Goal: Task Accomplishment & Management: Use online tool/utility

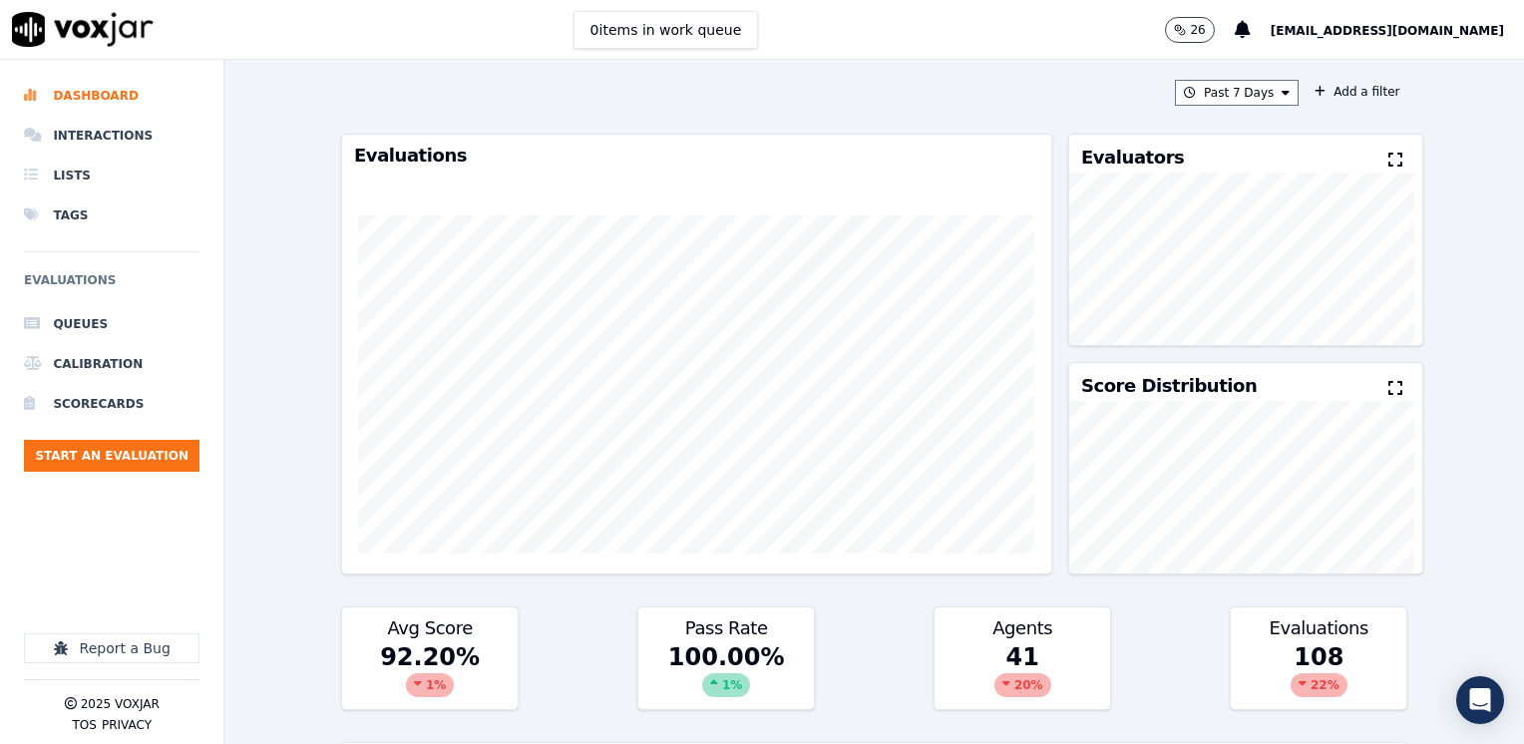
click at [1388, 158] on icon at bounding box center [1395, 160] width 14 height 16
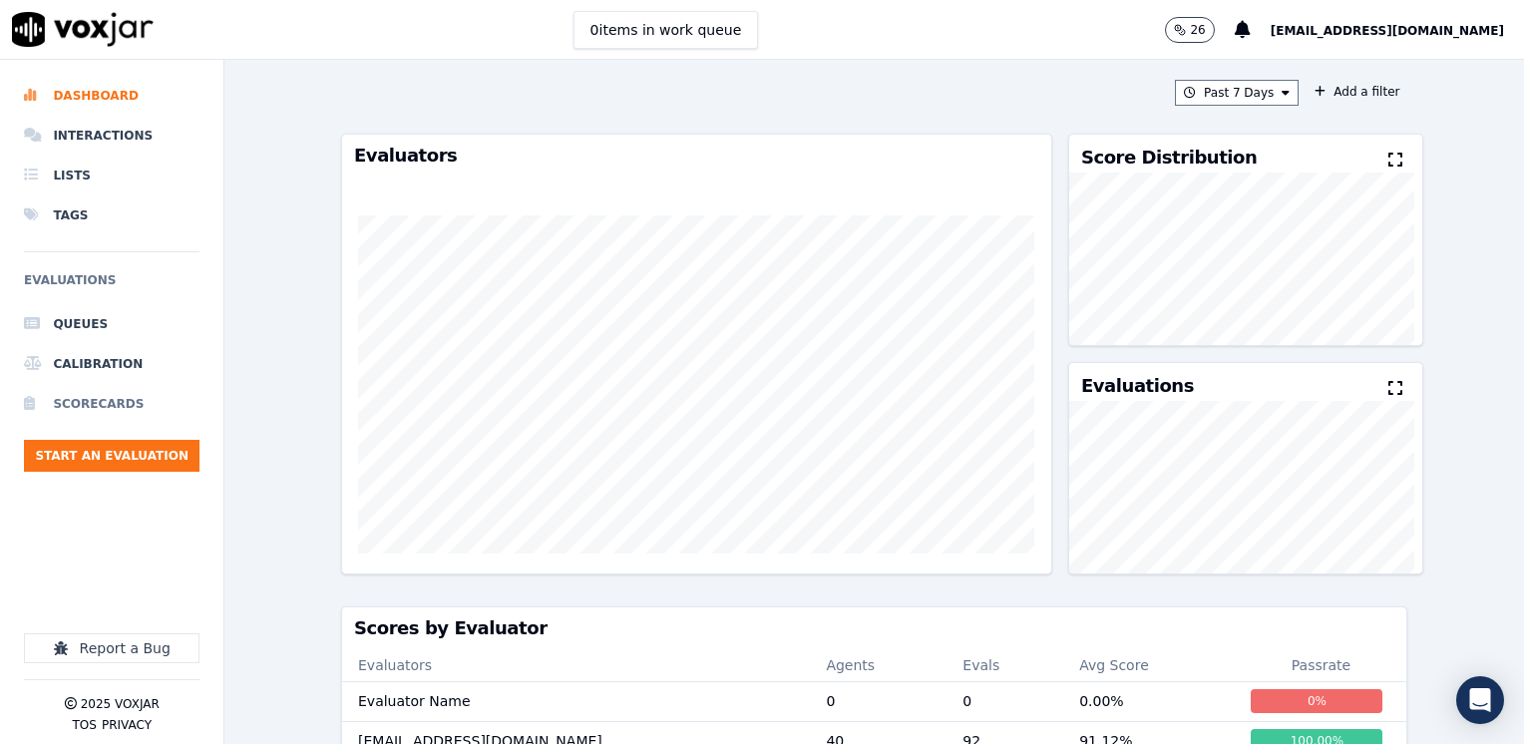
click at [105, 412] on li "Scorecards" at bounding box center [111, 404] width 175 height 40
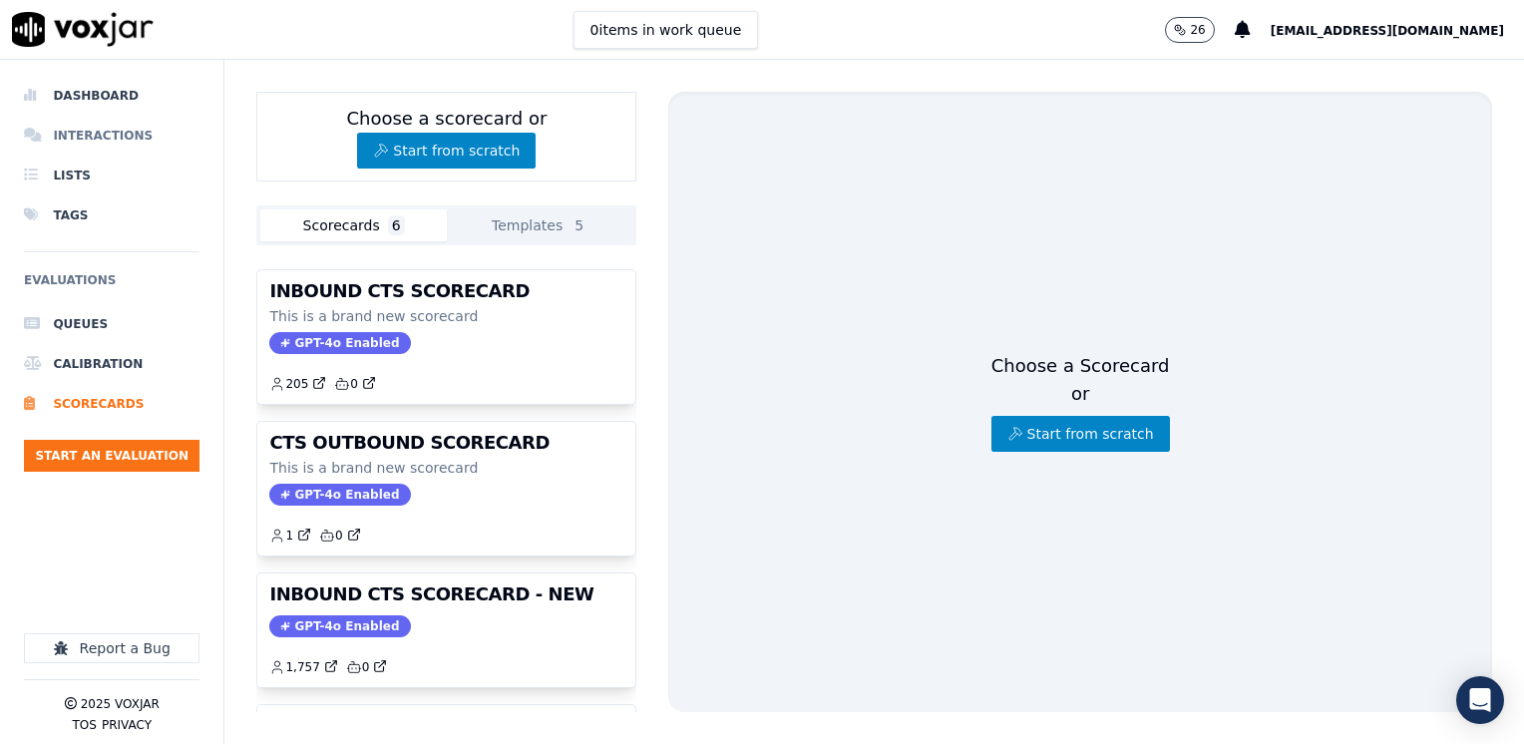
click at [76, 137] on li "Interactions" at bounding box center [111, 136] width 175 height 40
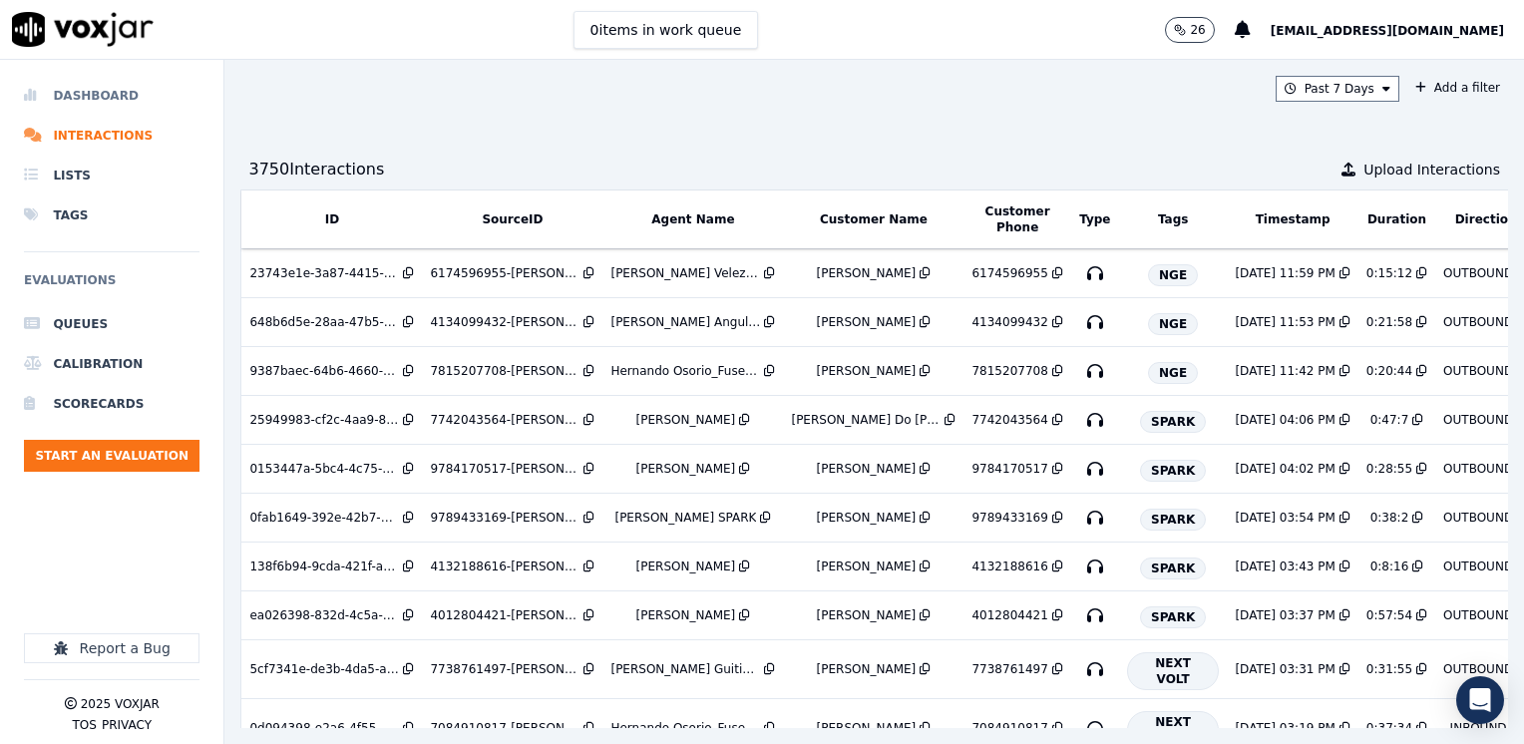
click at [110, 99] on li "Dashboard" at bounding box center [111, 96] width 175 height 40
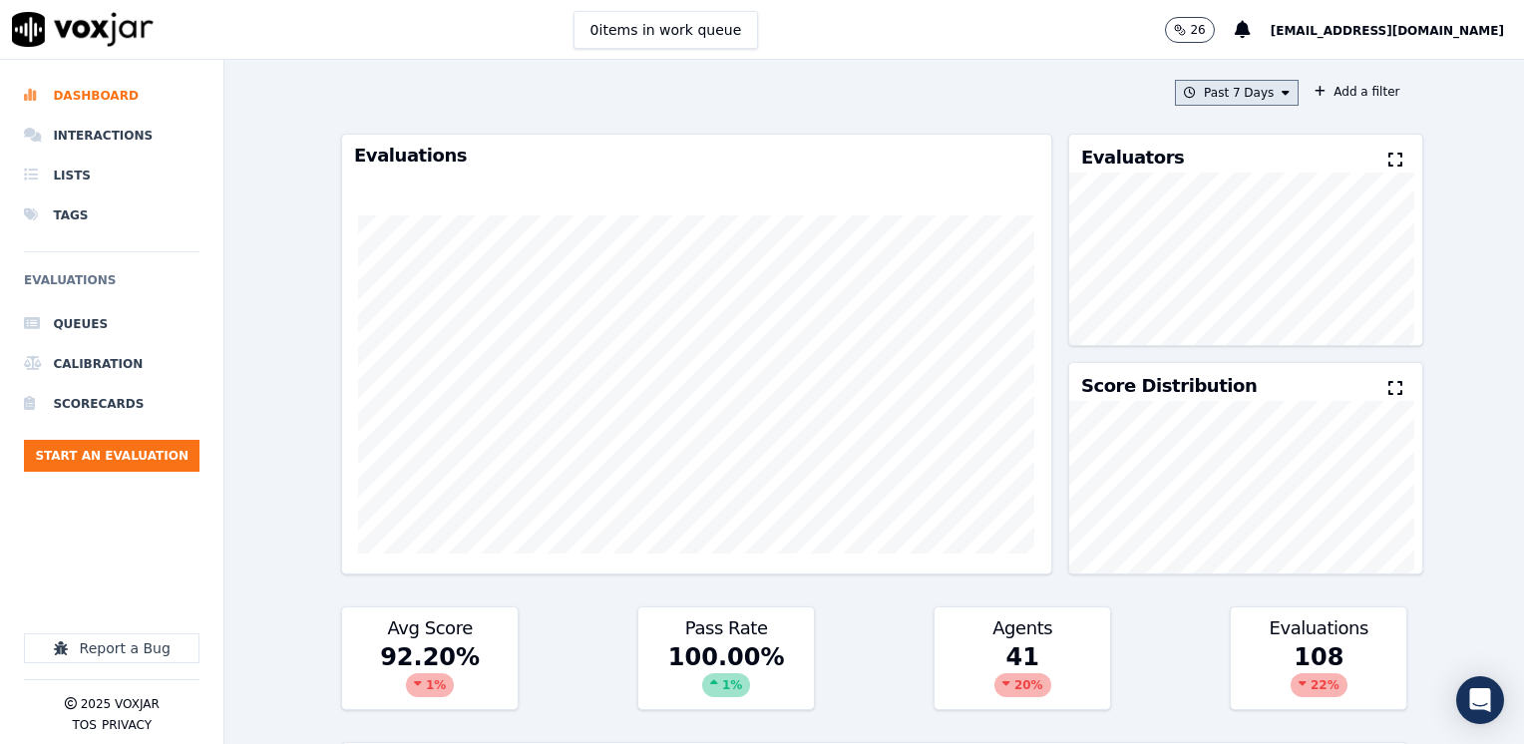
click at [1281, 96] on icon at bounding box center [1285, 93] width 8 height 12
click at [1206, 129] on div "Custom" at bounding box center [1229, 130] width 46 height 16
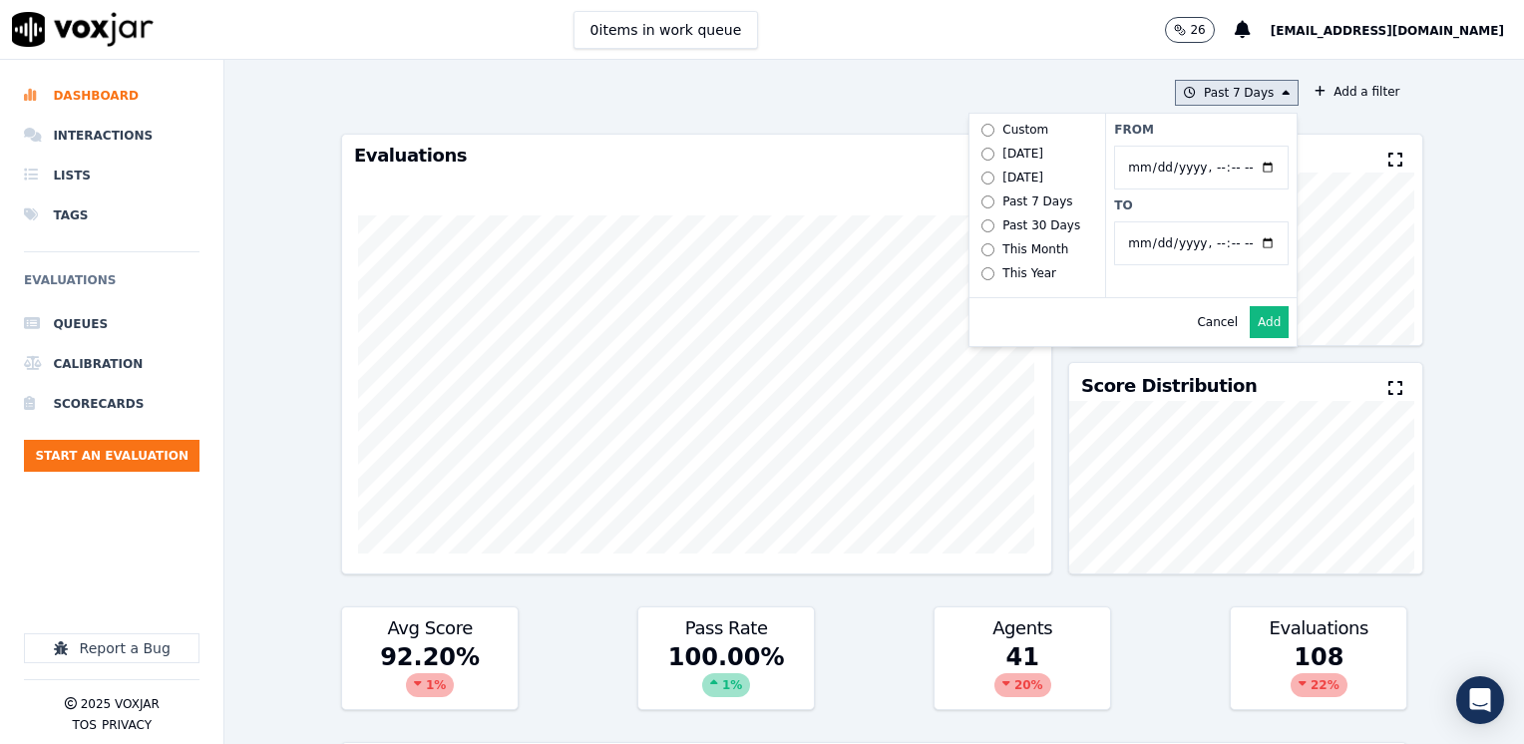
click at [1243, 167] on input "From" at bounding box center [1201, 168] width 174 height 44
type input "2025-08-18T00:00"
click at [1434, 116] on div "Past 7 Days Custom Today Yesterday Past 7 Days Past 30 Days This Month This Yea…" at bounding box center [873, 402] width 1299 height 684
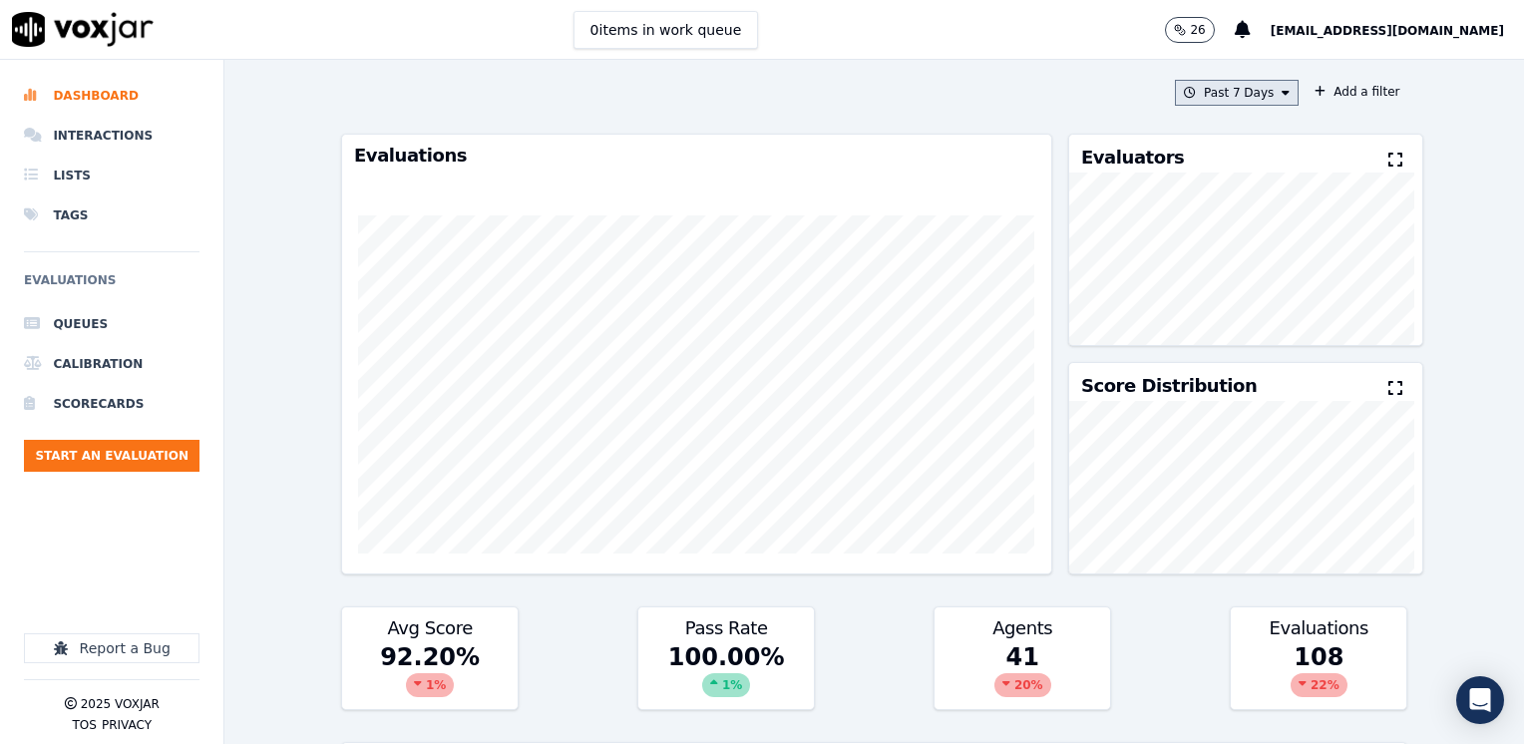
click at [1281, 89] on icon at bounding box center [1285, 93] width 8 height 12
click at [1228, 126] on label "Custom" at bounding box center [1231, 130] width 107 height 24
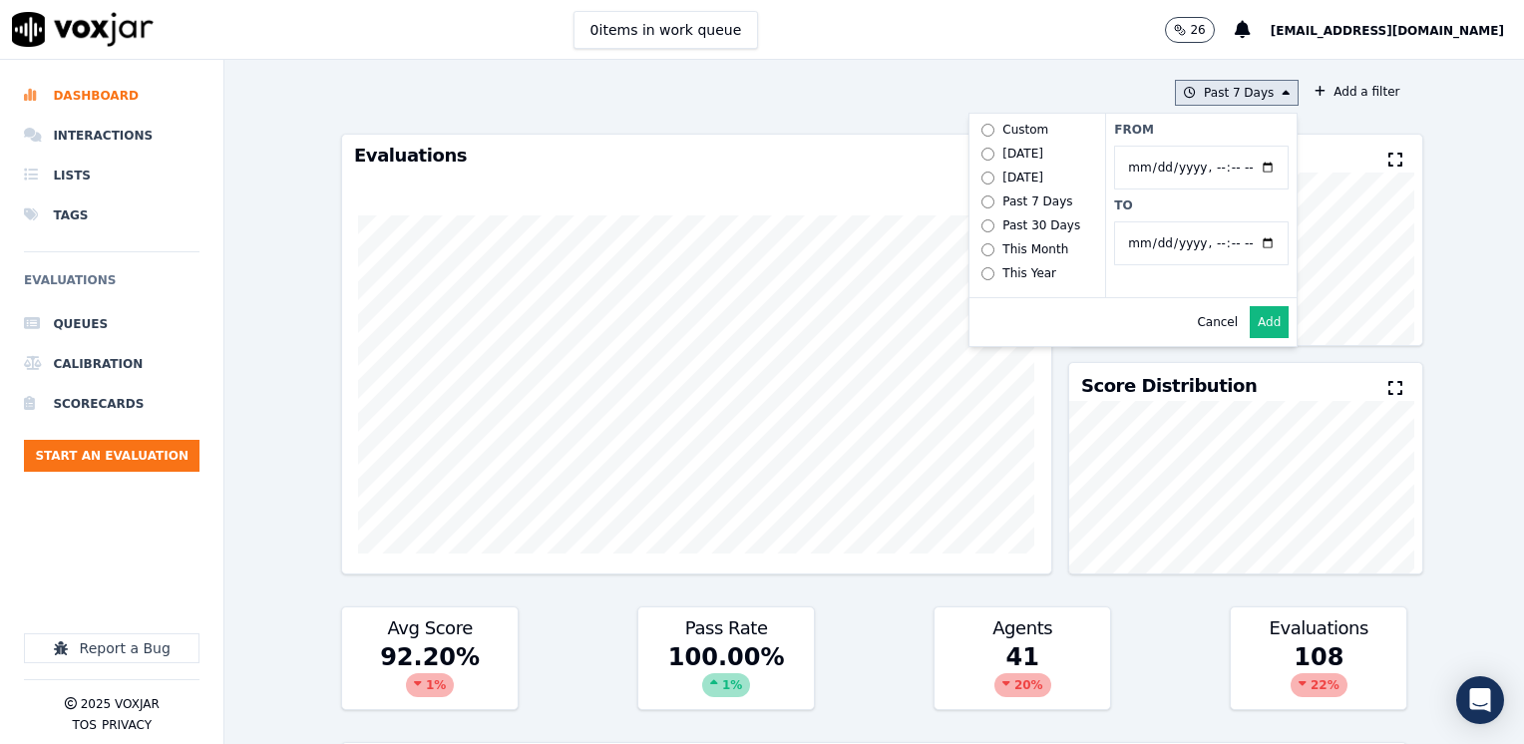
click at [1245, 169] on input "From" at bounding box center [1201, 168] width 174 height 44
type input "[DATE]T00:00"
click at [1246, 167] on input "From" at bounding box center [1201, 168] width 174 height 44
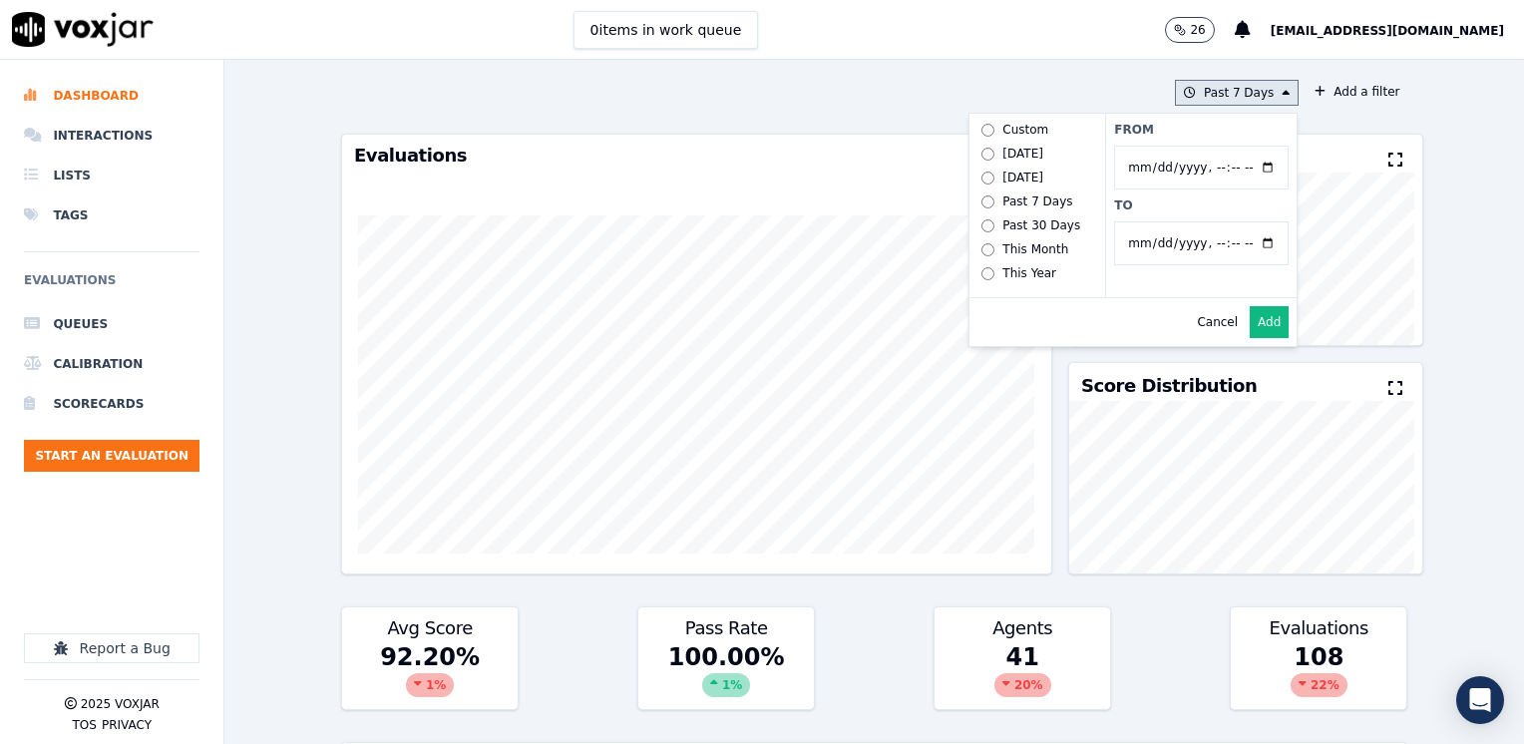
click at [1231, 122] on label "From" at bounding box center [1201, 130] width 174 height 16
click at [1231, 146] on input "From" at bounding box center [1201, 168] width 174 height 44
click at [1242, 237] on input "To" at bounding box center [1201, 243] width 174 height 44
type input "[DATE]T23:59"
click at [1236, 122] on label "From" at bounding box center [1201, 130] width 174 height 16
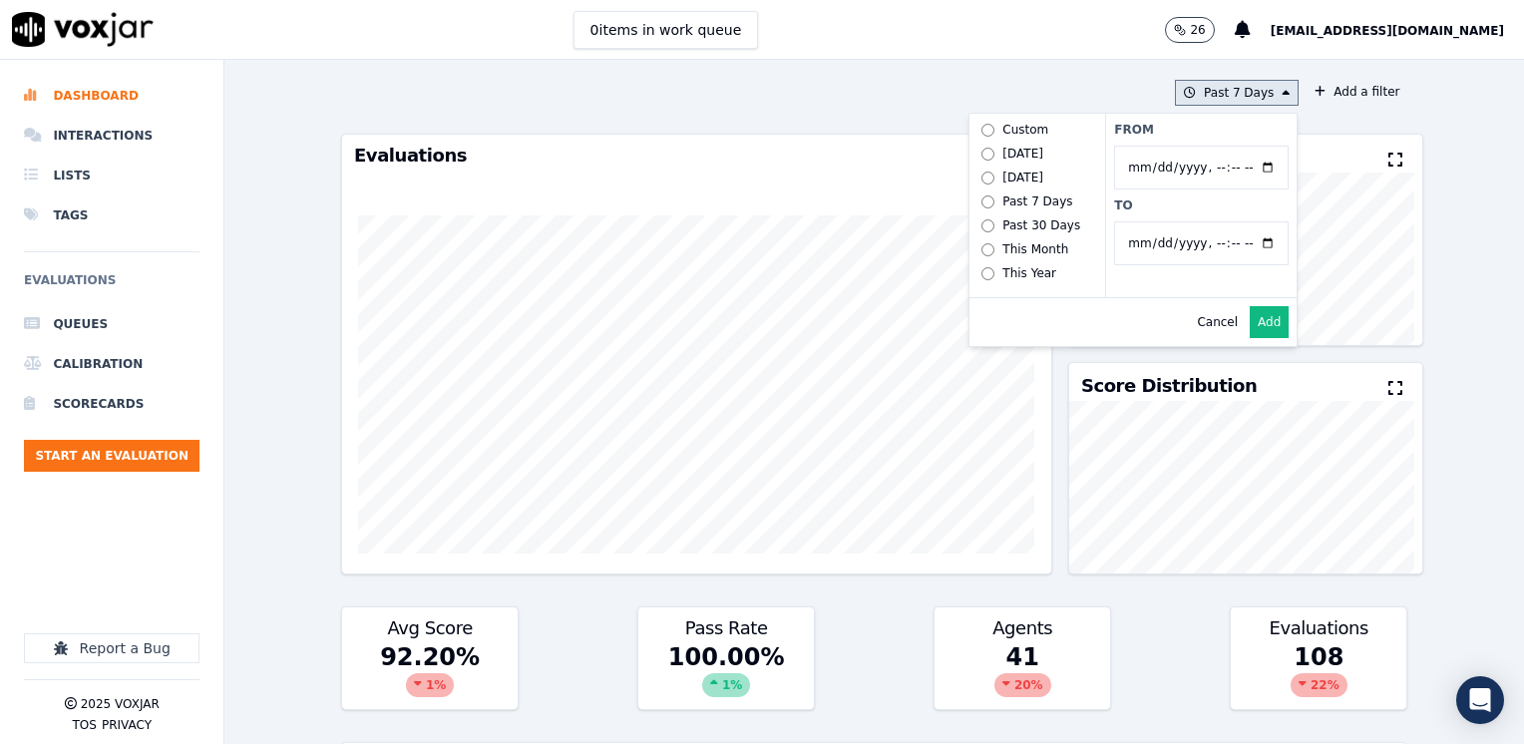
click at [1236, 146] on input "From" at bounding box center [1201, 168] width 174 height 44
click at [1249, 338] on button "Add" at bounding box center [1268, 322] width 39 height 32
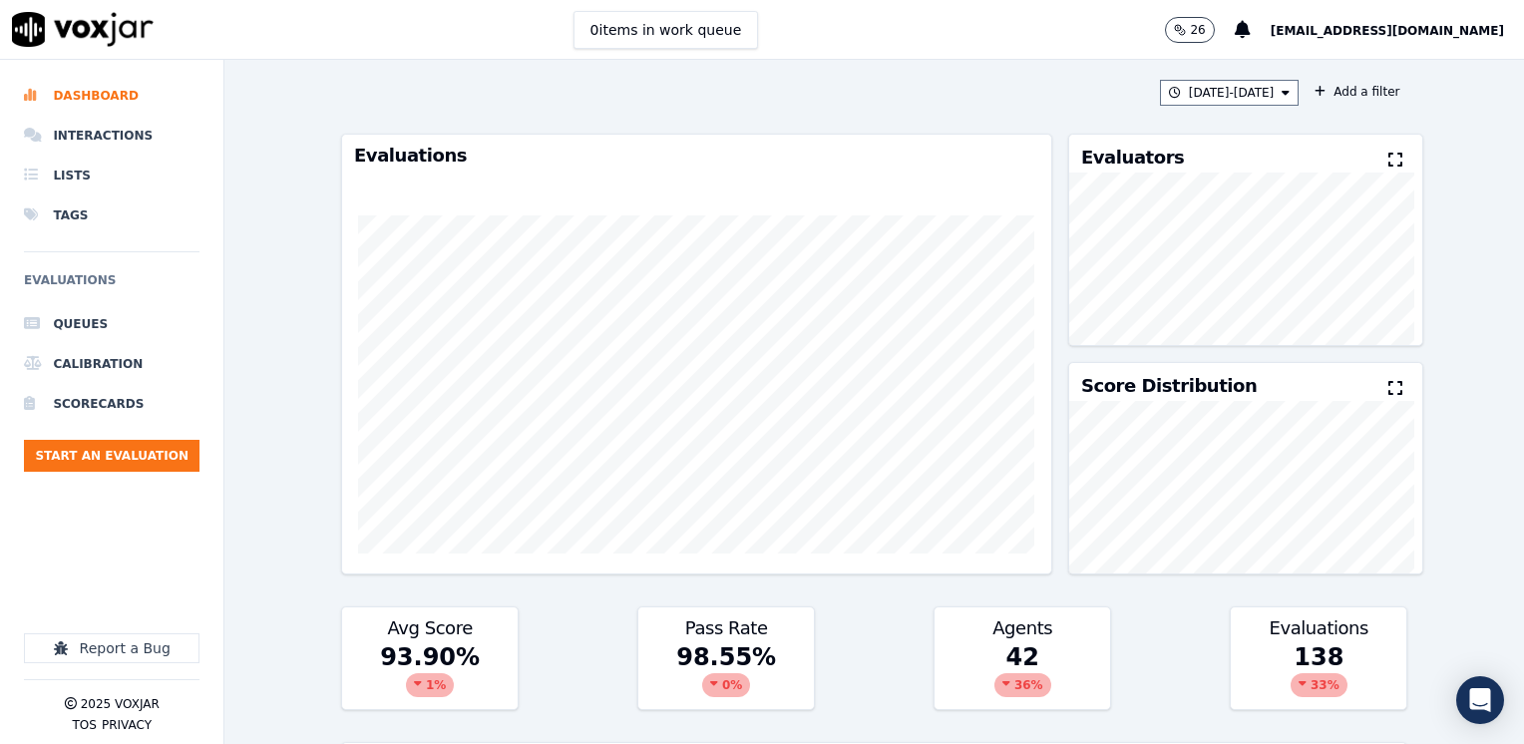
click at [1388, 388] on icon at bounding box center [1395, 388] width 14 height 16
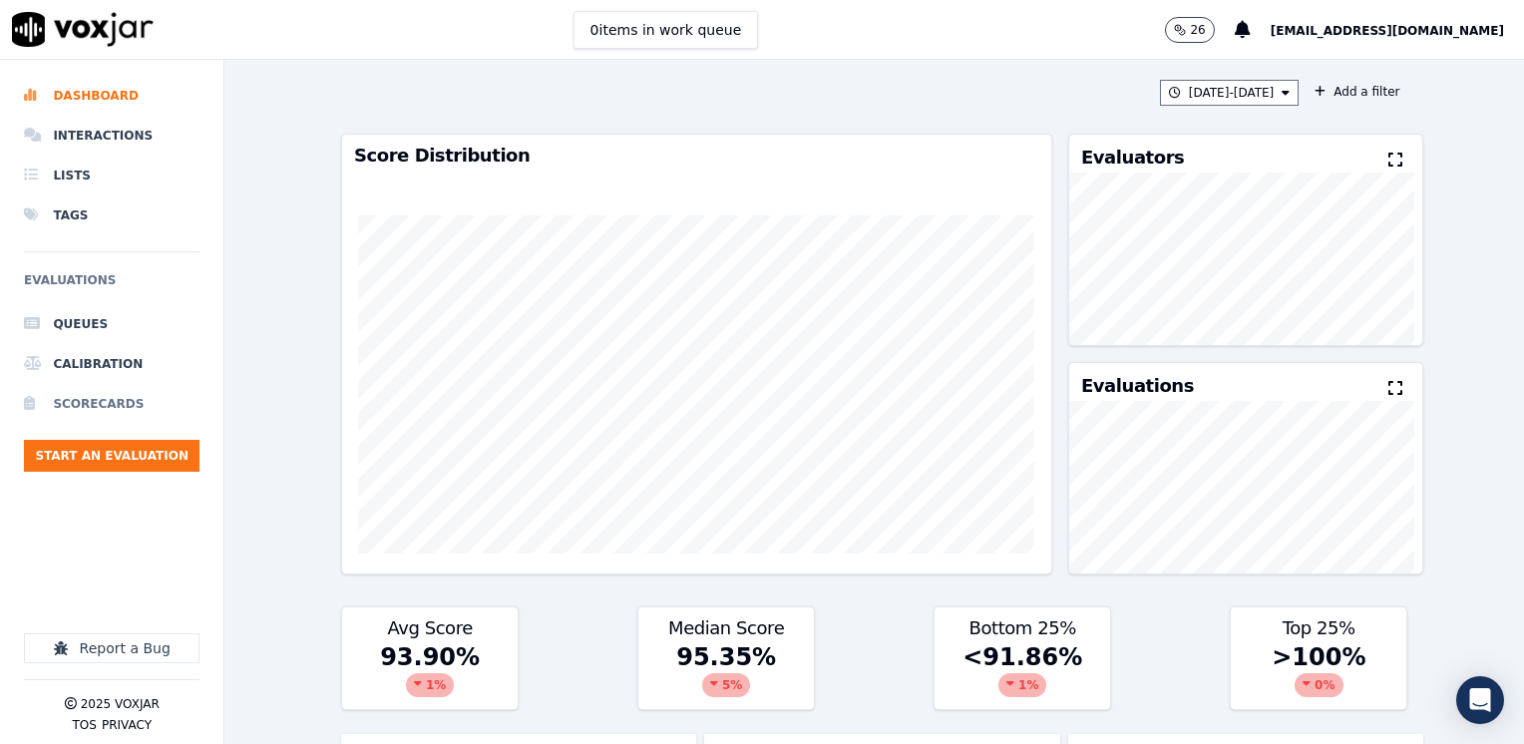
click at [98, 399] on li "Scorecards" at bounding box center [111, 404] width 175 height 40
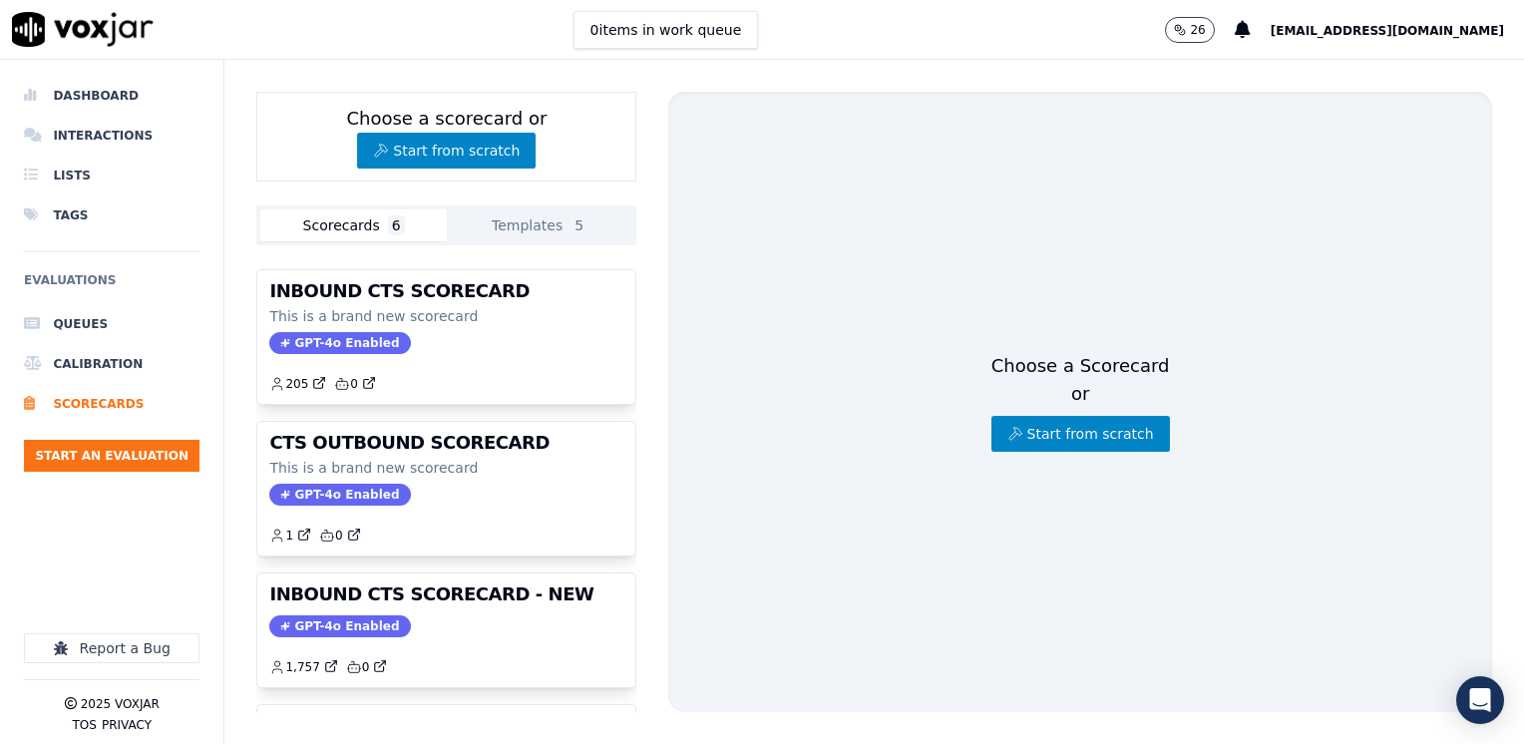
click at [526, 225] on button "Templates 5" at bounding box center [539, 225] width 185 height 32
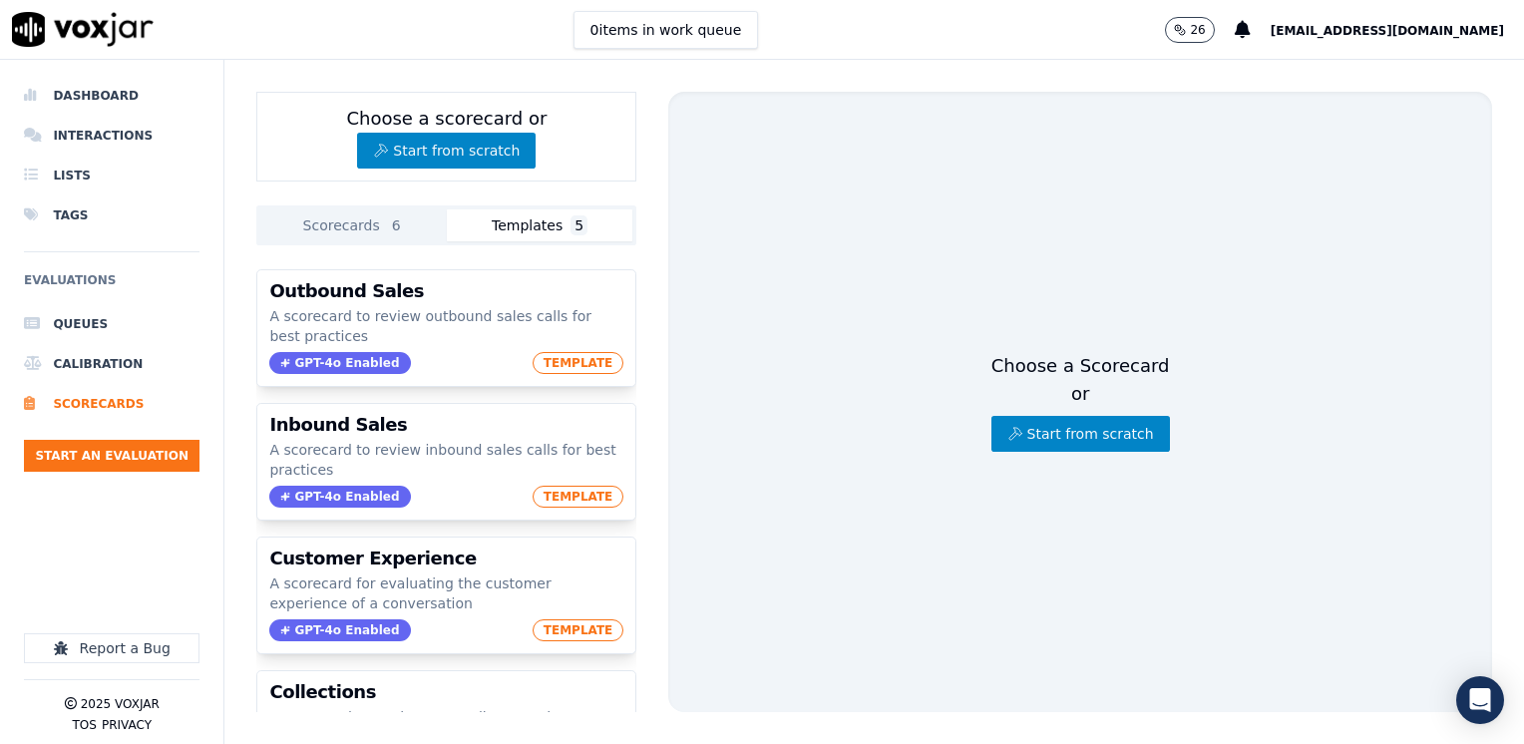
click at [353, 221] on button "Scorecards 6" at bounding box center [352, 225] width 185 height 32
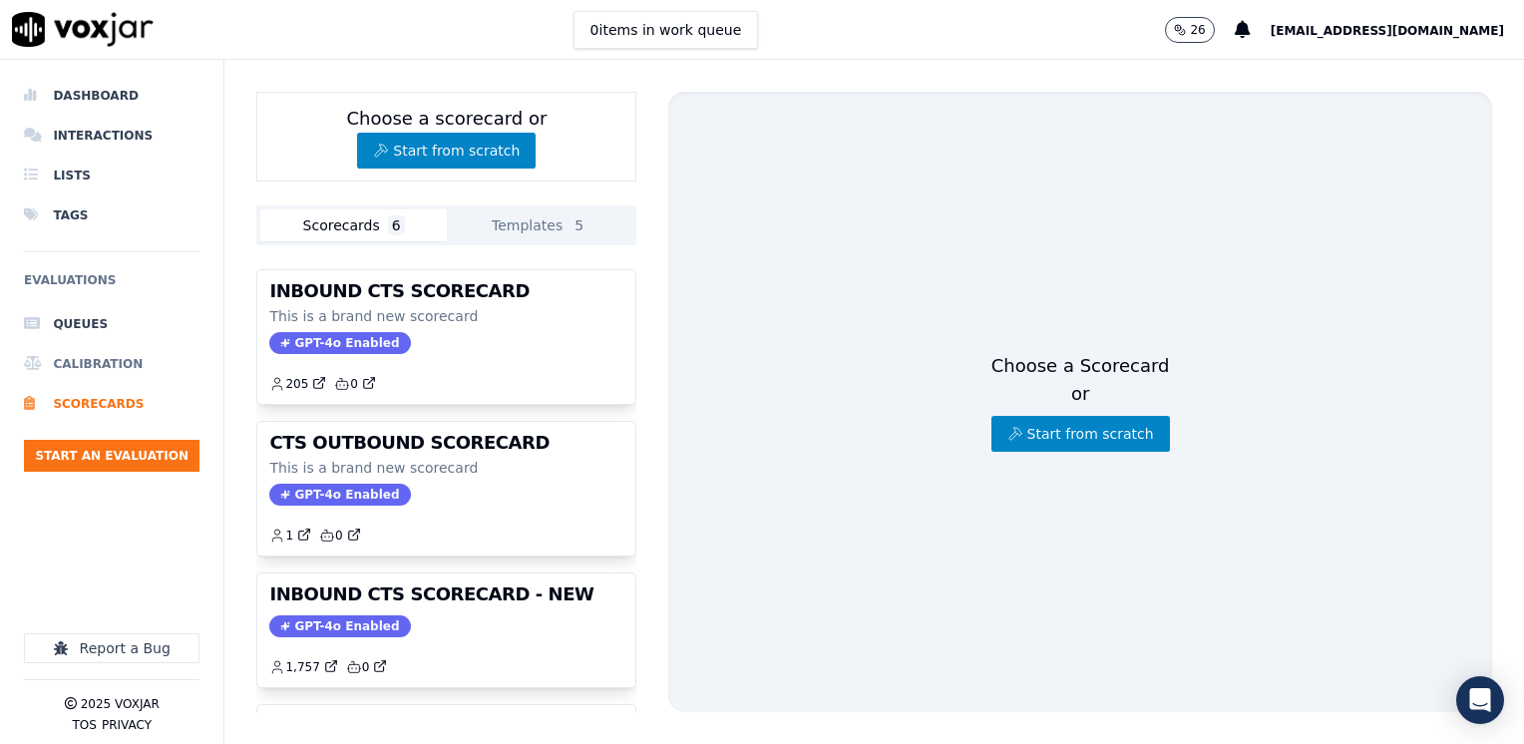
click at [80, 362] on li "Calibration" at bounding box center [111, 364] width 175 height 40
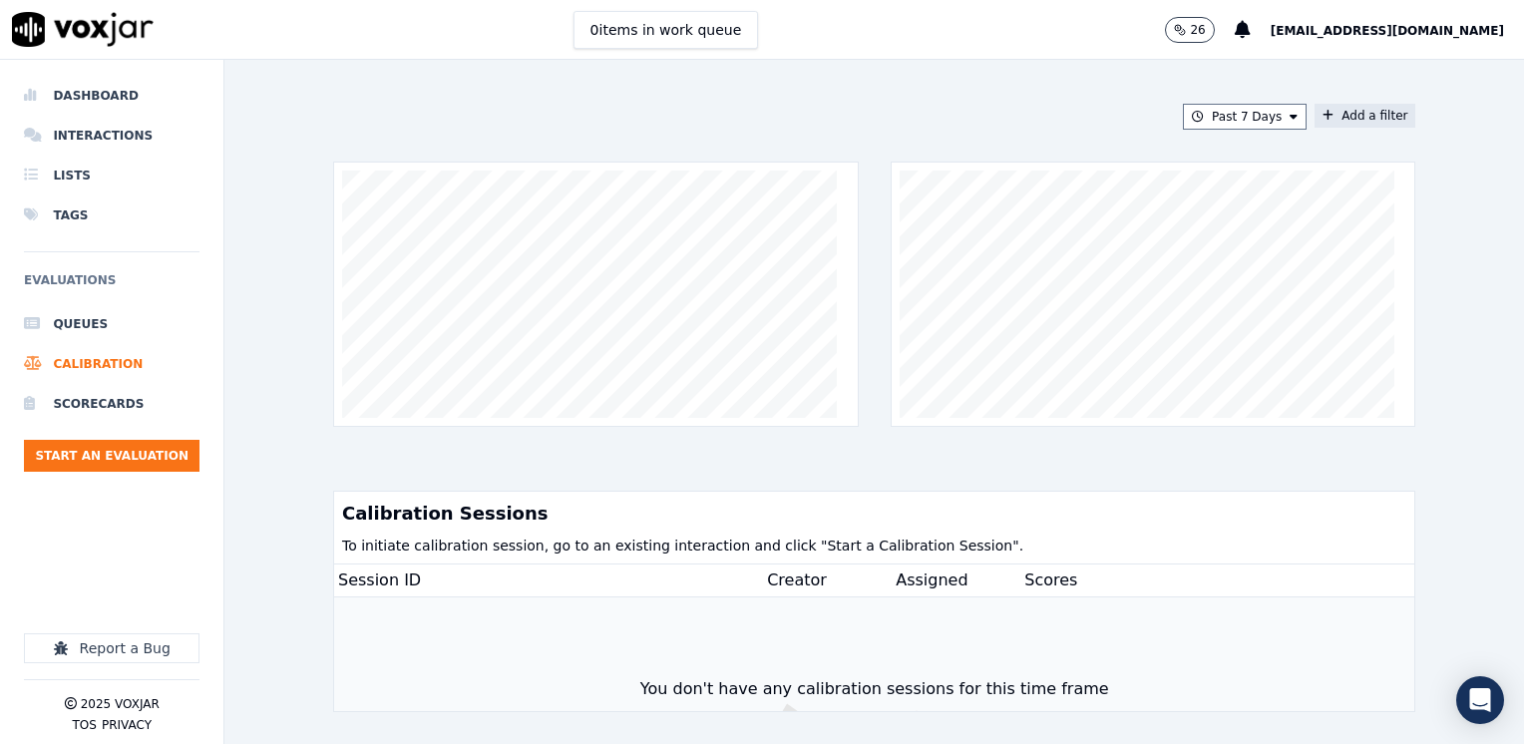
click at [1337, 113] on button "Add a filter" at bounding box center [1364, 116] width 101 height 24
click at [1050, 209] on icon at bounding box center [1054, 210] width 8 height 12
click at [1022, 209] on button "Fields" at bounding box center [970, 210] width 191 height 34
click at [1480, 158] on div "Past 7 Days Add a filter Add a filter Fields Cancel Add Calibration Sessions To…" at bounding box center [873, 402] width 1299 height 684
click at [68, 178] on li "Lists" at bounding box center [111, 176] width 175 height 40
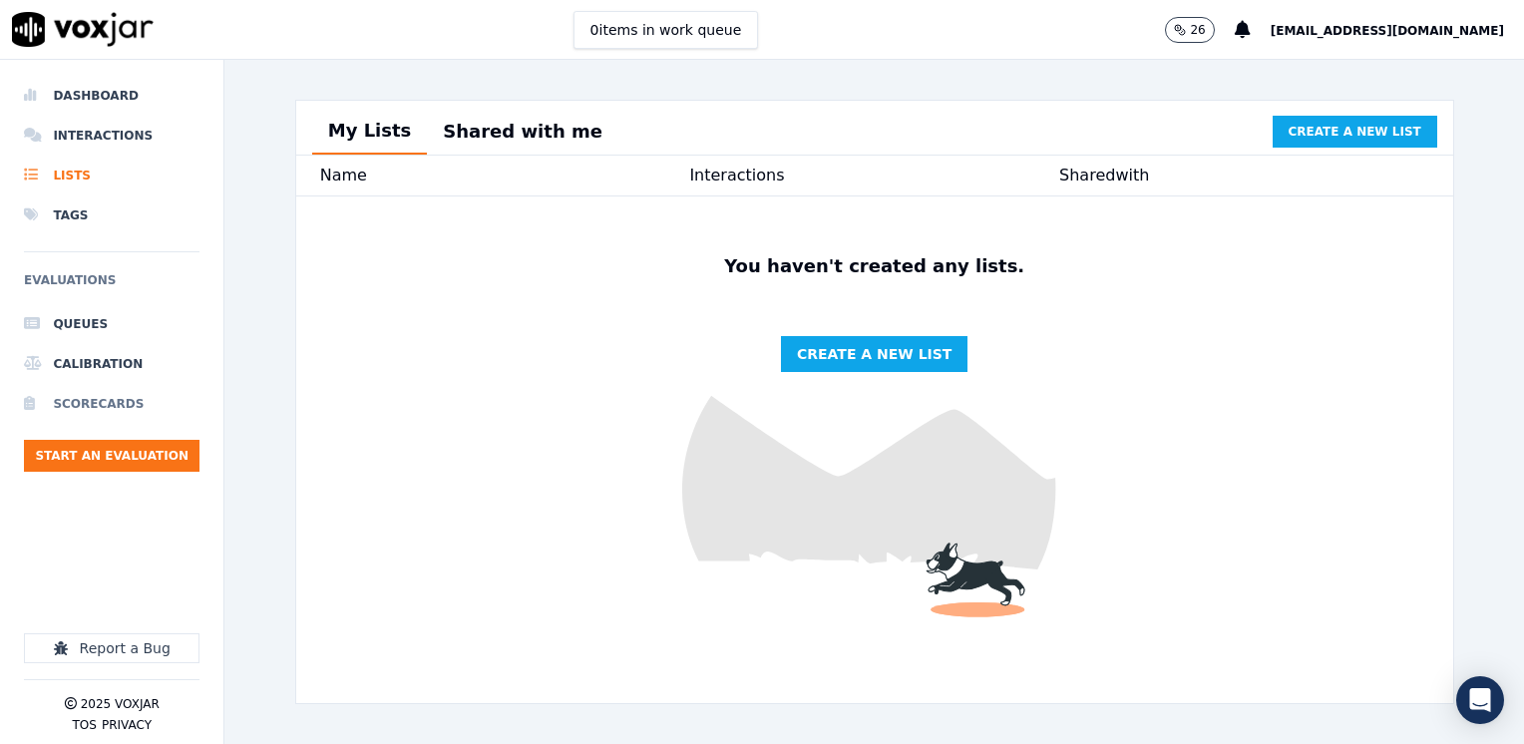
click at [99, 399] on li "Scorecards" at bounding box center [111, 404] width 175 height 40
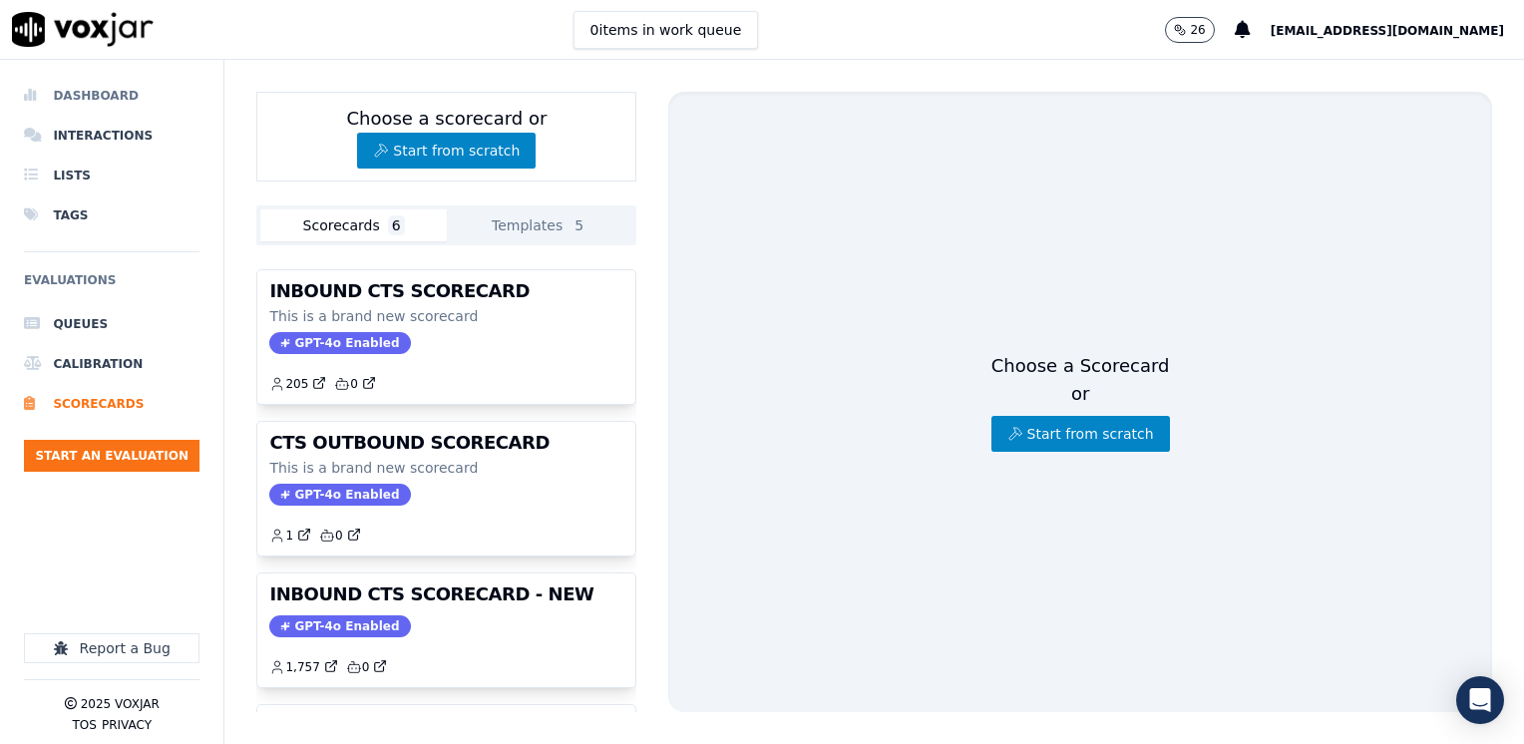
click at [116, 91] on li "Dashboard" at bounding box center [111, 96] width 175 height 40
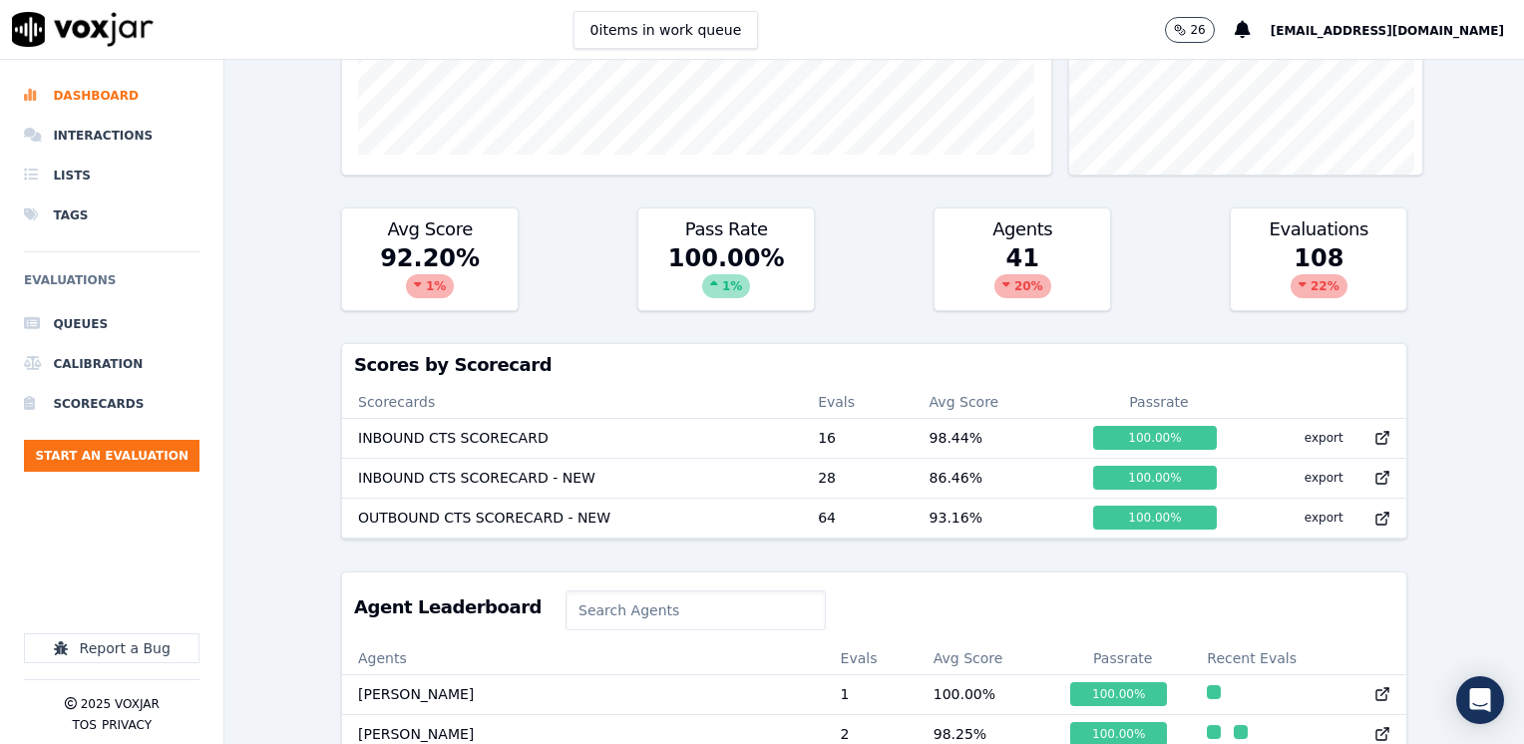
scroll to position [698, 0]
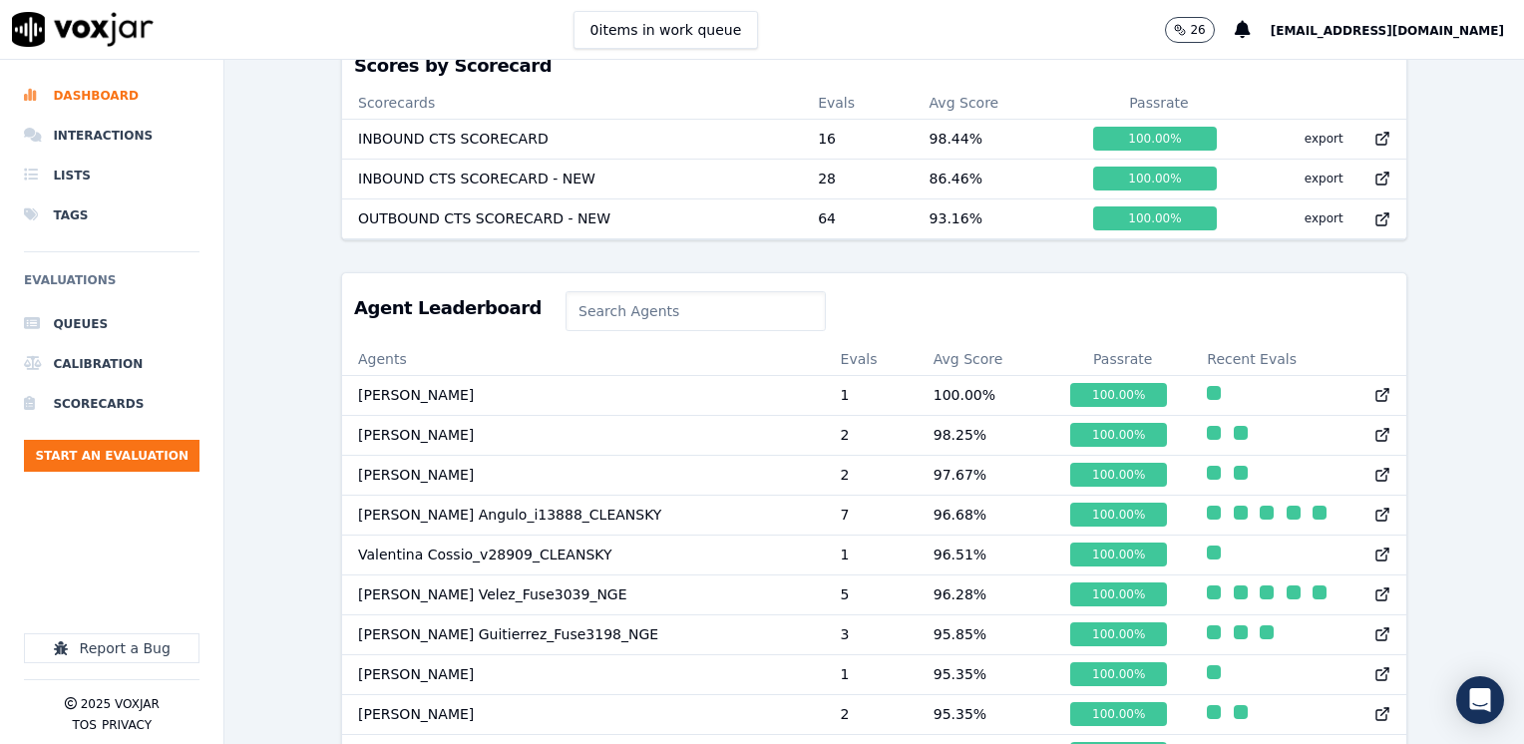
click at [623, 323] on input at bounding box center [695, 311] width 260 height 40
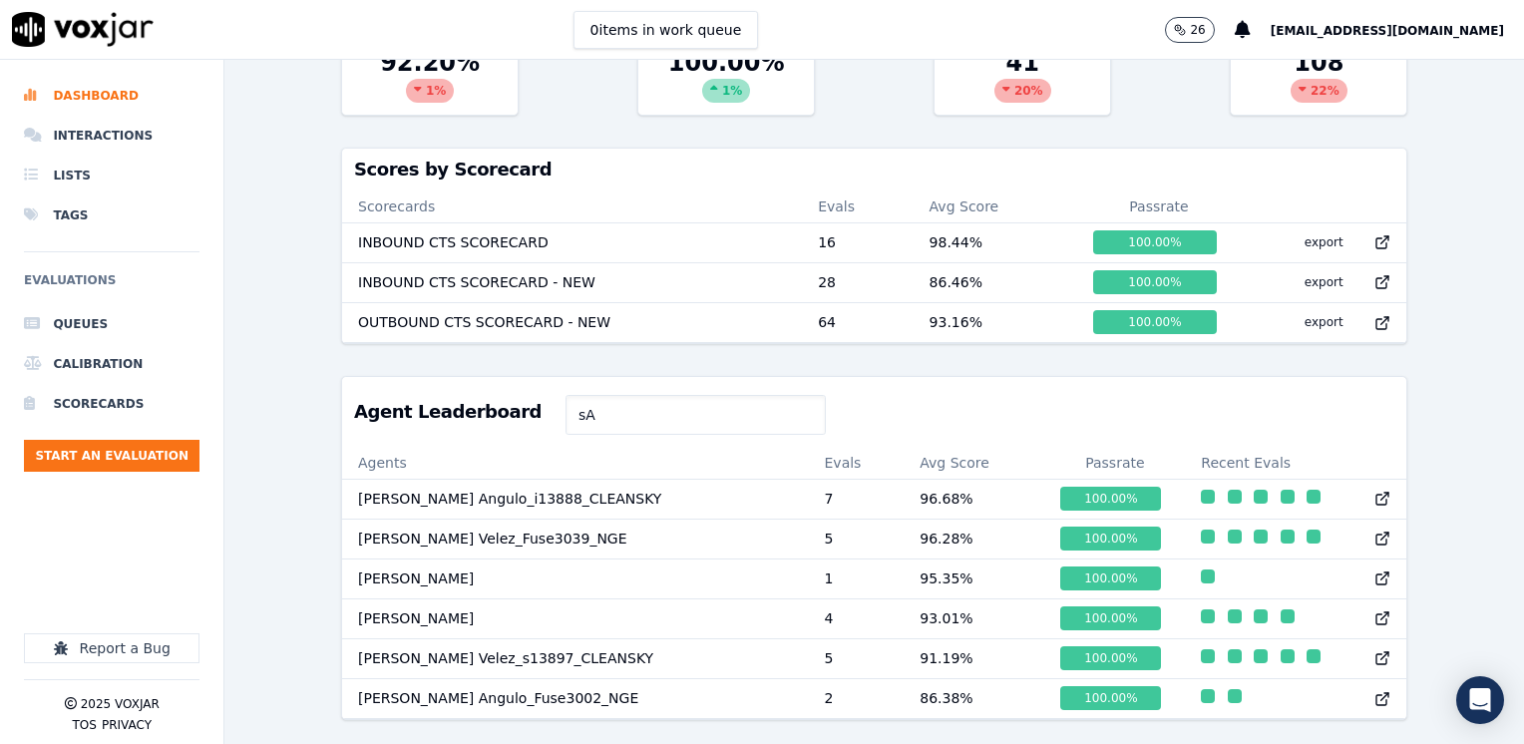
type input "s"
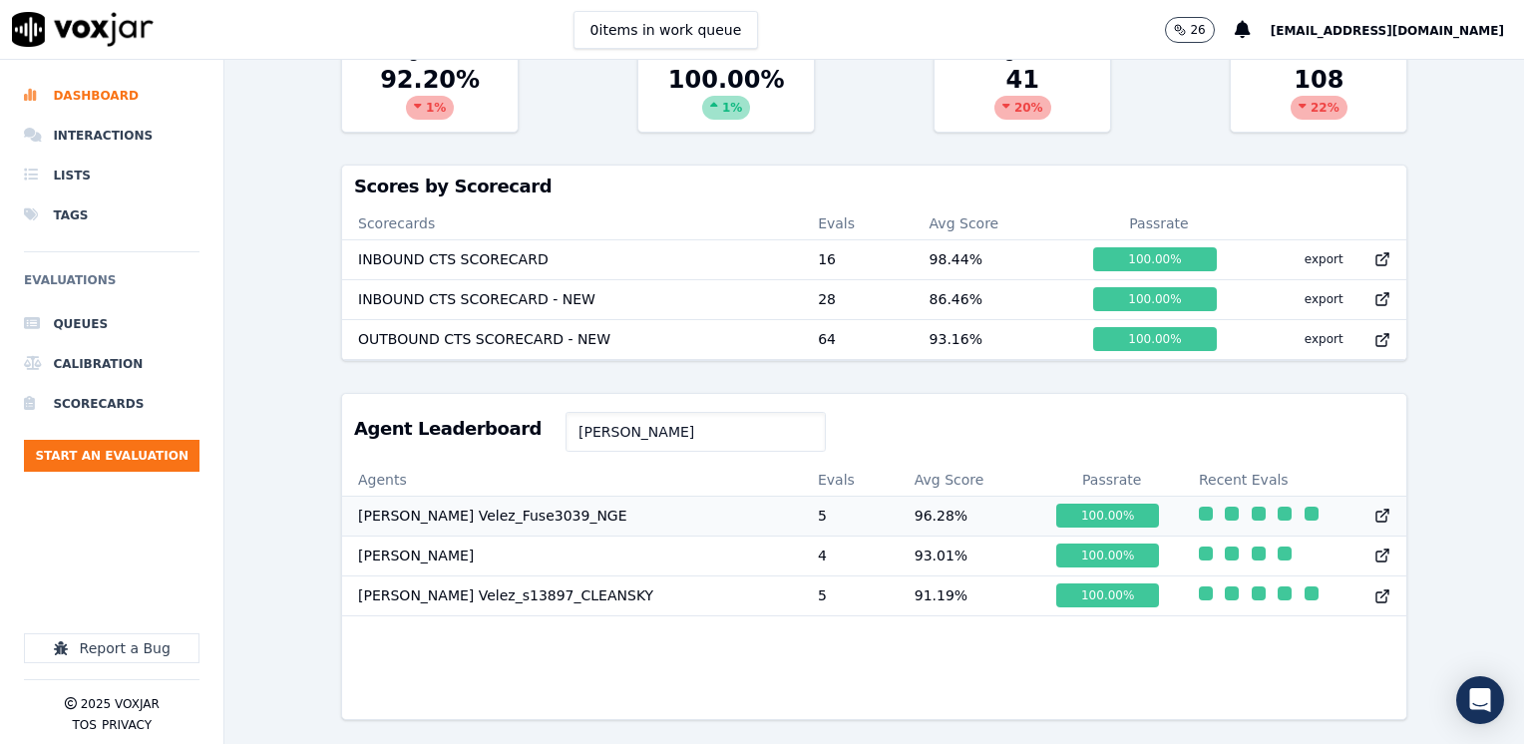
type input "Samuel Velez"
click at [1374, 508] on icon at bounding box center [1382, 516] width 16 height 16
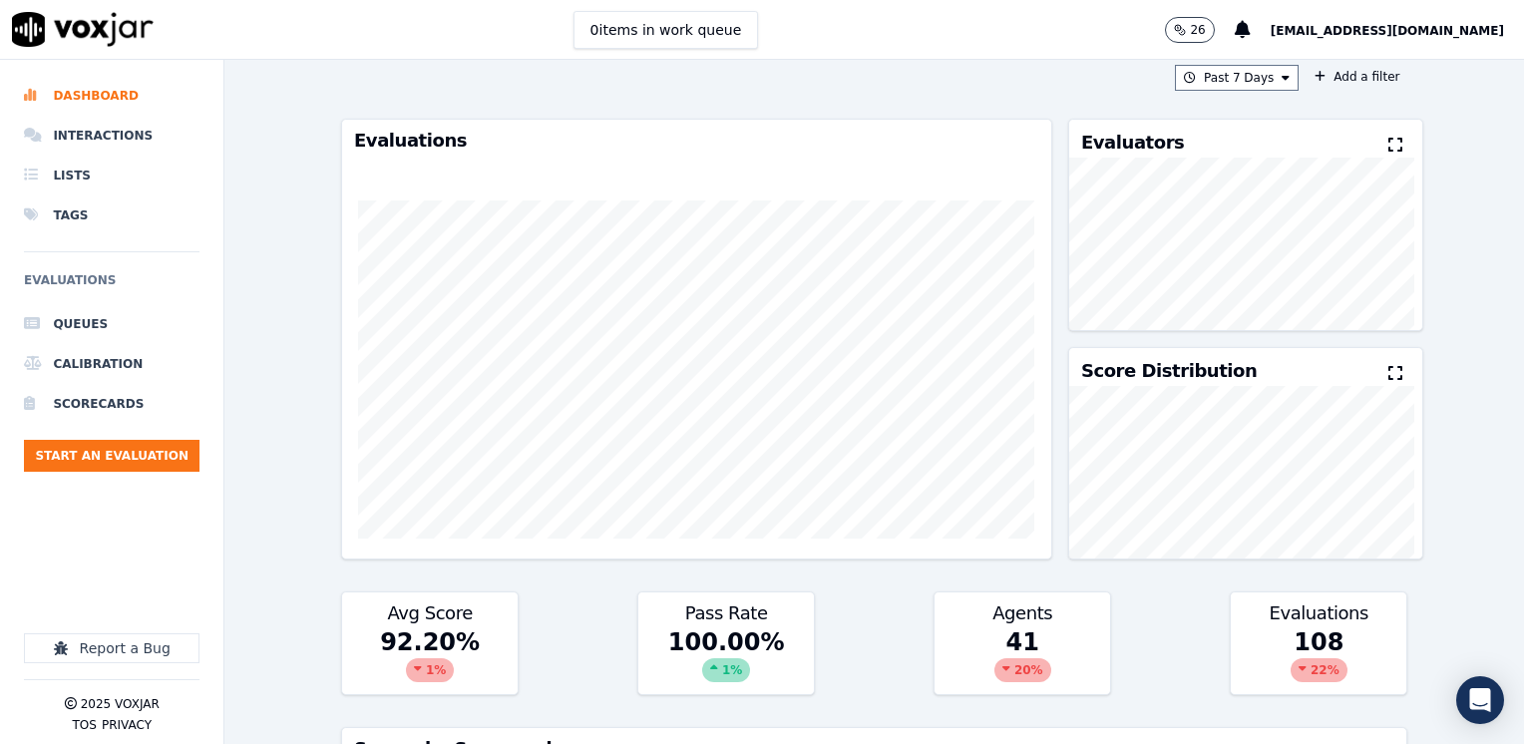
scroll to position [0, 0]
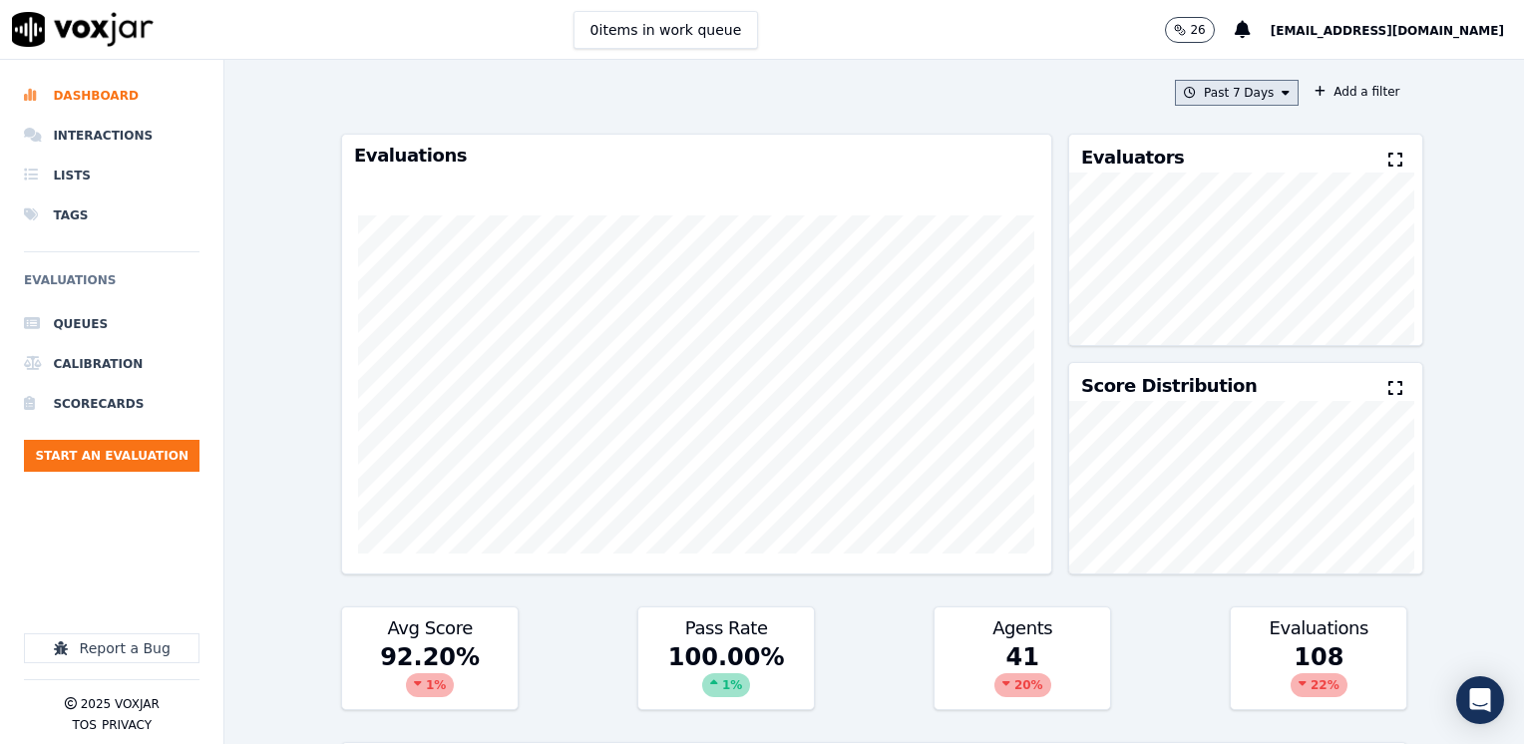
click at [1281, 97] on icon at bounding box center [1285, 93] width 8 height 12
click at [1212, 130] on div "Custom" at bounding box center [1229, 130] width 46 height 16
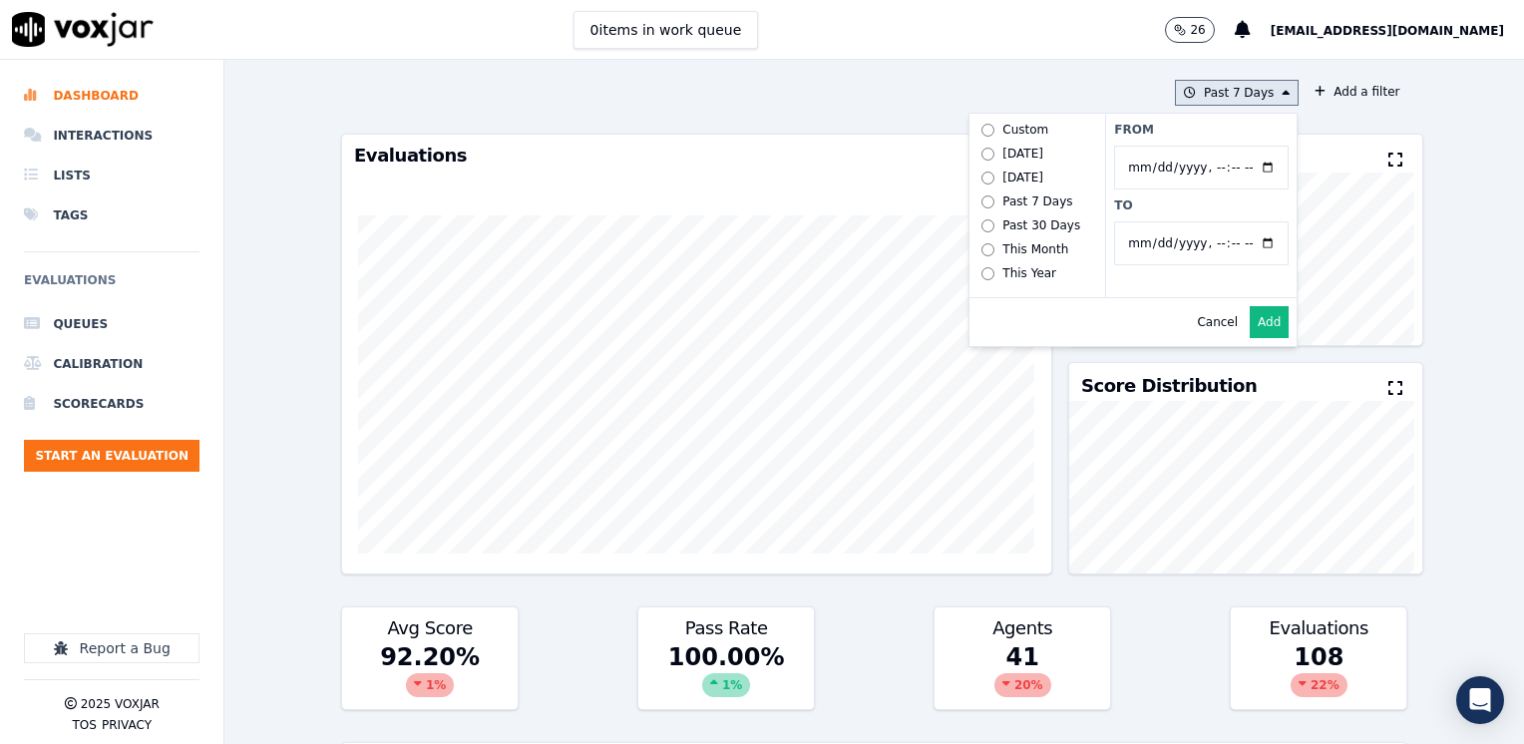
click at [1244, 166] on input "From" at bounding box center [1201, 168] width 174 height 44
type input "[DATE]T00:00"
click at [1305, 156] on div "Evaluators" at bounding box center [1245, 154] width 353 height 38
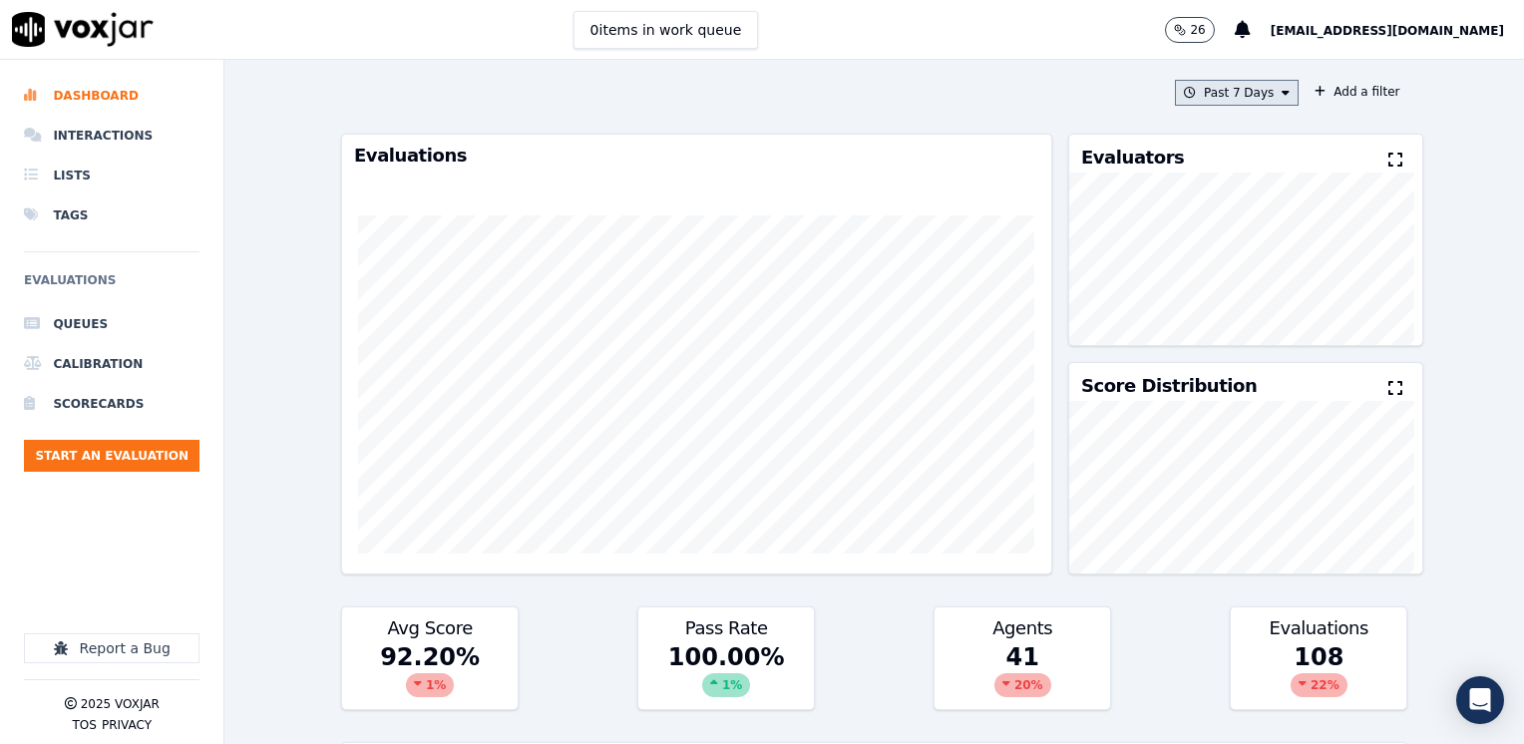
click at [1256, 90] on button "Past 7 Days" at bounding box center [1237, 93] width 124 height 26
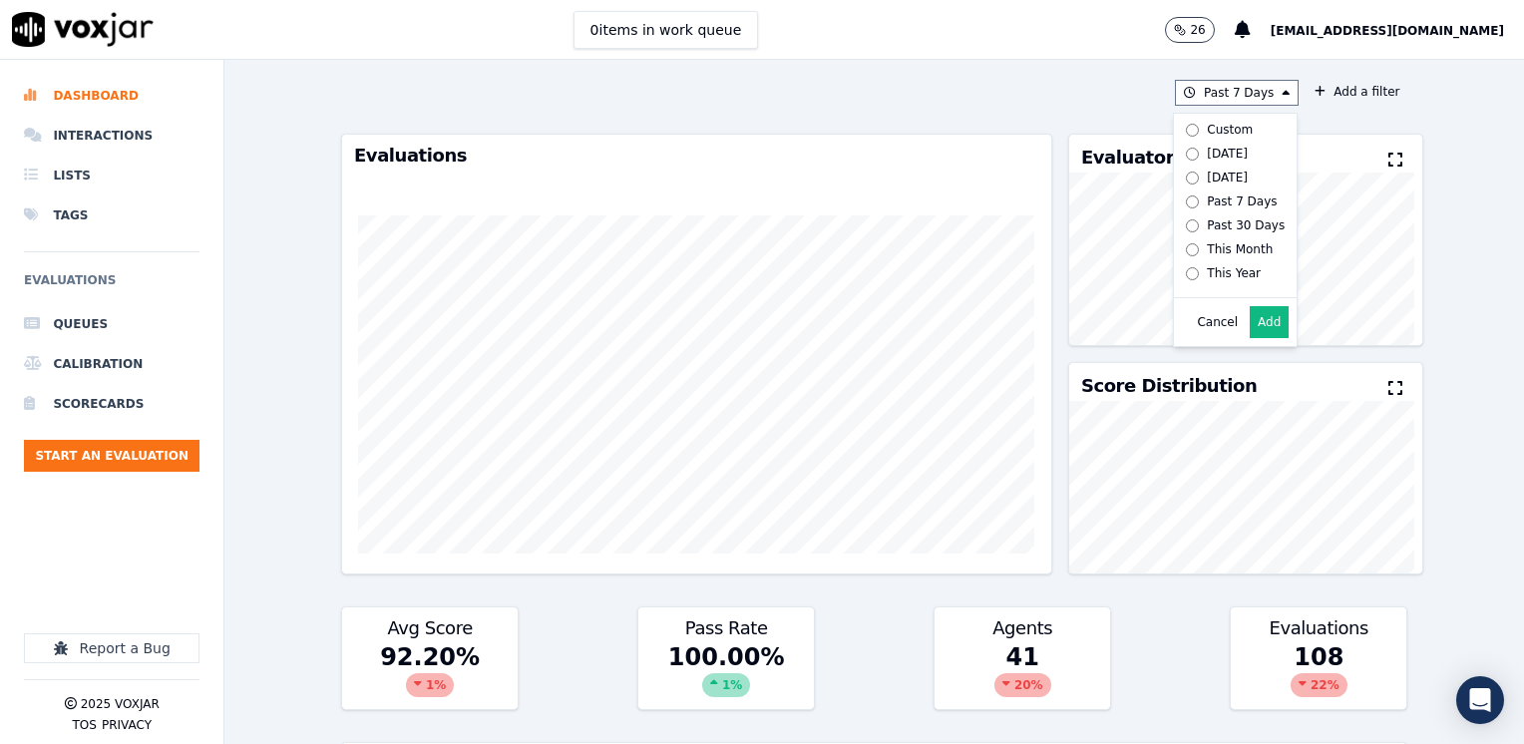
click at [1307, 115] on div "Past 7 Days Custom Today Yesterday Past 7 Days Past 30 Days This Month This Yea…" at bounding box center [874, 402] width 1082 height 684
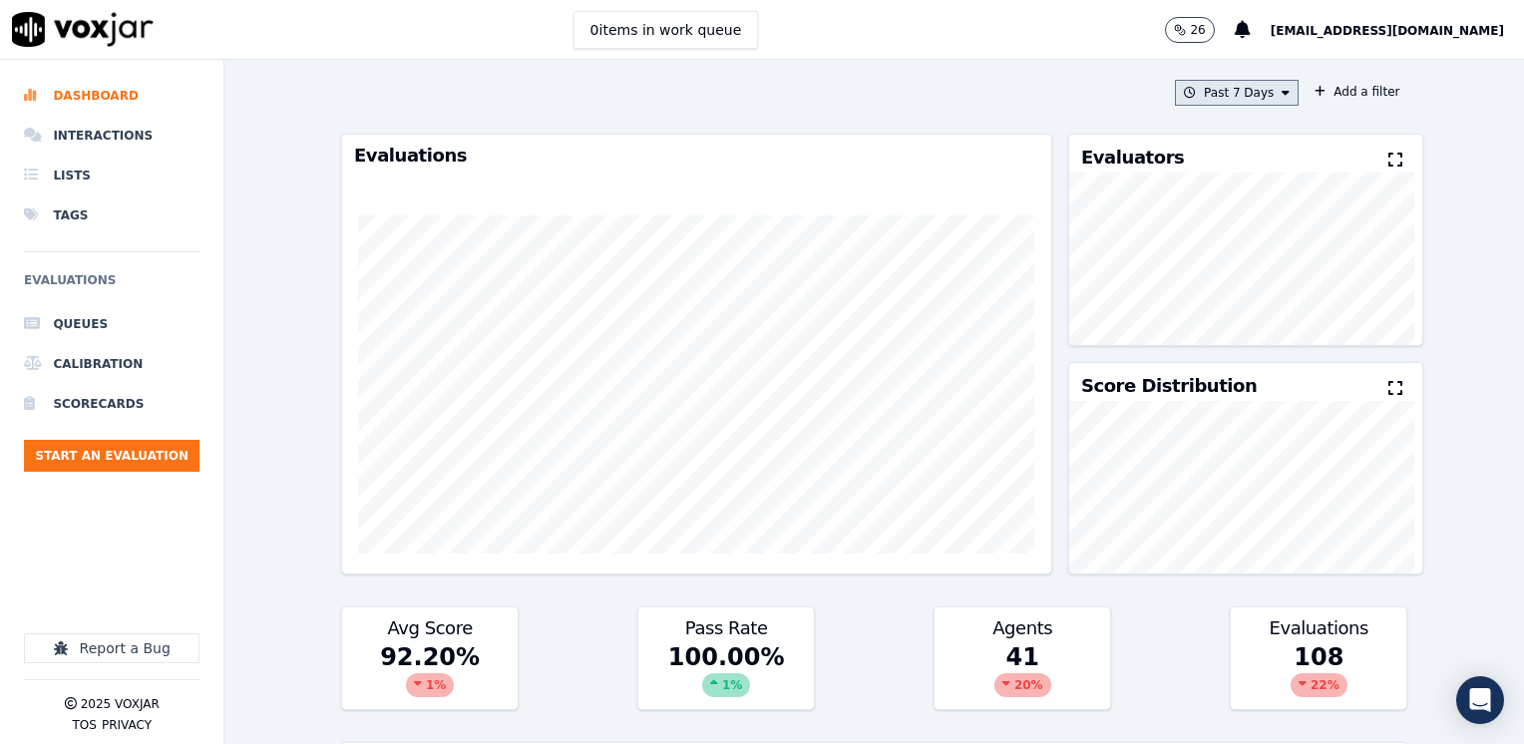
click at [1281, 89] on icon at bounding box center [1285, 93] width 8 height 12
click at [1220, 129] on div "Custom" at bounding box center [1229, 130] width 46 height 16
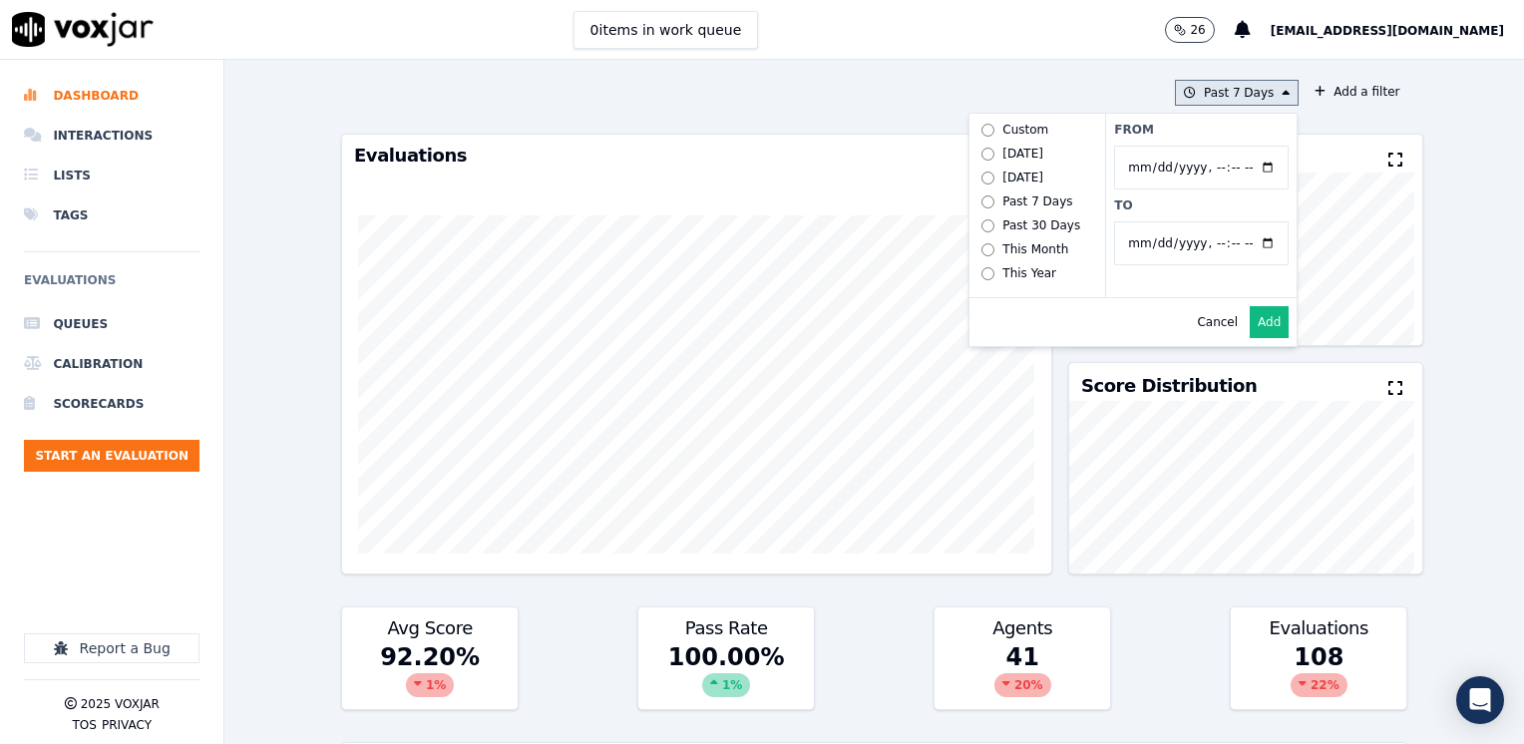
click at [1242, 168] on input "From" at bounding box center [1201, 168] width 174 height 44
type input "[DATE]T00:00"
click at [1211, 131] on label "From" at bounding box center [1201, 130] width 174 height 16
click at [1211, 146] on input "From" at bounding box center [1201, 168] width 174 height 44
click at [1246, 238] on input "To" at bounding box center [1201, 243] width 174 height 44
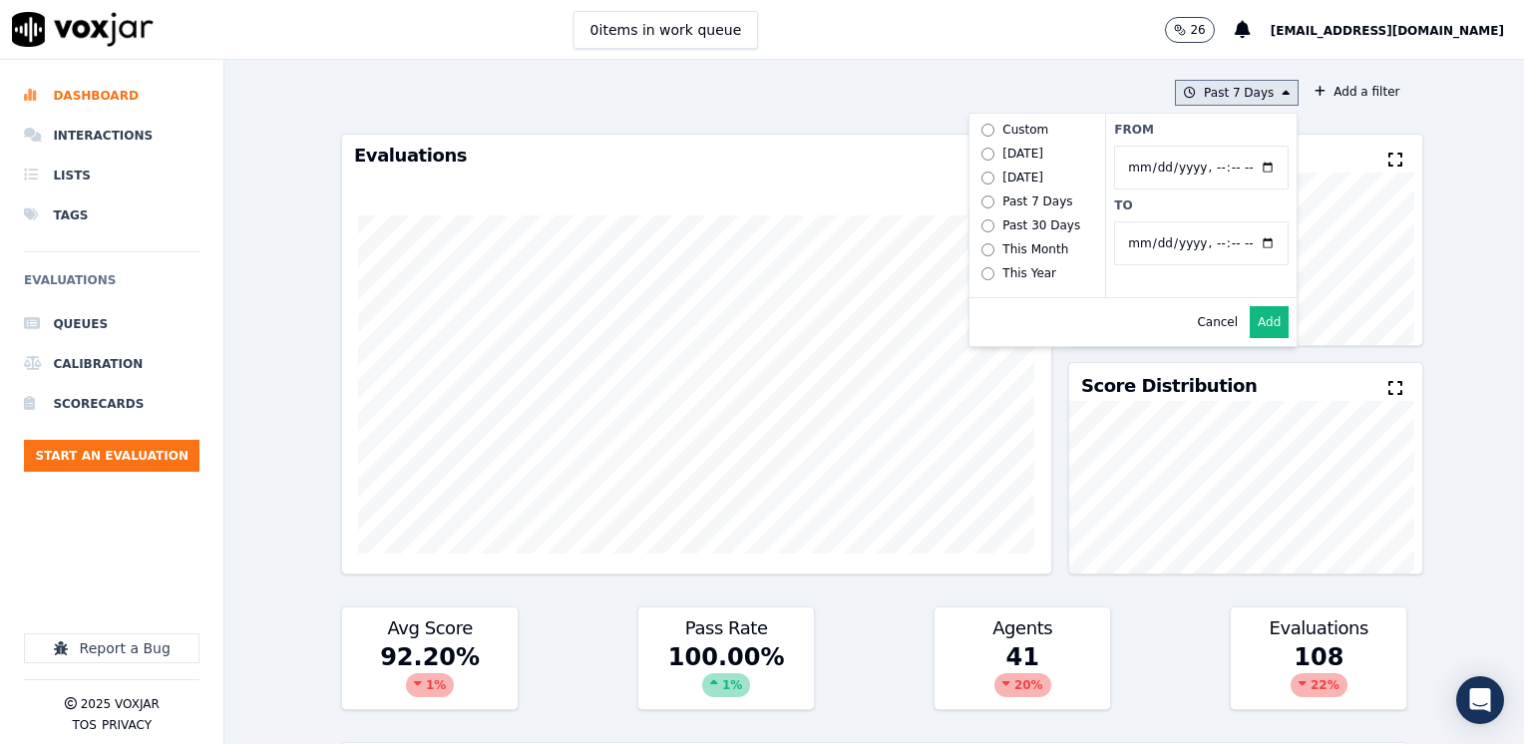
type input "[DATE]T23:59"
click at [1228, 122] on label "From" at bounding box center [1201, 130] width 174 height 16
click at [1228, 146] on input "From" at bounding box center [1201, 168] width 174 height 44
click at [1249, 337] on button "Add" at bounding box center [1268, 322] width 39 height 32
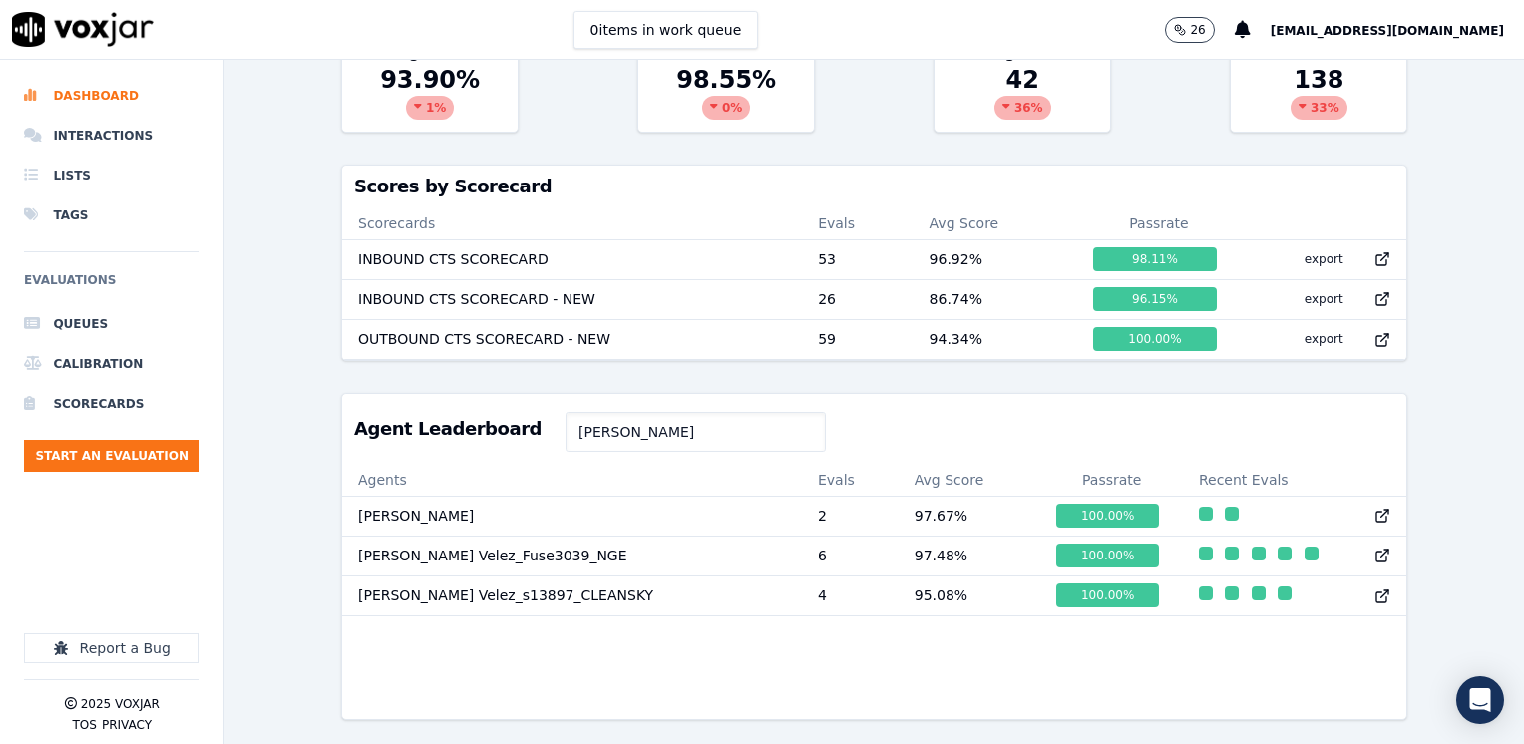
scroll to position [619, 0]
click at [657, 412] on input "Samuel Velez" at bounding box center [695, 432] width 260 height 40
click at [1374, 547] on icon at bounding box center [1382, 555] width 16 height 16
click at [710, 412] on input "Samuel Velez" at bounding box center [695, 432] width 260 height 40
type input "S"
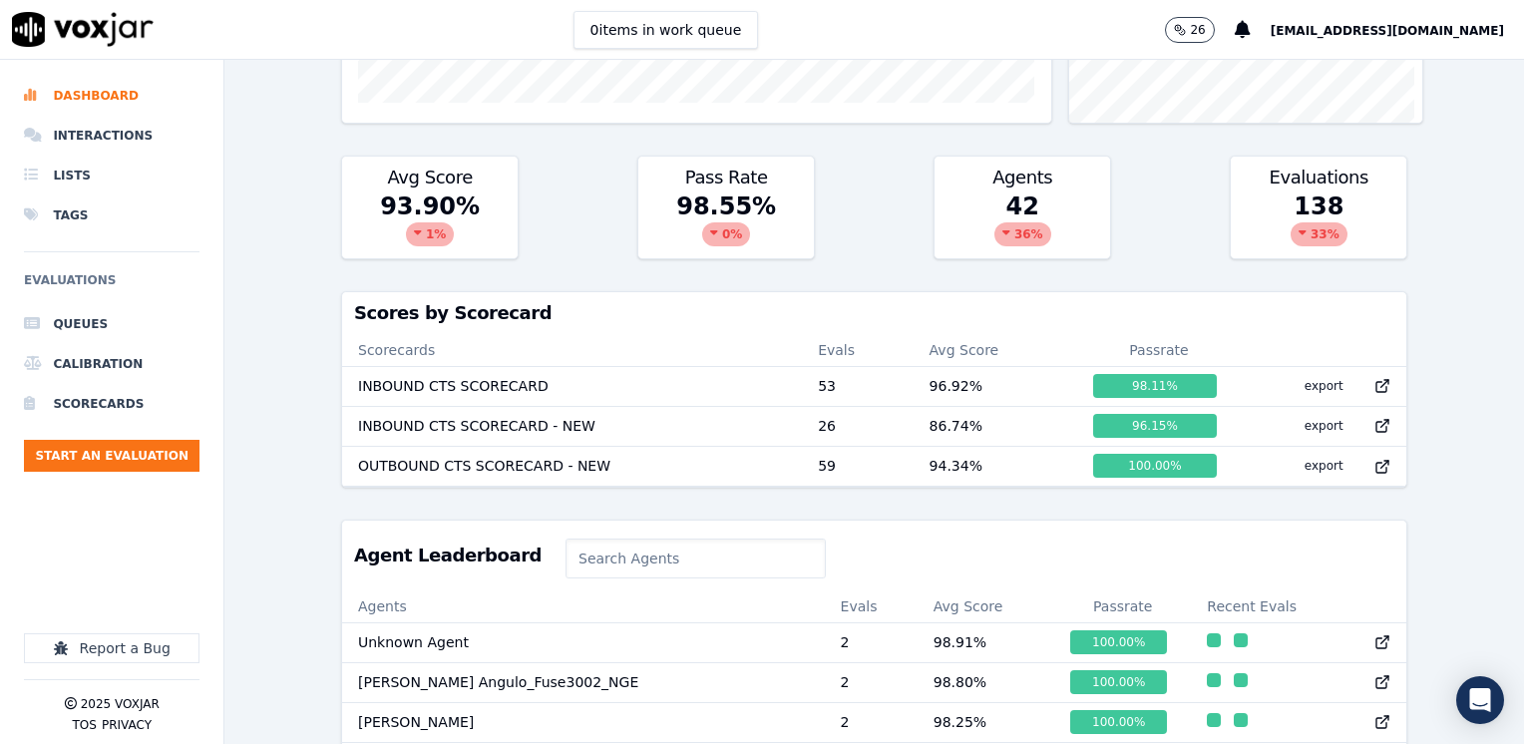
scroll to position [452, 0]
click at [618, 568] on input at bounding box center [695, 557] width 260 height 40
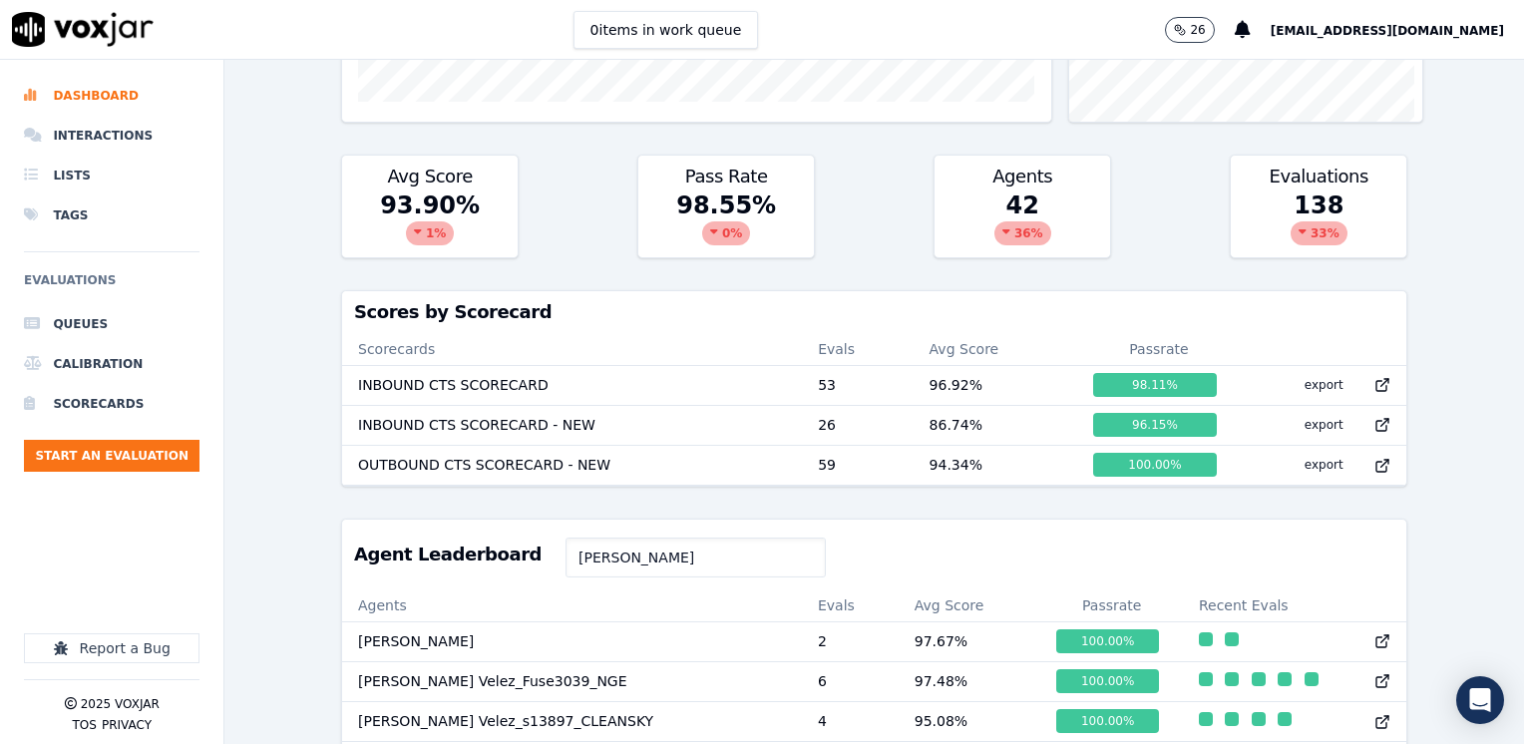
type input "Samuel Velez"
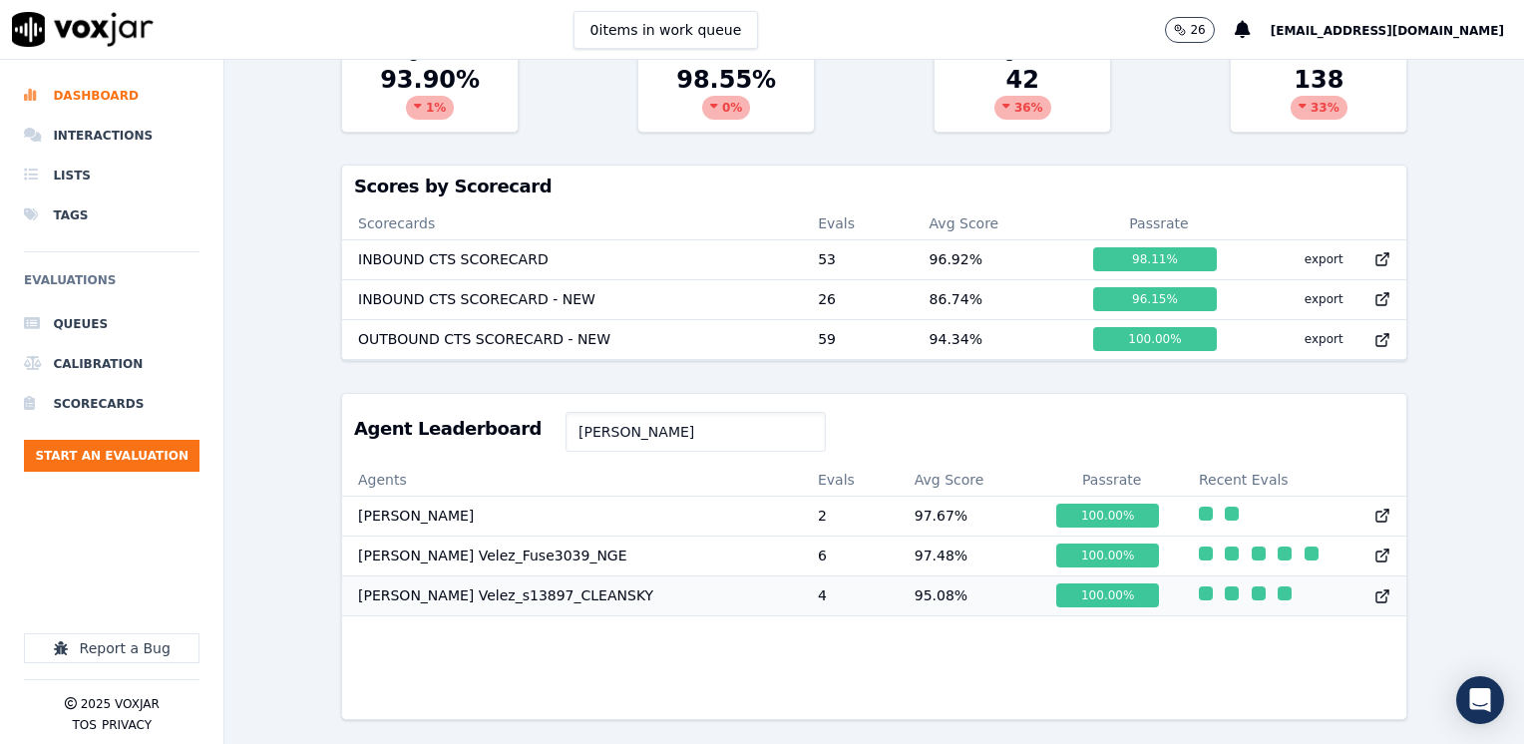
scroll to position [619, 0]
click at [423, 207] on th "Scorecards" at bounding box center [572, 223] width 460 height 32
click at [1374, 251] on icon at bounding box center [1382, 259] width 16 height 16
click at [1374, 291] on icon at bounding box center [1382, 299] width 16 height 16
click at [1374, 332] on icon at bounding box center [1382, 340] width 16 height 16
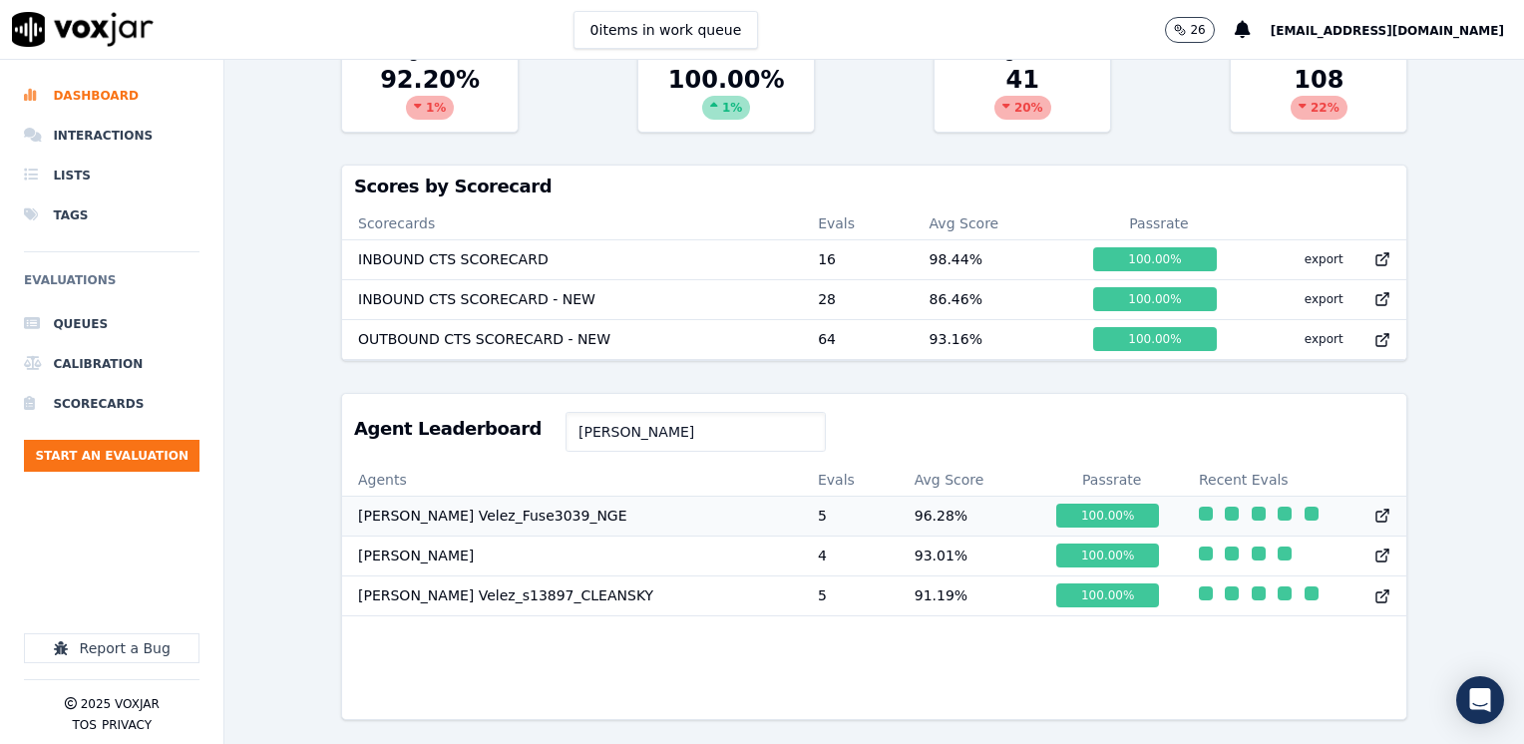
click at [495, 496] on td "[PERSON_NAME] Velez_Fuse3039_NGE" at bounding box center [572, 516] width 460 height 40
click at [898, 535] on td "93.01 %" at bounding box center [969, 555] width 143 height 40
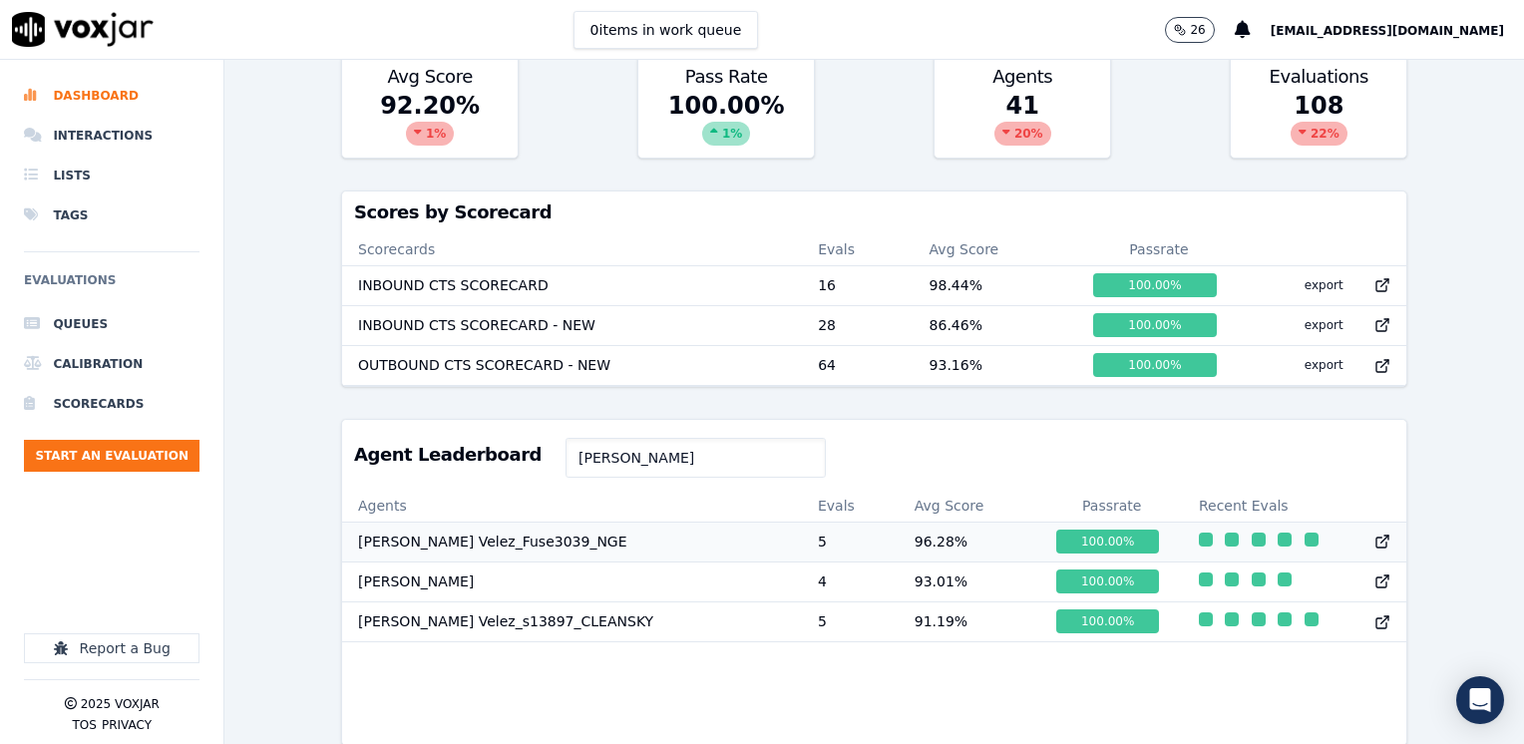
scroll to position [519, 0]
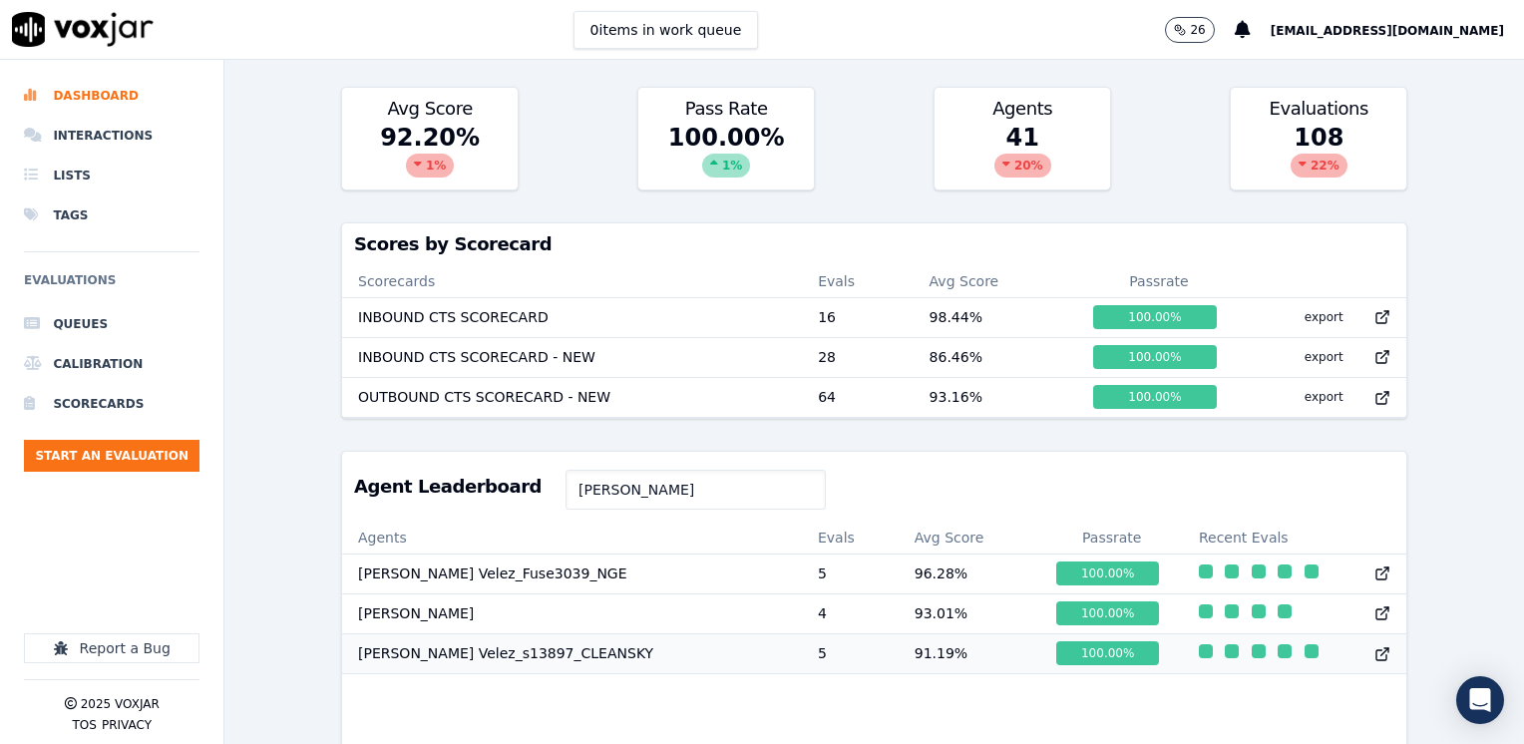
click at [898, 664] on td "91.19 %" at bounding box center [969, 653] width 143 height 40
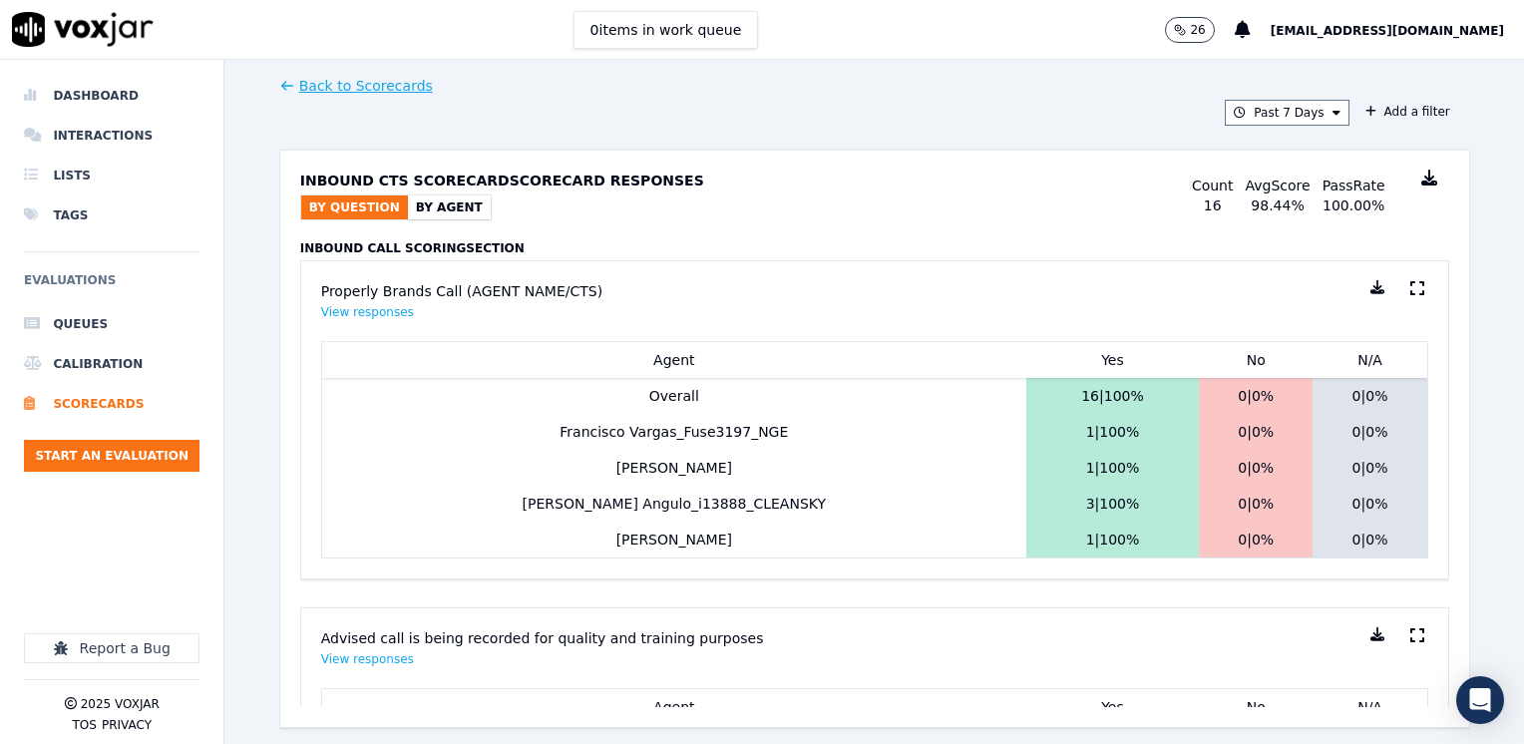
click at [439, 207] on button "By Agent" at bounding box center [449, 207] width 83 height 24
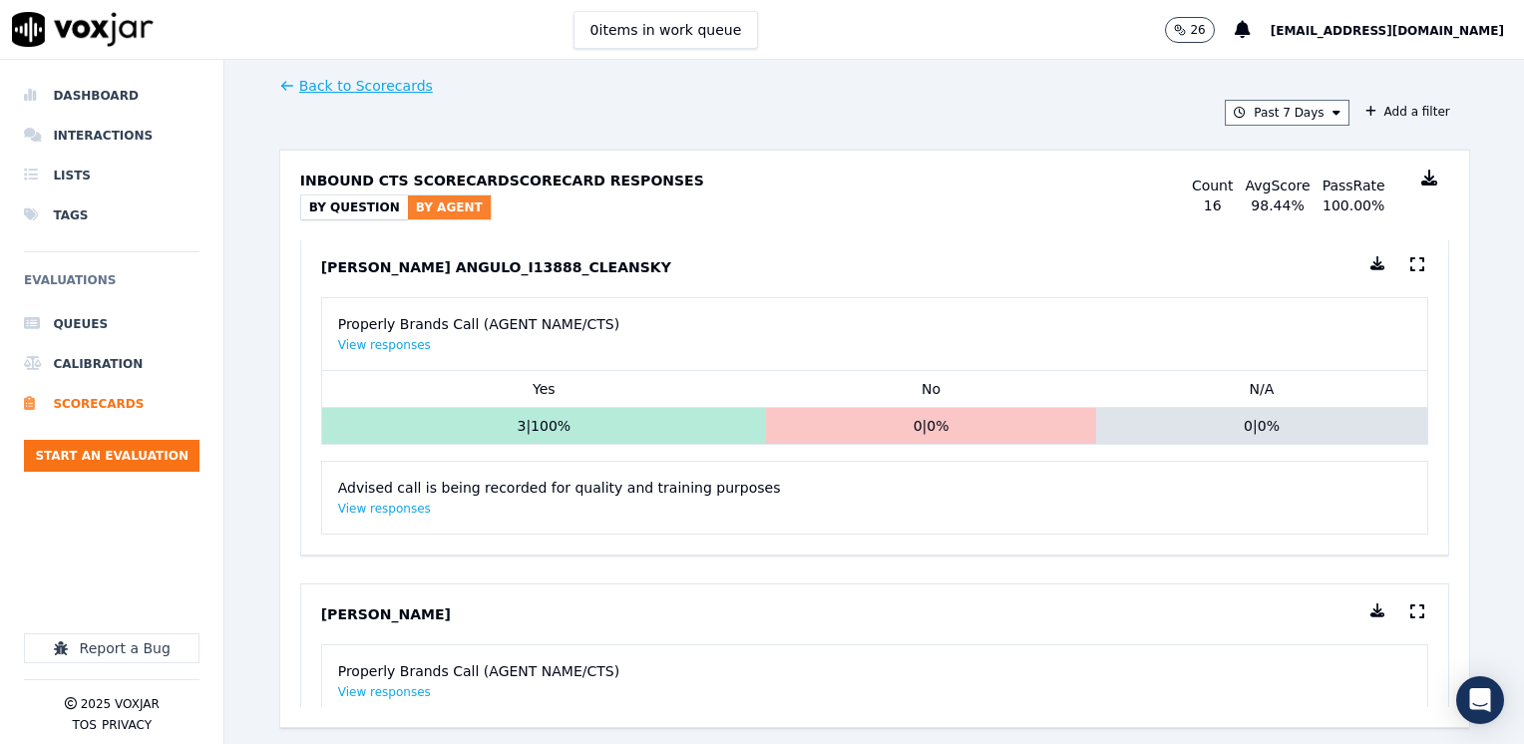
click at [1370, 263] on icon at bounding box center [1377, 263] width 14 height 14
click at [1410, 263] on icon at bounding box center [1417, 264] width 14 height 16
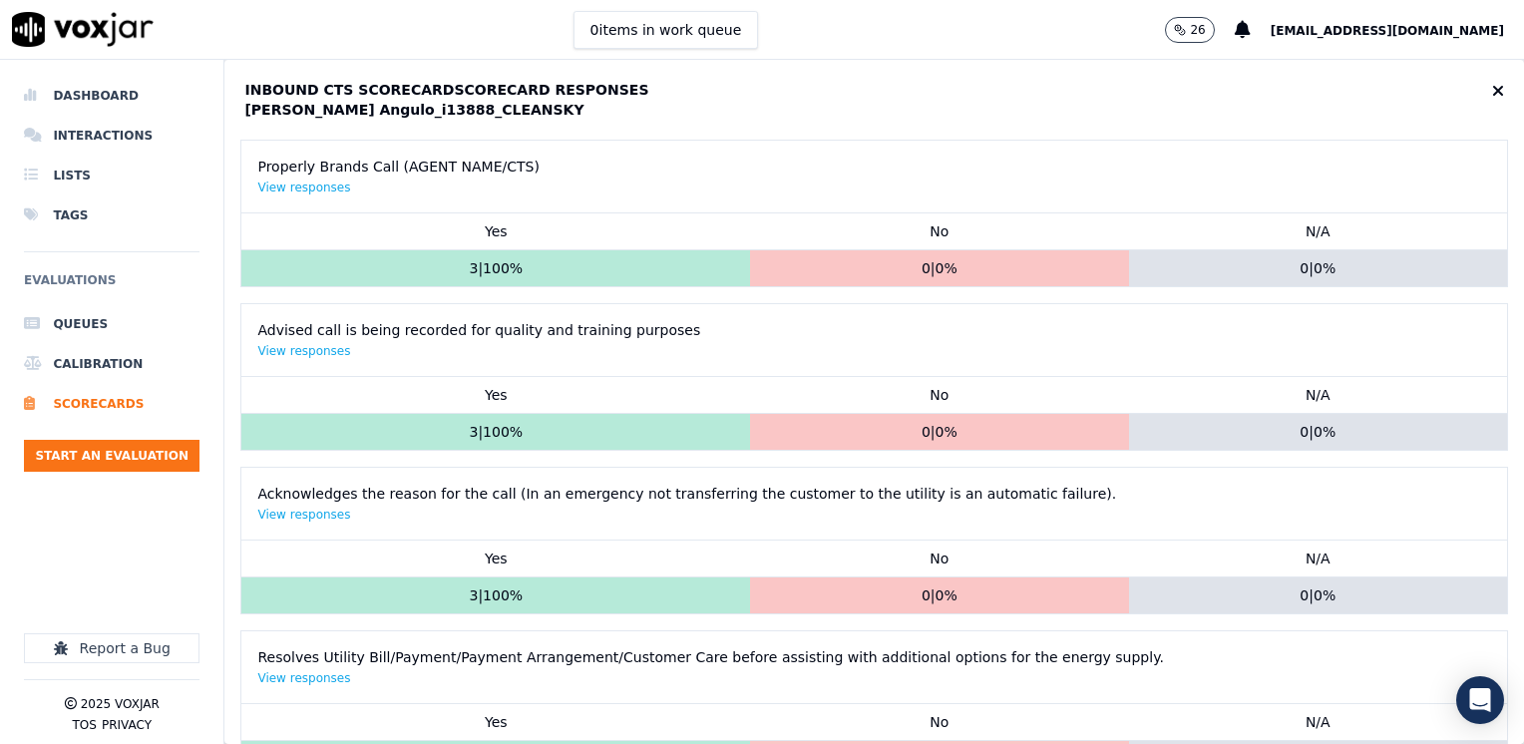
click at [1492, 93] on icon at bounding box center [1498, 91] width 12 height 16
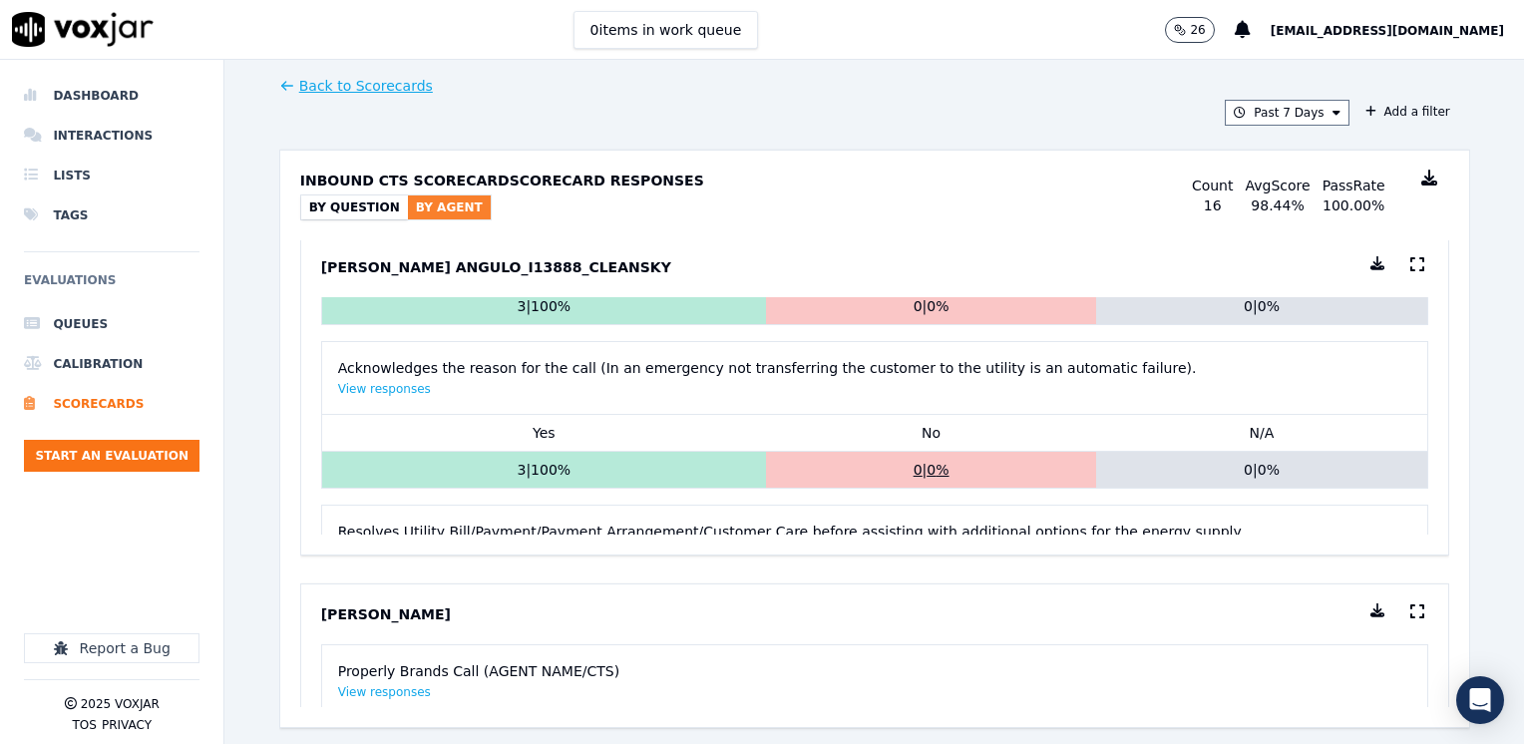
scroll to position [299, 0]
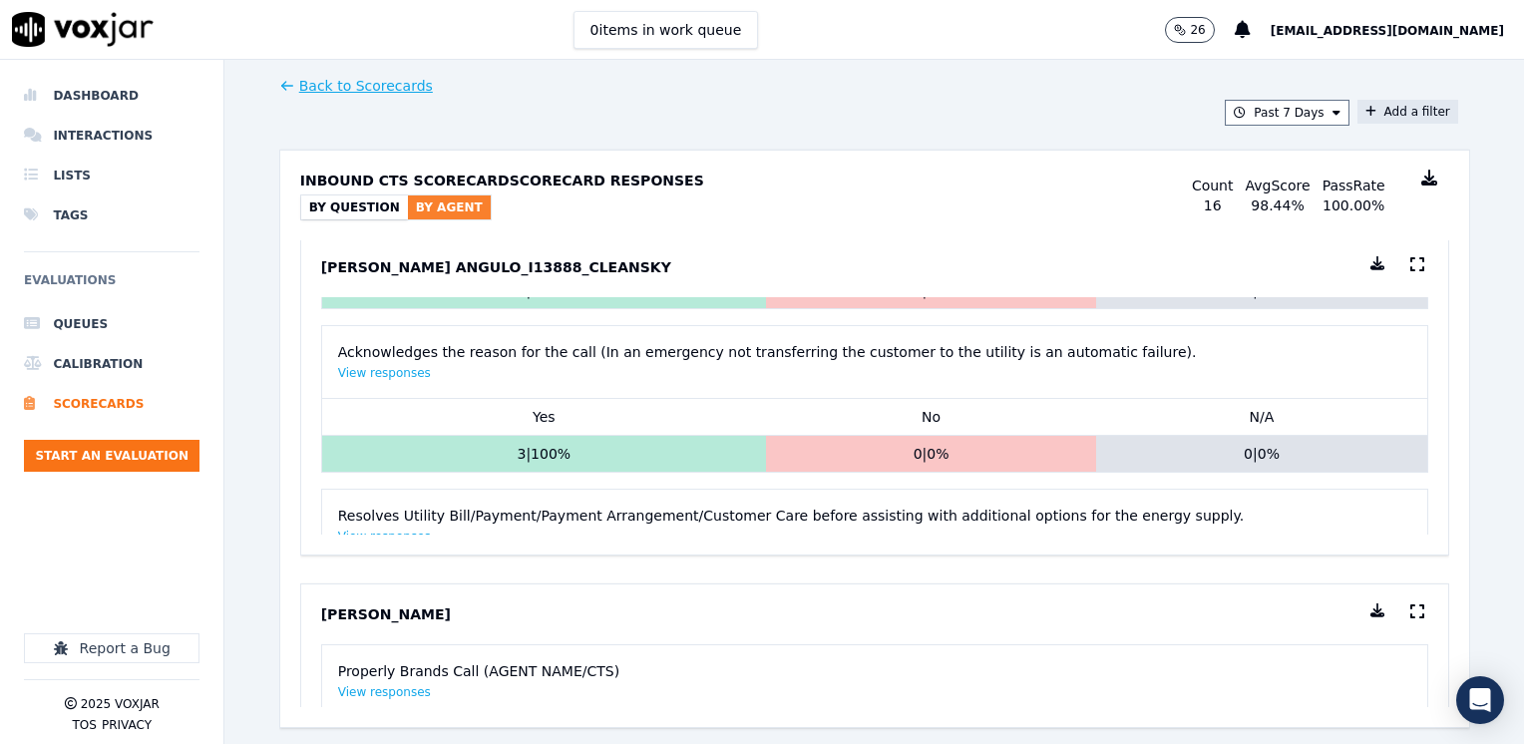
click at [1390, 110] on button "Add a filter" at bounding box center [1407, 112] width 101 height 24
click at [1074, 208] on button "Fields" at bounding box center [1013, 206] width 191 height 34
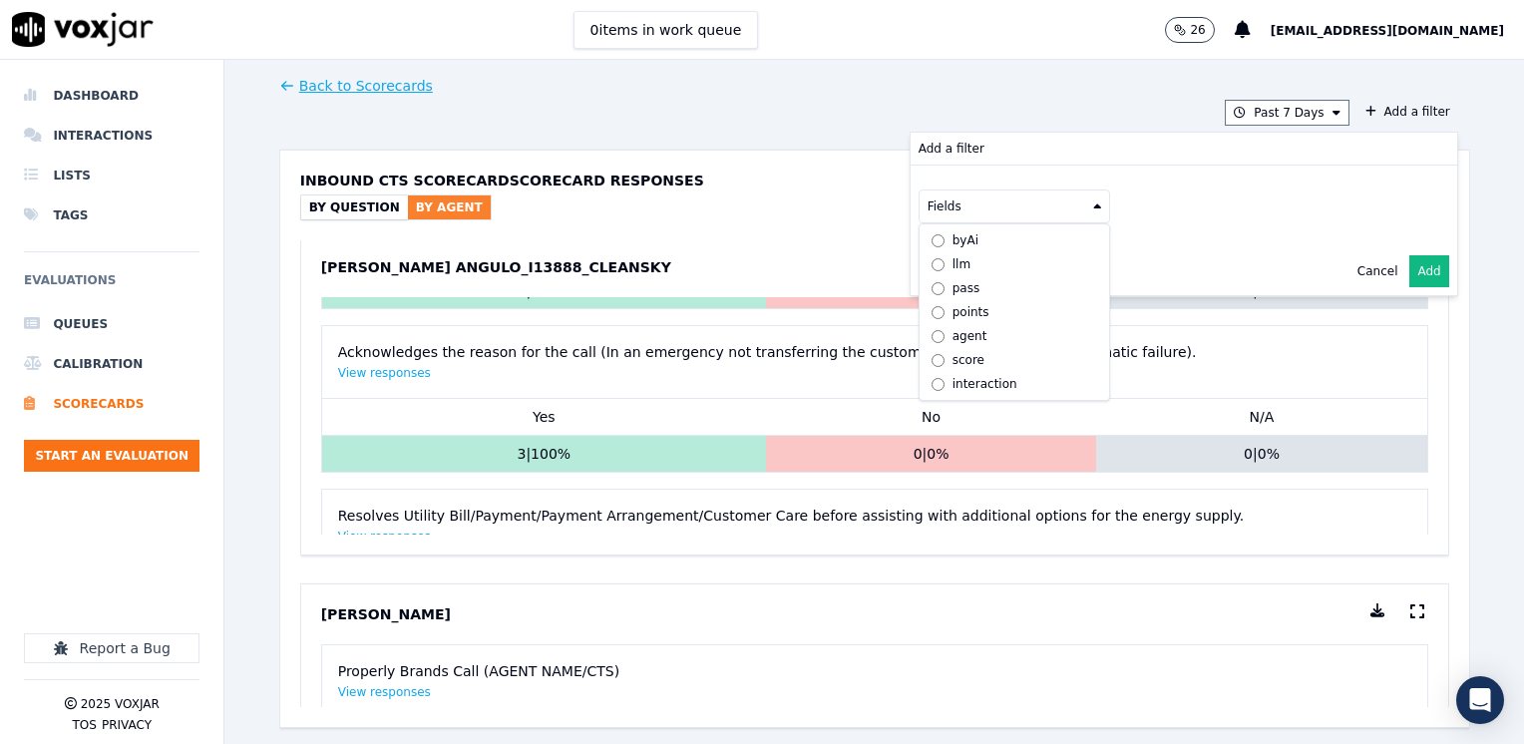
click at [1047, 70] on div "Back to Scorecards Past 7 Days Add a filter Add a filter Fields byAi llm pass p…" at bounding box center [874, 402] width 1191 height 684
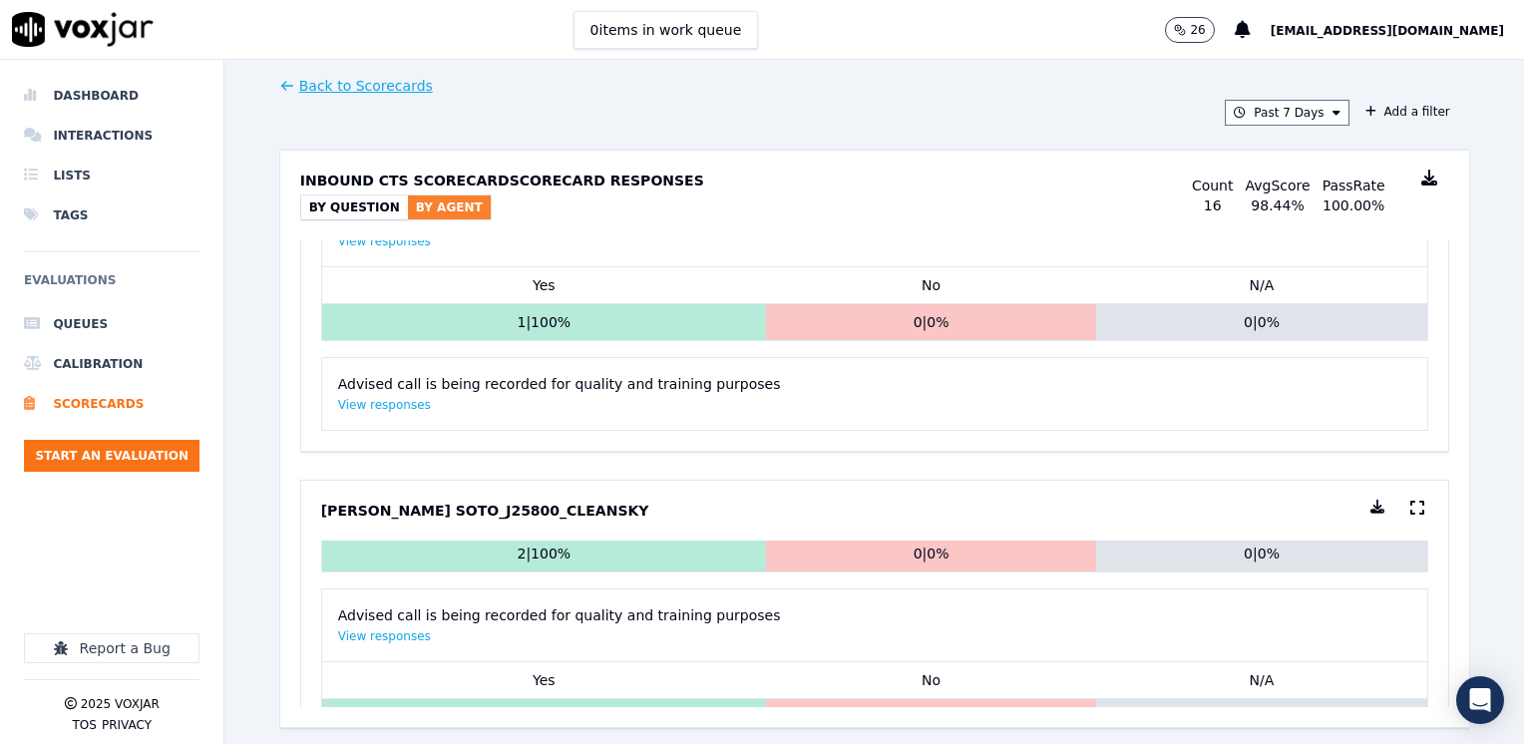
scroll to position [199, 0]
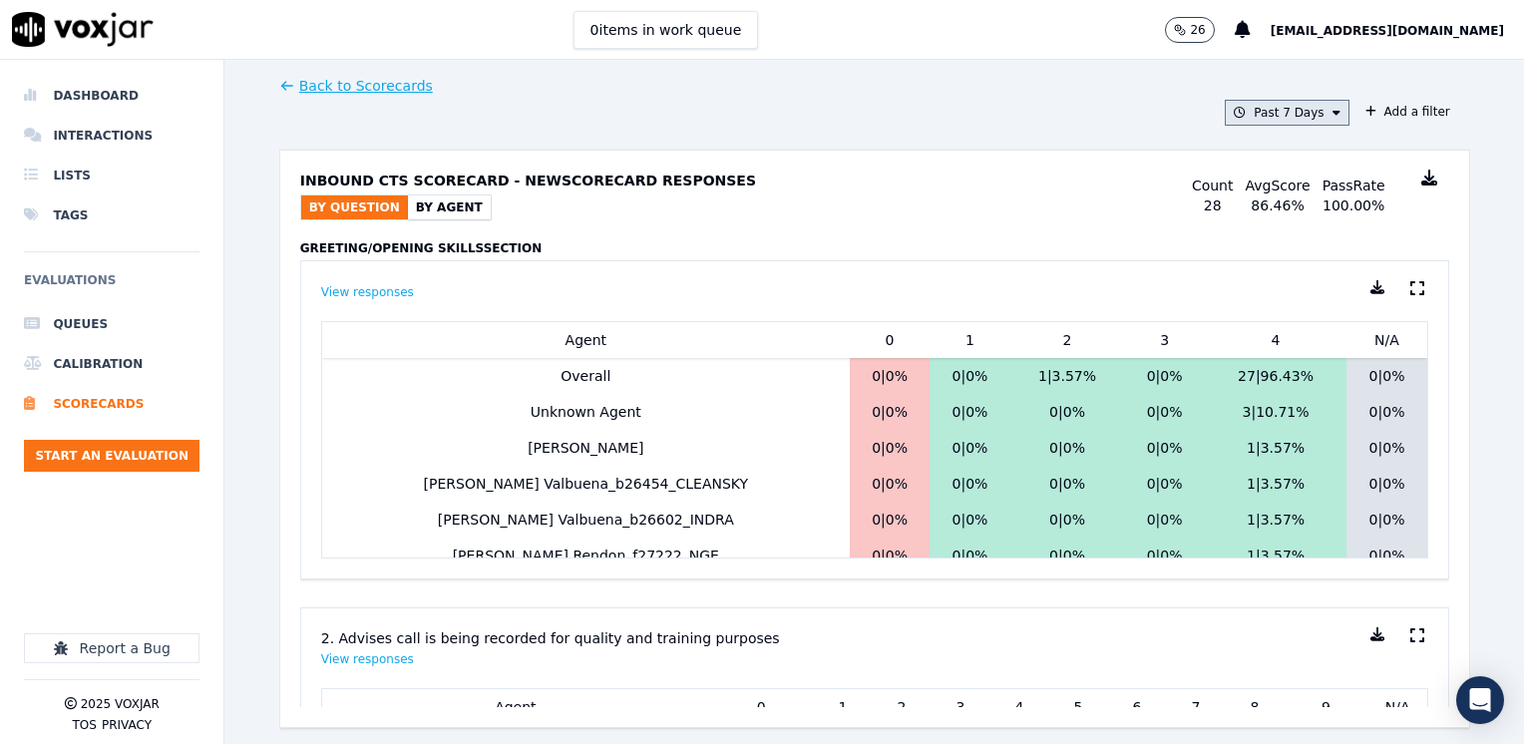
click at [1332, 110] on icon at bounding box center [1336, 113] width 8 height 12
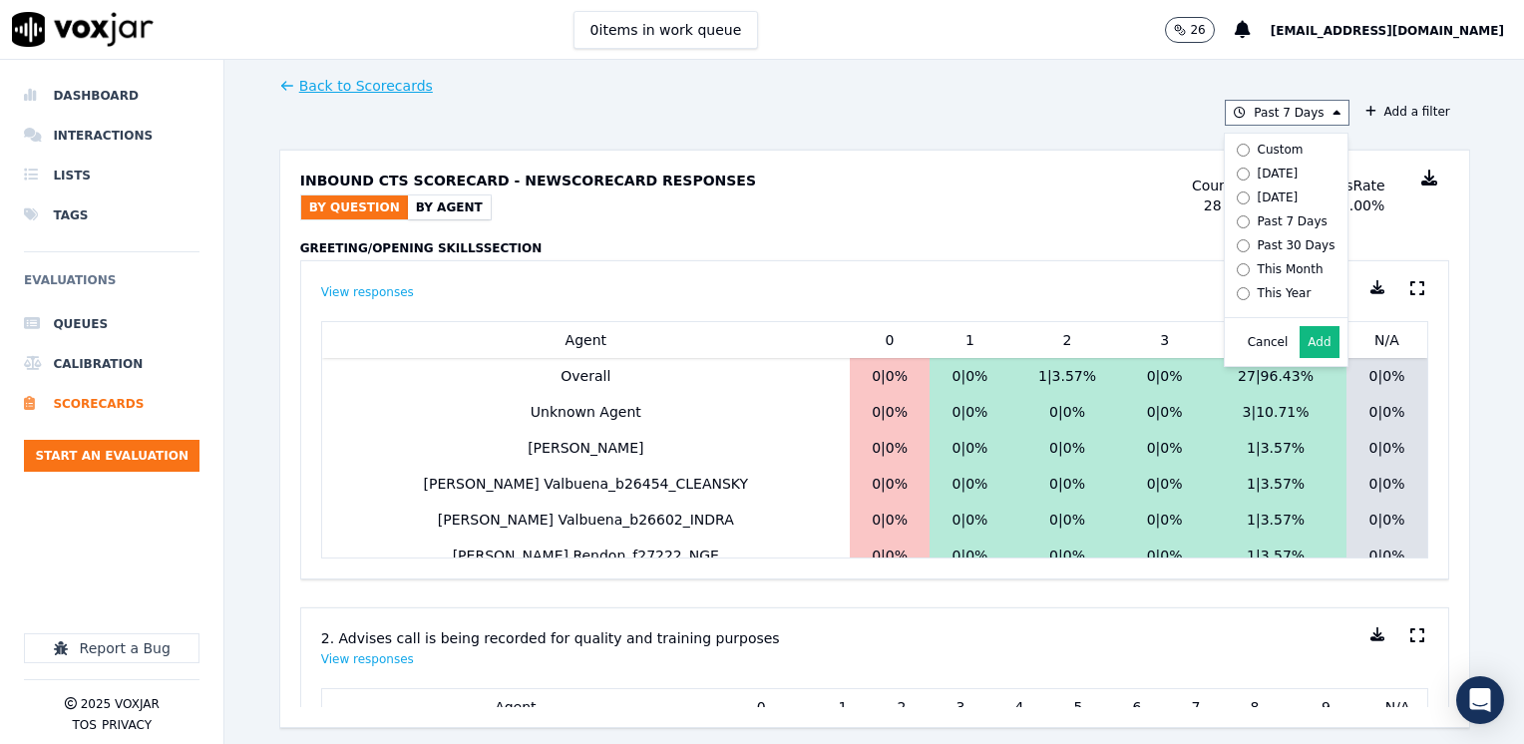
click at [438, 194] on div "By Question By Agent" at bounding box center [395, 207] width 191 height 26
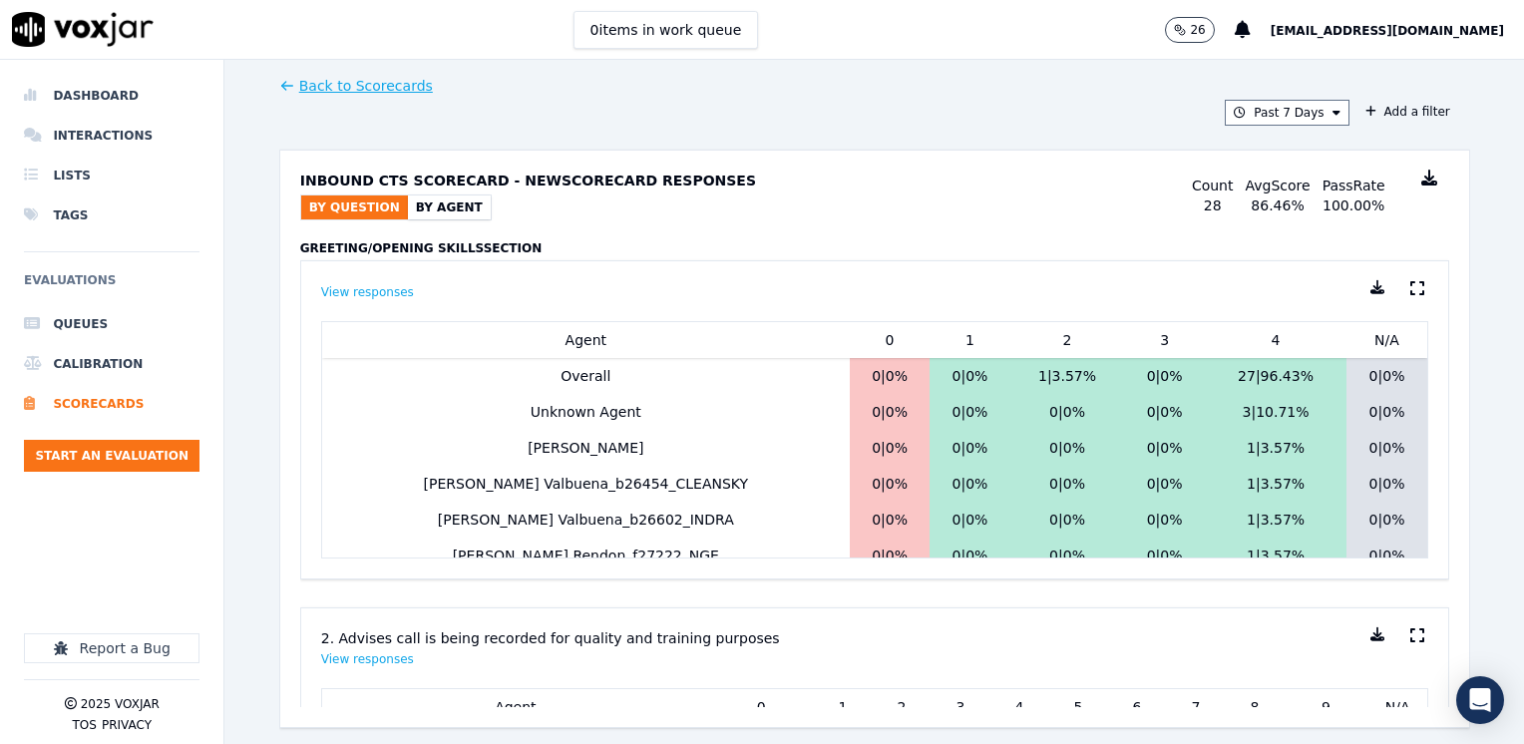
click at [435, 204] on button "By Agent" at bounding box center [449, 207] width 83 height 24
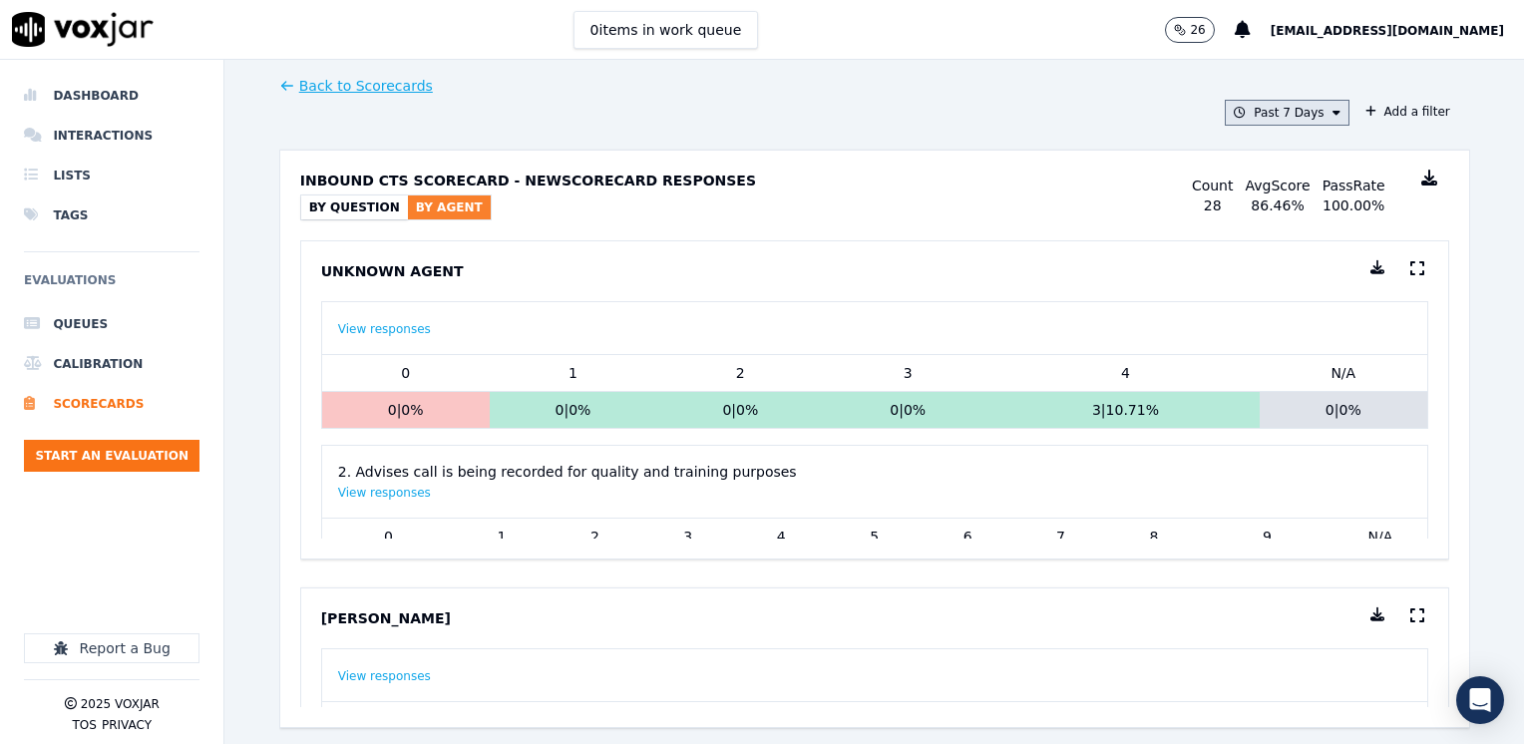
click at [1332, 114] on icon at bounding box center [1336, 113] width 8 height 12
click at [1257, 152] on div "Custom" at bounding box center [1280, 150] width 46 height 16
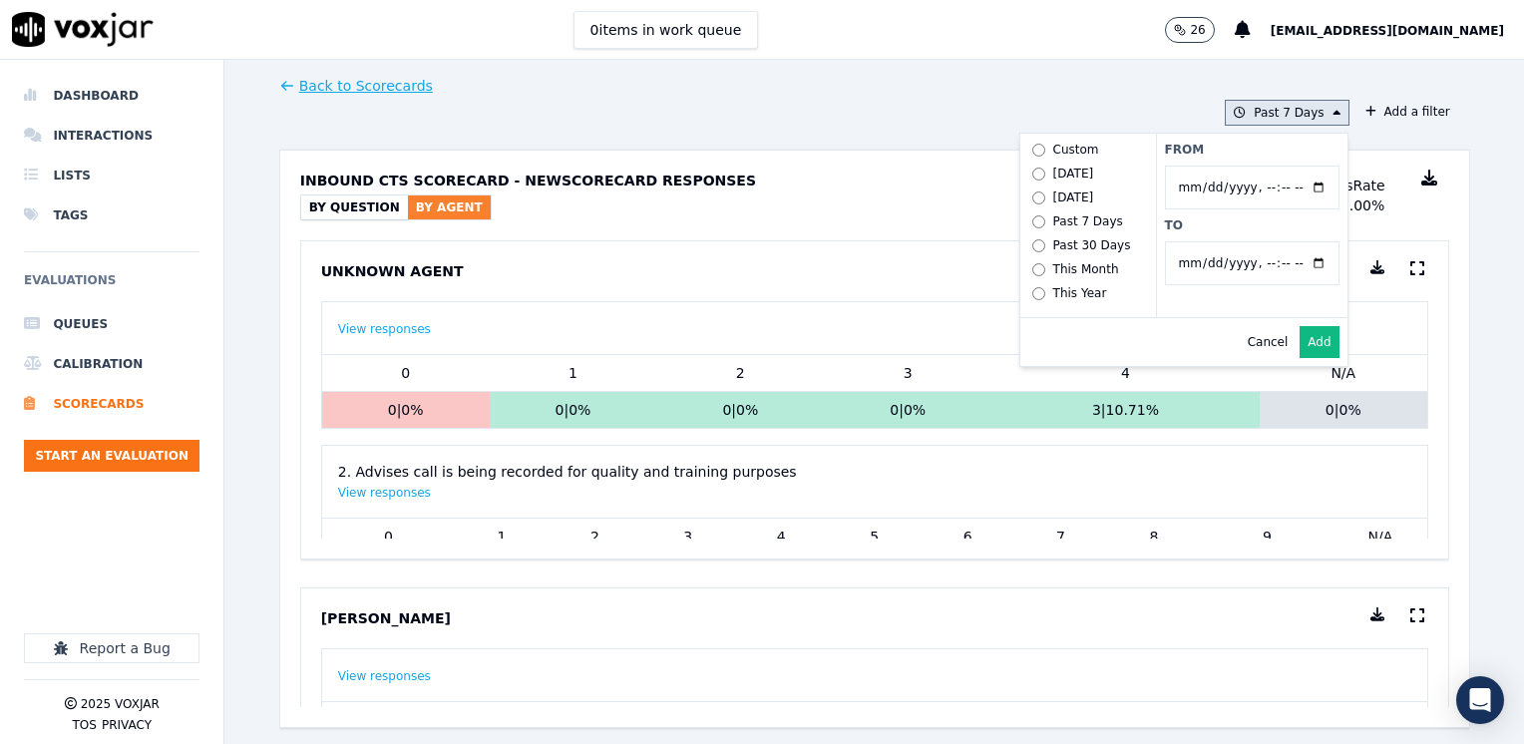
click at [1289, 189] on input "From" at bounding box center [1252, 188] width 174 height 44
type input "[DATE]T00:00"
click at [1229, 146] on label "From" at bounding box center [1252, 150] width 174 height 16
click at [1229, 166] on input "From" at bounding box center [1252, 188] width 174 height 44
click at [1296, 258] on input "To" at bounding box center [1252, 263] width 174 height 44
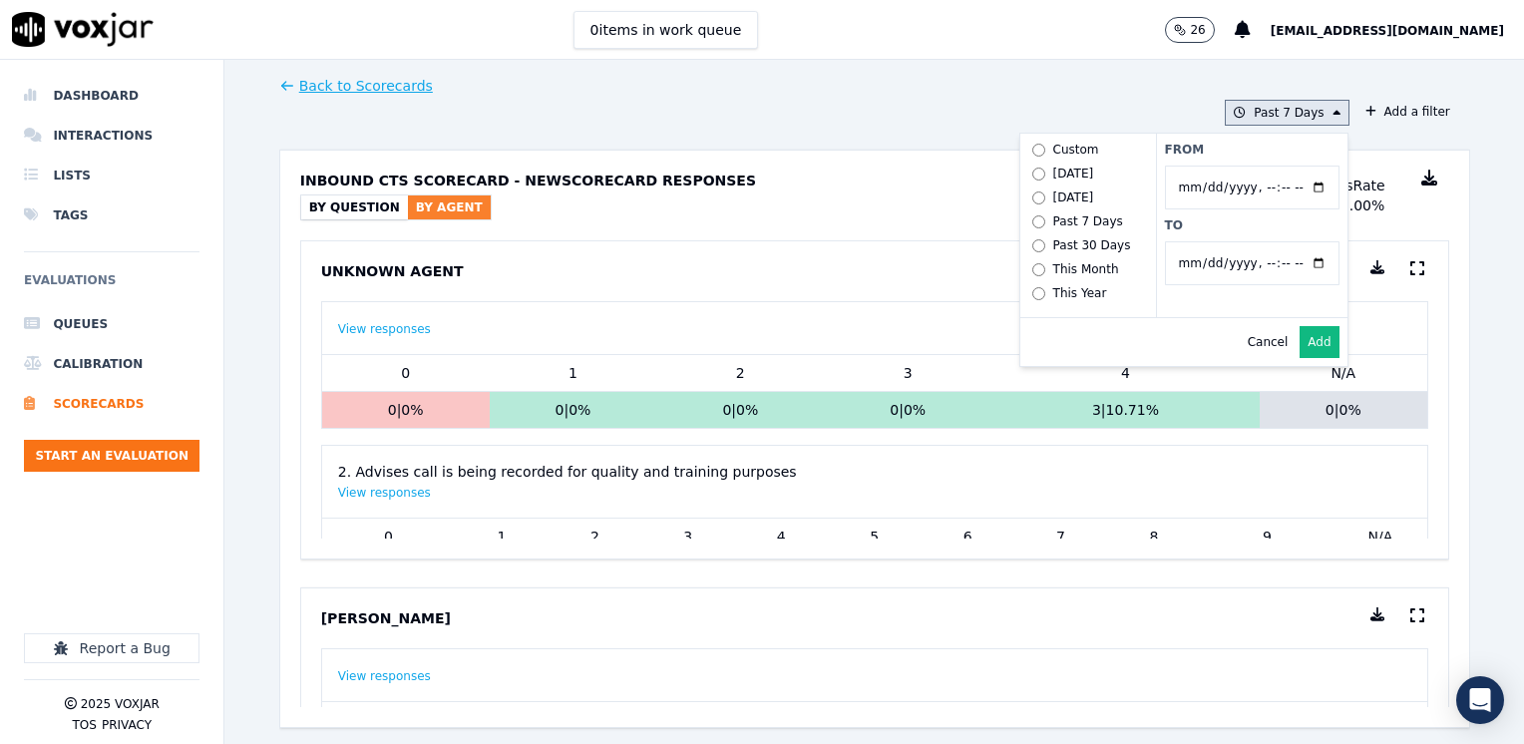
type input "[DATE]T23:59"
click at [1266, 147] on label "From" at bounding box center [1252, 150] width 174 height 16
click at [1266, 166] on input "From" at bounding box center [1252, 188] width 174 height 44
click at [1300, 353] on button "Add" at bounding box center [1318, 342] width 39 height 32
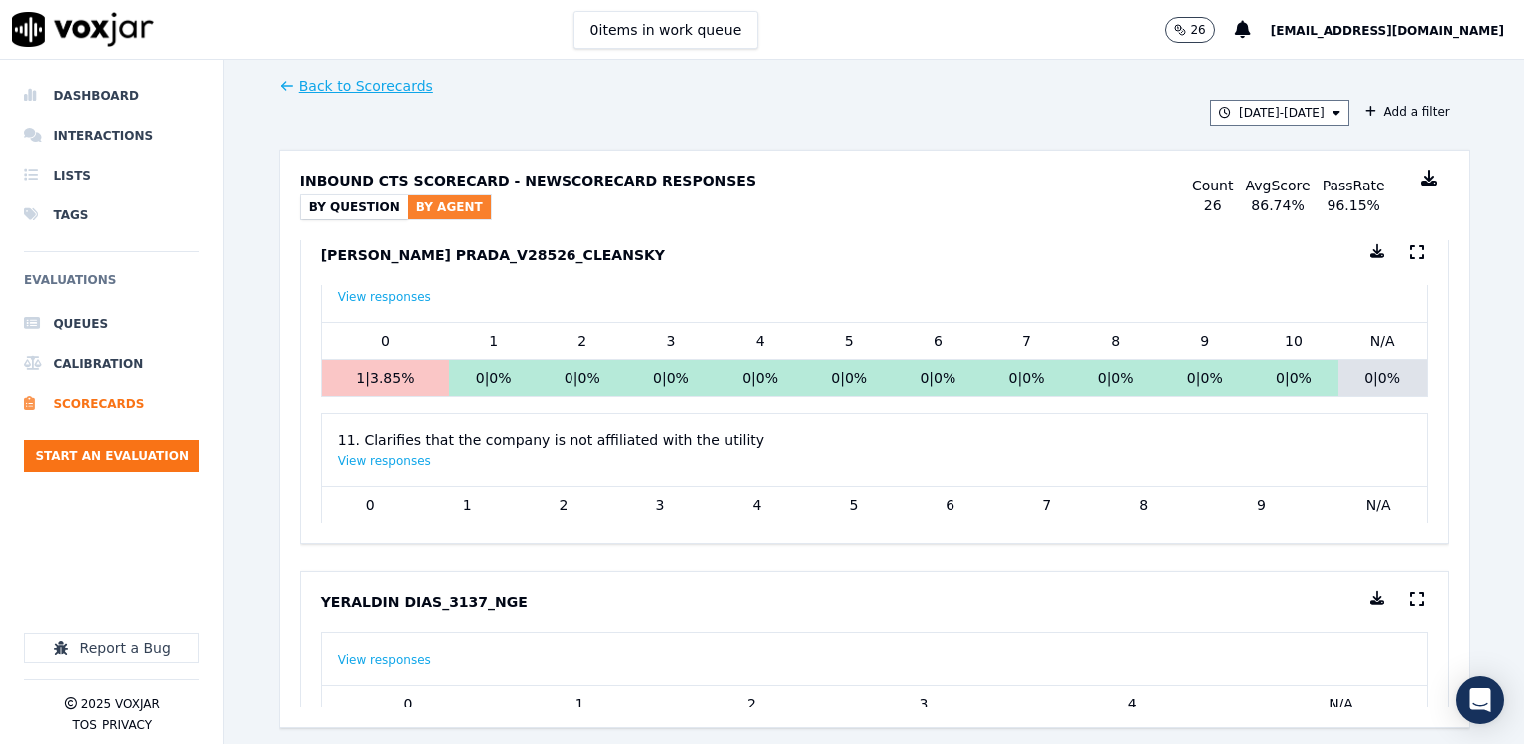
scroll to position [1350, 0]
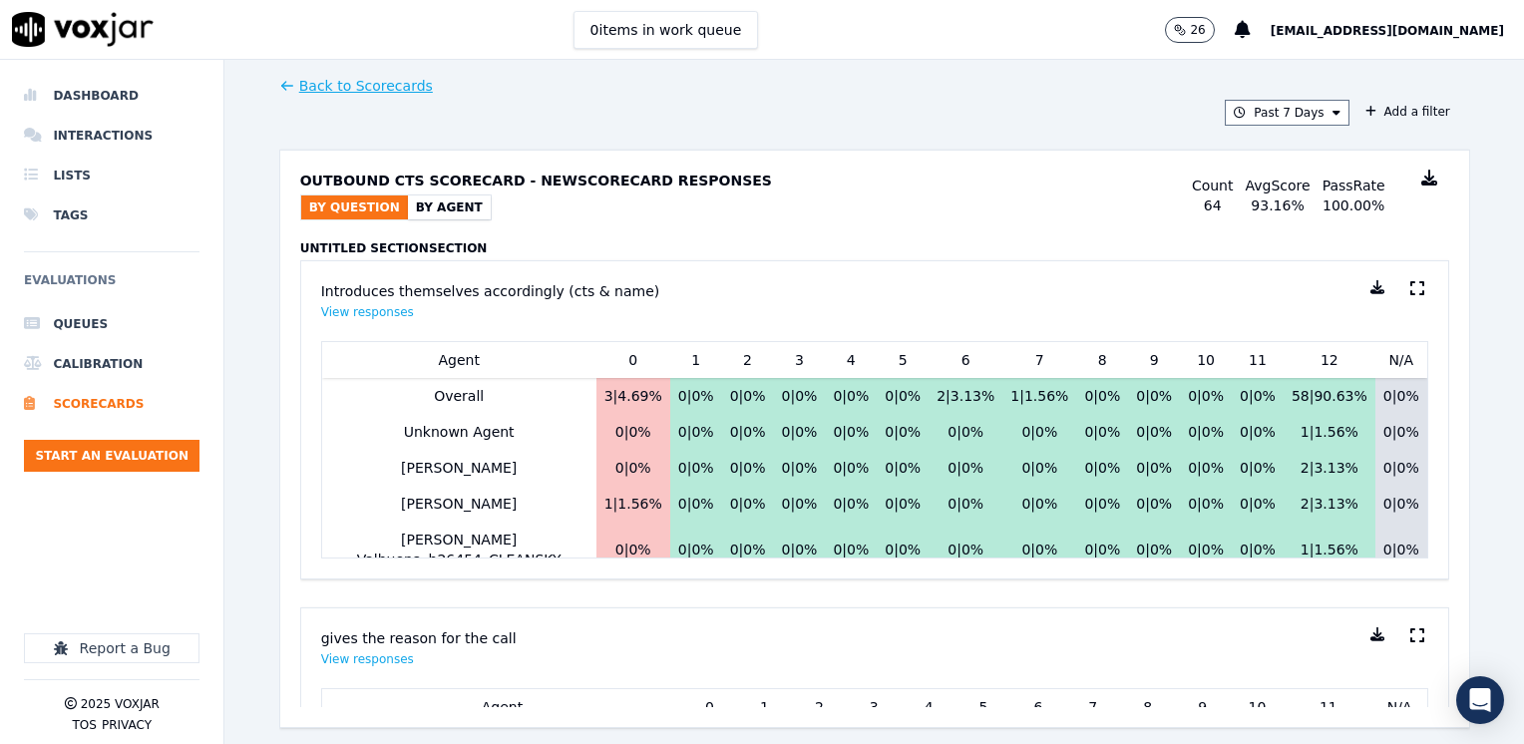
click at [435, 208] on button "By Agent" at bounding box center [449, 207] width 83 height 24
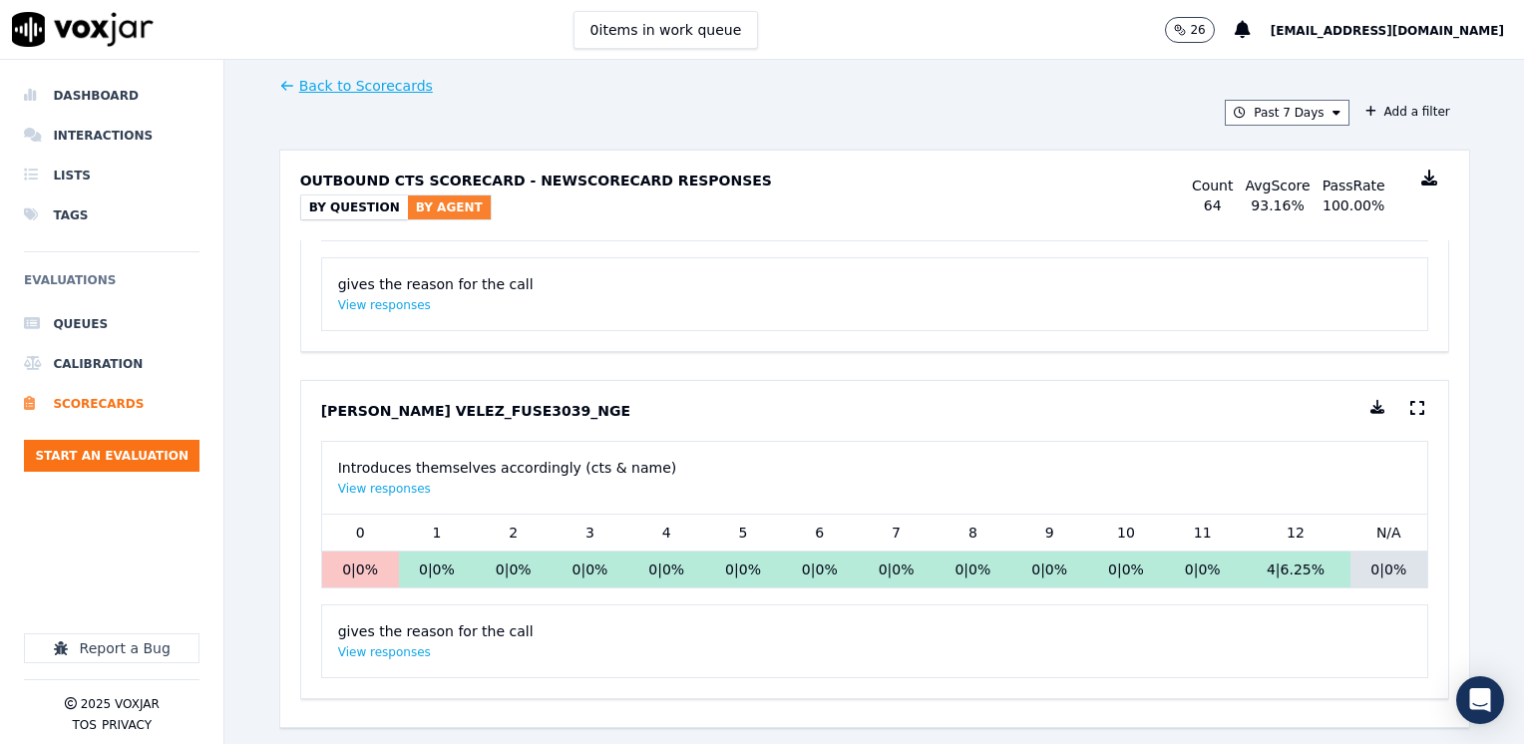
scroll to position [9218, 0]
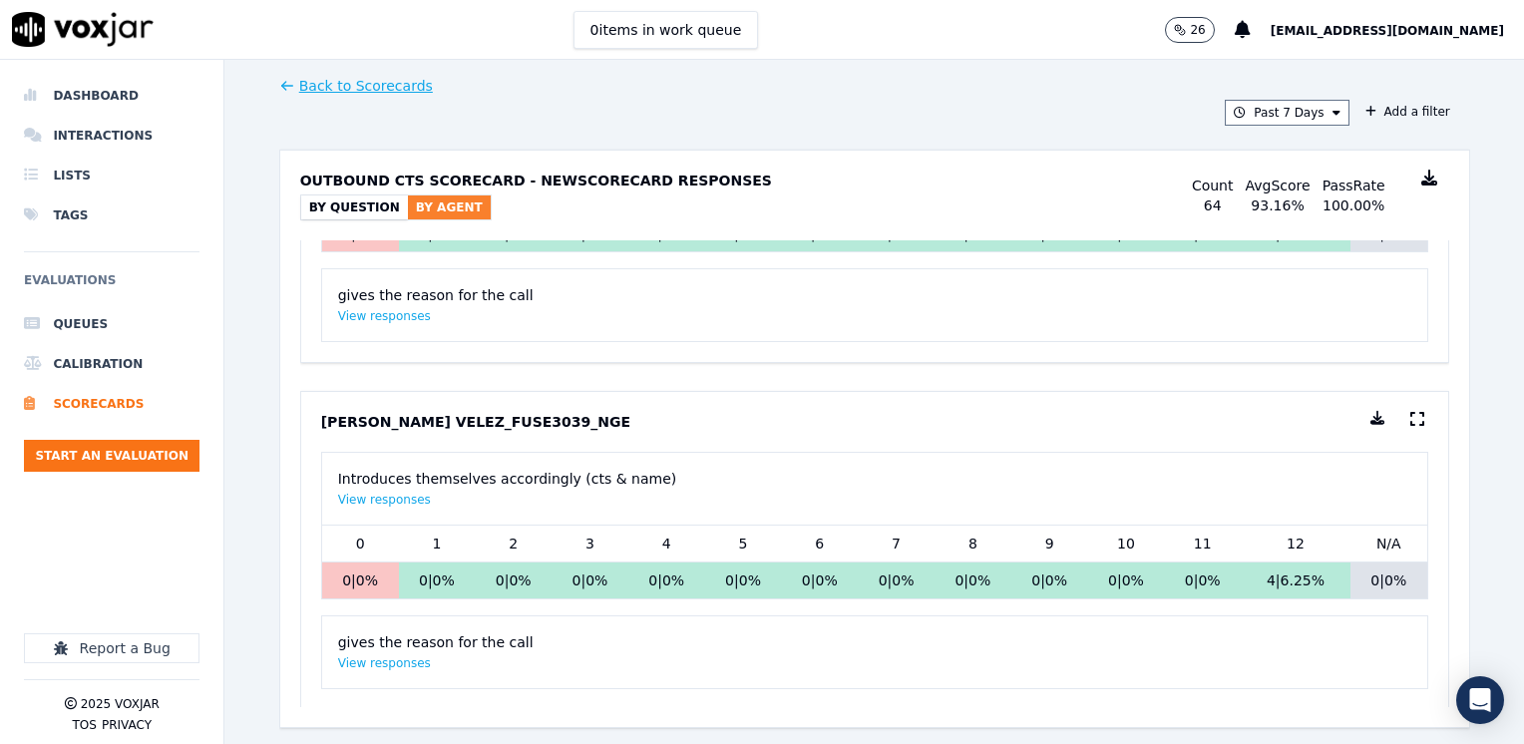
click at [1370, 417] on icon at bounding box center [1377, 418] width 14 height 14
click at [1410, 416] on icon at bounding box center [1417, 419] width 14 height 16
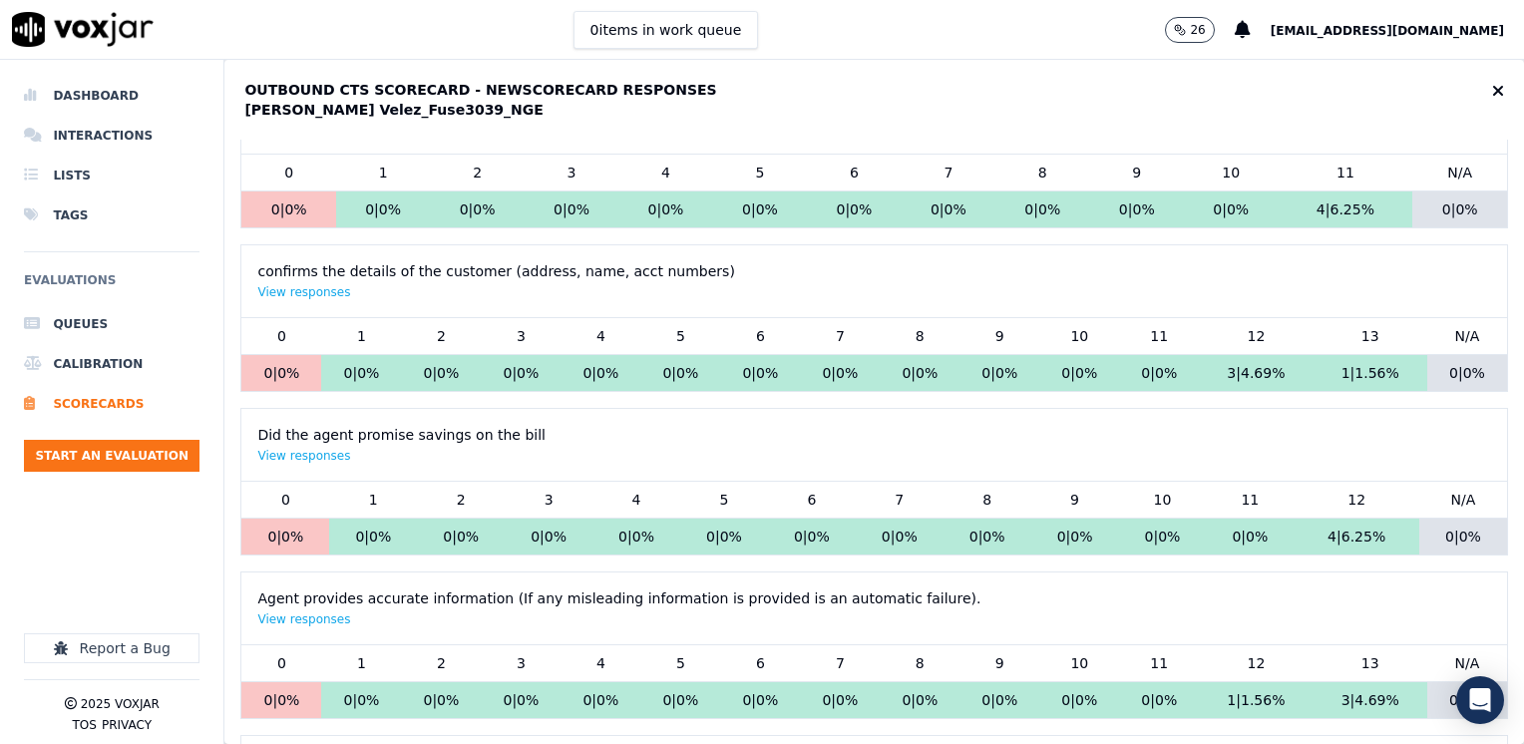
scroll to position [0, 0]
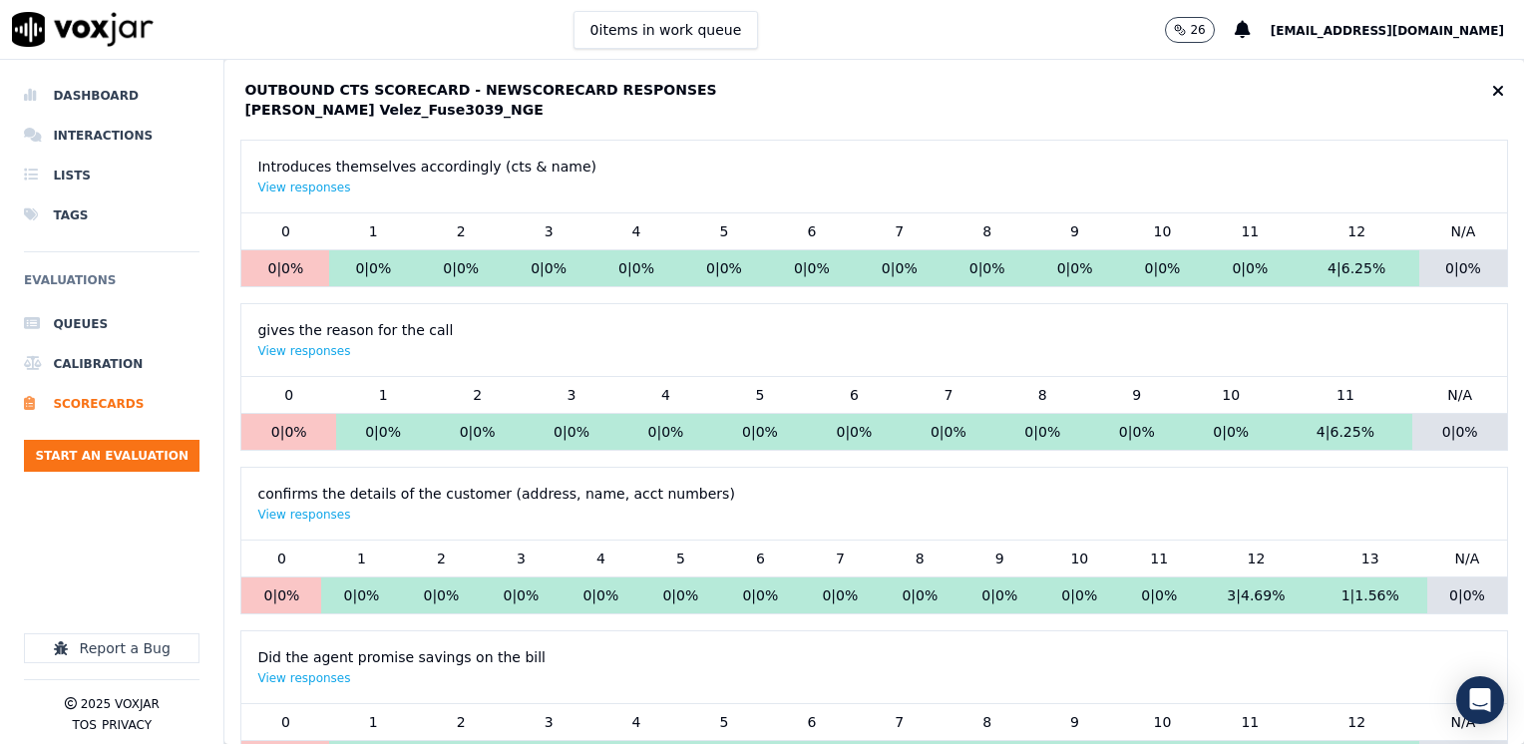
click at [1492, 92] on icon at bounding box center [1498, 91] width 12 height 16
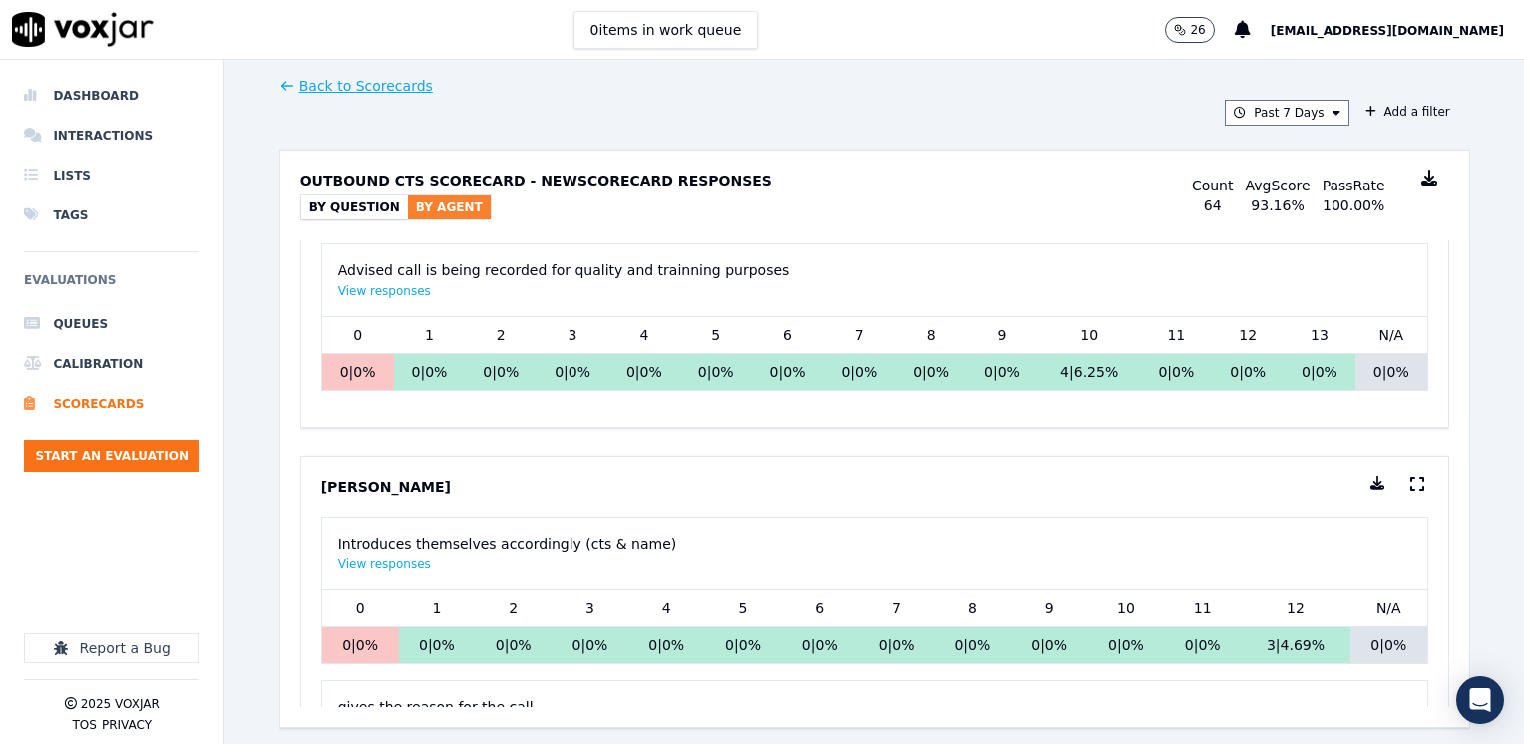
scroll to position [9517, 0]
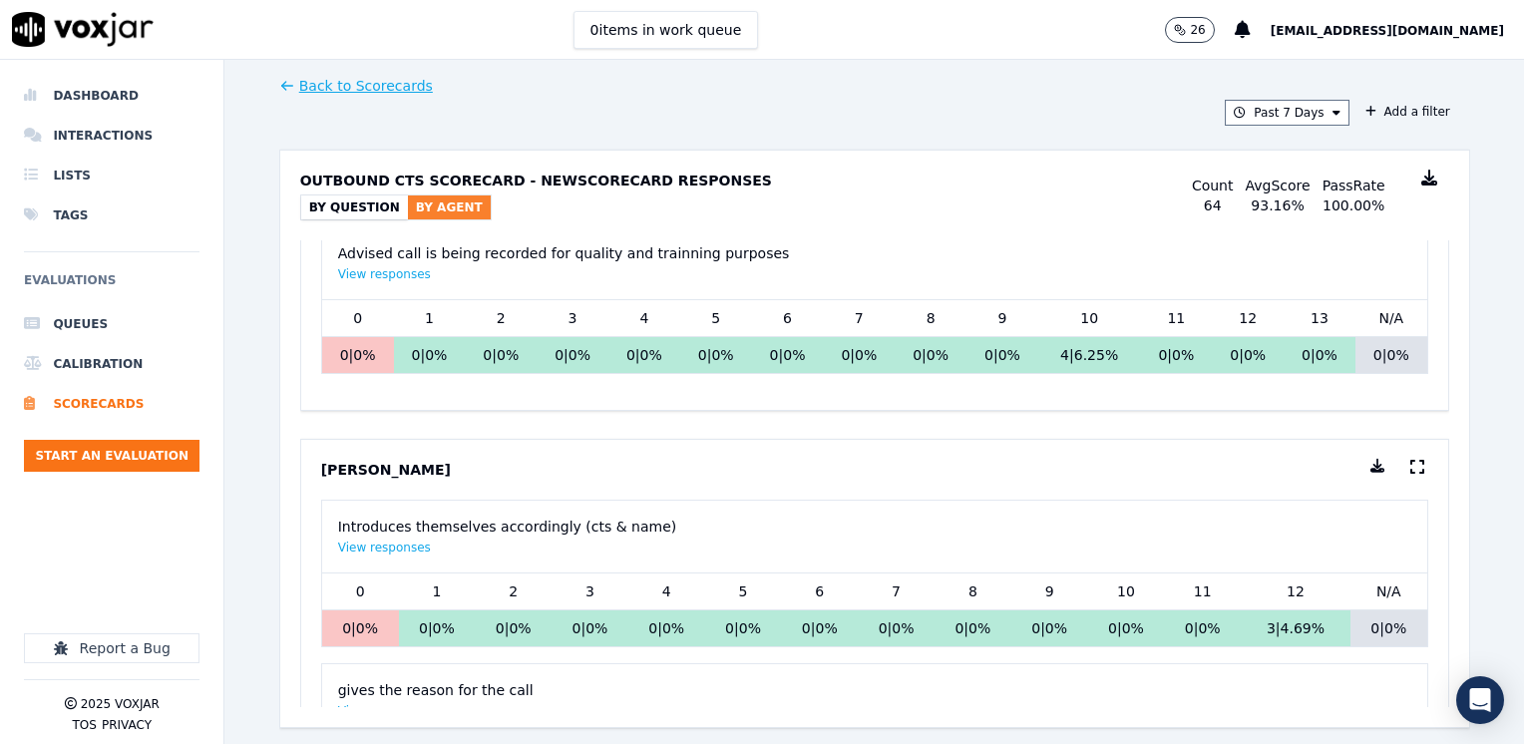
click at [1410, 464] on icon at bounding box center [1417, 467] width 14 height 16
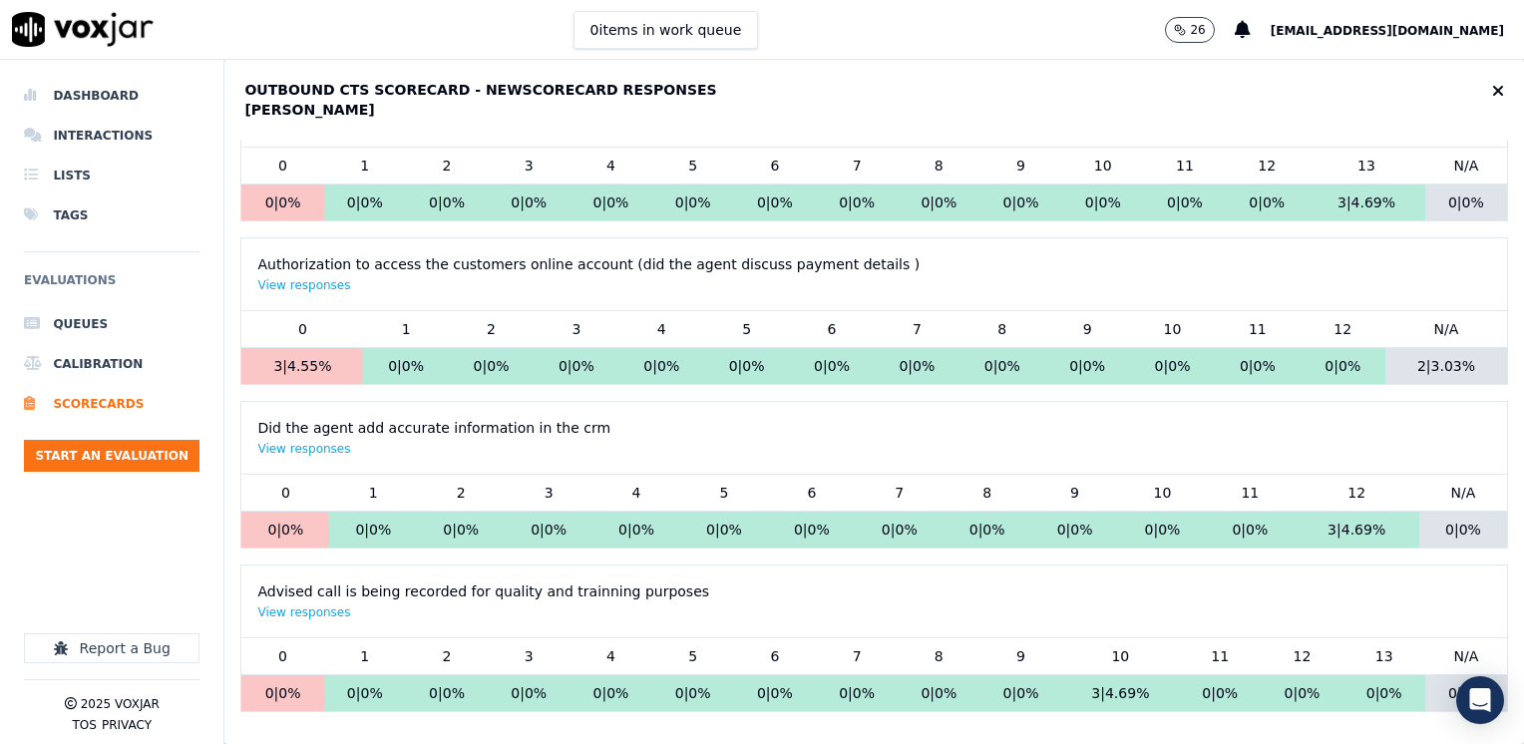
scroll to position [894, 0]
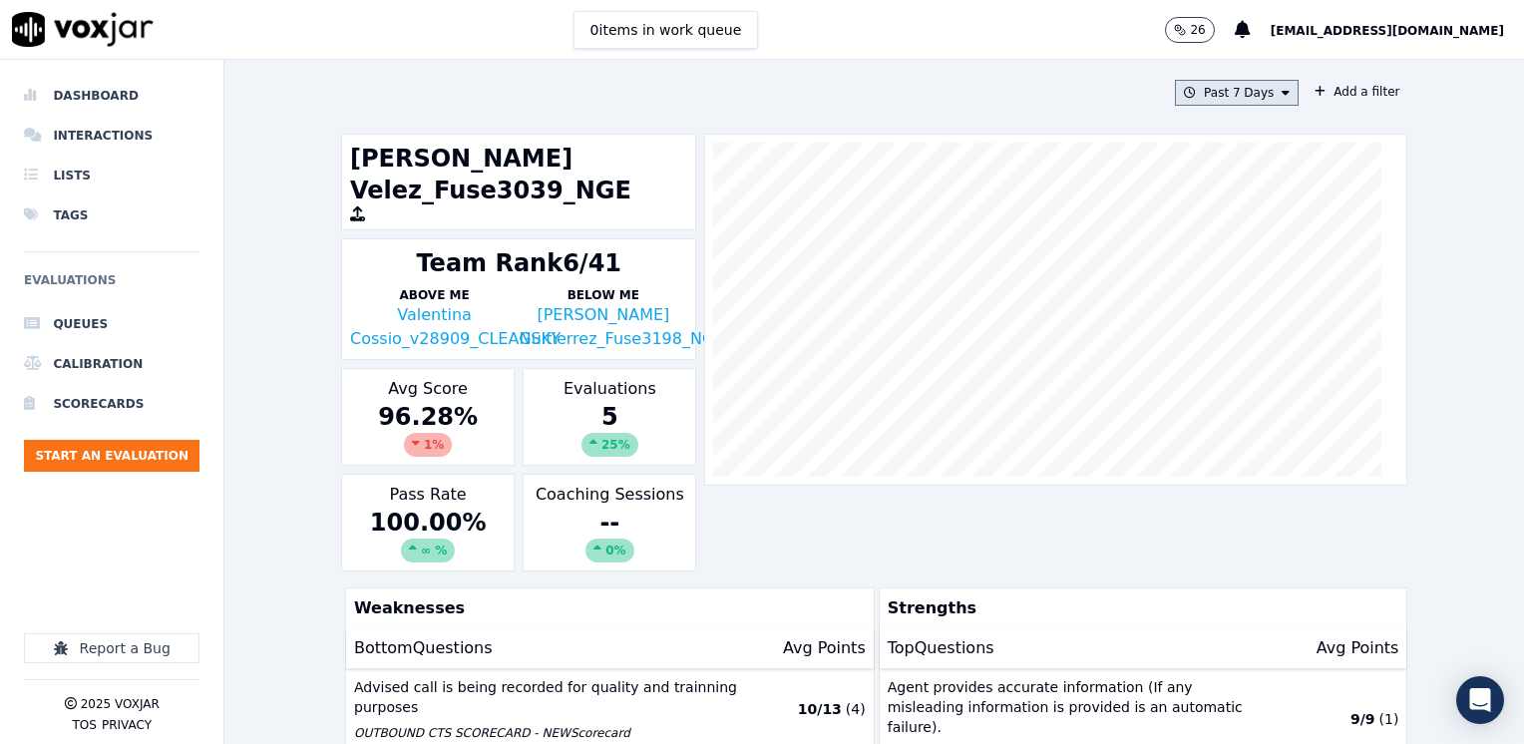
click at [1281, 94] on icon at bounding box center [1285, 93] width 8 height 12
click at [1212, 127] on div "Custom" at bounding box center [1229, 130] width 46 height 16
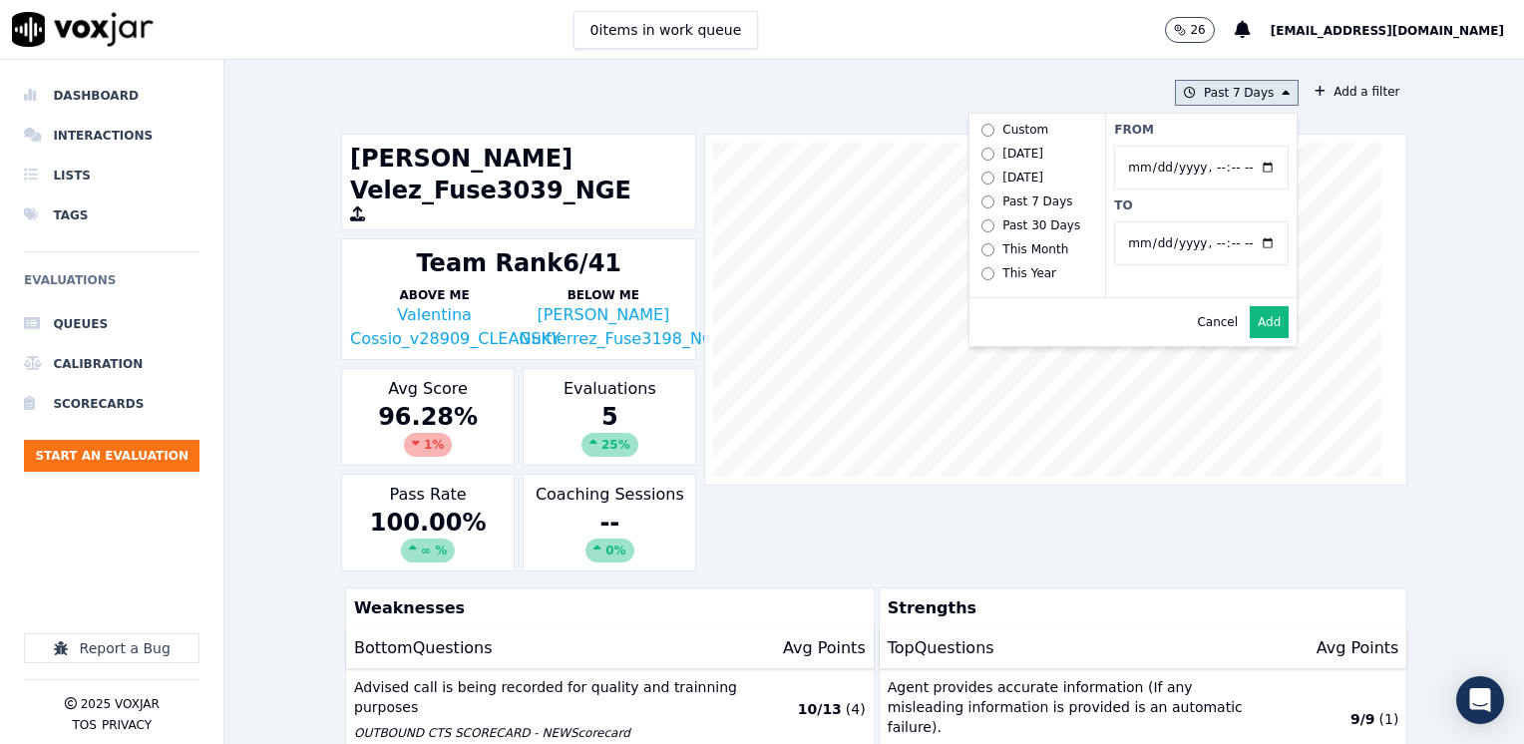
click at [1252, 168] on input "From" at bounding box center [1201, 168] width 174 height 44
type input "[DATE]T00:00"
click at [1192, 129] on label "From" at bounding box center [1201, 130] width 174 height 16
click at [1192, 146] on input "From" at bounding box center [1201, 168] width 174 height 44
click at [1241, 243] on input "To" at bounding box center [1201, 243] width 174 height 44
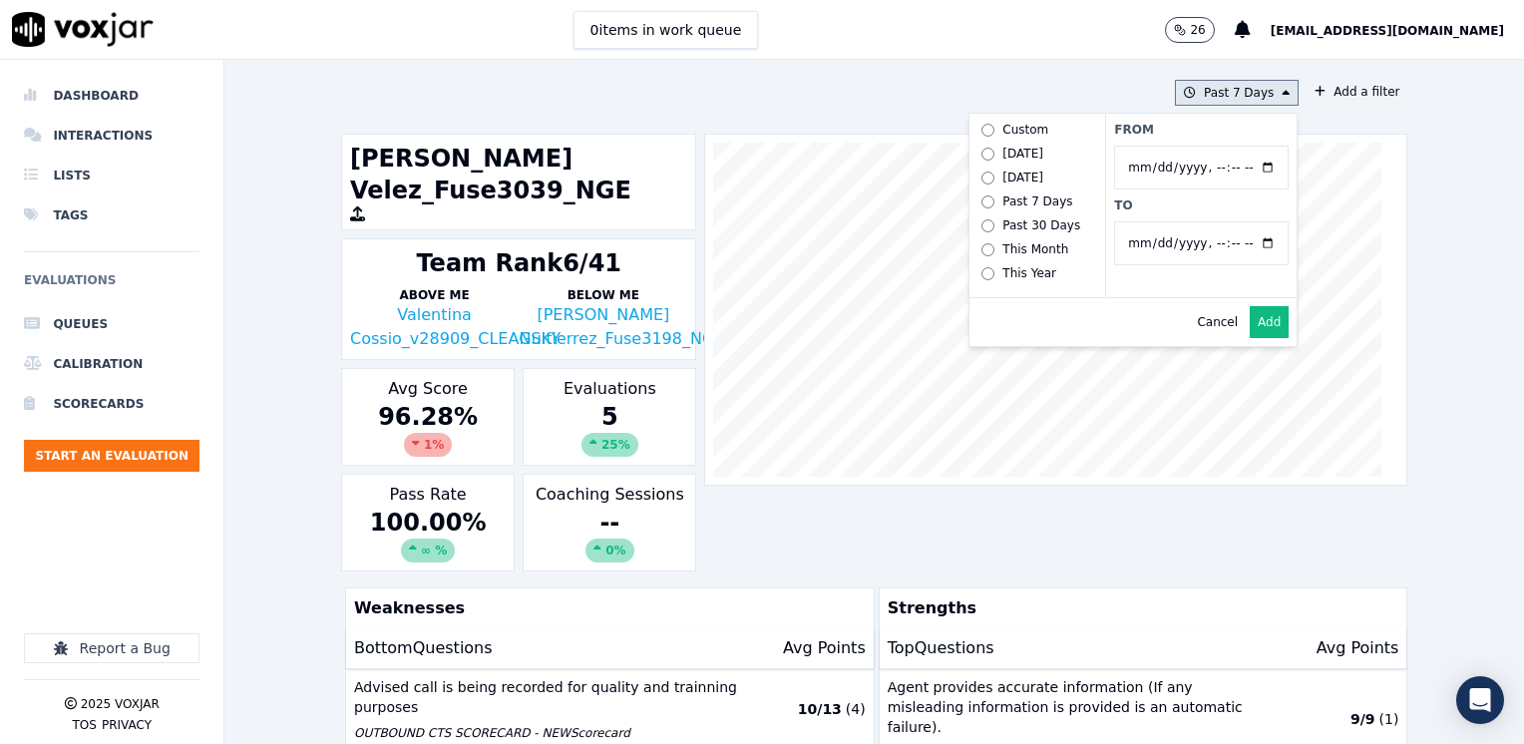
type input "[DATE]T23:59"
click at [1200, 197] on label "To" at bounding box center [1201, 205] width 174 height 16
click at [1200, 221] on input "To" at bounding box center [1201, 243] width 174 height 44
click at [1249, 336] on button "Add" at bounding box center [1268, 322] width 39 height 32
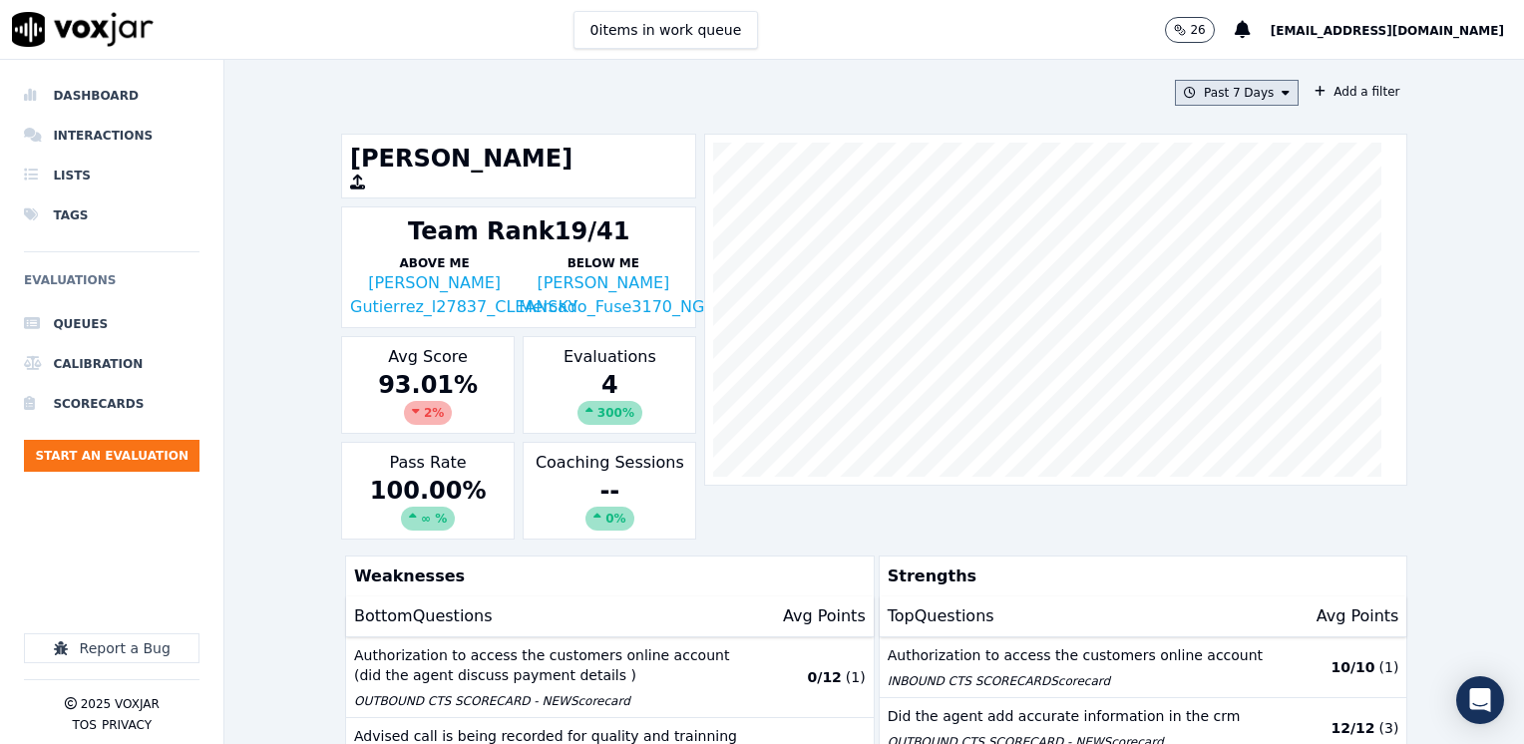
click at [1258, 87] on button "Past 7 Days" at bounding box center [1237, 93] width 124 height 26
click at [1213, 122] on div "Custom" at bounding box center [1229, 130] width 46 height 16
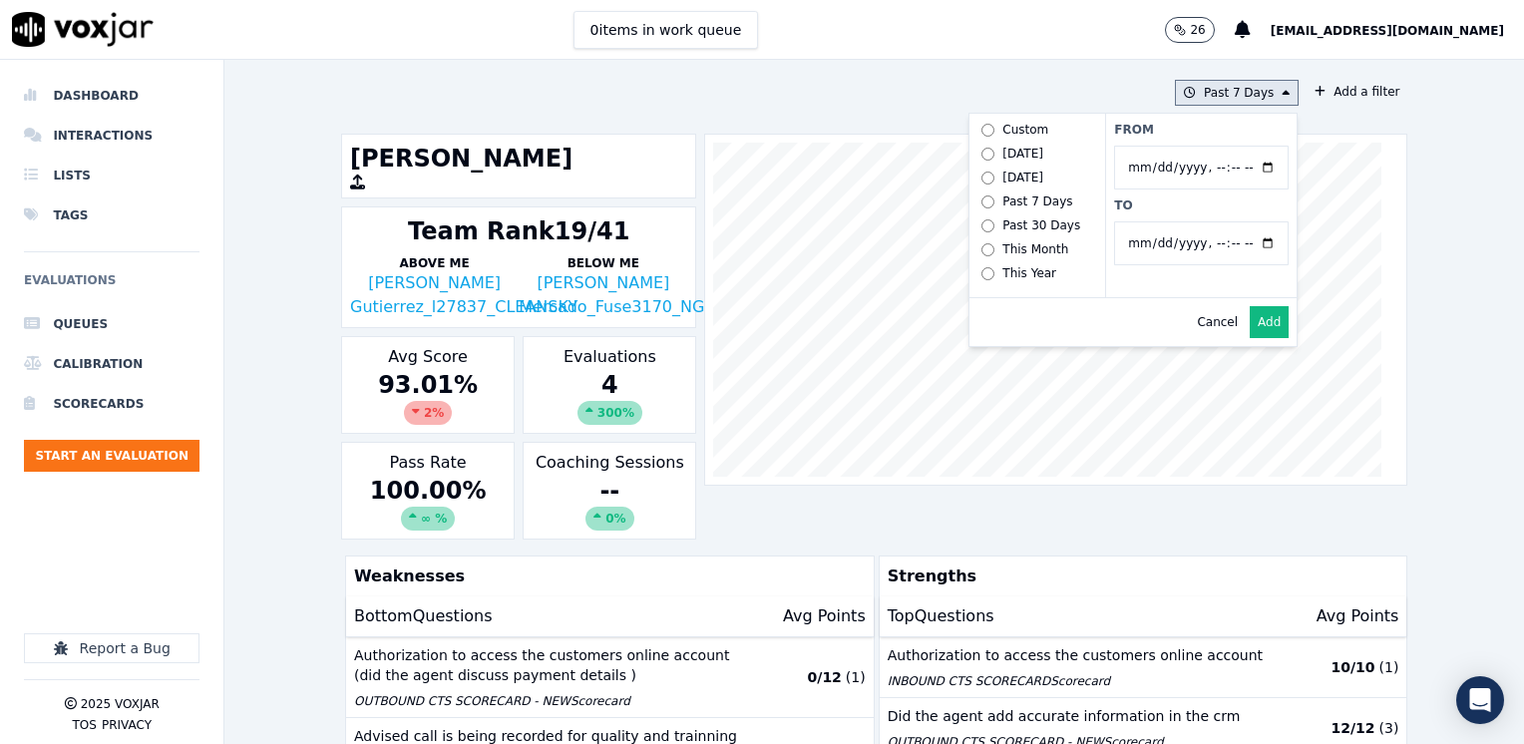
click at [1250, 168] on input "From" at bounding box center [1201, 168] width 174 height 44
type input "[DATE]T00:00"
click at [1217, 122] on label "From" at bounding box center [1201, 130] width 174 height 16
click at [1217, 146] on input "From" at bounding box center [1201, 168] width 174 height 44
click at [1246, 237] on input "To" at bounding box center [1201, 243] width 174 height 44
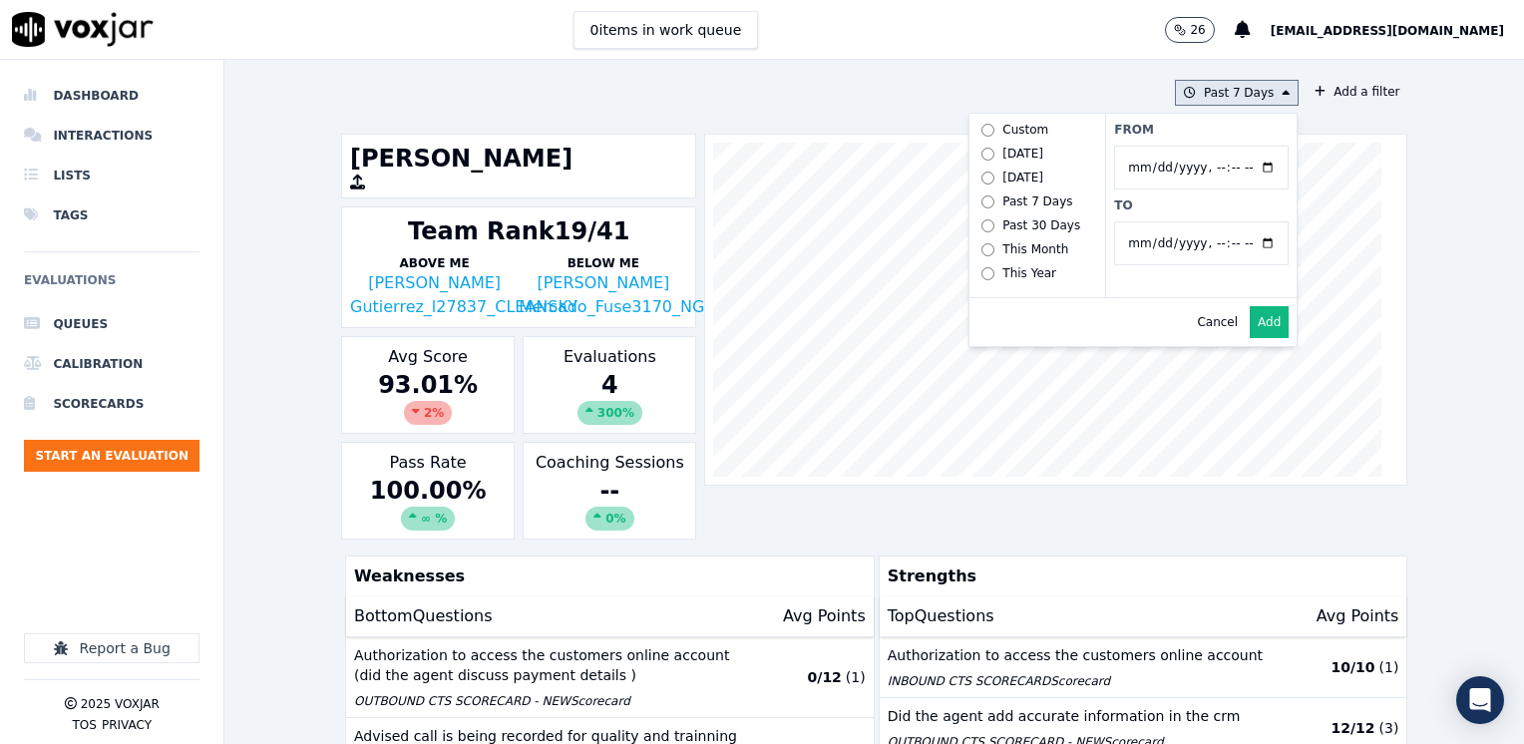
type input "[DATE]T23:59"
click at [1177, 122] on label "From" at bounding box center [1201, 130] width 174 height 16
click at [1177, 146] on input "From" at bounding box center [1201, 168] width 174 height 44
click at [1249, 337] on button "Add" at bounding box center [1268, 322] width 39 height 32
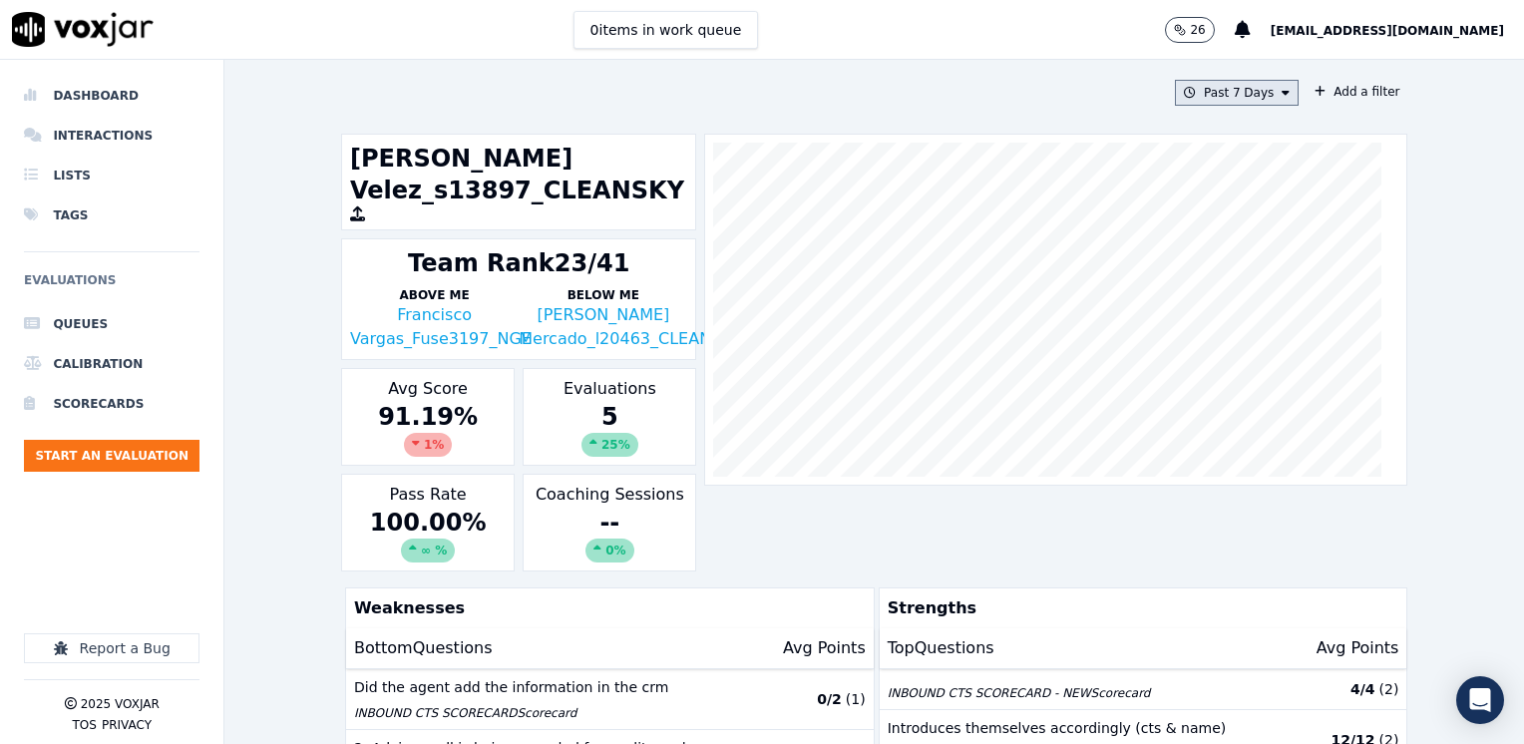
click at [1281, 92] on icon at bounding box center [1285, 93] width 8 height 12
click at [1228, 127] on label "Custom" at bounding box center [1231, 130] width 107 height 24
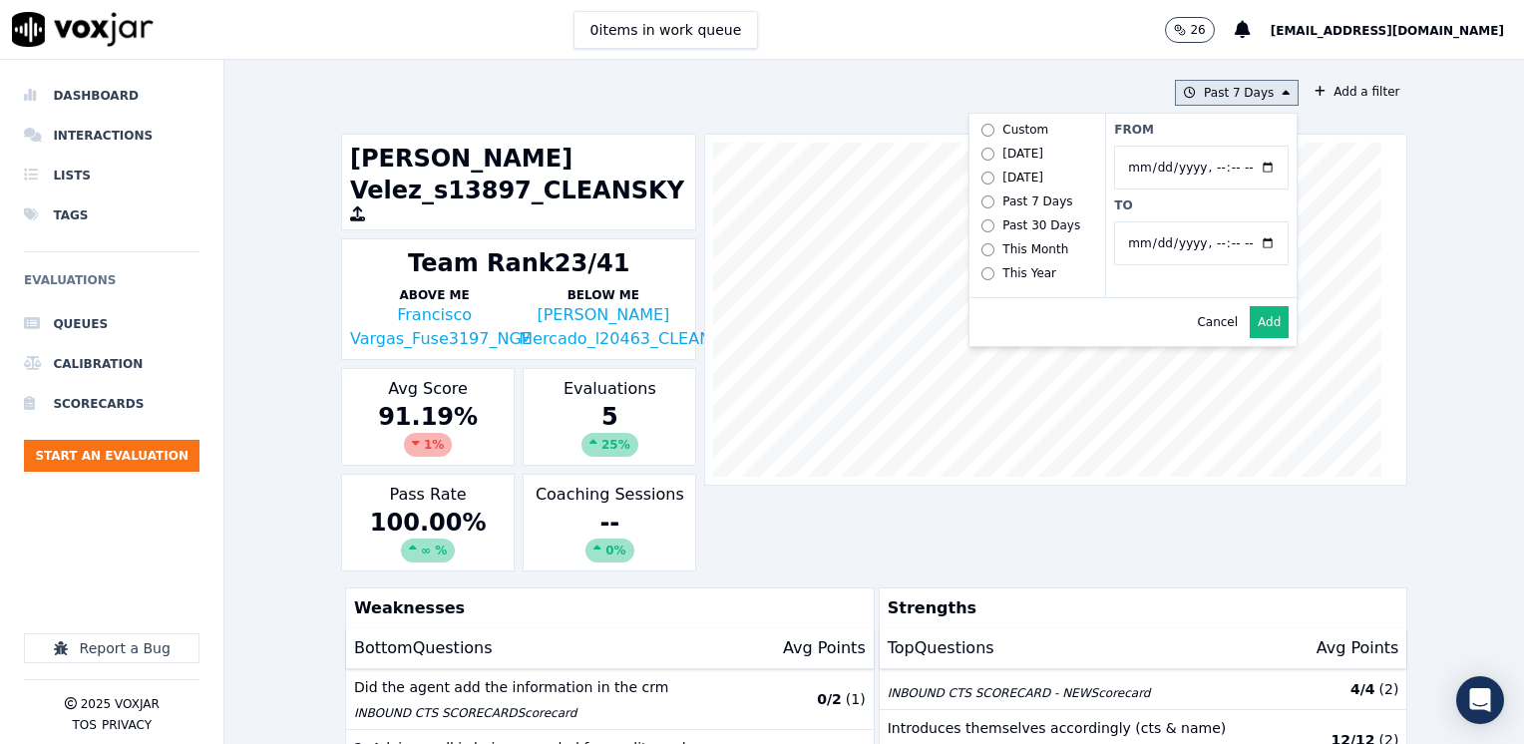
click at [1244, 168] on input "From" at bounding box center [1201, 168] width 174 height 44
type input "[DATE]T00:00"
click at [1201, 126] on label "From" at bounding box center [1201, 130] width 174 height 16
click at [1201, 146] on input "From" at bounding box center [1201, 168] width 174 height 44
click at [1245, 241] on input "To" at bounding box center [1201, 243] width 174 height 44
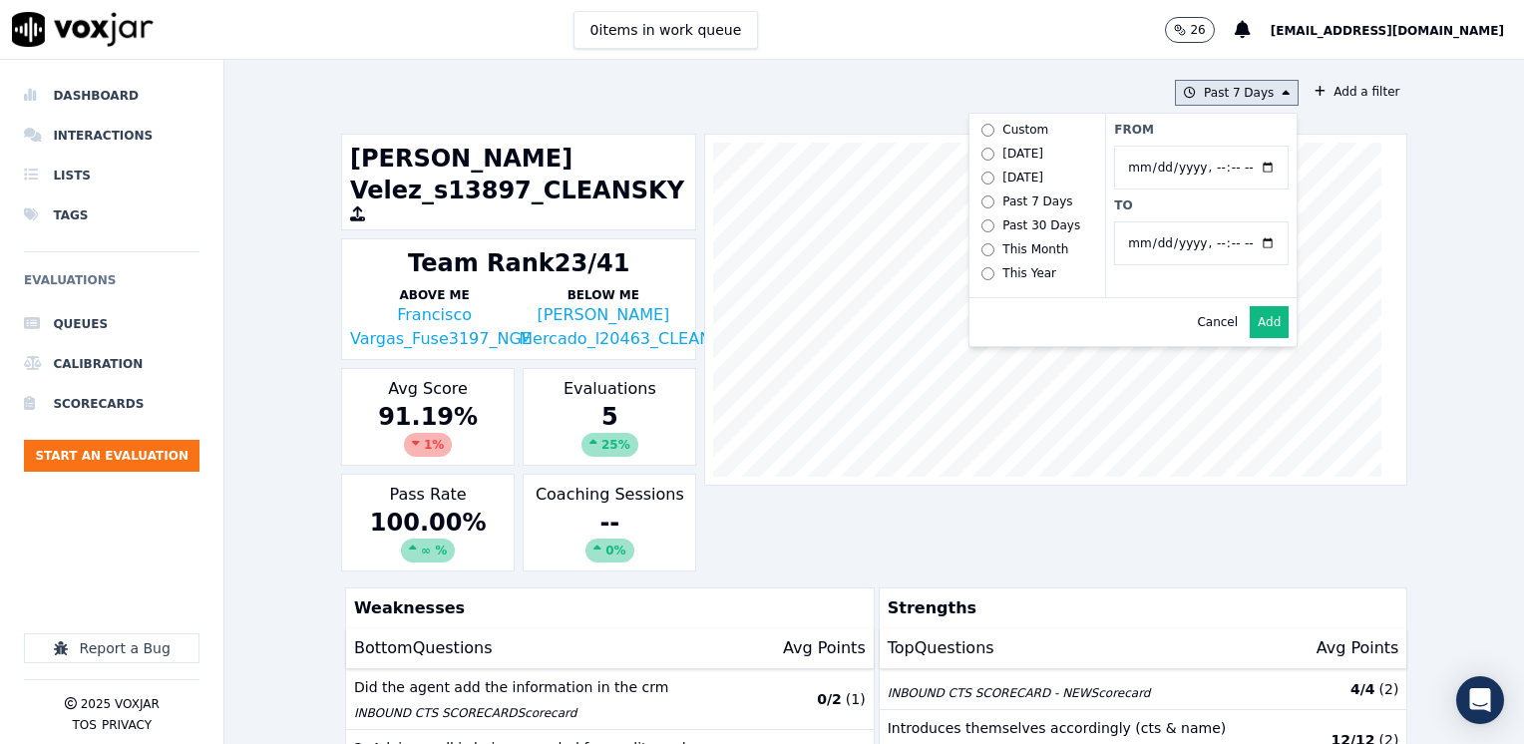
type input "[DATE]T23:59"
click at [1173, 119] on div "From To" at bounding box center [1200, 205] width 191 height 183
click at [1249, 337] on button "Add" at bounding box center [1268, 322] width 39 height 32
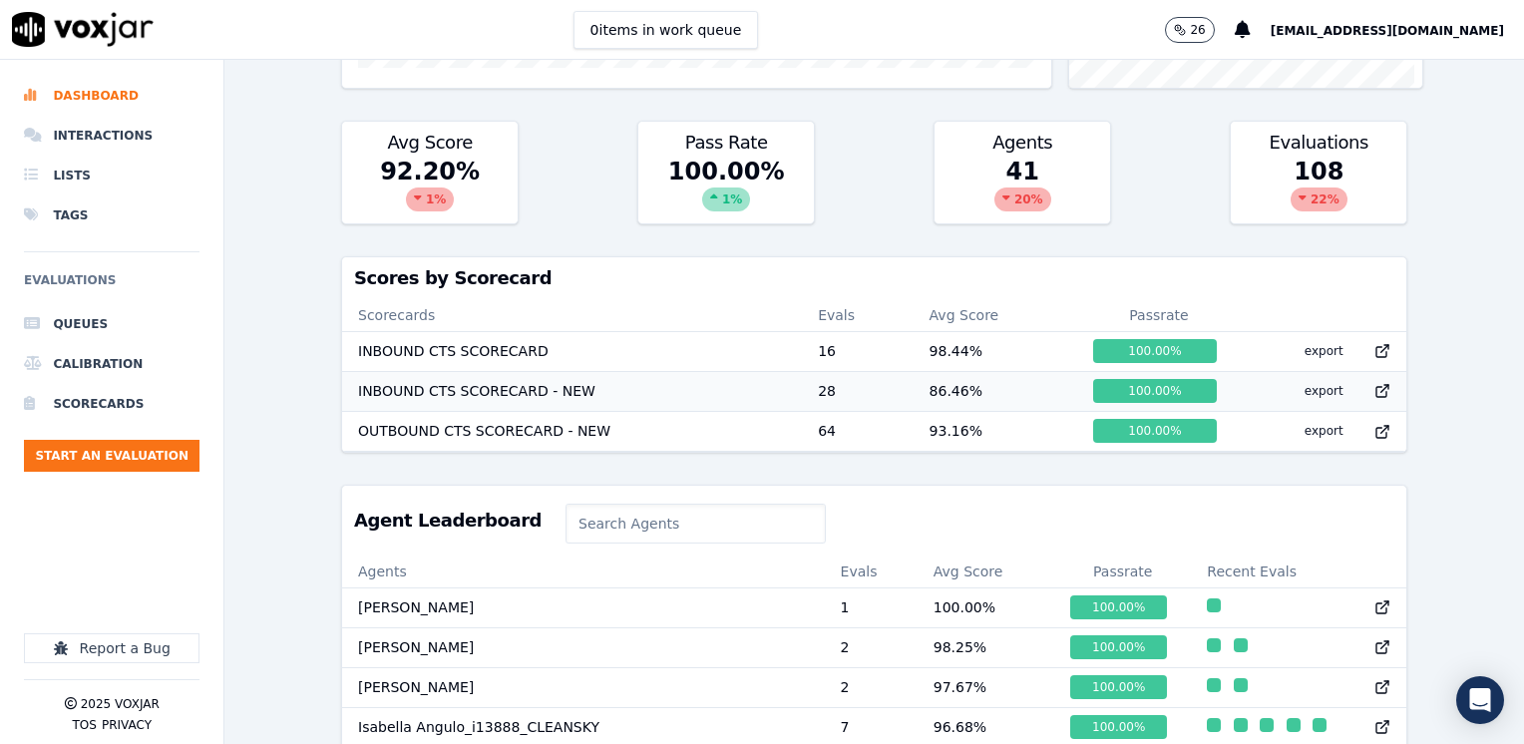
scroll to position [499, 0]
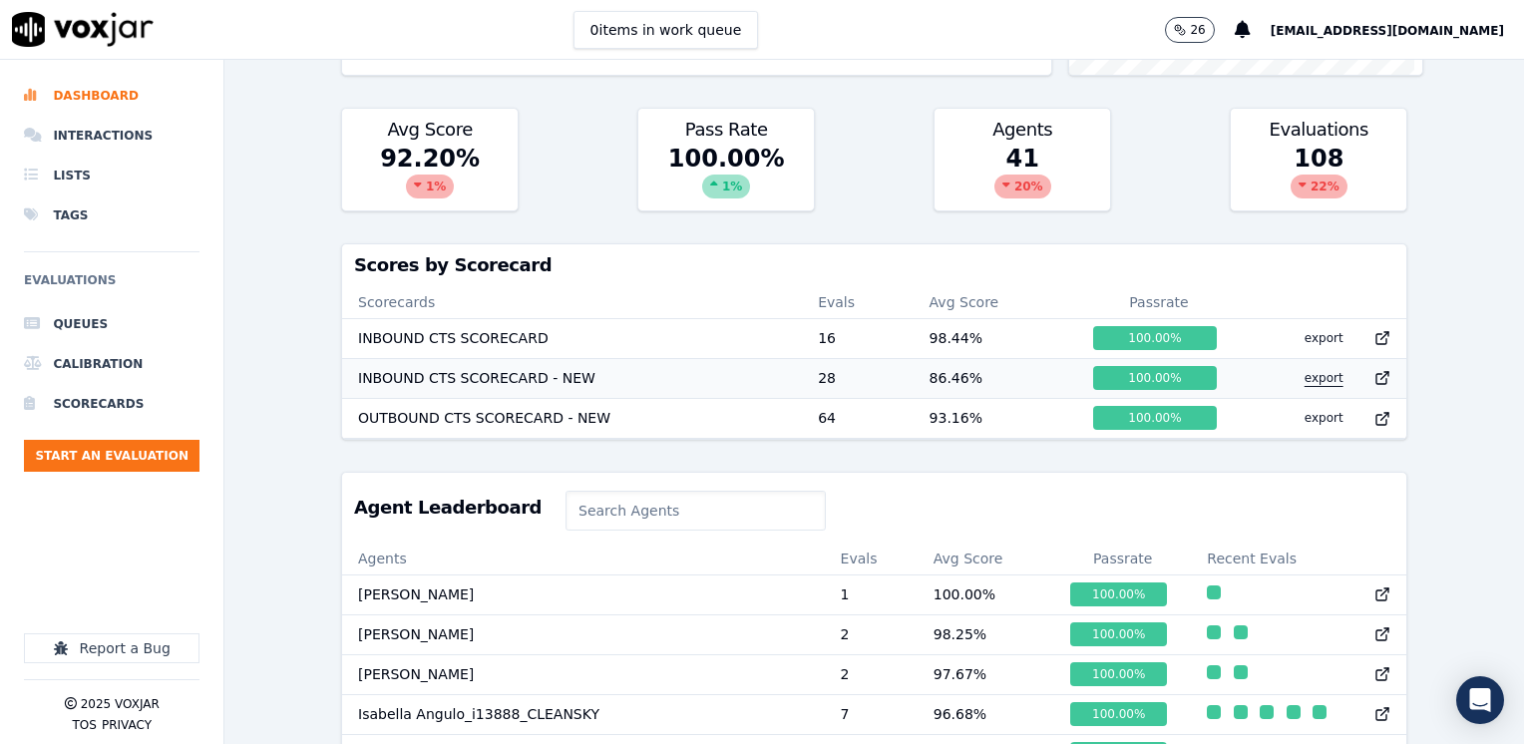
click at [1288, 376] on button "export" at bounding box center [1323, 378] width 71 height 32
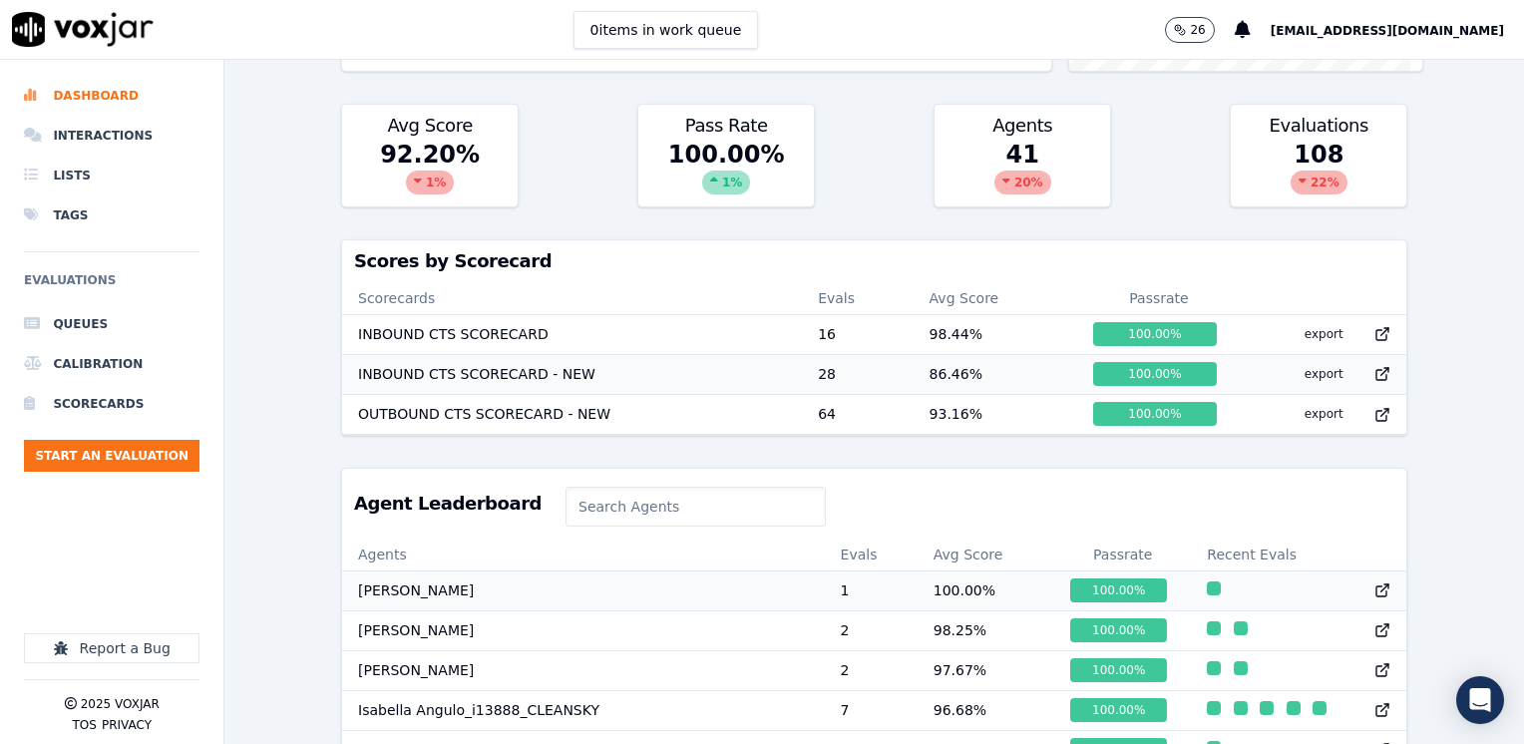
scroll to position [698, 0]
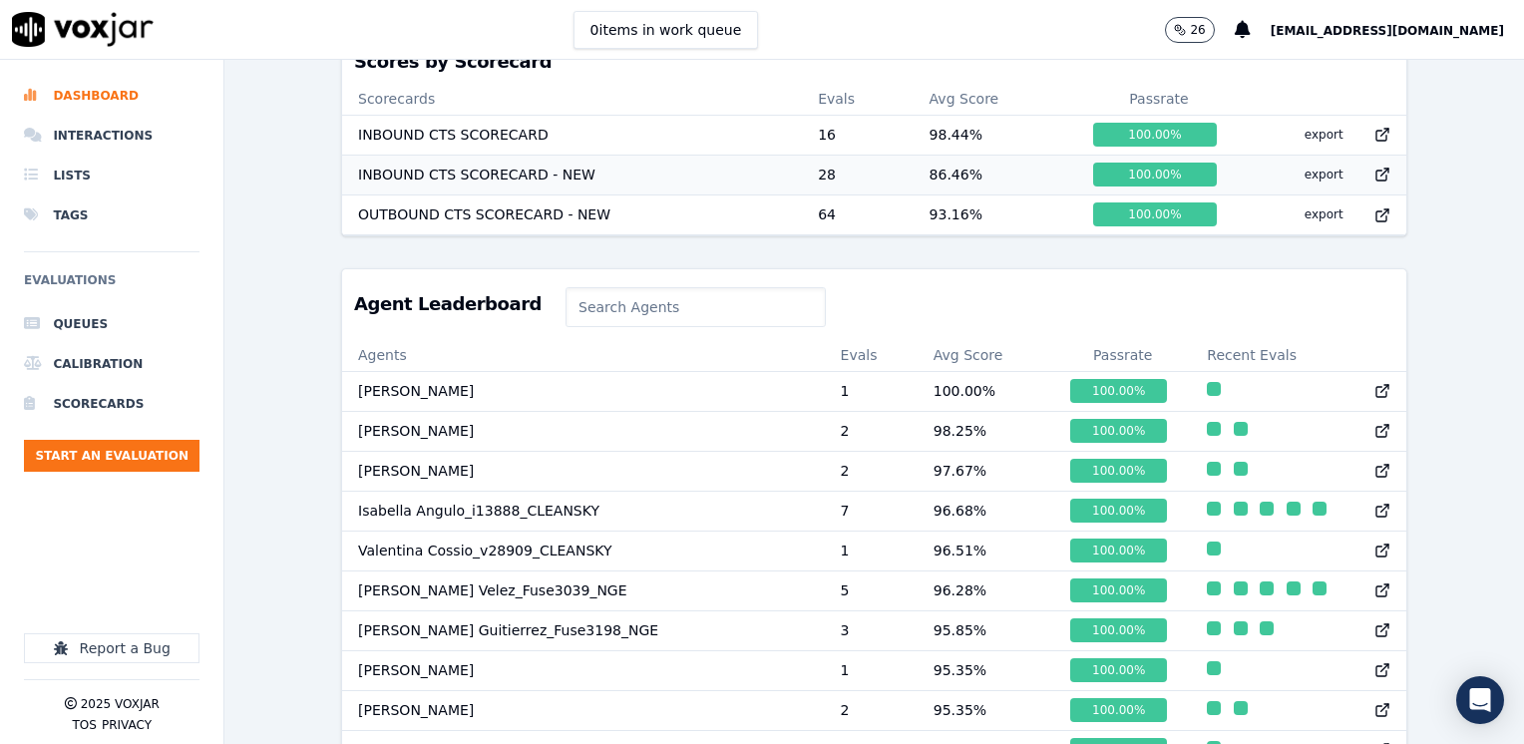
click at [651, 309] on input at bounding box center [695, 307] width 260 height 40
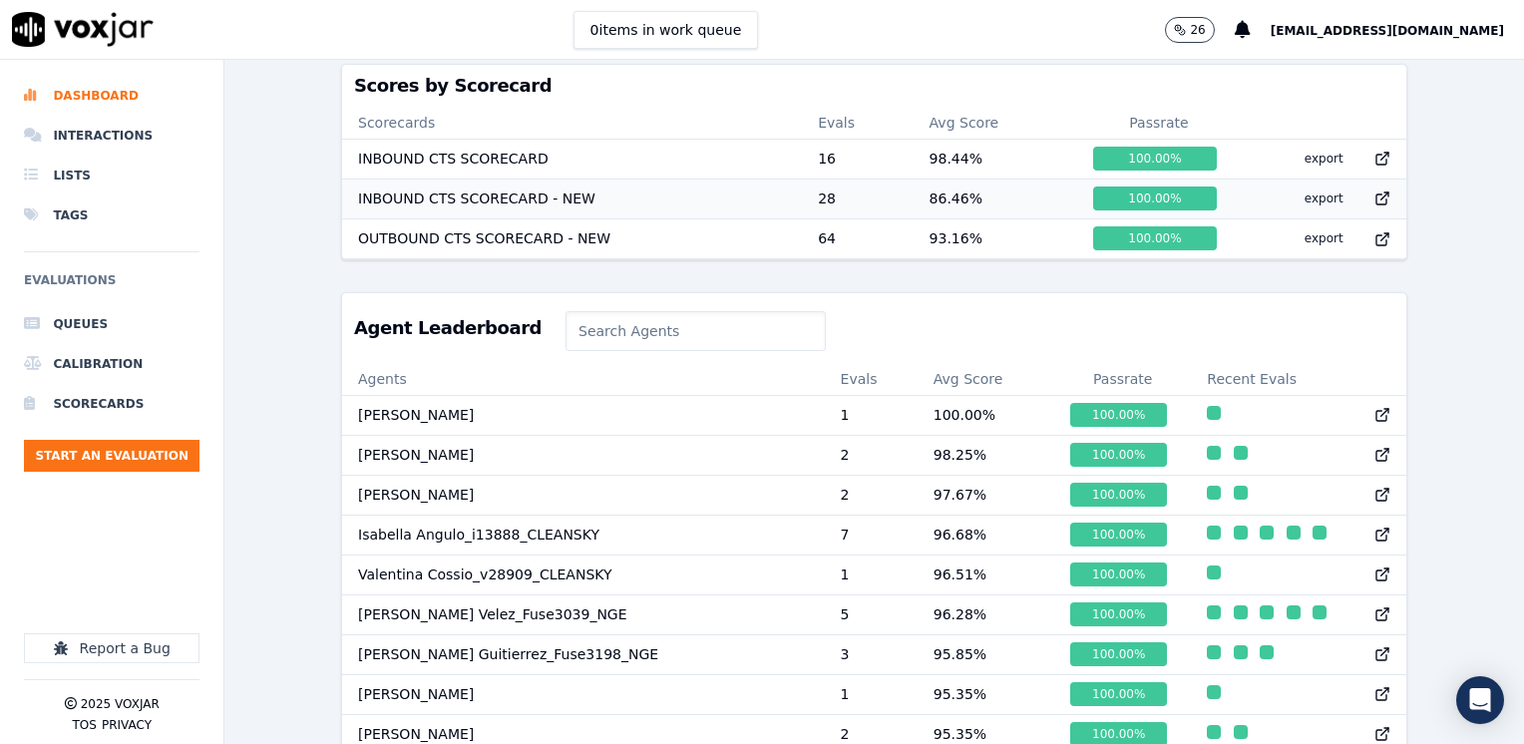
scroll to position [707, 0]
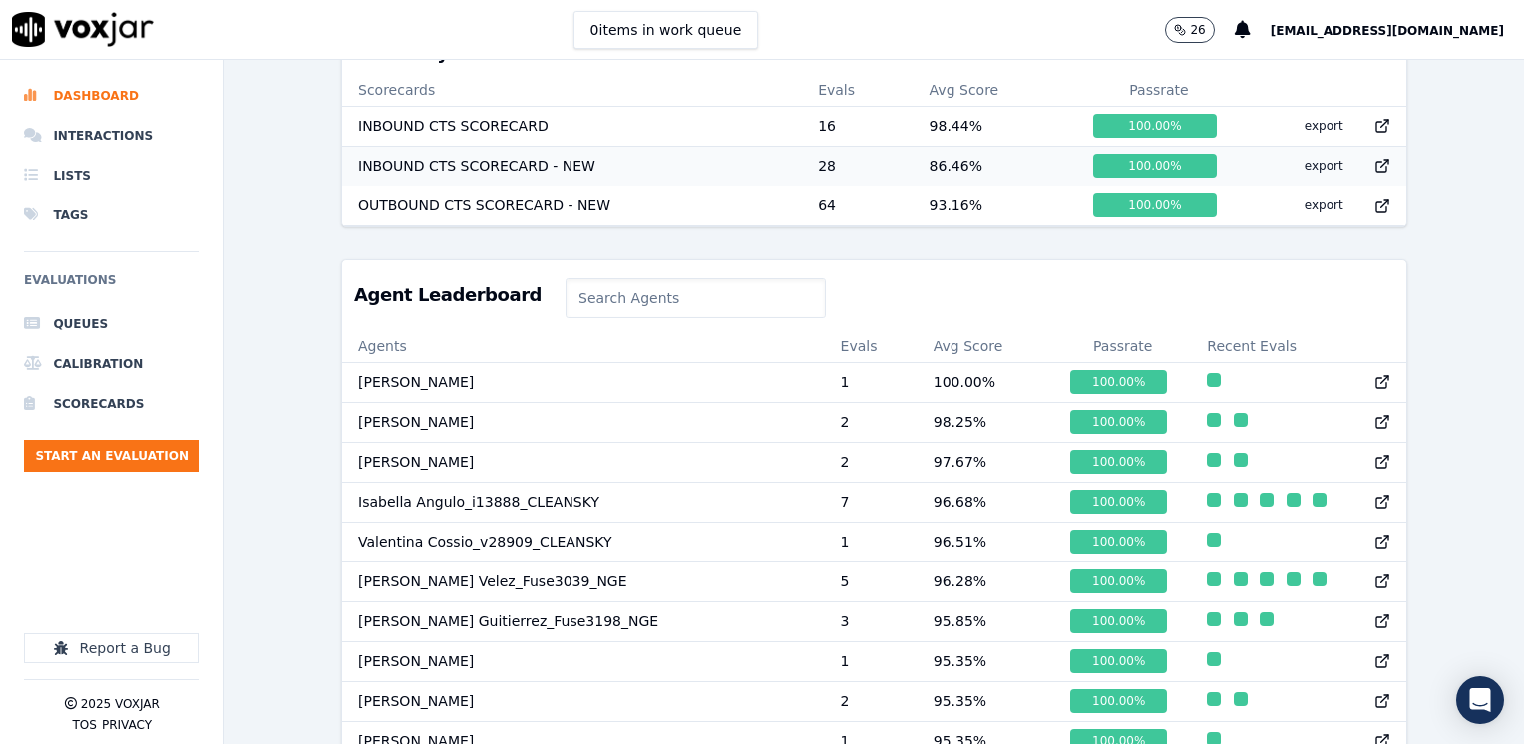
click at [675, 299] on input at bounding box center [695, 298] width 260 height 40
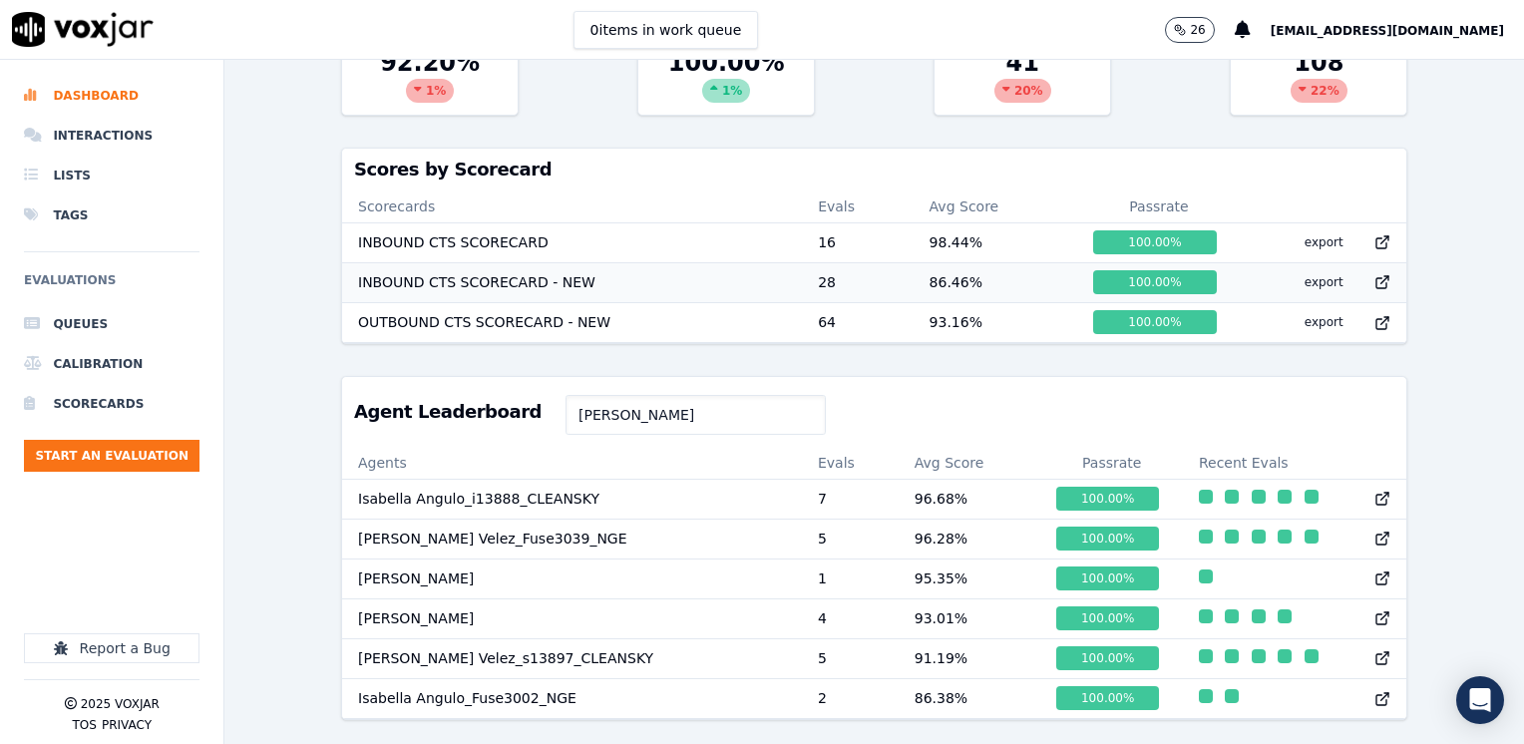
scroll to position [615, 0]
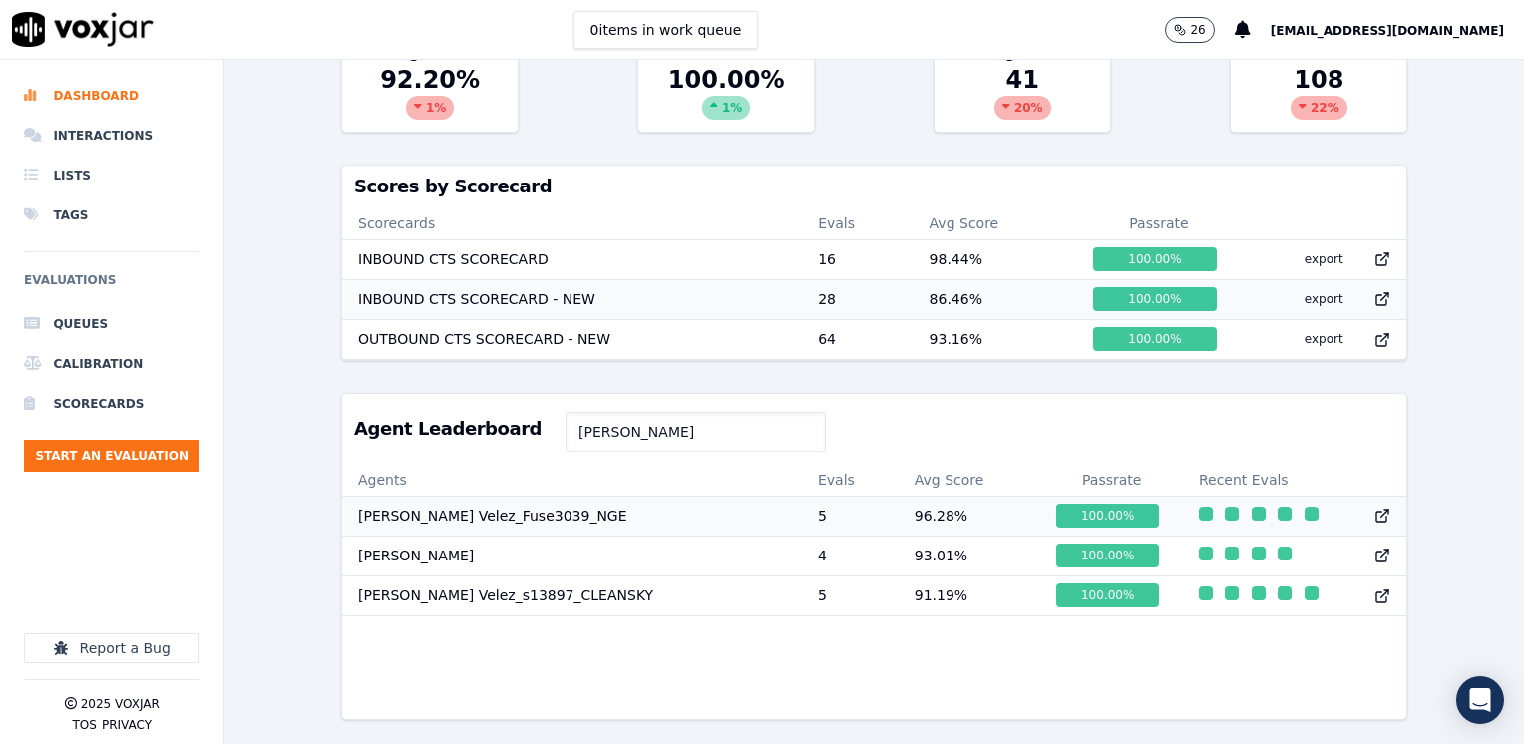
type input "[PERSON_NAME]"
click at [898, 496] on td "96.28 %" at bounding box center [969, 516] width 143 height 40
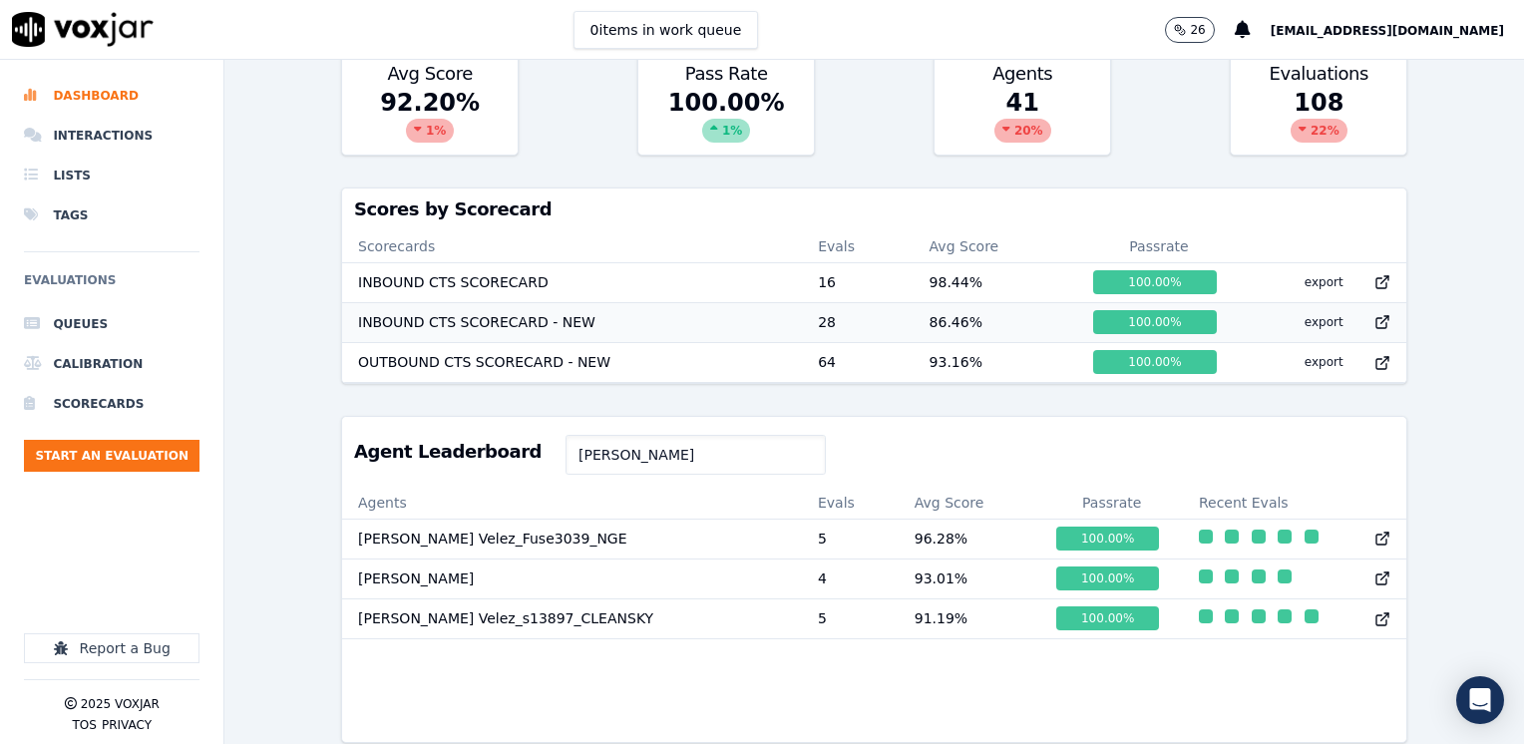
scroll to position [515, 0]
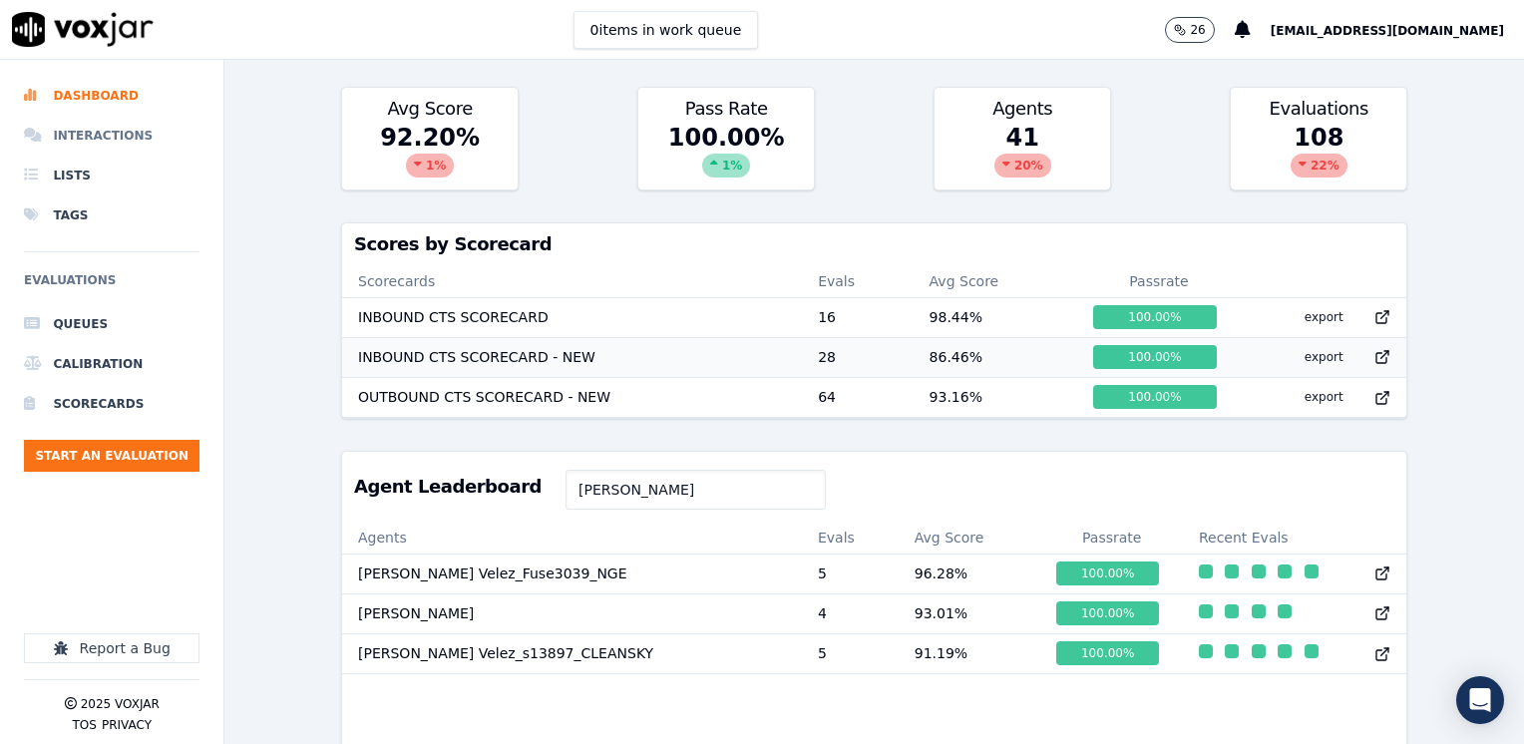
click at [123, 134] on li "Interactions" at bounding box center [111, 136] width 175 height 40
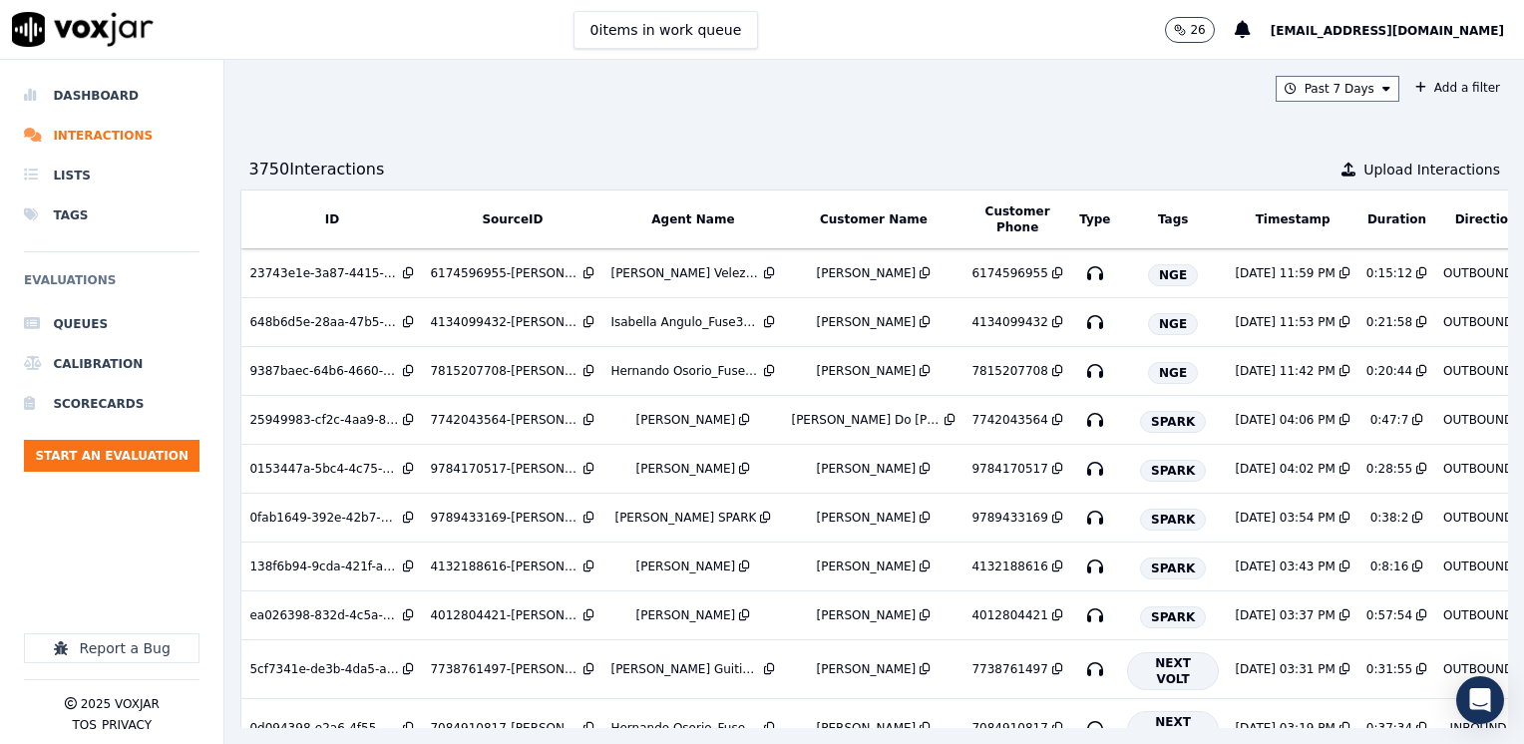
scroll to position [0, 152]
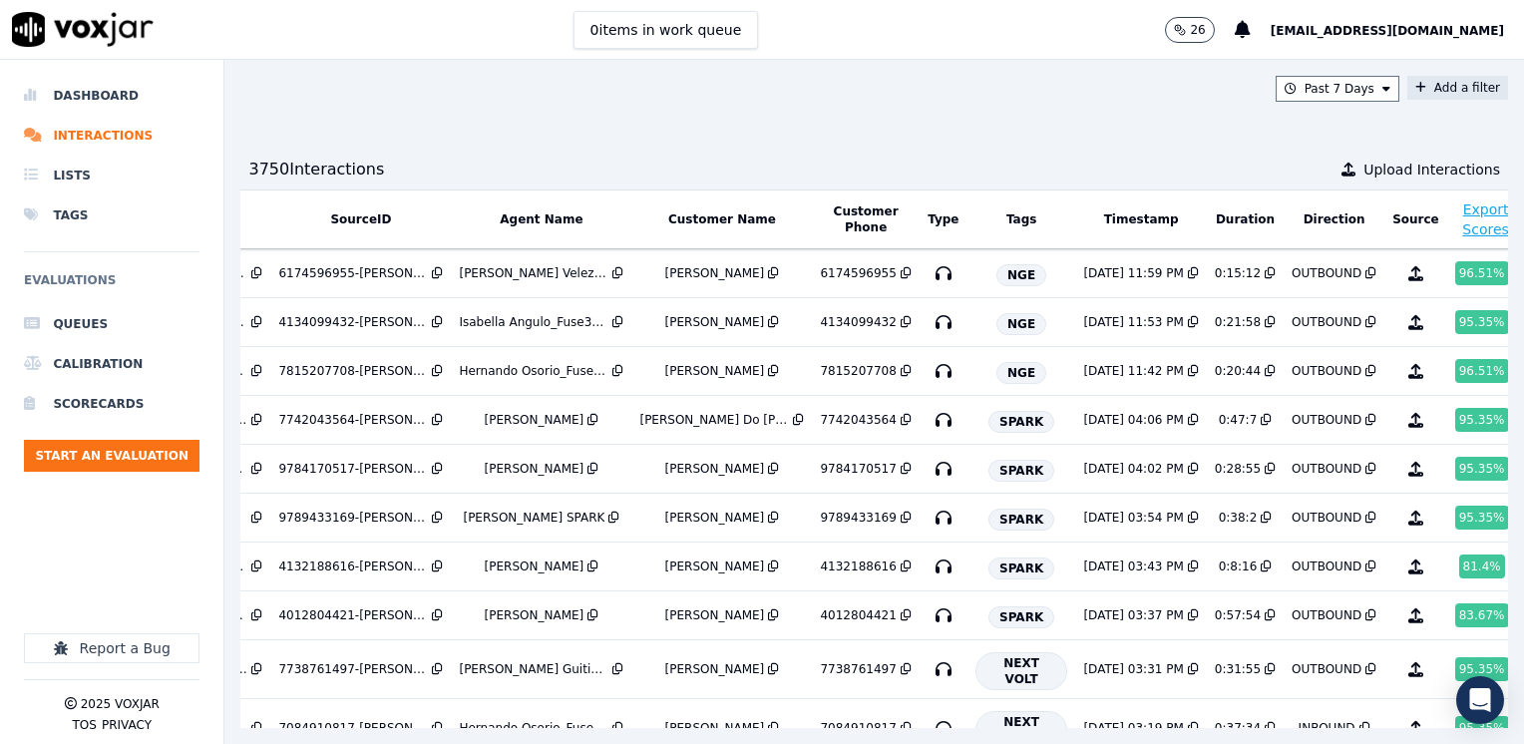
click at [1407, 90] on button "Add a filter" at bounding box center [1457, 88] width 101 height 24
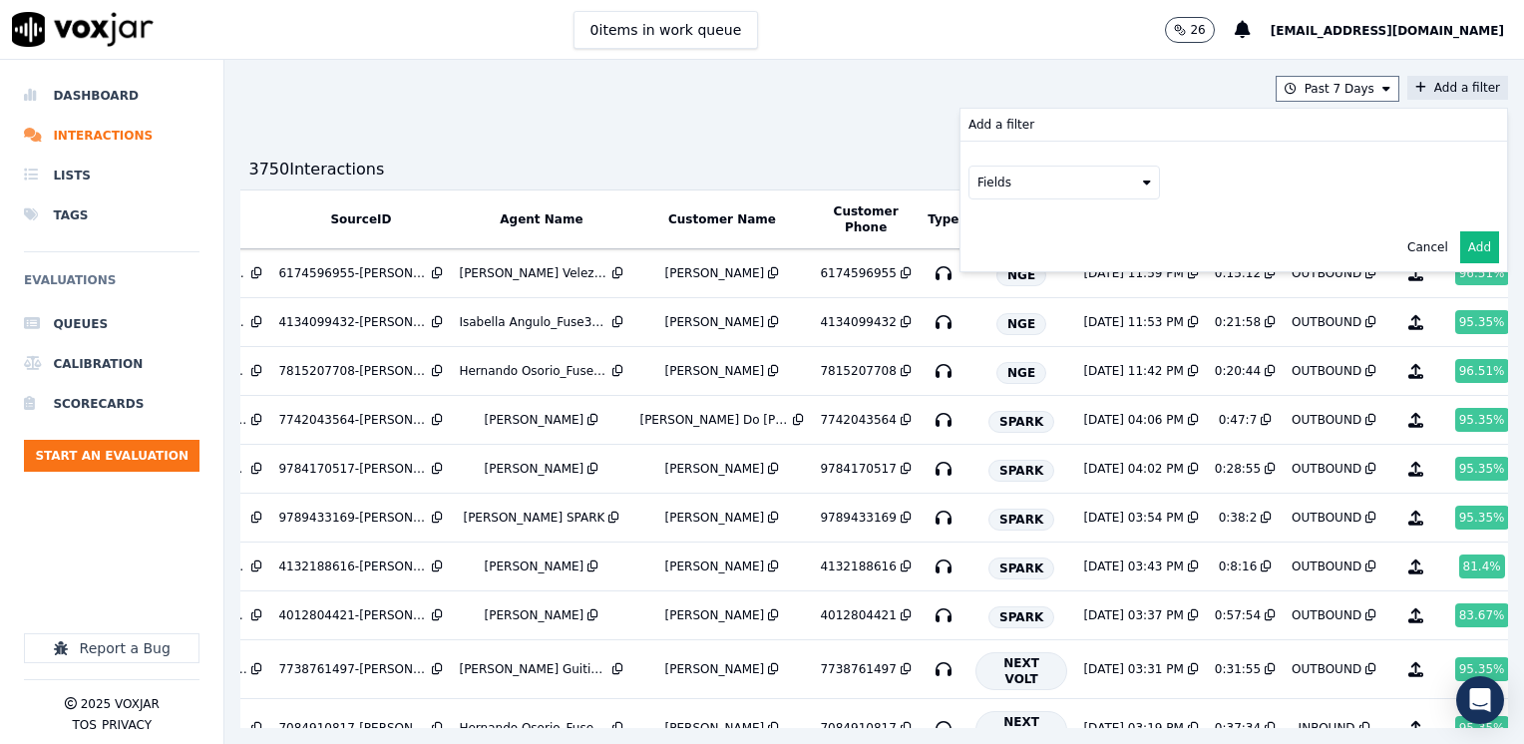
click at [1093, 184] on button "Fields" at bounding box center [1063, 183] width 191 height 34
click at [1002, 352] on div "agents" at bounding box center [1022, 360] width 41 height 16
click at [1167, 225] on icon at bounding box center [1171, 224] width 8 height 12
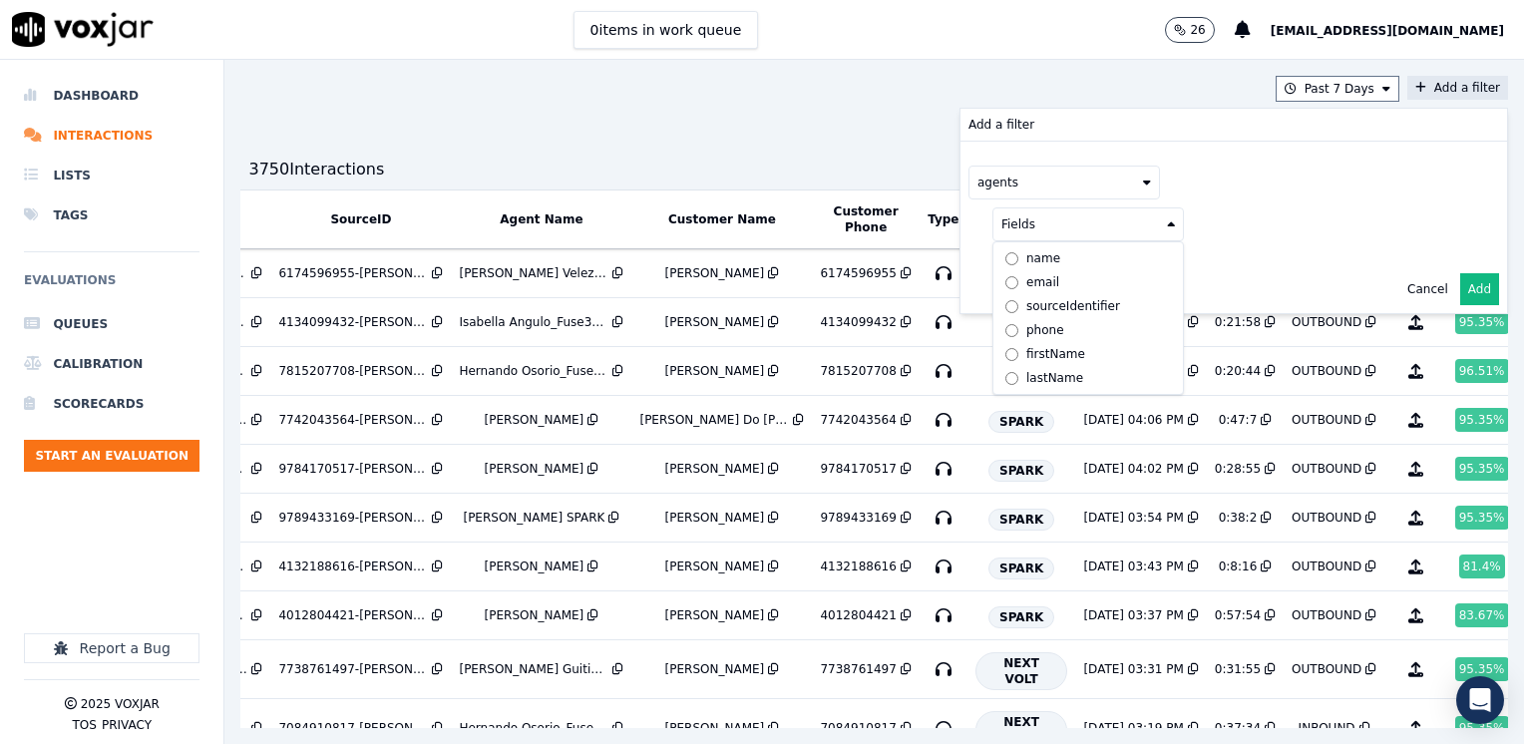
click at [1026, 253] on div "name" at bounding box center [1043, 258] width 34 height 16
click at [1296, 217] on button at bounding box center [1335, 222] width 287 height 30
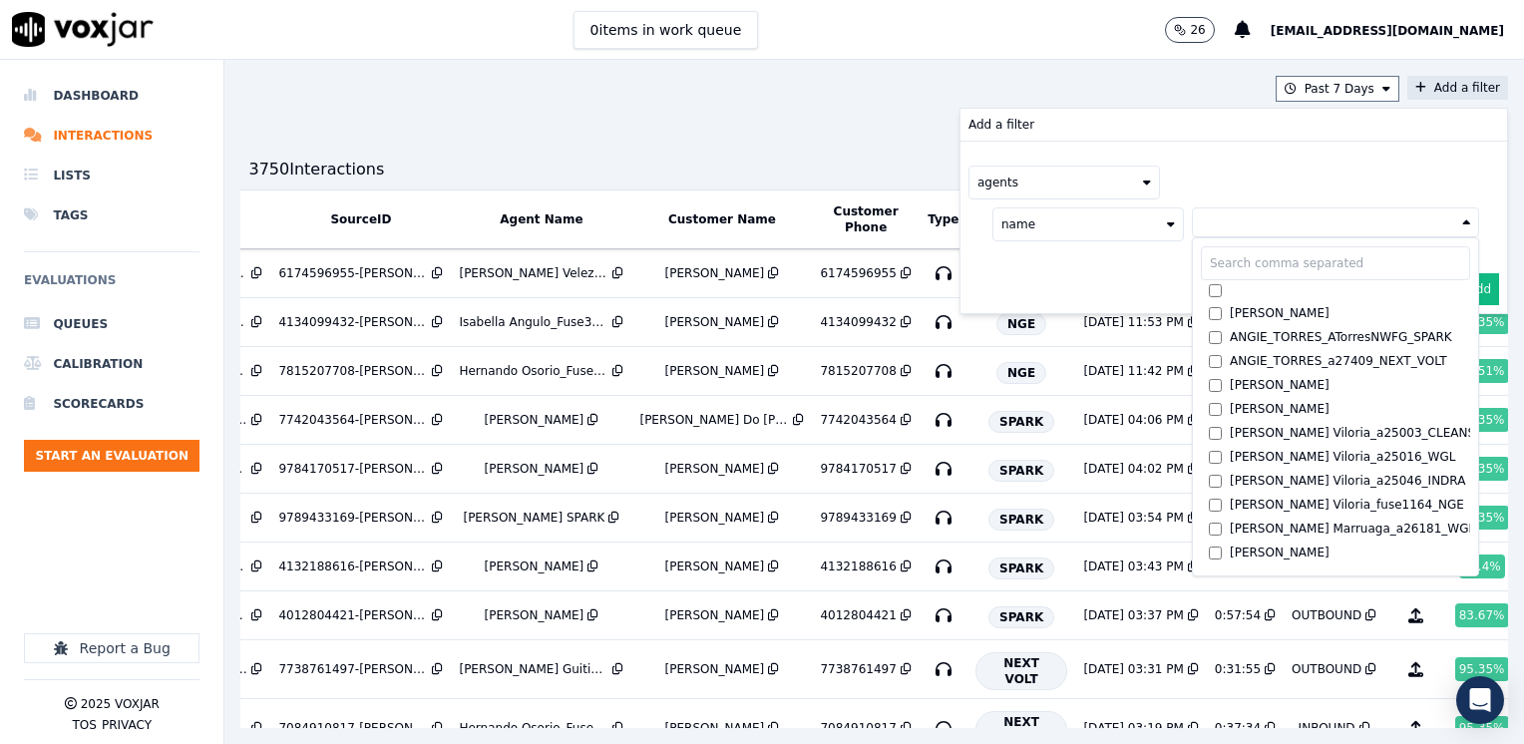
click at [1238, 265] on input "text" at bounding box center [1334, 263] width 269 height 34
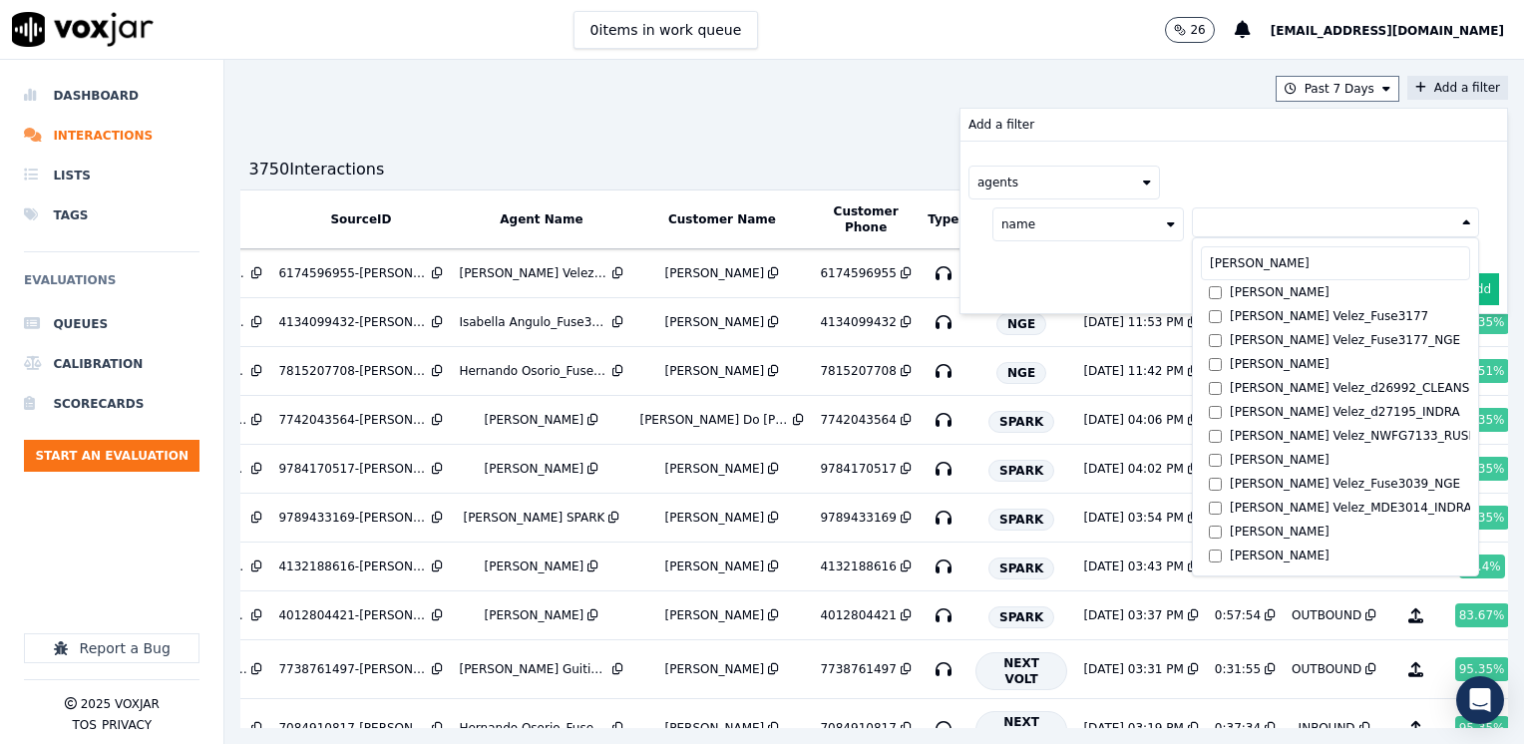
type input "[PERSON_NAME]"
click at [1251, 154] on div "agents name [PERSON_NAME] [PERSON_NAME] [PERSON_NAME] Velez_Fuse3177 [PERSON_NA…" at bounding box center [1233, 204] width 546 height 124
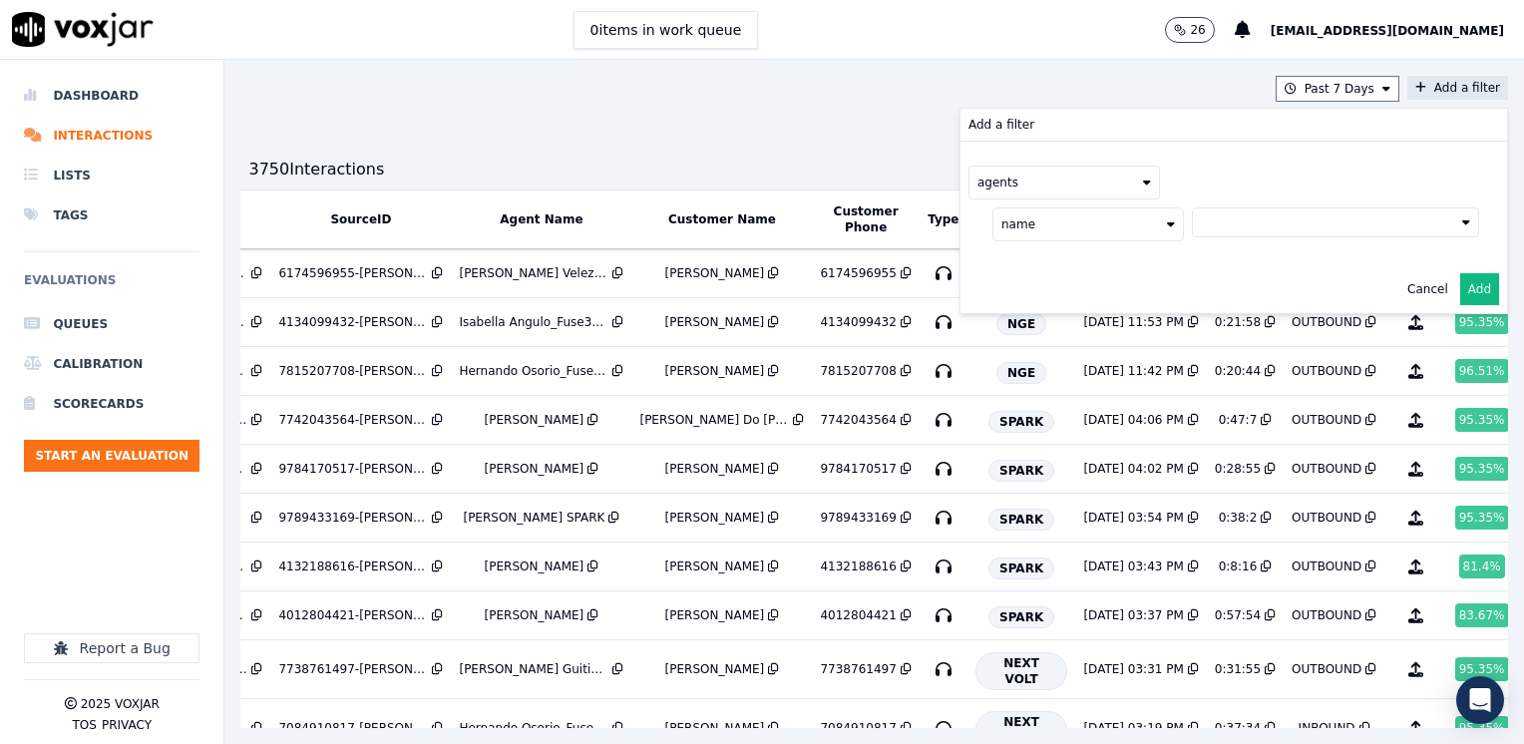
click at [1407, 289] on button "Cancel" at bounding box center [1427, 289] width 41 height 16
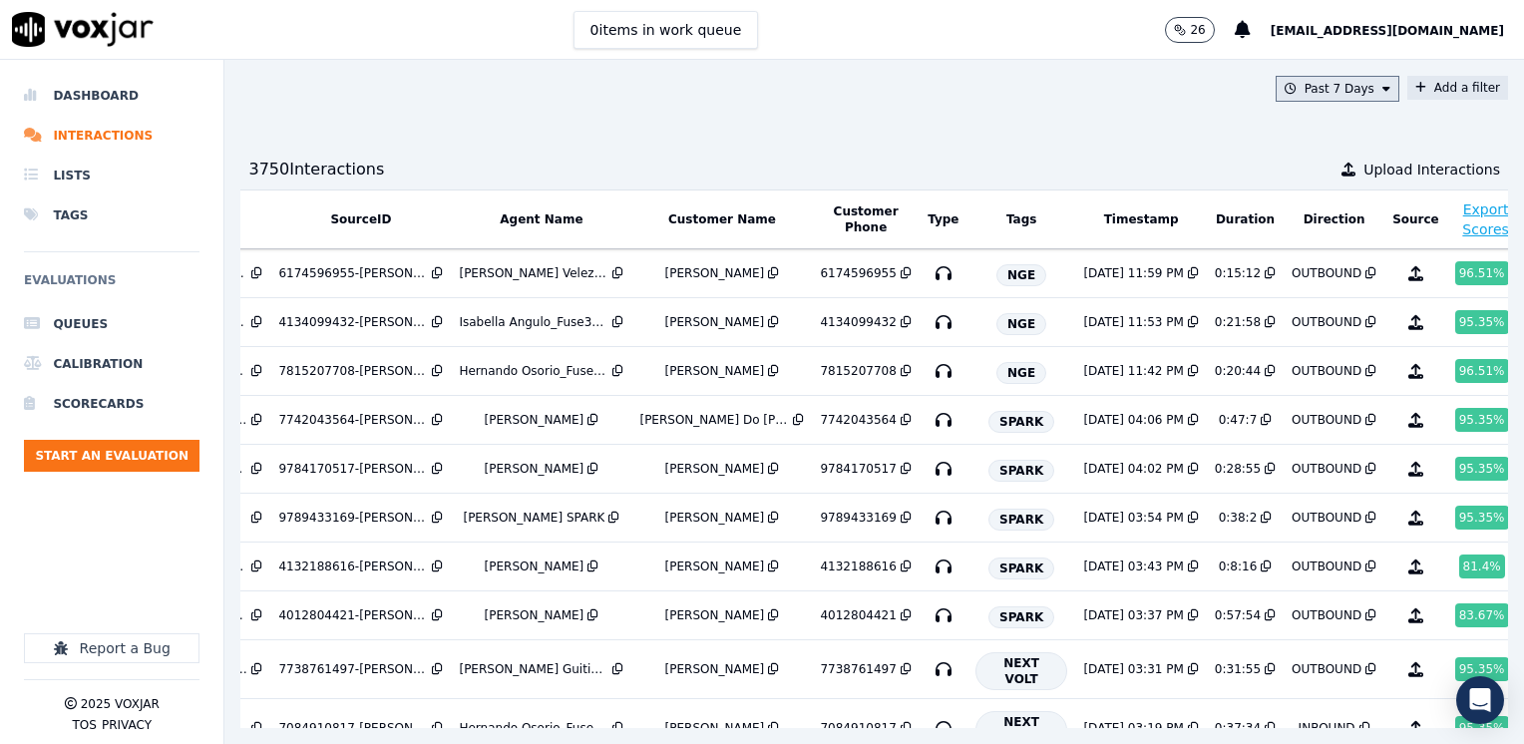
click at [1330, 82] on button "Past 7 Days" at bounding box center [1337, 89] width 124 height 26
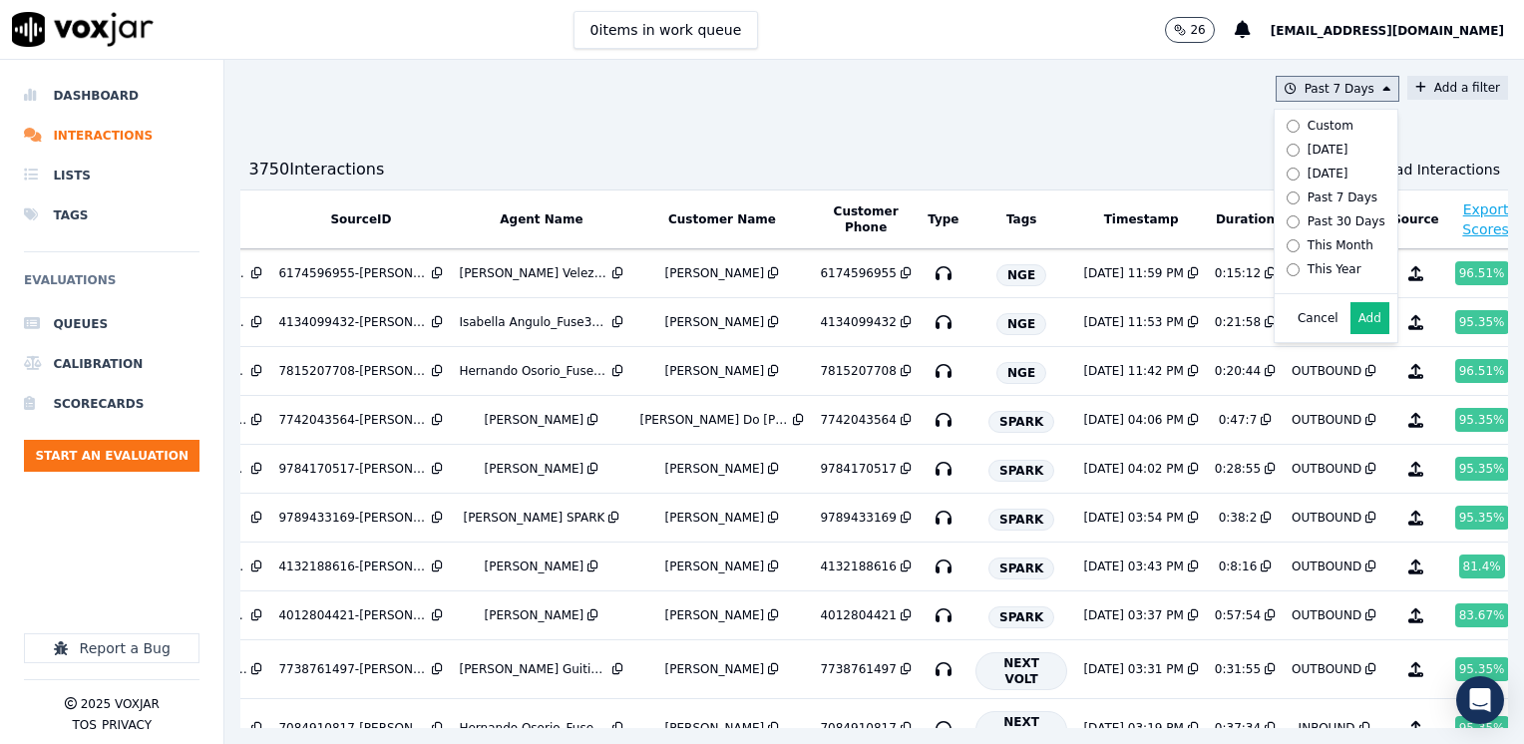
click at [1307, 124] on div "Custom" at bounding box center [1330, 126] width 46 height 16
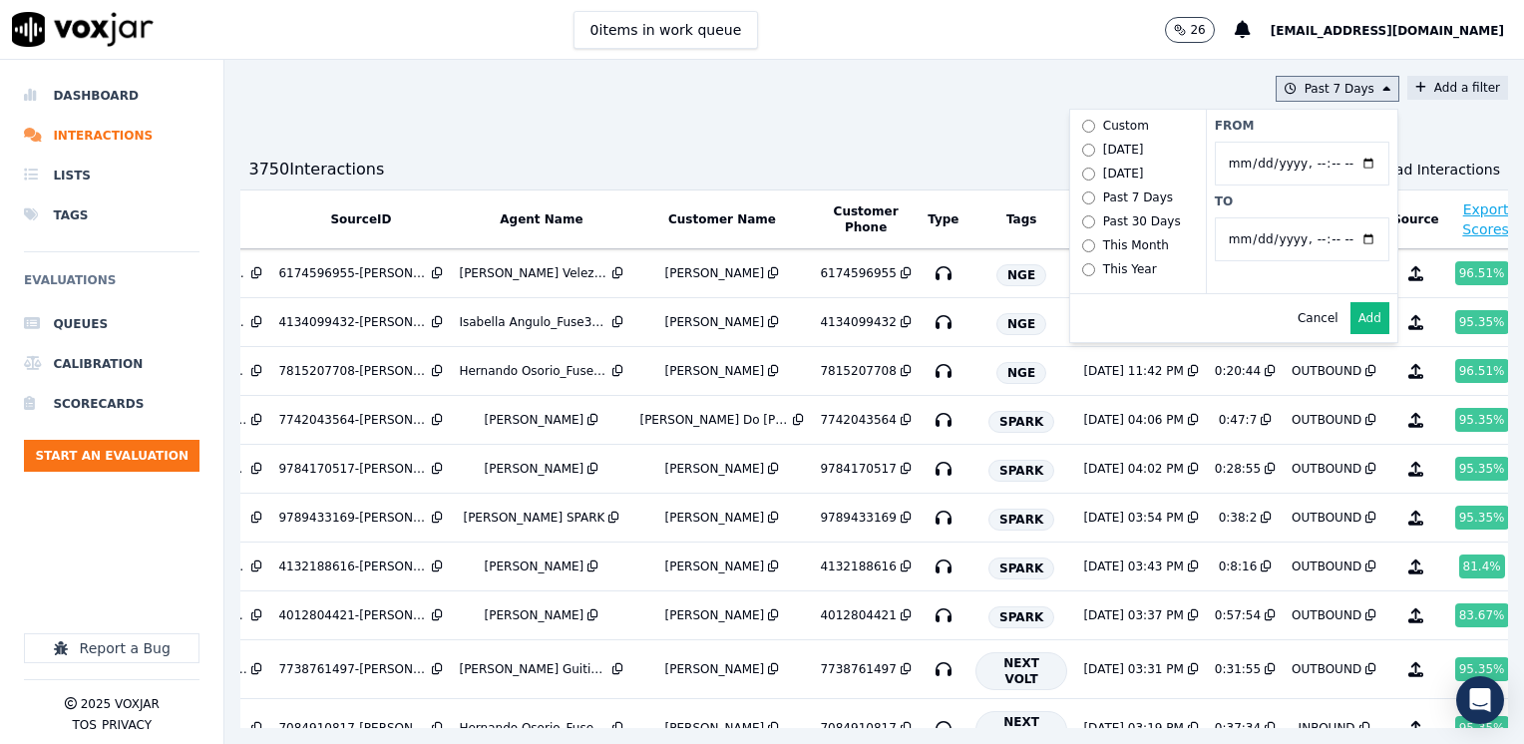
click at [1325, 160] on input "From" at bounding box center [1301, 164] width 174 height 44
type input "[DATE]T00:00"
click at [1264, 129] on label "From" at bounding box center [1301, 126] width 174 height 16
click at [1264, 142] on input "From" at bounding box center [1301, 164] width 174 height 44
click at [1328, 231] on input "To" at bounding box center [1301, 239] width 174 height 44
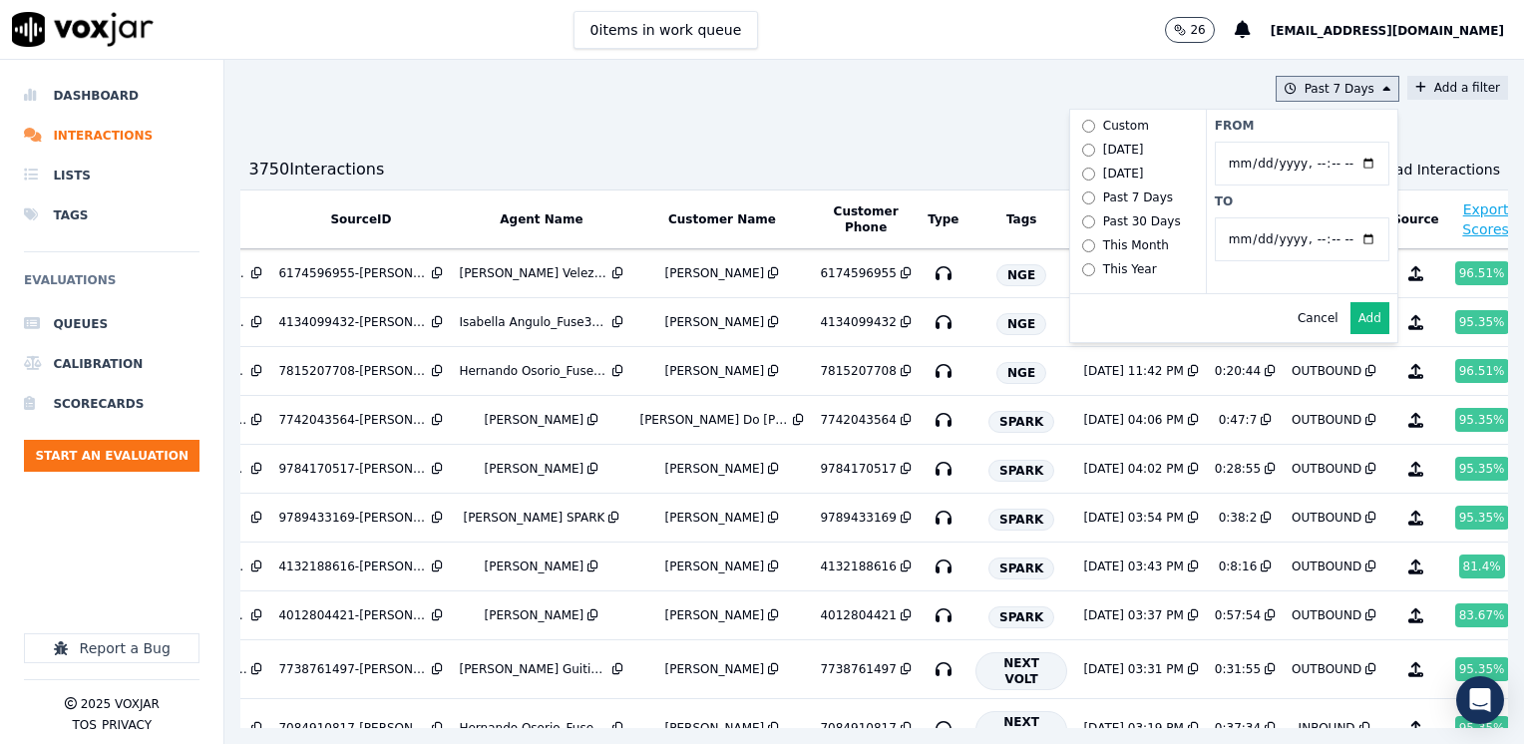
type input "[DATE]T23:59"
click at [1287, 121] on label "From" at bounding box center [1301, 126] width 174 height 16
click at [1287, 142] on input "From" at bounding box center [1301, 164] width 174 height 44
click at [1350, 327] on button "Add" at bounding box center [1369, 318] width 39 height 32
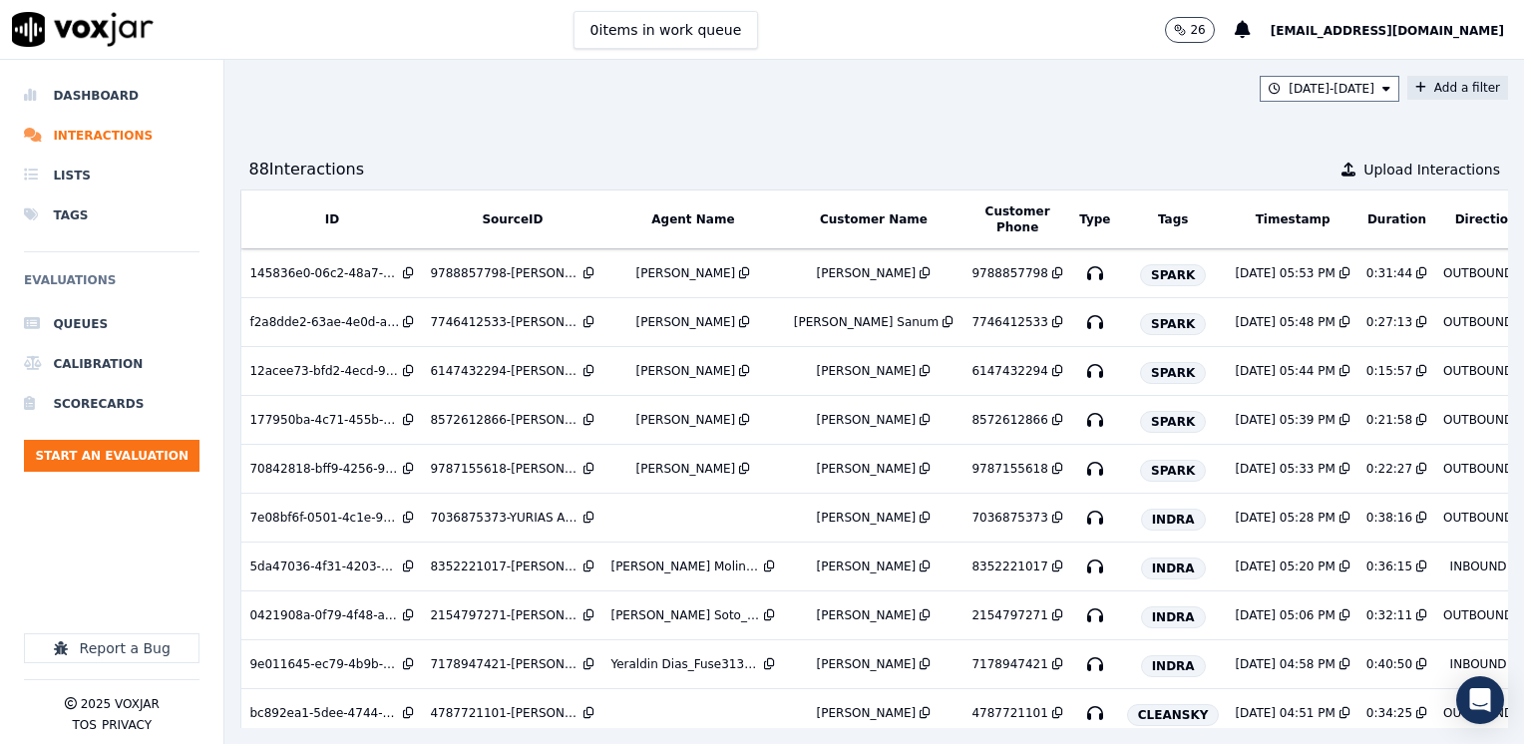
click at [1412, 84] on button "Add a filter" at bounding box center [1457, 88] width 101 height 24
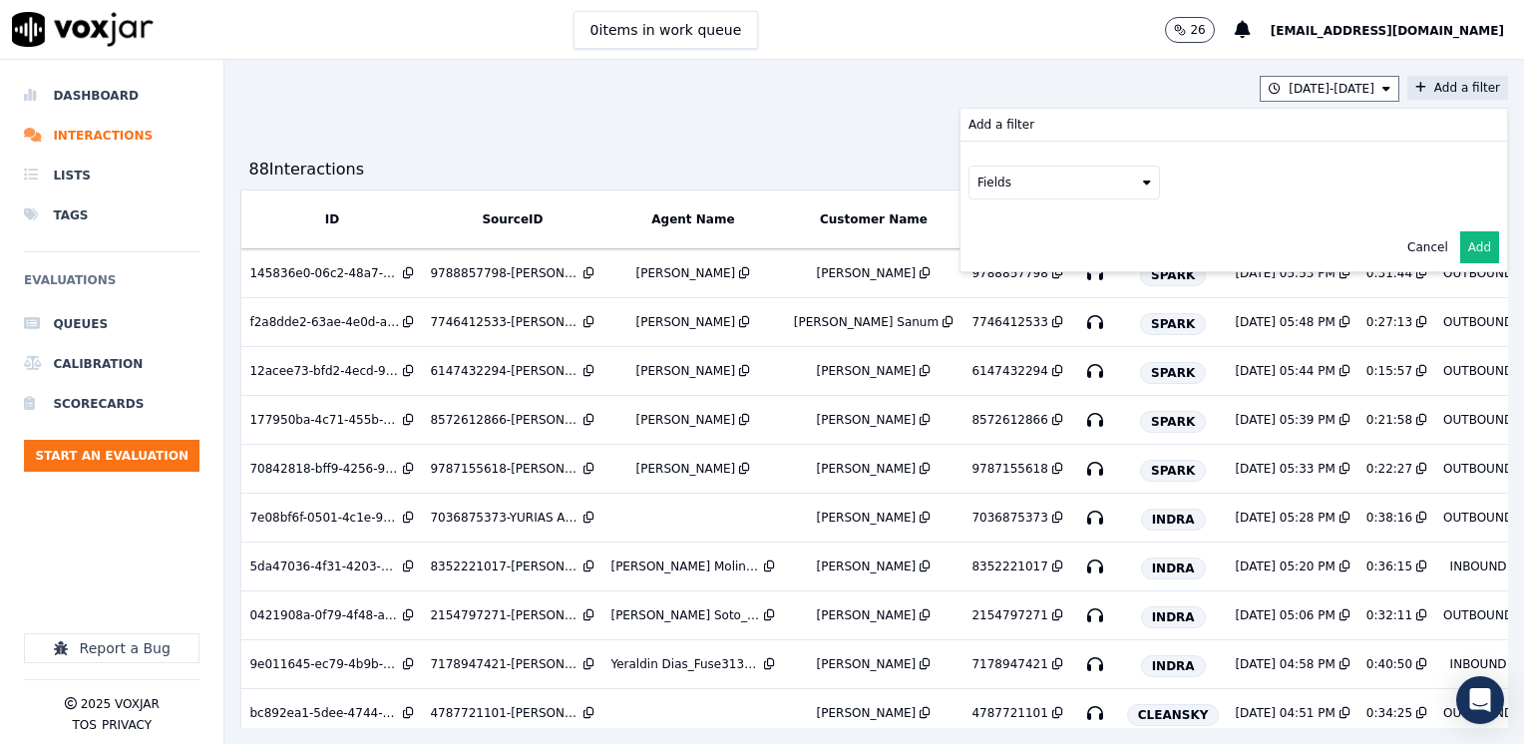
click at [1093, 173] on button "Fields" at bounding box center [1063, 183] width 191 height 34
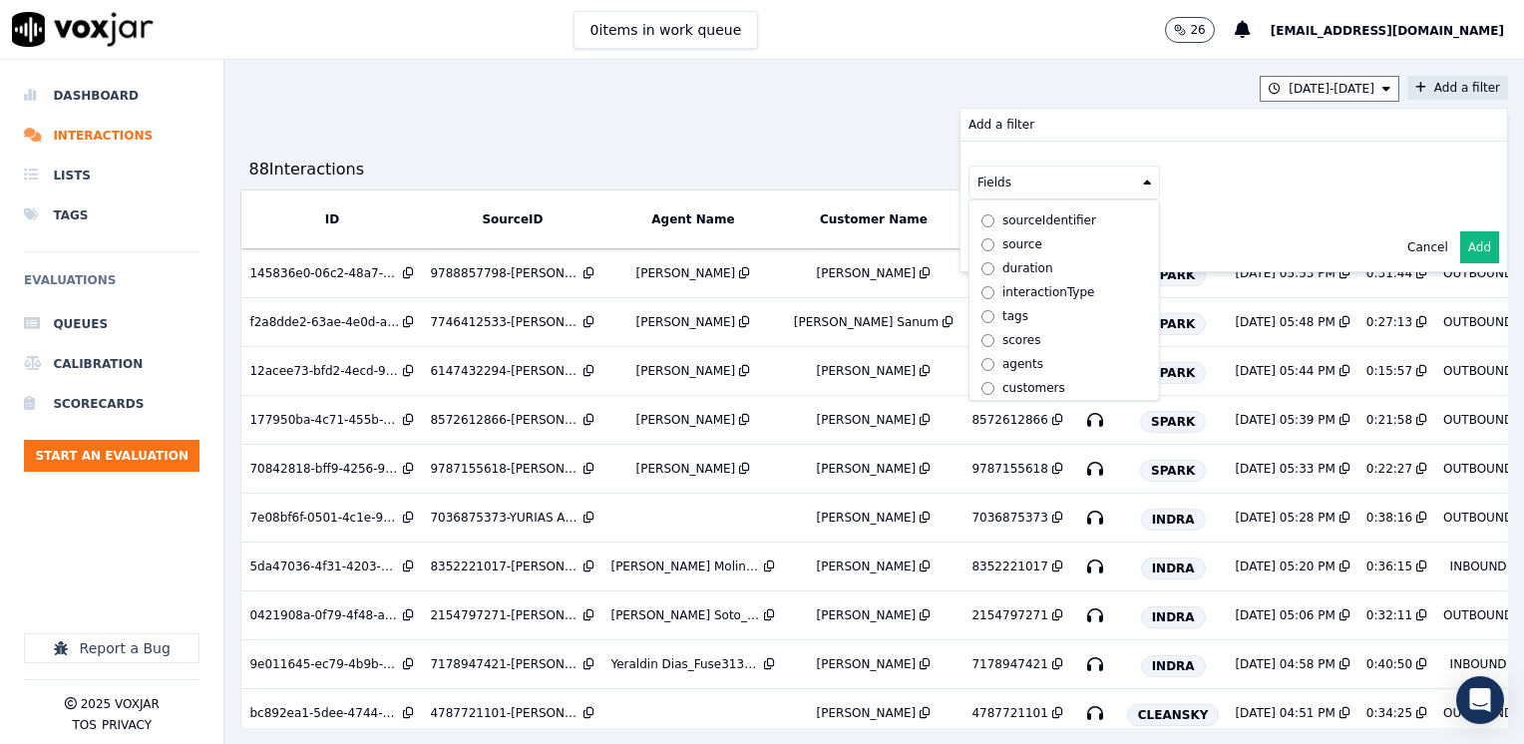
scroll to position [63, 0]
click at [1002, 352] on div "agents" at bounding box center [1022, 360] width 41 height 16
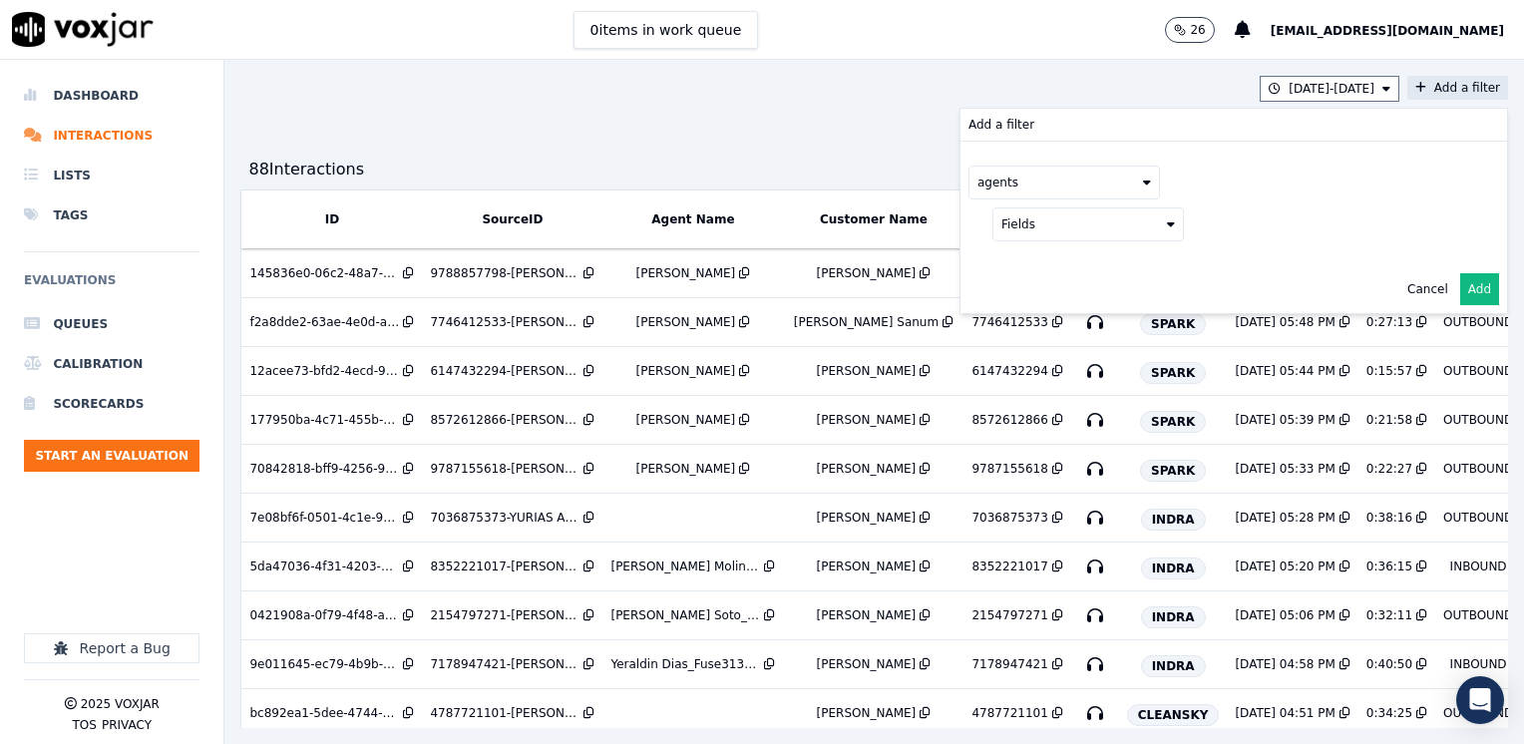
click at [1129, 215] on button "Fields" at bounding box center [1087, 224] width 191 height 34
click at [1026, 260] on div "name" at bounding box center [1043, 258] width 34 height 16
click at [1462, 226] on icon at bounding box center [1466, 222] width 8 height 12
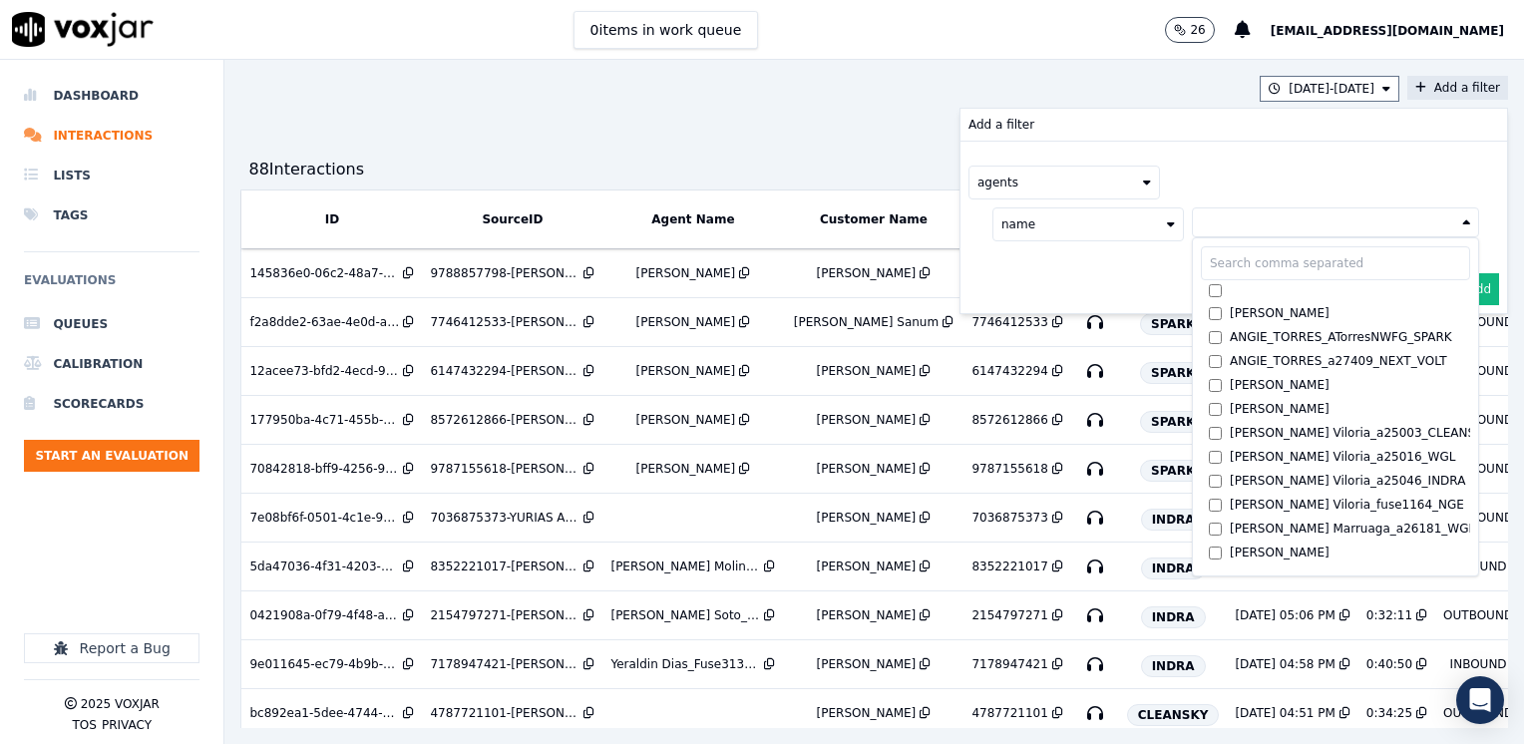
click at [1462, 226] on icon at bounding box center [1466, 222] width 8 height 12
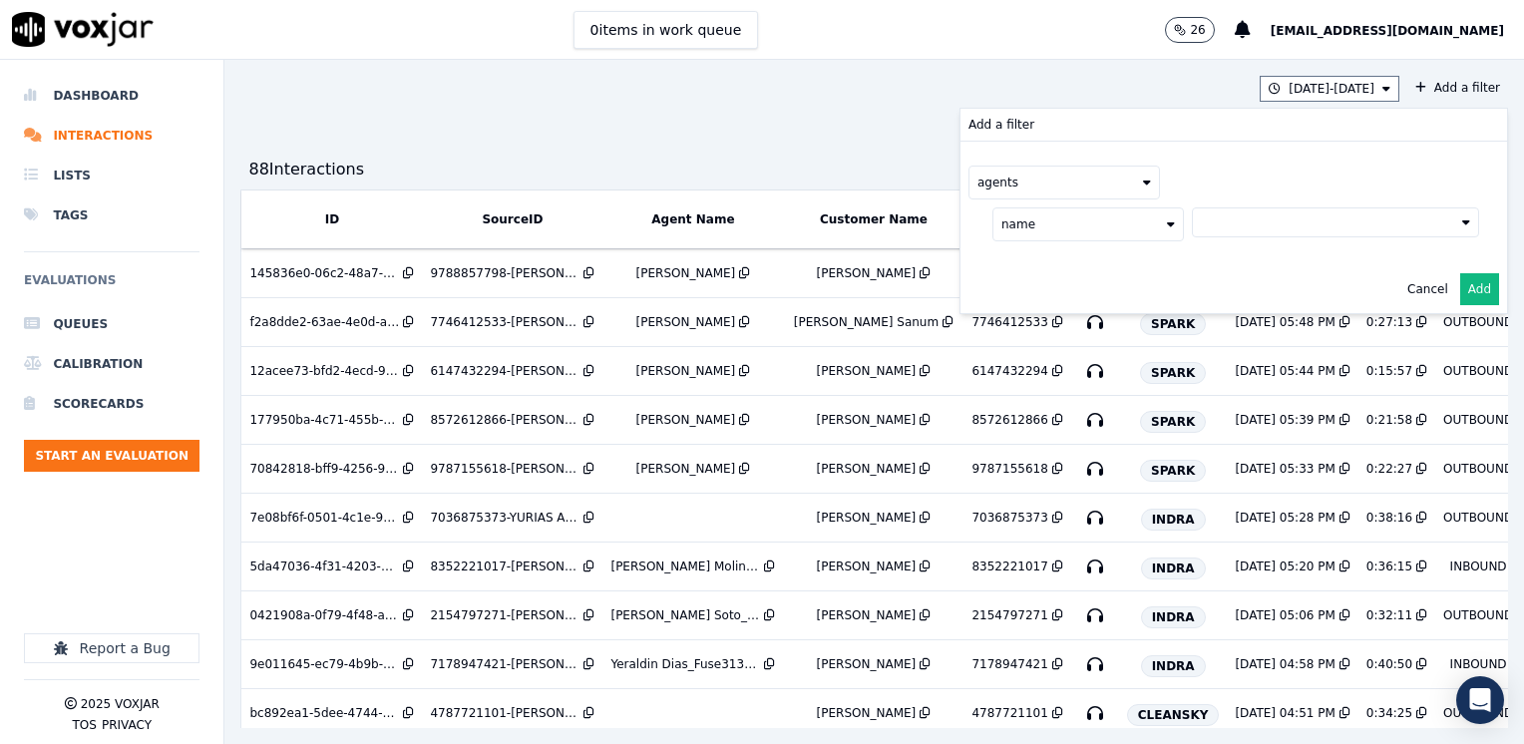
click at [1023, 73] on div "8/18/25 - 8/22/25 Add a filter Add a filter agents name Cancel Add 88 Interacti…" at bounding box center [873, 402] width 1299 height 684
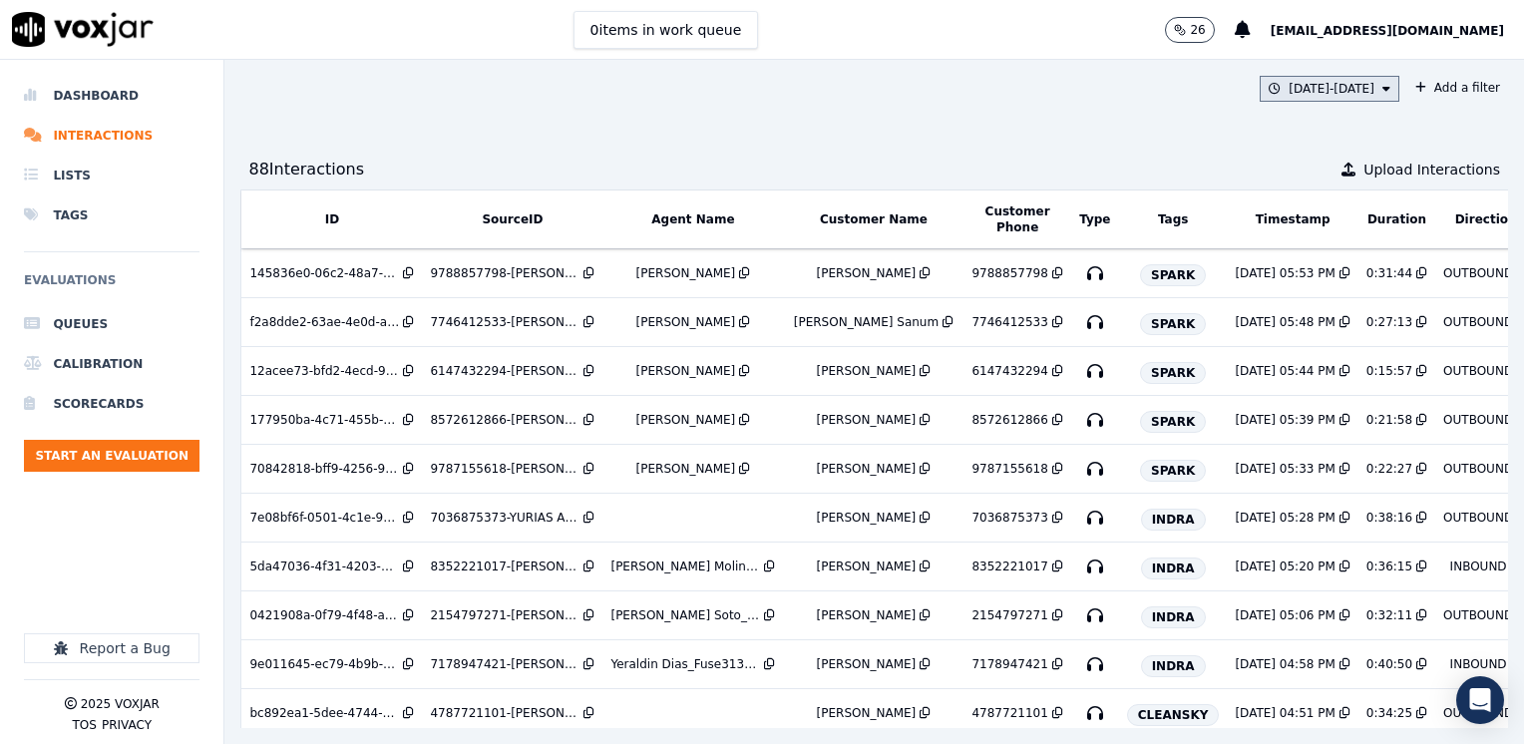
click at [1382, 94] on icon at bounding box center [1386, 89] width 8 height 12
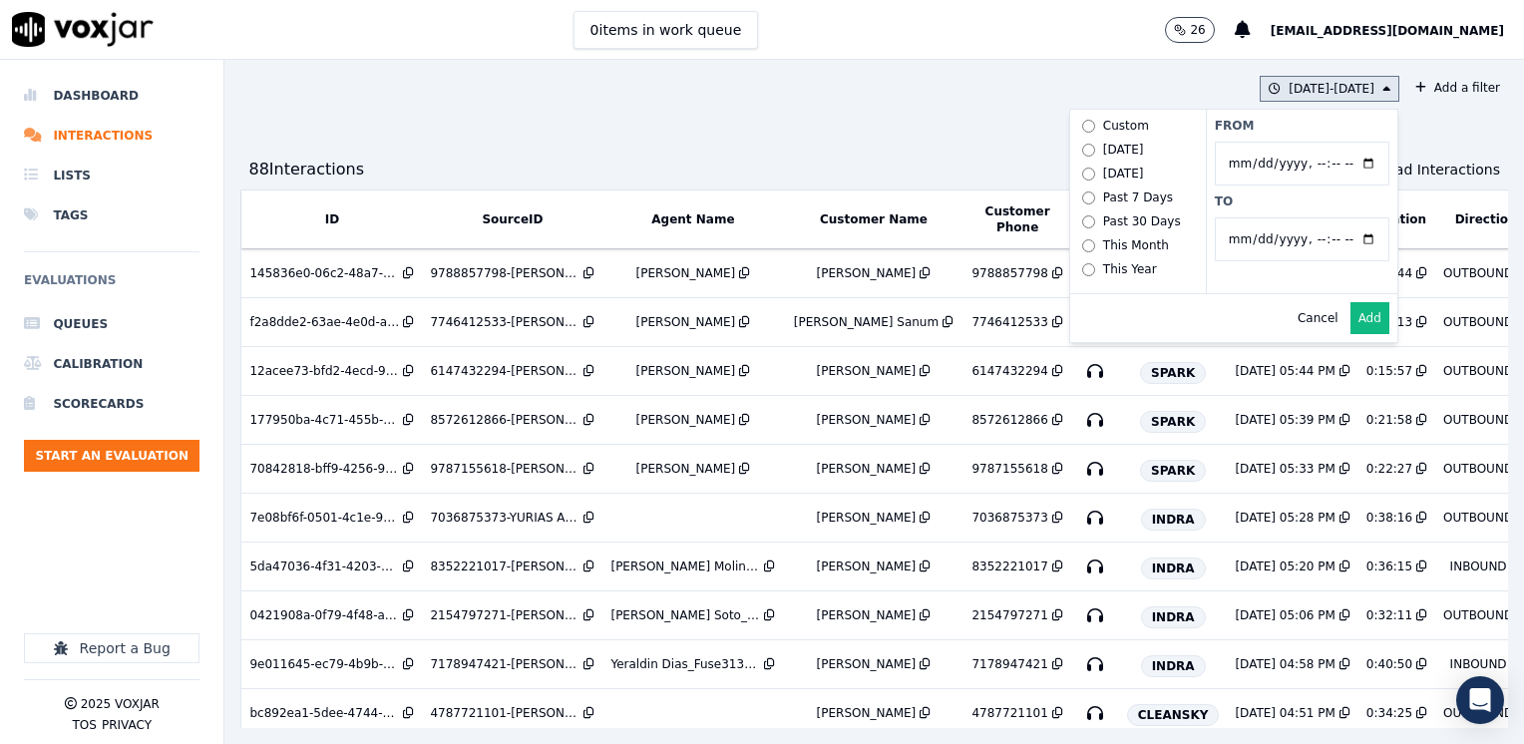
click at [1103, 193] on div "Past 7 Days" at bounding box center [1138, 197] width 70 height 16
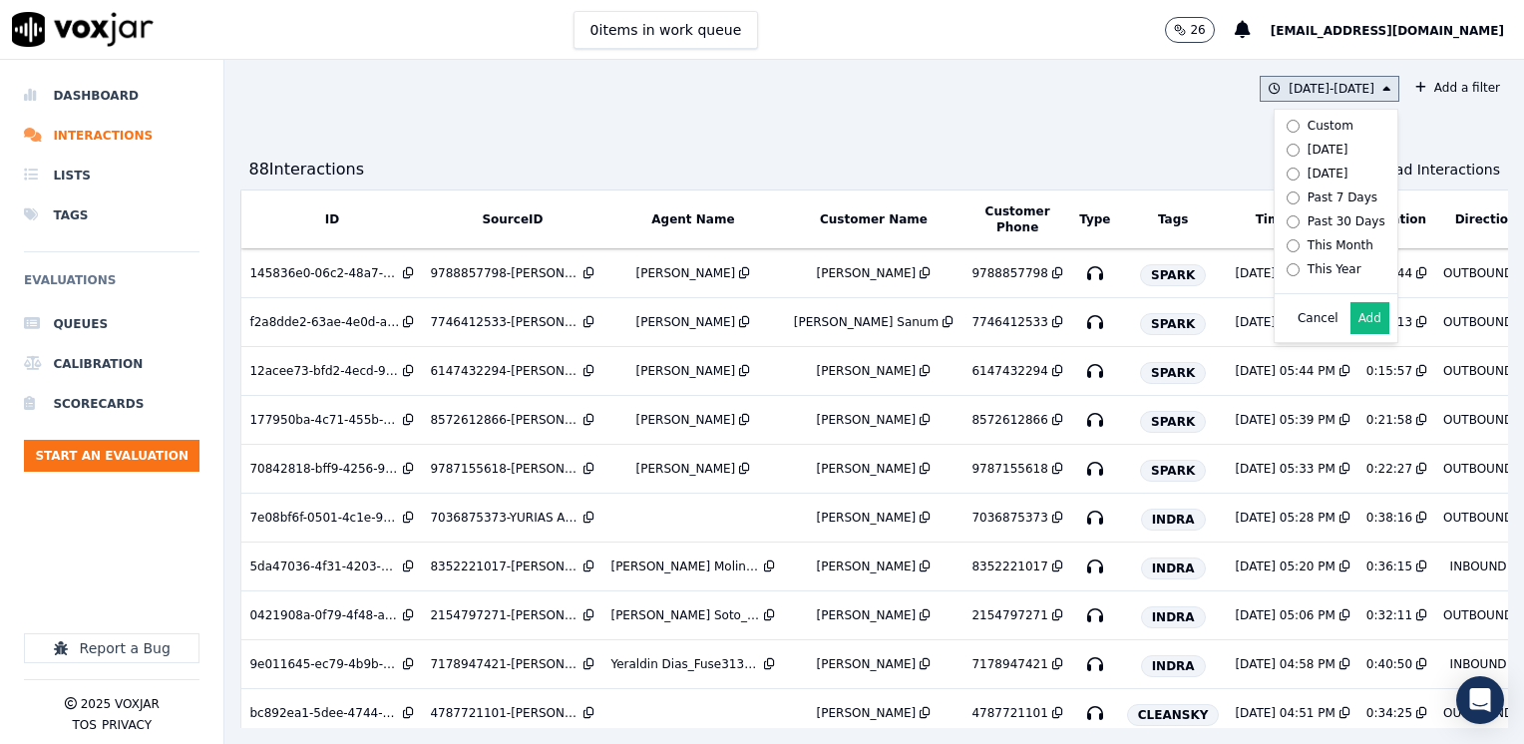
click at [1350, 323] on button "Add" at bounding box center [1369, 318] width 39 height 32
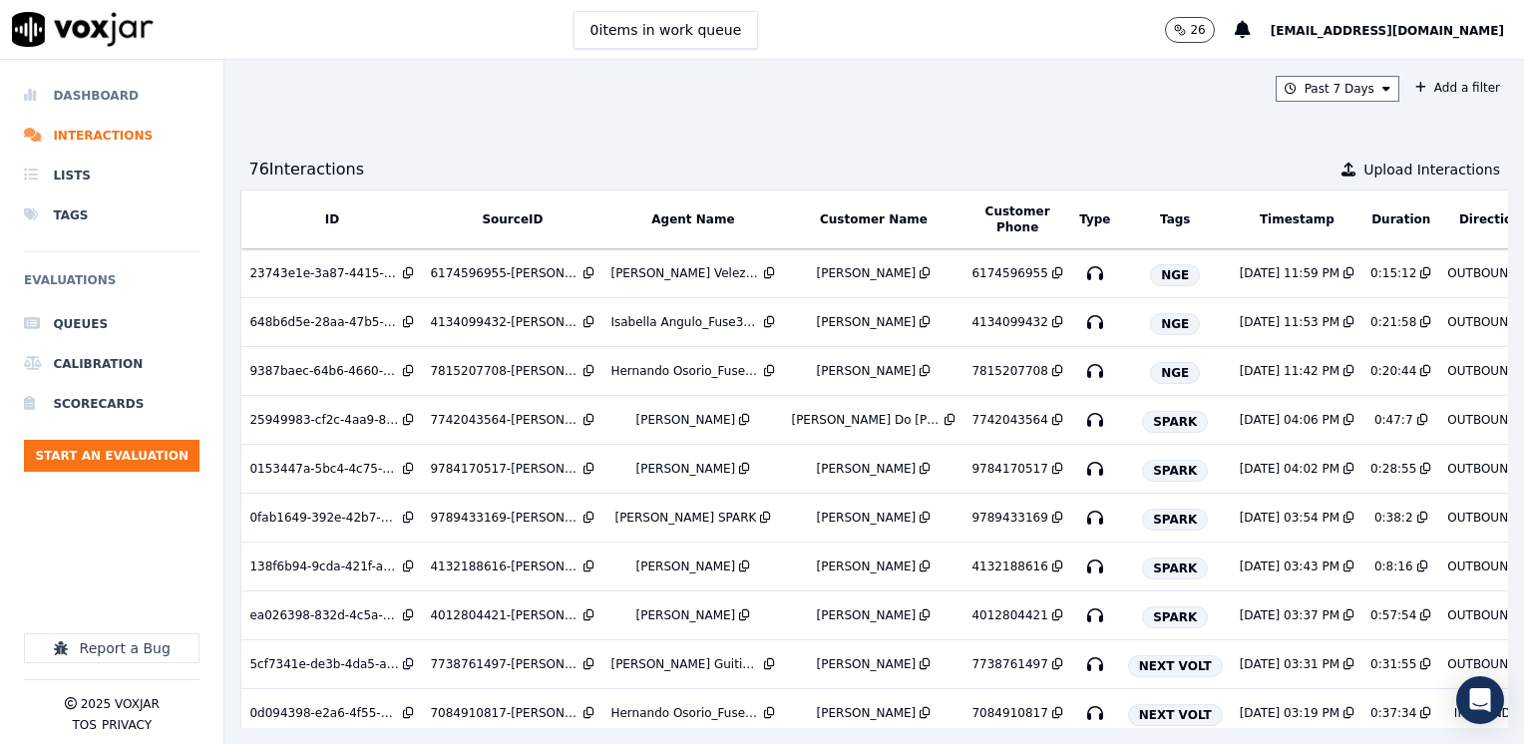
click at [103, 98] on li "Dashboard" at bounding box center [111, 96] width 175 height 40
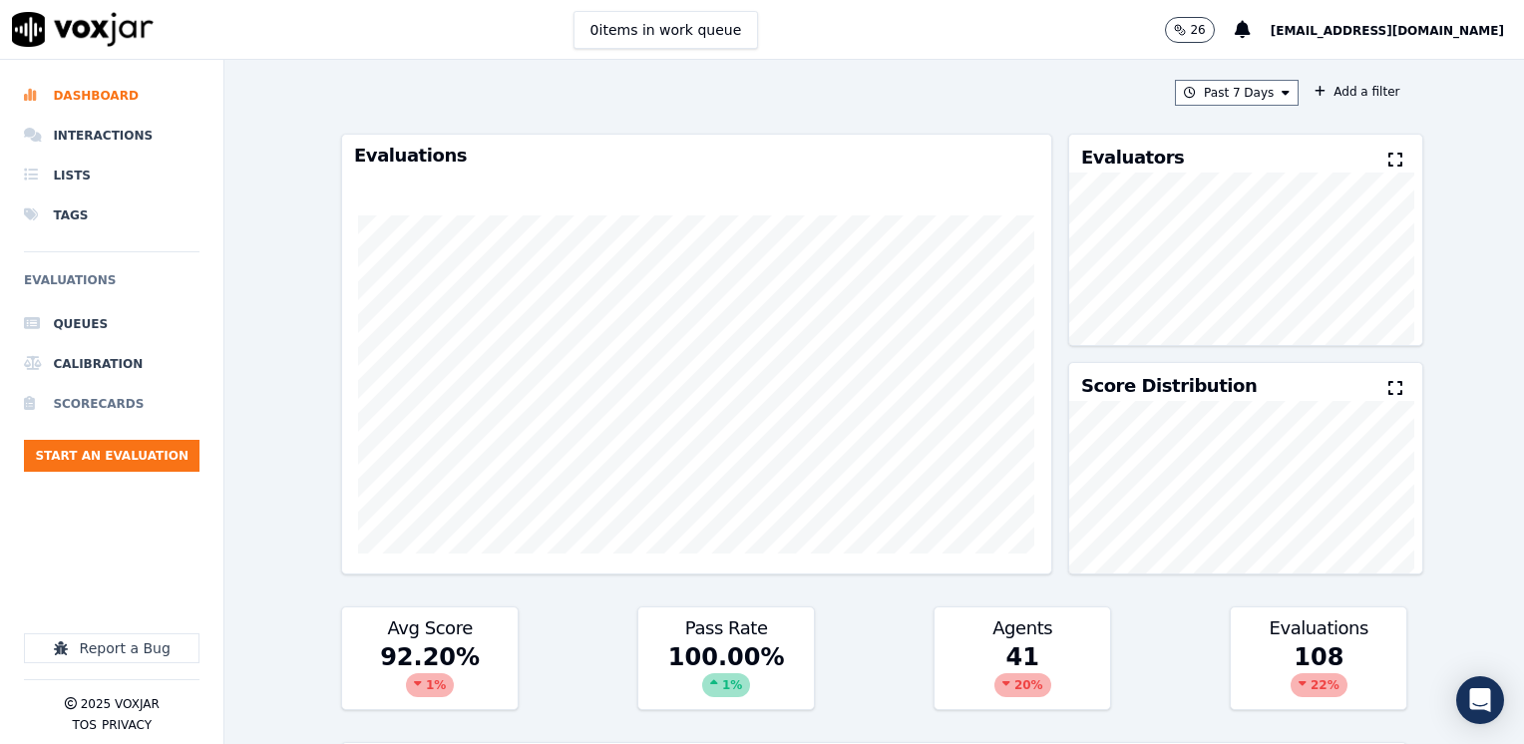
click at [80, 397] on li "Scorecards" at bounding box center [111, 404] width 175 height 40
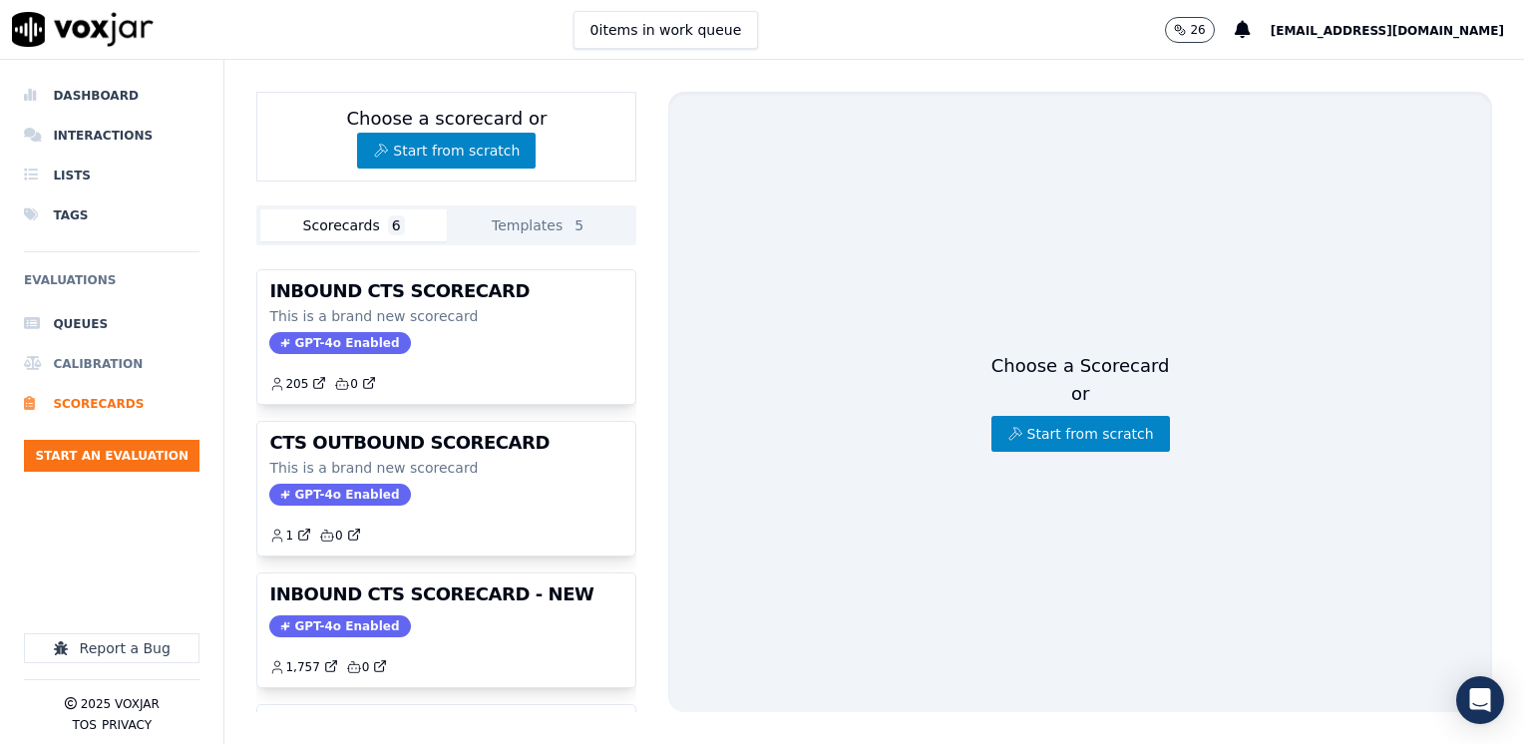
click at [94, 364] on li "Calibration" at bounding box center [111, 364] width 175 height 40
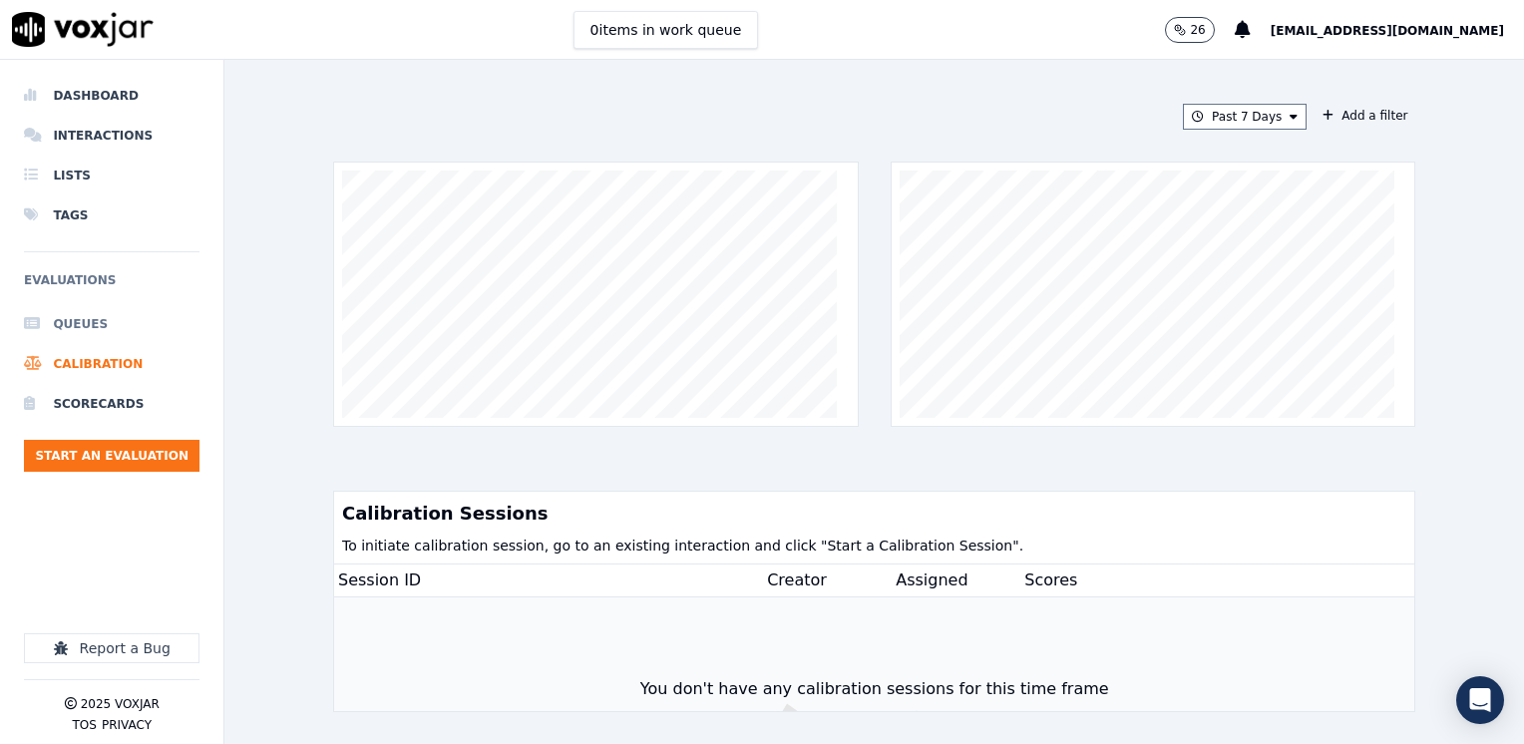
click at [84, 326] on li "Queues" at bounding box center [111, 324] width 175 height 40
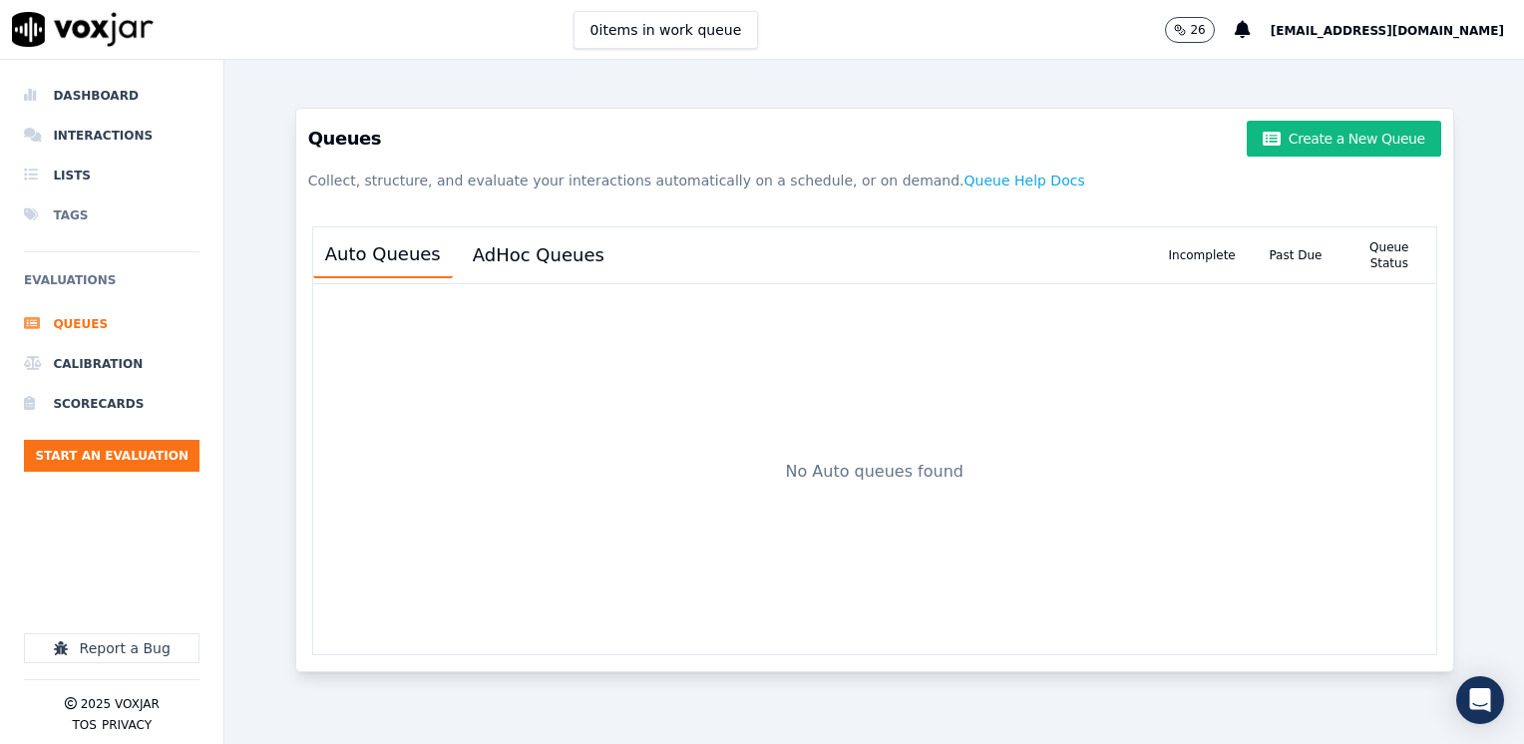
click at [82, 220] on li "Tags" at bounding box center [111, 215] width 175 height 40
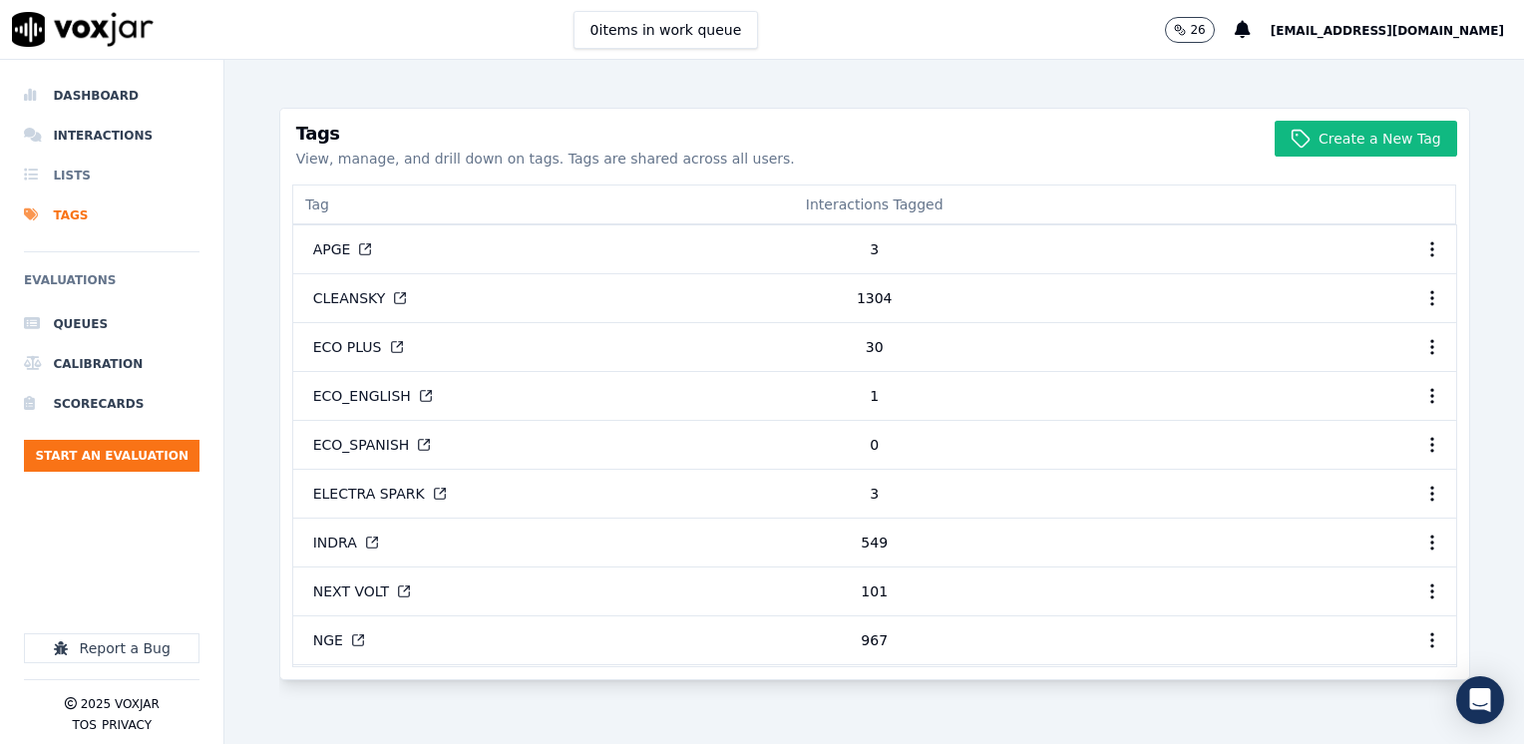
click at [78, 176] on li "Lists" at bounding box center [111, 176] width 175 height 40
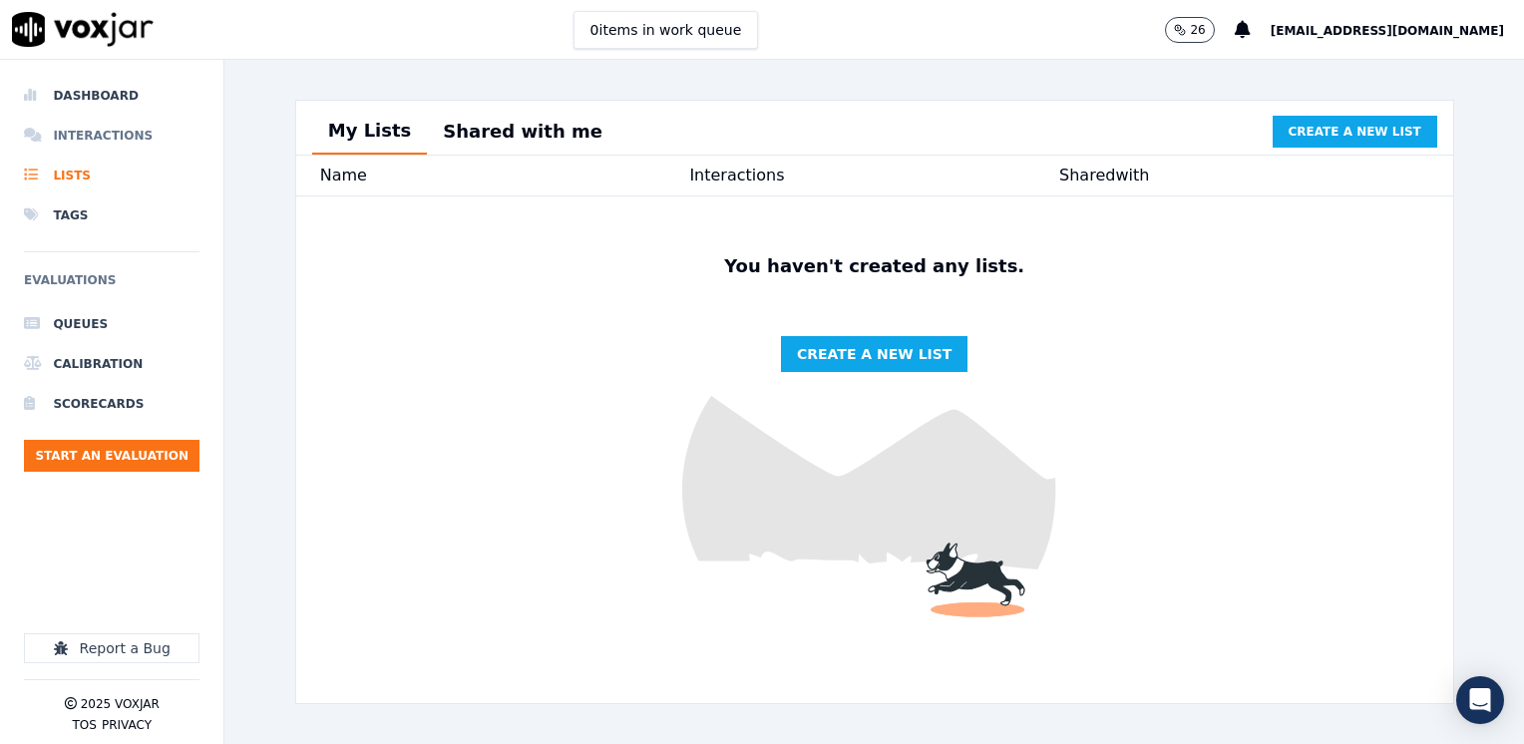
click at [69, 134] on li "Interactions" at bounding box center [111, 136] width 175 height 40
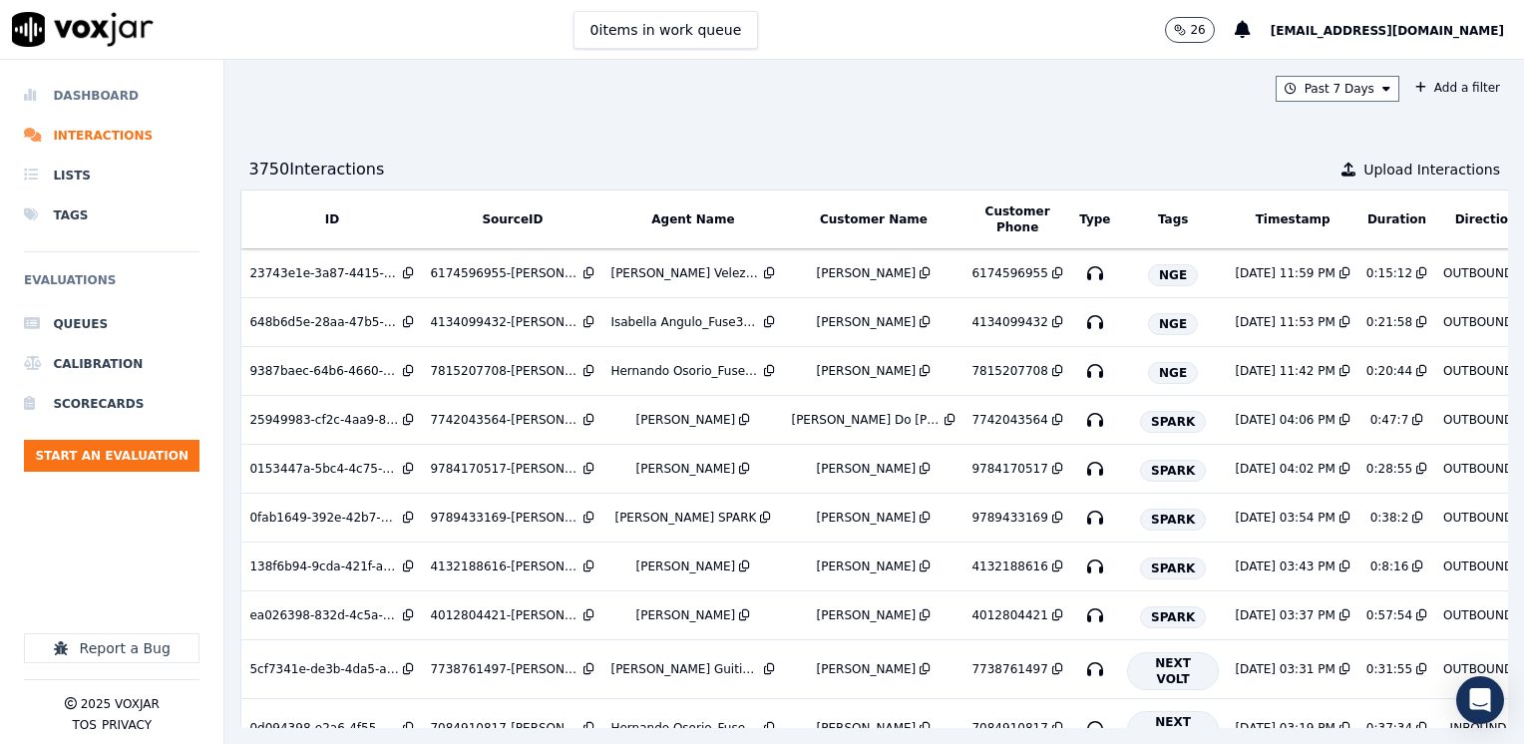
click at [100, 97] on li "Dashboard" at bounding box center [111, 96] width 175 height 40
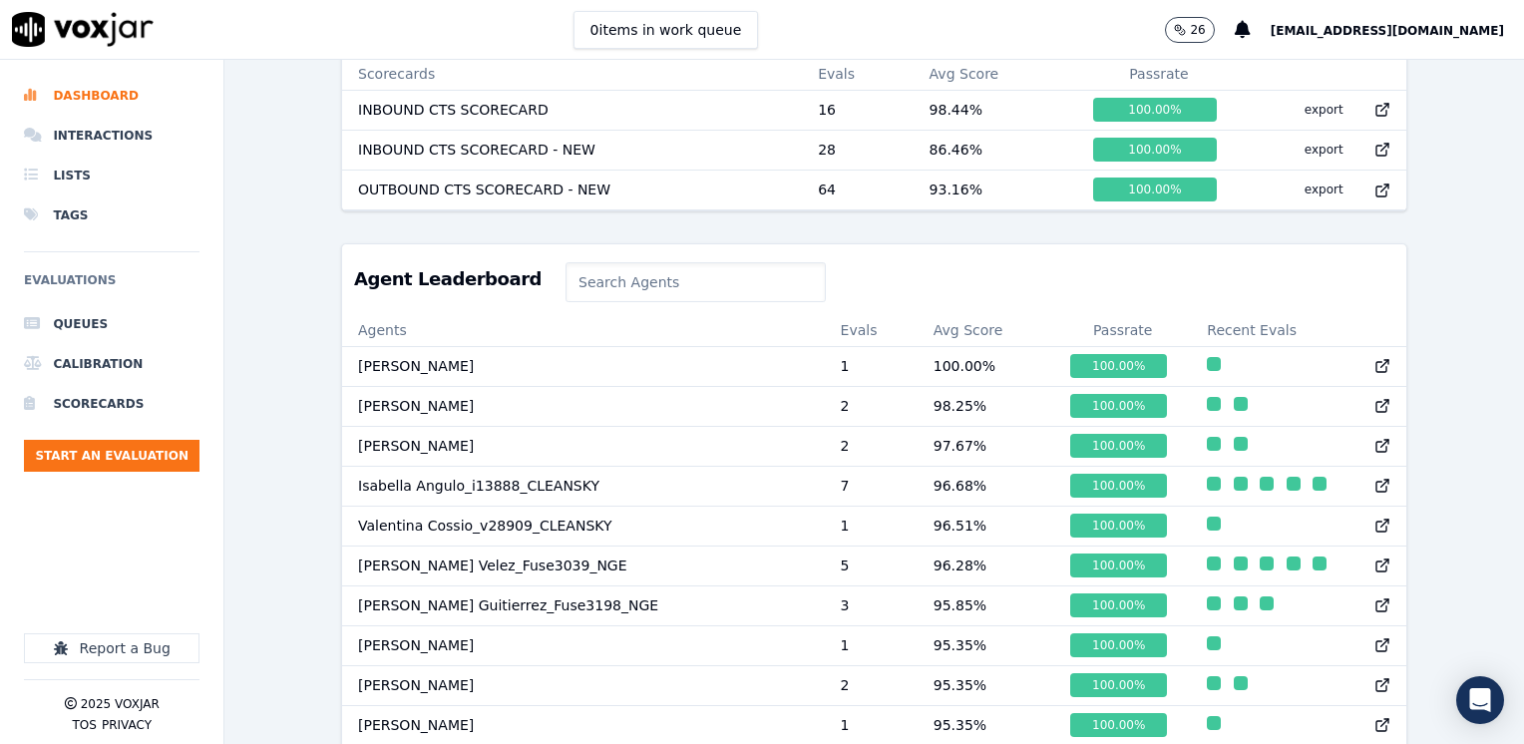
scroll to position [897, 0]
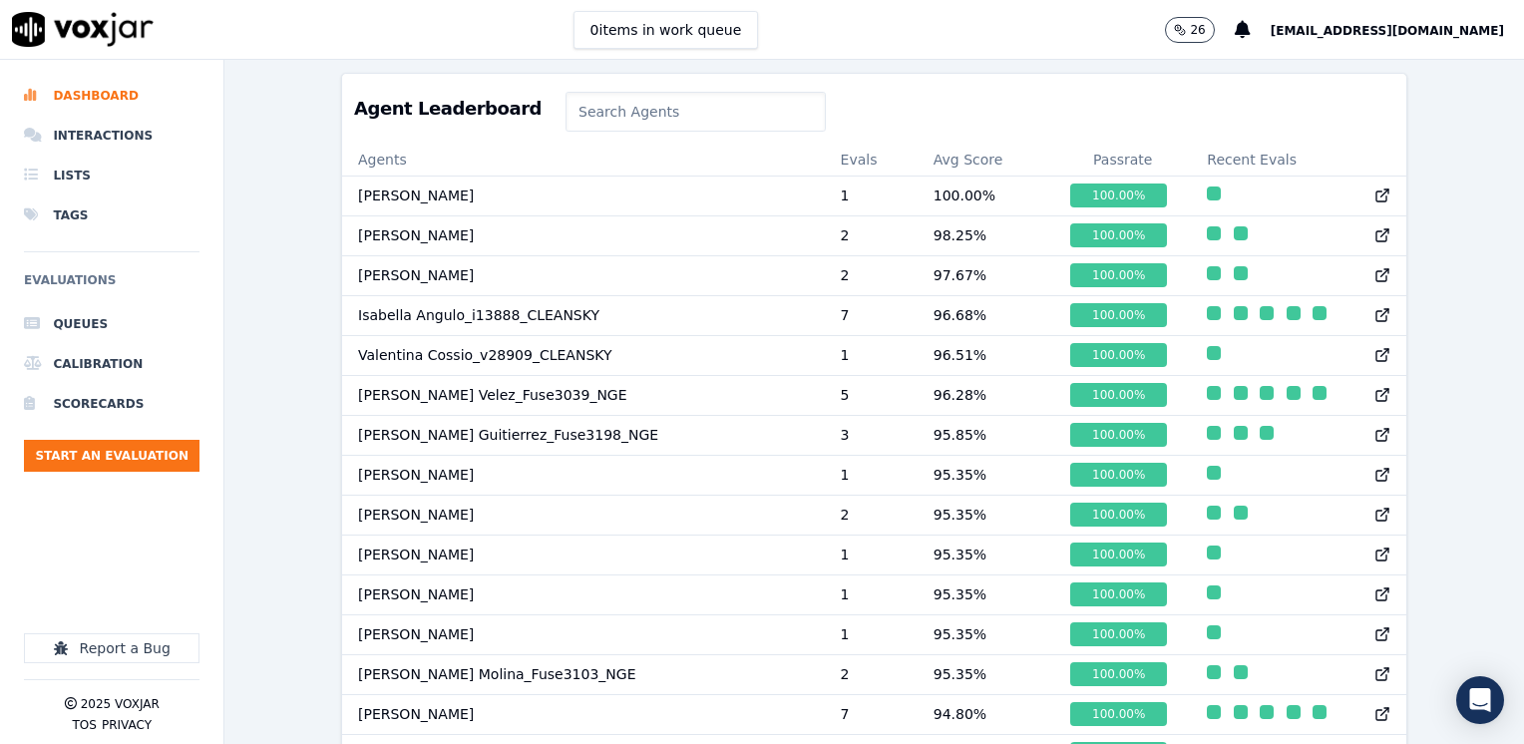
click at [601, 132] on input at bounding box center [695, 112] width 260 height 40
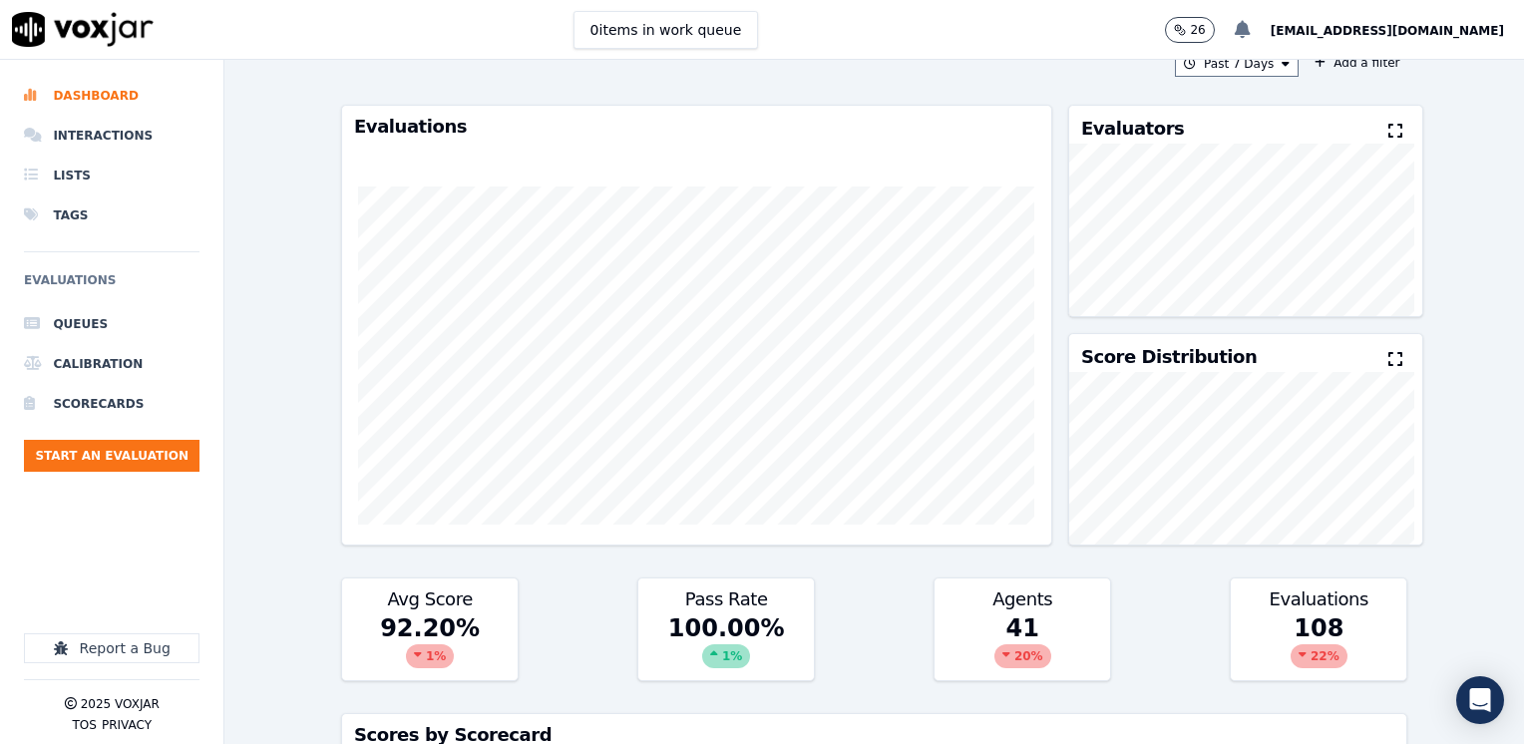
scroll to position [0, 0]
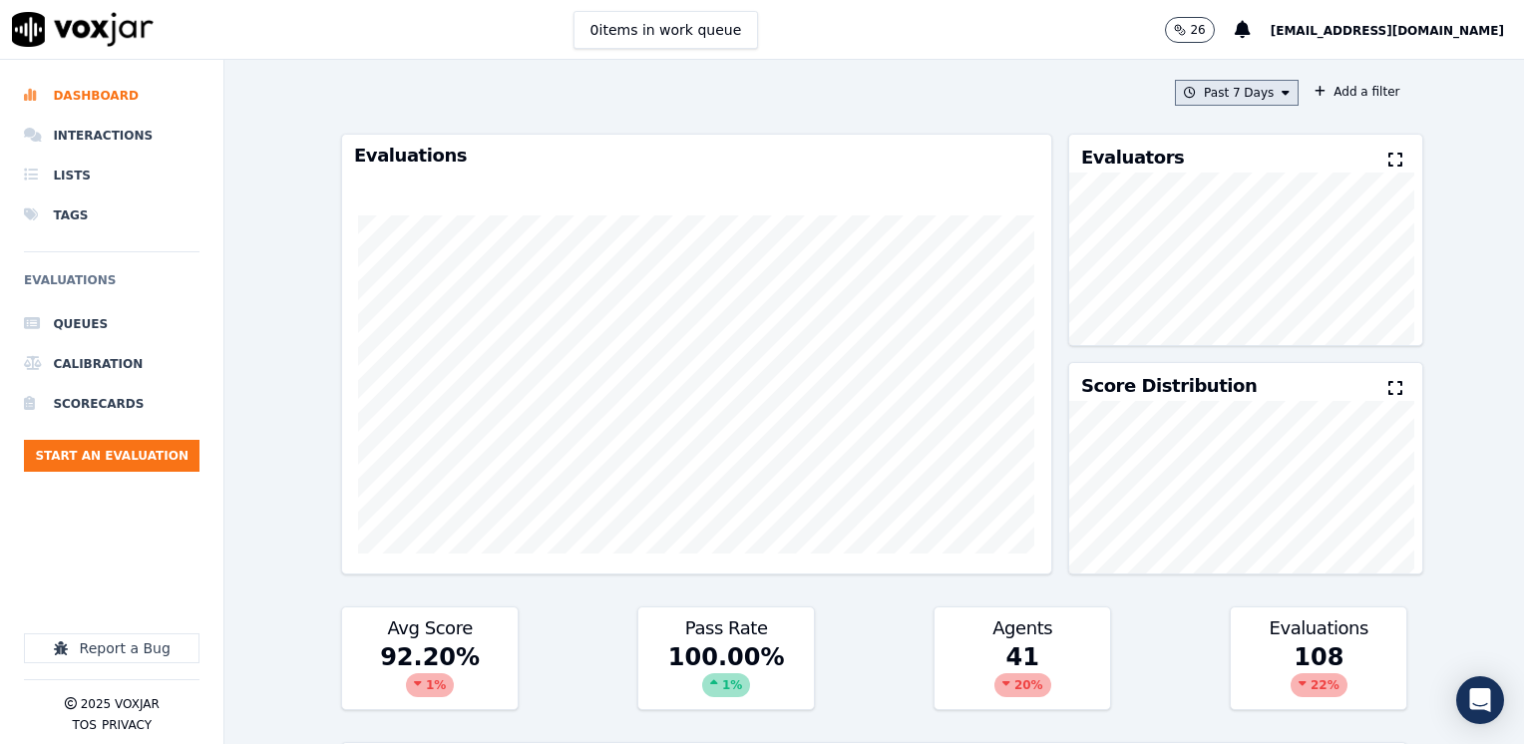
type input "SAMUEL"
click at [1256, 92] on button "Past 7 Days" at bounding box center [1237, 93] width 124 height 26
click at [1224, 133] on div "Custom" at bounding box center [1229, 130] width 46 height 16
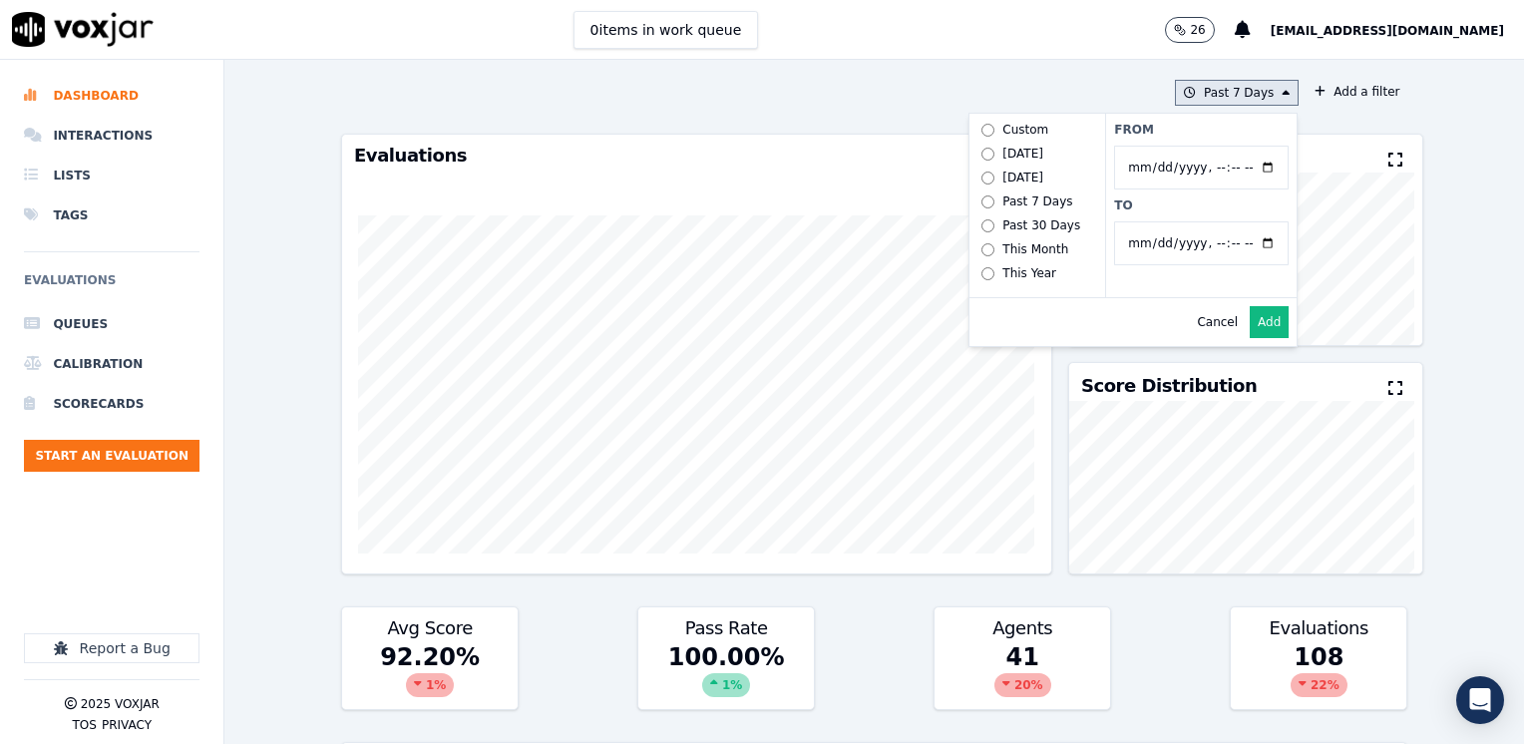
click at [1245, 166] on input "From" at bounding box center [1201, 168] width 174 height 44
type input "2025-08-18T00:00"
click at [1189, 136] on label "From" at bounding box center [1201, 130] width 174 height 16
click at [1189, 146] on input "From" at bounding box center [1201, 168] width 174 height 44
click at [1245, 244] on input "To" at bounding box center [1201, 243] width 174 height 44
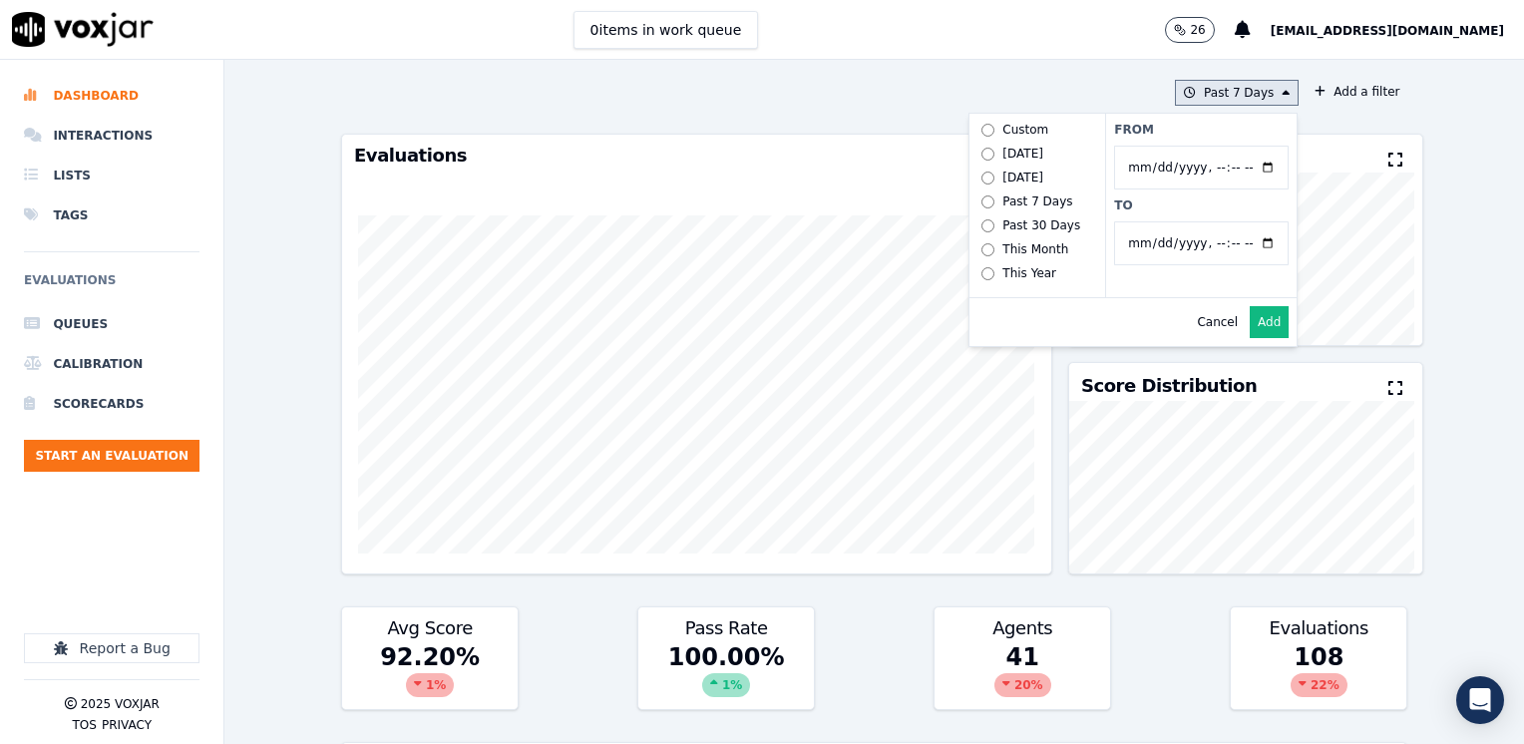
type input "[DATE]T23:59"
click at [1220, 130] on label "From" at bounding box center [1201, 130] width 174 height 16
click at [1220, 146] on input "From" at bounding box center [1201, 168] width 174 height 44
click at [1249, 337] on button "Add" at bounding box center [1268, 322] width 39 height 32
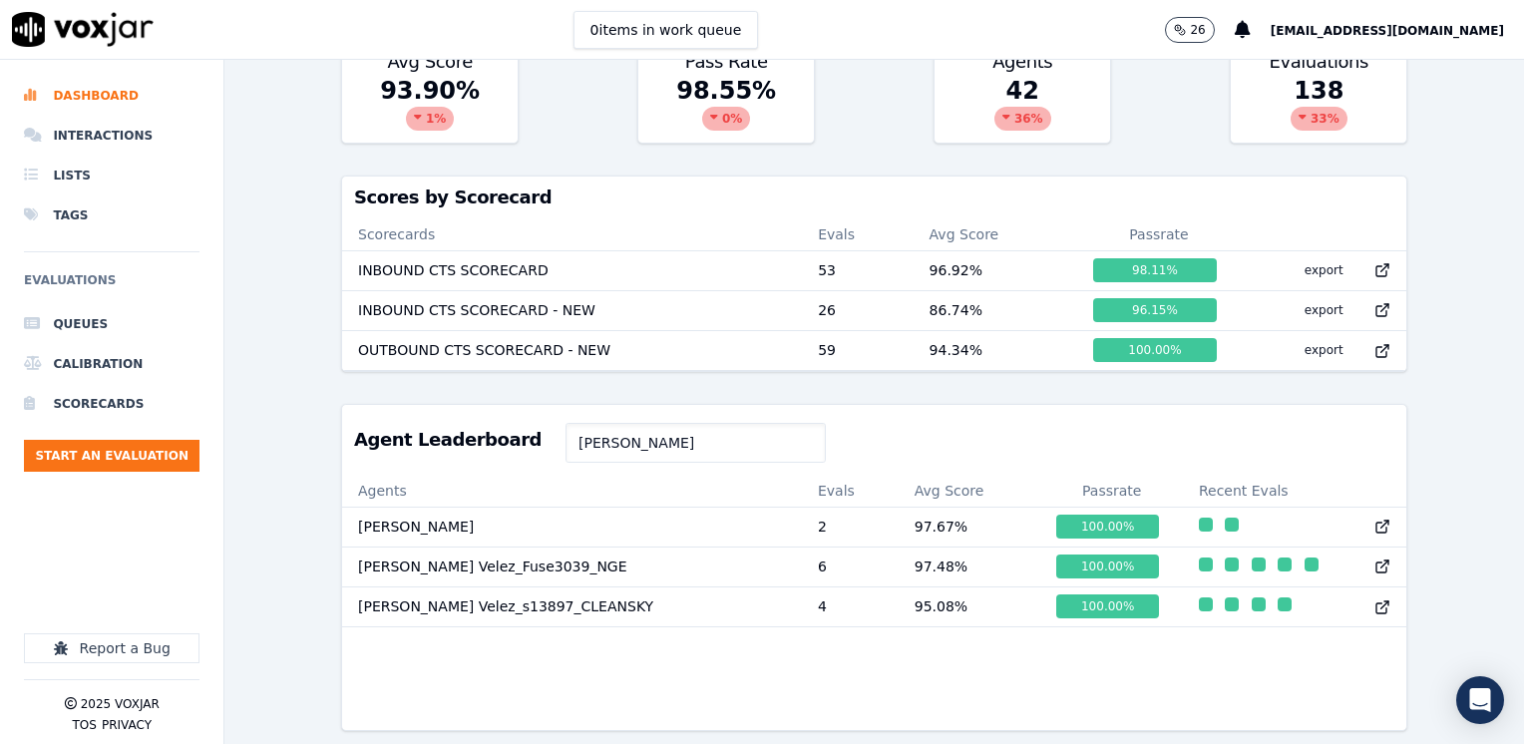
scroll to position [619, 0]
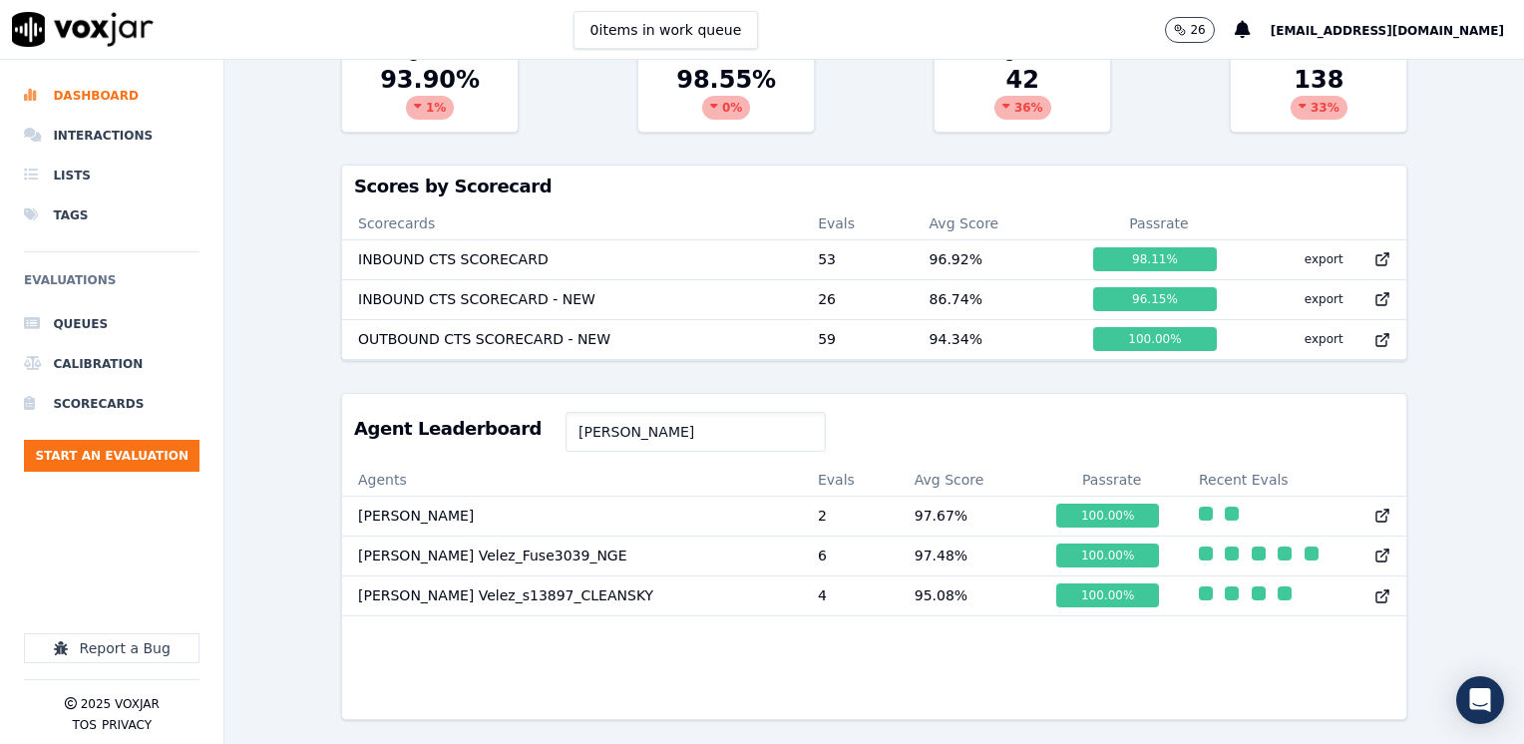
click at [648, 412] on input "SAMUEL" at bounding box center [695, 432] width 260 height 40
type input "SAMUEL Velez"
click at [1199, 507] on div "button" at bounding box center [1206, 514] width 14 height 14
click at [1199, 546] on div "button" at bounding box center [1206, 553] width 14 height 14
click at [1374, 547] on icon at bounding box center [1382, 555] width 16 height 16
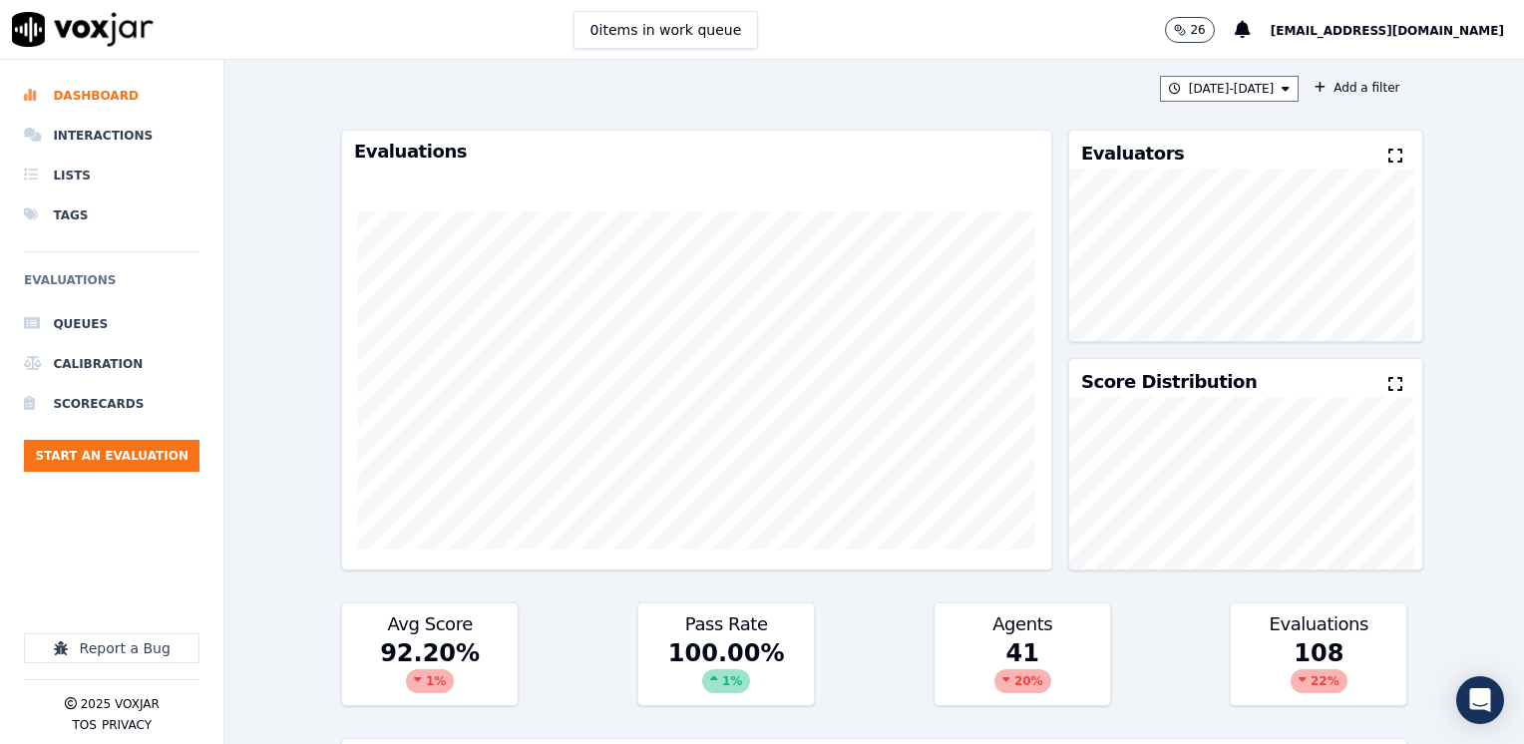
scroll to position [0, 0]
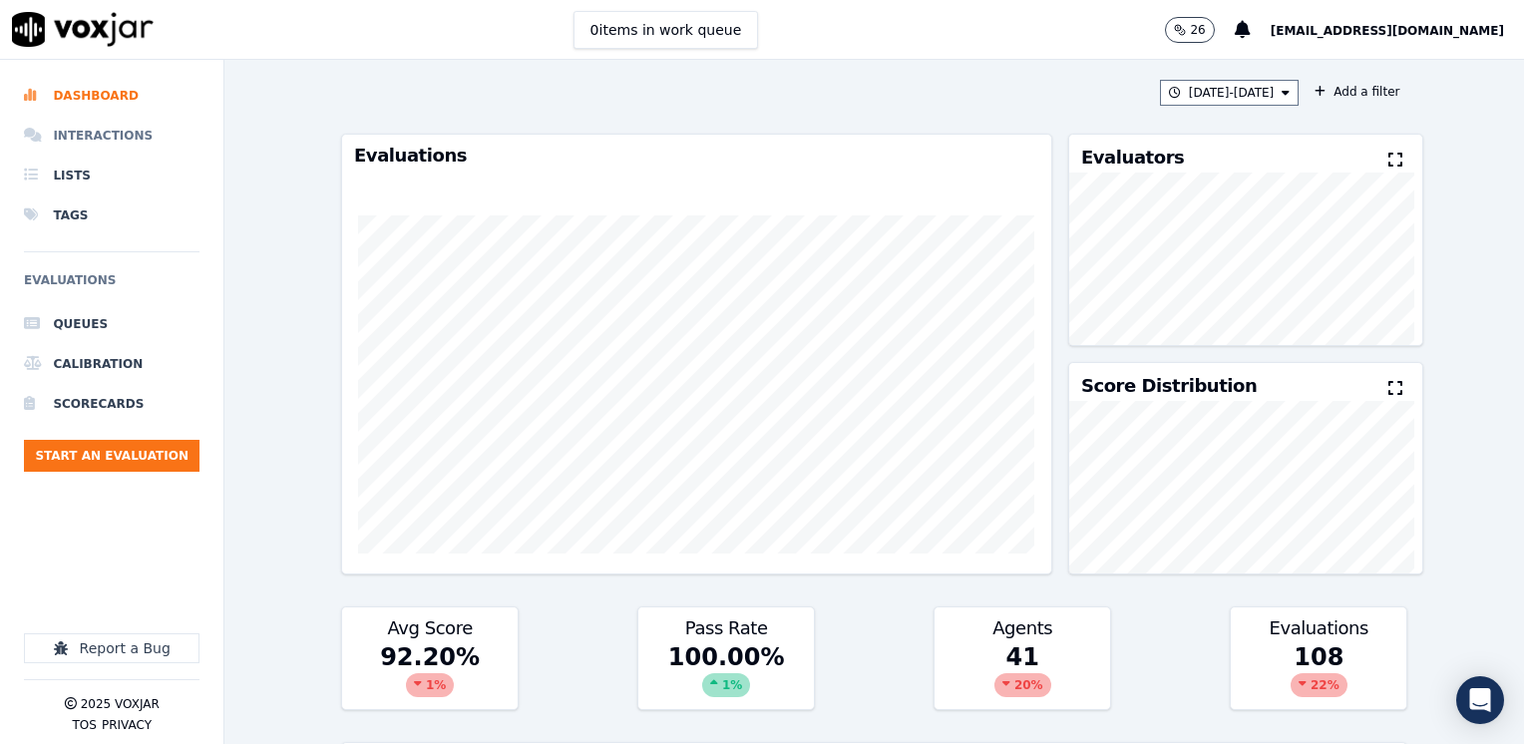
click at [108, 133] on li "Interactions" at bounding box center [111, 136] width 175 height 40
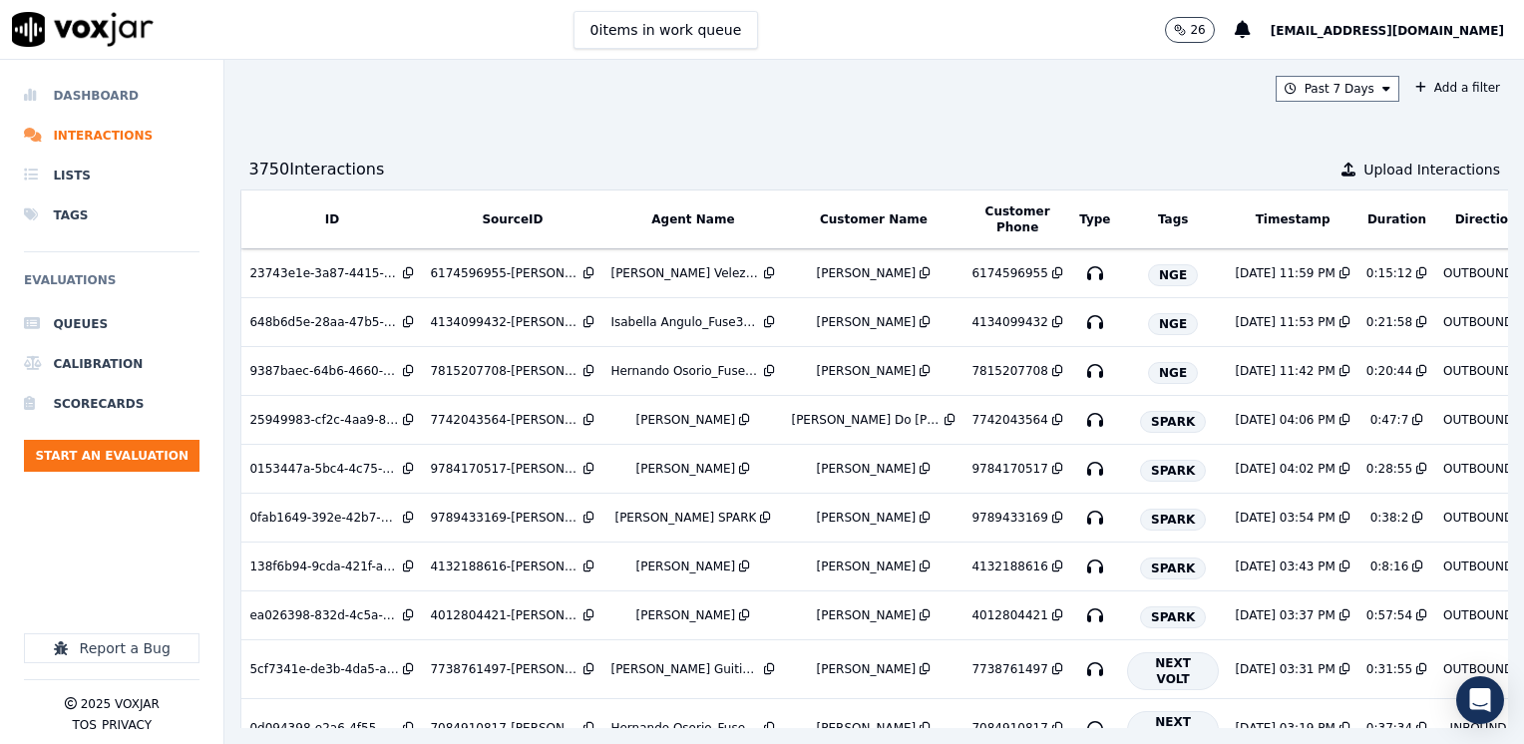
click at [108, 96] on li "Dashboard" at bounding box center [111, 96] width 175 height 40
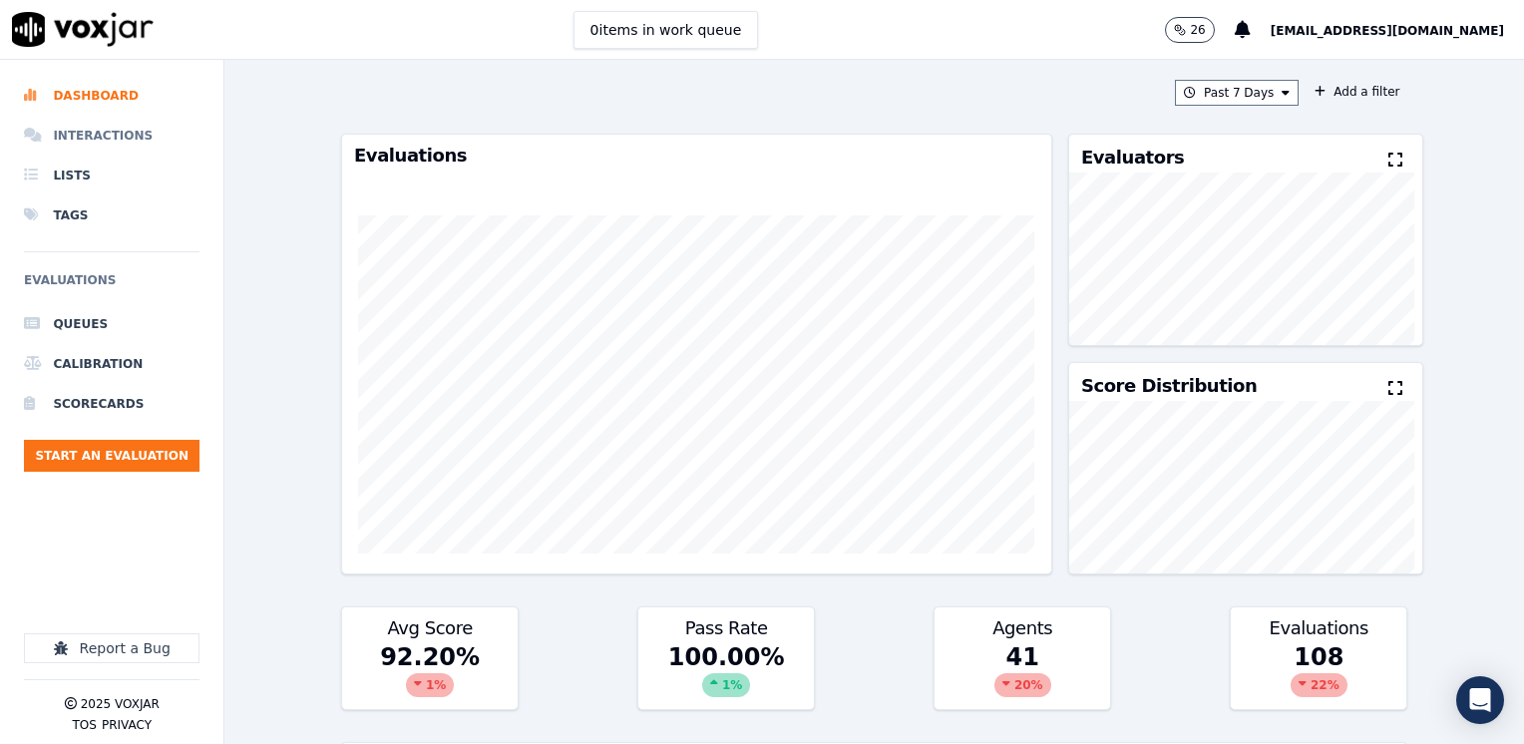
click at [109, 138] on li "Interactions" at bounding box center [111, 136] width 175 height 40
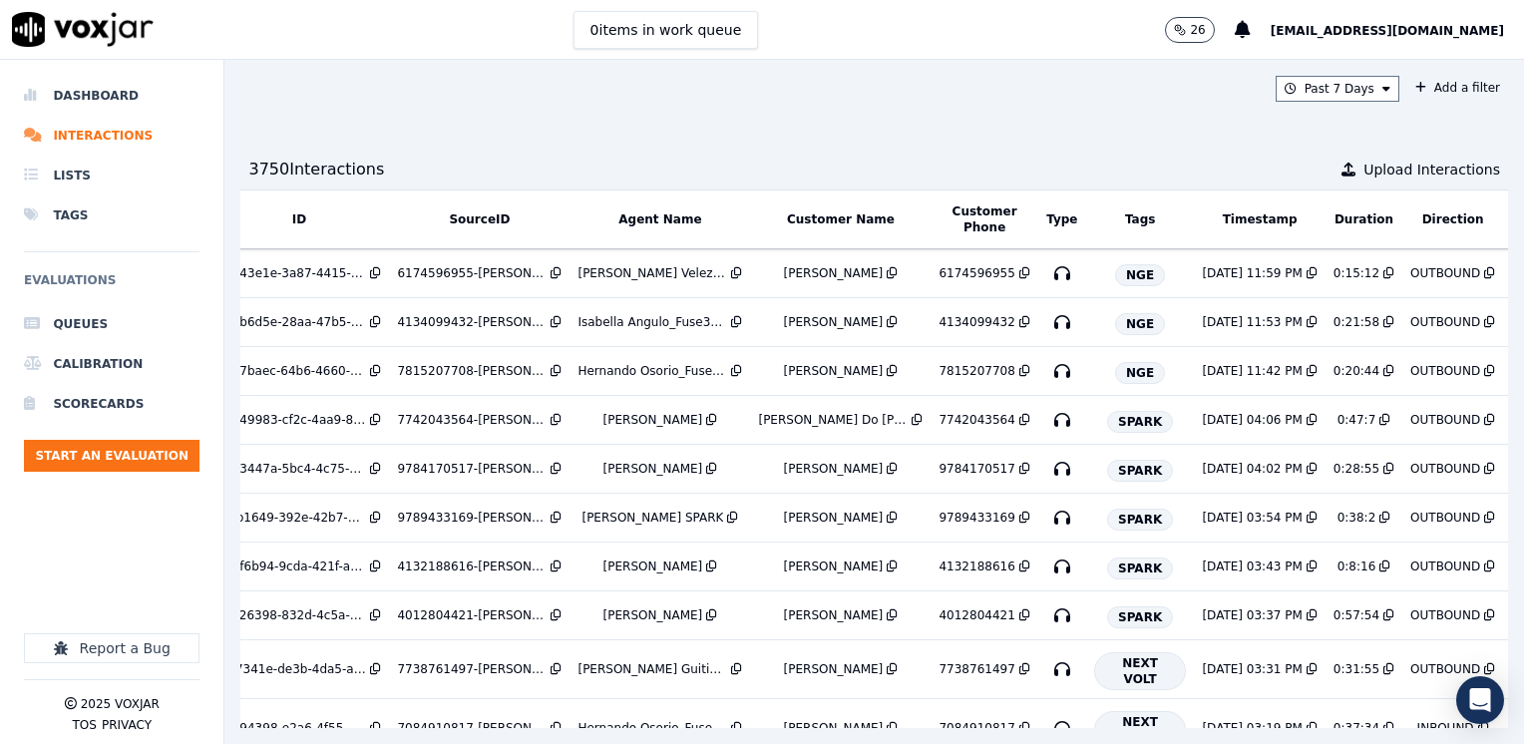
scroll to position [0, 152]
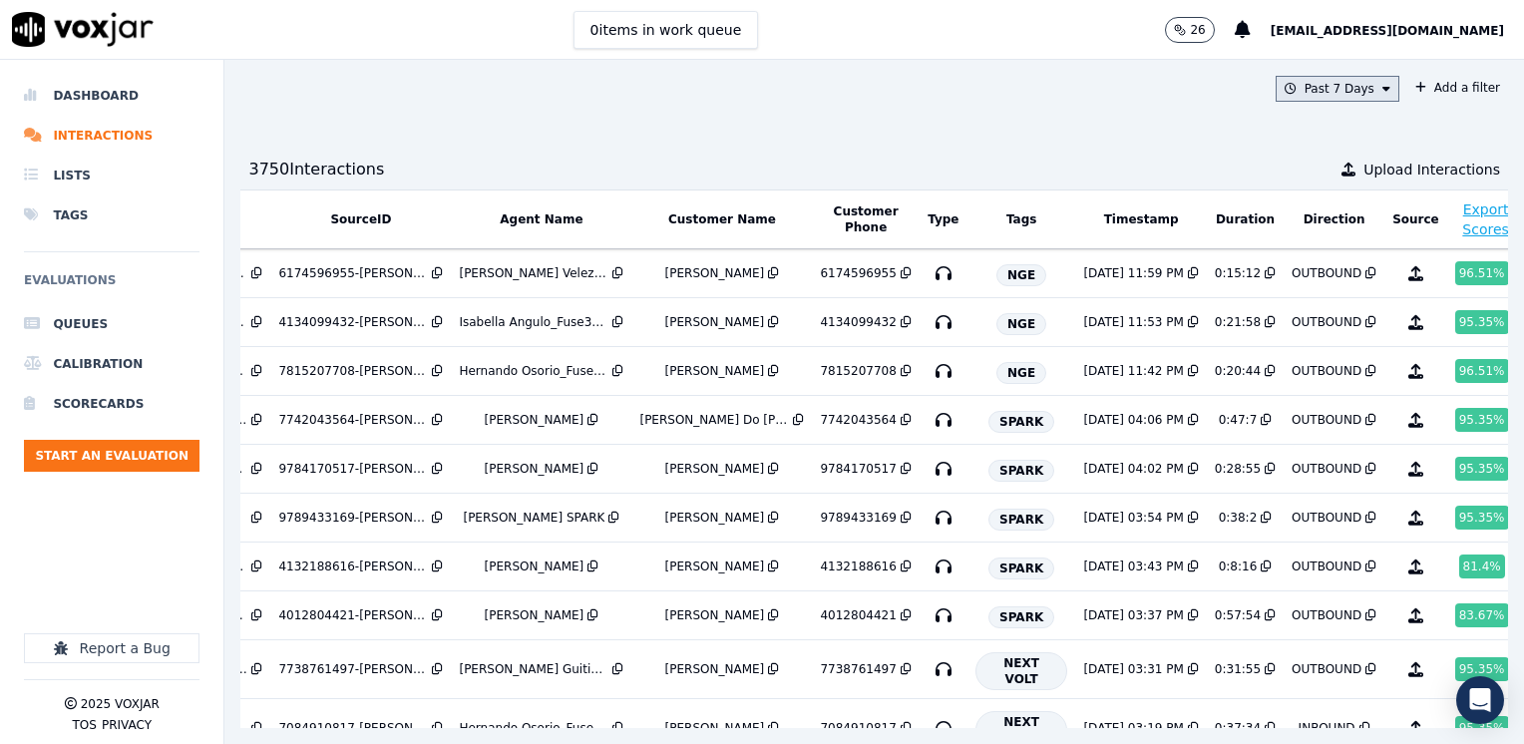
click at [1382, 94] on icon at bounding box center [1386, 89] width 8 height 12
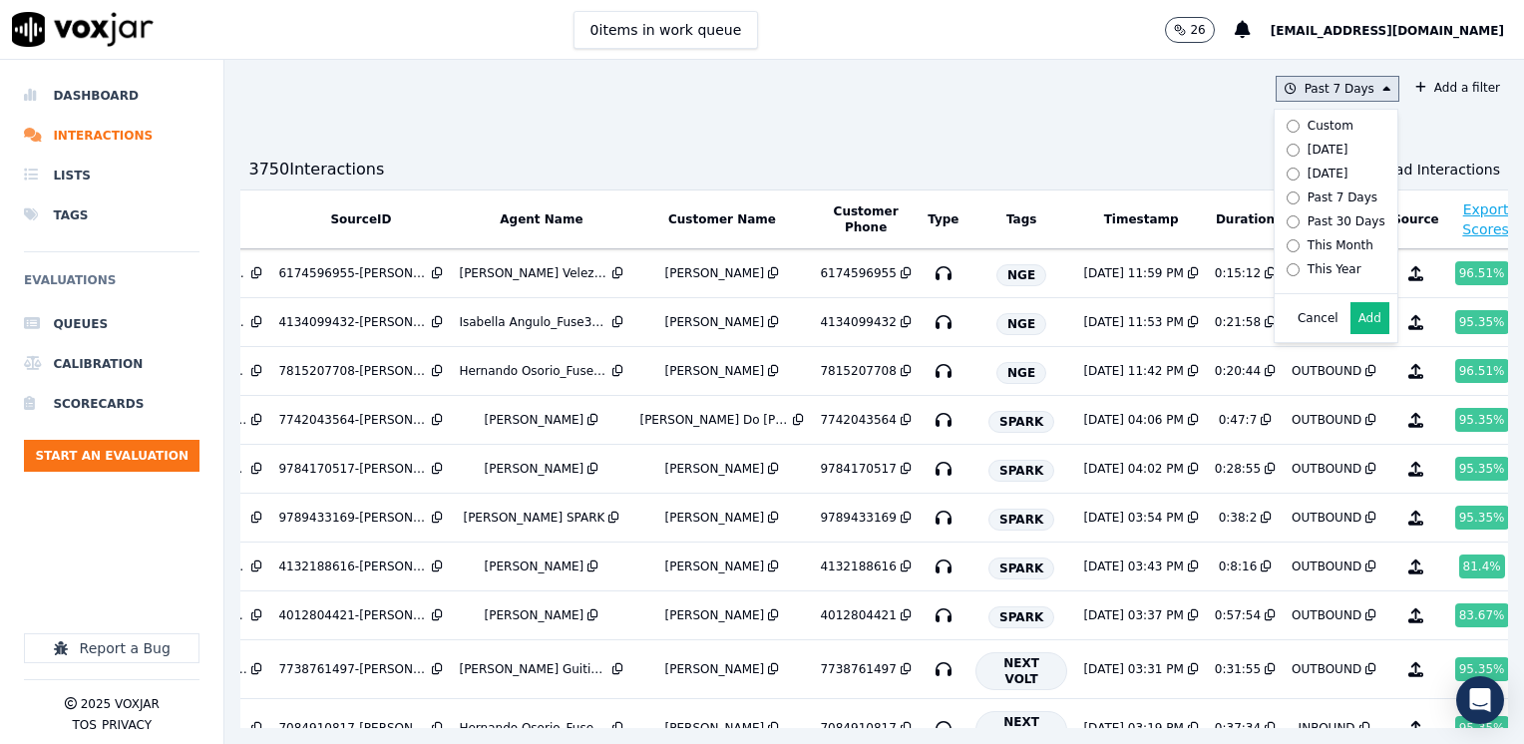
click at [1307, 126] on div "Custom" at bounding box center [1330, 126] width 46 height 16
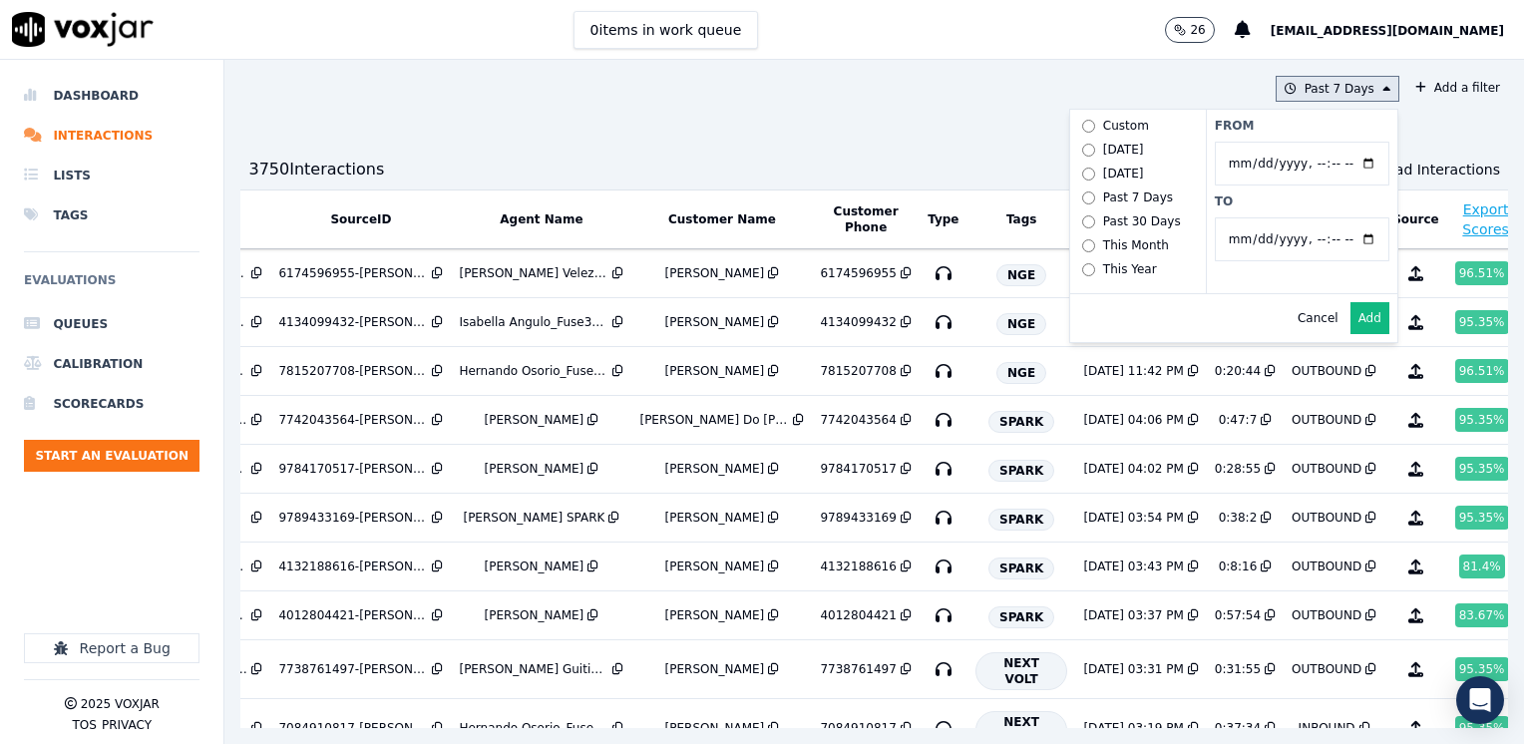
click at [1320, 162] on input "From" at bounding box center [1301, 164] width 174 height 44
click at [1331, 164] on input "From" at bounding box center [1301, 164] width 174 height 44
click at [1264, 132] on label "From" at bounding box center [1301, 126] width 174 height 16
click at [1264, 142] on input "From" at bounding box center [1301, 164] width 174 height 44
click at [1327, 167] on input "From" at bounding box center [1301, 164] width 174 height 44
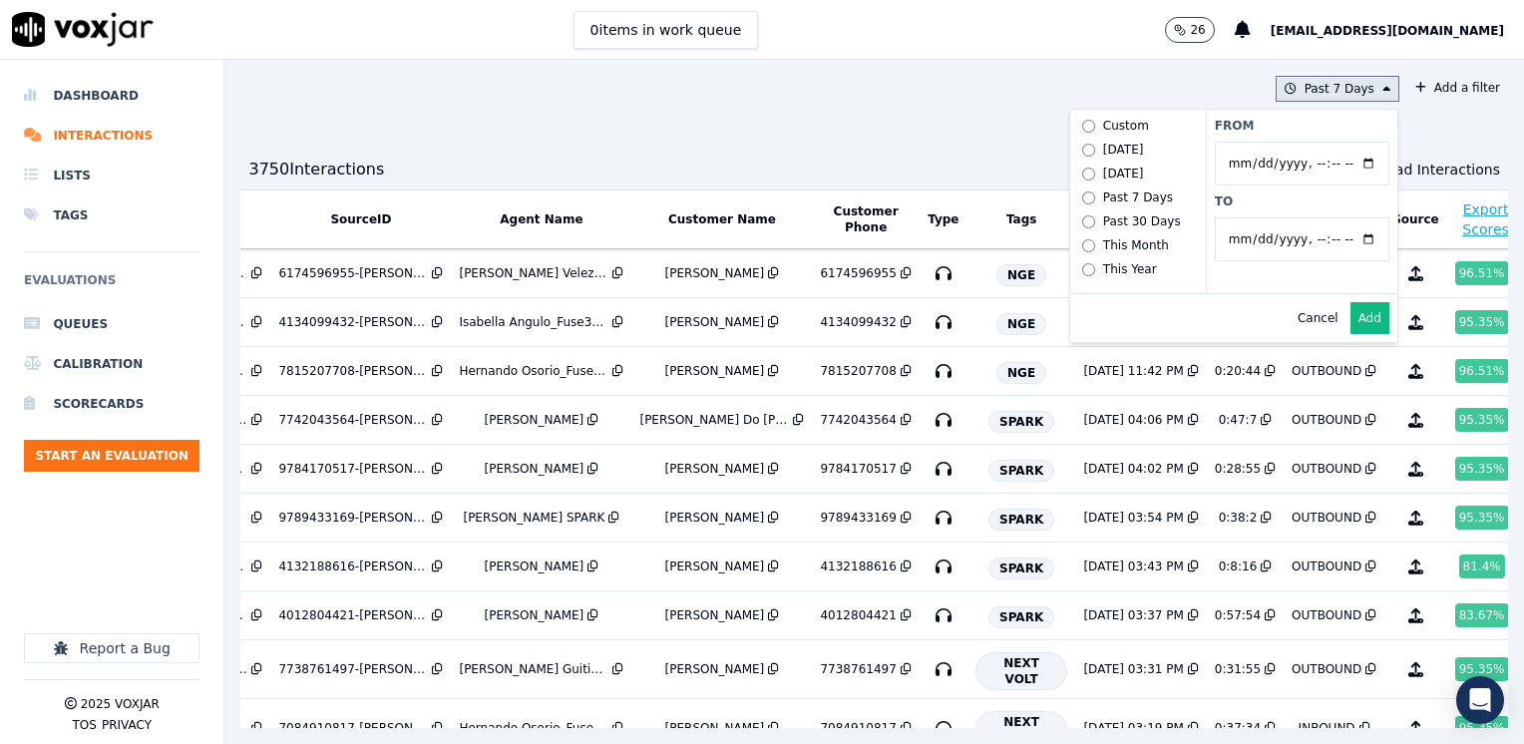
type input "2025-08-18T00:00"
click at [1246, 125] on label "From" at bounding box center [1301, 126] width 174 height 16
click at [1246, 142] on input "From" at bounding box center [1301, 164] width 174 height 44
click at [1328, 233] on input "To" at bounding box center [1301, 239] width 174 height 44
type input "2025-08-22T23:59"
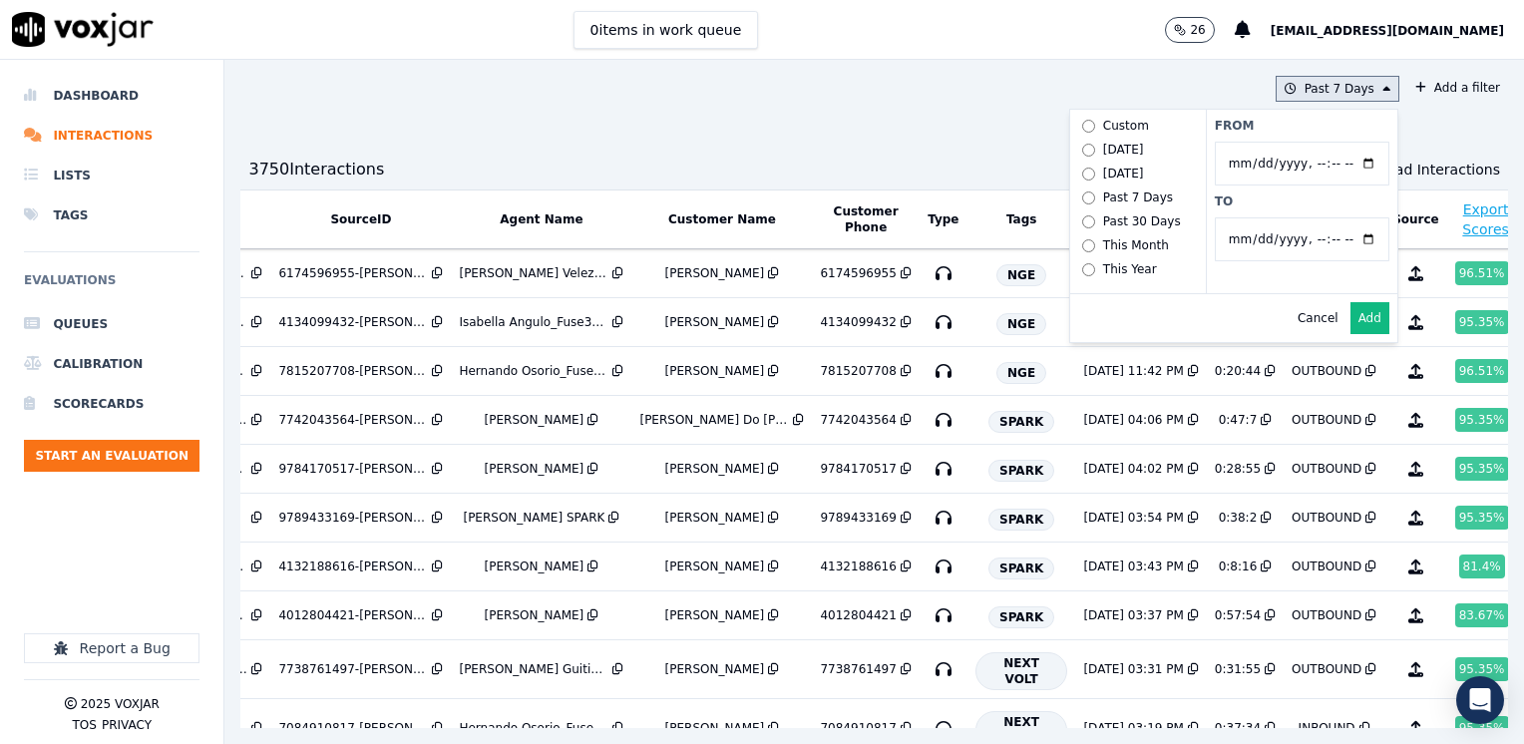
click at [1268, 129] on label "From" at bounding box center [1301, 126] width 174 height 16
click at [1268, 142] on input "From" at bounding box center [1301, 164] width 174 height 44
click at [1350, 334] on button "Add" at bounding box center [1369, 318] width 39 height 32
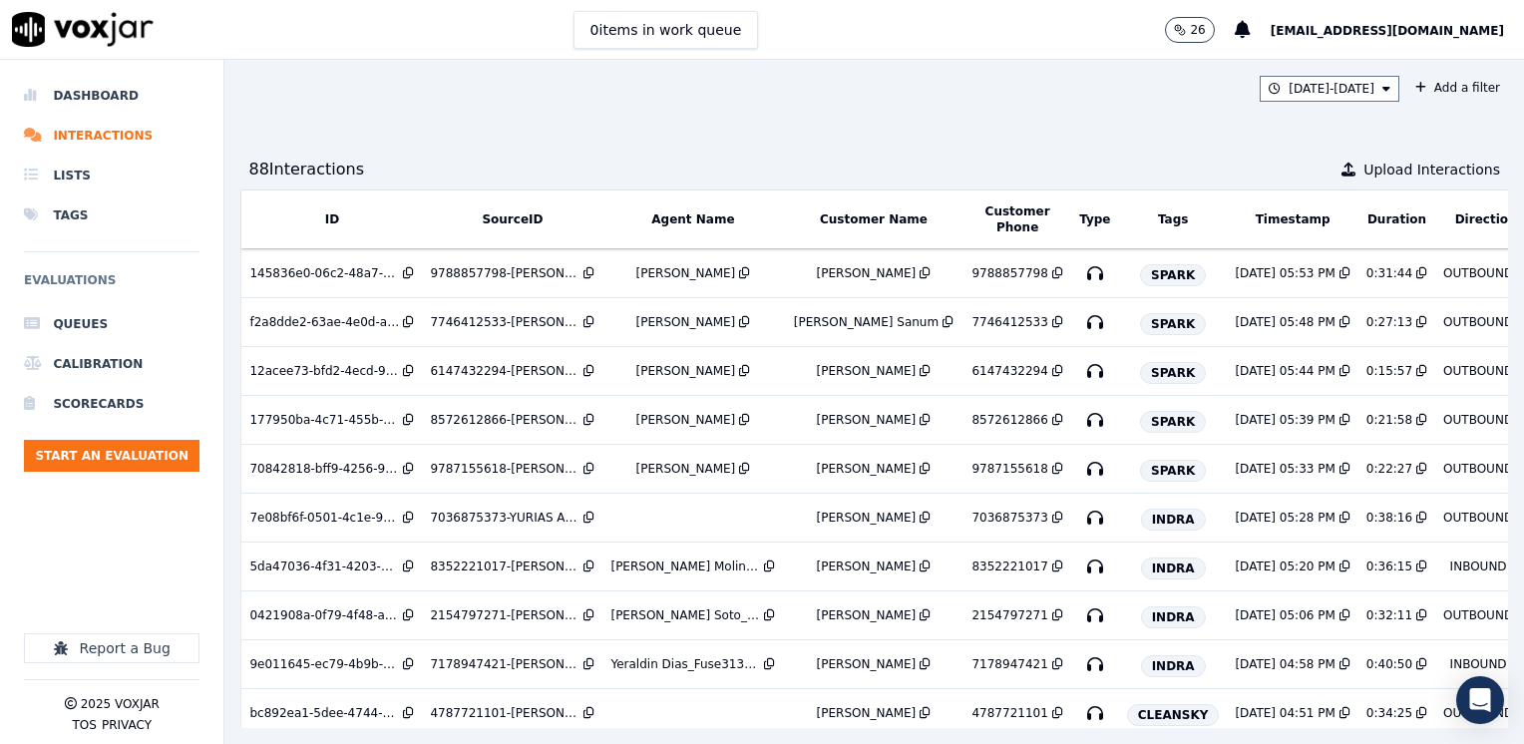
click at [683, 216] on button "Agent Name" at bounding box center [692, 219] width 83 height 16
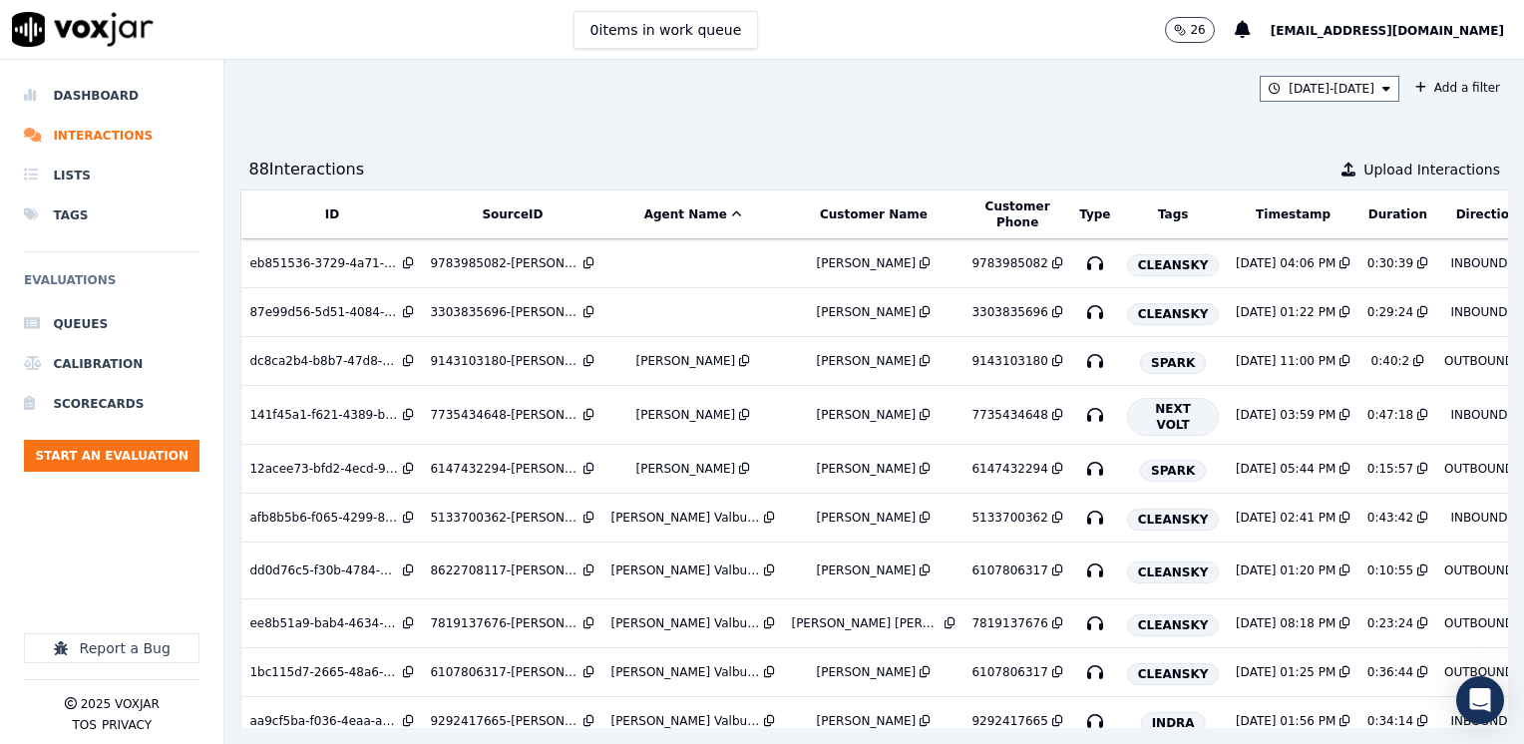
click at [683, 216] on button "Agent Name" at bounding box center [693, 214] width 98 height 16
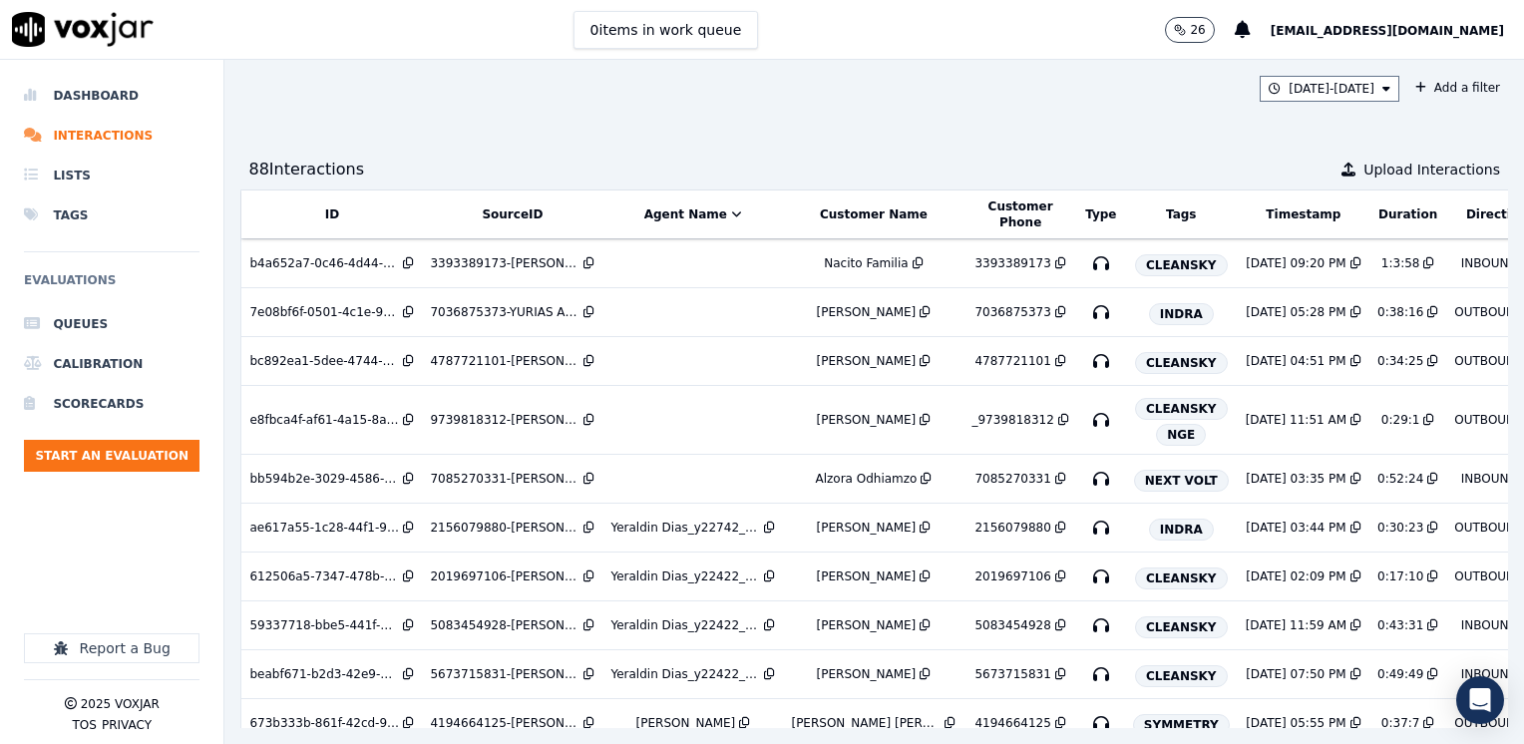
click at [743, 132] on div "8/18/25 - 8/22/25 Add a filter 88 Interaction s Upload Interactions ID SourceID…" at bounding box center [873, 402] width 1299 height 684
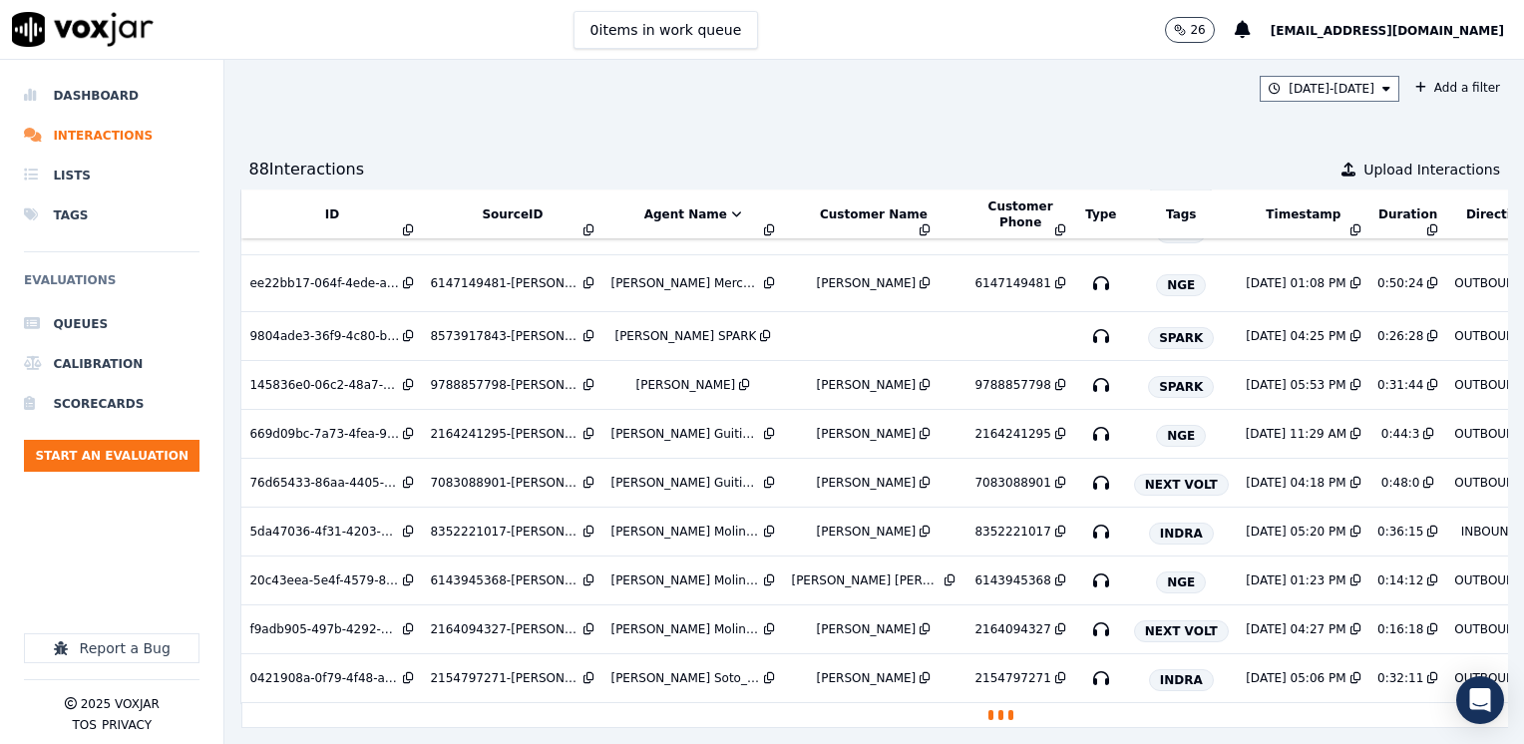
scroll to position [1561, 0]
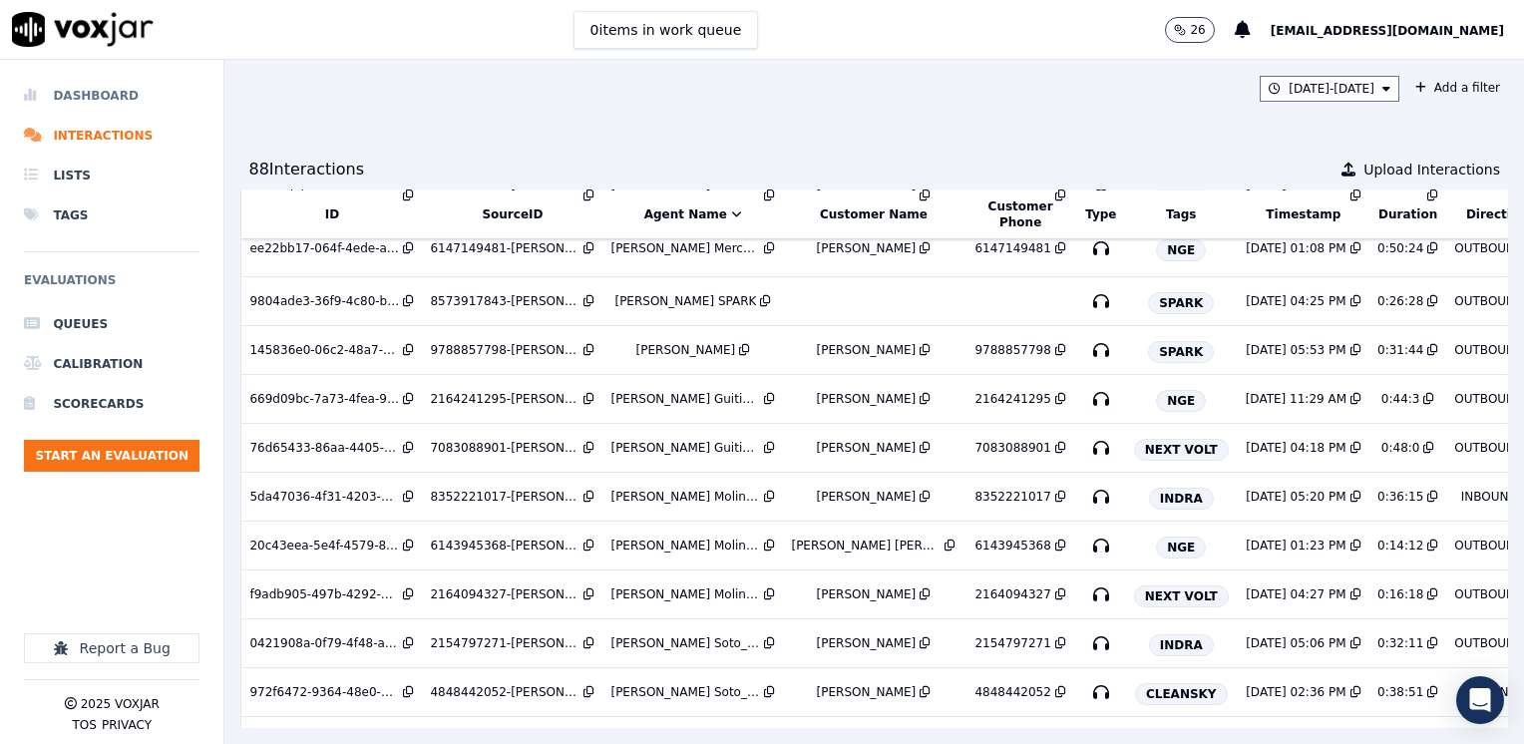
click at [108, 95] on li "Dashboard" at bounding box center [111, 96] width 175 height 40
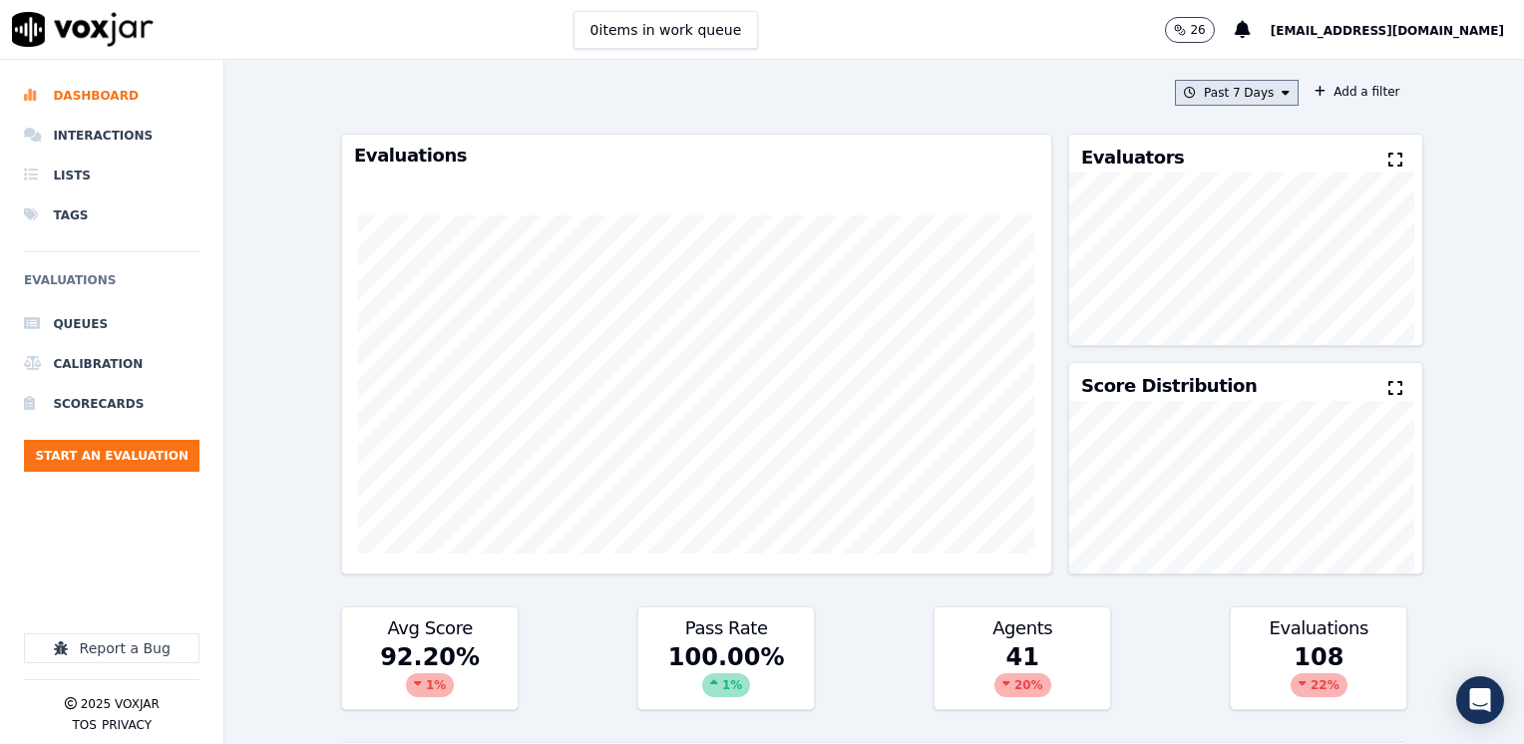
click at [1281, 94] on icon at bounding box center [1285, 93] width 8 height 12
click at [1216, 130] on div "Custom" at bounding box center [1229, 130] width 46 height 16
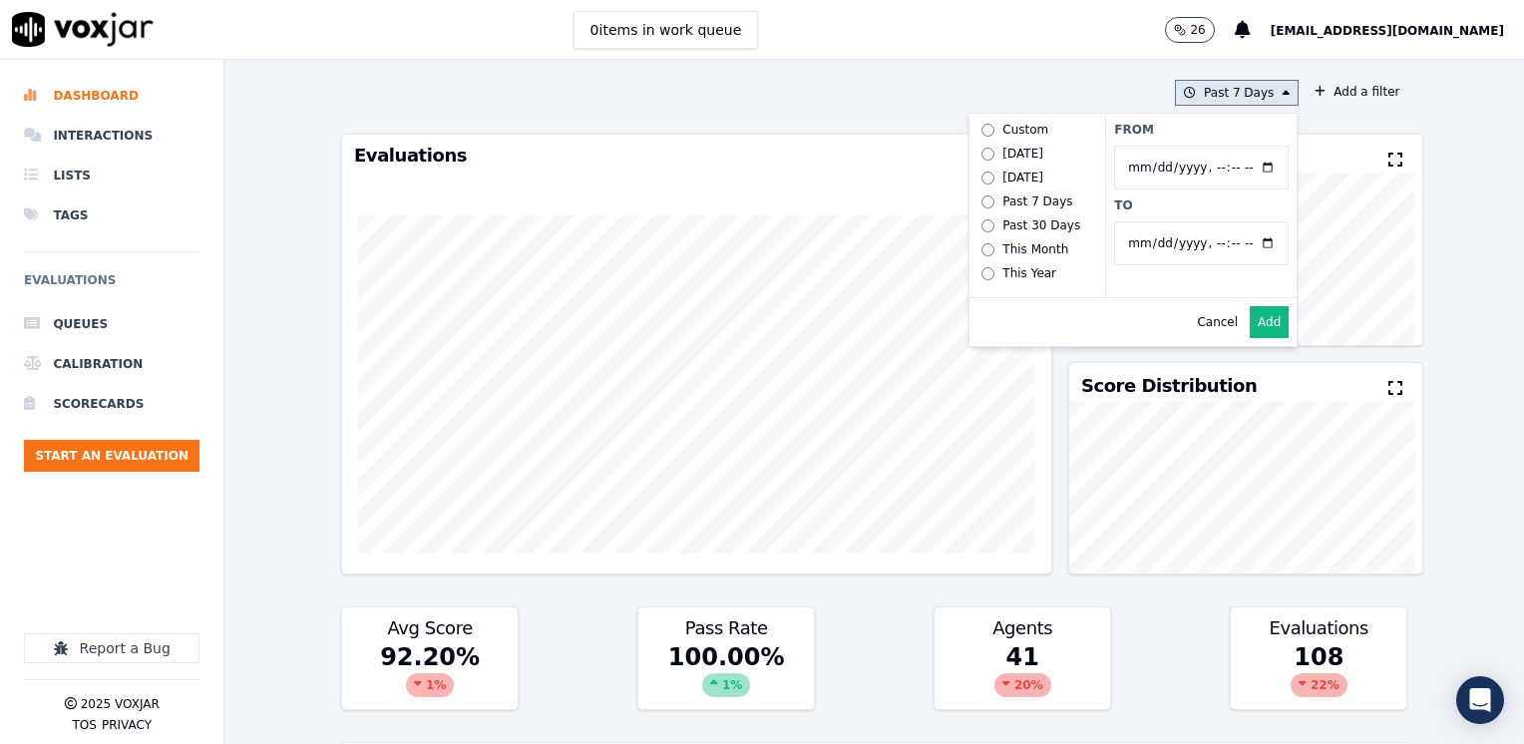
click at [1241, 166] on input "From" at bounding box center [1201, 168] width 174 height 44
click at [1339, 87] on button "Add a filter" at bounding box center [1356, 92] width 101 height 24
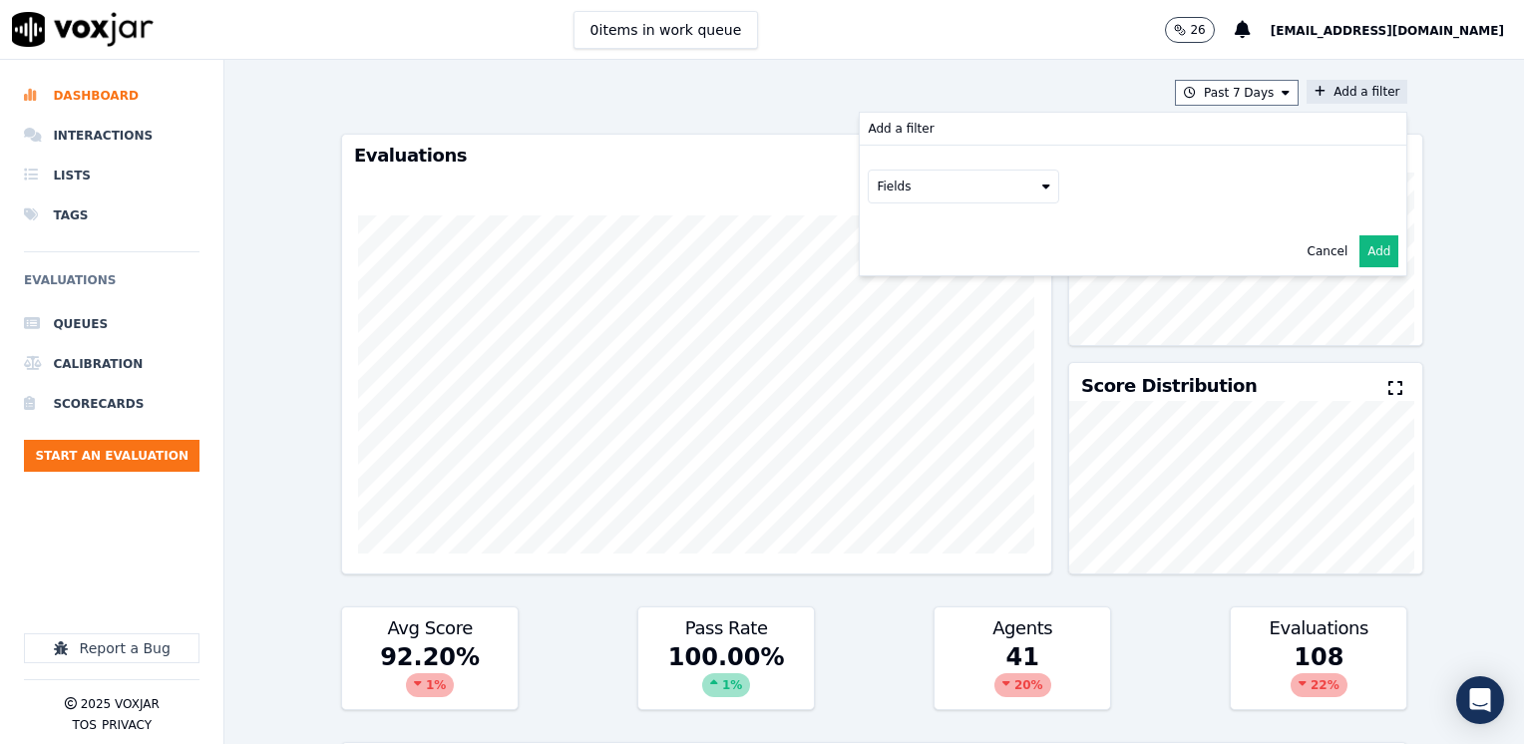
click at [1022, 183] on button "Fields" at bounding box center [962, 187] width 191 height 34
click at [901, 310] on div "agent" at bounding box center [918, 316] width 35 height 16
click at [1037, 228] on button "Fields" at bounding box center [986, 228] width 191 height 34
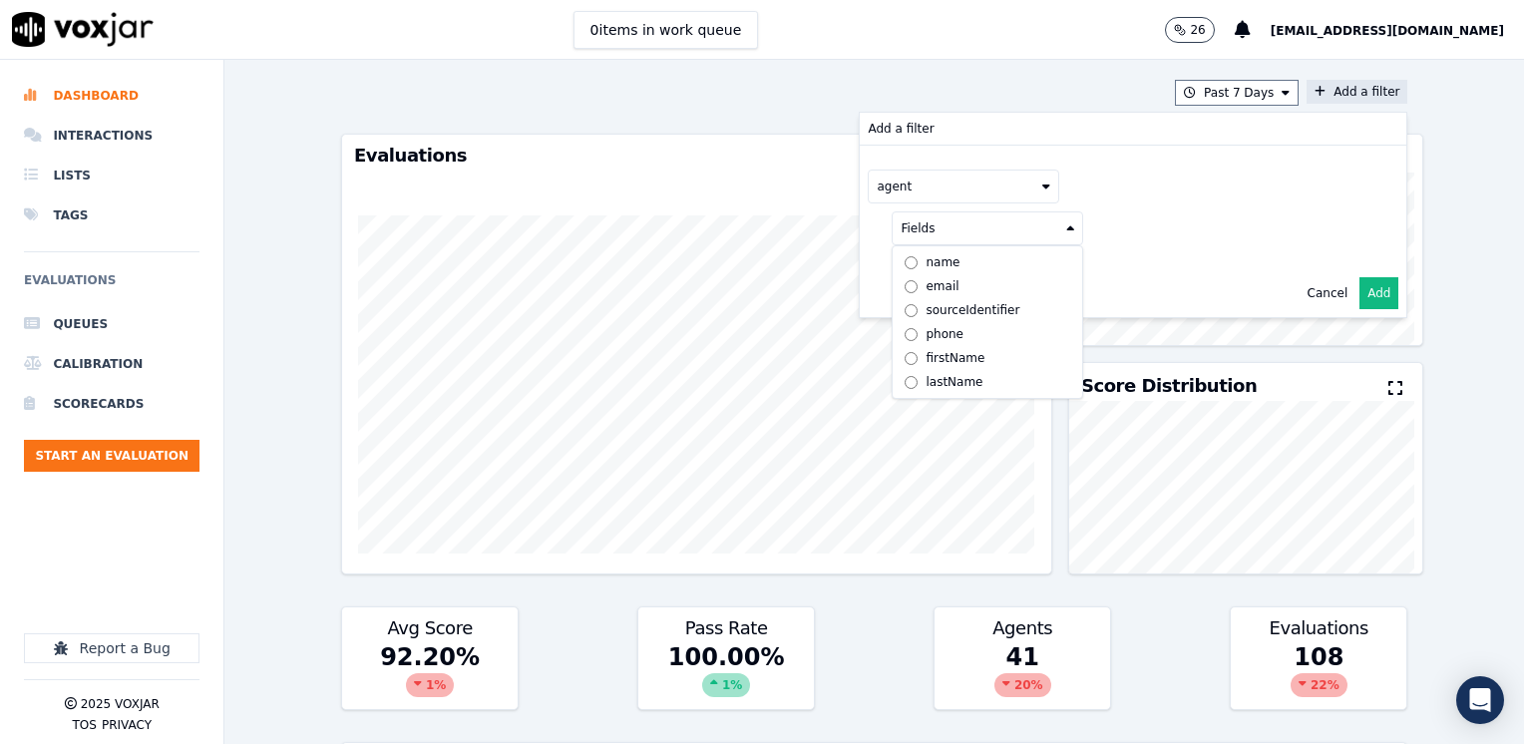
click at [925, 333] on div "phone" at bounding box center [944, 334] width 38 height 16
click at [1320, 221] on button at bounding box center [1234, 226] width 287 height 30
click at [1251, 154] on div "agent phone null" at bounding box center [1132, 208] width 546 height 124
click at [1359, 297] on button "Add" at bounding box center [1378, 293] width 39 height 32
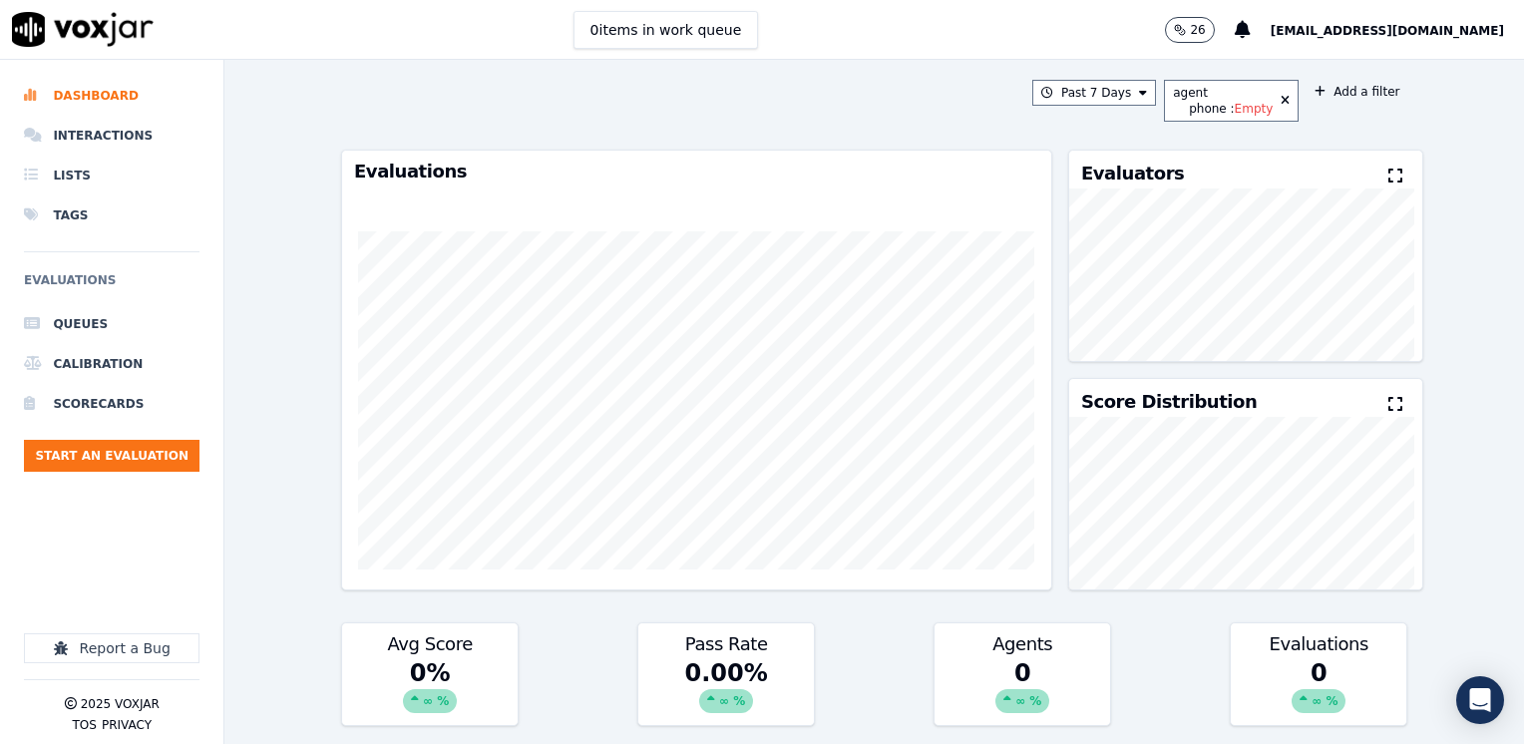
click at [1343, 129] on div "Past 7 Days agent phone : Empty Add a filter Evaluations Evaluators Score Distr…" at bounding box center [874, 402] width 1082 height 684
click at [1234, 106] on span "Empty" at bounding box center [1253, 109] width 39 height 16
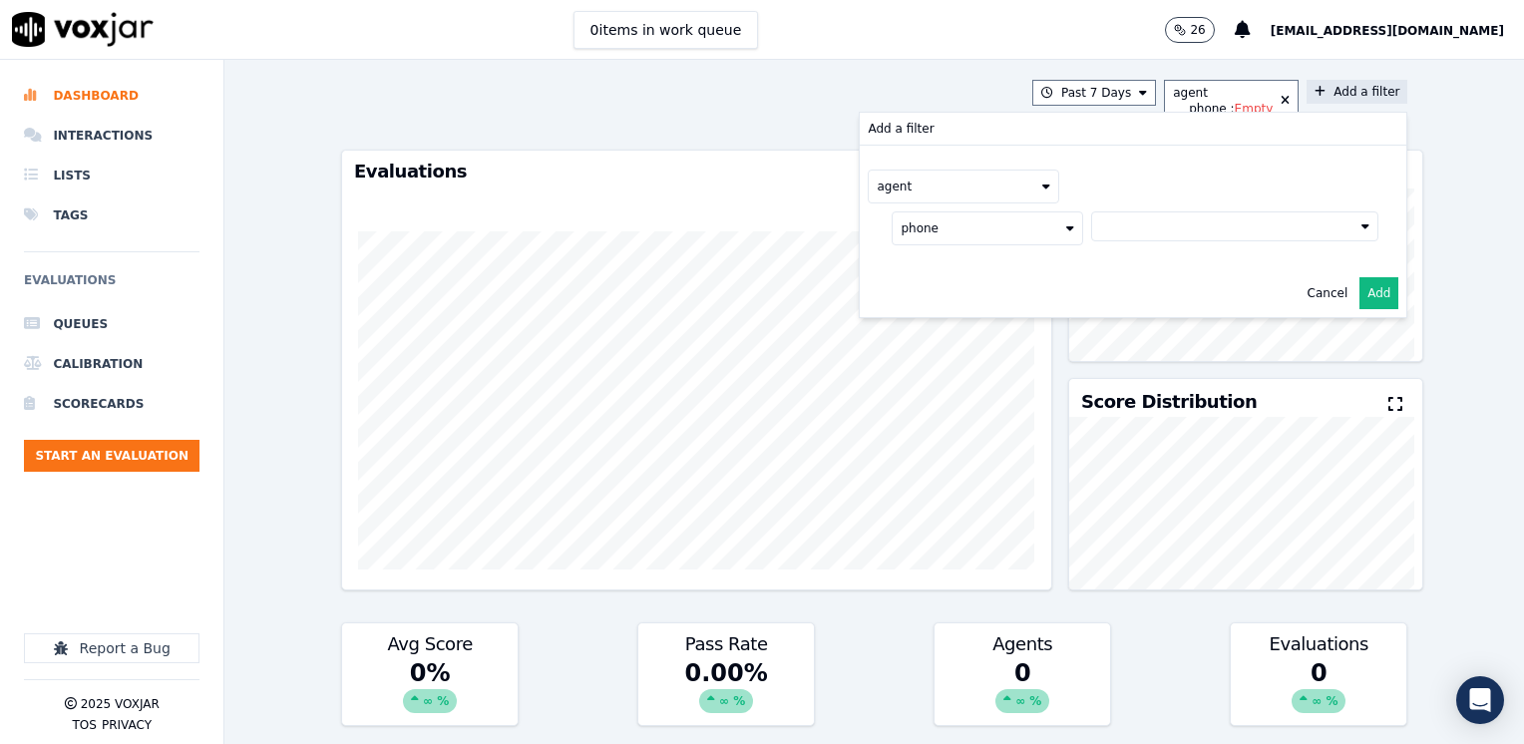
click at [1042, 182] on icon at bounding box center [1046, 186] width 8 height 12
click at [939, 190] on button "agent" at bounding box center [962, 187] width 191 height 34
click at [1004, 184] on button "agent" at bounding box center [962, 187] width 191 height 34
click at [901, 311] on div "agent" at bounding box center [918, 316] width 35 height 16
click at [1307, 285] on button "Cancel" at bounding box center [1327, 293] width 41 height 16
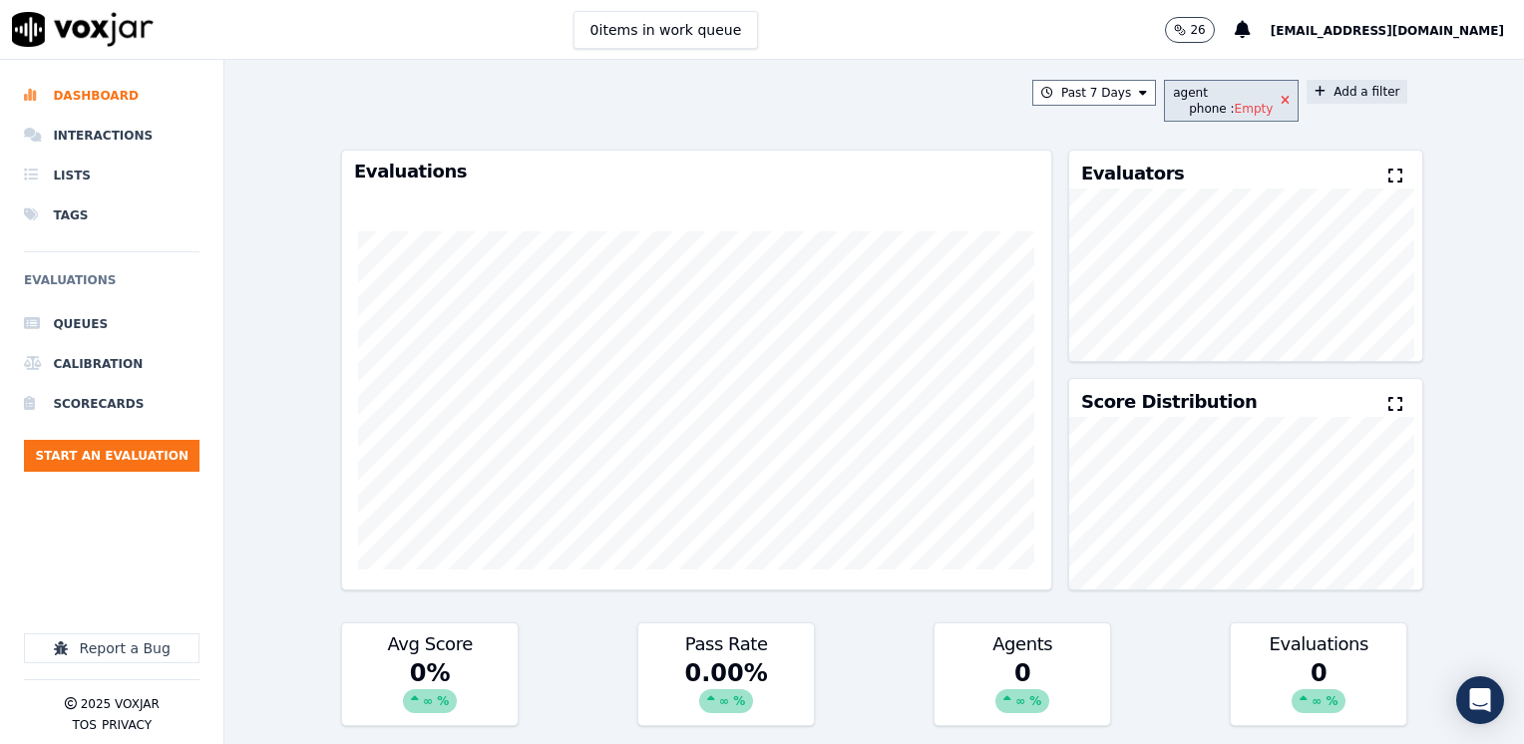
click at [1280, 100] on icon at bounding box center [1284, 101] width 9 height 12
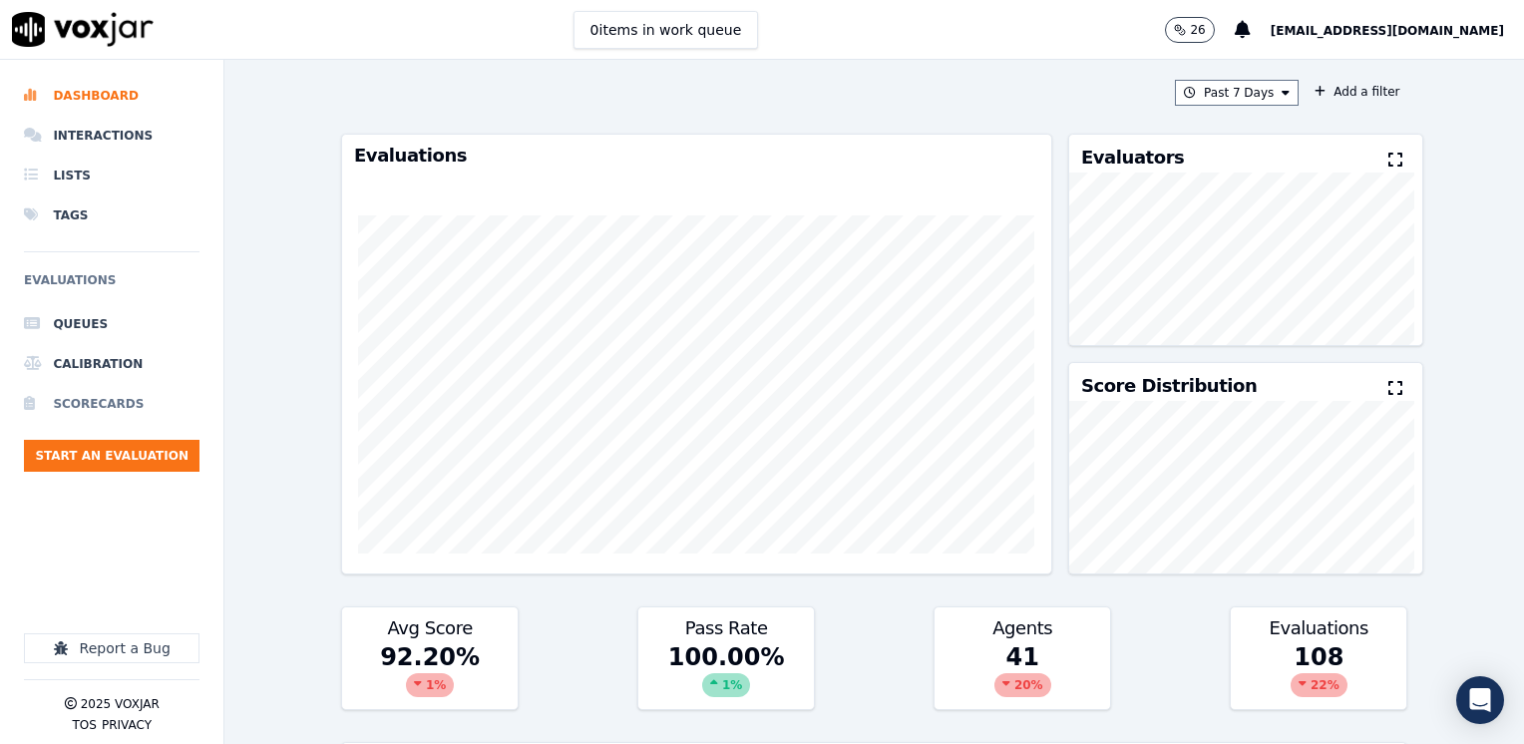
click at [112, 401] on li "Scorecards" at bounding box center [111, 404] width 175 height 40
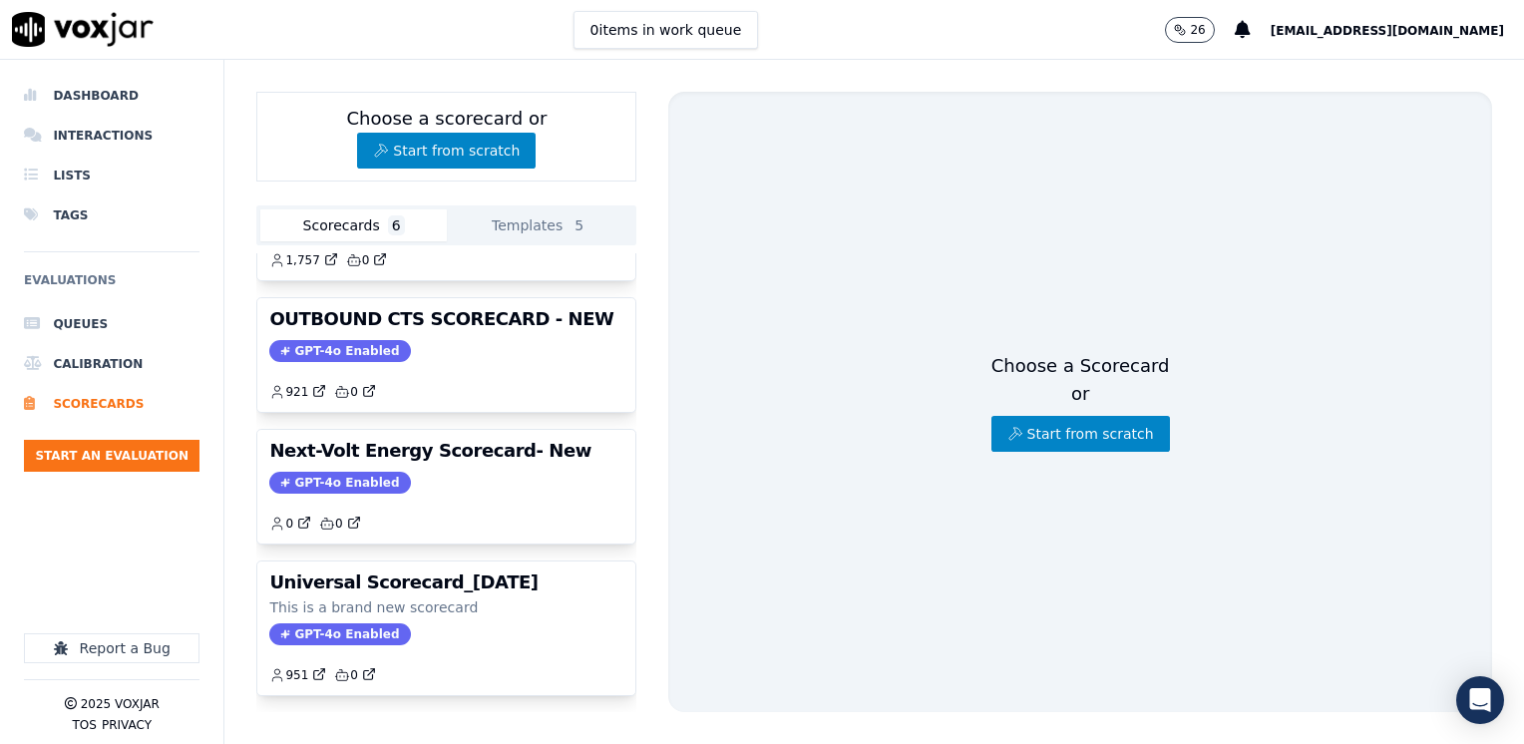
scroll to position [447, 0]
click at [1082, 421] on button "Start from scratch" at bounding box center [1080, 434] width 178 height 36
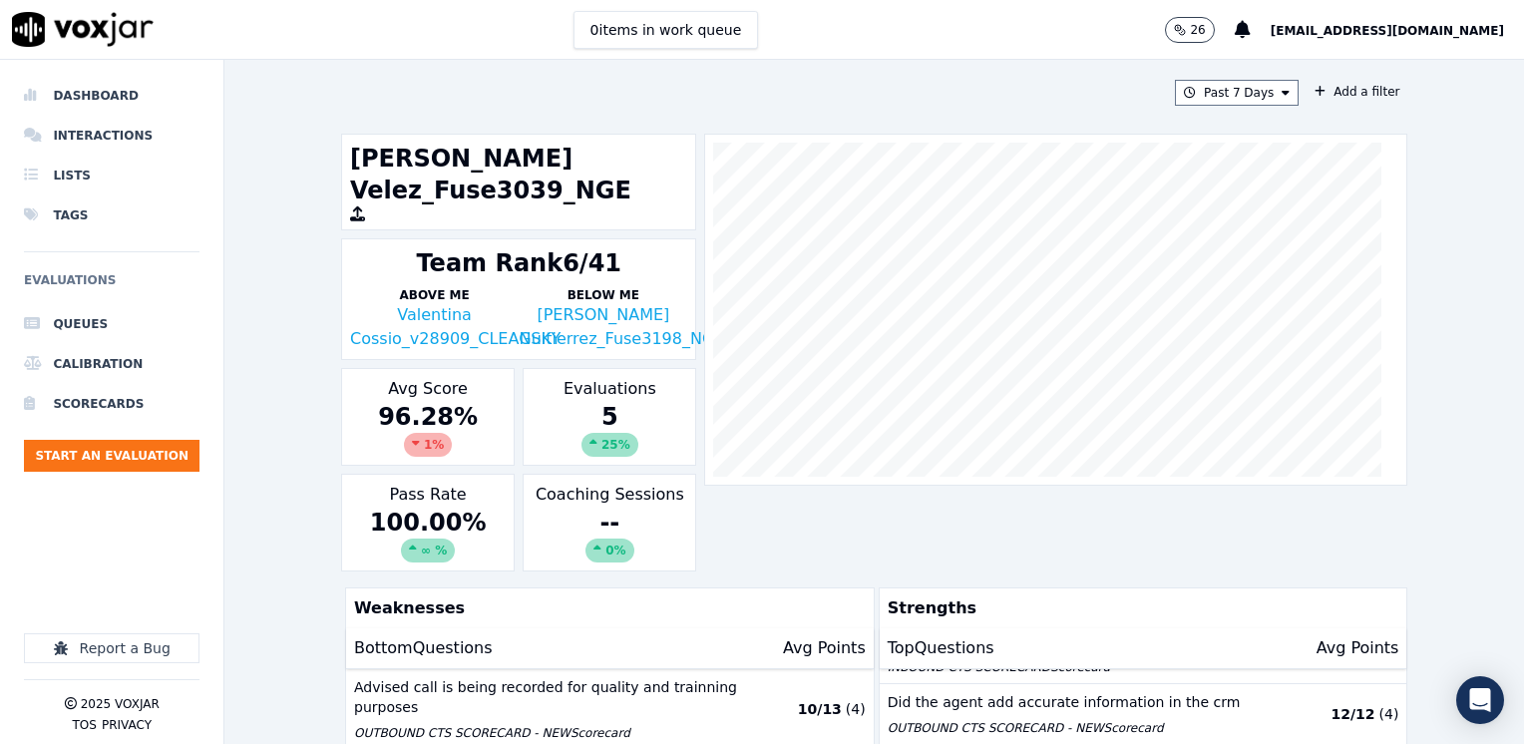
click at [597, 433] on div "25 %" at bounding box center [609, 445] width 57 height 24
click at [596, 368] on div "Evaluations 5 25 %" at bounding box center [608, 417] width 173 height 98
click at [608, 401] on div "5 25 %" at bounding box center [609, 429] width 156 height 56
click at [417, 538] on div "∞ %" at bounding box center [428, 550] width 54 height 24
click at [416, 401] on div "96.28 % 1 %" at bounding box center [428, 429] width 156 height 56
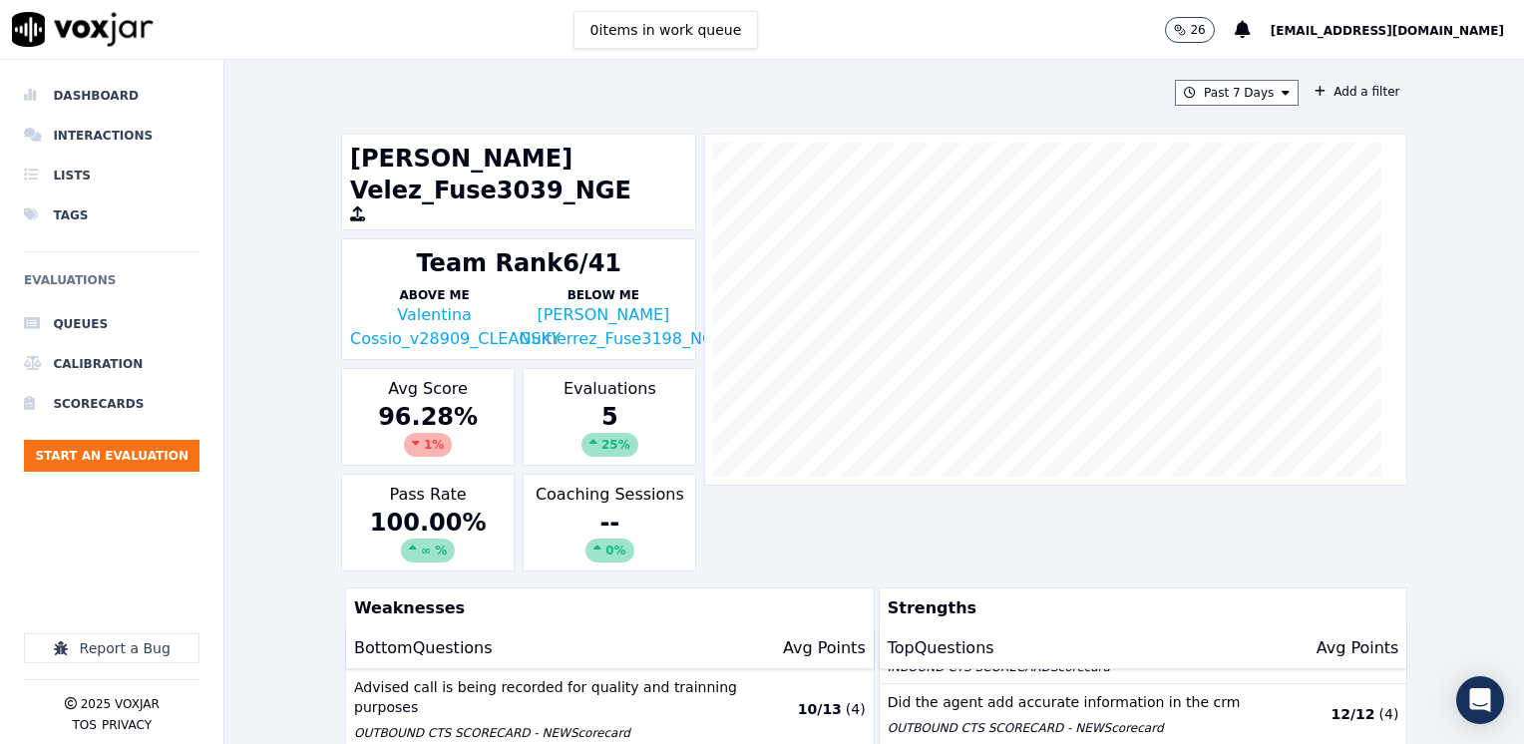
click at [589, 437] on icon at bounding box center [593, 443] width 8 height 12
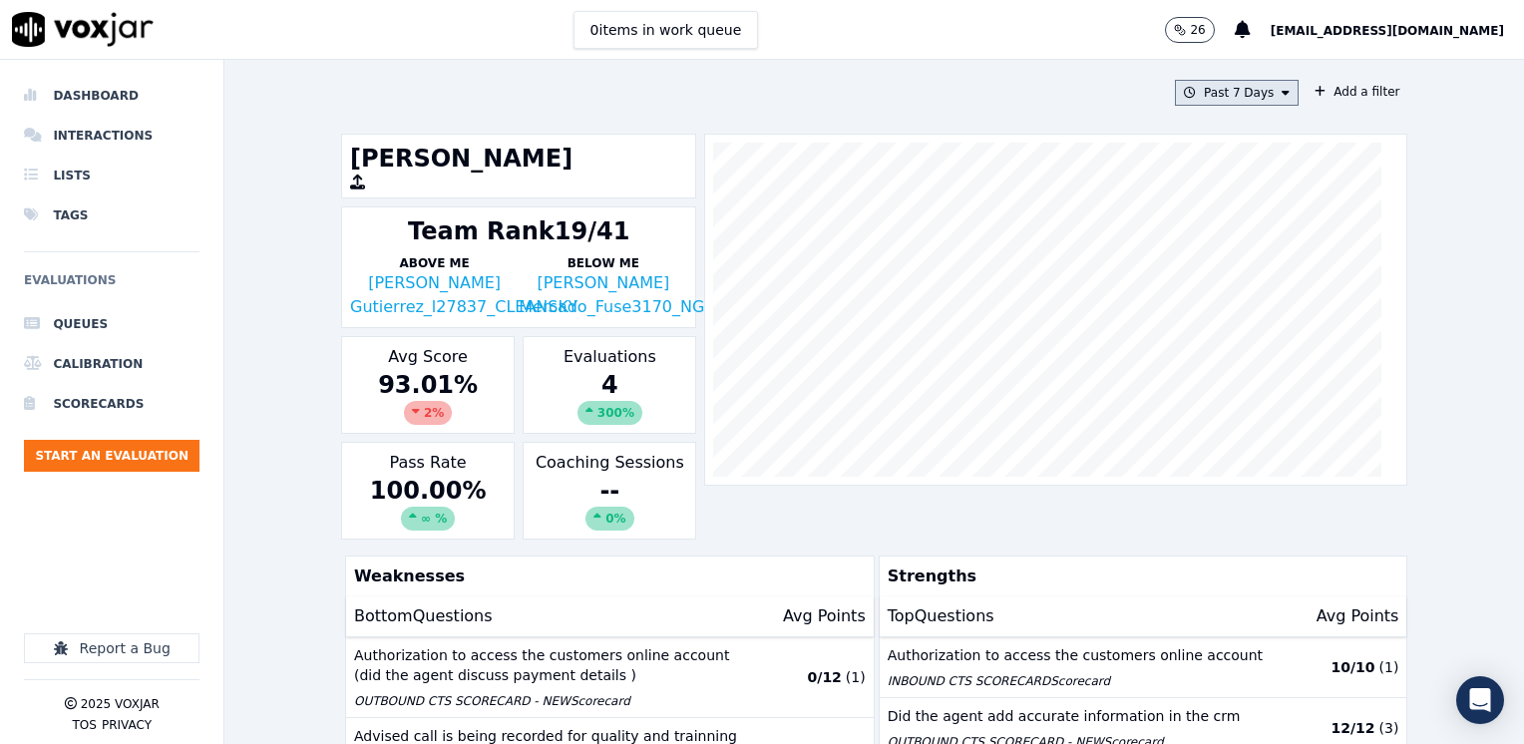
click at [1281, 94] on icon at bounding box center [1285, 93] width 8 height 12
click at [1220, 123] on div "Custom" at bounding box center [1229, 130] width 46 height 16
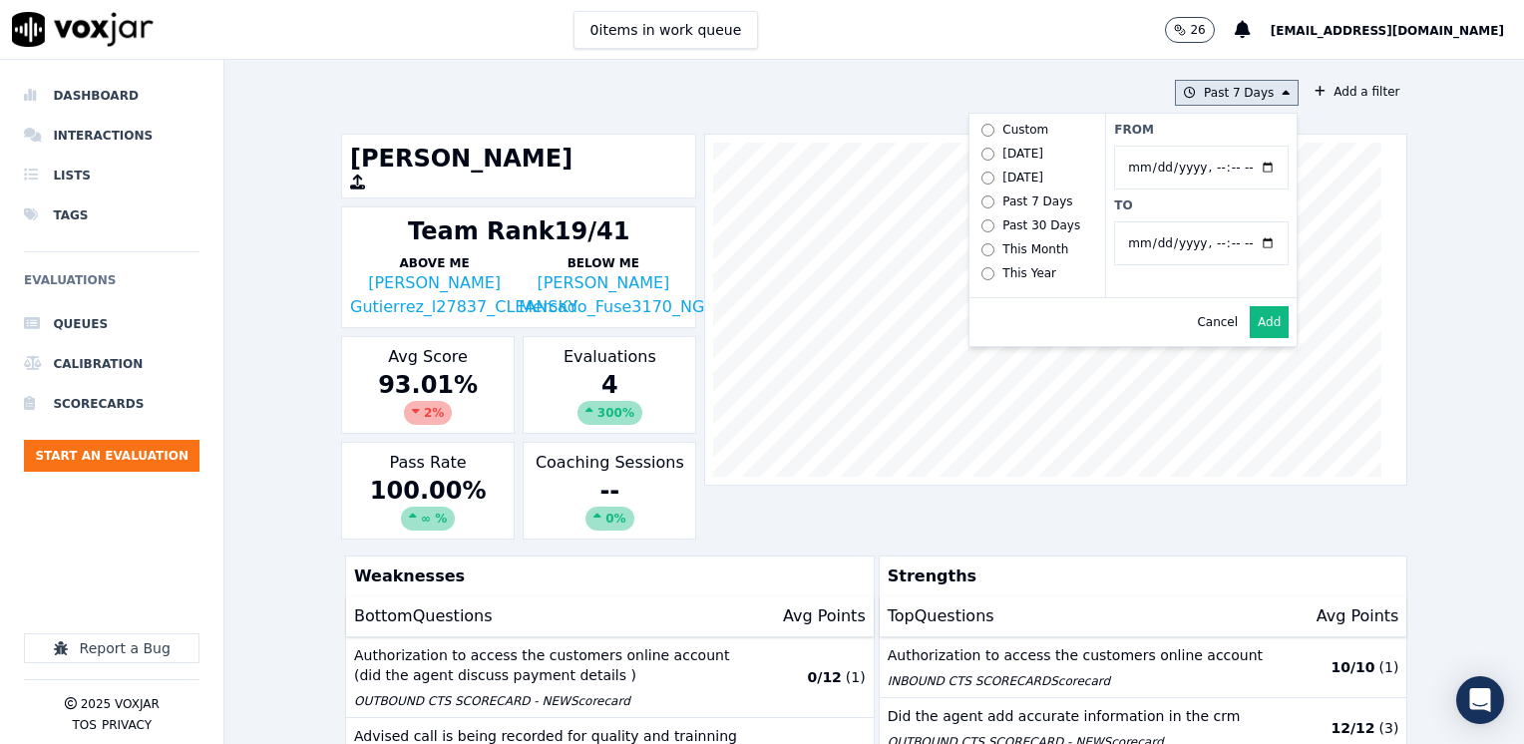
click at [1250, 162] on input "From" at bounding box center [1201, 168] width 174 height 44
type input "[DATE]T00:00"
click at [1216, 129] on label "From" at bounding box center [1201, 130] width 174 height 16
click at [1216, 146] on input "From" at bounding box center [1201, 168] width 174 height 44
click at [1244, 237] on input "To" at bounding box center [1201, 243] width 174 height 44
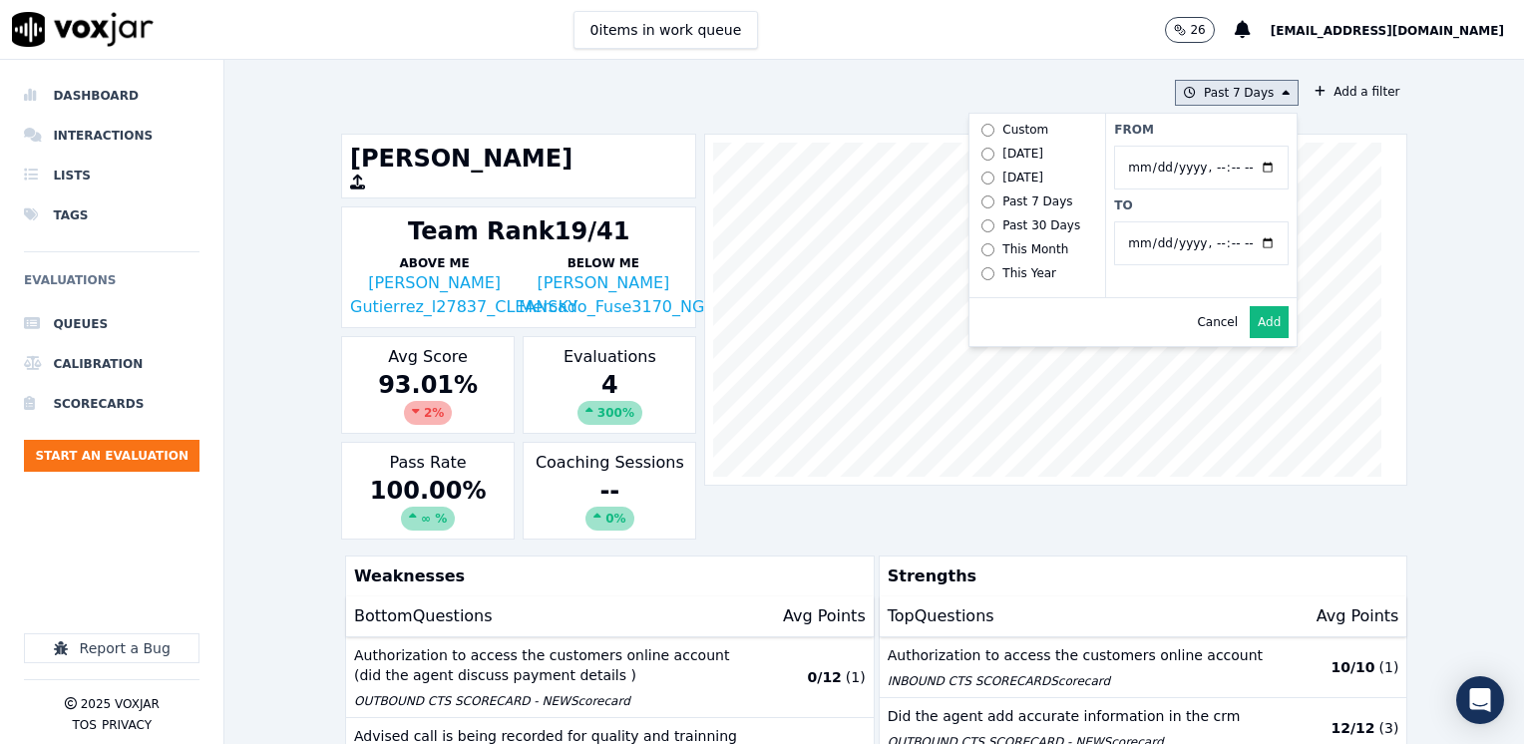
type input "[DATE]T23:59"
click at [1227, 122] on label "From" at bounding box center [1201, 130] width 174 height 16
click at [1227, 146] on input "From" at bounding box center [1201, 168] width 174 height 44
click at [1252, 327] on button "Add" at bounding box center [1268, 322] width 39 height 32
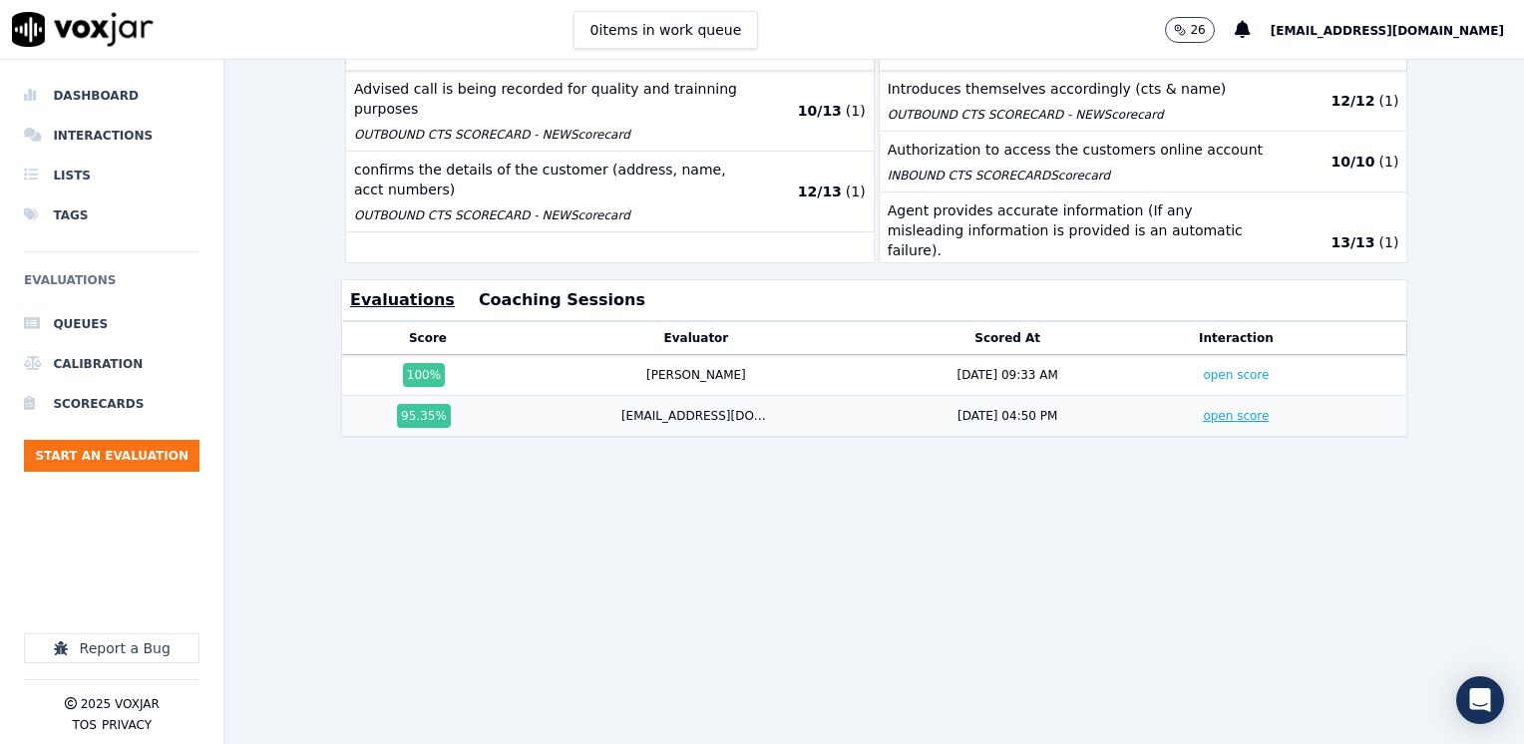
scroll to position [625, 0]
click at [1202, 409] on link "open score" at bounding box center [1235, 416] width 66 height 14
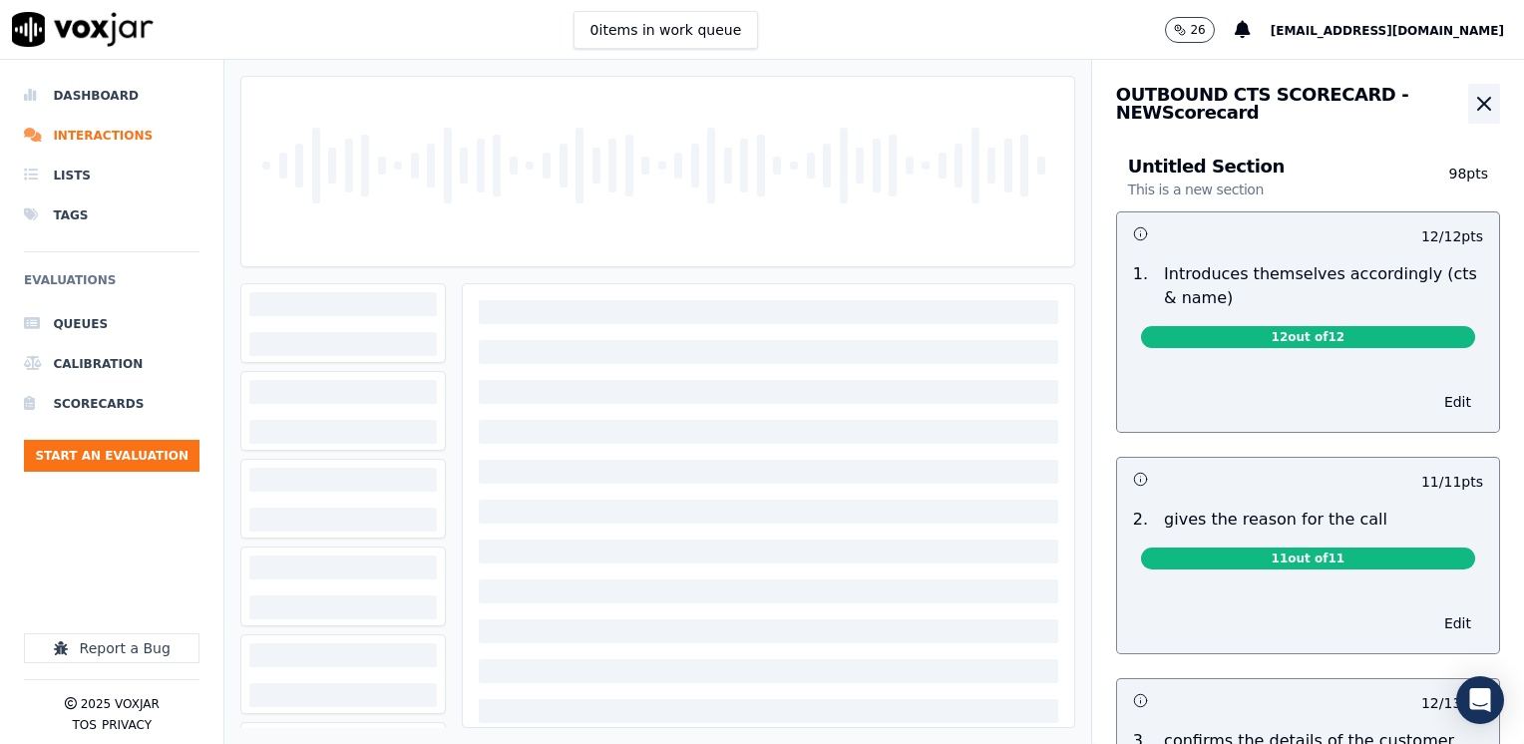
click at [1478, 110] on icon "button" at bounding box center [1484, 104] width 12 height 12
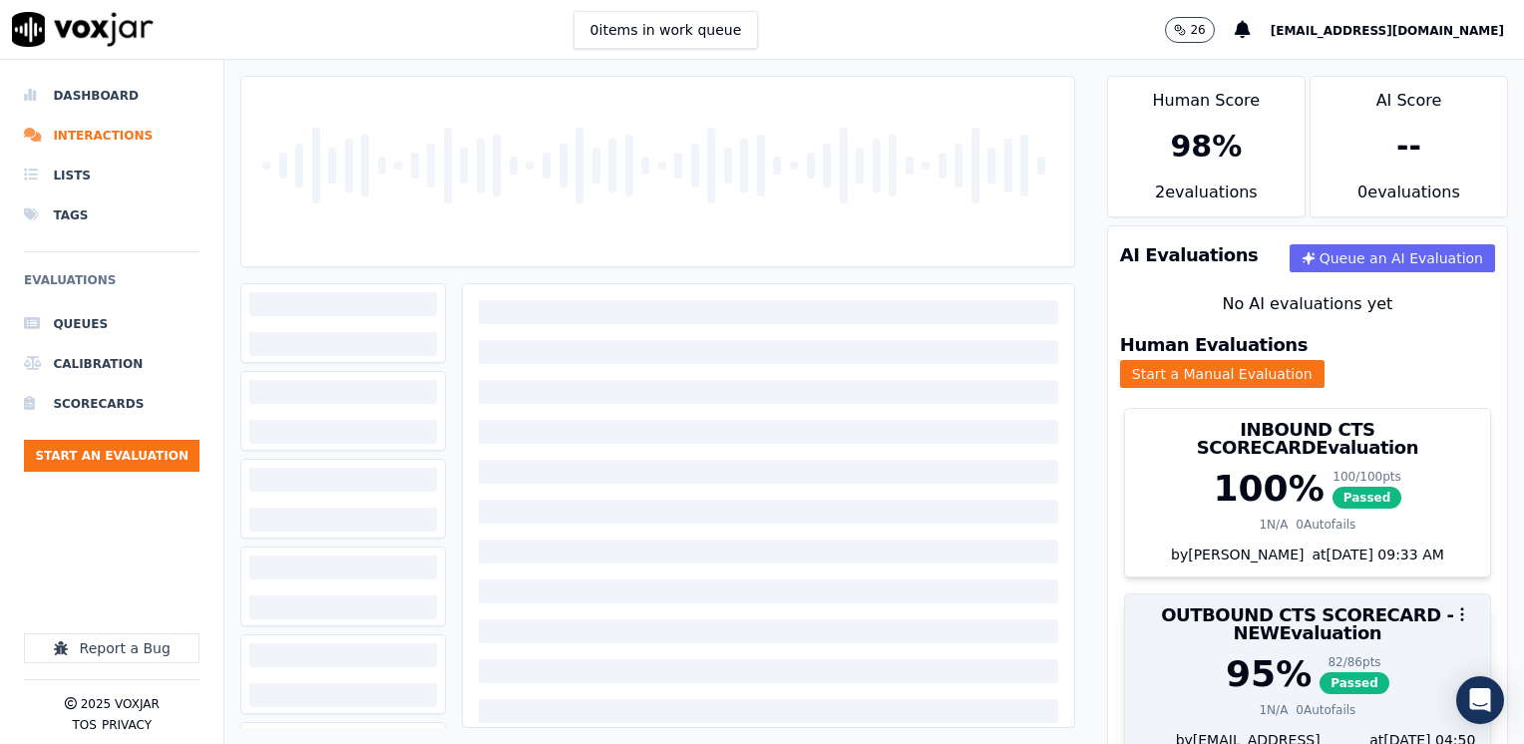
scroll to position [88, 0]
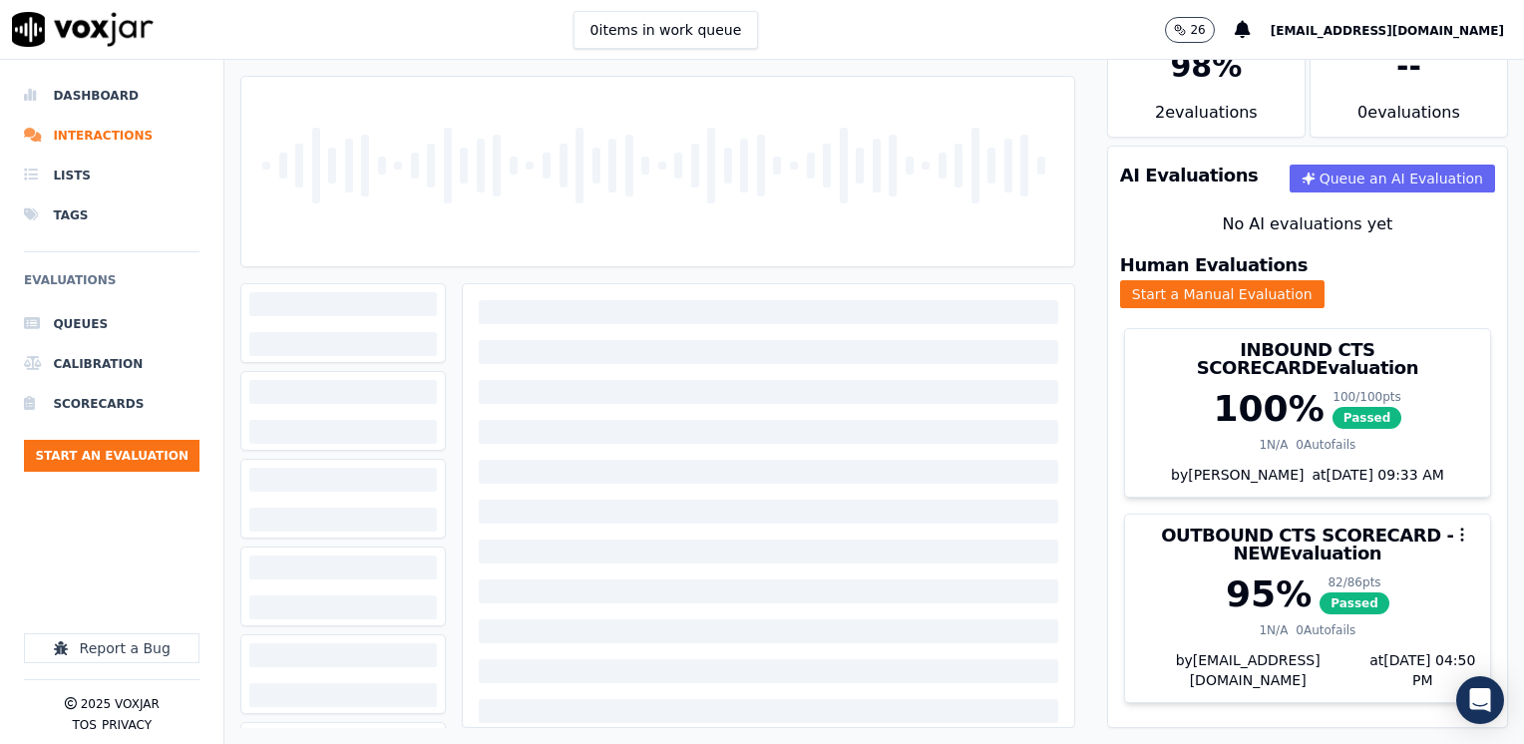
click at [652, 152] on div at bounding box center [657, 171] width 816 height 189
drag, startPoint x: 610, startPoint y: 257, endPoint x: 614, endPoint y: 237, distance: 20.3
click at [610, 252] on div at bounding box center [657, 171] width 816 height 189
click at [614, 234] on div at bounding box center [657, 171] width 816 height 189
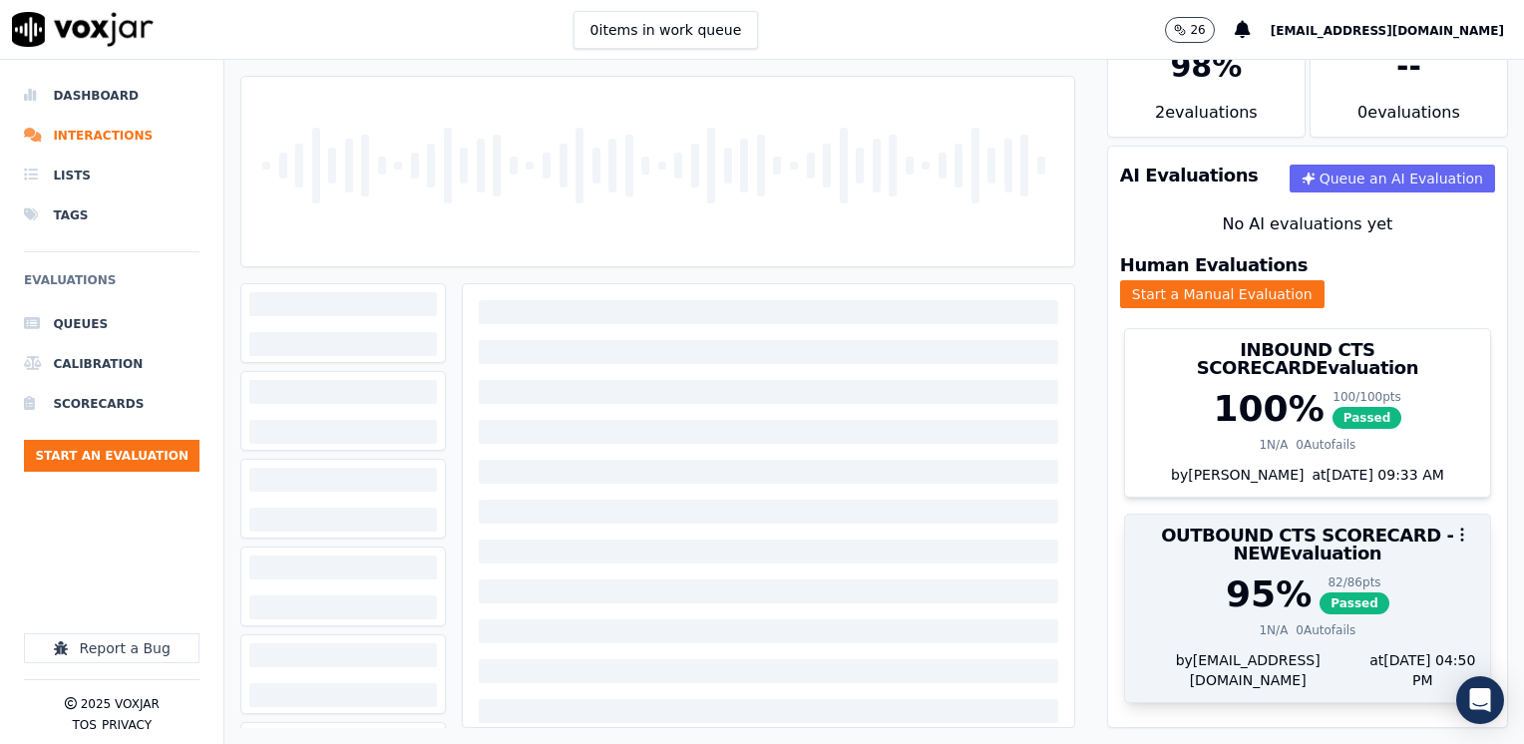
click at [1250, 526] on h3 "OUTBOUND CTS SCORECARD - NEW Evaluation" at bounding box center [1307, 544] width 341 height 36
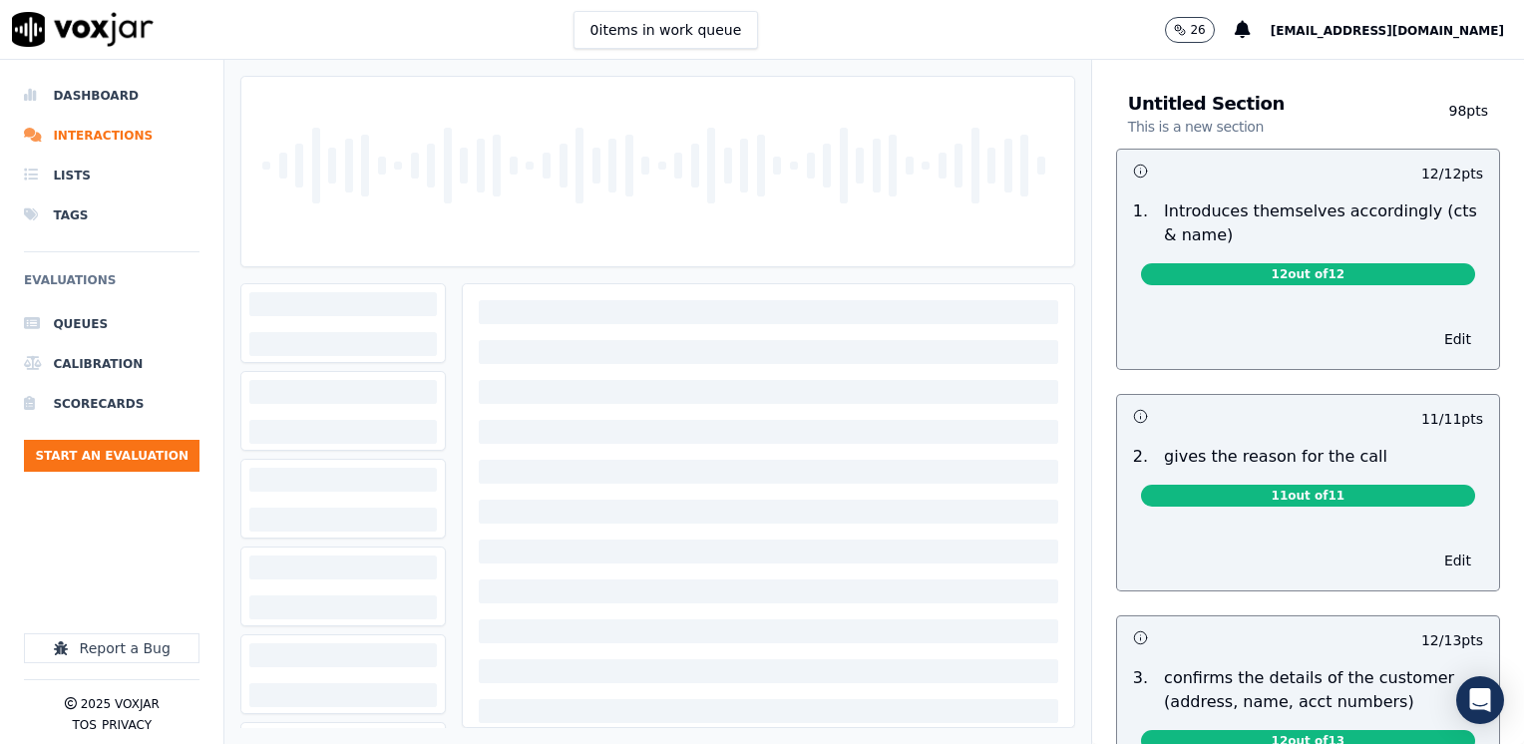
scroll to position [0, 0]
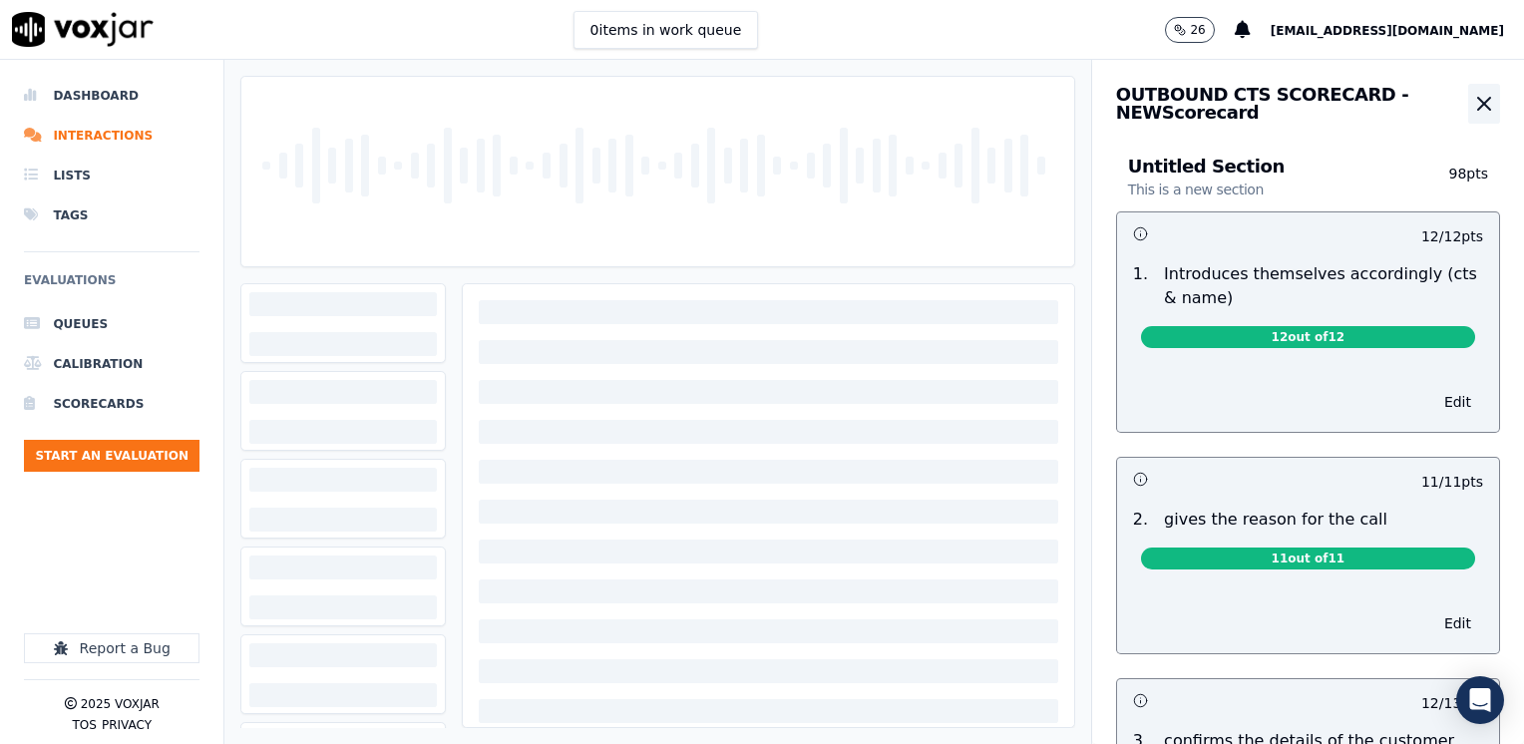
click at [1472, 106] on icon "button" at bounding box center [1484, 104] width 24 height 24
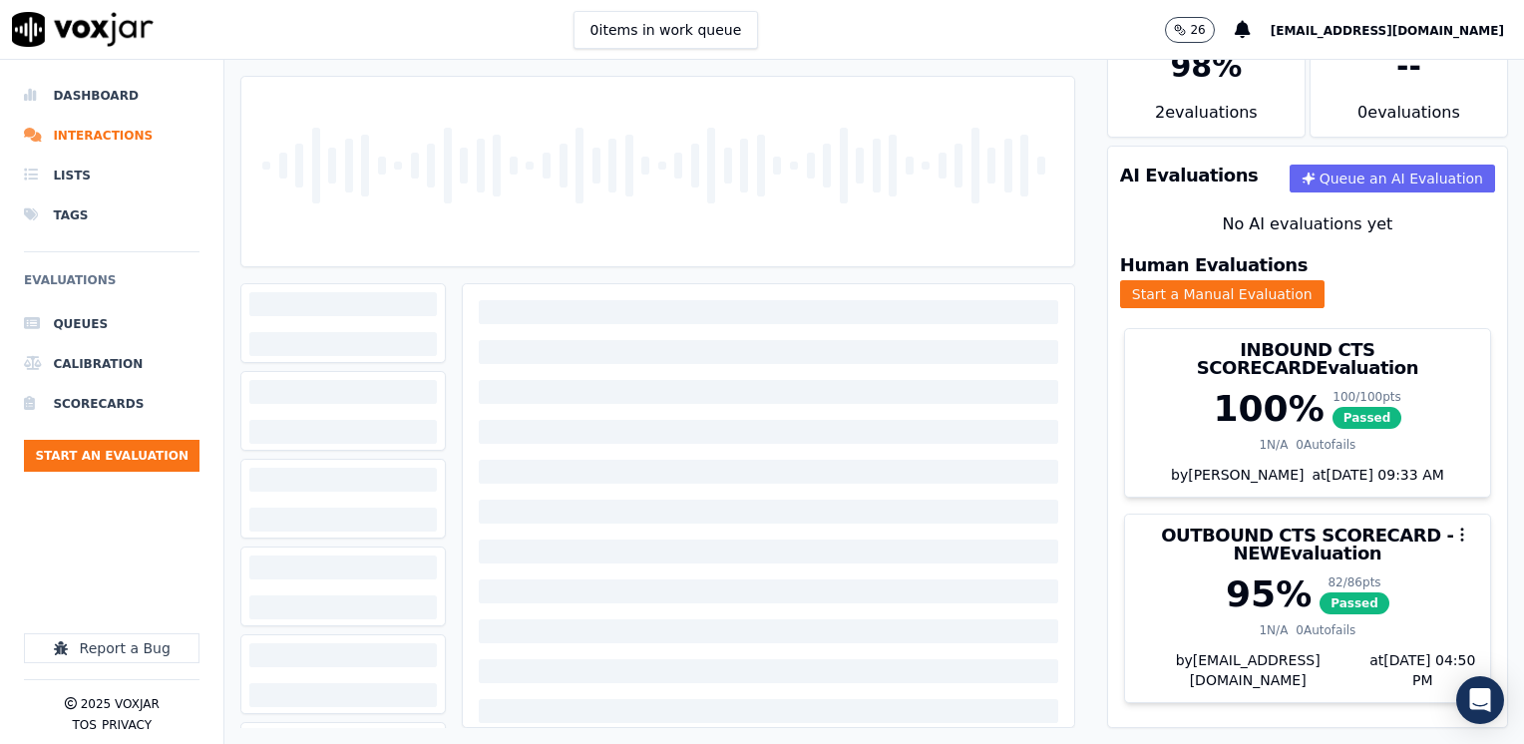
click at [558, 190] on div at bounding box center [657, 171] width 816 height 189
click at [638, 221] on div at bounding box center [657, 171] width 816 height 189
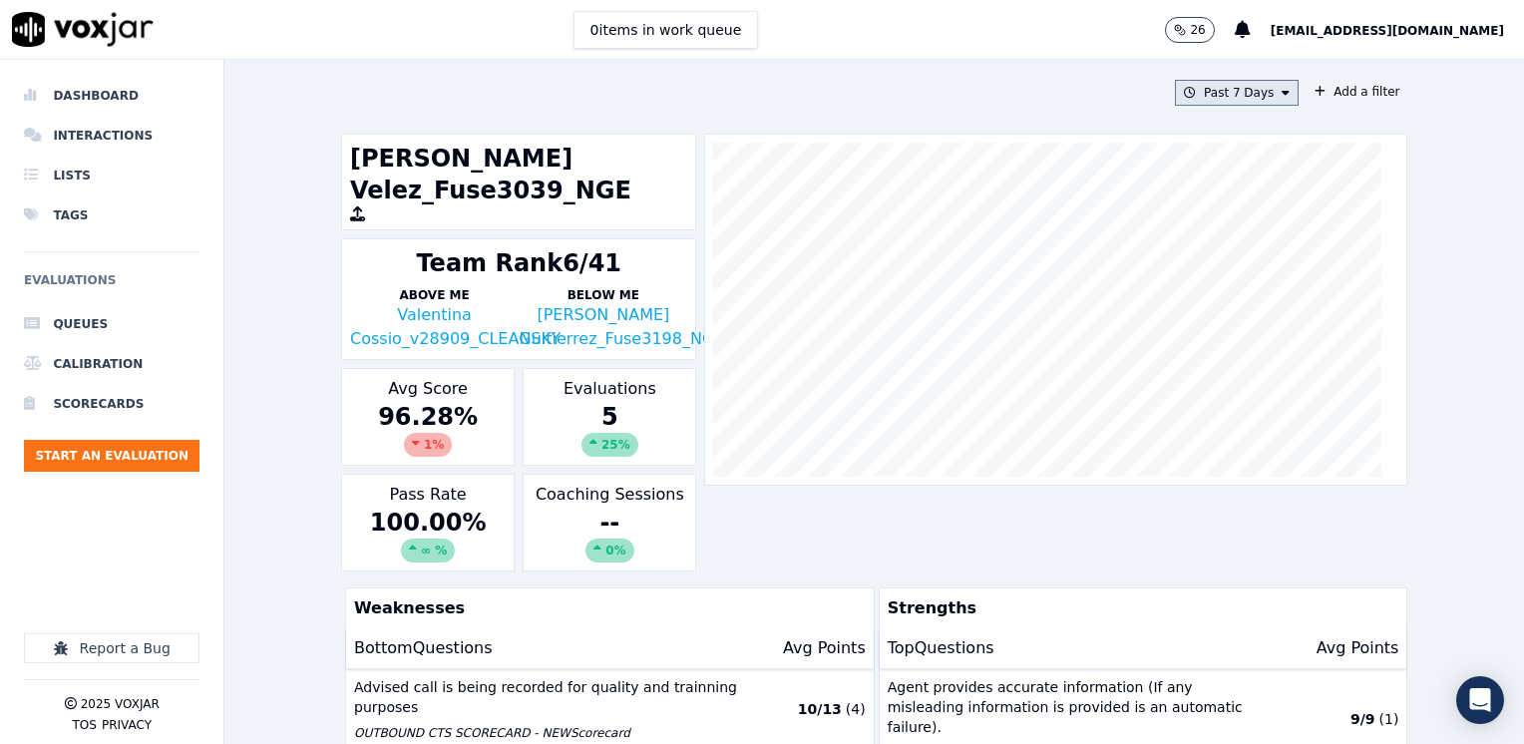
click at [1270, 87] on button "Past 7 Days" at bounding box center [1237, 93] width 124 height 26
click at [1270, 87] on button "Past 7 Days Custom Today Yesterday Past 7 Days Past 30 Days This Month This Yea…" at bounding box center [1237, 93] width 124 height 26
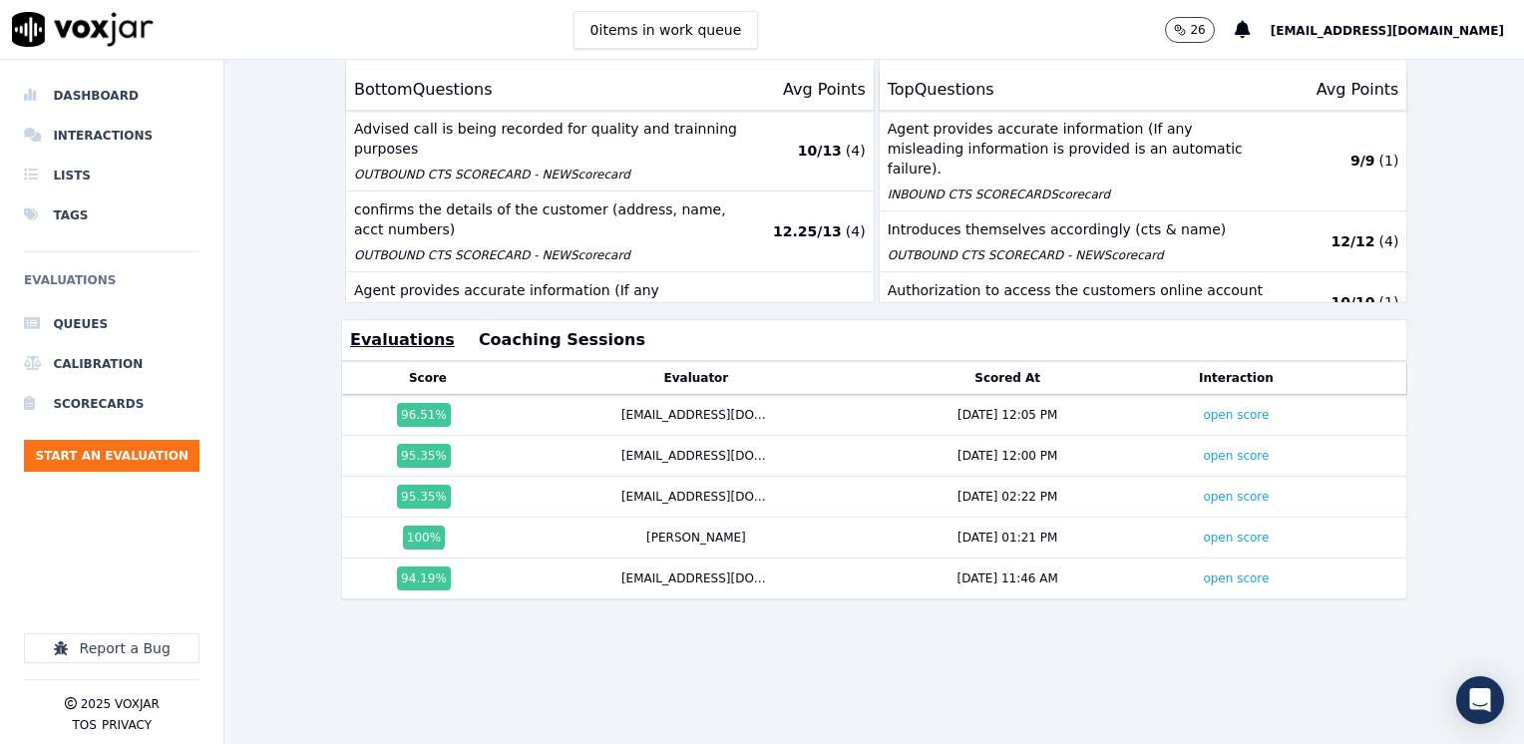
scroll to position [593, 0]
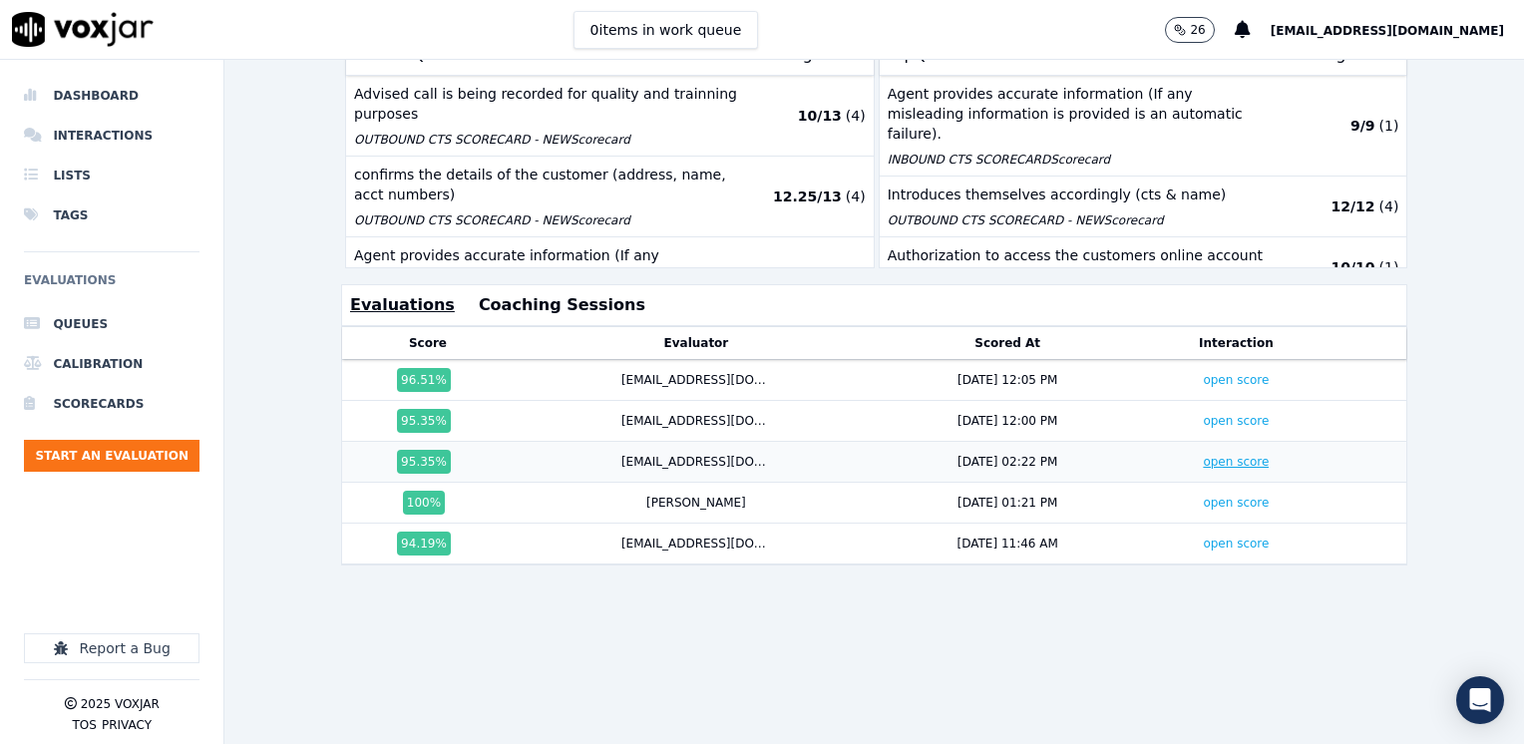
click at [1207, 455] on link "open score" at bounding box center [1235, 462] width 66 height 14
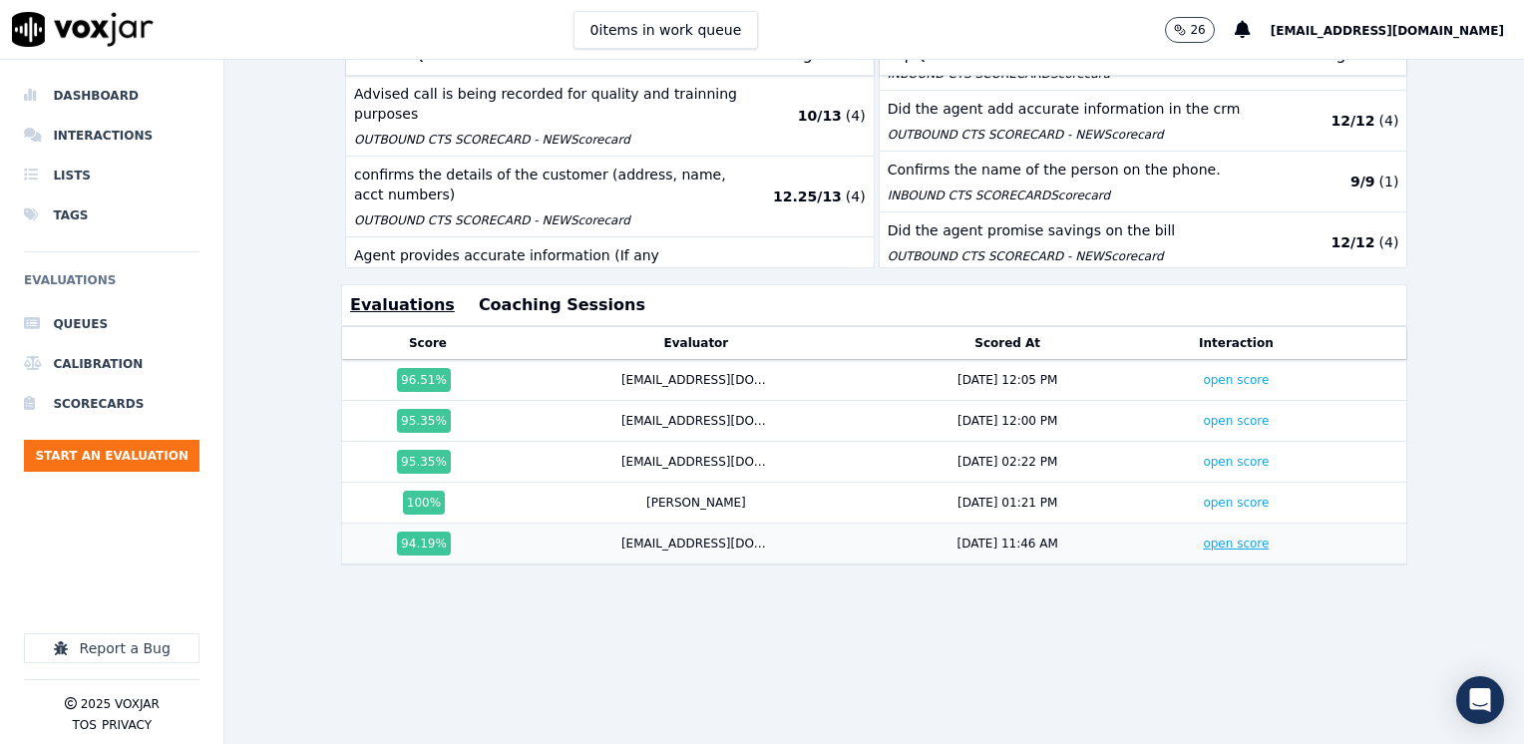
click at [1206, 536] on link "open score" at bounding box center [1235, 543] width 66 height 14
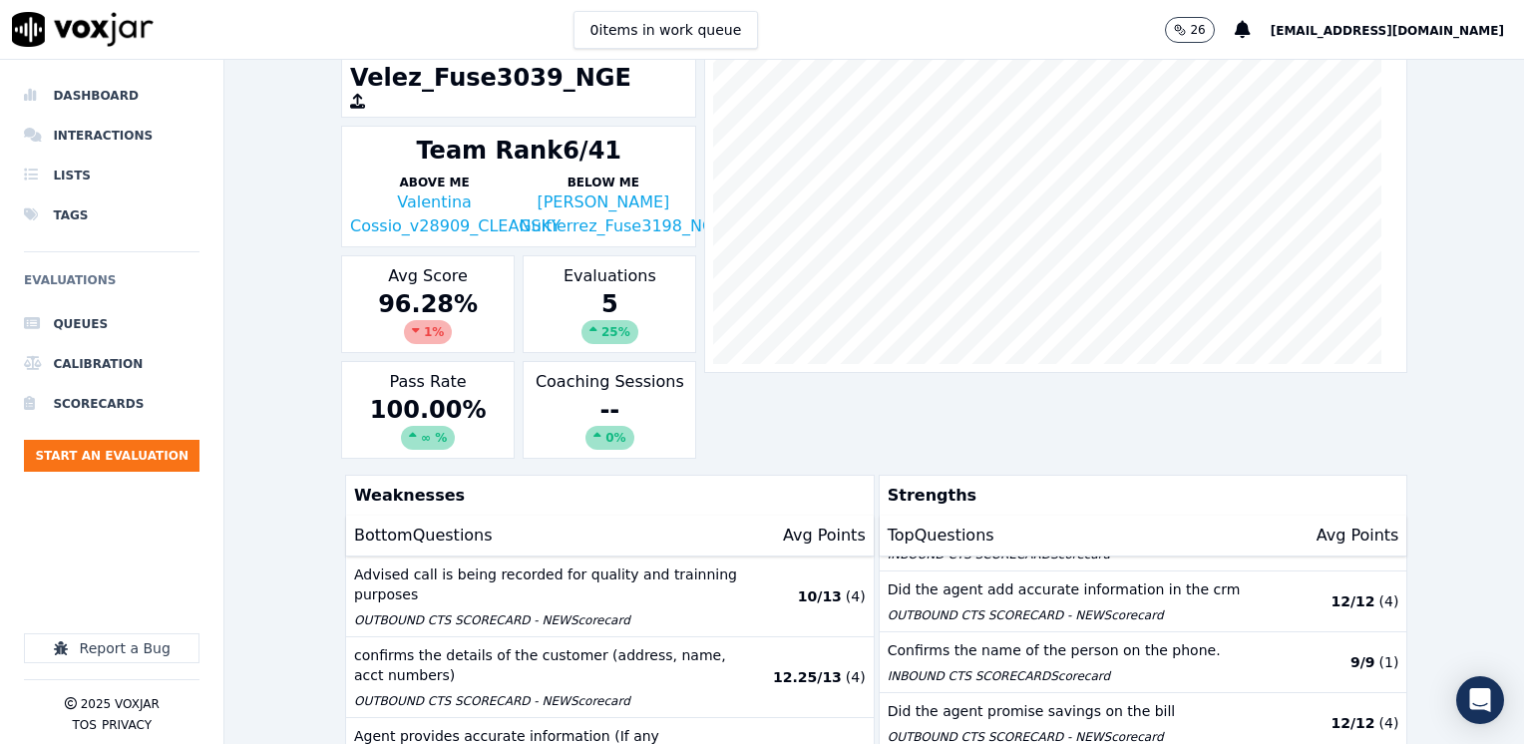
scroll to position [95, 0]
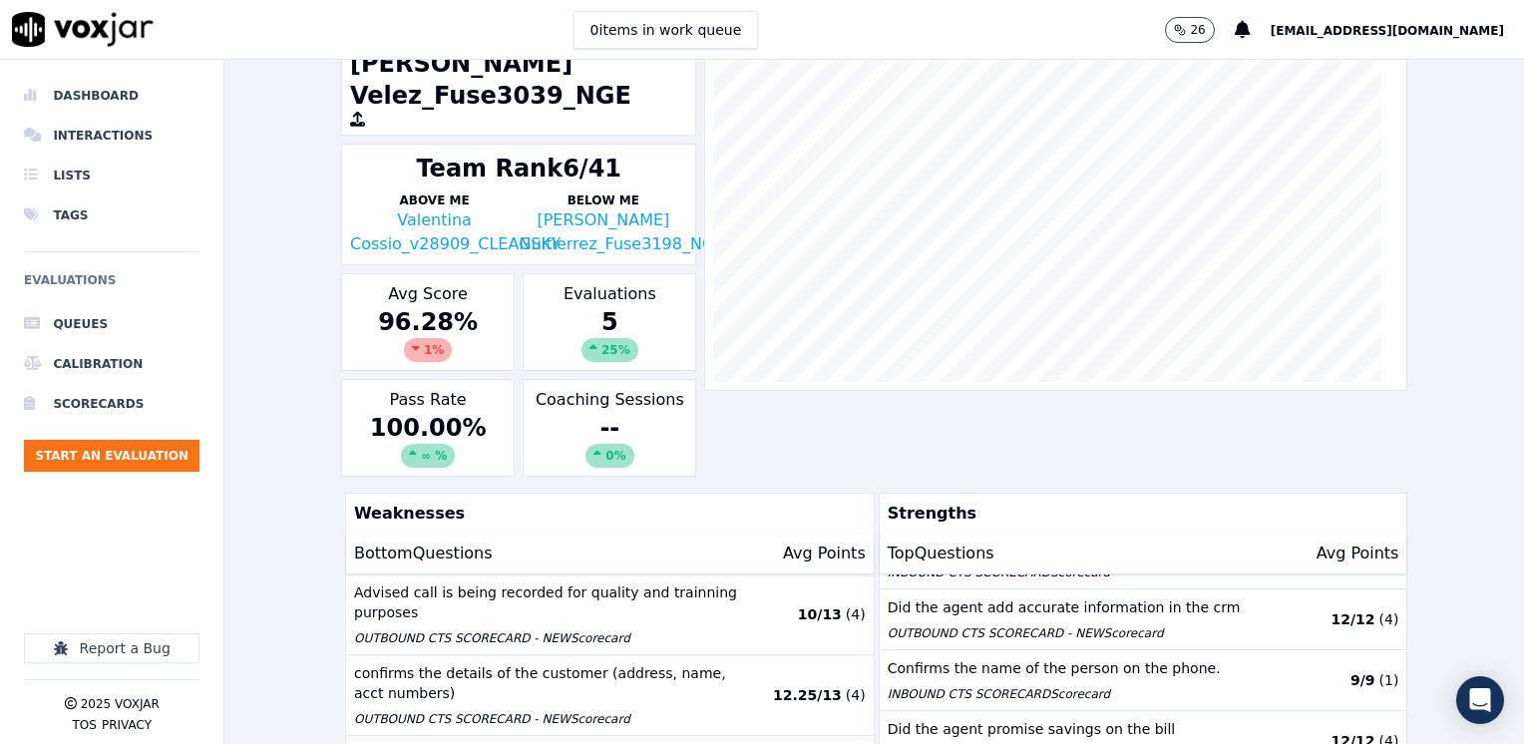
click at [603, 306] on div "5 25 %" at bounding box center [609, 334] width 156 height 56
click at [427, 306] on div "96.28 % 1 %" at bounding box center [428, 334] width 156 height 56
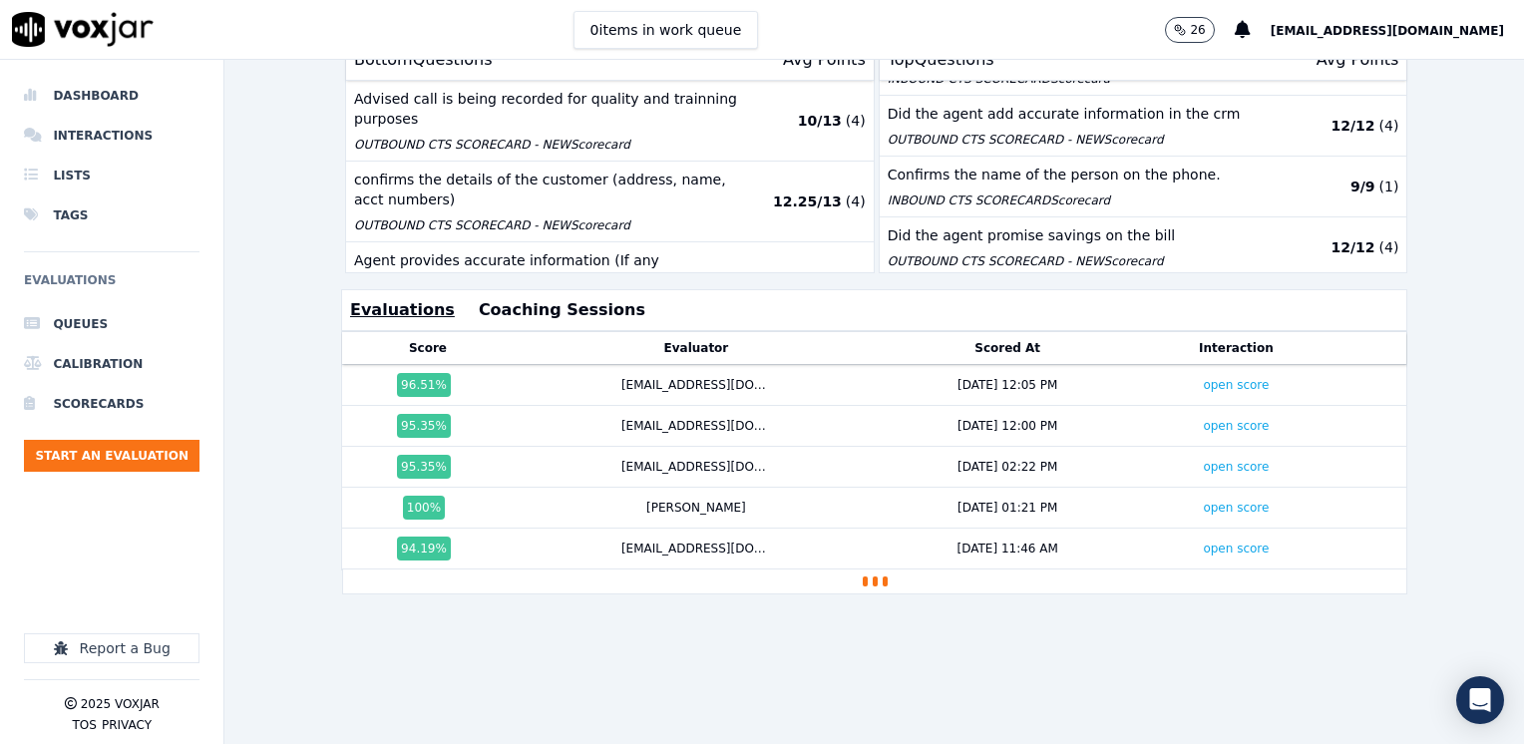
scroll to position [593, 0]
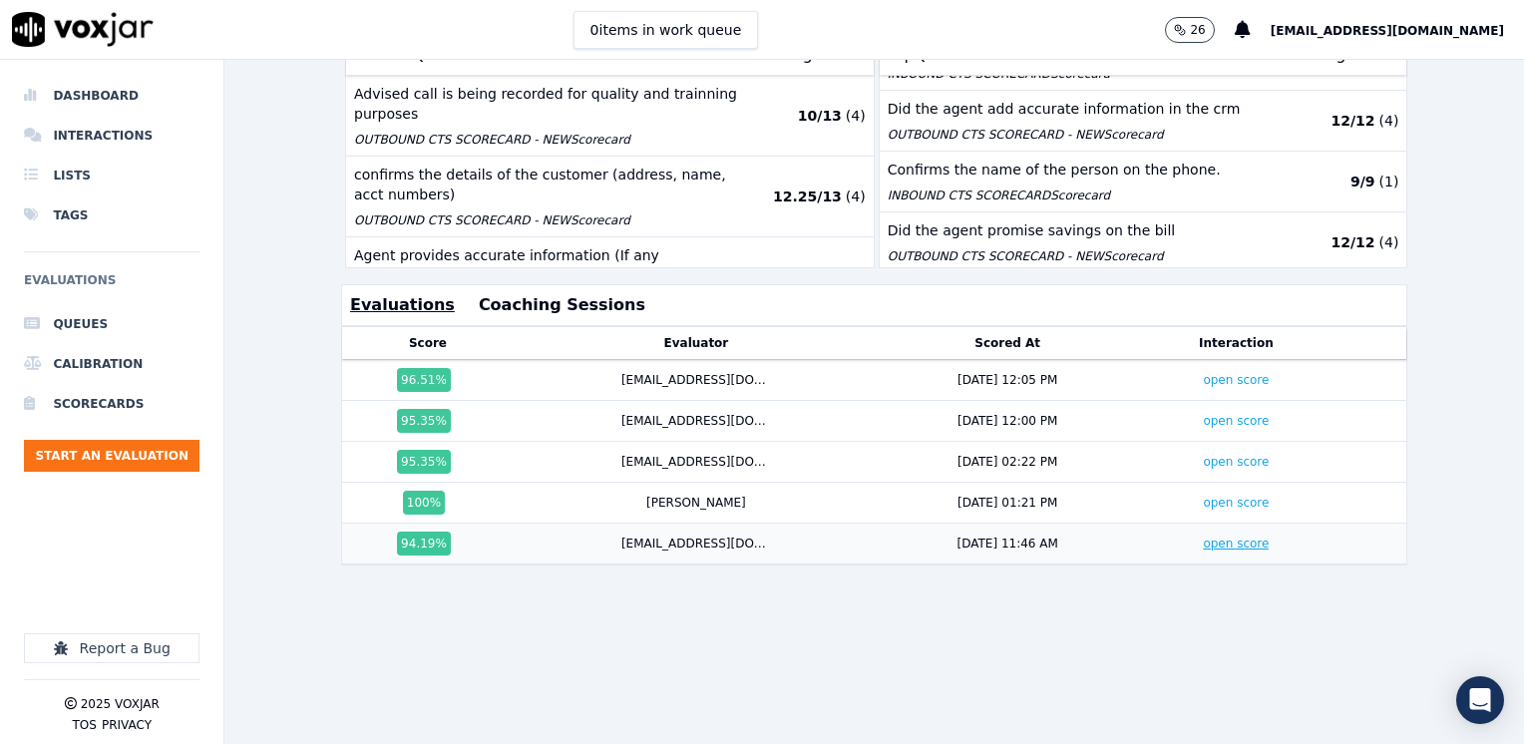
click at [1202, 536] on link "open score" at bounding box center [1235, 543] width 66 height 14
click at [1209, 455] on link "open score" at bounding box center [1235, 462] width 66 height 14
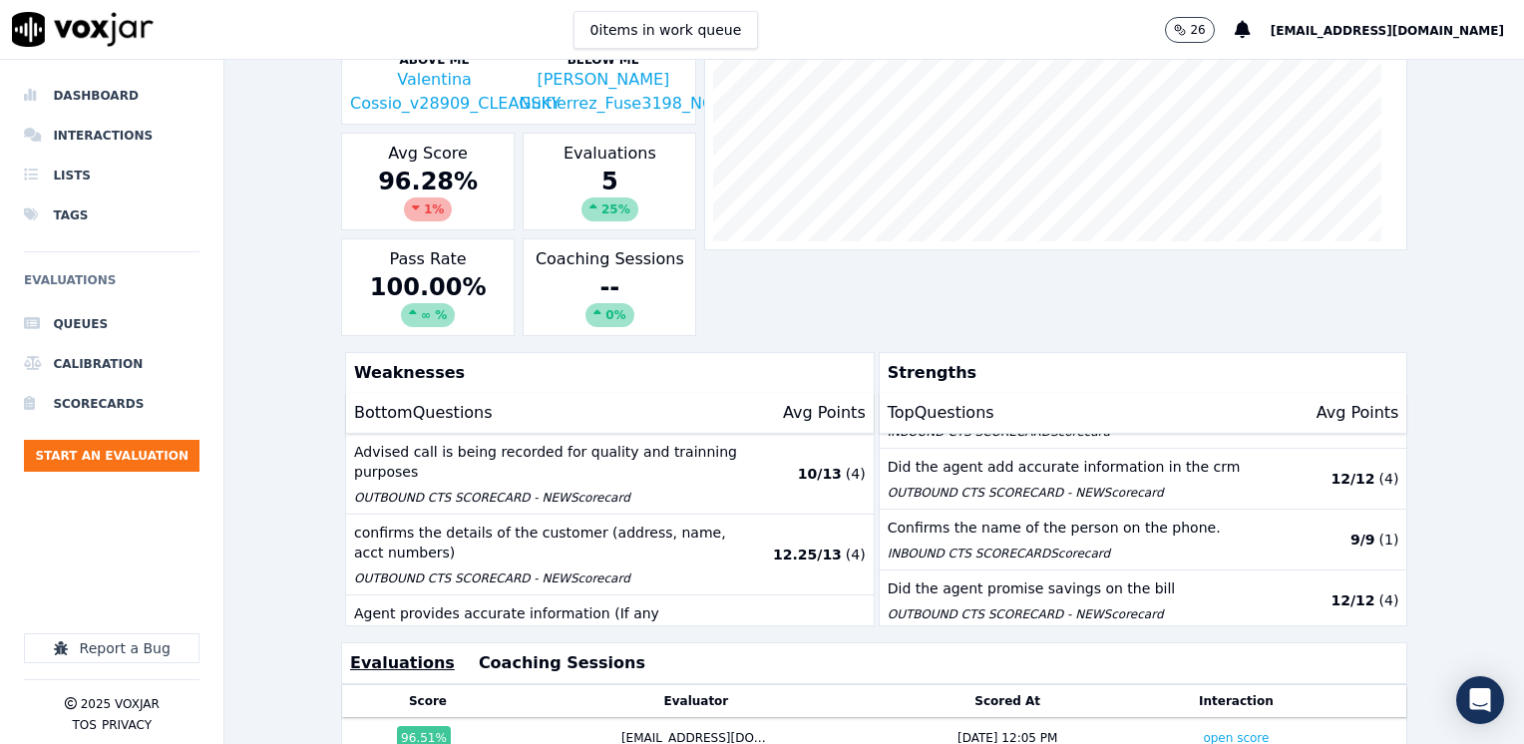
scroll to position [0, 0]
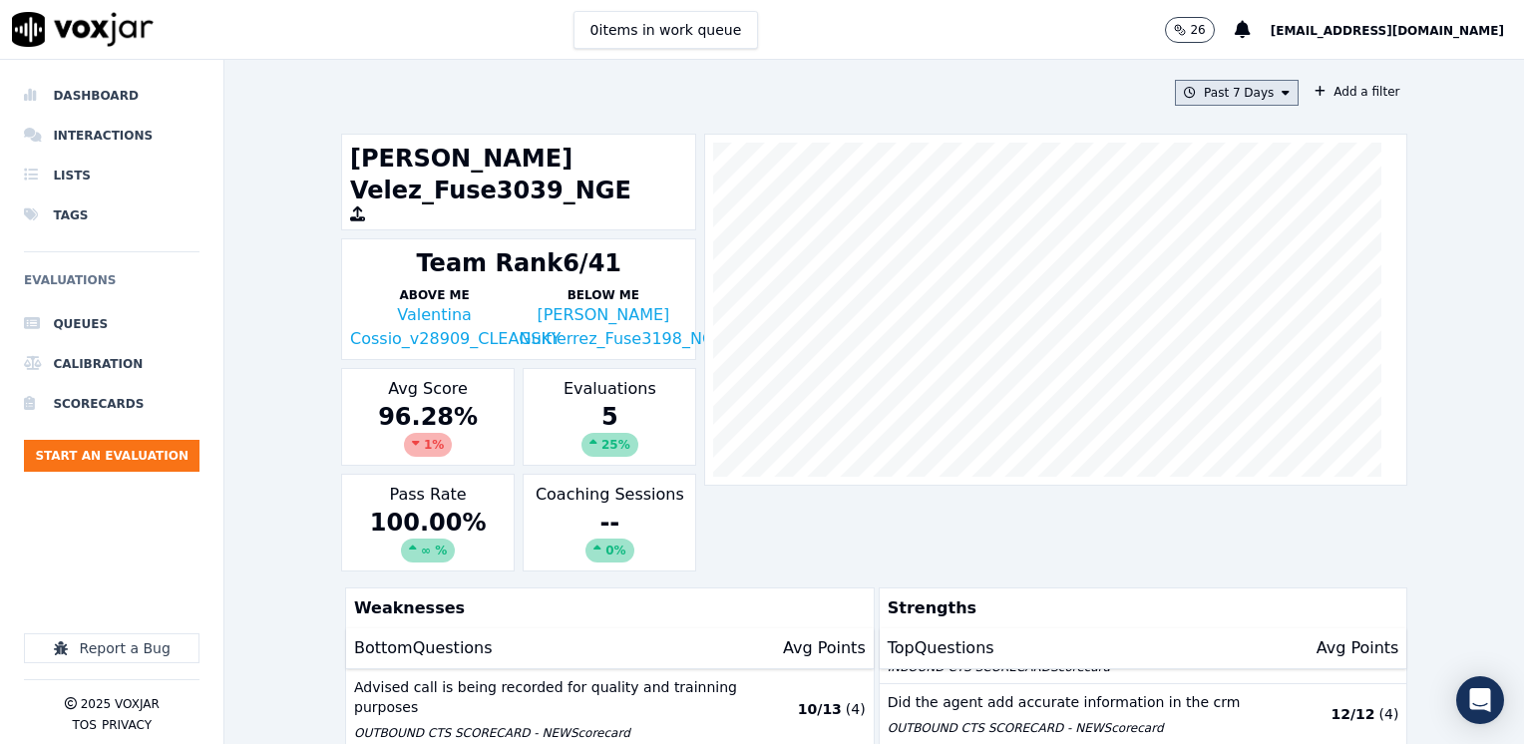
click at [1281, 90] on icon at bounding box center [1285, 93] width 8 height 12
click at [1220, 122] on div "Custom" at bounding box center [1229, 130] width 46 height 16
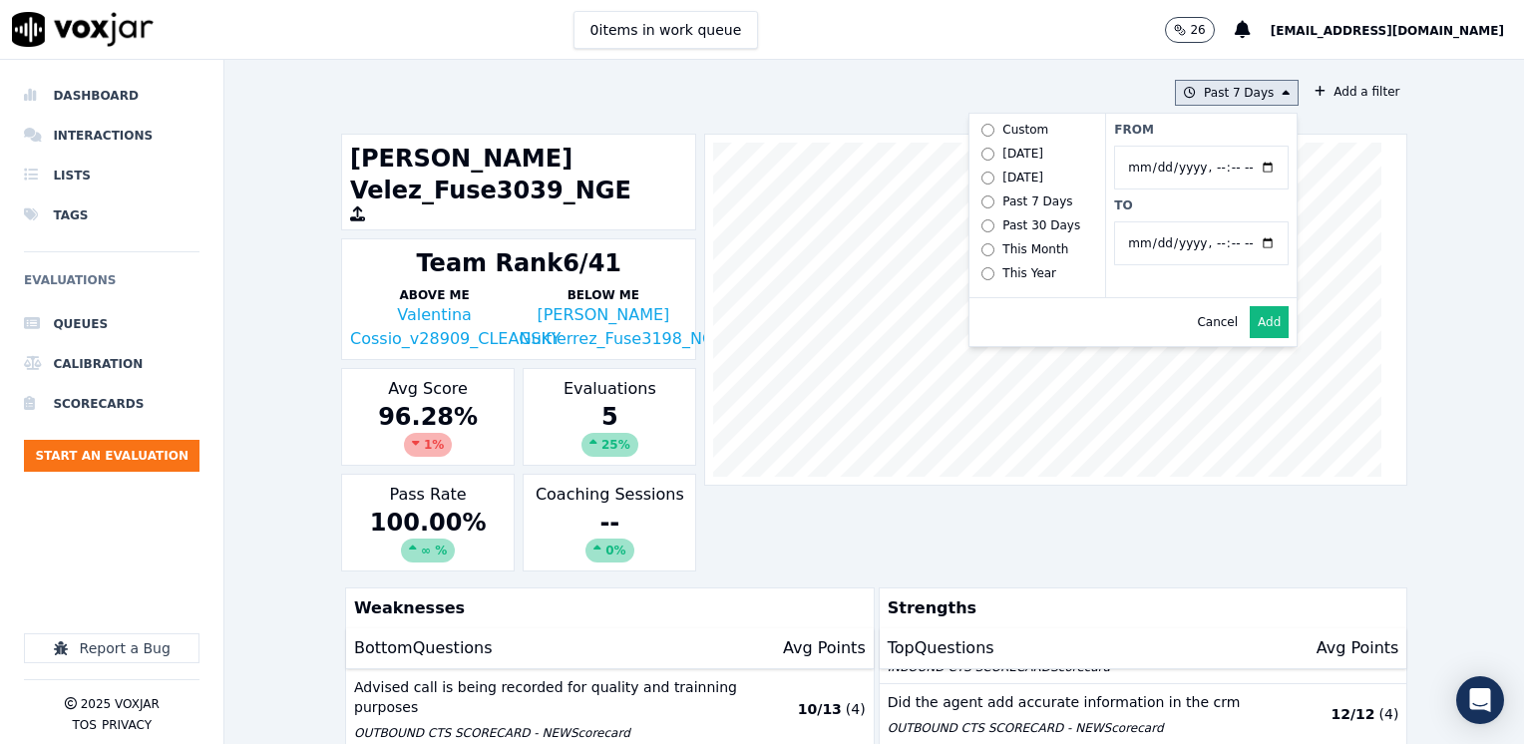
click at [1243, 164] on input "From" at bounding box center [1201, 168] width 174 height 44
type input "2025-08-18T00:00"
click at [1203, 116] on div "From To" at bounding box center [1200, 205] width 191 height 183
click at [1245, 234] on input "To" at bounding box center [1201, 243] width 174 height 44
type input "2025-08-22T23:59"
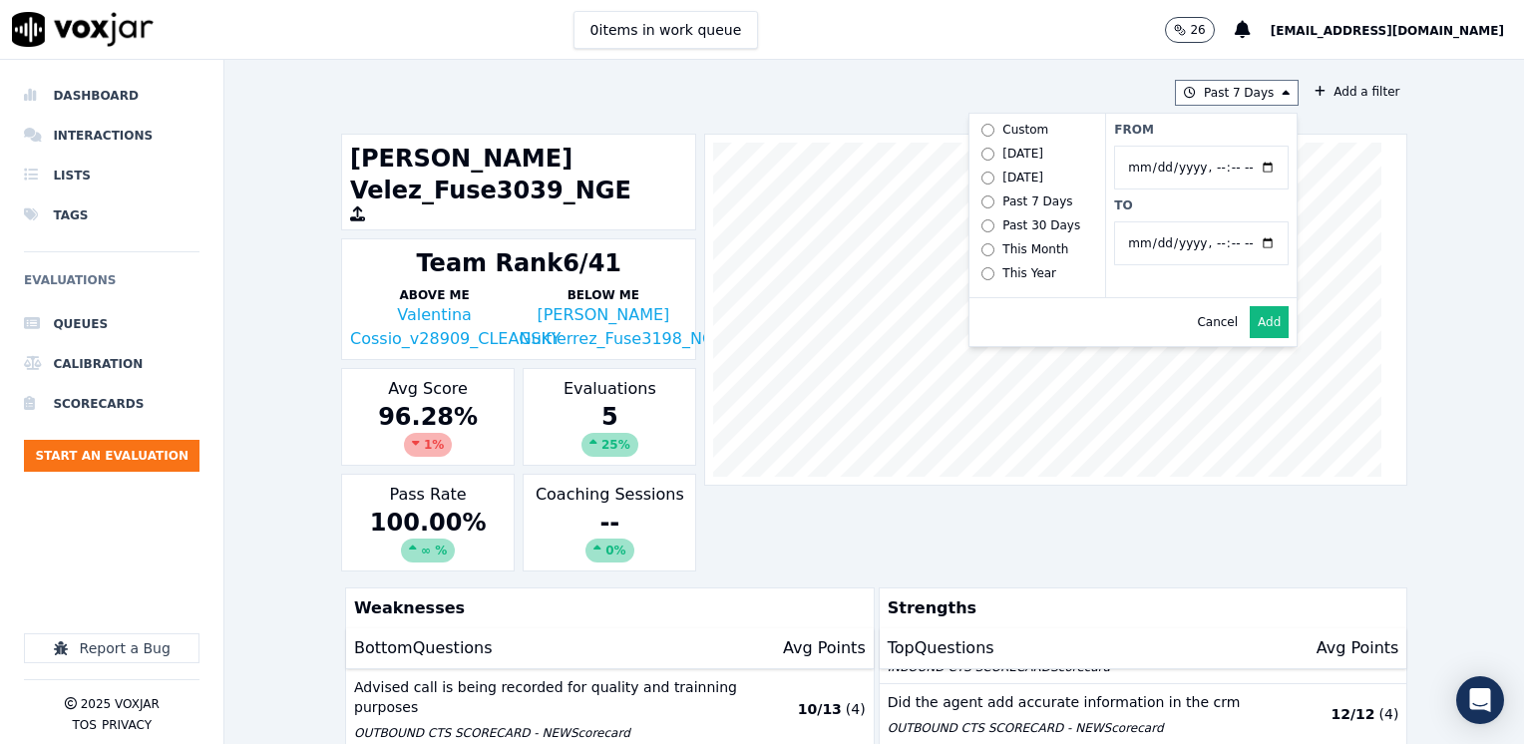
click at [1057, 74] on div "Past 7 Days Custom Today Yesterday Past 7 Days Past 30 Days This Month This Yea…" at bounding box center [874, 402] width 1082 height 684
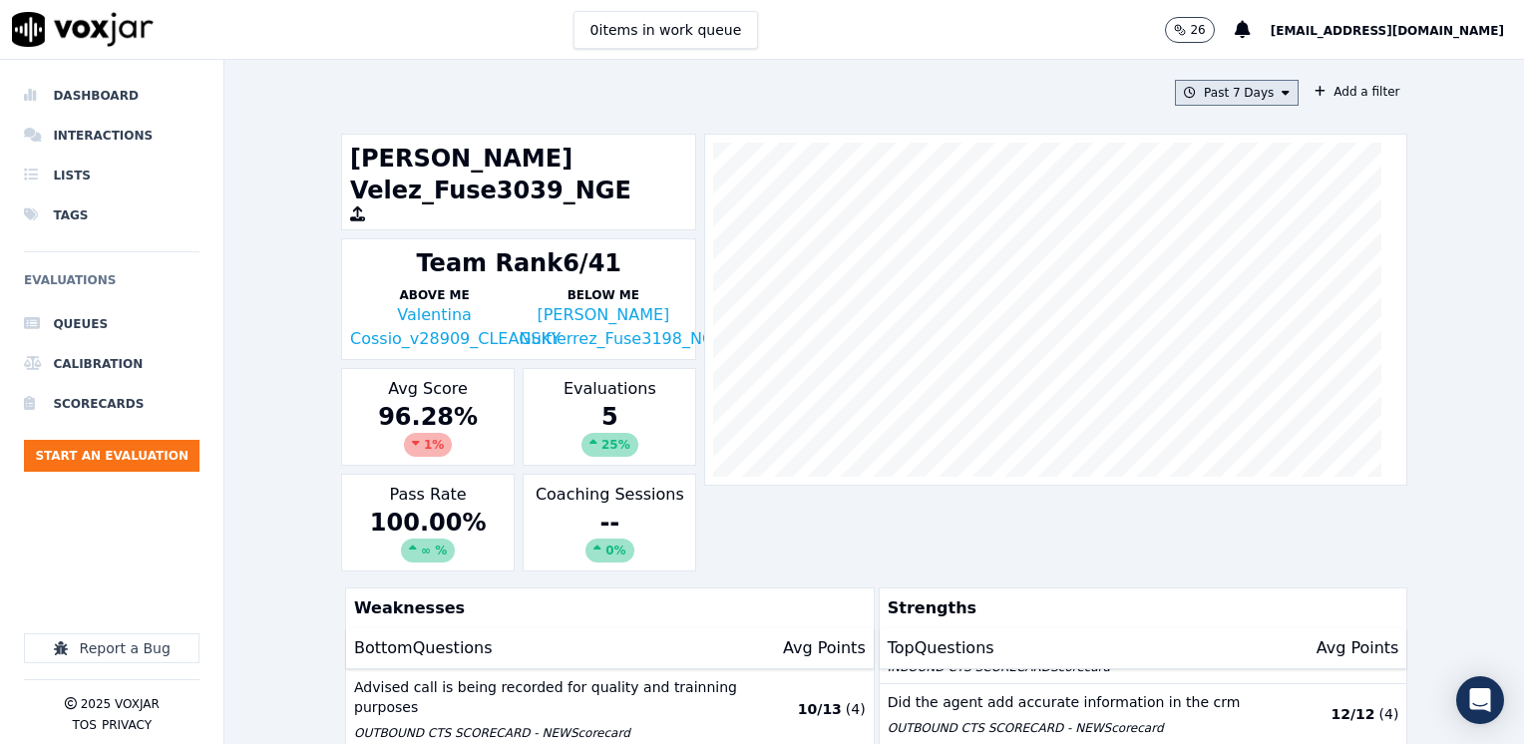
click at [1281, 93] on icon at bounding box center [1285, 93] width 8 height 12
click at [1220, 128] on div "Custom" at bounding box center [1229, 130] width 46 height 16
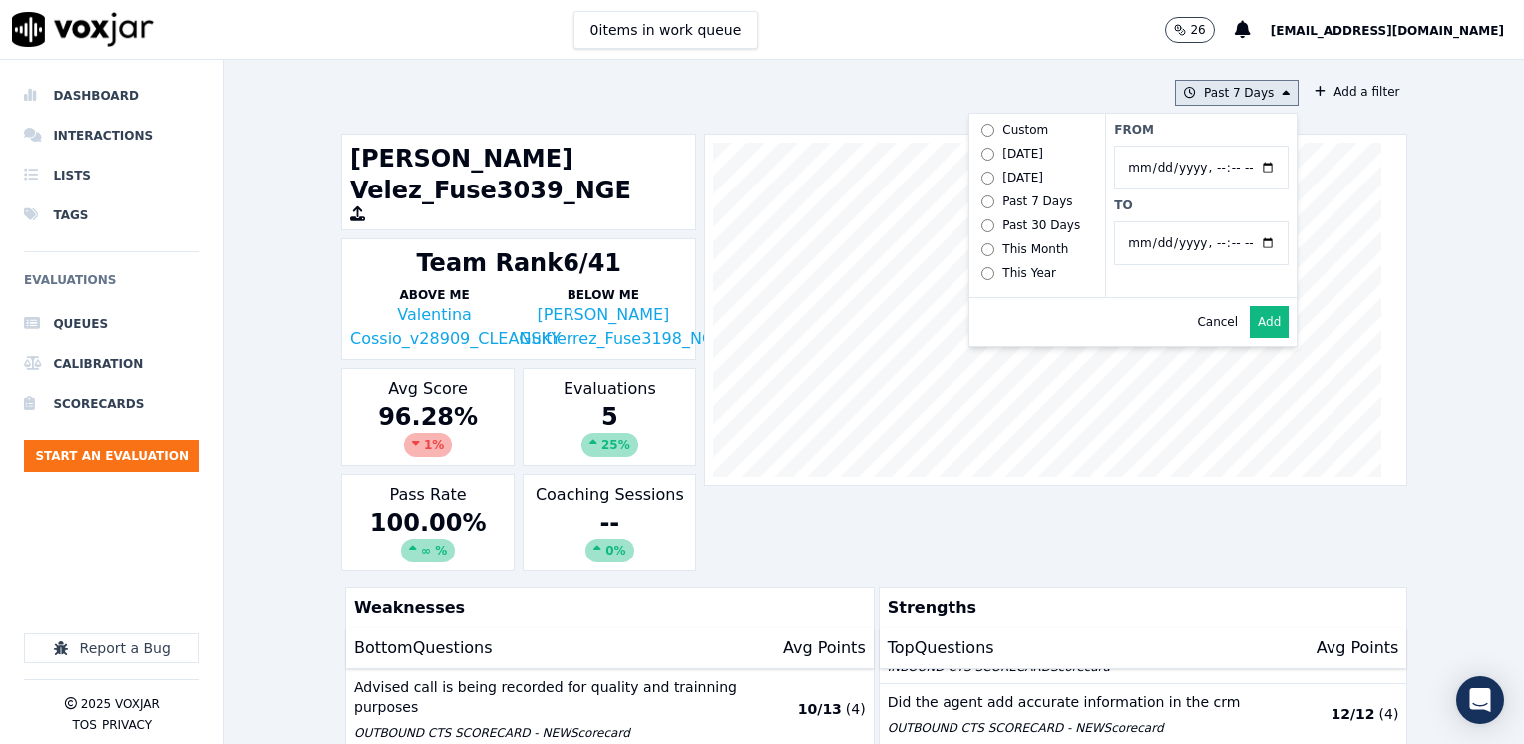
click at [1244, 166] on input "From" at bounding box center [1201, 168] width 174 height 44
type input "[DATE]T00:00"
click at [1281, 87] on icon at bounding box center [1285, 93] width 8 height 12
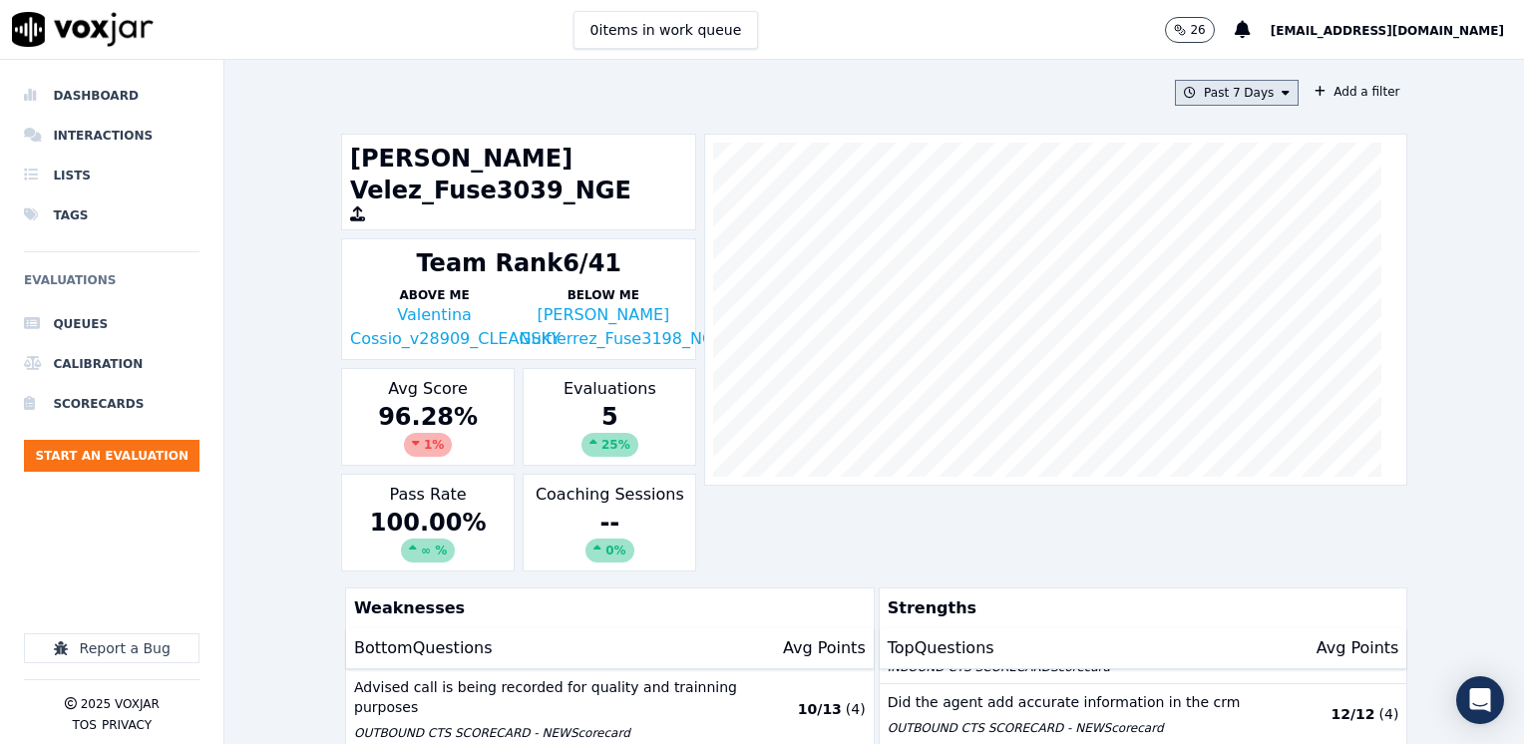
click at [1281, 87] on icon at bounding box center [1285, 93] width 8 height 12
click at [1213, 124] on div "Custom" at bounding box center [1229, 130] width 46 height 16
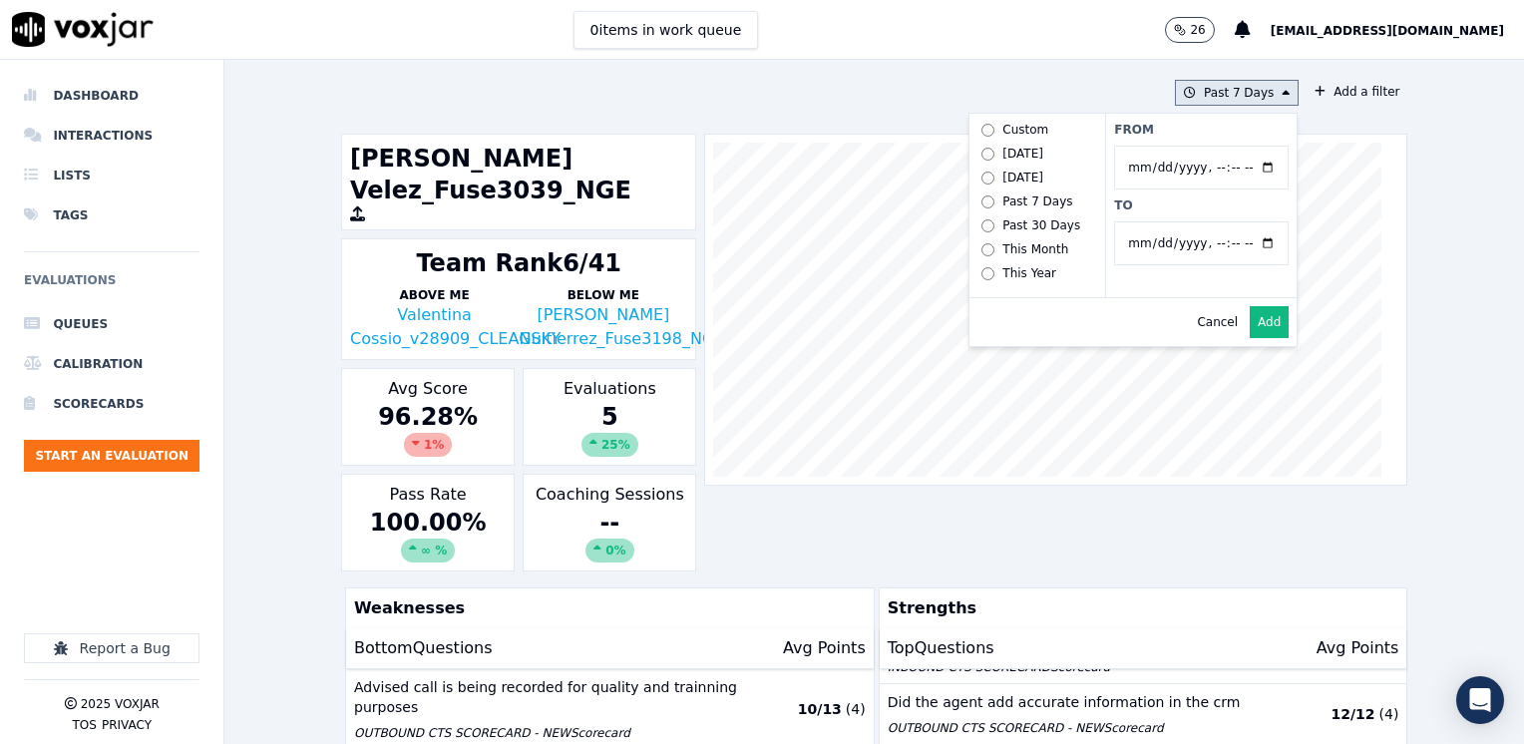
click at [1246, 166] on input "From" at bounding box center [1201, 168] width 174 height 44
type input "[DATE]T00:00"
click at [1202, 122] on label "From" at bounding box center [1201, 130] width 174 height 16
click at [1202, 146] on input "From" at bounding box center [1201, 168] width 174 height 44
click at [1248, 240] on input "To" at bounding box center [1201, 243] width 174 height 44
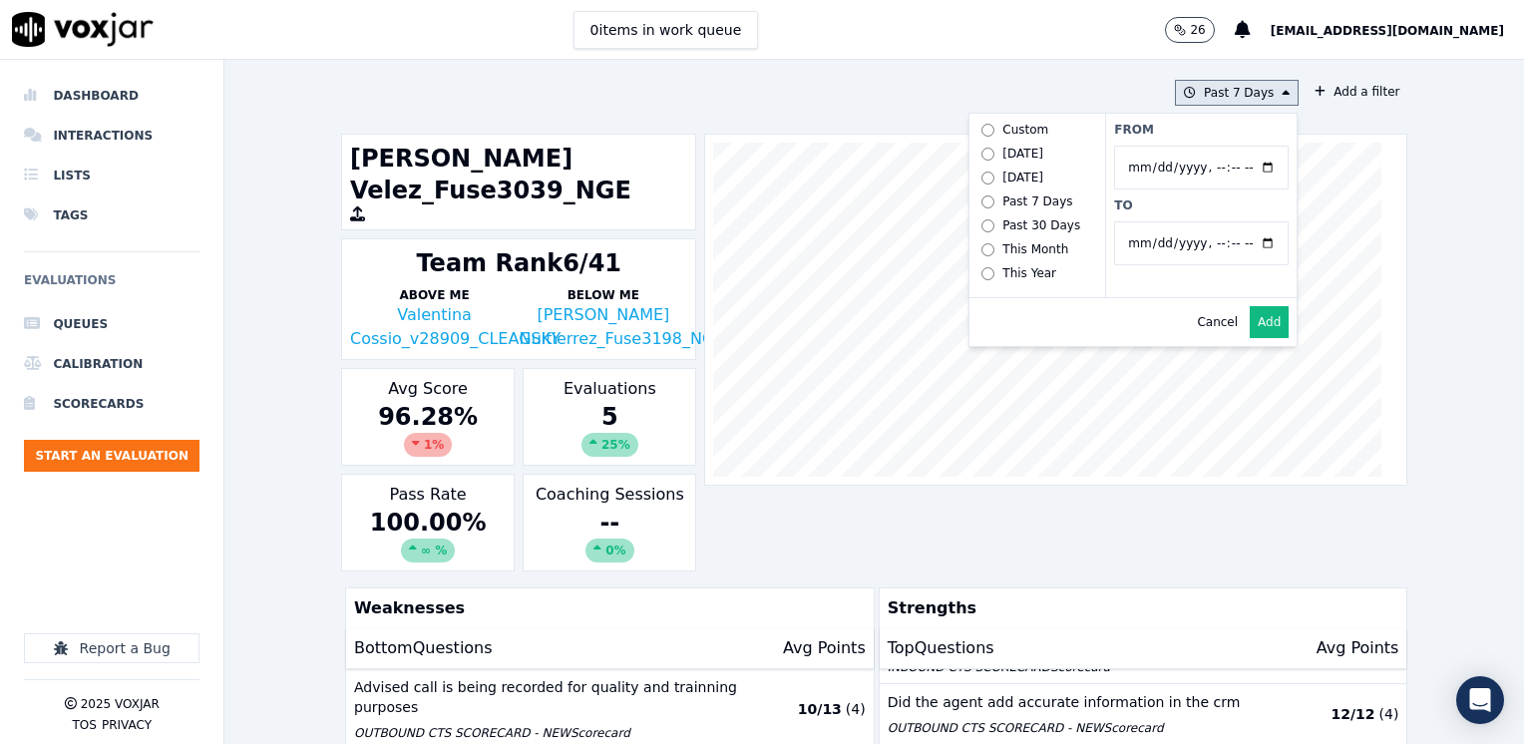
type input "[DATE]T23:59"
drag, startPoint x: 1198, startPoint y: 126, endPoint x: 1197, endPoint y: 136, distance: 10.0
click at [1198, 126] on label "From" at bounding box center [1201, 130] width 174 height 16
click at [1198, 146] on input "From" at bounding box center [1201, 168] width 174 height 44
click at [1249, 337] on button "Add" at bounding box center [1268, 322] width 39 height 32
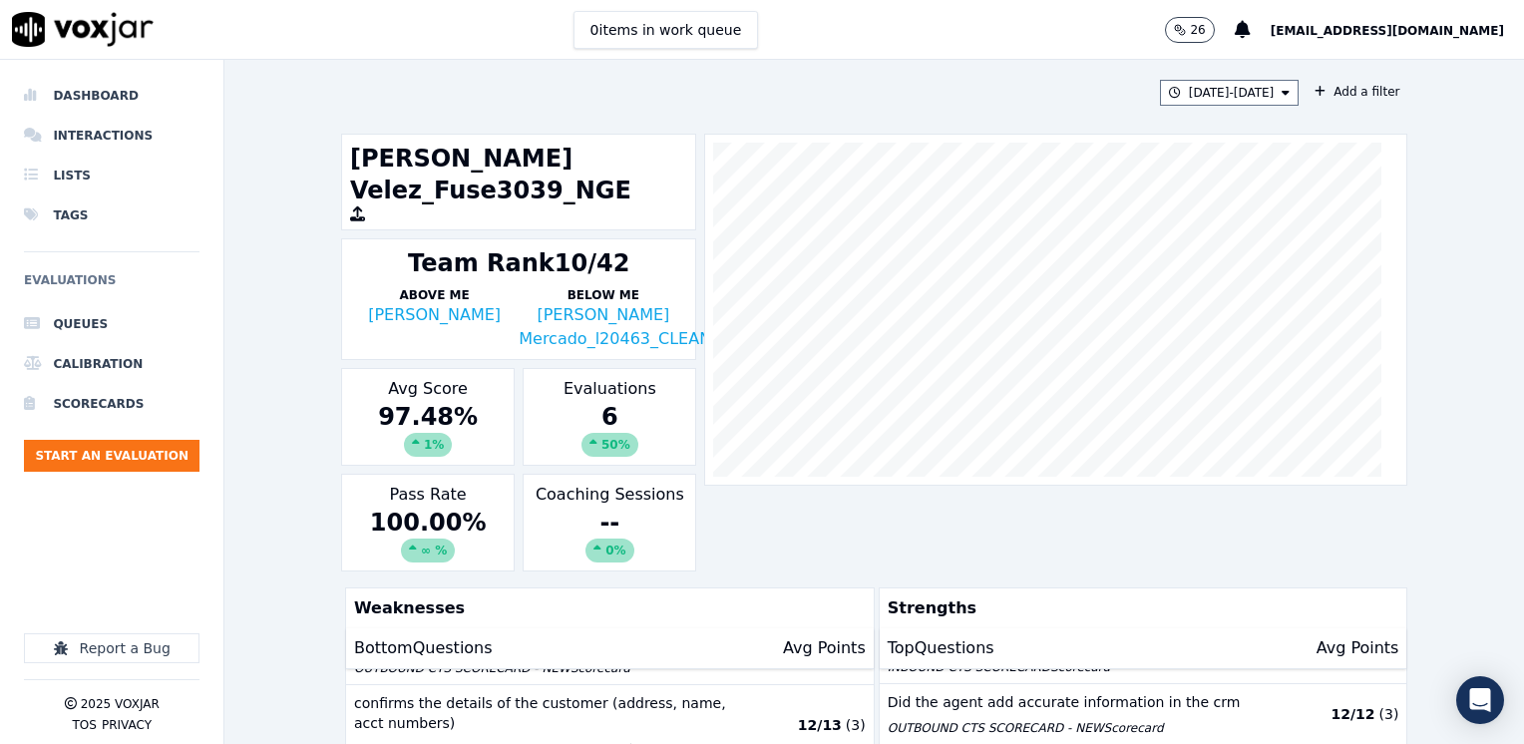
scroll to position [593, 0]
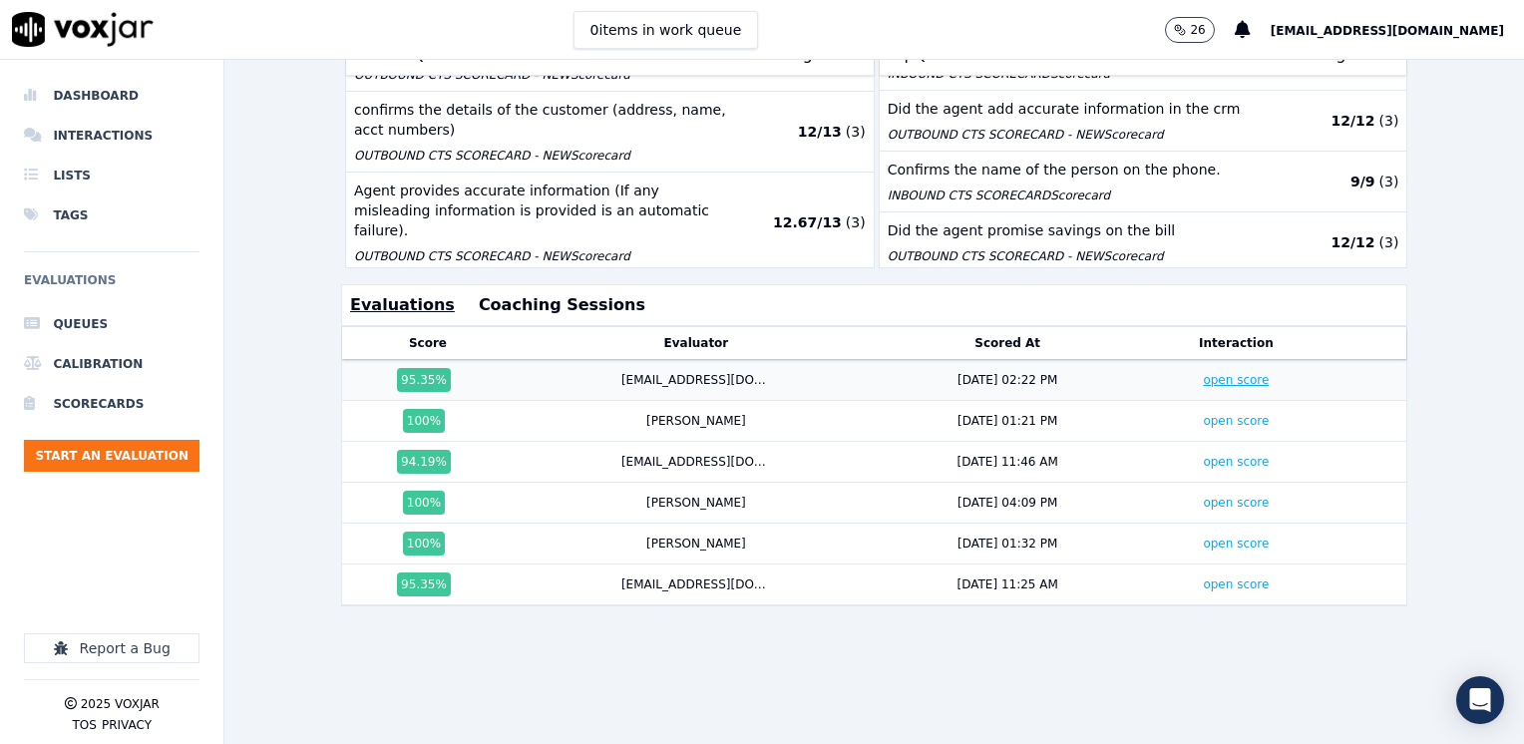
click at [1203, 373] on link "open score" at bounding box center [1235, 380] width 66 height 14
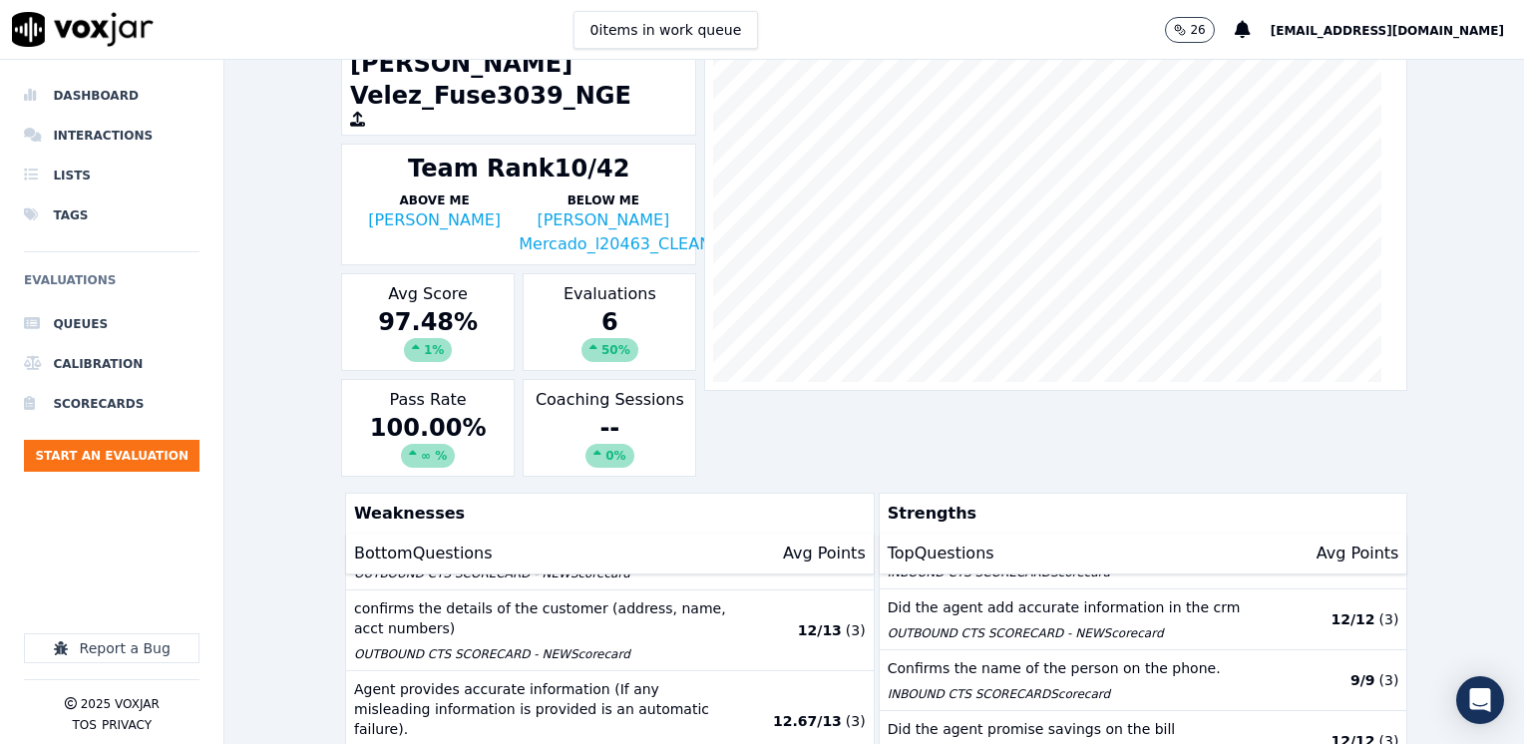
scroll to position [0, 0]
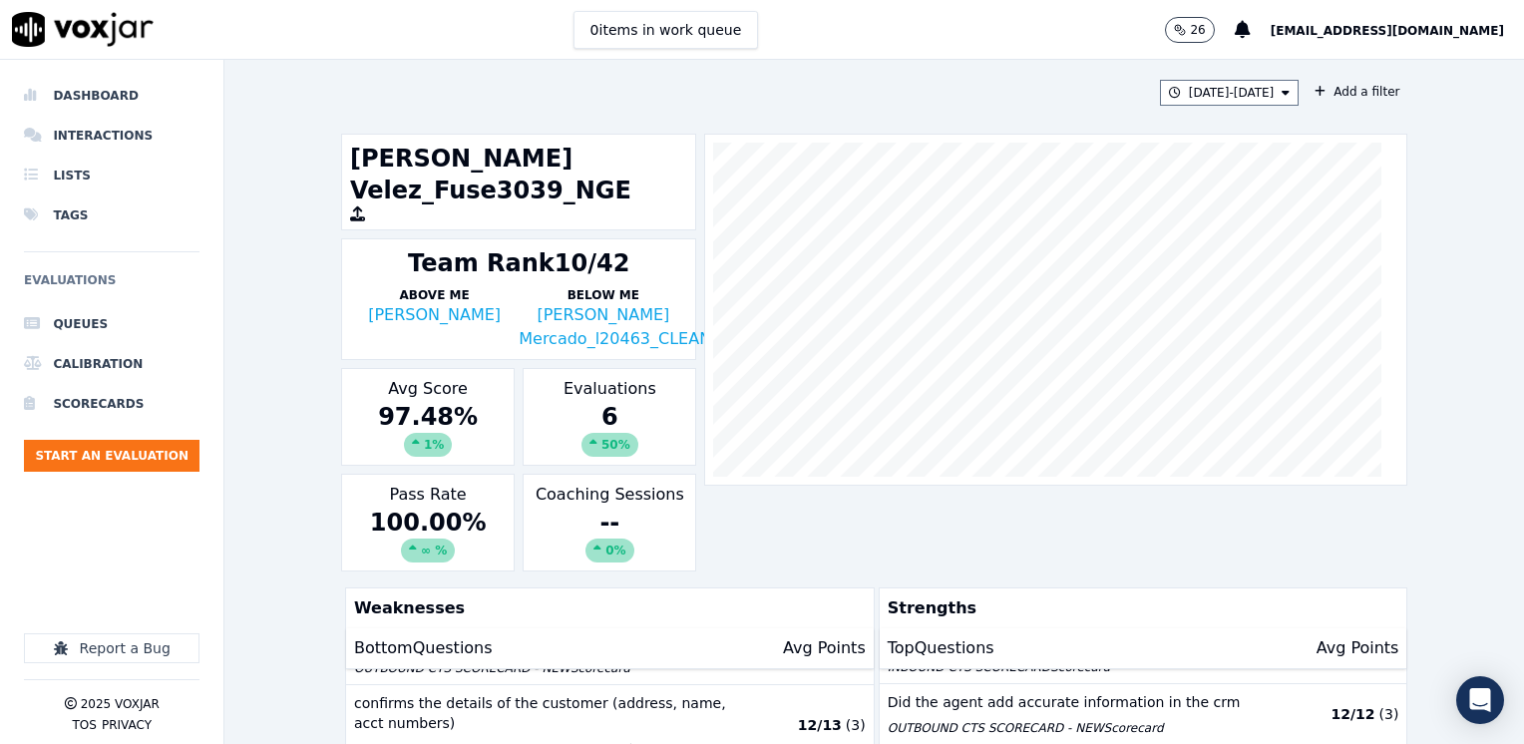
drag, startPoint x: 618, startPoint y: 383, endPoint x: 540, endPoint y: 385, distance: 77.8
click at [618, 401] on div "6 50 %" at bounding box center [609, 429] width 156 height 56
click at [461, 401] on div "97.48 % 1 %" at bounding box center [428, 429] width 156 height 56
click at [447, 507] on div "100.00 % ∞ %" at bounding box center [428, 535] width 156 height 56
click at [585, 507] on div "-- 0%" at bounding box center [609, 535] width 156 height 56
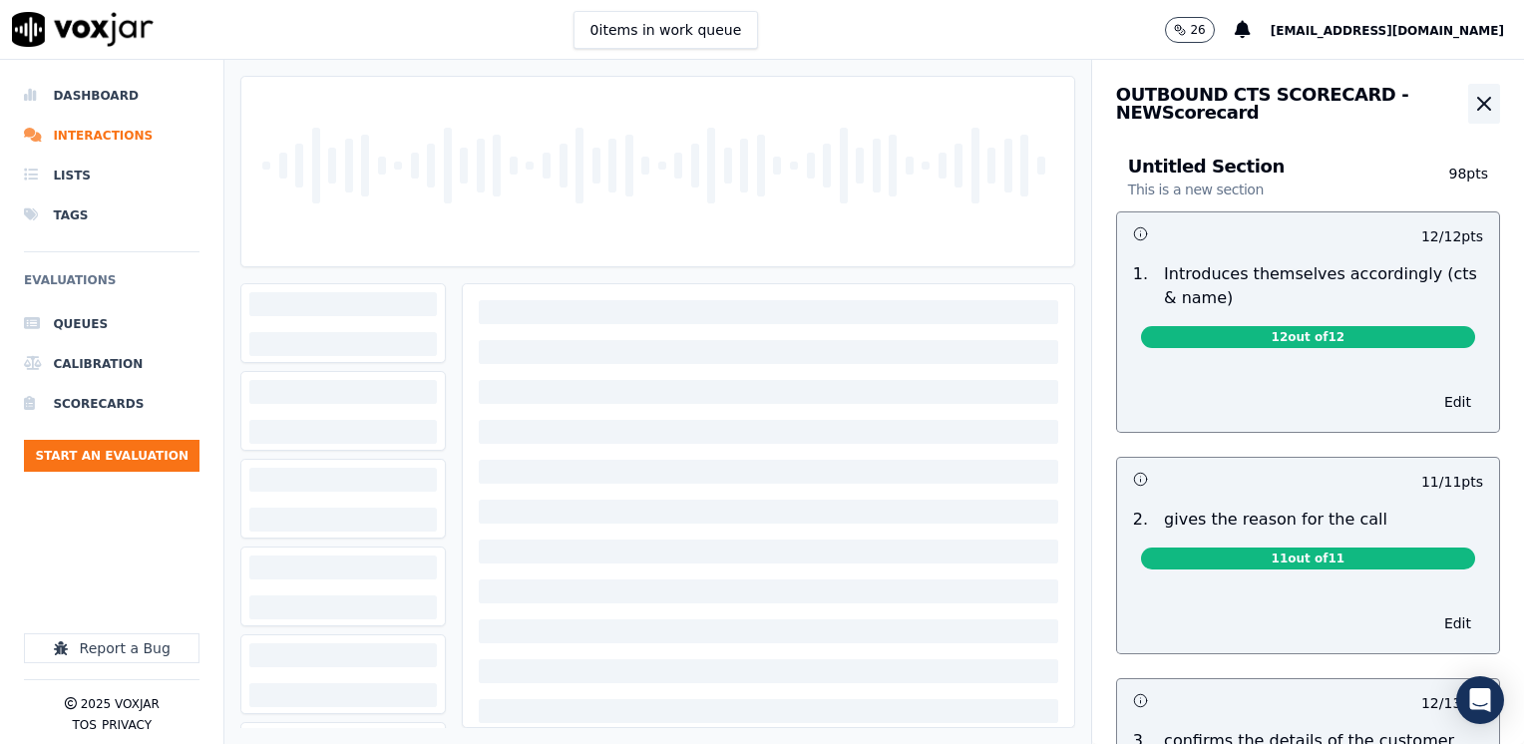
click at [1468, 90] on button "button" at bounding box center [1484, 104] width 32 height 40
click at [1472, 104] on icon "button" at bounding box center [1484, 104] width 24 height 24
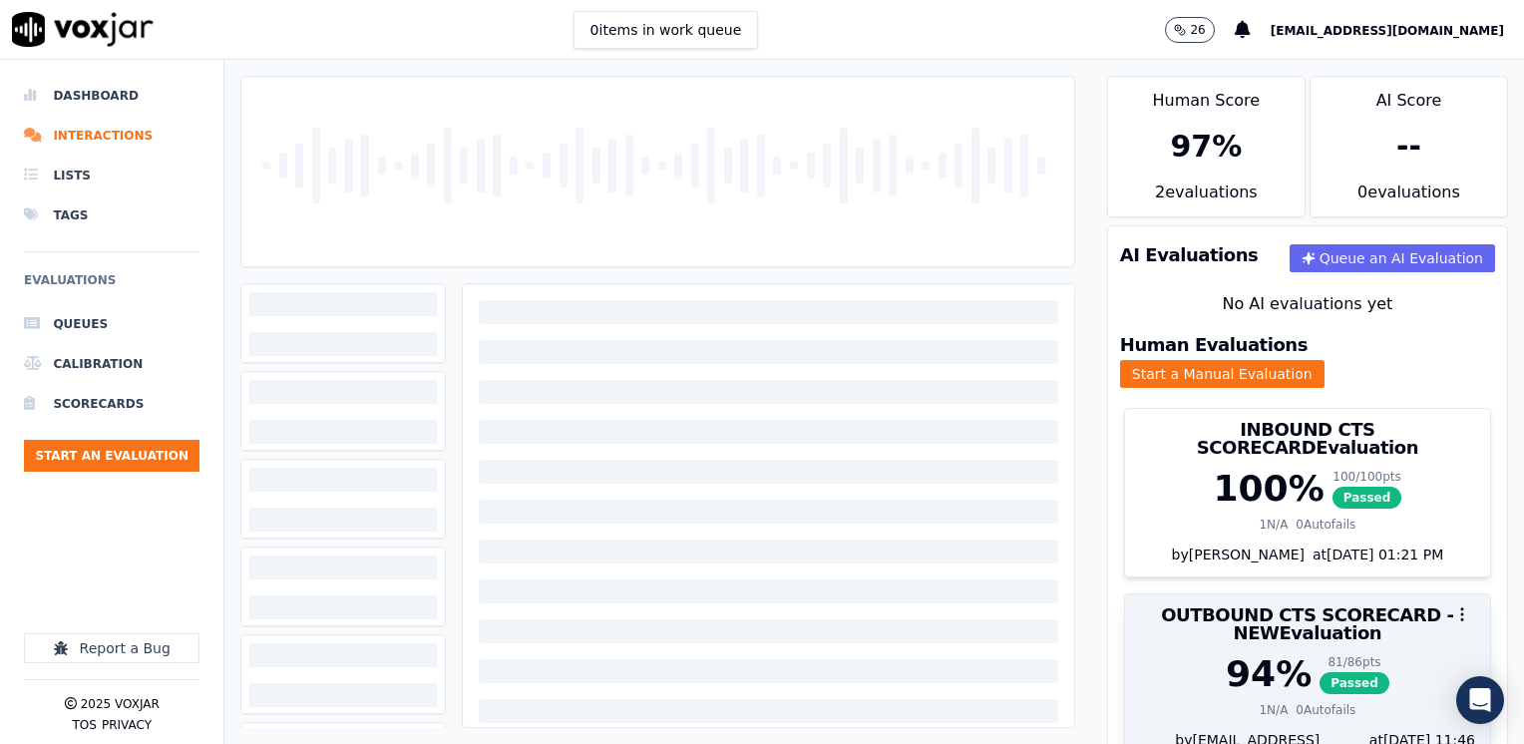
scroll to position [88, 0]
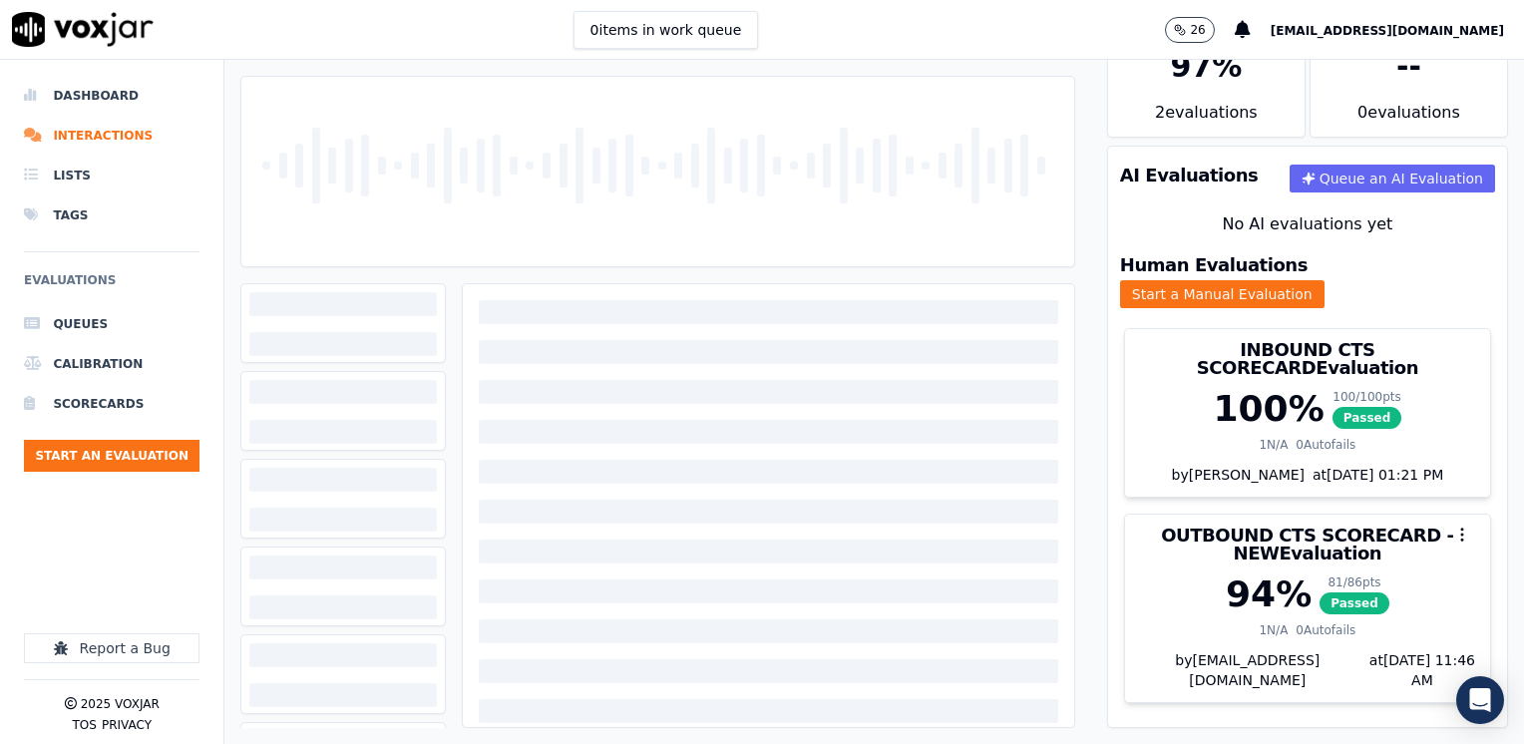
click at [642, 196] on div at bounding box center [657, 171] width 816 height 189
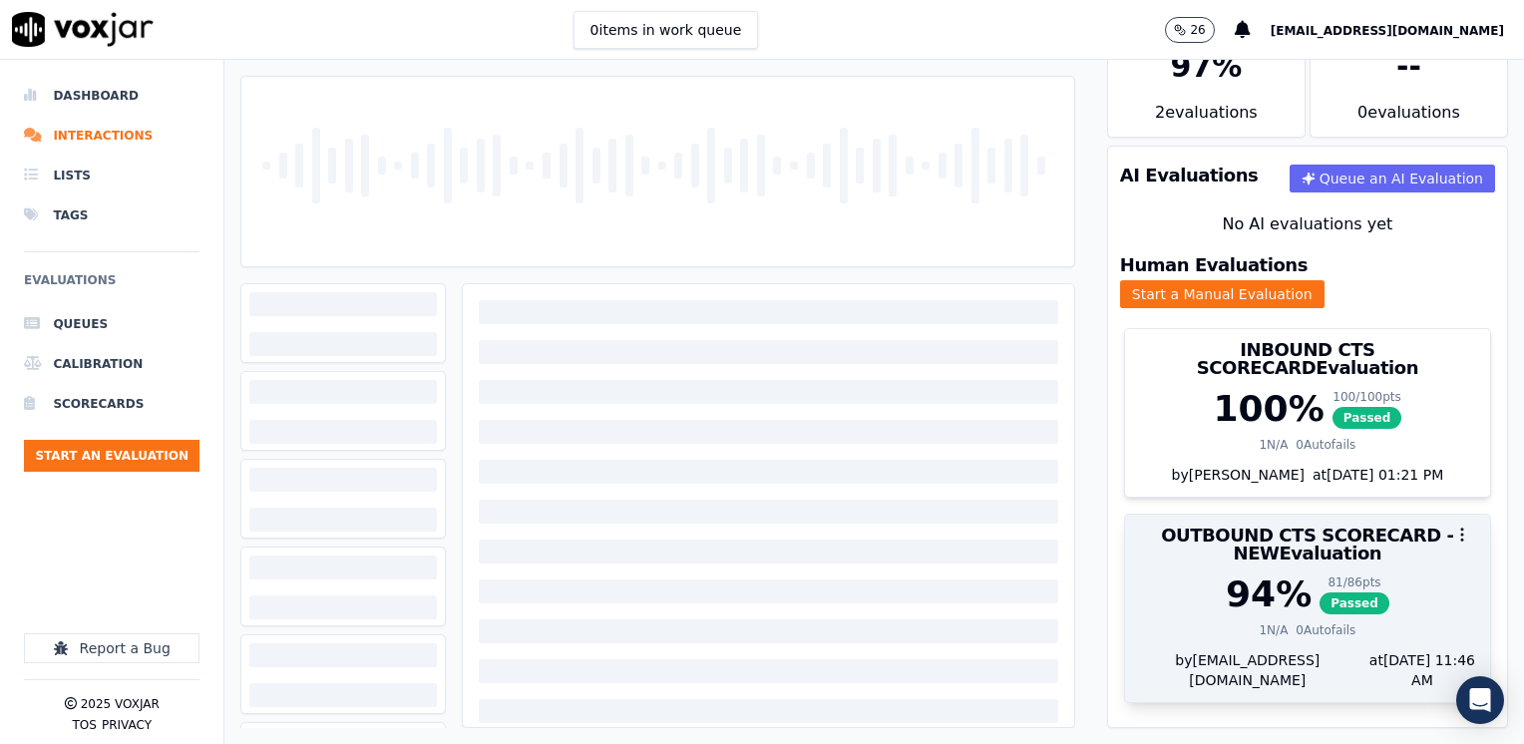
click at [1268, 574] on div "94 %" at bounding box center [1268, 594] width 86 height 40
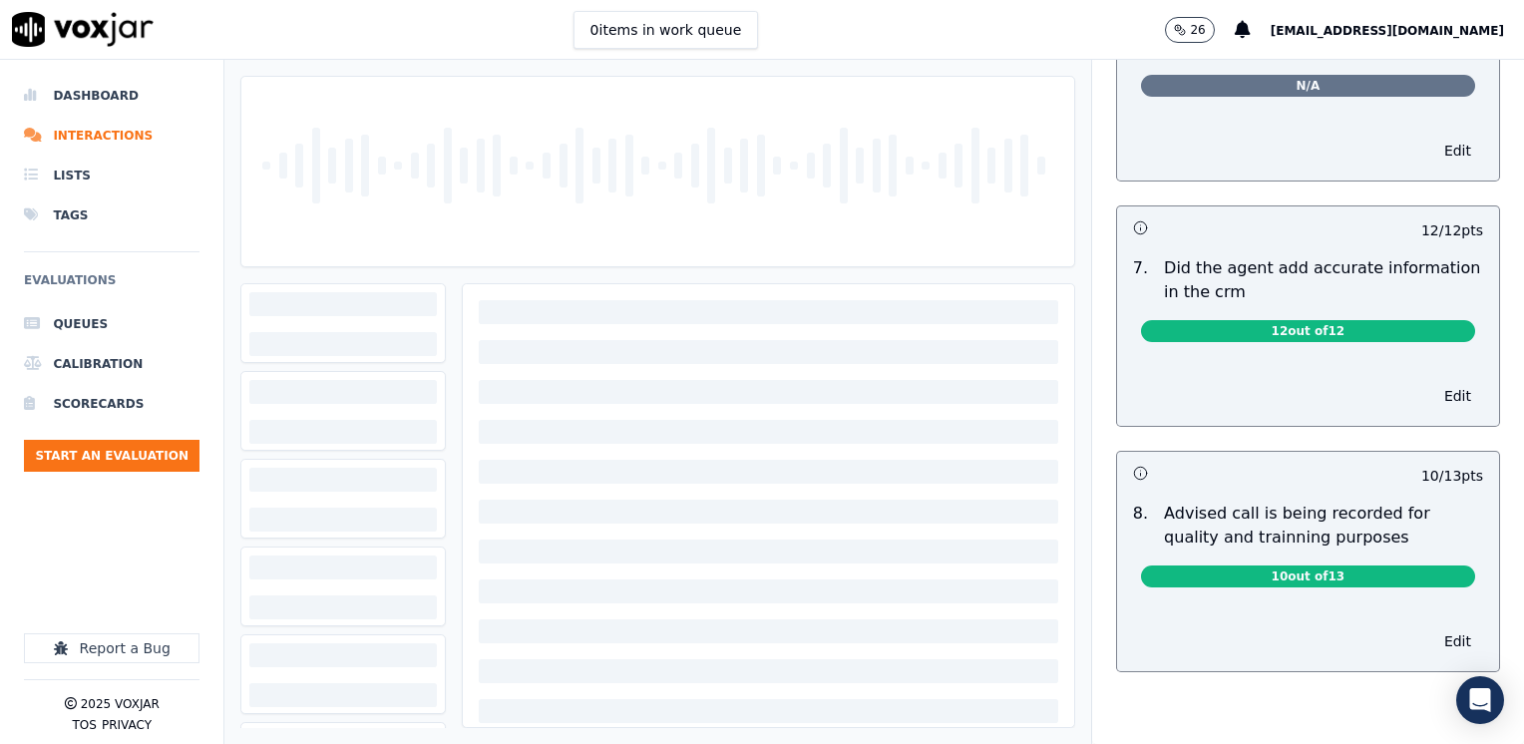
scroll to position [1727, 0]
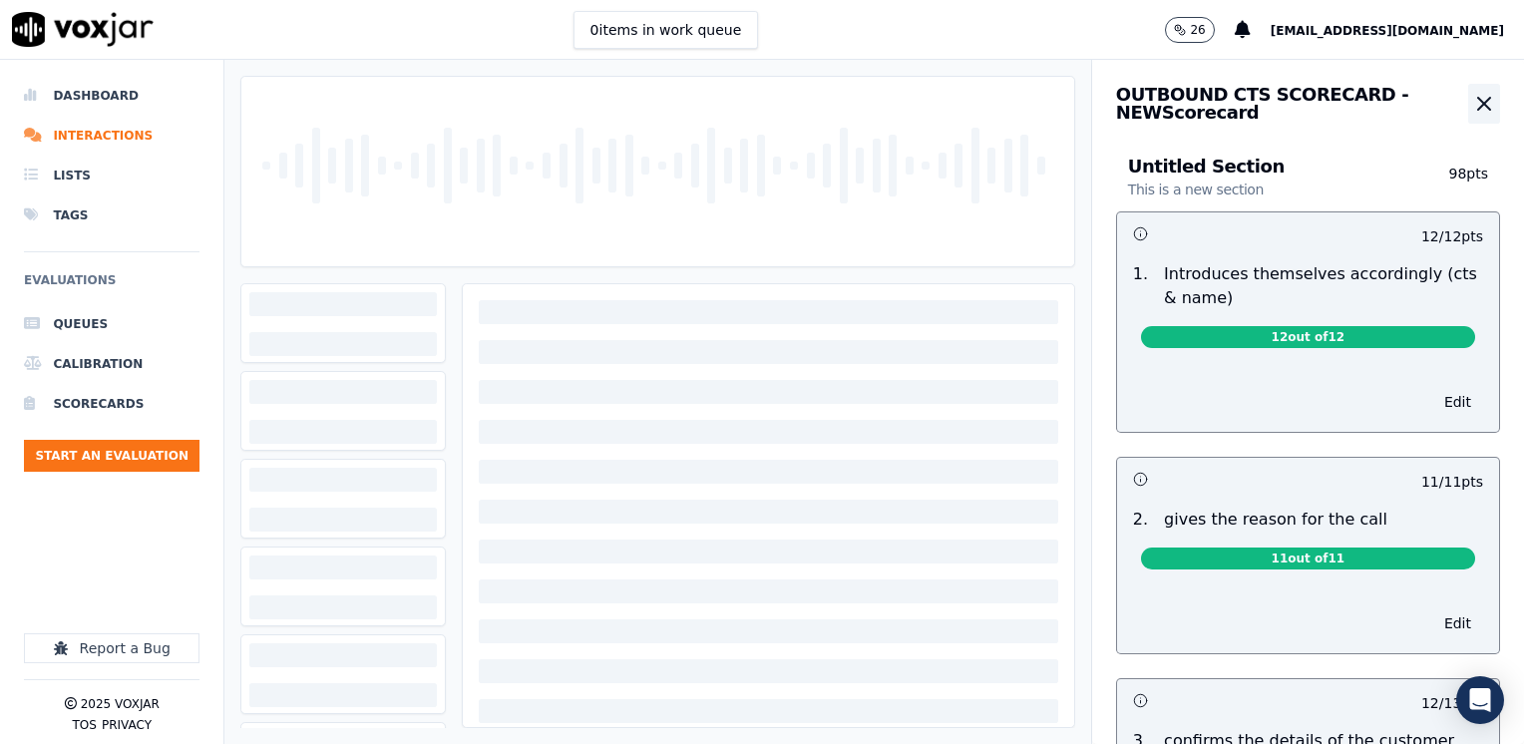
click at [1472, 100] on icon "button" at bounding box center [1484, 104] width 24 height 24
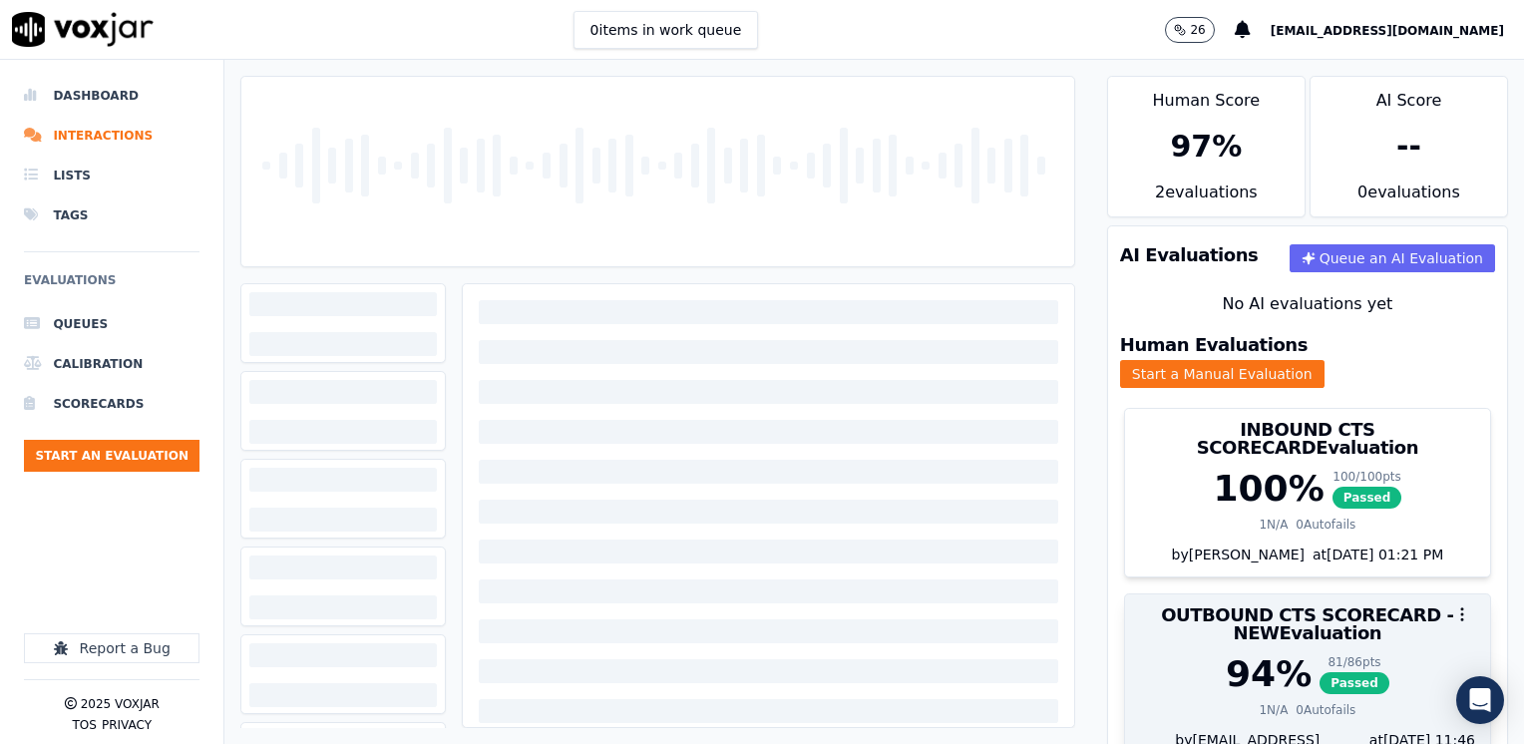
scroll to position [88, 0]
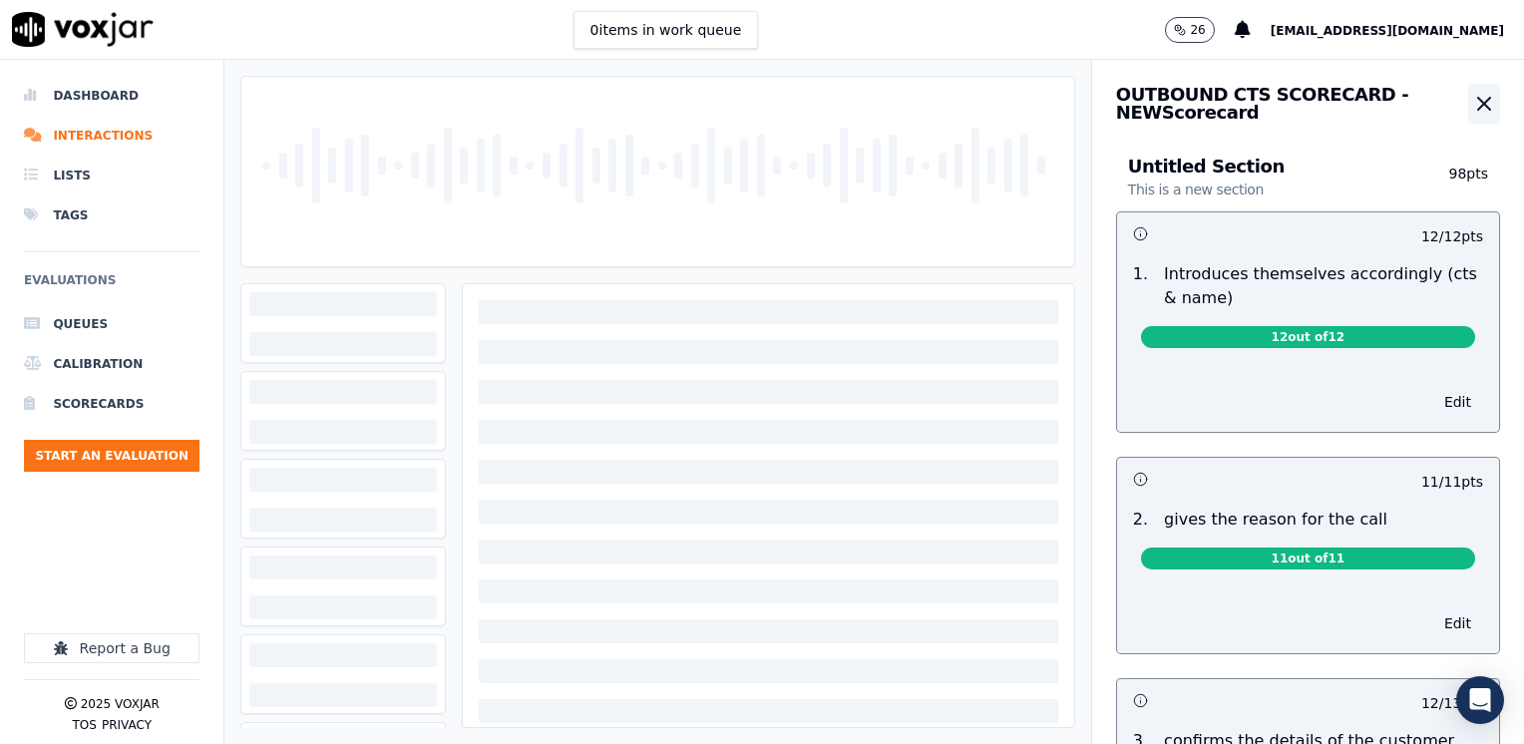
click at [1472, 98] on icon "button" at bounding box center [1484, 104] width 24 height 24
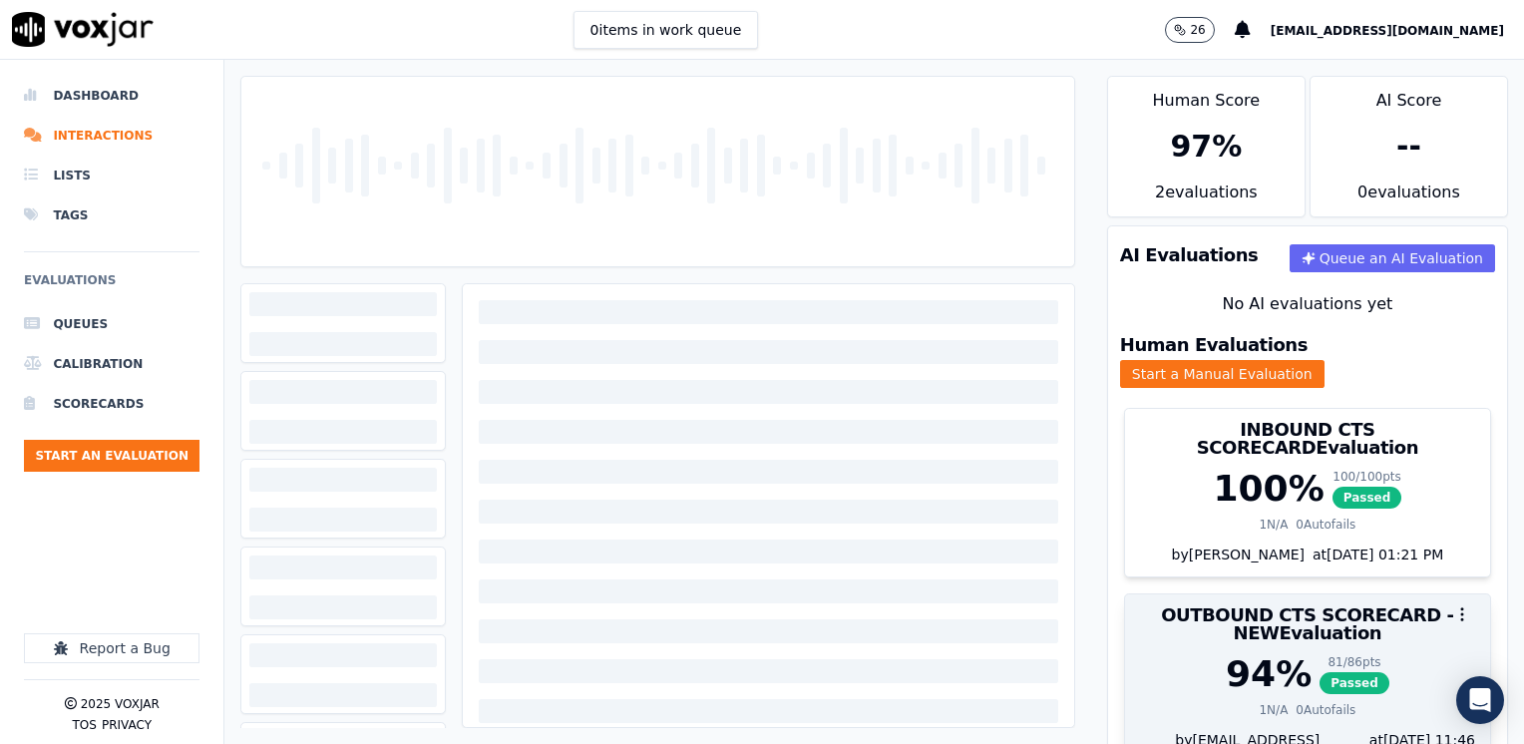
scroll to position [88, 0]
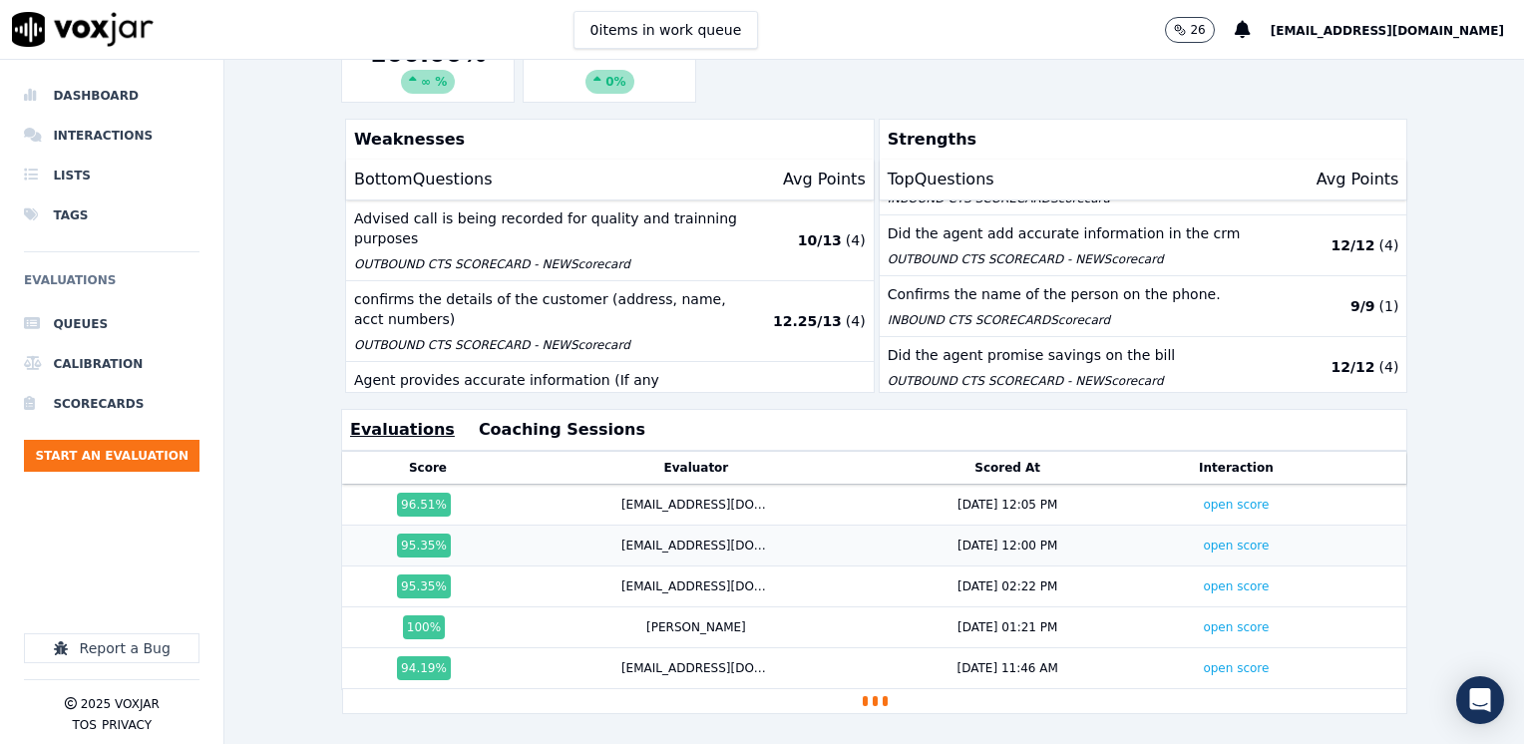
scroll to position [494, 0]
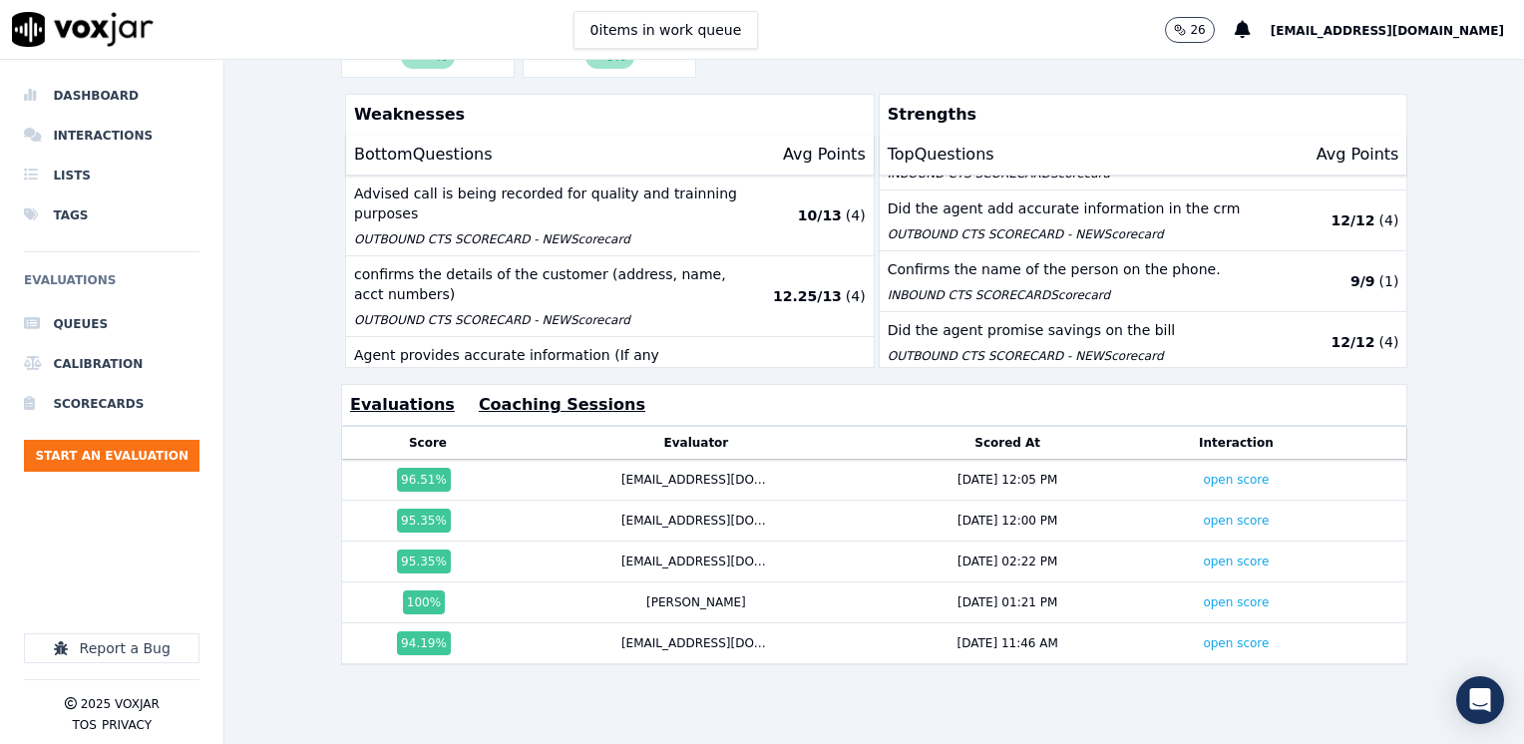
click at [498, 393] on button "Coaching Sessions" at bounding box center [562, 405] width 167 height 24
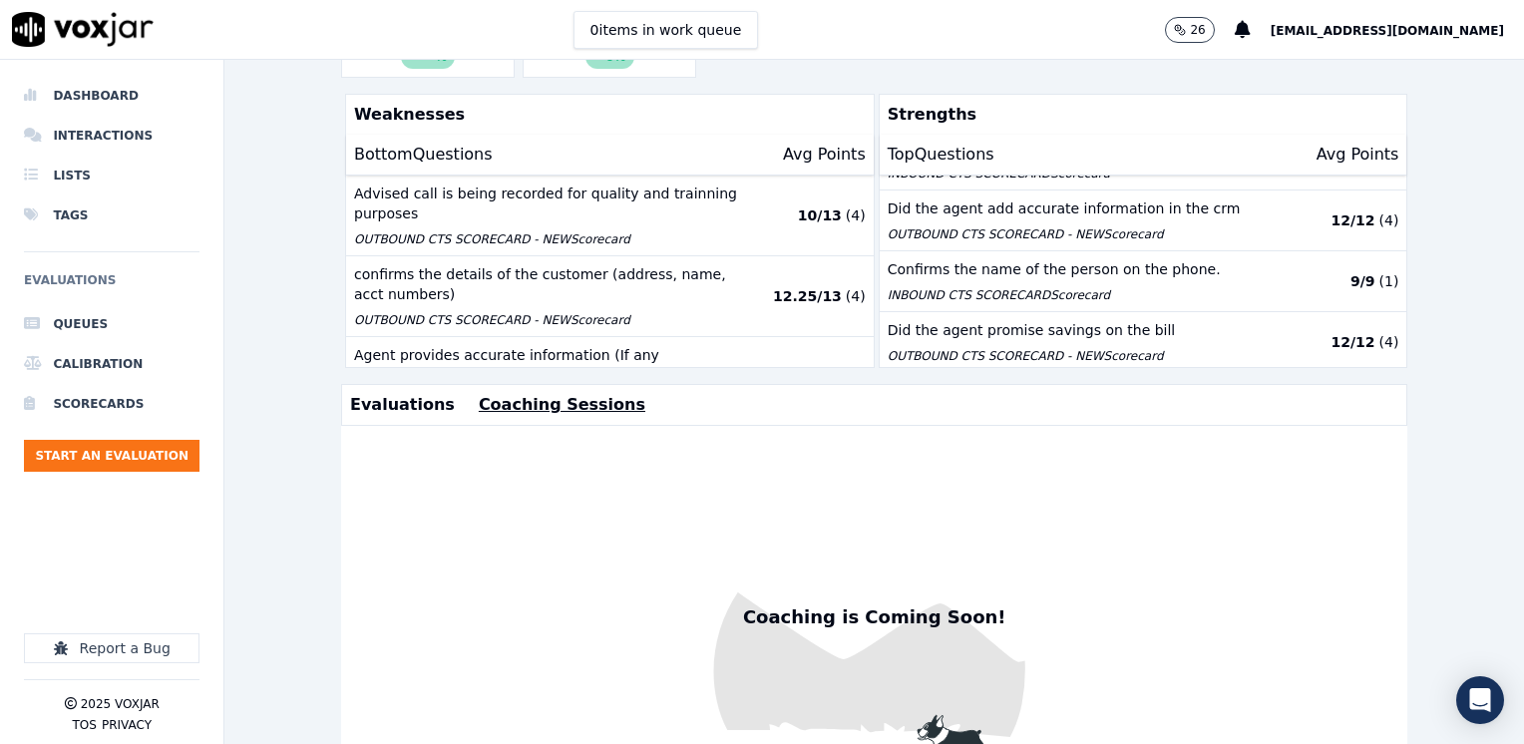
scroll to position [593, 0]
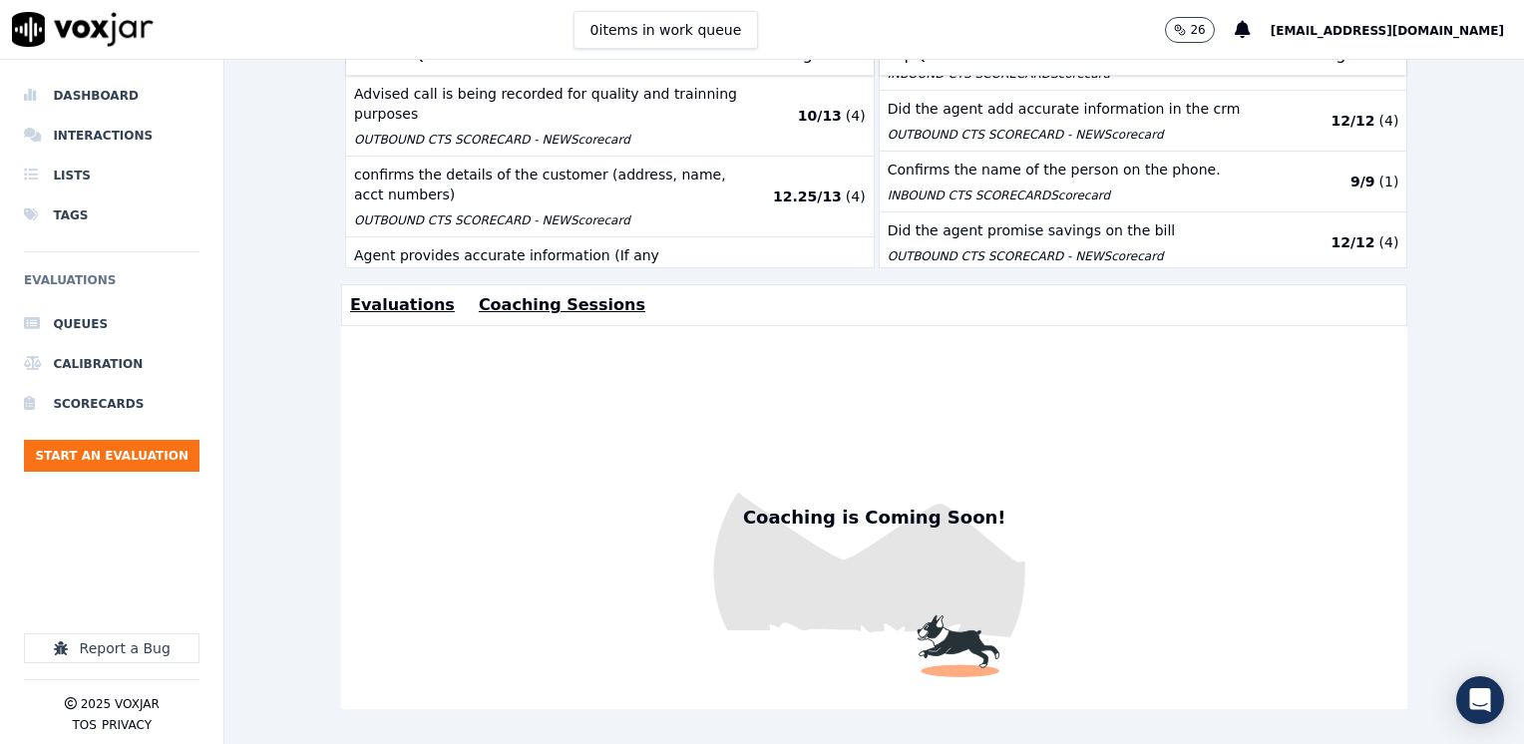
click at [386, 293] on button "Evaluations" at bounding box center [402, 305] width 105 height 24
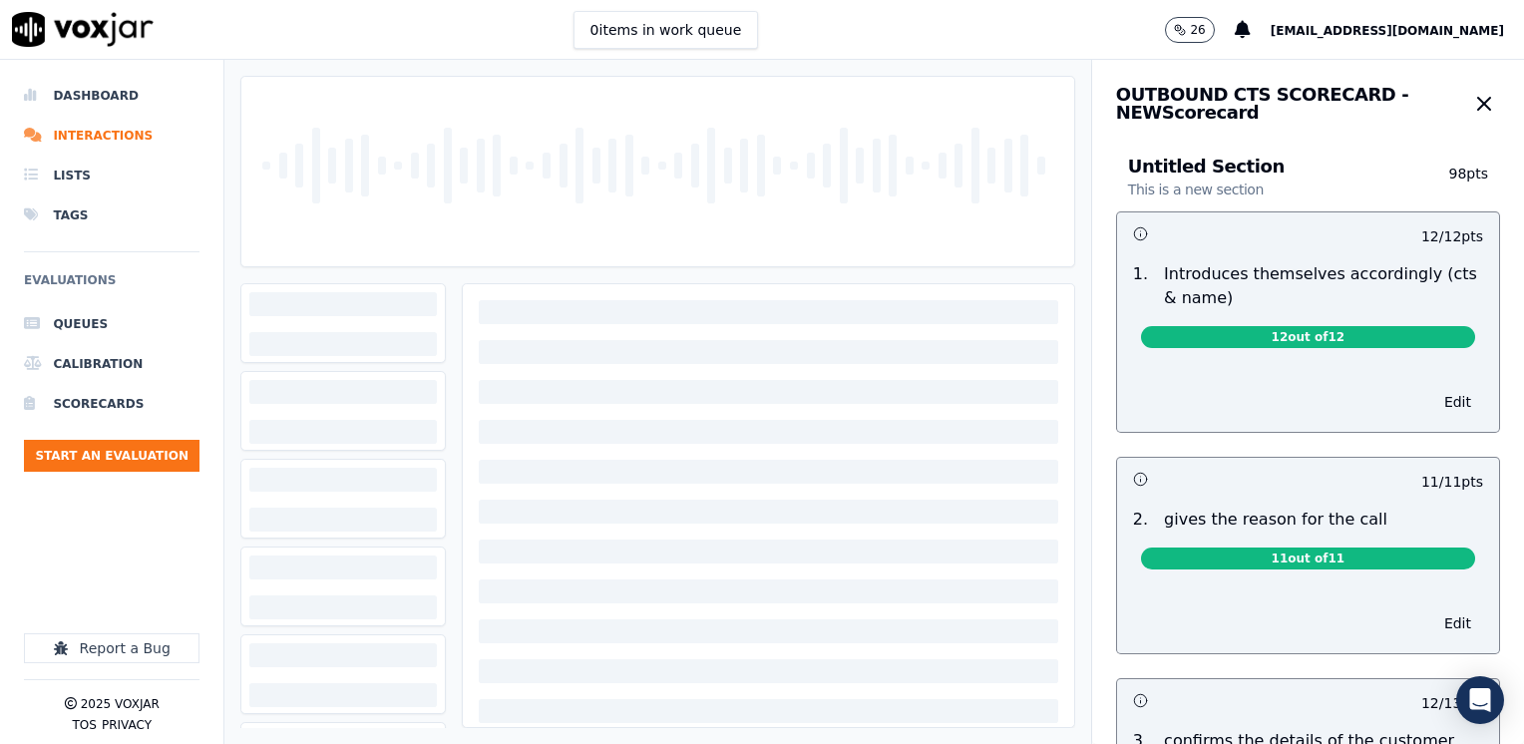
click at [1472, 106] on icon "button" at bounding box center [1484, 104] width 24 height 24
click at [665, 215] on div at bounding box center [657, 171] width 816 height 189
click at [625, 137] on div at bounding box center [629, 166] width 8 height 62
click at [1478, 106] on icon "button" at bounding box center [1484, 104] width 12 height 12
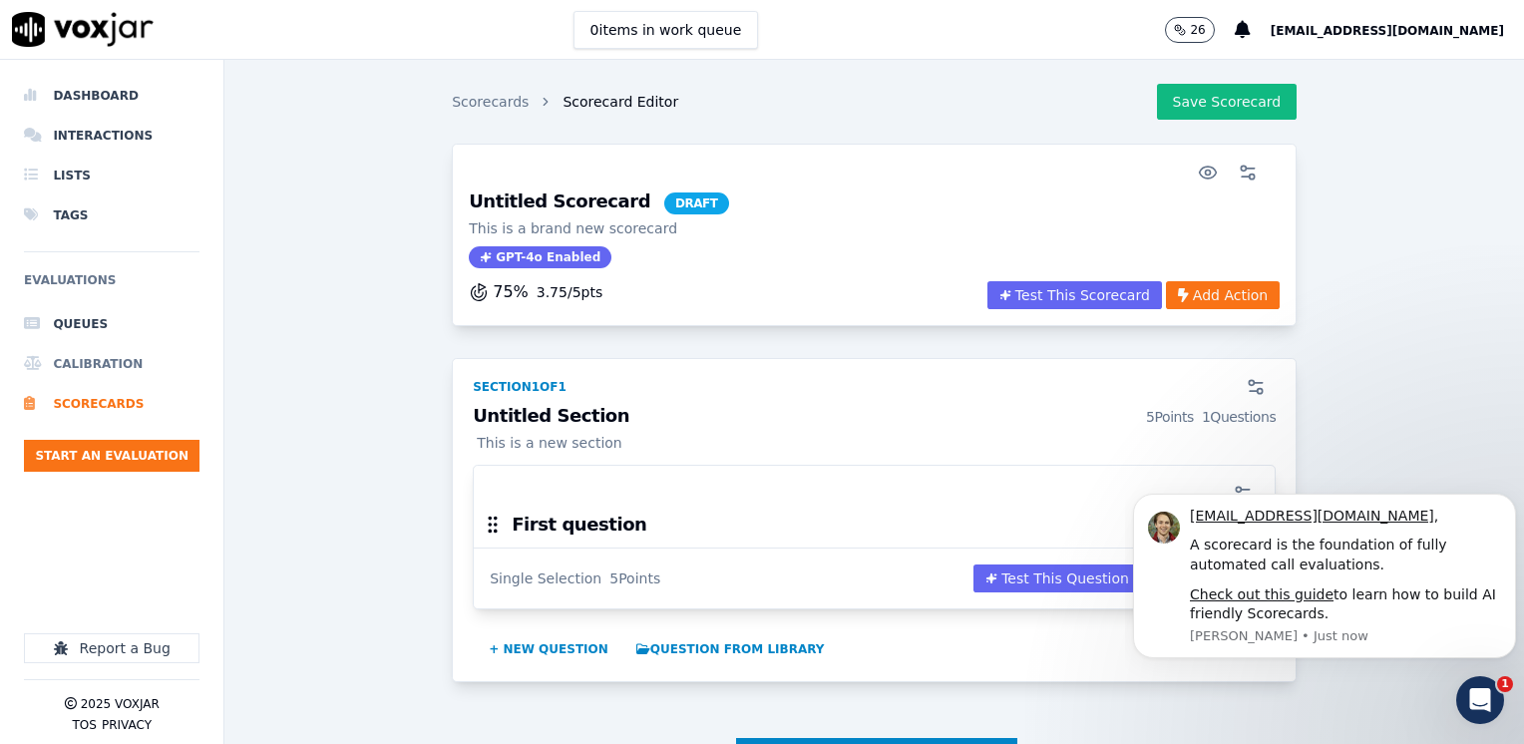
click at [111, 365] on li "Calibration" at bounding box center [111, 364] width 175 height 40
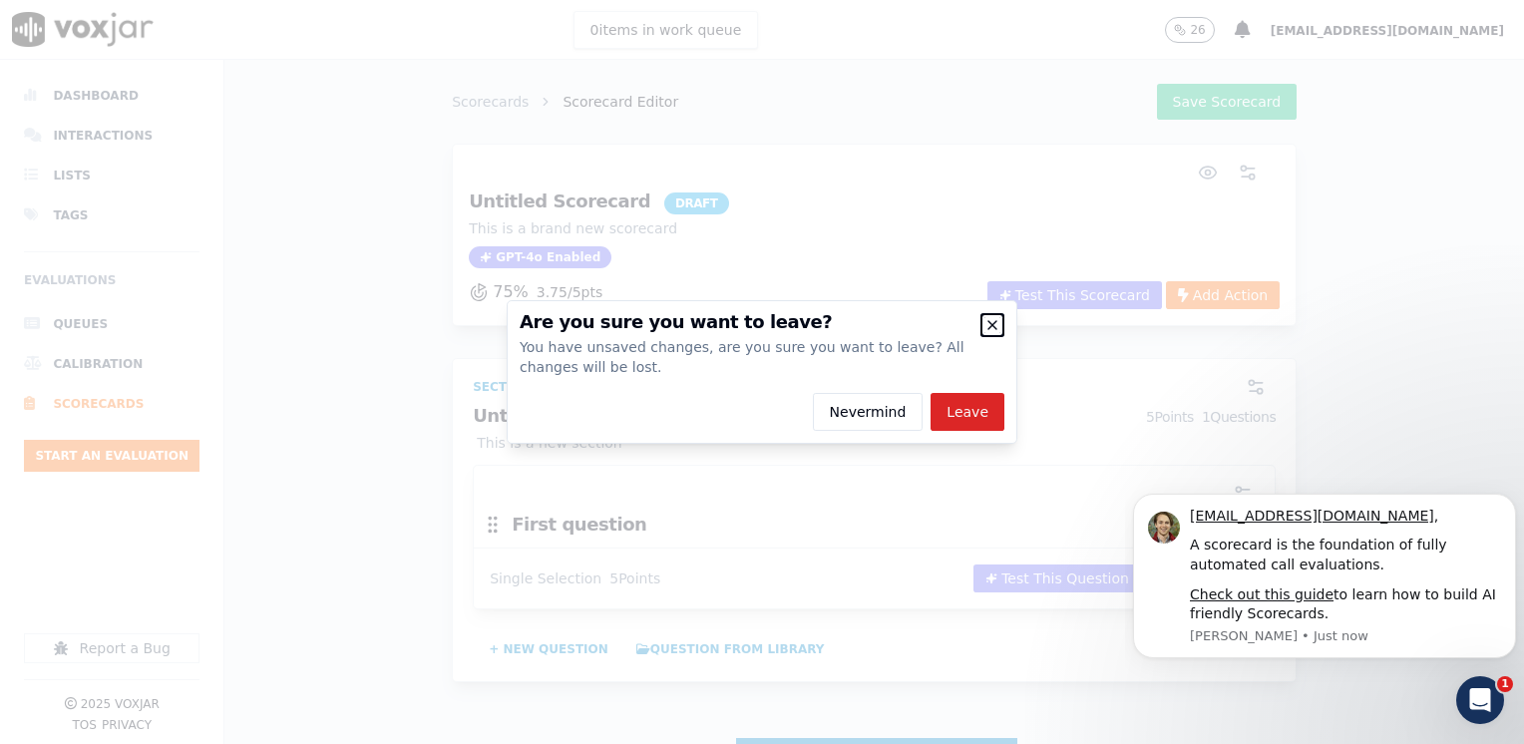
click at [991, 324] on icon "button" at bounding box center [992, 325] width 8 height 8
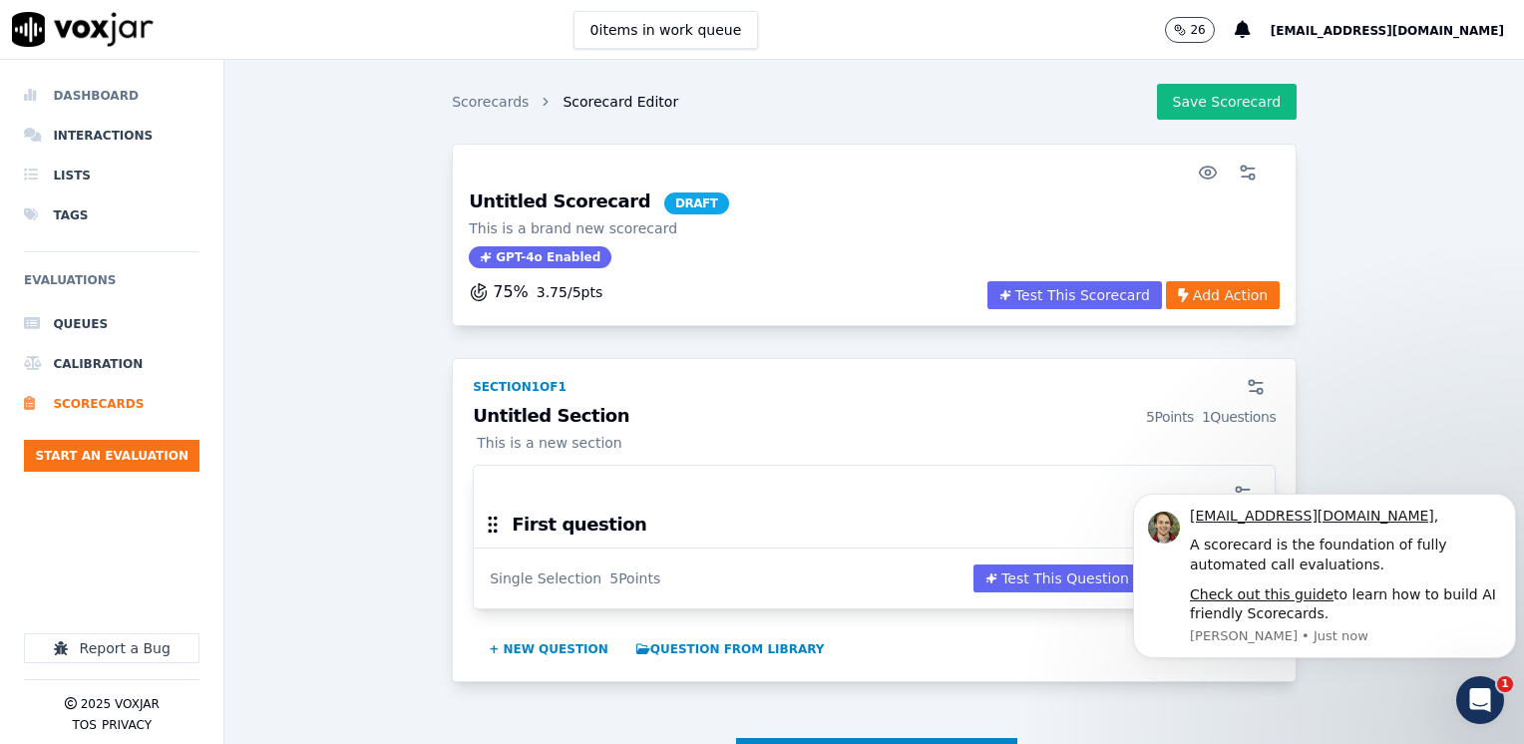
click at [114, 98] on li "Dashboard" at bounding box center [111, 96] width 175 height 40
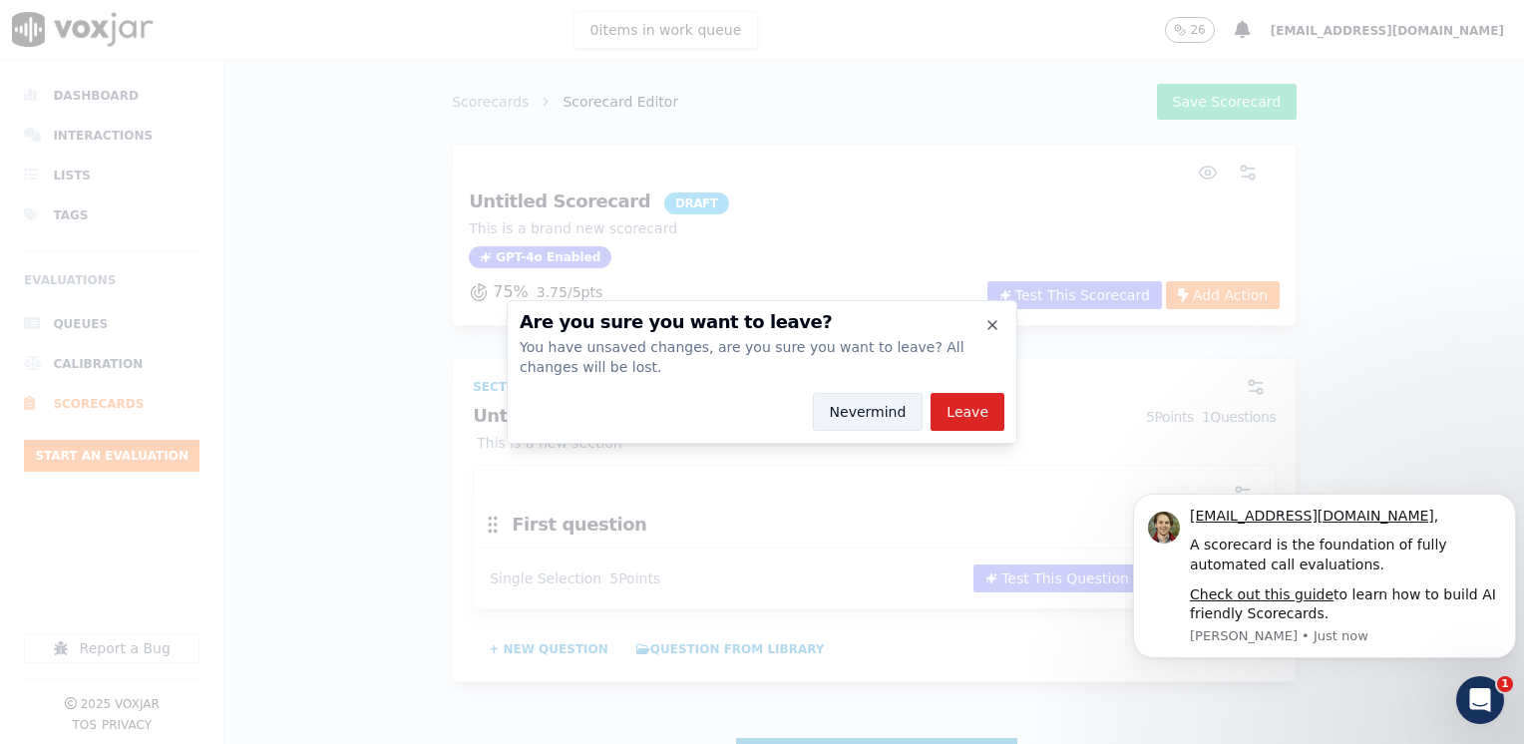
click at [870, 413] on button "Nevermind" at bounding box center [868, 412] width 111 height 38
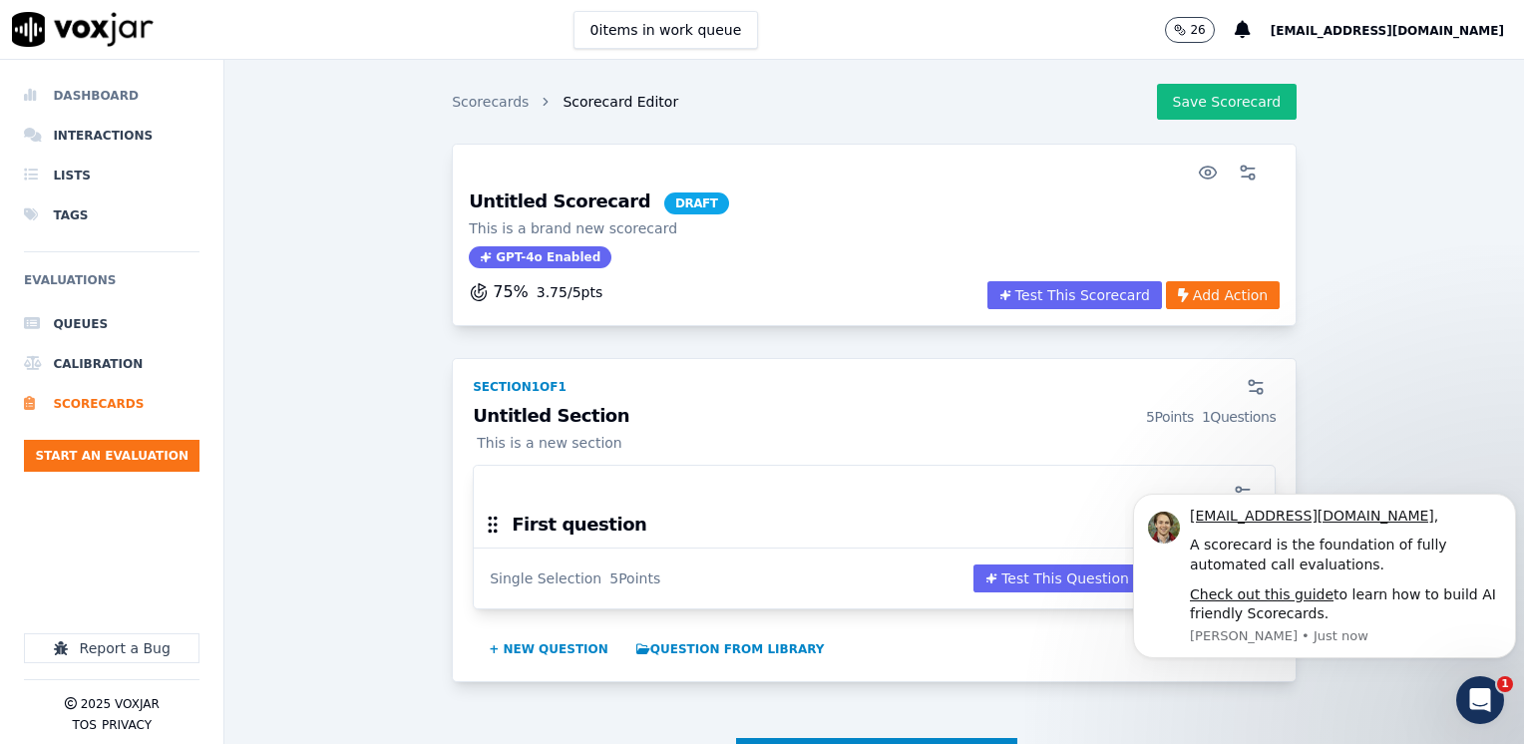
click at [100, 97] on li "Dashboard" at bounding box center [111, 96] width 175 height 40
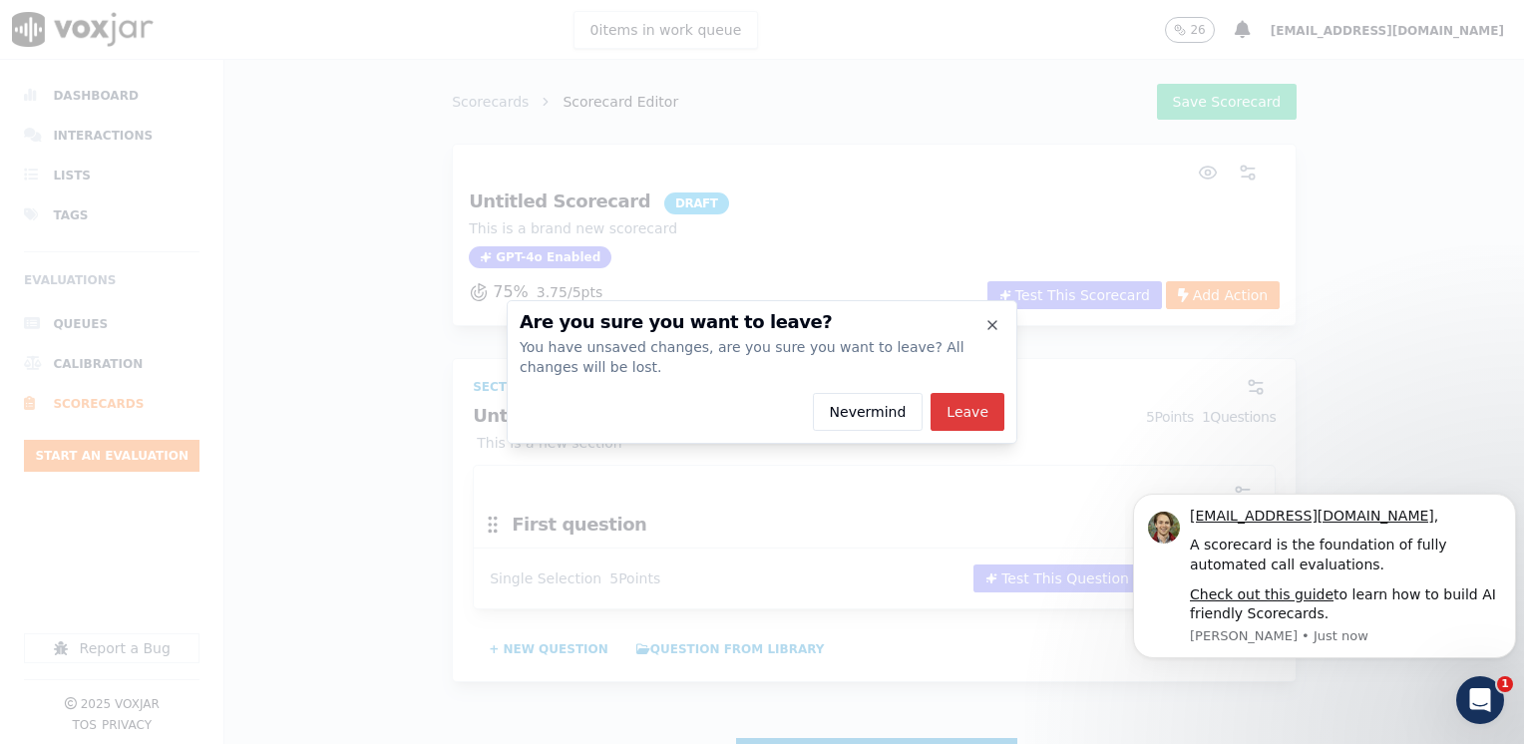
click at [977, 402] on button "Leave" at bounding box center [967, 412] width 74 height 38
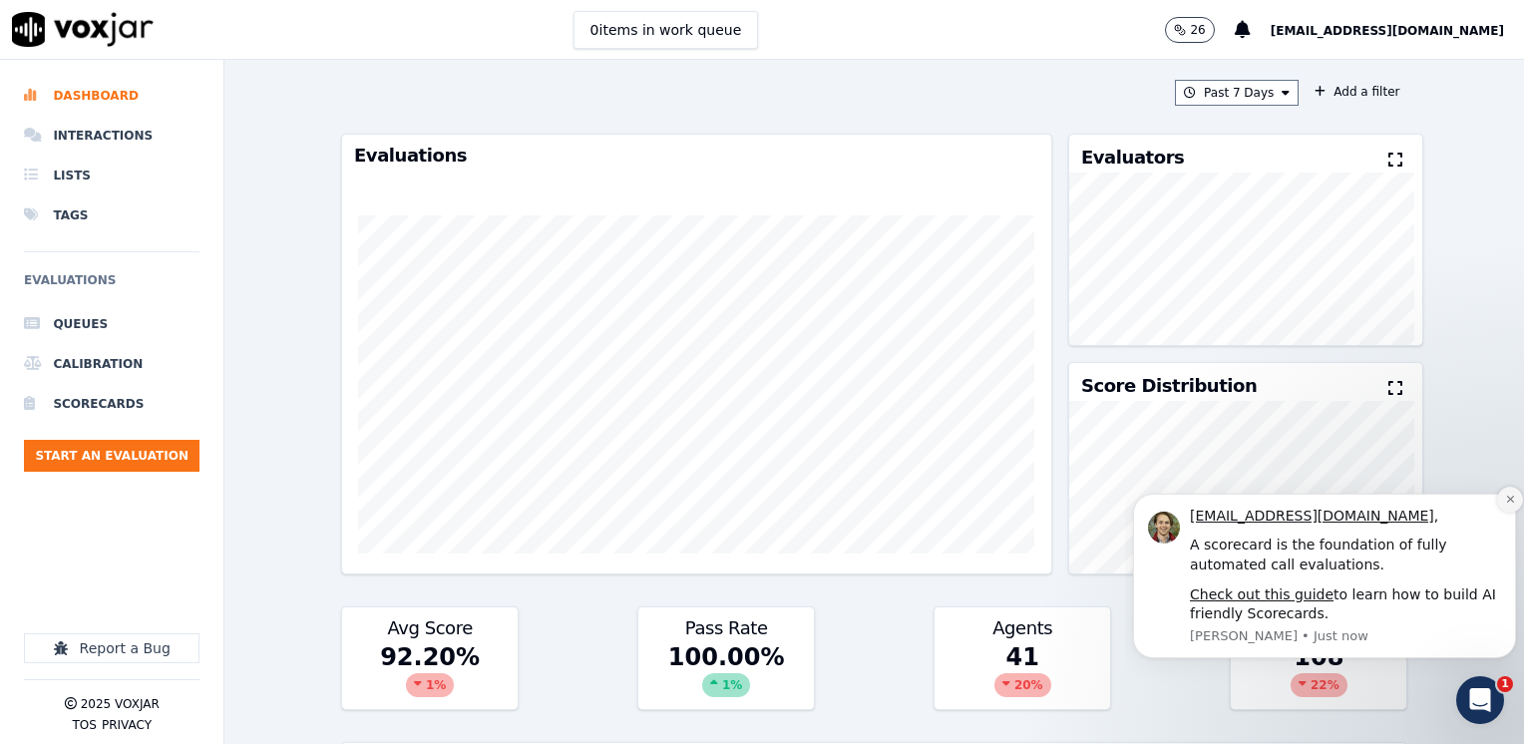
click at [1509, 503] on icon "Dismiss notification" at bounding box center [1510, 499] width 11 height 11
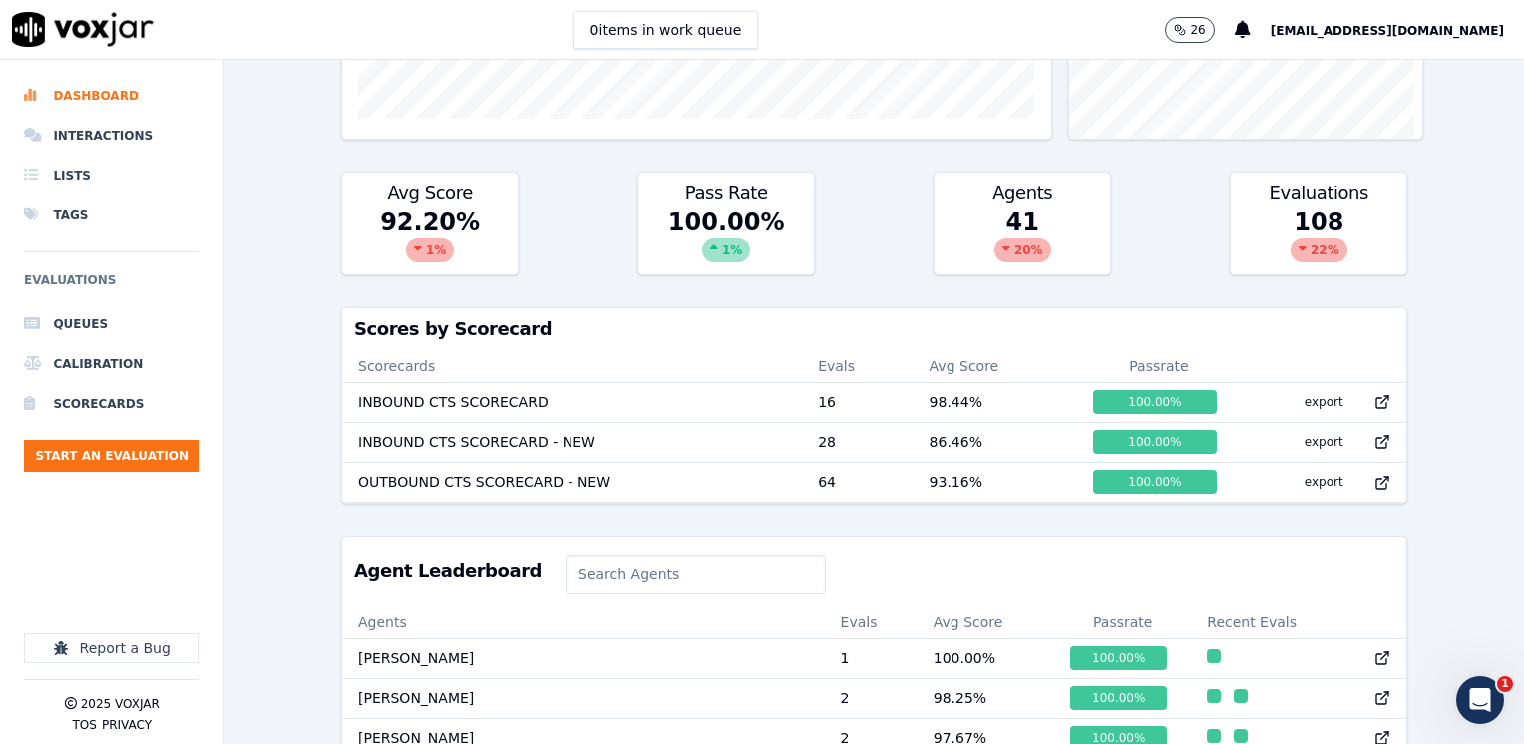
scroll to position [598, 0]
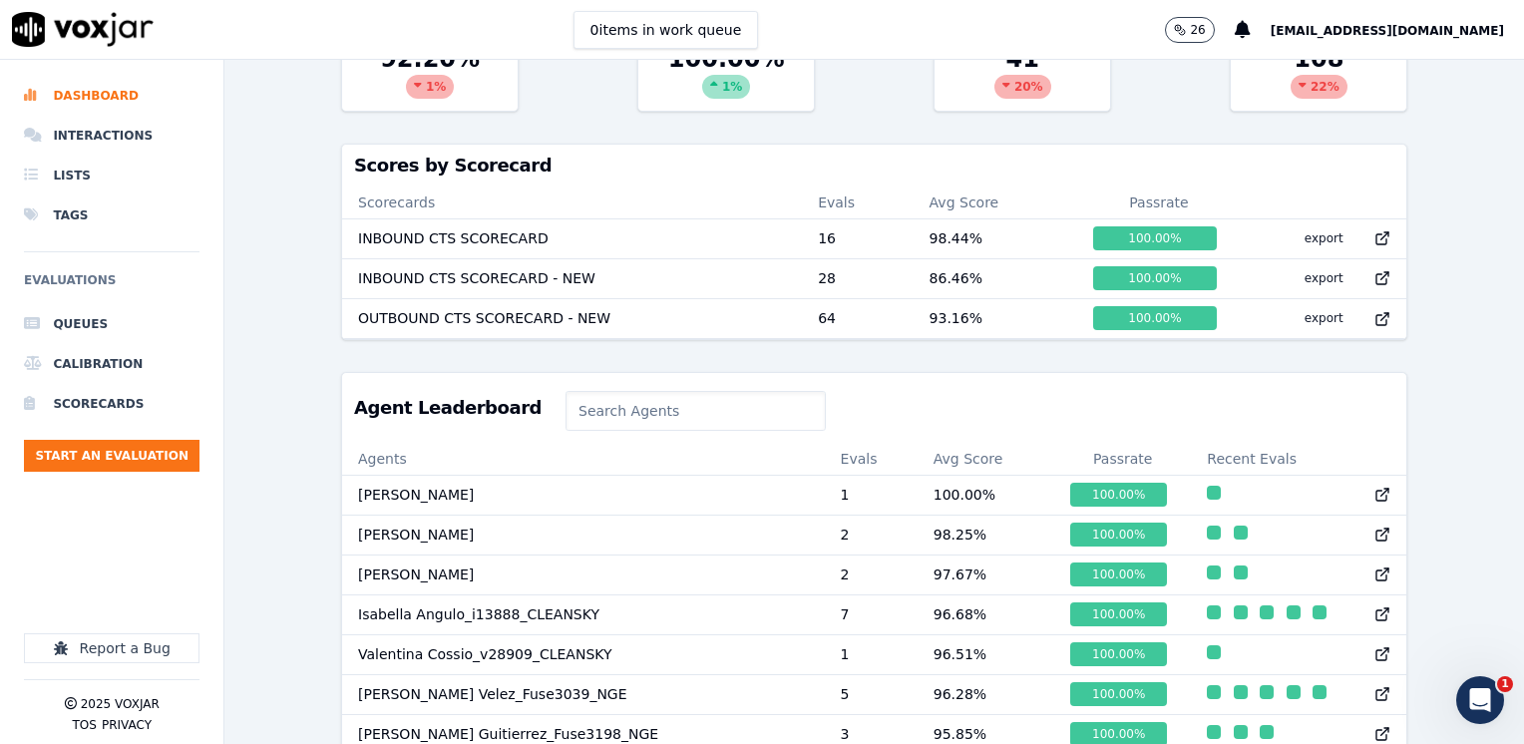
click at [676, 431] on input at bounding box center [695, 411] width 260 height 40
type input "D"
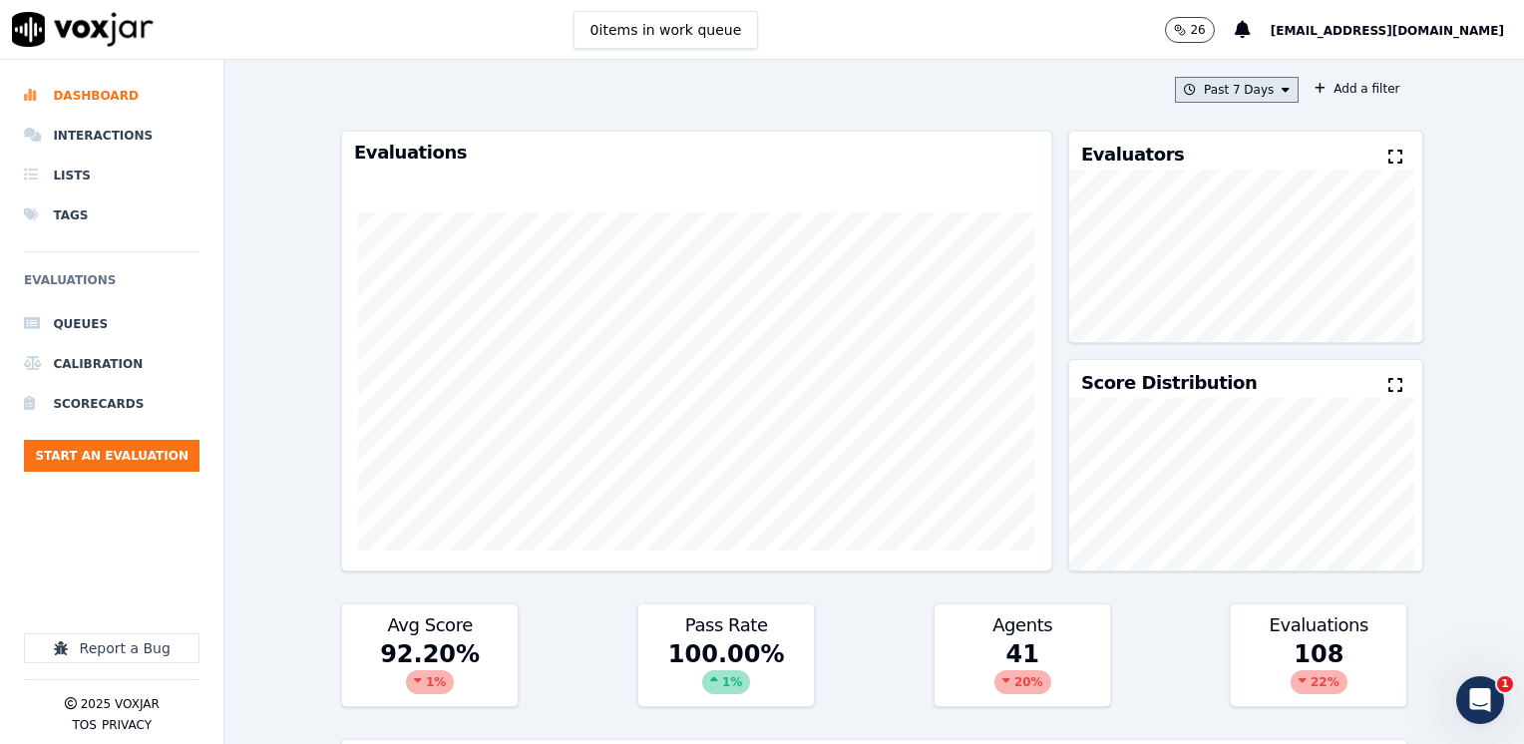
scroll to position [0, 0]
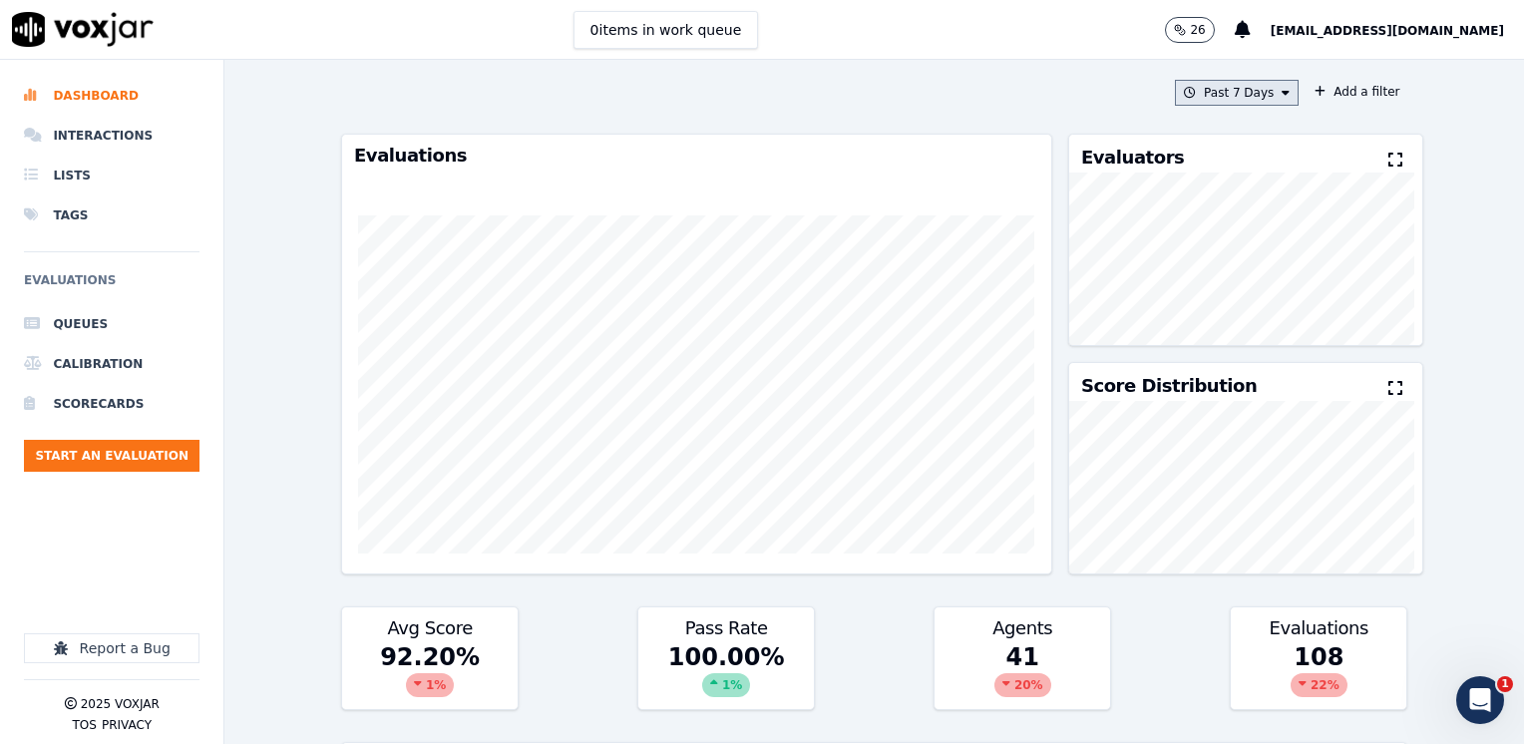
type input "SAMUEL VELEZ"
click at [1271, 94] on button "Past 7 Days" at bounding box center [1237, 93] width 124 height 26
click at [1215, 130] on div "Custom" at bounding box center [1229, 130] width 46 height 16
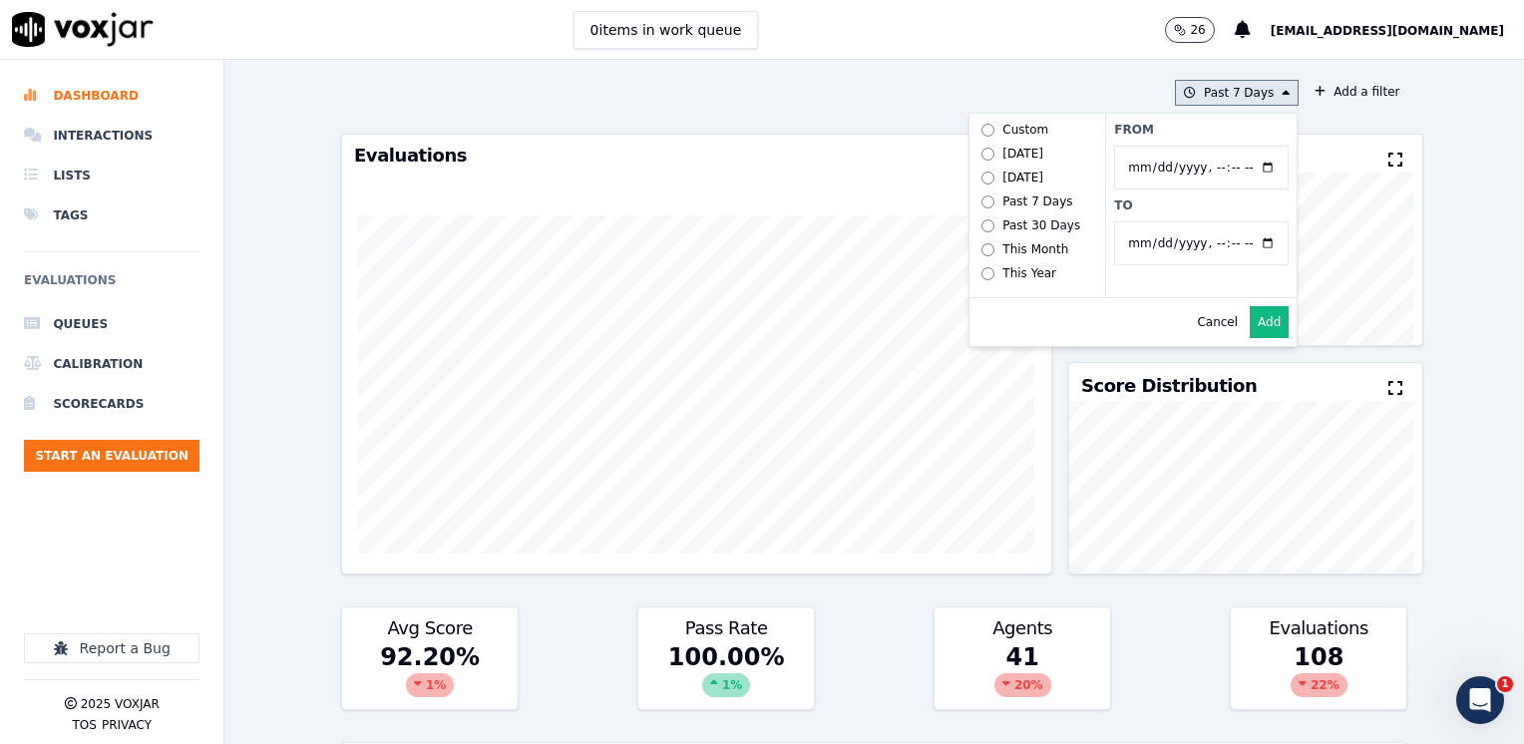
click at [1245, 165] on input "From" at bounding box center [1201, 168] width 174 height 44
type input "[DATE]T00:00"
click at [1199, 126] on label "From" at bounding box center [1201, 130] width 174 height 16
click at [1199, 146] on input "From" at bounding box center [1201, 168] width 174 height 44
click at [1251, 243] on input "To" at bounding box center [1201, 243] width 174 height 44
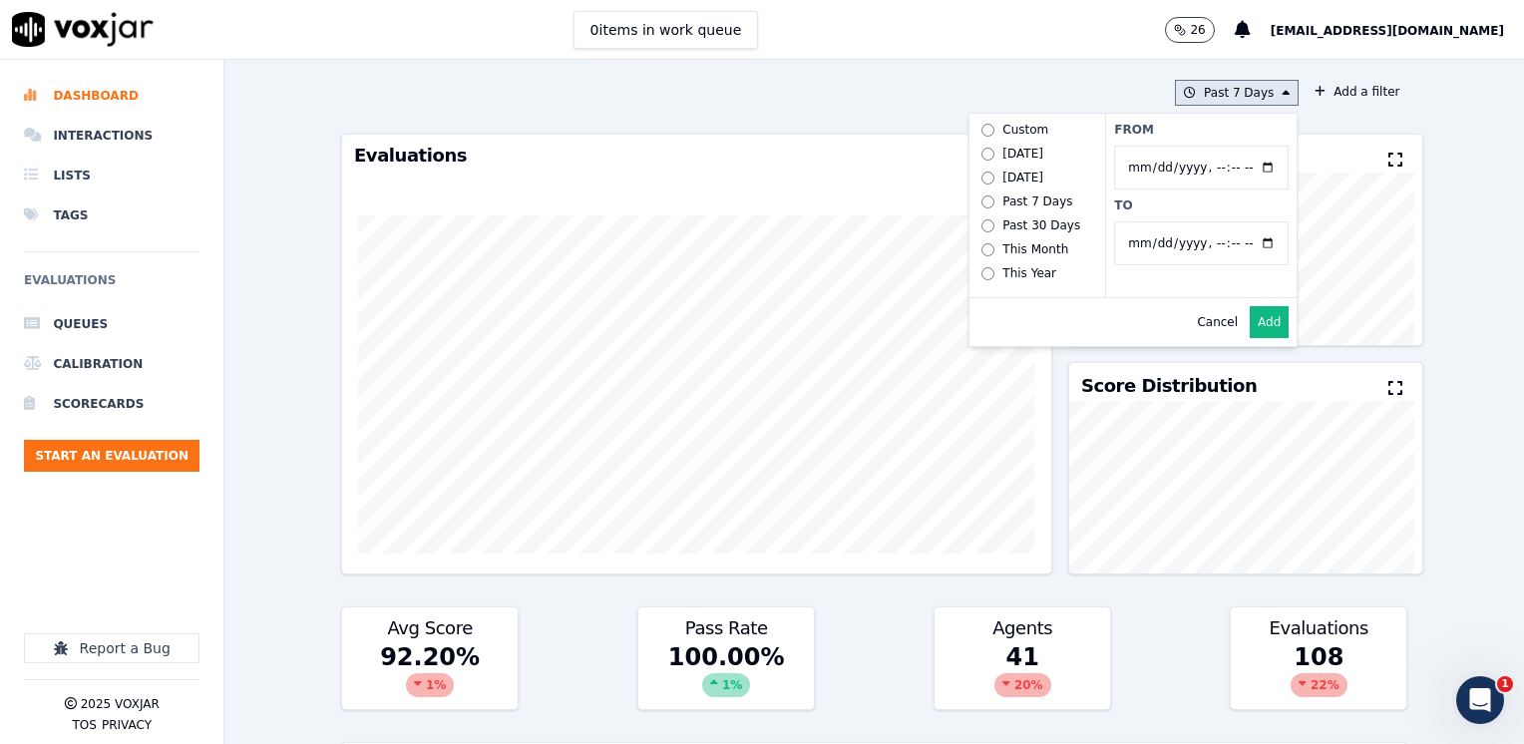
type input "2025-08-22T23:59"
click at [1198, 129] on label "From" at bounding box center [1201, 130] width 174 height 16
click at [1198, 146] on input "From" at bounding box center [1201, 168] width 174 height 44
click at [1249, 337] on button "Add" at bounding box center [1268, 322] width 39 height 32
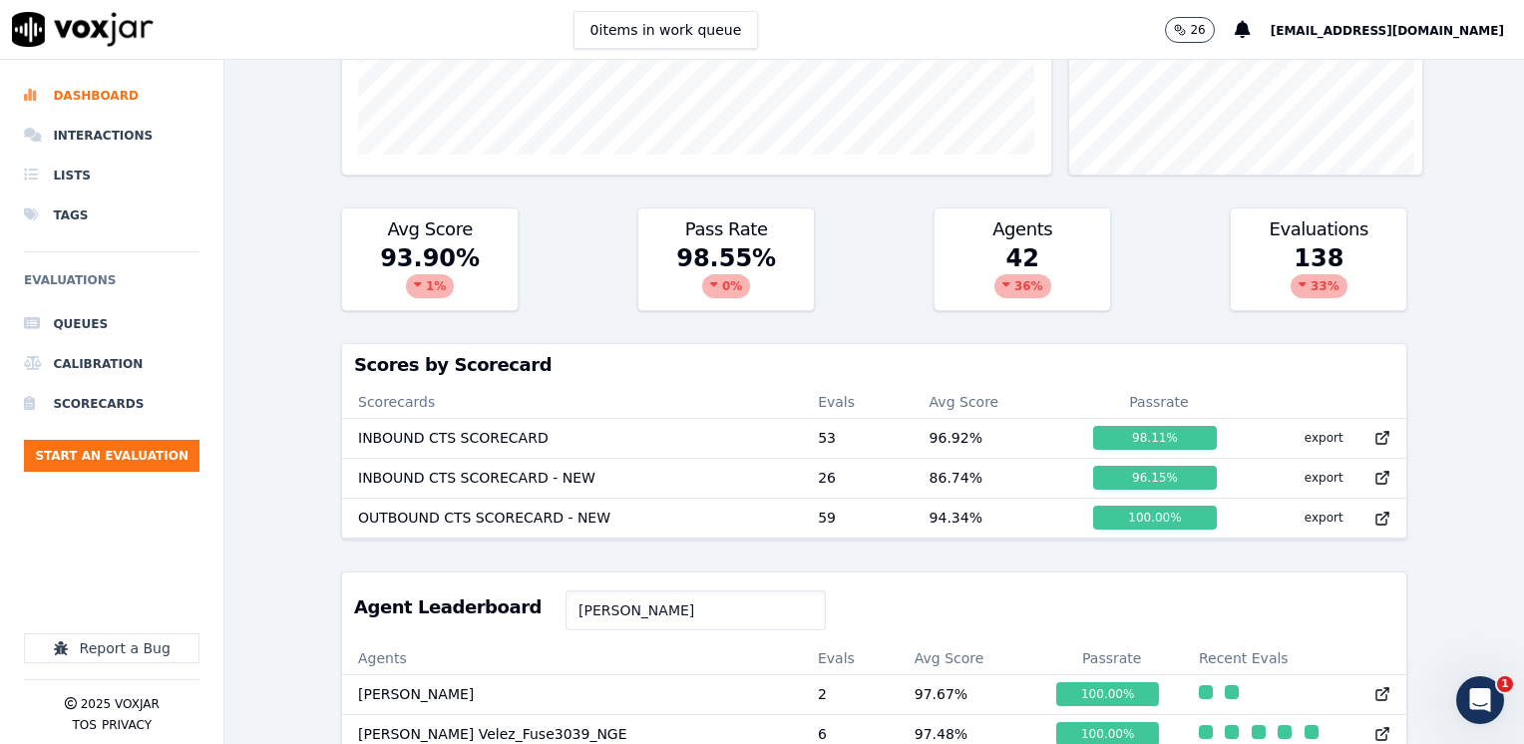
scroll to position [598, 0]
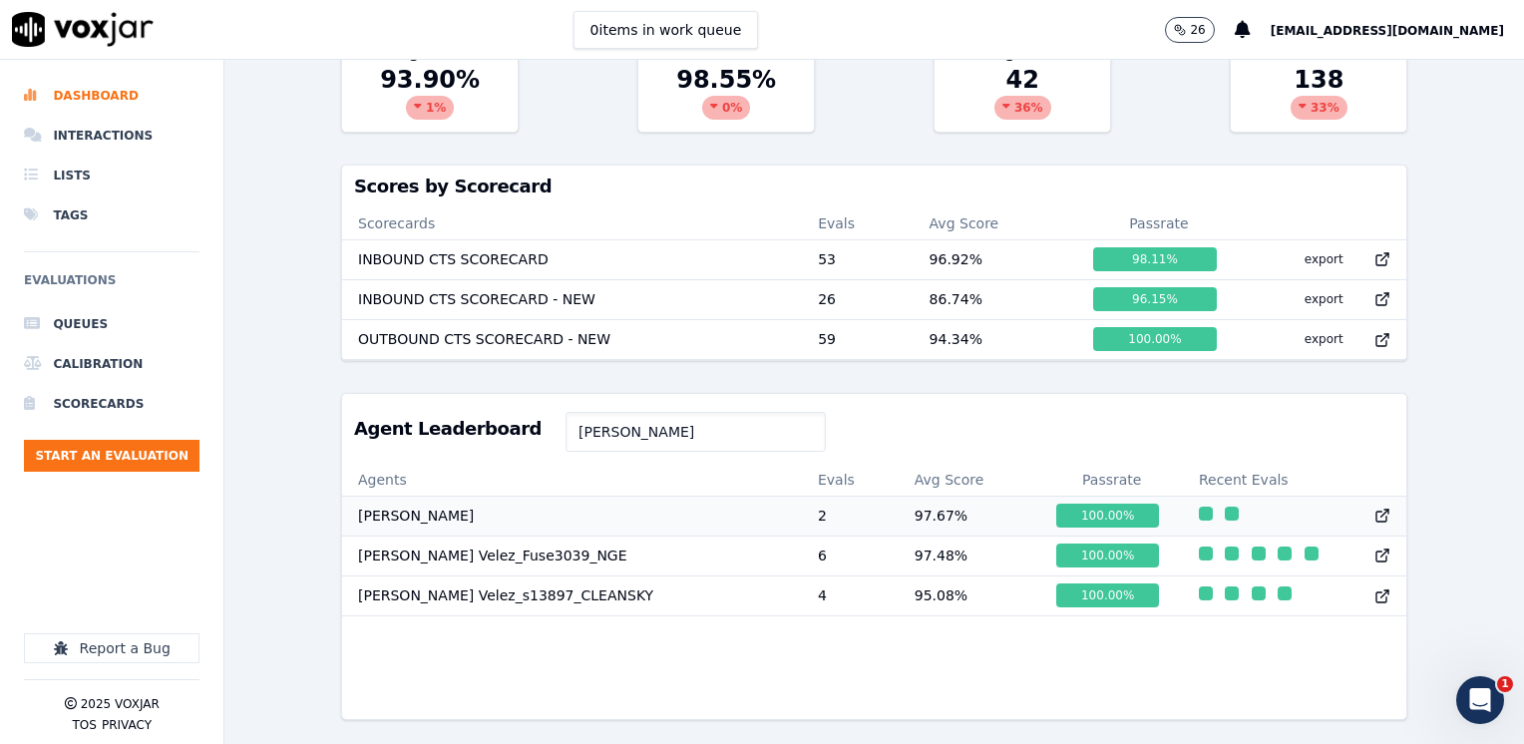
click at [1217, 506] on td at bounding box center [1295, 516] width 224 height 40
click at [898, 575] on td "95.08 %" at bounding box center [969, 595] width 143 height 40
click at [100, 134] on li "Interactions" at bounding box center [111, 136] width 175 height 40
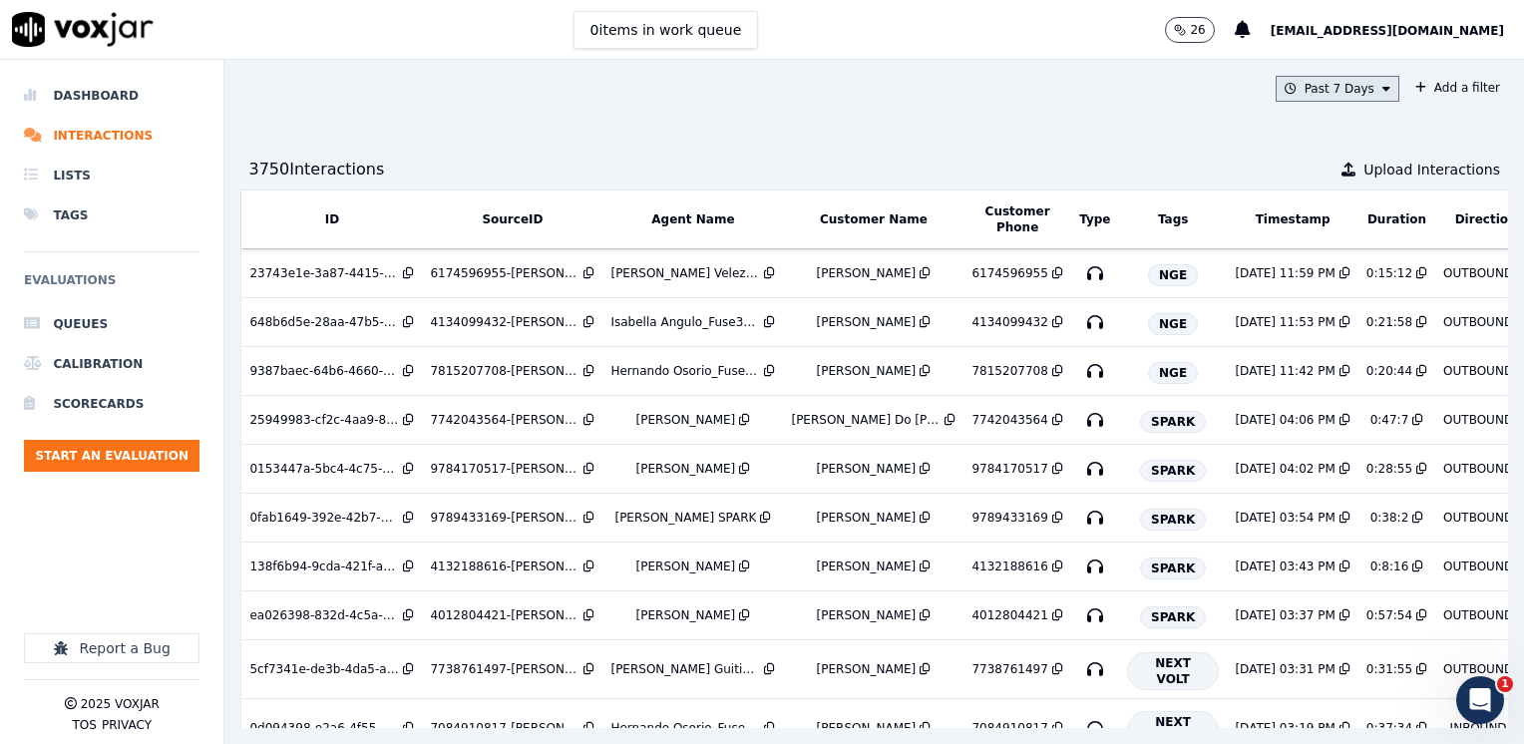
click at [1382, 92] on icon at bounding box center [1386, 89] width 8 height 12
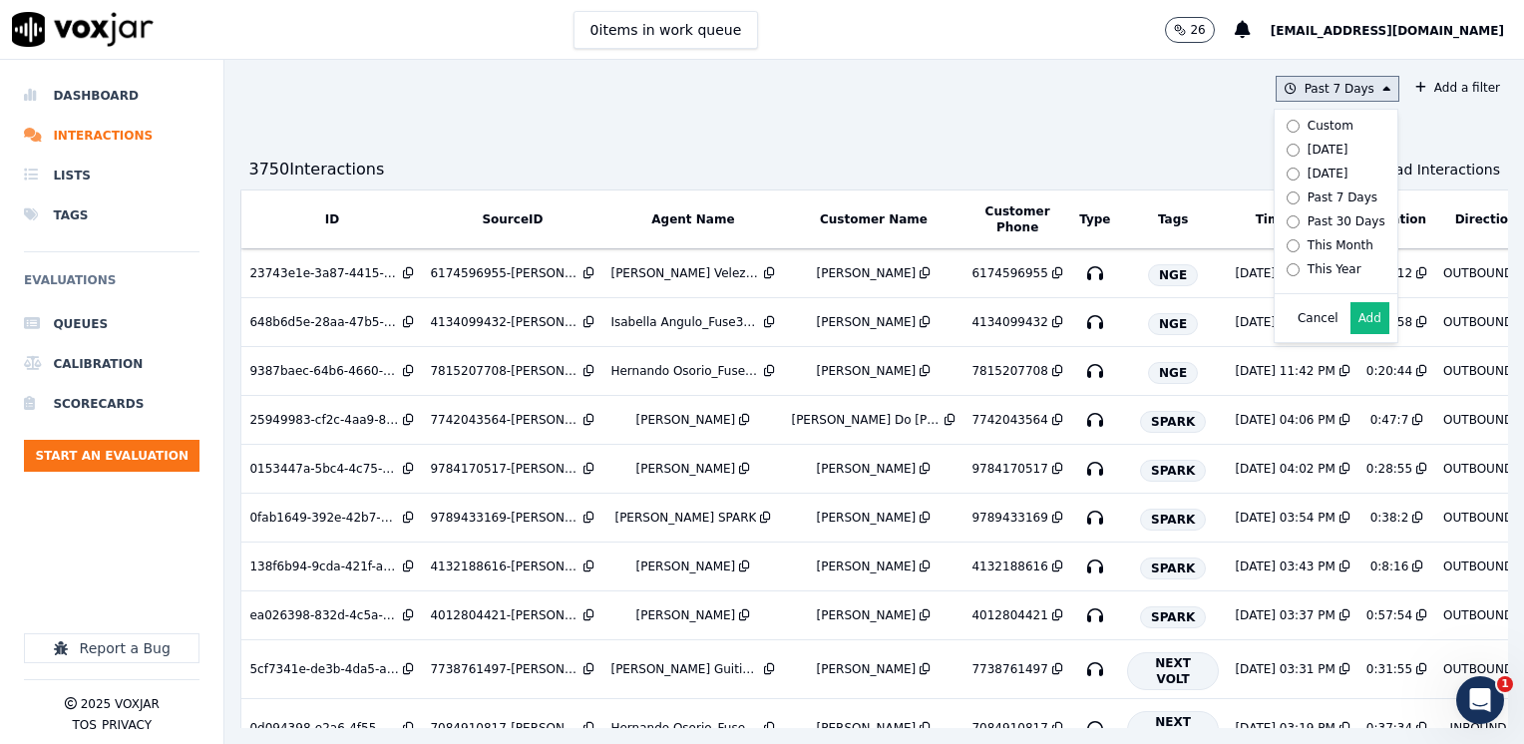
click at [1307, 123] on div "Custom" at bounding box center [1330, 126] width 46 height 16
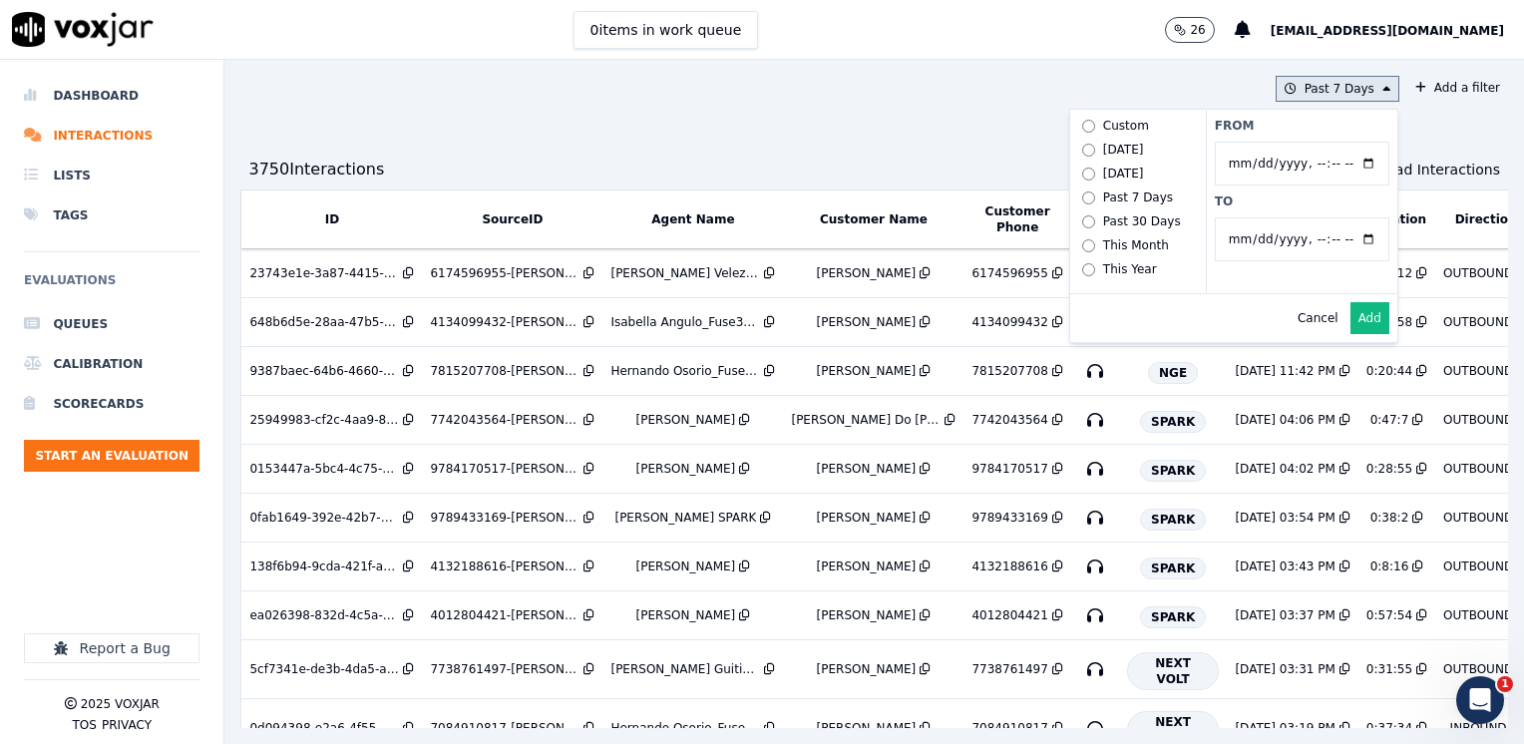
click at [1331, 161] on input "From" at bounding box center [1301, 164] width 174 height 44
type input "2025-08-18T00:00"
click at [1299, 115] on div "From To" at bounding box center [1300, 201] width 191 height 183
click at [1335, 238] on input "To" at bounding box center [1301, 239] width 174 height 44
type input "2025-08-22T23:59"
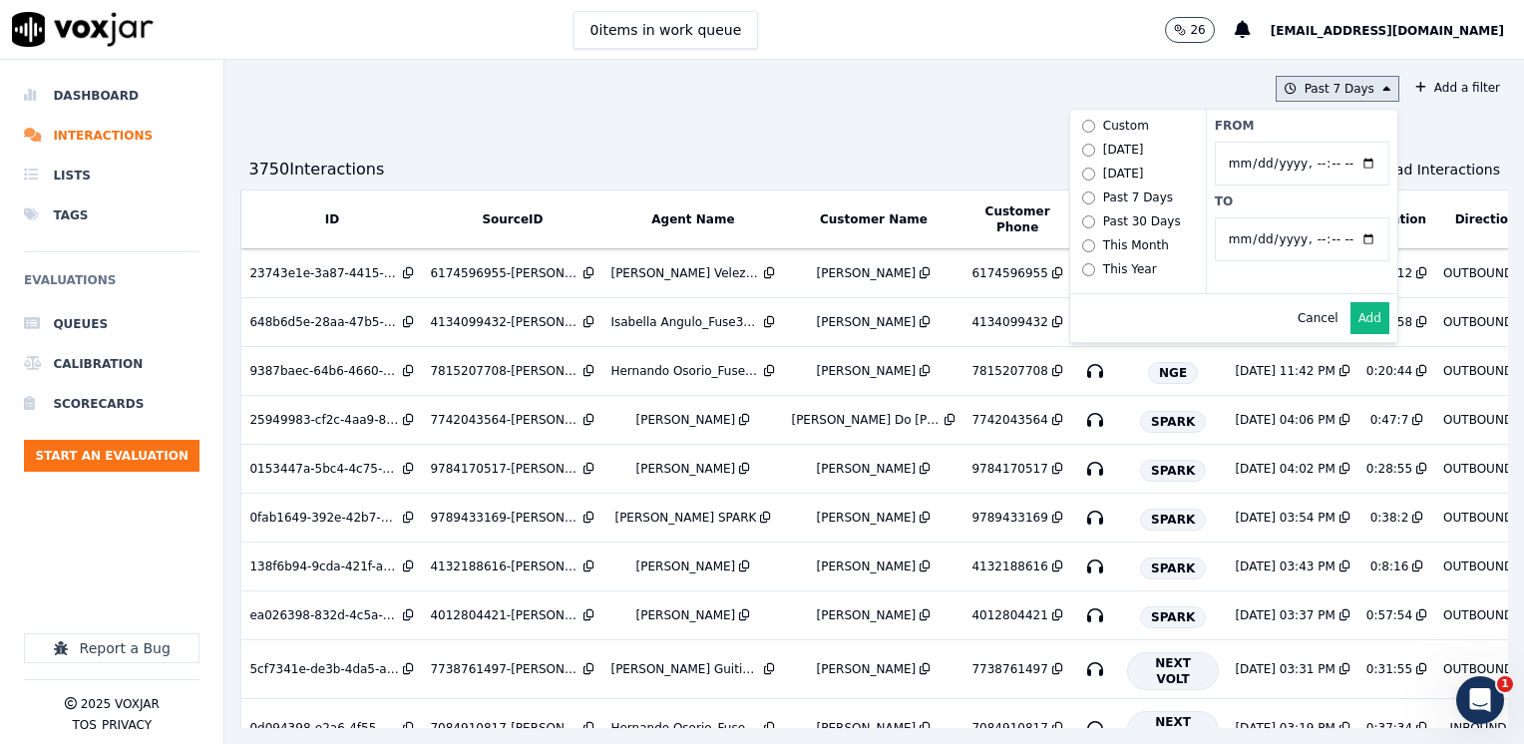
click at [1278, 121] on label "From" at bounding box center [1301, 126] width 174 height 16
click at [1278, 142] on input "From" at bounding box center [1301, 164] width 174 height 44
click at [1350, 334] on button "Add" at bounding box center [1369, 318] width 39 height 32
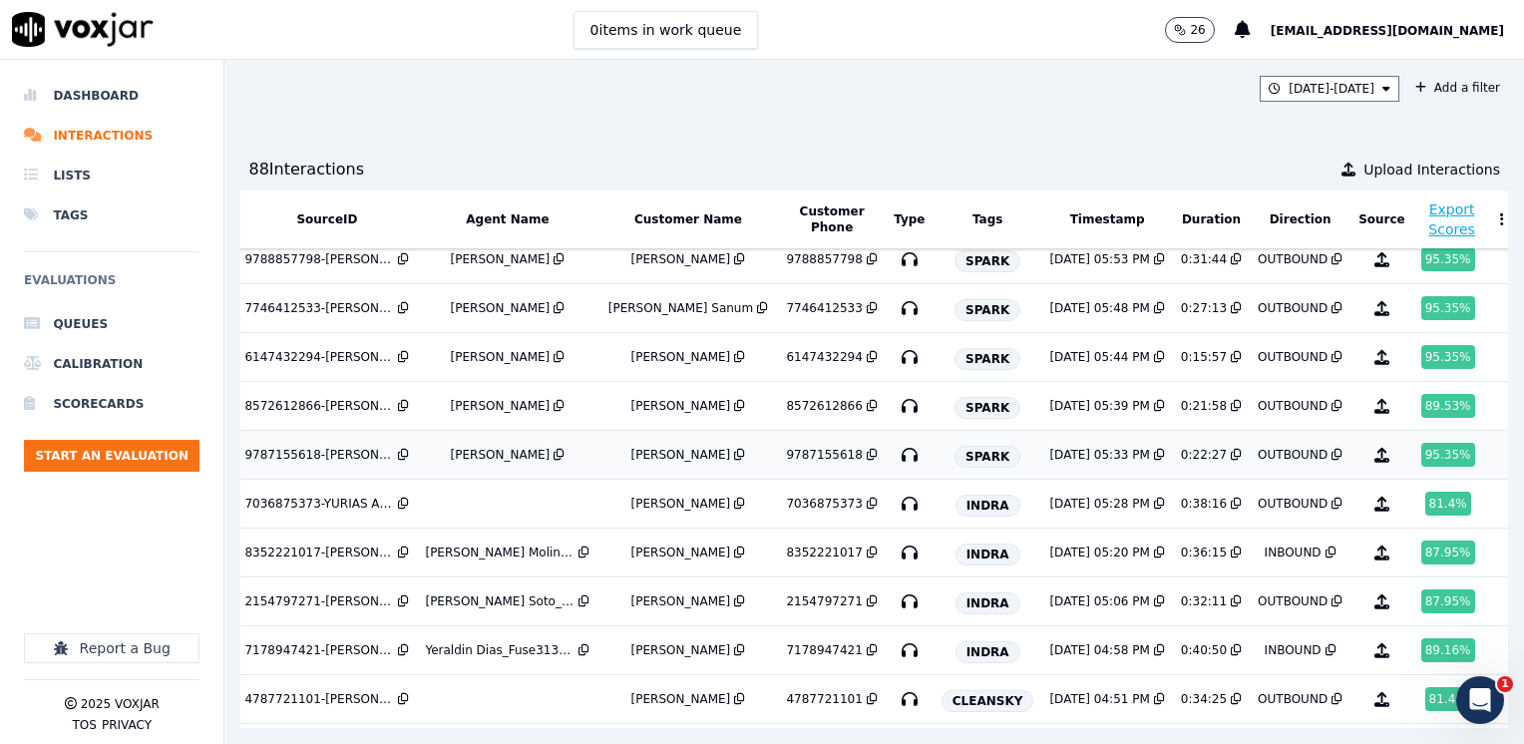
scroll to position [0, 185]
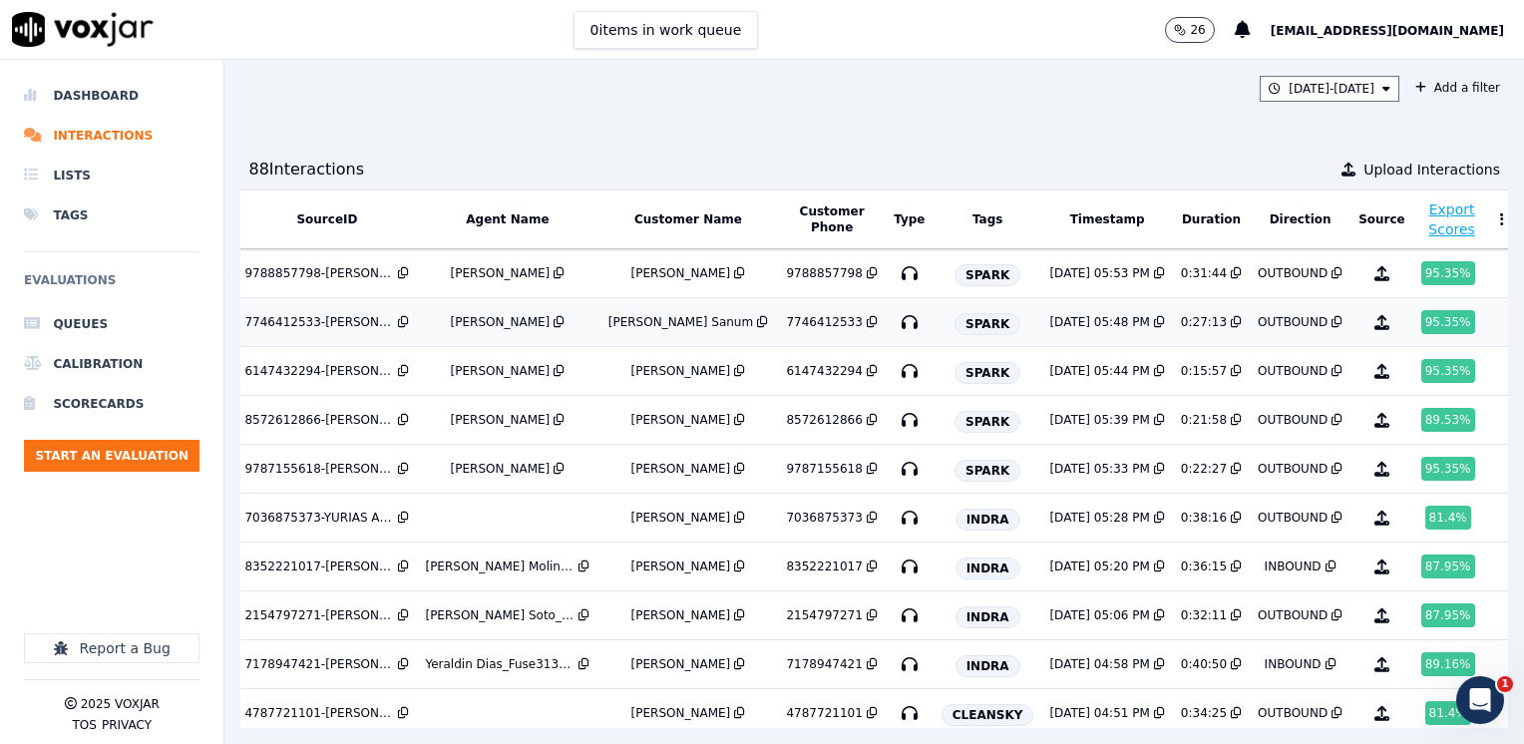
click at [1421, 325] on div "95.35 %" at bounding box center [1448, 322] width 54 height 24
click at [866, 318] on icon at bounding box center [871, 322] width 11 height 12
click at [866, 321] on icon at bounding box center [871, 322] width 11 height 12
click at [866, 319] on icon at bounding box center [871, 322] width 11 height 12
click at [1421, 322] on div "95.35 %" at bounding box center [1448, 322] width 54 height 24
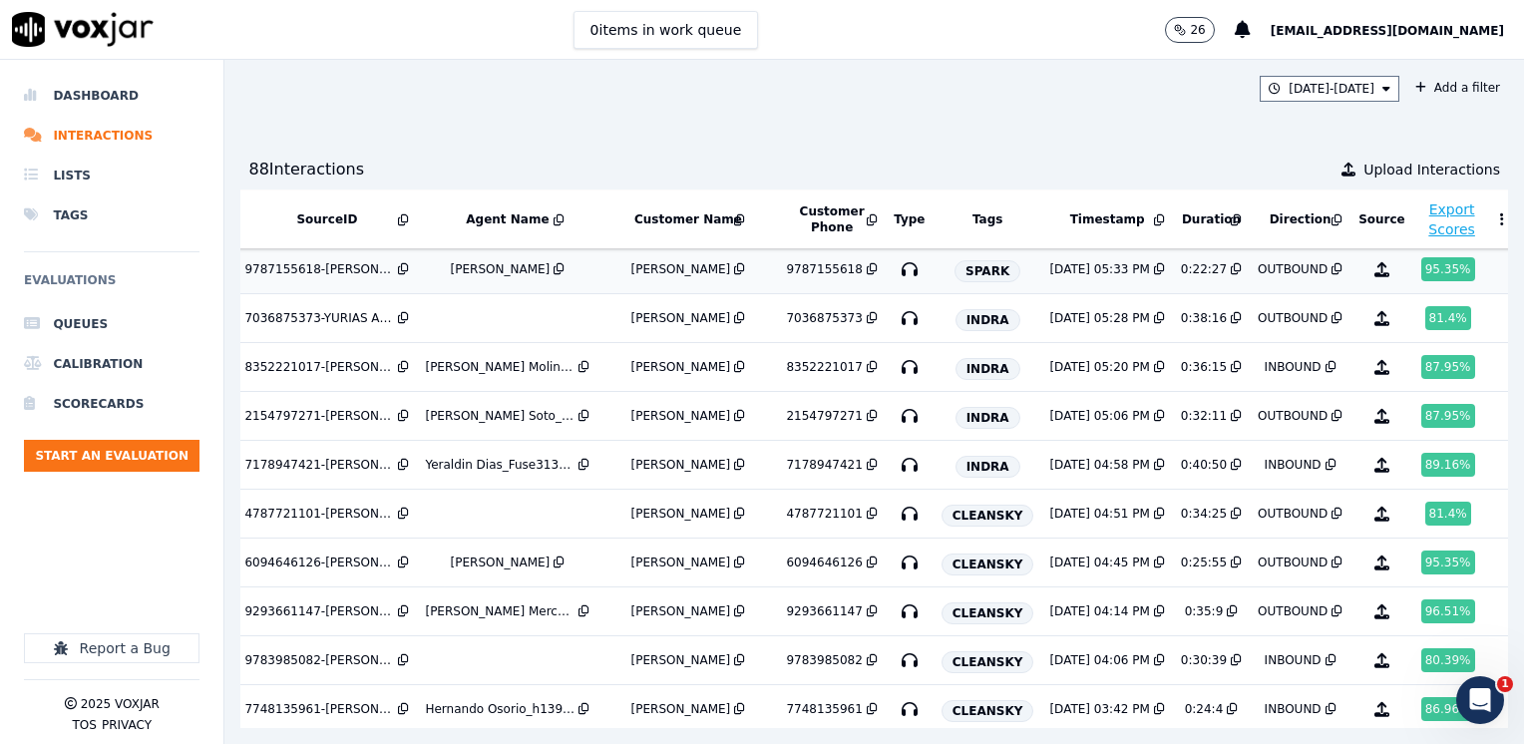
scroll to position [538, 185]
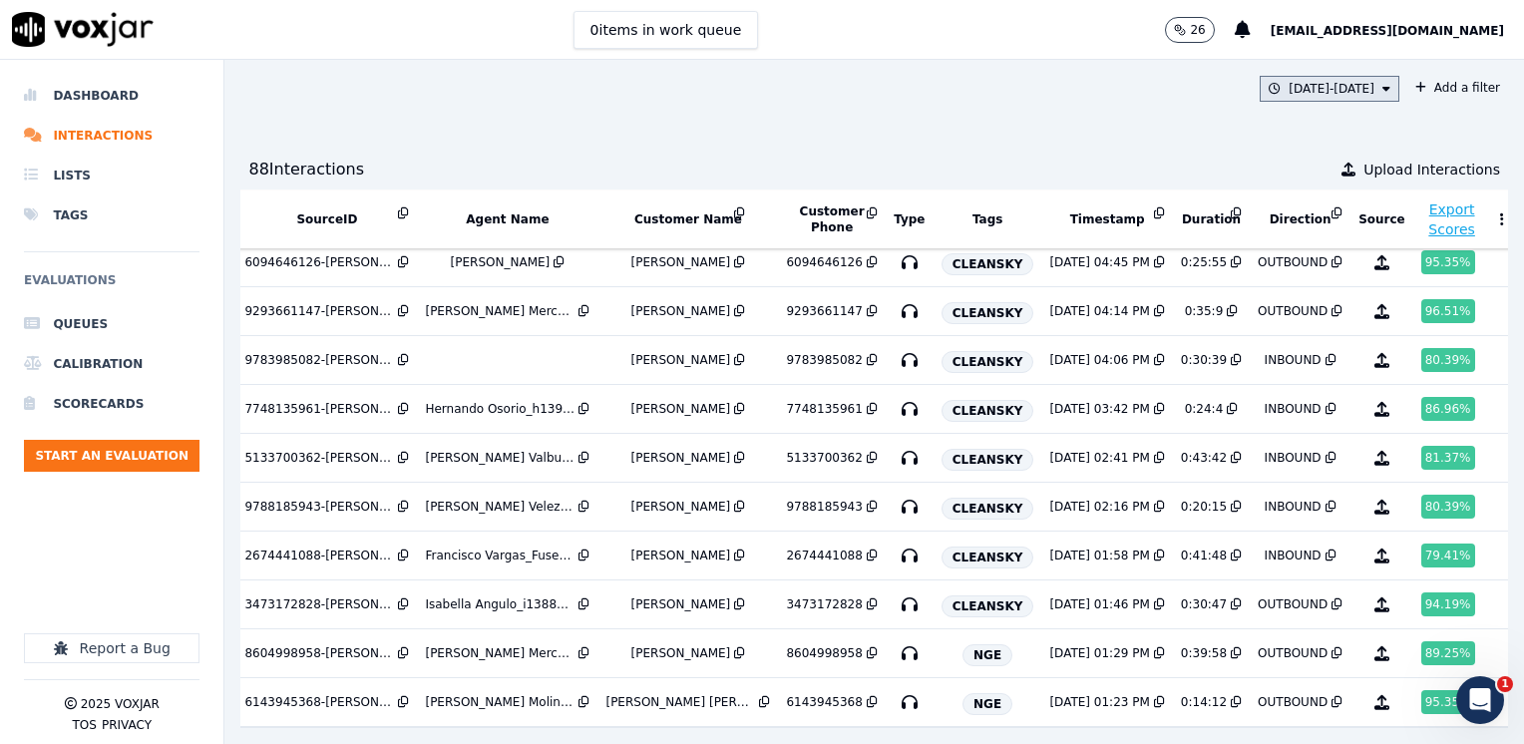
click at [1351, 90] on button "8/18/25 - 8/22/25" at bounding box center [1329, 89] width 140 height 26
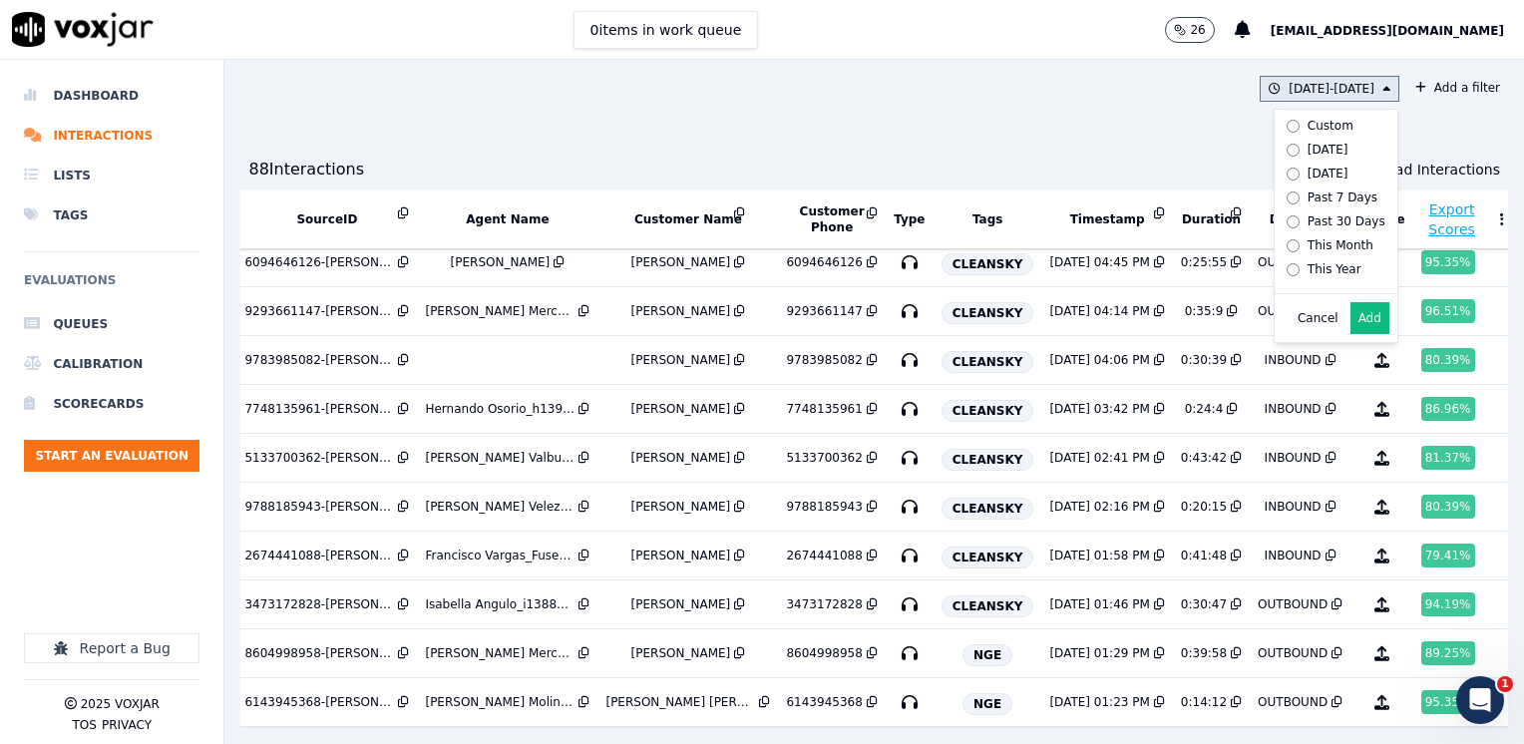
click at [1350, 331] on button "Add" at bounding box center [1369, 318] width 39 height 32
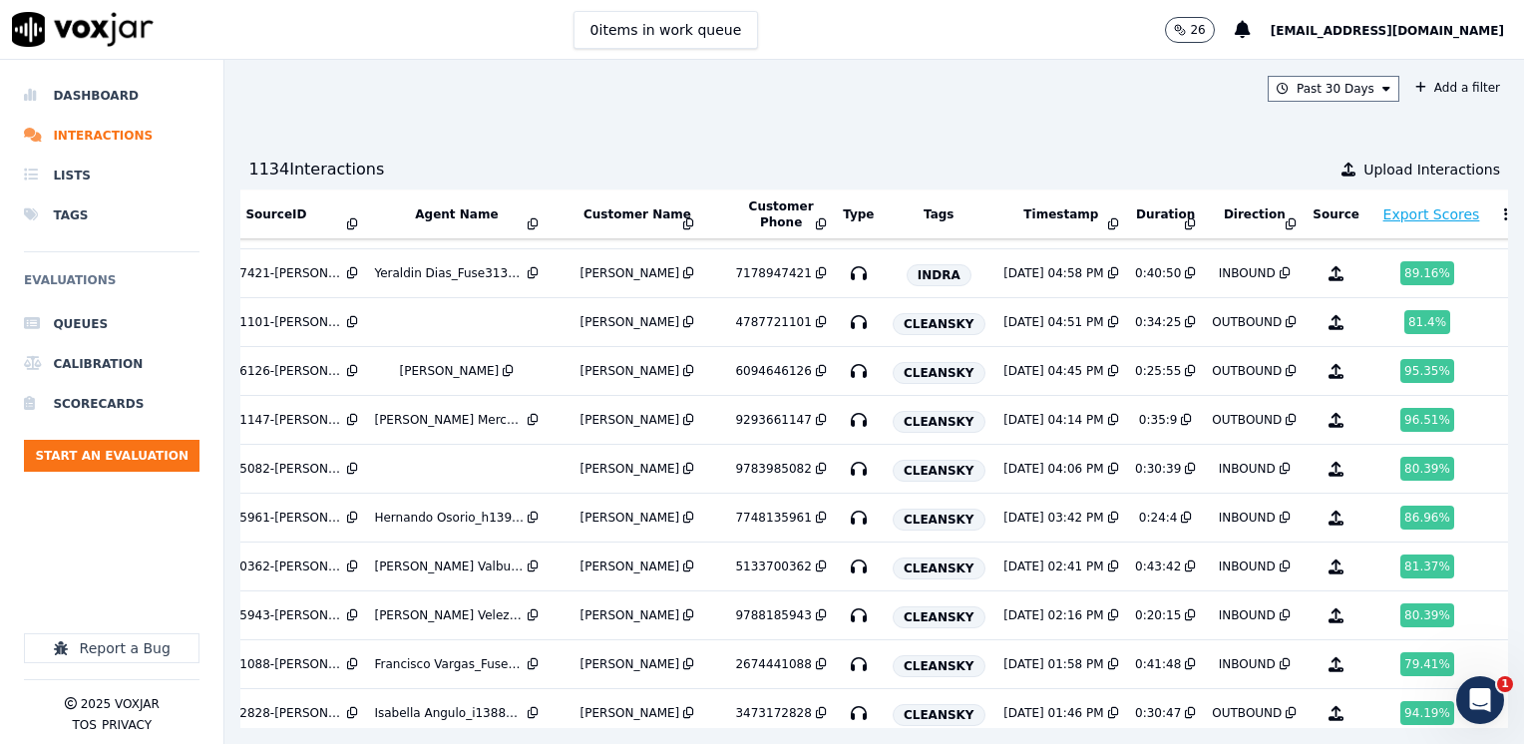
scroll to position [2883, 236]
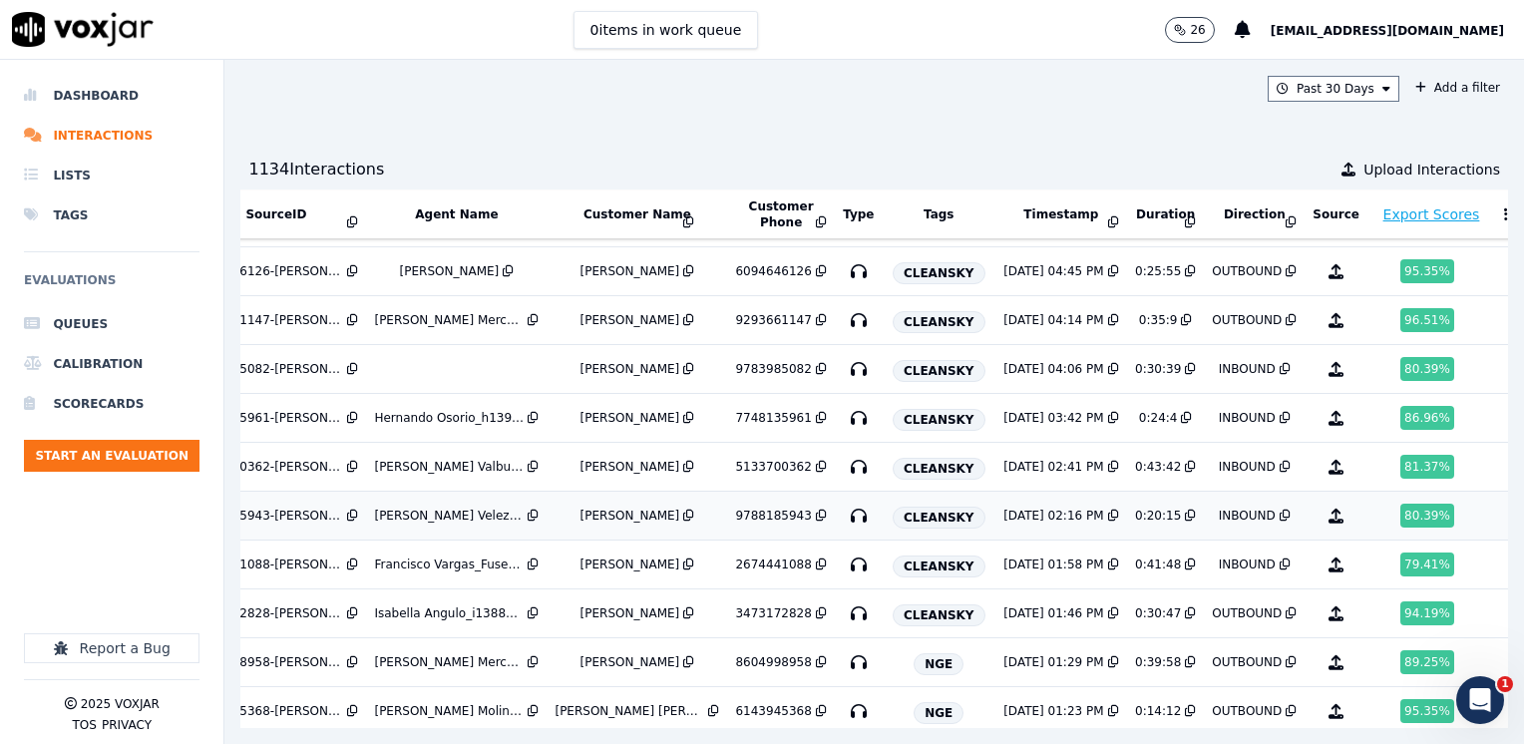
click at [1400, 504] on div "80.39 %" at bounding box center [1427, 516] width 54 height 24
click at [816, 510] on icon at bounding box center [821, 516] width 11 height 12
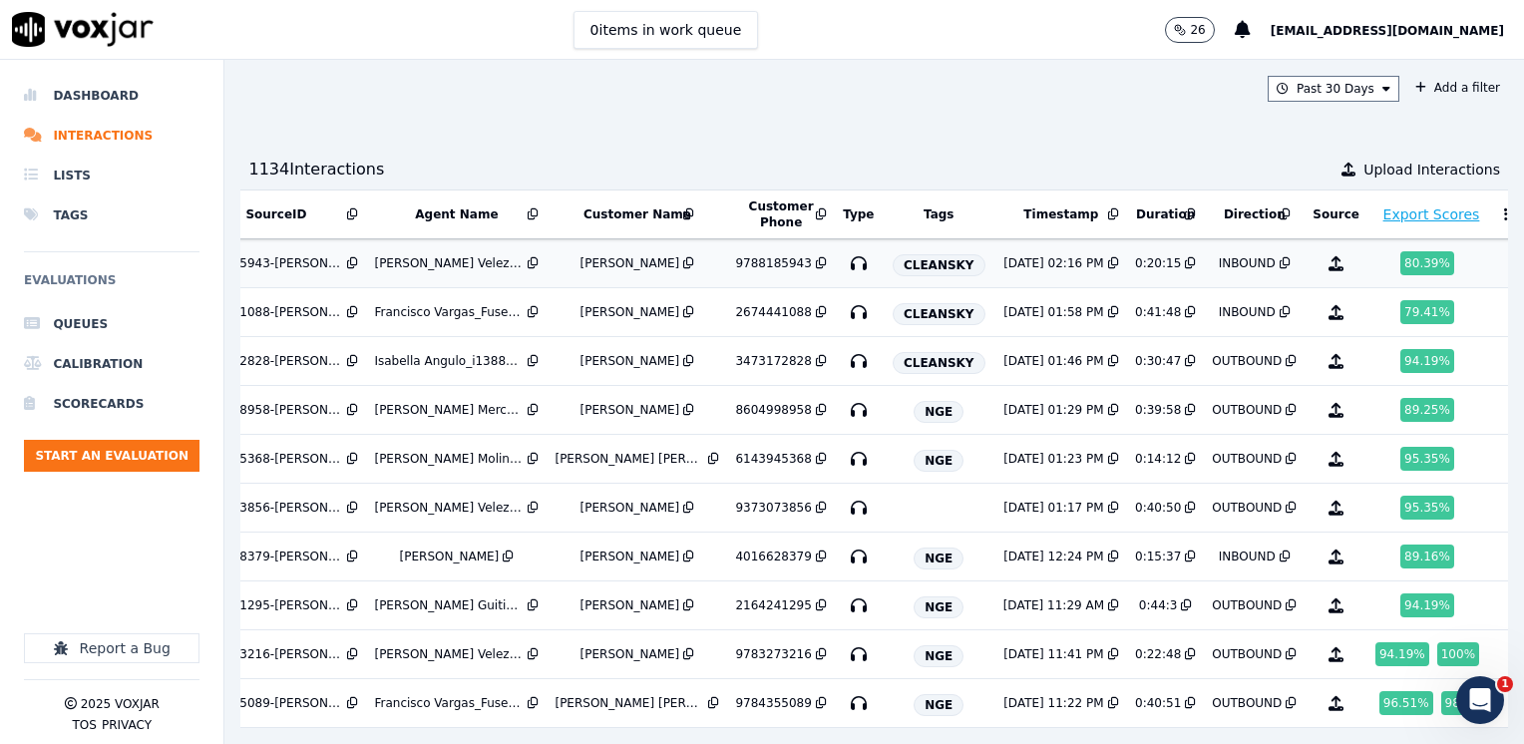
scroll to position [3182, 236]
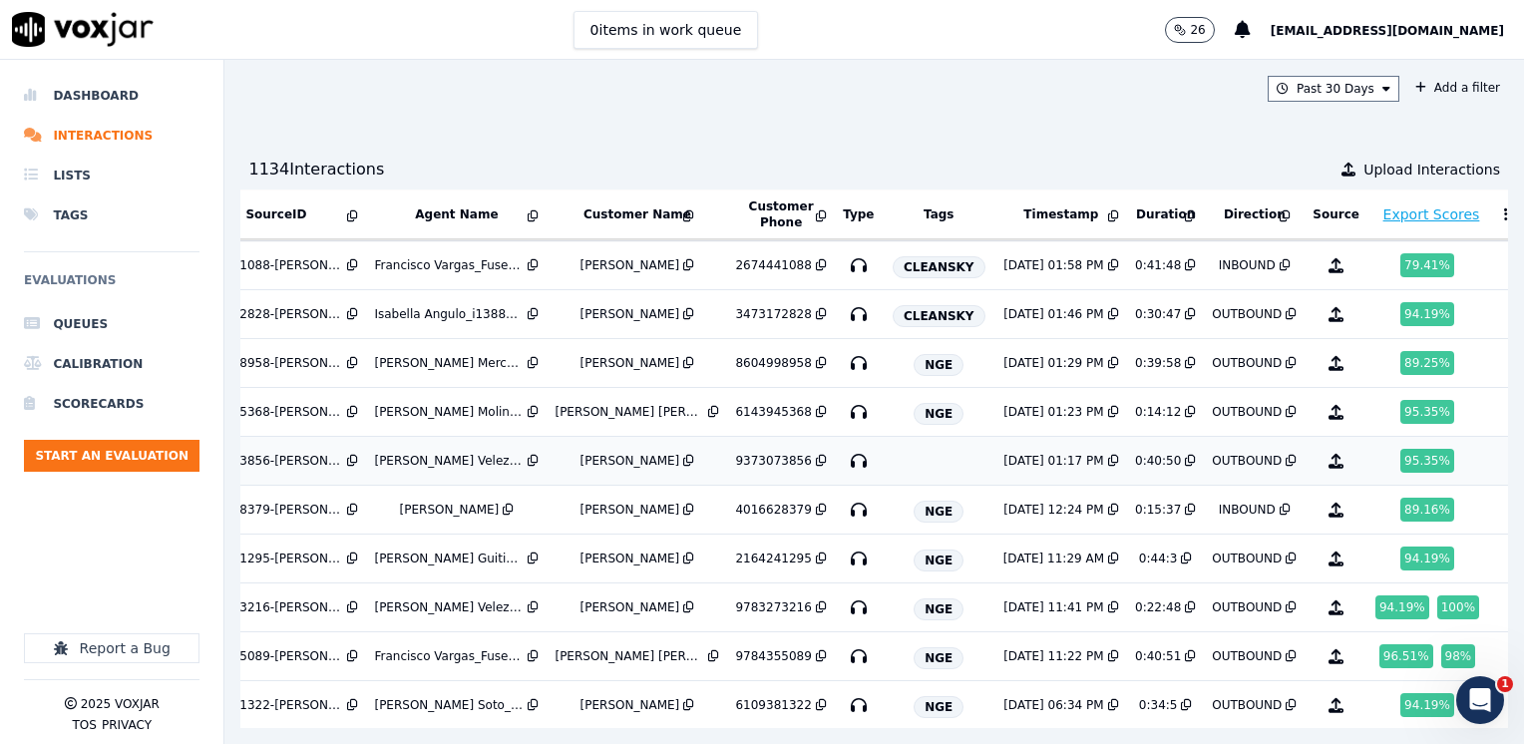
click at [816, 455] on icon at bounding box center [821, 461] width 11 height 12
click at [1400, 449] on div "95.35 %" at bounding box center [1427, 461] width 54 height 24
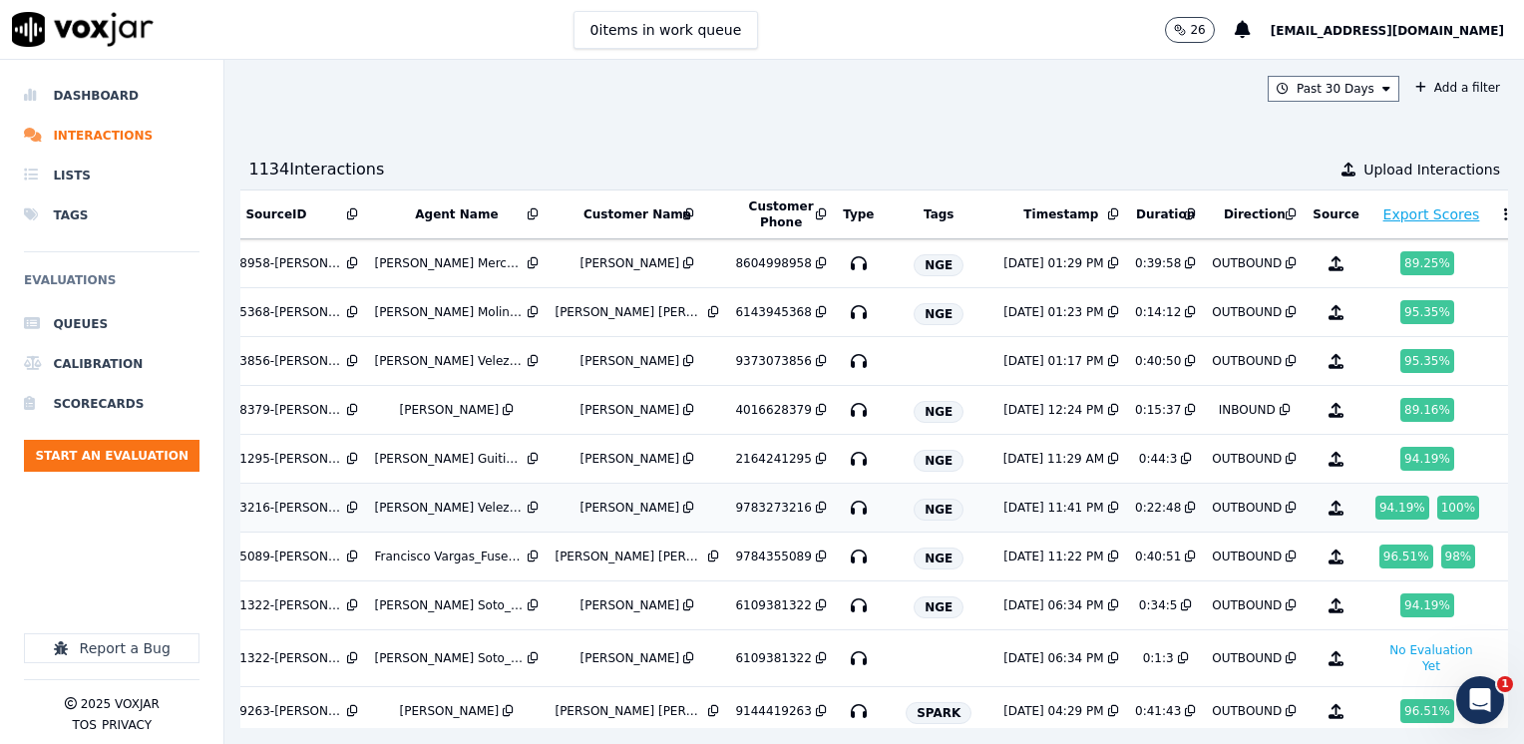
click at [816, 502] on icon at bounding box center [821, 508] width 11 height 12
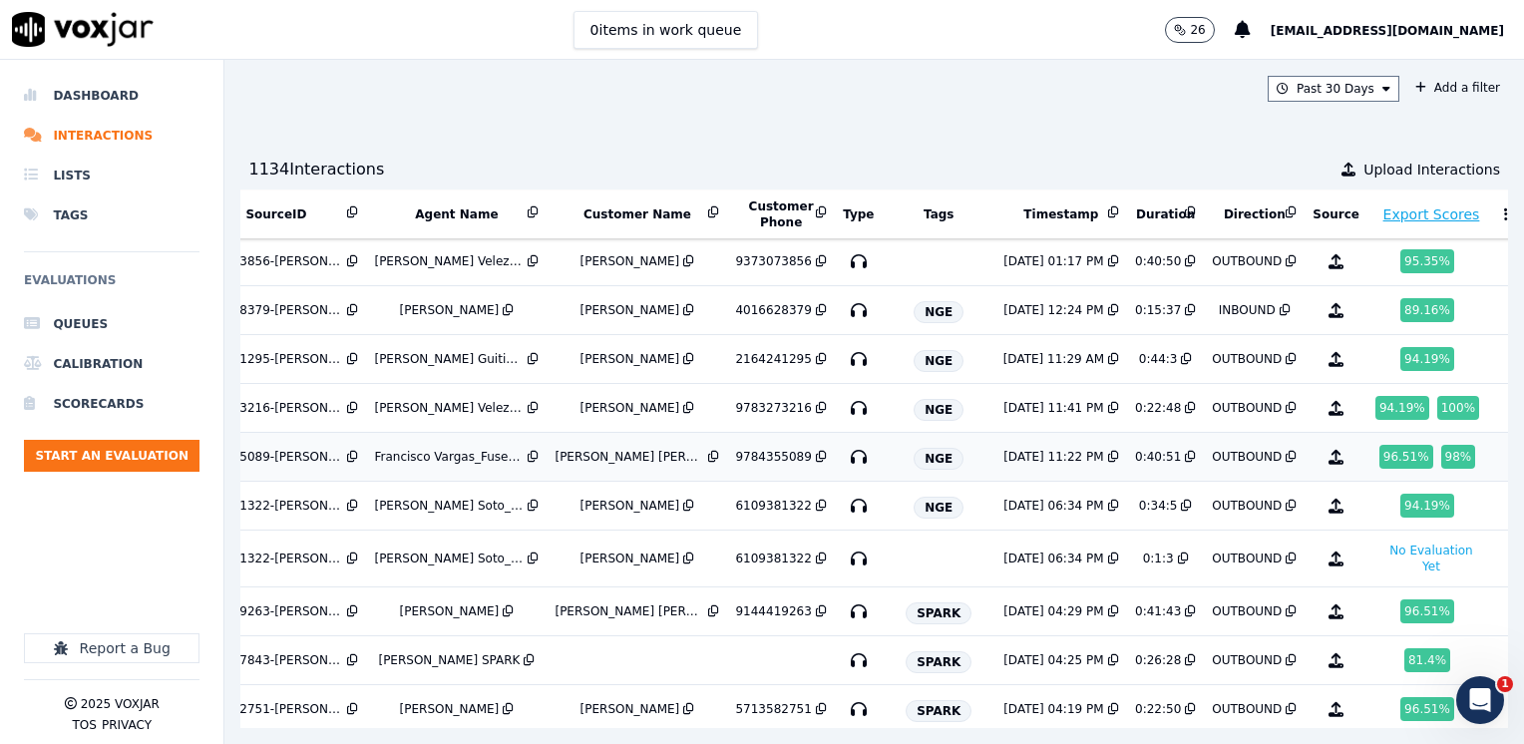
scroll to position [3473, 236]
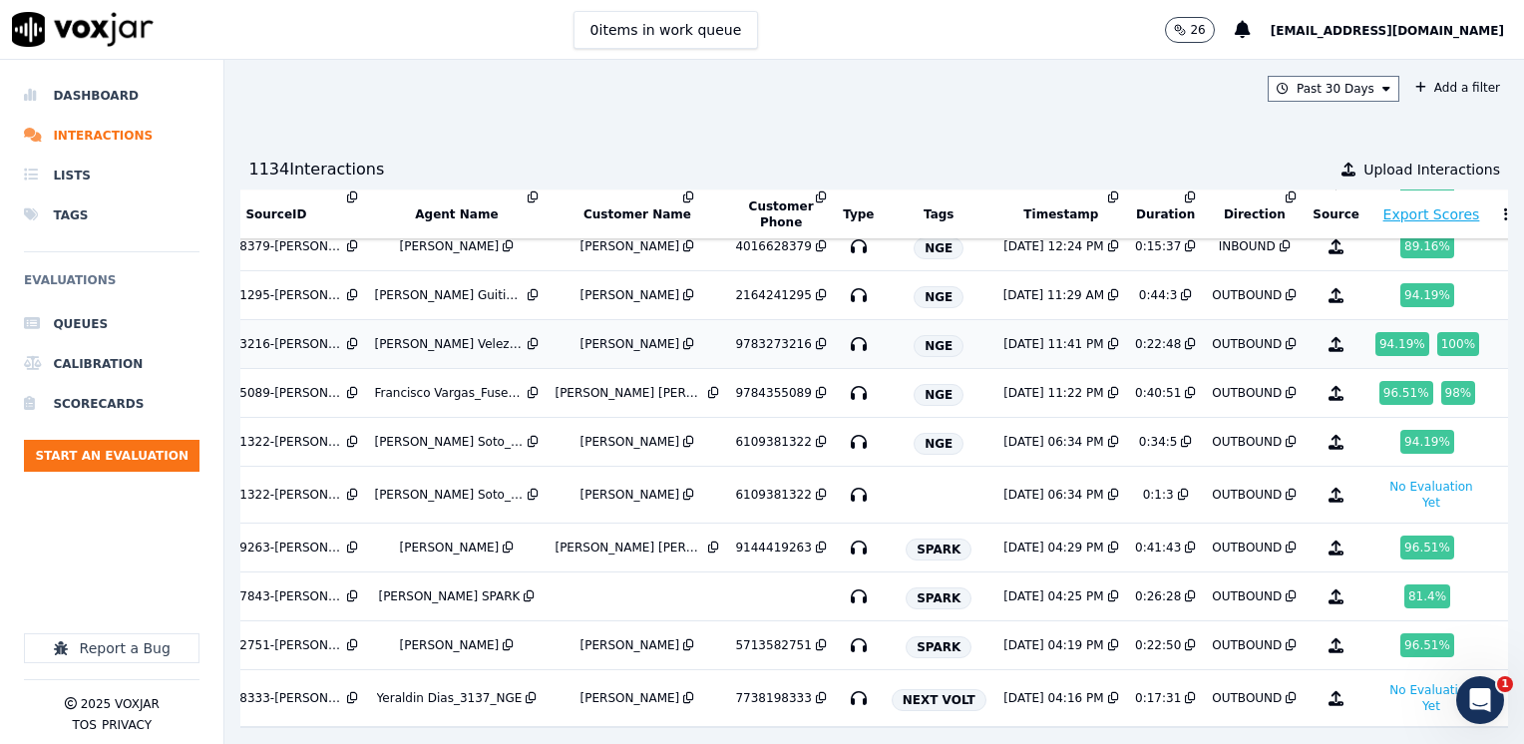
click at [1375, 332] on div "94.19 %" at bounding box center [1402, 344] width 54 height 24
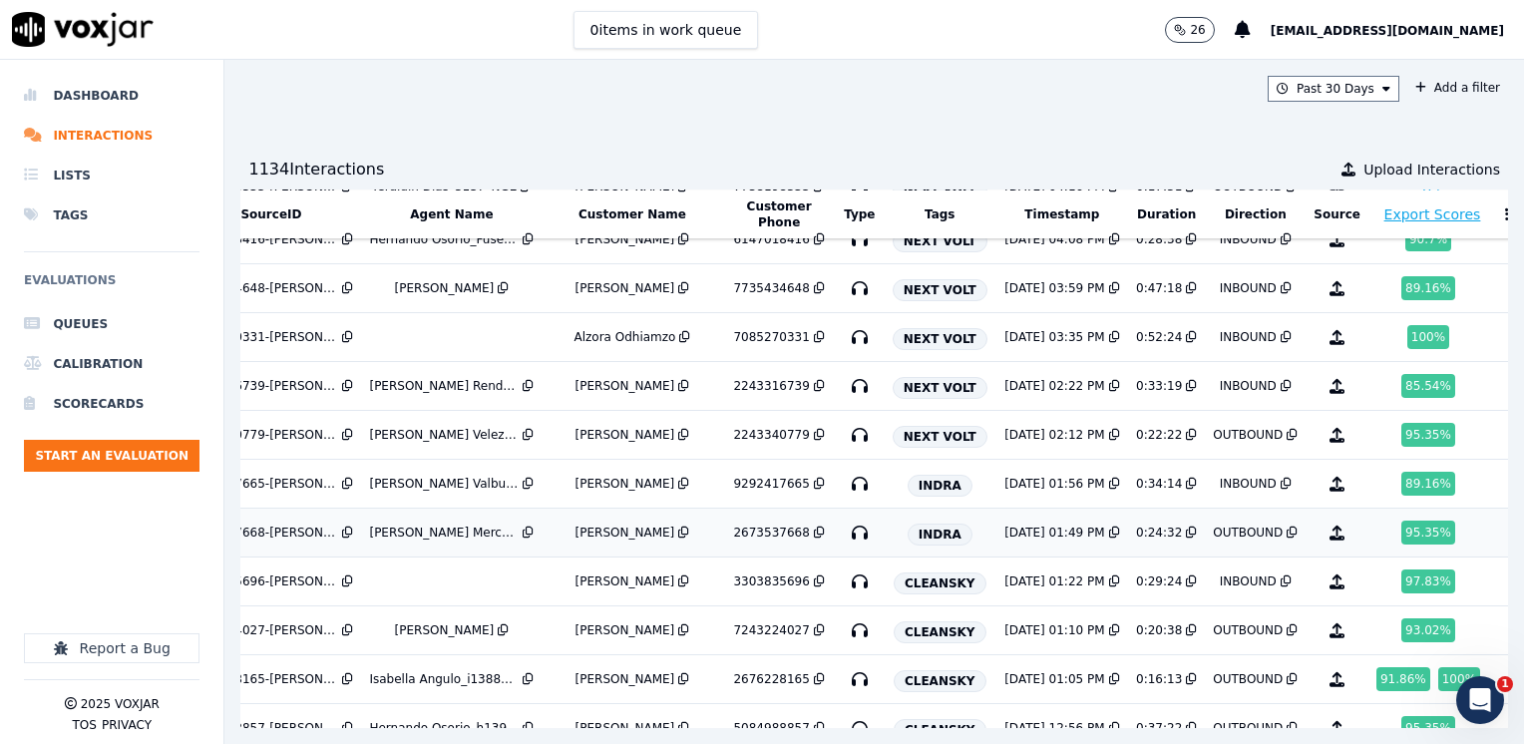
scroll to position [3988, 241]
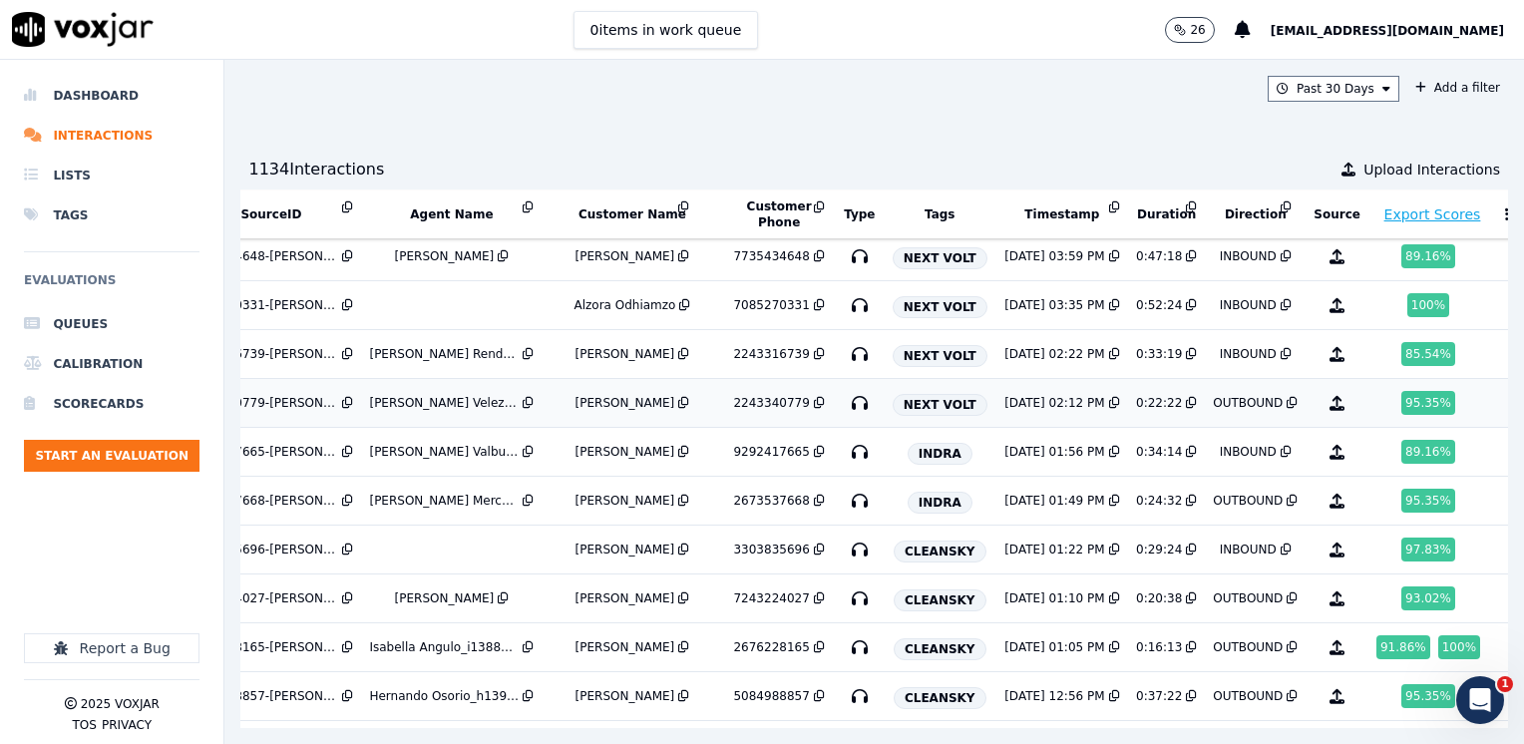
click at [814, 397] on icon at bounding box center [819, 403] width 11 height 12
click at [1401, 391] on div "95.35 %" at bounding box center [1428, 403] width 54 height 24
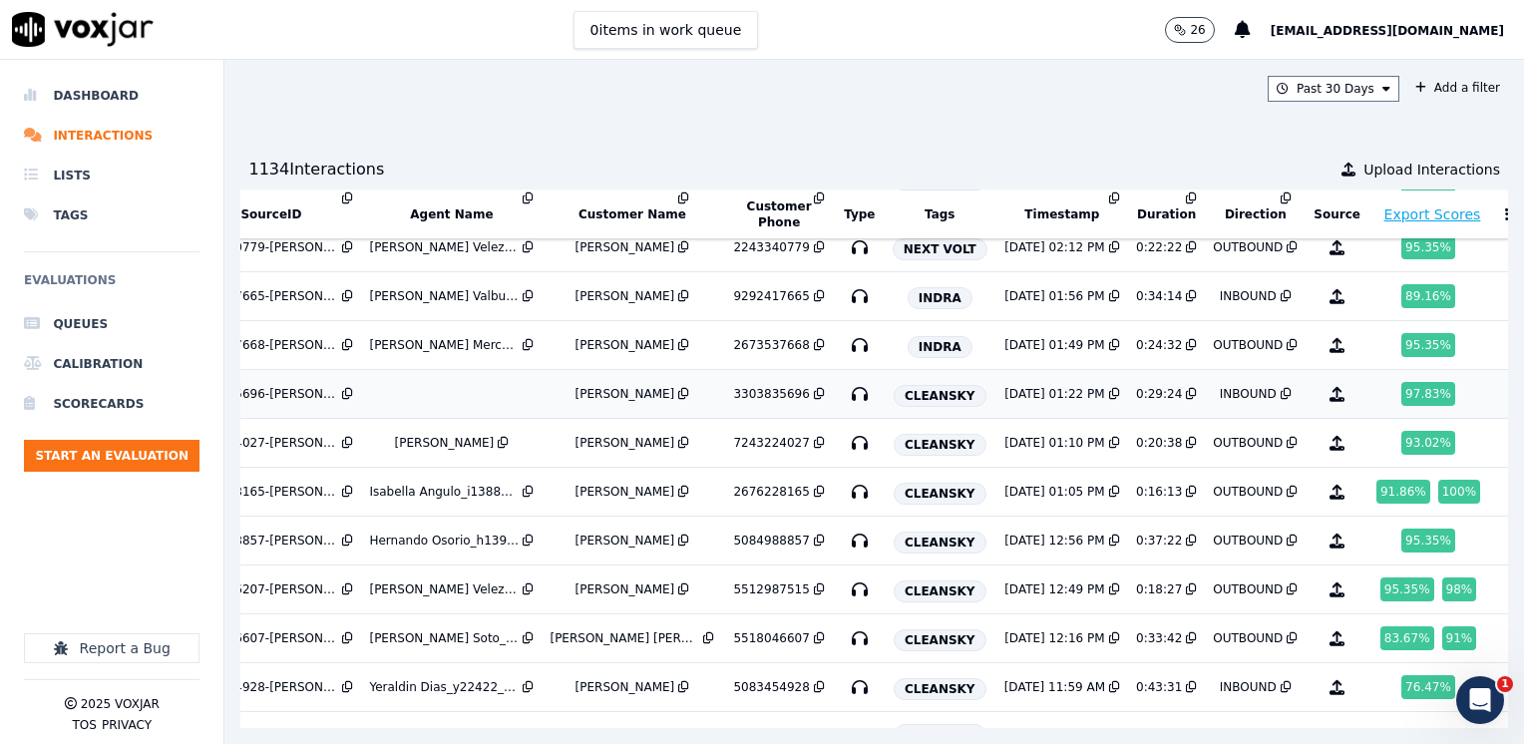
scroll to position [4188, 241]
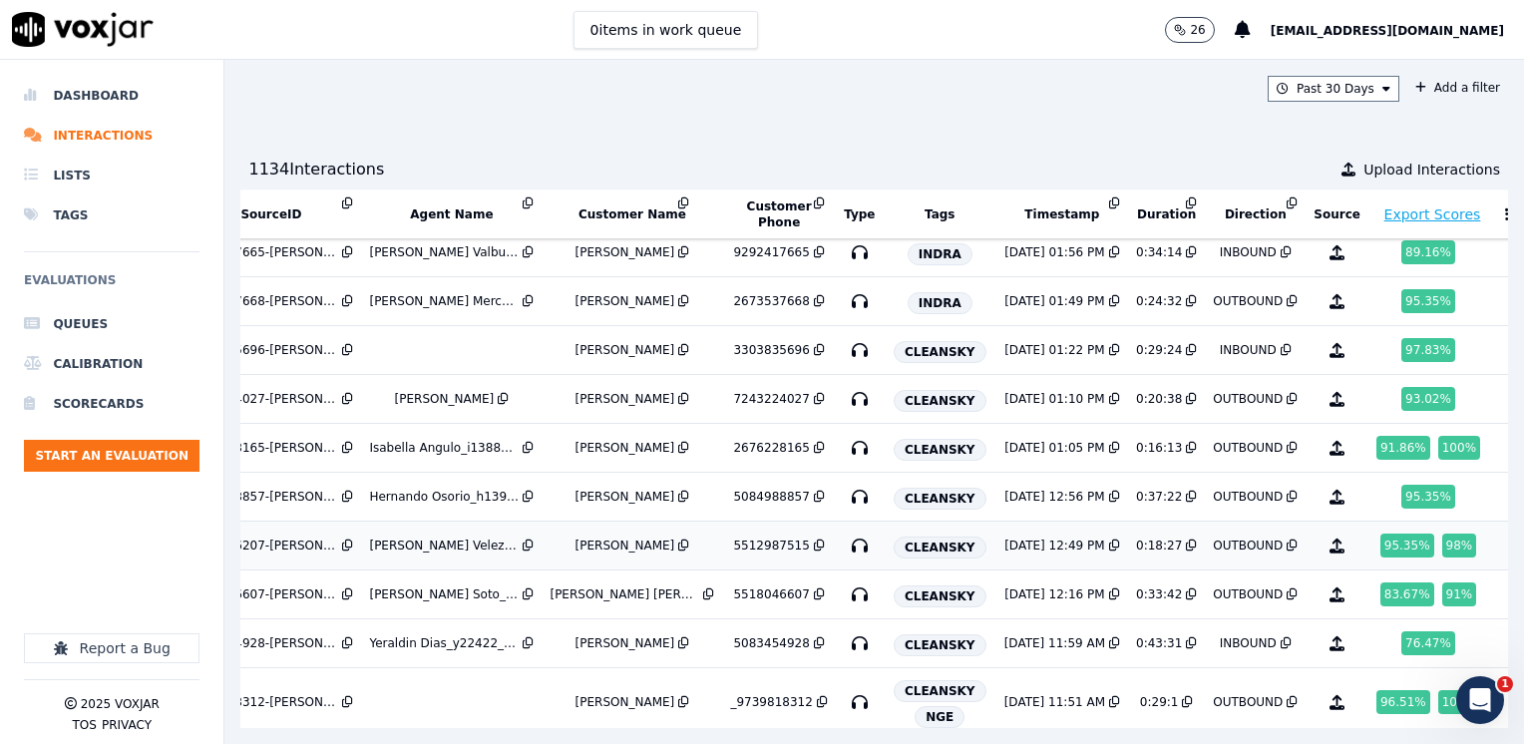
click at [814, 539] on icon at bounding box center [819, 545] width 11 height 12
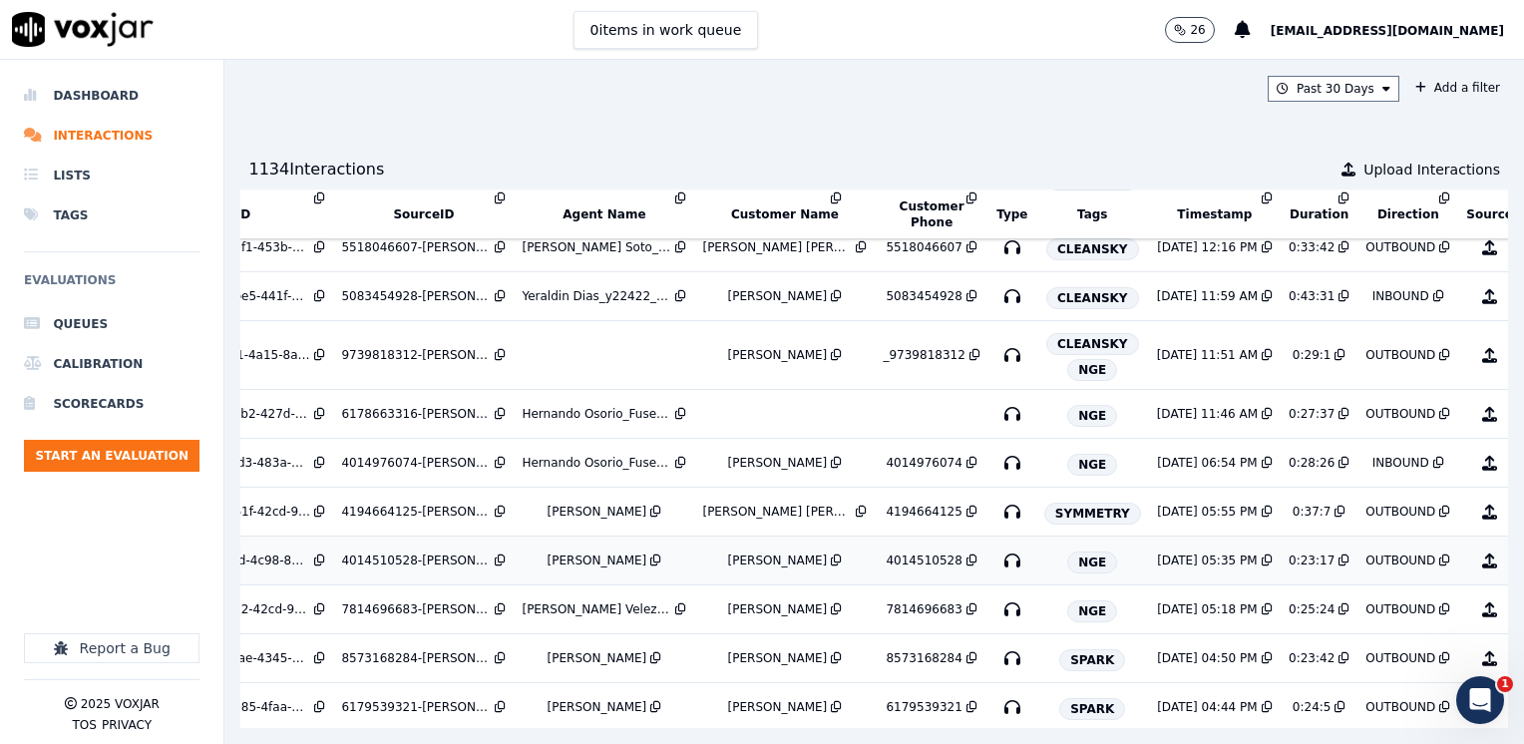
scroll to position [4565, 89]
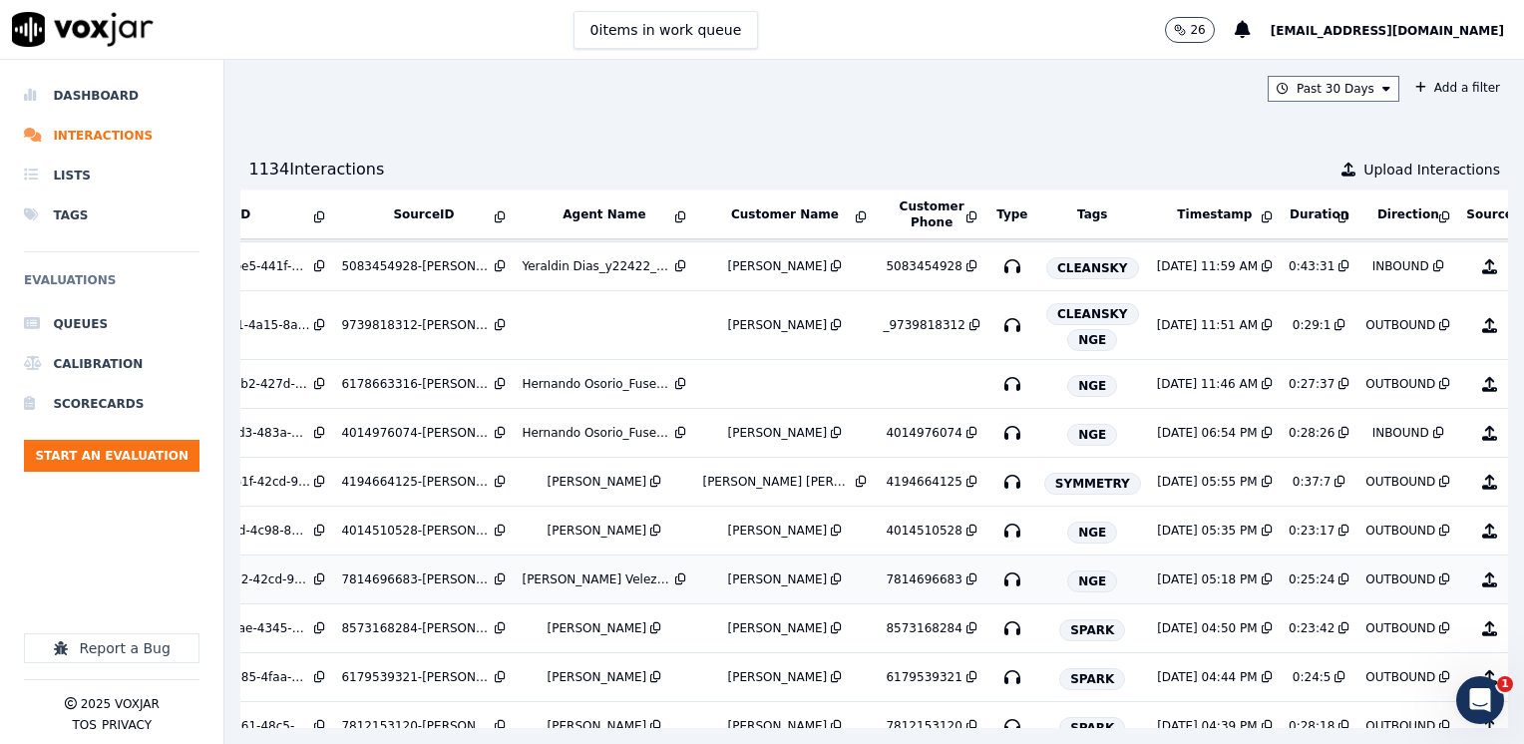
click at [966, 573] on icon at bounding box center [971, 579] width 11 height 12
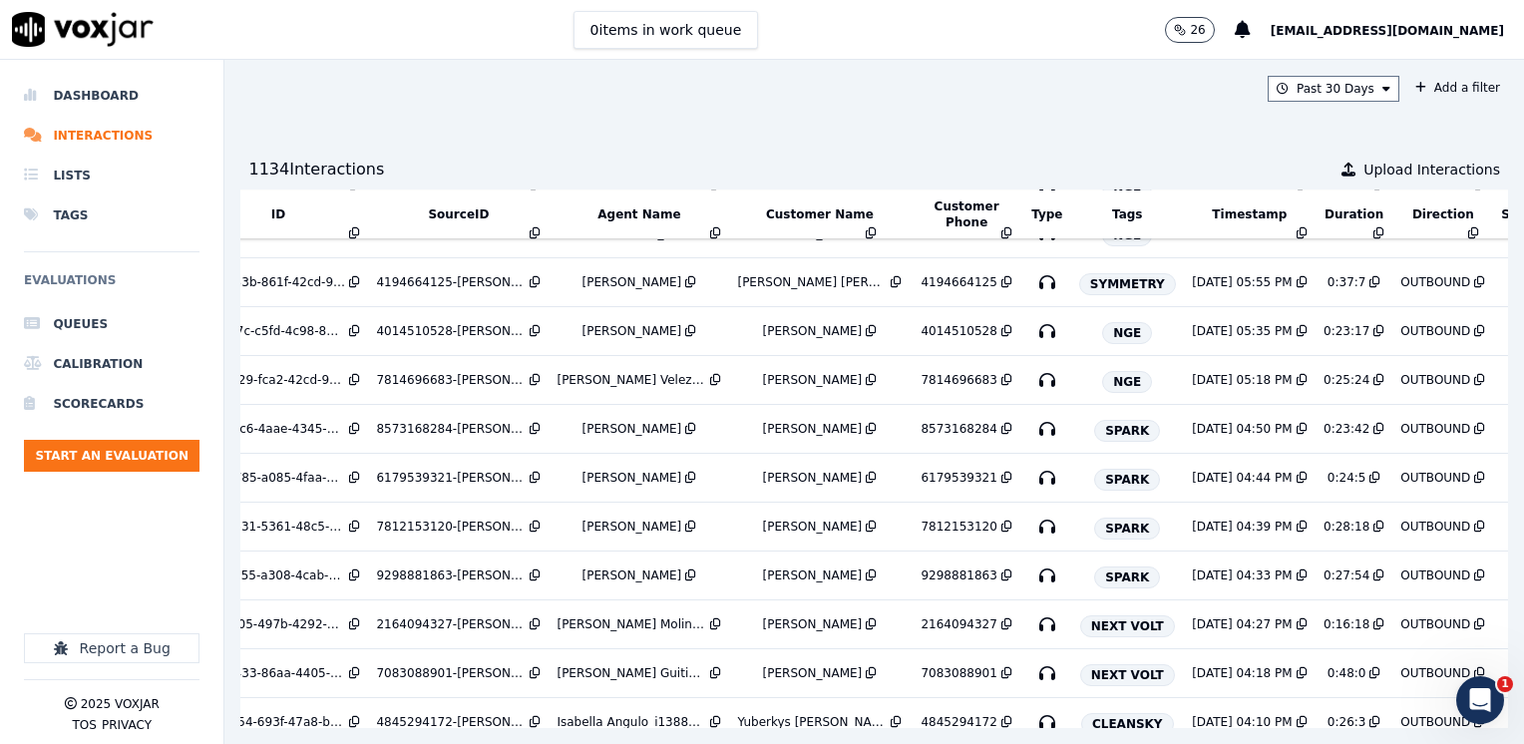
scroll to position [4764, 0]
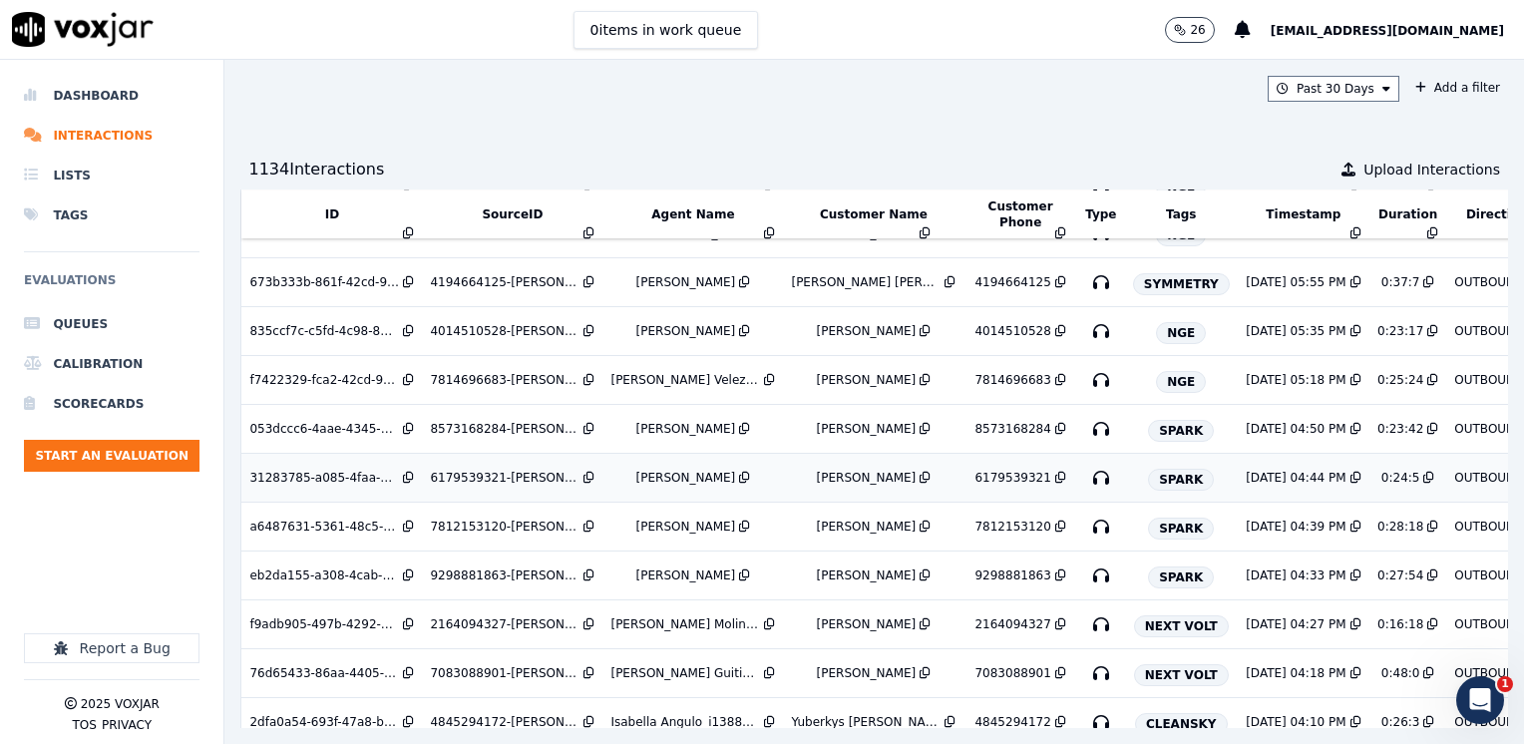
click at [1055, 472] on icon at bounding box center [1060, 478] width 11 height 12
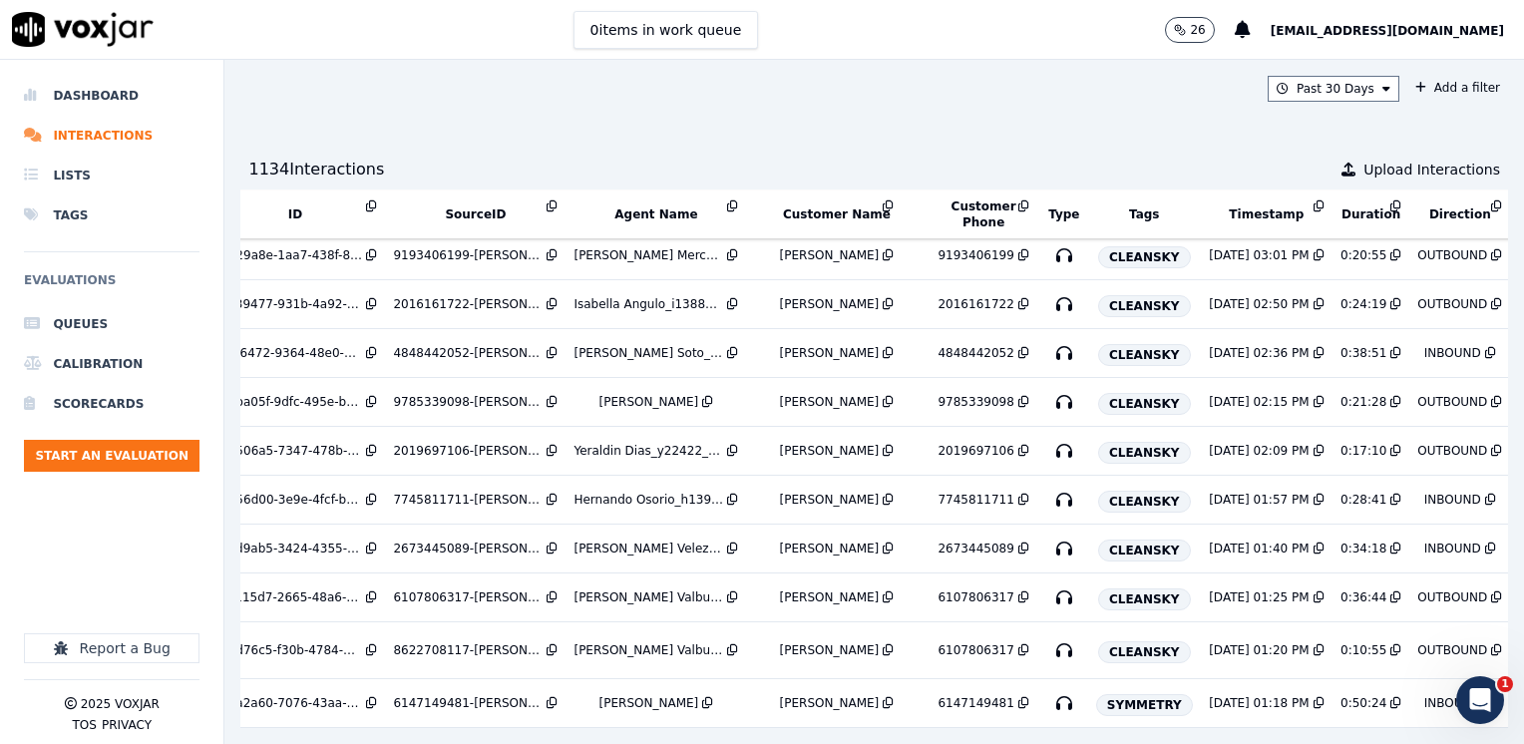
scroll to position [5362, 37]
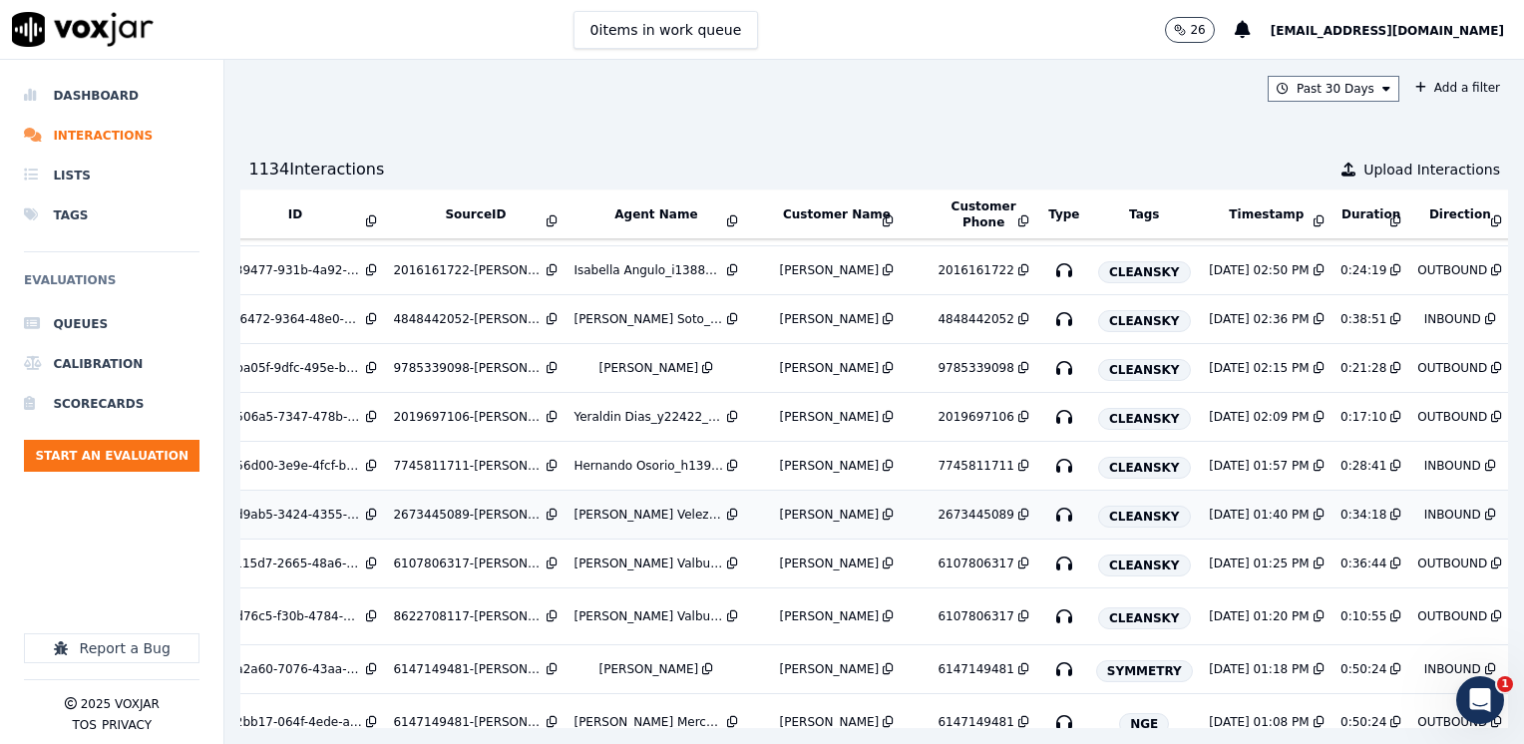
click at [1018, 509] on icon at bounding box center [1023, 515] width 11 height 12
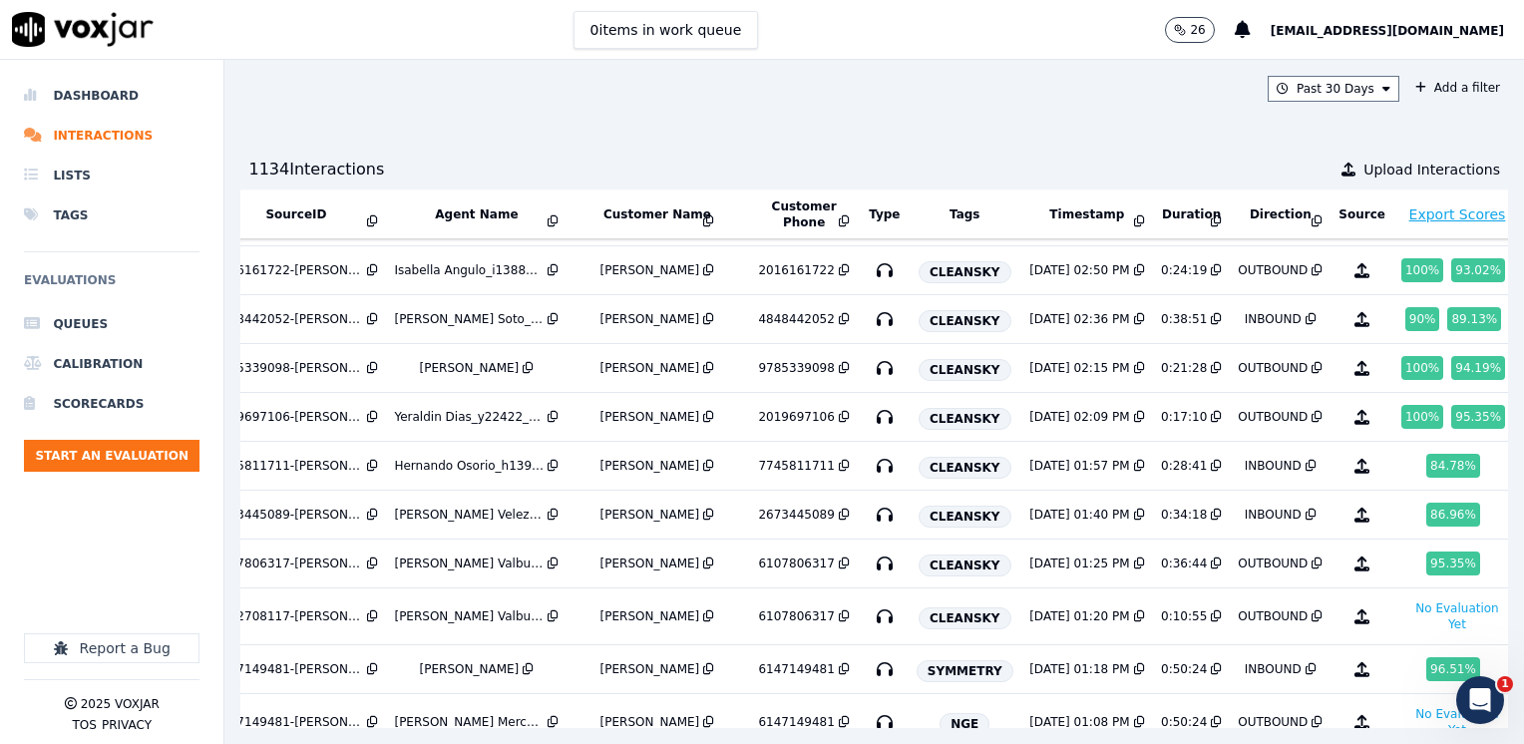
scroll to position [5362, 241]
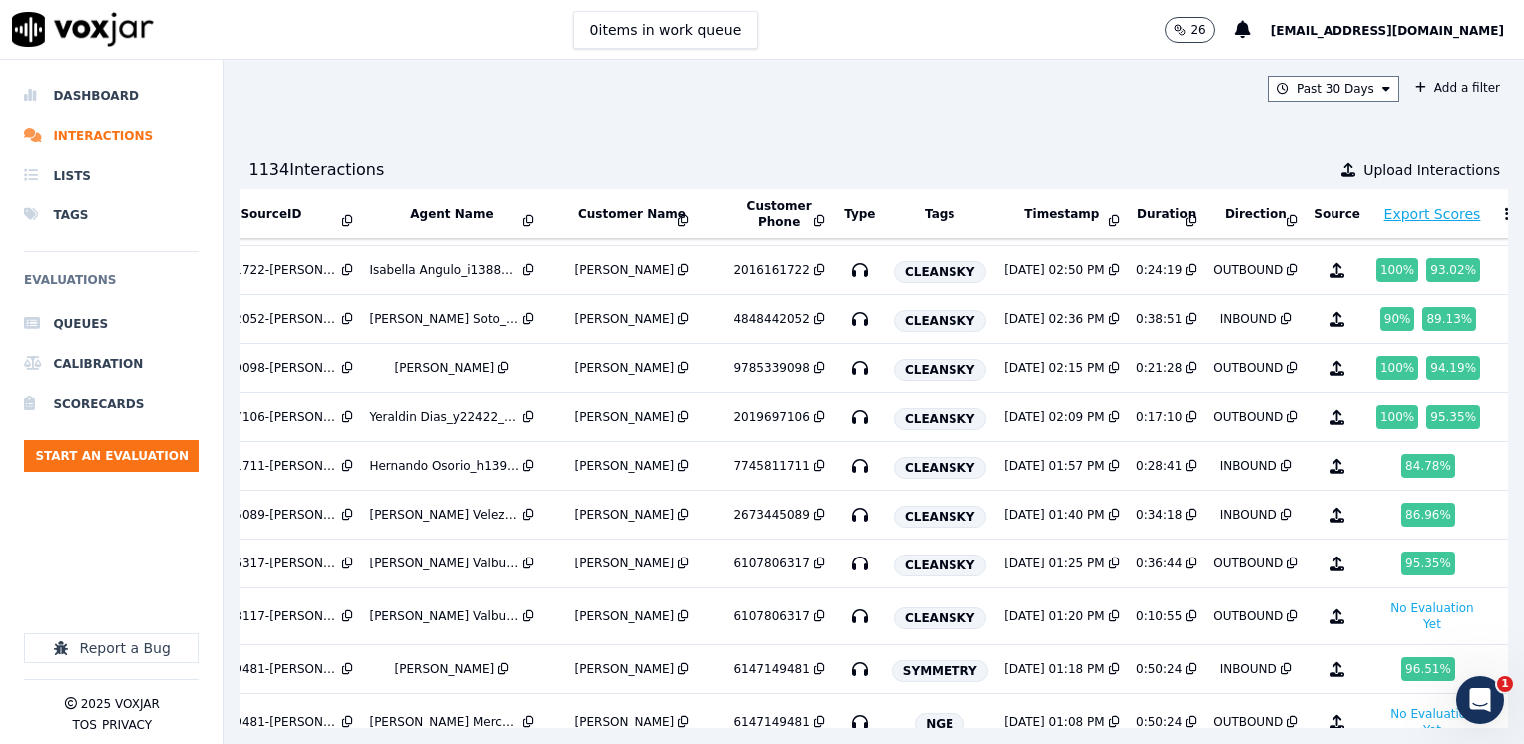
drag, startPoint x: 1215, startPoint y: 690, endPoint x: 44, endPoint y: 30, distance: 1344.7
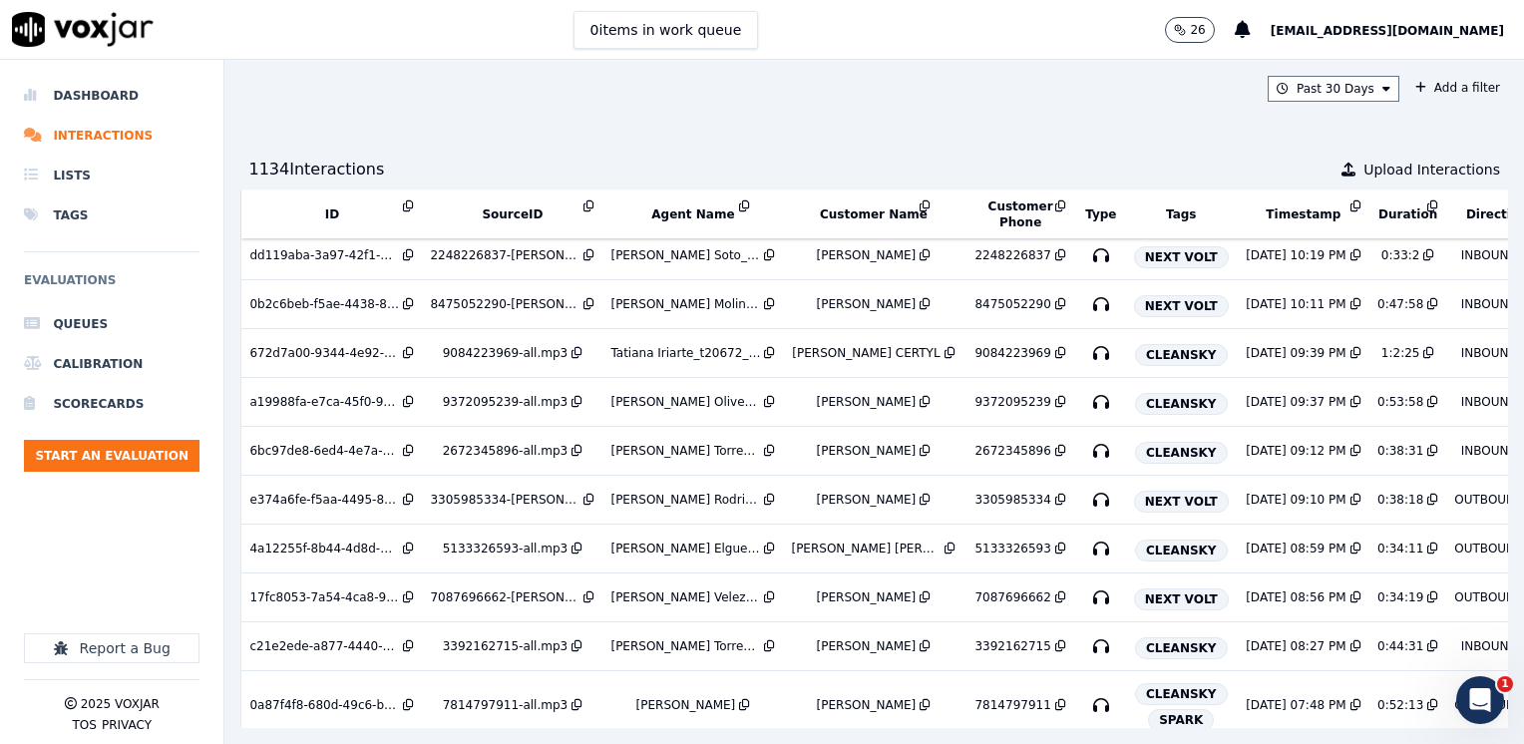
scroll to position [8697, 0]
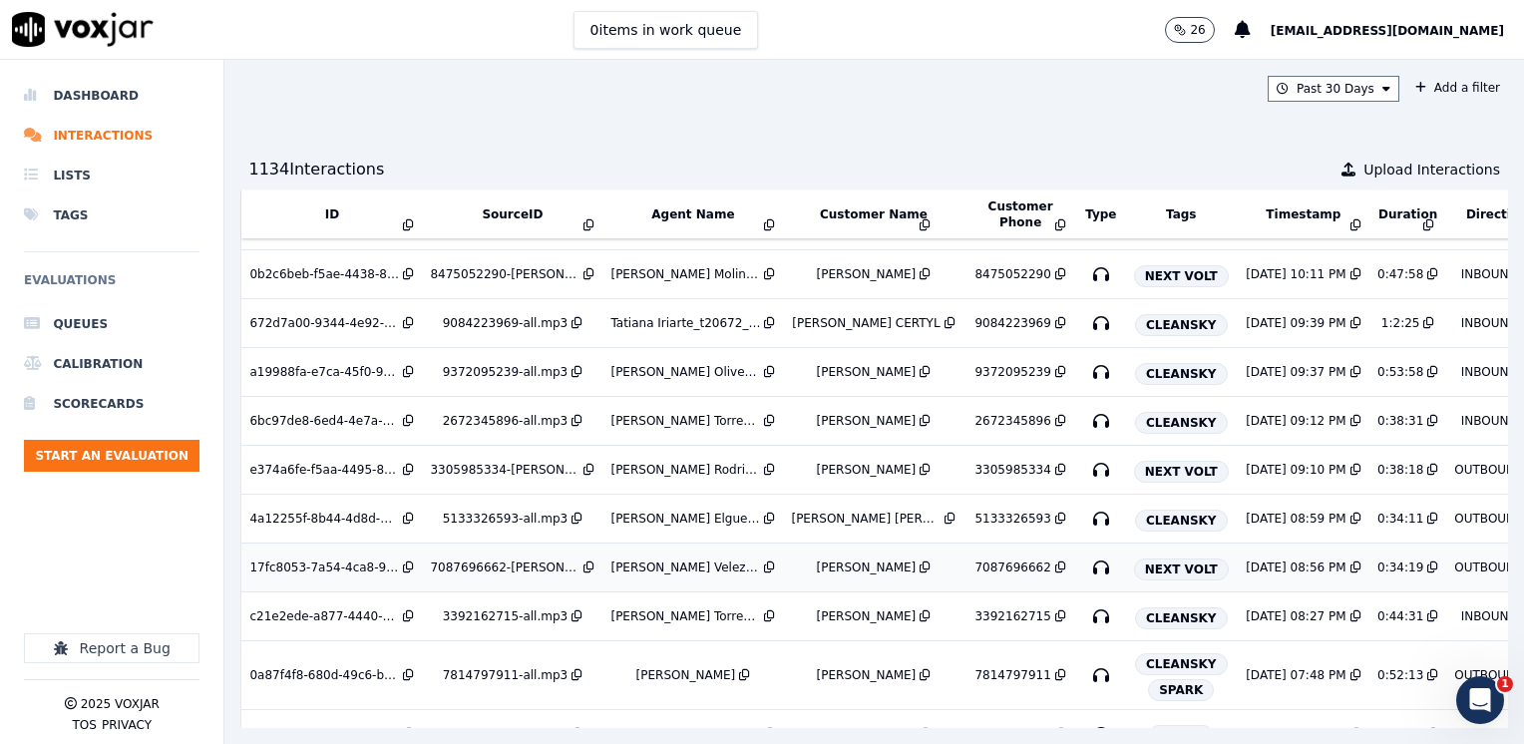
click at [1055, 561] on icon at bounding box center [1060, 567] width 11 height 12
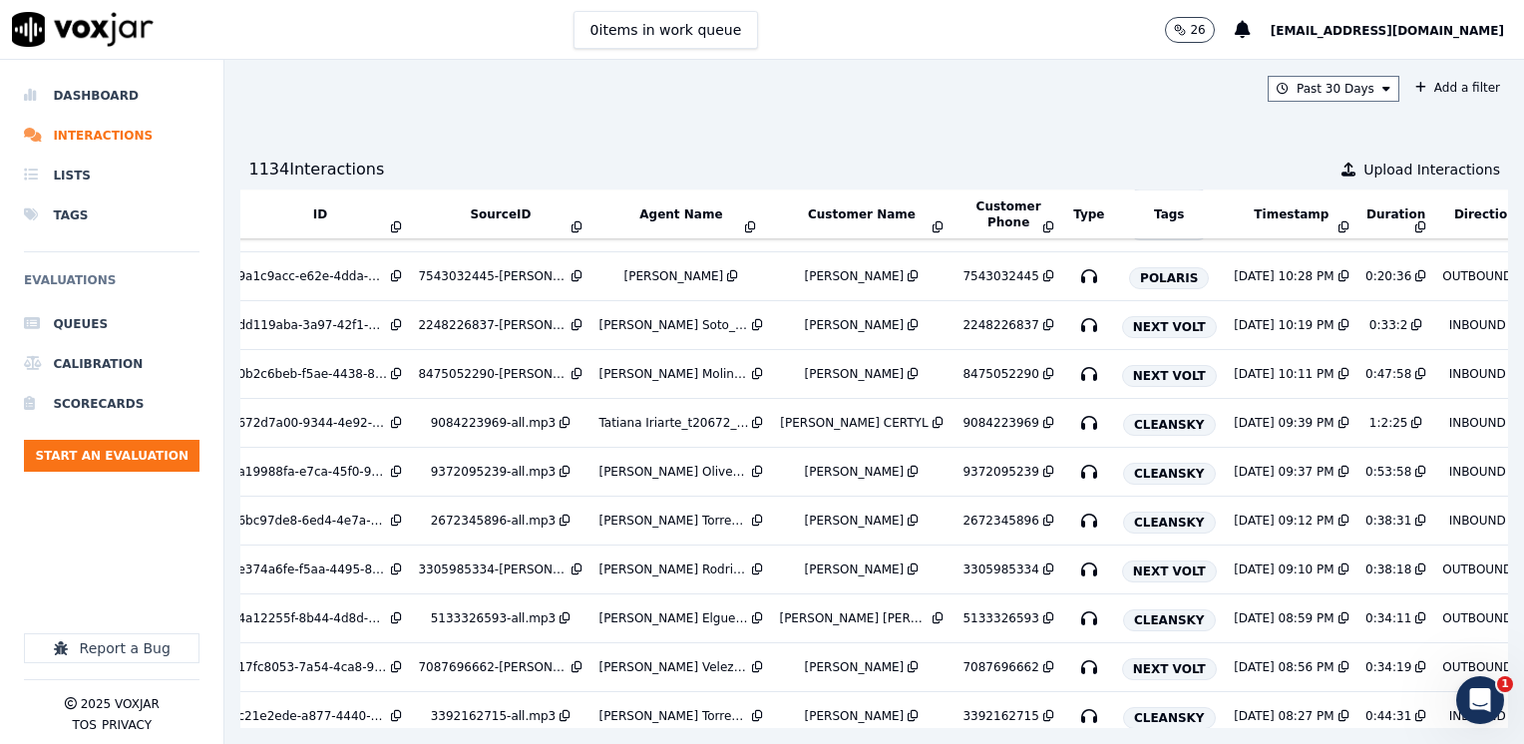
scroll to position [8697, 12]
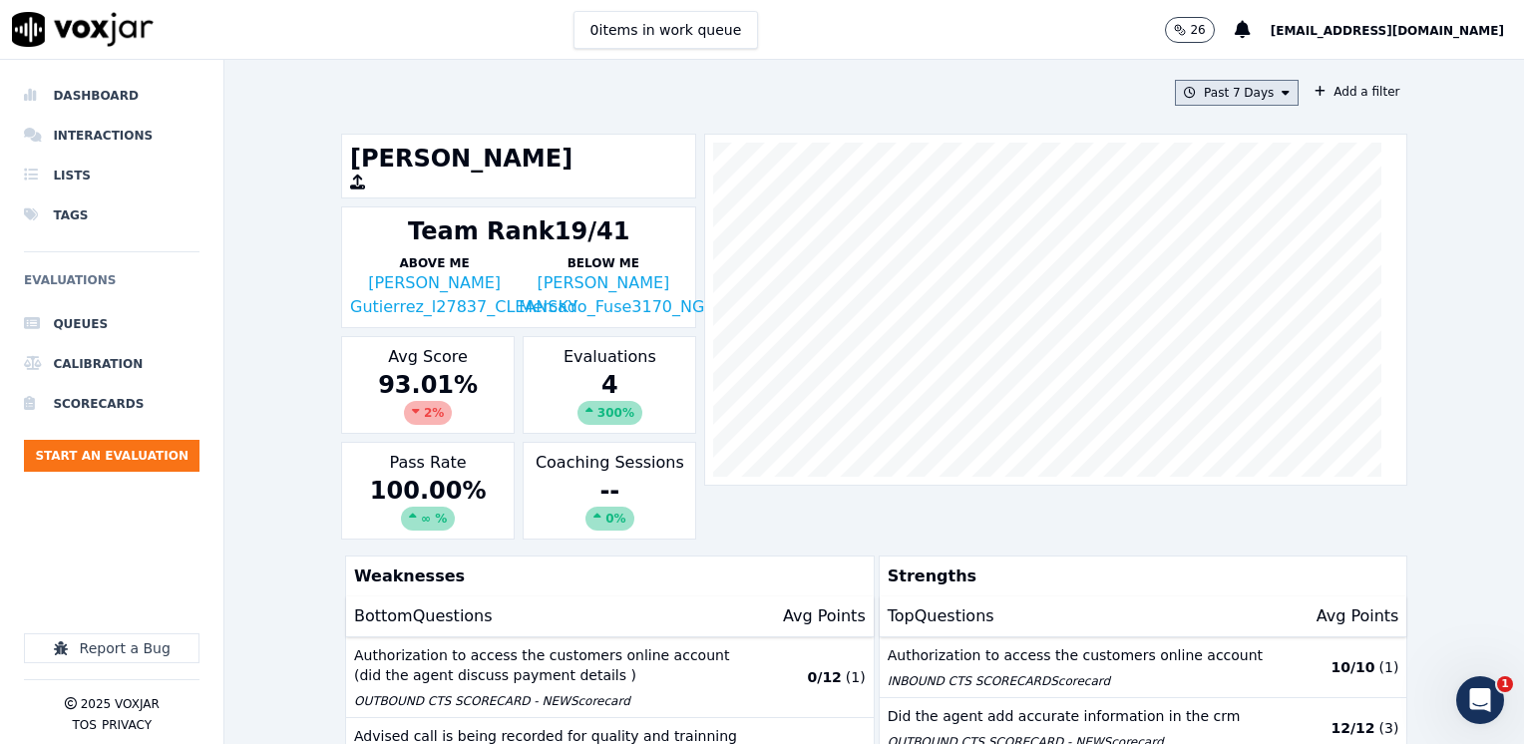
click at [1281, 95] on icon at bounding box center [1285, 93] width 8 height 12
click at [1208, 129] on div "Custom" at bounding box center [1229, 130] width 46 height 16
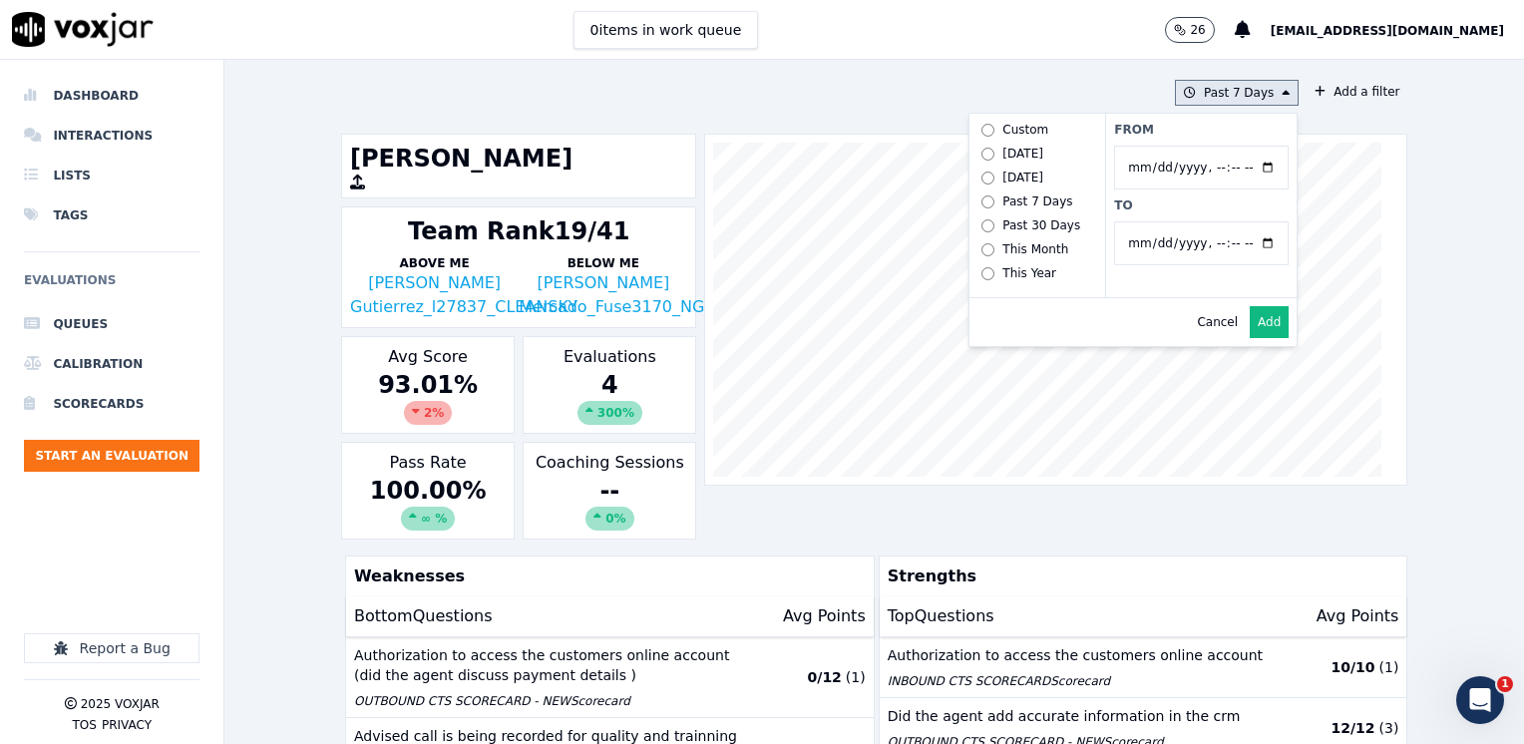
click at [1268, 92] on button "Past 7 Days Custom [DATE] [DATE] Past 7 Days Past 30 Days This Month This Year …" at bounding box center [1237, 93] width 124 height 26
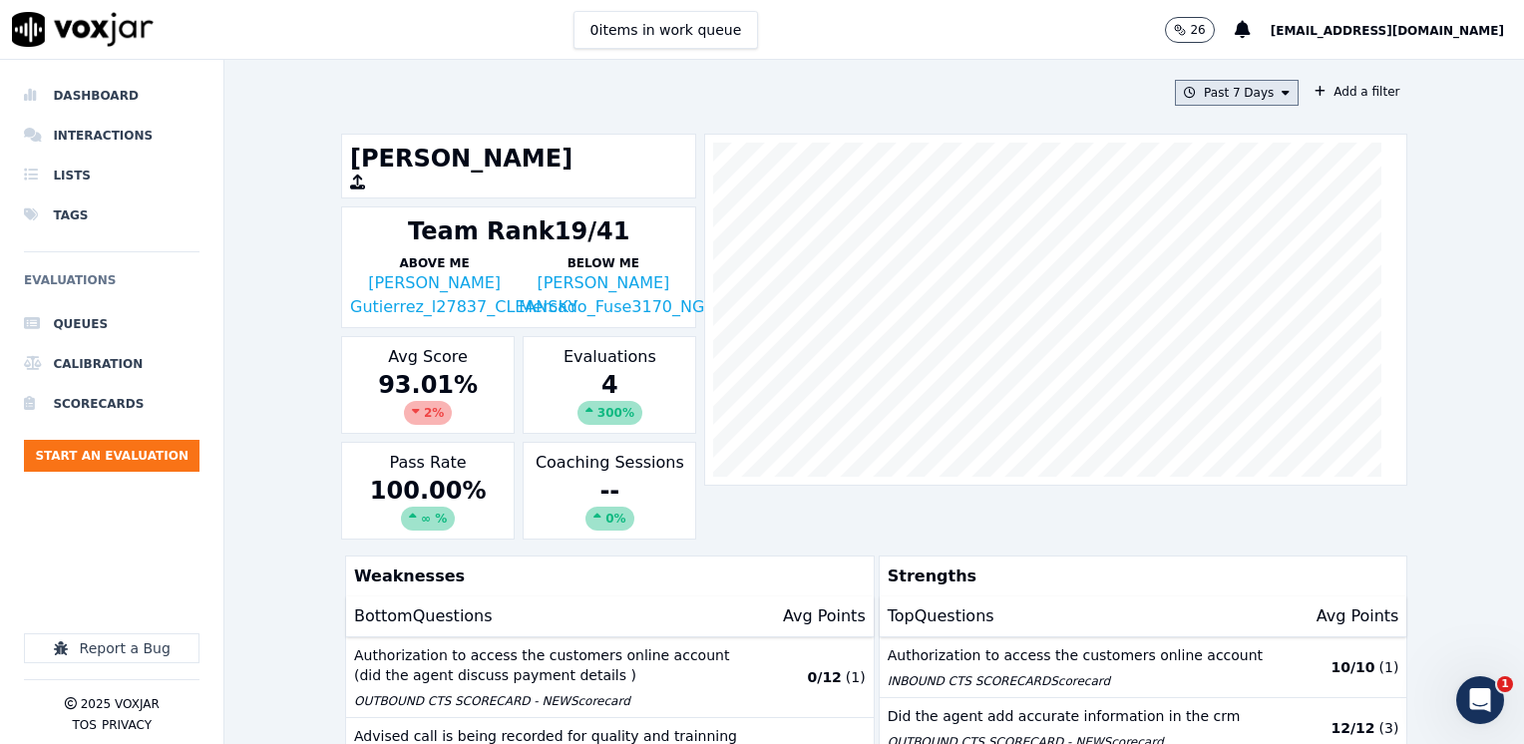
click at [1268, 92] on button "Past 7 Days" at bounding box center [1237, 93] width 124 height 26
click at [1206, 124] on div "Custom" at bounding box center [1229, 130] width 46 height 16
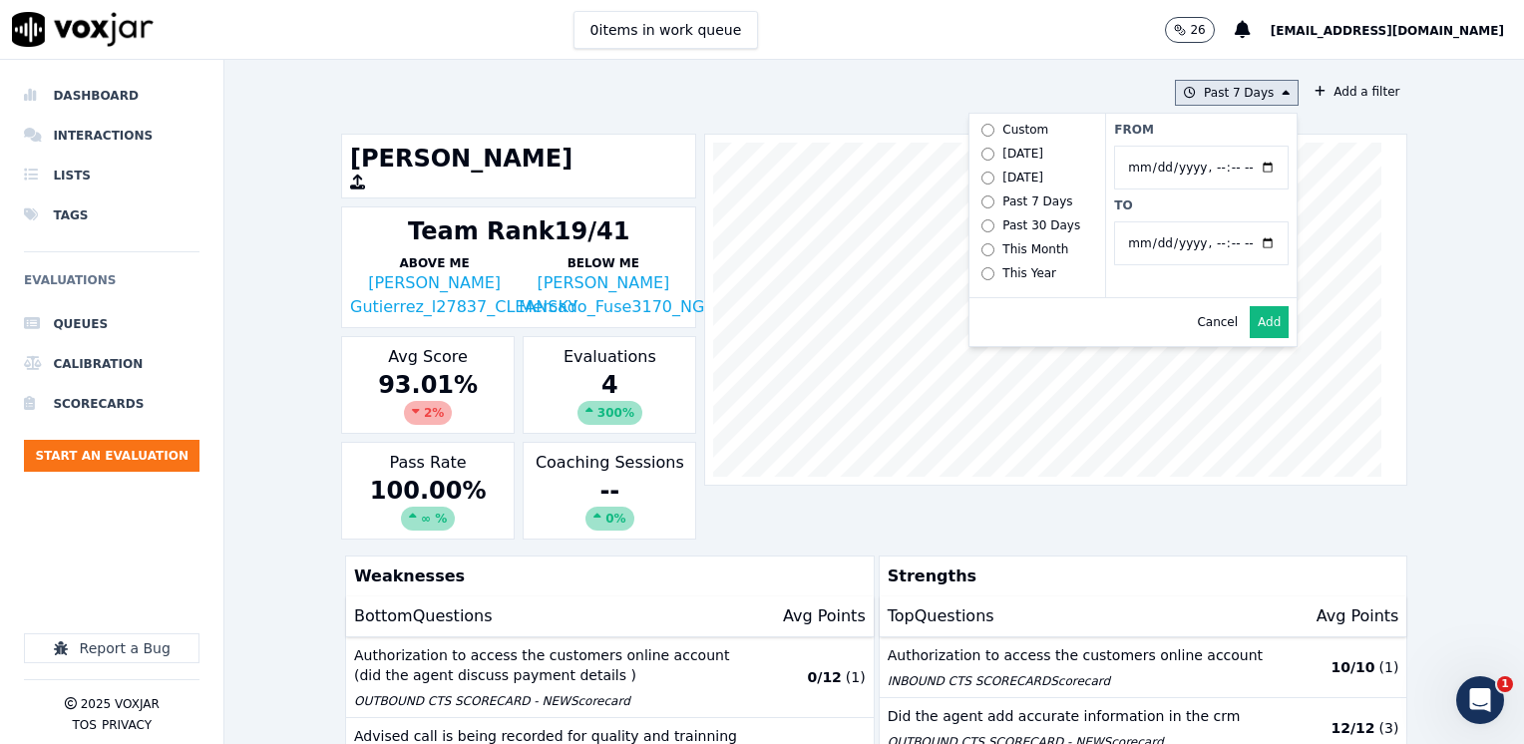
click at [1247, 164] on input "From" at bounding box center [1201, 168] width 174 height 44
type input "[DATE]T00:00"
click at [1217, 128] on label "From" at bounding box center [1201, 130] width 174 height 16
click at [1217, 146] on input "From" at bounding box center [1201, 168] width 174 height 44
click at [1249, 338] on button "Add" at bounding box center [1268, 322] width 39 height 32
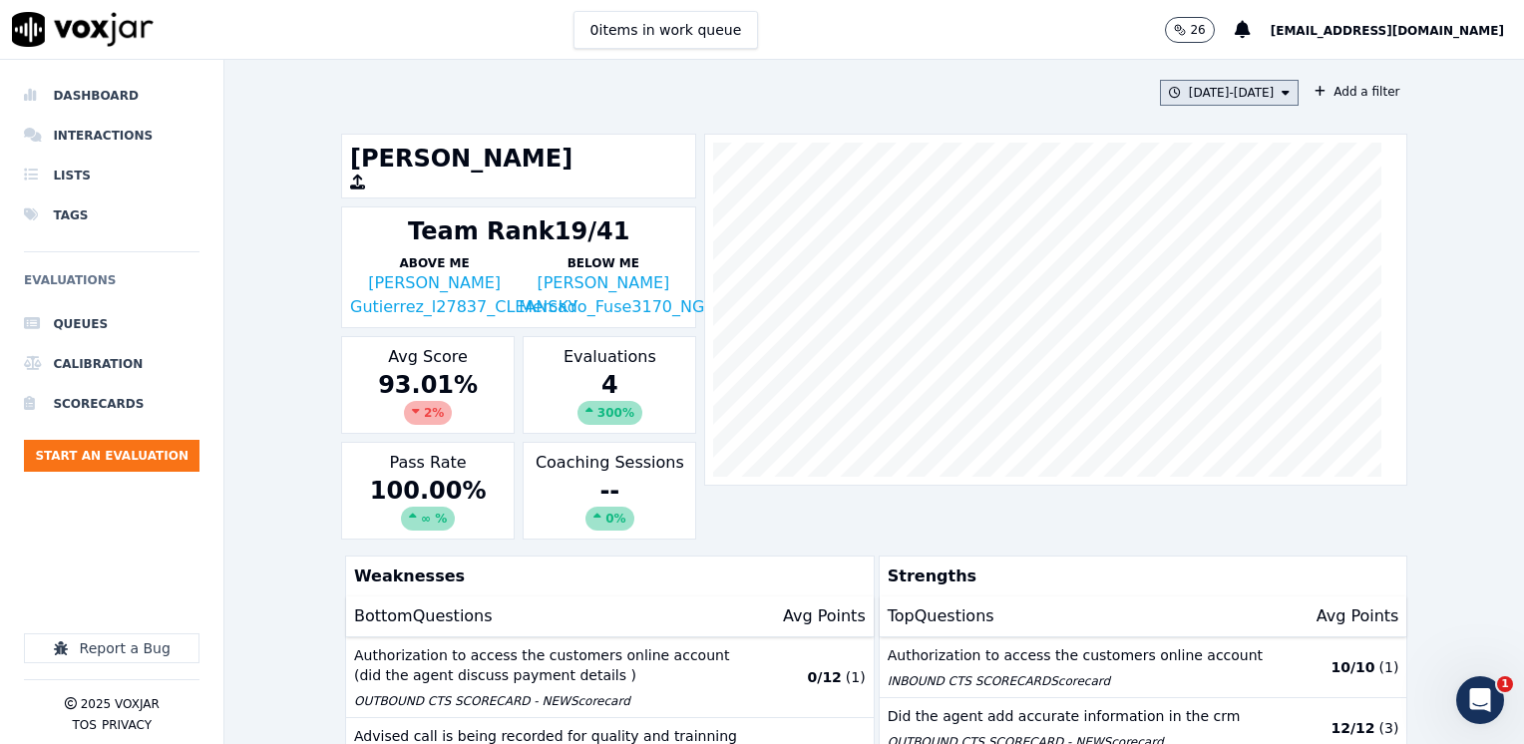
click at [1264, 99] on button "[DATE] - [DATE]" at bounding box center [1230, 93] width 140 height 26
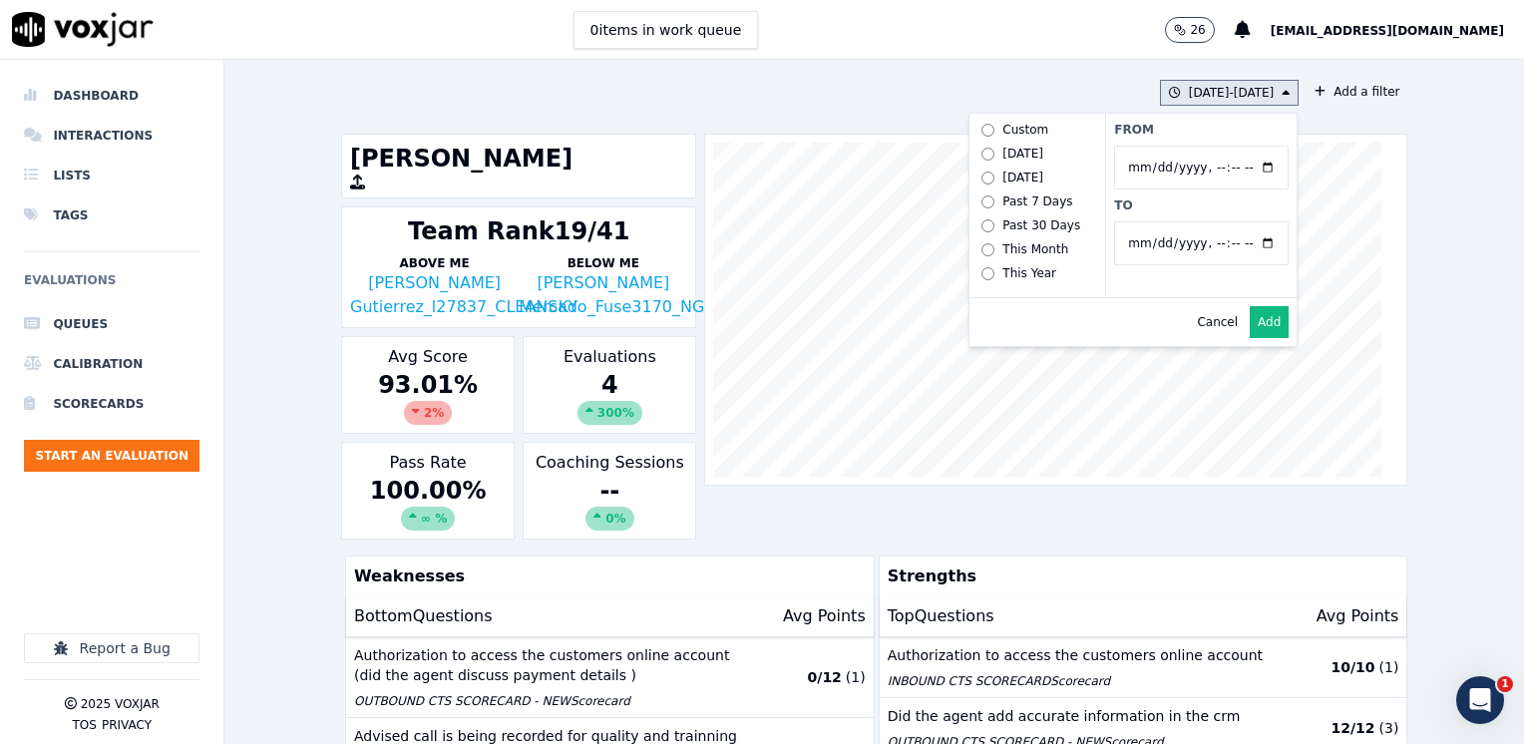
click at [1245, 166] on input "From" at bounding box center [1201, 168] width 174 height 44
type input "2025-08-18T00:00"
click at [1185, 122] on label "From" at bounding box center [1201, 130] width 174 height 16
click at [1185, 146] on input "From" at bounding box center [1201, 168] width 174 height 44
click at [1249, 242] on input "To" at bounding box center [1201, 243] width 174 height 44
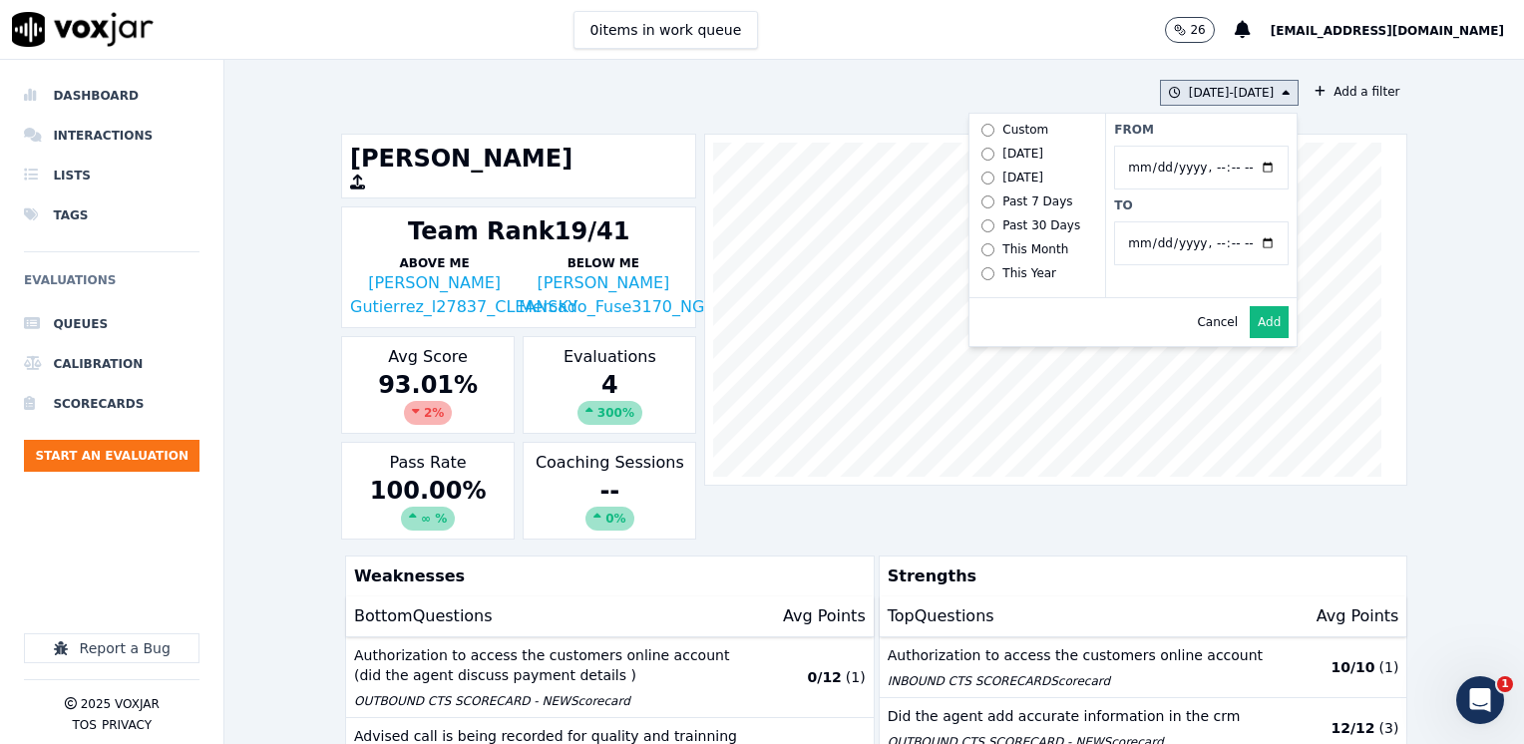
type input "2025-08-22T23:59"
click at [1217, 122] on label "From" at bounding box center [1201, 130] width 174 height 16
click at [1217, 146] on input "From" at bounding box center [1201, 168] width 174 height 44
click at [1252, 334] on button "Add" at bounding box center [1268, 322] width 39 height 32
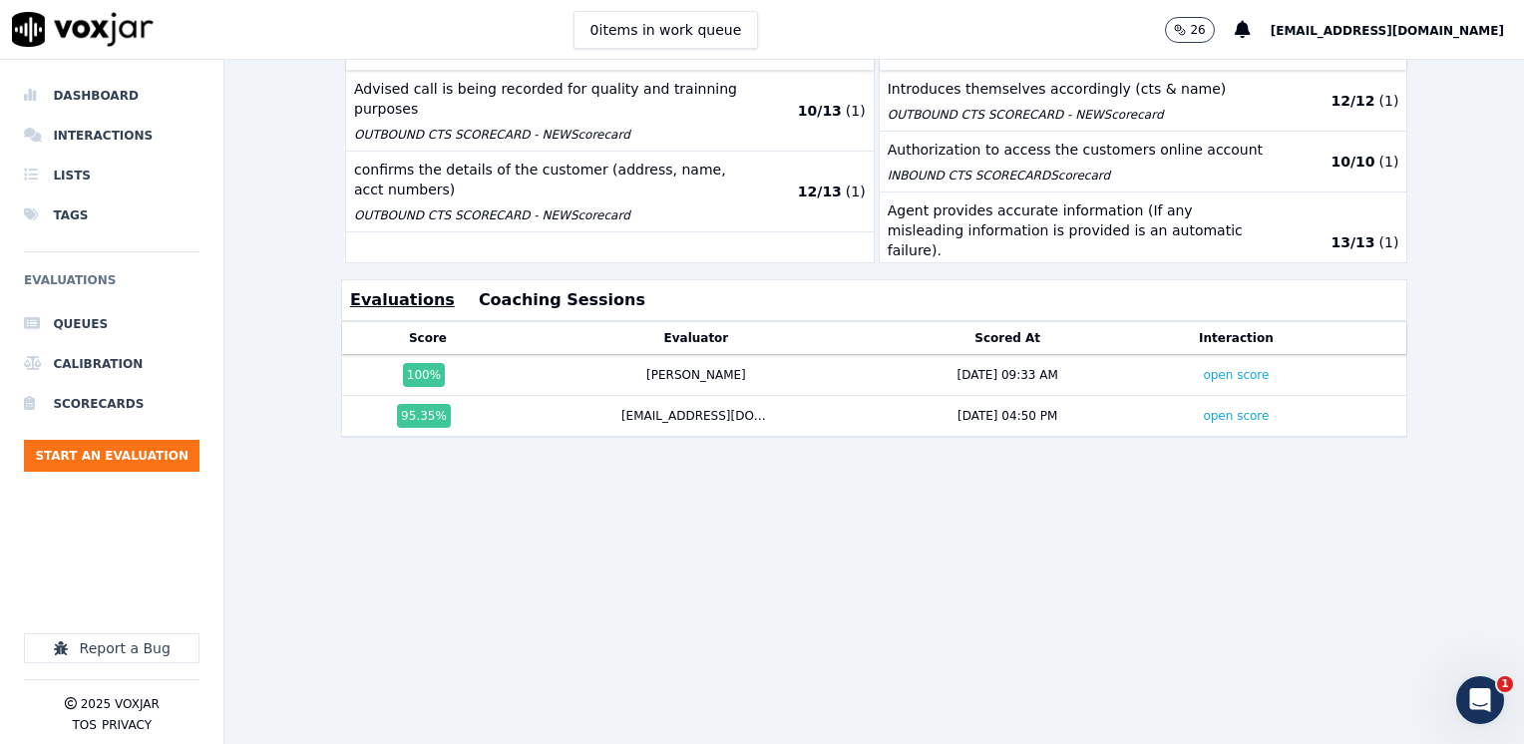
scroll to position [625, 0]
click at [1202, 409] on link "open score" at bounding box center [1235, 416] width 66 height 14
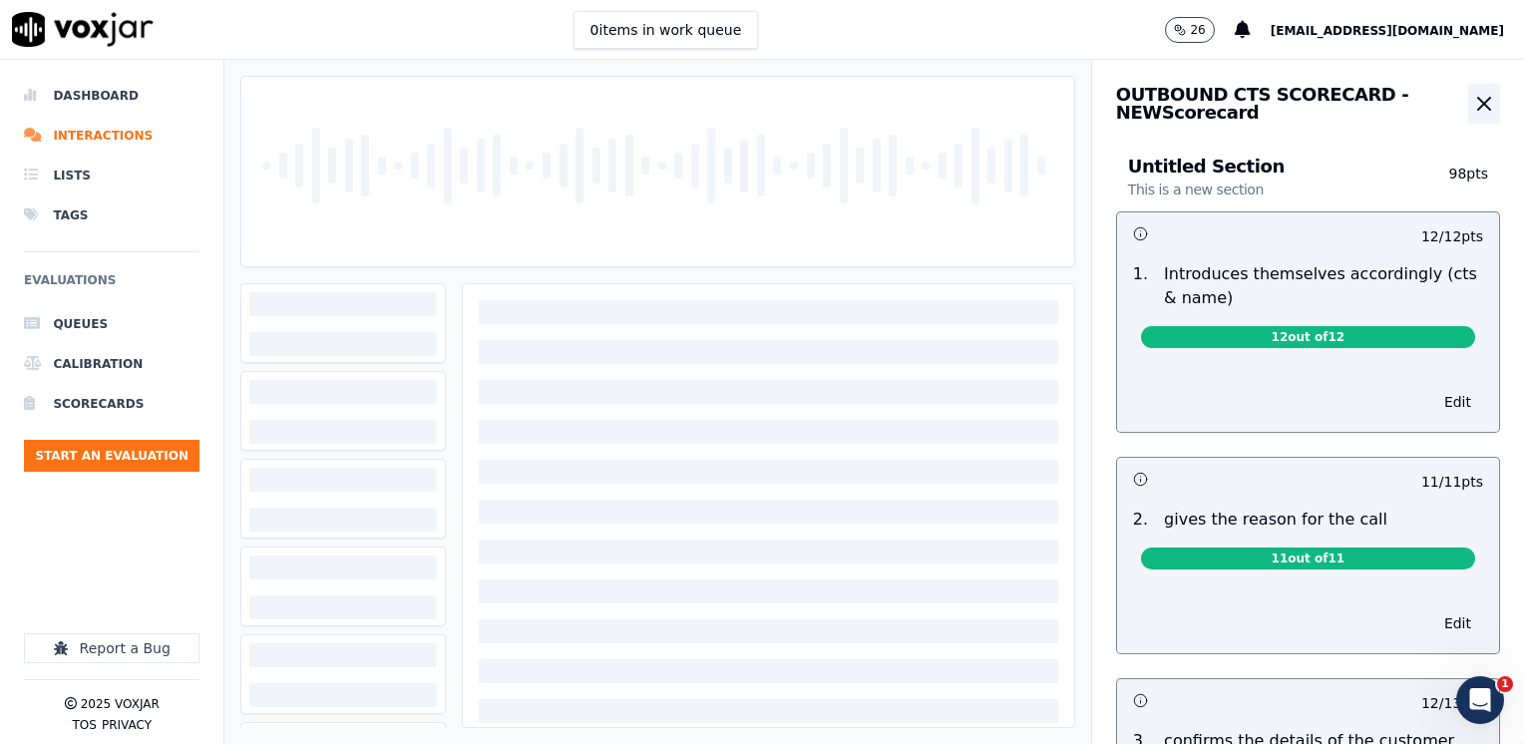
click at [1472, 105] on icon "button" at bounding box center [1484, 104] width 24 height 24
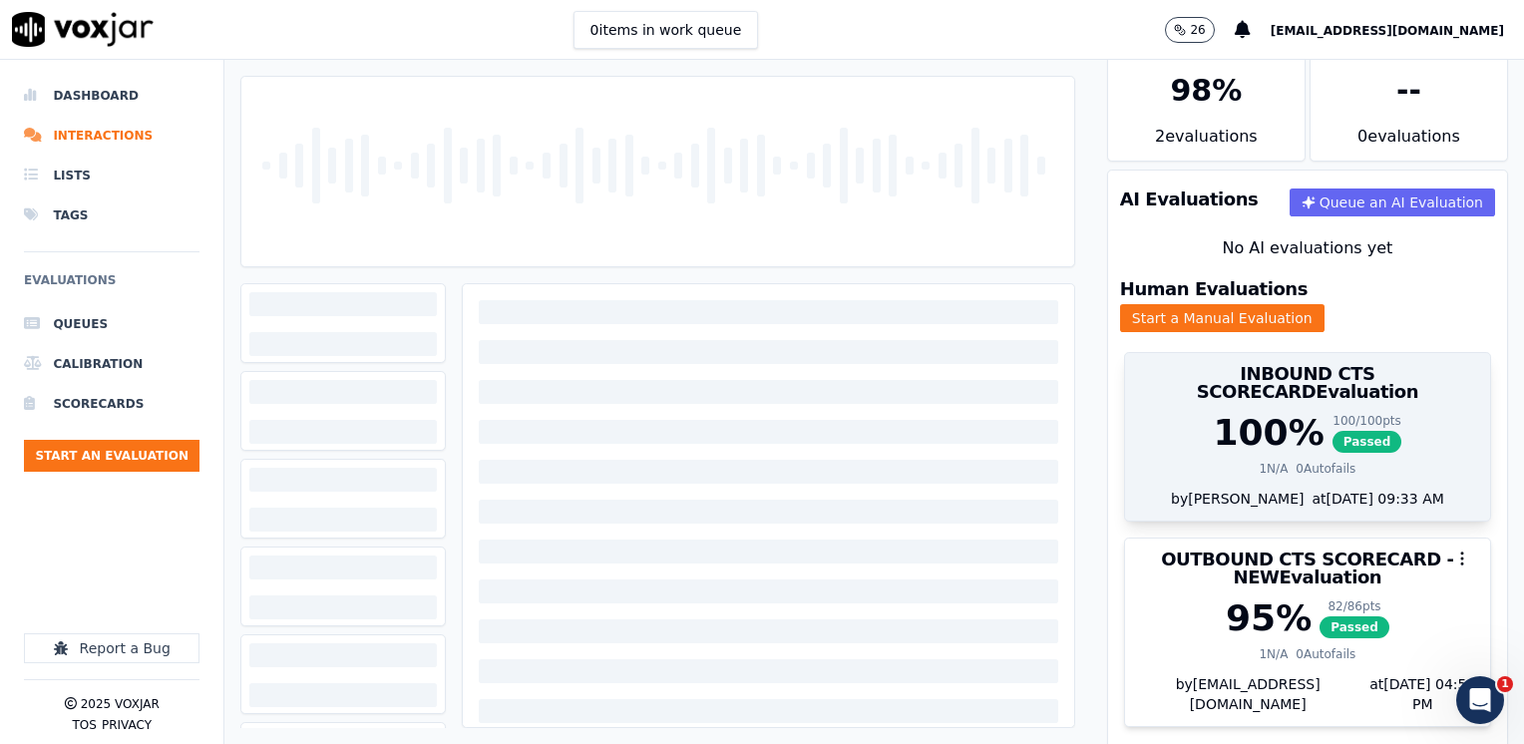
scroll to position [88, 0]
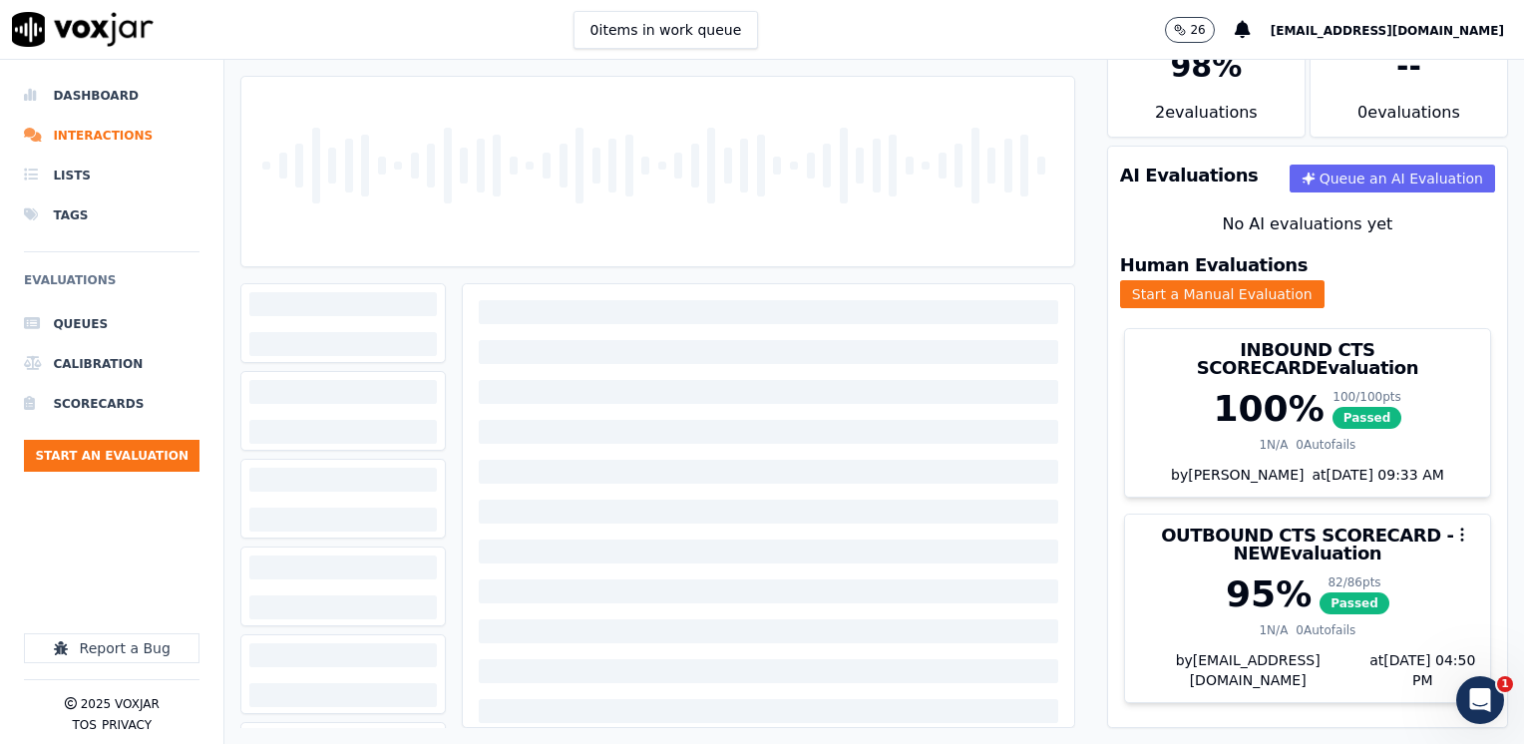
click at [340, 417] on div at bounding box center [342, 412] width 202 height 80
click at [425, 517] on div at bounding box center [342, 520] width 186 height 24
click at [411, 466] on div at bounding box center [342, 500] width 202 height 80
click at [419, 445] on div at bounding box center [342, 412] width 202 height 80
click at [415, 397] on div at bounding box center [342, 392] width 186 height 24
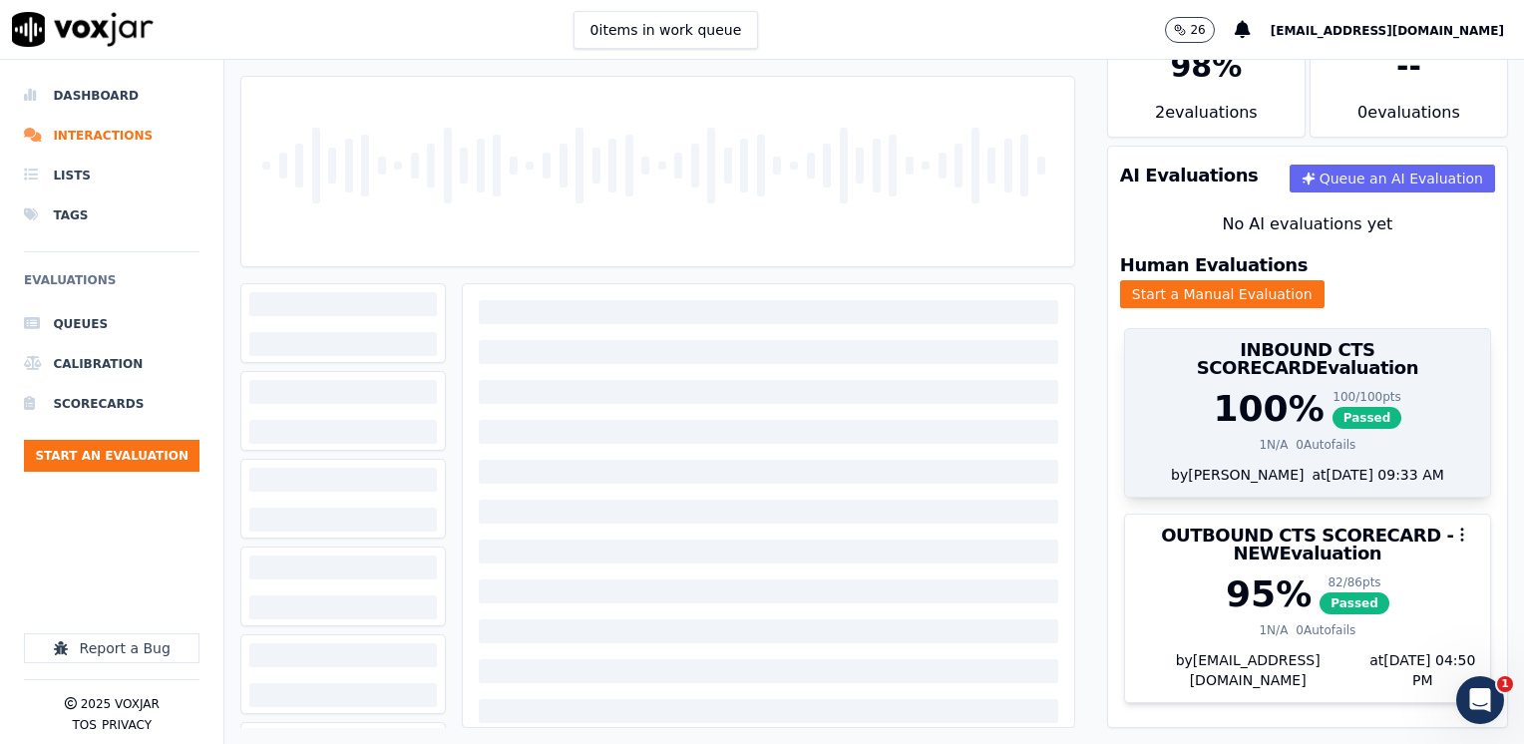
click at [1234, 389] on div "100 %" at bounding box center [1267, 409] width 111 height 40
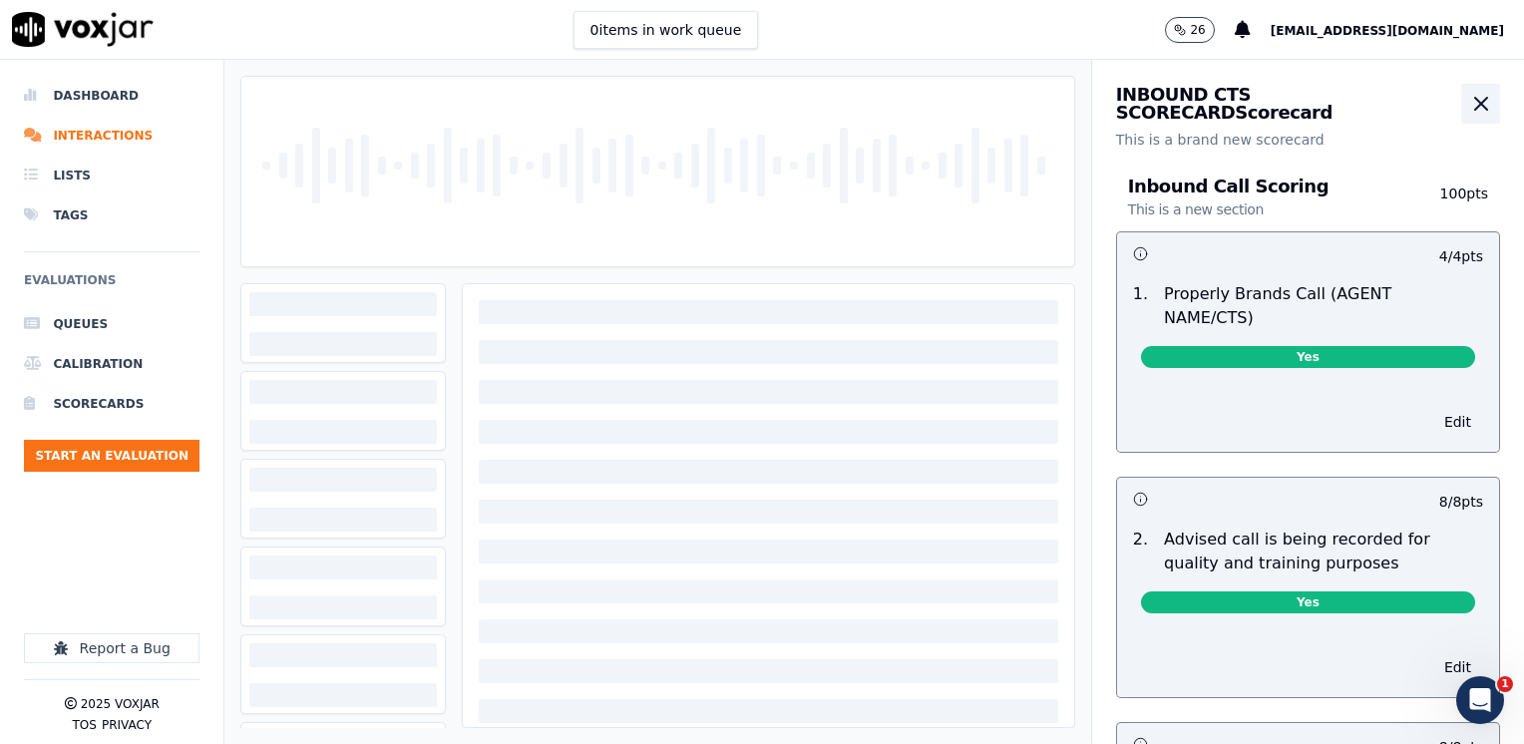
click at [1469, 106] on icon "button" at bounding box center [1481, 104] width 24 height 24
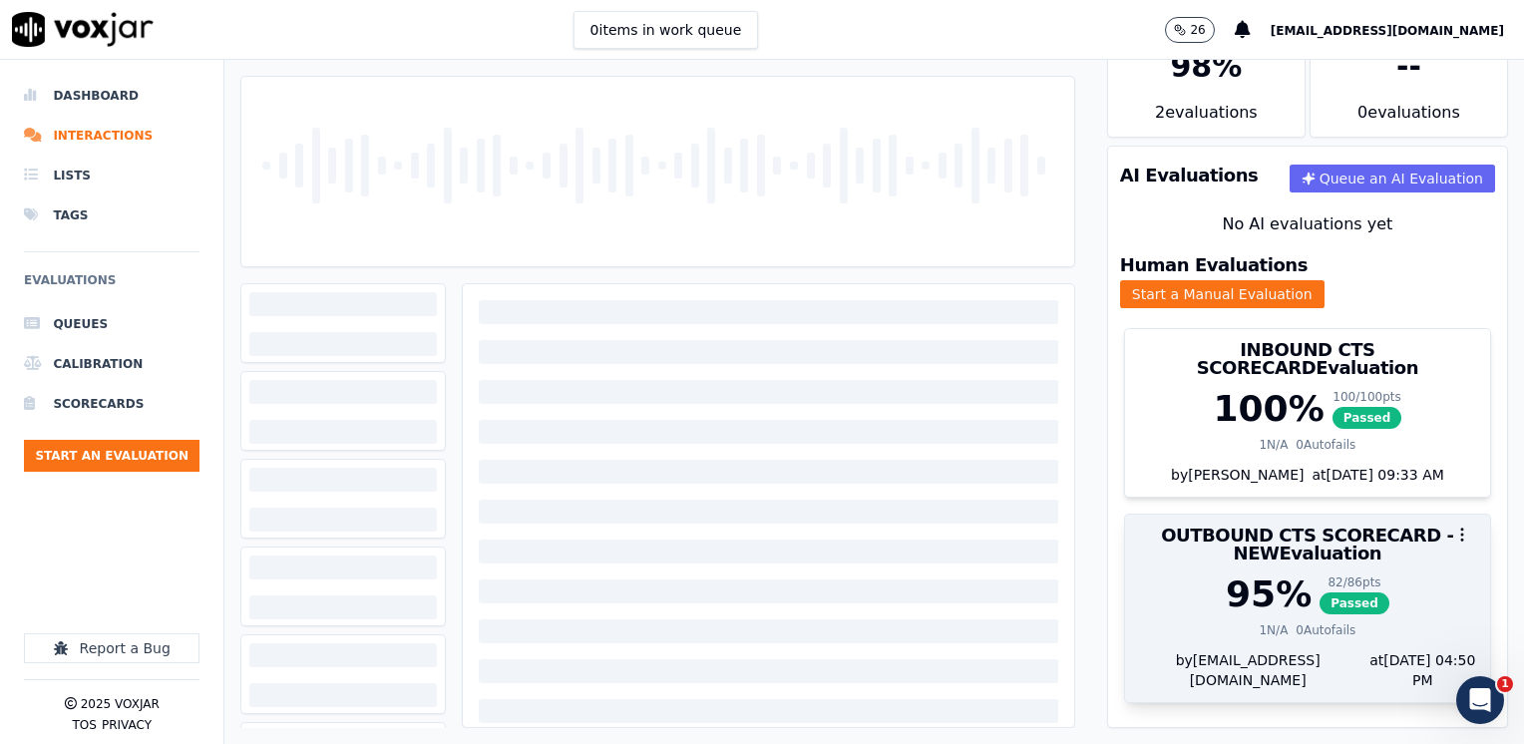
click at [1225, 574] on div "95 %" at bounding box center [1268, 594] width 86 height 40
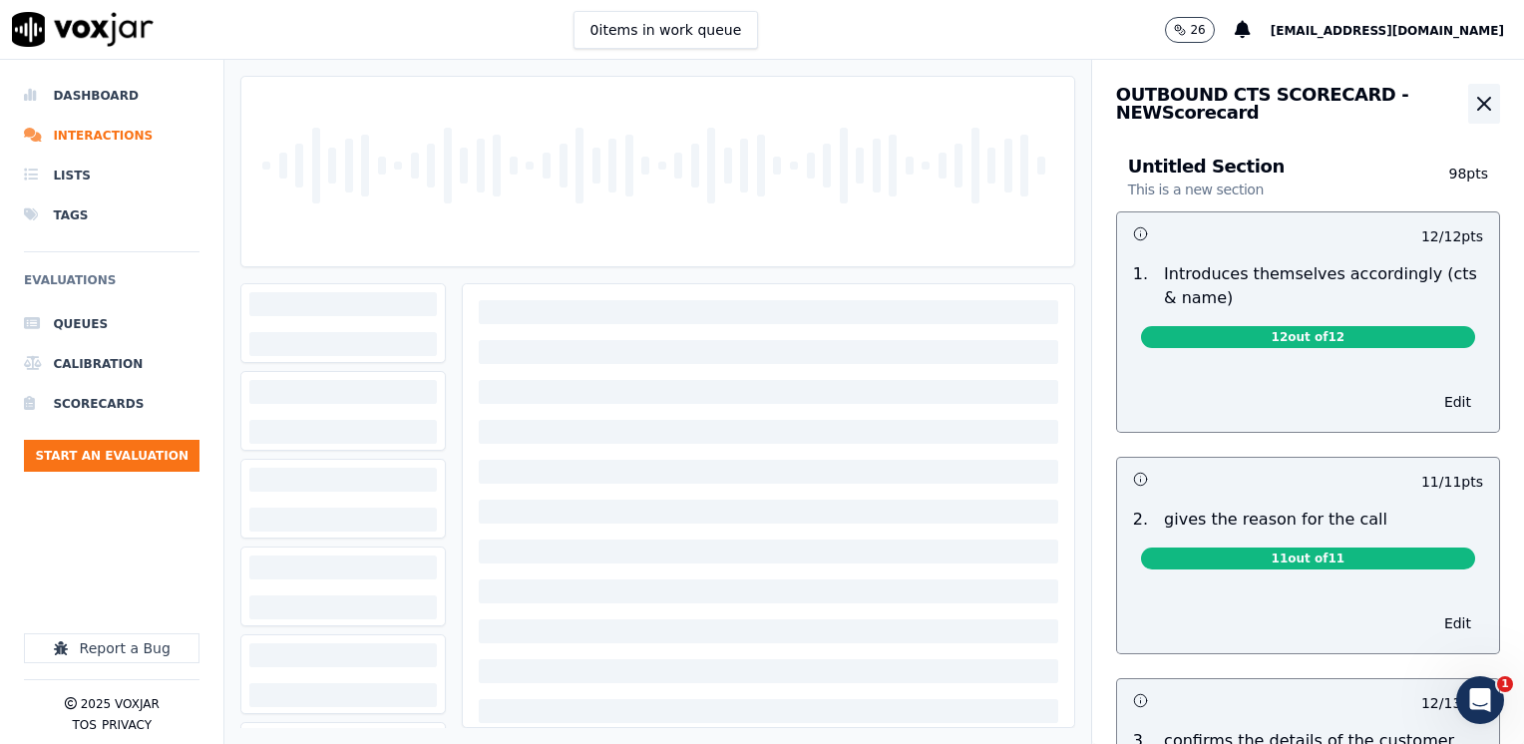
click at [1472, 105] on icon "button" at bounding box center [1484, 104] width 24 height 24
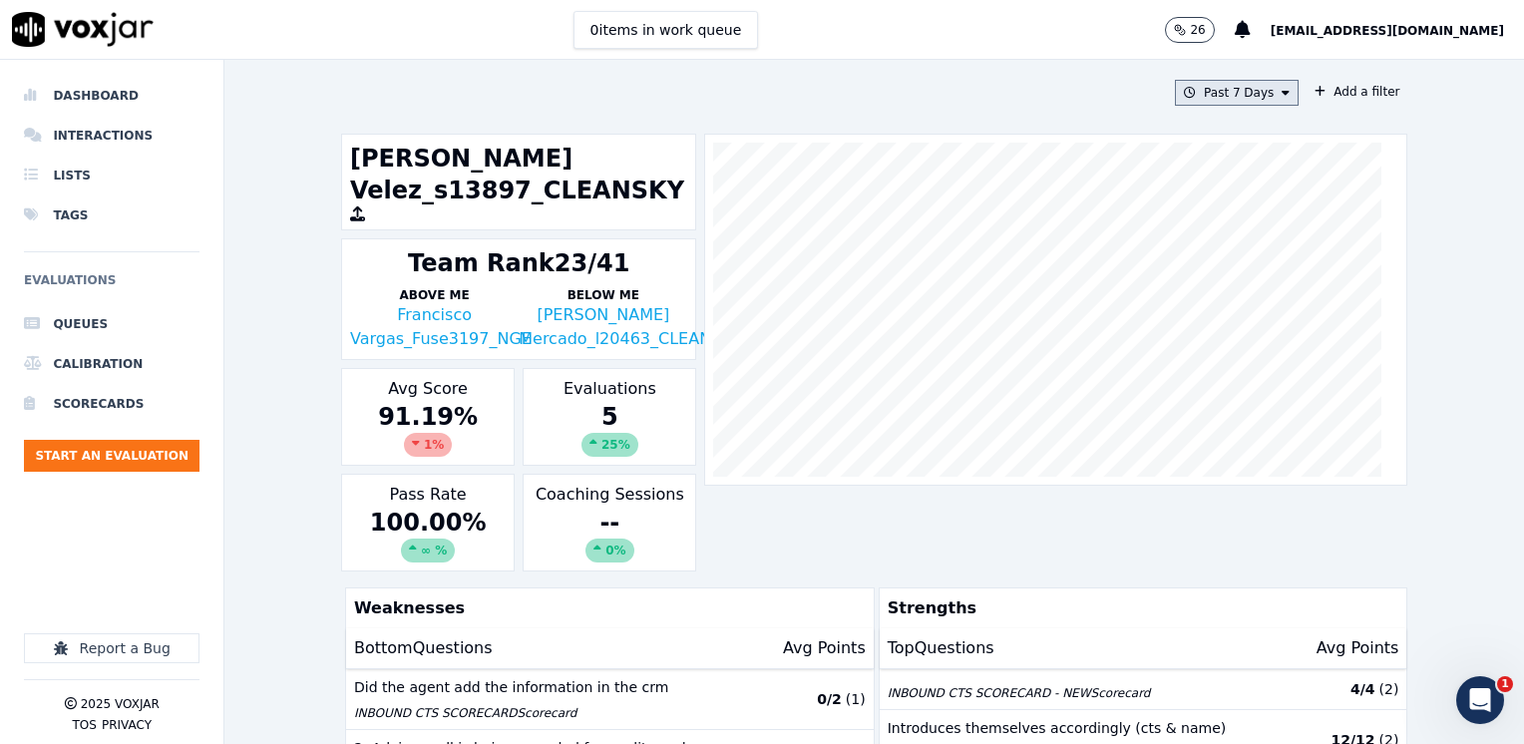
click at [1281, 94] on icon at bounding box center [1285, 93] width 8 height 12
click at [1206, 134] on div "Custom" at bounding box center [1229, 130] width 46 height 16
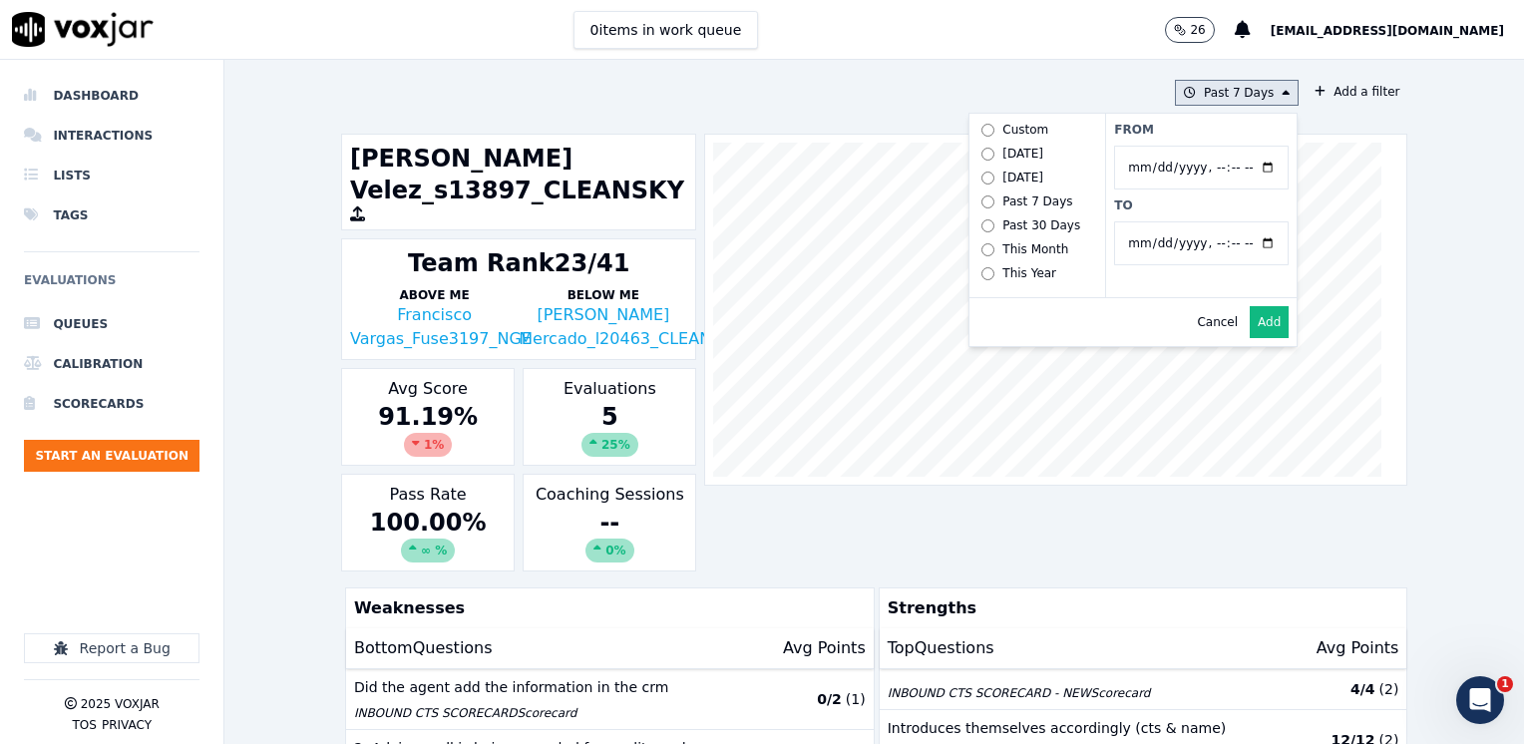
click at [1244, 160] on input "From" at bounding box center [1201, 168] width 174 height 44
type input "[DATE]T00:00"
click at [1202, 131] on label "From" at bounding box center [1201, 130] width 174 height 16
click at [1202, 146] on input "From" at bounding box center [1201, 168] width 174 height 44
click at [1241, 242] on input "To" at bounding box center [1201, 243] width 174 height 44
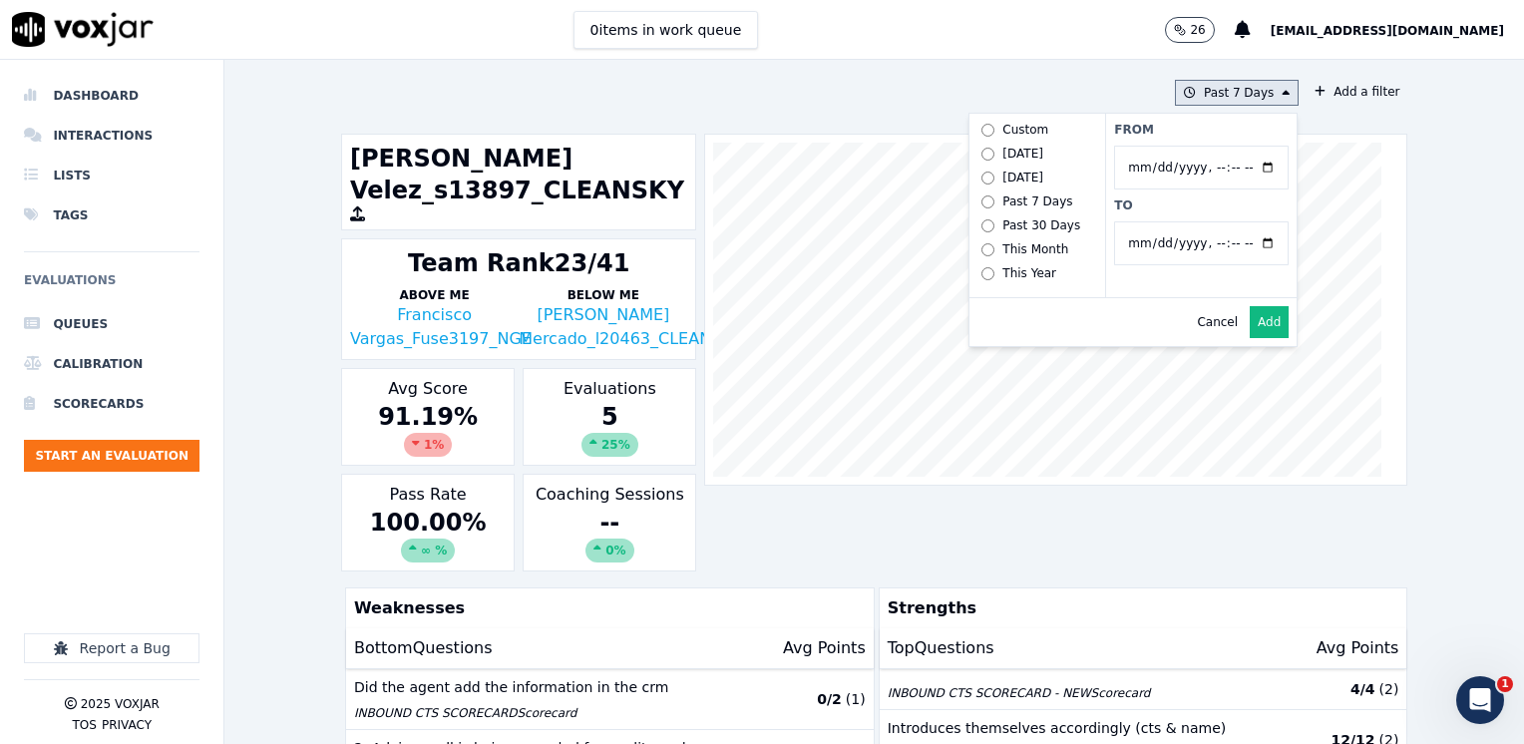
type input "2025-08-22T23:59"
click at [1223, 130] on label "From" at bounding box center [1201, 130] width 174 height 16
click at [1223, 146] on input "From" at bounding box center [1201, 168] width 174 height 44
click at [1249, 335] on button "Add" at bounding box center [1268, 322] width 39 height 32
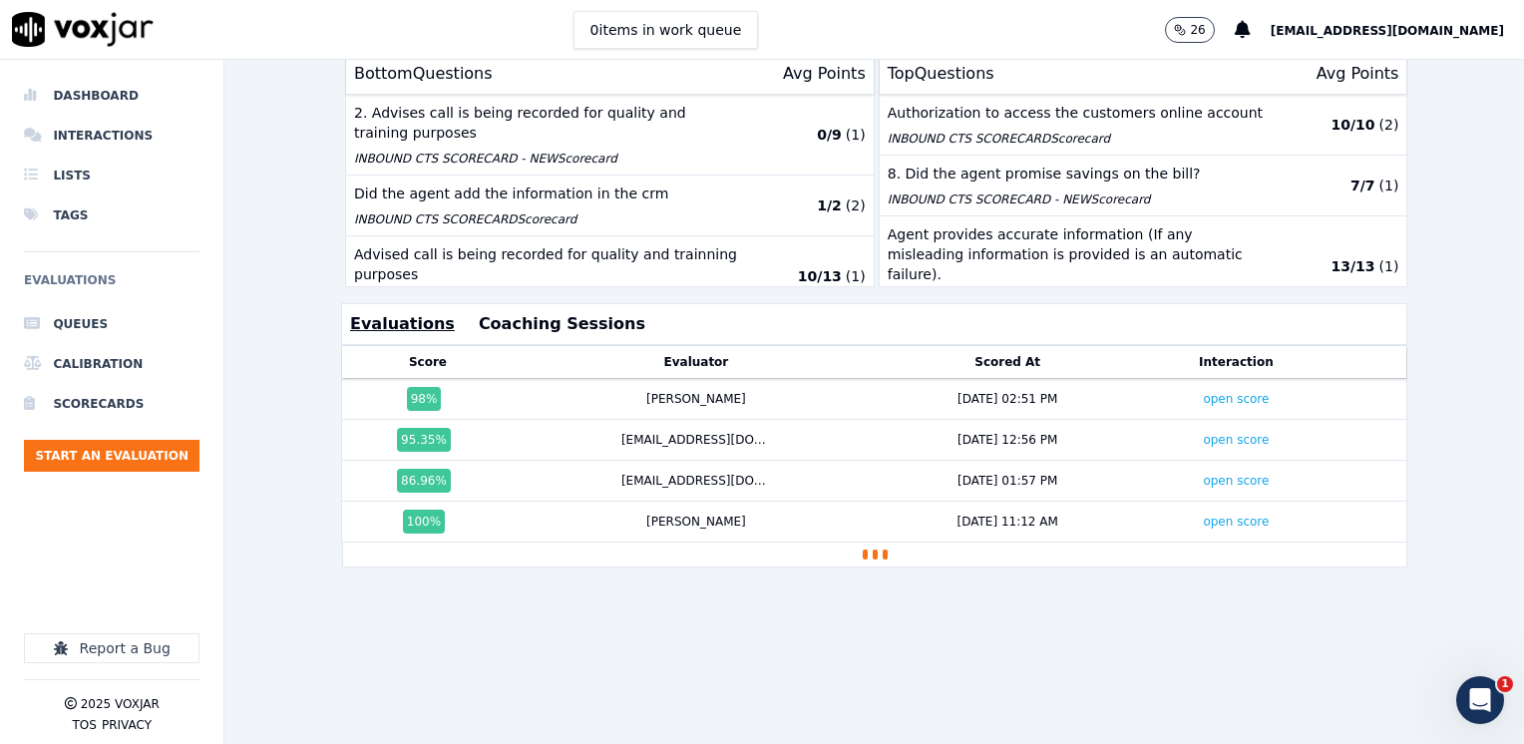
scroll to position [625, 0]
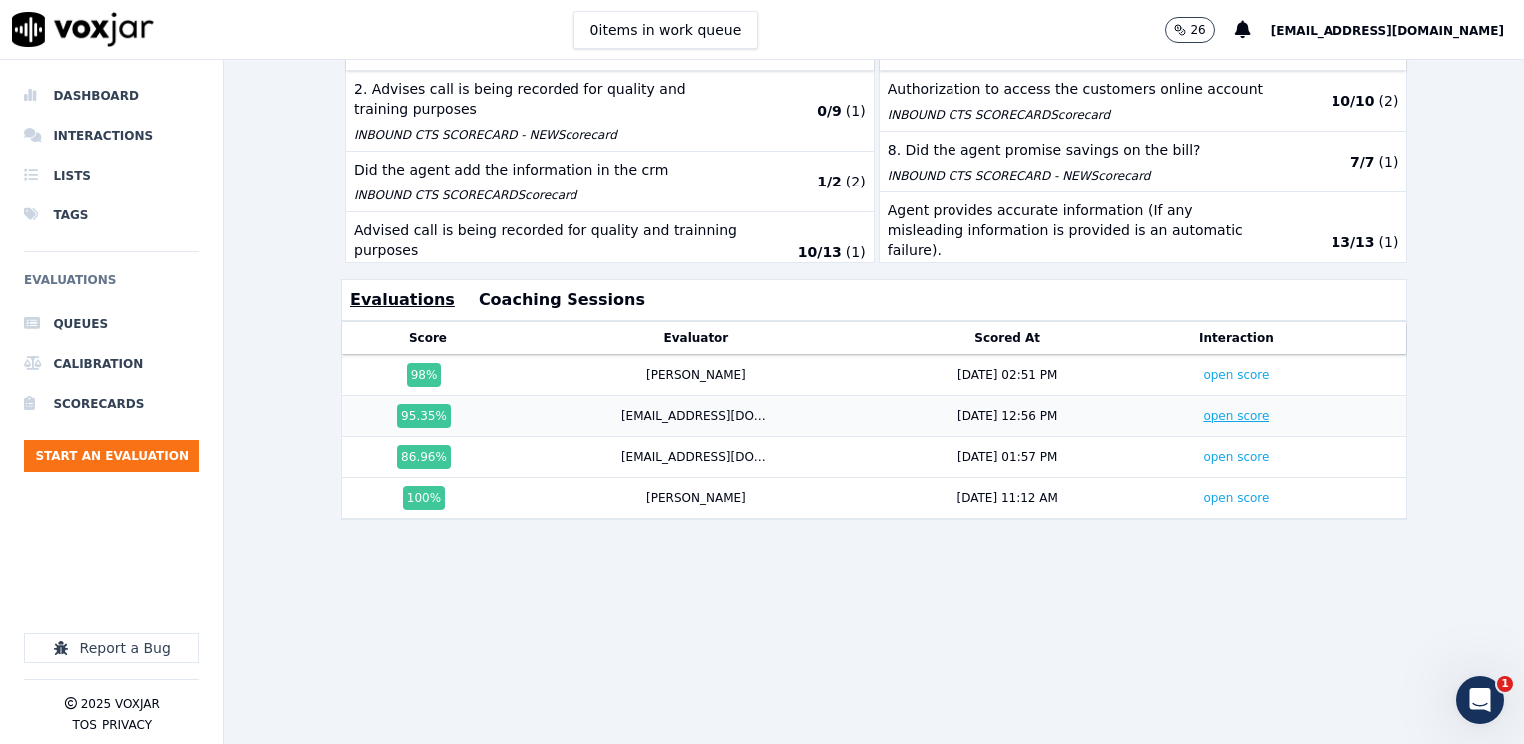
click at [1208, 409] on link "open score" at bounding box center [1235, 416] width 66 height 14
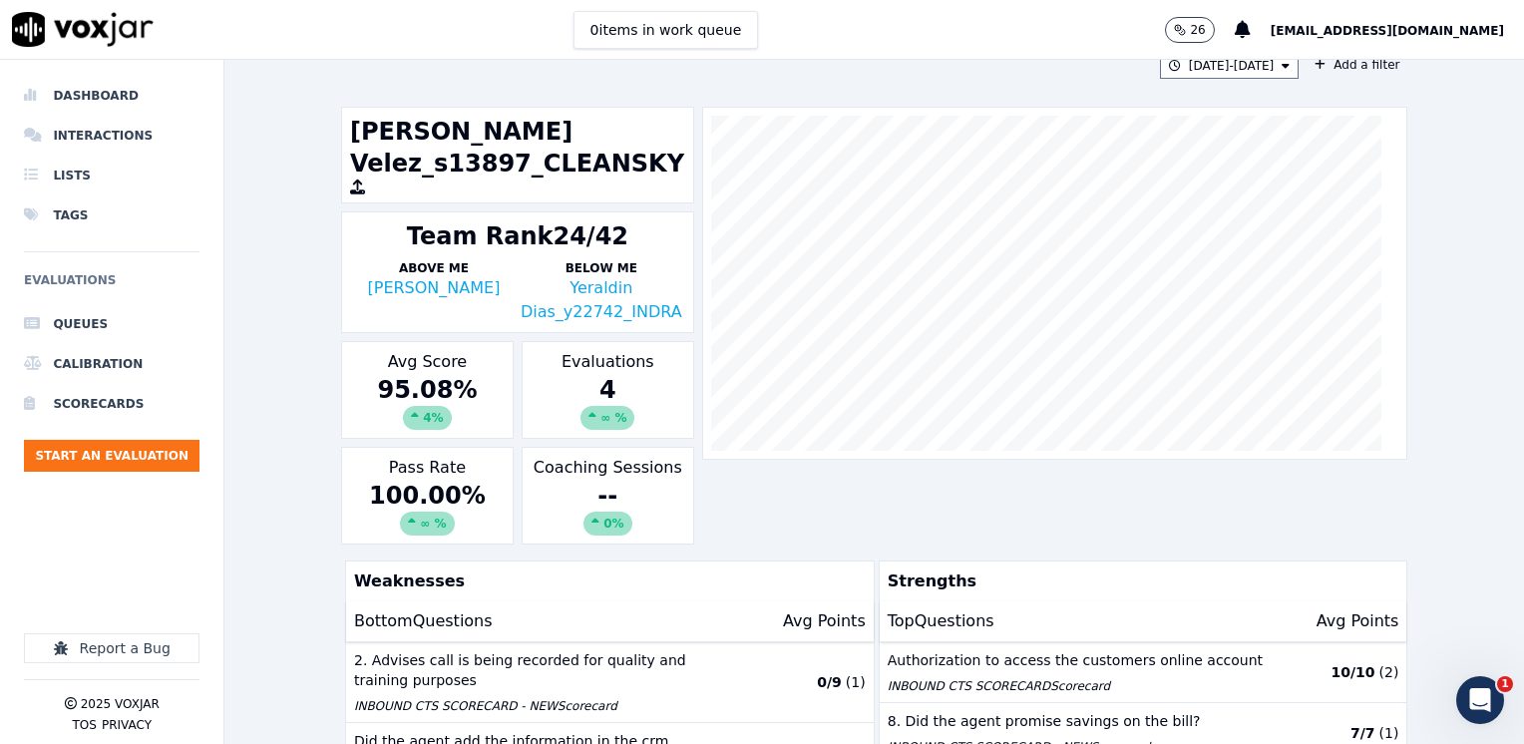
click at [631, 365] on div "Evaluations 4 ∞ %" at bounding box center [607, 390] width 172 height 98
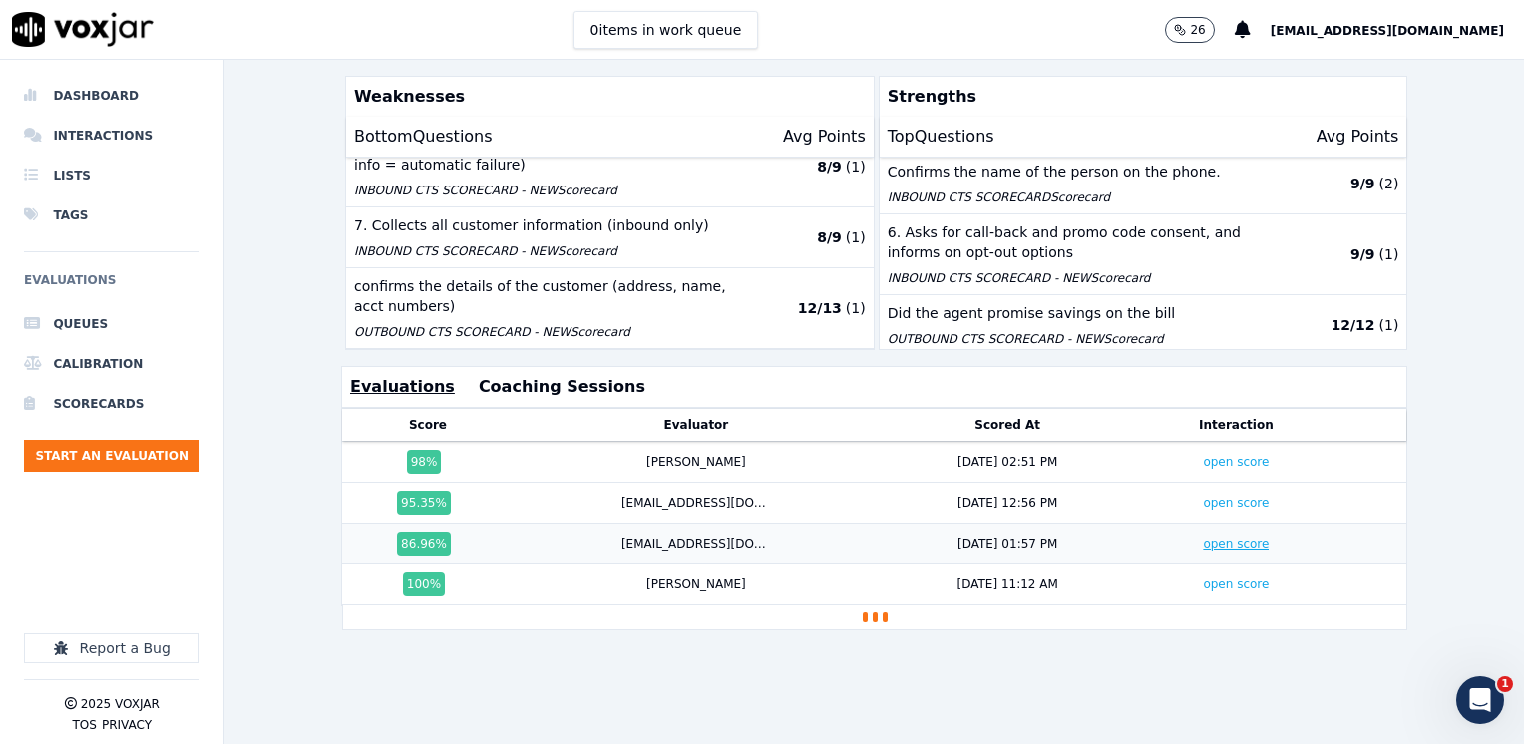
scroll to position [625, 0]
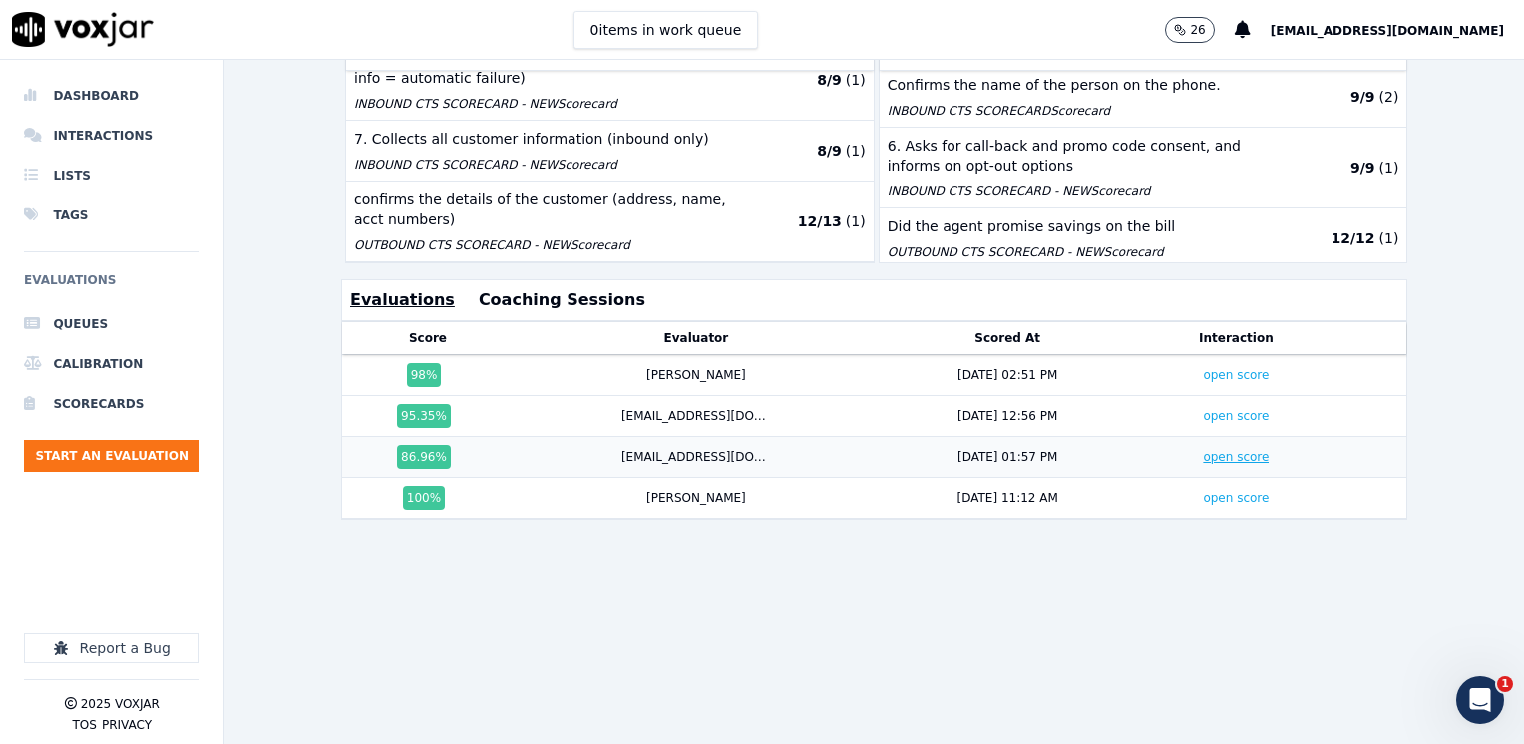
click at [1220, 450] on link "open score" at bounding box center [1235, 457] width 66 height 14
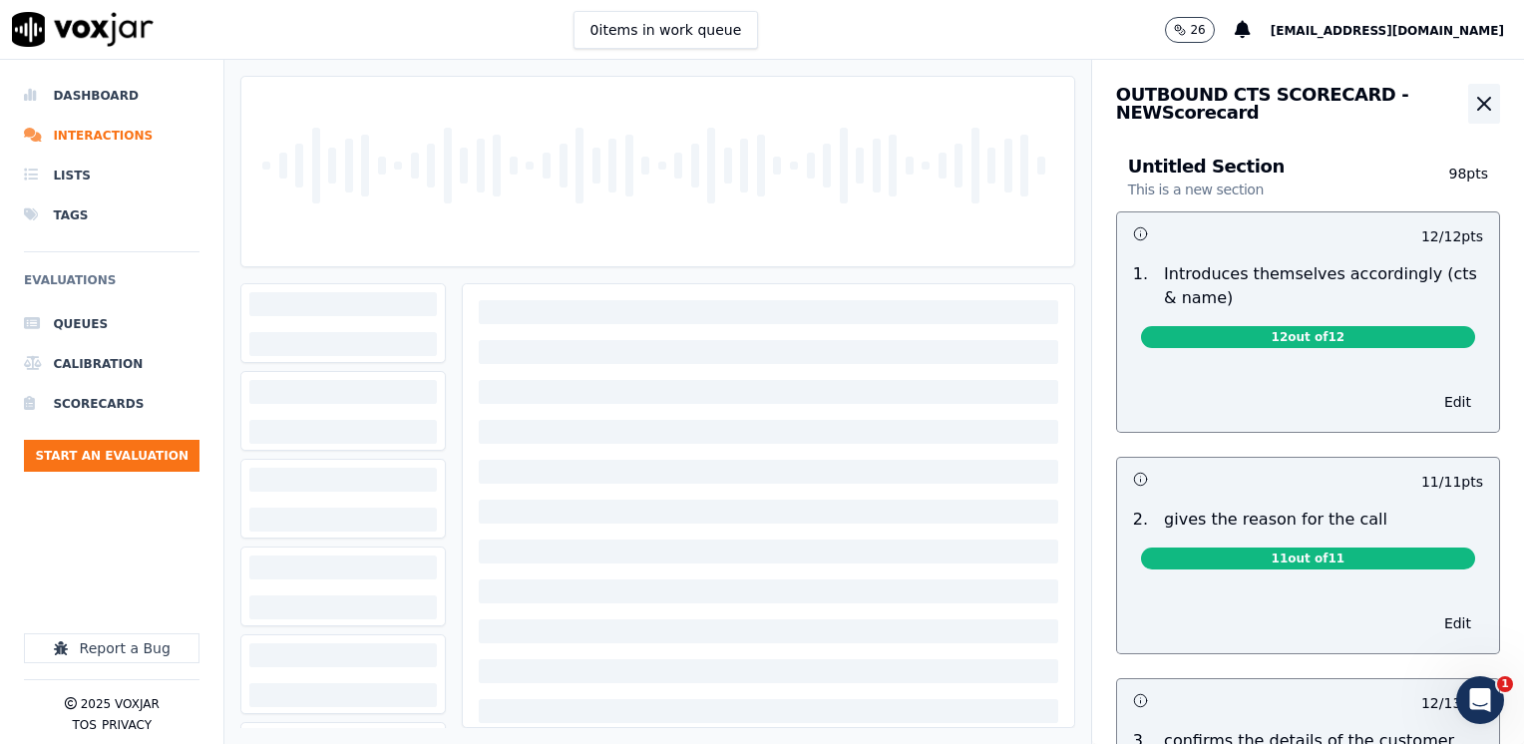
click at [1478, 105] on icon "button" at bounding box center [1484, 104] width 12 height 12
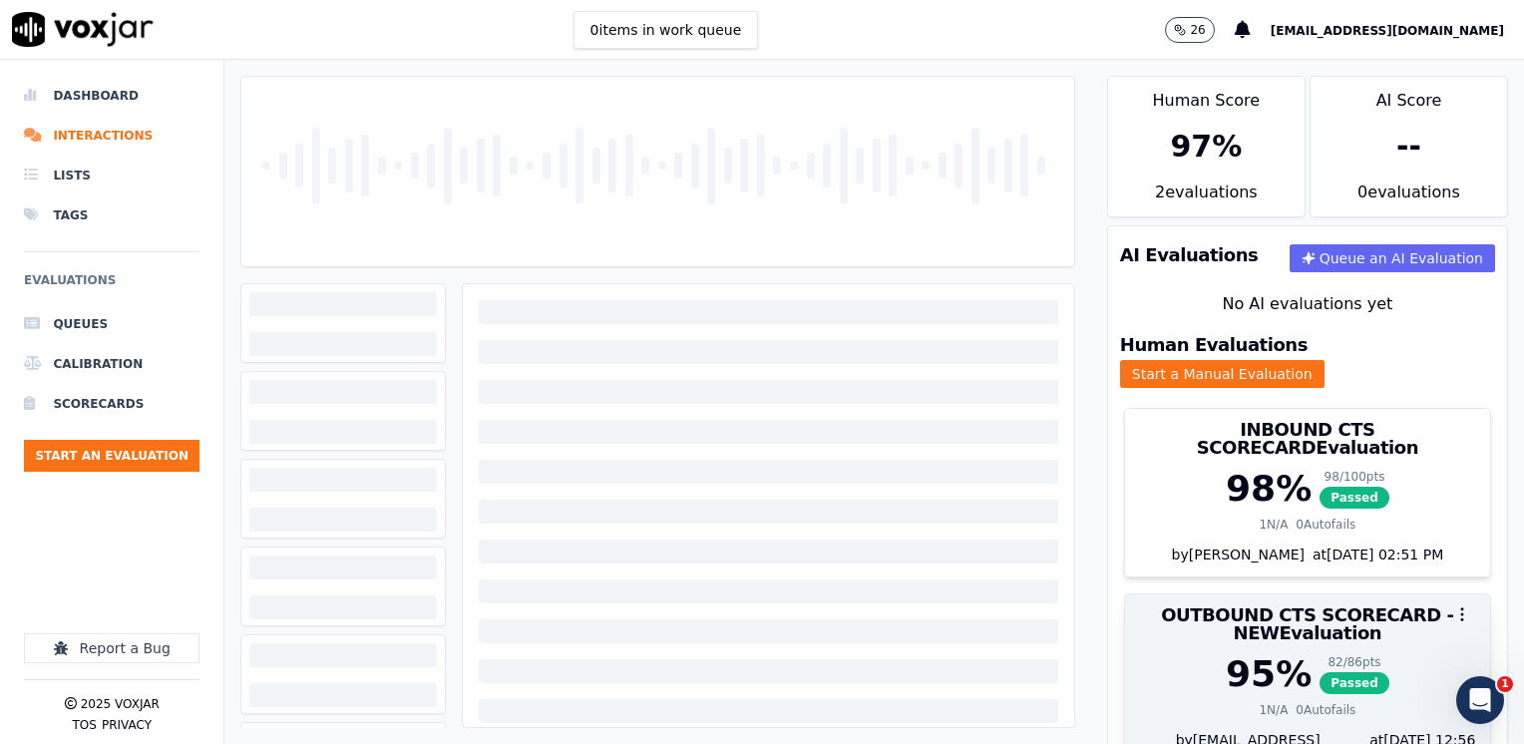
scroll to position [88, 0]
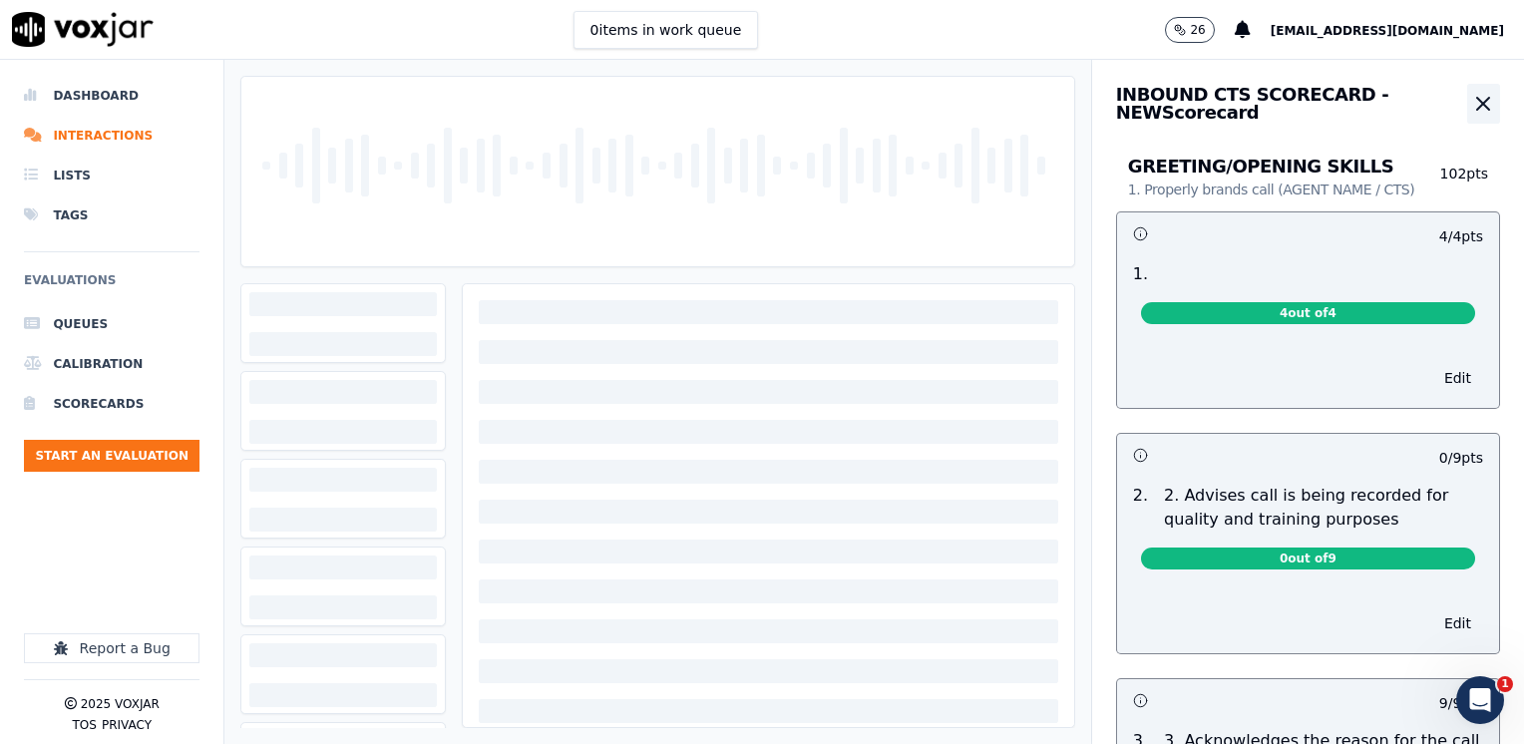
click at [1471, 104] on icon "button" at bounding box center [1483, 104] width 24 height 24
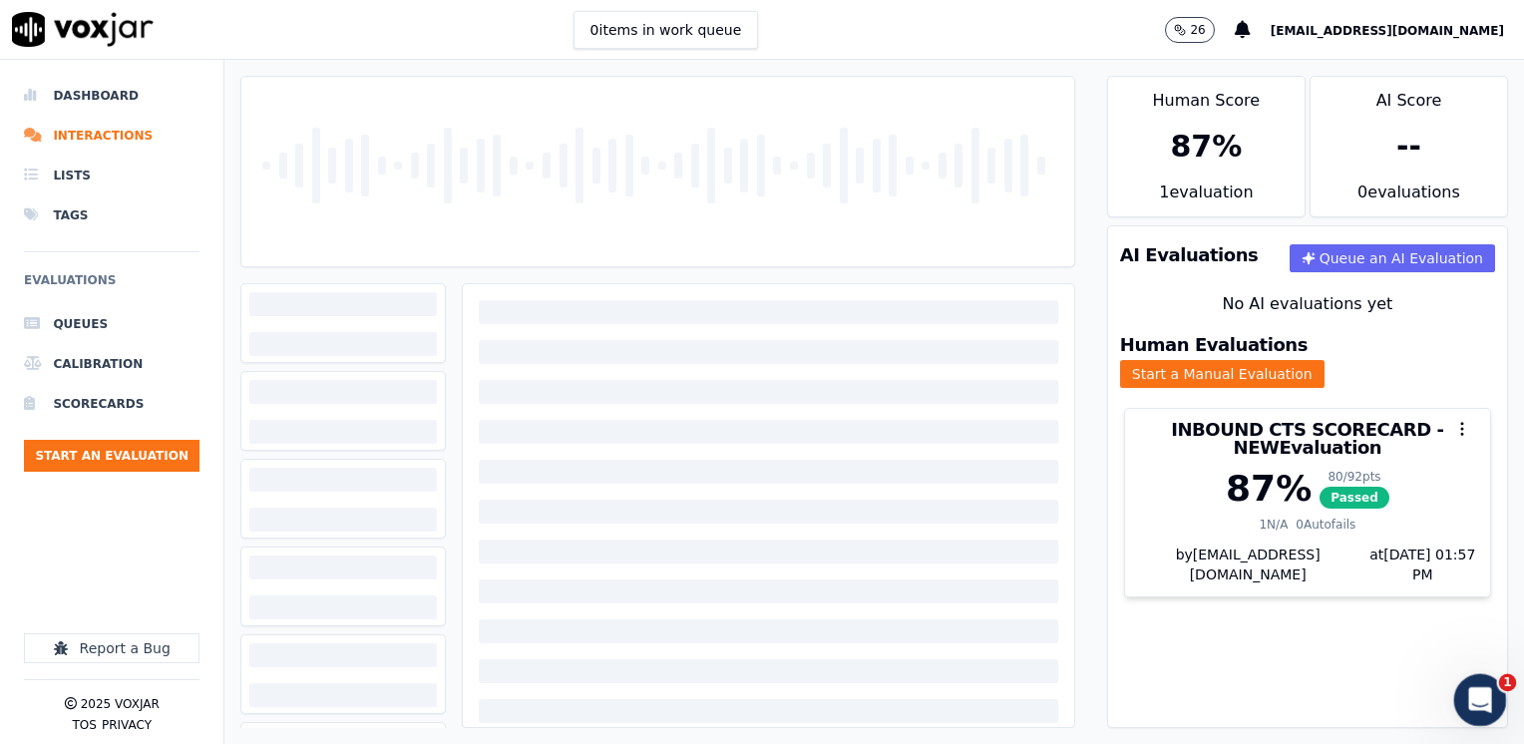
click at [1478, 694] on icon "Open Intercom Messenger" at bounding box center [1477, 697] width 14 height 16
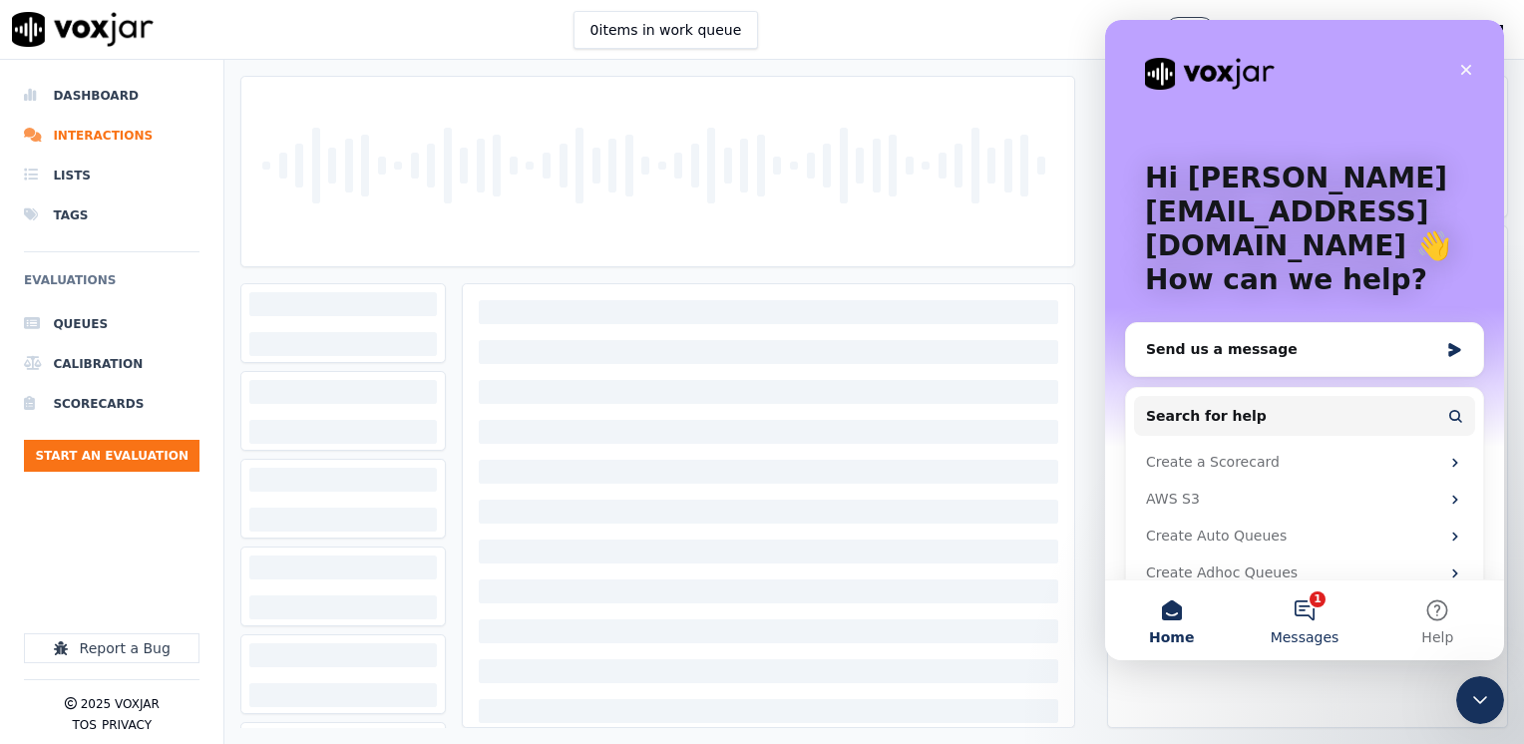
click at [1308, 611] on button "1 Messages" at bounding box center [1303, 620] width 133 height 80
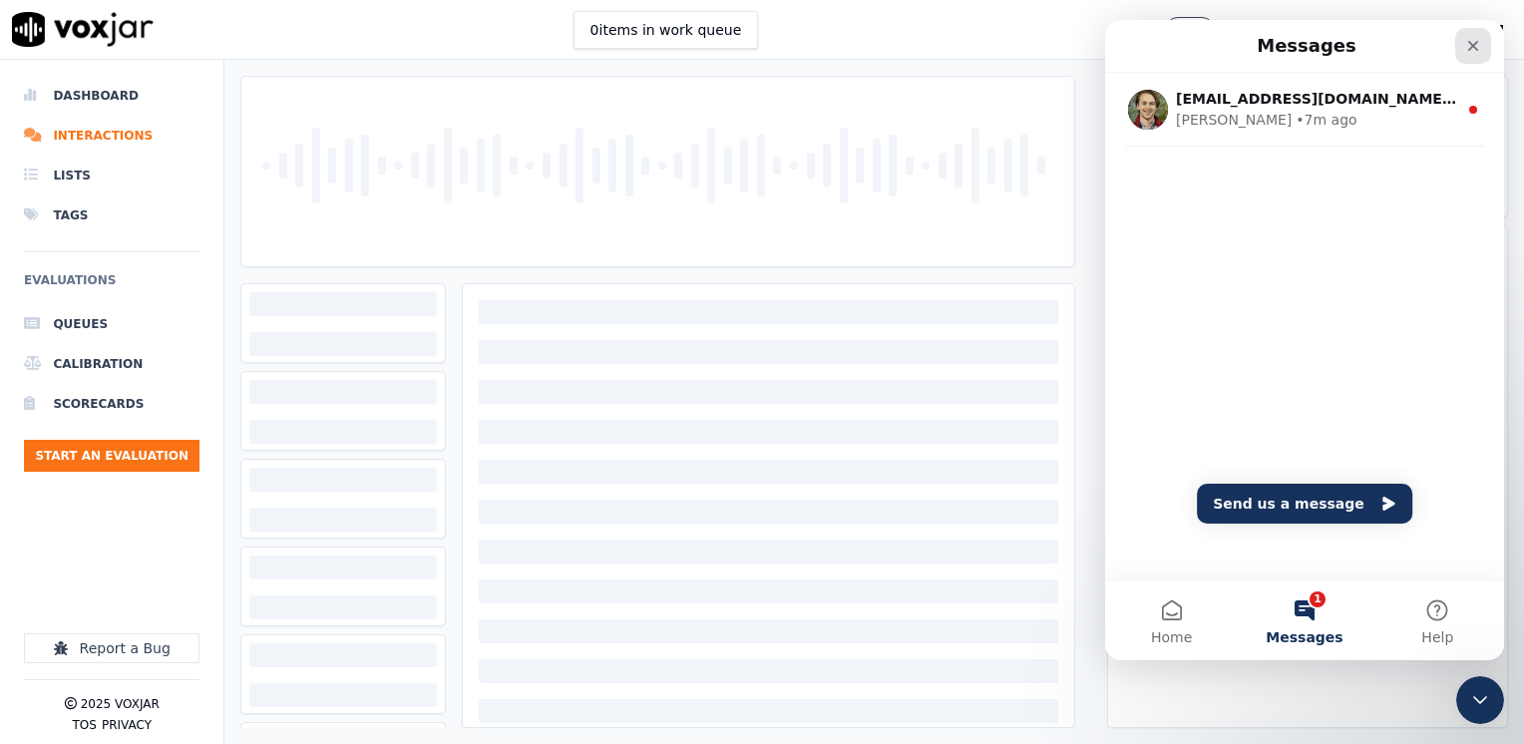
click at [1469, 52] on icon "Close" at bounding box center [1473, 46] width 16 height 16
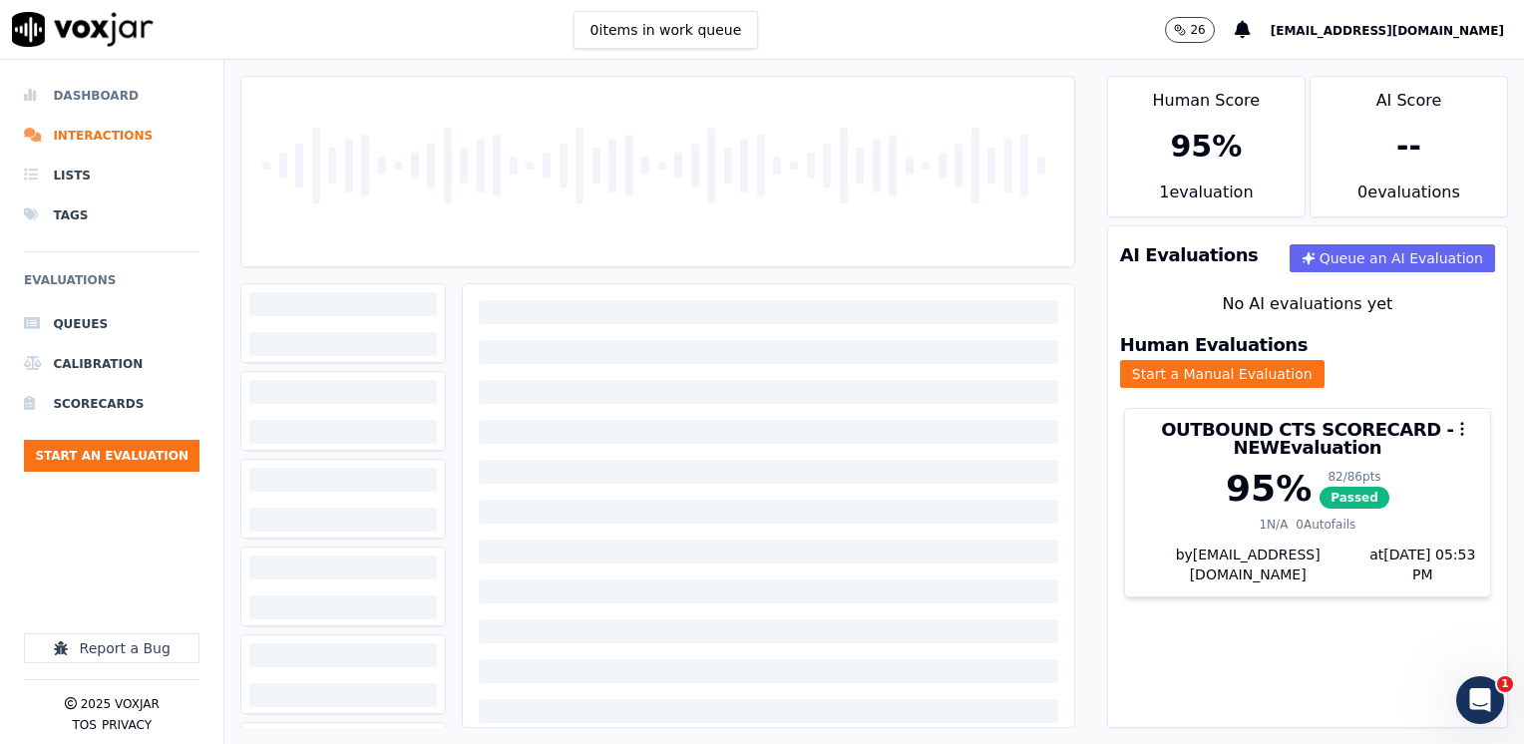
click at [114, 94] on li "Dashboard" at bounding box center [111, 96] width 175 height 40
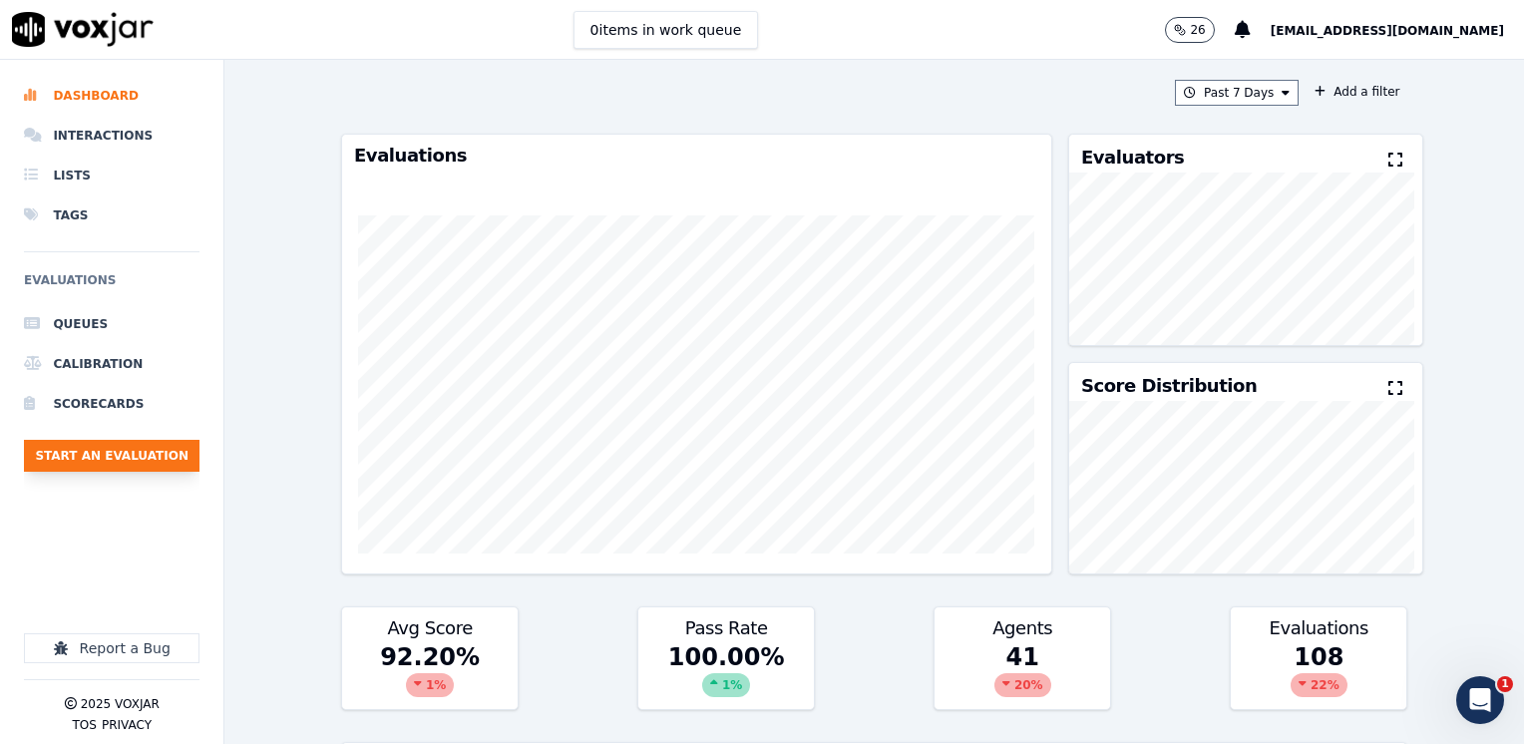
click at [88, 457] on button "Start an Evaluation" at bounding box center [111, 456] width 175 height 32
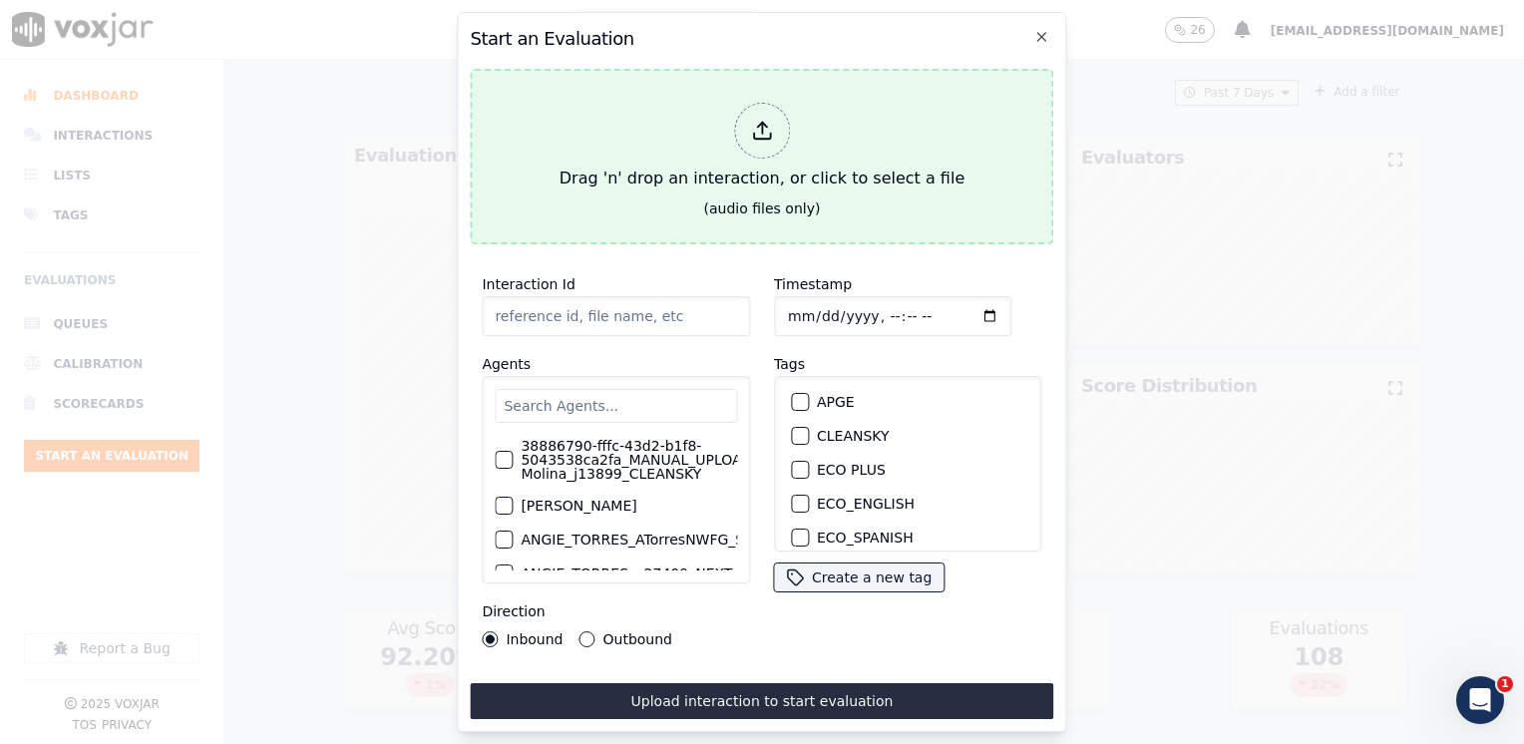
click at [769, 120] on icon at bounding box center [762, 131] width 22 height 22
type input "20250827-092148_6468867086-JUAN SOTO all.mp3"
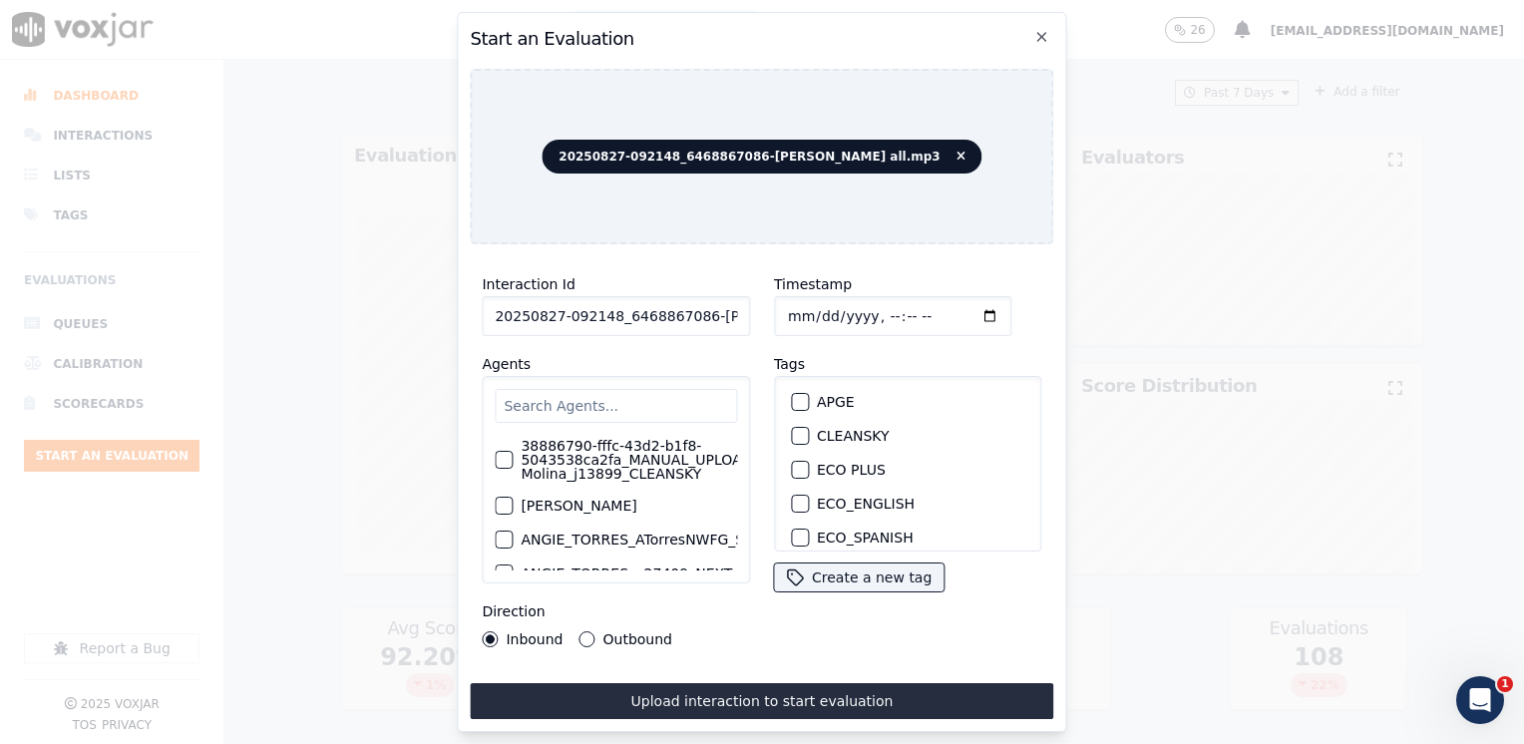
click at [671, 391] on input "text" at bounding box center [616, 406] width 242 height 34
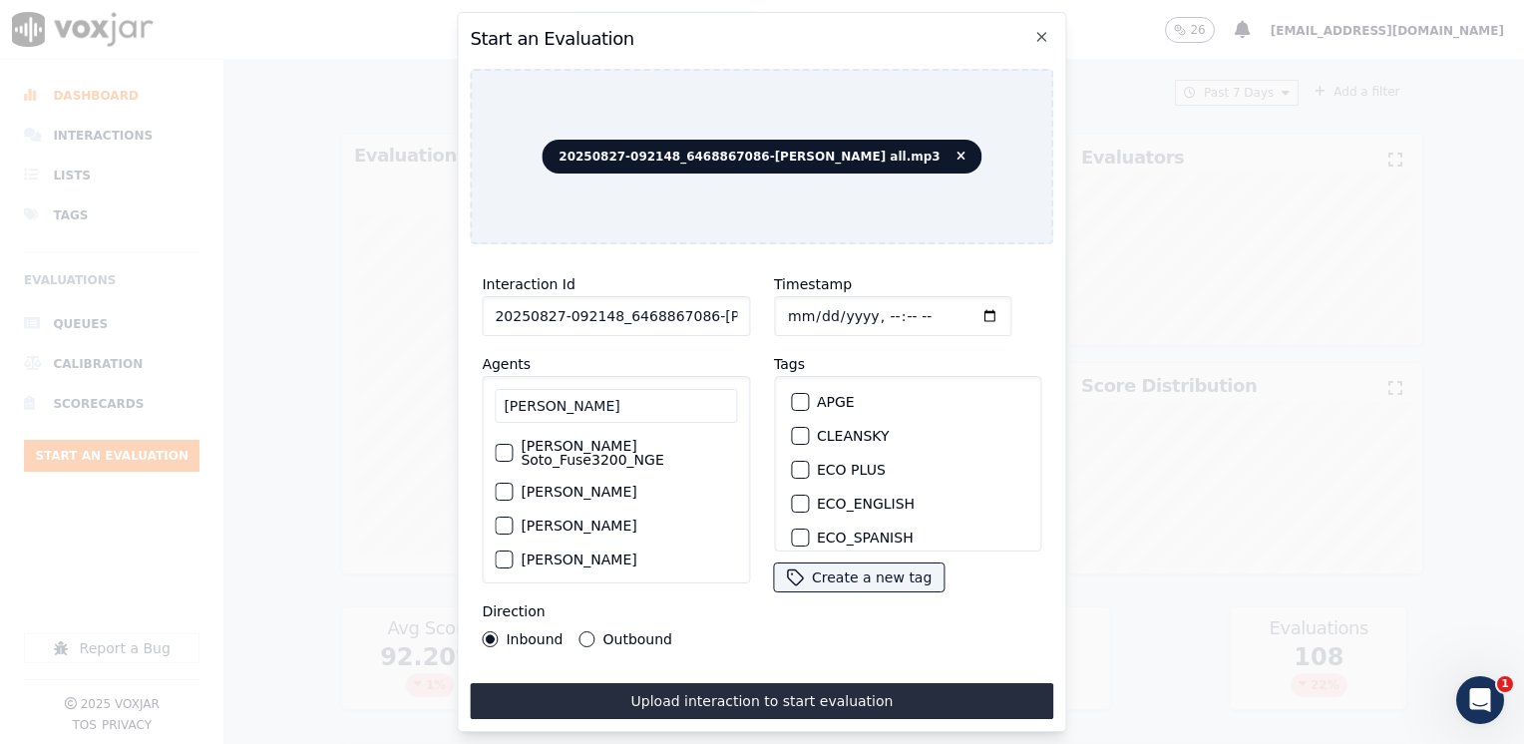
type input "juan soto"
click at [610, 439] on label "[PERSON_NAME] Soto_Fuse3200_NGE" at bounding box center [628, 453] width 216 height 28
click at [513, 444] on button "[PERSON_NAME] Soto_Fuse3200_NGE" at bounding box center [504, 453] width 18 height 18
click at [793, 467] on div "button" at bounding box center [799, 474] width 14 height 14
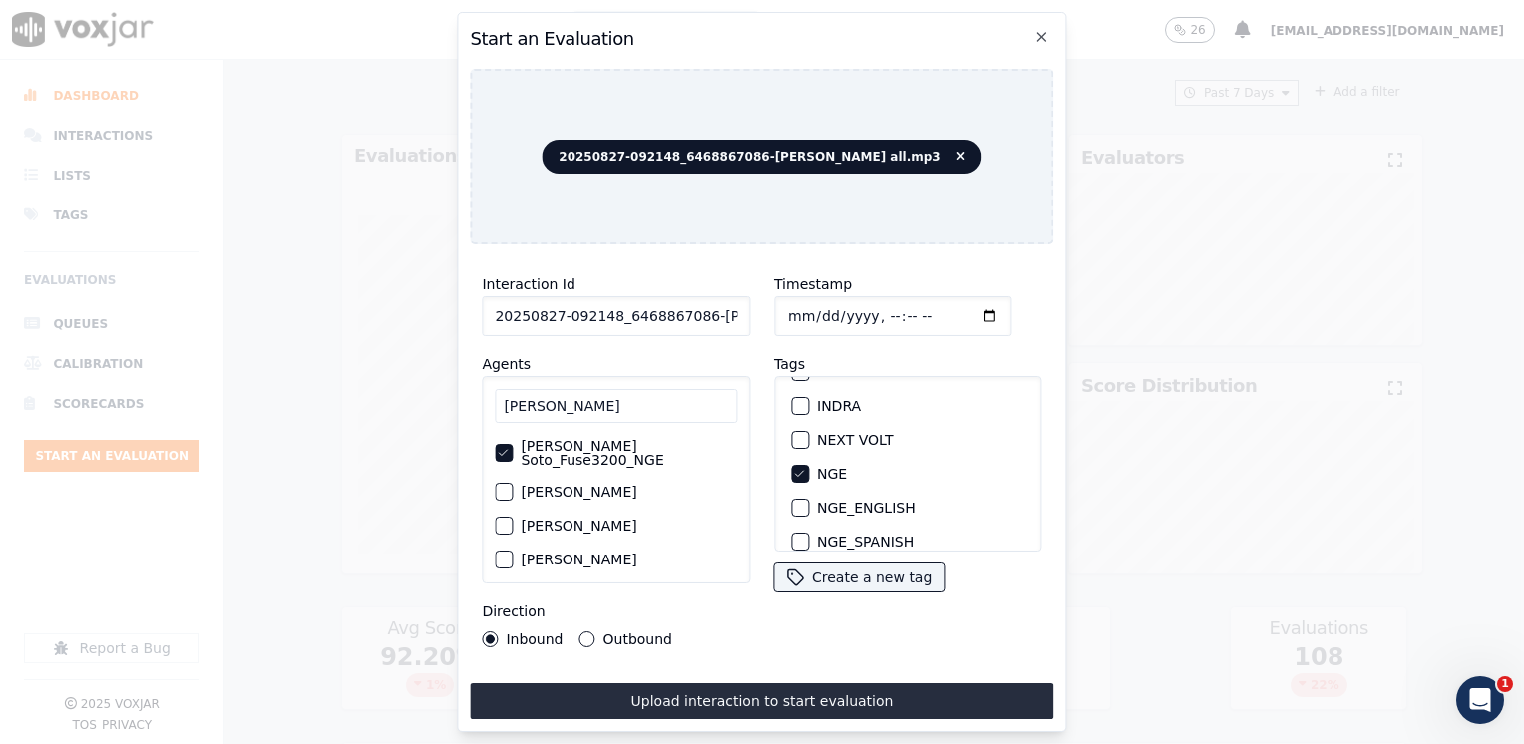
click at [961, 307] on input "Timestamp" at bounding box center [892, 316] width 237 height 40
click at [960, 302] on input "Timestamp" at bounding box center [892, 316] width 237 height 40
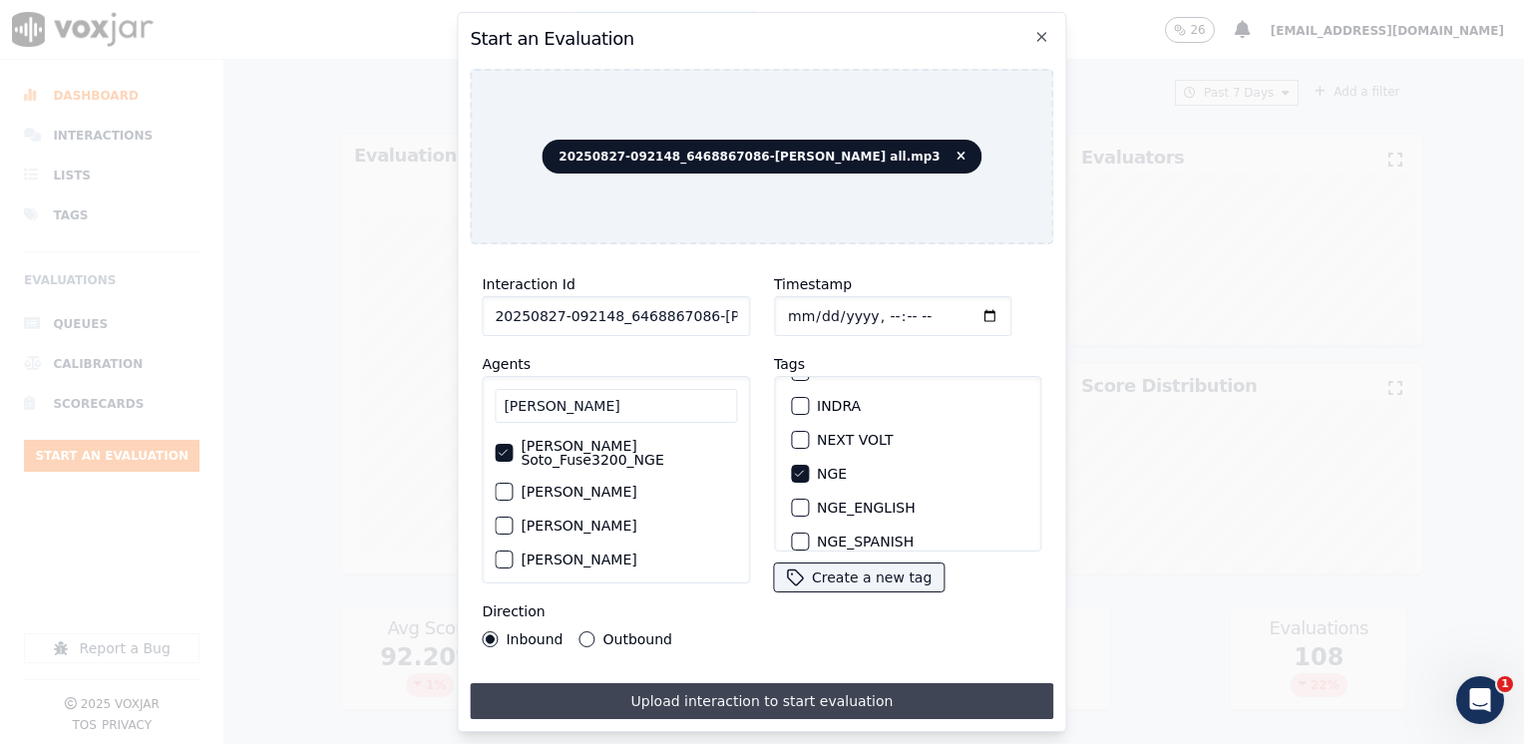
type input "2025-08-27T13:07"
click at [737, 696] on button "Upload interaction to start evaluation" at bounding box center [761, 701] width 583 height 36
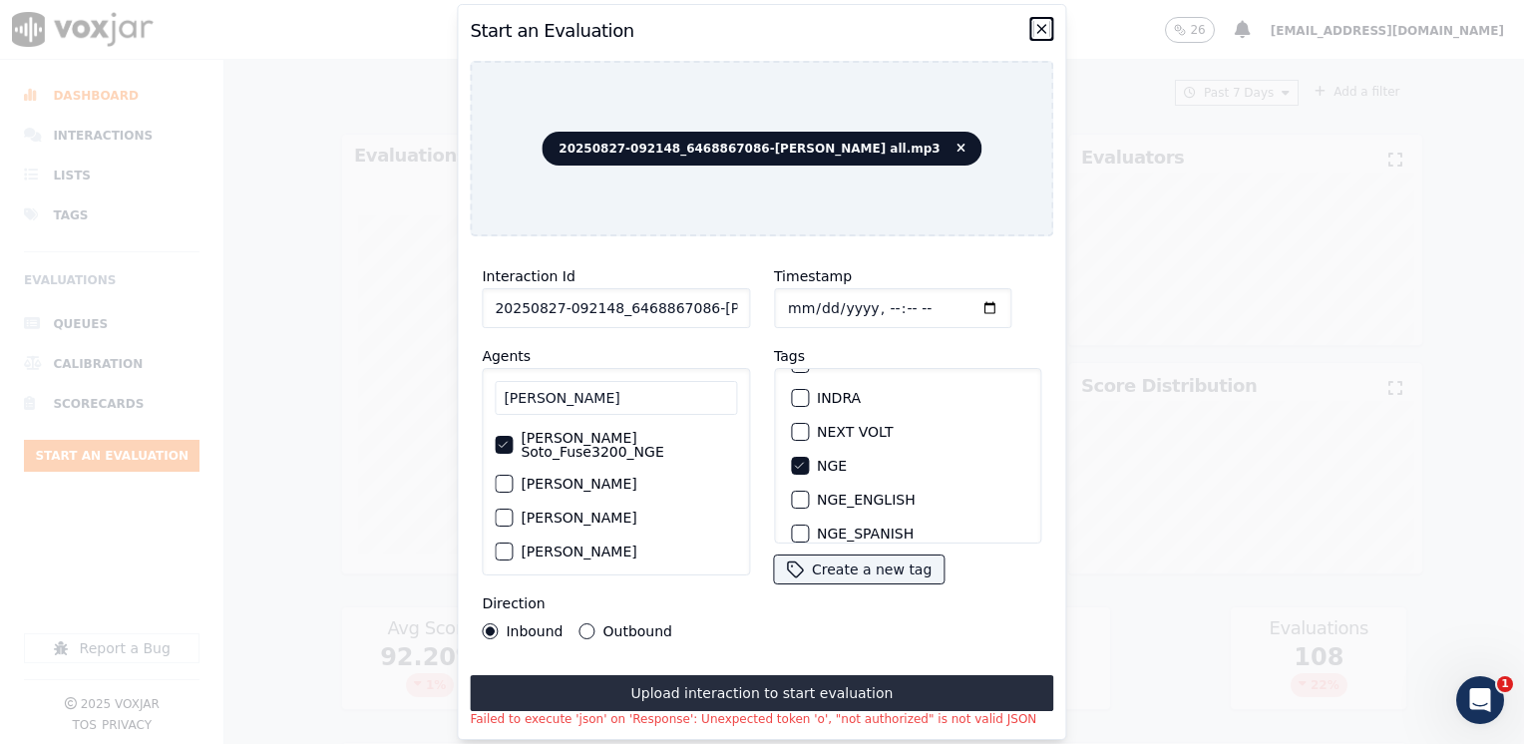
click at [1039, 29] on icon "button" at bounding box center [1042, 29] width 16 height 16
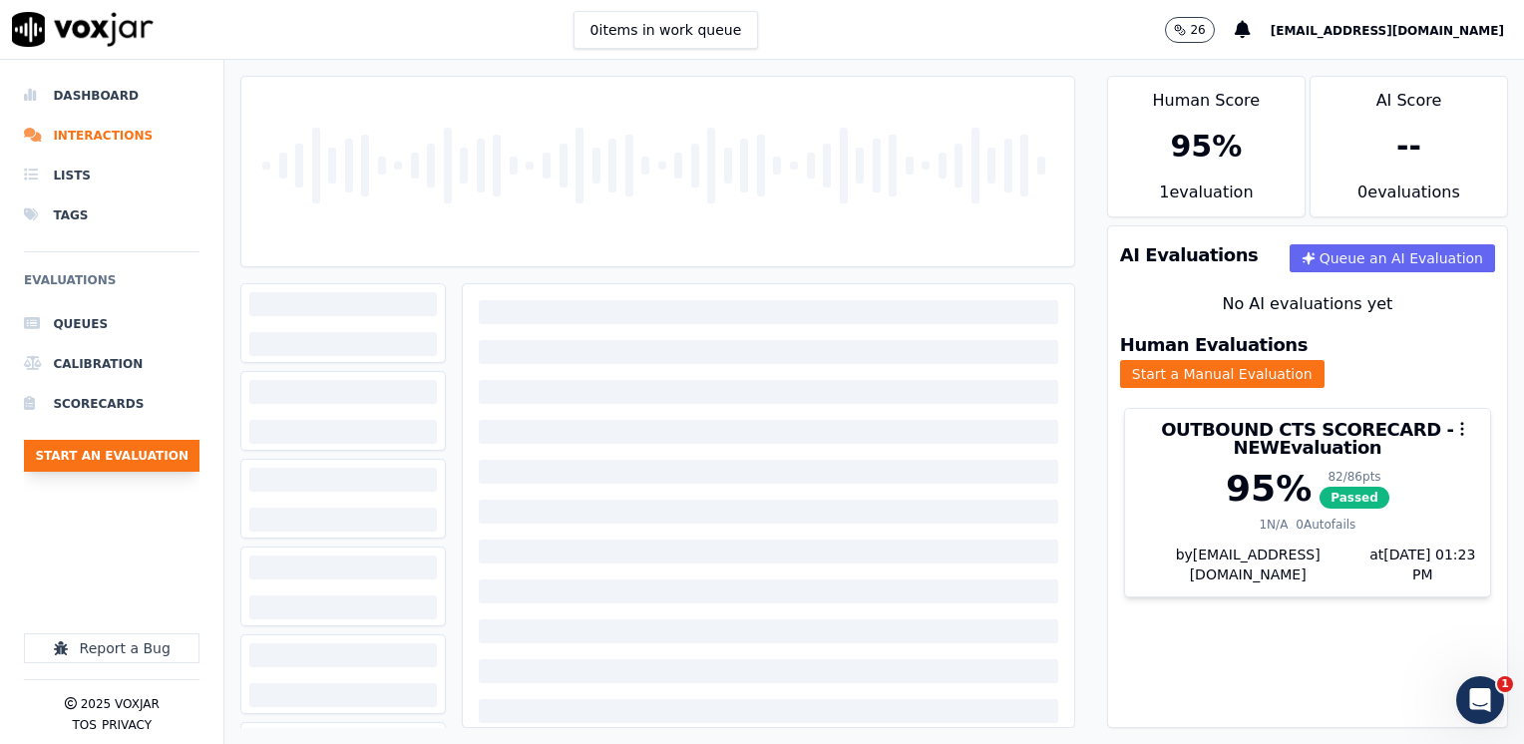
click at [91, 449] on button "Start an Evaluation" at bounding box center [111, 456] width 175 height 32
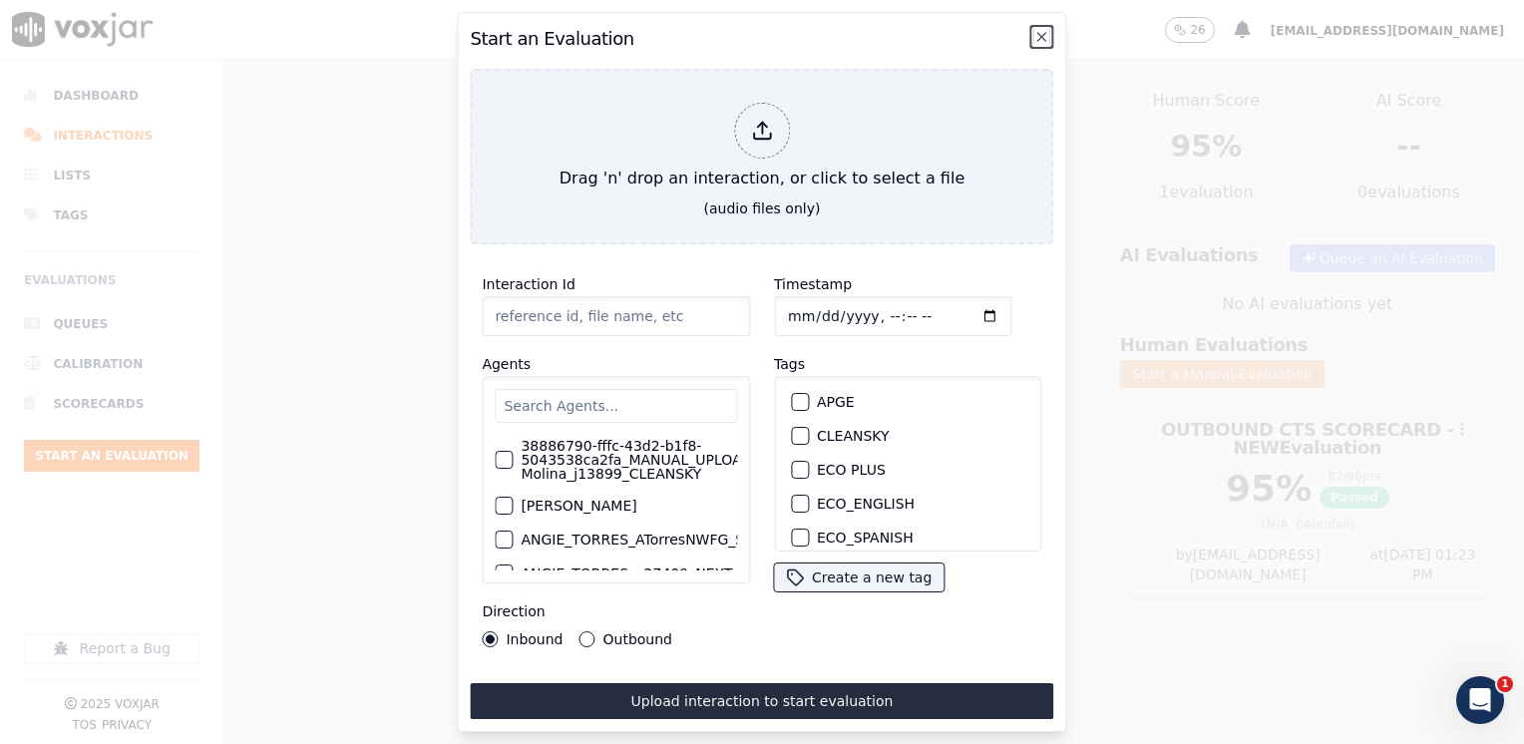
drag, startPoint x: 1042, startPoint y: 34, endPoint x: 1035, endPoint y: 10, distance: 24.9
click at [1043, 33] on icon "button" at bounding box center [1042, 37] width 16 height 16
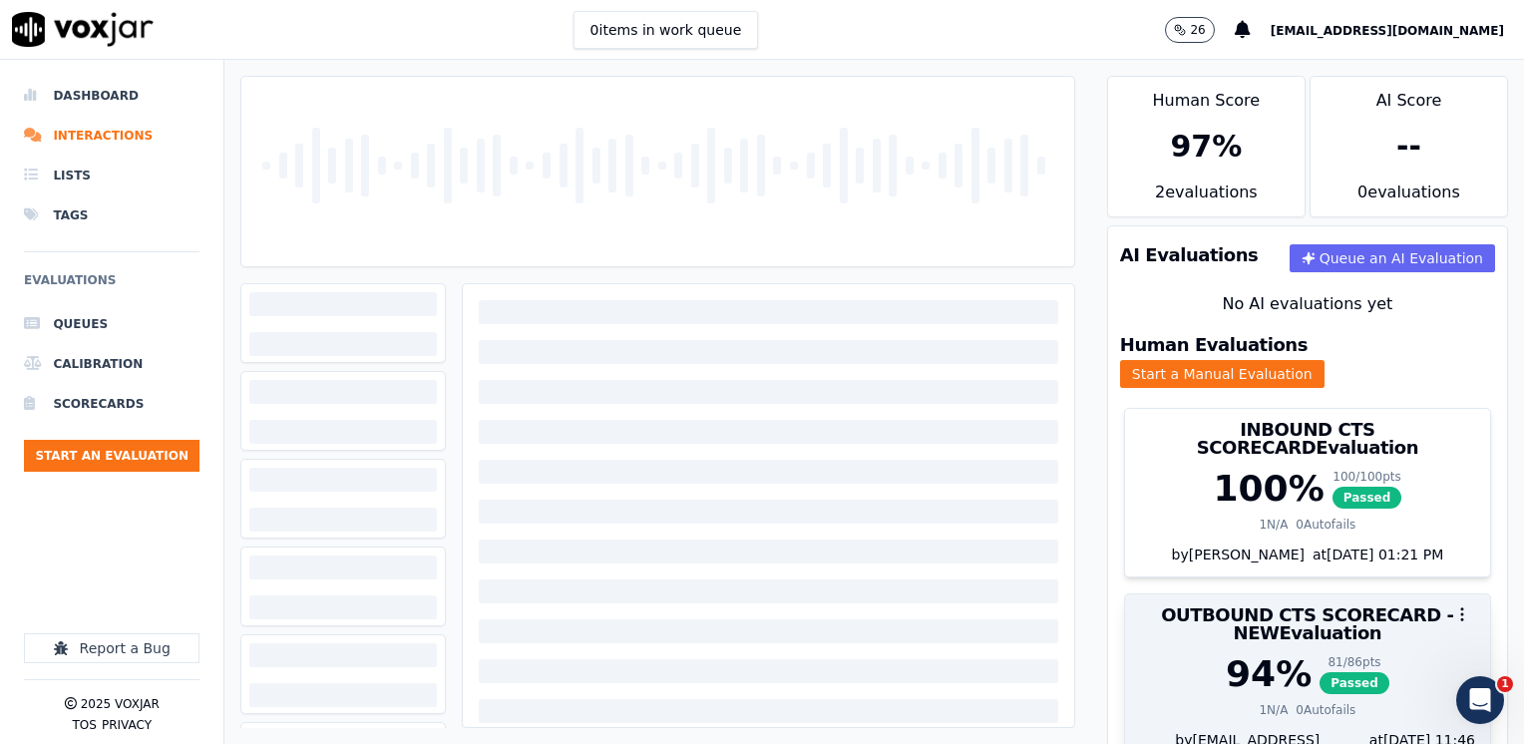
scroll to position [88, 0]
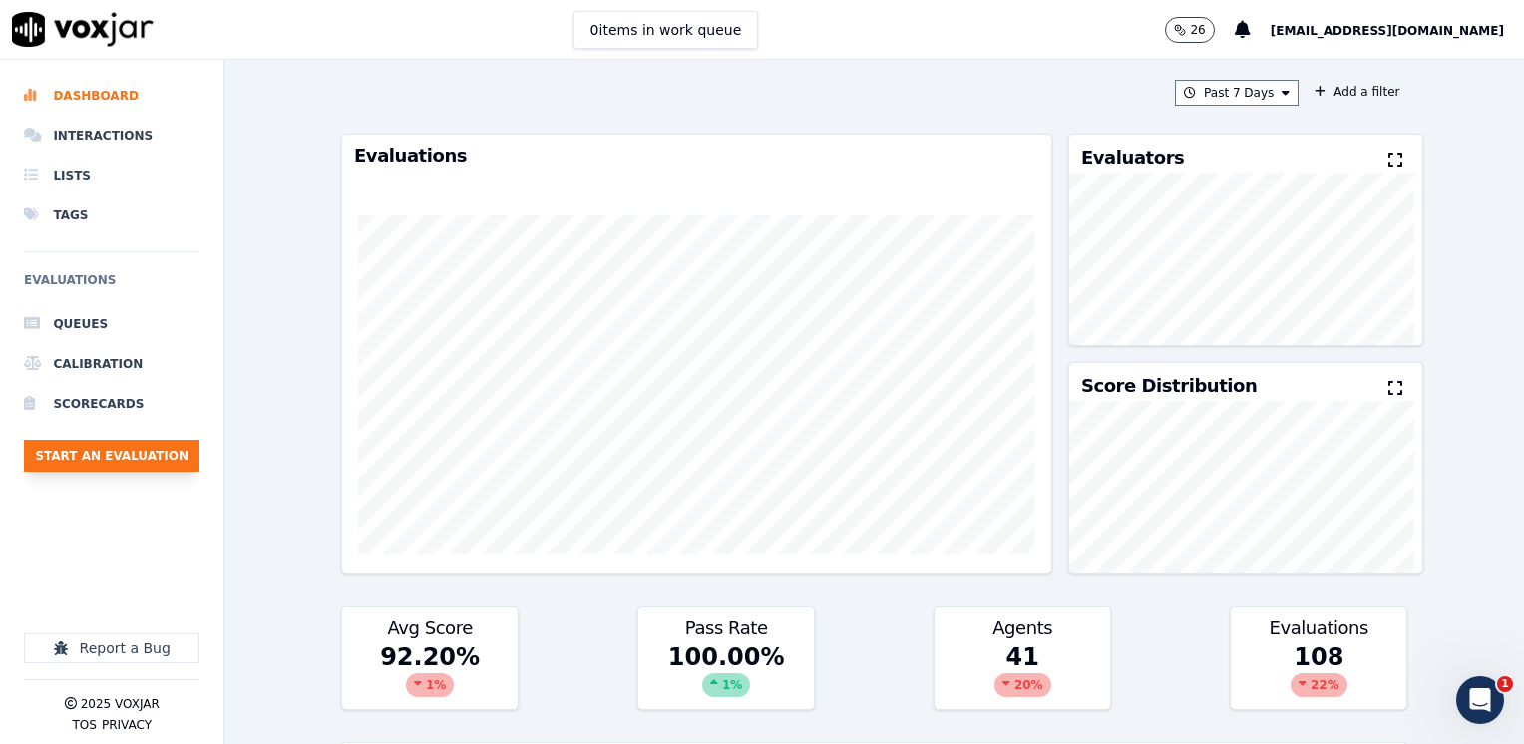
click at [129, 443] on button "Start an Evaluation" at bounding box center [111, 456] width 175 height 32
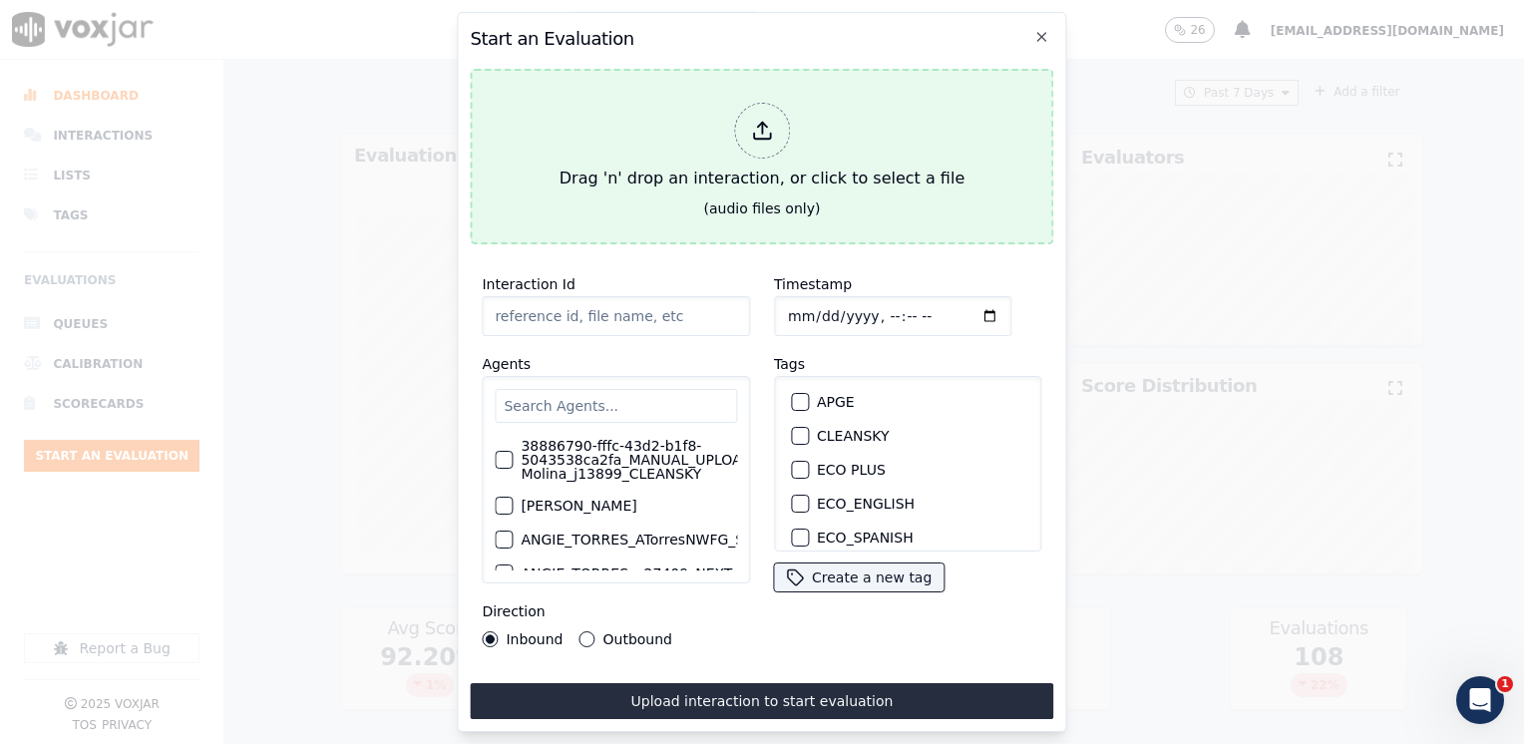
click at [763, 134] on icon at bounding box center [762, 137] width 17 height 6
type input "20250827-092148_6468867086-JUAN SOTO all.mp3"
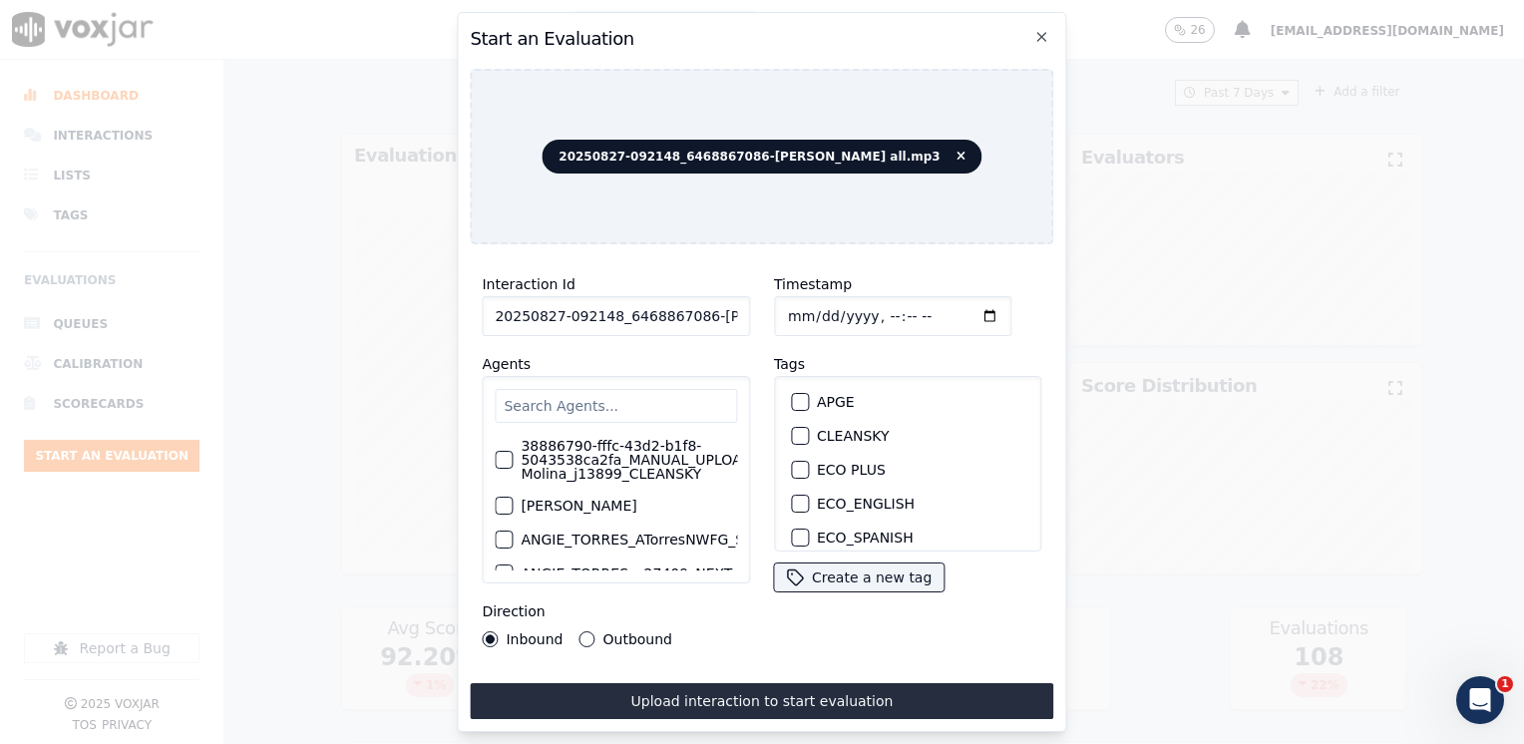
click at [527, 406] on input "text" at bounding box center [616, 406] width 242 height 34
type input "s"
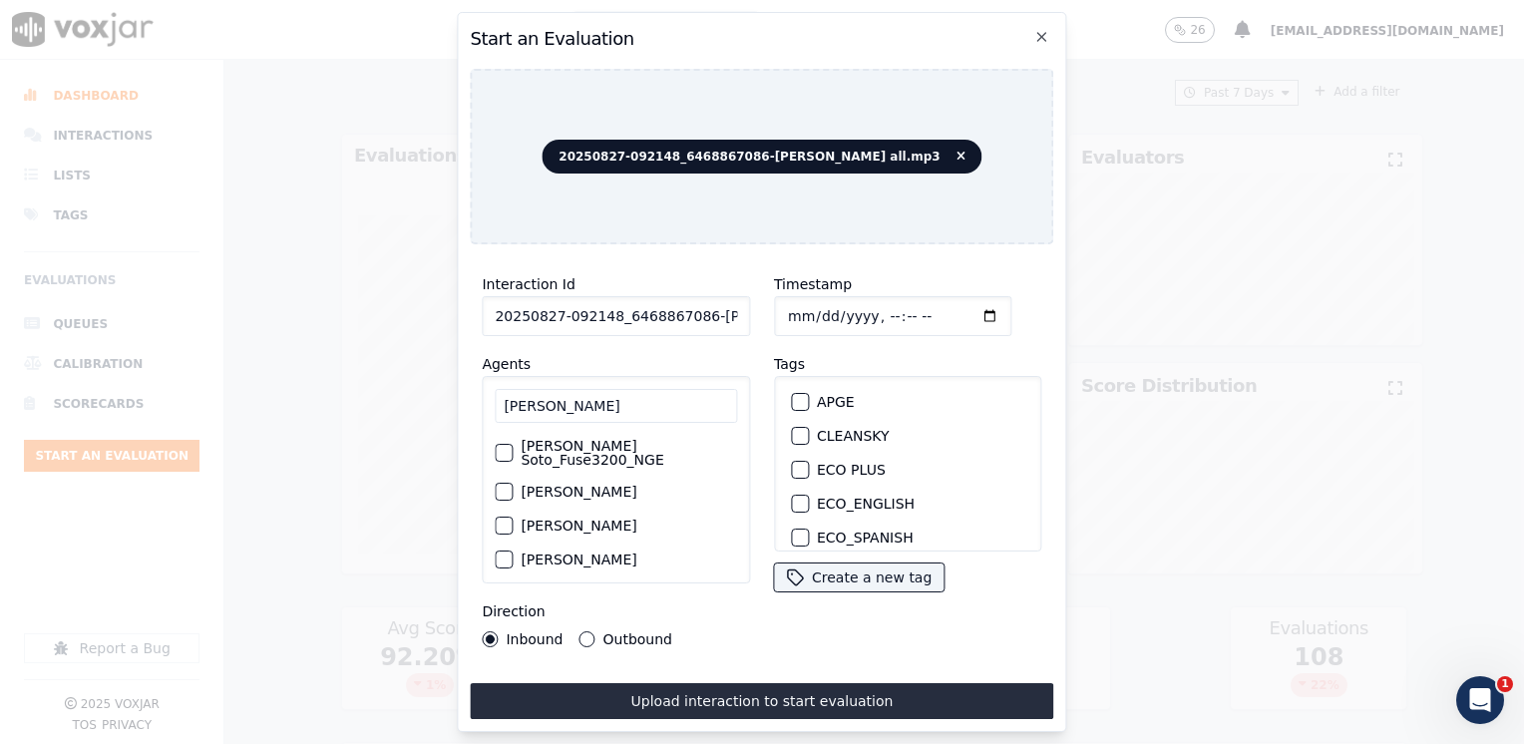
type input "juan soto"
click at [638, 442] on label "[PERSON_NAME] Soto_Fuse3200_NGE" at bounding box center [628, 453] width 216 height 28
click at [513, 444] on button "[PERSON_NAME] Soto_Fuse3200_NGE" at bounding box center [504, 453] width 18 height 18
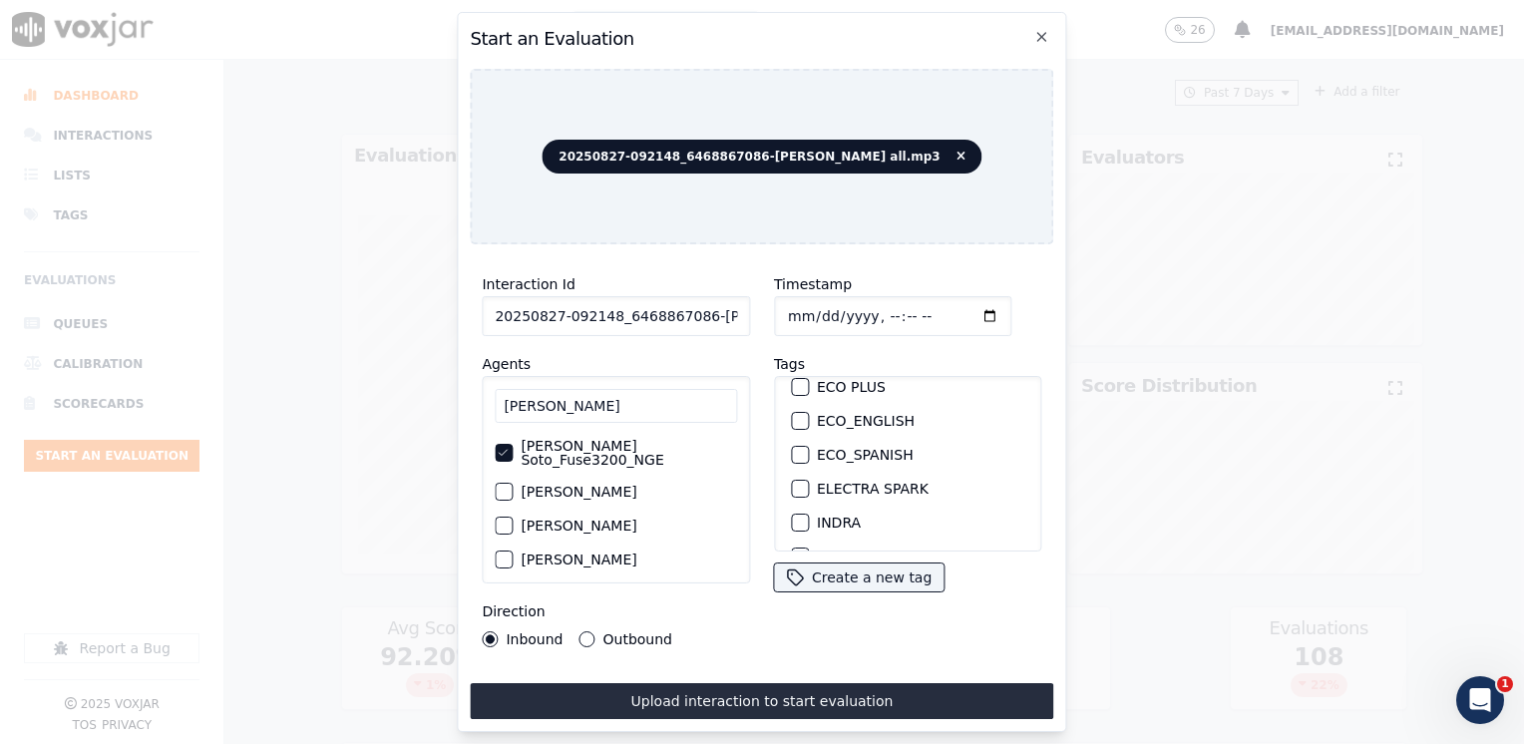
scroll to position [199, 0]
click at [793, 467] on div "button" at bounding box center [799, 474] width 14 height 14
click at [955, 307] on input "Timestamp" at bounding box center [892, 316] width 237 height 40
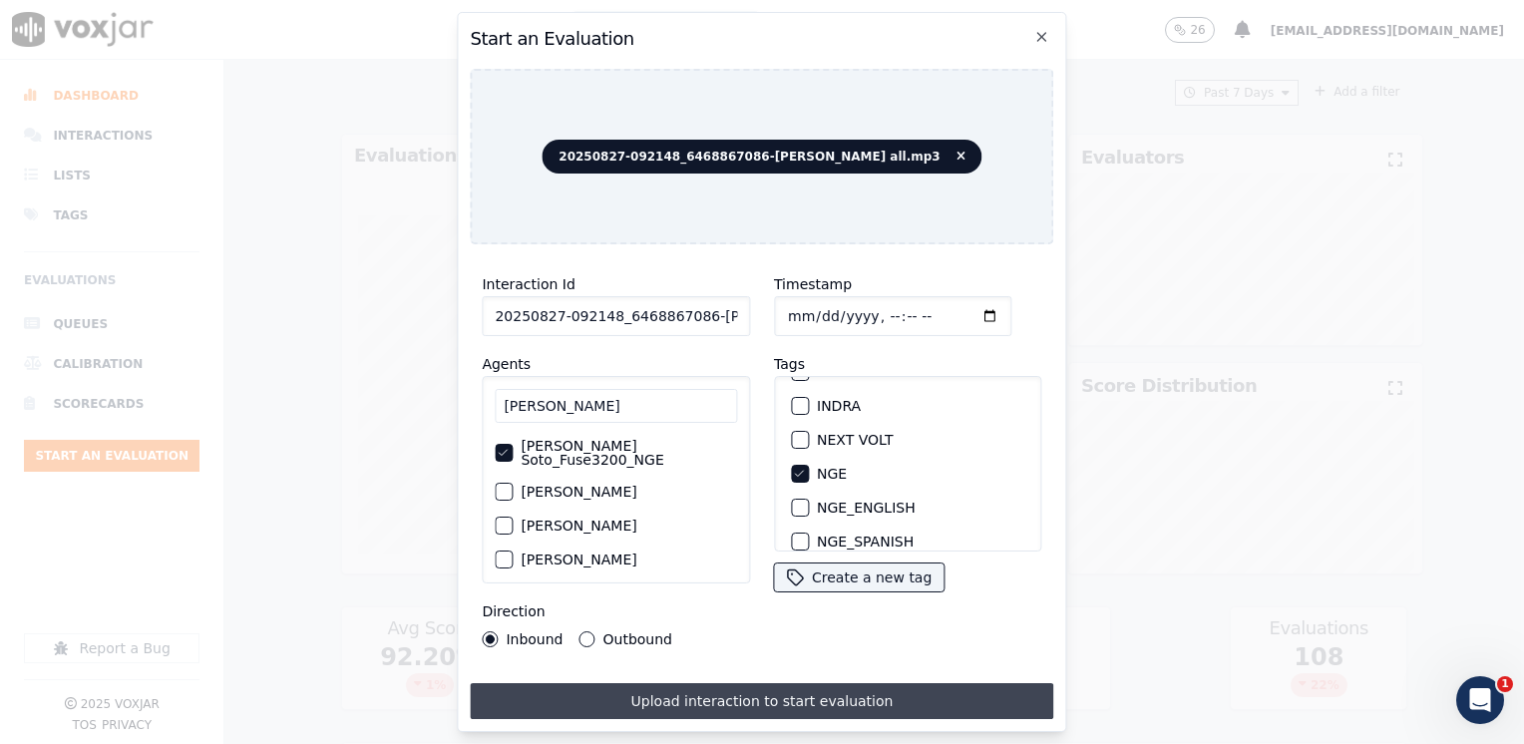
type input "2025-08-27T13:13"
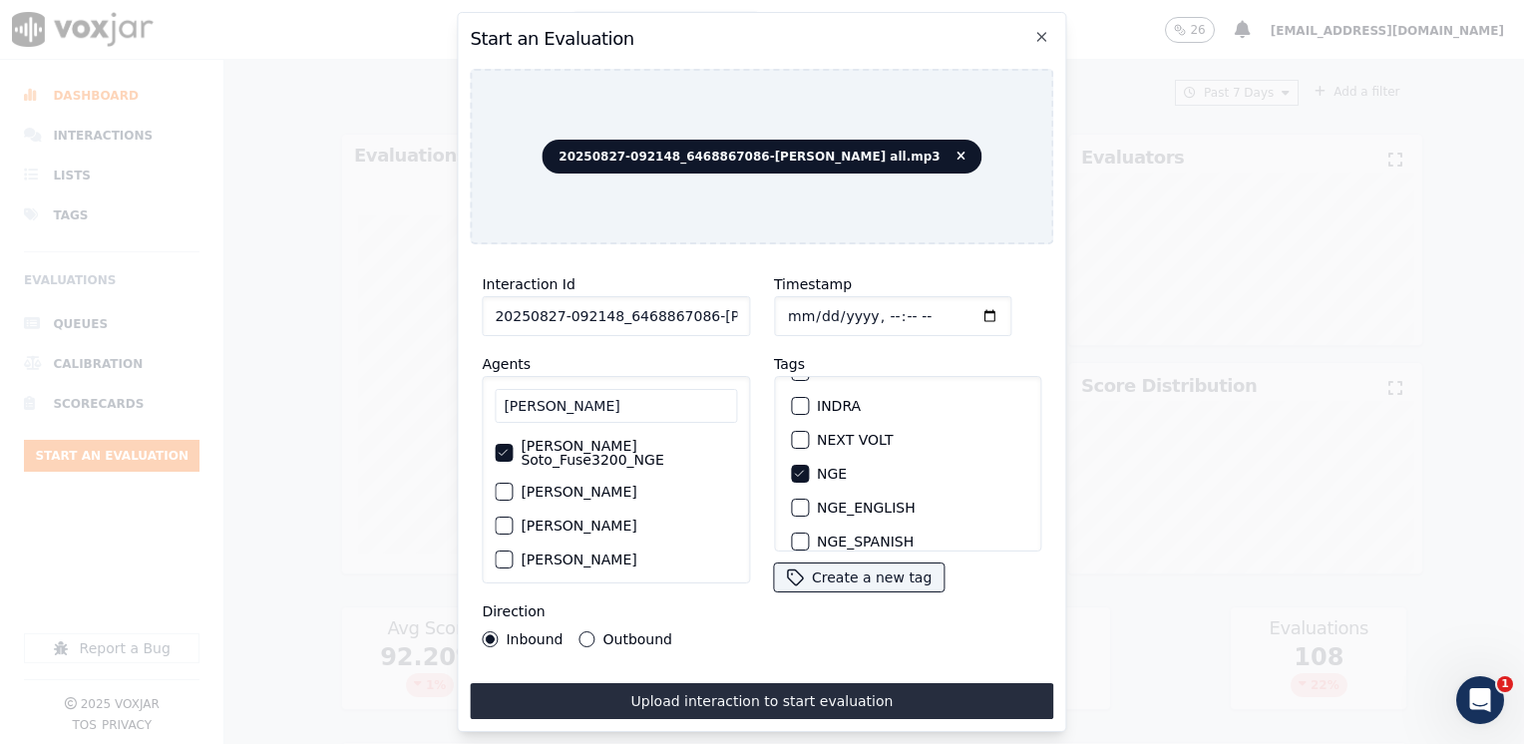
click at [717, 692] on button "Upload interaction to start evaluation" at bounding box center [761, 701] width 583 height 36
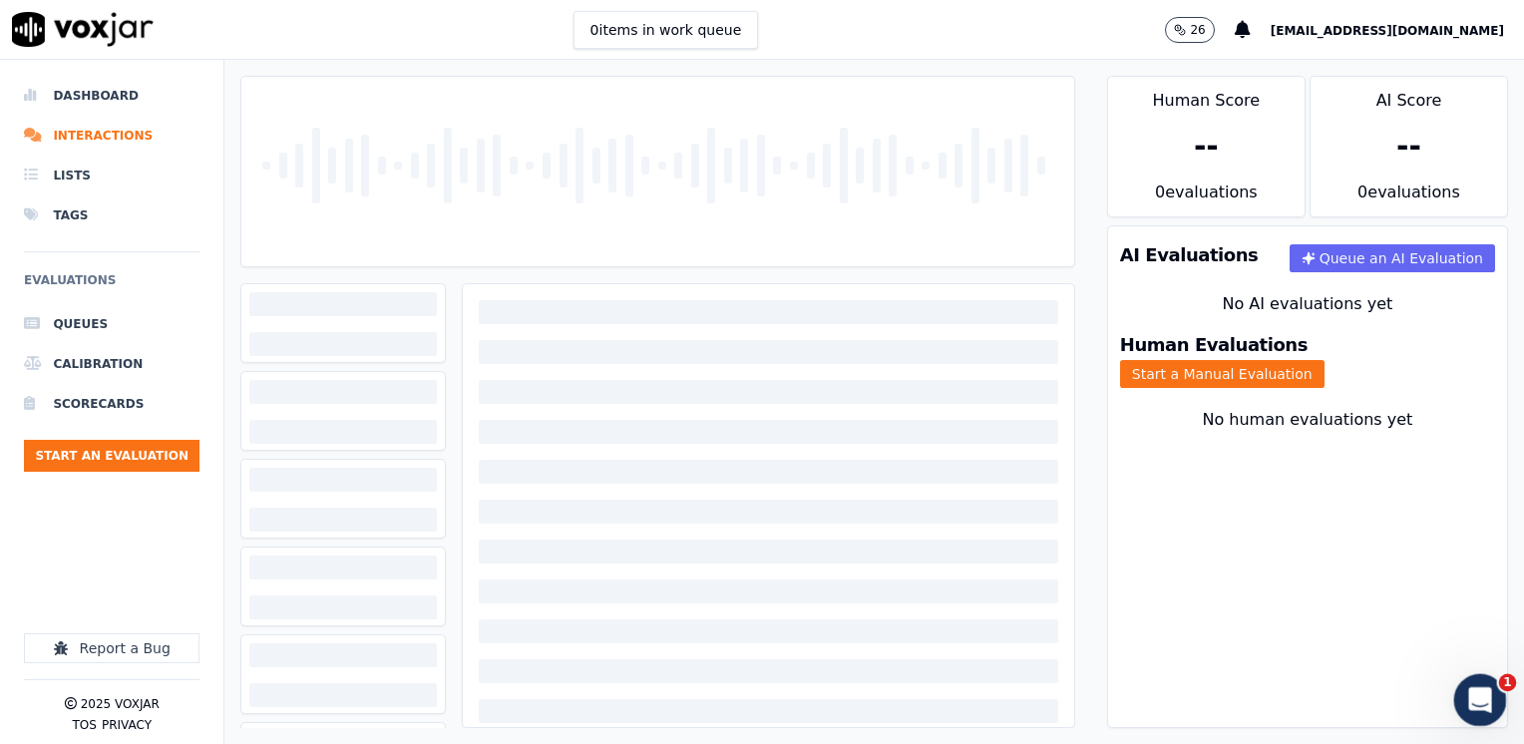
click at [1484, 695] on icon "Open Intercom Messenger" at bounding box center [1477, 697] width 33 height 33
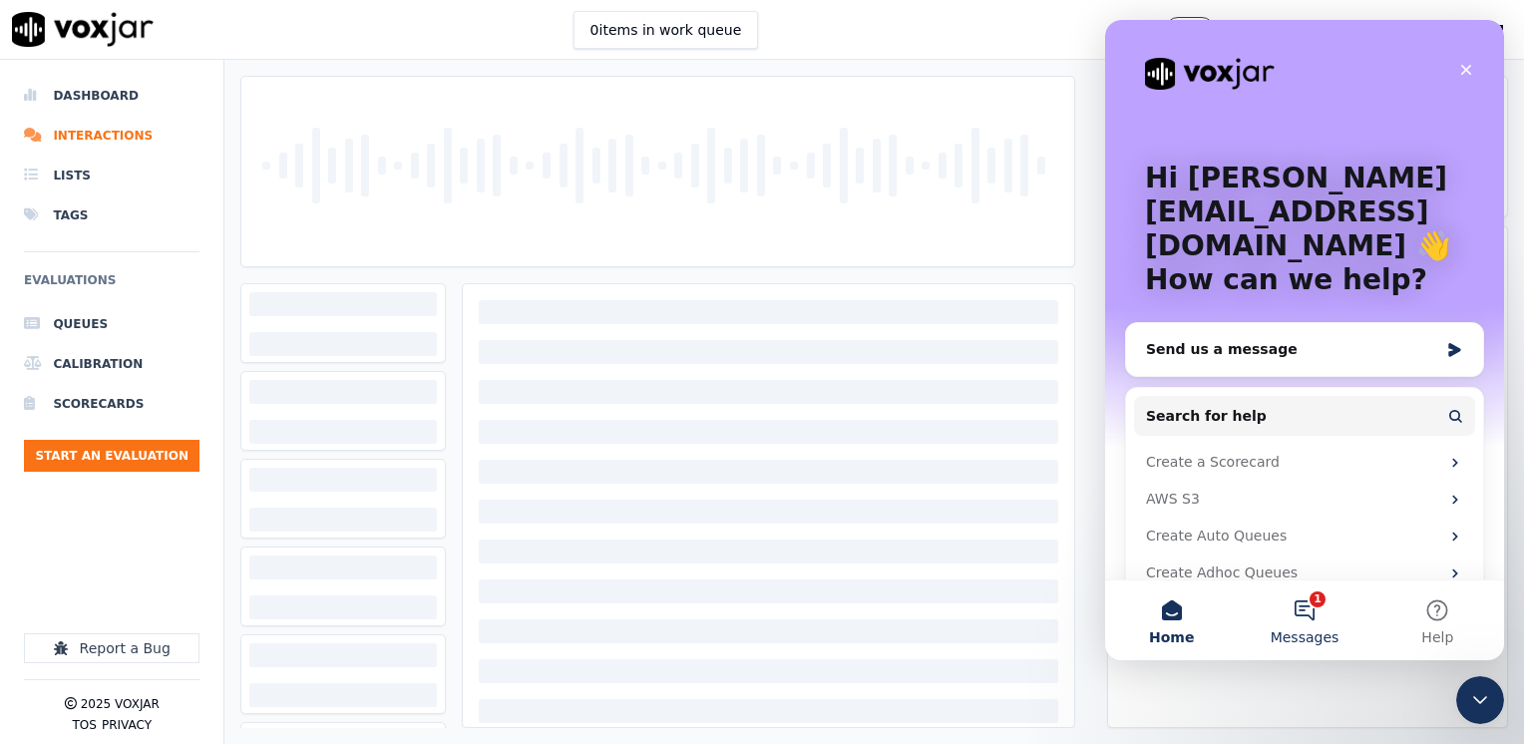
click at [1314, 612] on button "1 Messages" at bounding box center [1303, 620] width 133 height 80
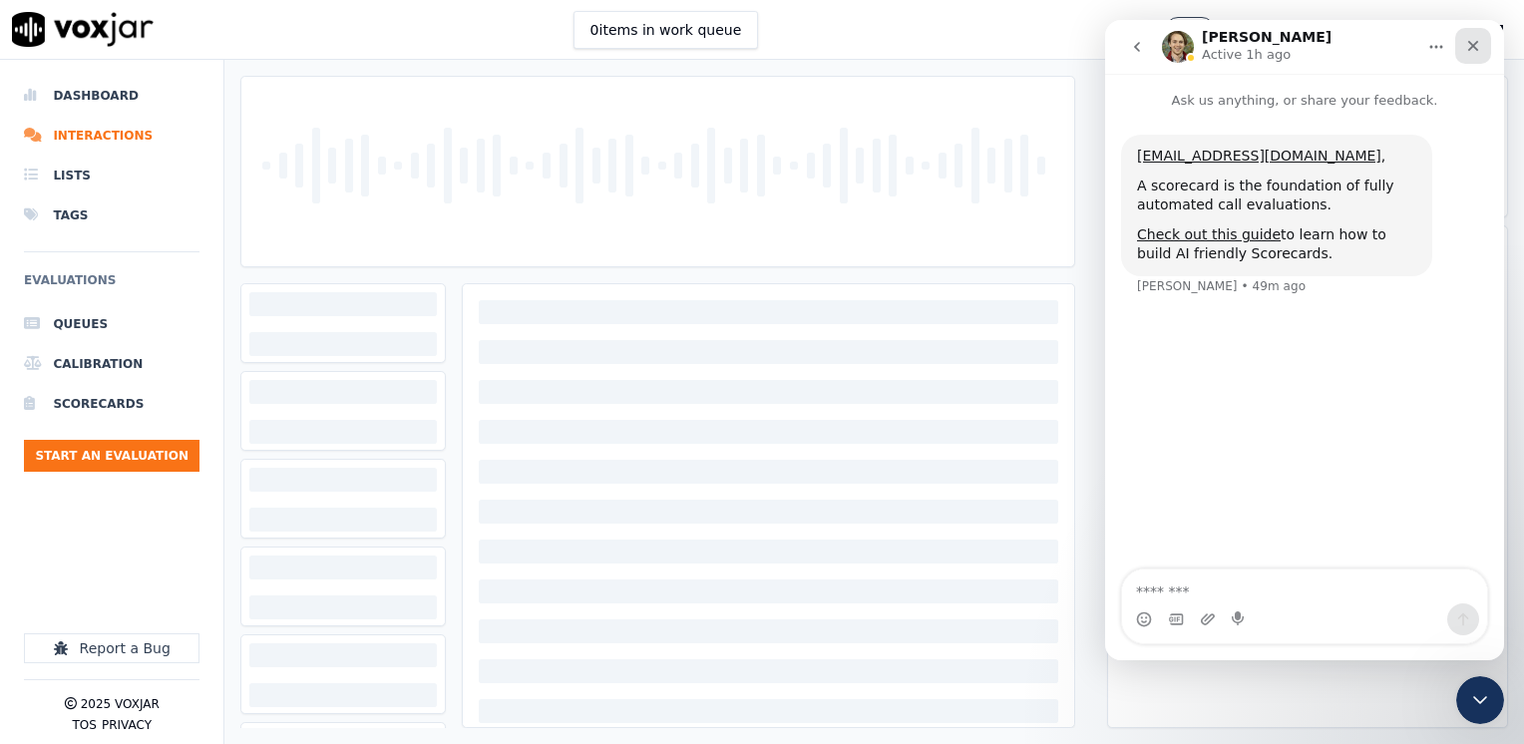
click at [1479, 46] on icon "Close" at bounding box center [1473, 46] width 16 height 16
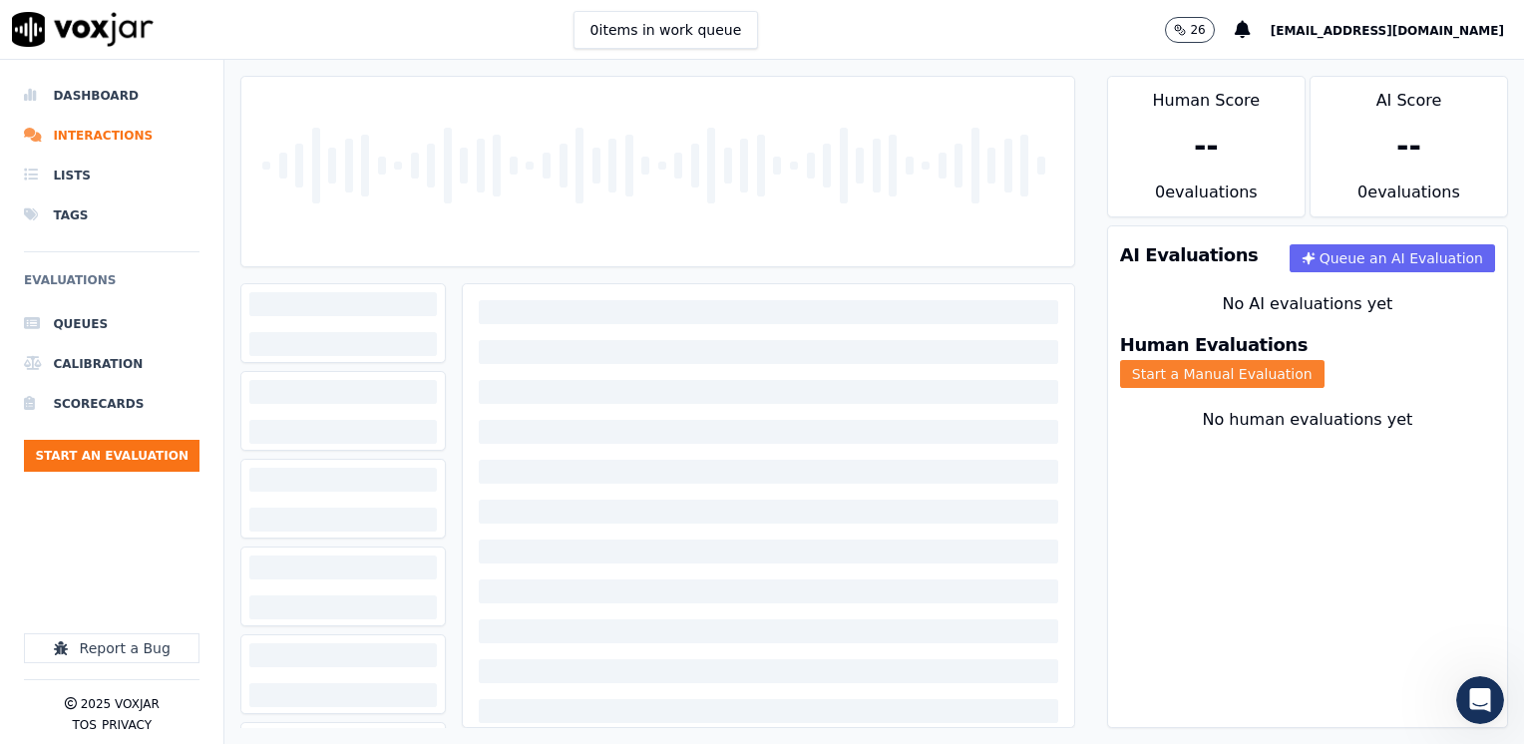
click at [1324, 360] on button "Start a Manual Evaluation" at bounding box center [1222, 374] width 204 height 28
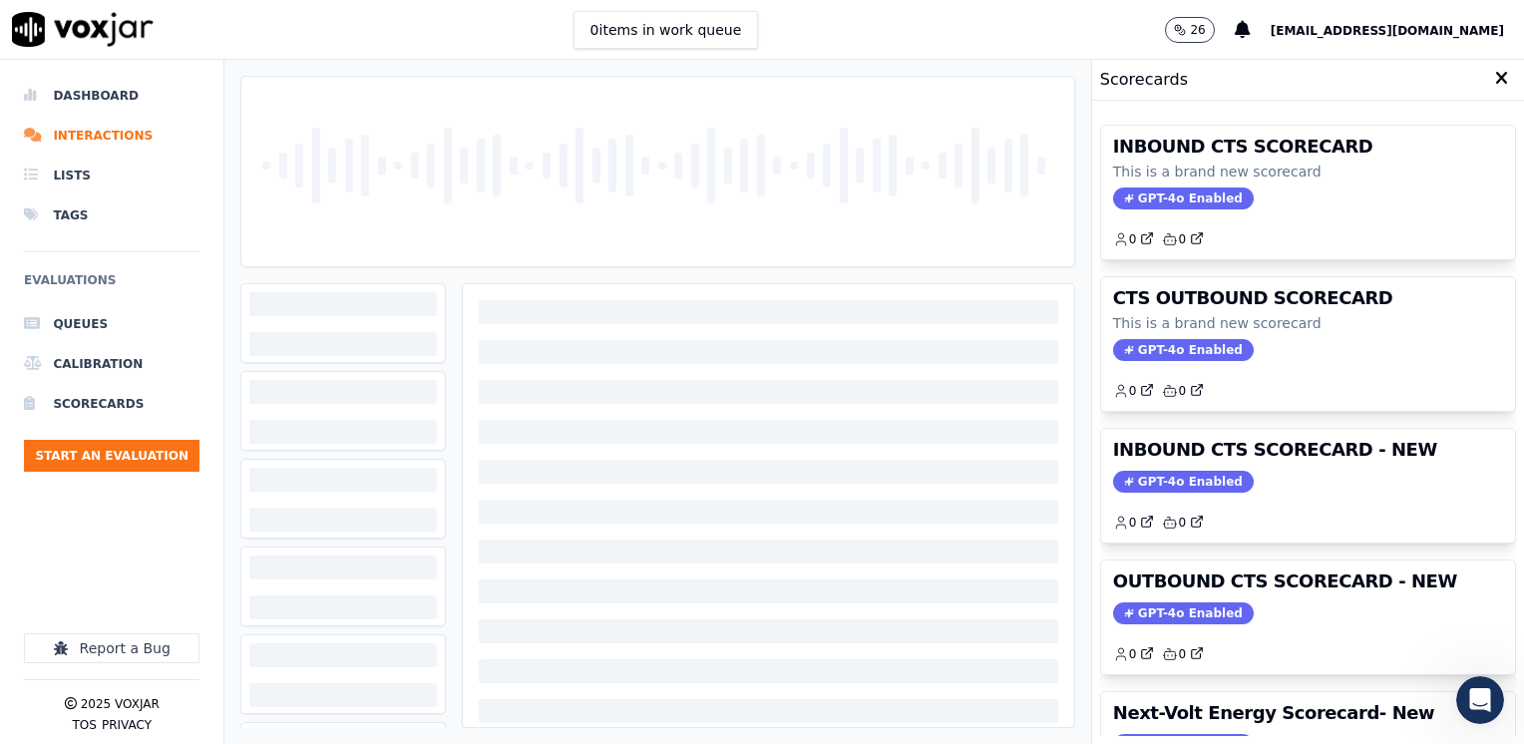
click at [661, 213] on div at bounding box center [657, 171] width 816 height 189
click at [801, 533] on div at bounding box center [768, 699] width 611 height 830
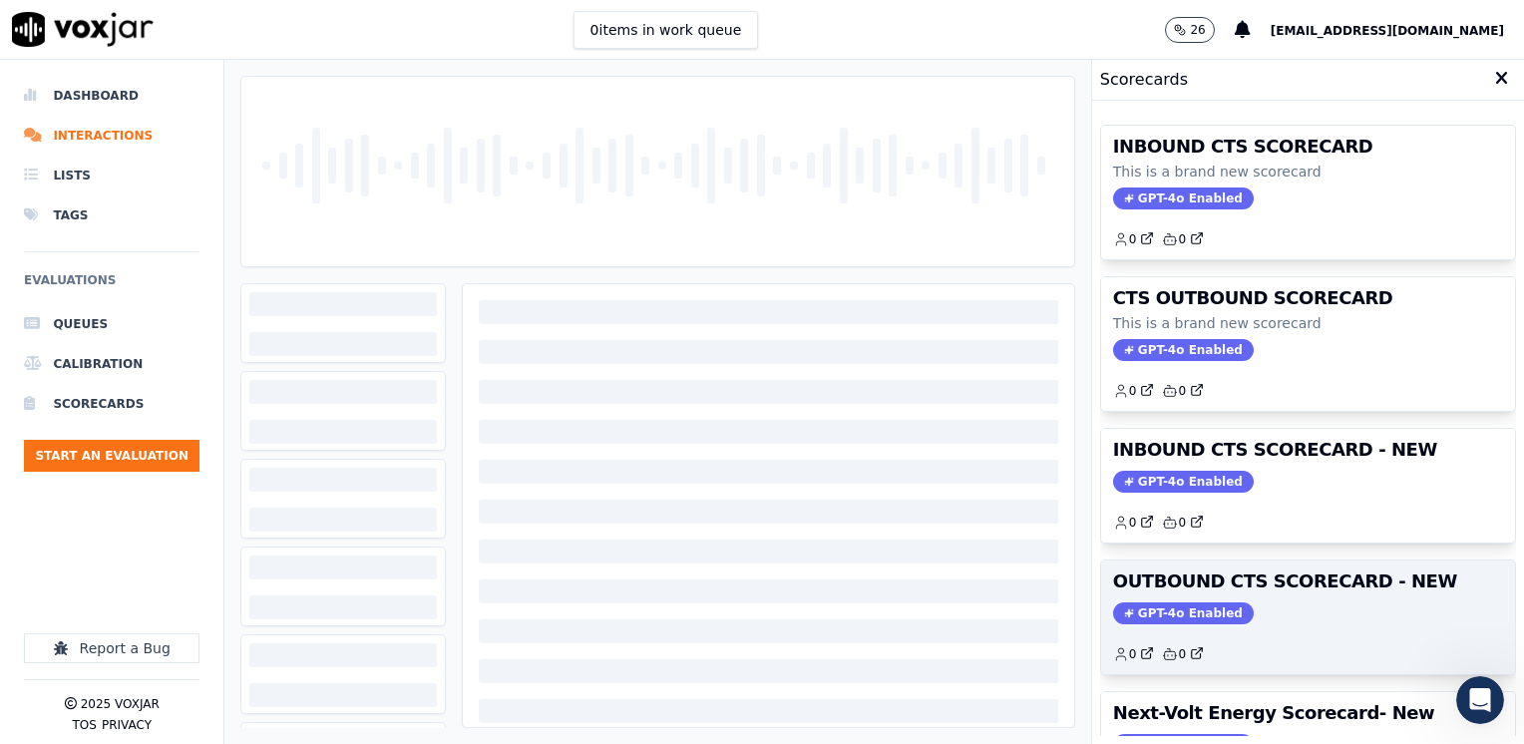
click at [1136, 602] on span "GPT-4o Enabled" at bounding box center [1183, 613] width 141 height 22
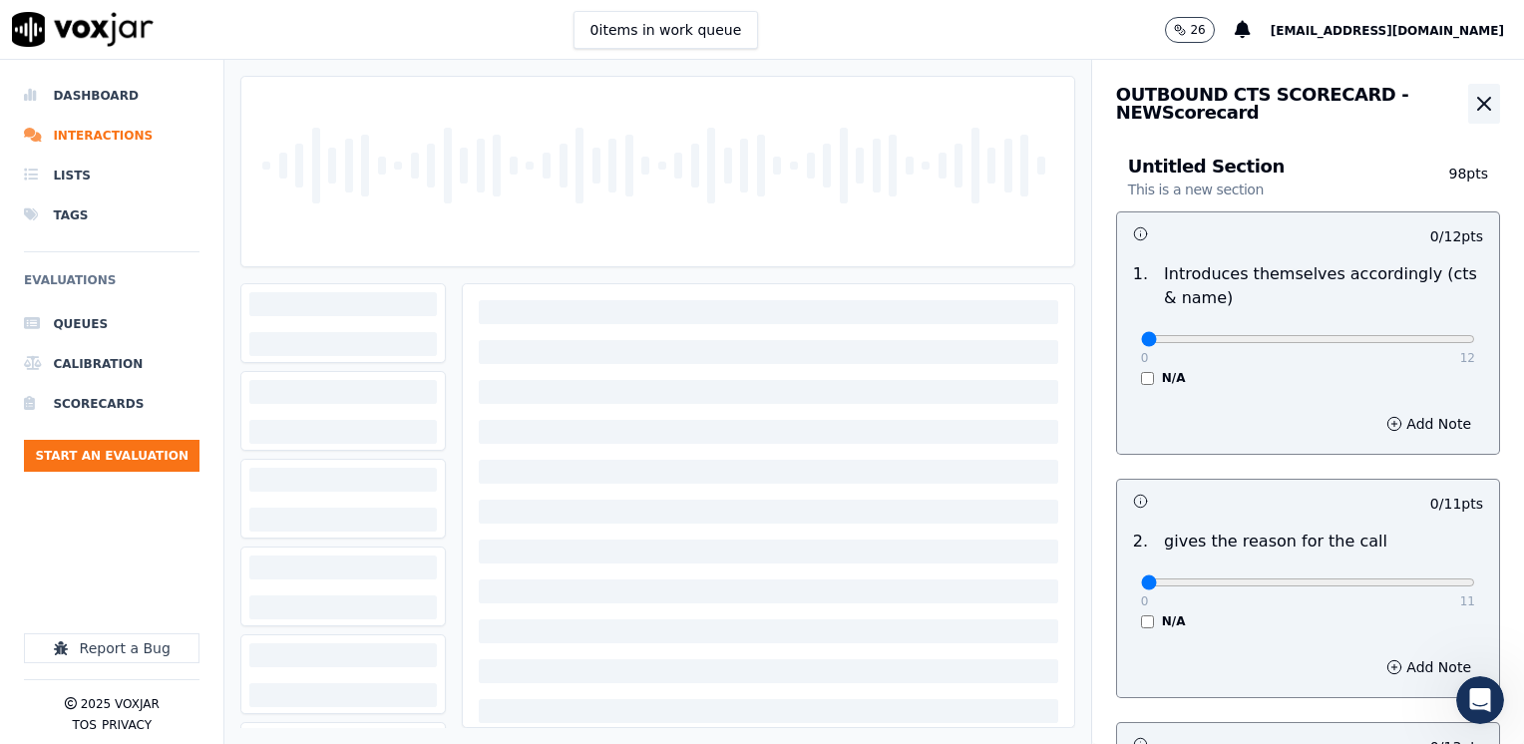
click at [1472, 98] on icon "button" at bounding box center [1484, 104] width 24 height 24
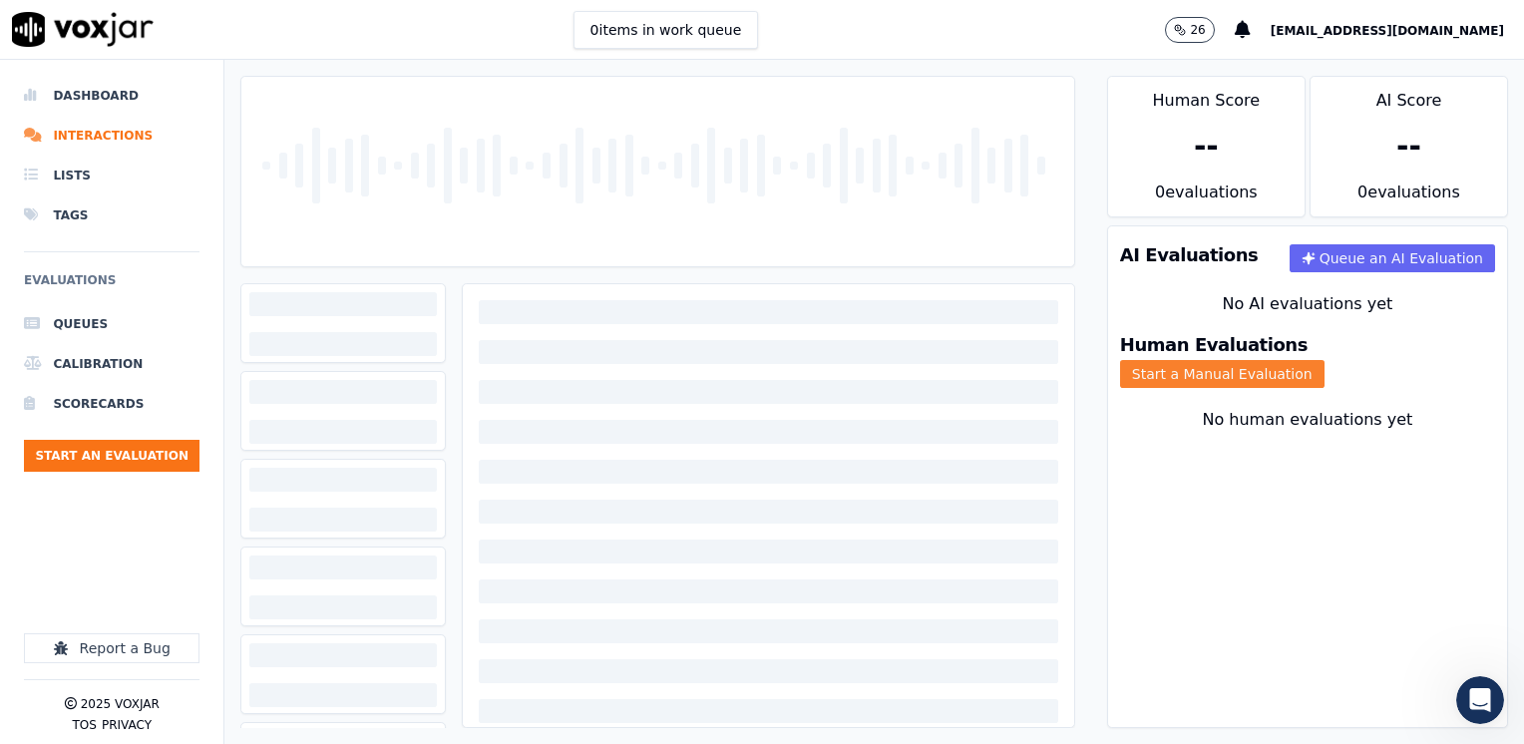
click at [1324, 360] on button "Start a Manual Evaluation" at bounding box center [1222, 374] width 204 height 28
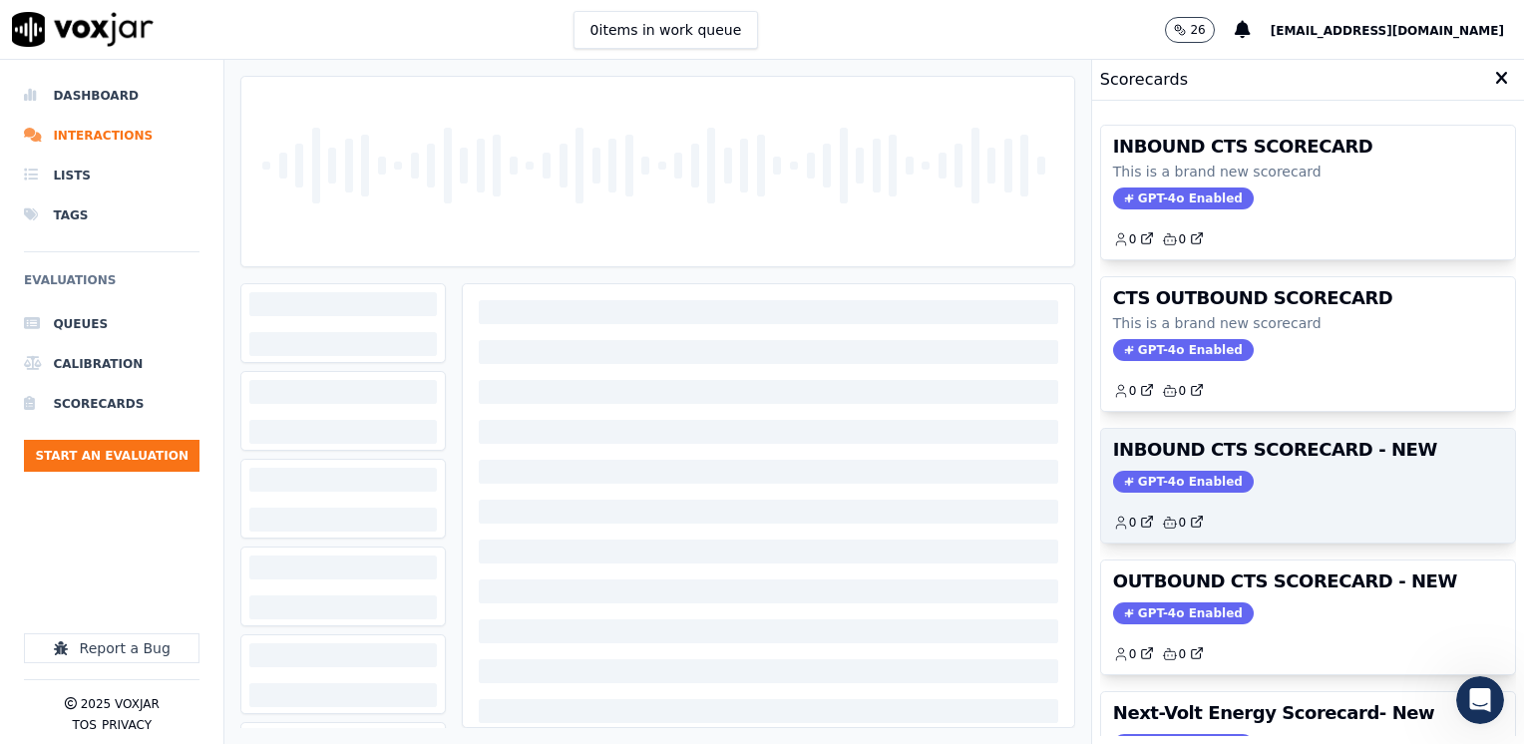
click at [1173, 477] on span "GPT-4o Enabled" at bounding box center [1183, 482] width 141 height 22
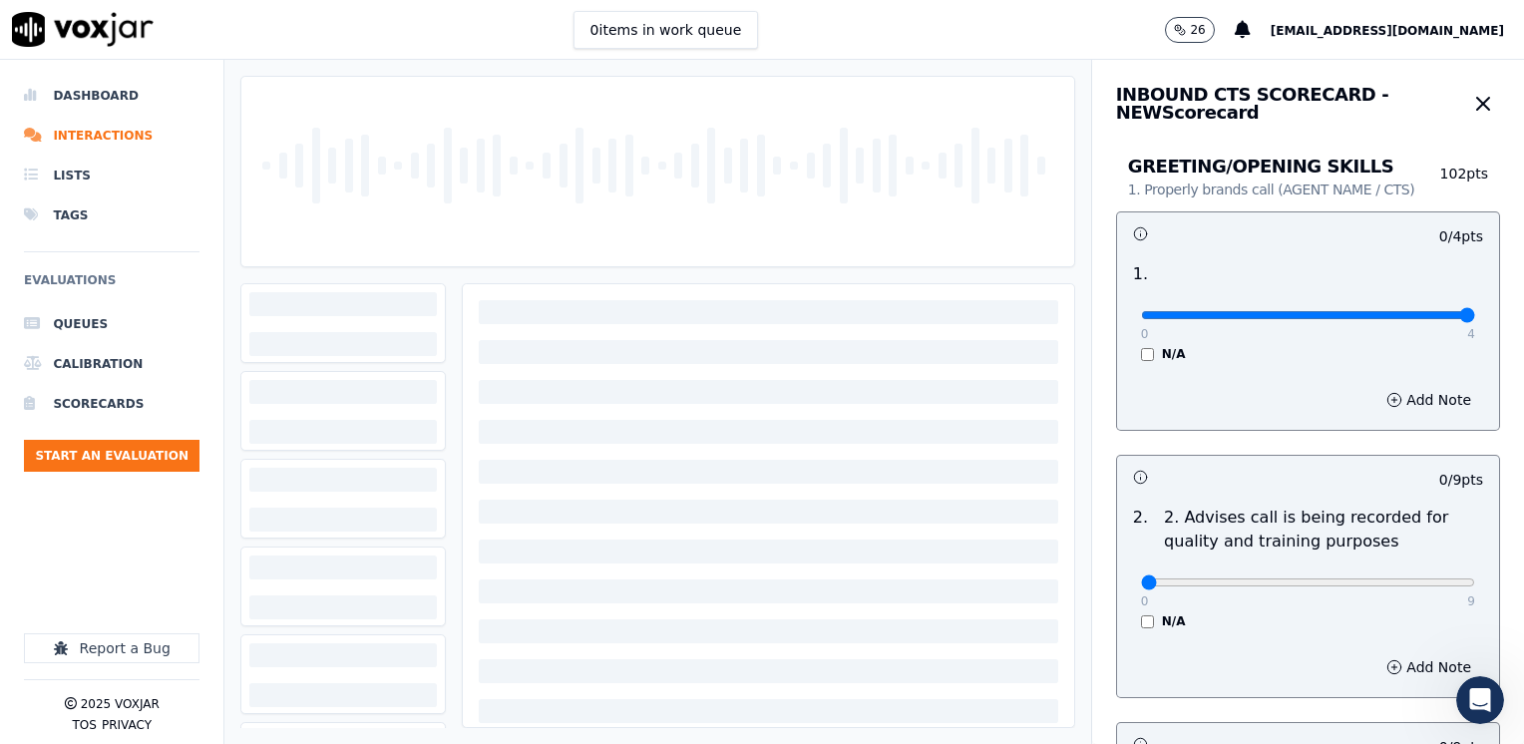
drag, startPoint x: 1129, startPoint y: 314, endPoint x: 1527, endPoint y: 349, distance: 399.4
type input "4"
click at [1475, 319] on input "range" at bounding box center [1308, 315] width 334 height 8
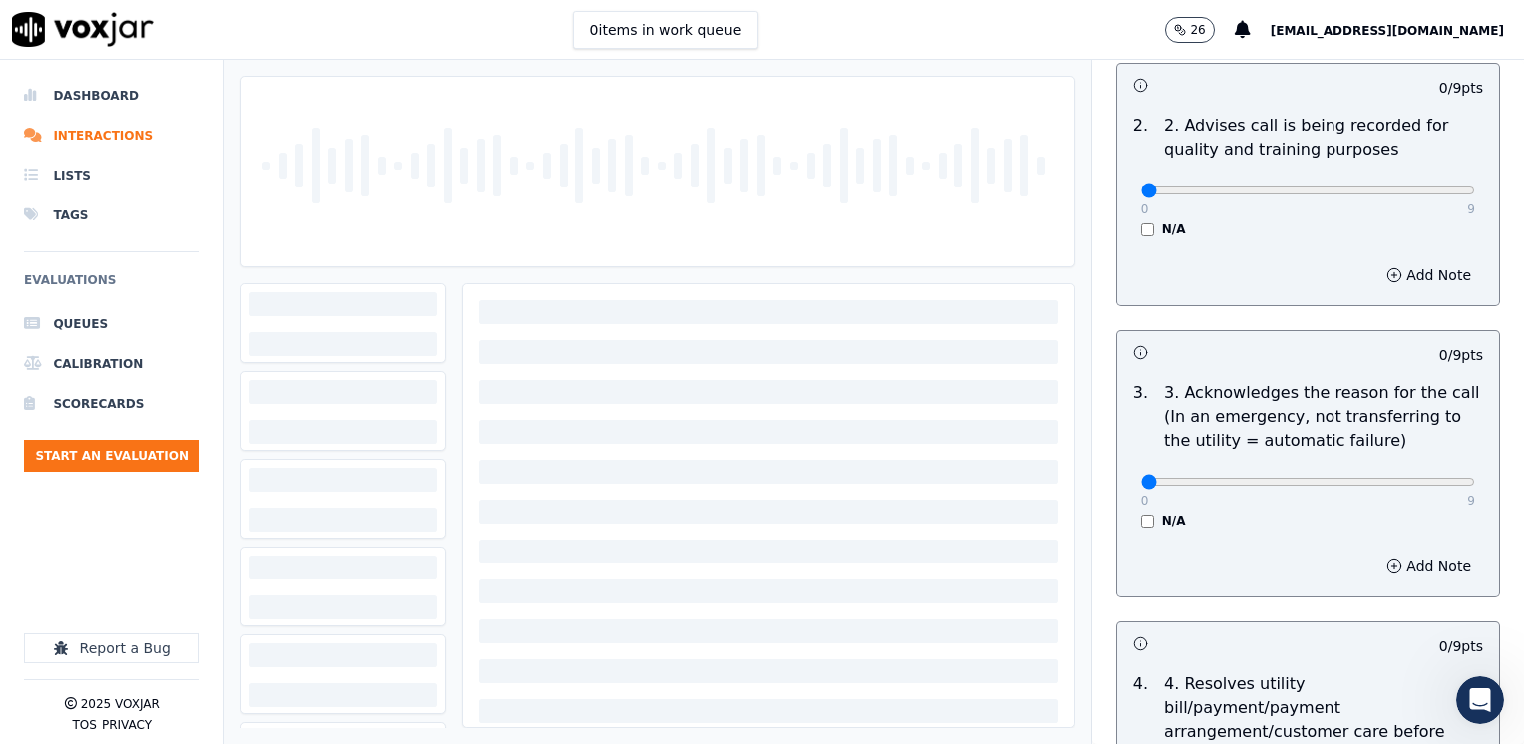
scroll to position [598, 0]
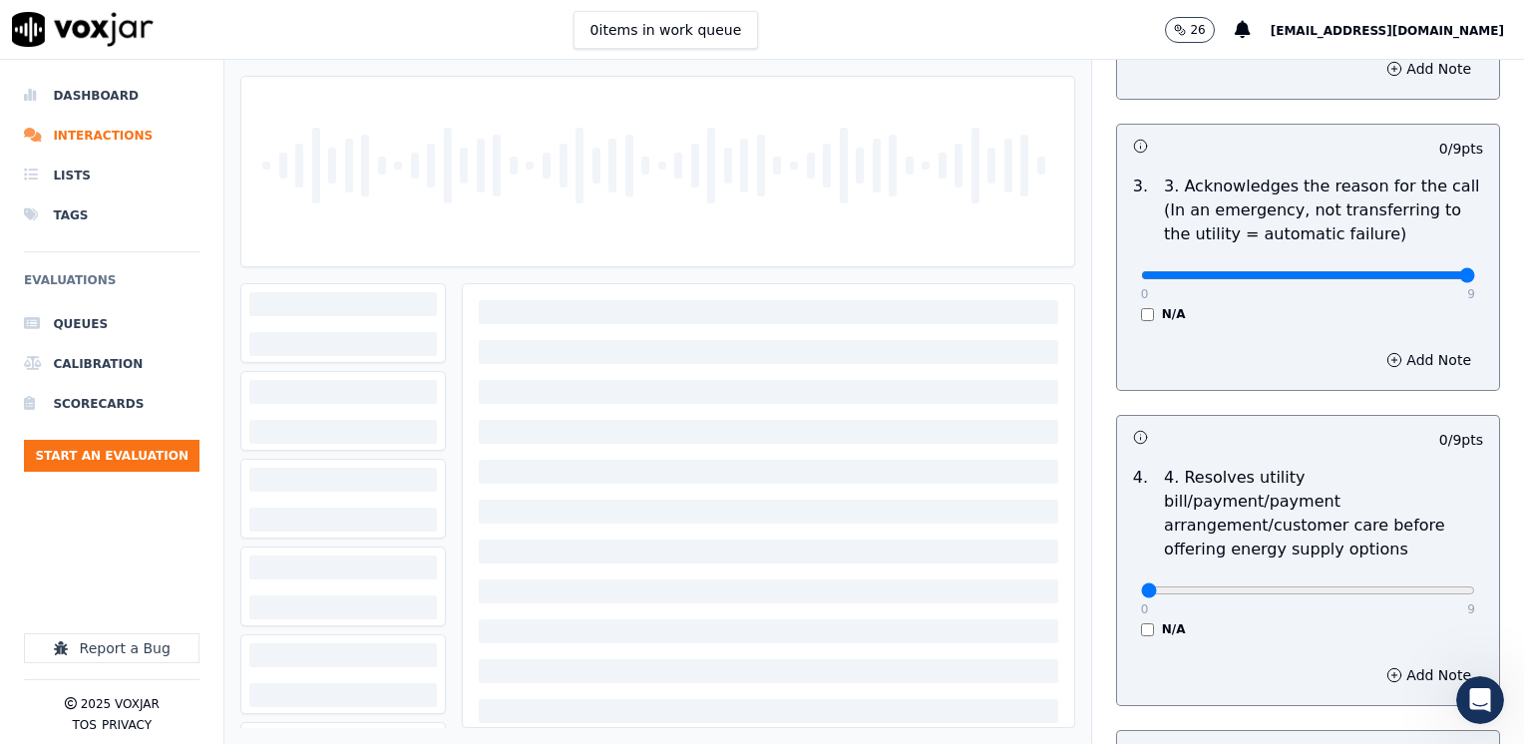
drag, startPoint x: 1126, startPoint y: 280, endPoint x: 1527, endPoint y: 310, distance: 401.9
type input "9"
click at [1405, 357] on button "Add Note" at bounding box center [1428, 360] width 109 height 28
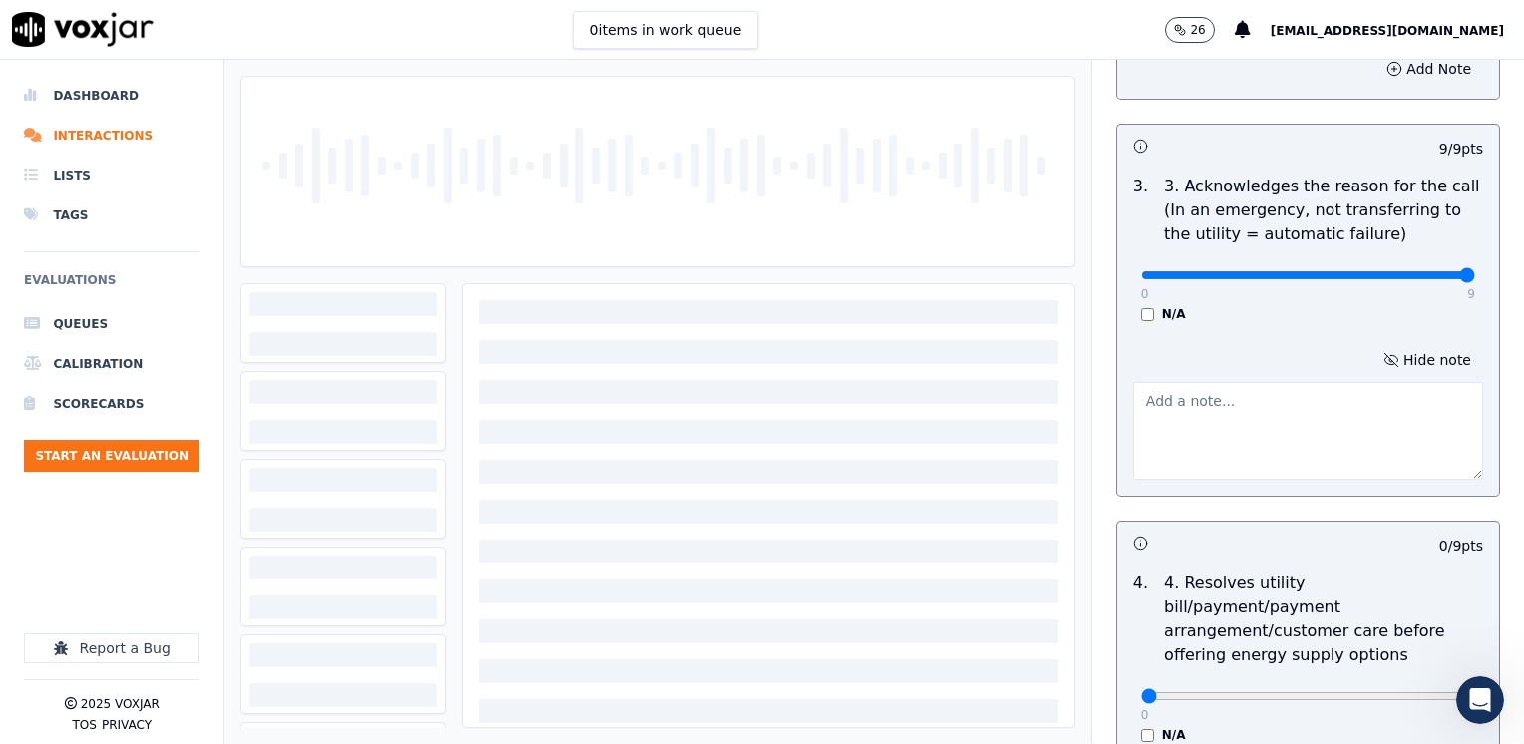
click at [1256, 449] on textarea at bounding box center [1308, 431] width 350 height 98
click at [1247, 417] on textarea at bounding box center [1308, 431] width 350 height 98
type textarea "c"
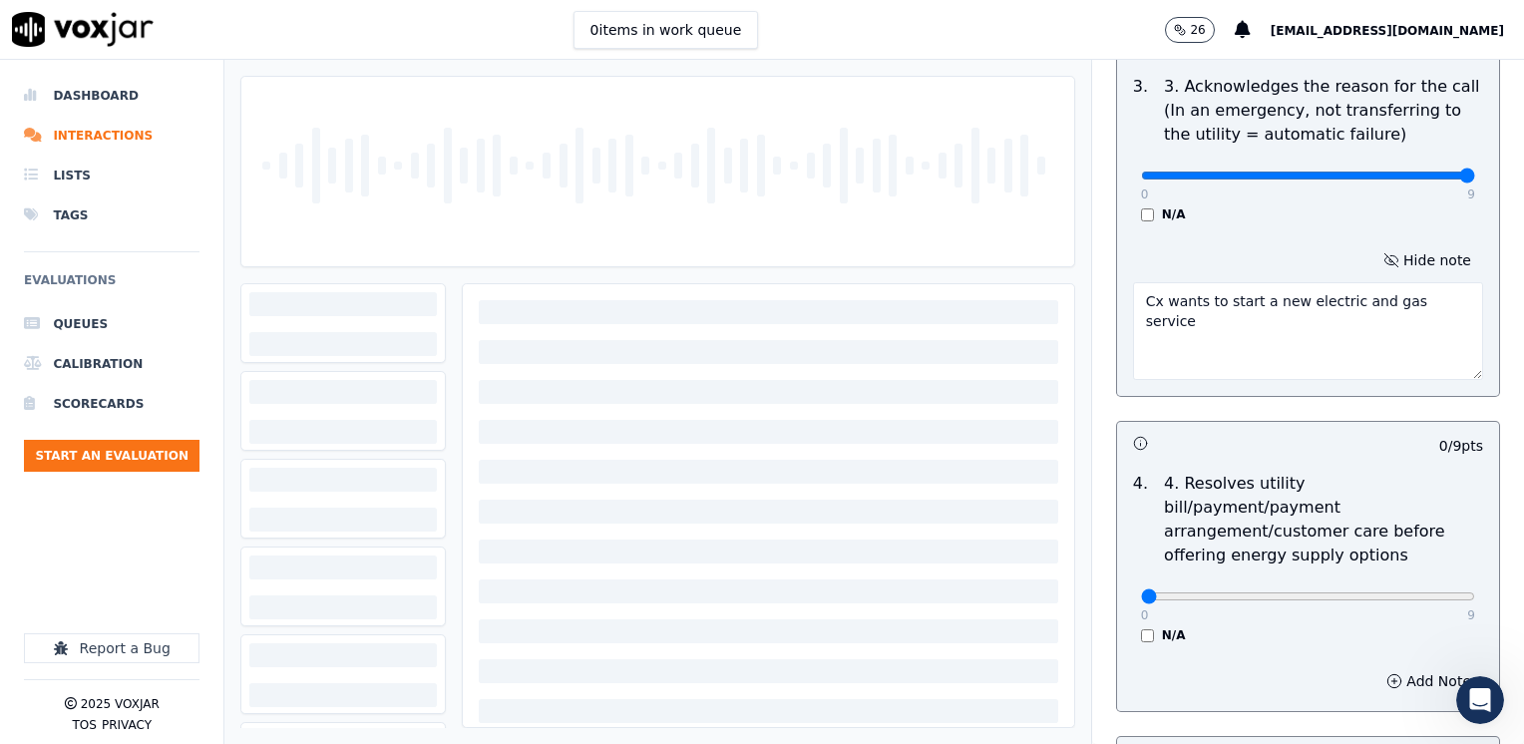
scroll to position [798, 0]
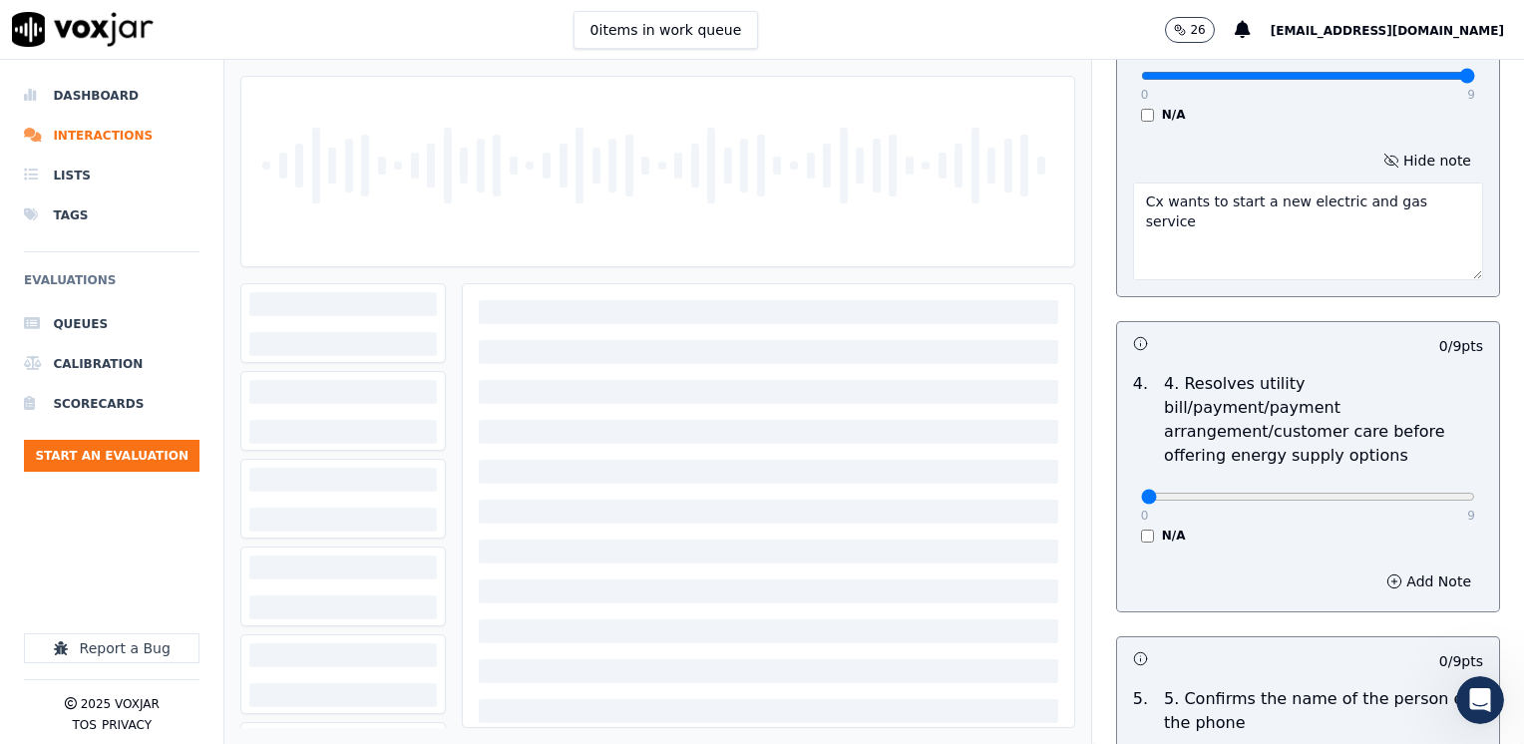
type textarea "Cx wants to start a new electric and gas service"
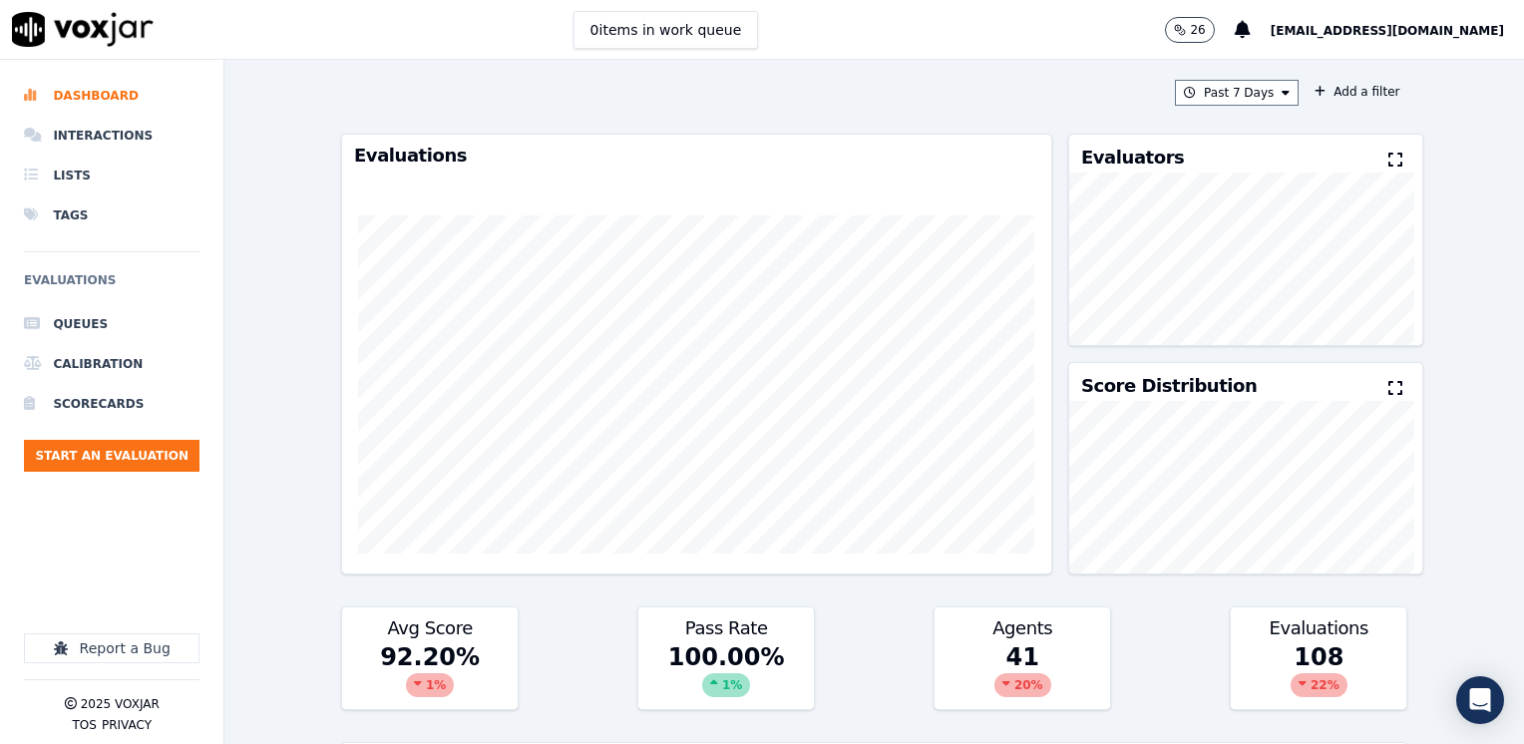
click at [1409, 34] on span "[EMAIL_ADDRESS][DOMAIN_NAME]" at bounding box center [1386, 31] width 233 height 14
click at [1349, 149] on div "Log out" at bounding box center [1403, 140] width 213 height 32
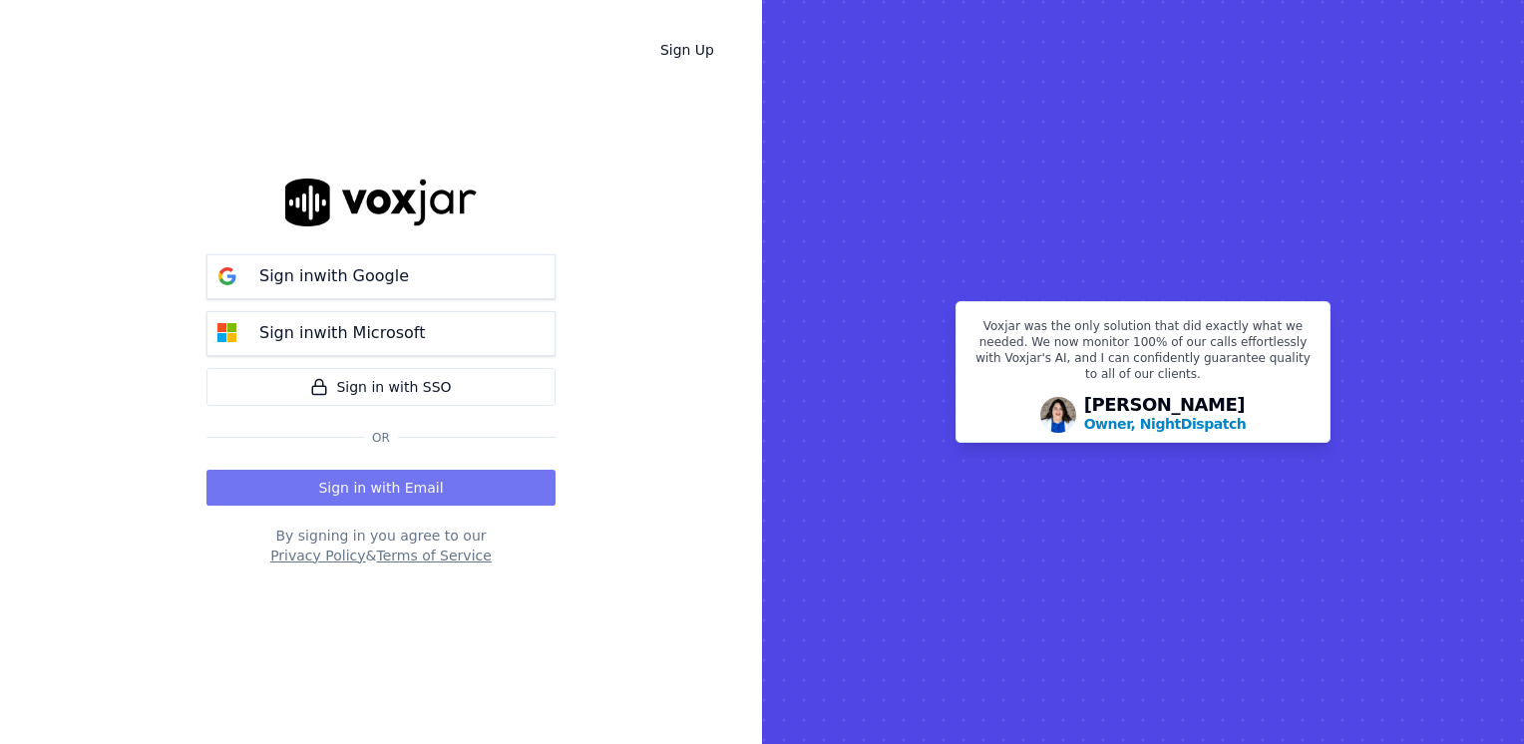
click at [377, 483] on button "Sign in with Email" at bounding box center [380, 488] width 349 height 36
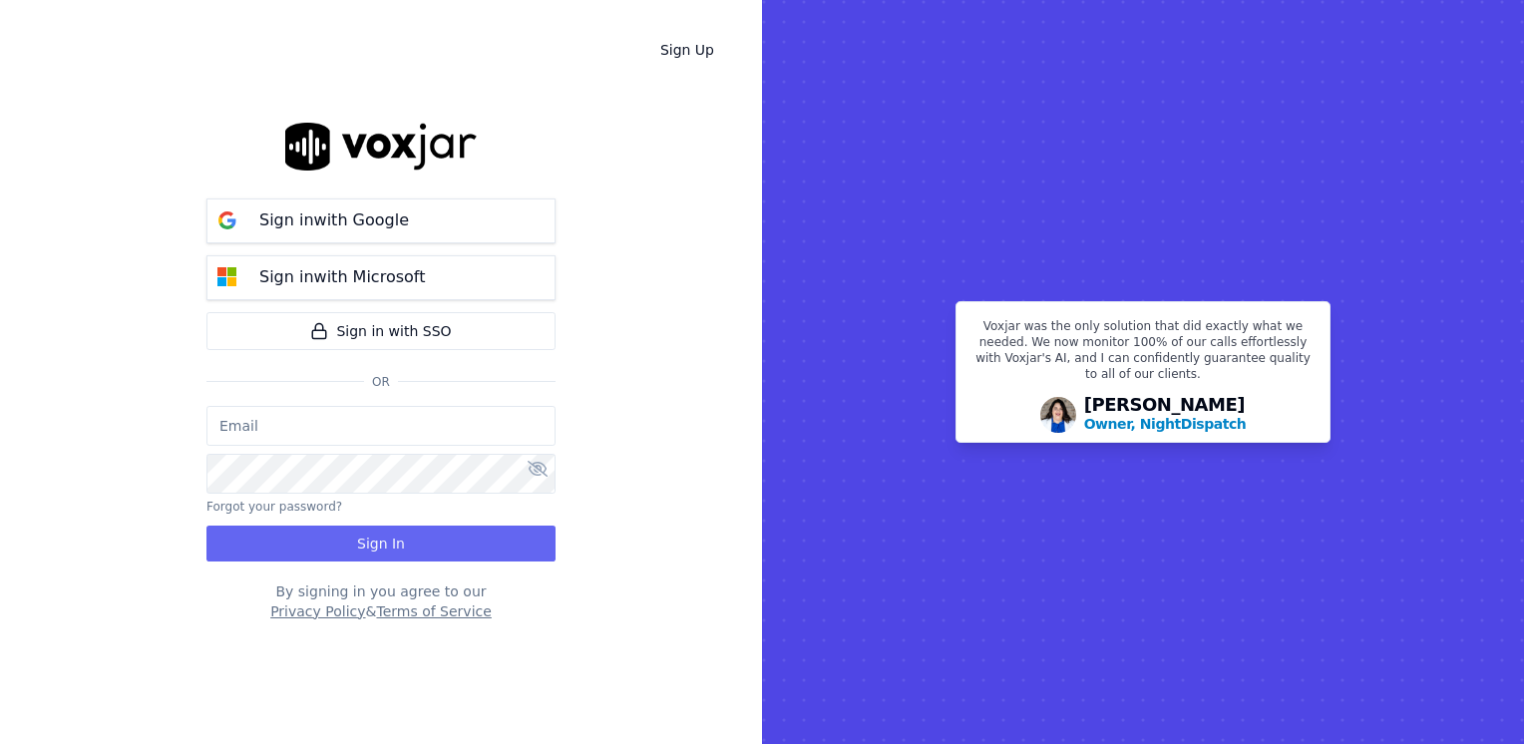
click at [338, 431] on input "email" at bounding box center [380, 426] width 349 height 40
type input "[EMAIL_ADDRESS][DOMAIN_NAME]"
click at [398, 497] on div "[EMAIL_ADDRESS][DOMAIN_NAME] Forgot your password? Sign In" at bounding box center [380, 484] width 349 height 156
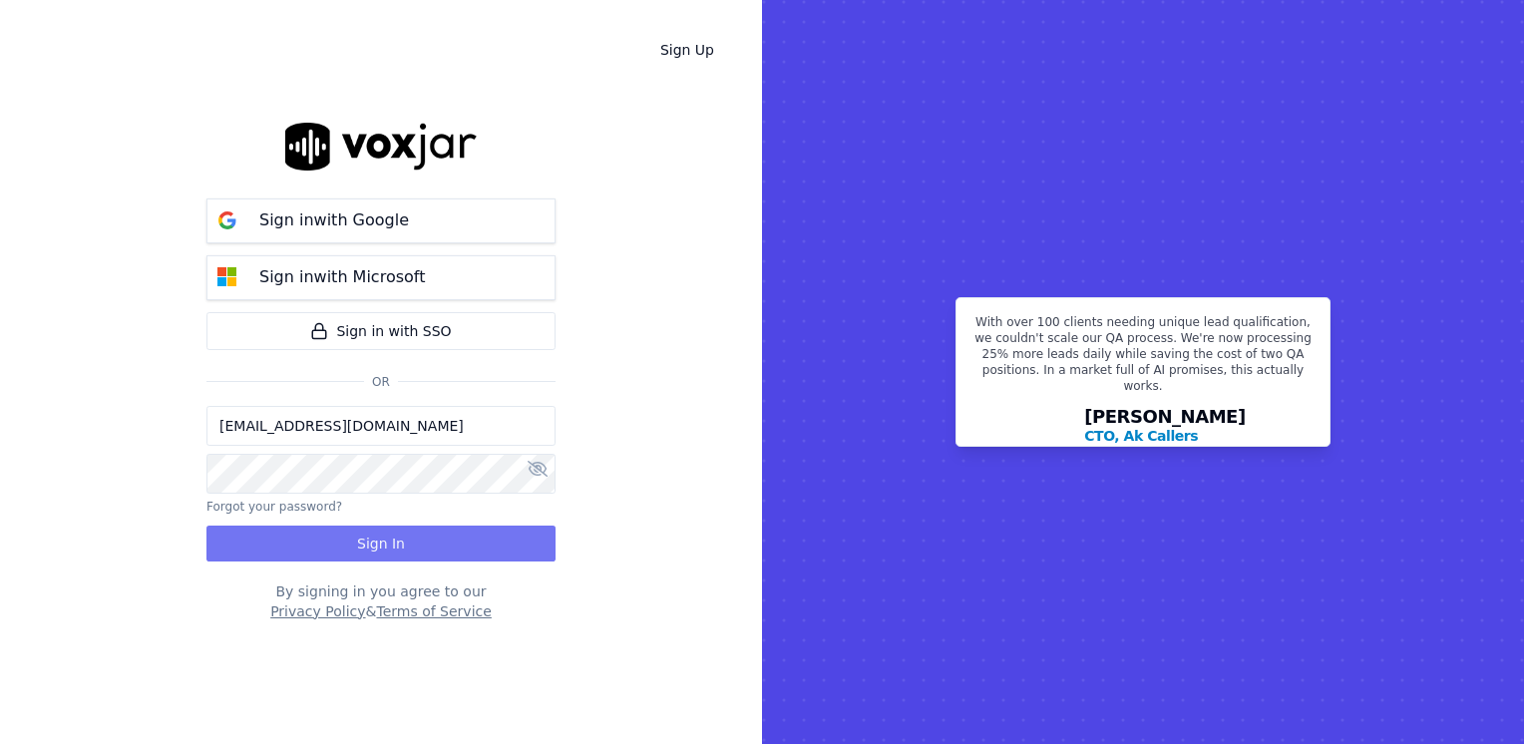
click at [431, 540] on button "Sign In" at bounding box center [380, 543] width 349 height 36
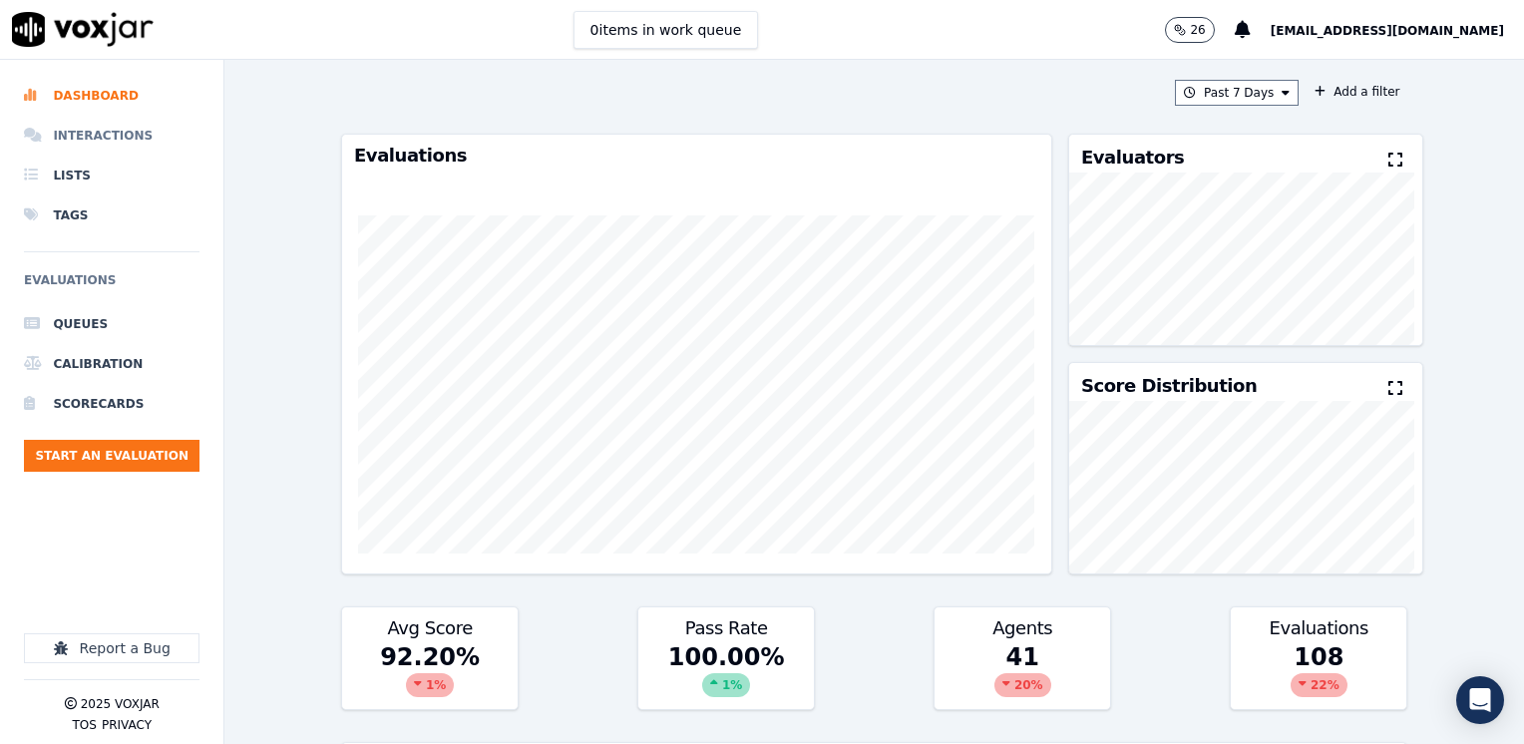
click at [117, 134] on li "Interactions" at bounding box center [111, 136] width 175 height 40
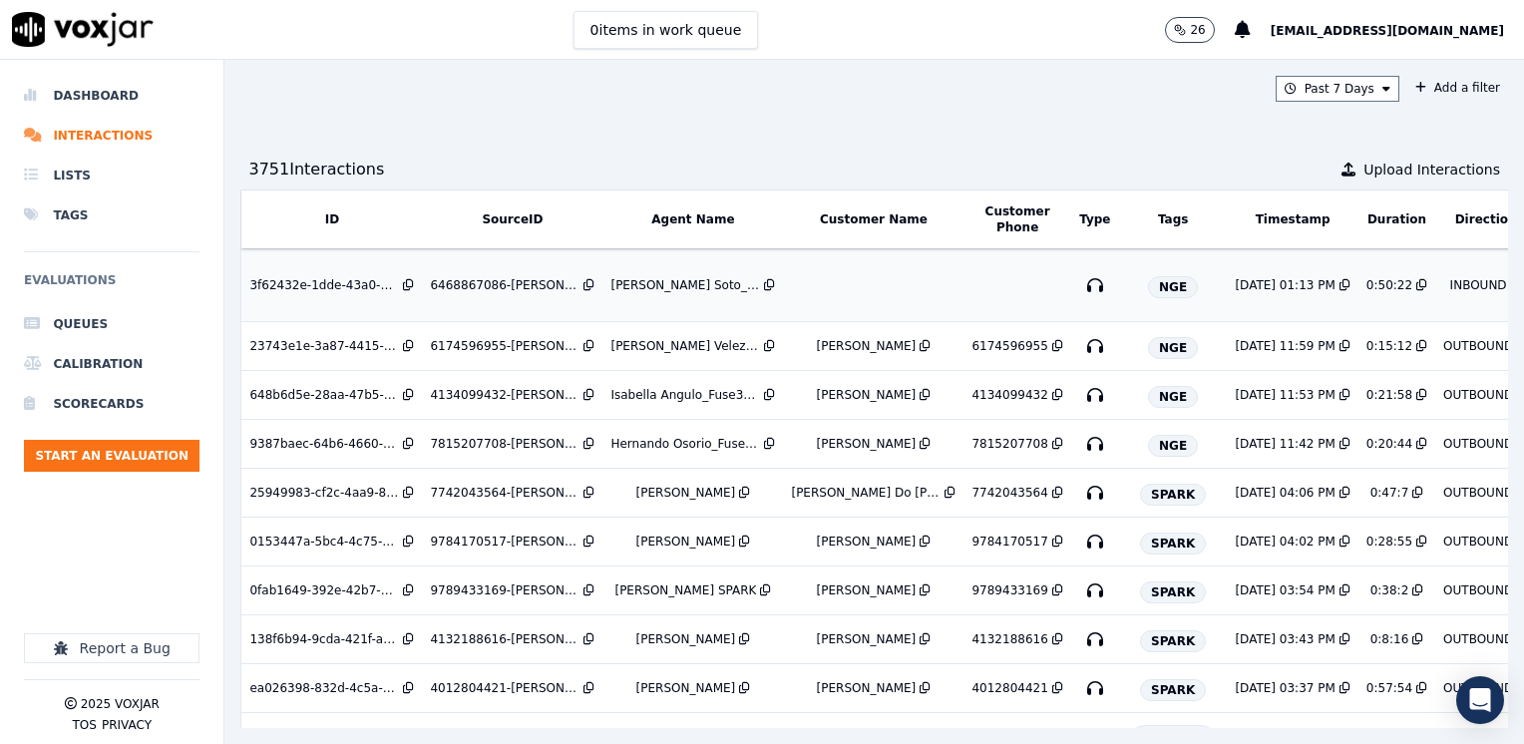
click at [905, 290] on td at bounding box center [873, 285] width 180 height 73
click at [848, 280] on td at bounding box center [873, 285] width 180 height 73
click at [892, 279] on td at bounding box center [873, 285] width 180 height 73
click at [885, 272] on td at bounding box center [873, 285] width 180 height 73
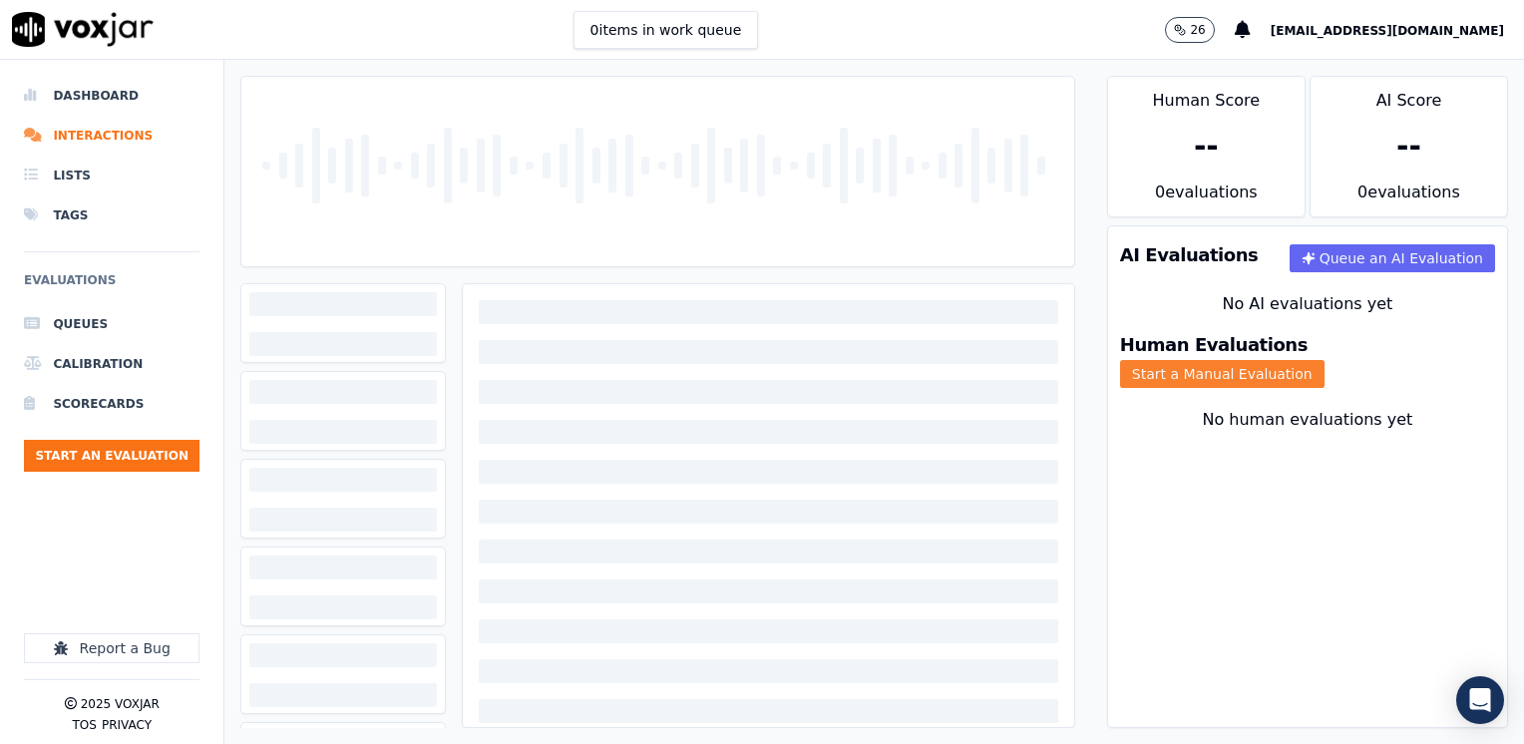
click at [1324, 360] on button "Start a Manual Evaluation" at bounding box center [1222, 374] width 204 height 28
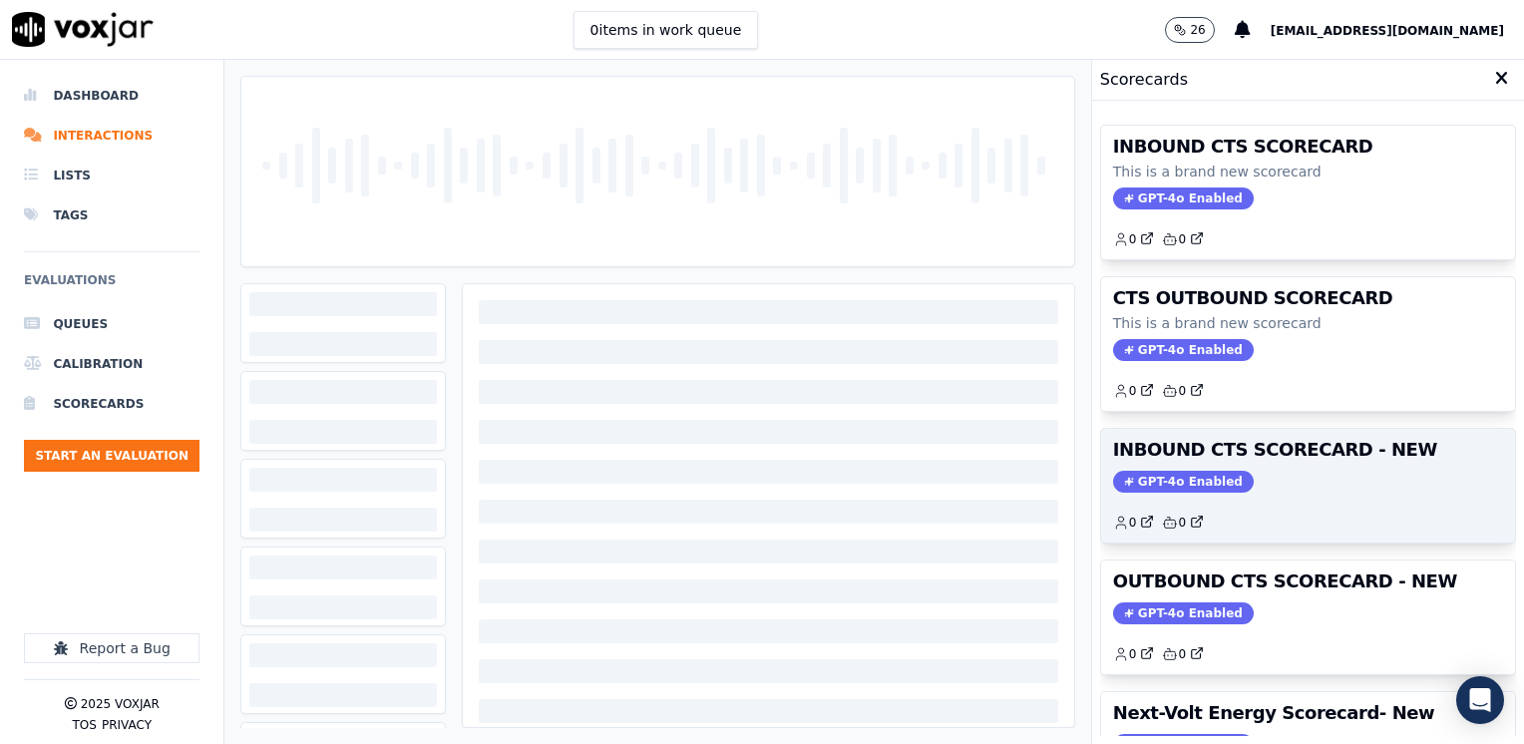
click at [1153, 474] on span "GPT-4o Enabled" at bounding box center [1183, 482] width 141 height 22
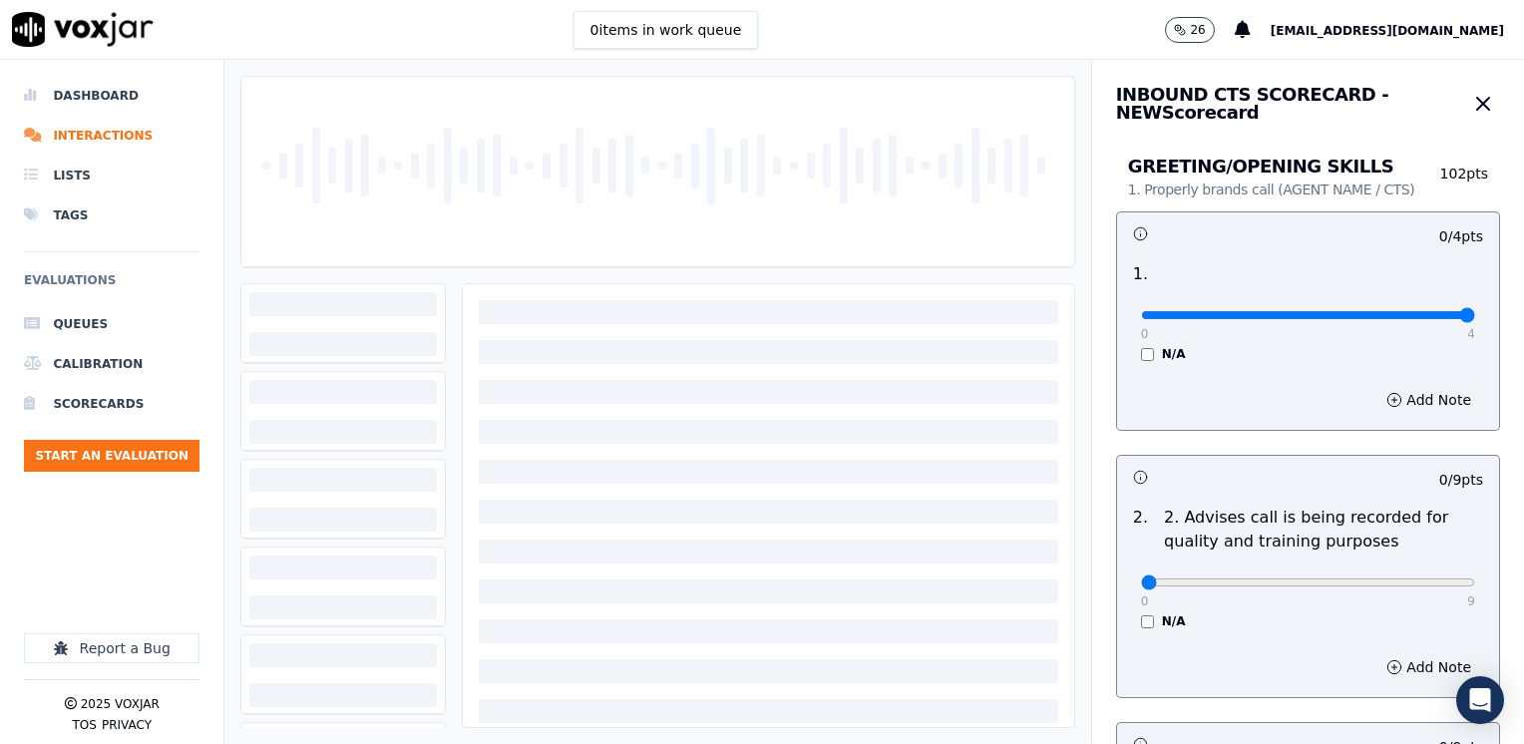
drag, startPoint x: 1134, startPoint y: 315, endPoint x: 1527, endPoint y: 364, distance: 395.9
type input "4"
click at [1475, 319] on input "range" at bounding box center [1308, 315] width 334 height 8
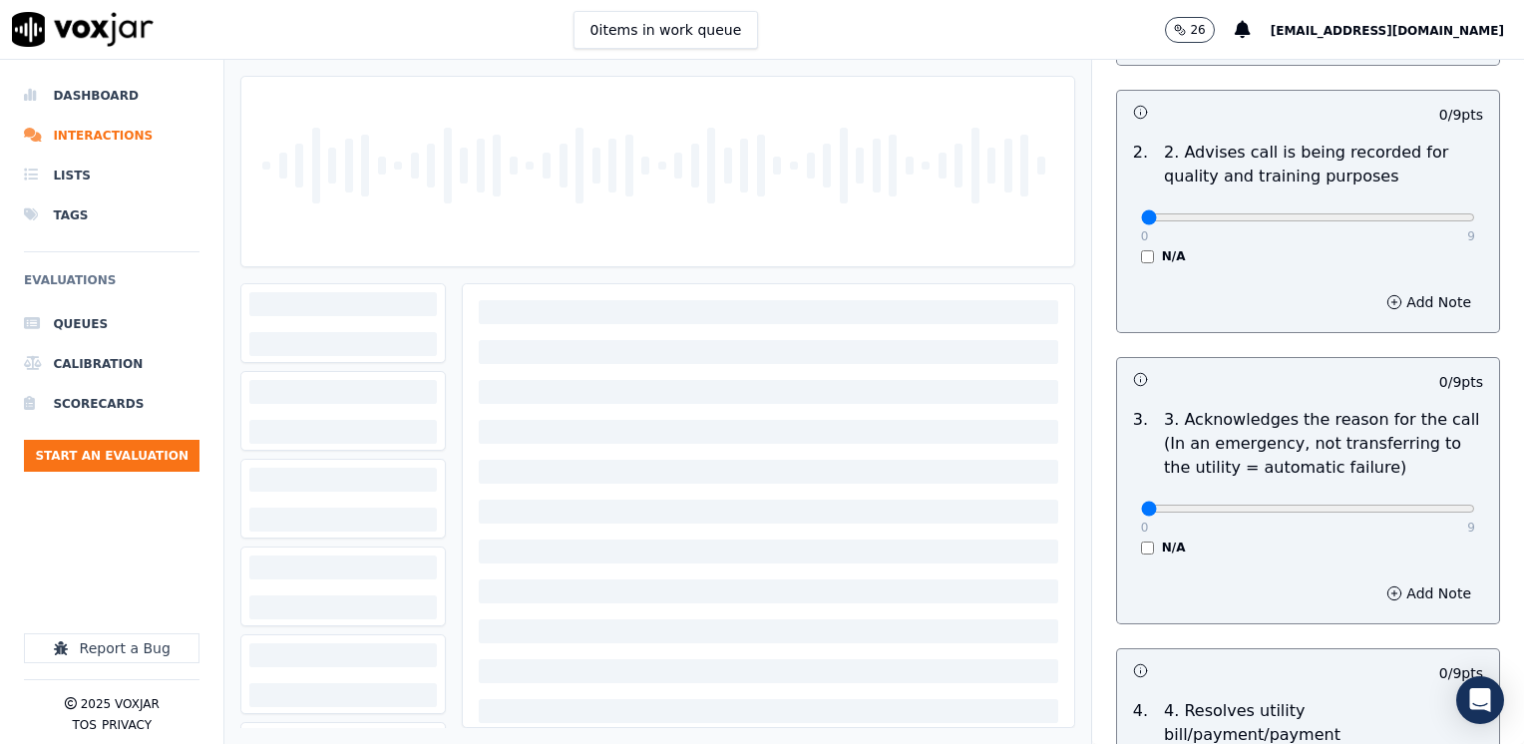
scroll to position [399, 0]
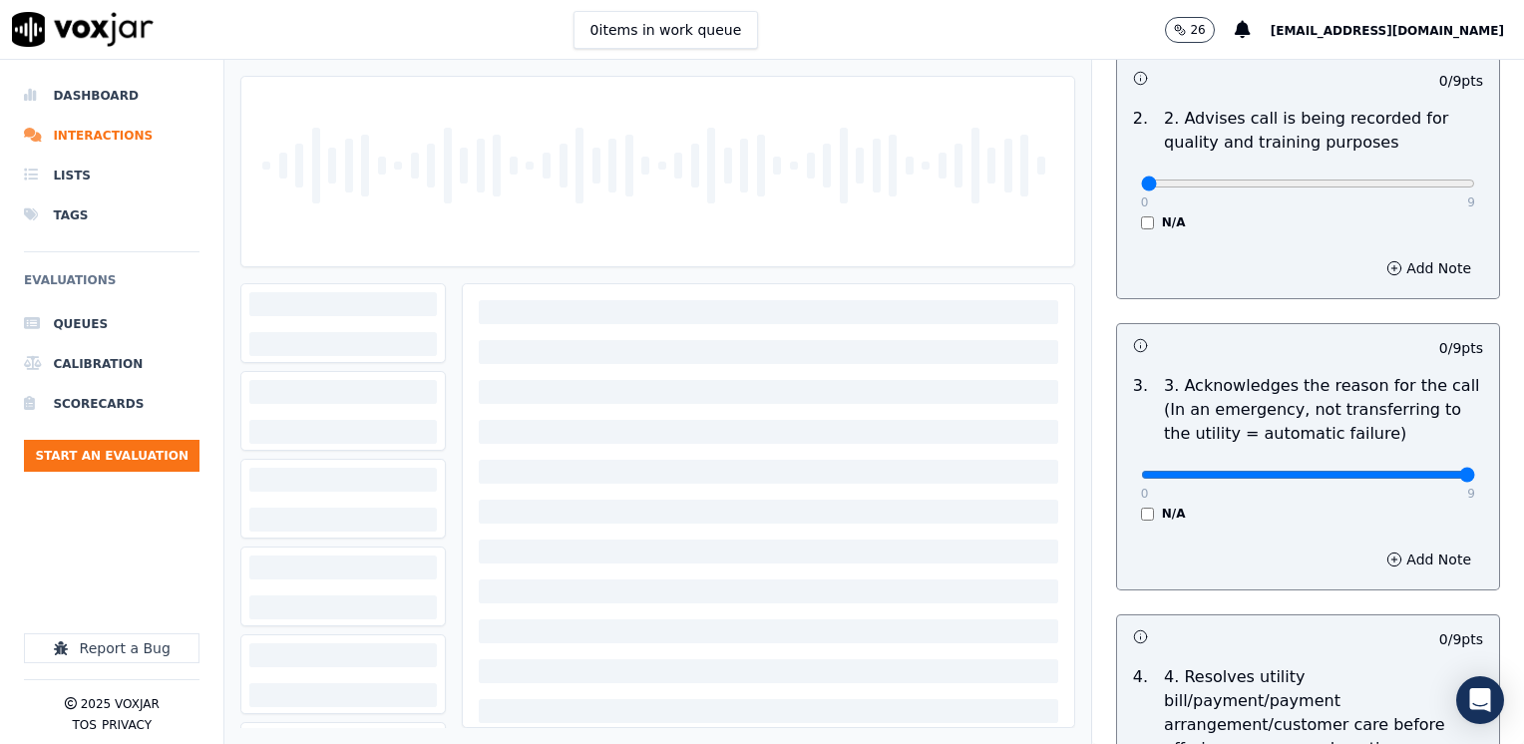
drag, startPoint x: 1129, startPoint y: 474, endPoint x: 1523, endPoint y: 488, distance: 394.1
type input "9"
click at [1401, 556] on button "Add Note" at bounding box center [1428, 559] width 109 height 28
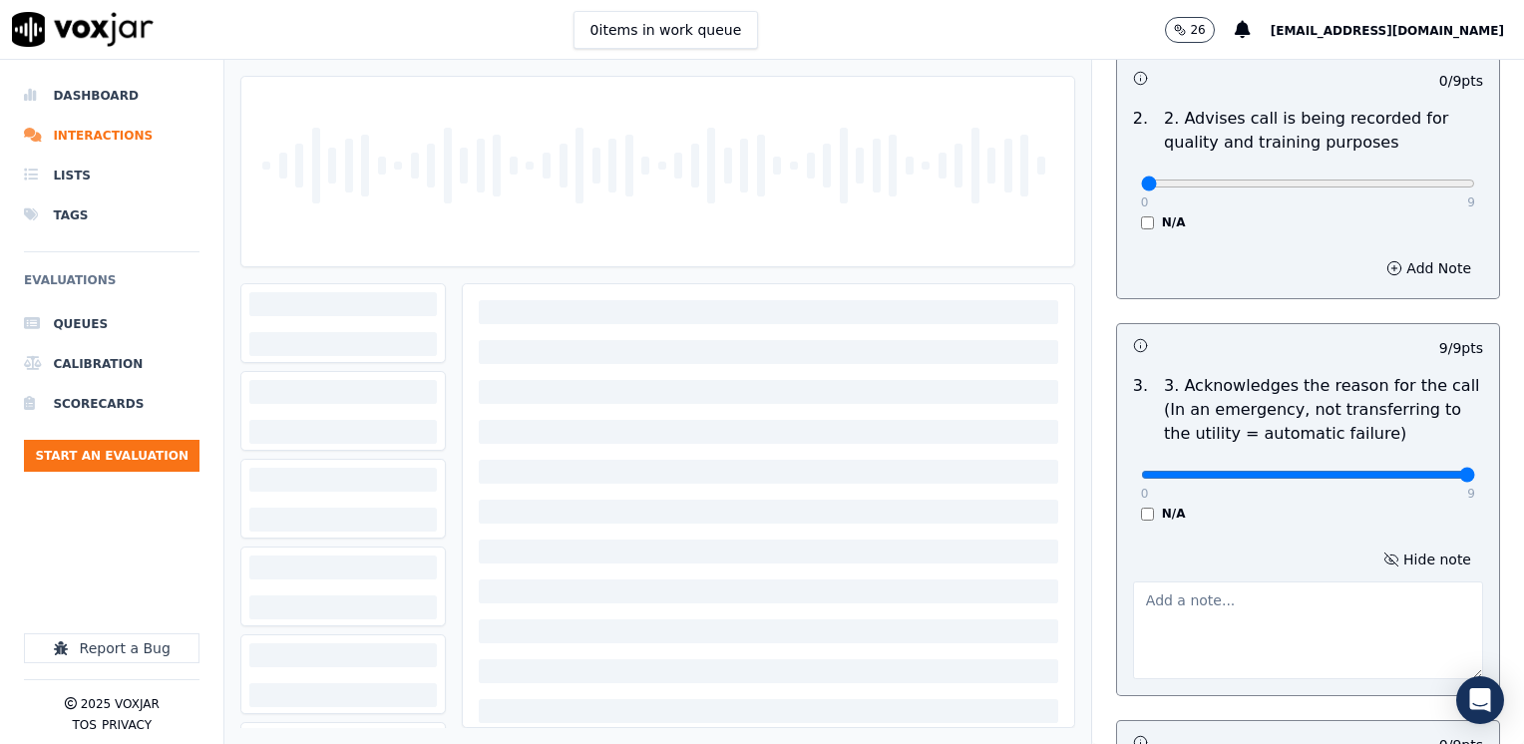
click at [1204, 568] on div "Hide note" at bounding box center [1308, 612] width 382 height 166
click at [1197, 600] on textarea at bounding box center [1308, 630] width 350 height 98
type textarea "Cx wants to start a new electric and gas service"
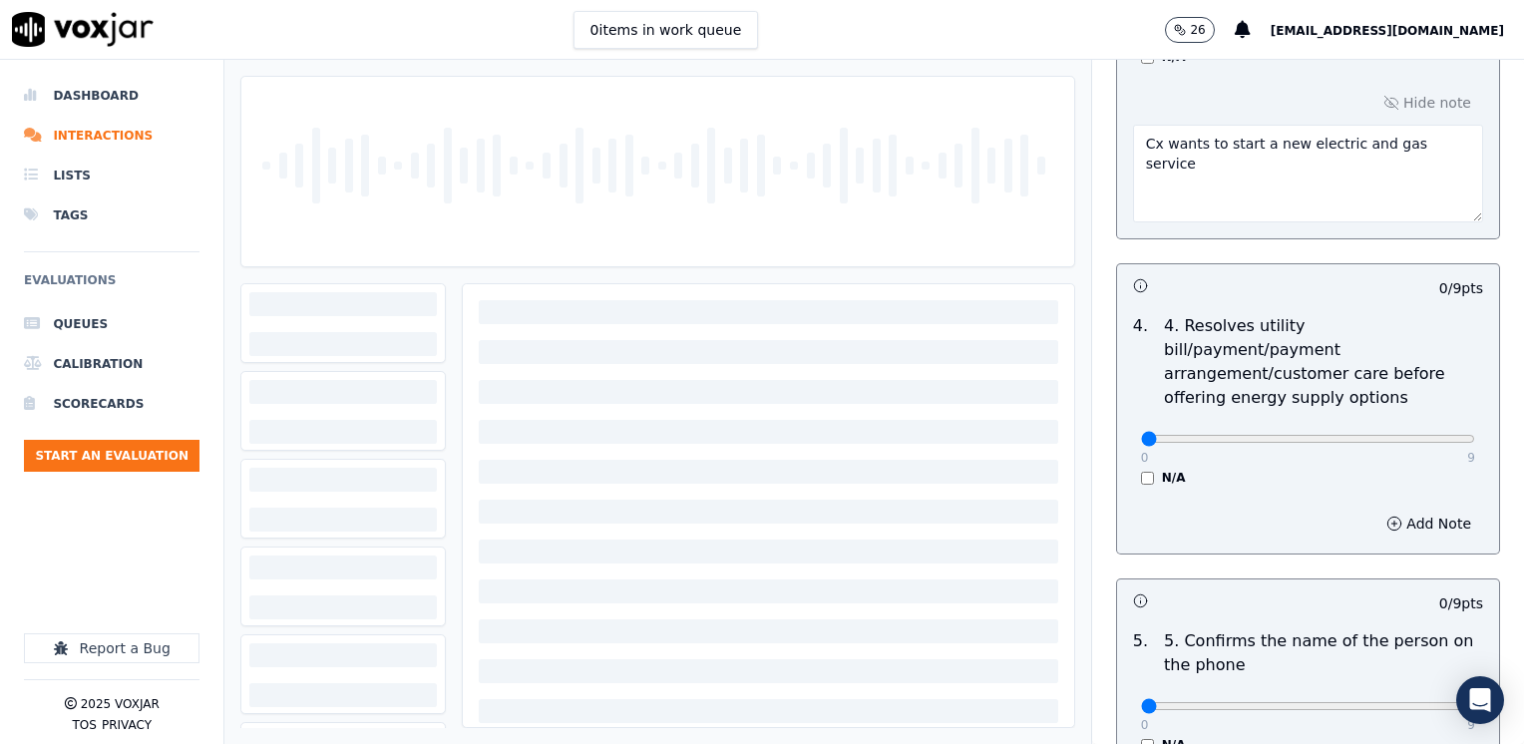
scroll to position [897, 0]
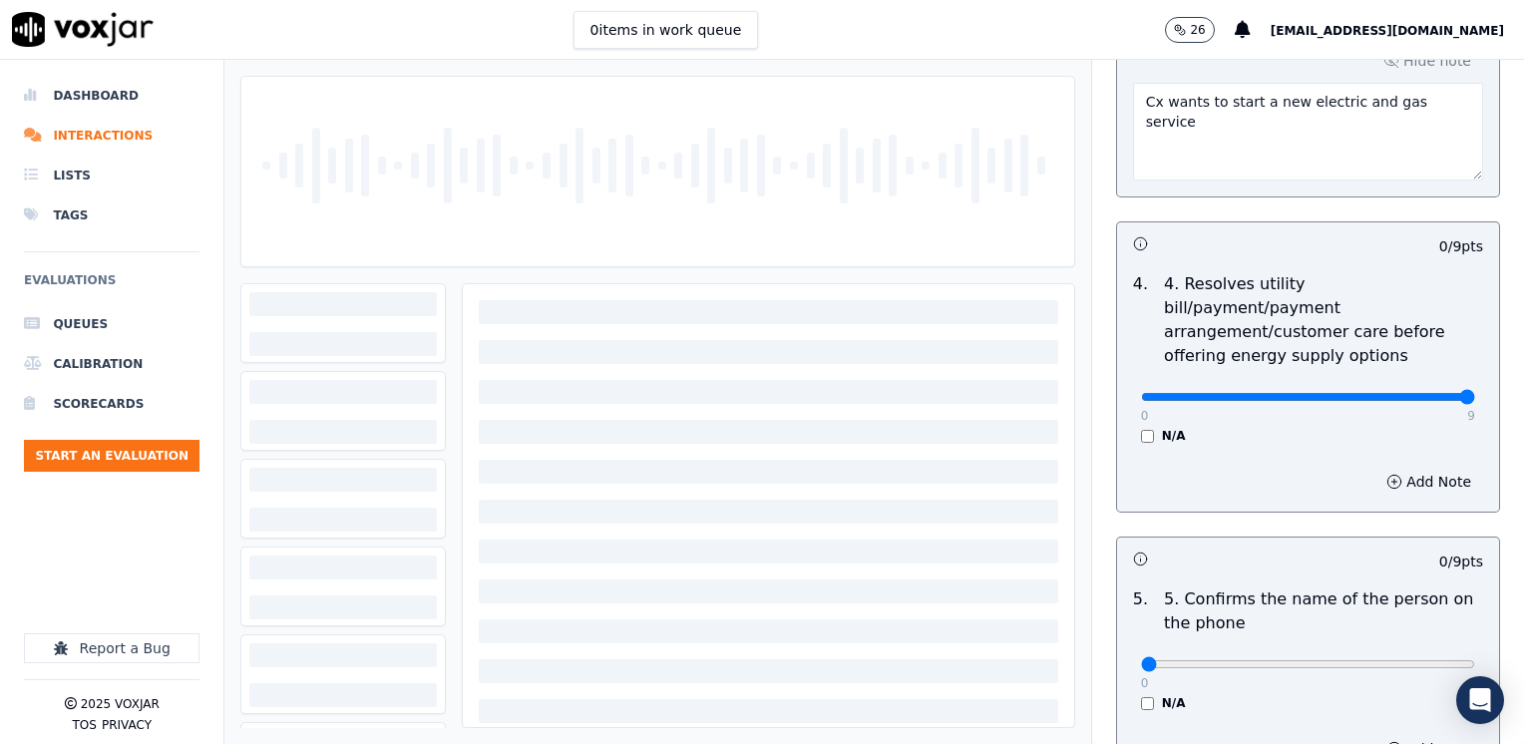
drag, startPoint x: 1132, startPoint y: 366, endPoint x: 1527, endPoint y: 416, distance: 398.0
type input "9"
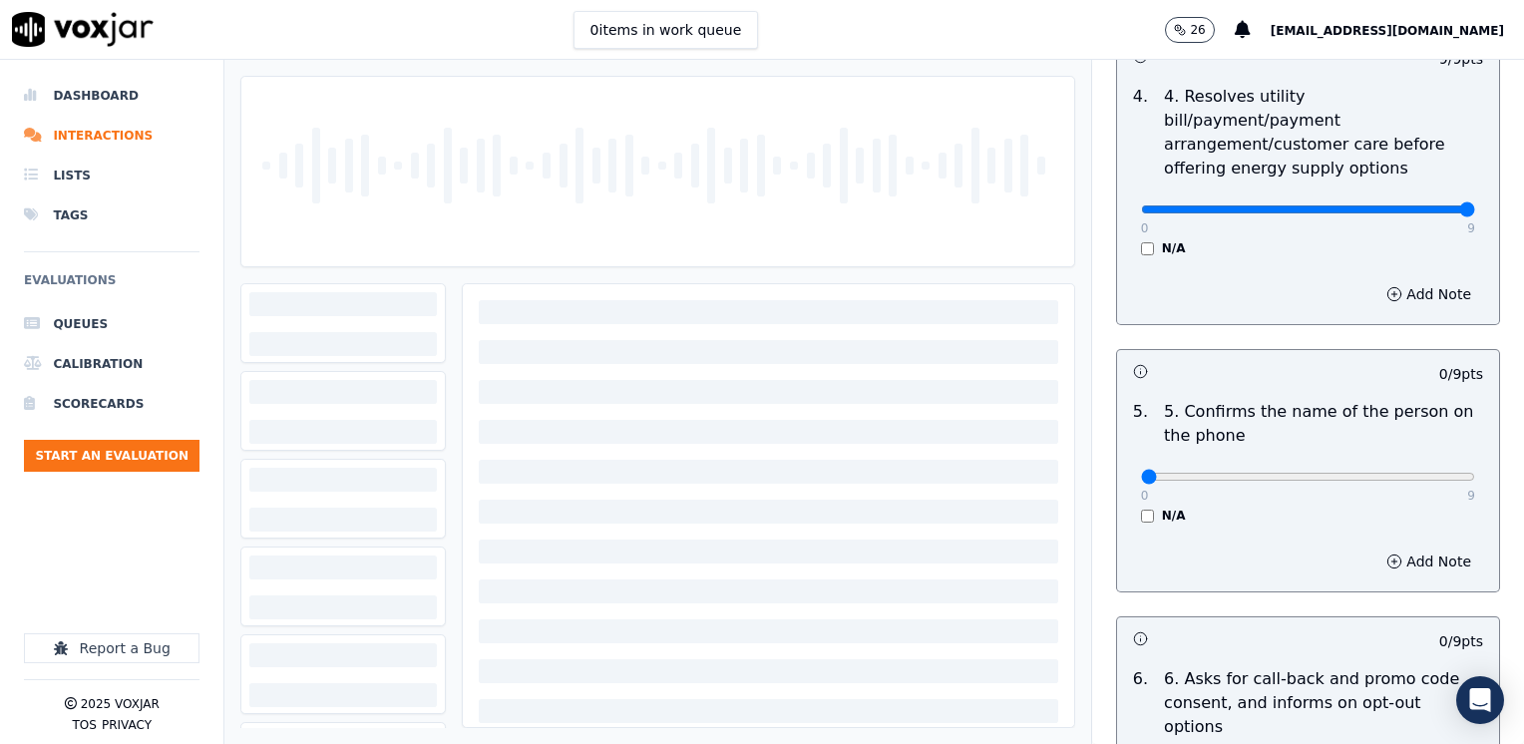
scroll to position [1097, 0]
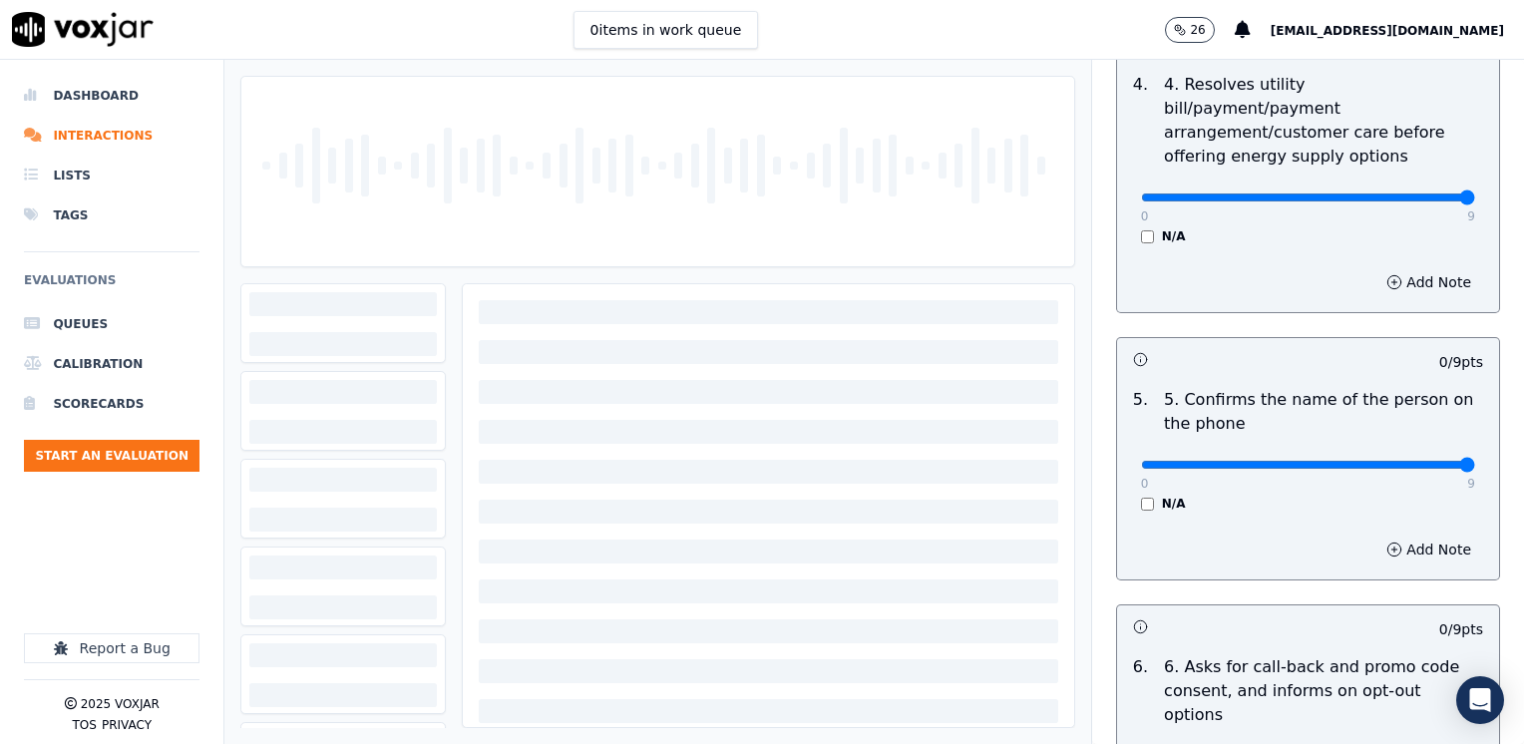
drag, startPoint x: 1271, startPoint y: 437, endPoint x: 1523, endPoint y: 441, distance: 251.3
type input "9"
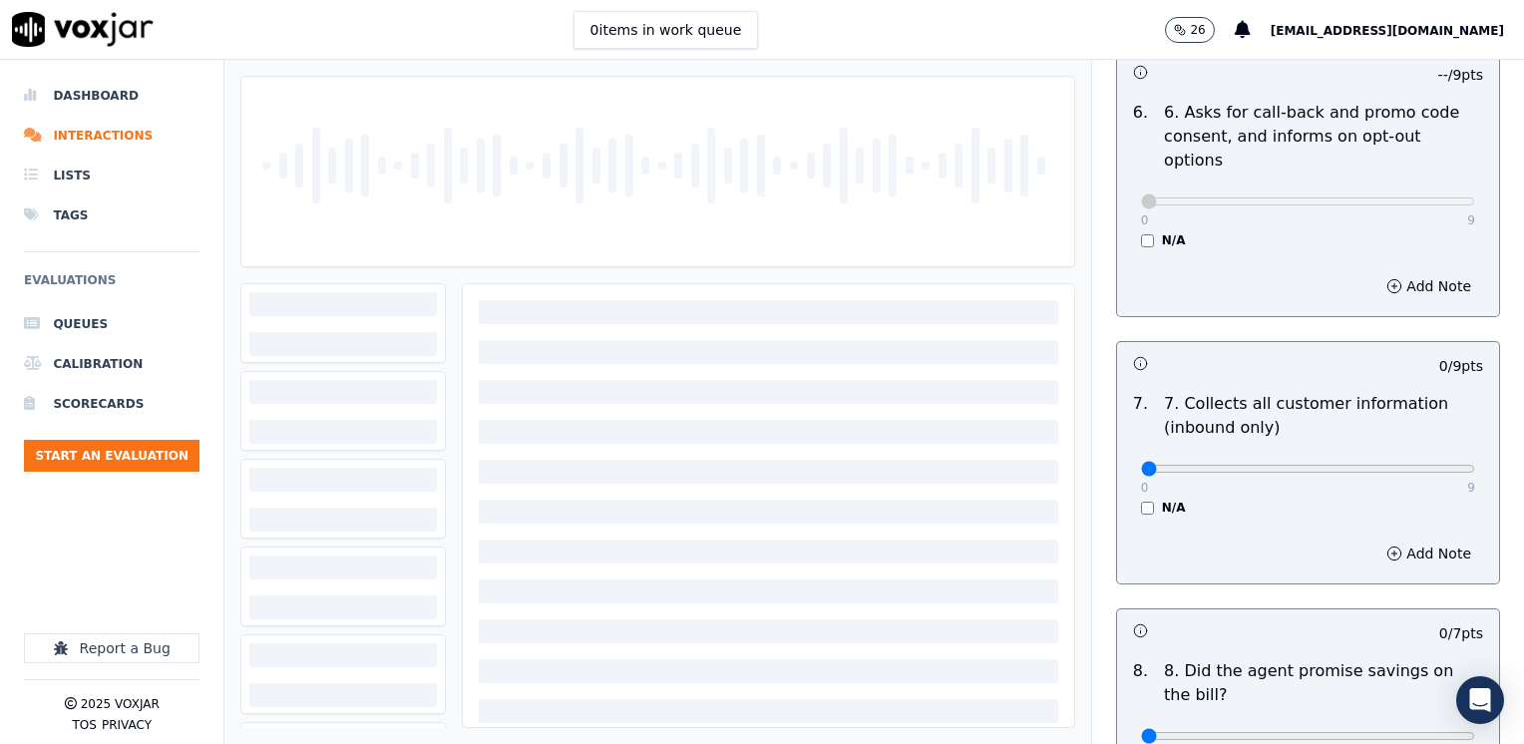
scroll to position [1695, 0]
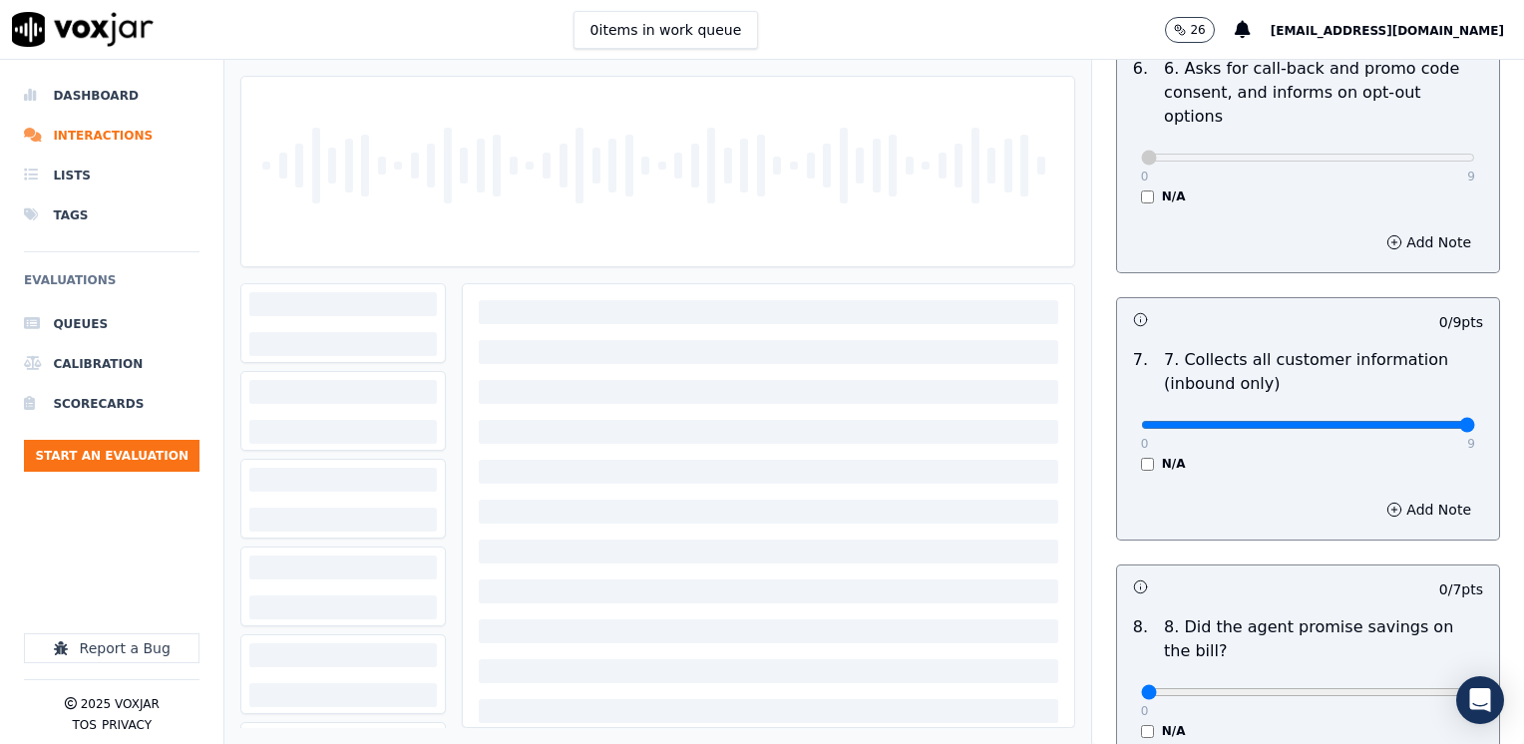
drag, startPoint x: 1133, startPoint y: 377, endPoint x: 1527, endPoint y: 413, distance: 395.5
type input "9"
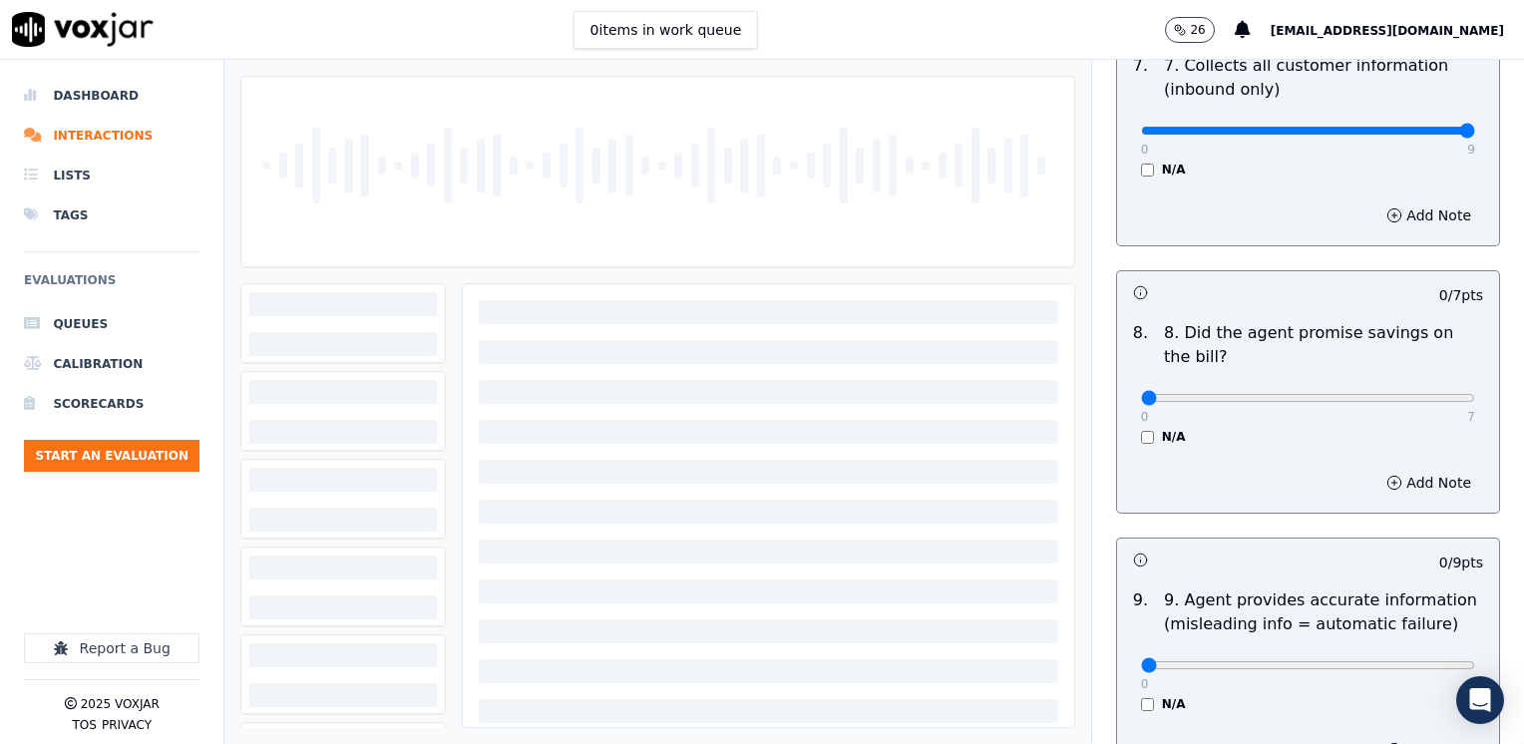
scroll to position [1994, 0]
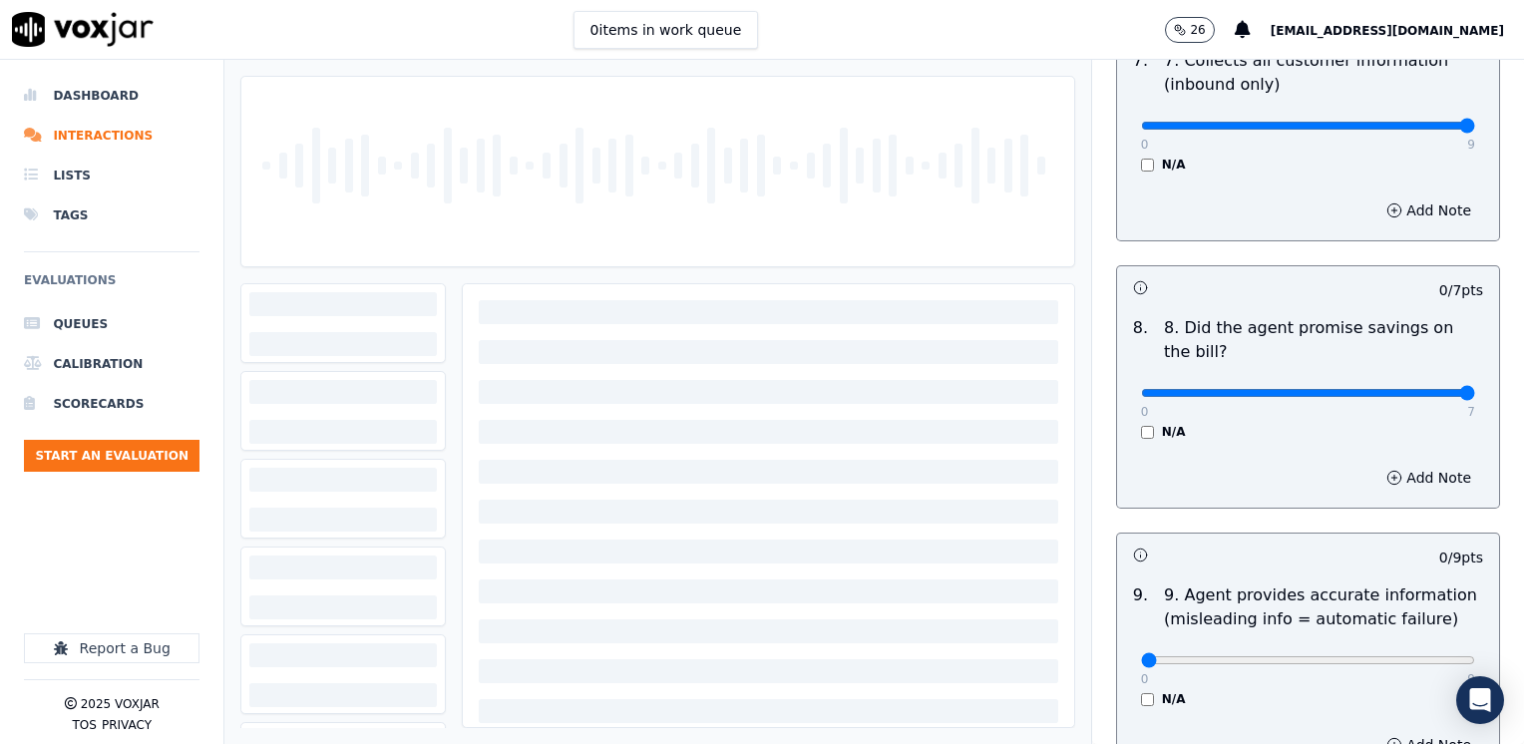
drag, startPoint x: 1128, startPoint y: 349, endPoint x: 1523, endPoint y: 399, distance: 398.0
type input "7"
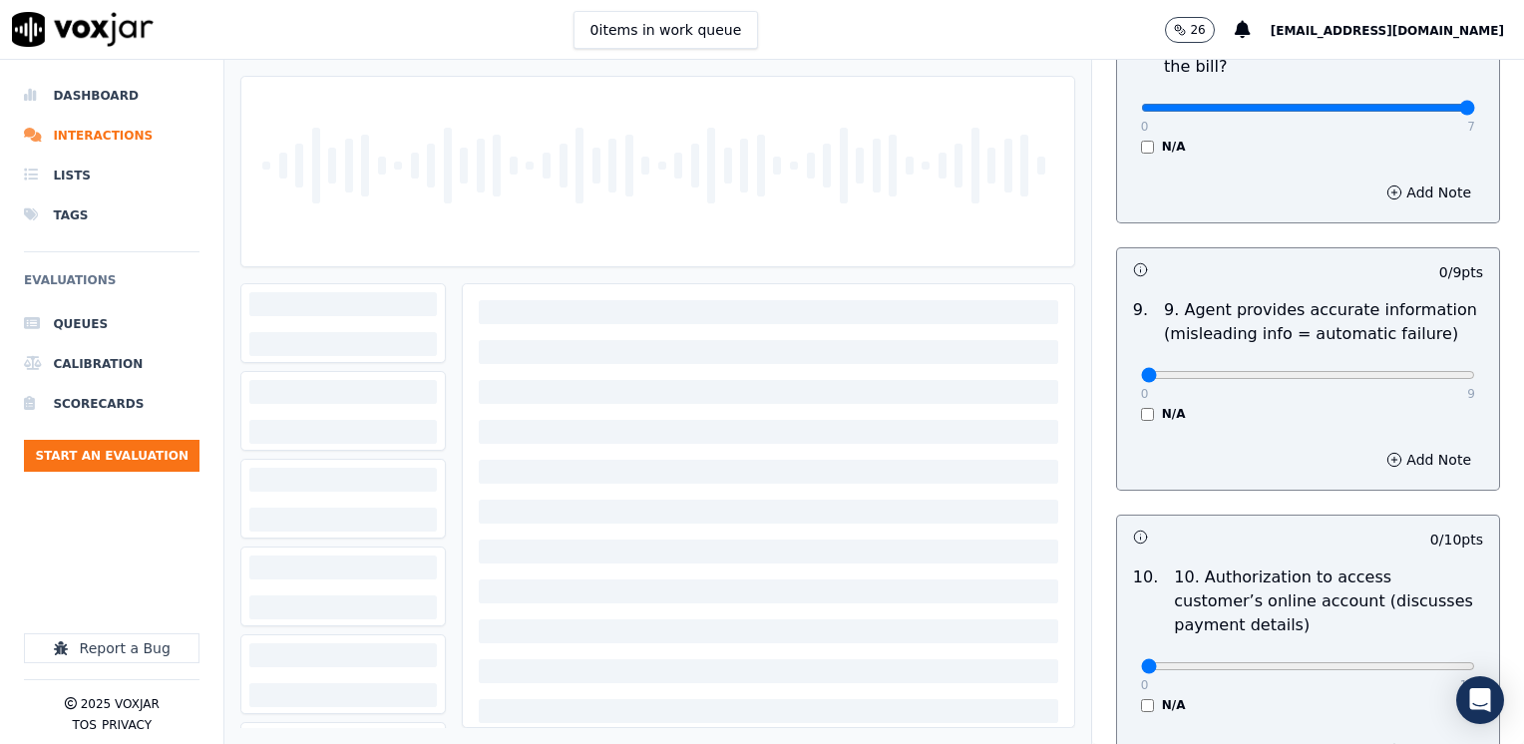
scroll to position [2293, 0]
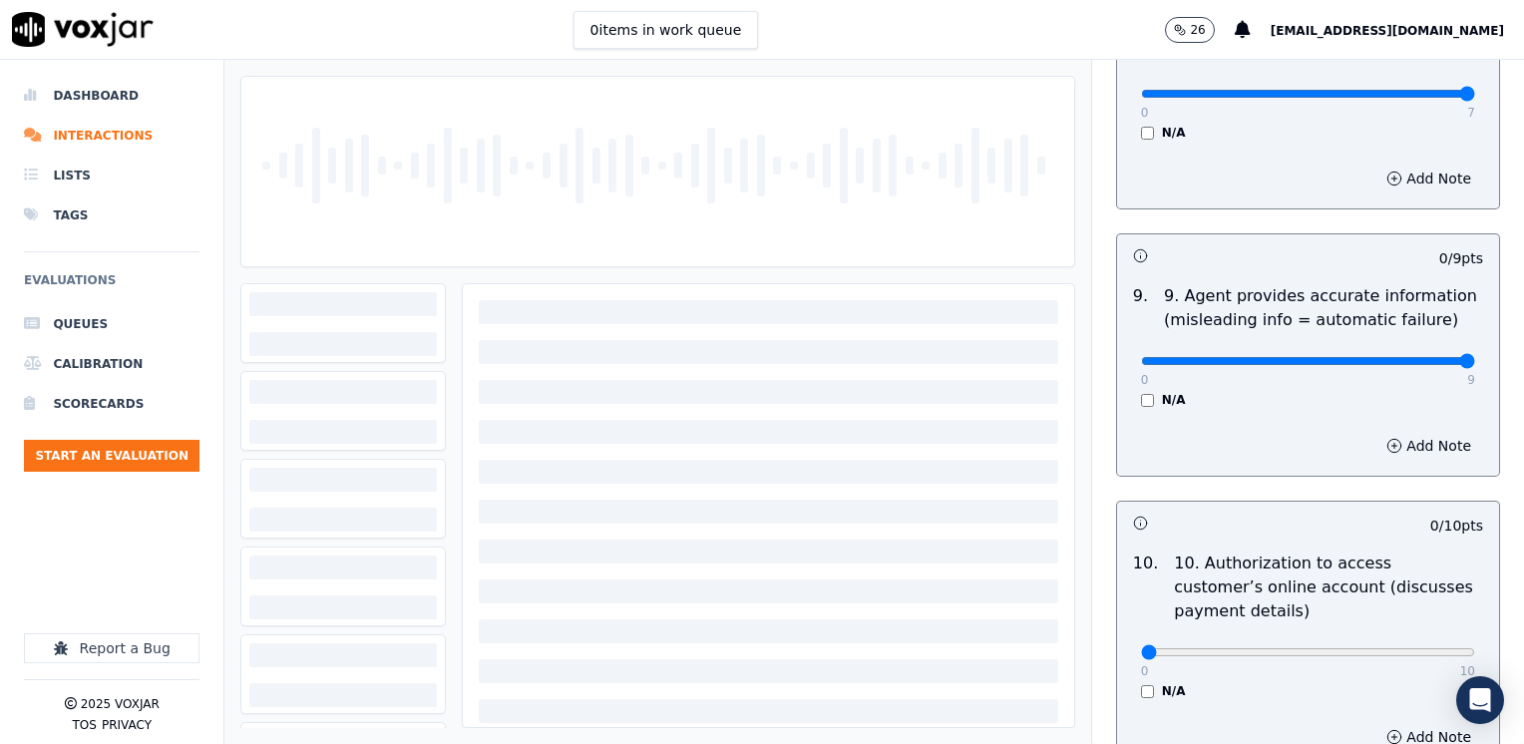
drag, startPoint x: 1128, startPoint y: 311, endPoint x: 1527, endPoint y: 341, distance: 400.0
type input "9"
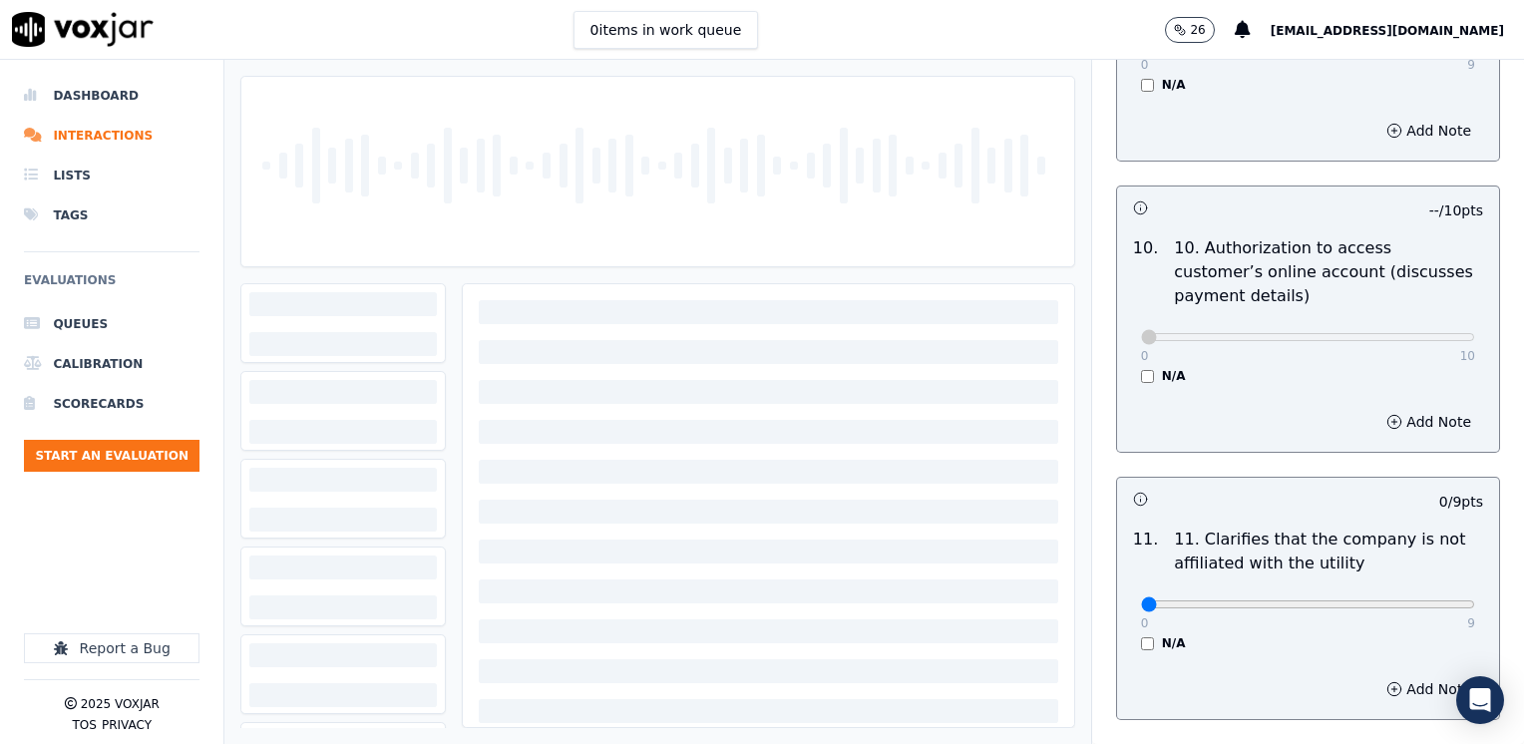
scroll to position [2792, 0]
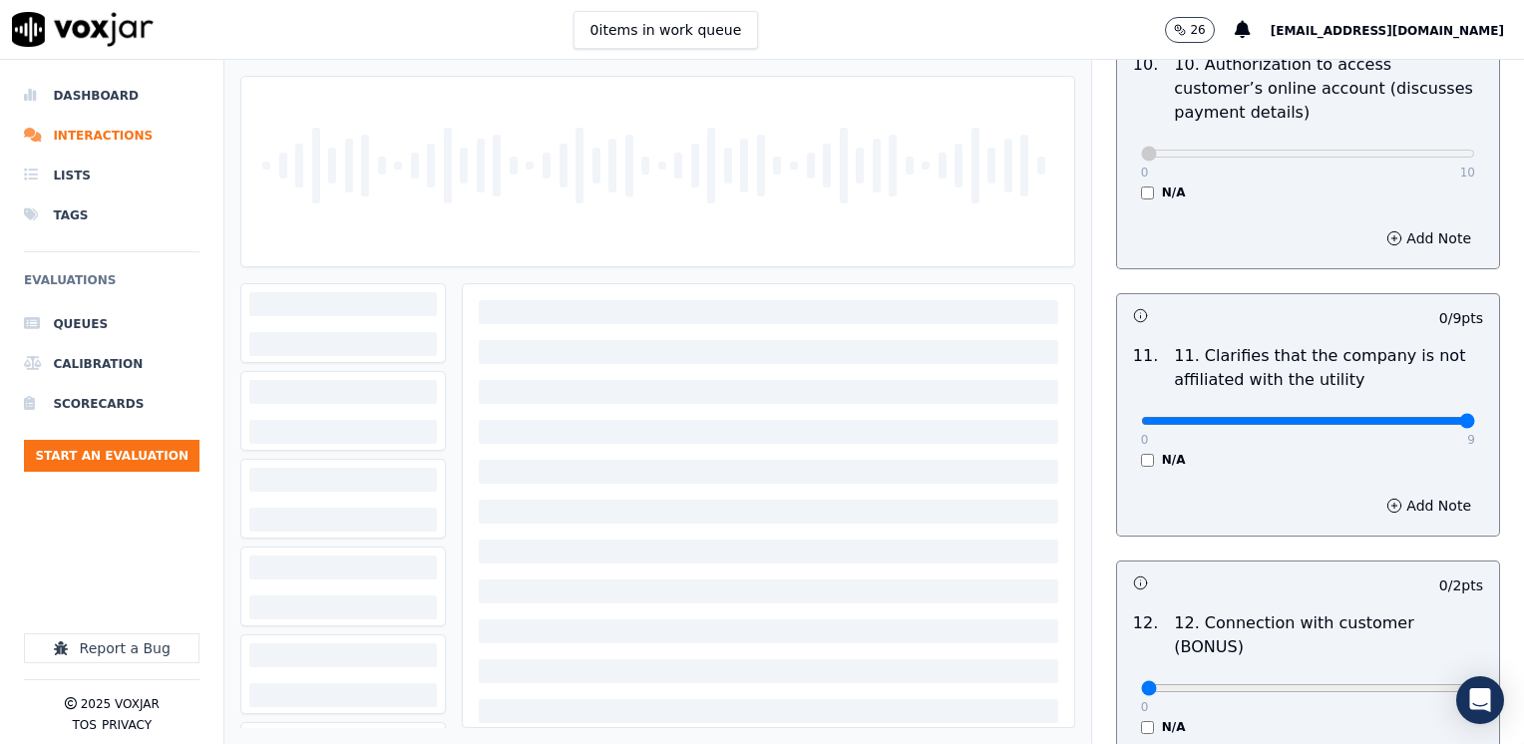
drag, startPoint x: 1128, startPoint y: 373, endPoint x: 1527, endPoint y: 395, distance: 399.4
type input "9"
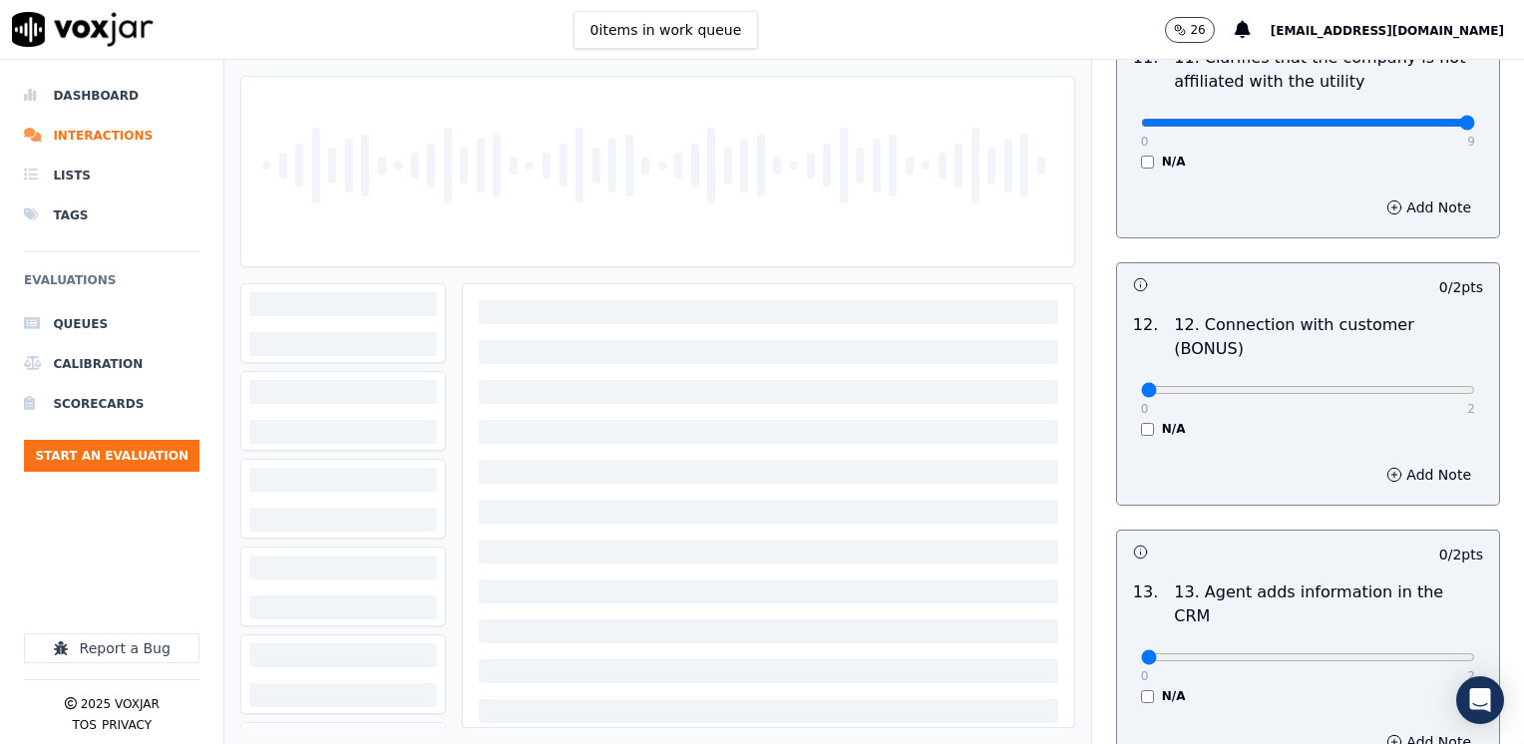
scroll to position [3091, 0]
drag, startPoint x: 1130, startPoint y: 317, endPoint x: 1527, endPoint y: 379, distance: 401.6
type input "2"
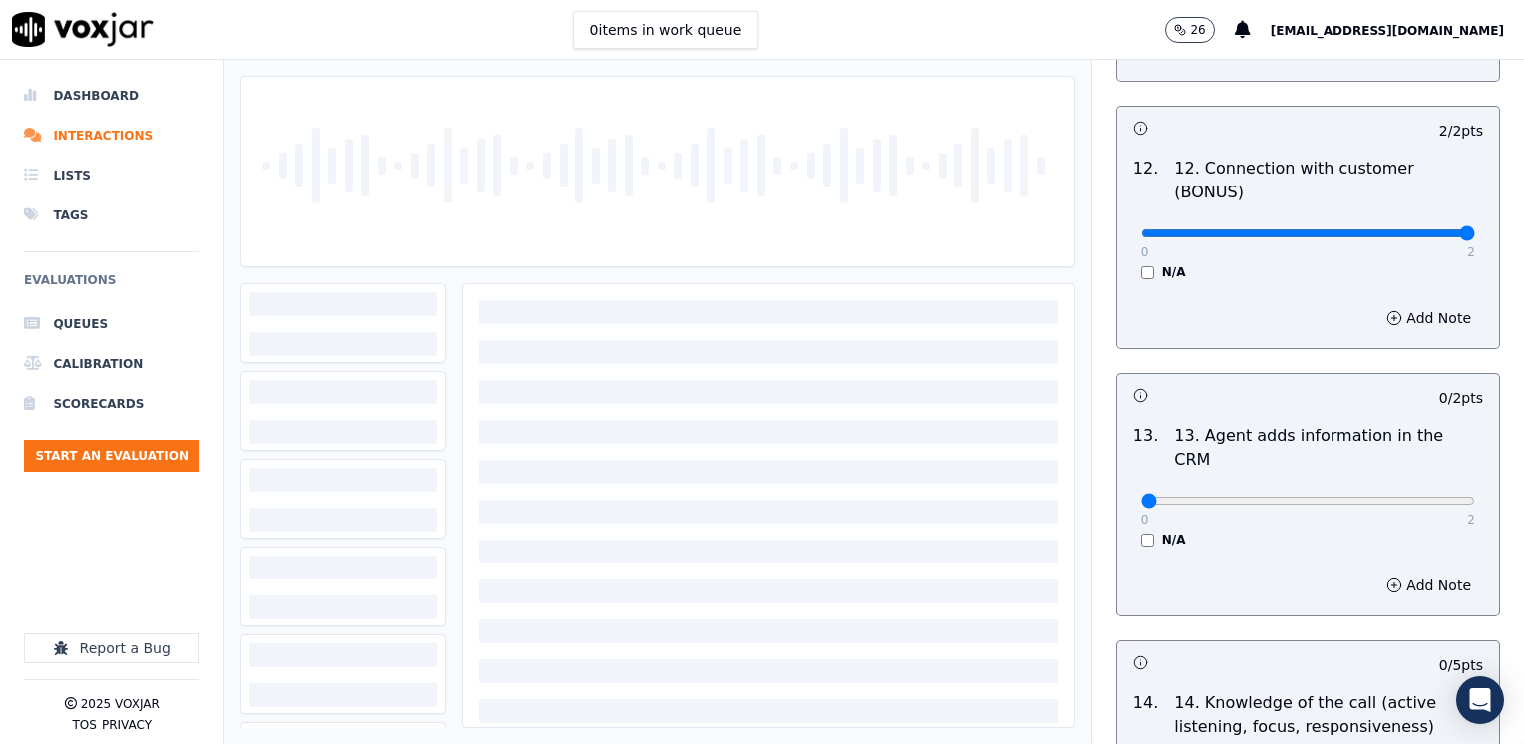
scroll to position [3390, 0]
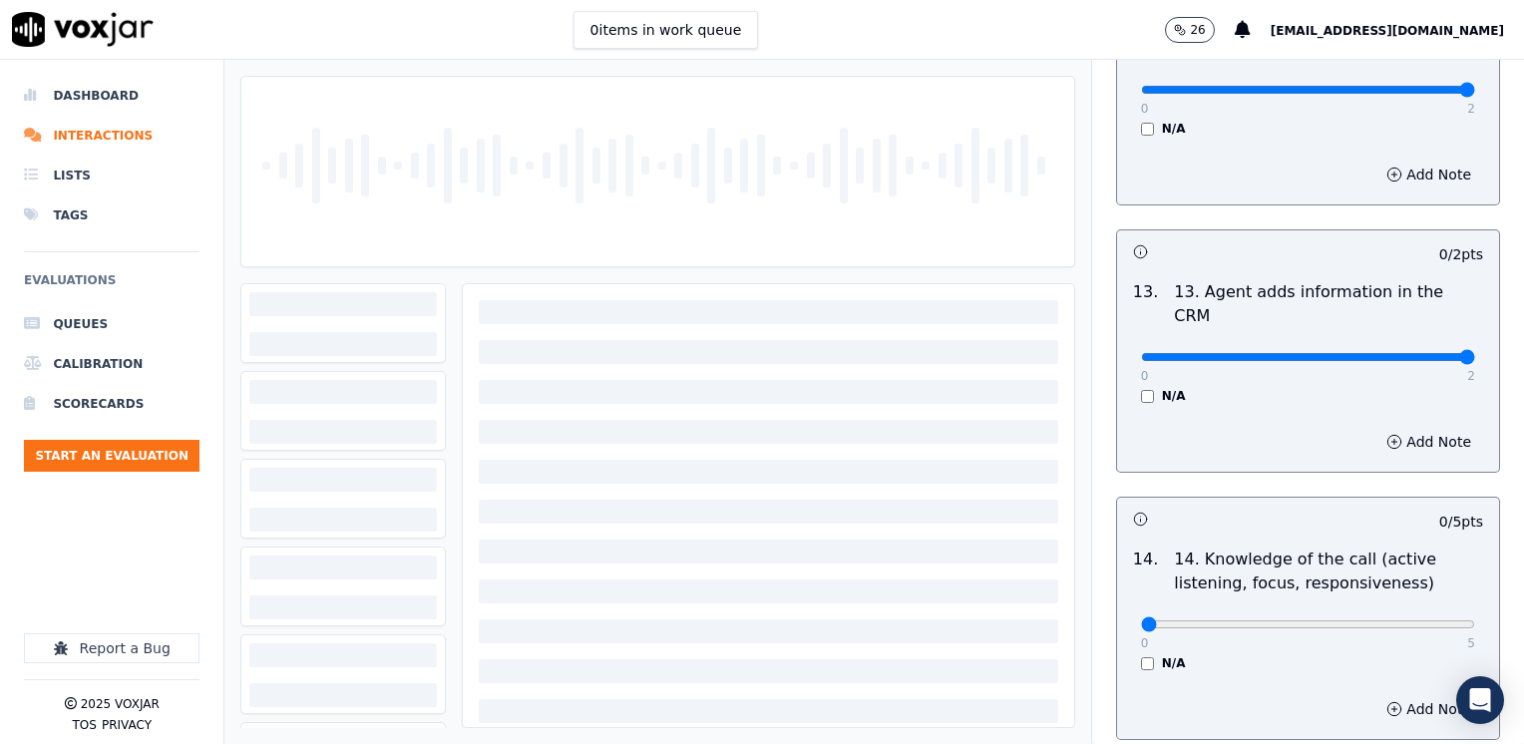
drag, startPoint x: 1129, startPoint y: 258, endPoint x: 1527, endPoint y: 258, distance: 397.8
type input "2"
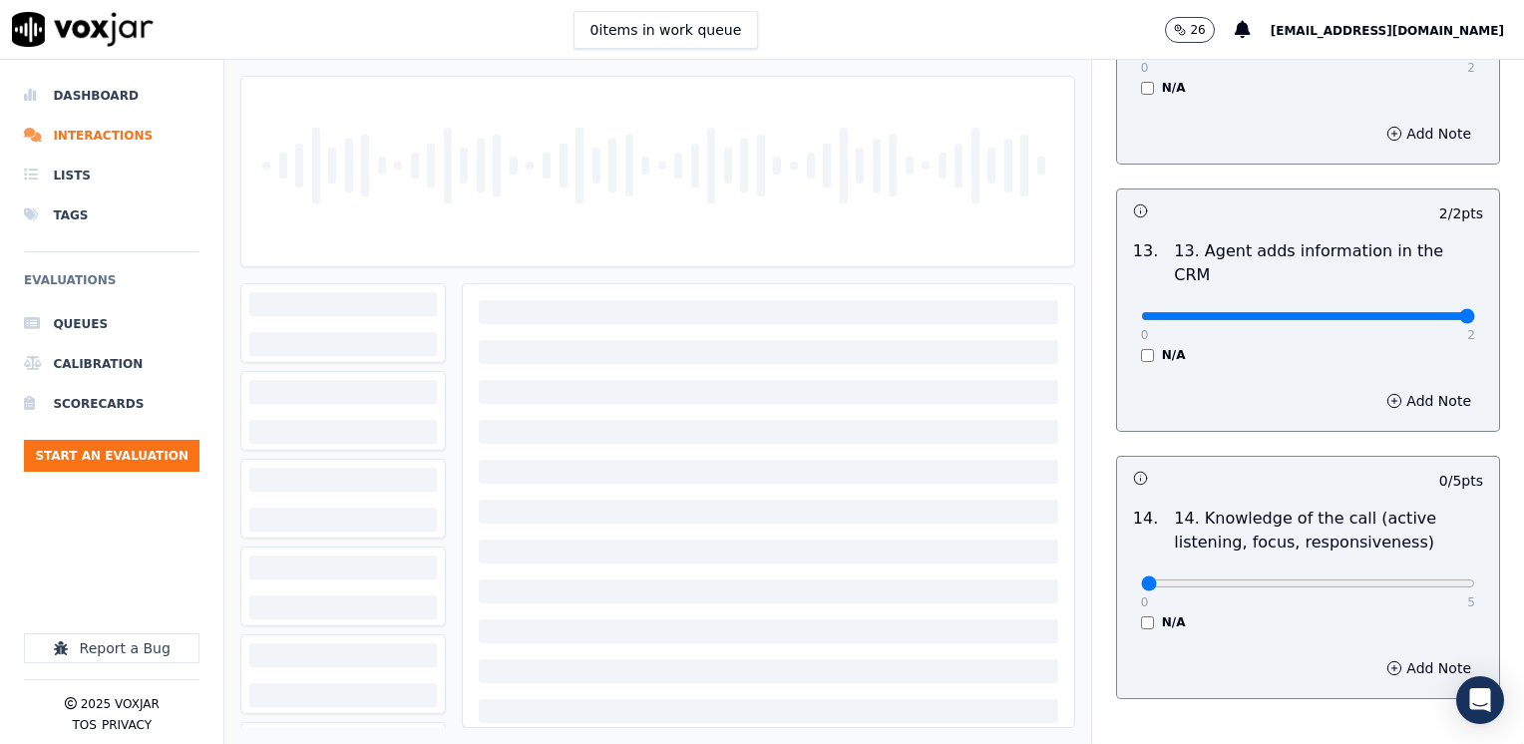
scroll to position [3449, 0]
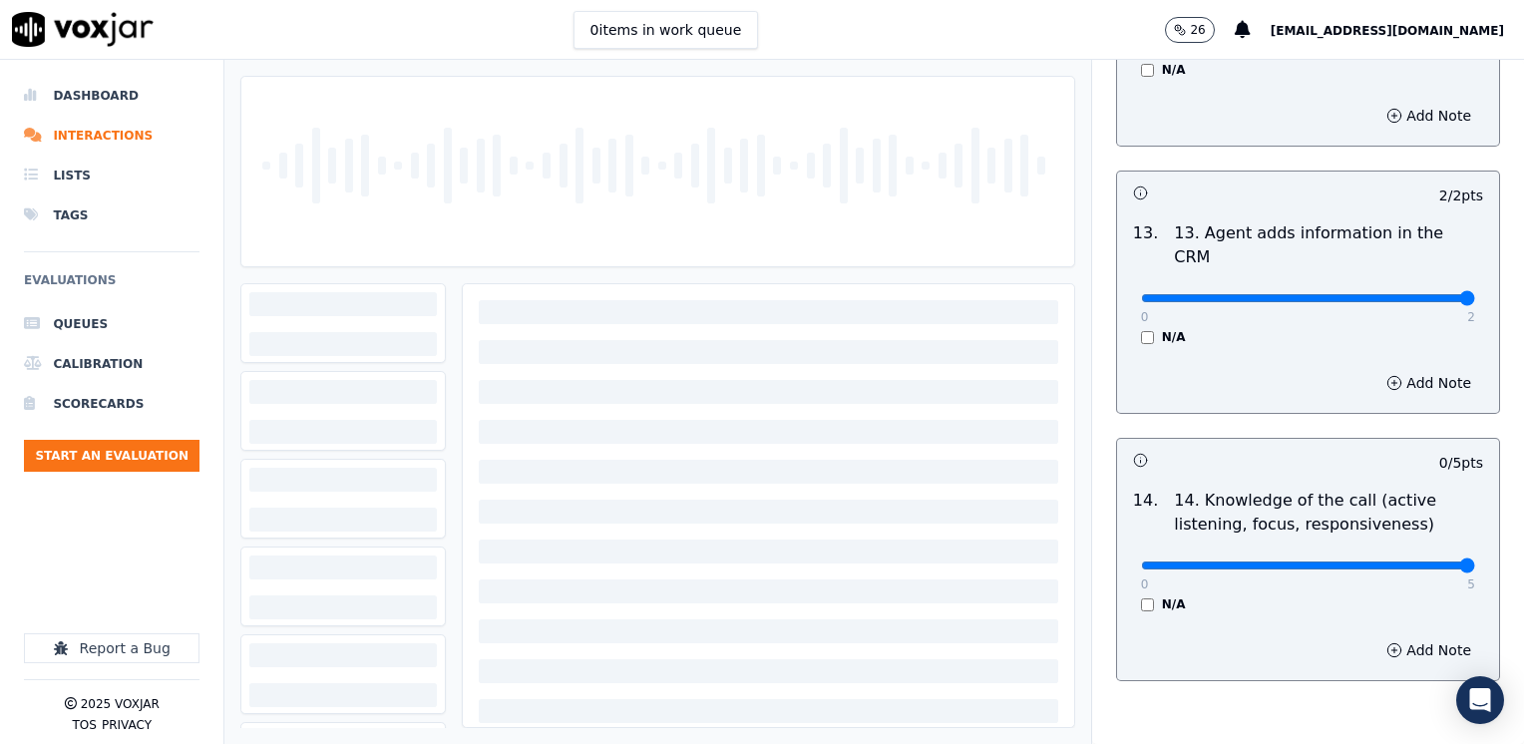
drag, startPoint x: 1131, startPoint y: 464, endPoint x: 1516, endPoint y: 500, distance: 386.5
type input "5"
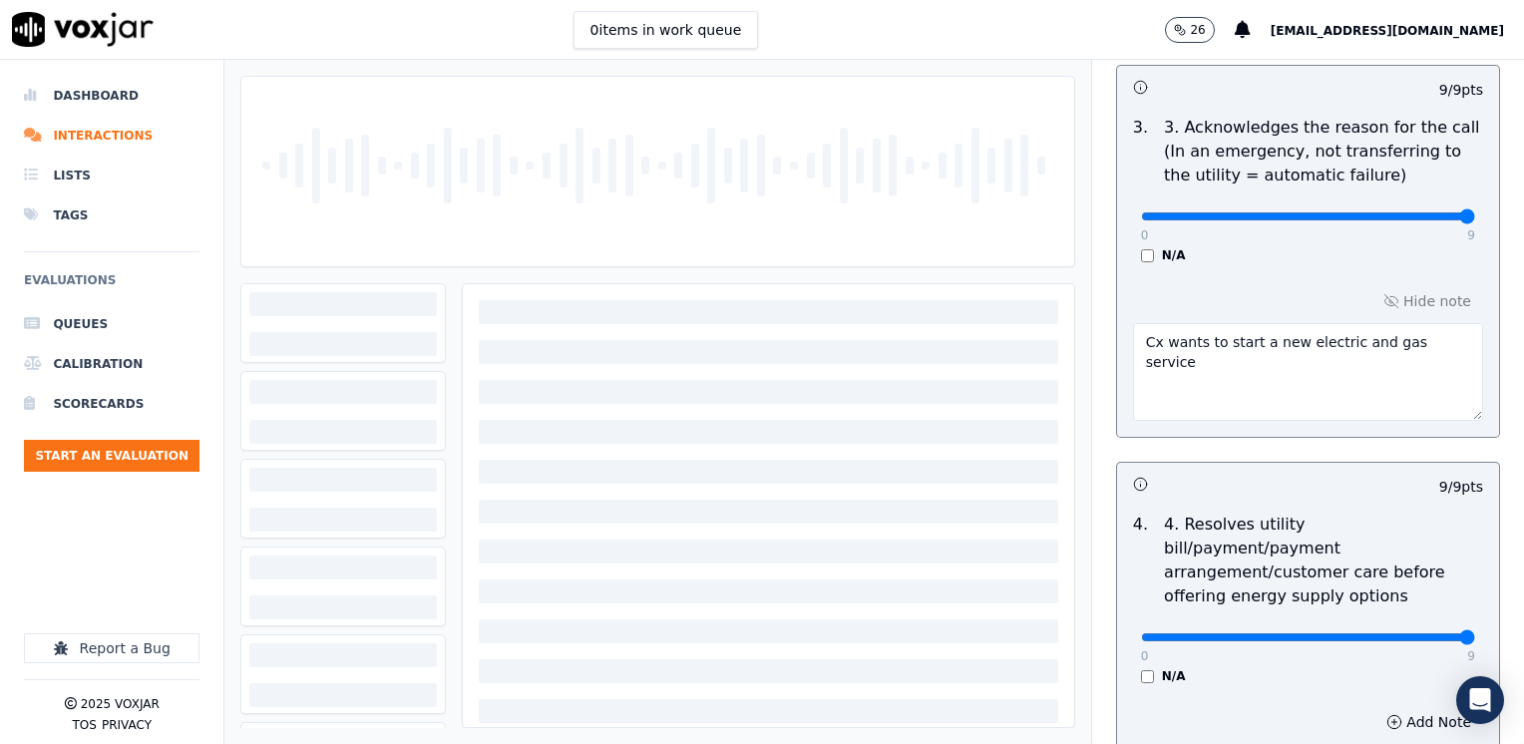
scroll to position [956, 0]
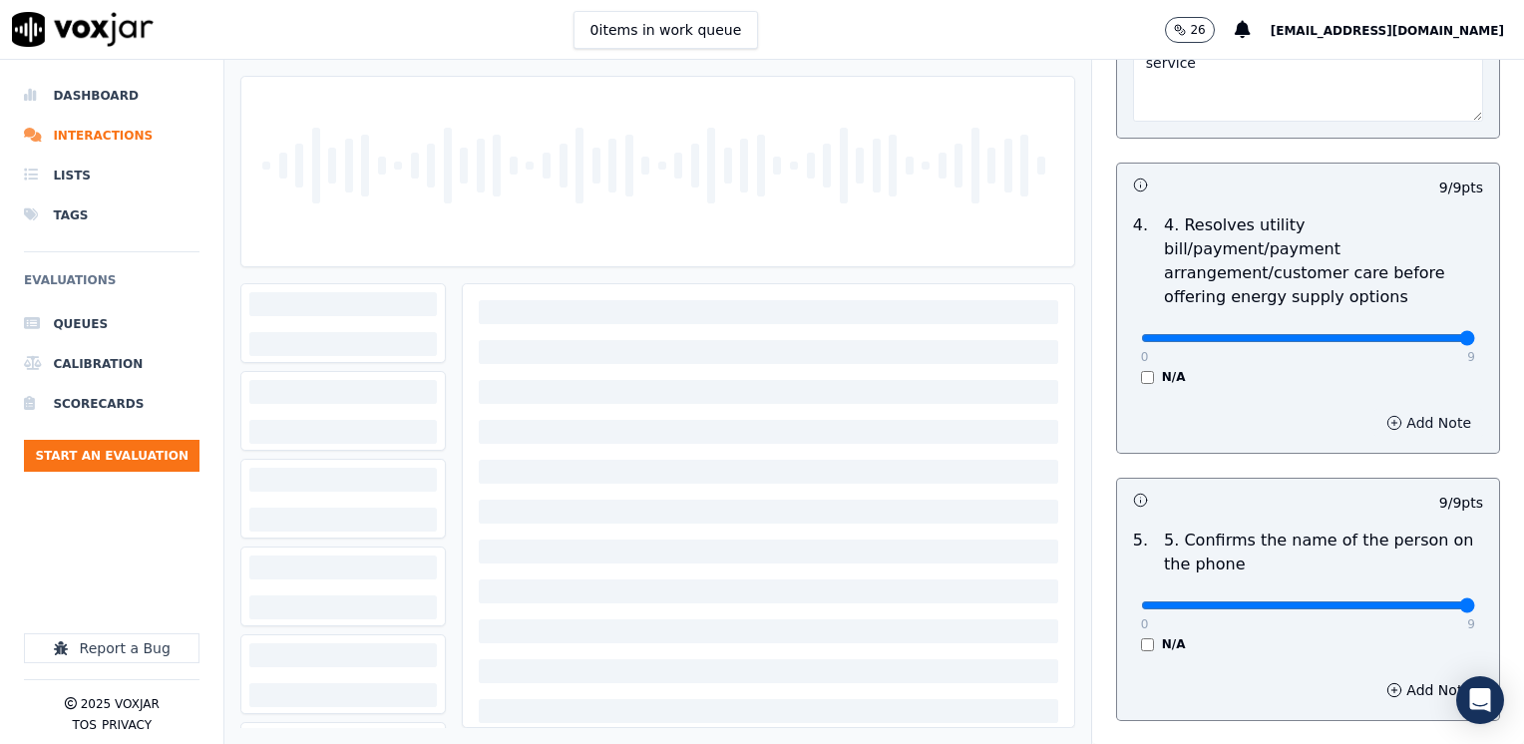
click at [1398, 409] on button "Add Note" at bounding box center [1428, 423] width 109 height 28
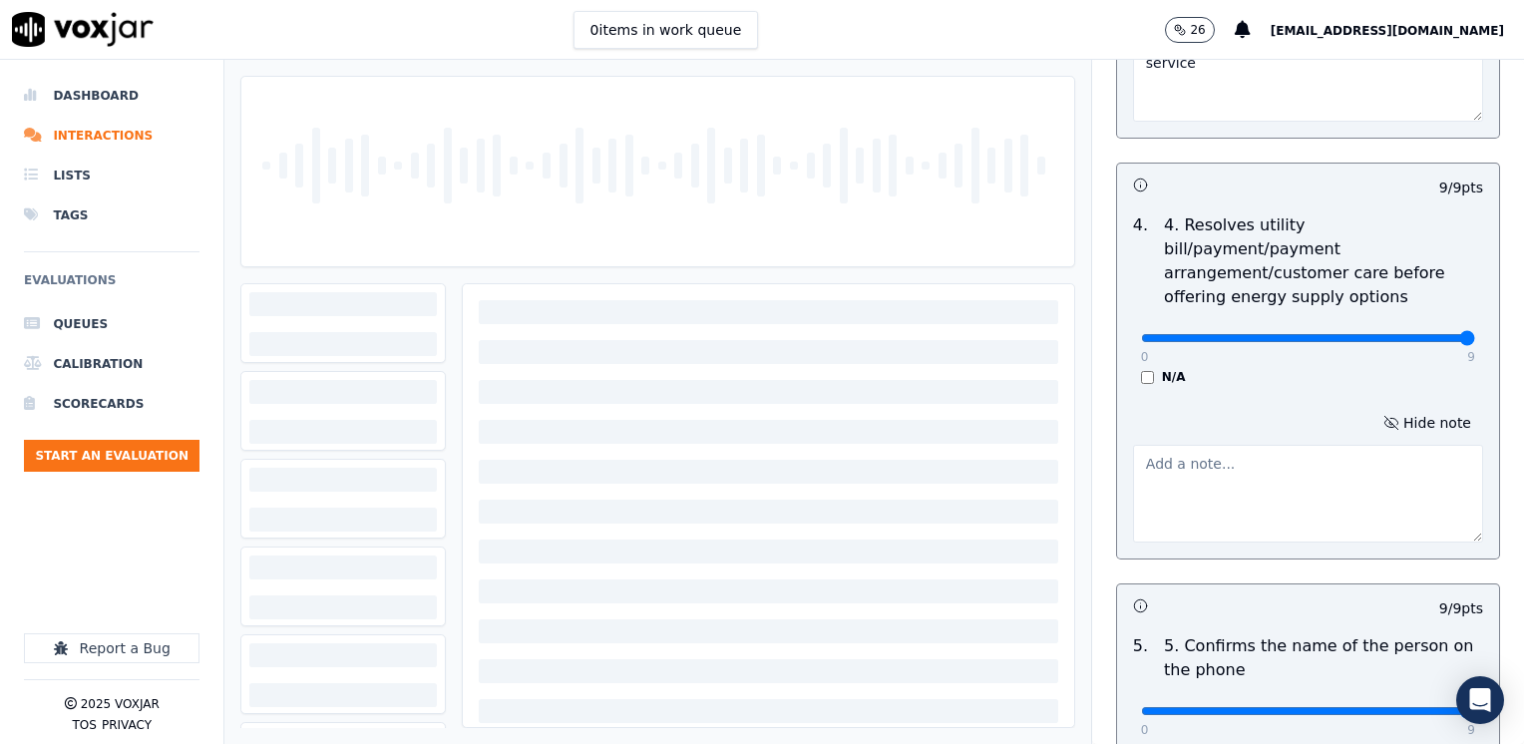
click at [1190, 450] on textarea at bounding box center [1308, 494] width 350 height 98
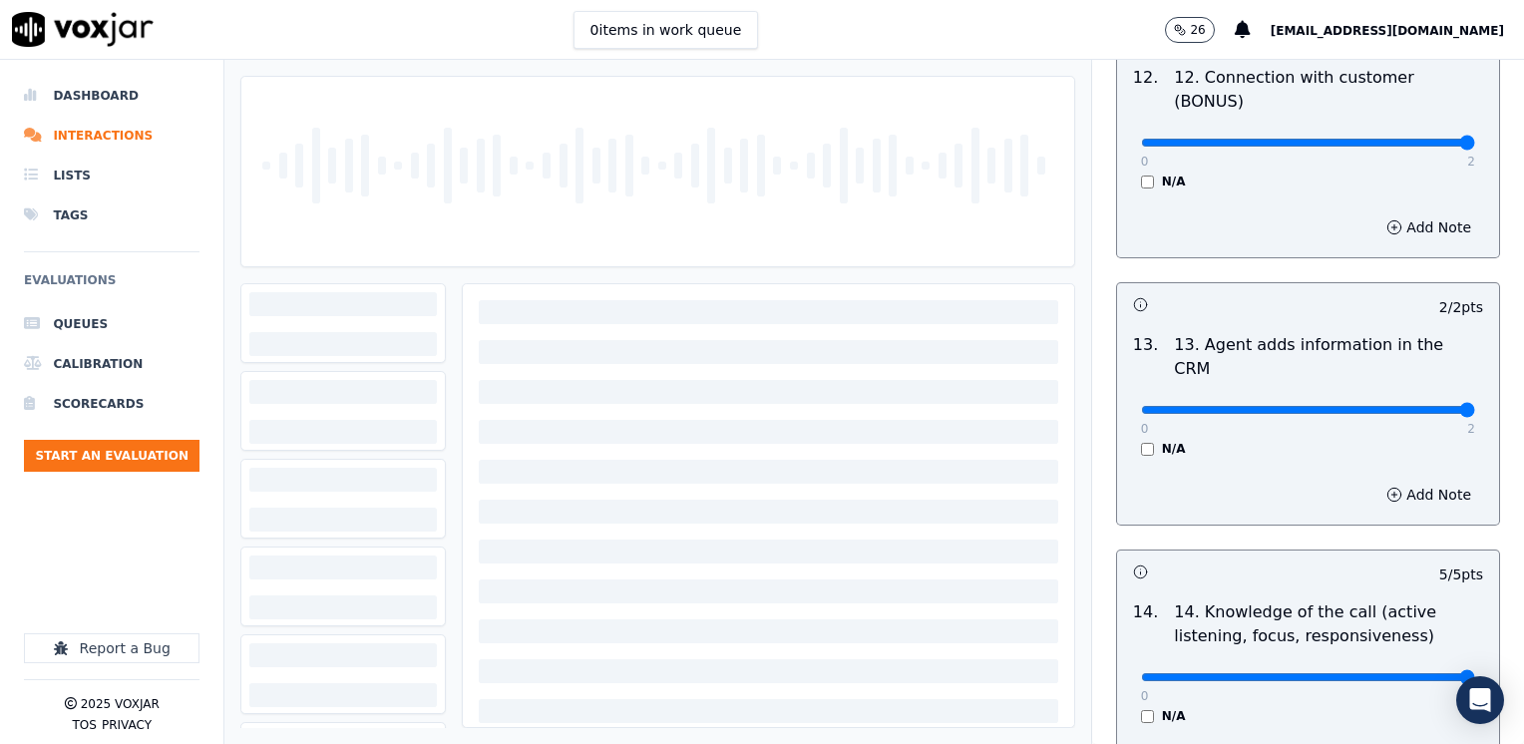
scroll to position [3554, 0]
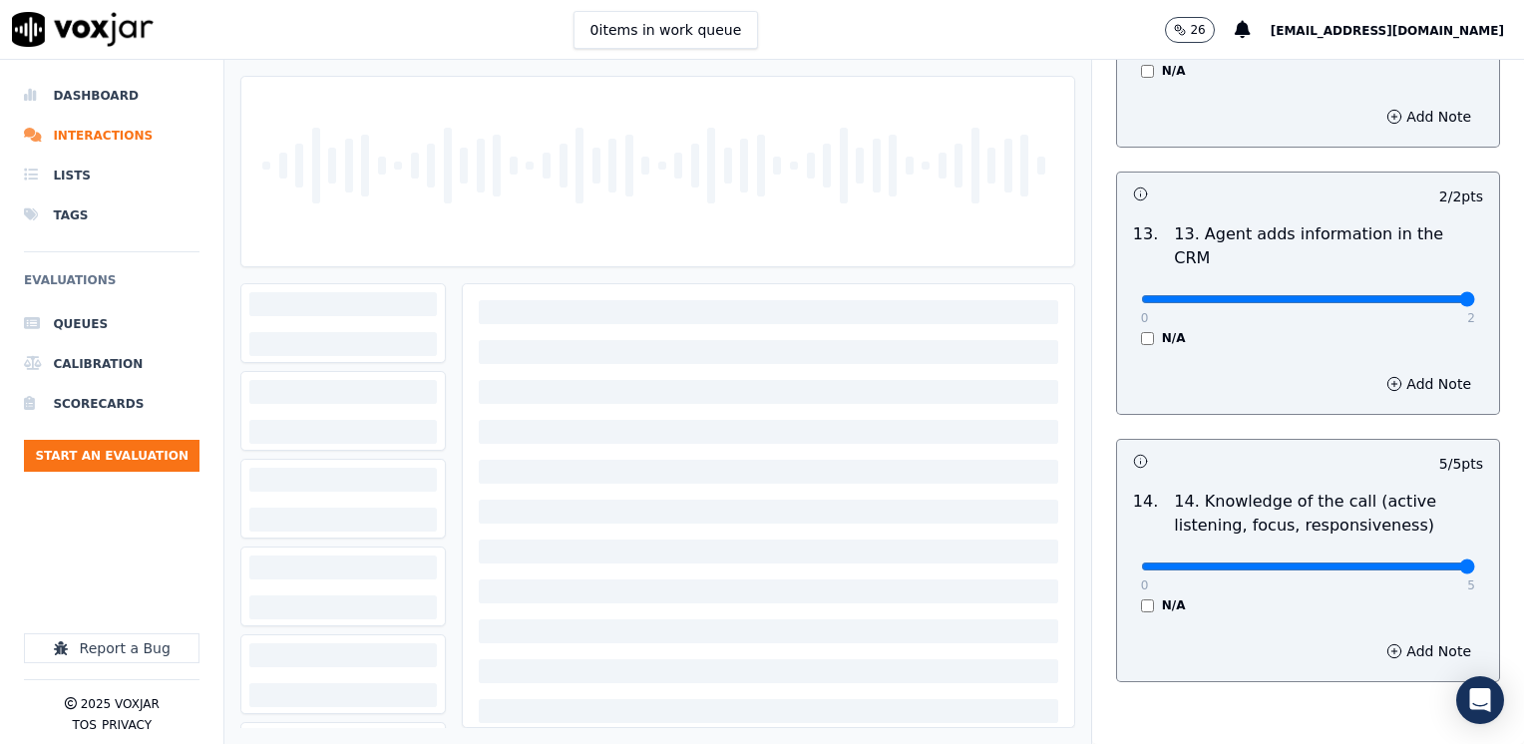
type textarea "Agent said he would schedule to start the new service by the next day"
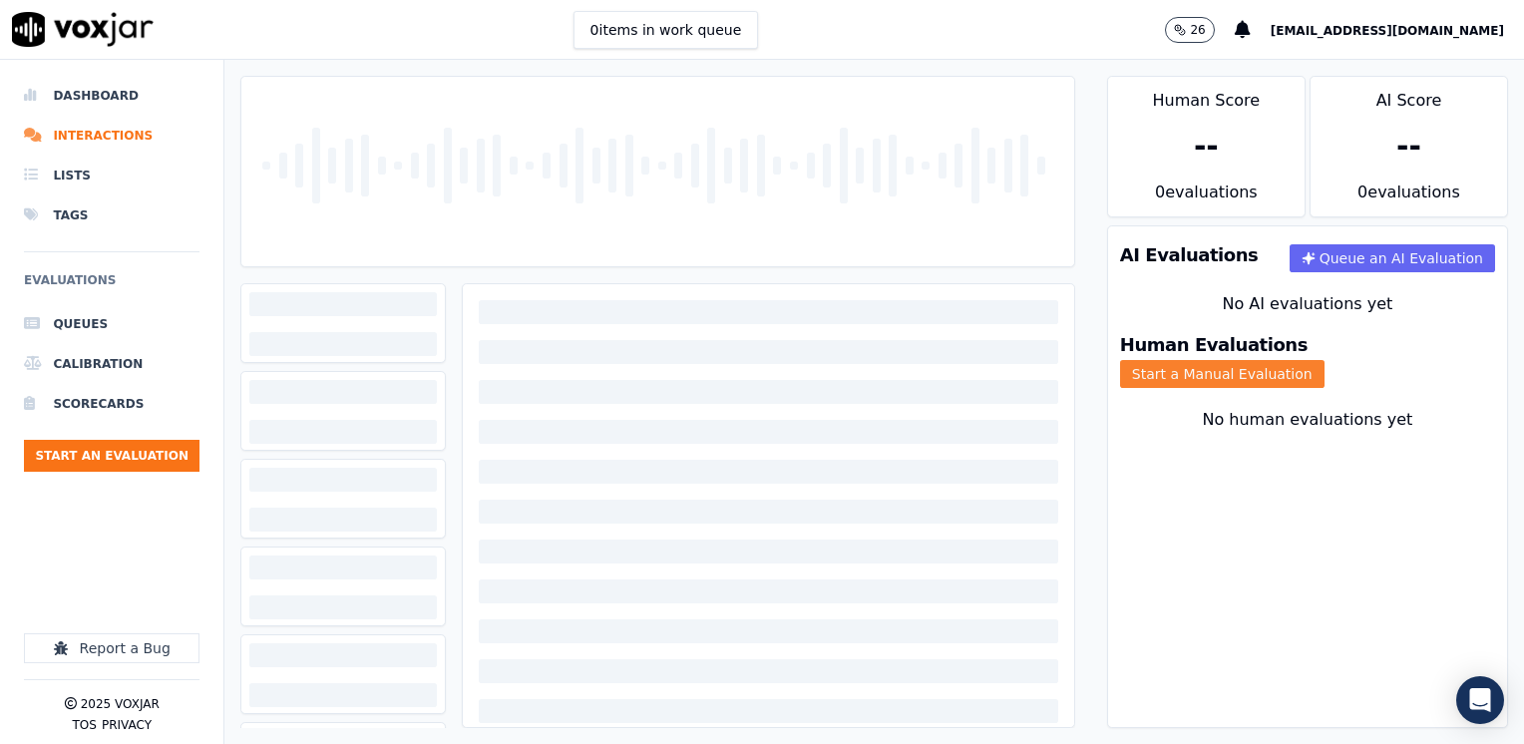
click at [1324, 365] on button "Start a Manual Evaluation" at bounding box center [1222, 374] width 204 height 28
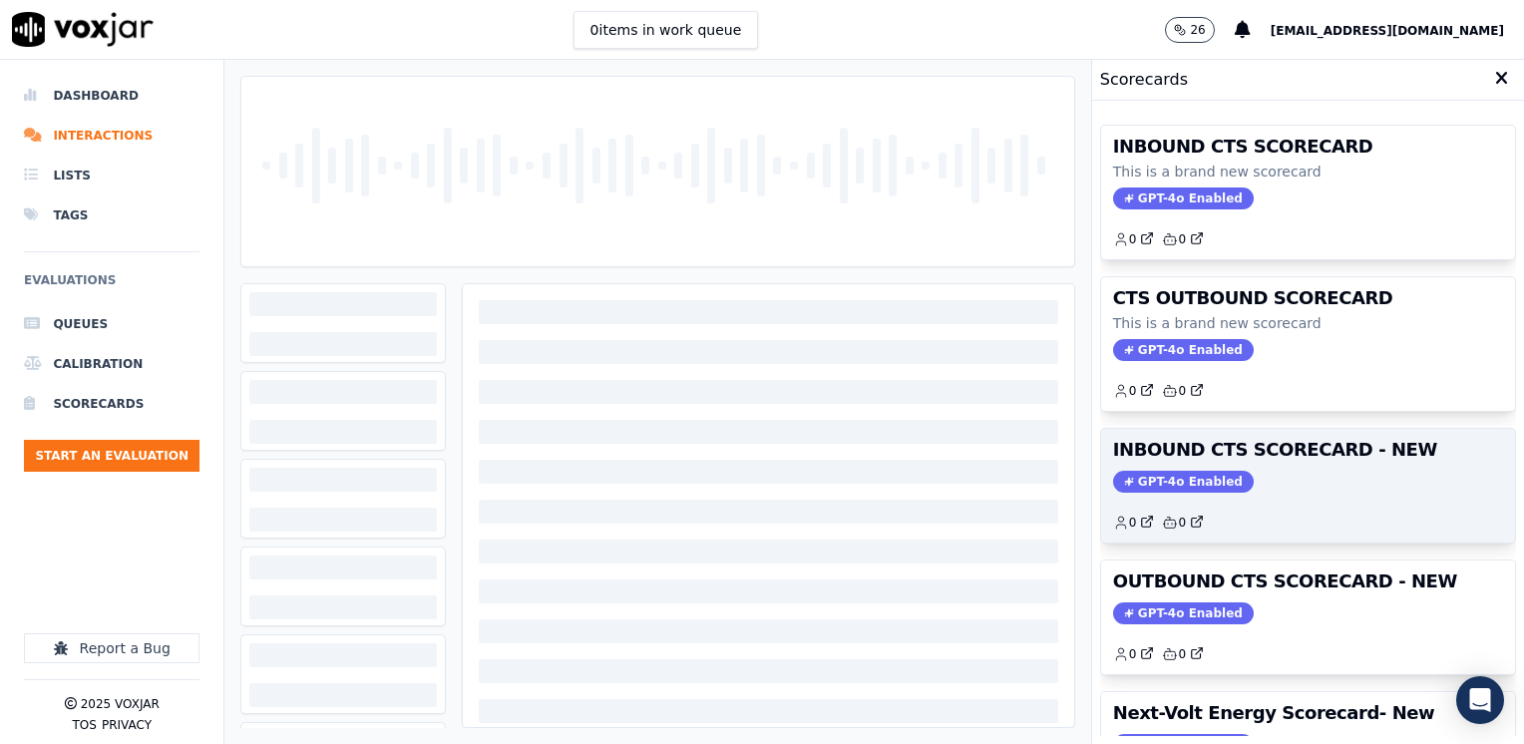
click at [1160, 453] on h3 "INBOUND CTS SCORECARD - NEW" at bounding box center [1308, 450] width 390 height 18
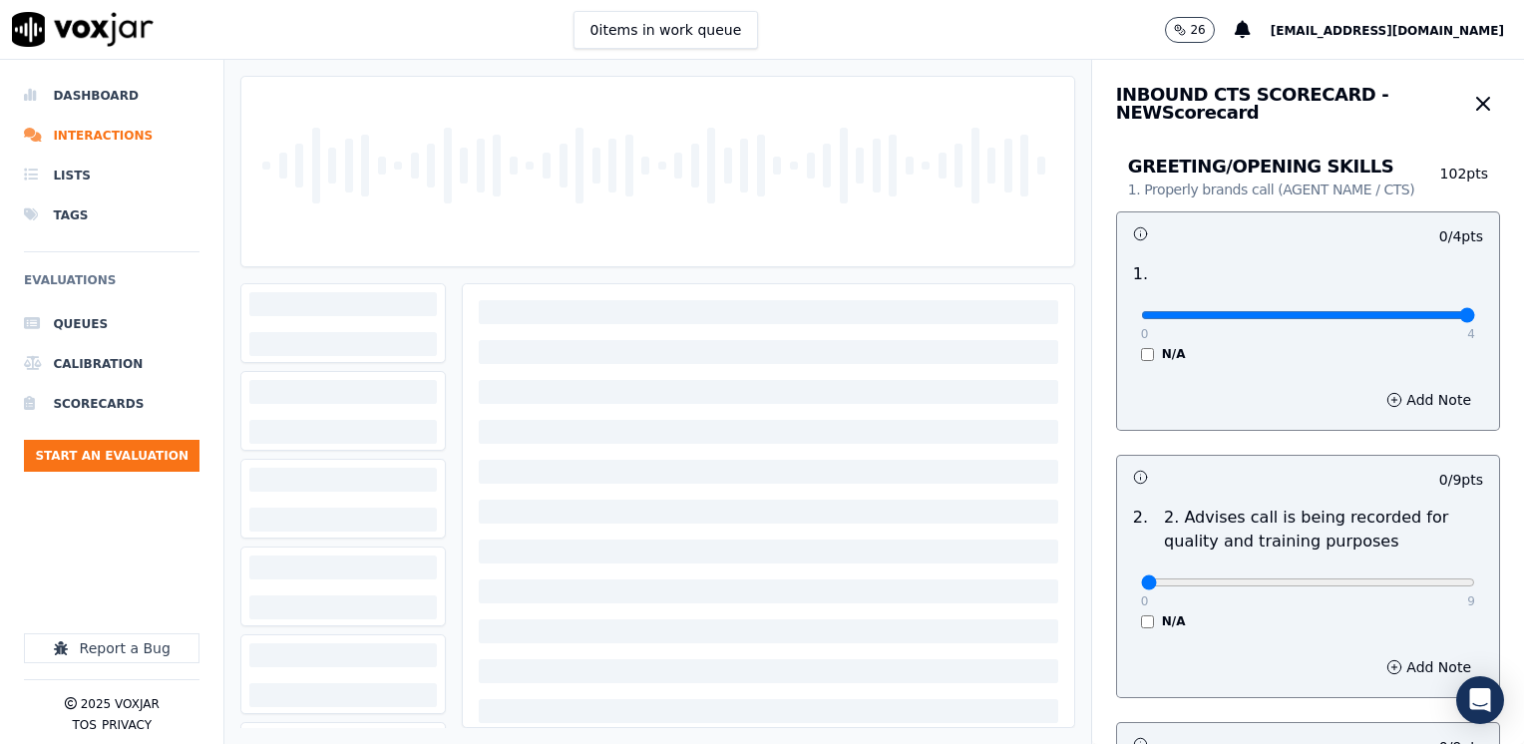
drag, startPoint x: 1124, startPoint y: 321, endPoint x: 1527, endPoint y: 319, distance: 402.8
type input "4"
click at [1475, 319] on input "range" at bounding box center [1308, 315] width 334 height 8
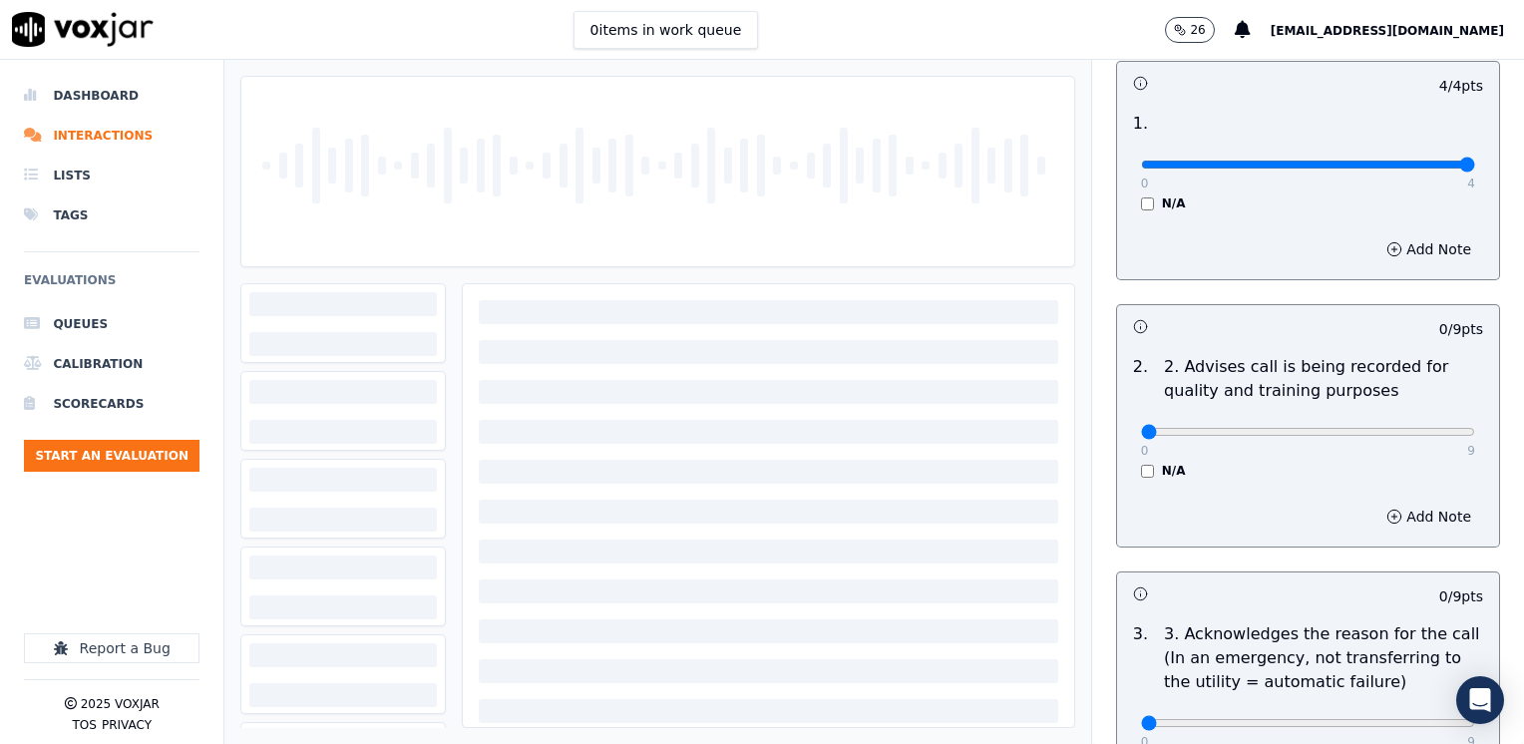
scroll to position [299, 0]
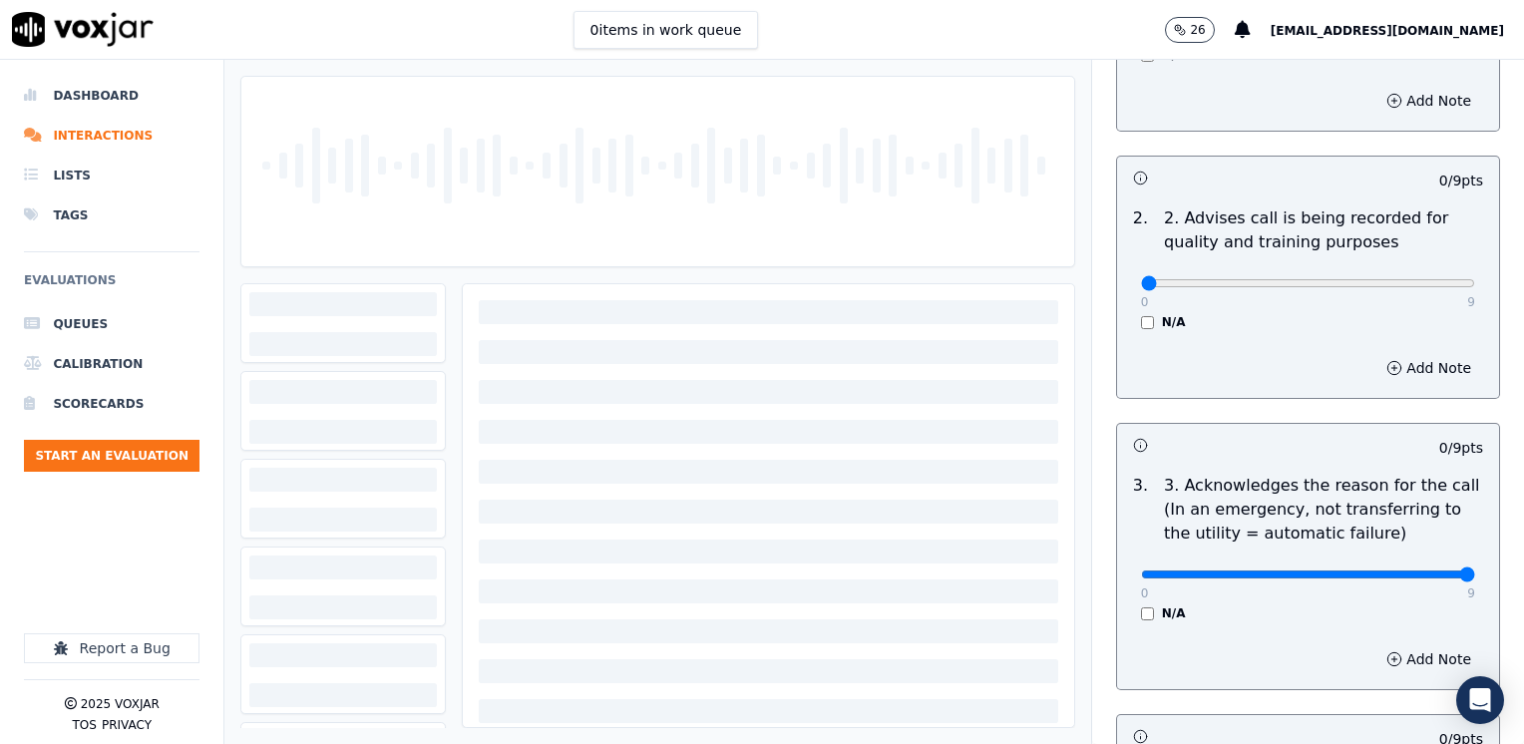
drag, startPoint x: 1131, startPoint y: 571, endPoint x: 1527, endPoint y: 571, distance: 395.8
type input "9"
click at [1475, 20] on input "range" at bounding box center [1308, 16] width 334 height 8
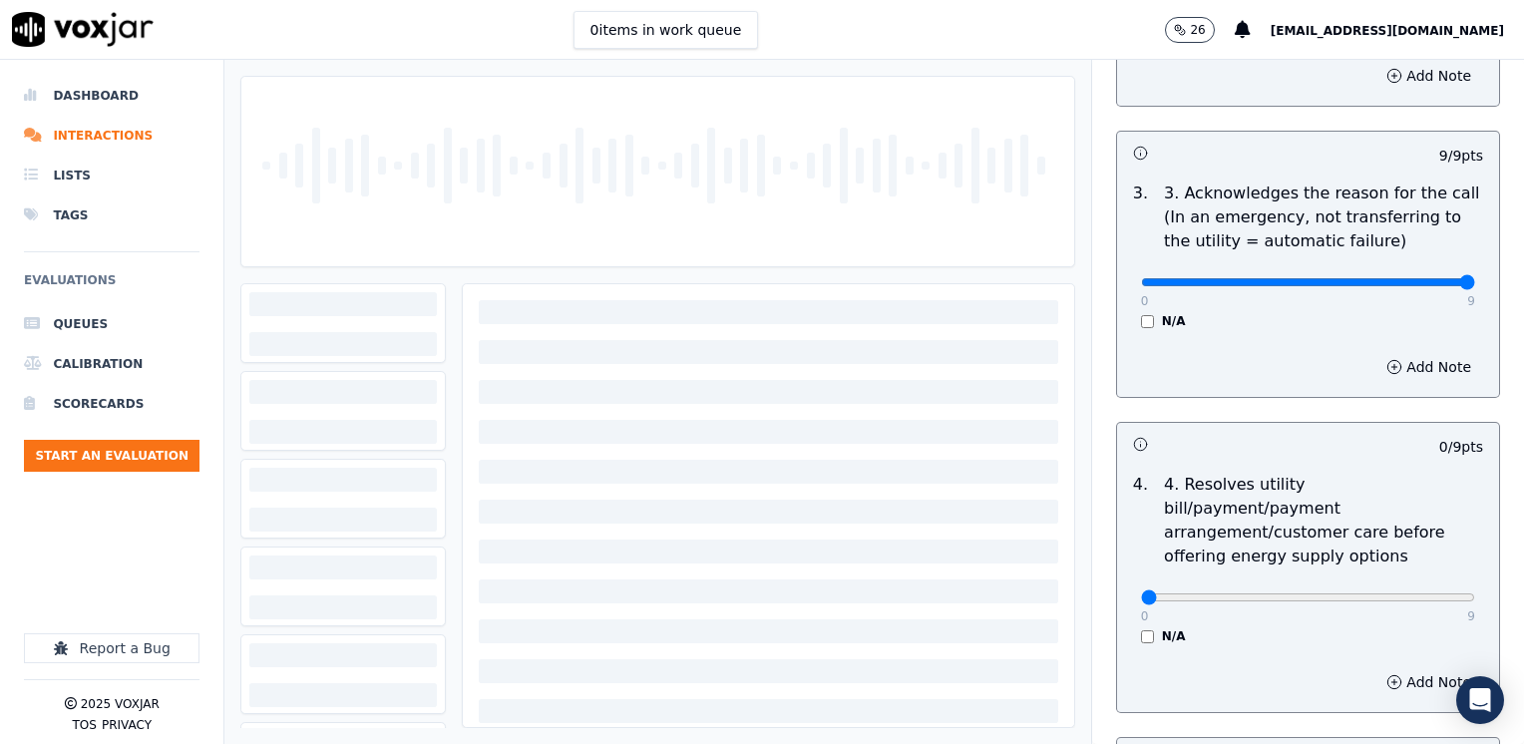
scroll to position [698, 0]
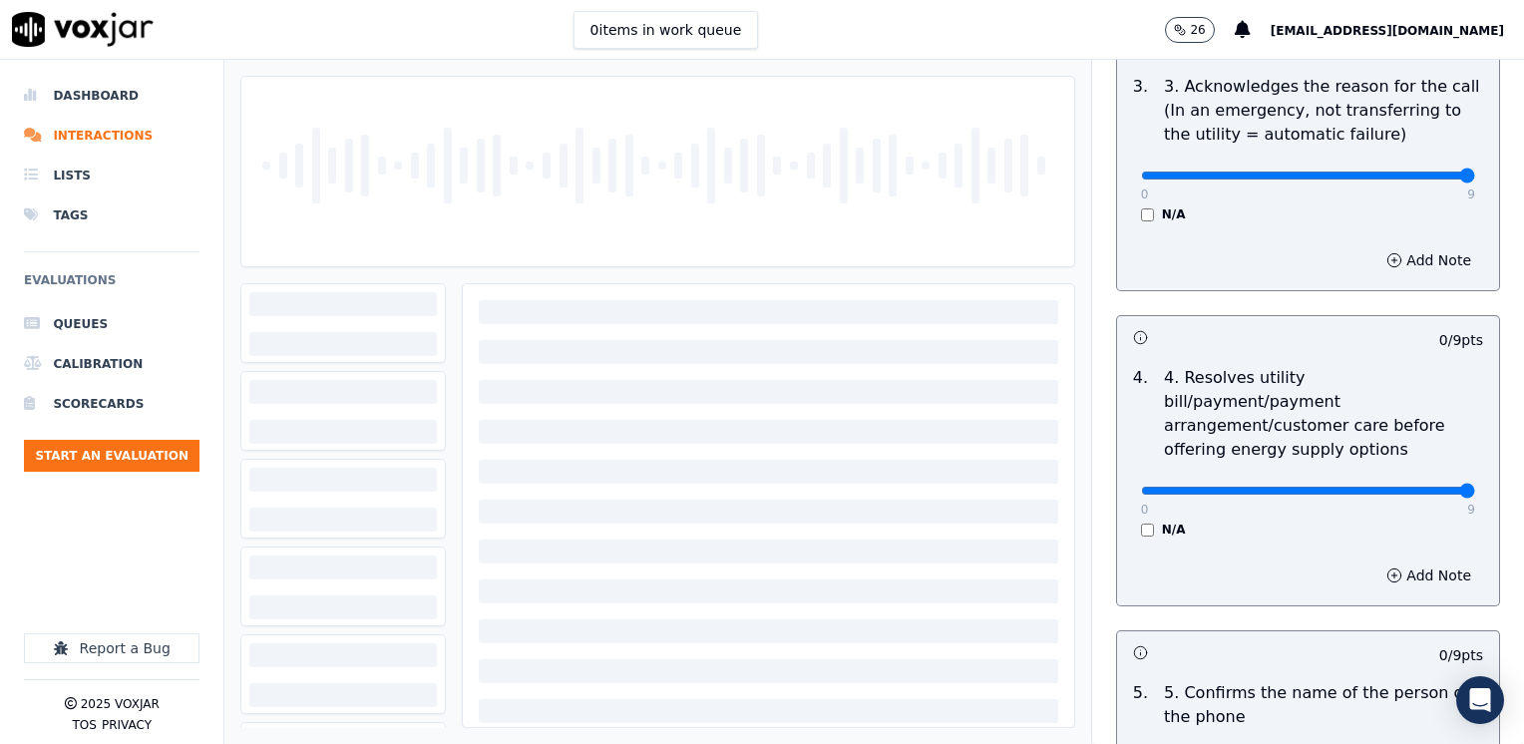
drag, startPoint x: 1129, startPoint y: 469, endPoint x: 1527, endPoint y: 468, distance: 397.8
type input "9"
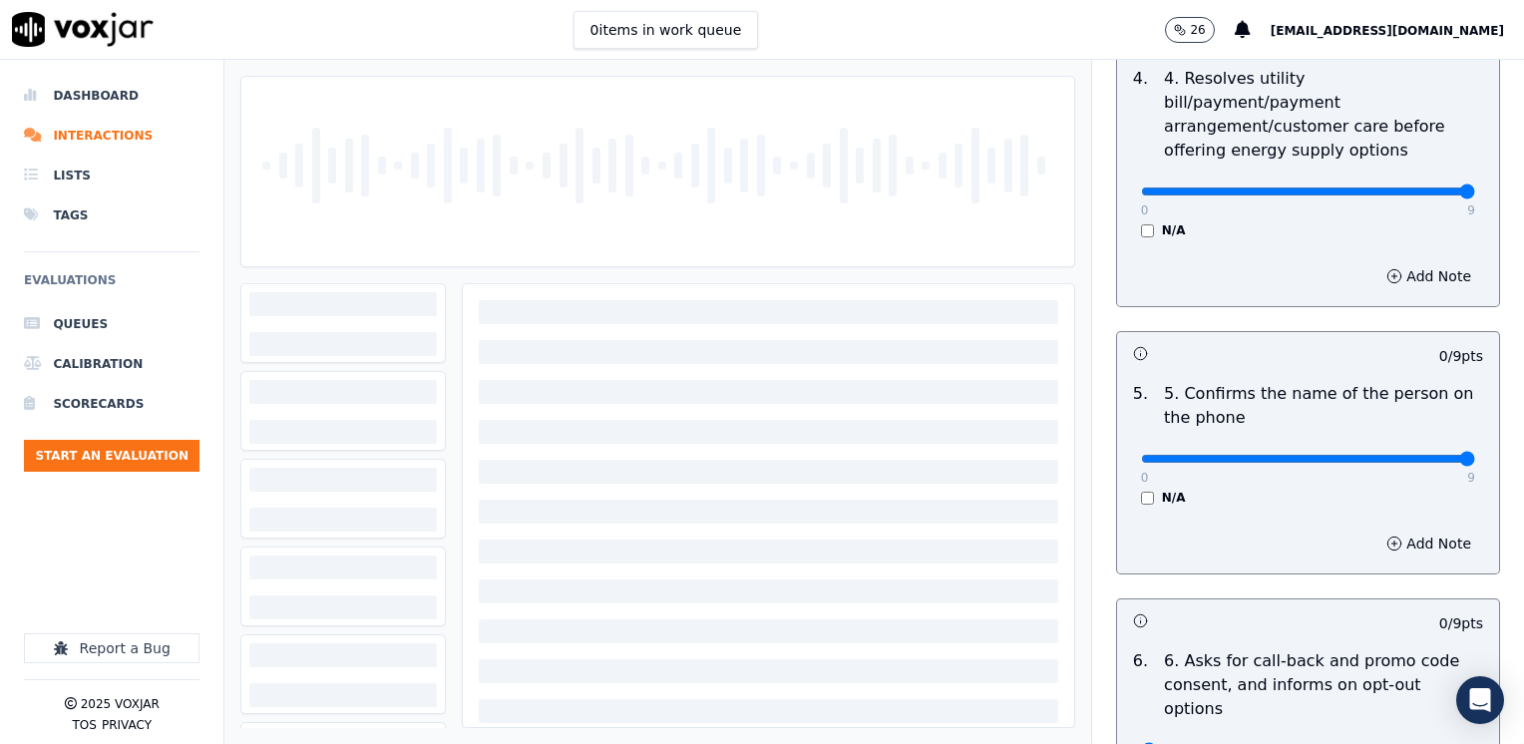
drag, startPoint x: 1131, startPoint y: 434, endPoint x: 1527, endPoint y: 456, distance: 396.5
type input "9"
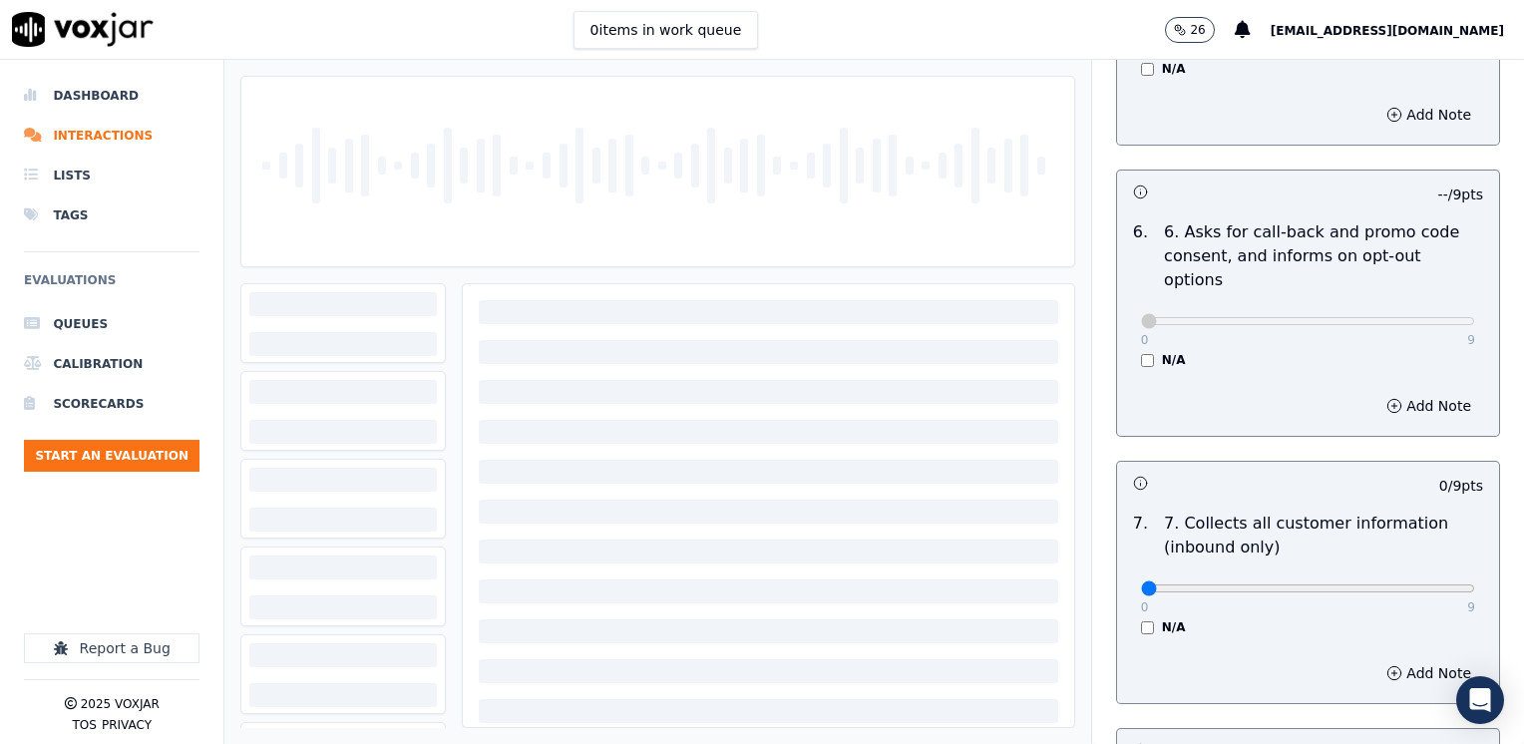
scroll to position [1595, 0]
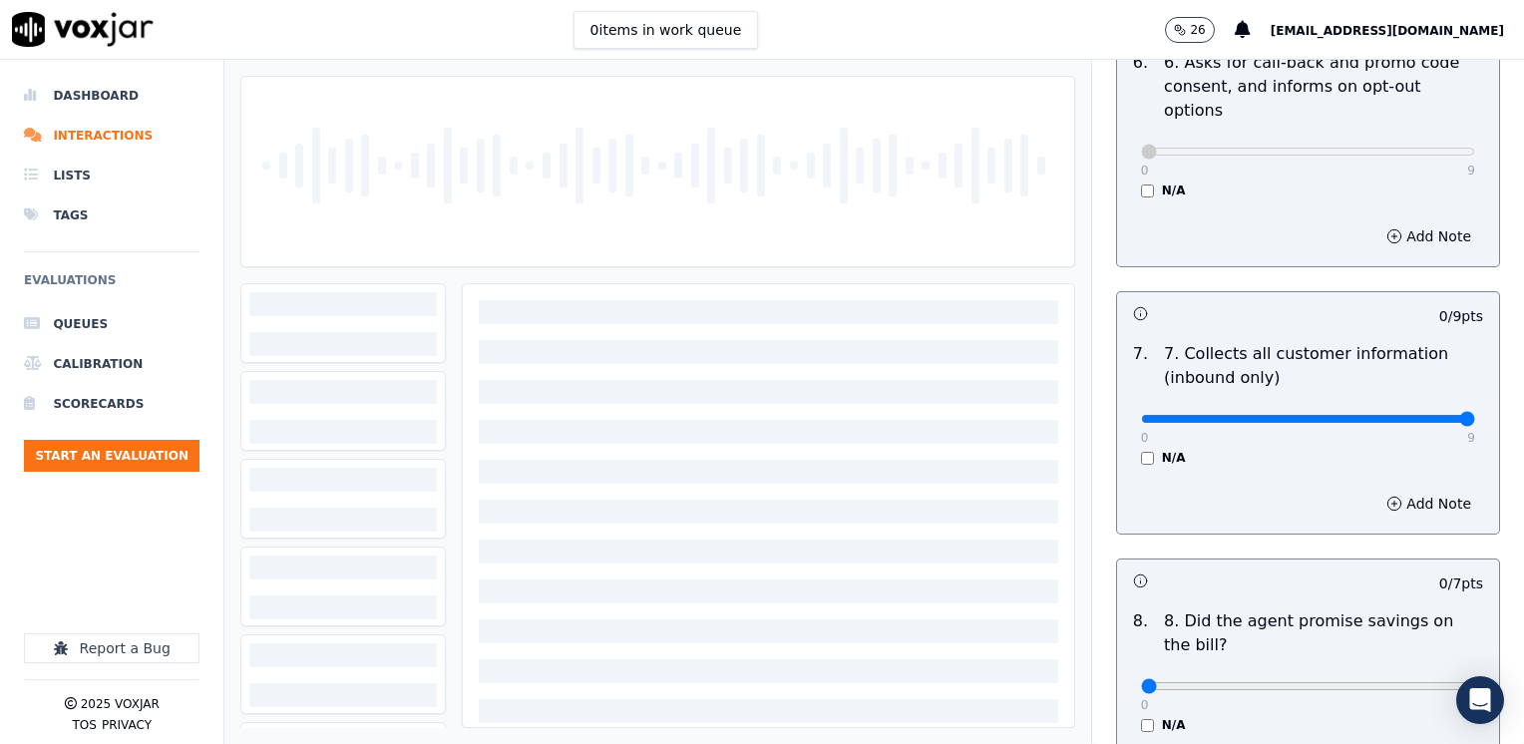
drag, startPoint x: 1128, startPoint y: 370, endPoint x: 1527, endPoint y: 400, distance: 400.0
type input "9"
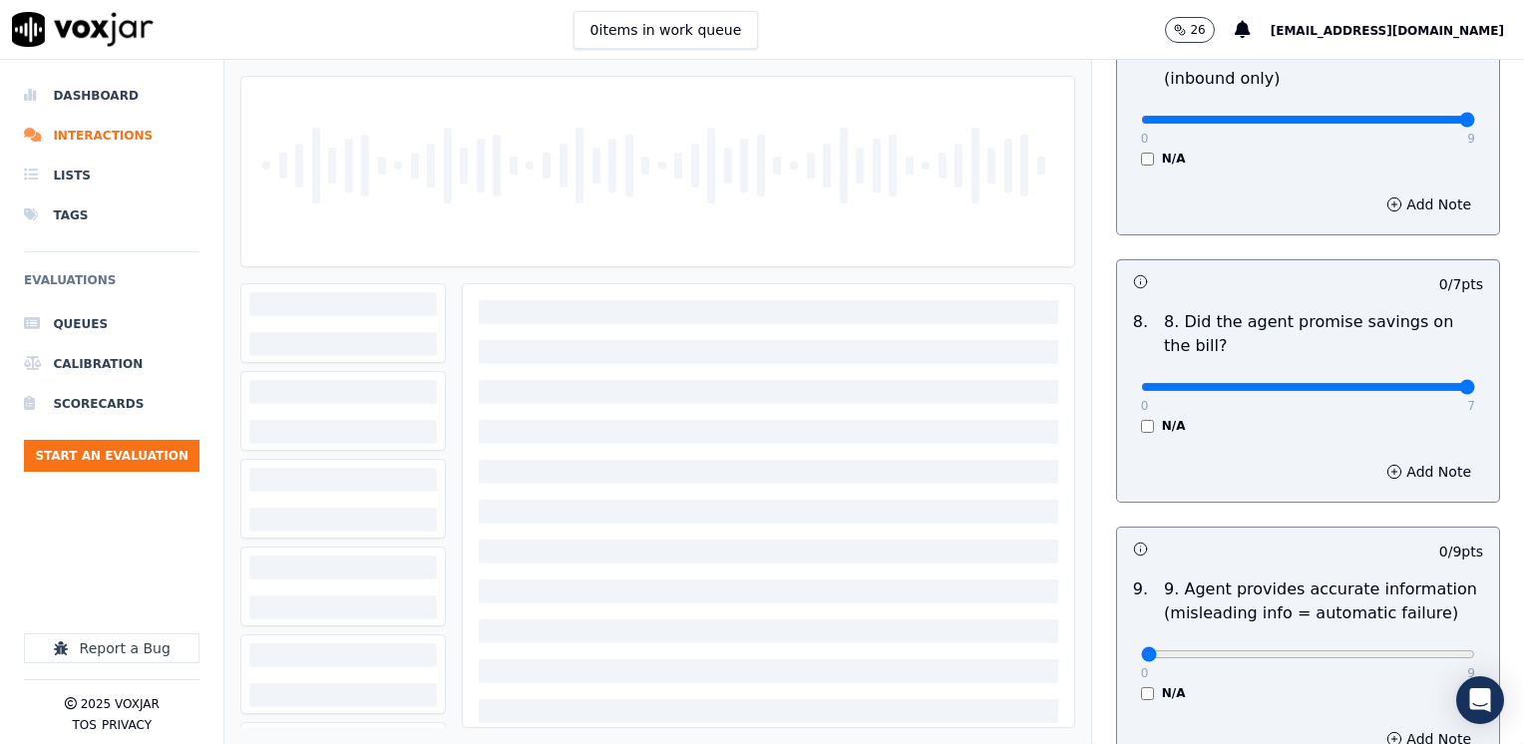
drag, startPoint x: 1126, startPoint y: 332, endPoint x: 1523, endPoint y: 373, distance: 398.9
type input "7"
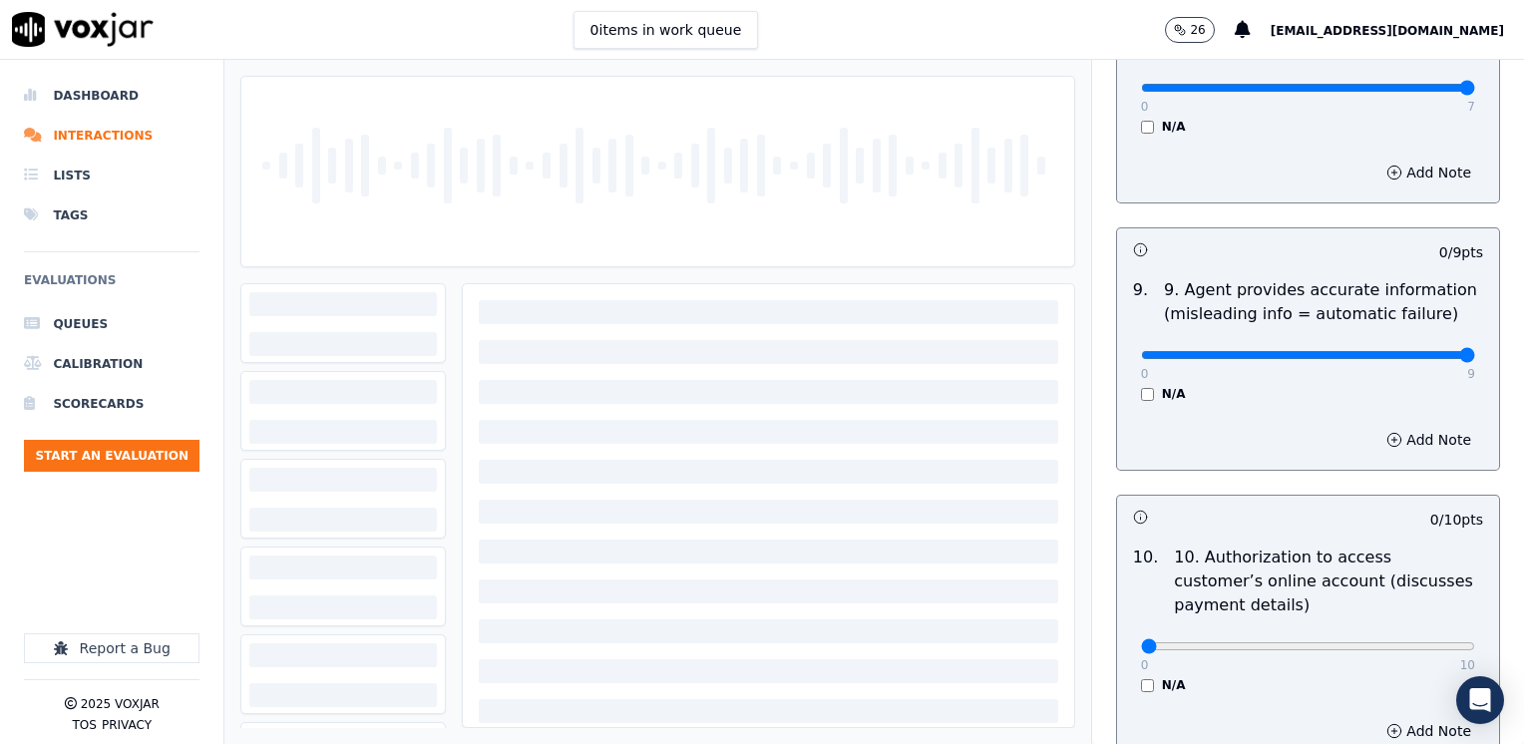
drag, startPoint x: 1128, startPoint y: 303, endPoint x: 1523, endPoint y: 383, distance: 402.8
type input "9"
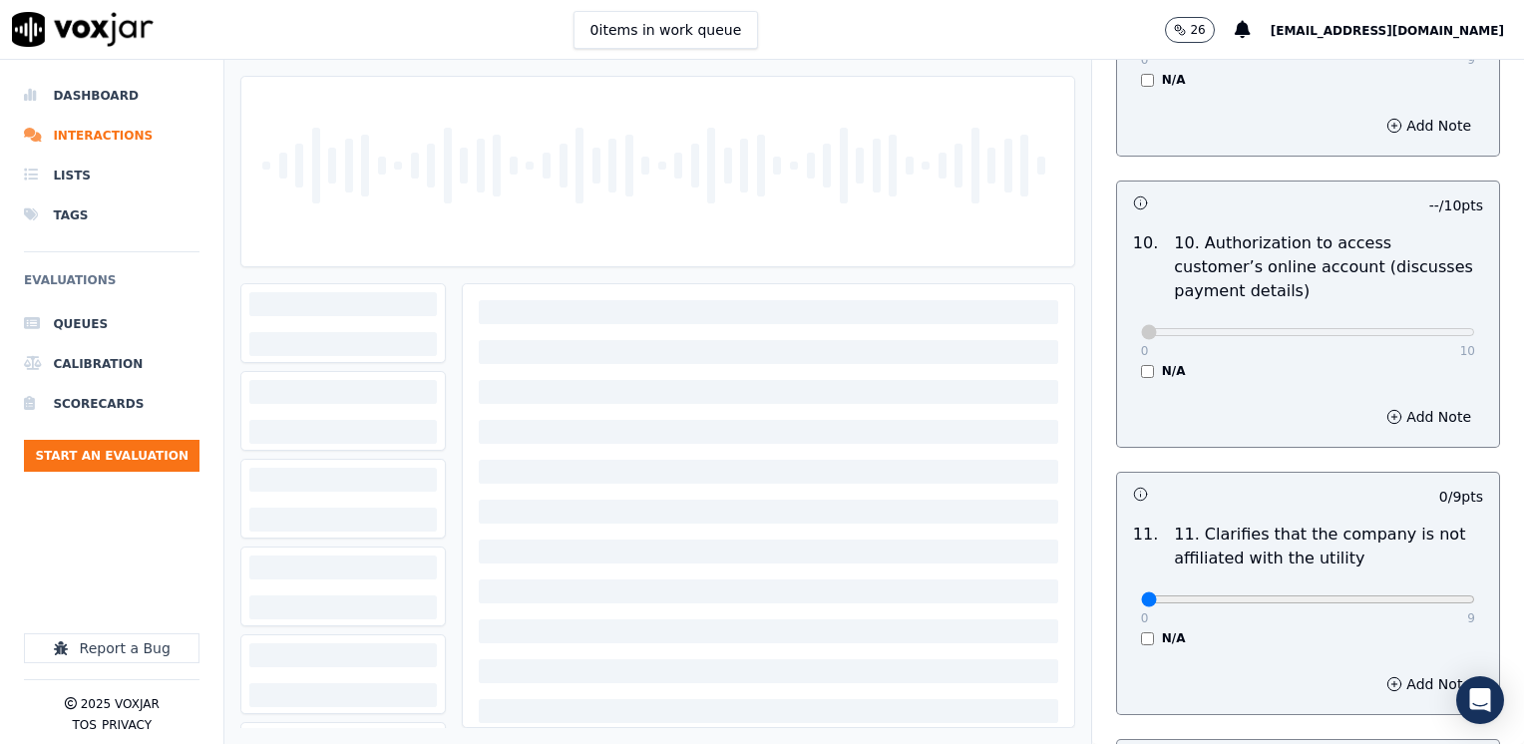
scroll to position [2592, 0]
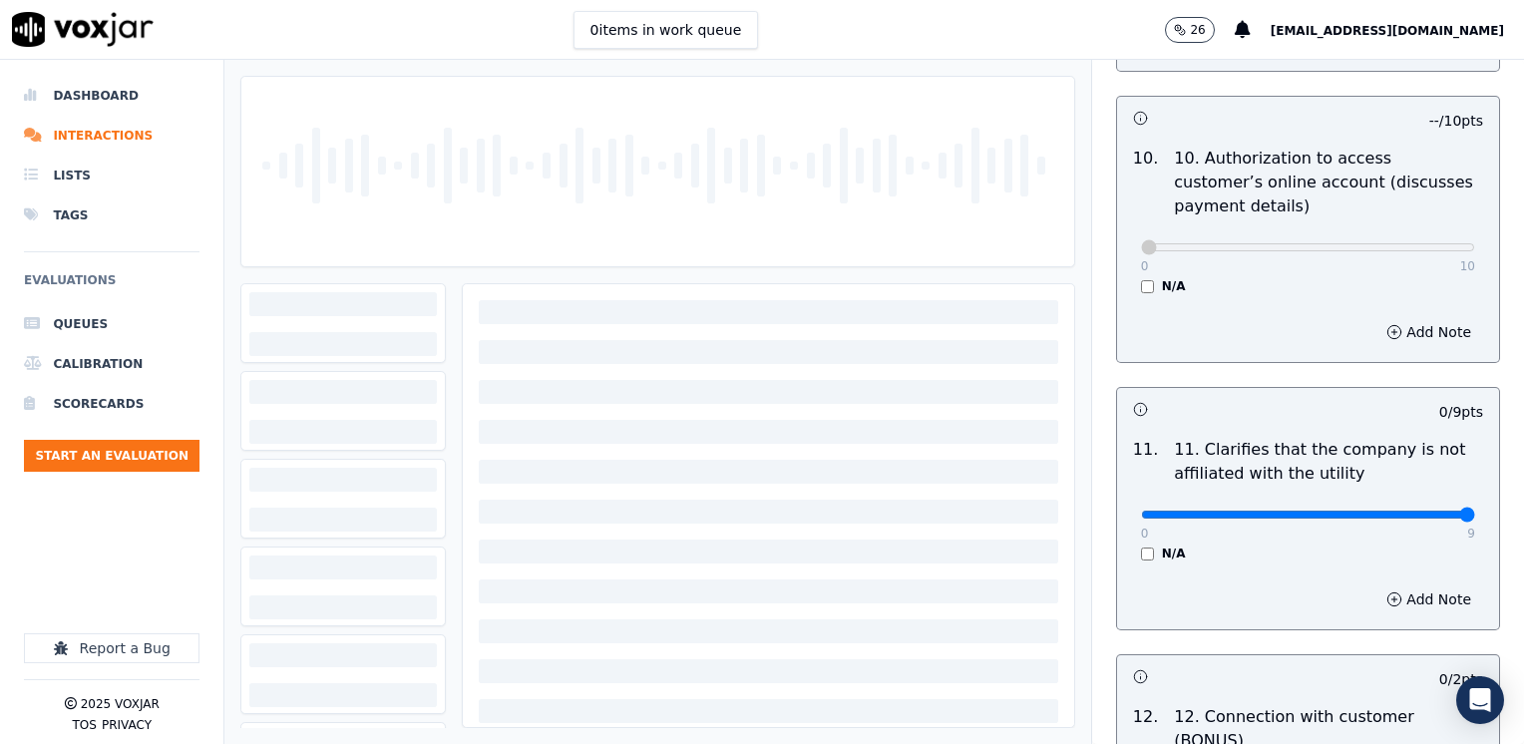
drag, startPoint x: 1130, startPoint y: 458, endPoint x: 1527, endPoint y: 459, distance: 396.8
type input "9"
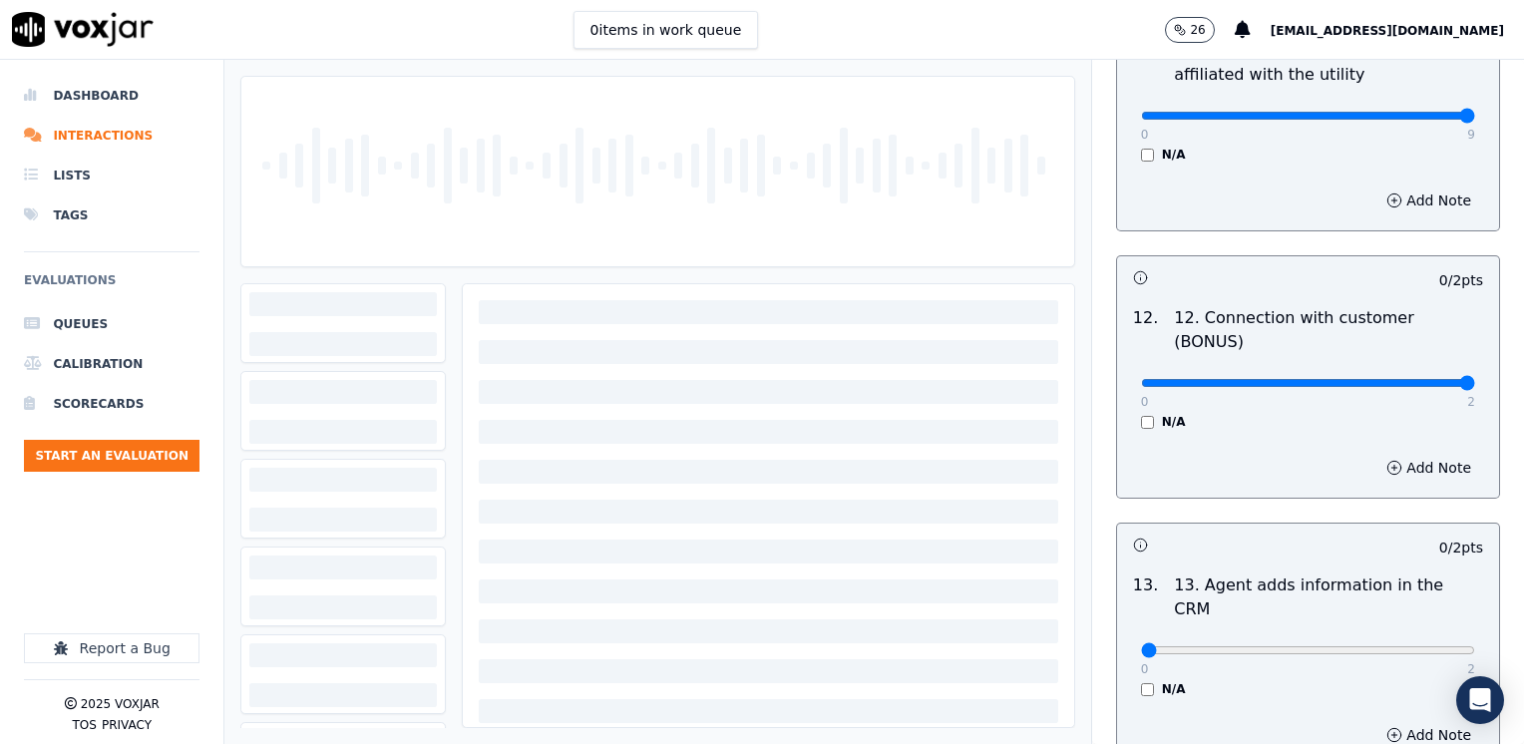
drag, startPoint x: 1132, startPoint y: 305, endPoint x: 1527, endPoint y: 317, distance: 395.0
type input "2"
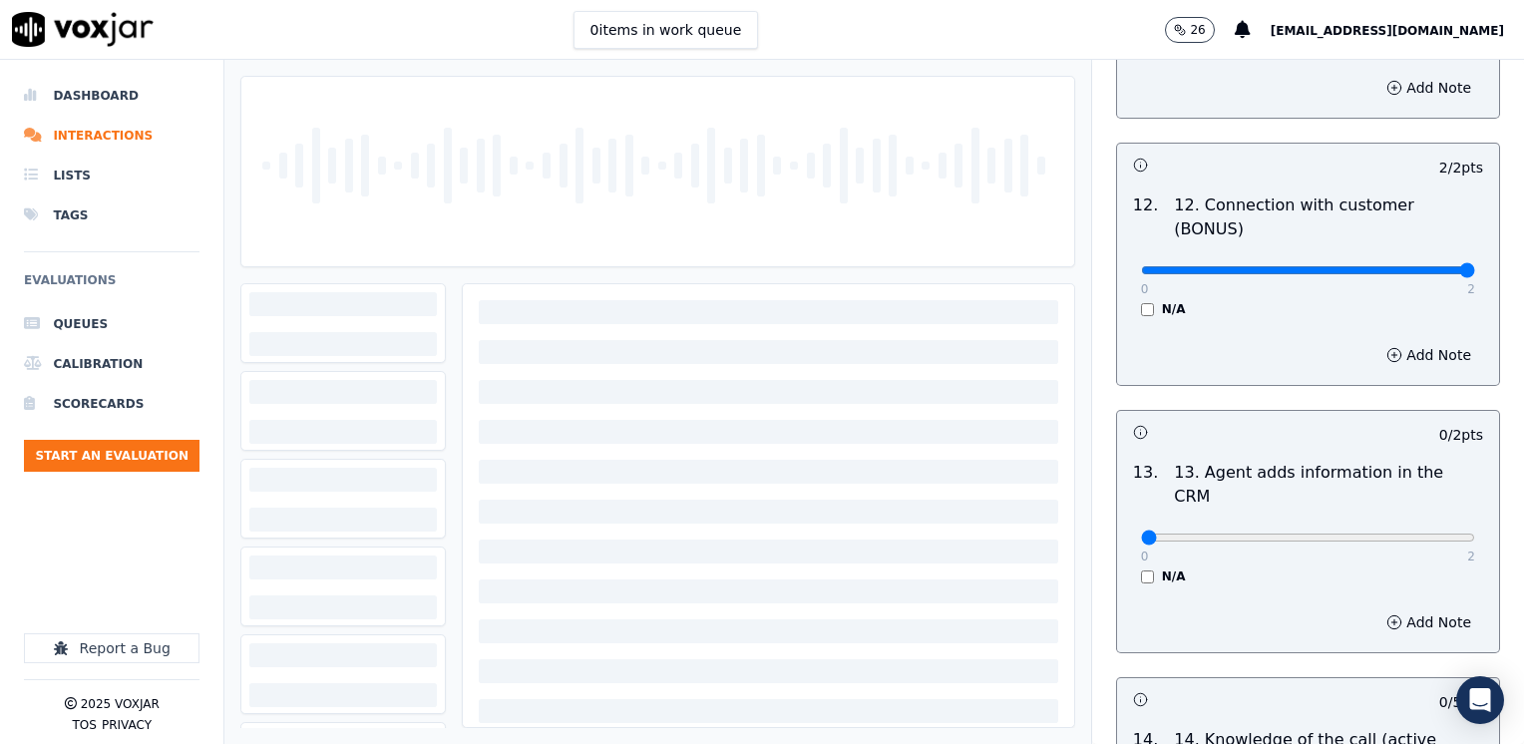
scroll to position [3191, 0]
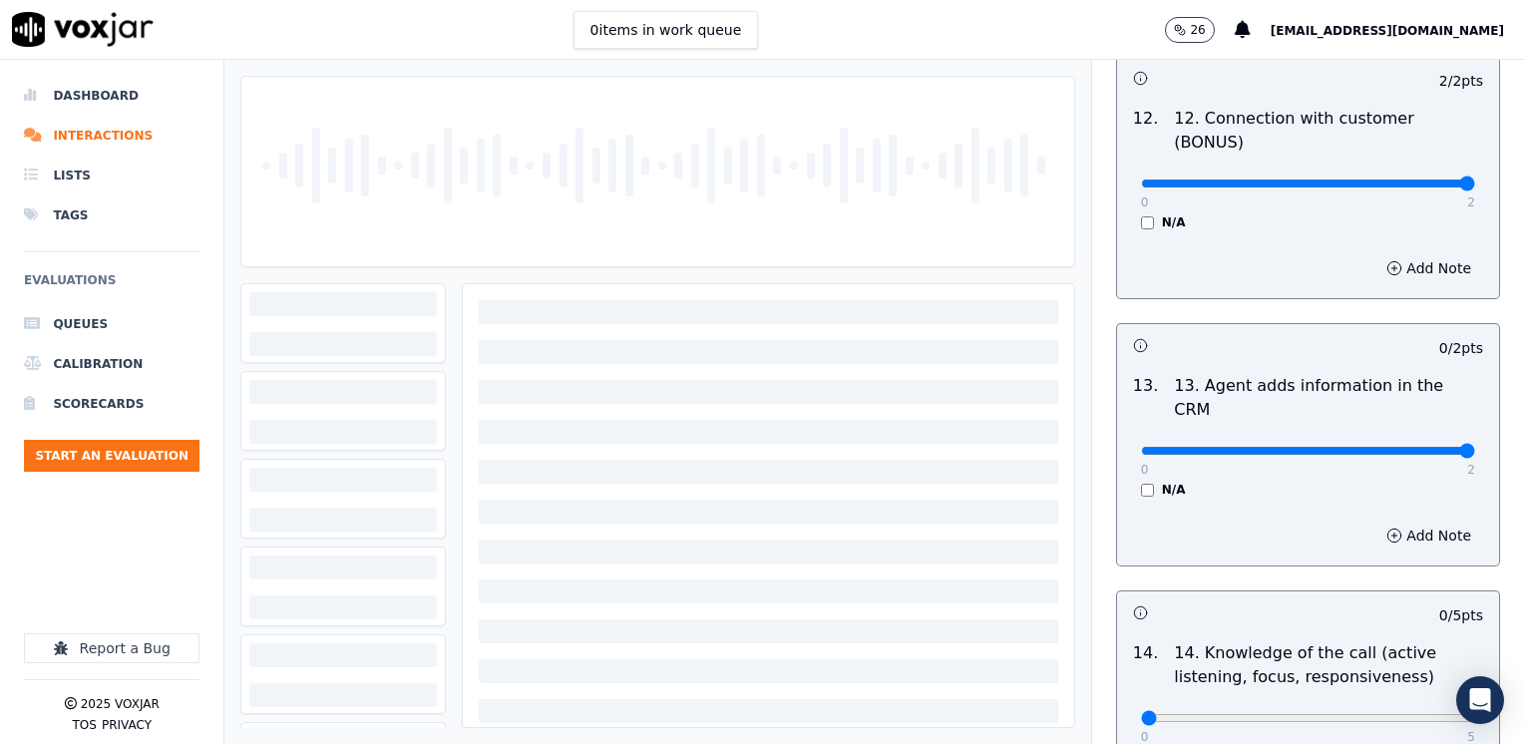
drag, startPoint x: 1134, startPoint y: 351, endPoint x: 1527, endPoint y: 354, distance: 392.9
type input "2"
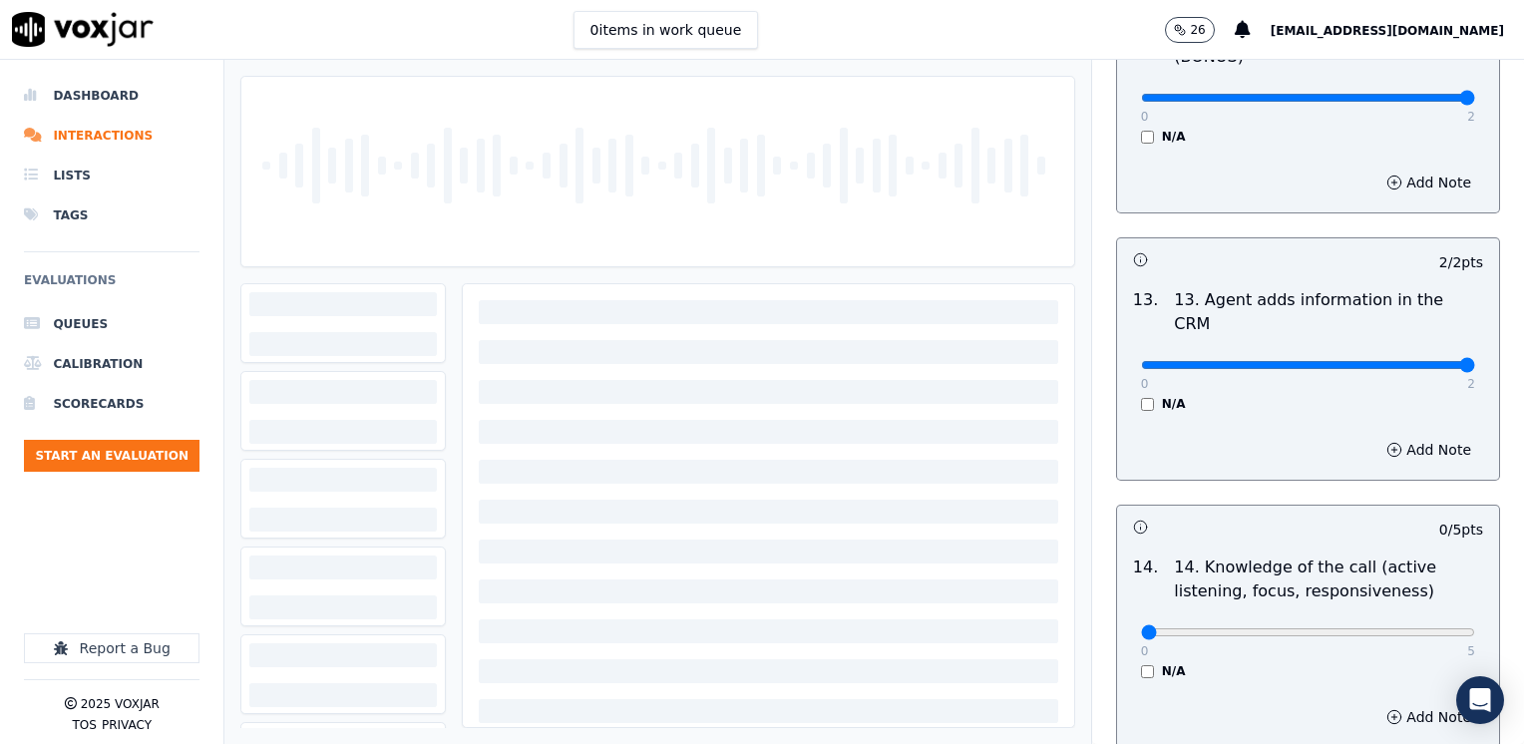
scroll to position [3343, 0]
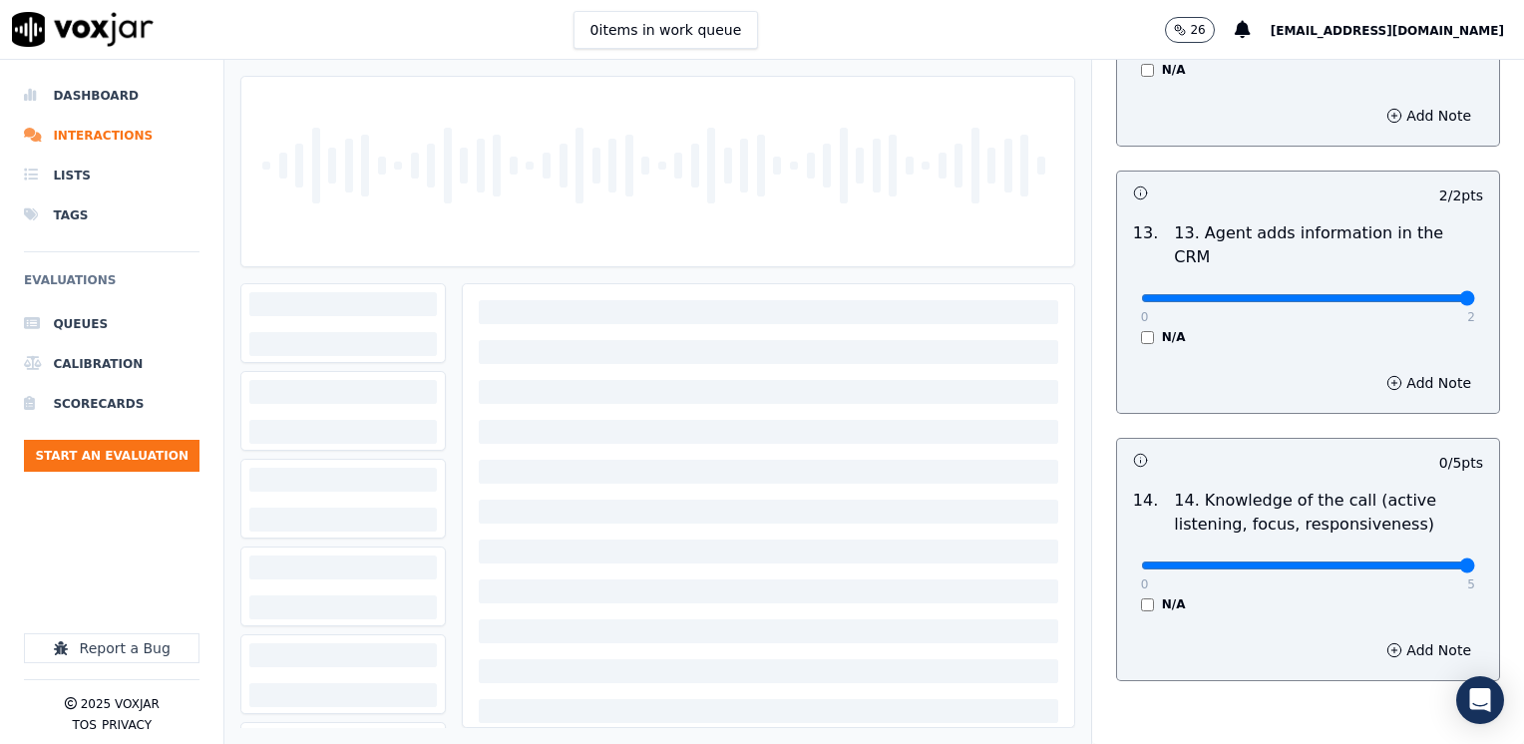
drag, startPoint x: 1131, startPoint y: 461, endPoint x: 1523, endPoint y: 505, distance: 394.3
type input "5"
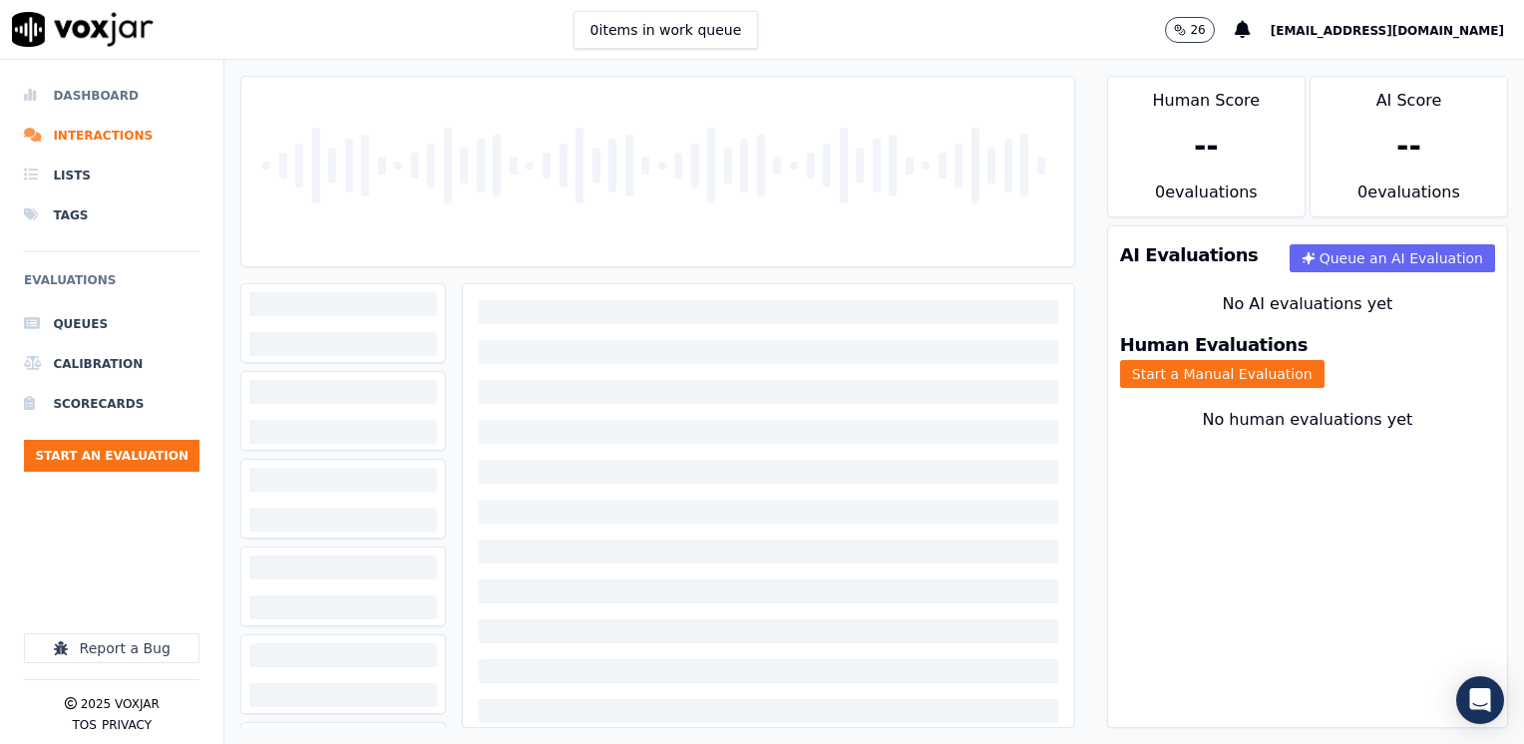
click at [104, 94] on li "Dashboard" at bounding box center [111, 96] width 175 height 40
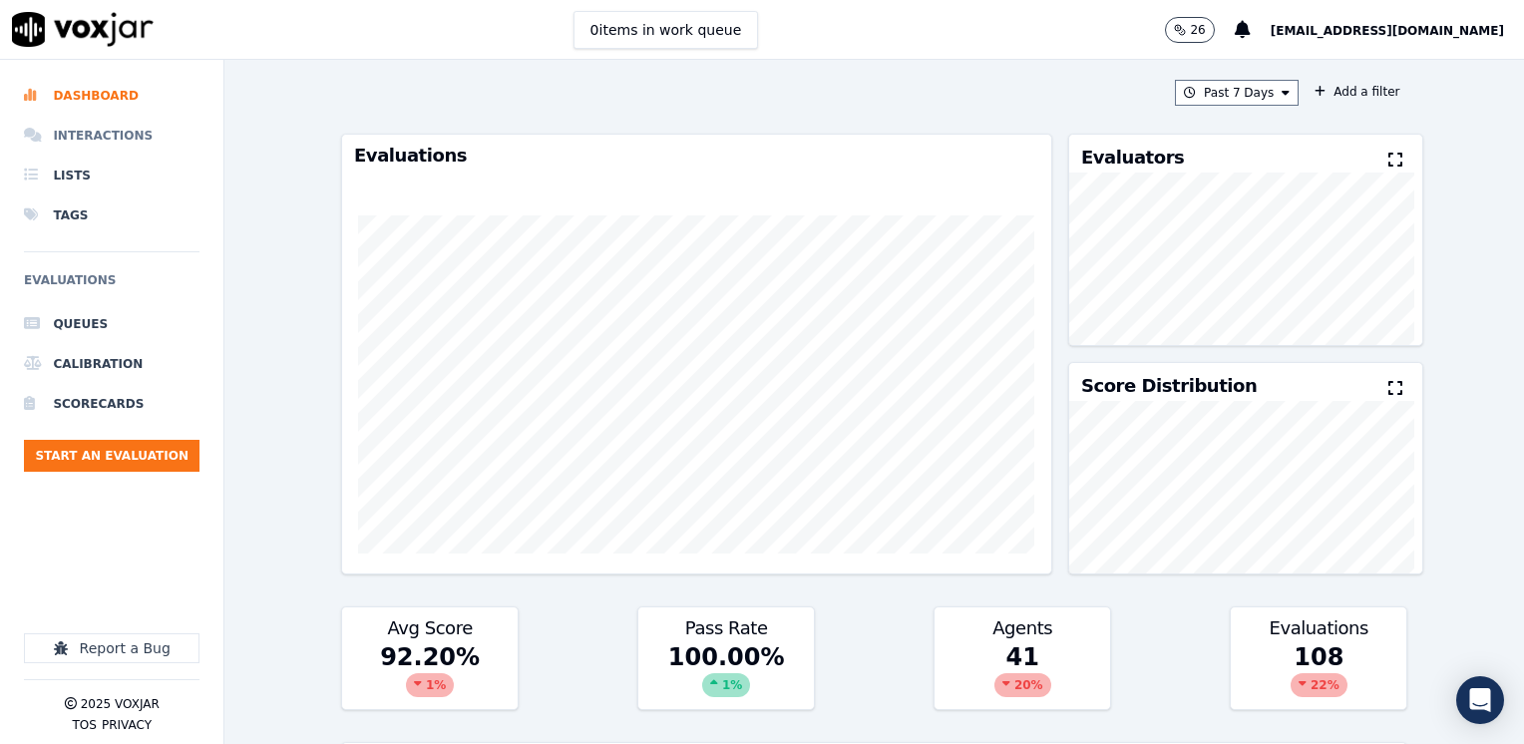
click at [109, 142] on li "Interactions" at bounding box center [111, 136] width 175 height 40
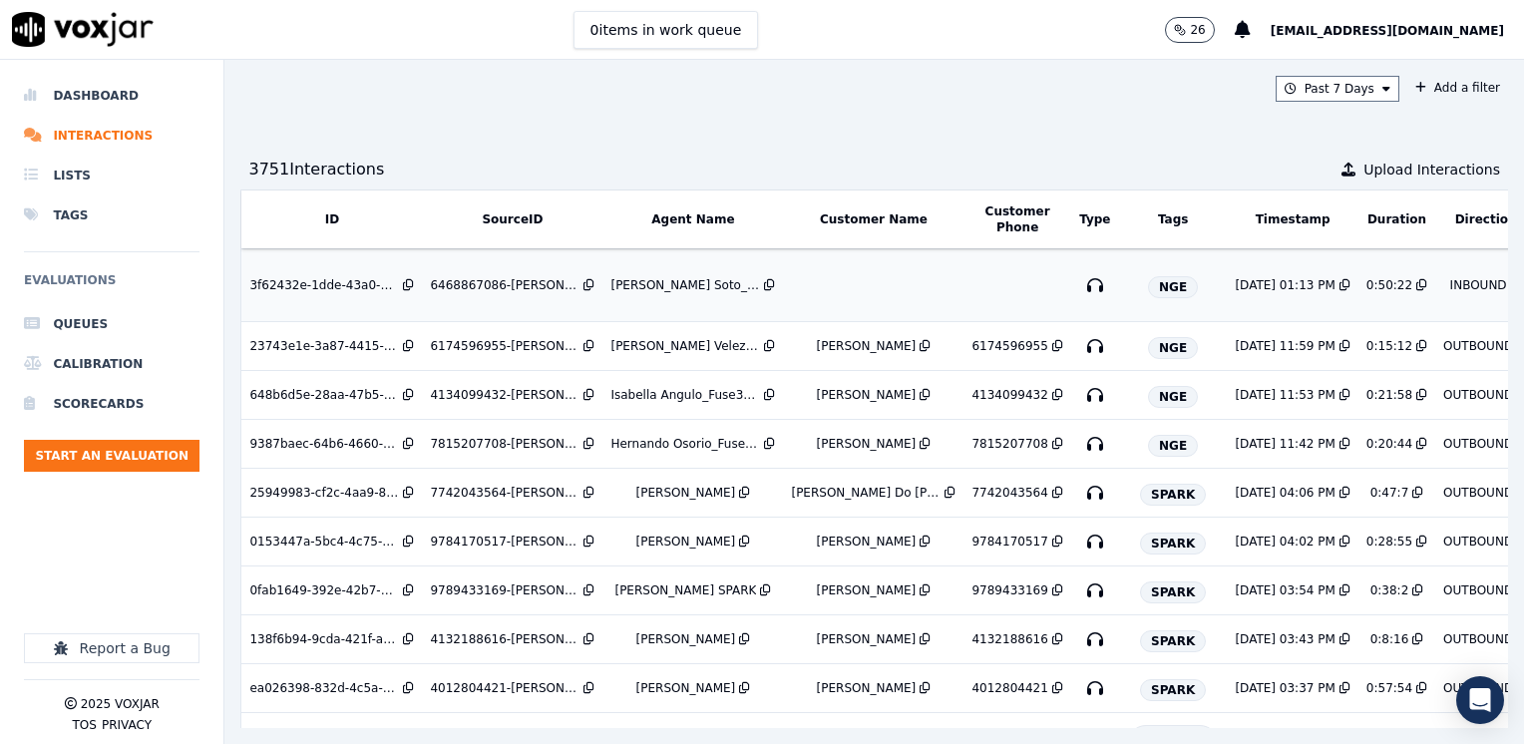
click at [892, 285] on td at bounding box center [873, 285] width 180 height 73
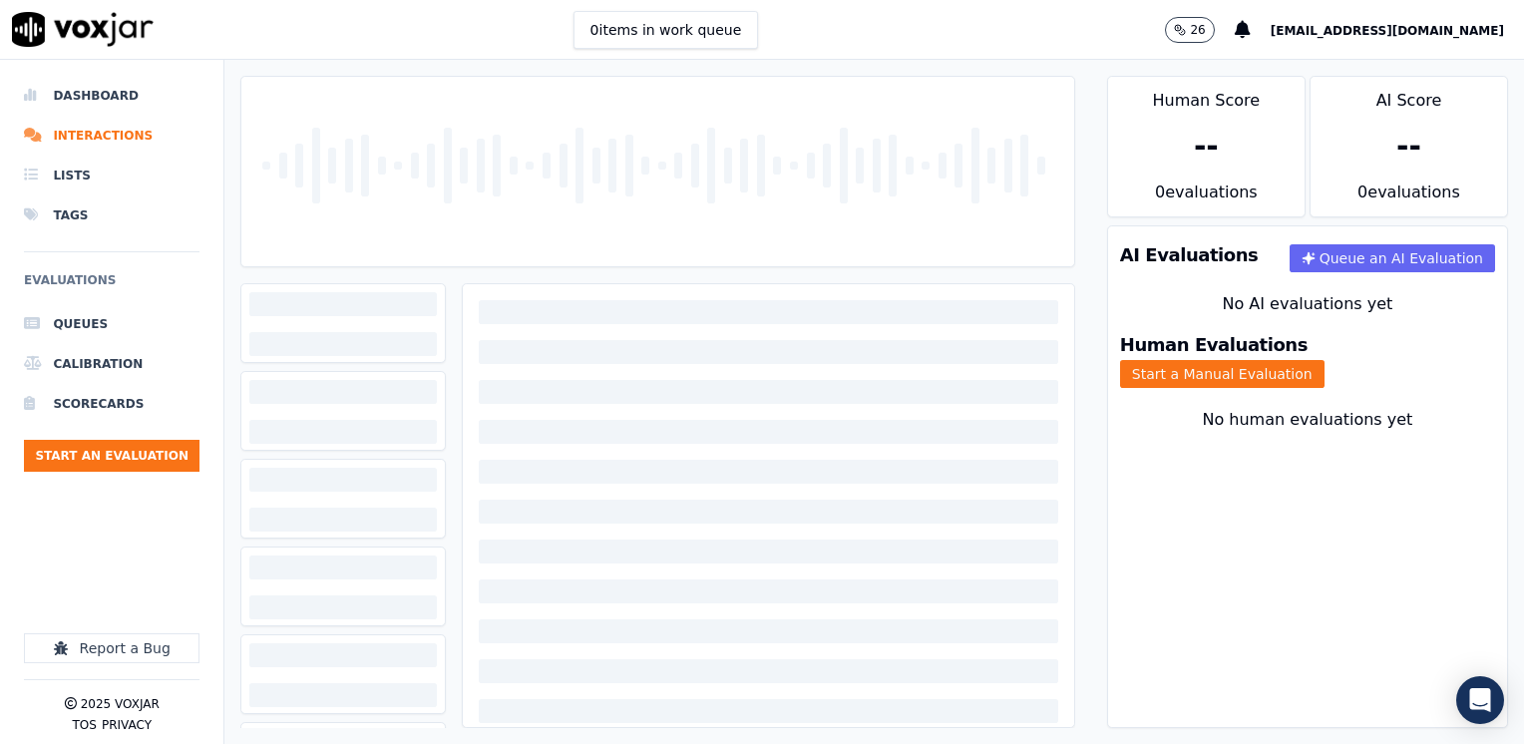
click at [1425, 28] on span "[EMAIL_ADDRESS][DOMAIN_NAME]" at bounding box center [1386, 31] width 233 height 14
click at [1370, 129] on div "Log out" at bounding box center [1403, 140] width 213 height 32
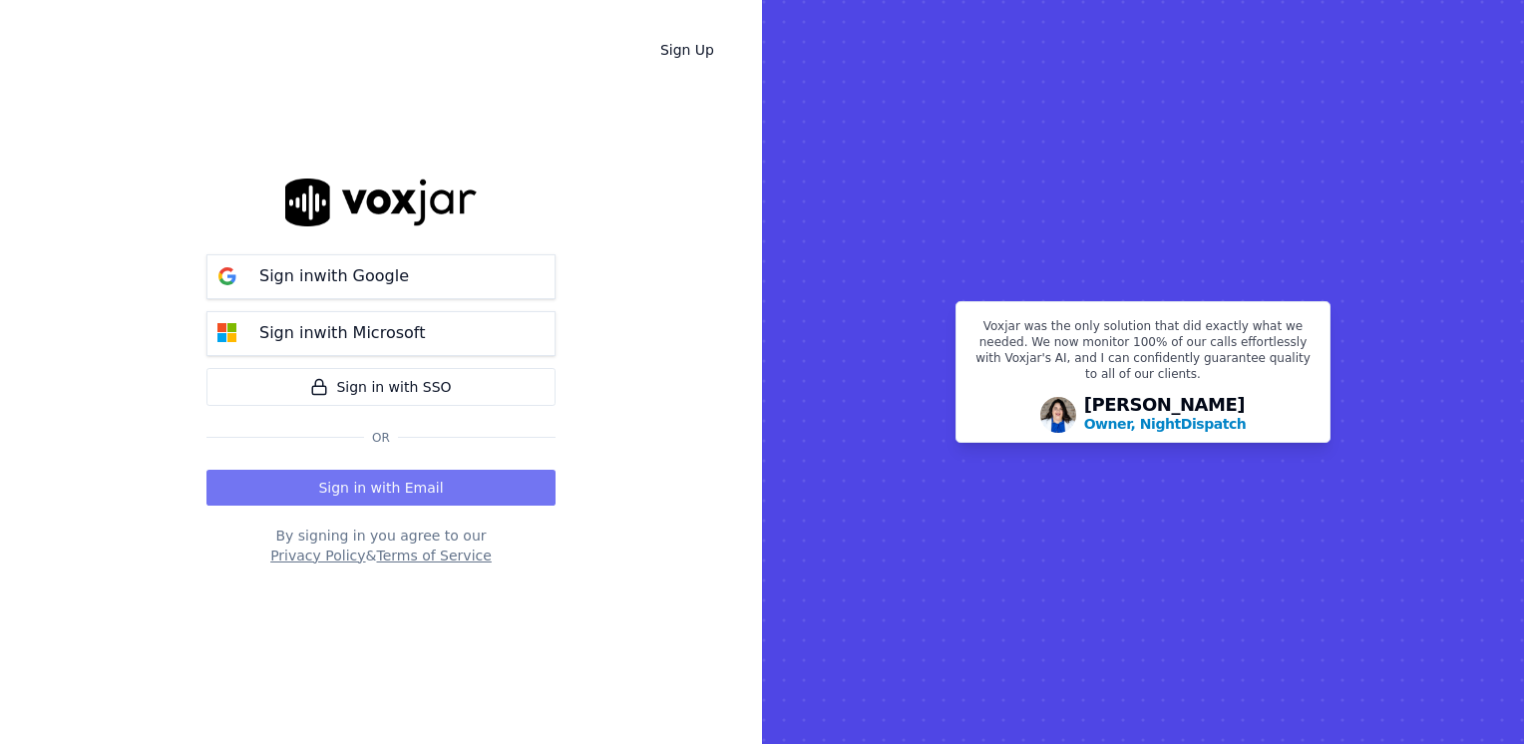
click at [422, 482] on button "Sign in with Email" at bounding box center [380, 488] width 349 height 36
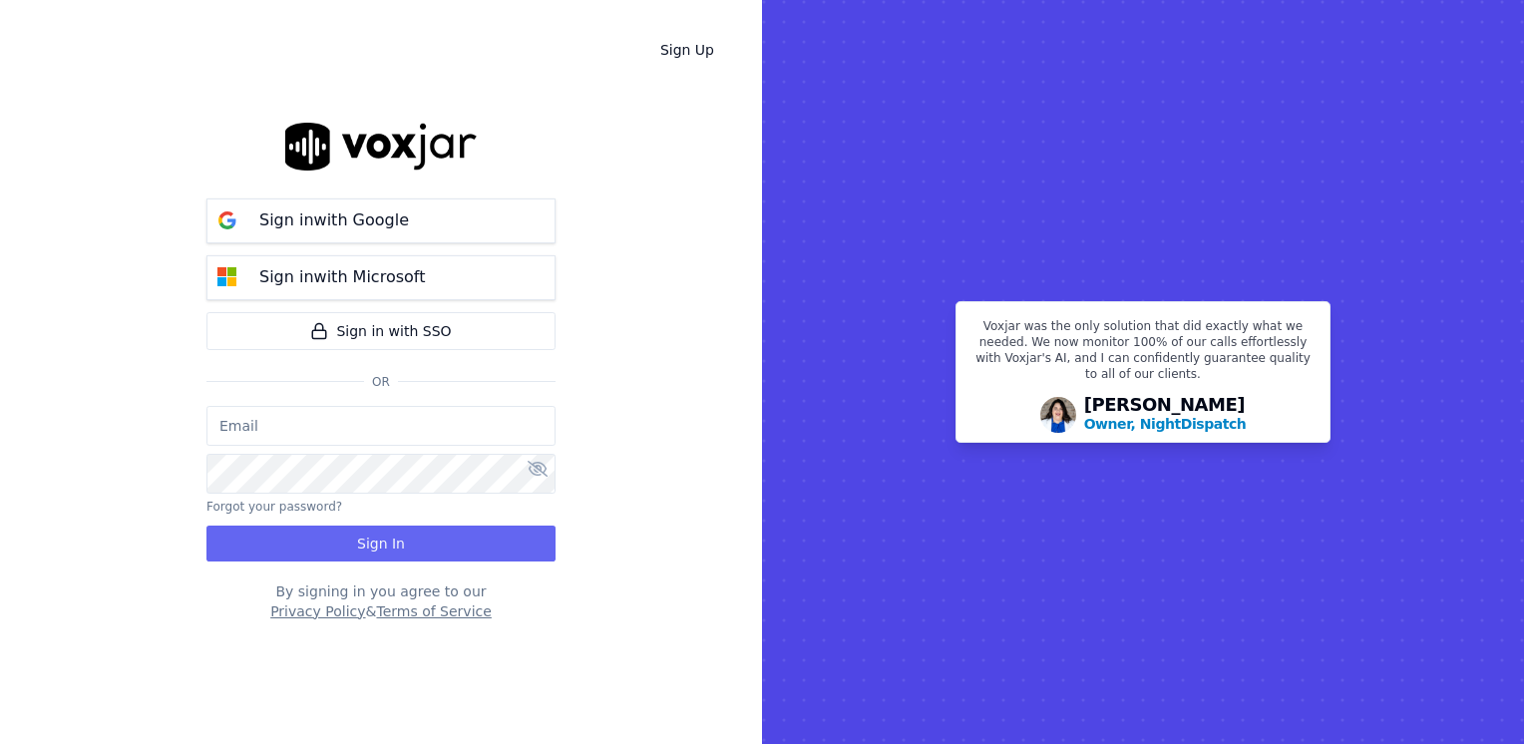
click at [339, 432] on input "email" at bounding box center [380, 426] width 349 height 40
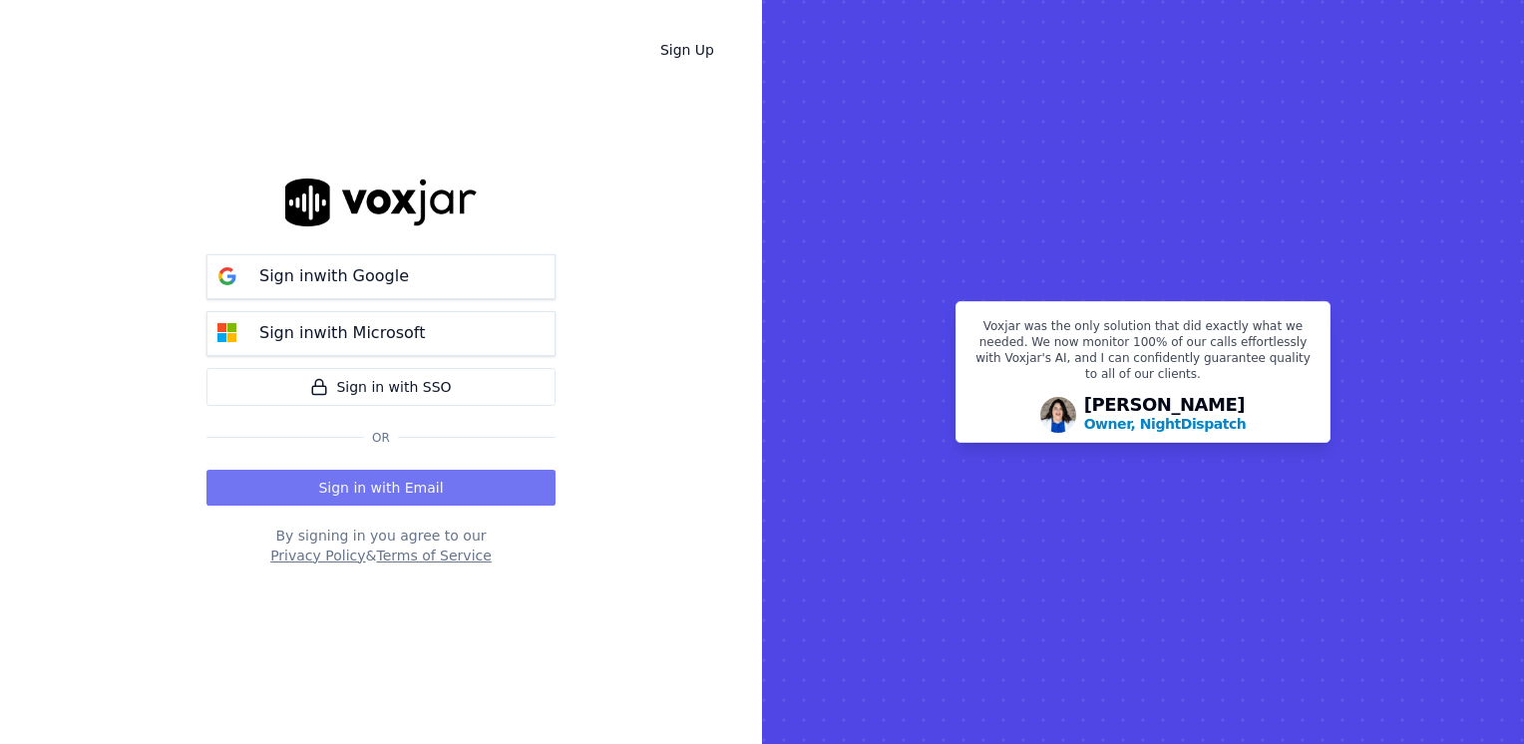
click at [400, 495] on button "Sign in with Email" at bounding box center [380, 488] width 349 height 36
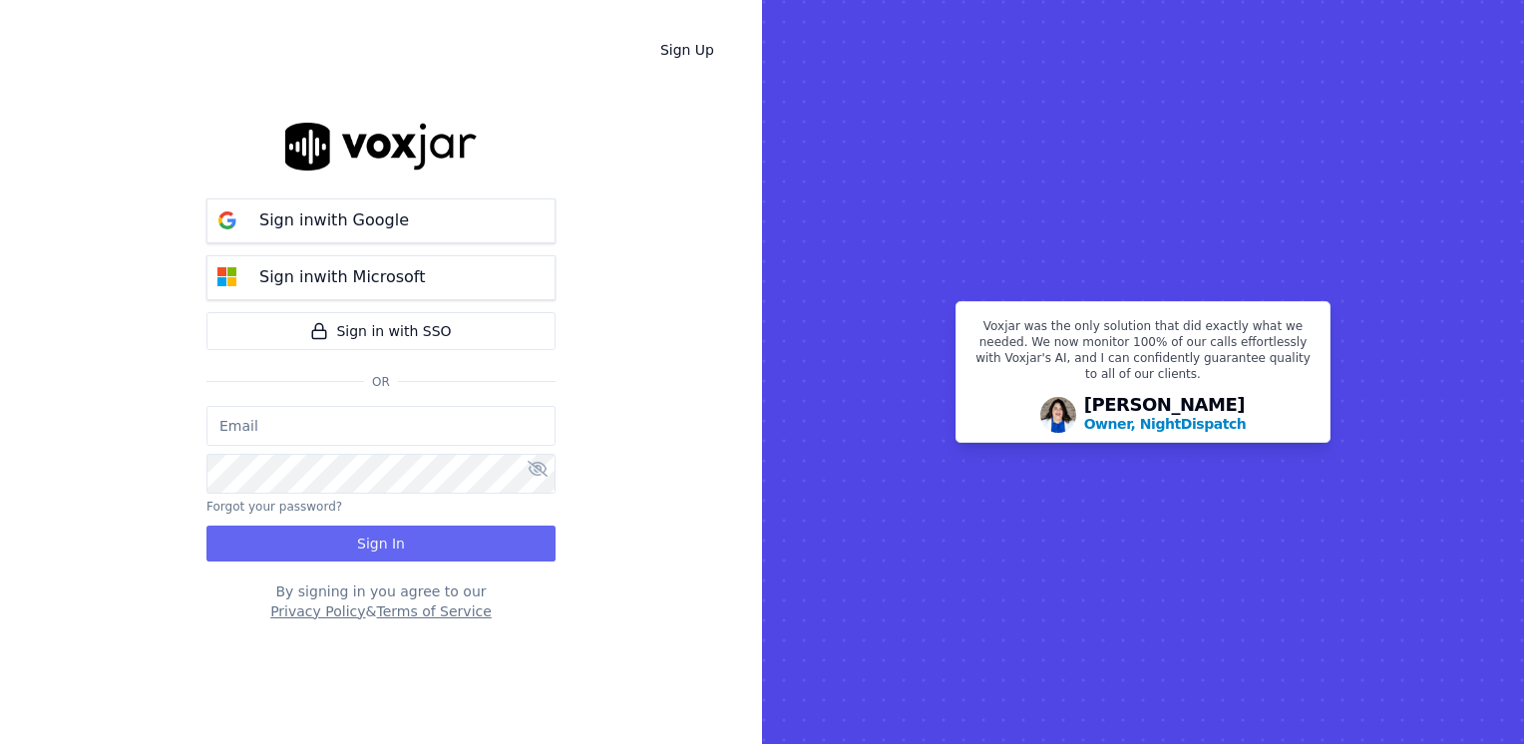
click at [371, 429] on input "email" at bounding box center [380, 426] width 349 height 40
type input "[EMAIL_ADDRESS][DOMAIN_NAME]"
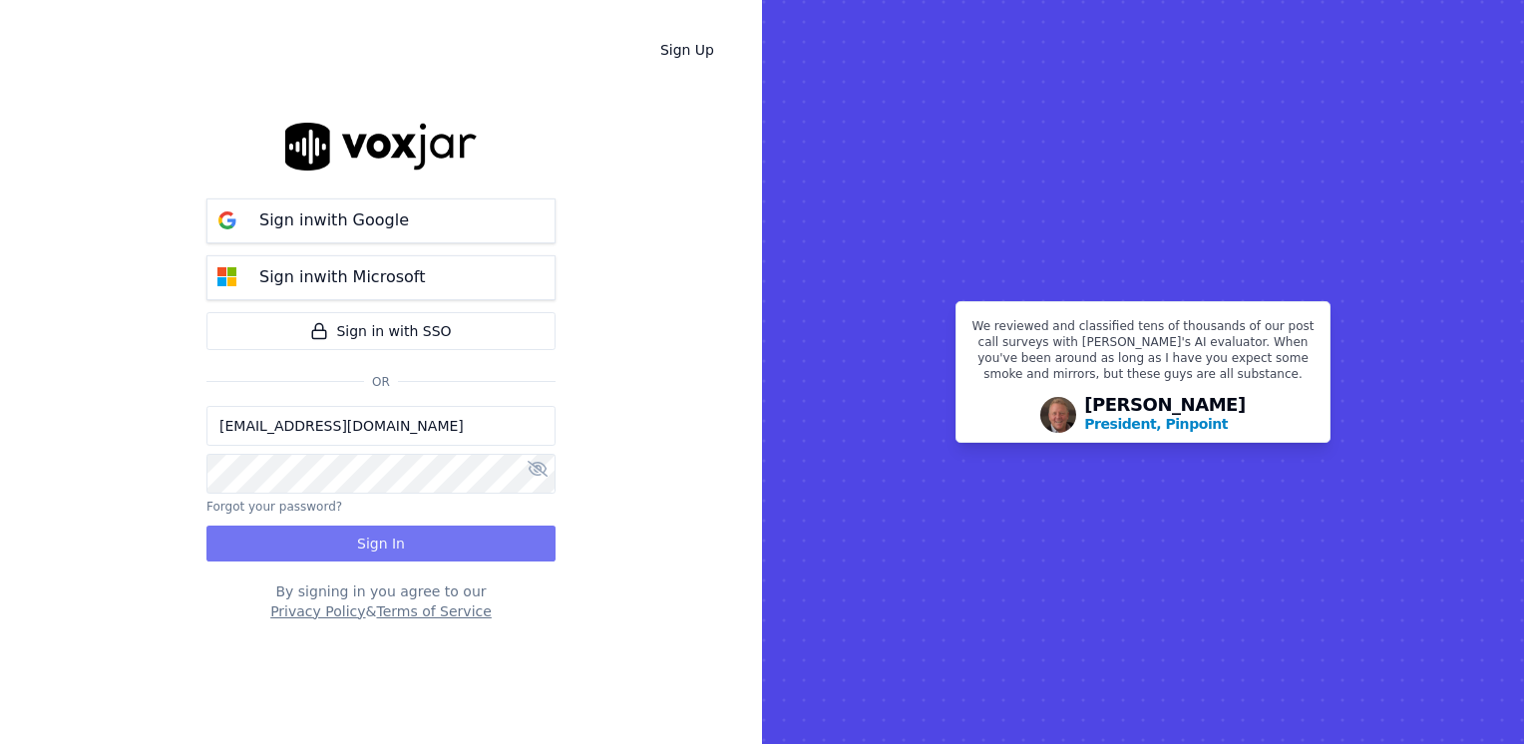
click at [403, 530] on button "Sign In" at bounding box center [380, 543] width 349 height 36
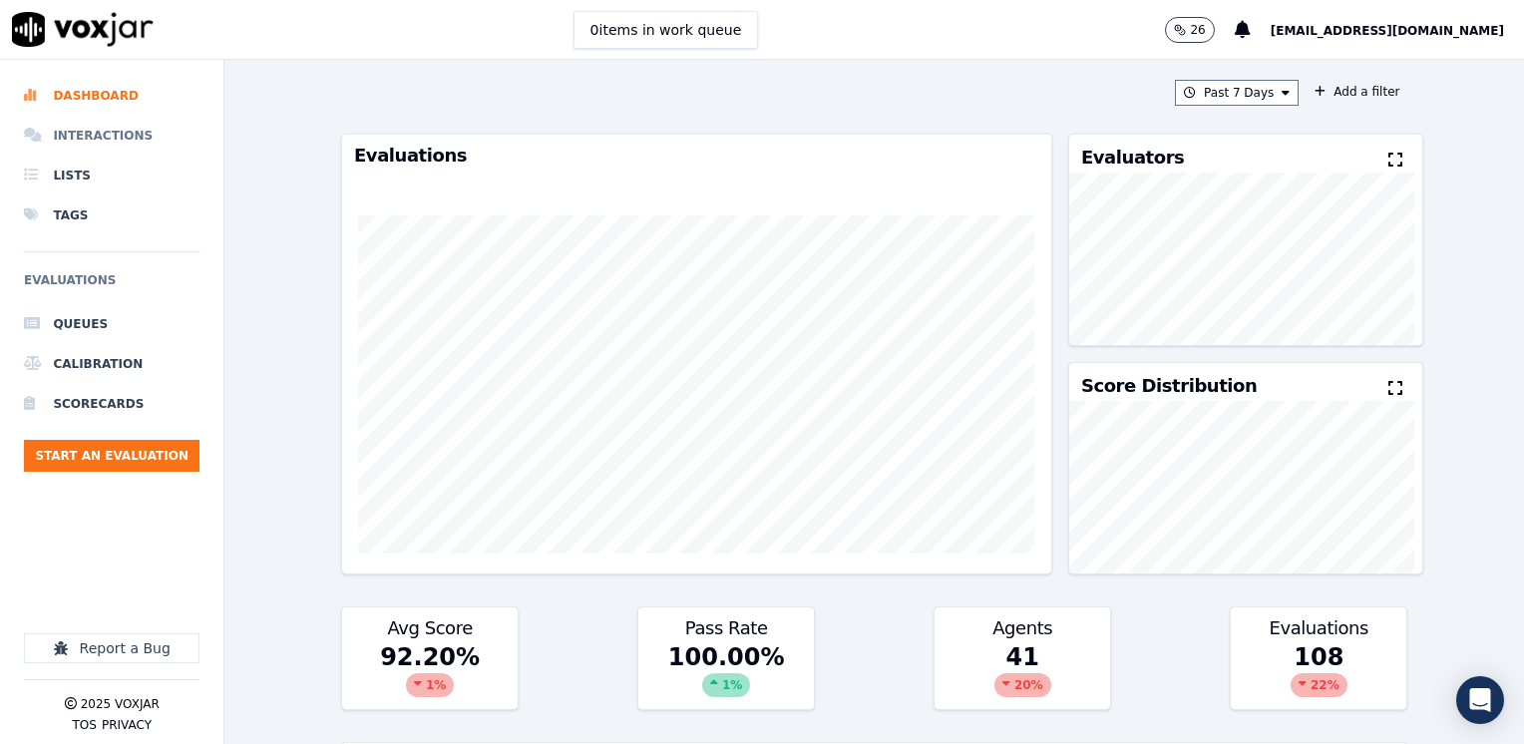
click at [100, 140] on li "Interactions" at bounding box center [111, 136] width 175 height 40
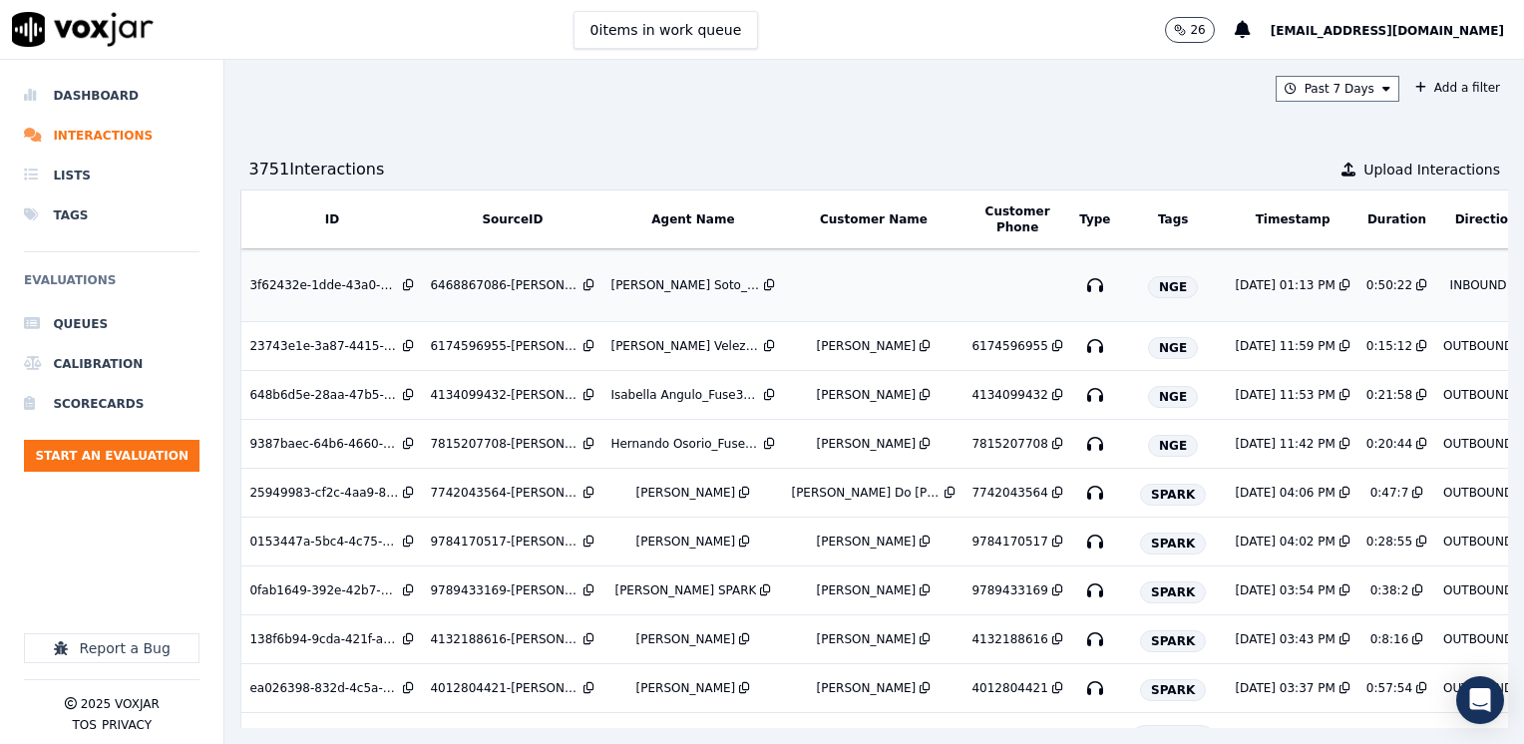
click at [881, 288] on td at bounding box center [873, 285] width 180 height 73
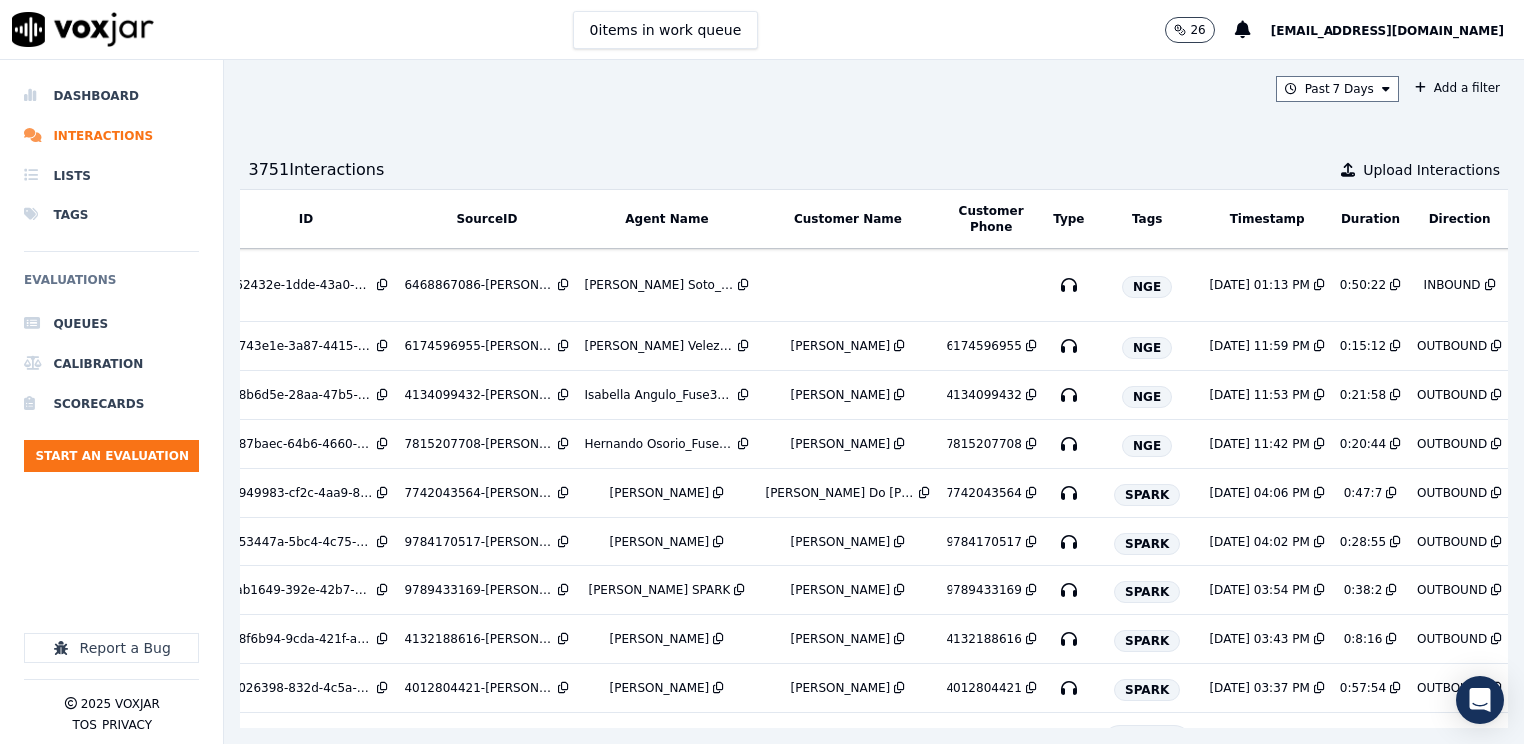
scroll to position [0, 169]
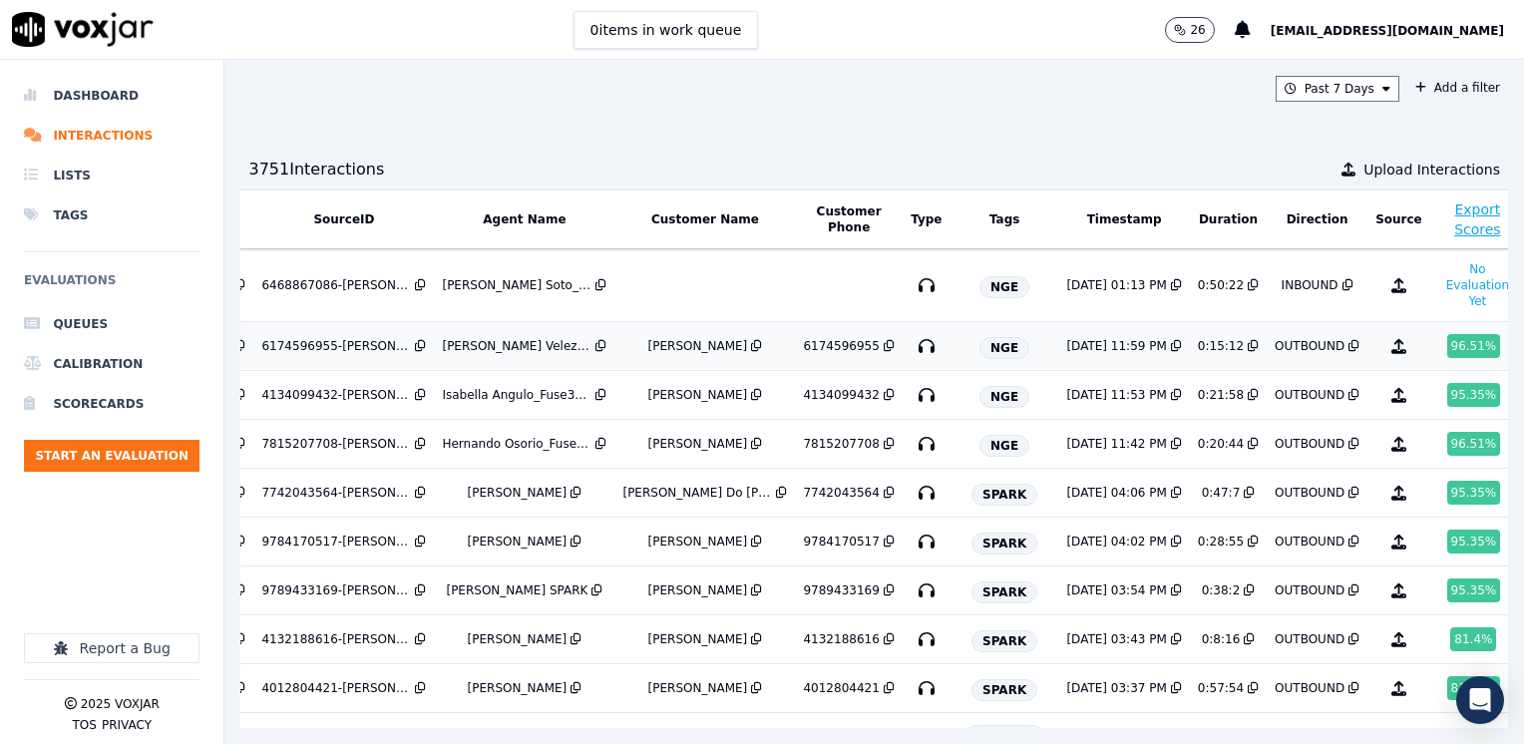
click at [685, 349] on div "[PERSON_NAME]" at bounding box center [698, 346] width 100 height 16
click at [118, 446] on button "Start an Evaluation" at bounding box center [111, 456] width 175 height 32
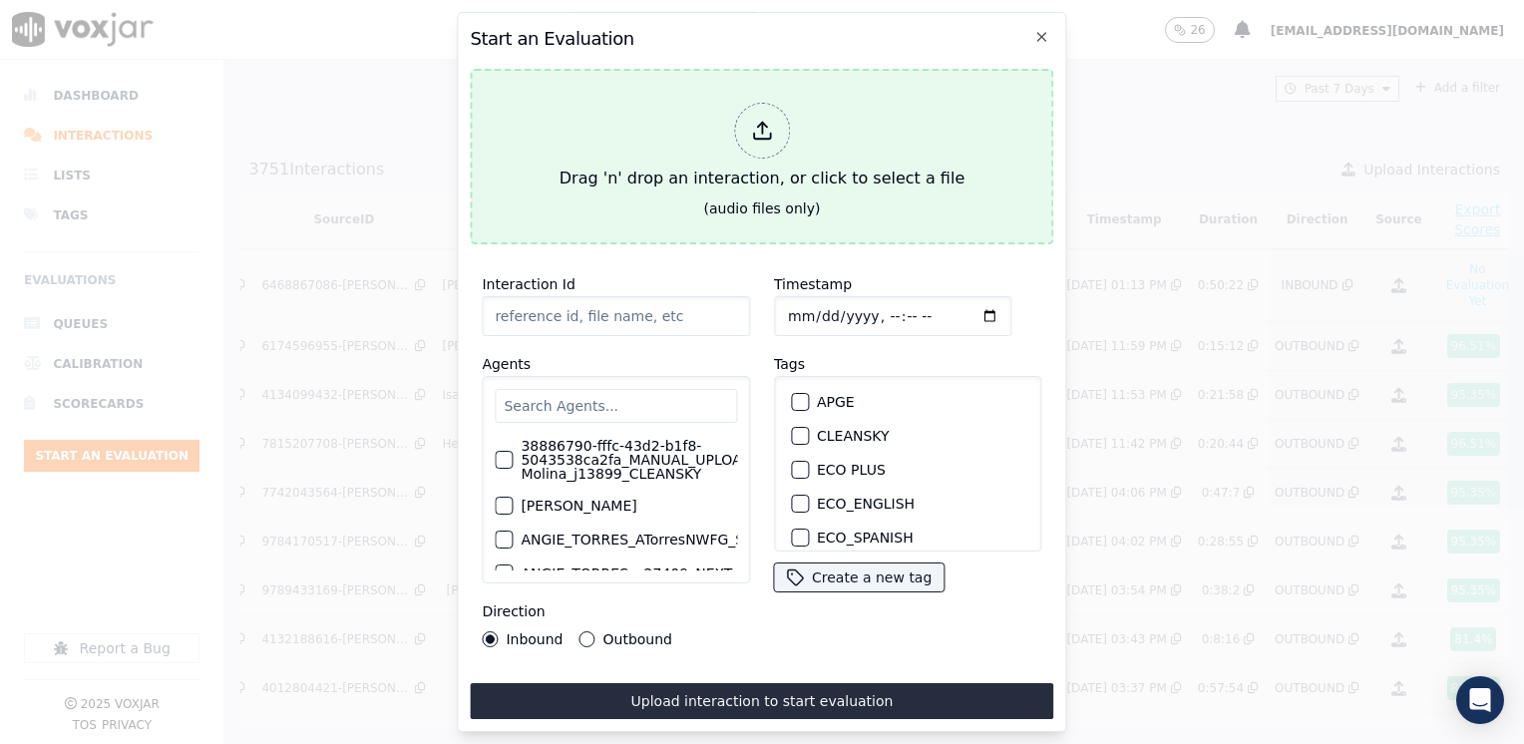
click at [757, 120] on icon at bounding box center [762, 131] width 22 height 22
type input "20250827-180203_6146803222-JULIANA MOLINA 2 all.mp3"
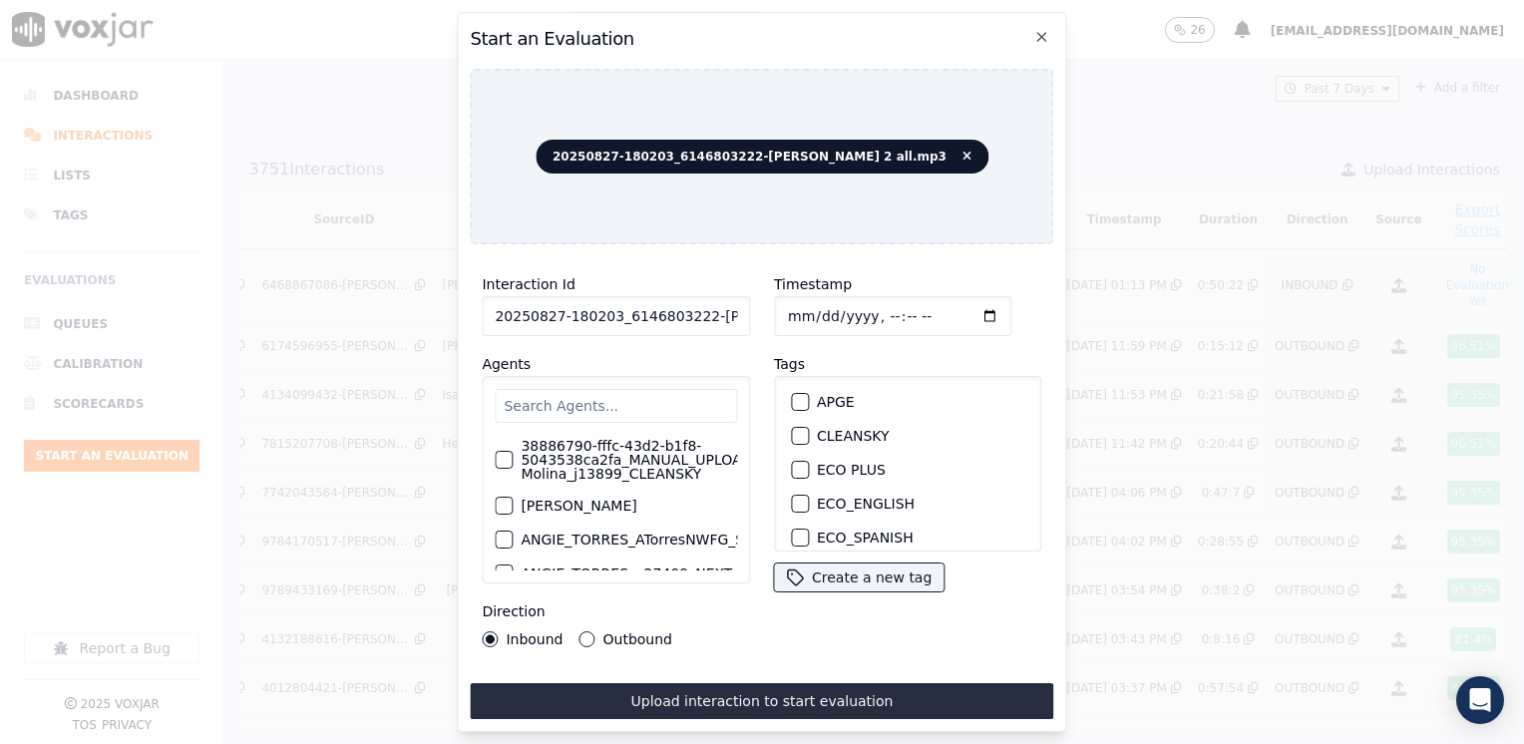
click at [654, 398] on input "text" at bounding box center [616, 406] width 242 height 34
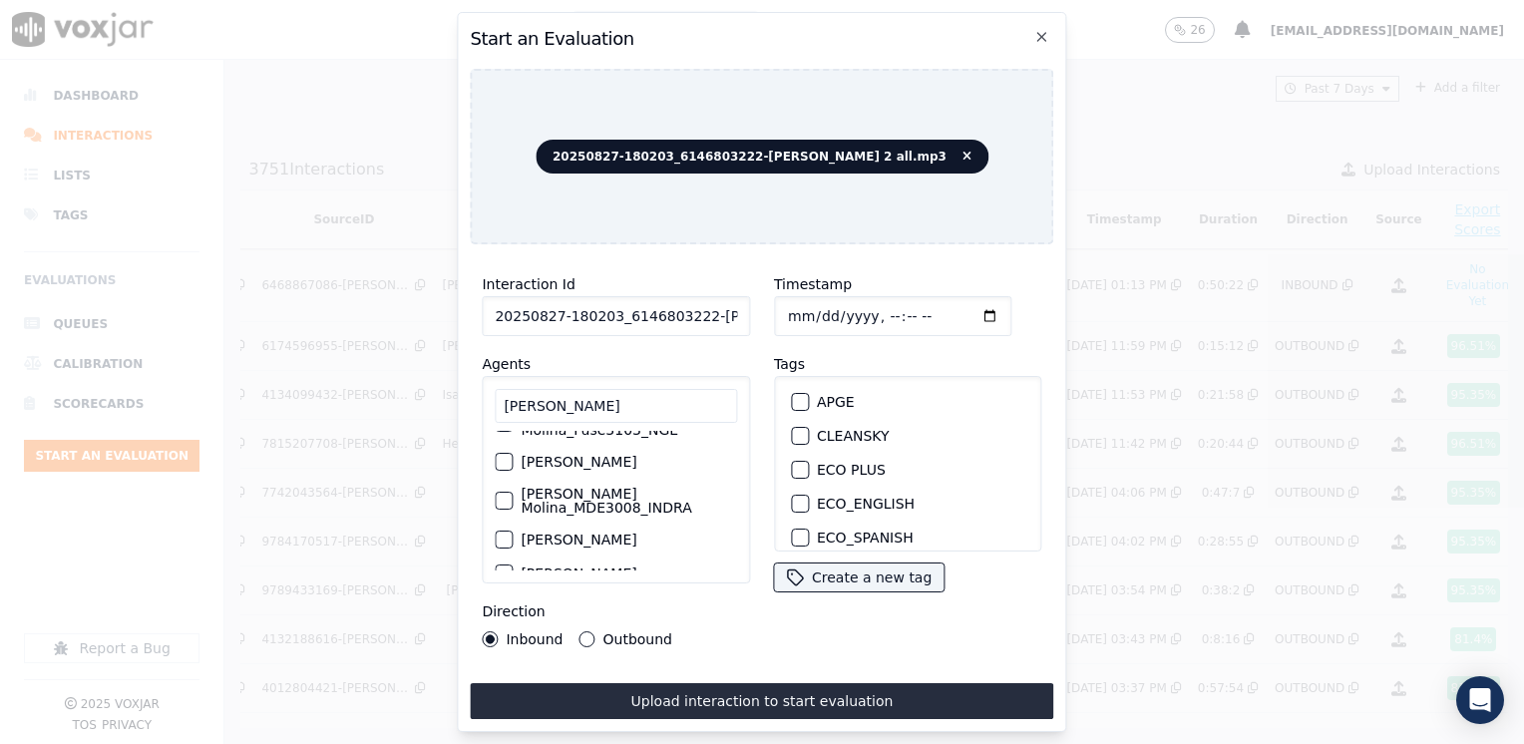
scroll to position [100, 0]
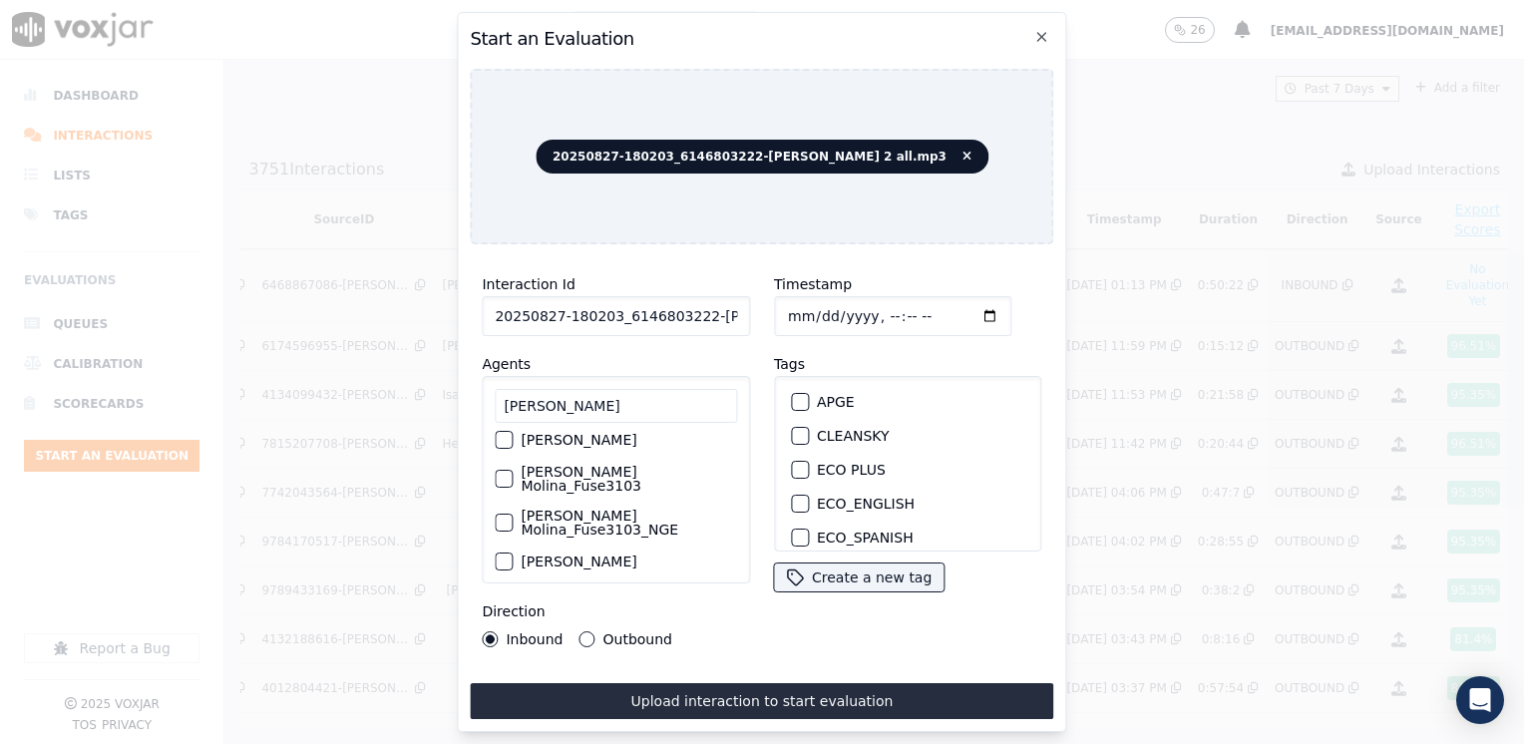
type input "juliana"
click at [498, 515] on div "button" at bounding box center [503, 522] width 14 height 14
click at [792, 467] on div "button" at bounding box center [799, 474] width 14 height 14
click at [956, 305] on input "Timestamp" at bounding box center [892, 316] width 237 height 40
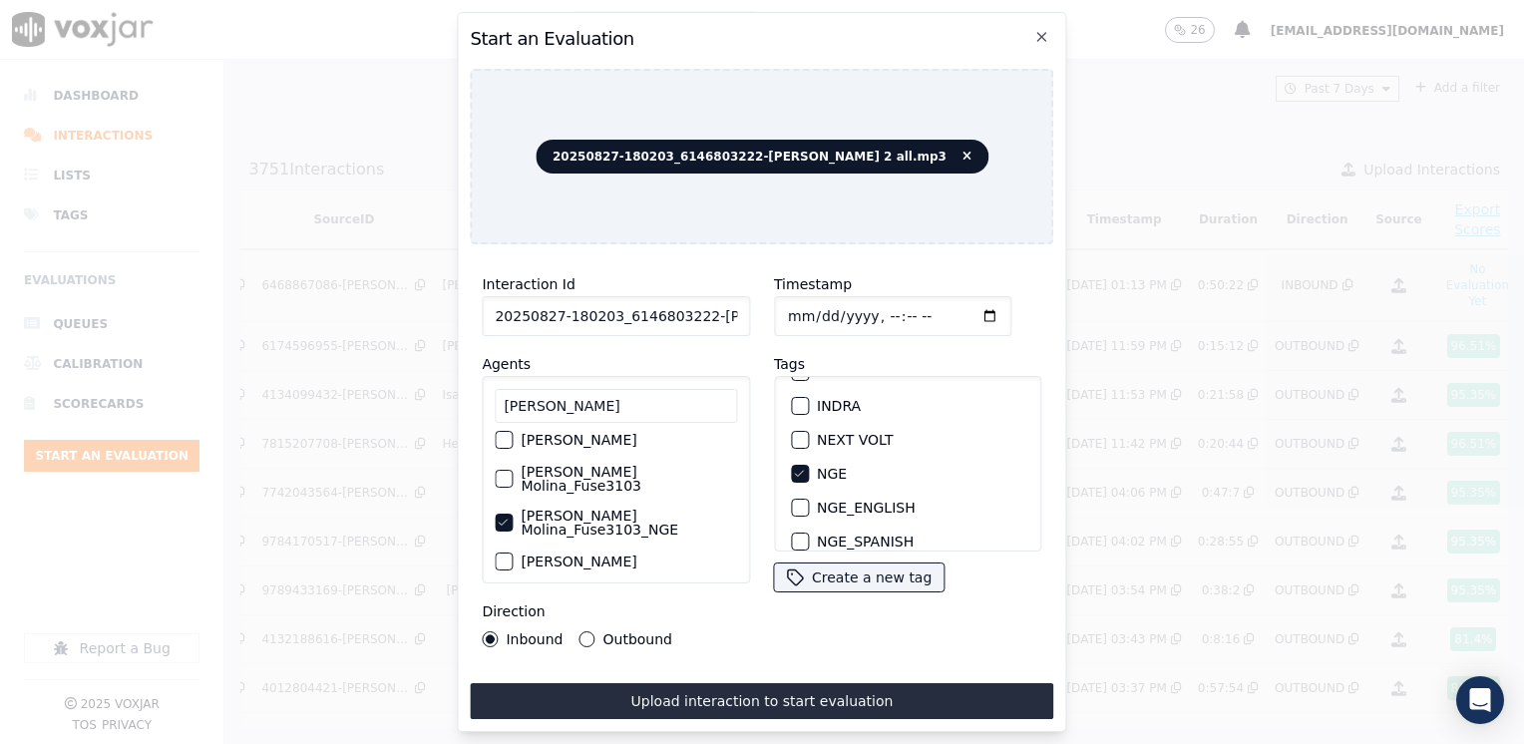
type input "2025-08-27T13:37"
click at [588, 636] on button "Outbound" at bounding box center [587, 639] width 16 height 16
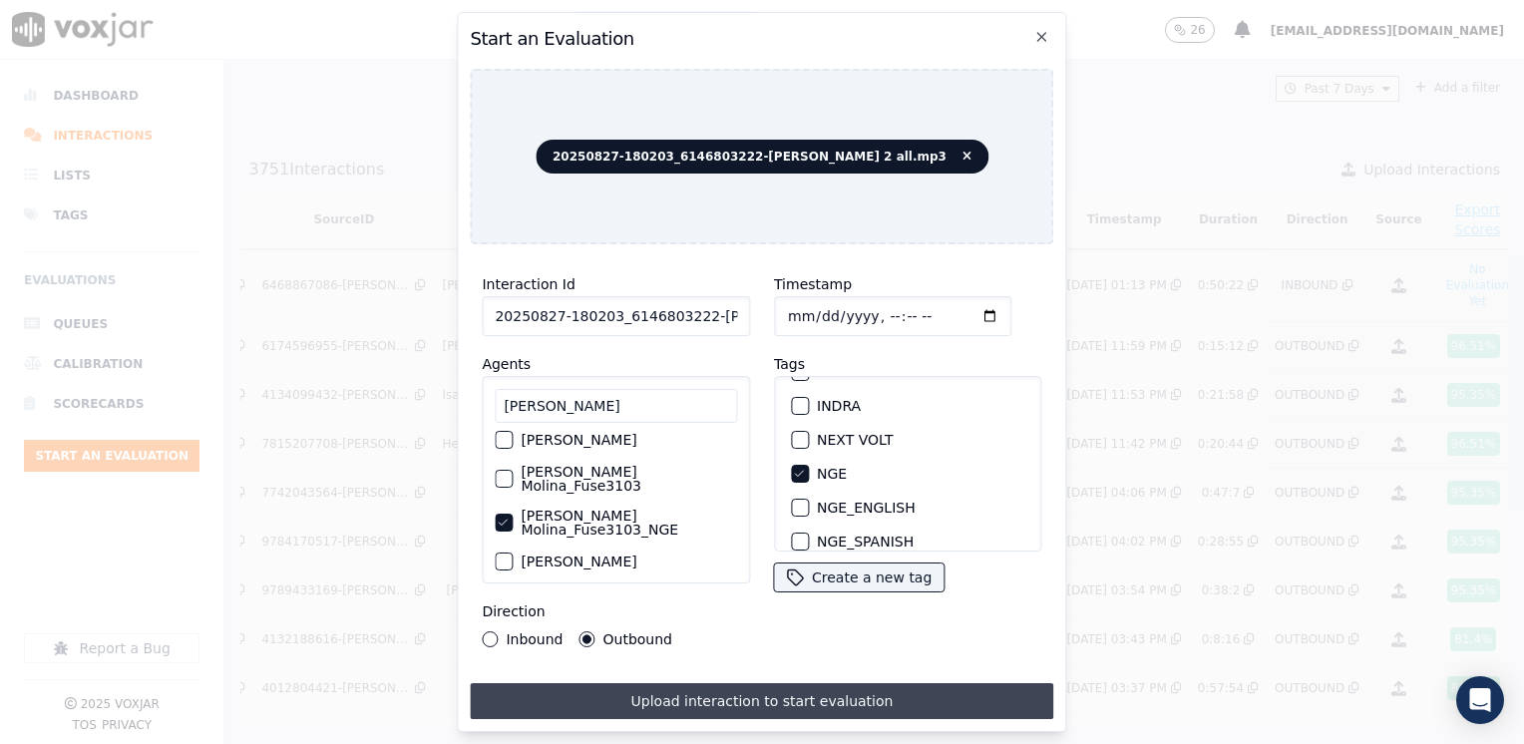
click at [760, 697] on button "Upload interaction to start evaluation" at bounding box center [761, 701] width 583 height 36
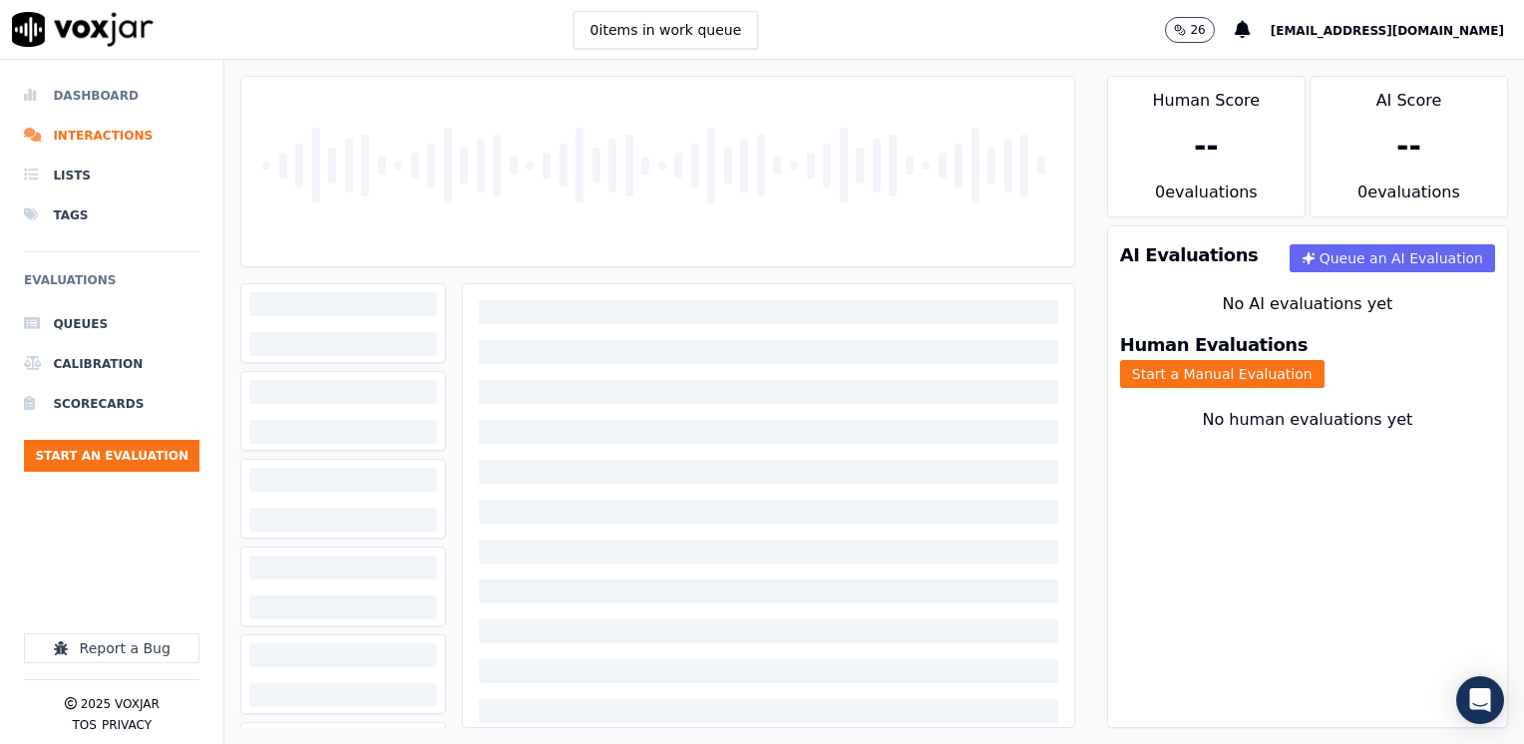
click at [112, 94] on li "Dashboard" at bounding box center [111, 96] width 175 height 40
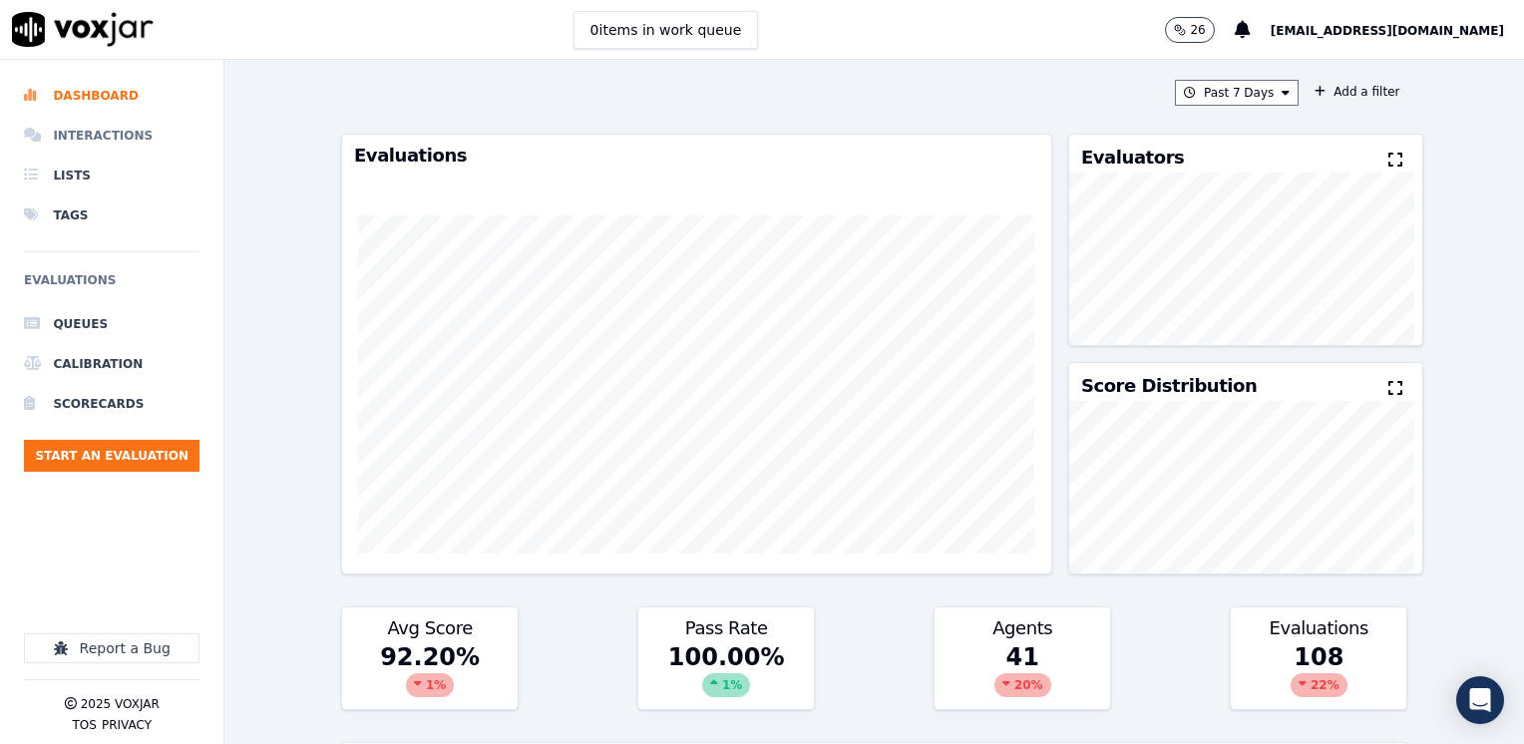
click at [124, 134] on li "Interactions" at bounding box center [111, 136] width 175 height 40
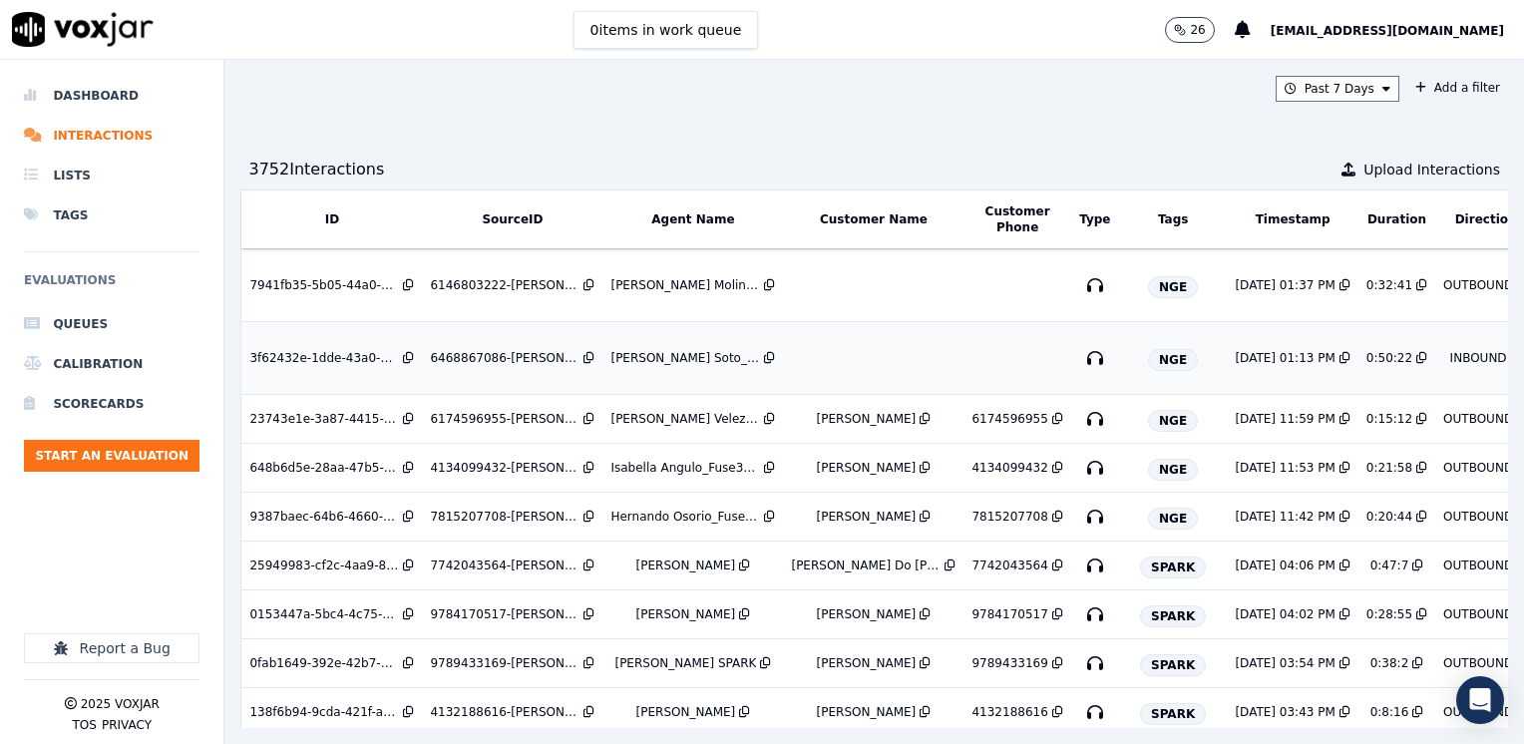
click at [860, 364] on td at bounding box center [873, 358] width 180 height 73
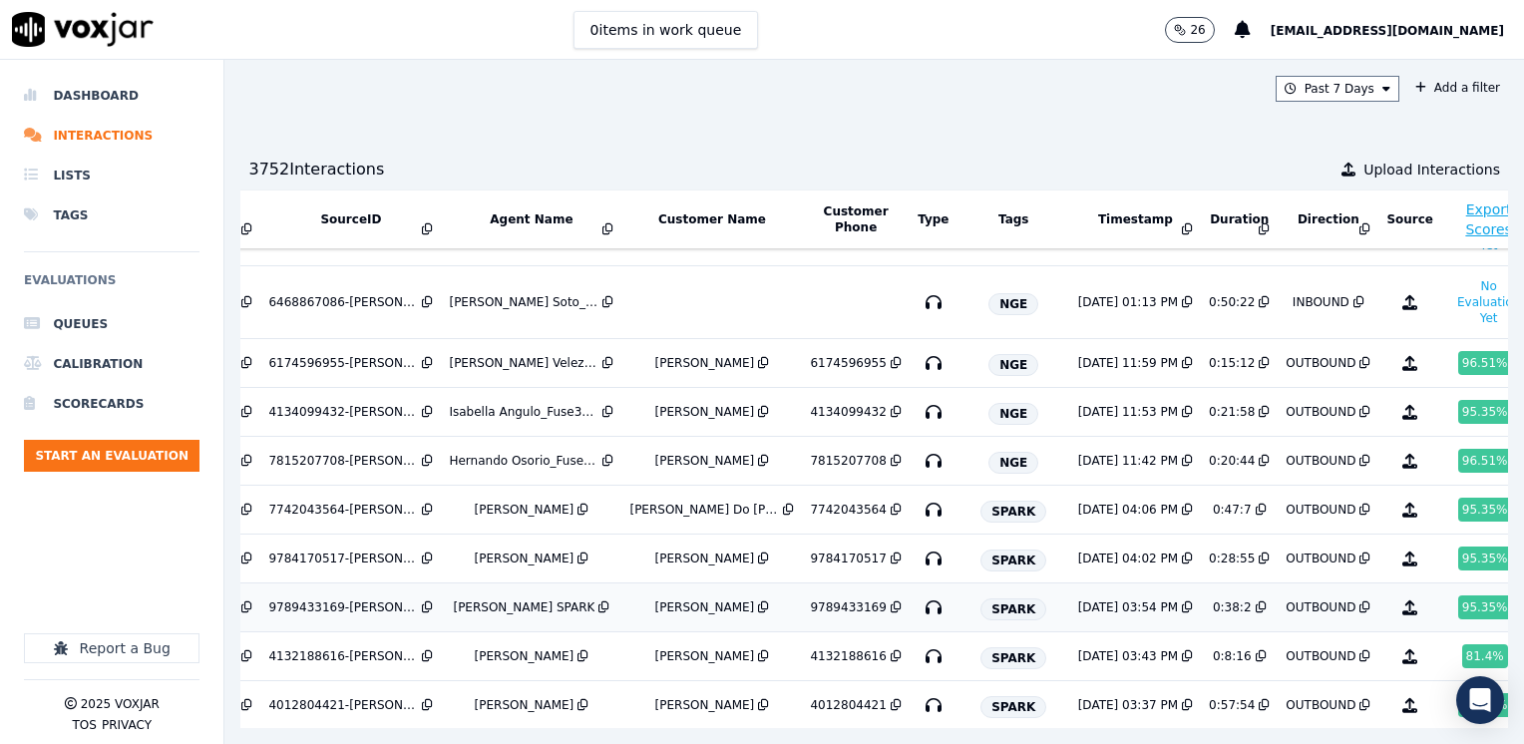
scroll to position [0, 162]
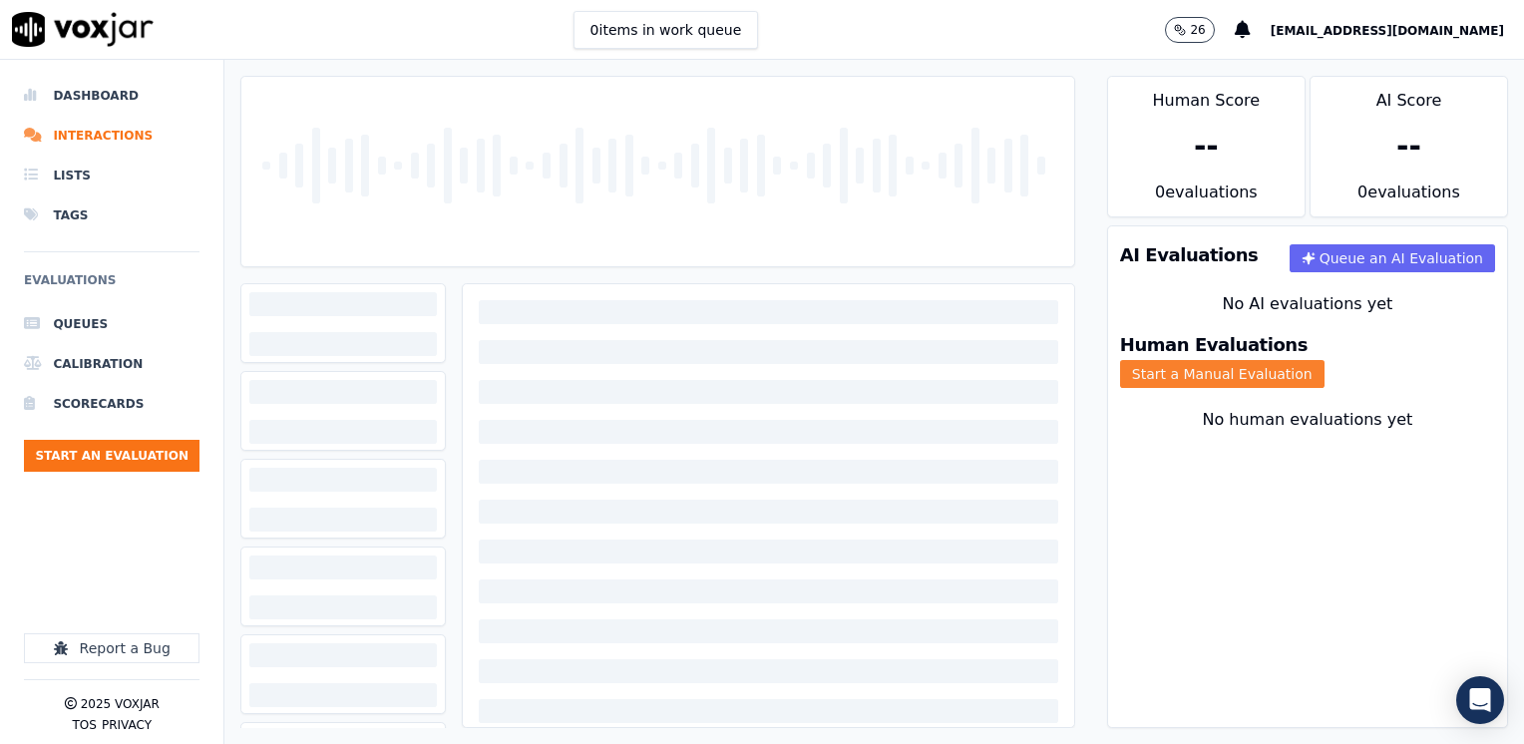
click at [1324, 360] on button "Start a Manual Evaluation" at bounding box center [1222, 374] width 204 height 28
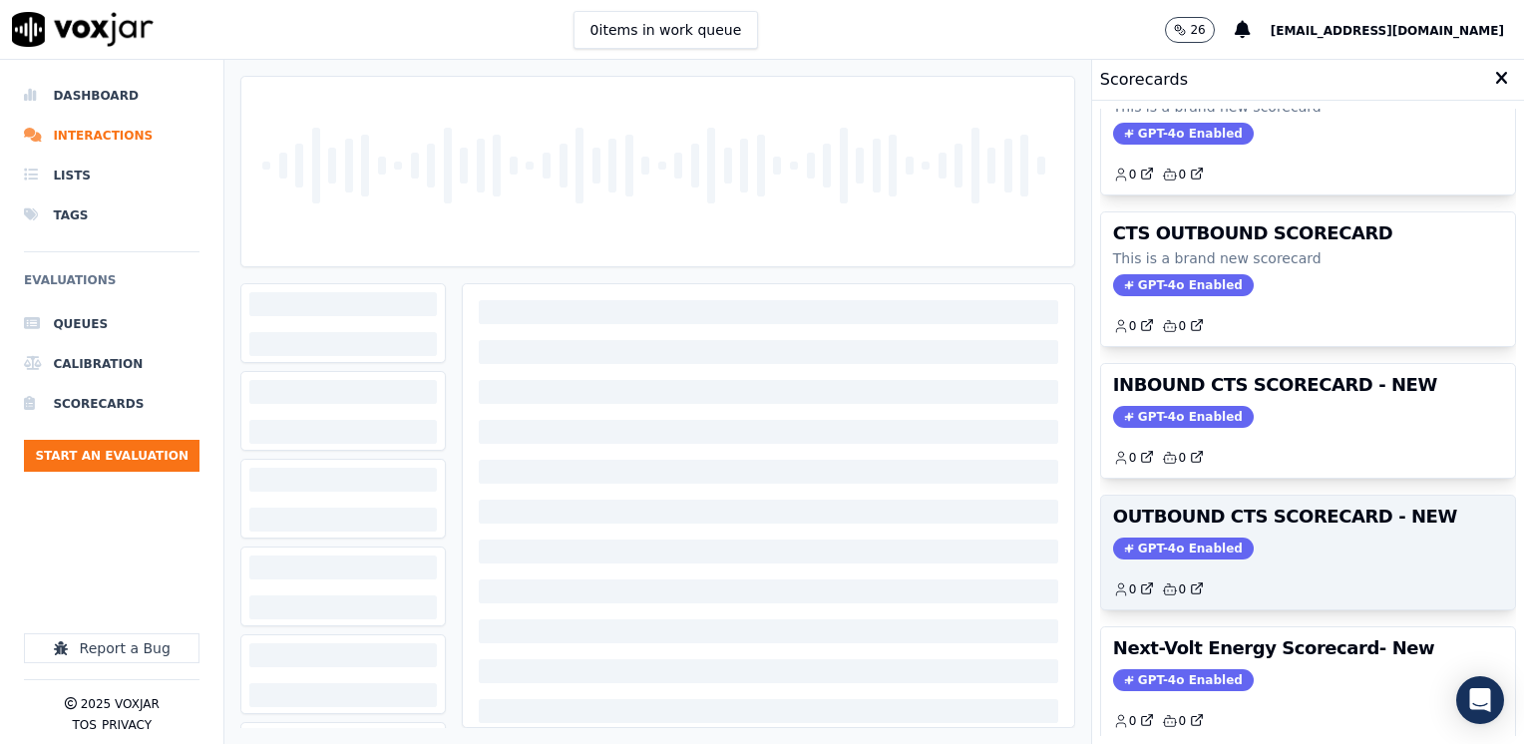
scroll to position [100, 0]
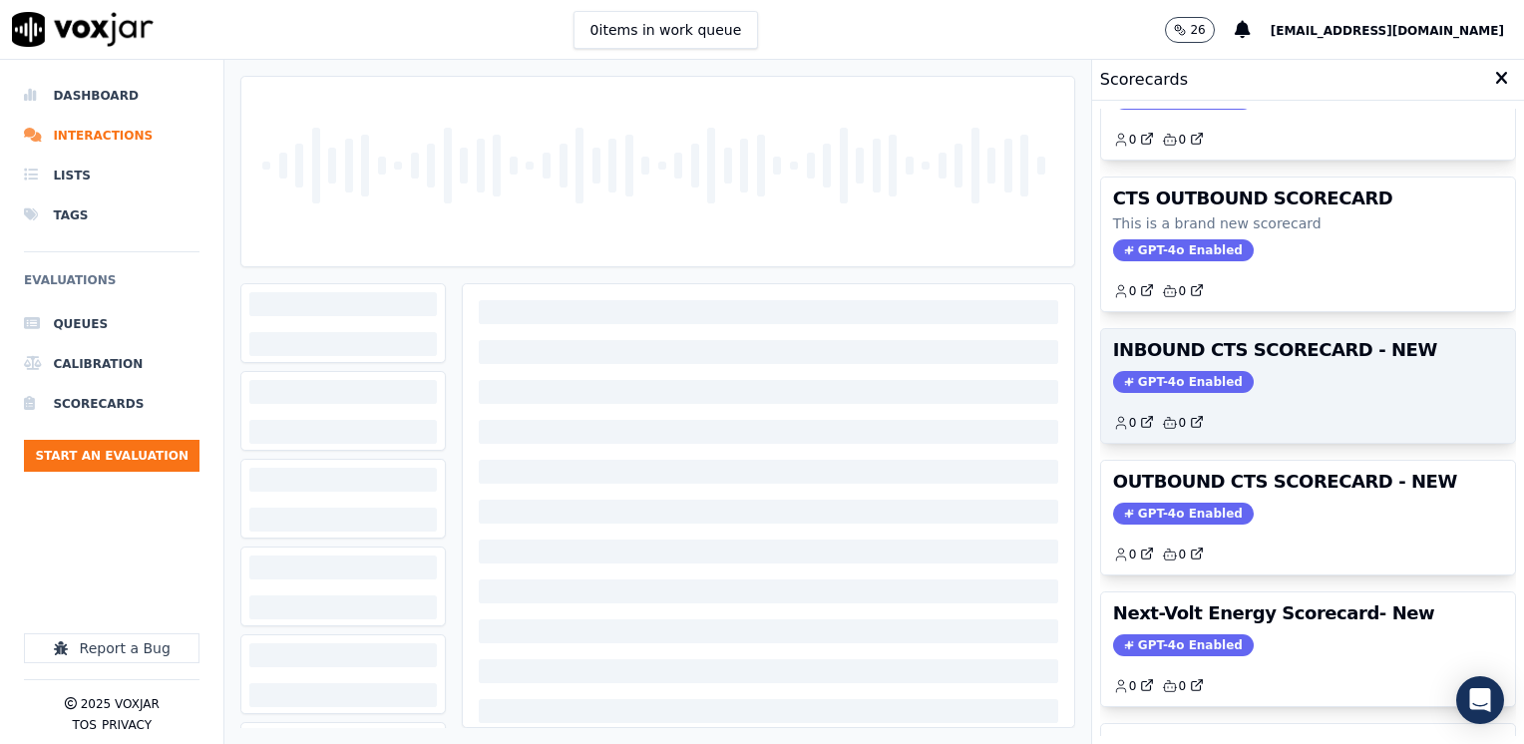
click at [1184, 381] on span "GPT-4o Enabled" at bounding box center [1183, 382] width 141 height 22
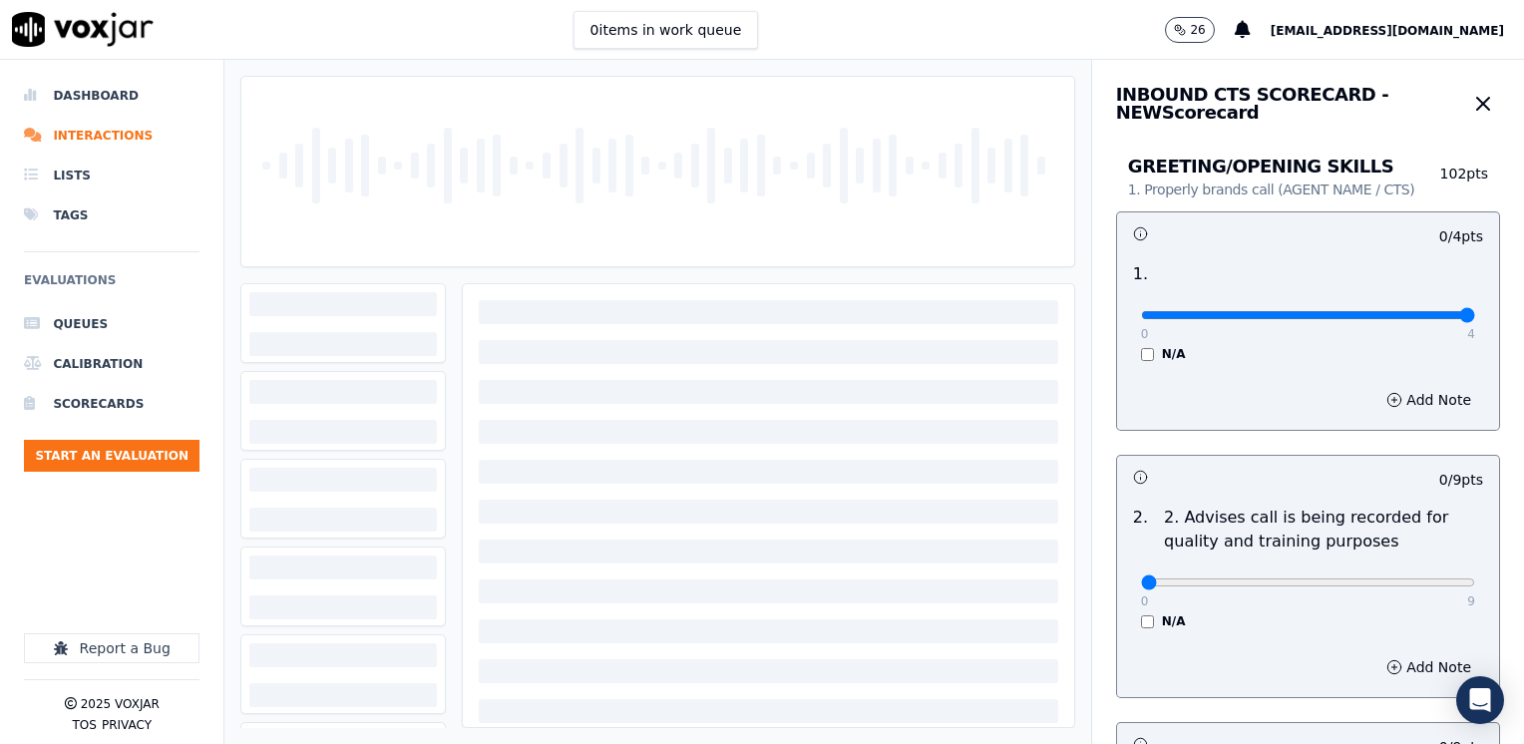
drag, startPoint x: 1127, startPoint y: 315, endPoint x: 1527, endPoint y: 314, distance: 399.8
type input "4"
click at [1475, 314] on input "range" at bounding box center [1308, 315] width 334 height 8
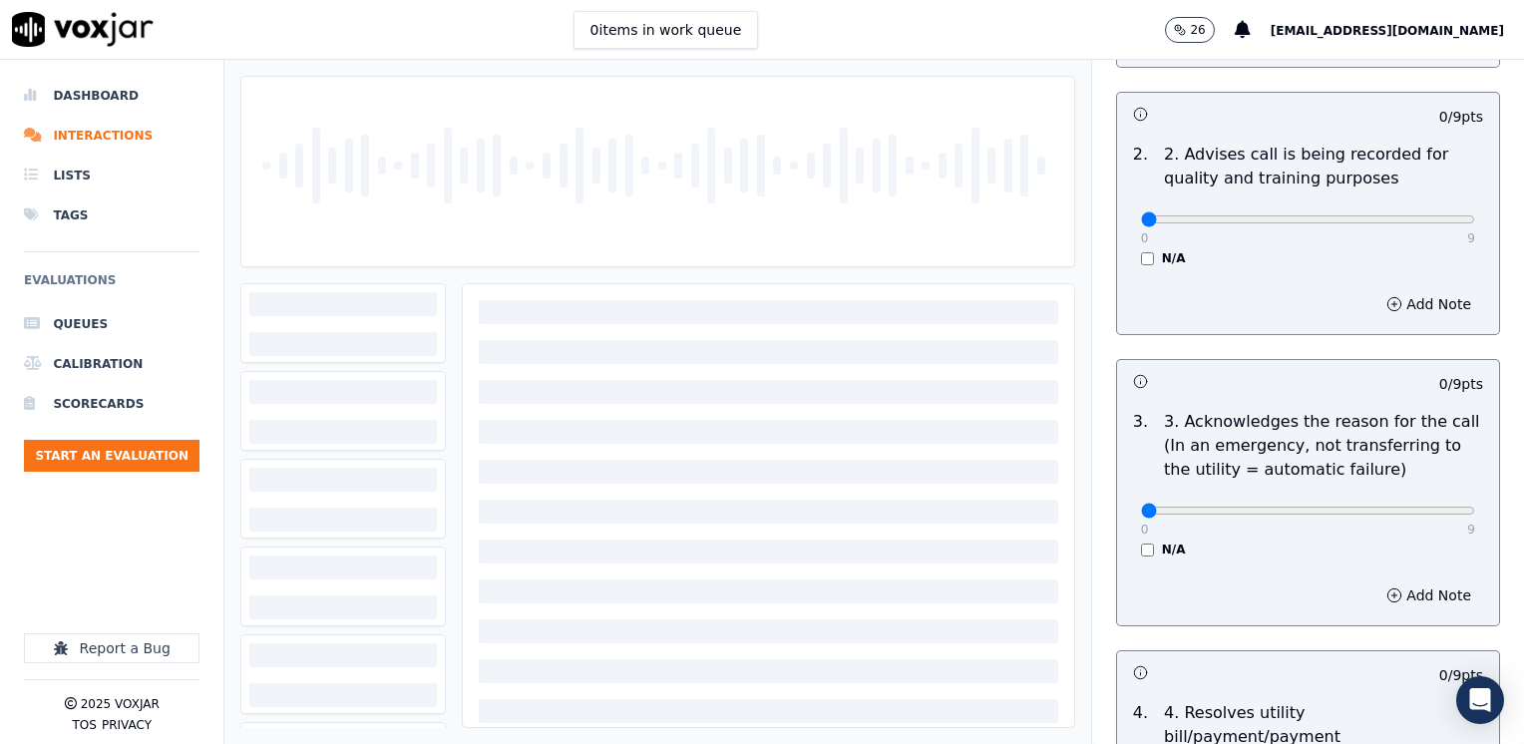
scroll to position [399, 0]
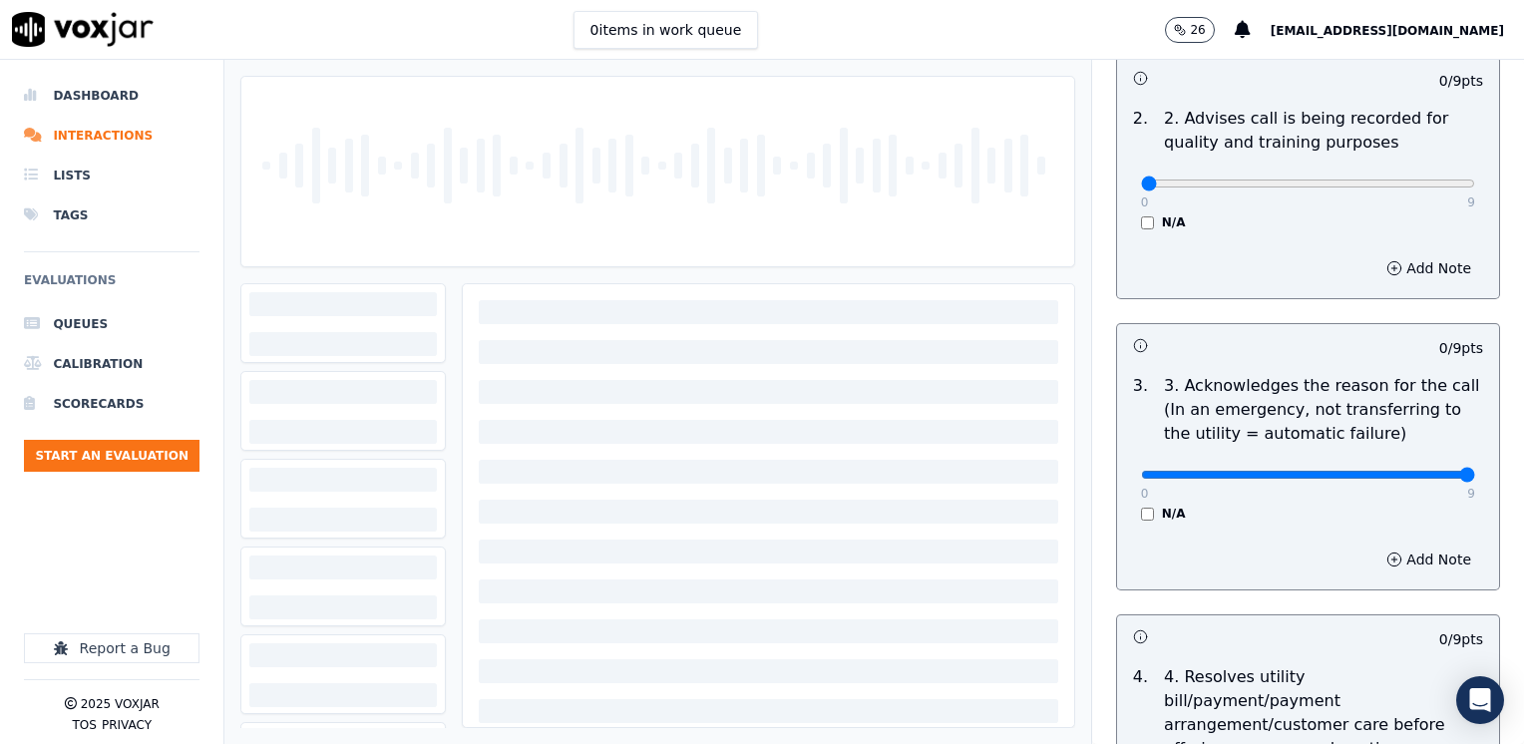
drag, startPoint x: 1129, startPoint y: 467, endPoint x: 1527, endPoint y: 467, distance: 397.8
type input "9"
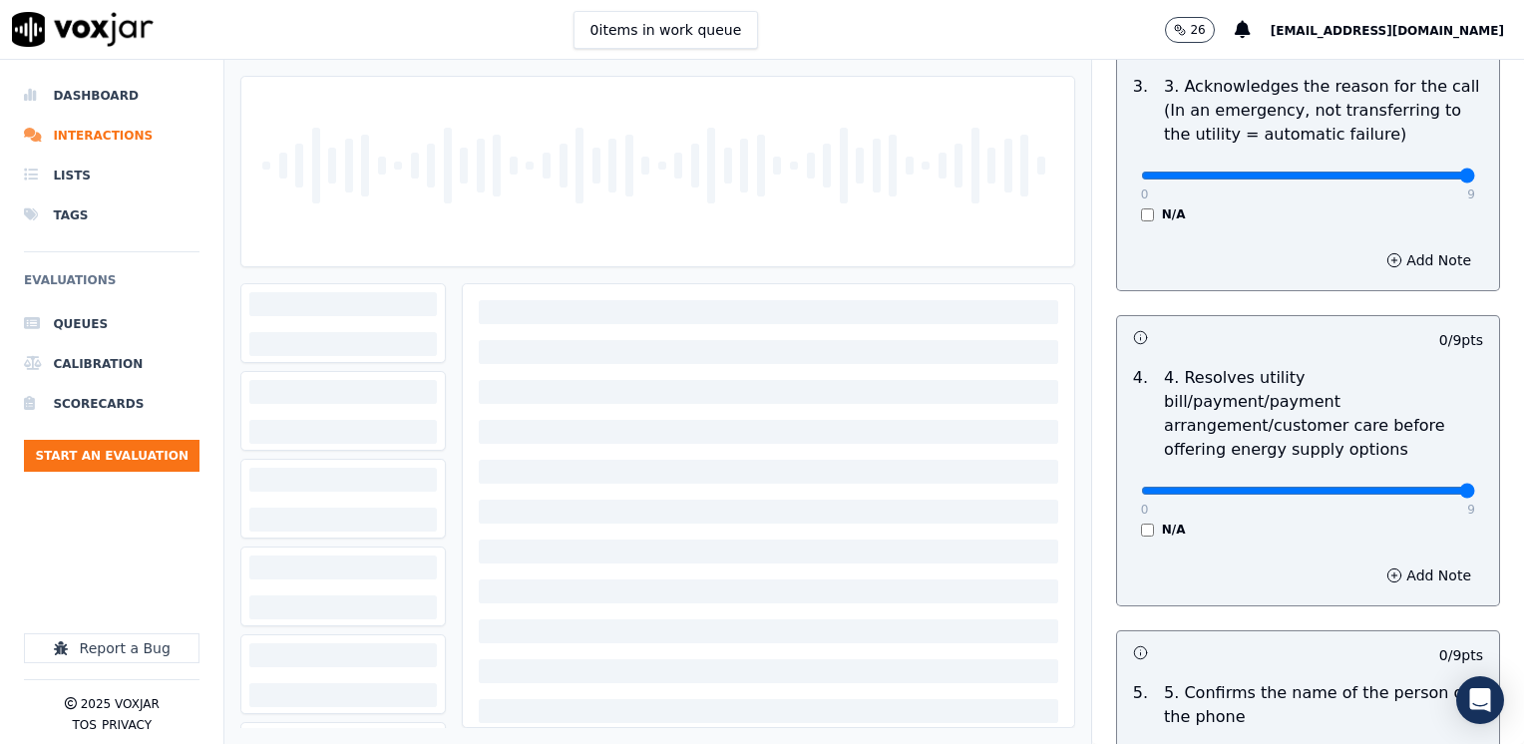
drag, startPoint x: 1130, startPoint y: 466, endPoint x: 1527, endPoint y: 493, distance: 397.8
type input "9"
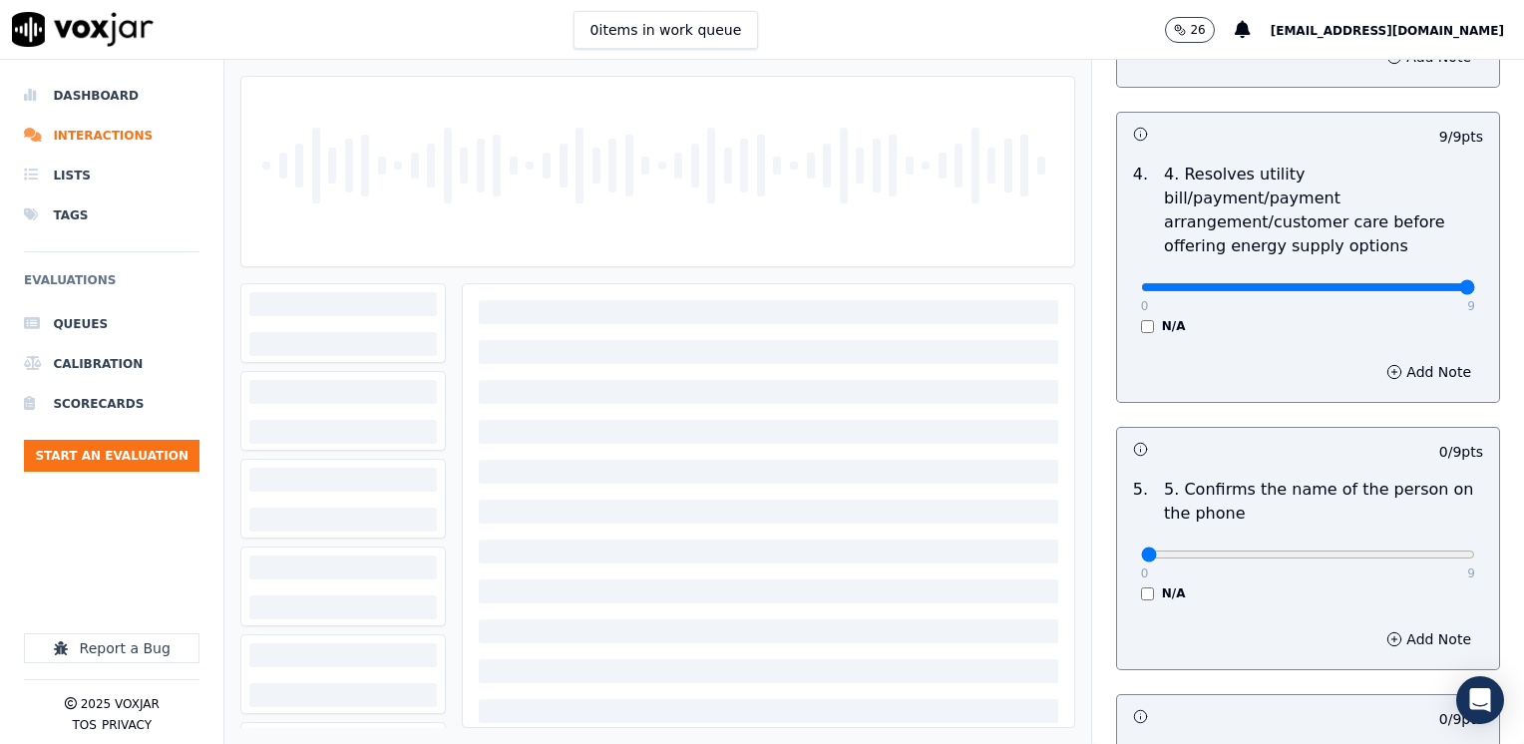
scroll to position [997, 0]
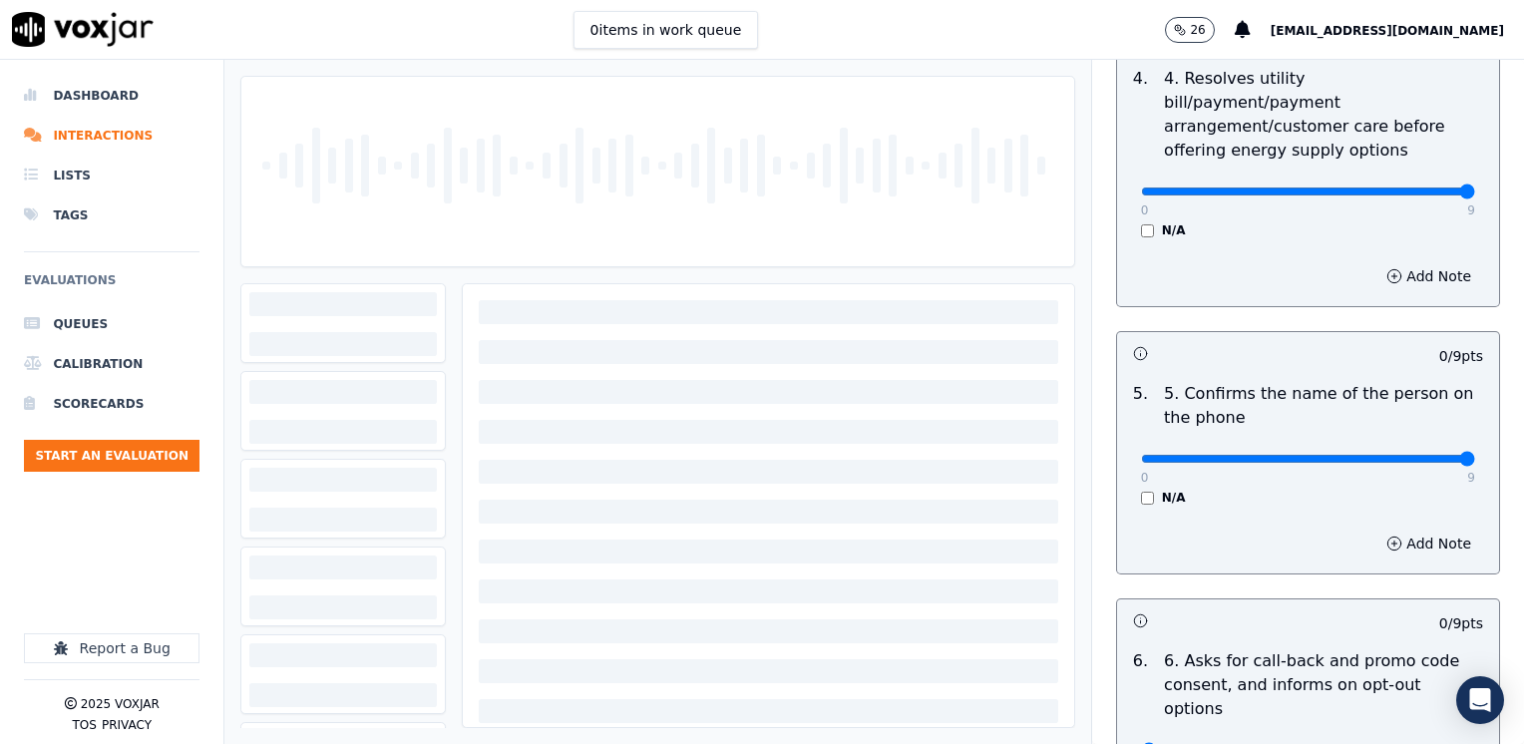
drag, startPoint x: 1125, startPoint y: 433, endPoint x: 1527, endPoint y: 413, distance: 402.3
type input "9"
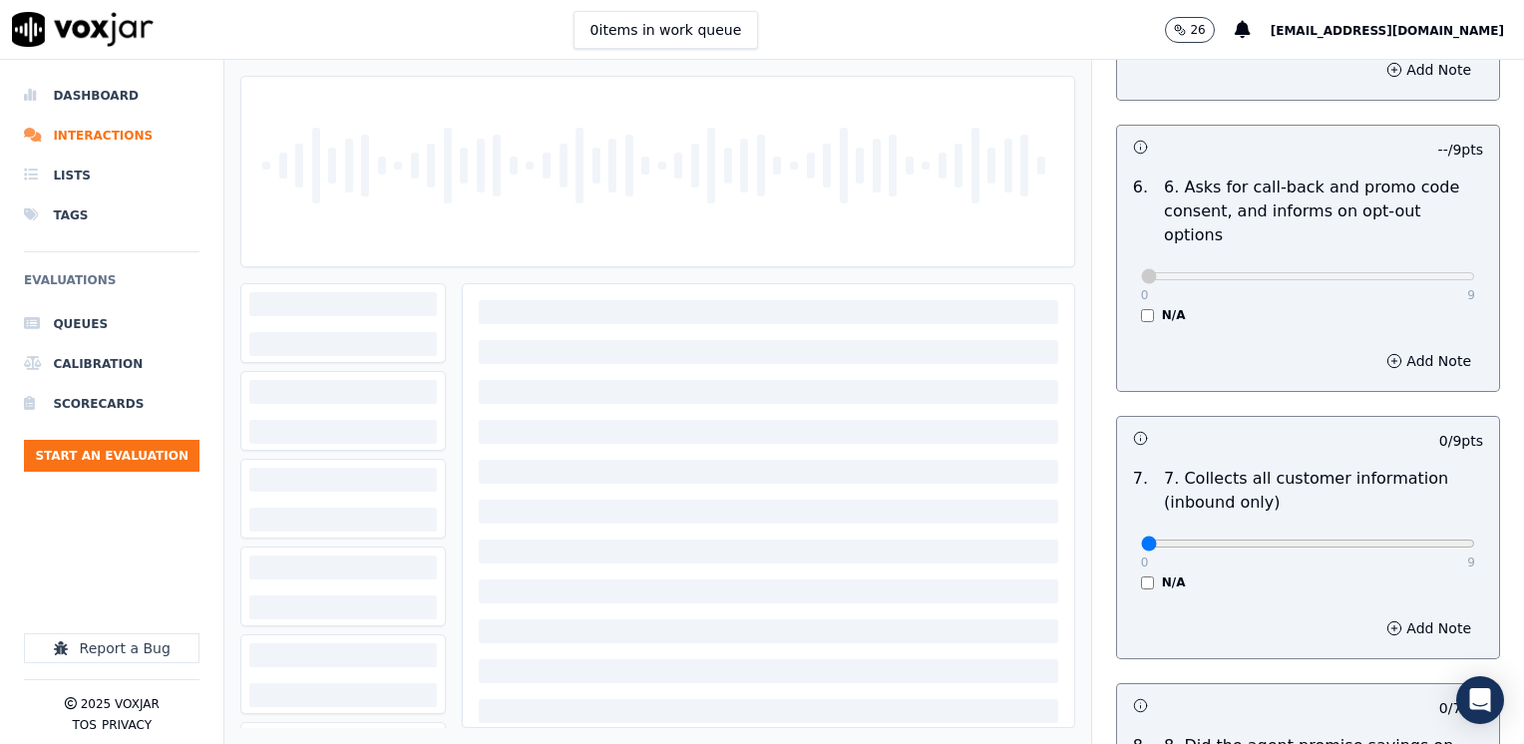
scroll to position [1595, 0]
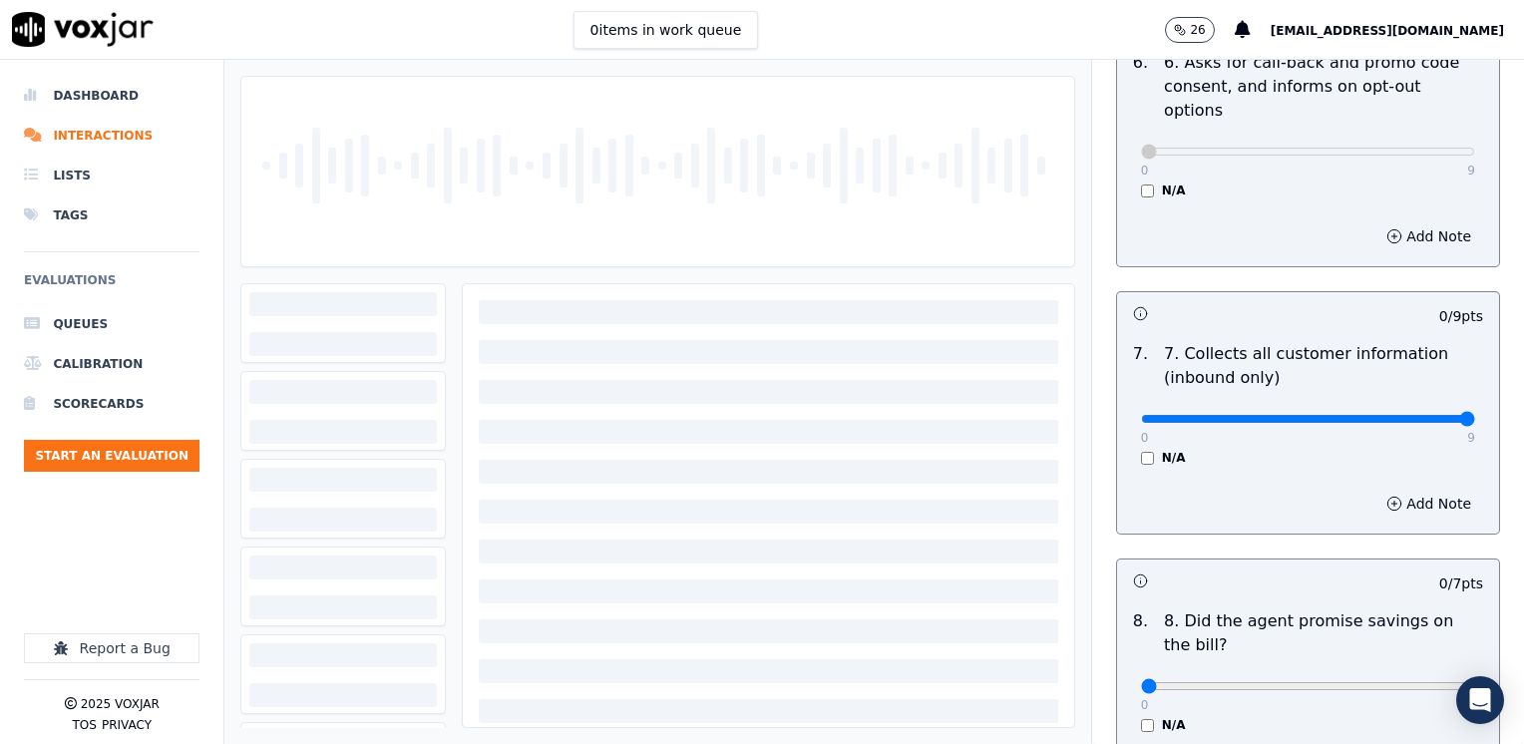
drag, startPoint x: 1128, startPoint y: 369, endPoint x: 1527, endPoint y: 365, distance: 398.9
type input "9"
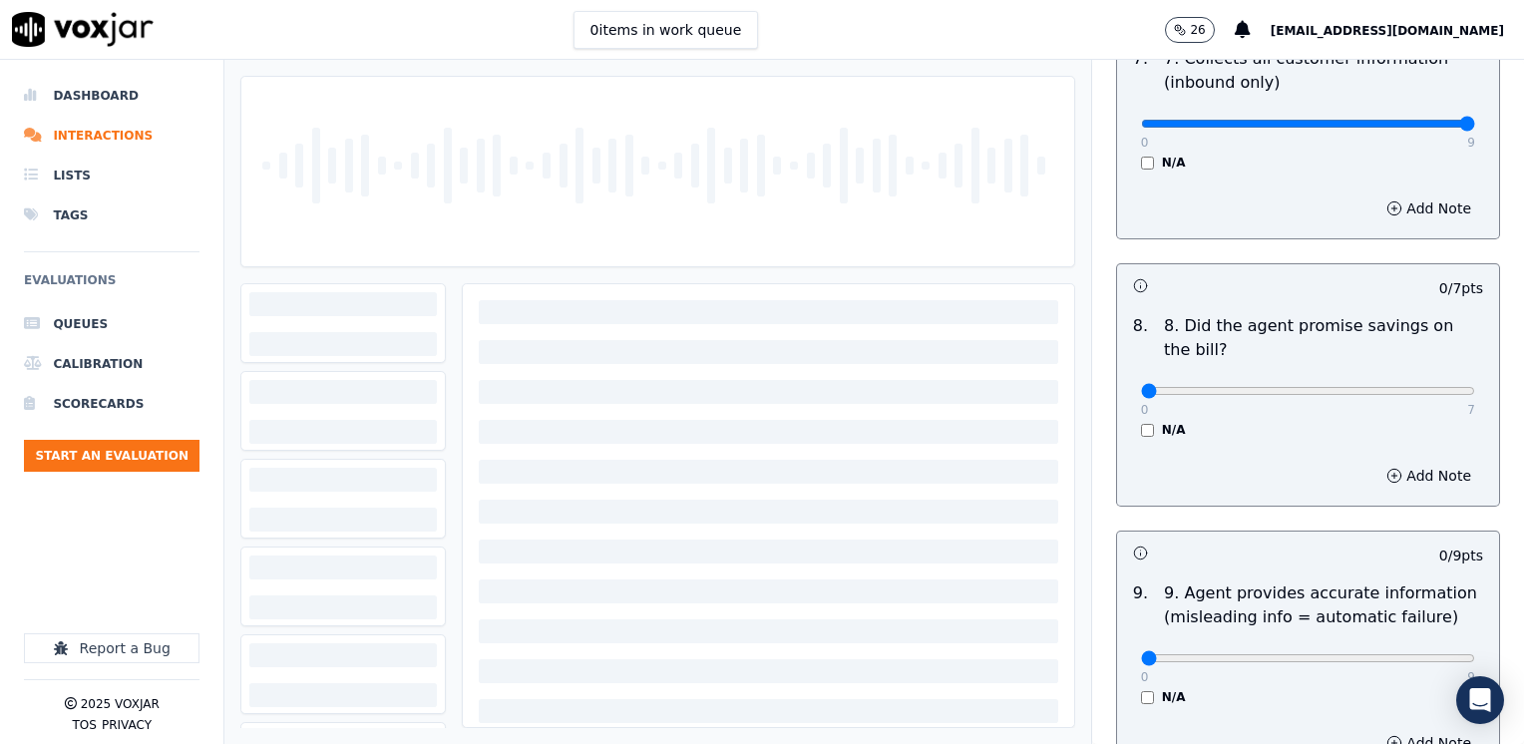
scroll to position [1894, 0]
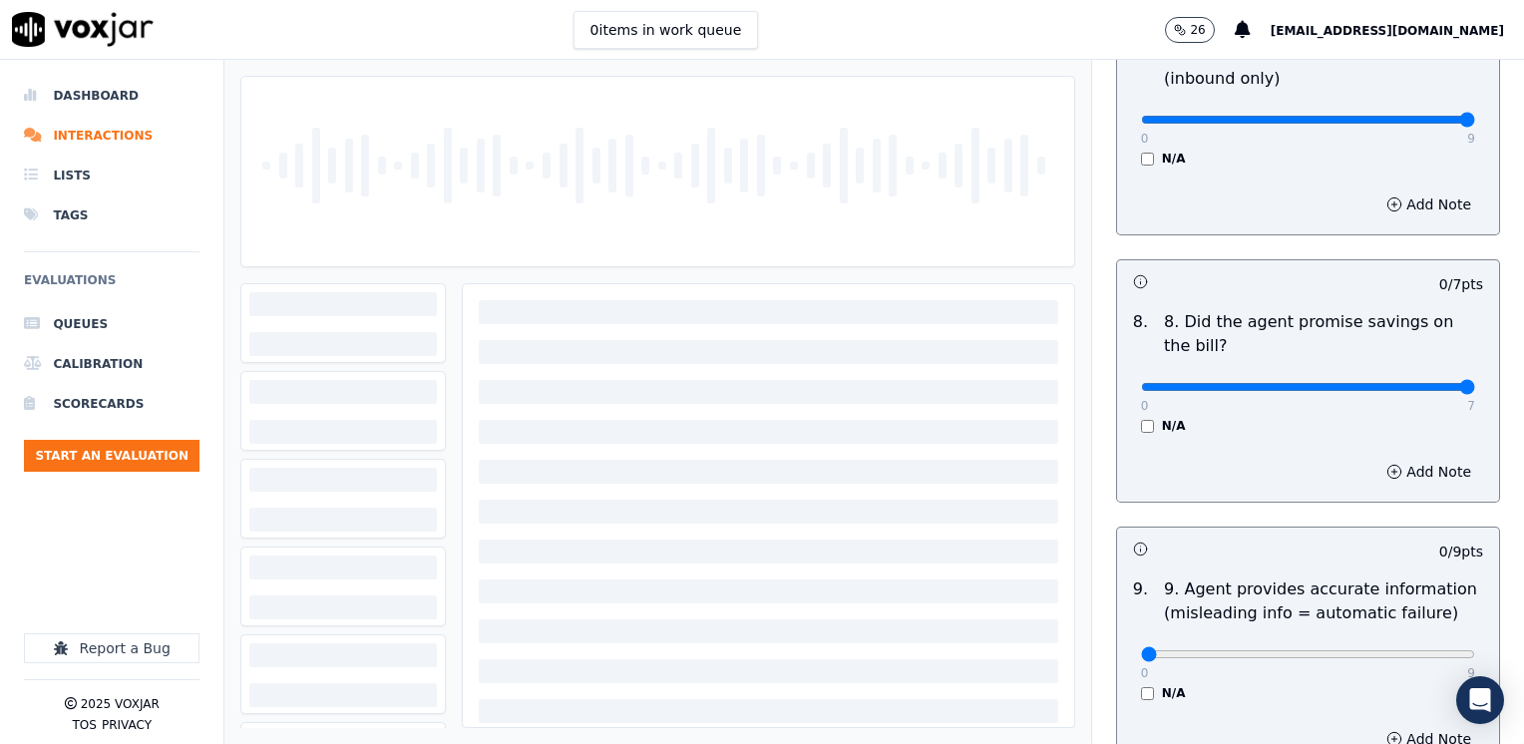
drag, startPoint x: 1128, startPoint y: 336, endPoint x: 1527, endPoint y: 337, distance: 398.8
type input "7"
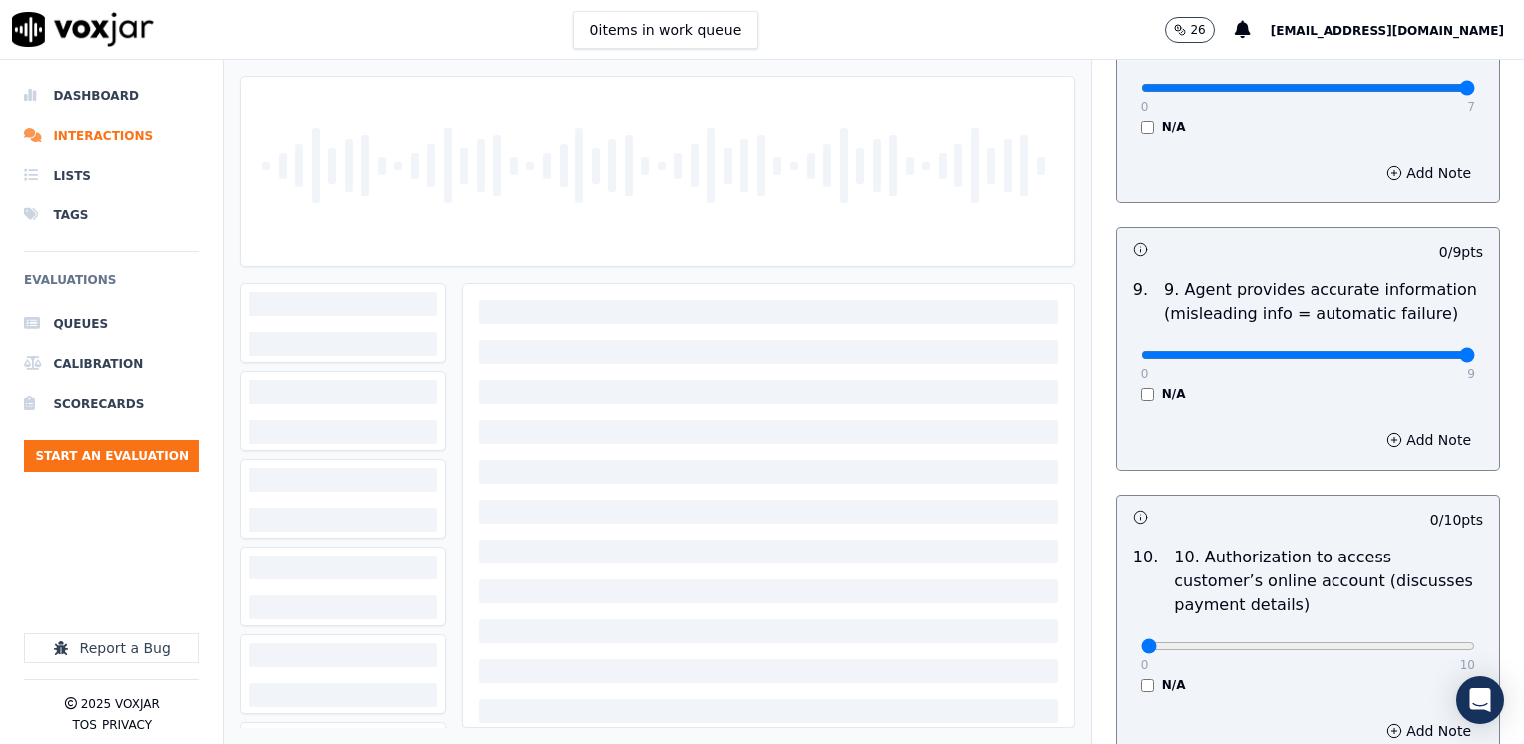
drag, startPoint x: 1128, startPoint y: 309, endPoint x: 1527, endPoint y: 305, distance: 398.9
type input "9"
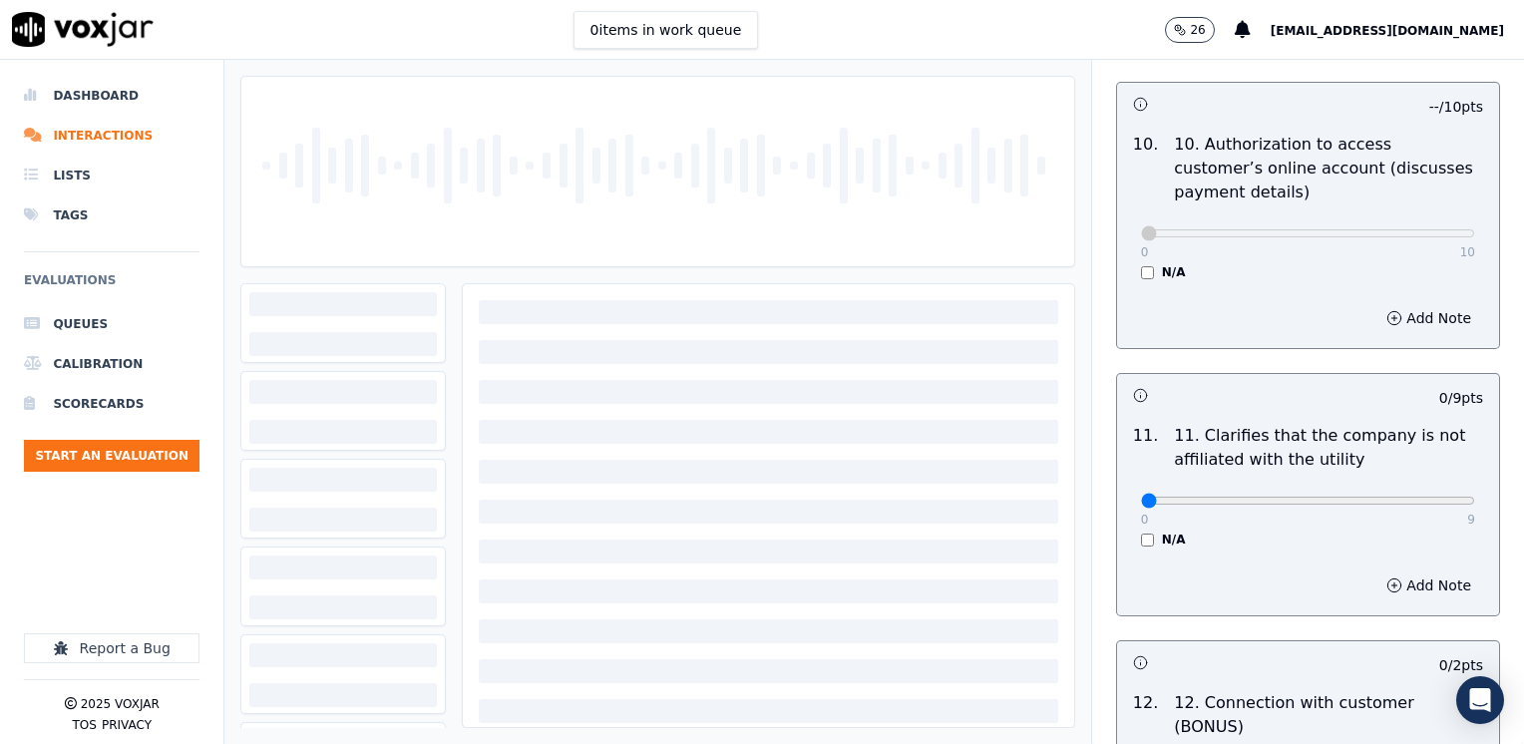
scroll to position [2692, 0]
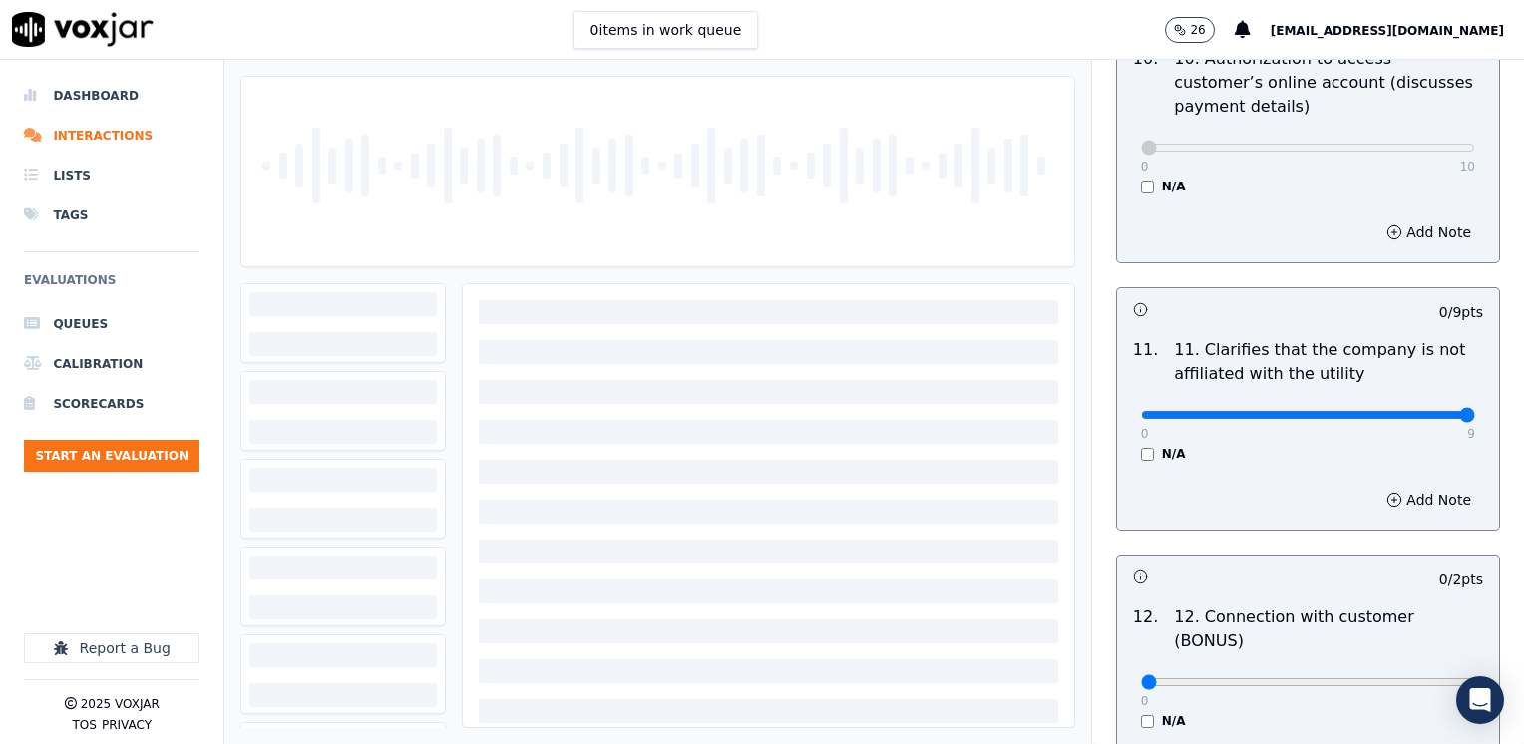
drag, startPoint x: 1129, startPoint y: 356, endPoint x: 1523, endPoint y: 388, distance: 395.1
type input "9"
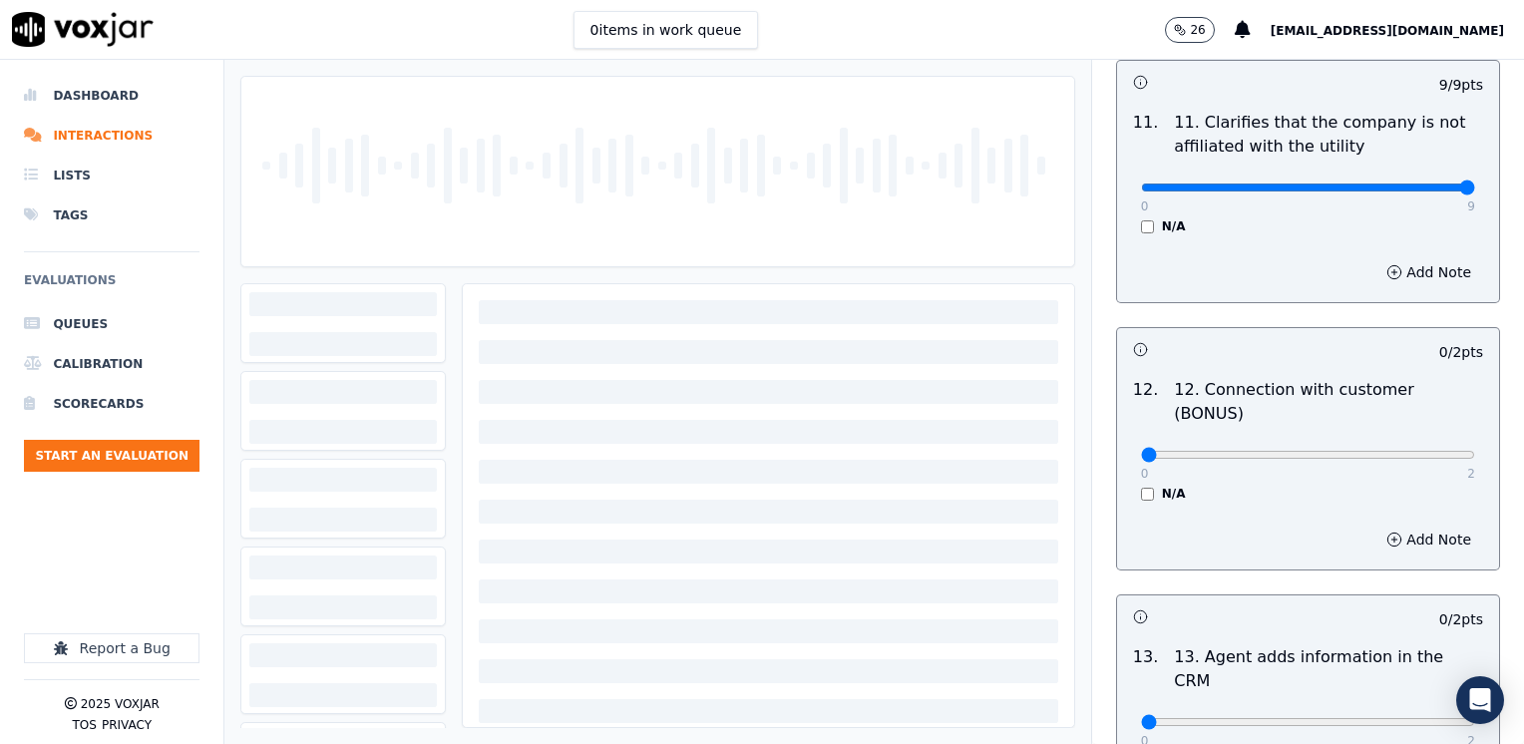
scroll to position [3091, 0]
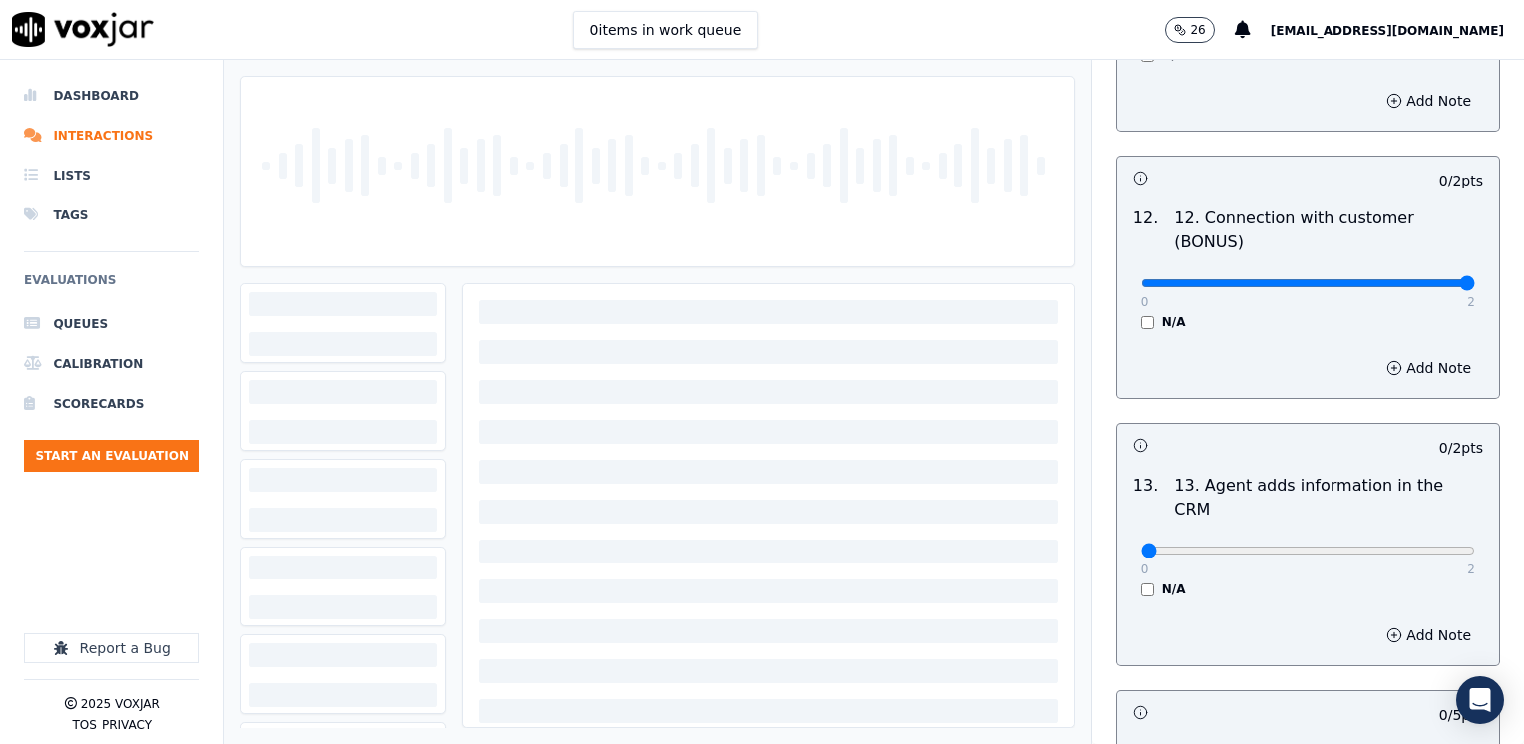
drag, startPoint x: 1135, startPoint y: 205, endPoint x: 1527, endPoint y: 213, distance: 391.9
type input "2"
drag, startPoint x: 1130, startPoint y: 451, endPoint x: 1527, endPoint y: 457, distance: 396.9
type input "2"
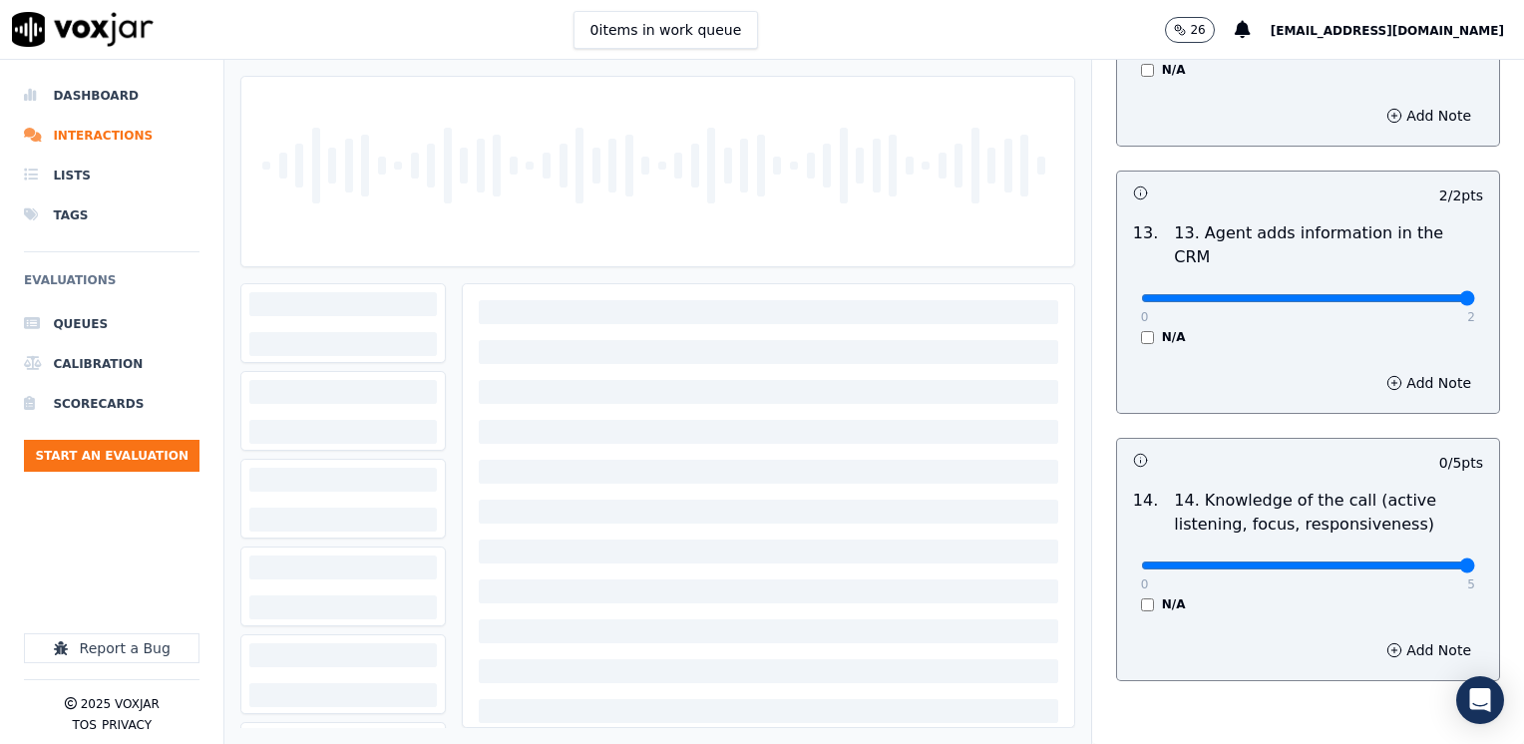
drag, startPoint x: 1129, startPoint y: 465, endPoint x: 1527, endPoint y: 489, distance: 398.6
type input "5"
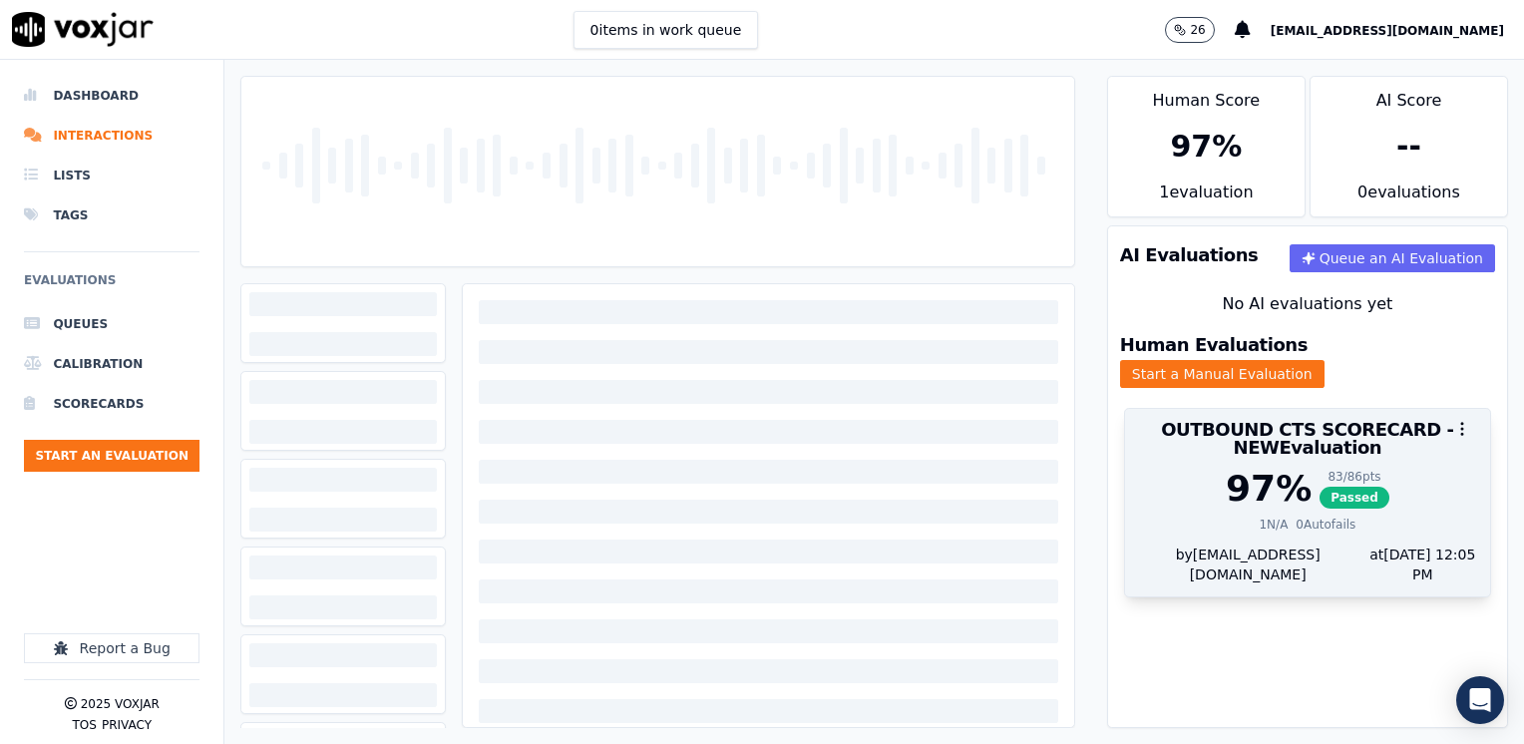
click at [1260, 484] on div "97 %" at bounding box center [1268, 489] width 86 height 40
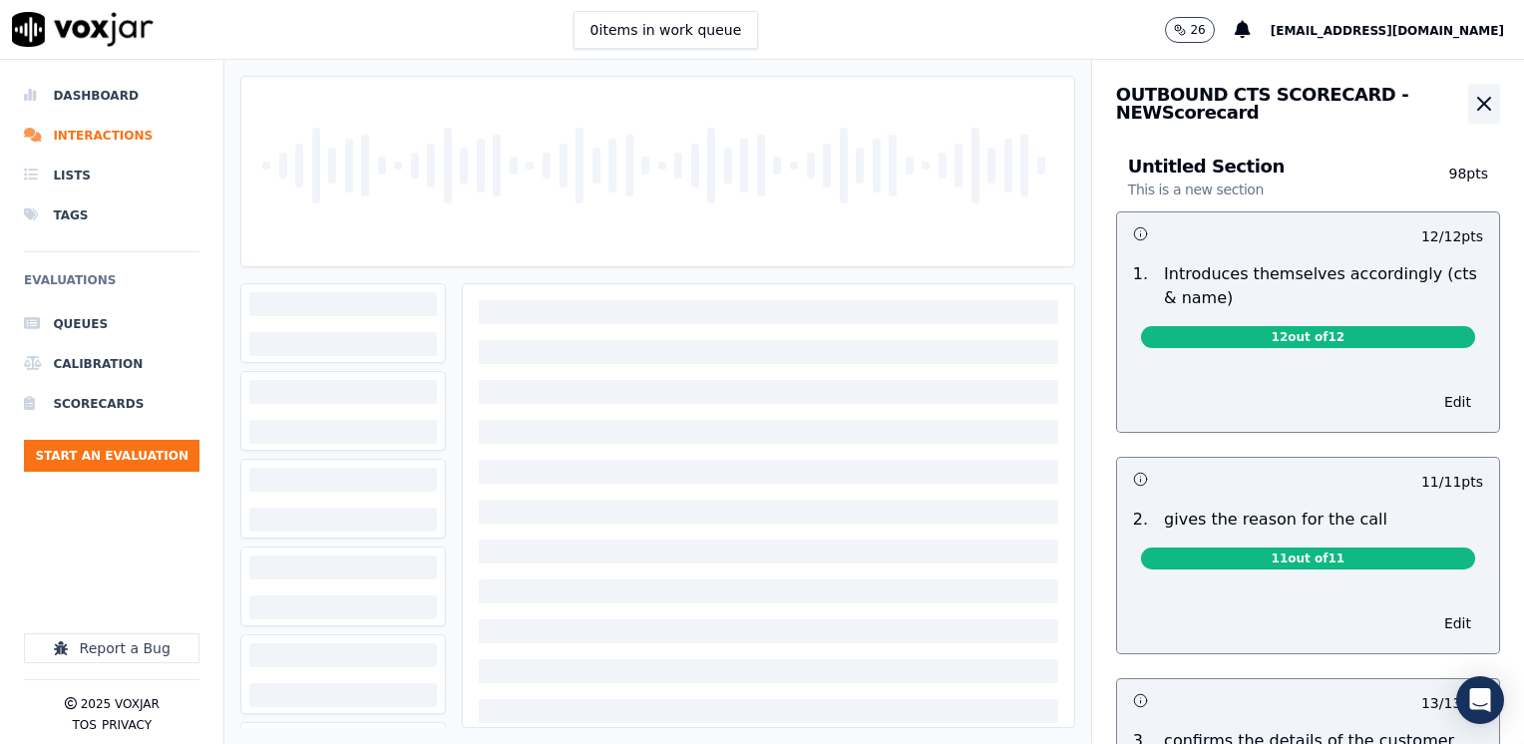
click at [1472, 102] on icon "button" at bounding box center [1484, 104] width 24 height 24
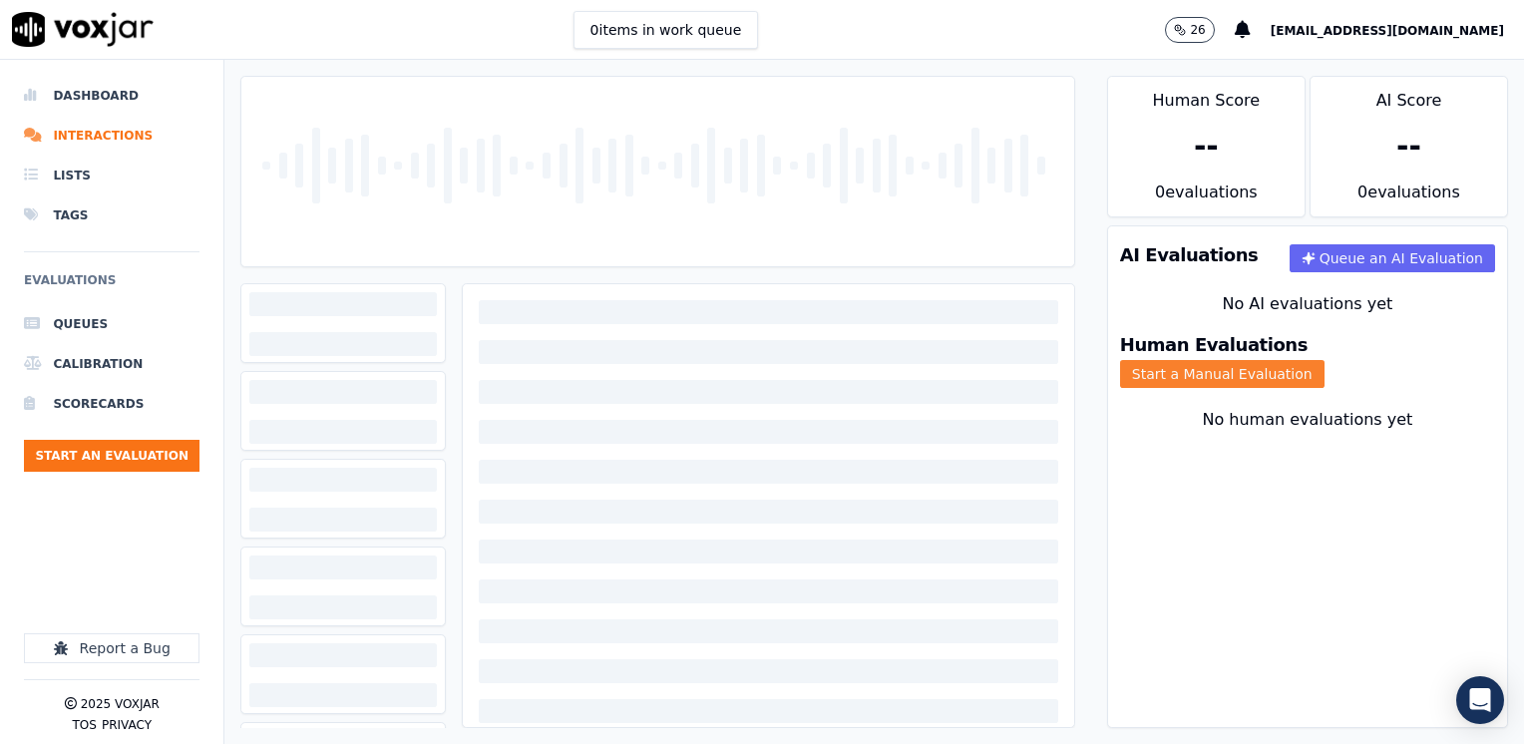
click at [1324, 361] on button "Start a Manual Evaluation" at bounding box center [1222, 374] width 204 height 28
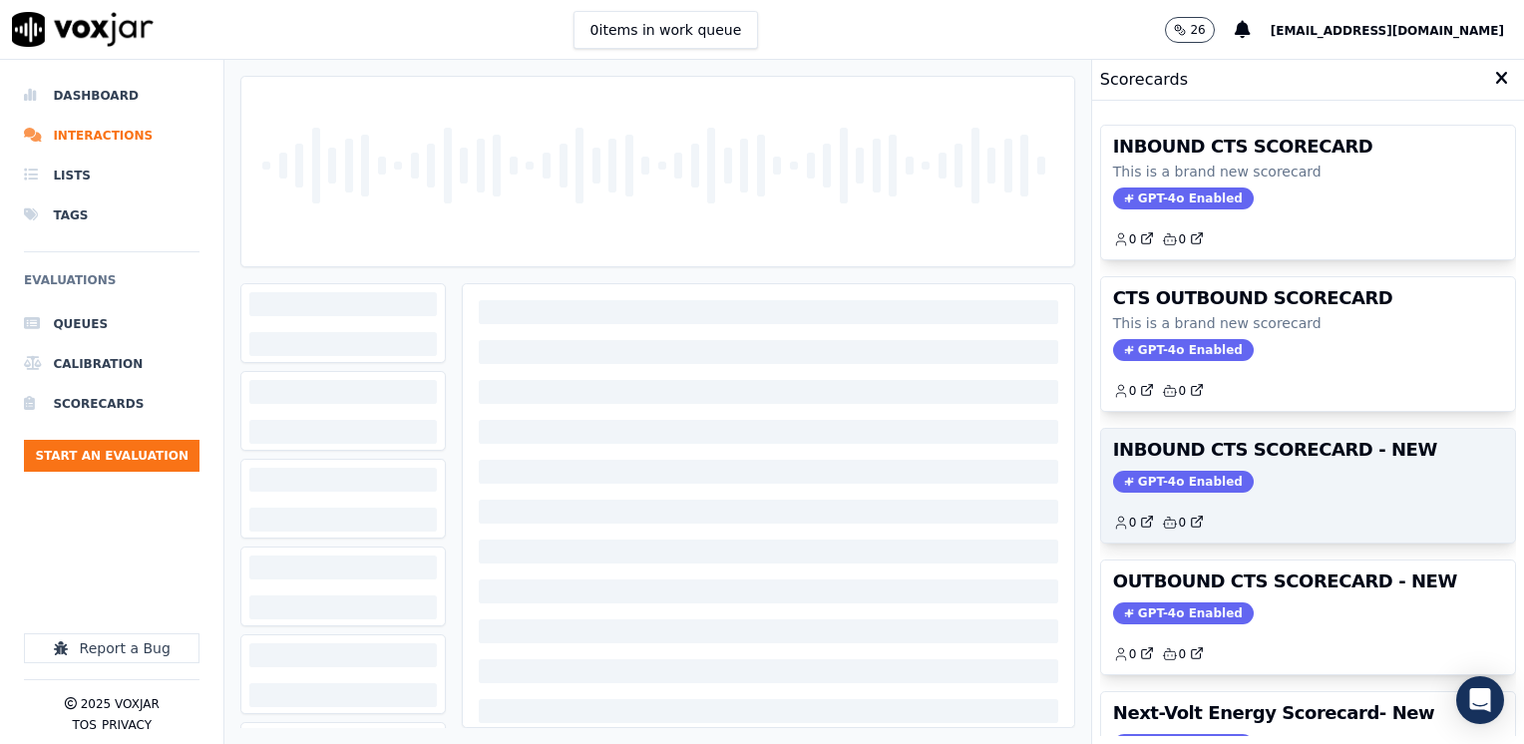
click at [1182, 471] on span "GPT-4o Enabled" at bounding box center [1183, 482] width 141 height 22
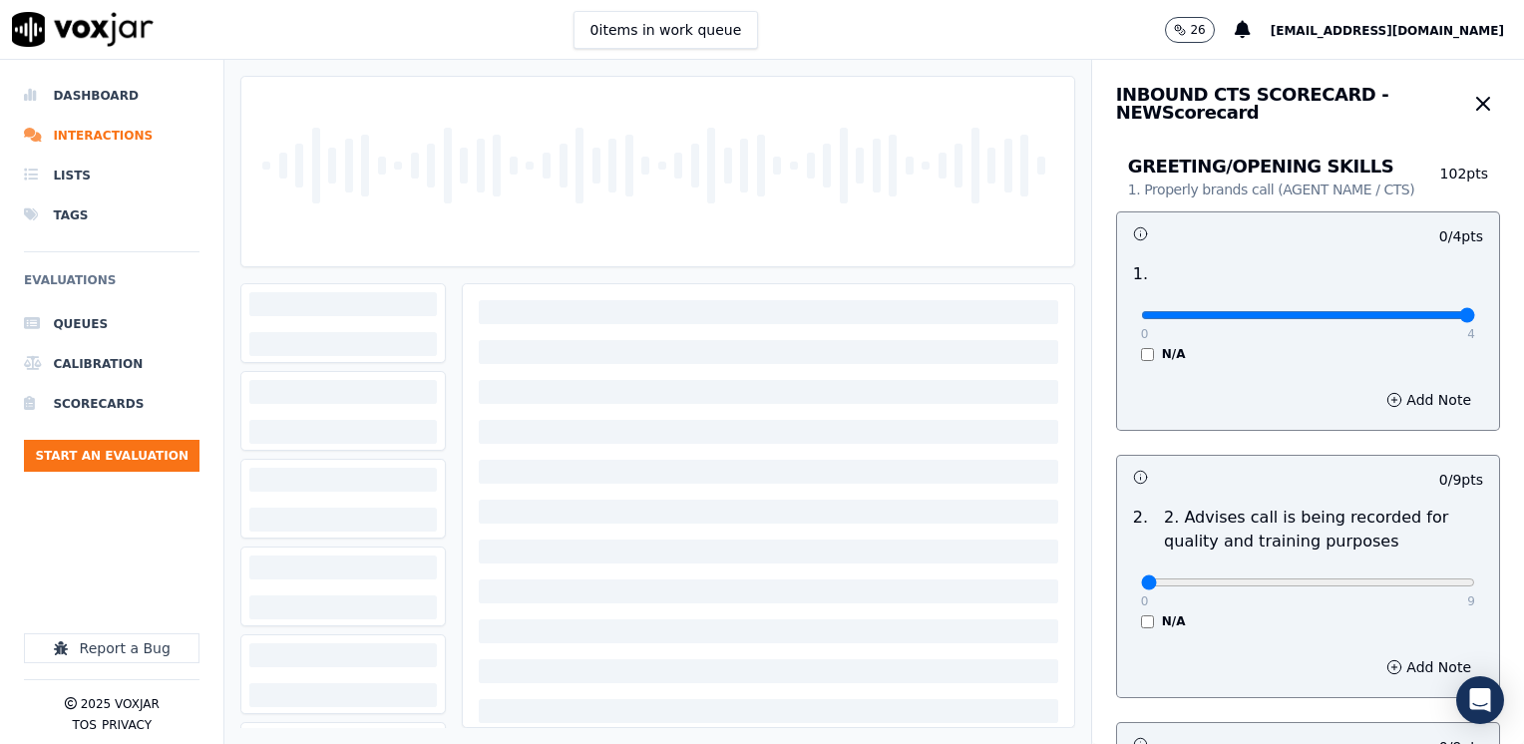
drag, startPoint x: 1126, startPoint y: 313, endPoint x: 1469, endPoint y: 413, distance: 357.2
type input "4"
click at [1475, 319] on input "range" at bounding box center [1308, 315] width 334 height 8
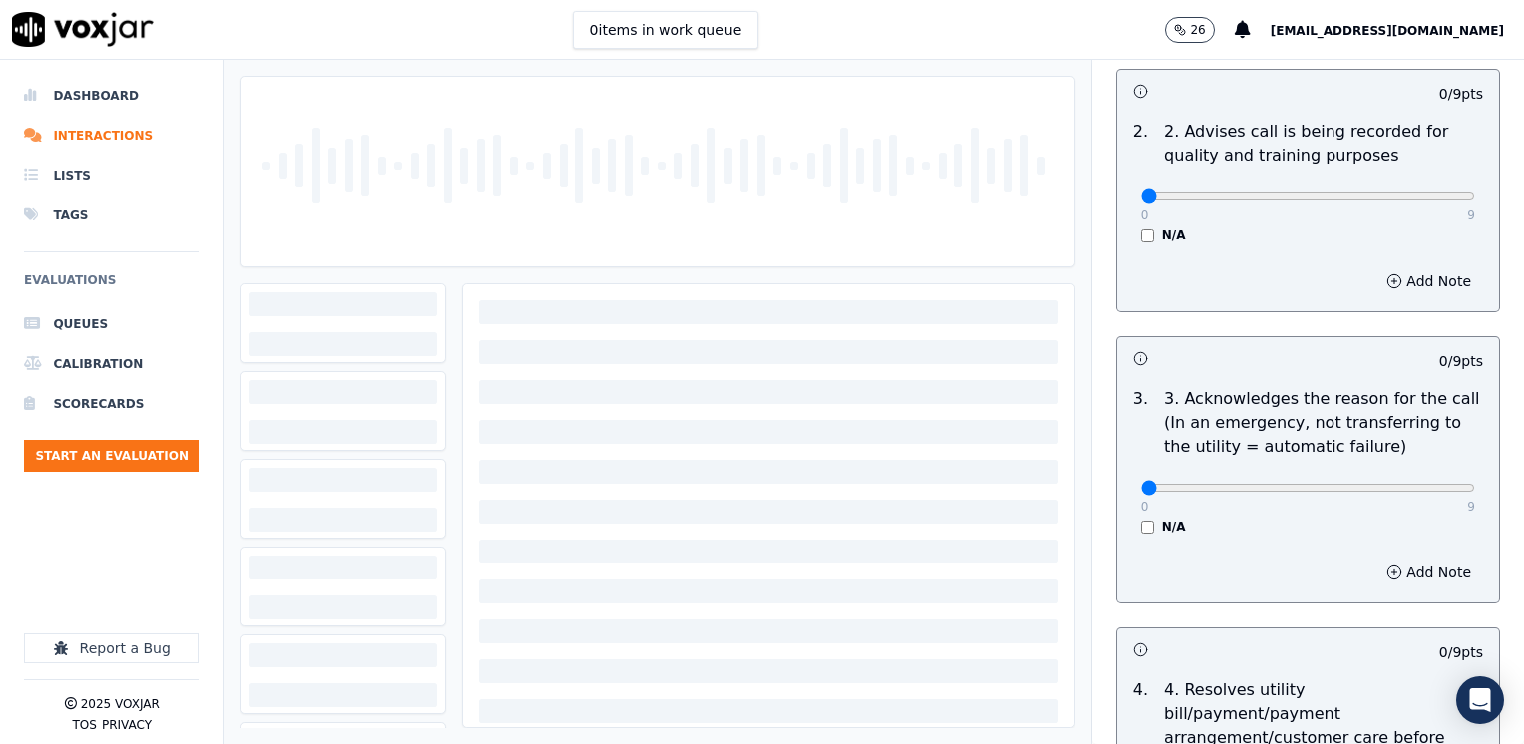
scroll to position [399, 0]
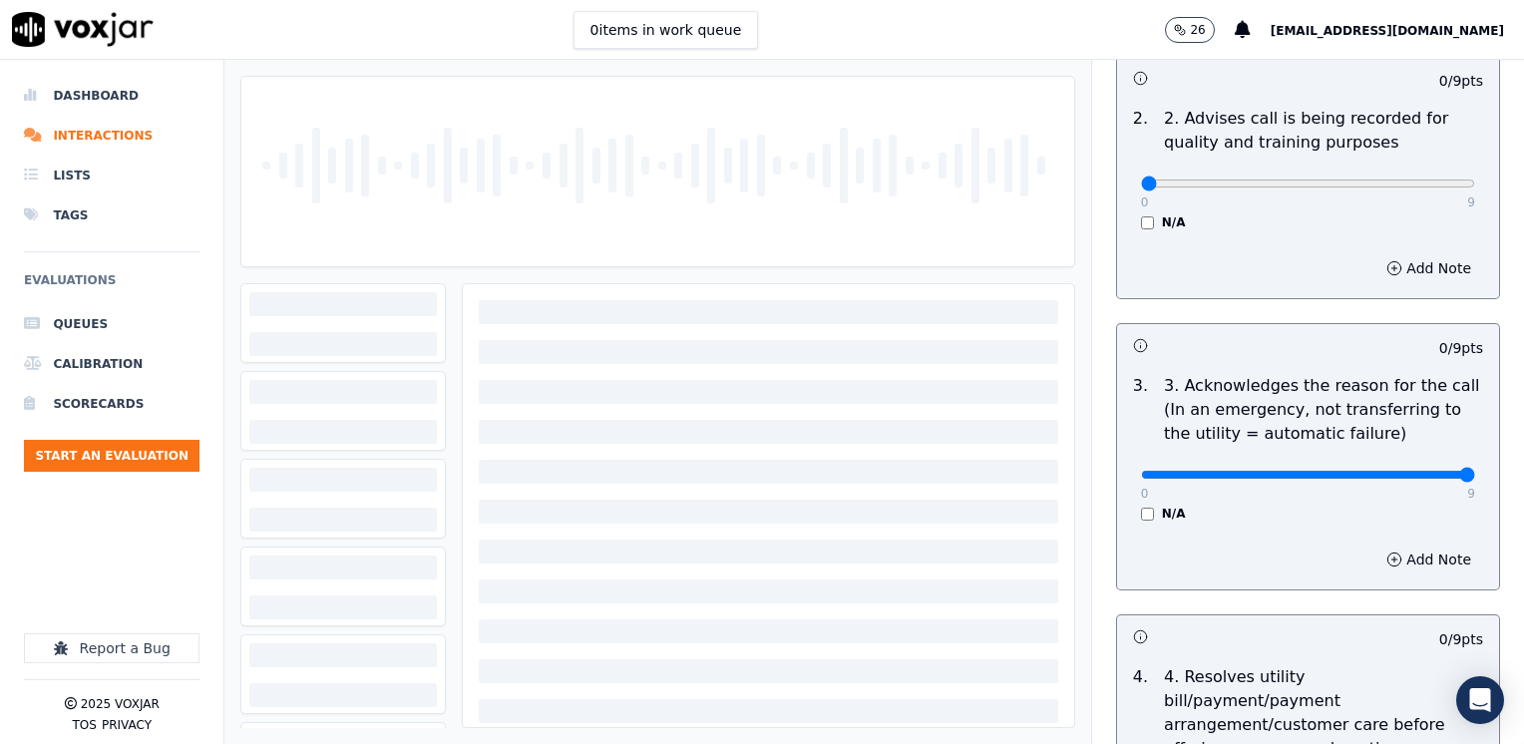
drag, startPoint x: 1133, startPoint y: 469, endPoint x: 1527, endPoint y: 469, distance: 393.9
type input "9"
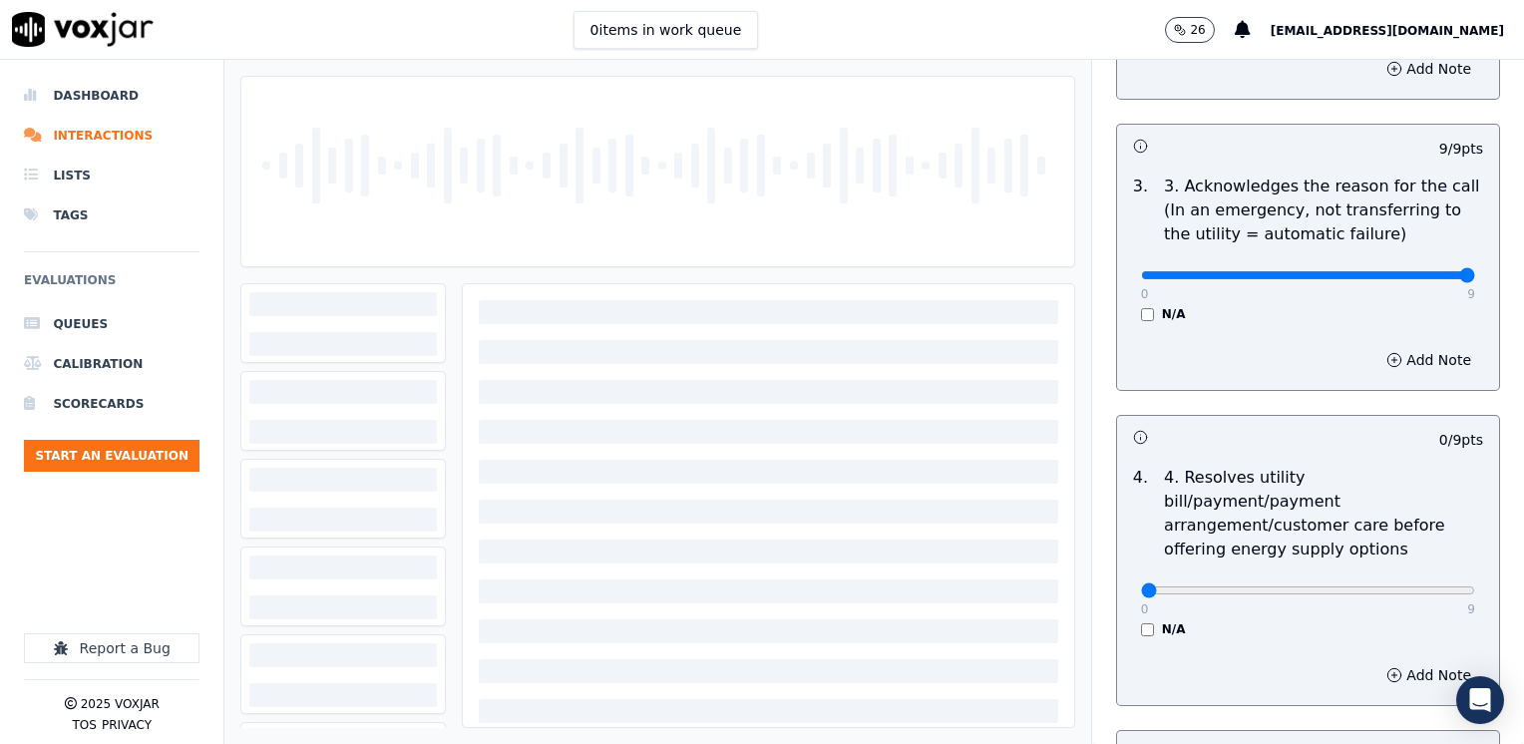
scroll to position [798, 0]
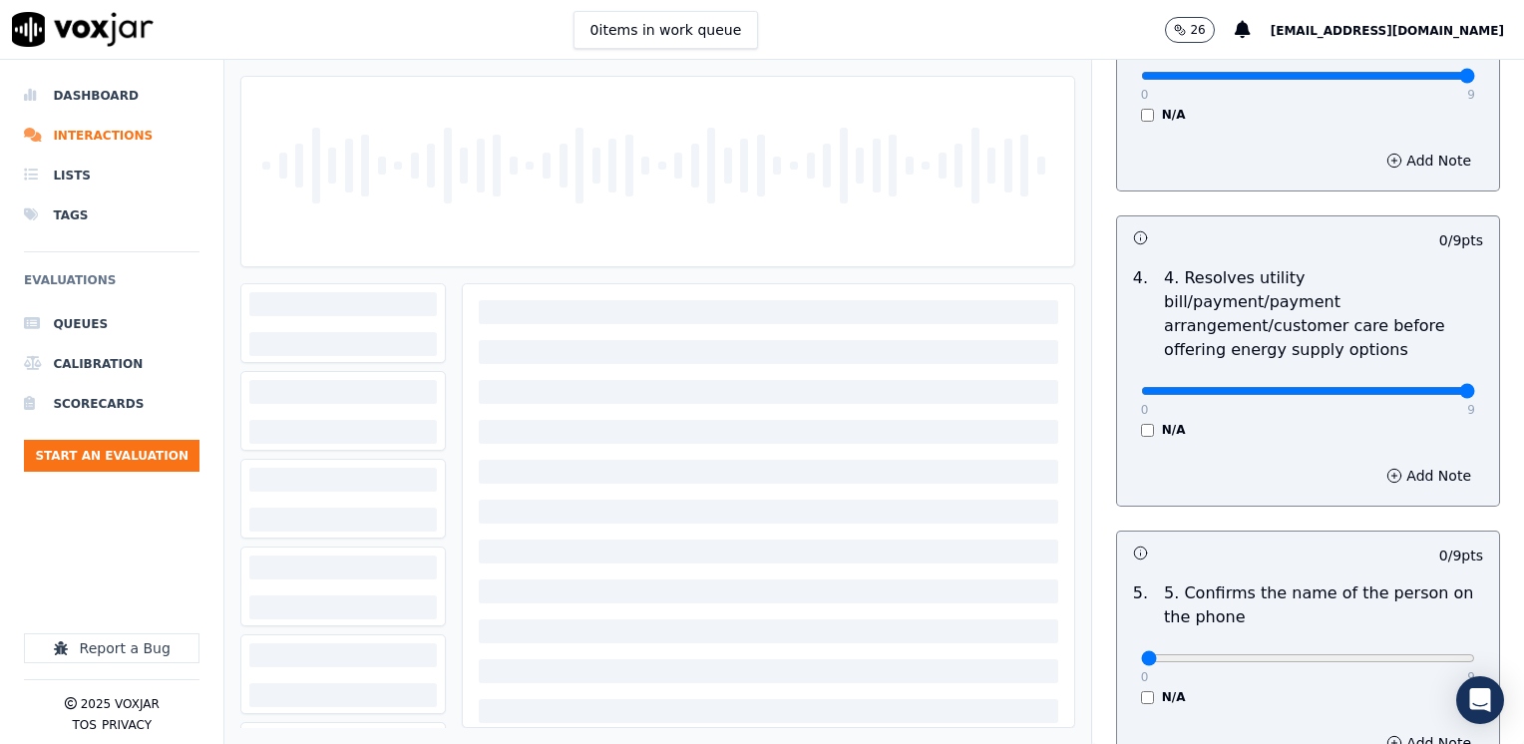
drag, startPoint x: 1129, startPoint y: 365, endPoint x: 1527, endPoint y: 365, distance: 397.8
type input "9"
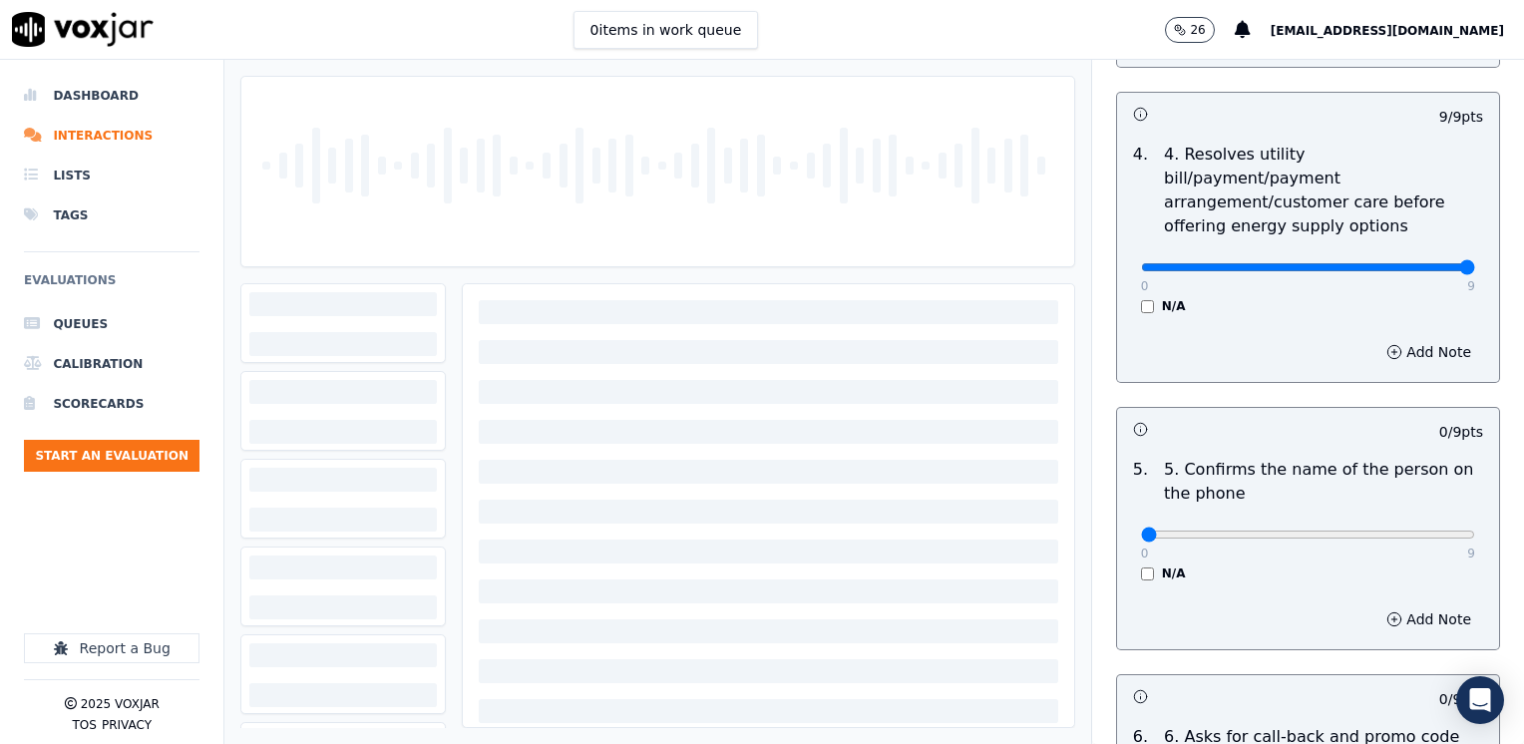
scroll to position [997, 0]
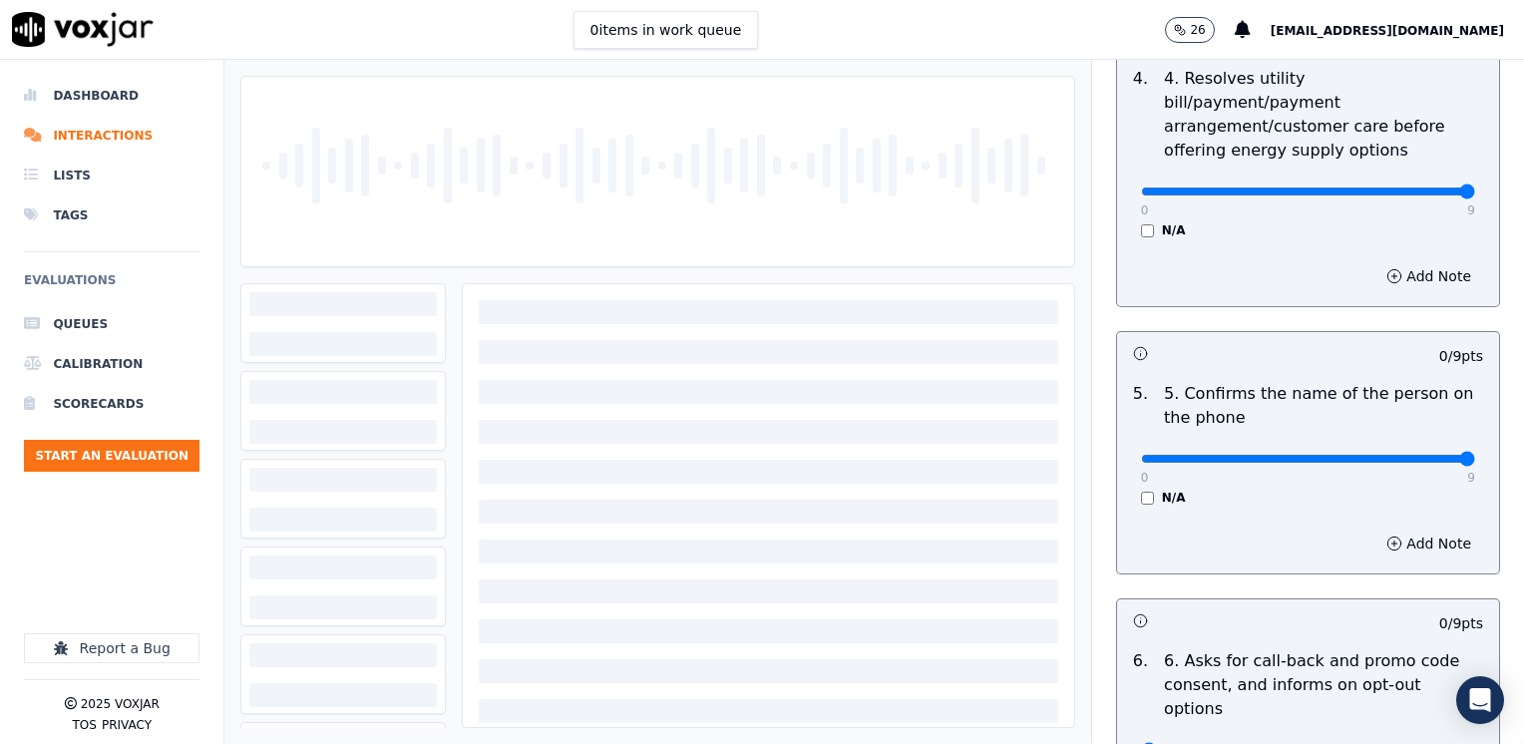
drag, startPoint x: 1130, startPoint y: 437, endPoint x: 1527, endPoint y: 449, distance: 397.0
type input "9"
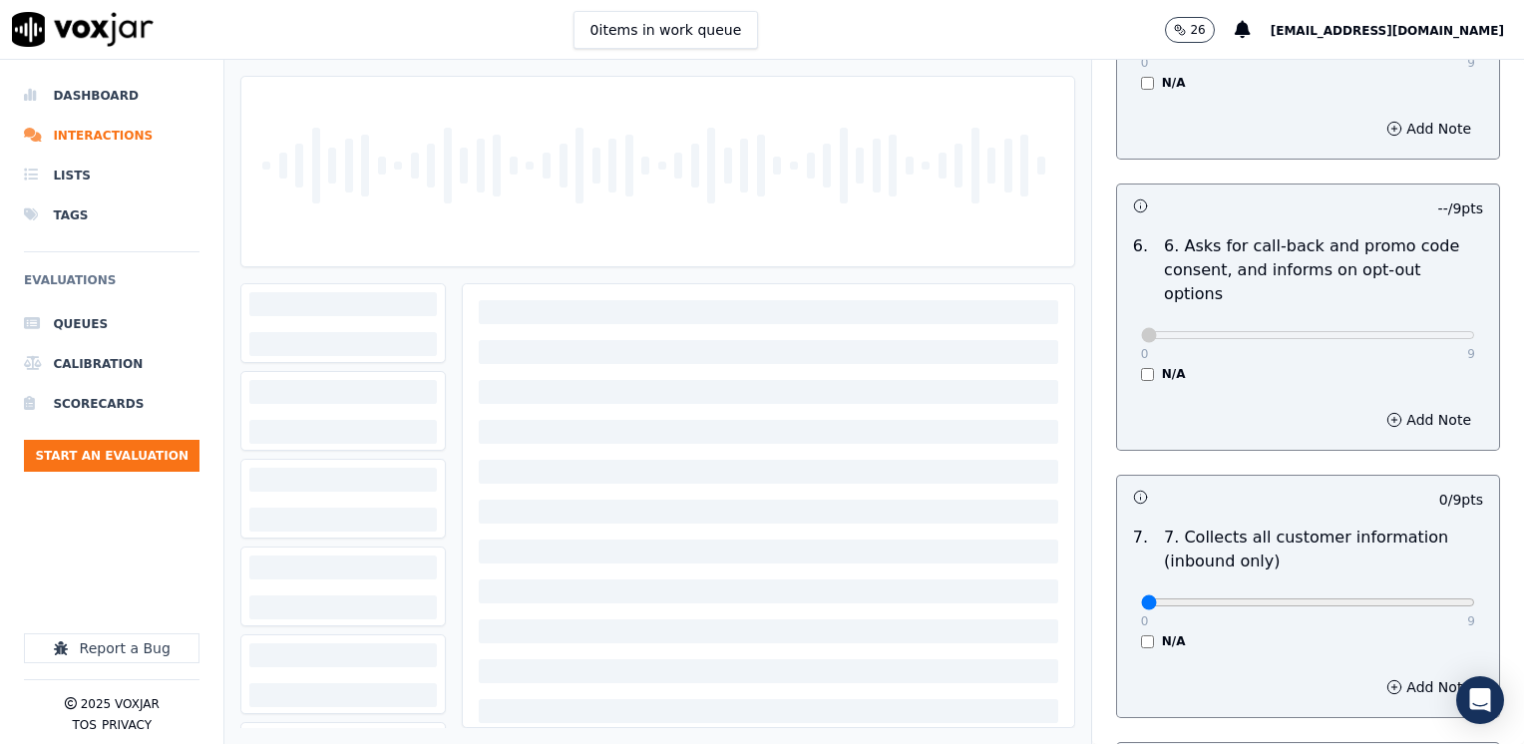
scroll to position [1496, 0]
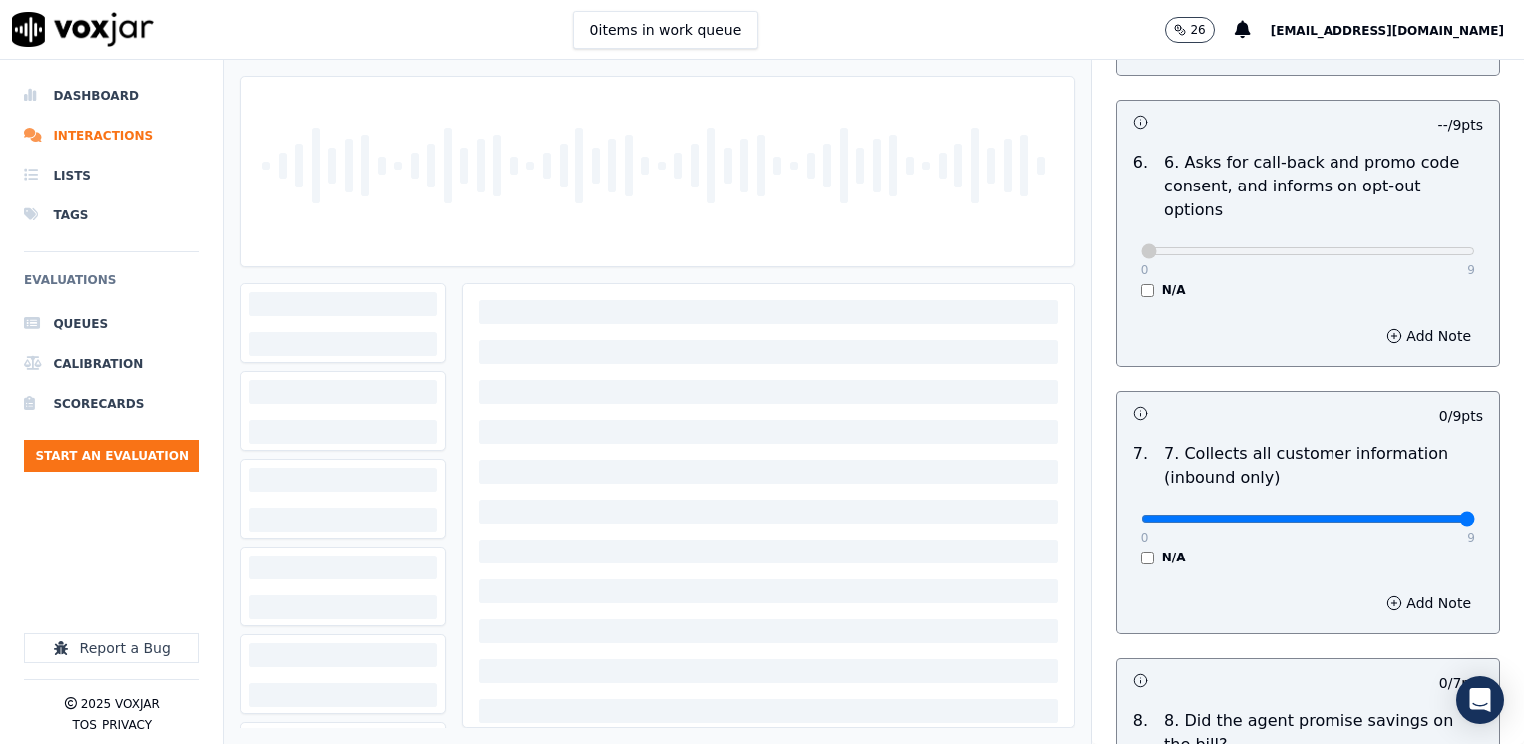
drag, startPoint x: 1125, startPoint y: 468, endPoint x: 1527, endPoint y: 468, distance: 401.8
type input "9"
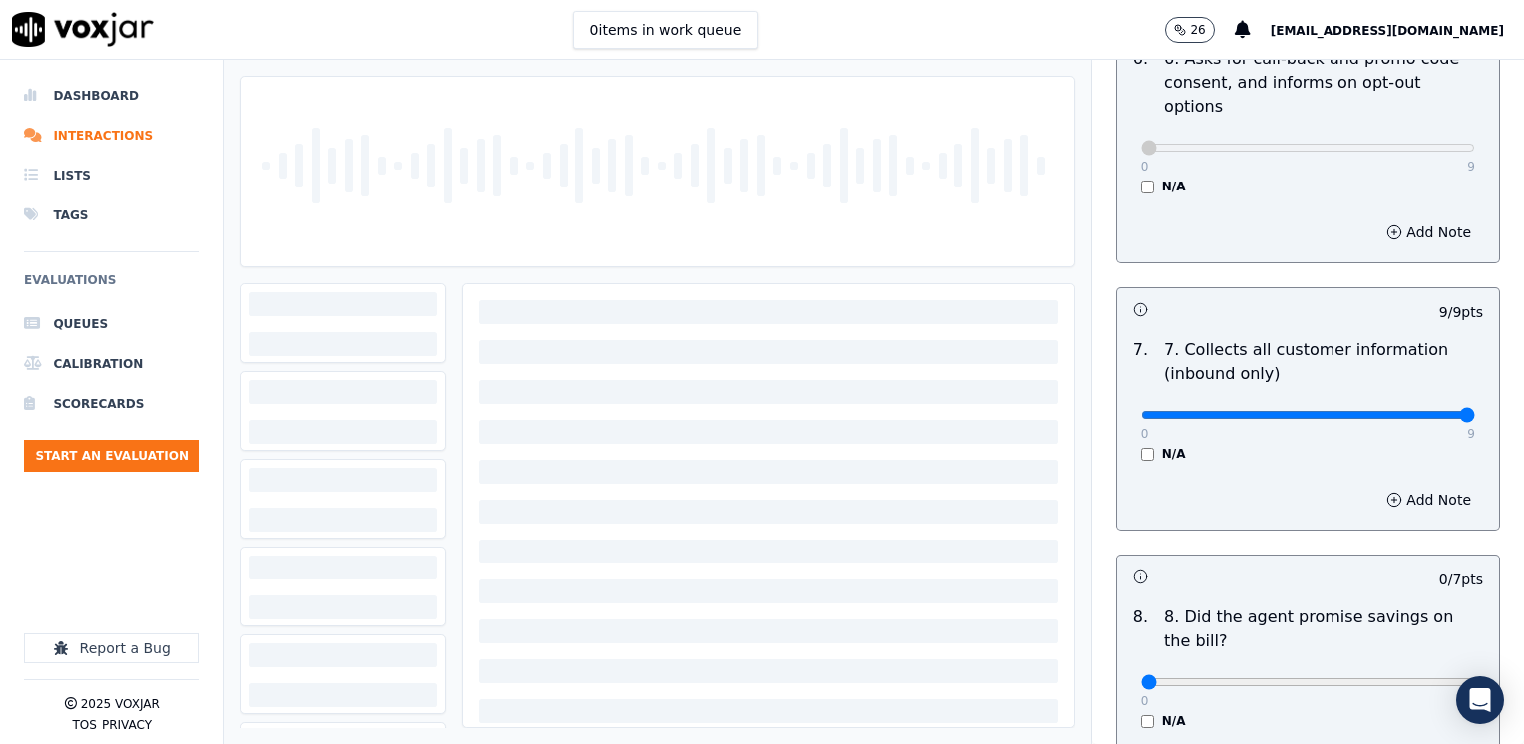
scroll to position [1795, 0]
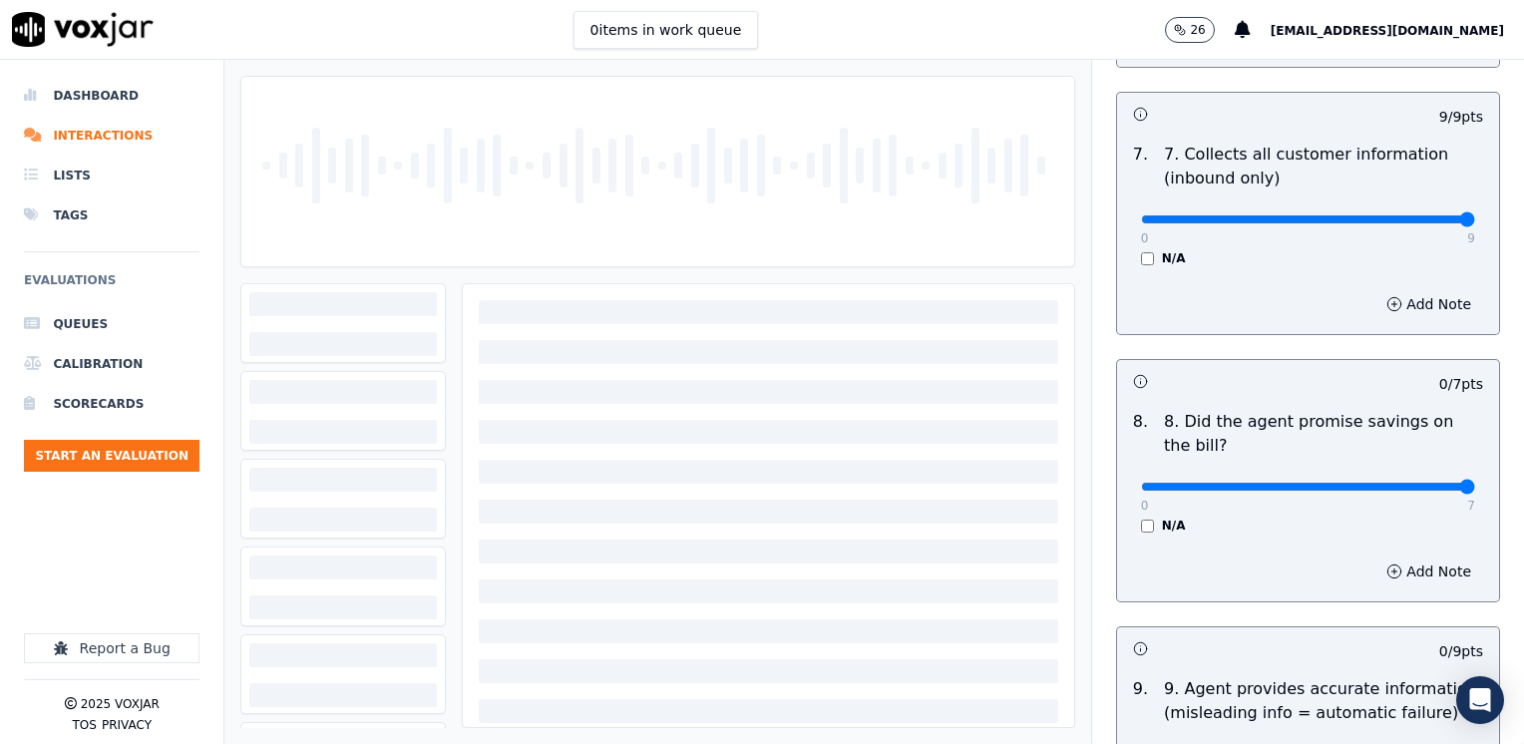
drag, startPoint x: 1125, startPoint y: 438, endPoint x: 1527, endPoint y: 444, distance: 401.9
type input "7"
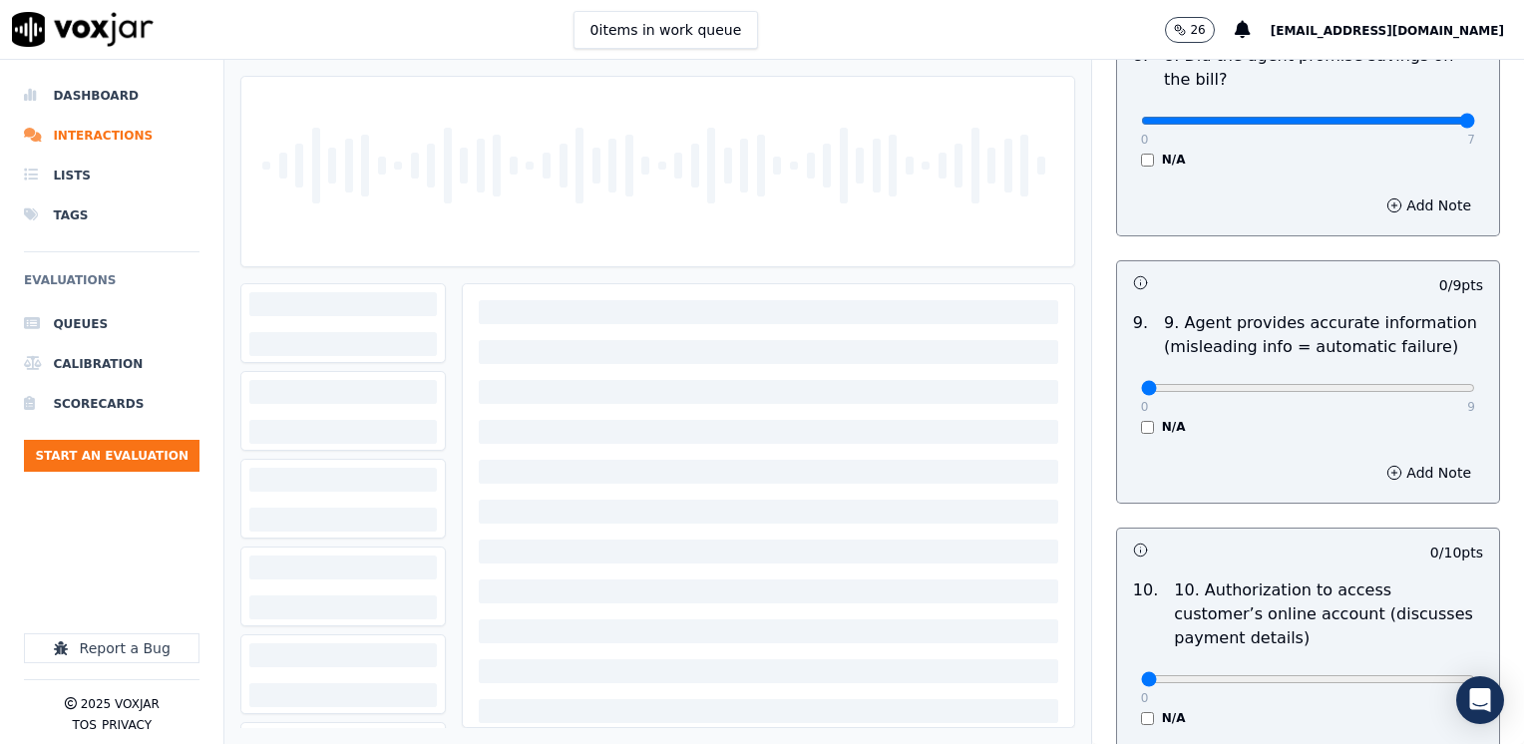
scroll to position [2194, 0]
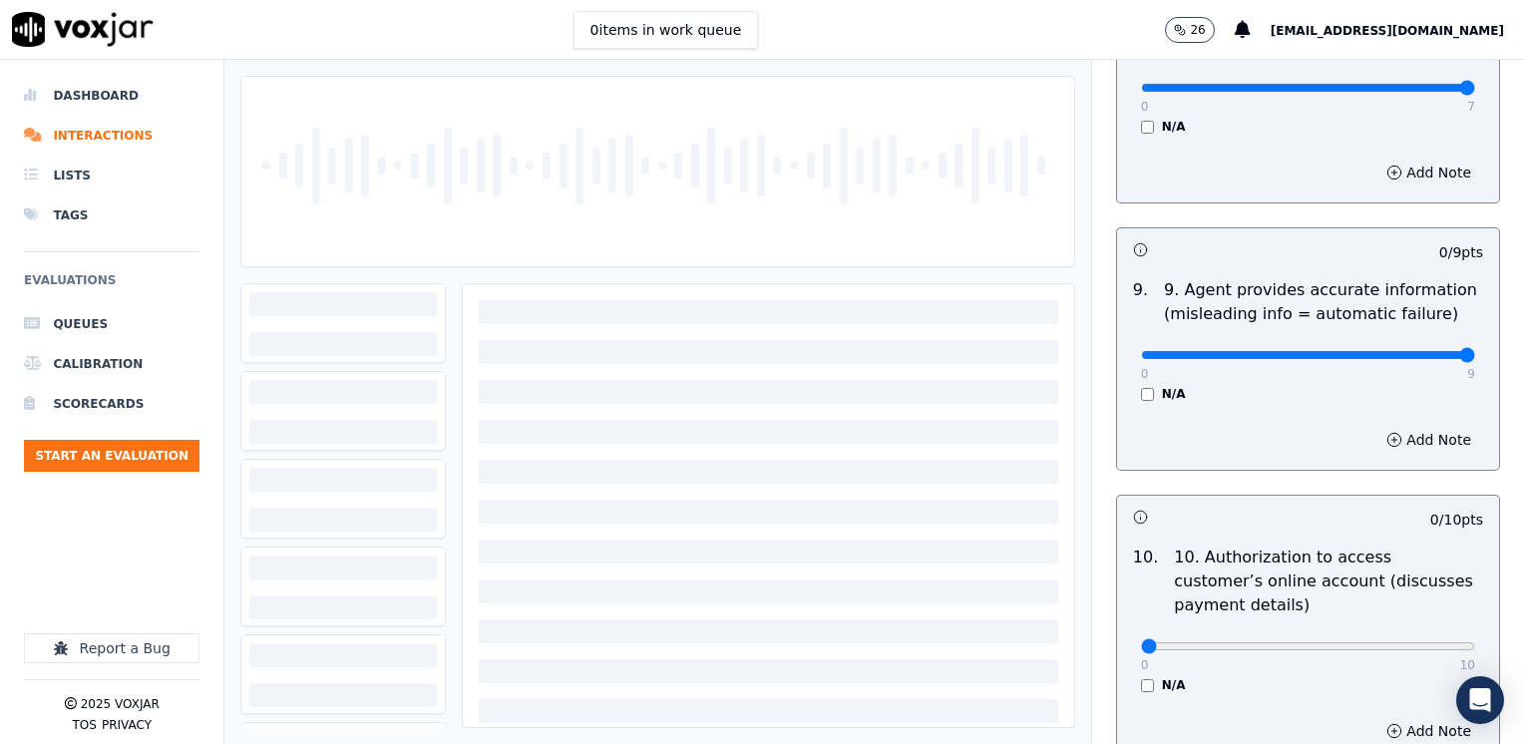
drag, startPoint x: 1131, startPoint y: 304, endPoint x: 1527, endPoint y: 356, distance: 399.2
type input "9"
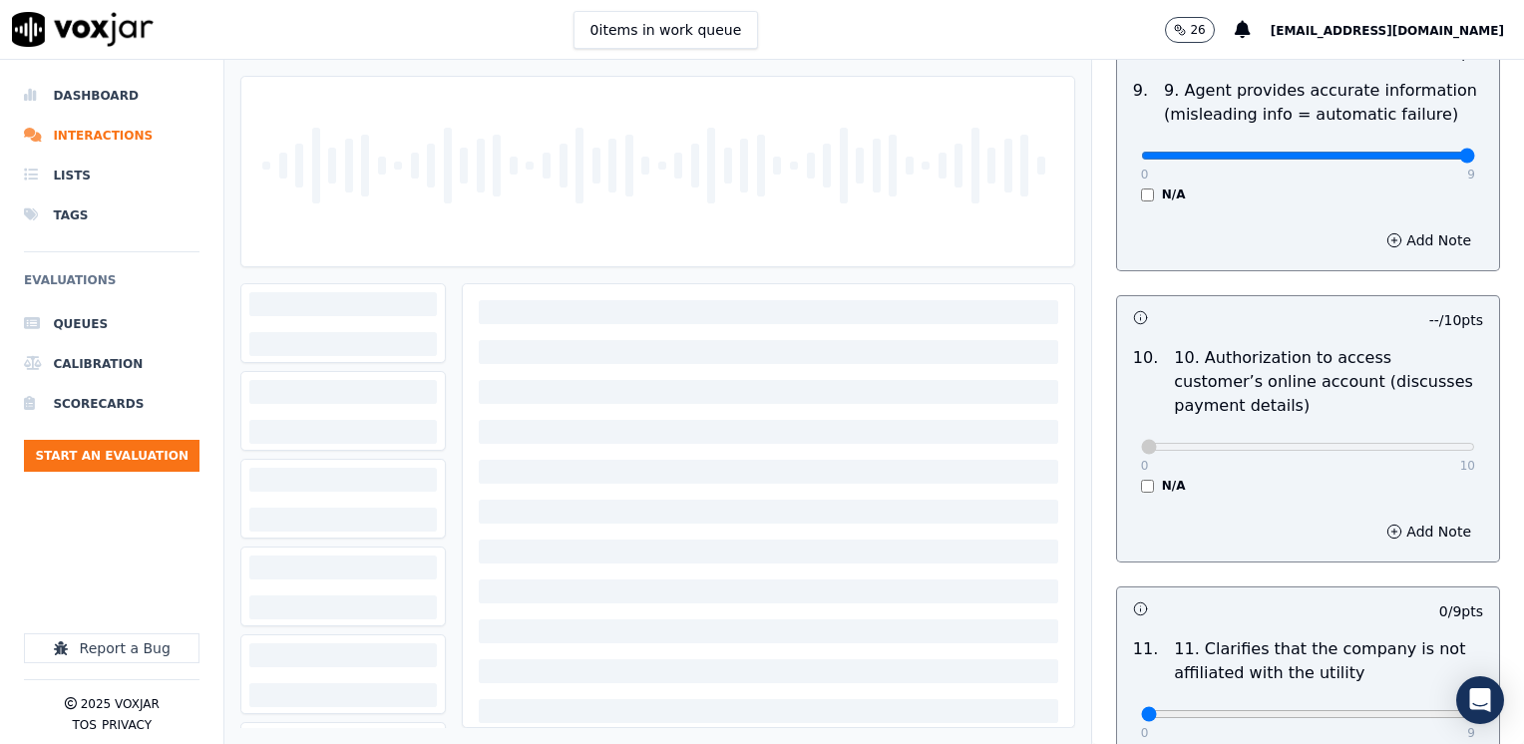
scroll to position [2792, 0]
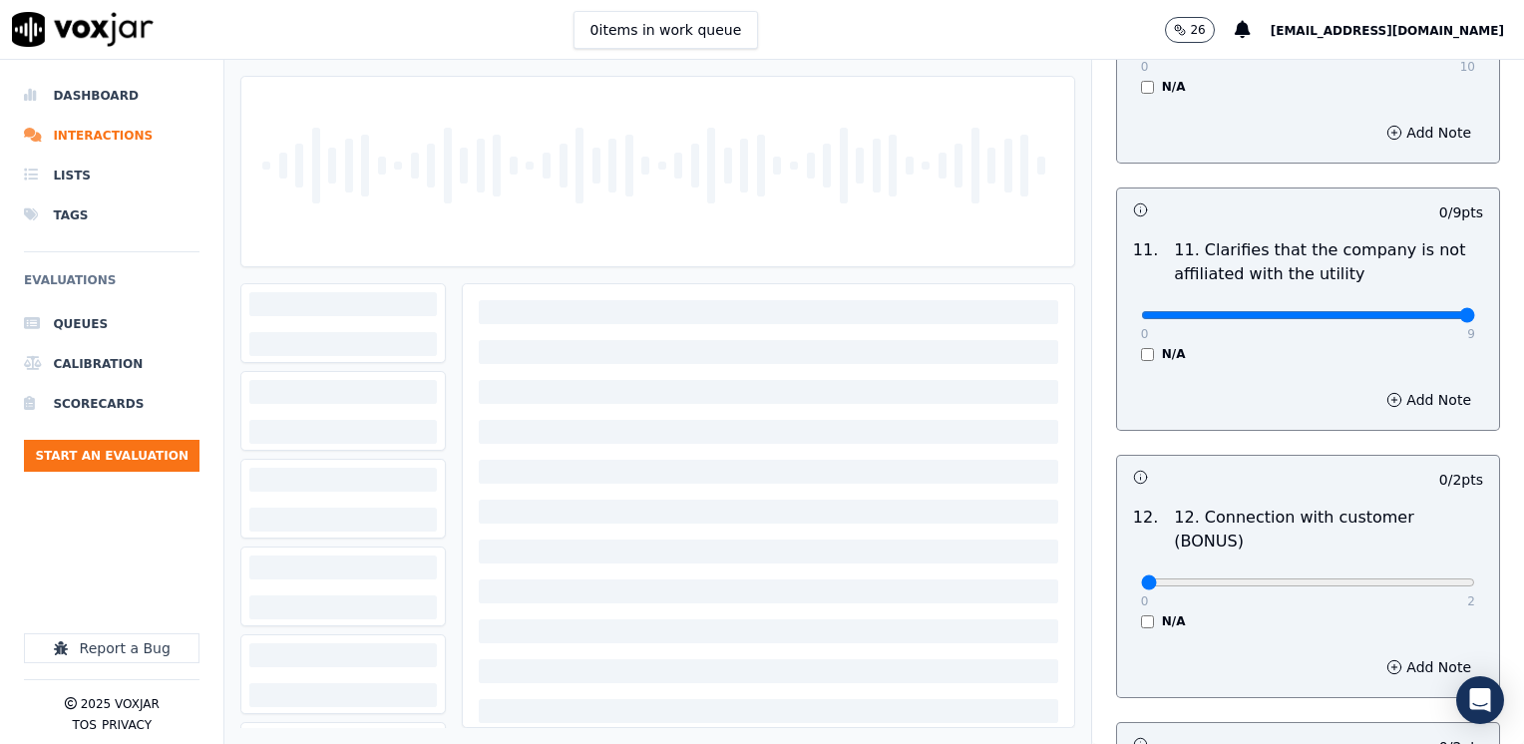
drag, startPoint x: 1133, startPoint y: 263, endPoint x: 1527, endPoint y: 281, distance: 394.3
type input "9"
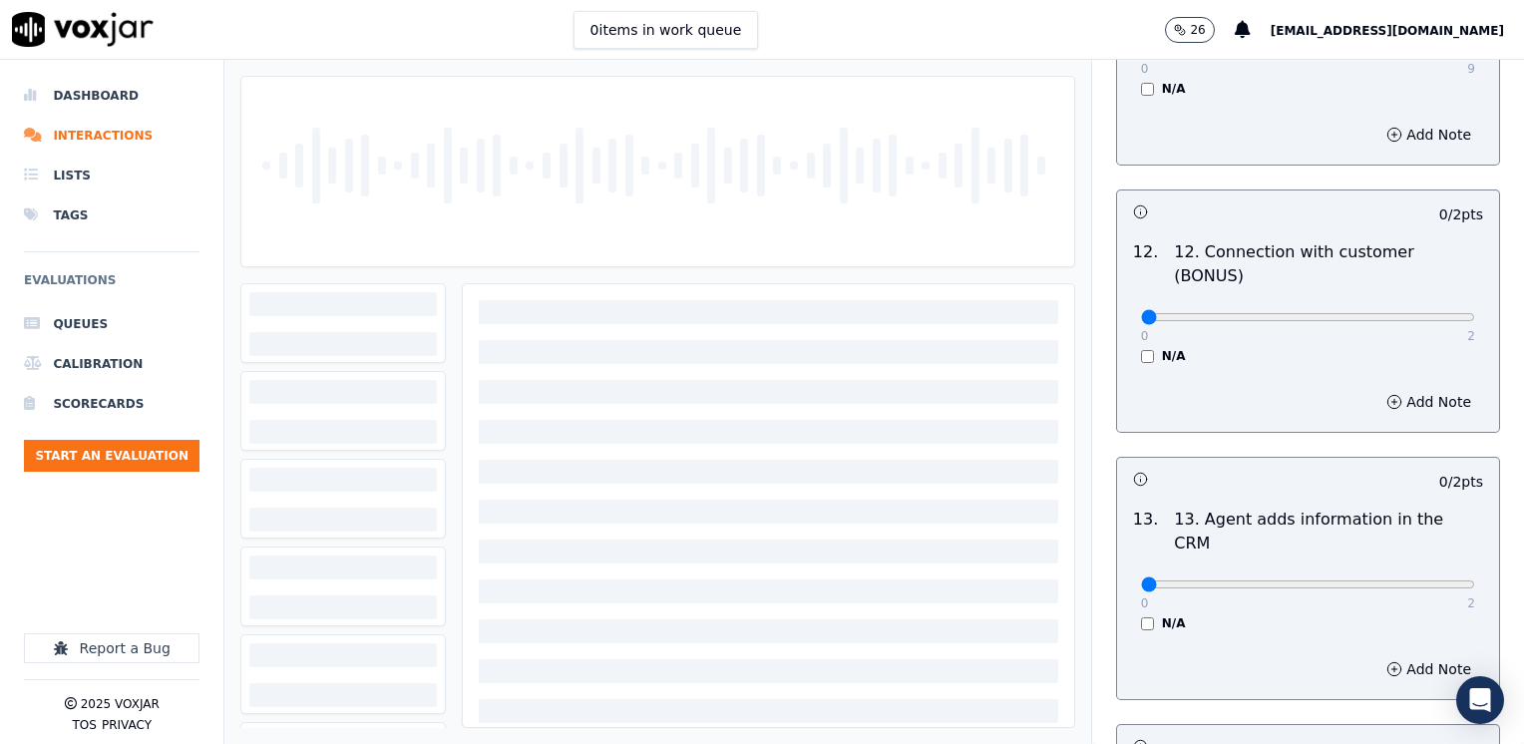
scroll to position [3091, 0]
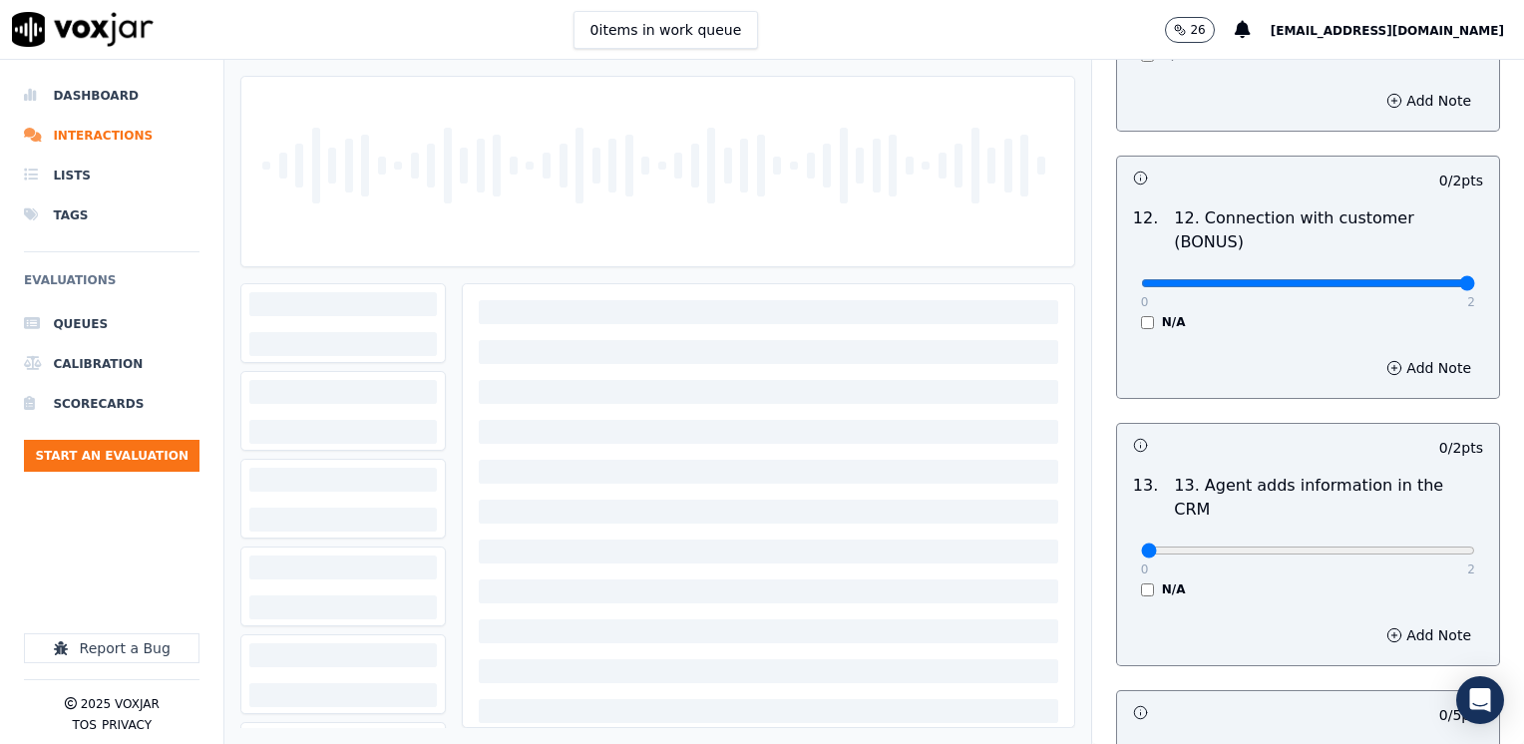
drag, startPoint x: 1124, startPoint y: 200, endPoint x: 1505, endPoint y: 222, distance: 381.5
type input "2"
drag, startPoint x: 1133, startPoint y: 449, endPoint x: 1527, endPoint y: 449, distance: 393.9
type input "2"
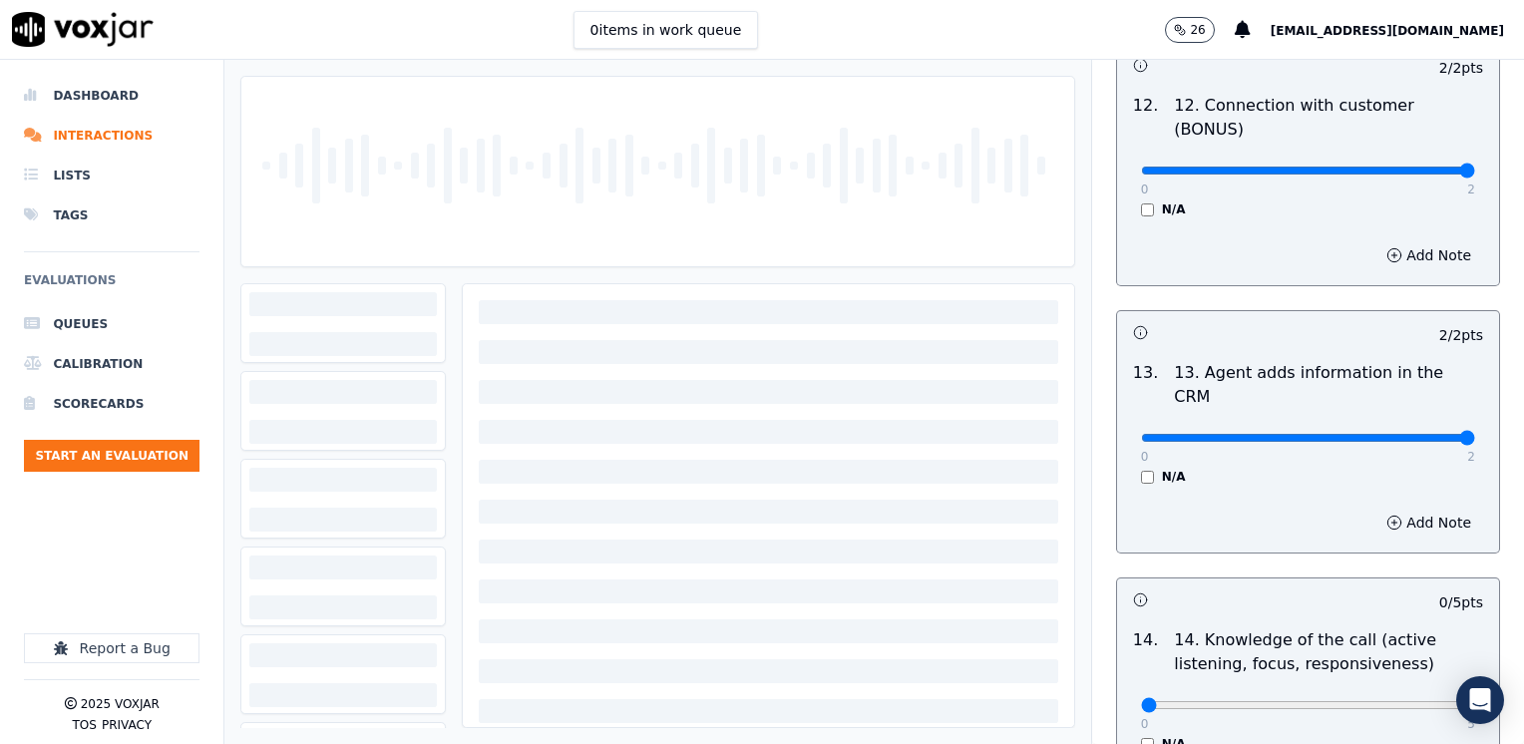
scroll to position [3290, 0]
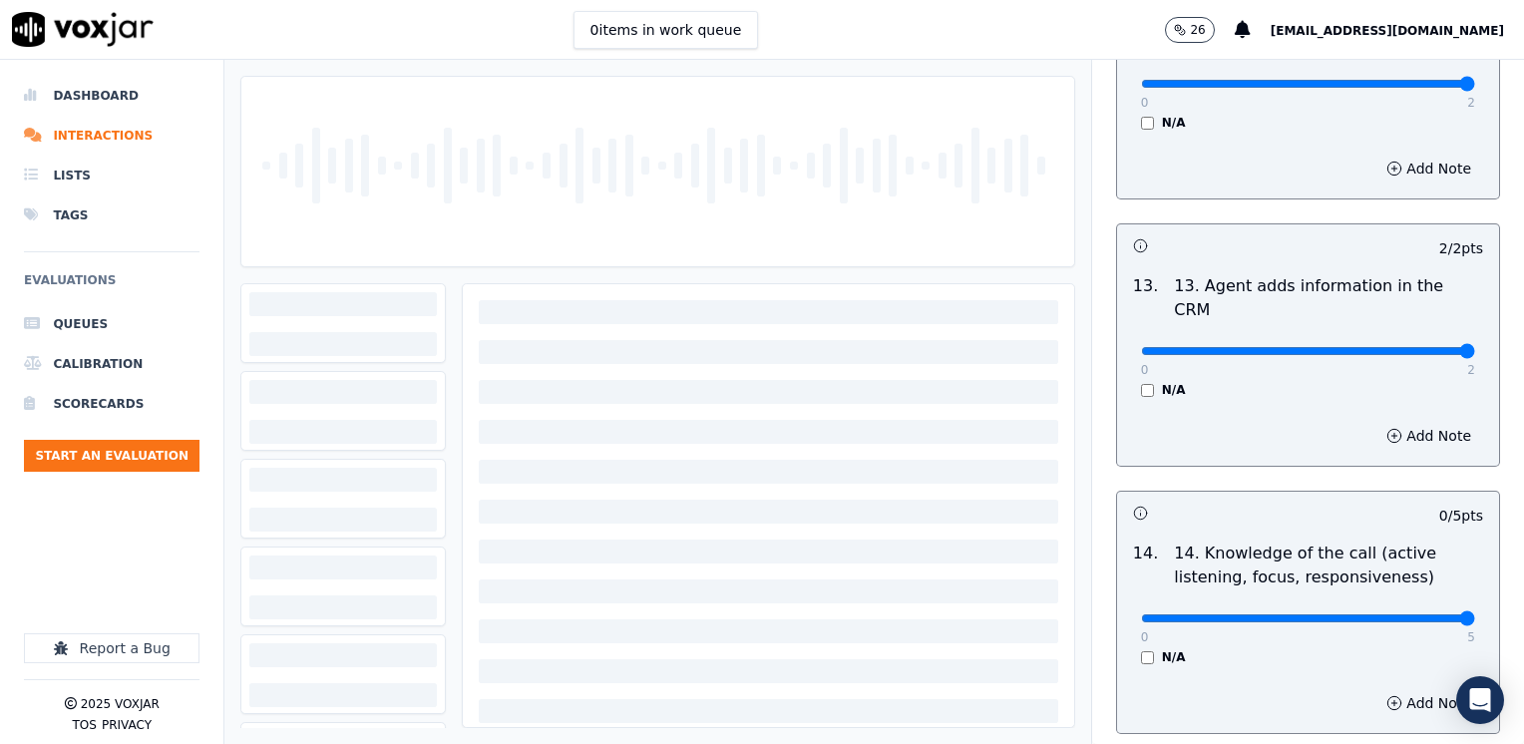
drag, startPoint x: 1129, startPoint y: 517, endPoint x: 1527, endPoint y: 524, distance: 397.9
type input "5"
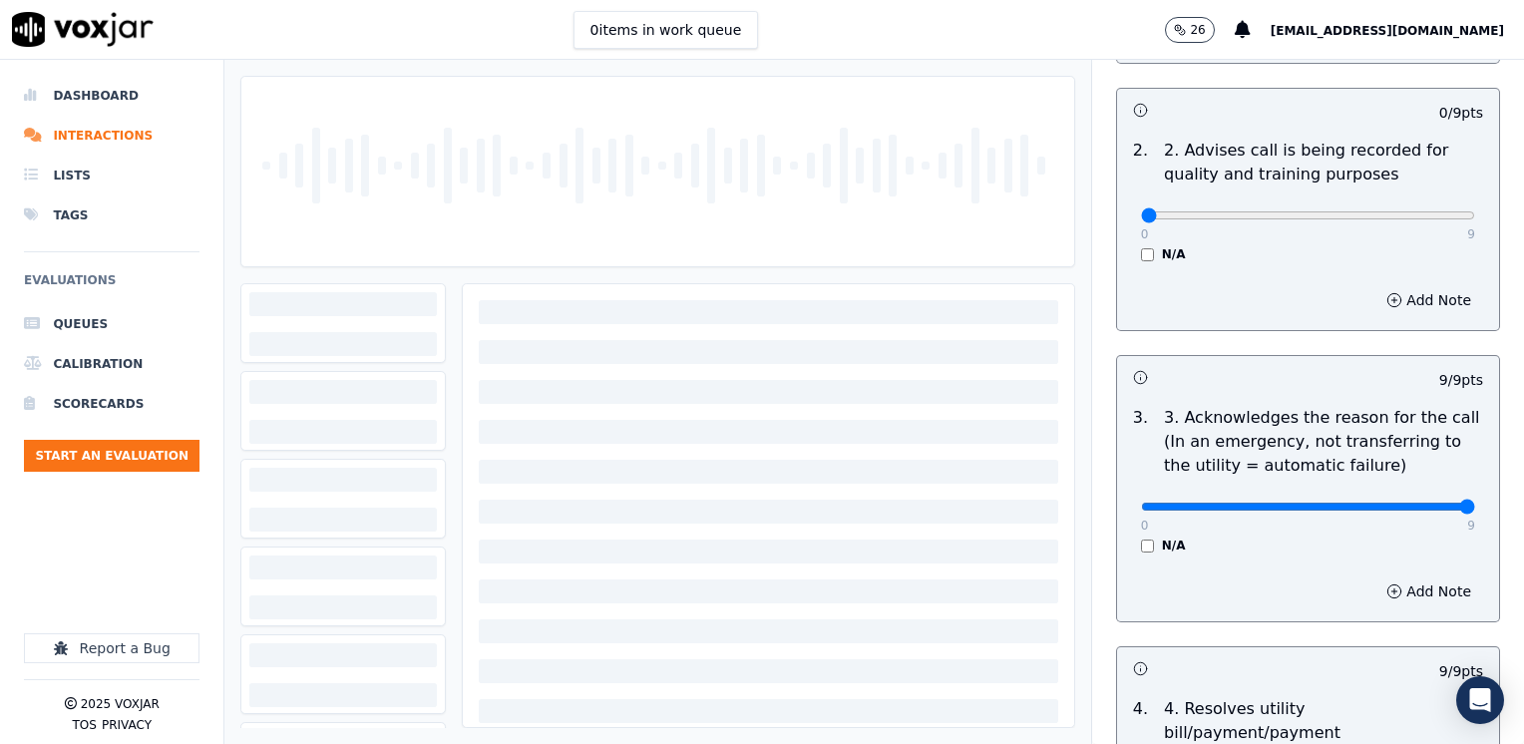
scroll to position [153, 0]
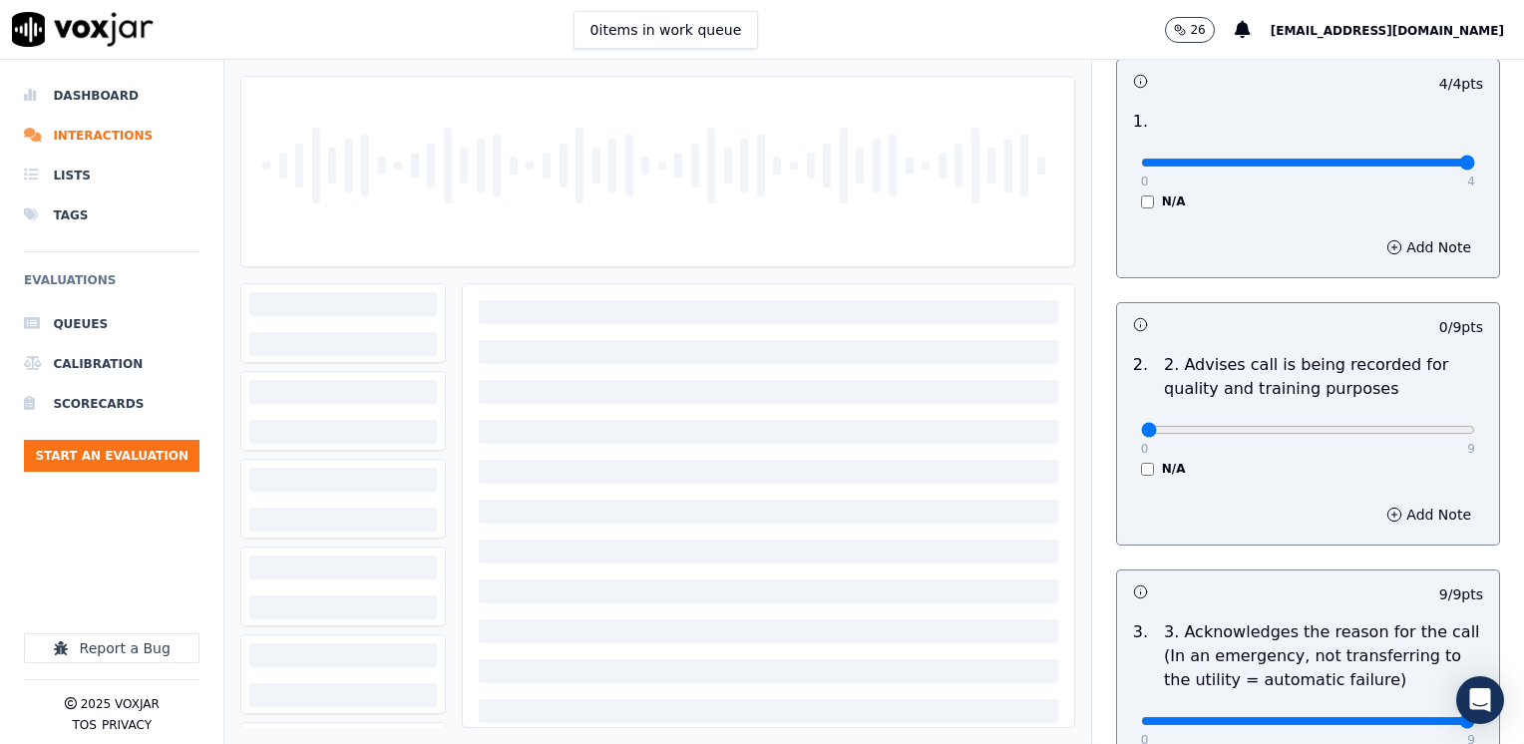
click at [1392, 29] on span "[EMAIL_ADDRESS][DOMAIN_NAME]" at bounding box center [1386, 31] width 233 height 14
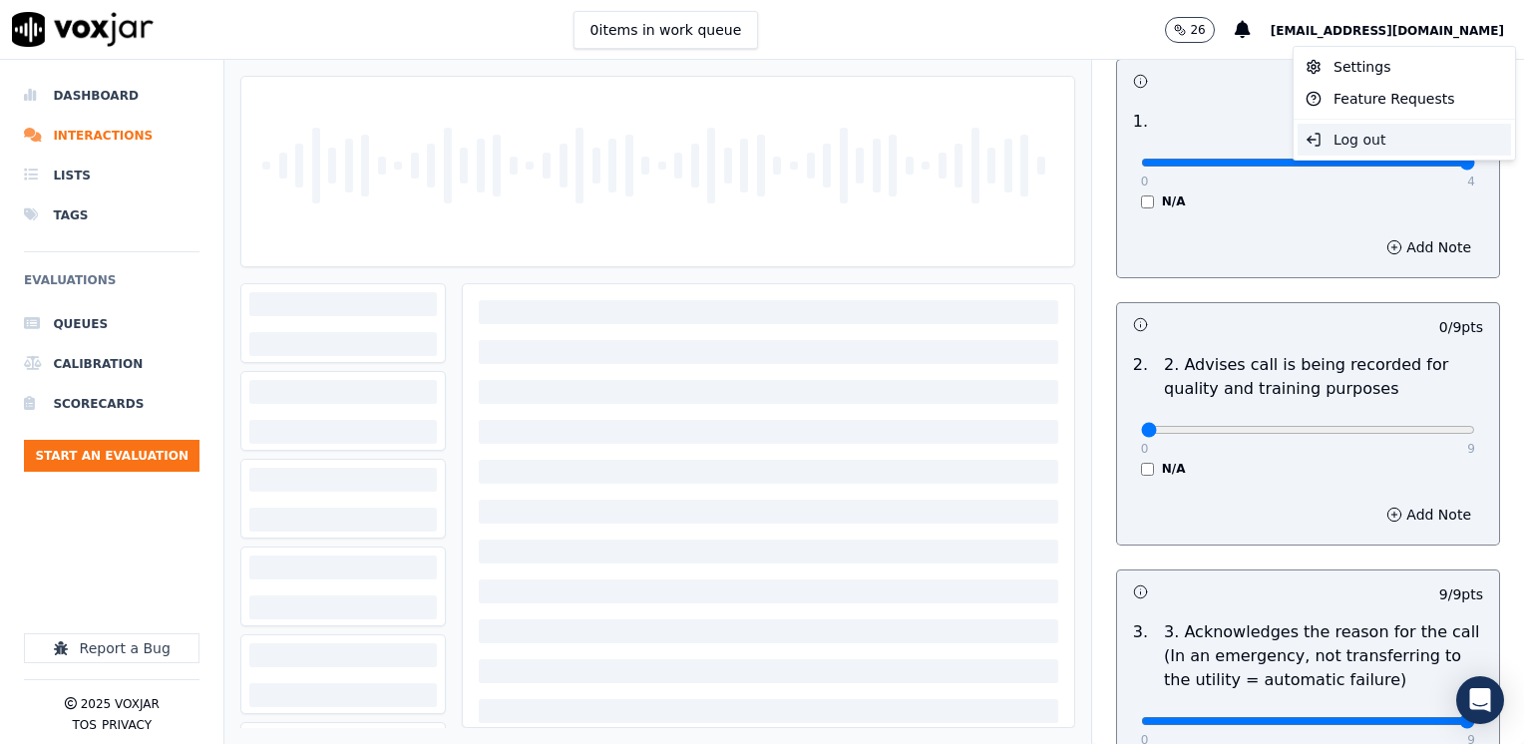
click at [1366, 140] on div "Log out" at bounding box center [1403, 140] width 213 height 32
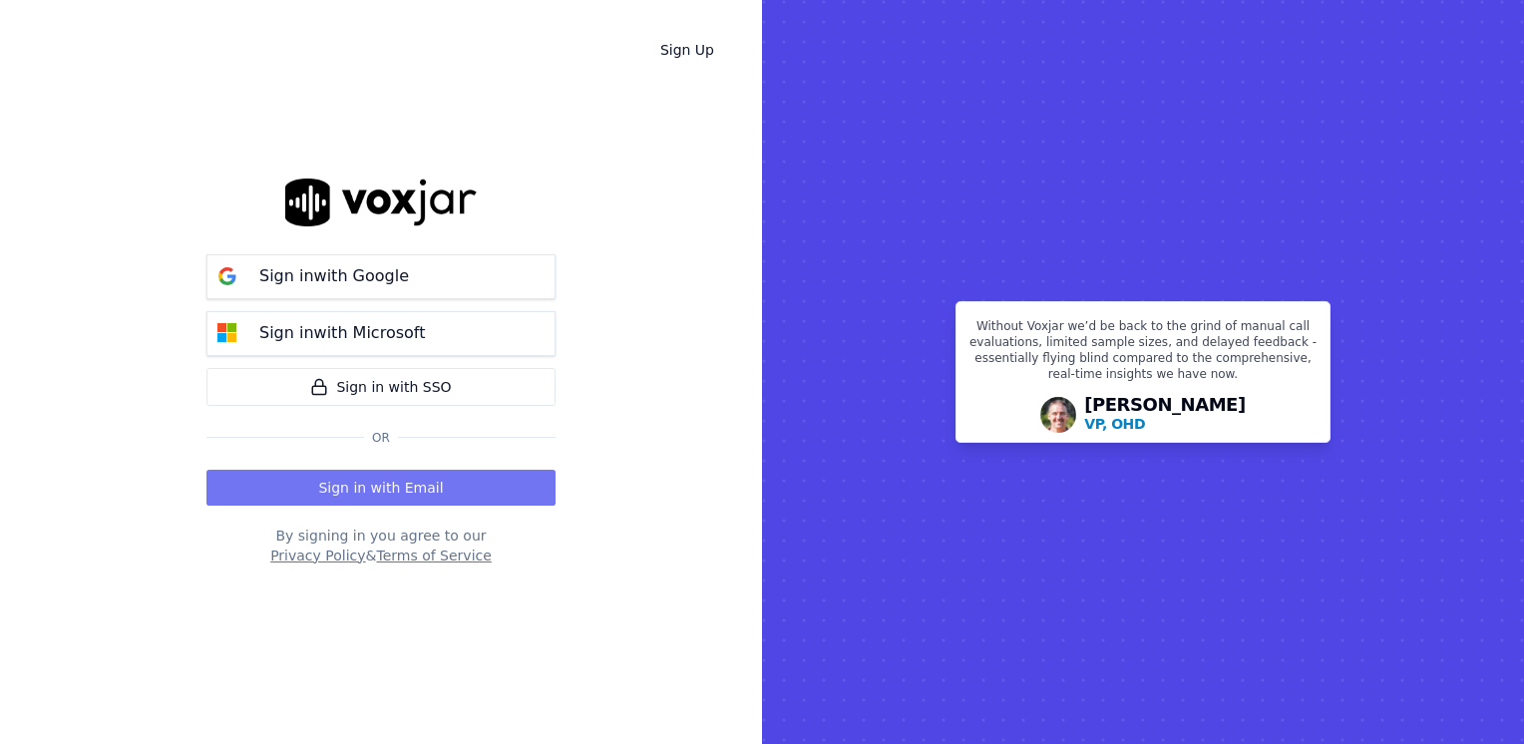
click at [368, 490] on button "Sign in with Email" at bounding box center [380, 488] width 349 height 36
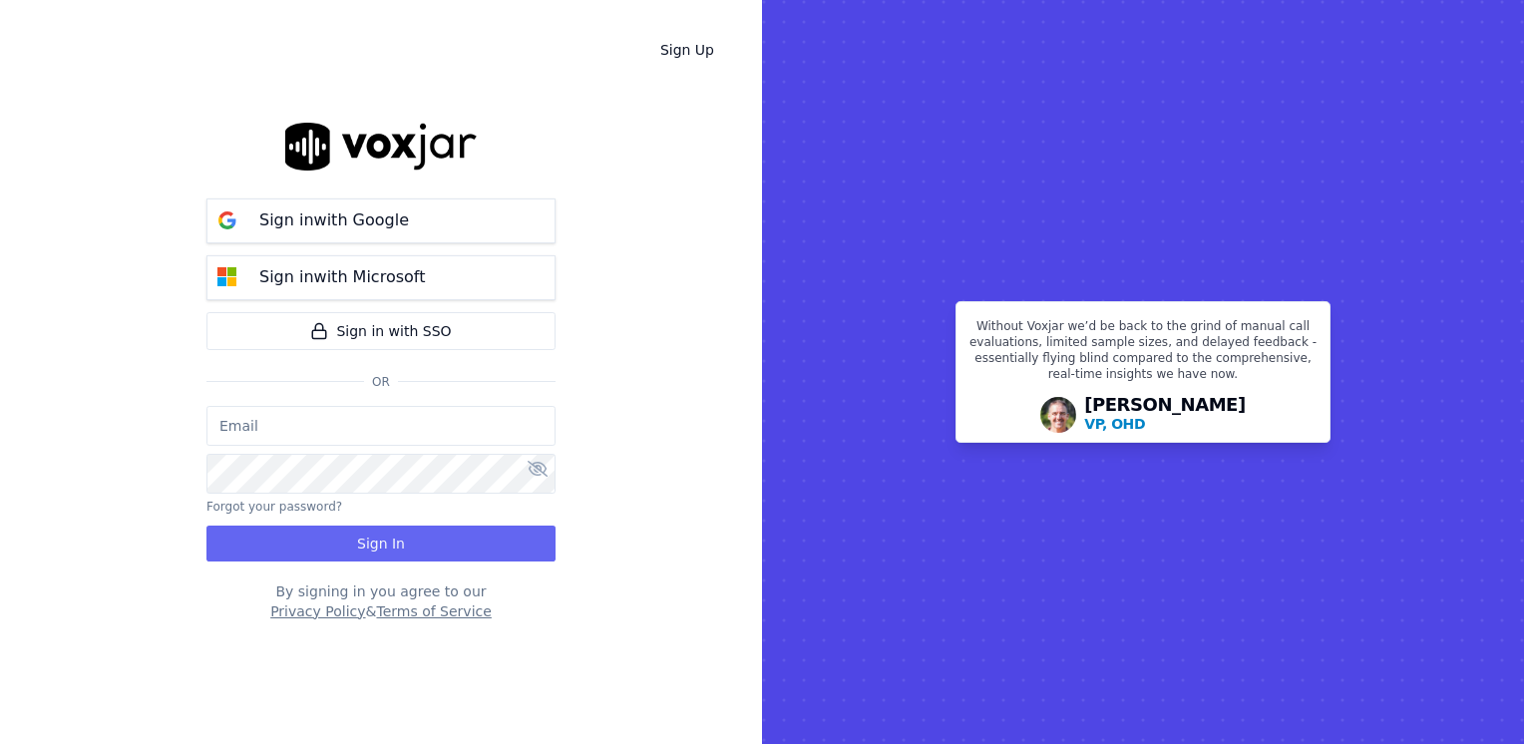
click at [399, 425] on input "email" at bounding box center [380, 426] width 349 height 40
type input "[EMAIL_ADDRESS][DOMAIN_NAME]"
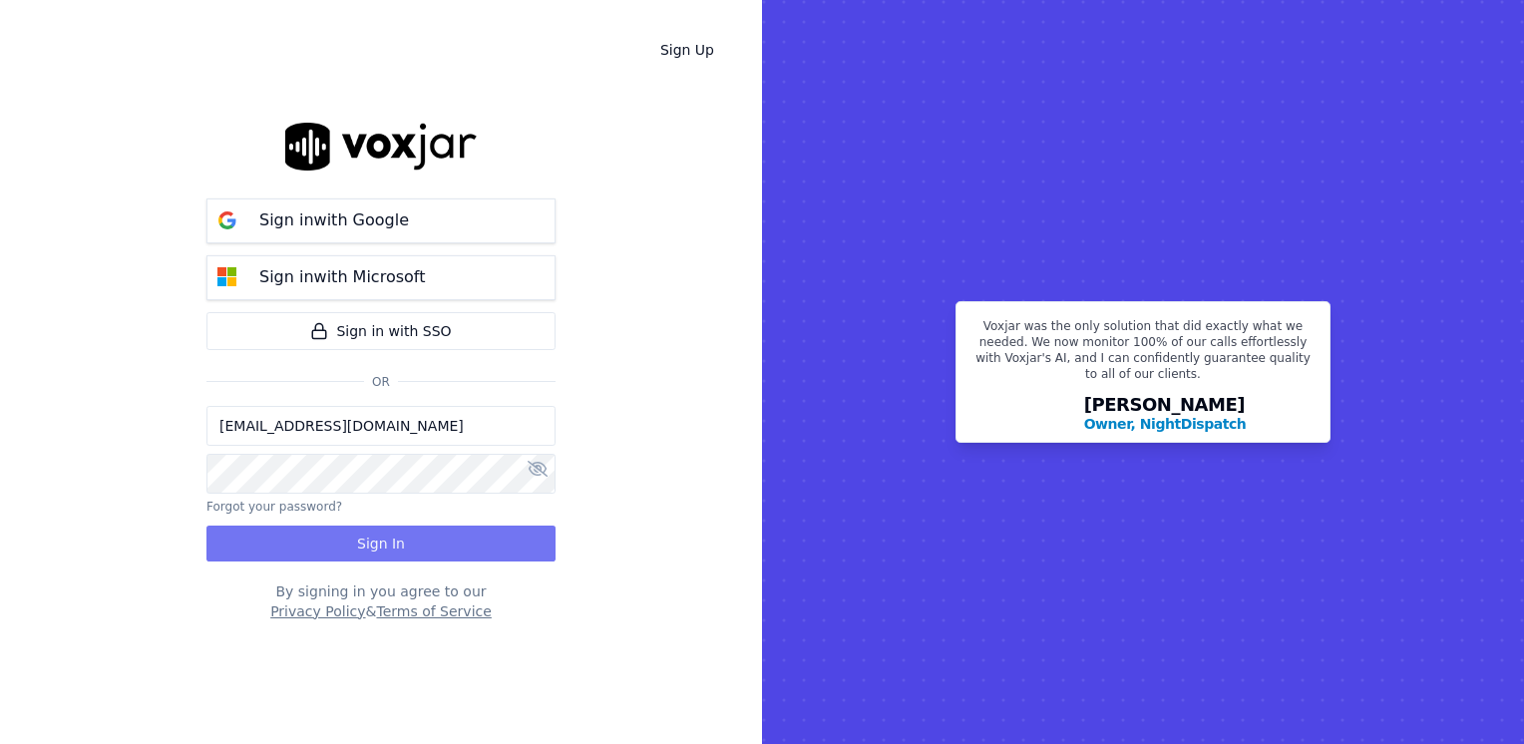
click at [380, 542] on button "Sign In" at bounding box center [380, 543] width 349 height 36
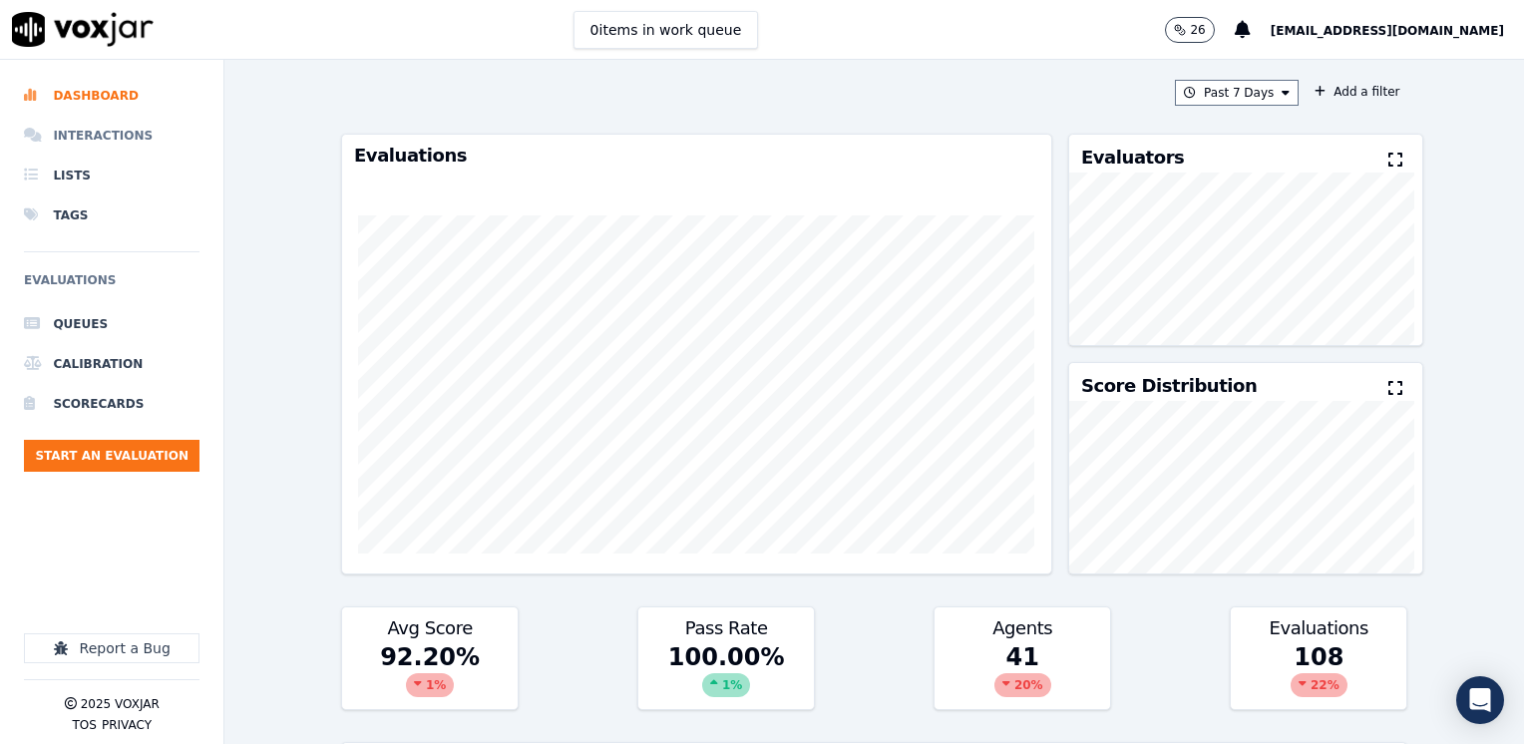
click at [118, 135] on li "Interactions" at bounding box center [111, 136] width 175 height 40
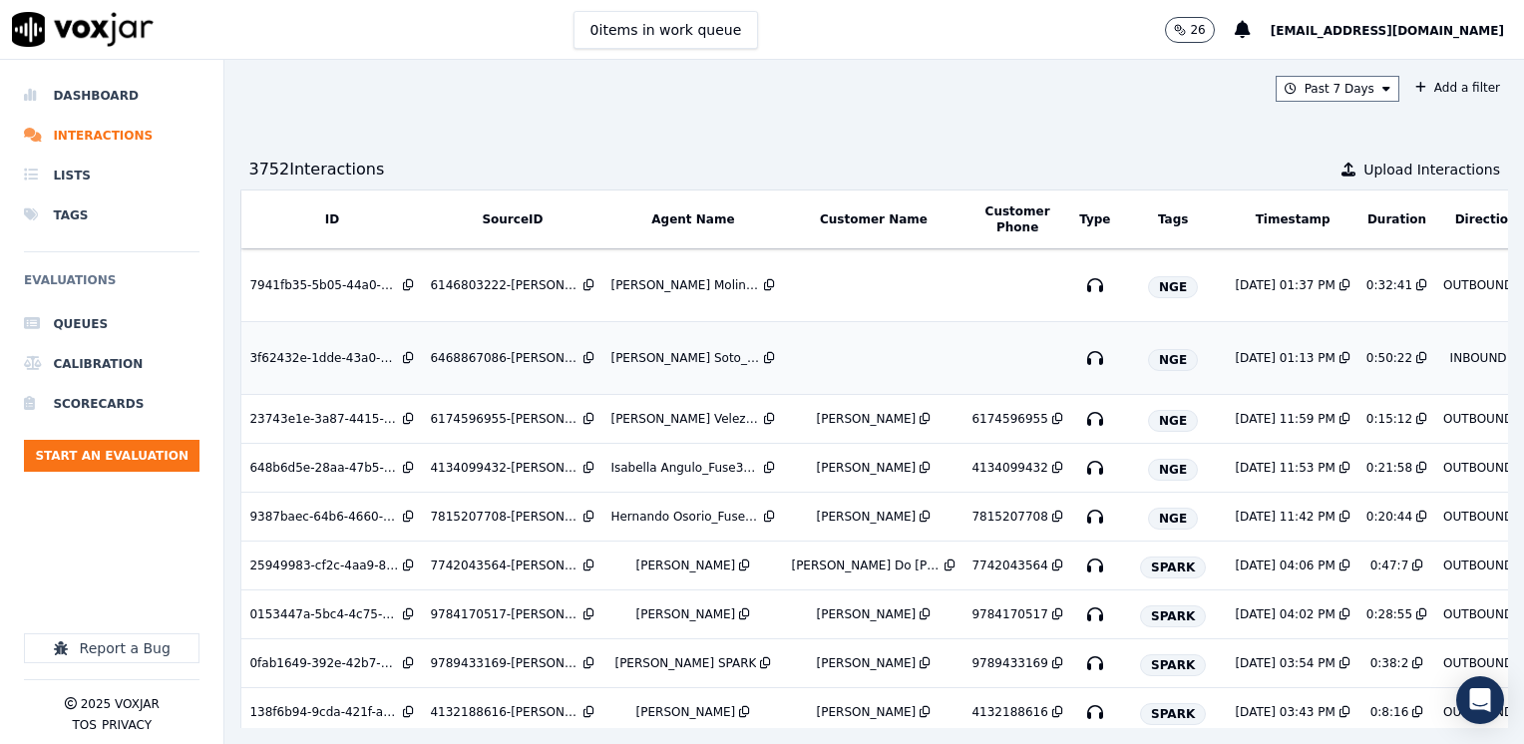
click at [916, 361] on td at bounding box center [873, 358] width 180 height 73
click at [853, 364] on td at bounding box center [873, 358] width 180 height 73
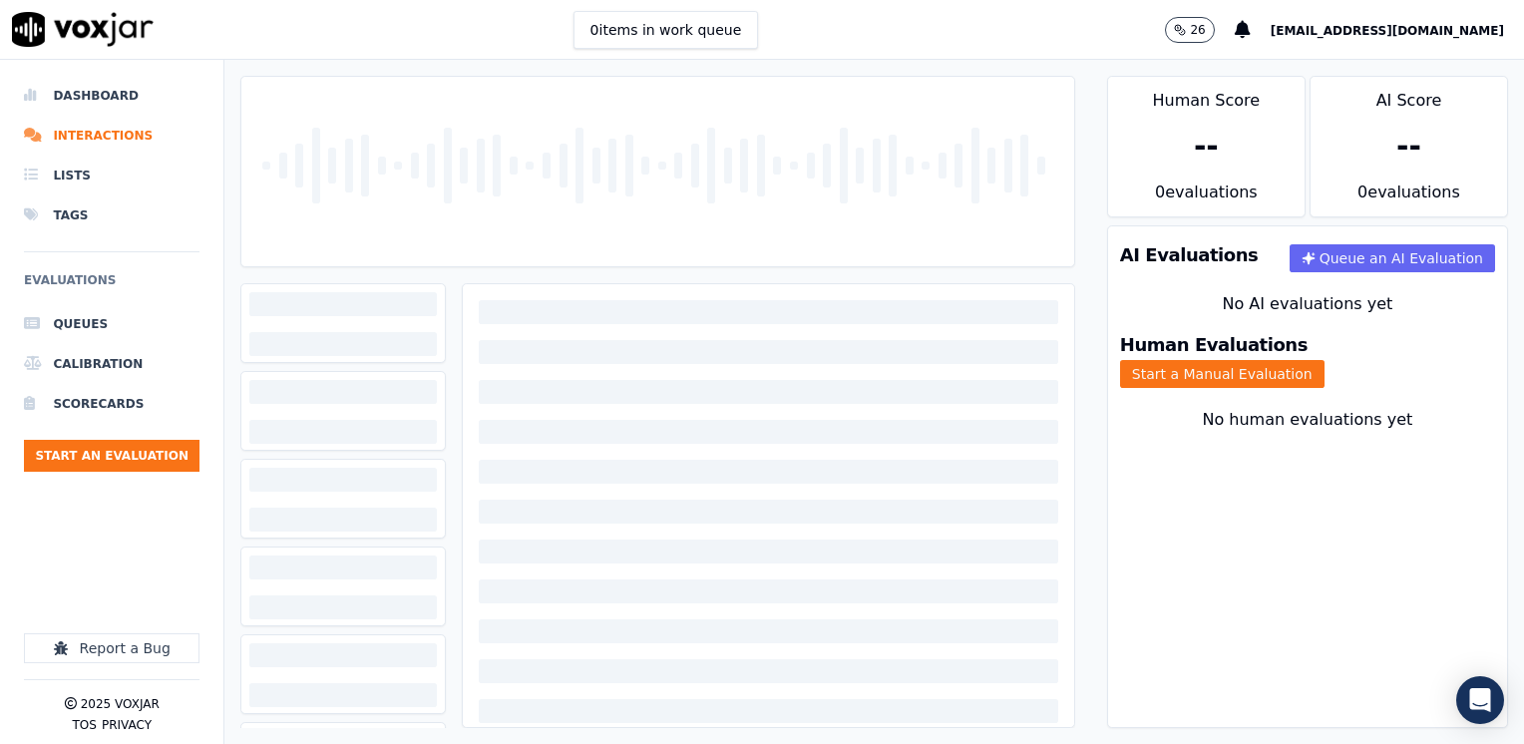
click at [1430, 28] on span "[EMAIL_ADDRESS][DOMAIN_NAME]" at bounding box center [1386, 31] width 233 height 14
click at [1380, 142] on div "Log out" at bounding box center [1403, 140] width 213 height 32
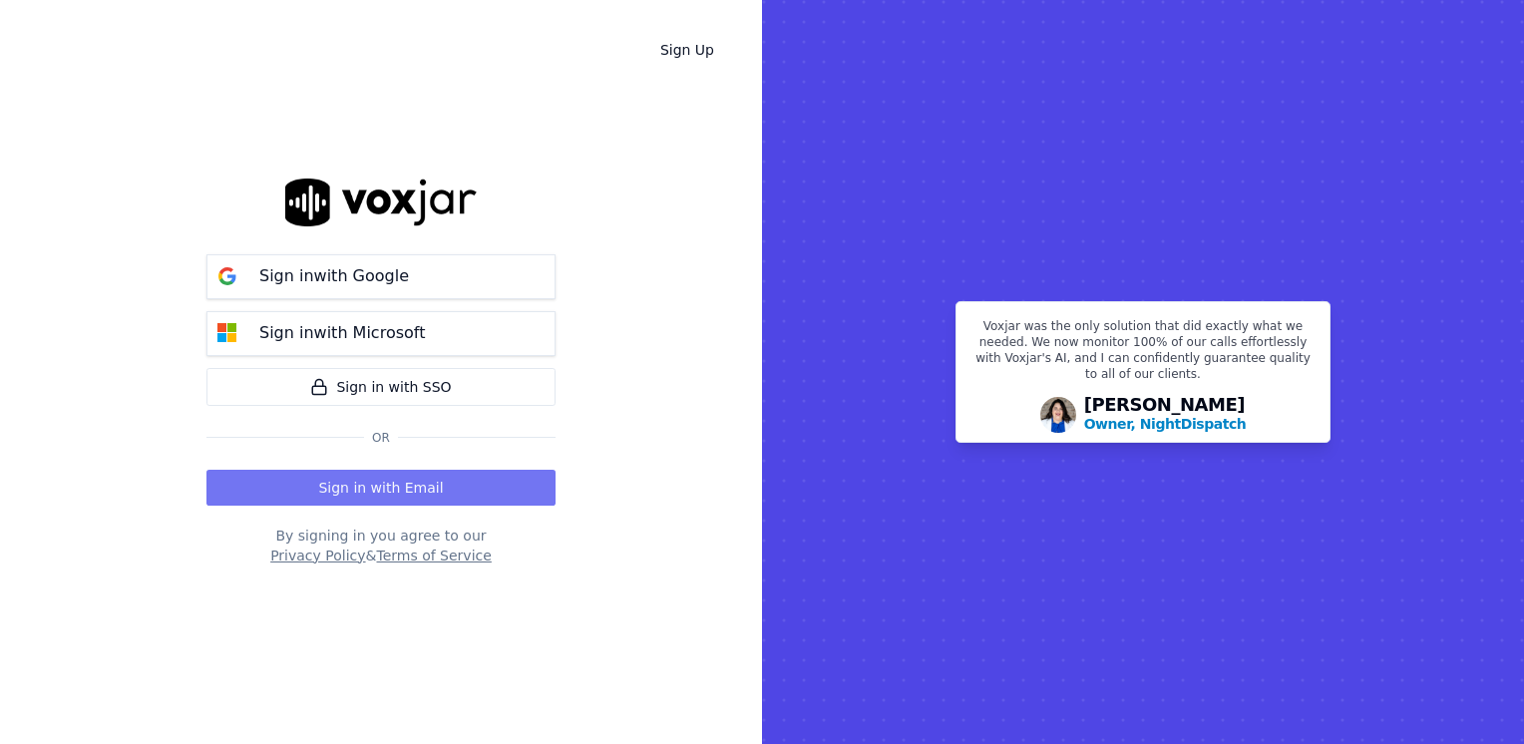
click at [382, 486] on button "Sign in with Email" at bounding box center [380, 488] width 349 height 36
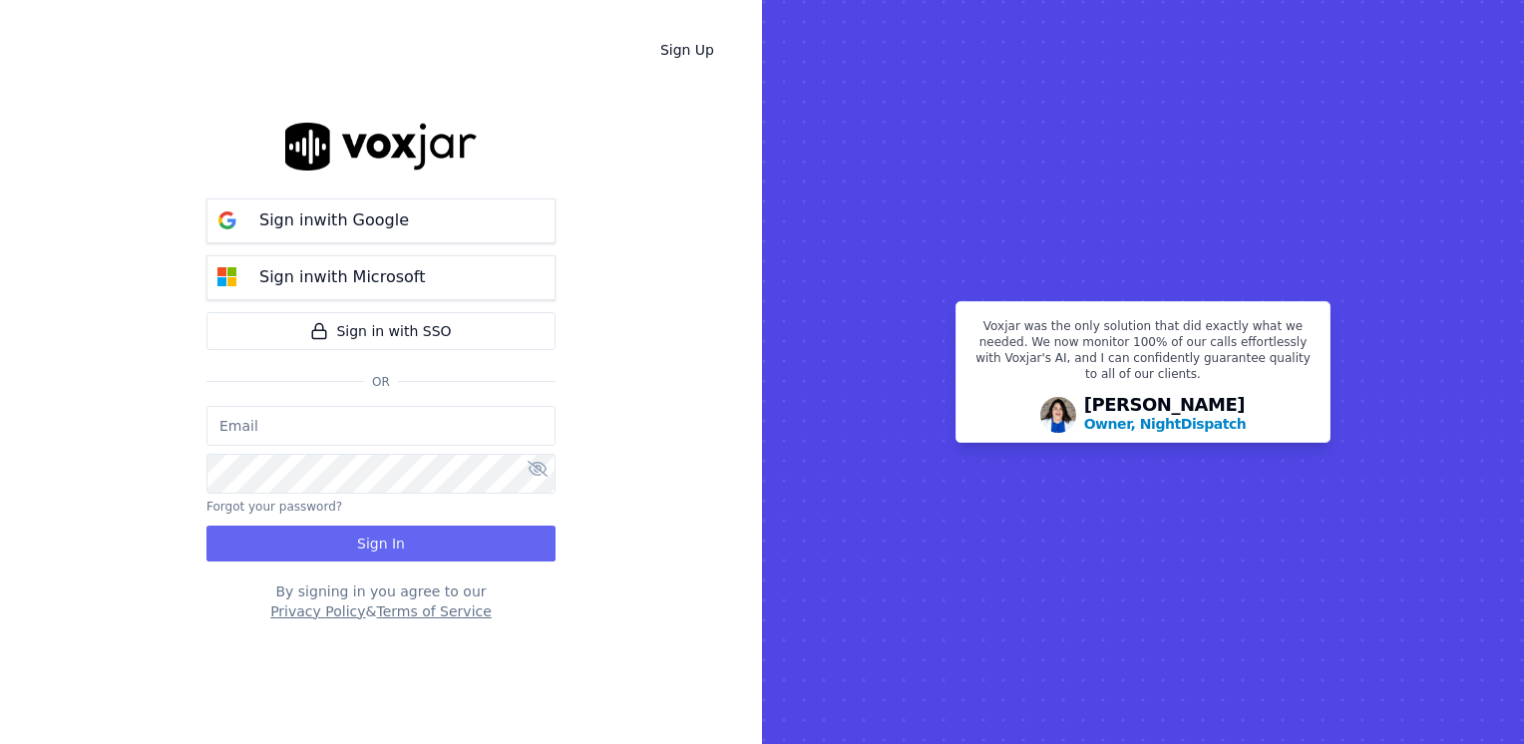
click at [426, 435] on input "email" at bounding box center [380, 426] width 349 height 40
type input "[EMAIL_ADDRESS][DOMAIN_NAME]"
click at [342, 495] on div "[EMAIL_ADDRESS][DOMAIN_NAME] Forgot your password? Sign In" at bounding box center [380, 484] width 349 height 156
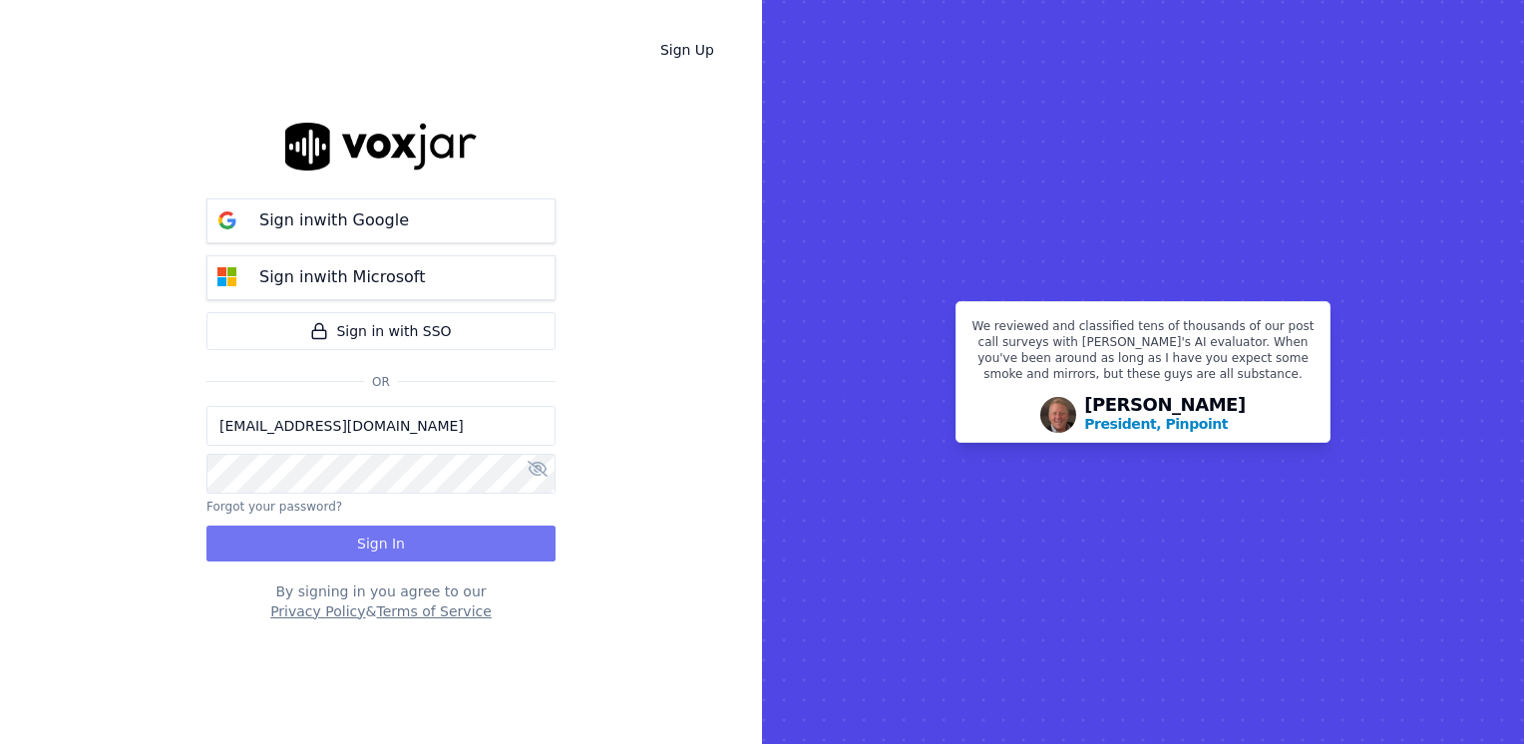
click at [435, 551] on button "Sign In" at bounding box center [380, 543] width 349 height 36
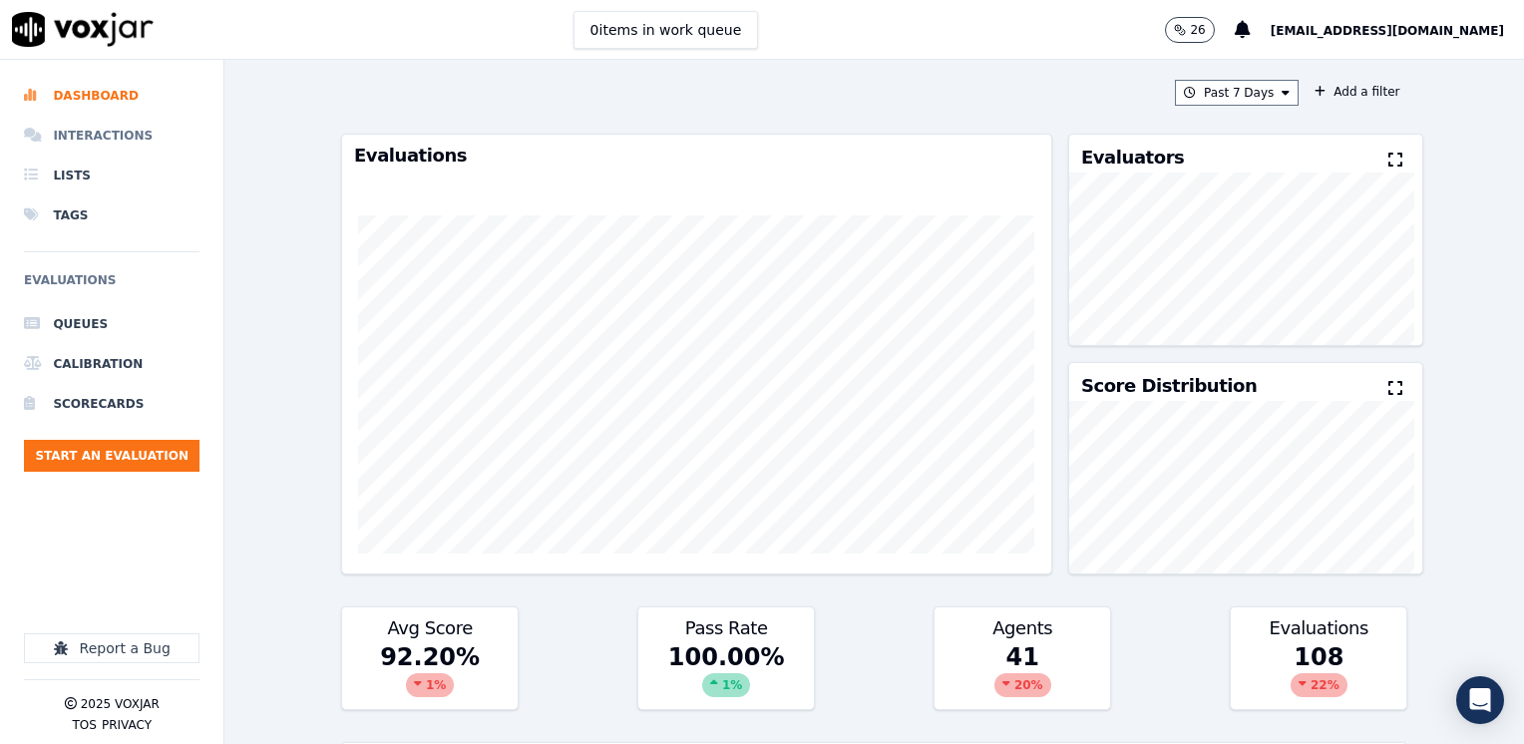
click at [106, 130] on li "Interactions" at bounding box center [111, 136] width 175 height 40
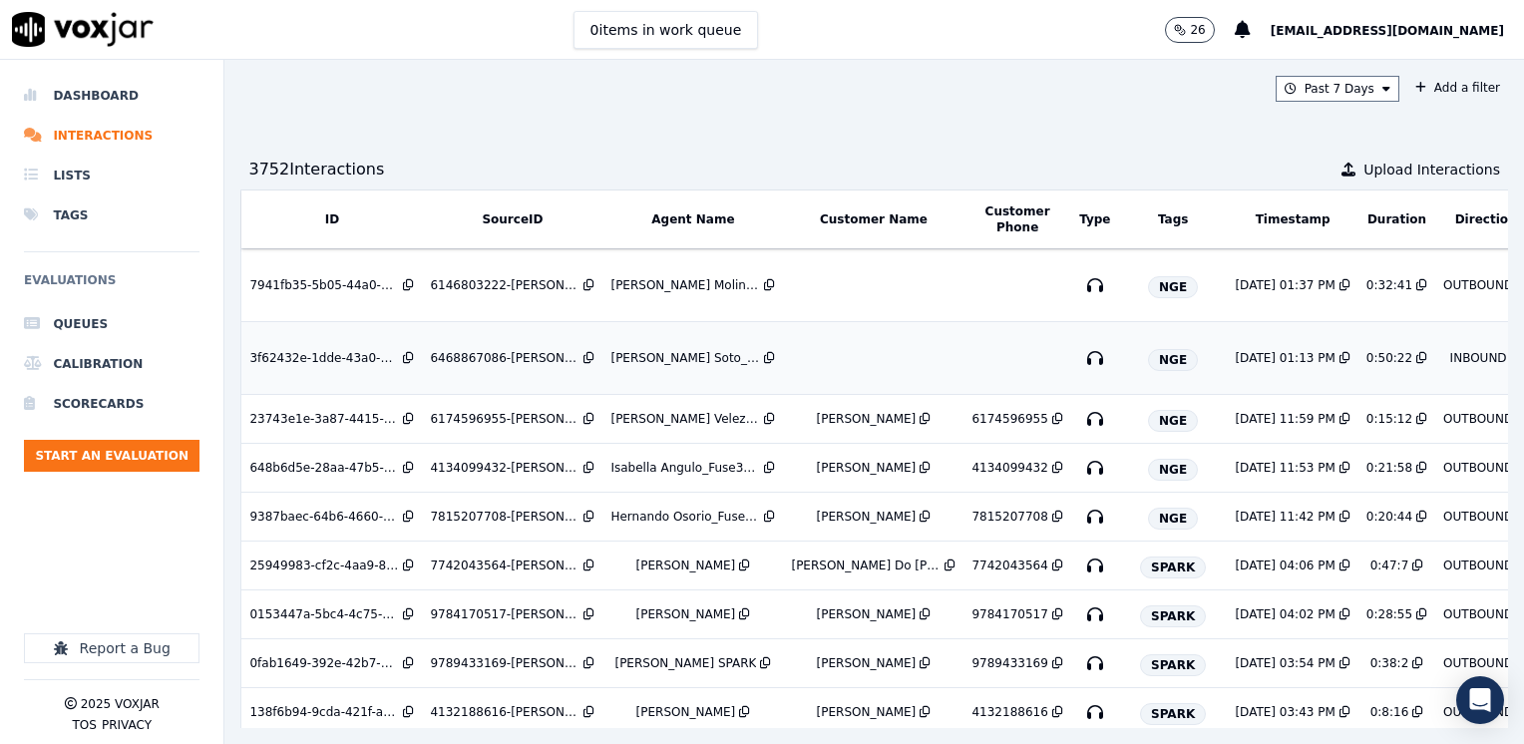
click at [865, 361] on td at bounding box center [873, 358] width 180 height 73
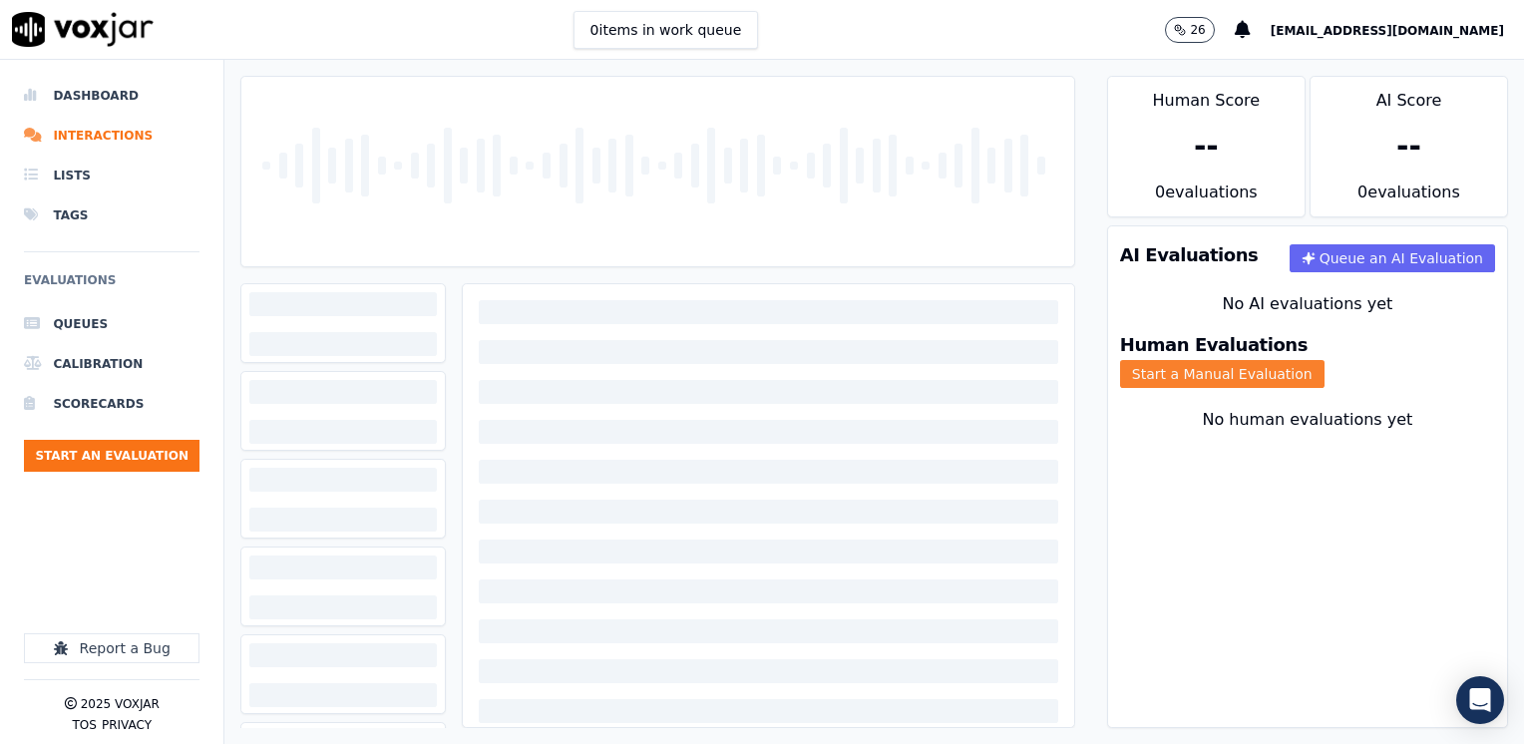
click at [1319, 360] on button "Start a Manual Evaluation" at bounding box center [1222, 374] width 204 height 28
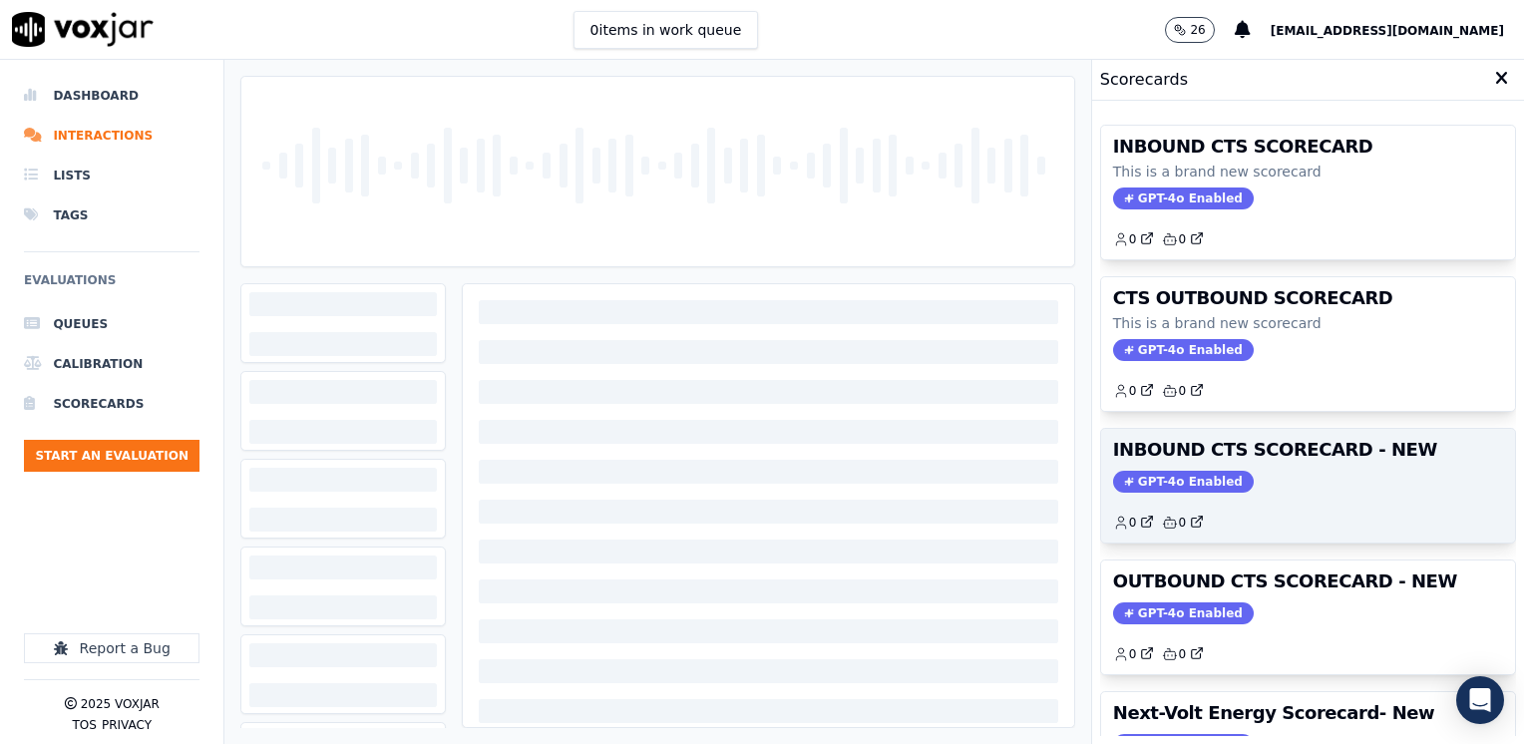
click at [1157, 487] on span "GPT-4o Enabled" at bounding box center [1183, 482] width 141 height 22
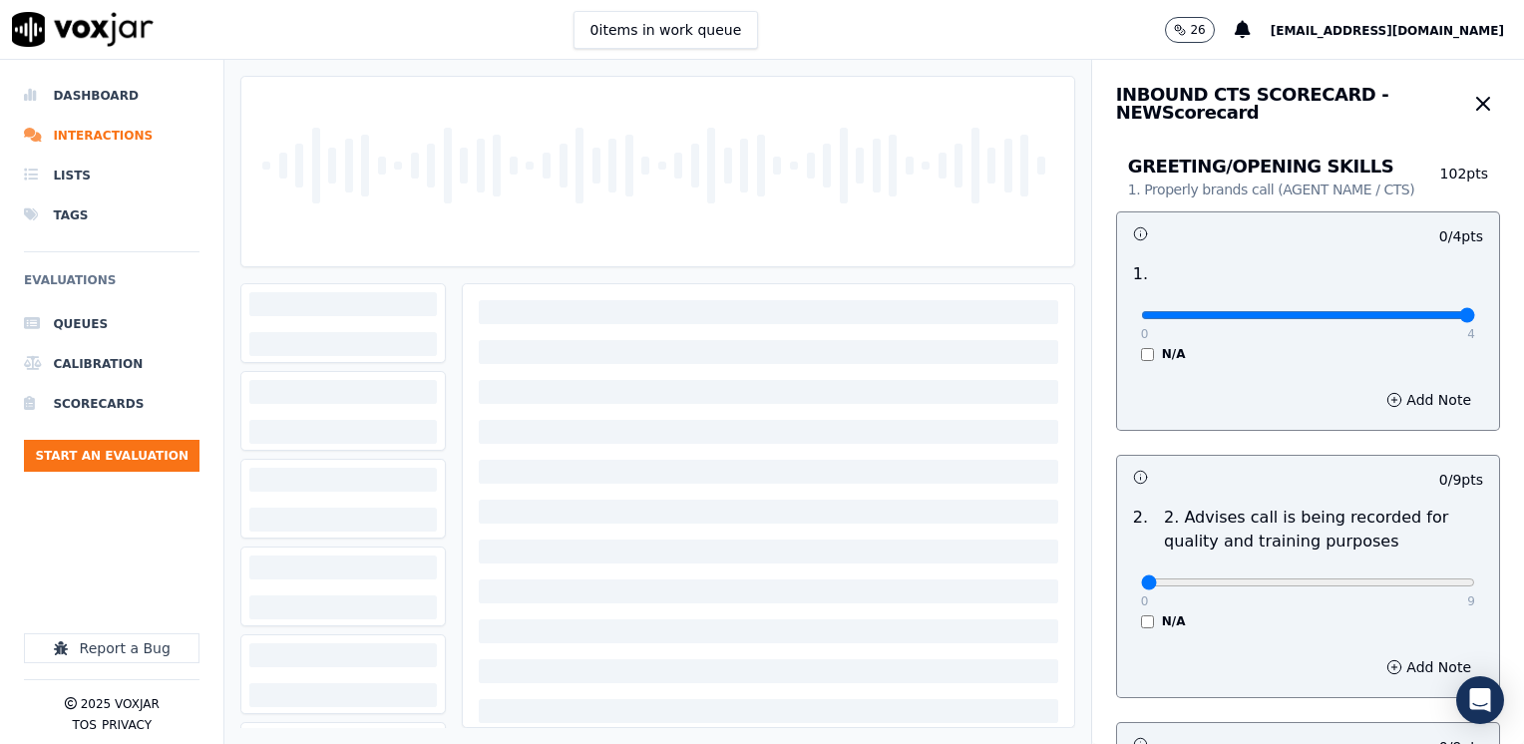
drag, startPoint x: 1133, startPoint y: 309, endPoint x: 1527, endPoint y: 309, distance: 393.9
type input "4"
click at [1475, 311] on input "range" at bounding box center [1308, 315] width 334 height 8
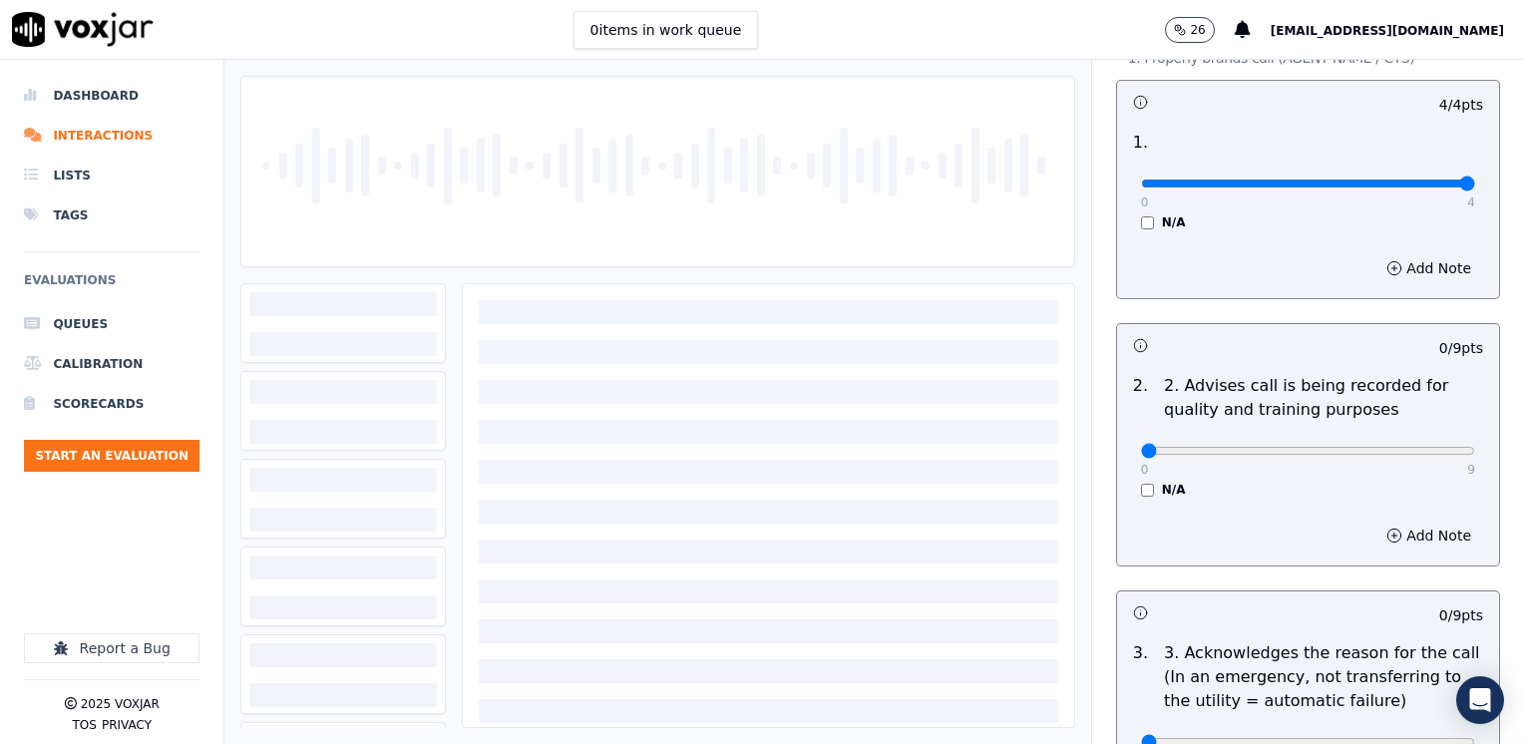
scroll to position [299, 0]
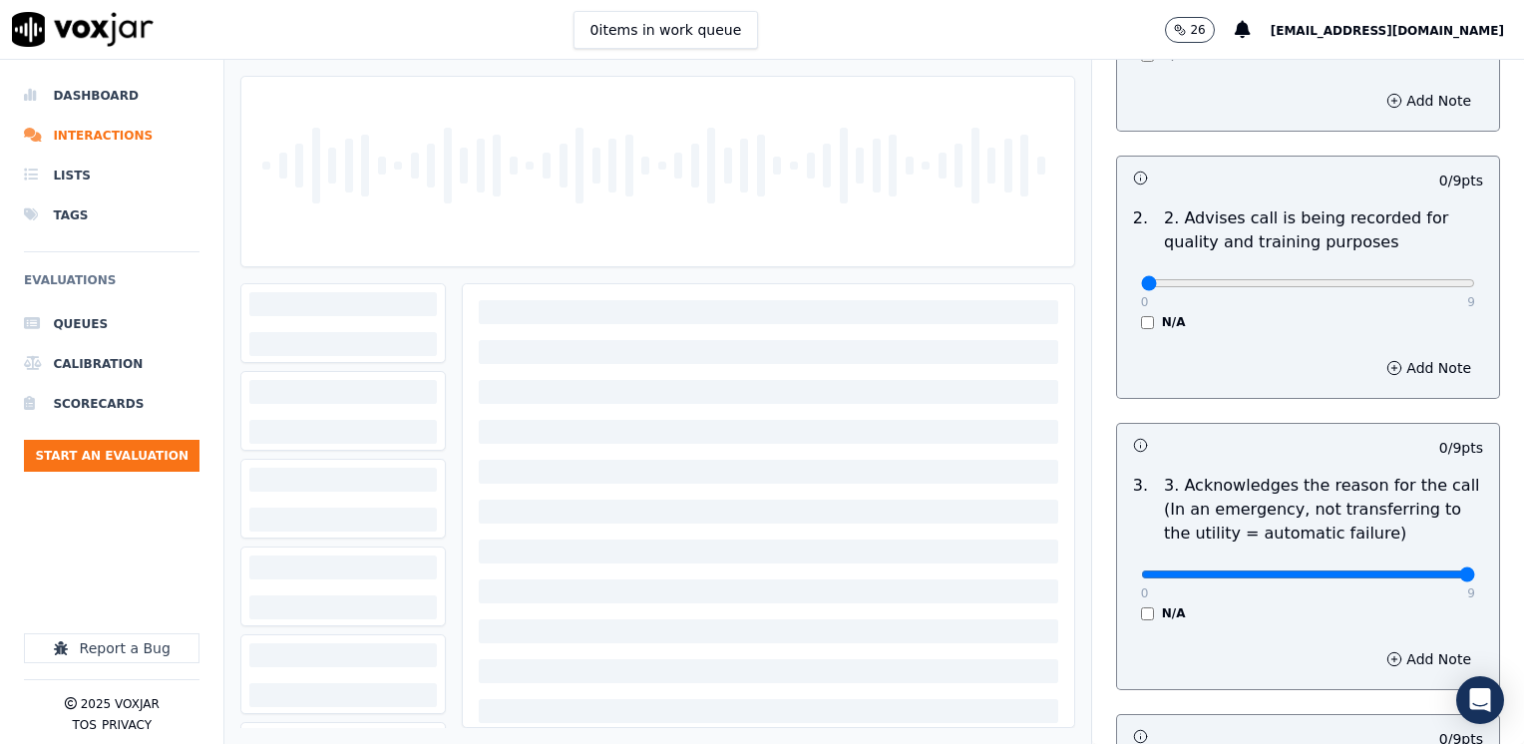
drag, startPoint x: 1132, startPoint y: 574, endPoint x: 1527, endPoint y: 564, distance: 395.0
type input "9"
click at [1475, 20] on input "range" at bounding box center [1308, 16] width 334 height 8
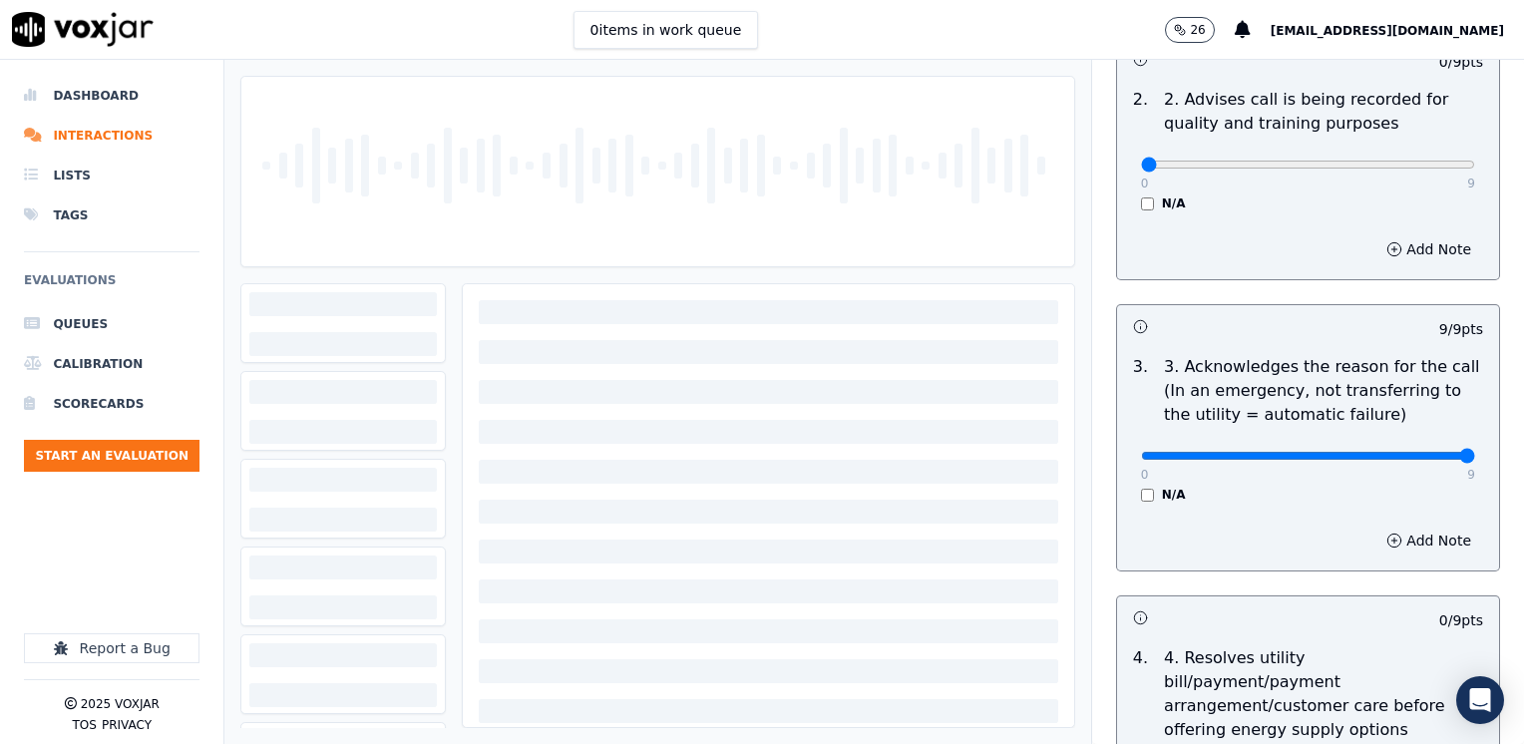
scroll to position [598, 0]
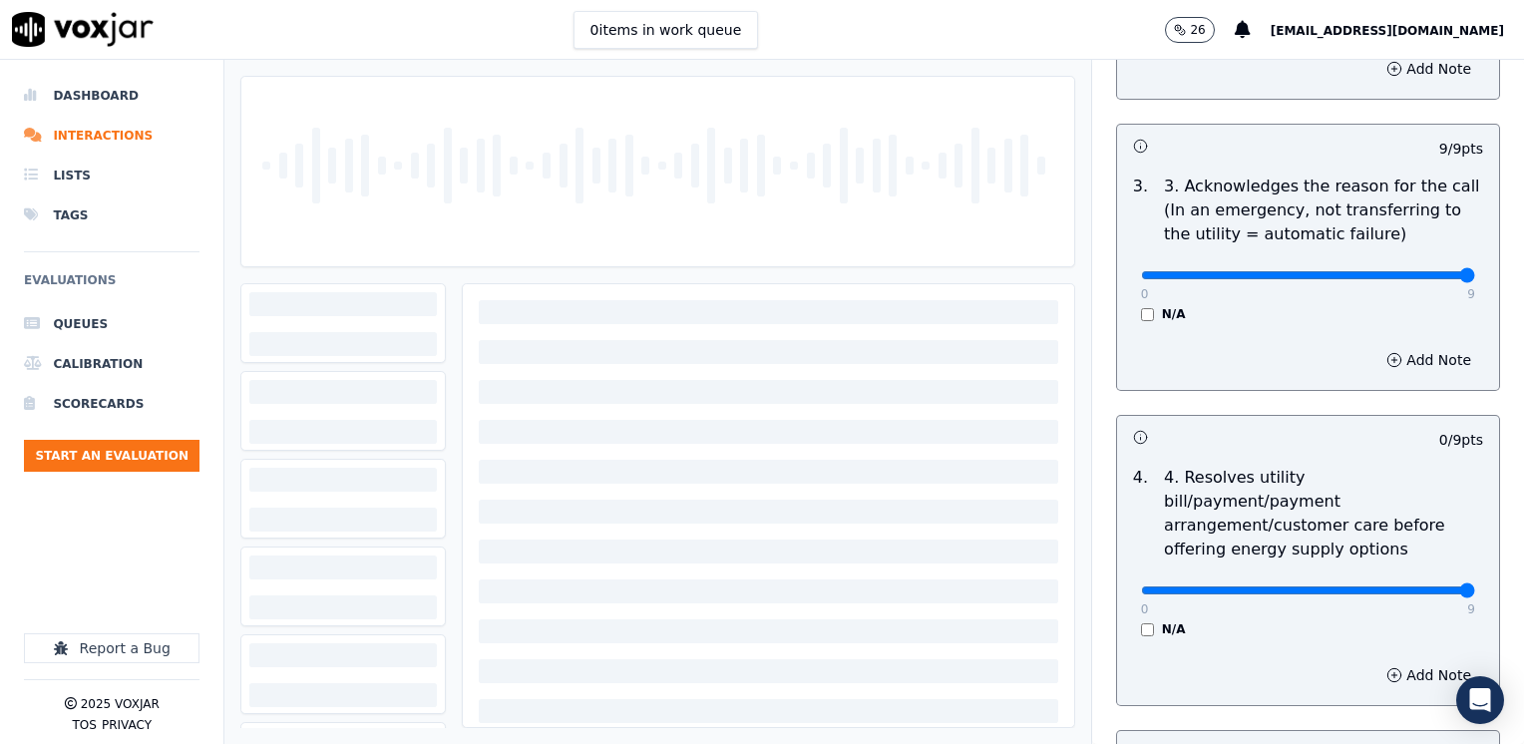
drag, startPoint x: 1137, startPoint y: 561, endPoint x: 1527, endPoint y: 561, distance: 389.9
type input "9"
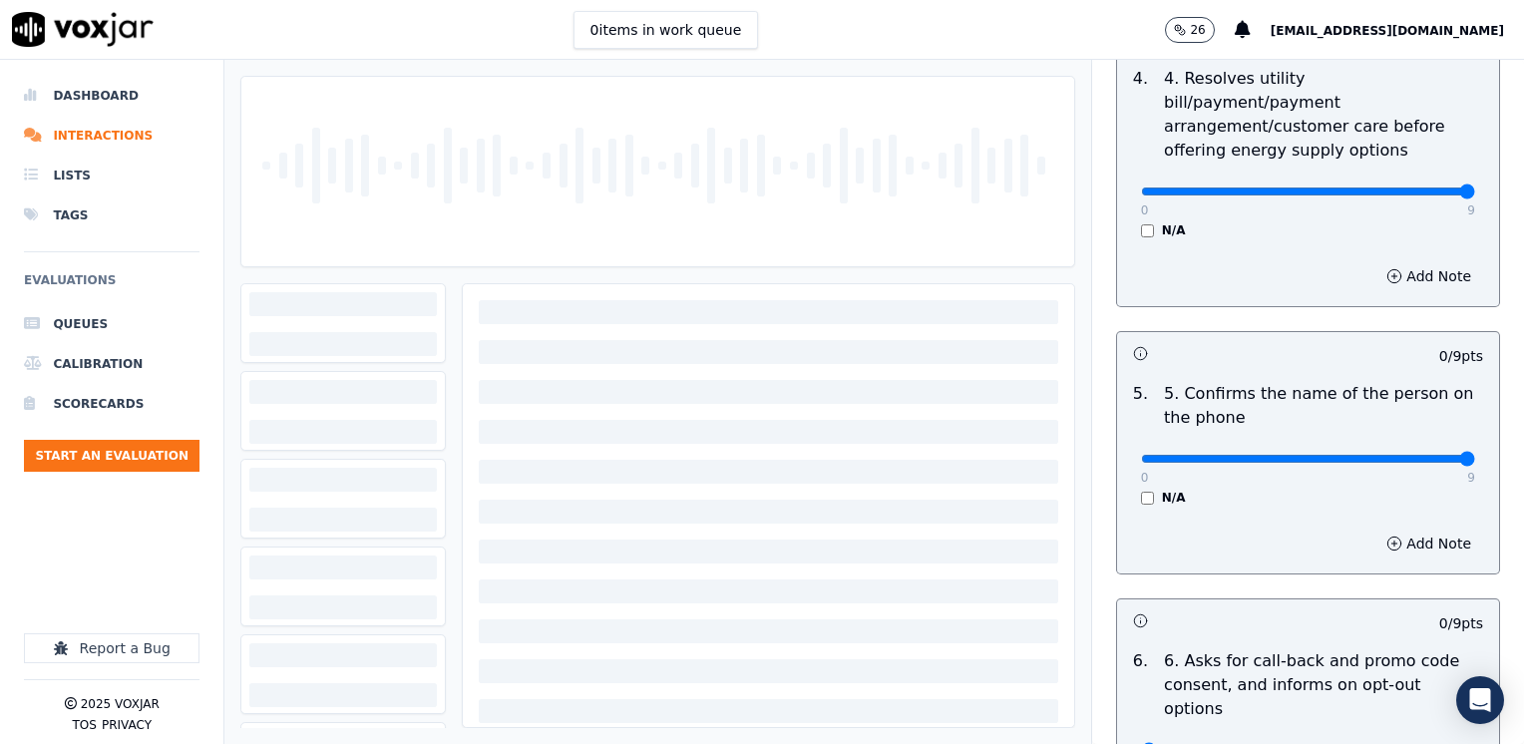
drag, startPoint x: 1131, startPoint y: 434, endPoint x: 1523, endPoint y: 467, distance: 393.2
type input "9"
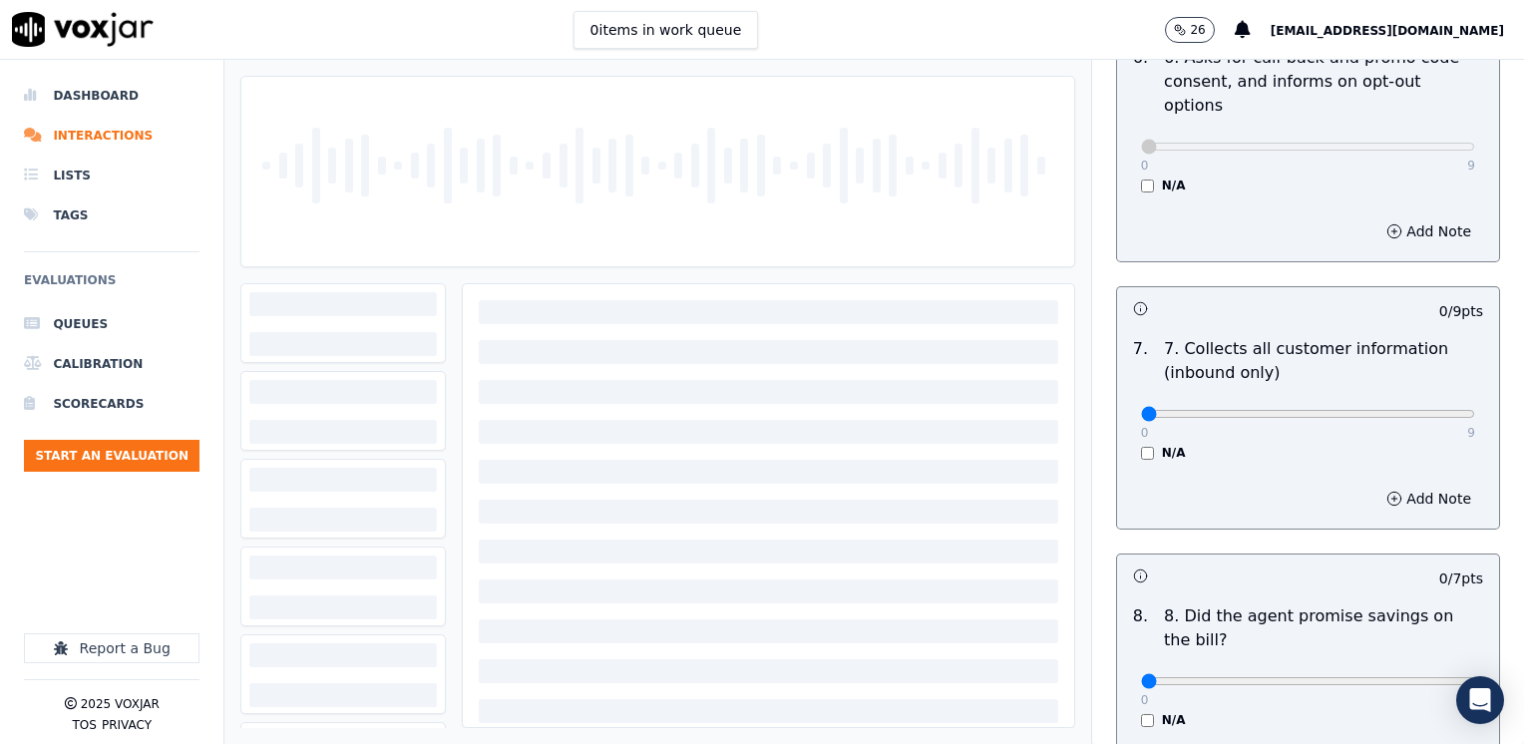
scroll to position [1695, 0]
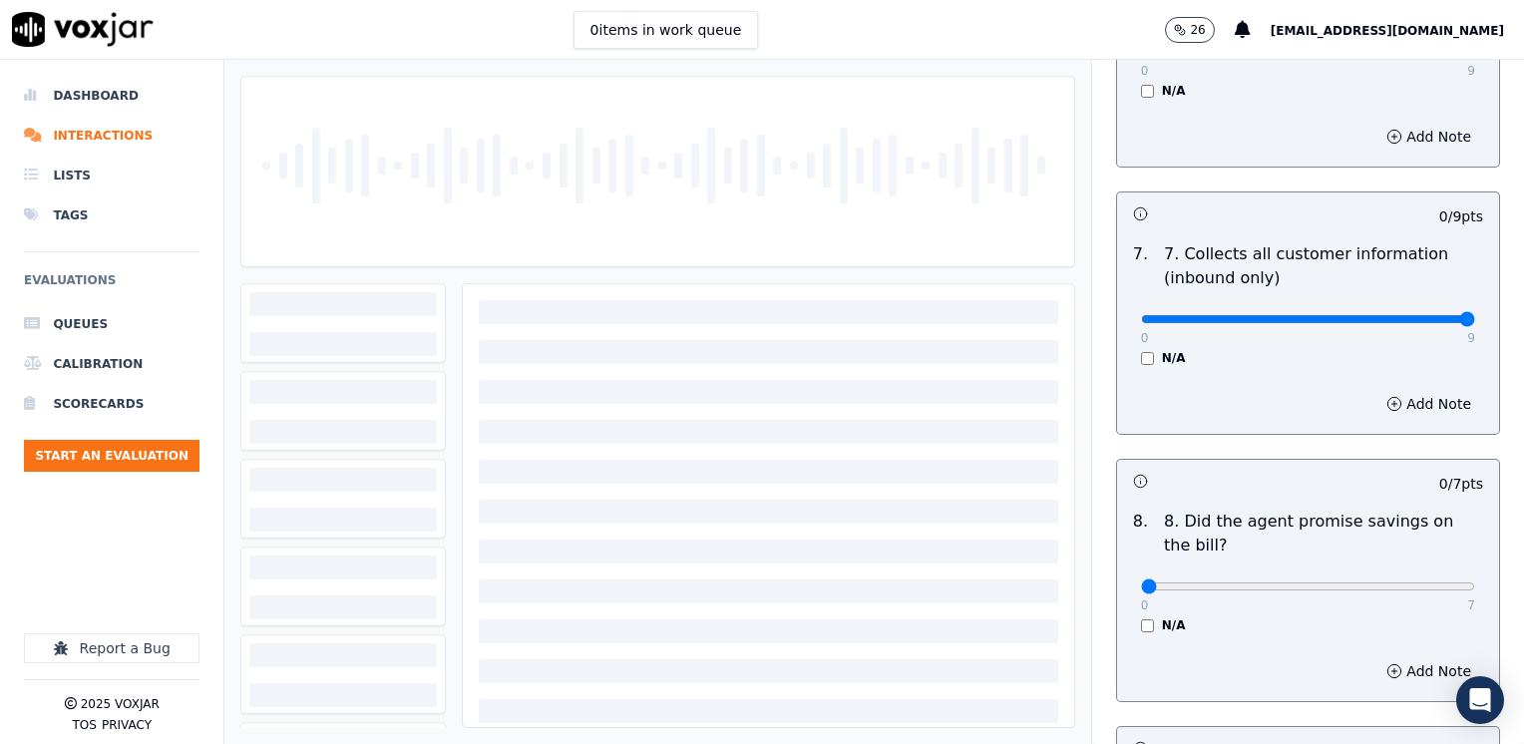
drag, startPoint x: 1125, startPoint y: 273, endPoint x: 1527, endPoint y: 272, distance: 401.8
type input "9"
drag, startPoint x: 1153, startPoint y: 534, endPoint x: 1523, endPoint y: 531, distance: 369.9
type input "7"
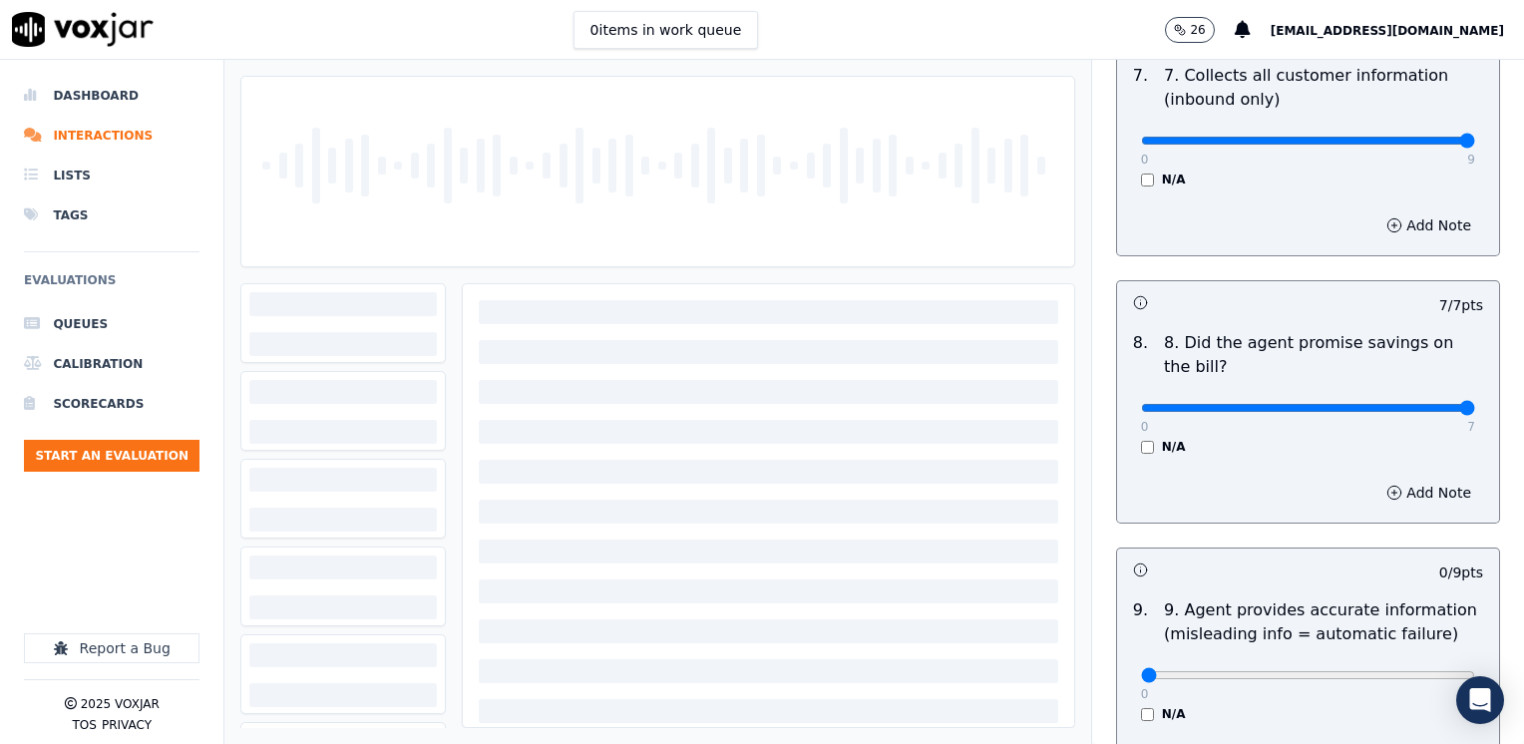
scroll to position [1994, 0]
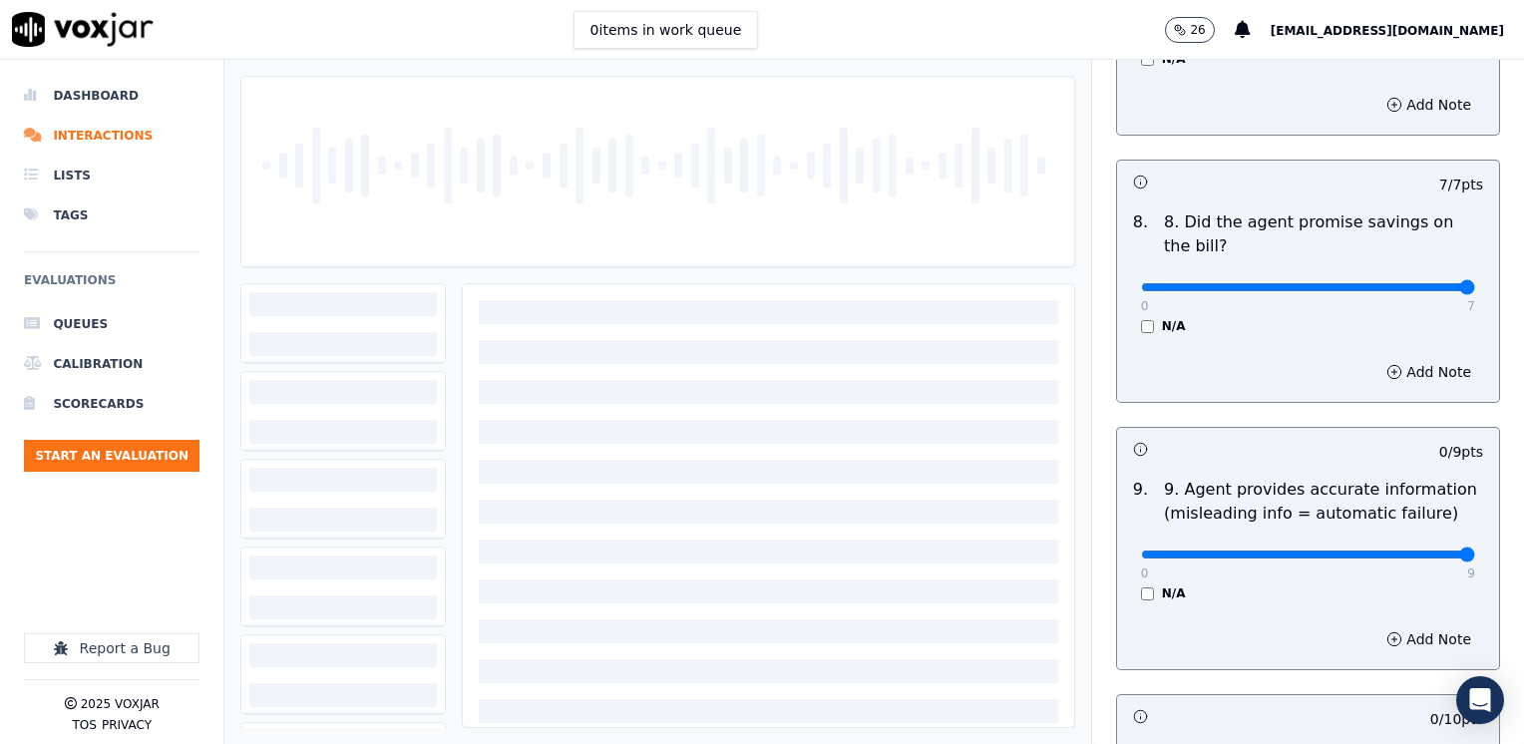
drag, startPoint x: 1123, startPoint y: 508, endPoint x: 1523, endPoint y: 523, distance: 400.2
type input "9"
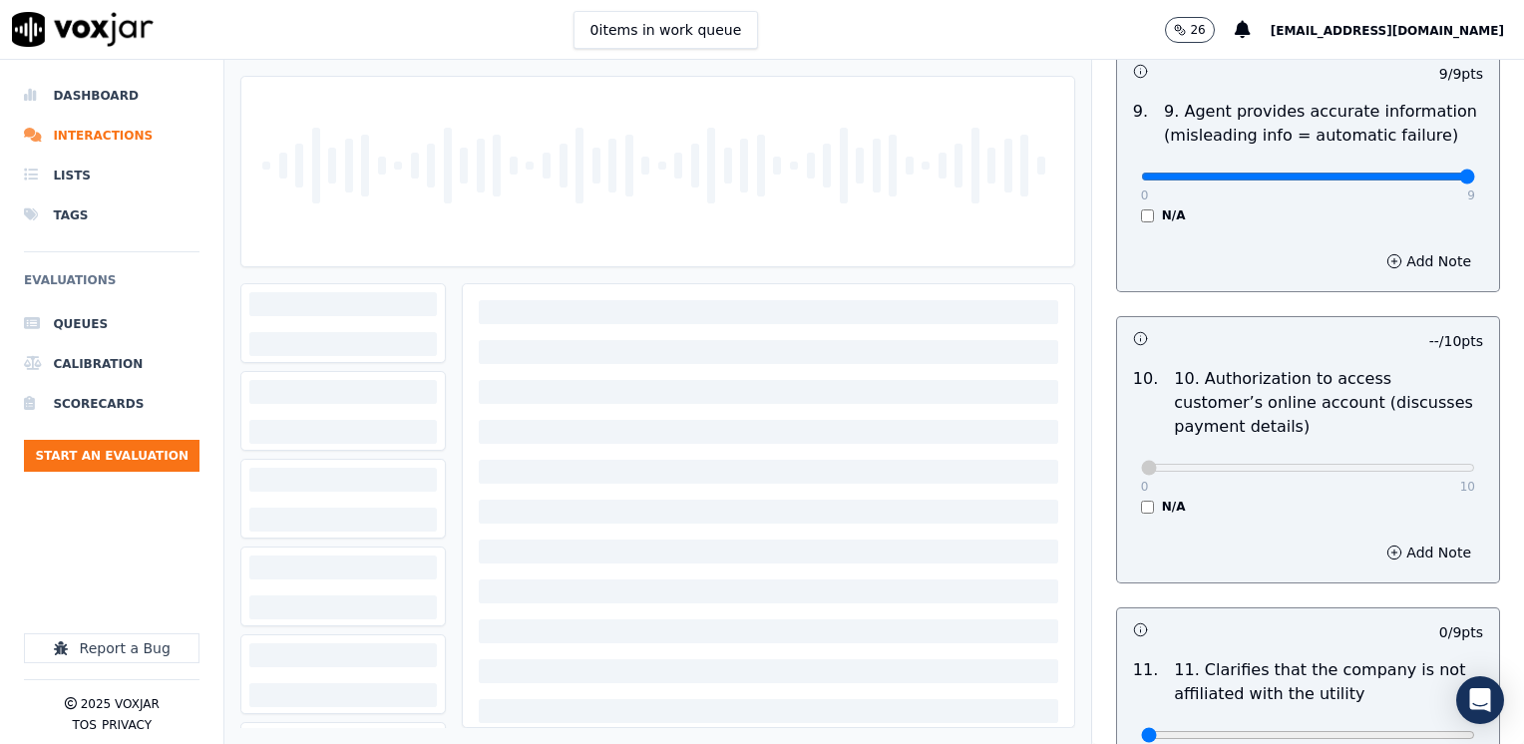
scroll to position [2592, 0]
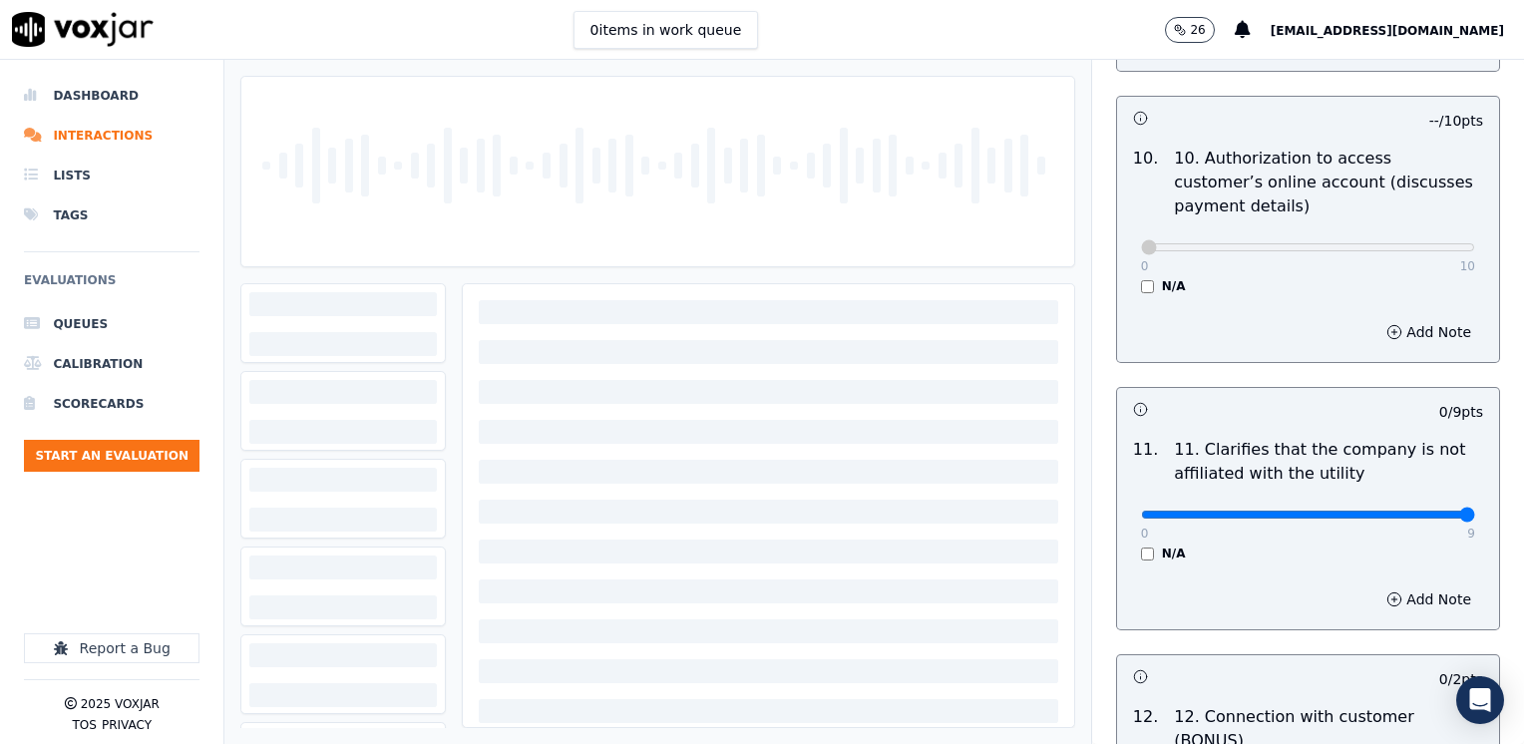
drag, startPoint x: 1127, startPoint y: 462, endPoint x: 1523, endPoint y: 465, distance: 395.9
type input "9"
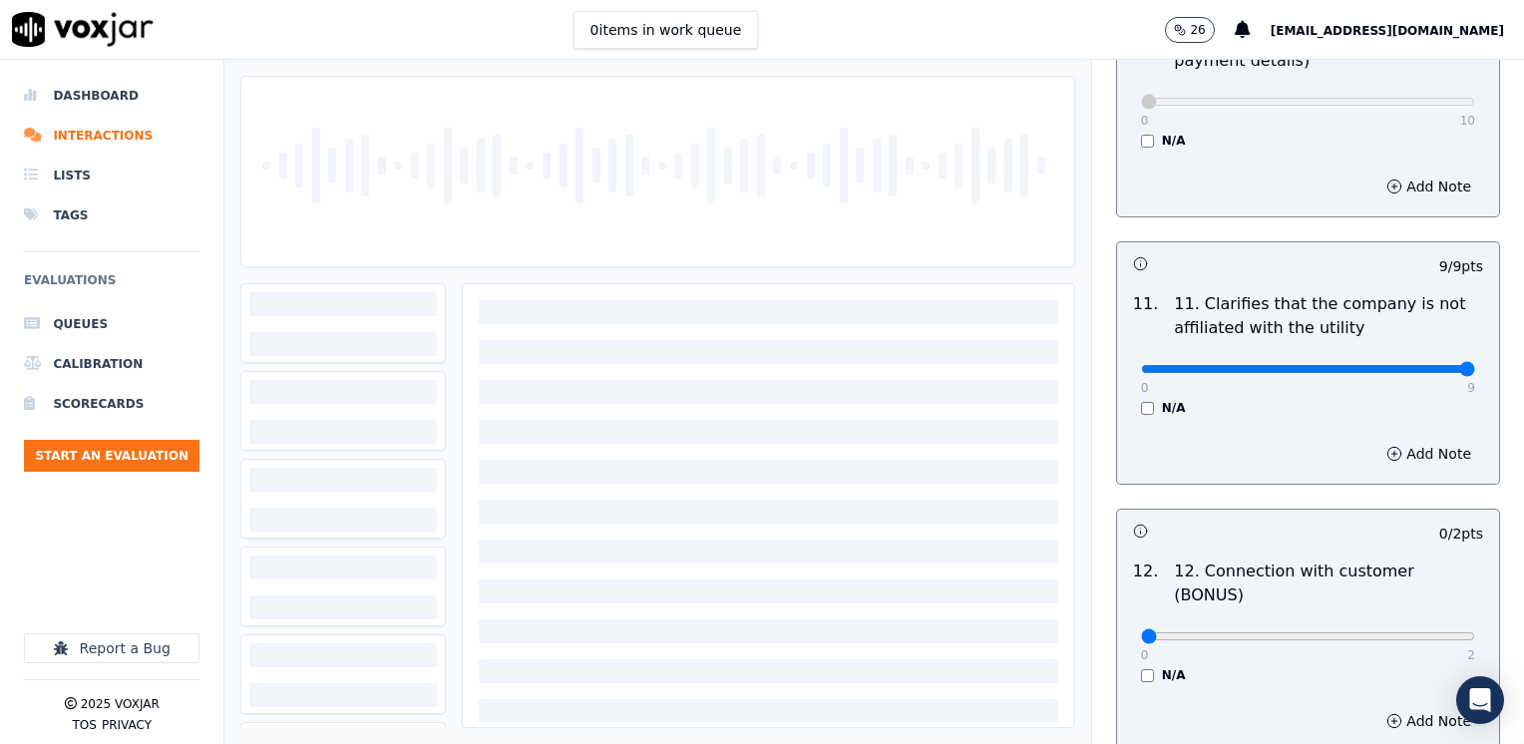
scroll to position [2892, 0]
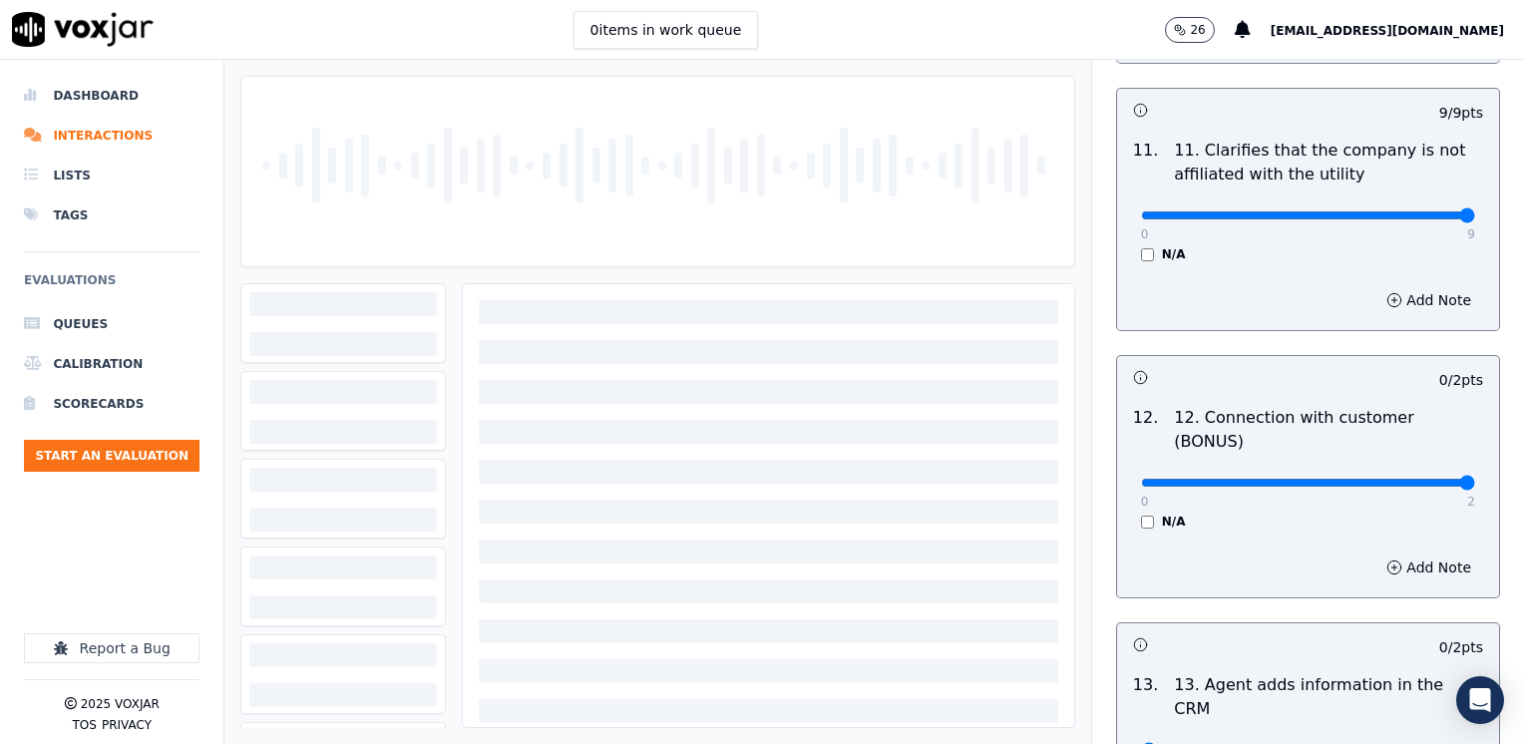
drag, startPoint x: 1121, startPoint y: 405, endPoint x: 1527, endPoint y: 409, distance: 405.8
type input "2"
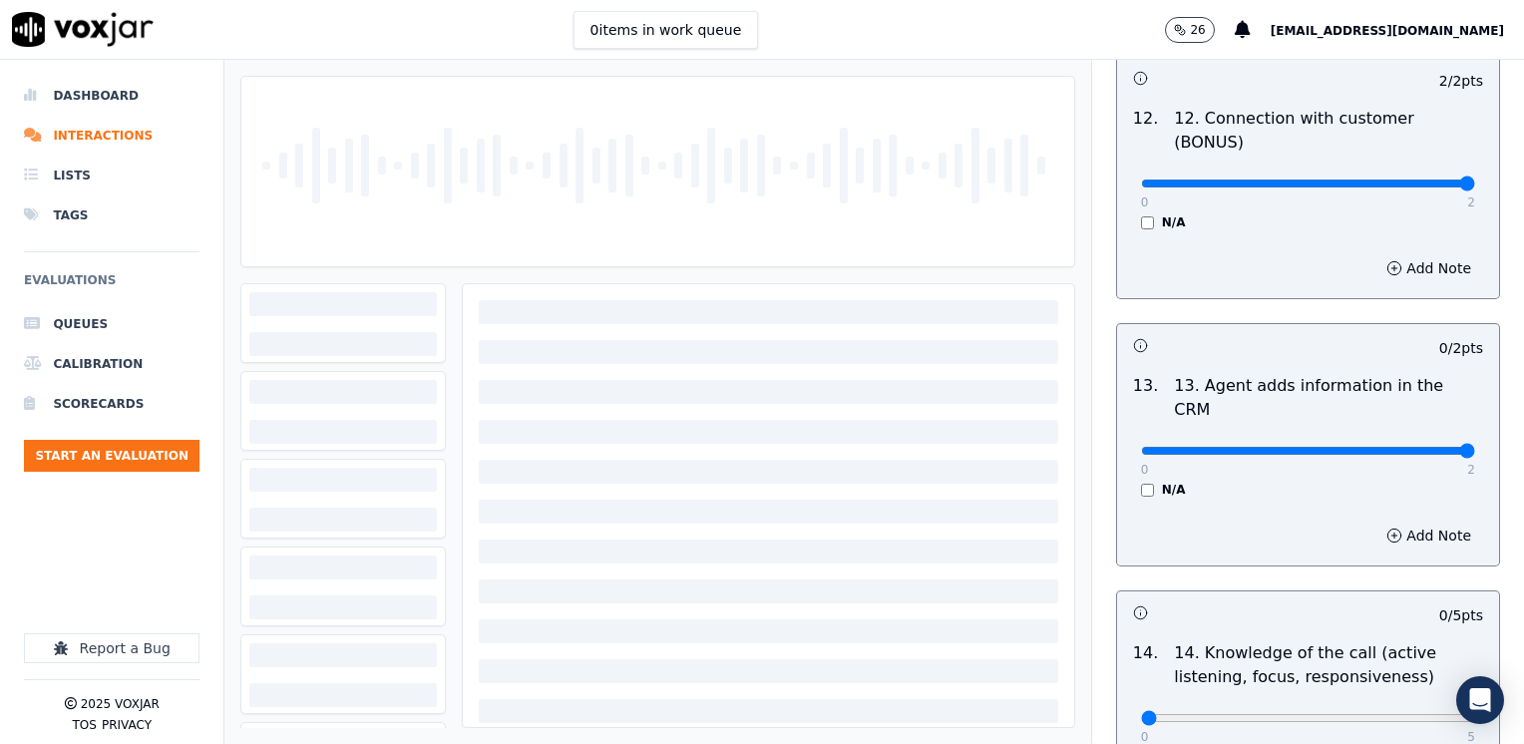
drag, startPoint x: 1136, startPoint y: 347, endPoint x: 1527, endPoint y: 352, distance: 390.9
type input "2"
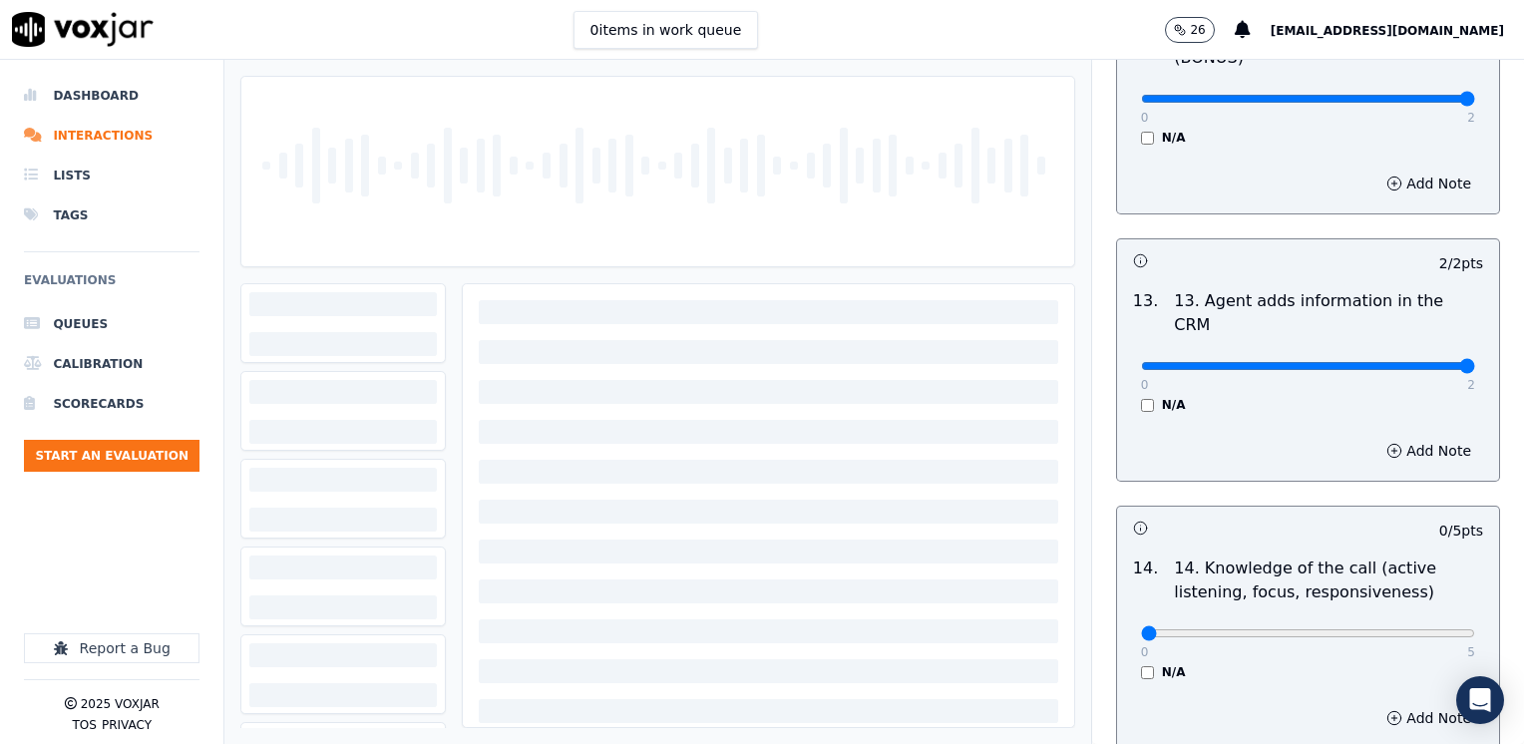
scroll to position [3343, 0]
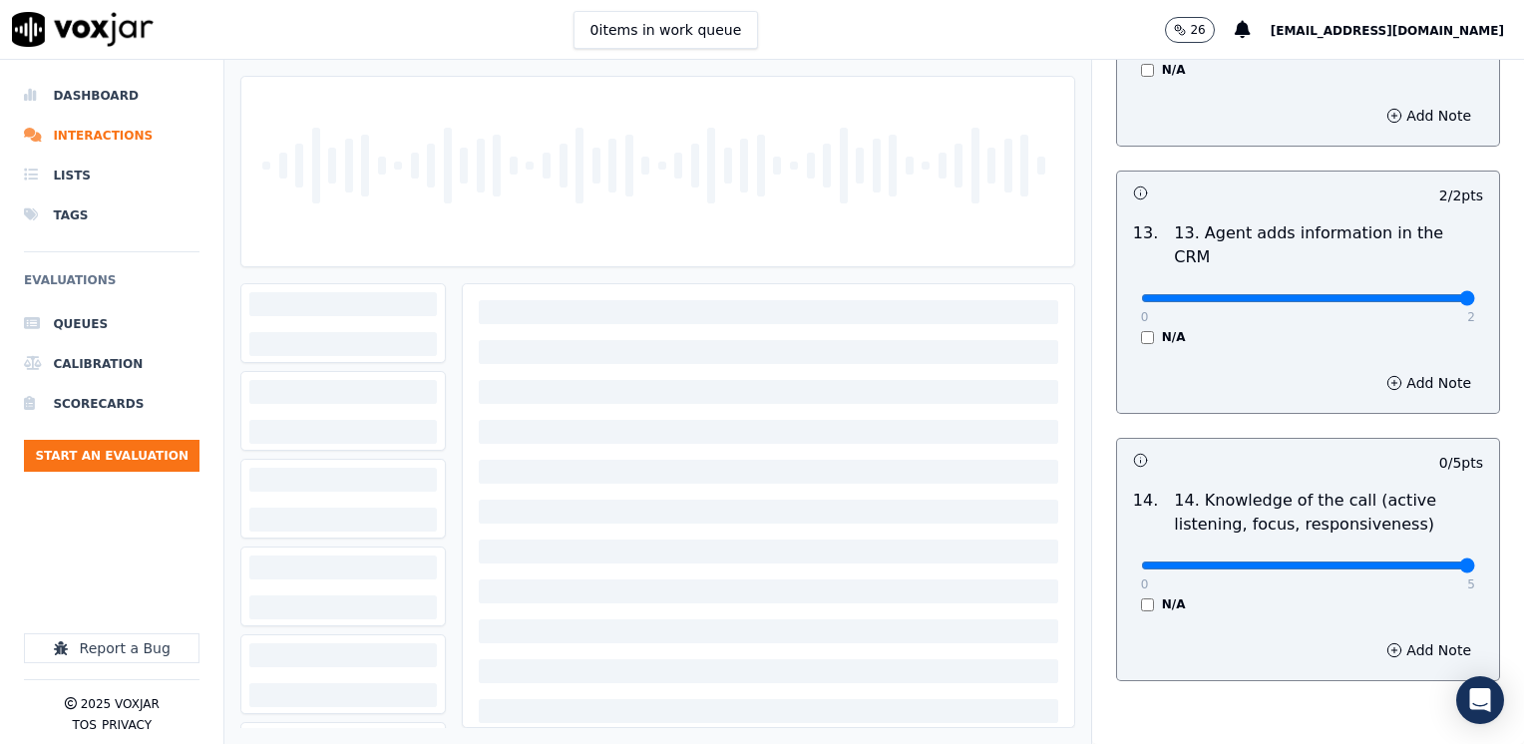
drag, startPoint x: 1133, startPoint y: 458, endPoint x: 1527, endPoint y: 481, distance: 394.5
type input "5"
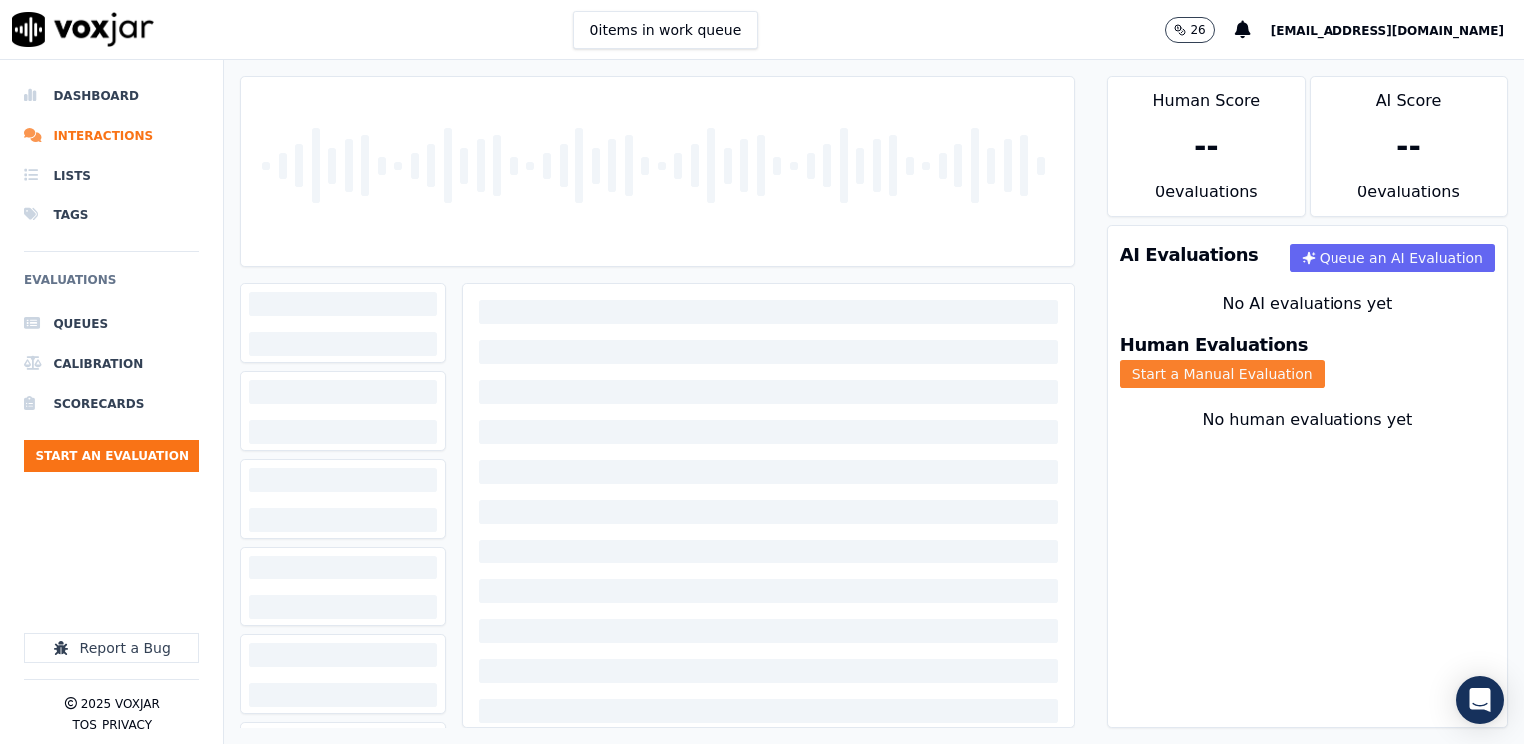
click at [1304, 360] on button "Start a Manual Evaluation" at bounding box center [1222, 374] width 204 height 28
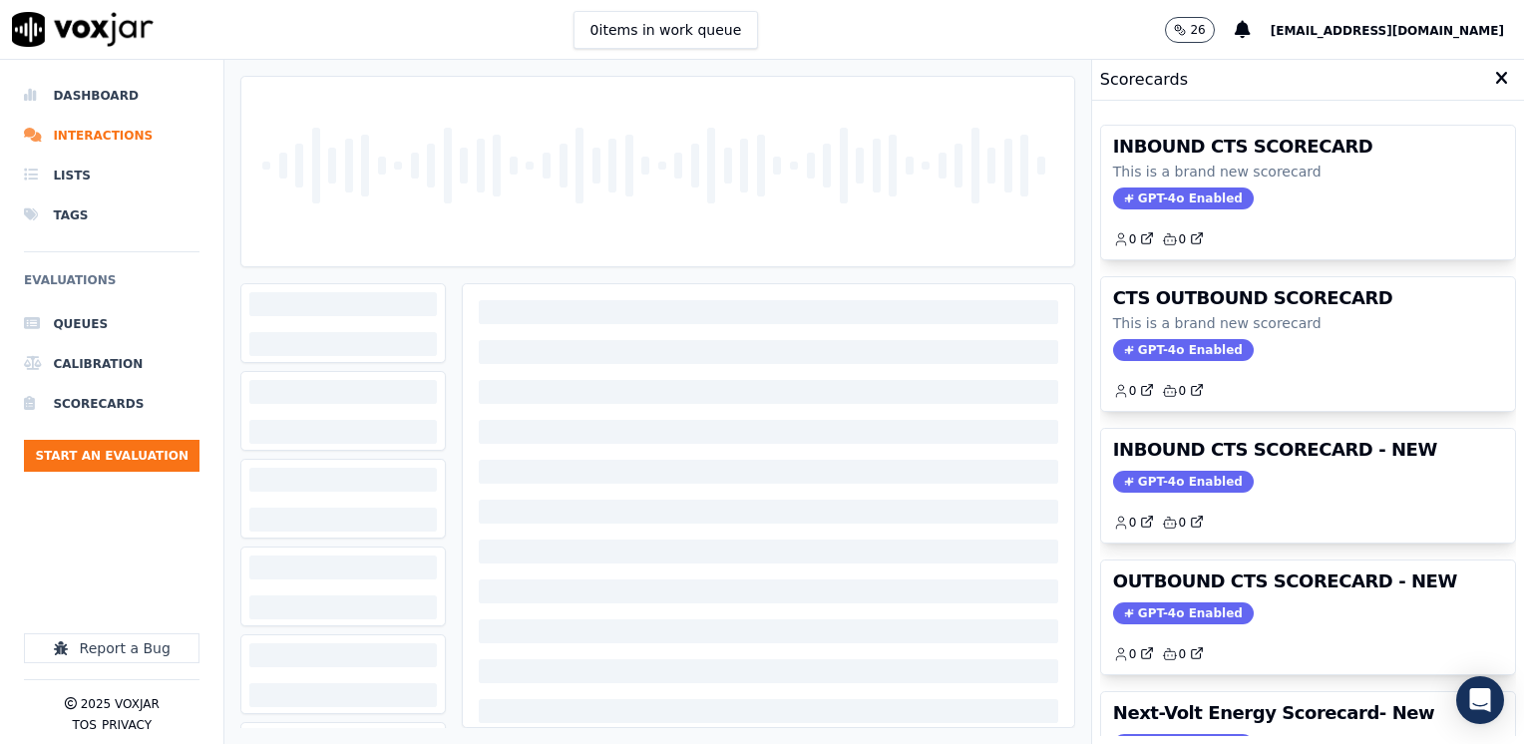
click at [1478, 74] on div "Scorecards" at bounding box center [1308, 80] width 432 height 41
click at [1495, 84] on icon at bounding box center [1501, 79] width 13 height 18
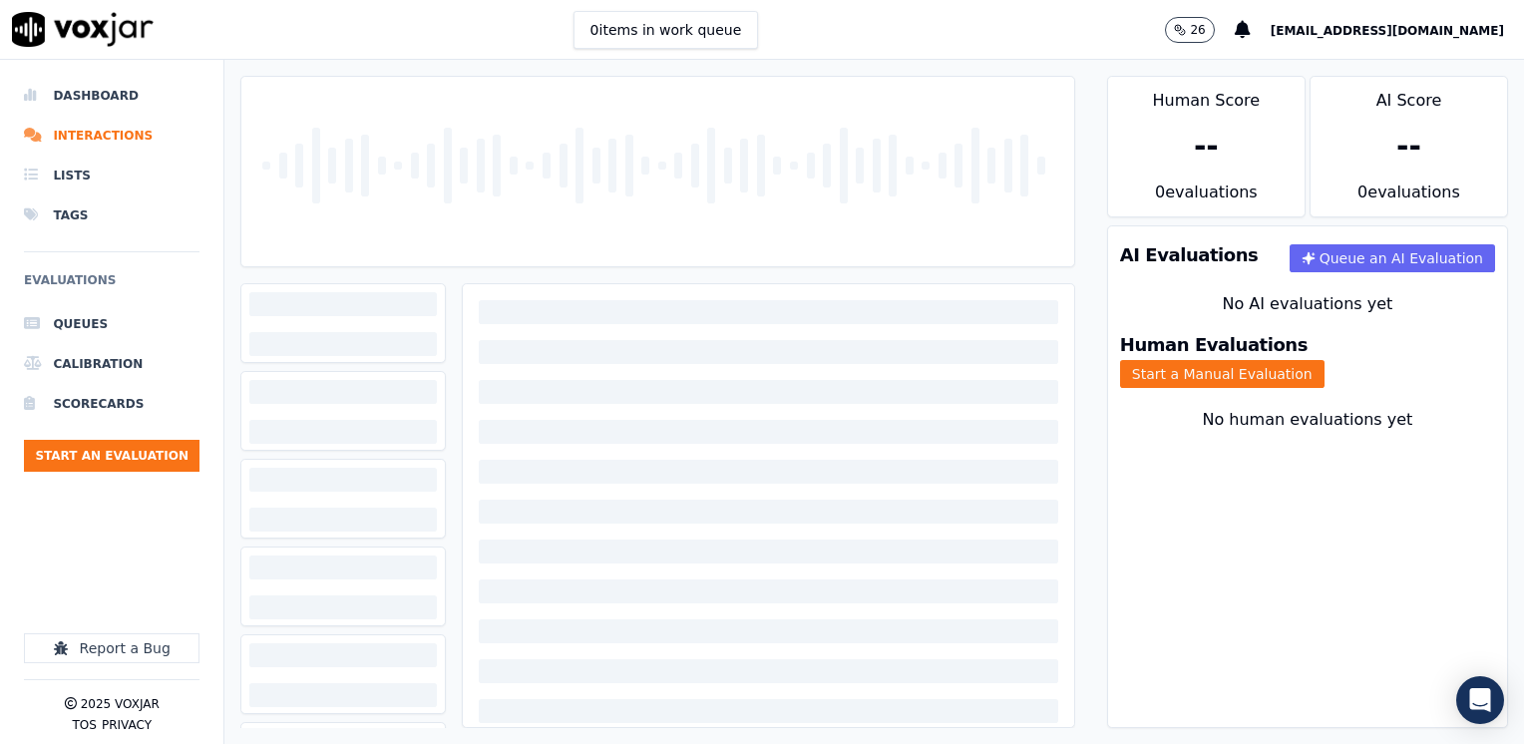
click at [1115, 568] on div "AI Evaluations Queue an AI Evaluation No AI evaluations yet Human Evaluations S…" at bounding box center [1307, 476] width 401 height 503
click at [1324, 365] on button "Start a Manual Evaluation" at bounding box center [1222, 374] width 204 height 28
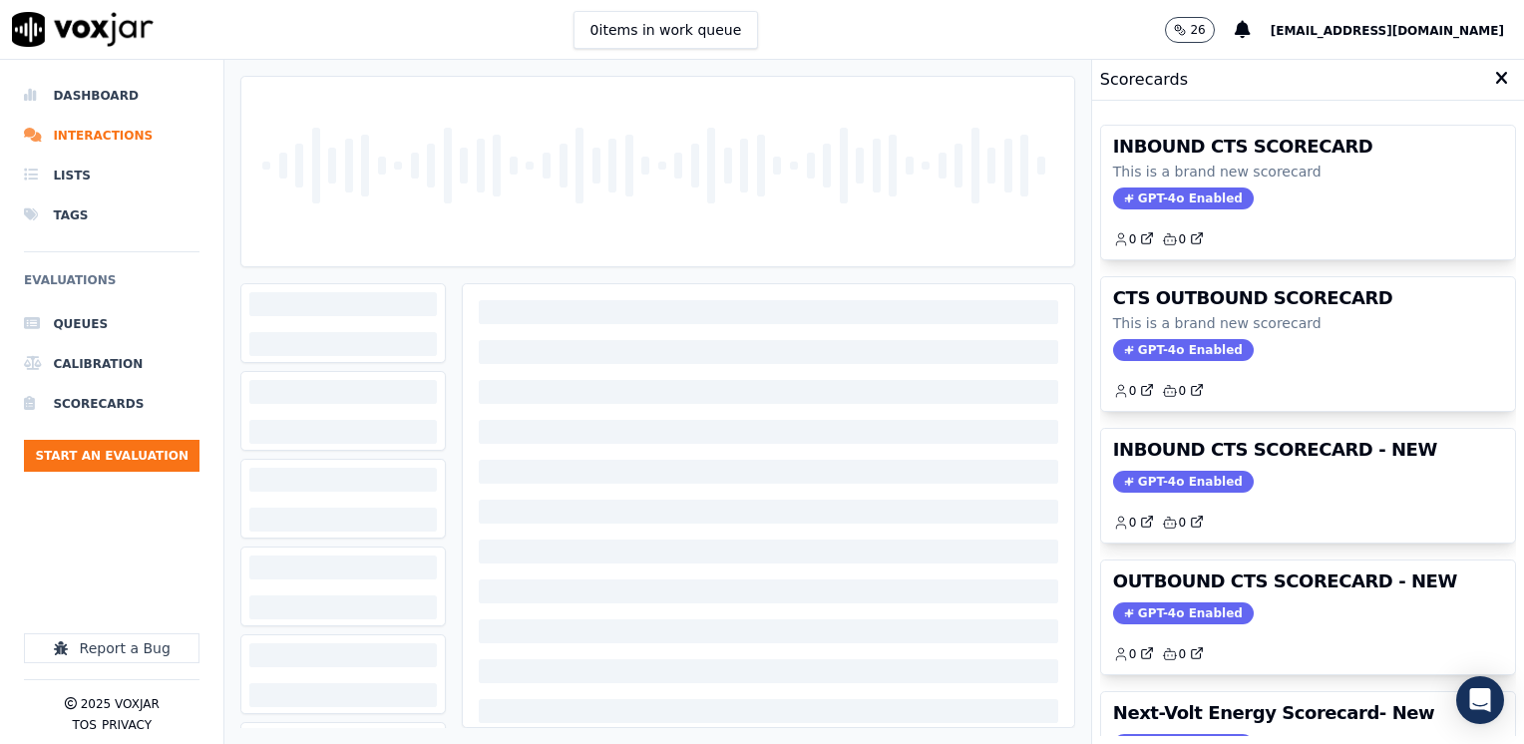
click at [1495, 78] on icon at bounding box center [1501, 79] width 13 height 18
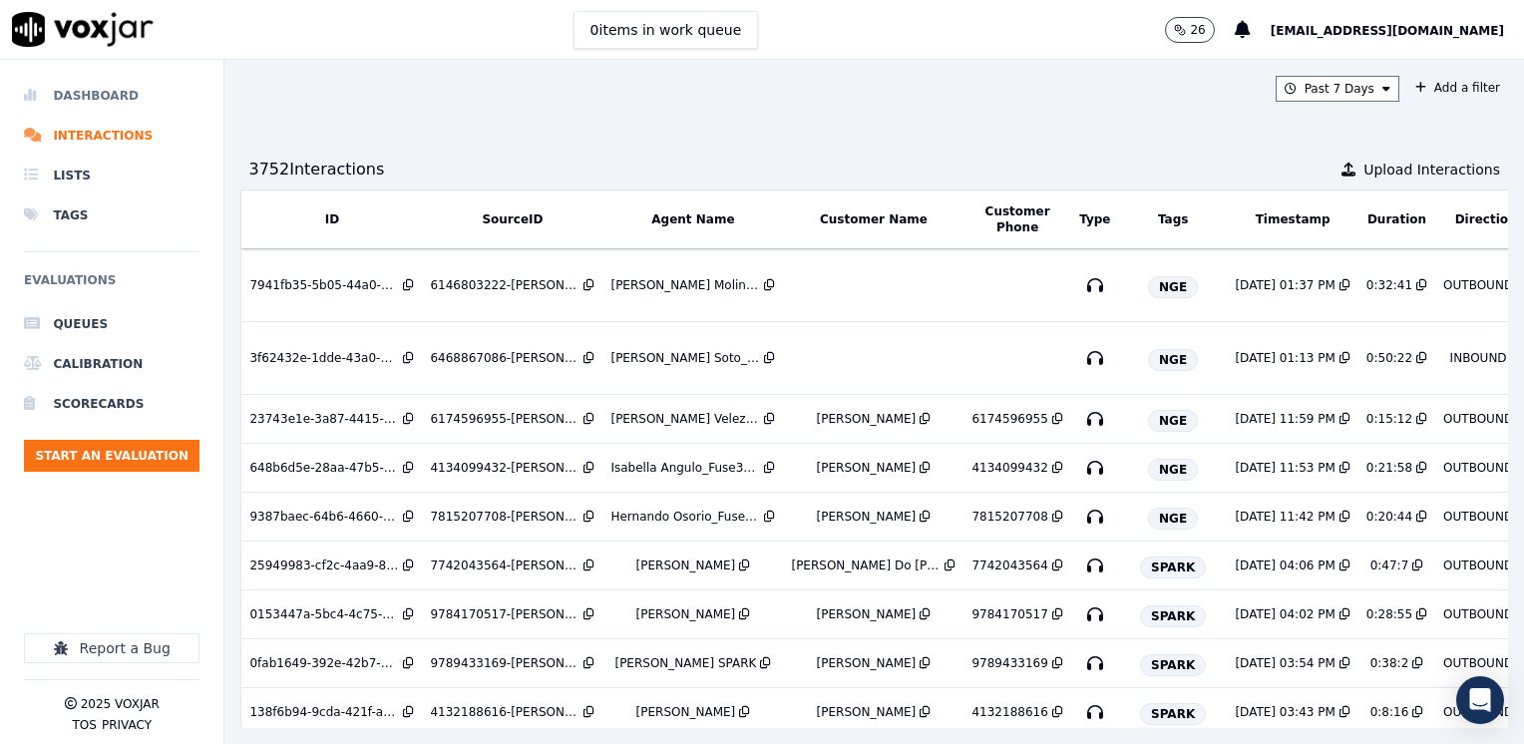
click at [112, 99] on li "Dashboard" at bounding box center [111, 96] width 175 height 40
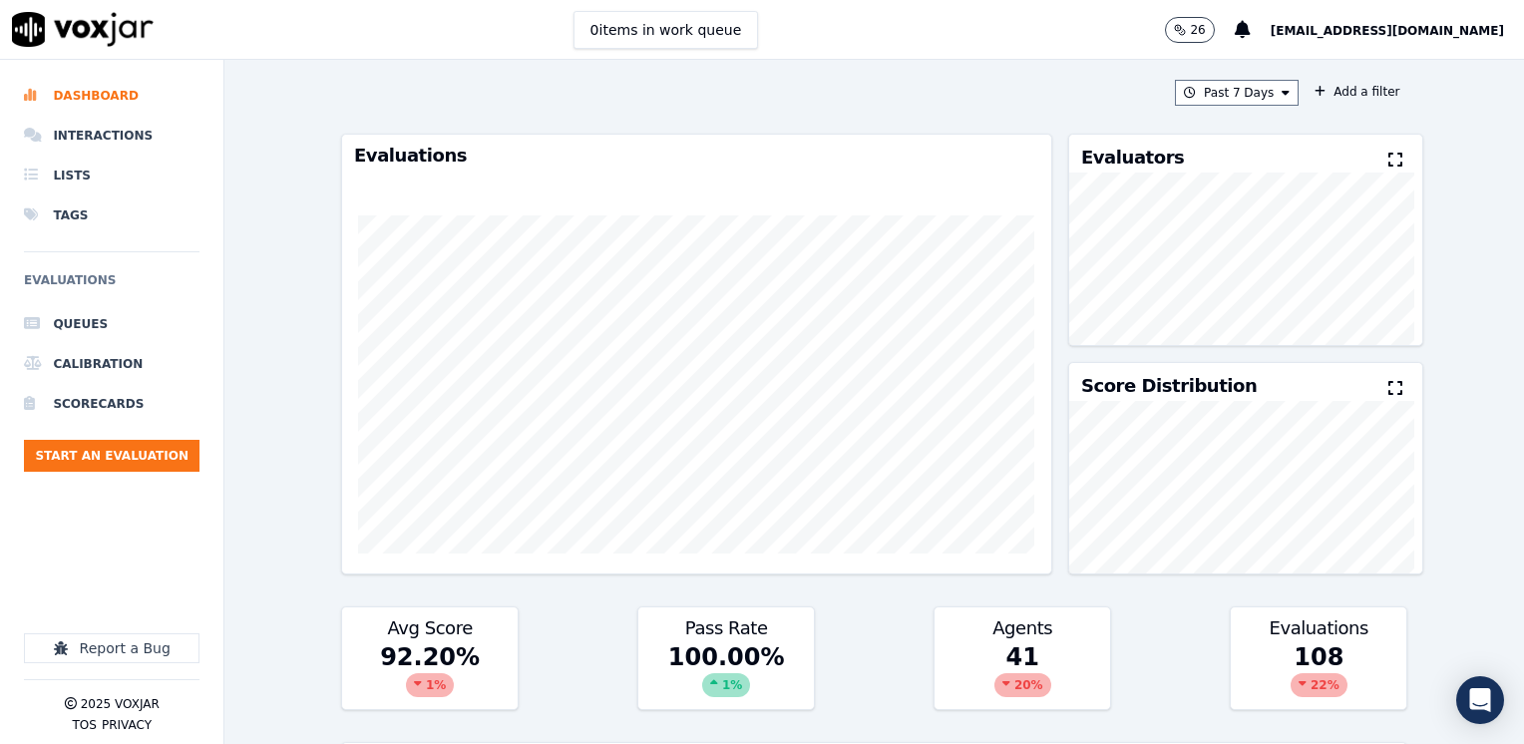
click at [1388, 159] on icon at bounding box center [1395, 160] width 14 height 16
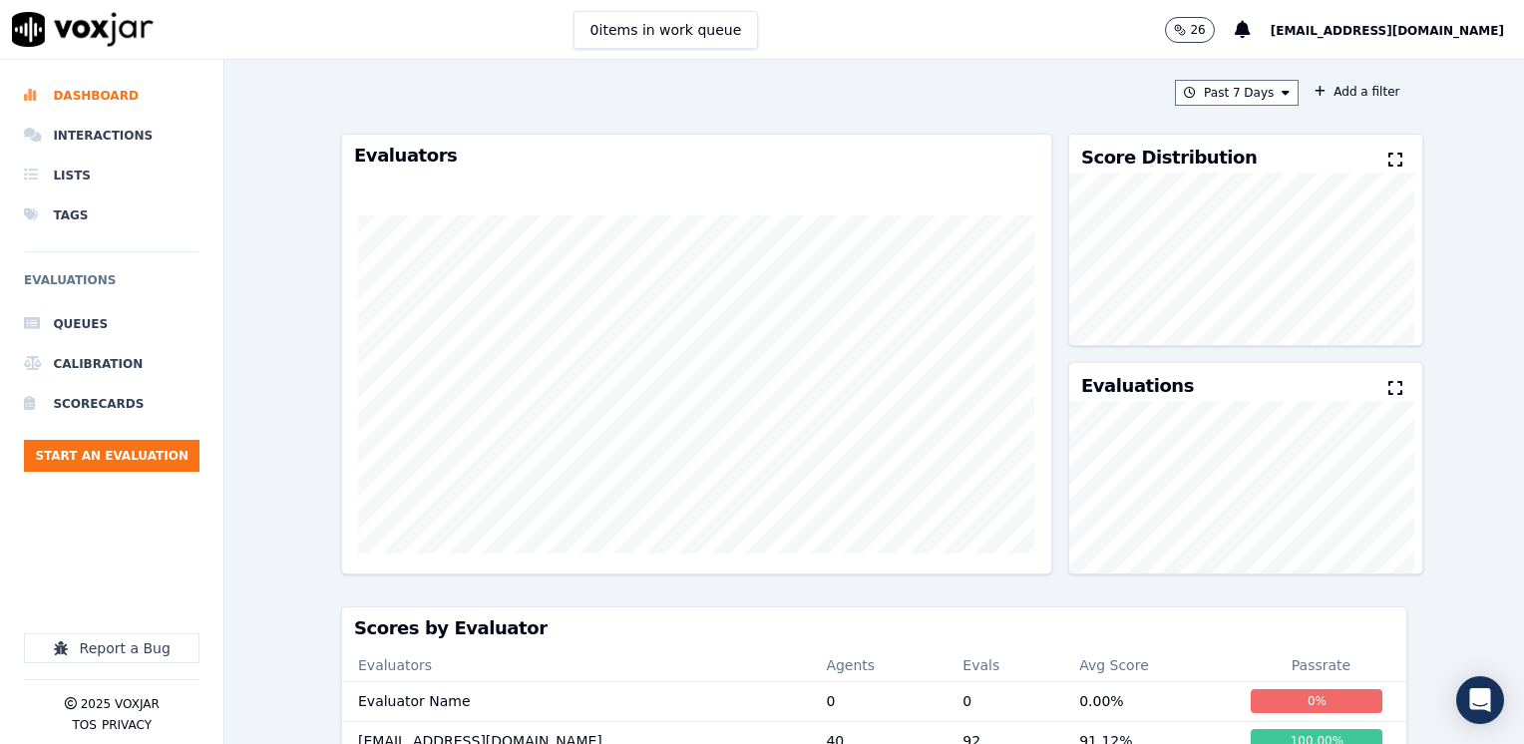
click at [1388, 159] on icon at bounding box center [1395, 160] width 14 height 16
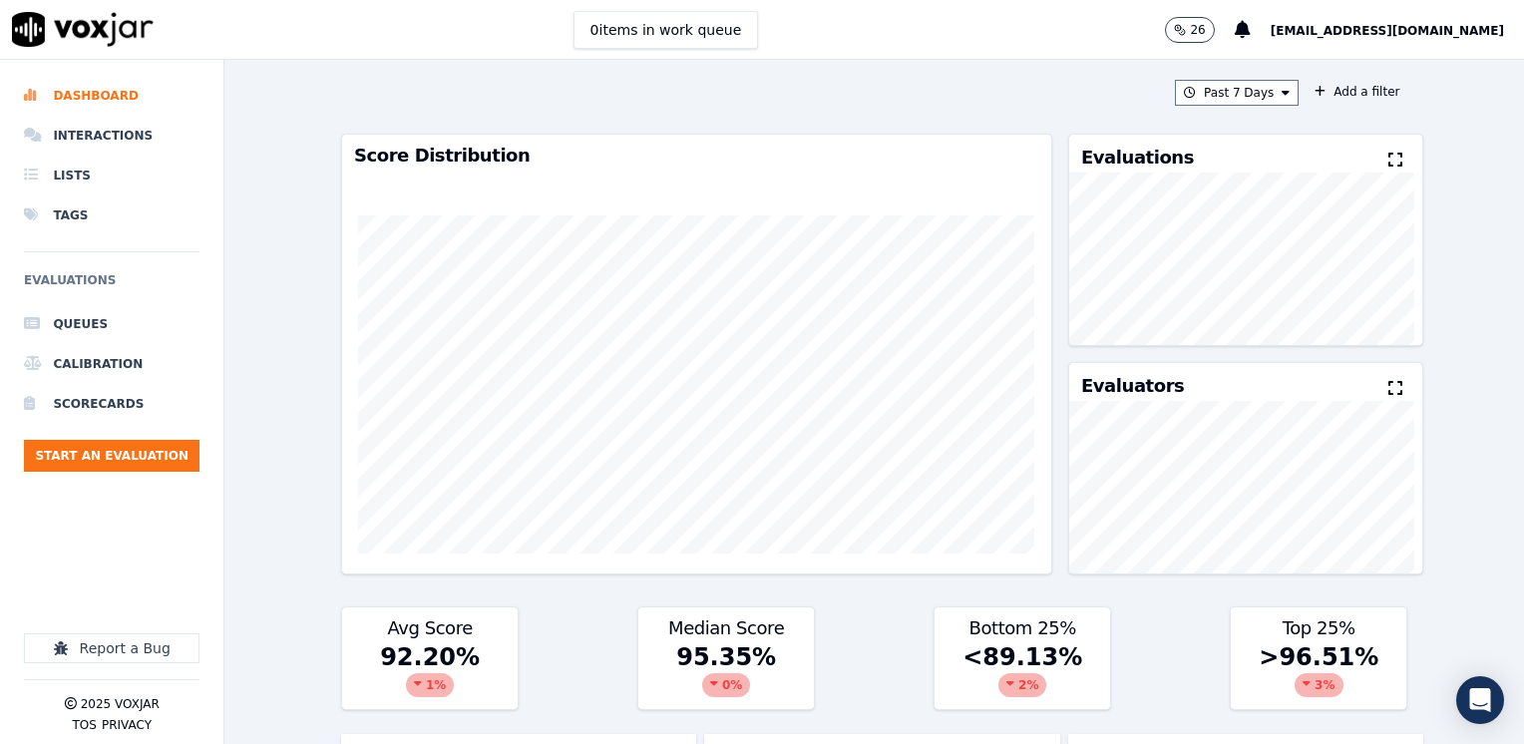
click at [1388, 159] on icon at bounding box center [1395, 160] width 14 height 16
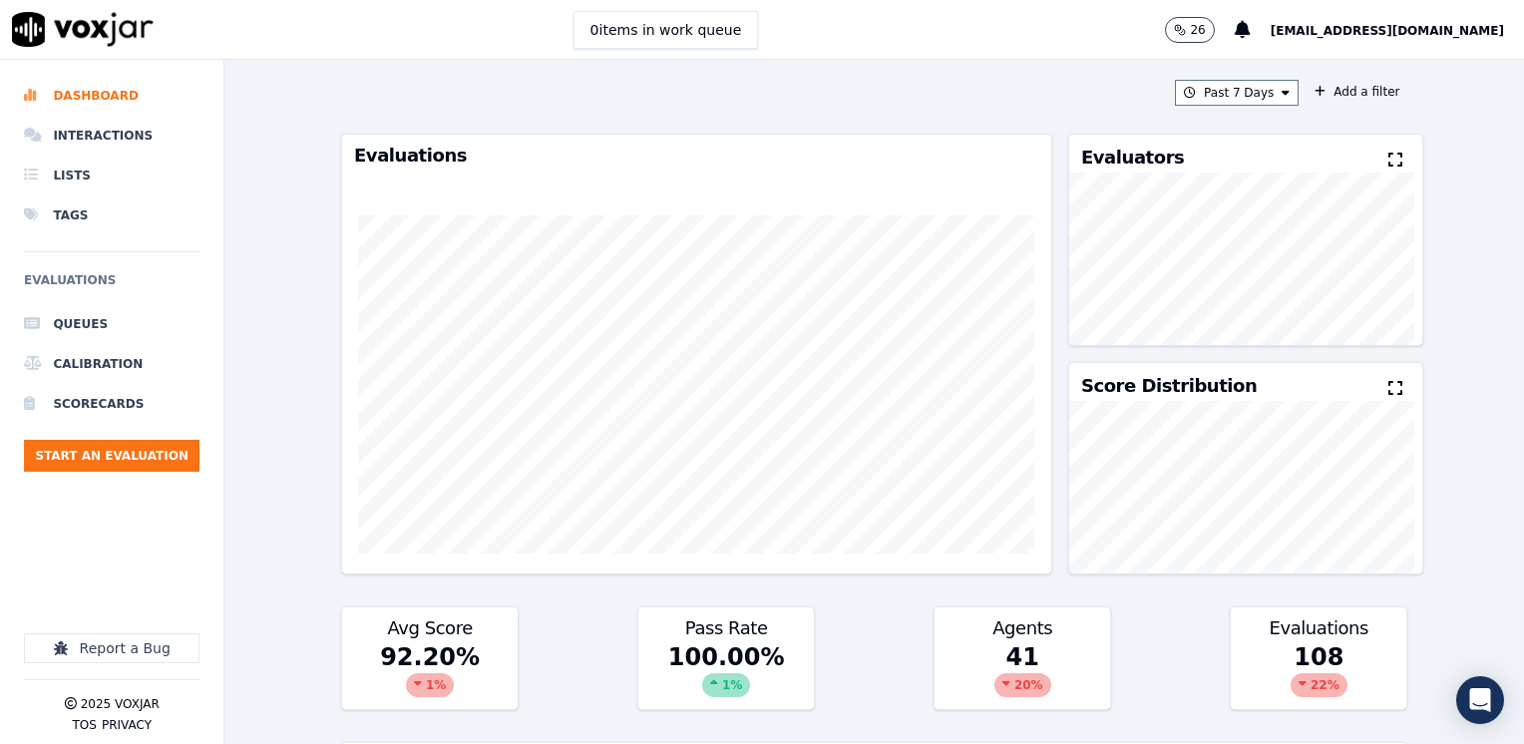
click at [1388, 159] on icon at bounding box center [1395, 160] width 14 height 16
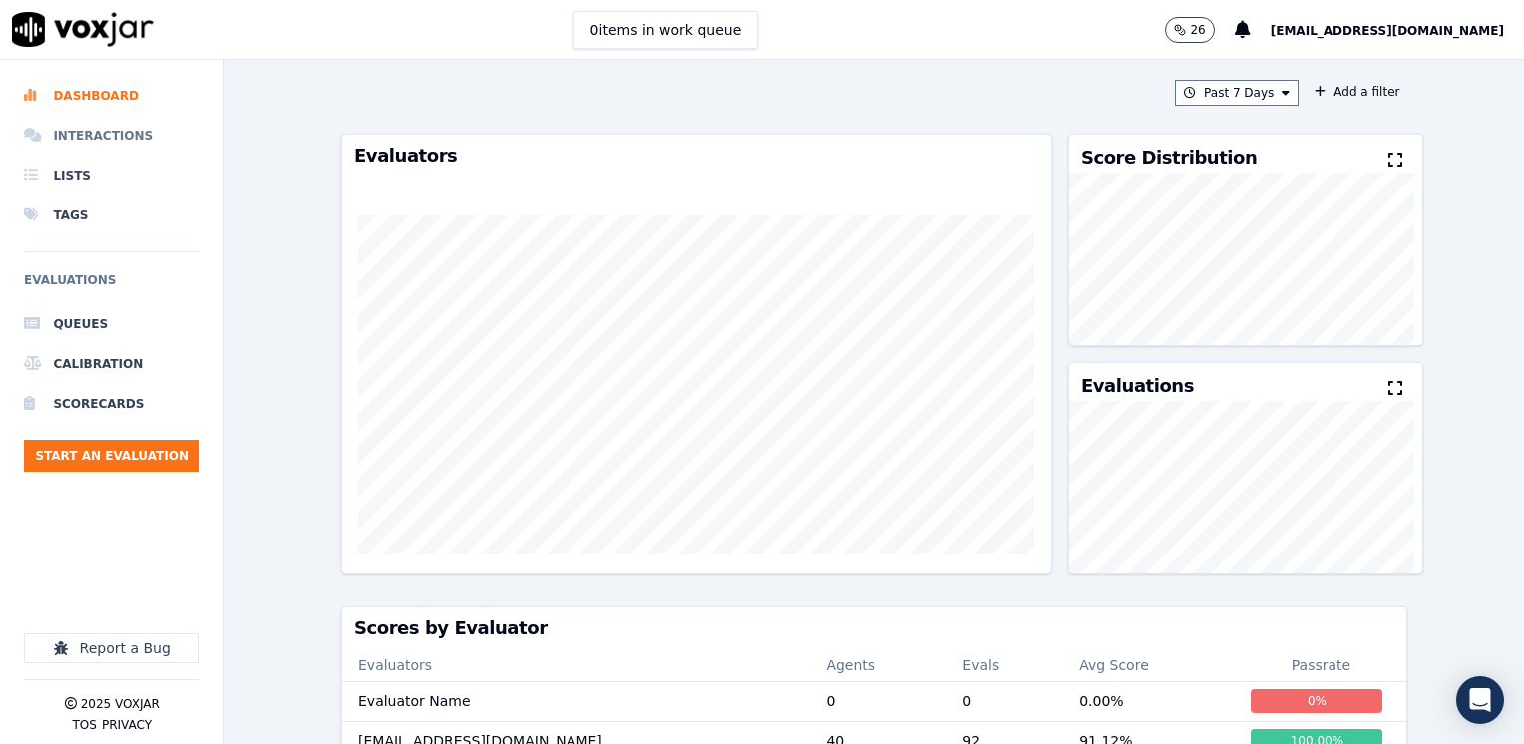
click at [117, 134] on li "Interactions" at bounding box center [111, 136] width 175 height 40
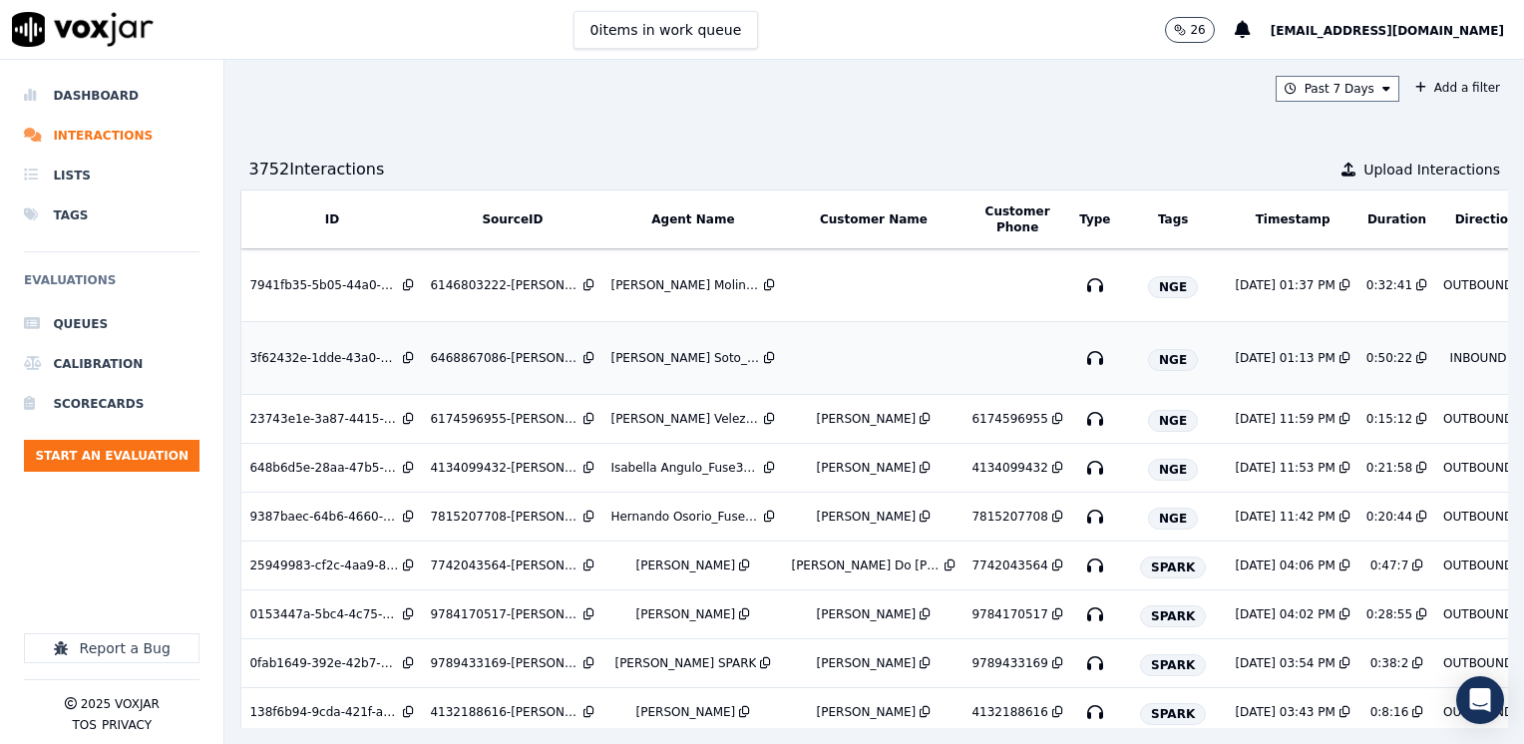
click at [876, 349] on td at bounding box center [873, 358] width 180 height 73
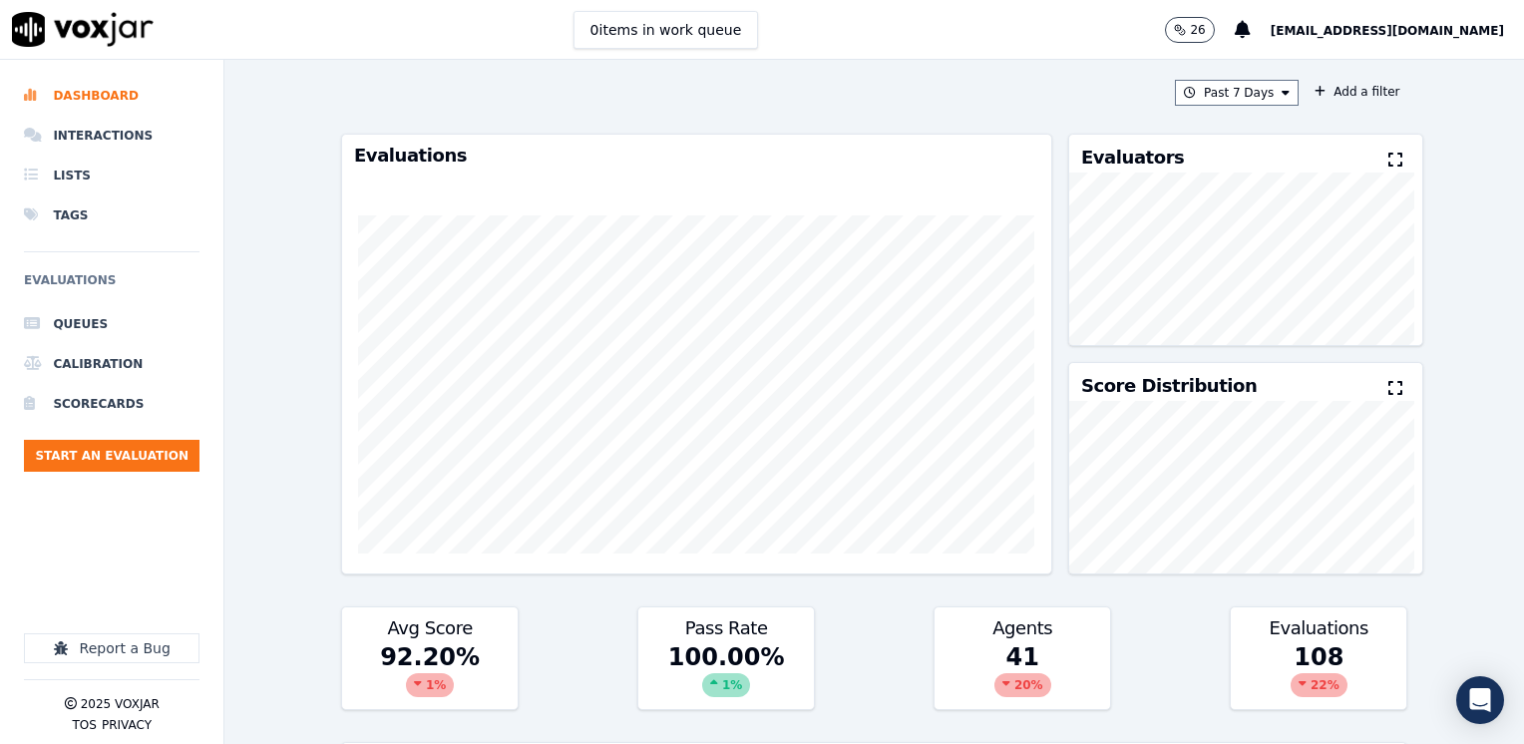
click at [1434, 22] on button "[EMAIL_ADDRESS][DOMAIN_NAME]" at bounding box center [1396, 30] width 253 height 24
click at [1400, 145] on div "Log out" at bounding box center [1403, 140] width 213 height 32
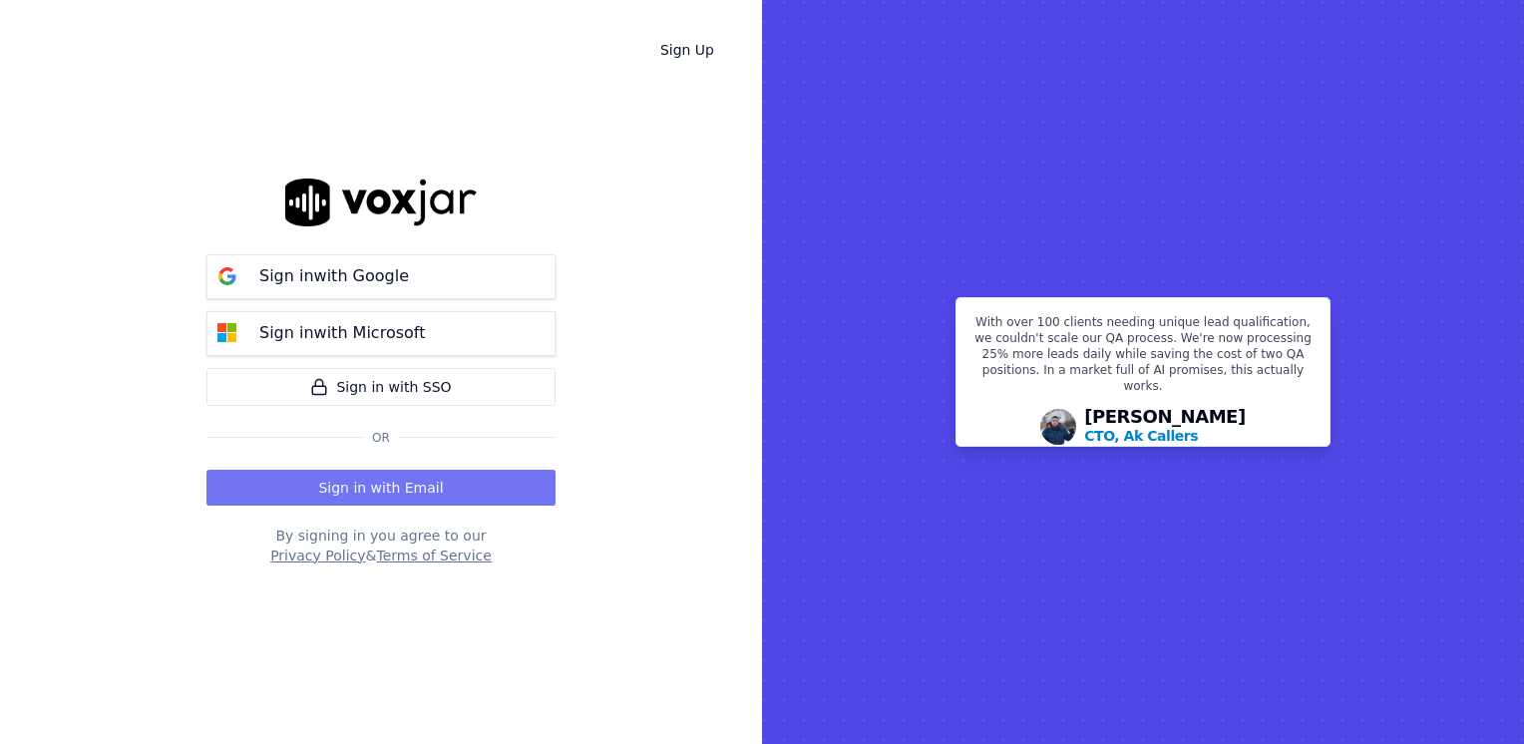
click at [382, 491] on button "Sign in with Email" at bounding box center [380, 488] width 349 height 36
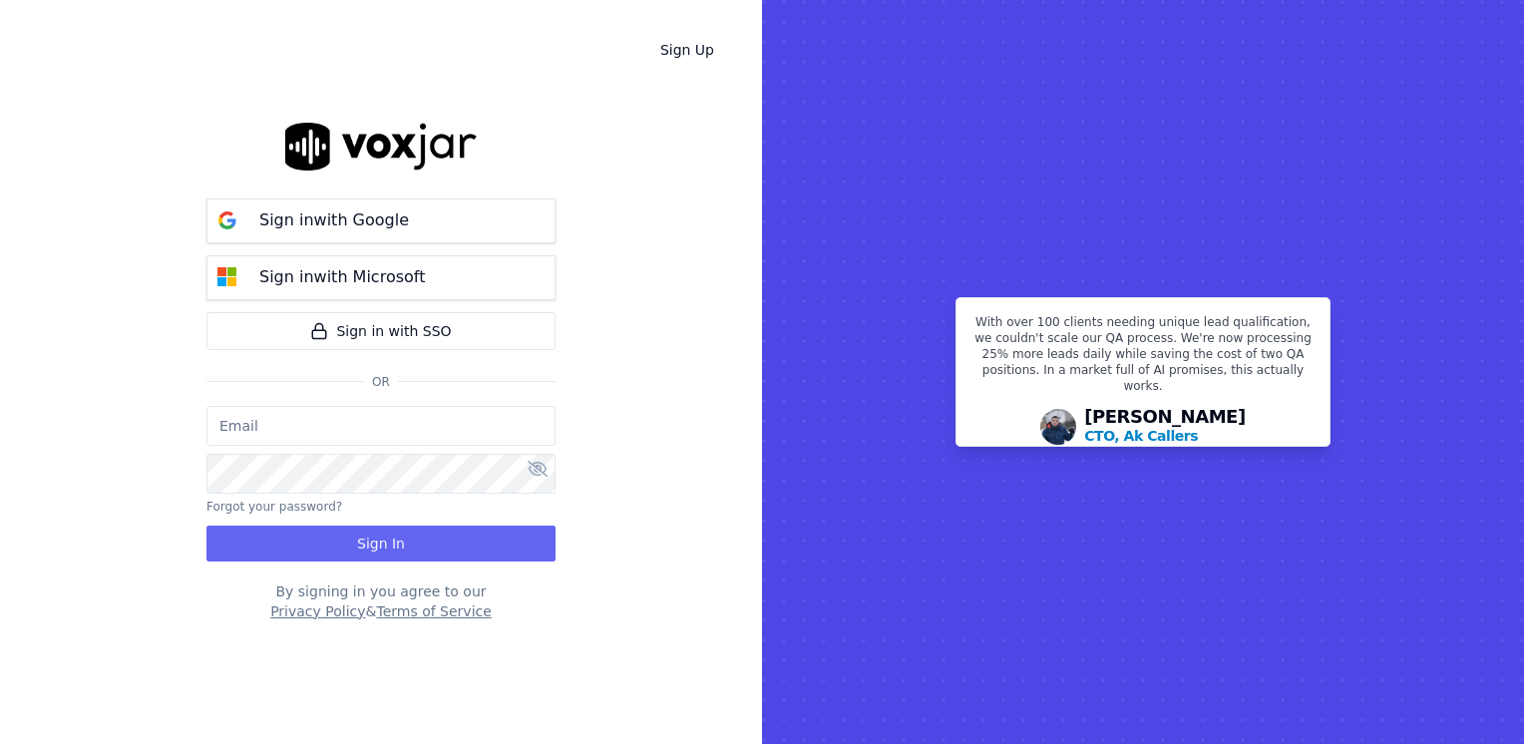
click at [359, 429] on input "email" at bounding box center [380, 426] width 349 height 40
type input "maleman@newwavepower.net"
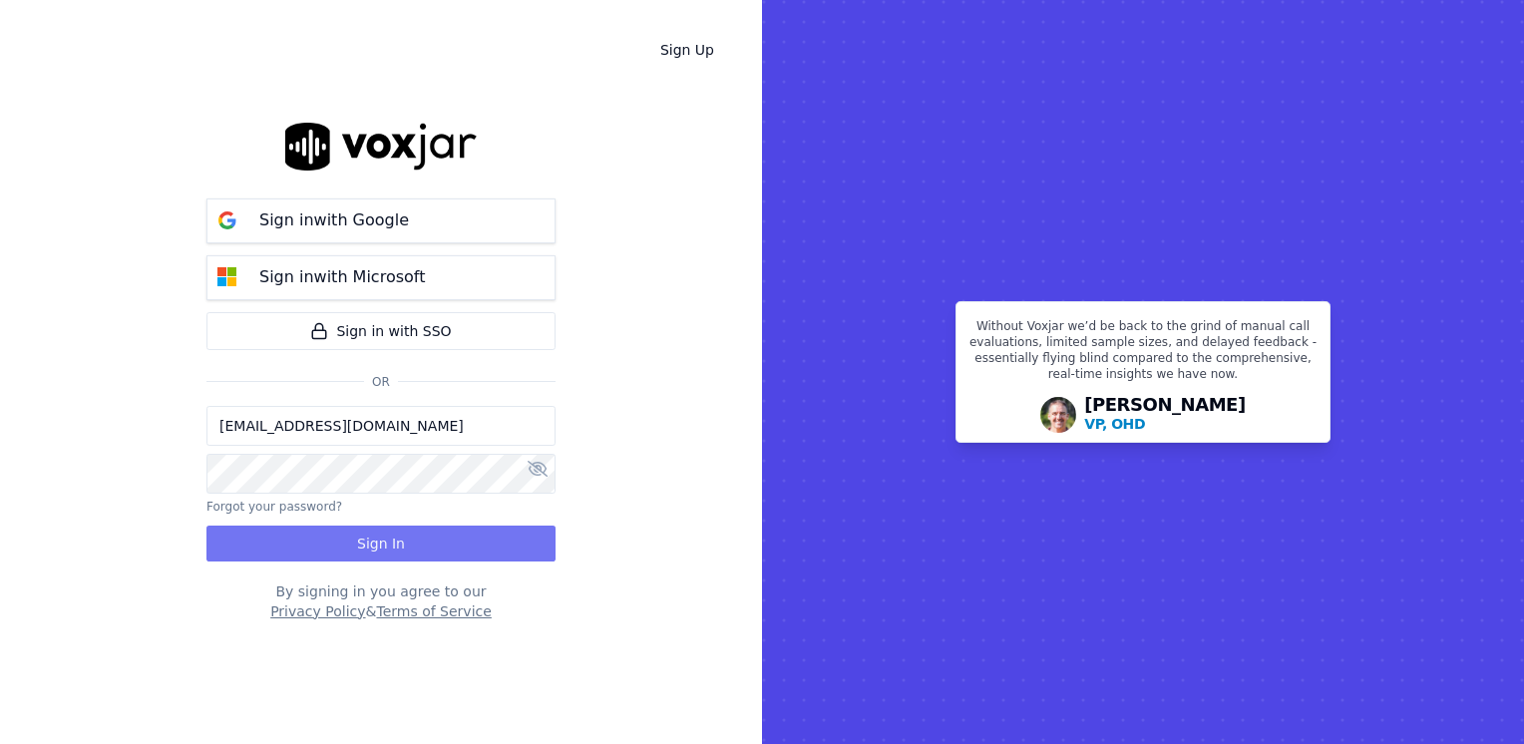
click at [396, 552] on button "Sign In" at bounding box center [380, 543] width 349 height 36
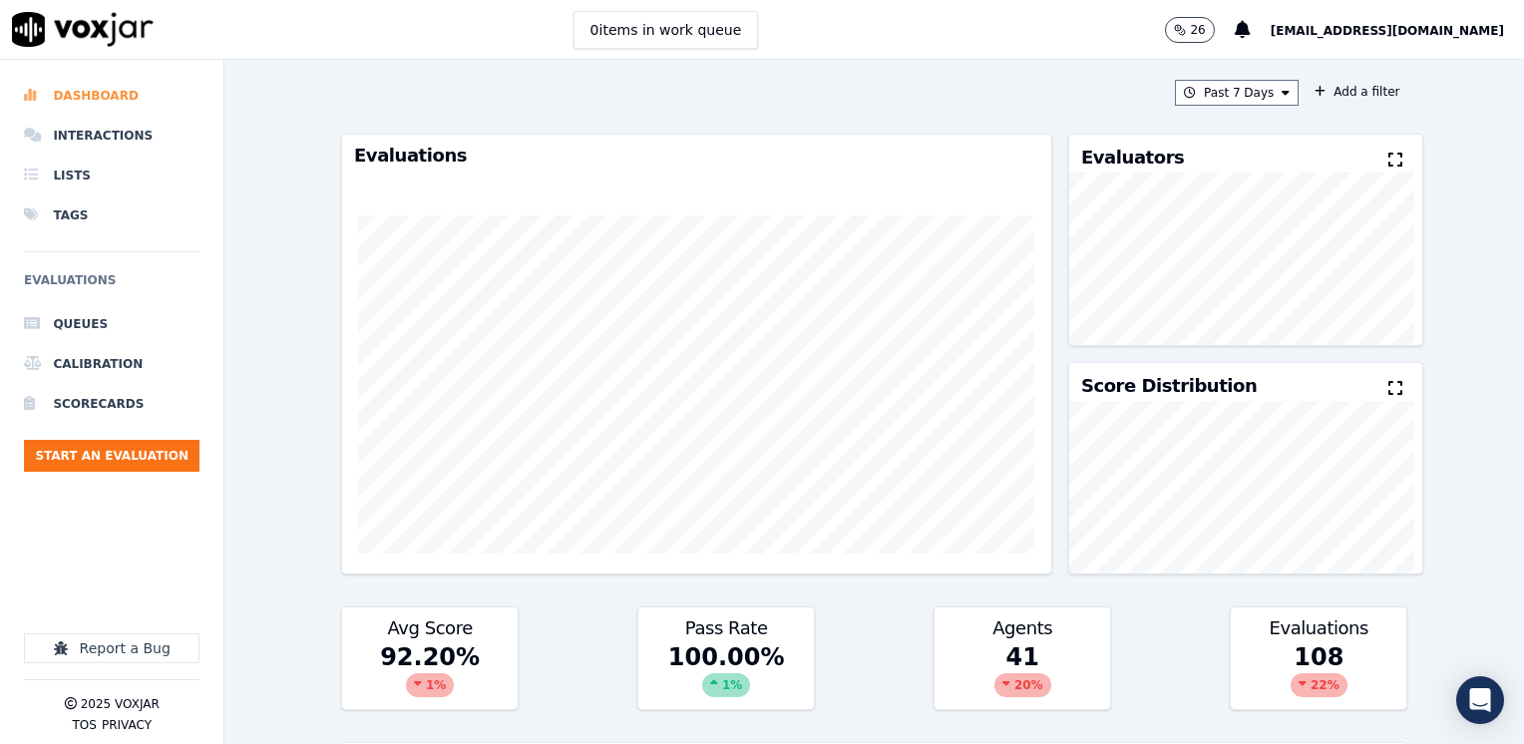
click at [104, 94] on li "Dashboard" at bounding box center [111, 96] width 175 height 40
click at [105, 127] on li "Interactions" at bounding box center [111, 136] width 175 height 40
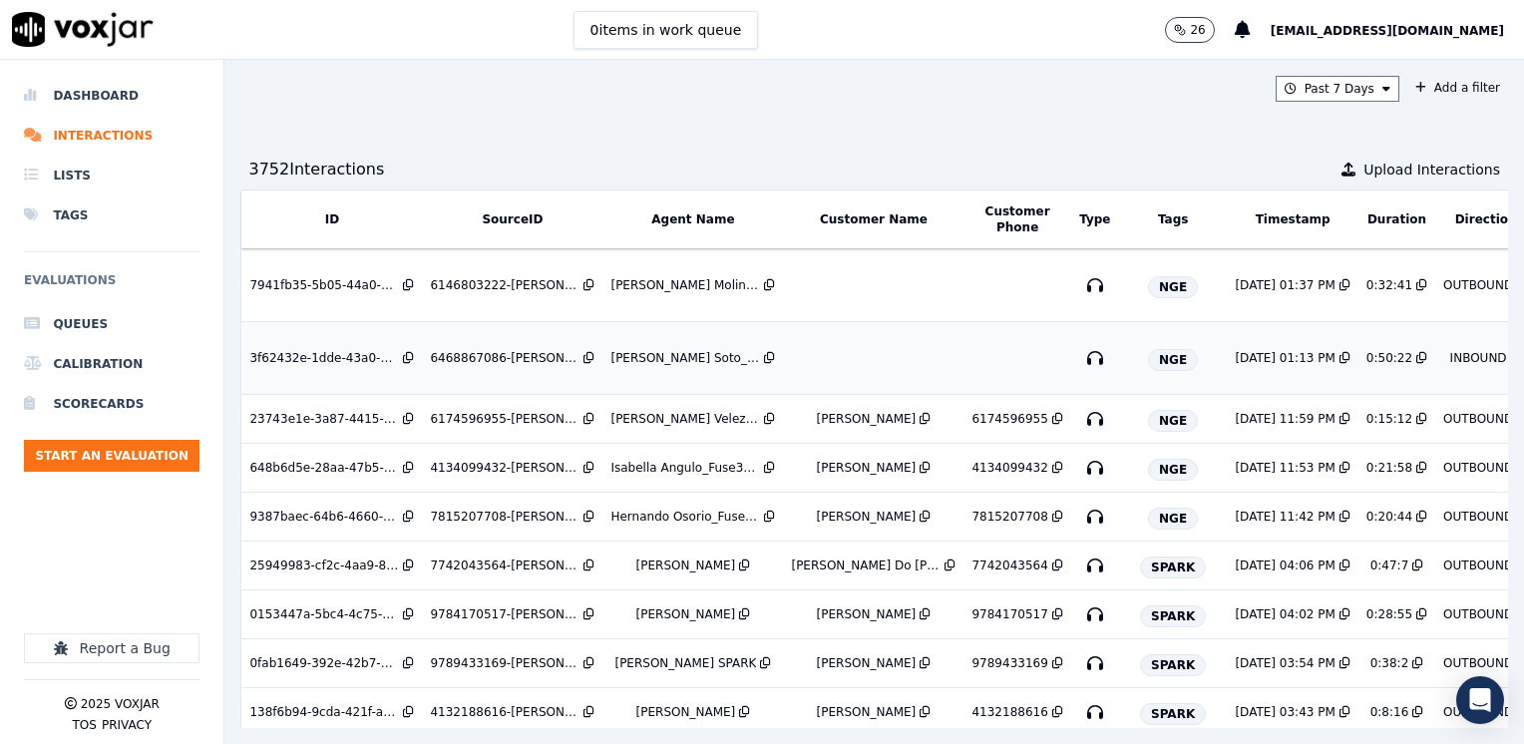
click at [857, 357] on td at bounding box center [873, 358] width 180 height 73
click at [821, 357] on td at bounding box center [873, 358] width 180 height 73
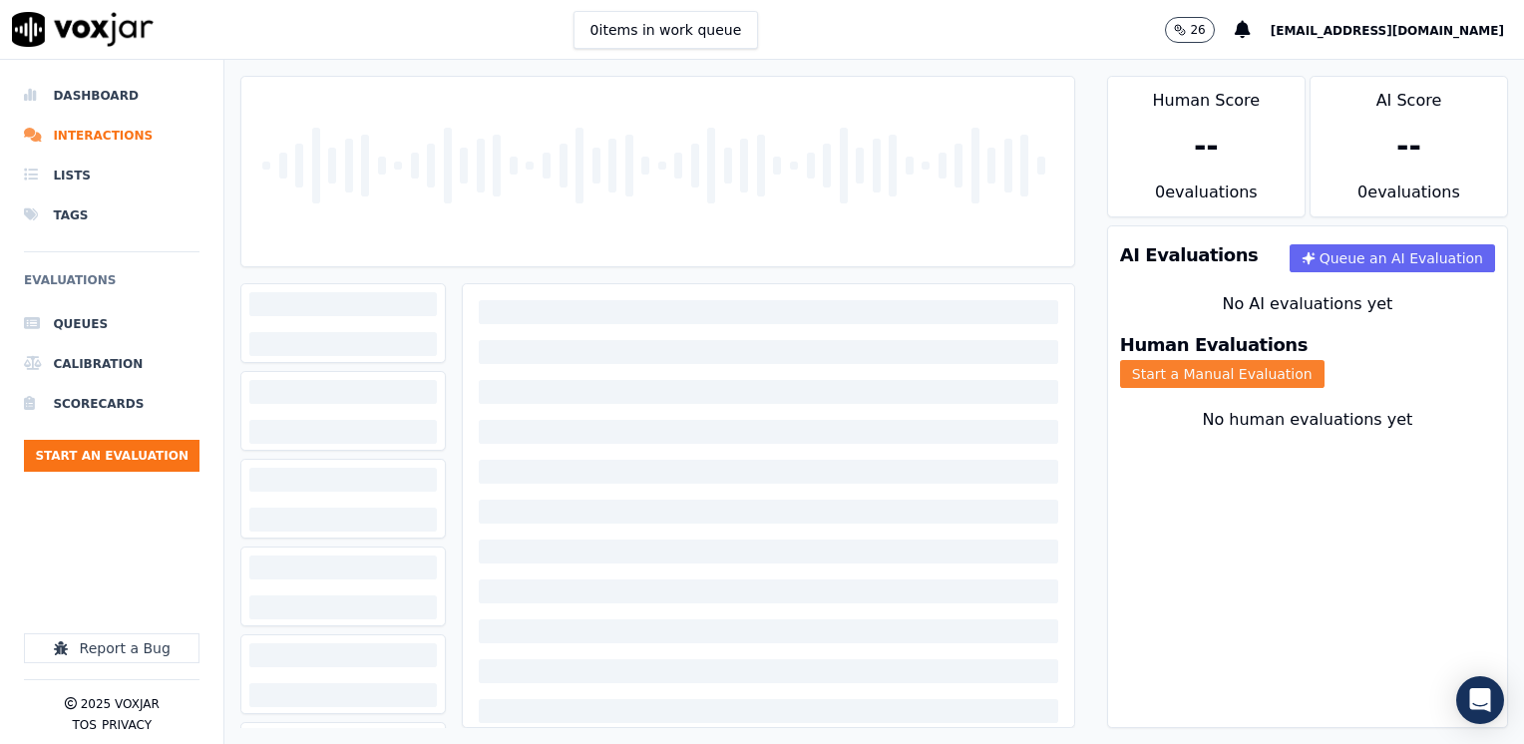
click at [1324, 360] on button "Start a Manual Evaluation" at bounding box center [1222, 374] width 204 height 28
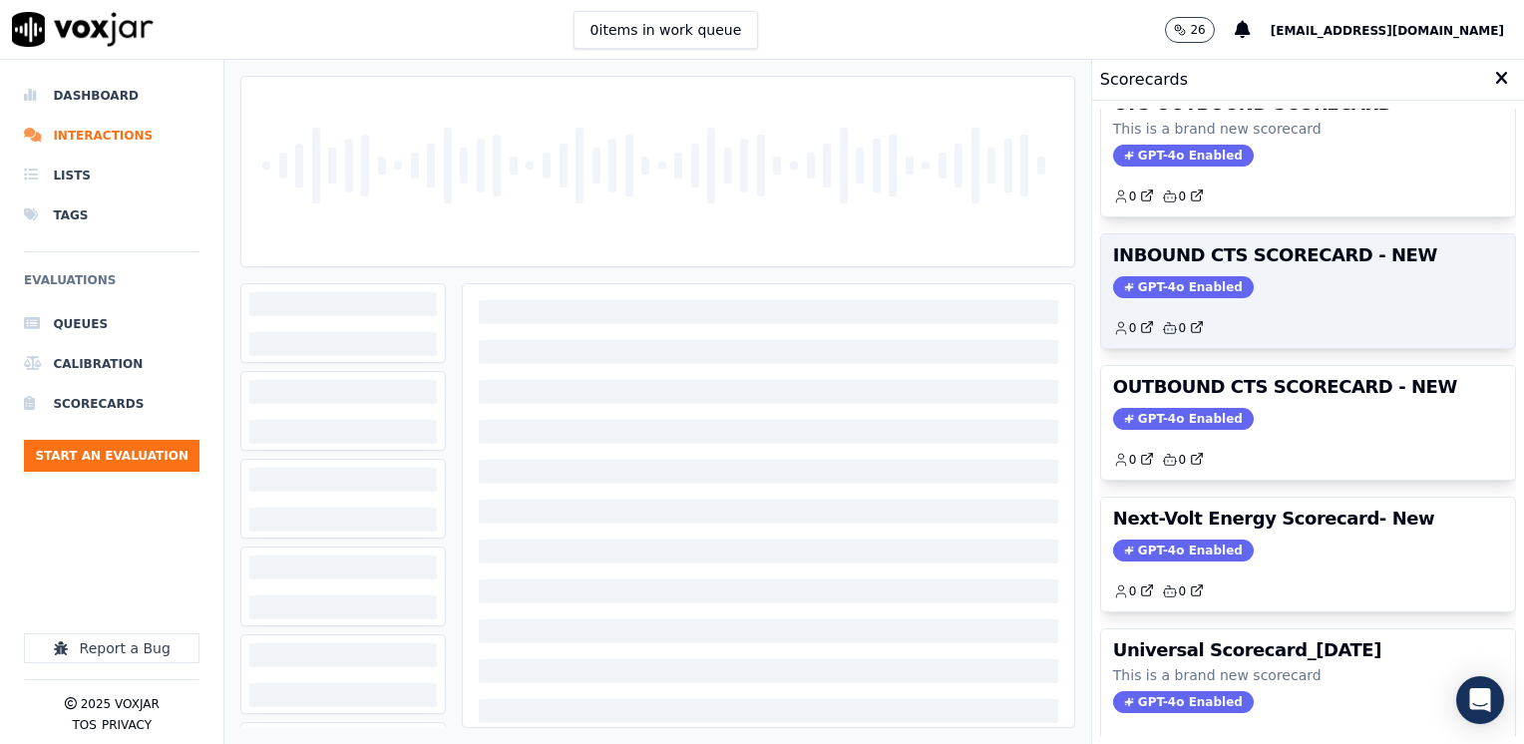
scroll to position [199, 0]
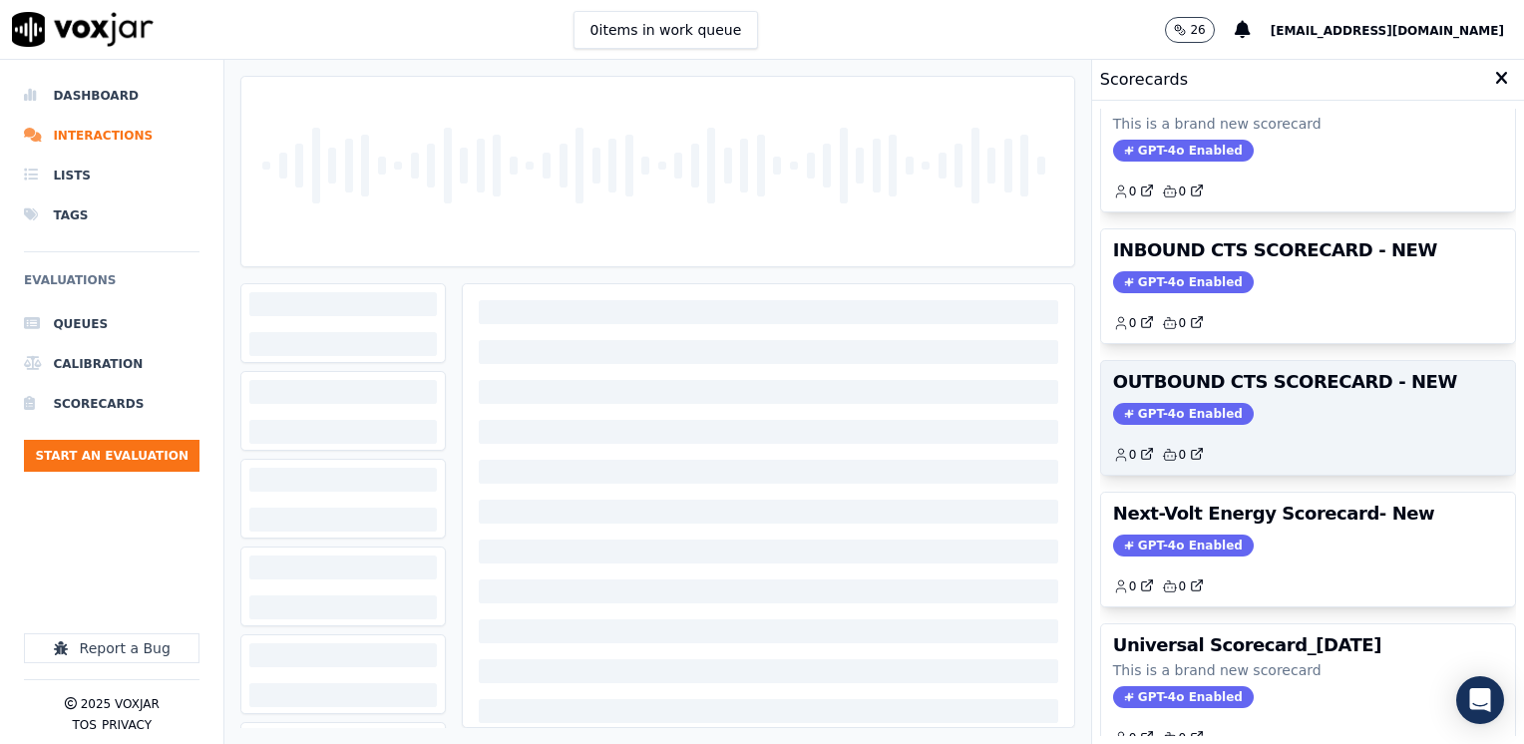
click at [1176, 420] on span "GPT-4o Enabled" at bounding box center [1183, 414] width 141 height 22
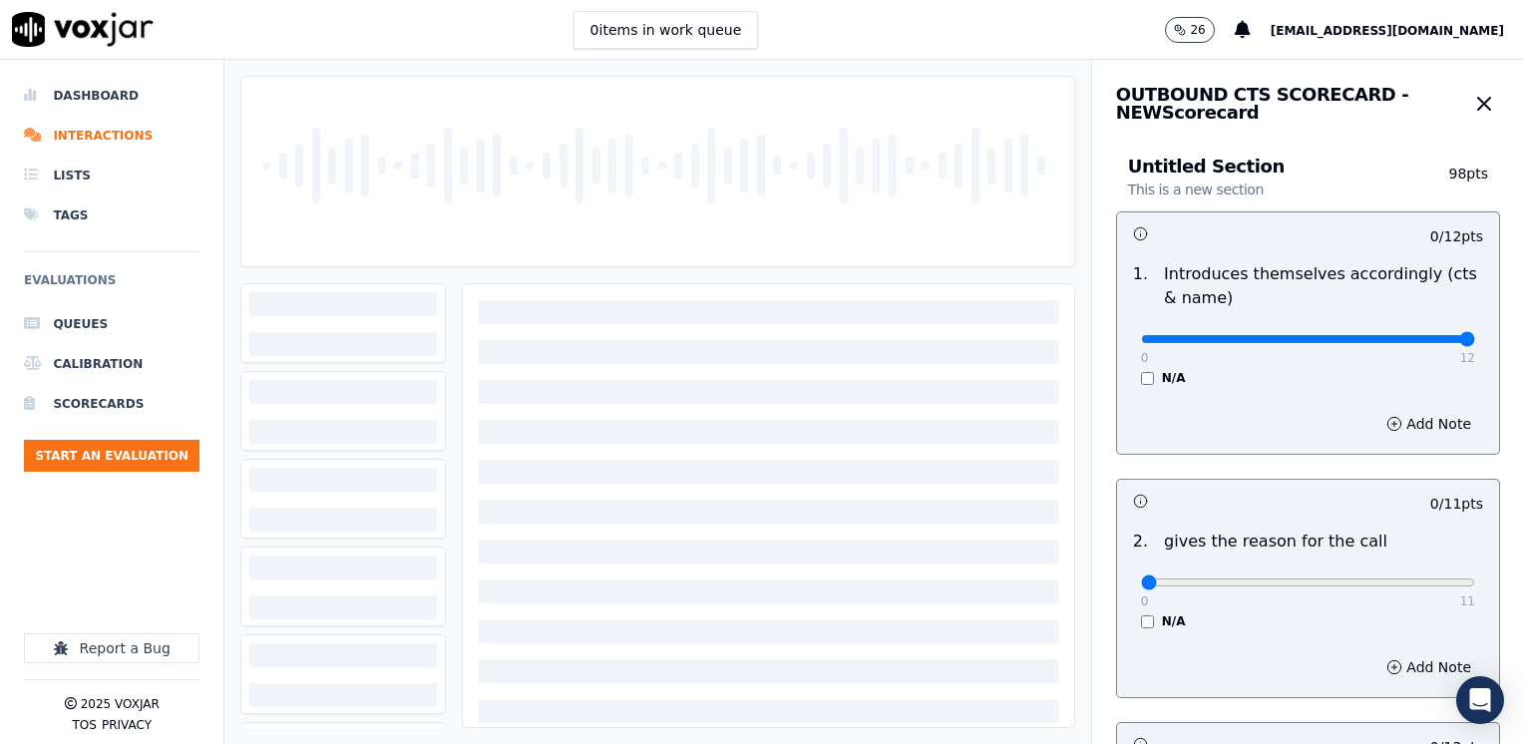
drag, startPoint x: 1130, startPoint y: 342, endPoint x: 1527, endPoint y: 342, distance: 396.8
type input "12"
click at [1475, 342] on input "range" at bounding box center [1308, 339] width 334 height 8
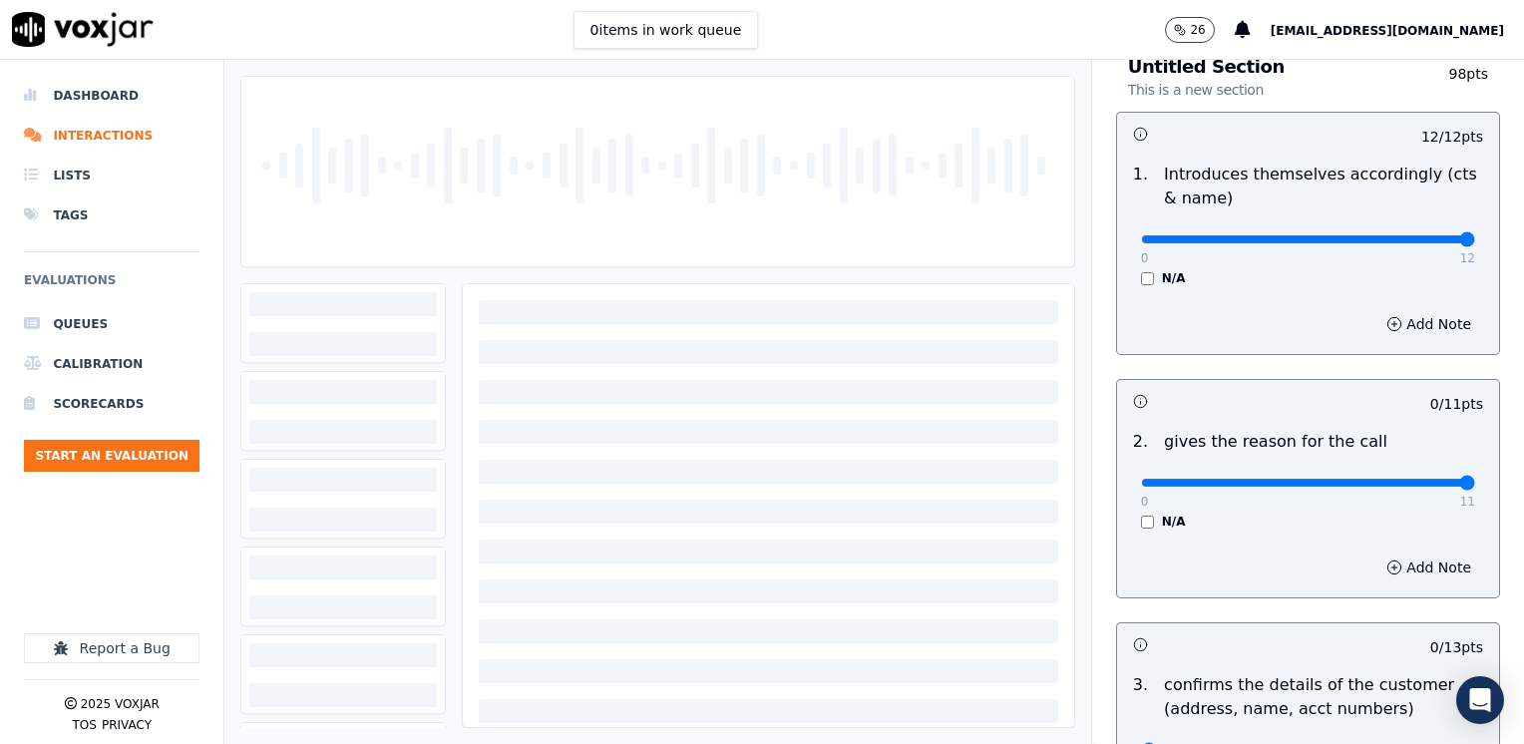
drag, startPoint x: 1132, startPoint y: 481, endPoint x: 1523, endPoint y: 481, distance: 390.9
type input "11"
click at [1475, 243] on input "range" at bounding box center [1308, 239] width 334 height 8
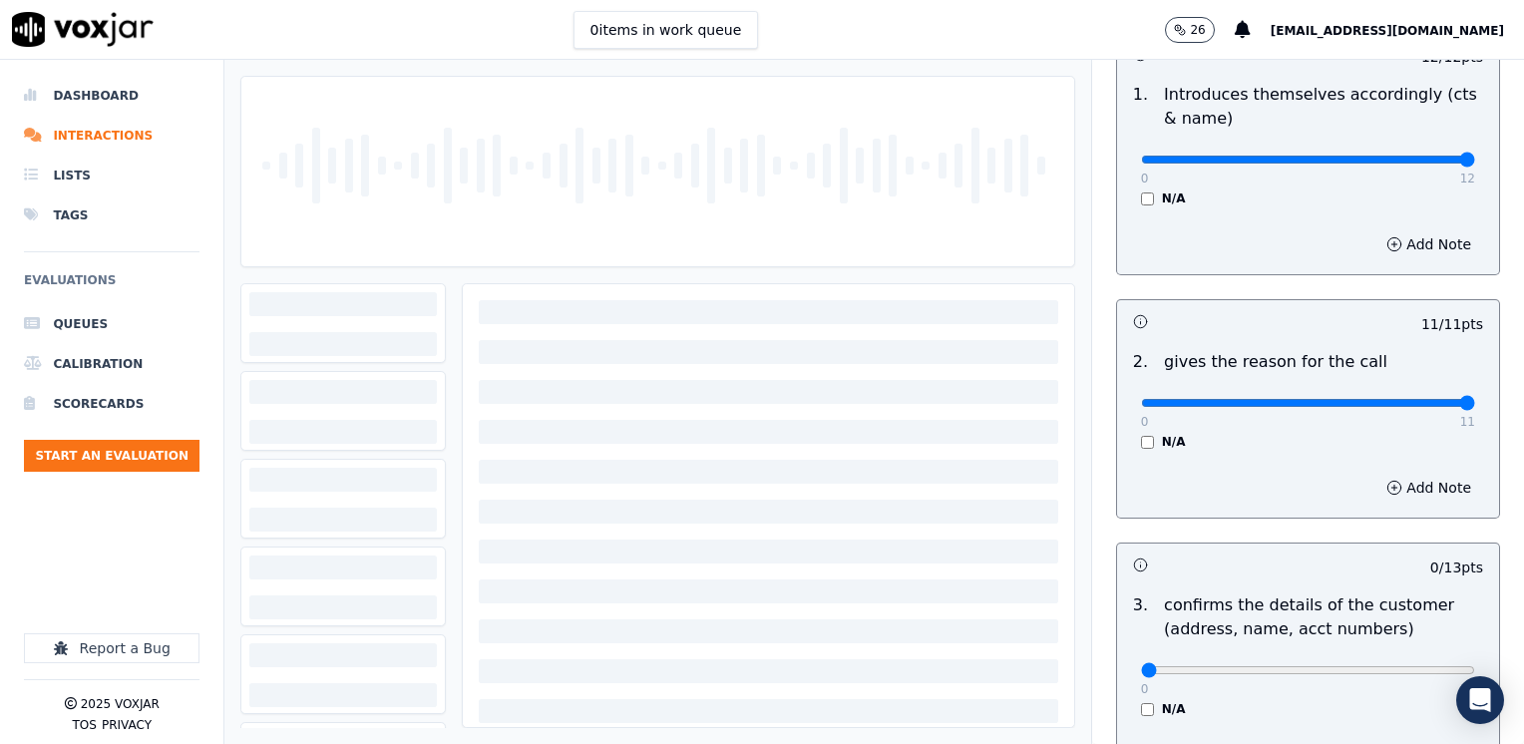
scroll to position [299, 0]
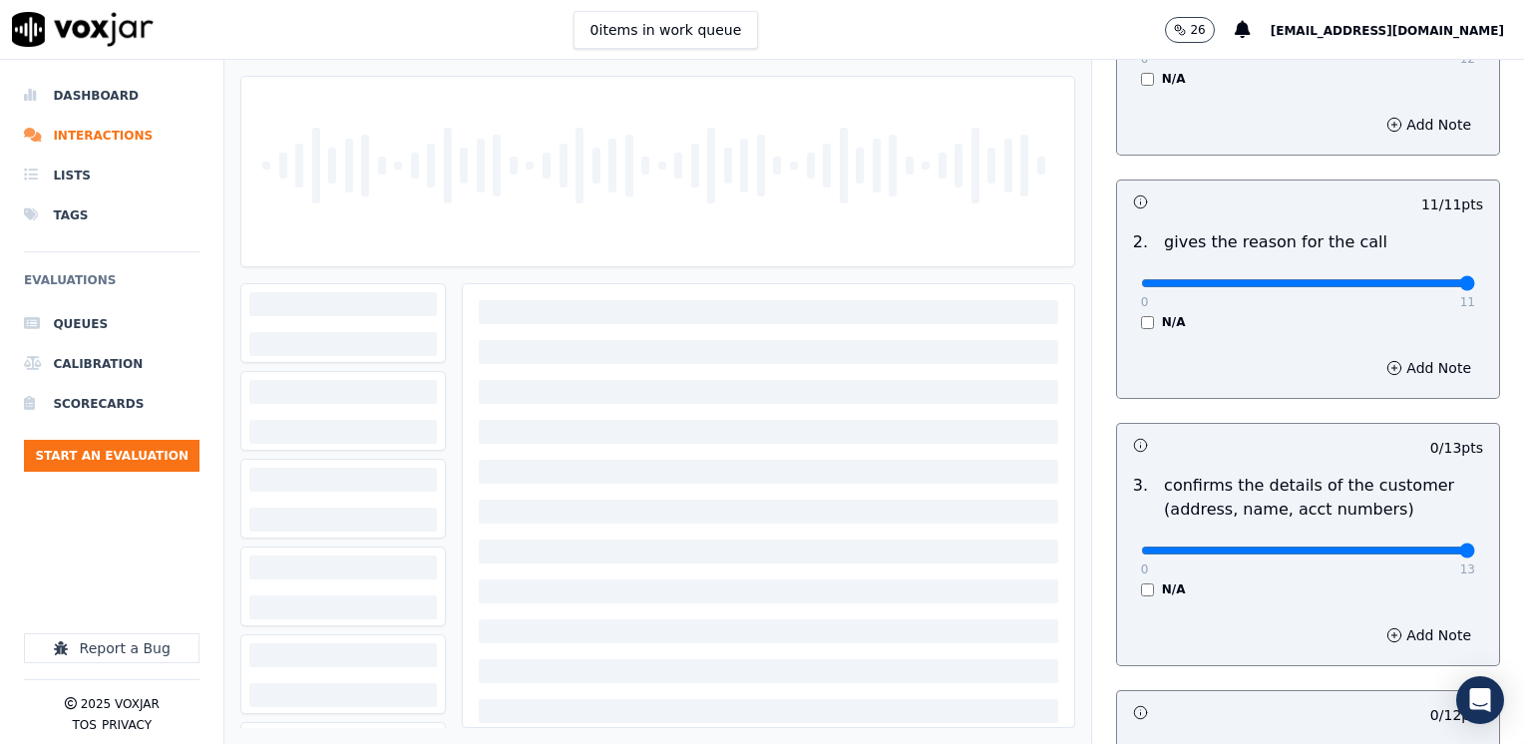
drag, startPoint x: 1130, startPoint y: 548, endPoint x: 1527, endPoint y: 521, distance: 397.8
type input "13"
click at [1475, 44] on input "range" at bounding box center [1308, 40] width 334 height 8
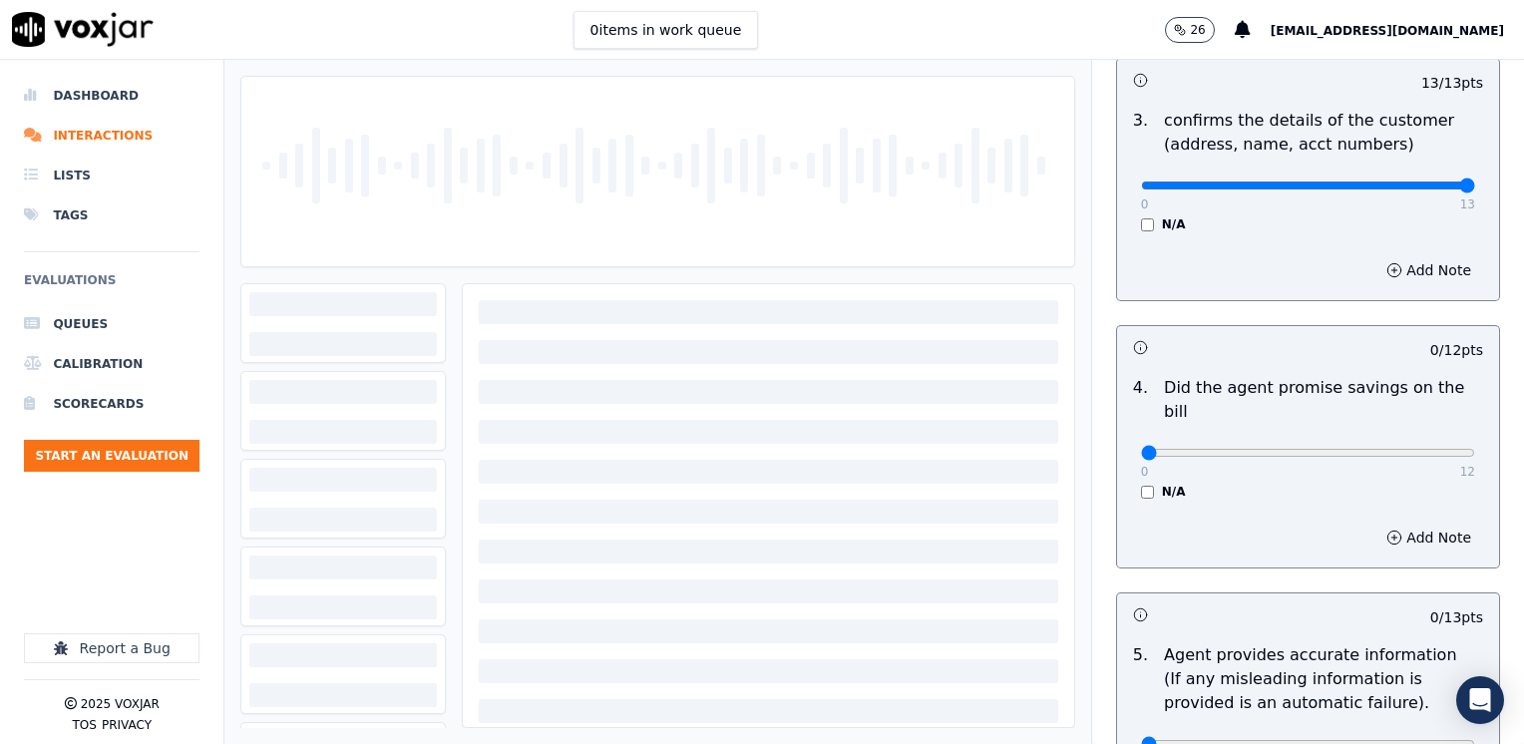
scroll to position [698, 0]
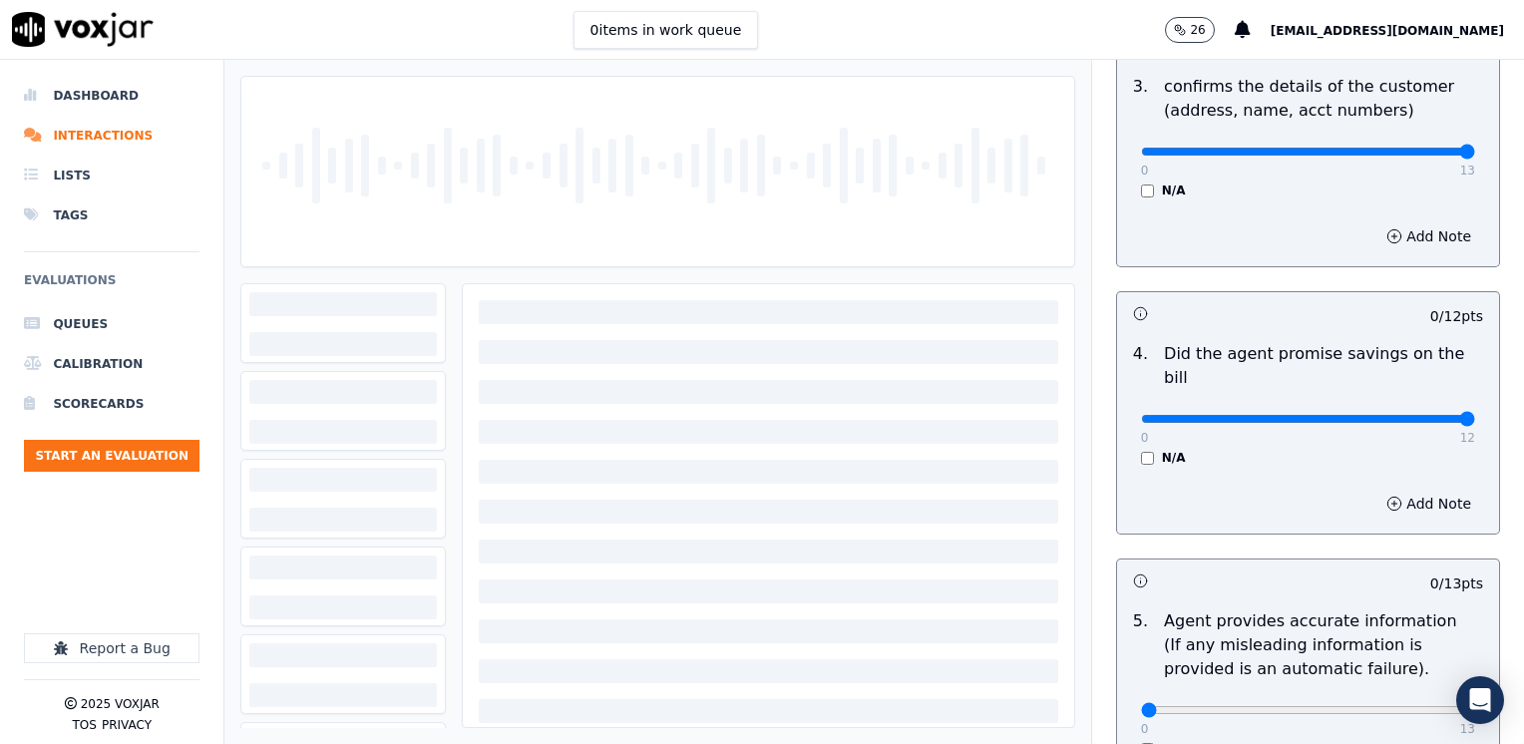
drag, startPoint x: 1133, startPoint y: 397, endPoint x: 1527, endPoint y: 422, distance: 394.6
type input "12"
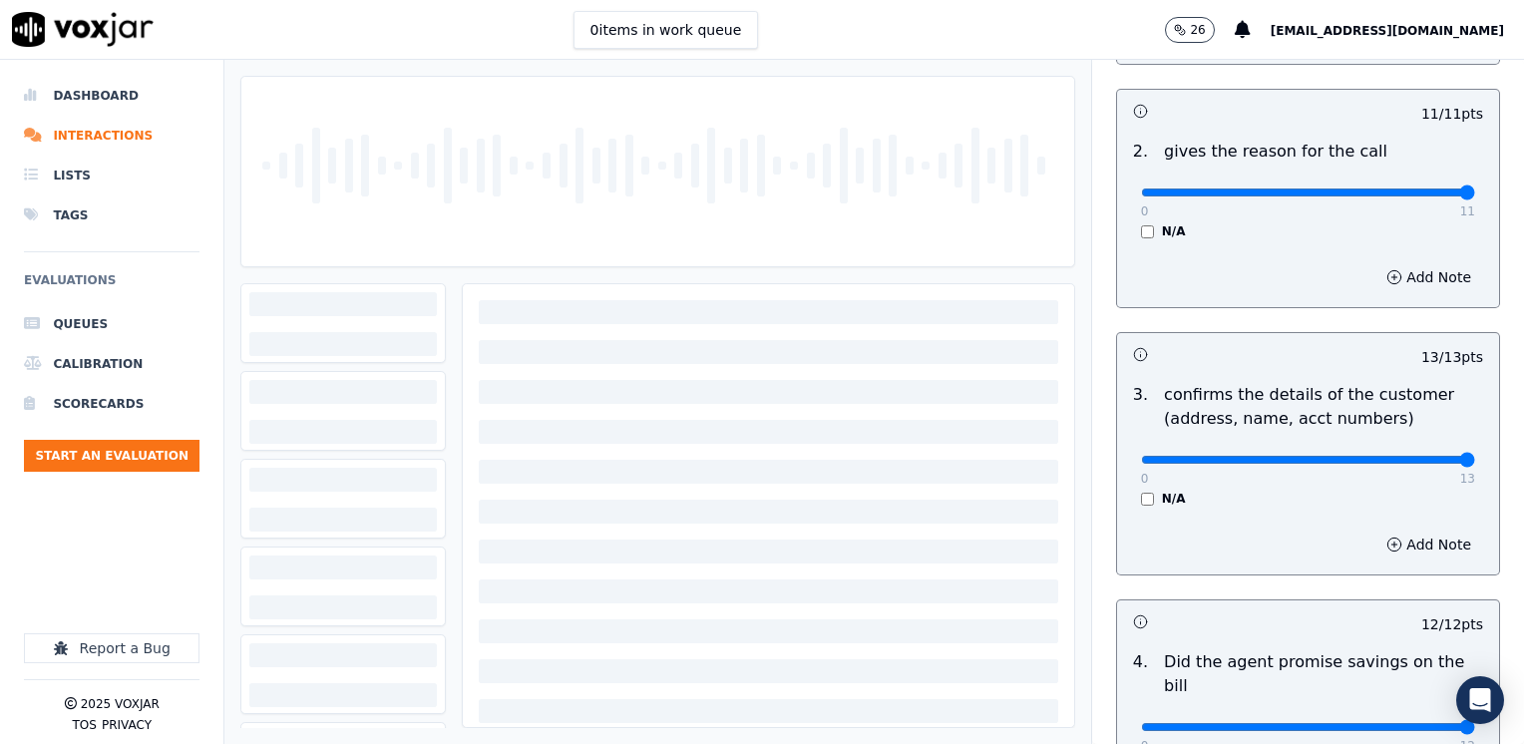
scroll to position [0, 0]
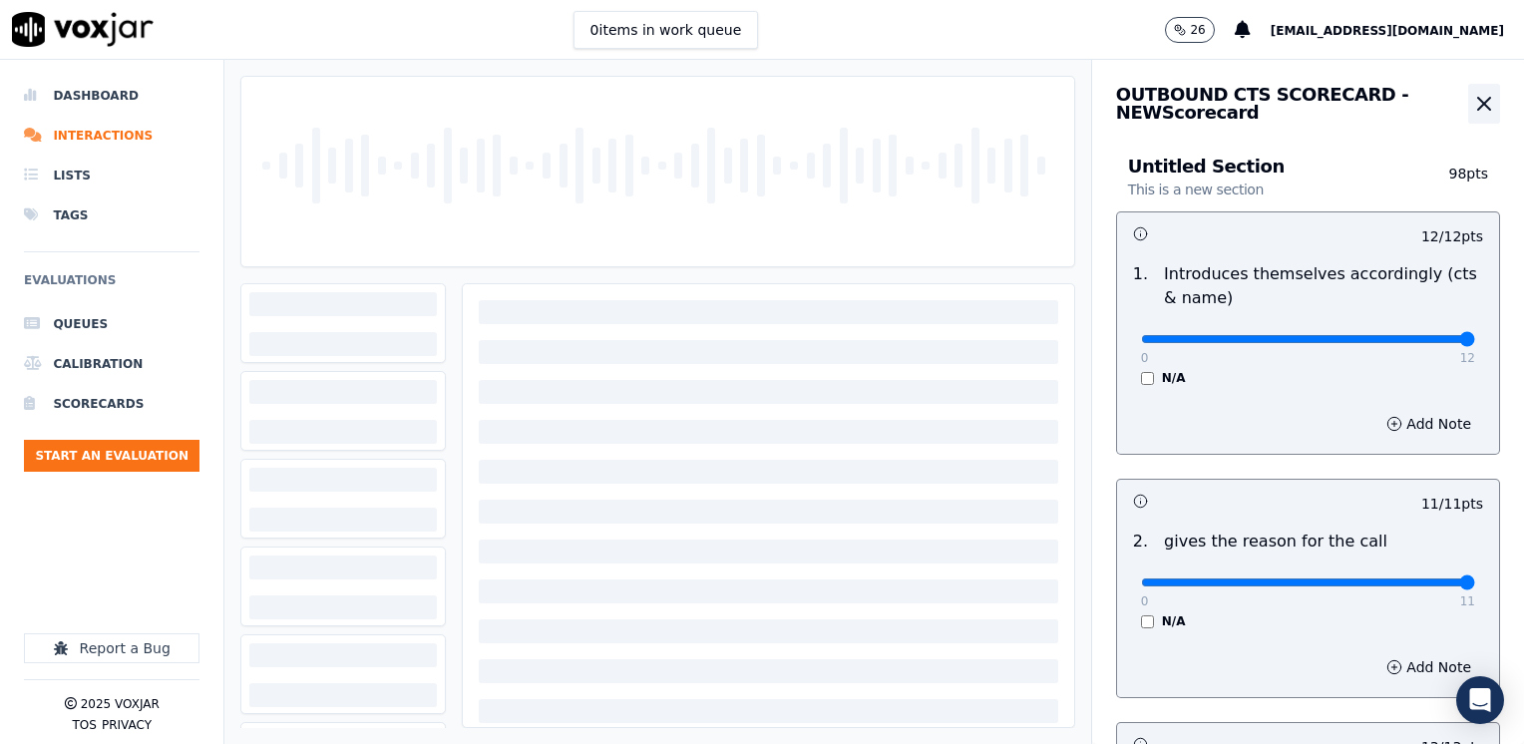
click at [1478, 102] on icon "button" at bounding box center [1484, 104] width 12 height 12
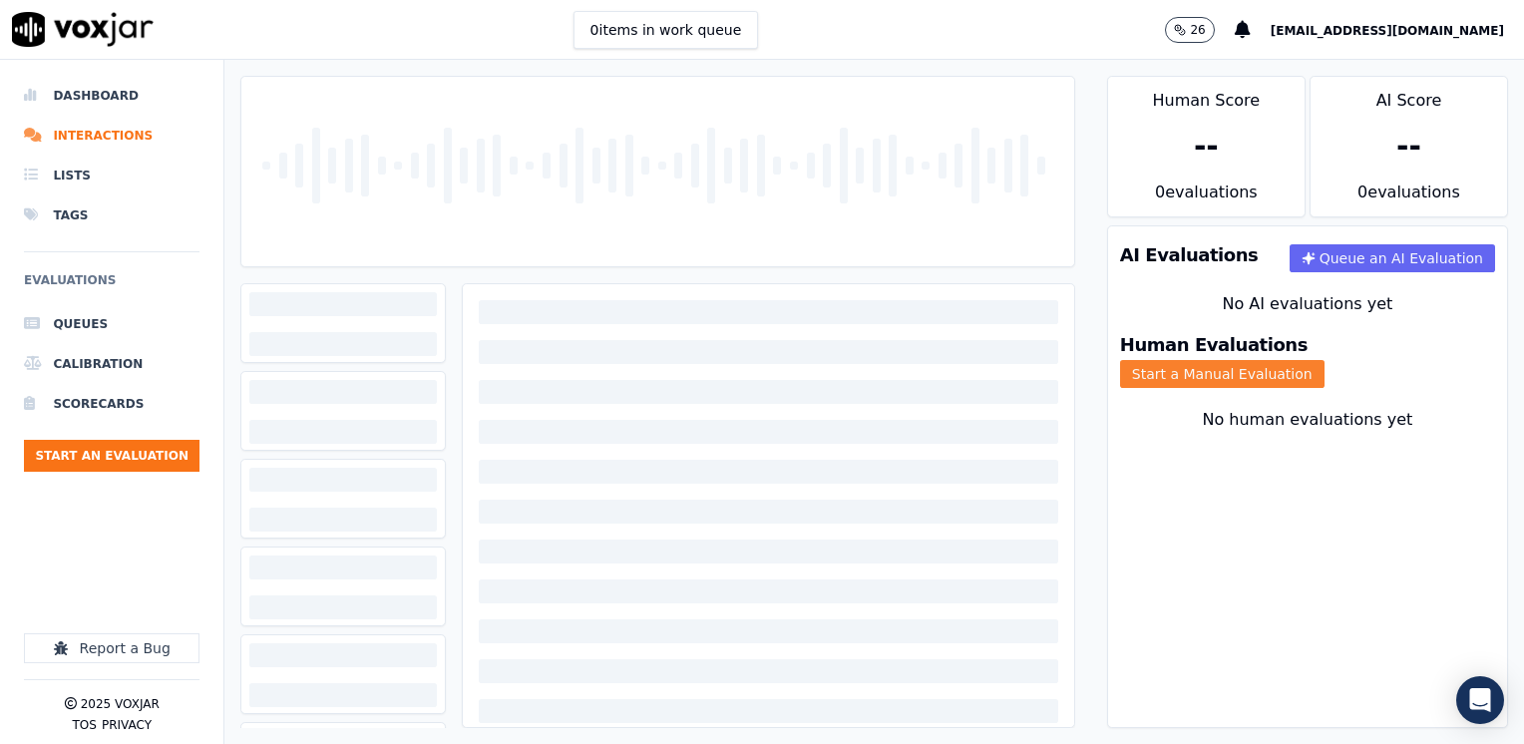
click at [1312, 360] on button "Start a Manual Evaluation" at bounding box center [1222, 374] width 204 height 28
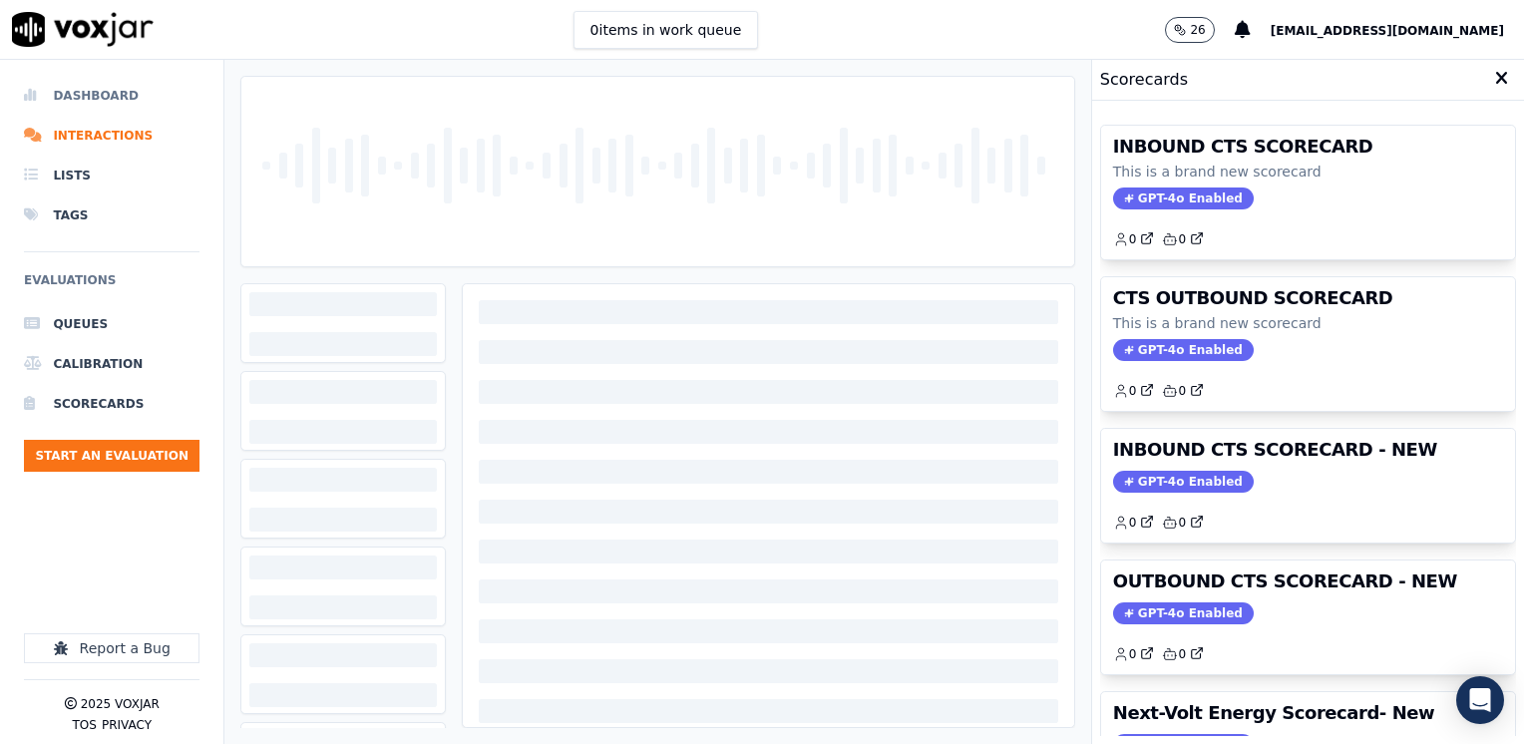
drag, startPoint x: 95, startPoint y: 93, endPoint x: 142, endPoint y: 105, distance: 48.4
click at [95, 93] on li "Dashboard" at bounding box center [111, 96] width 175 height 40
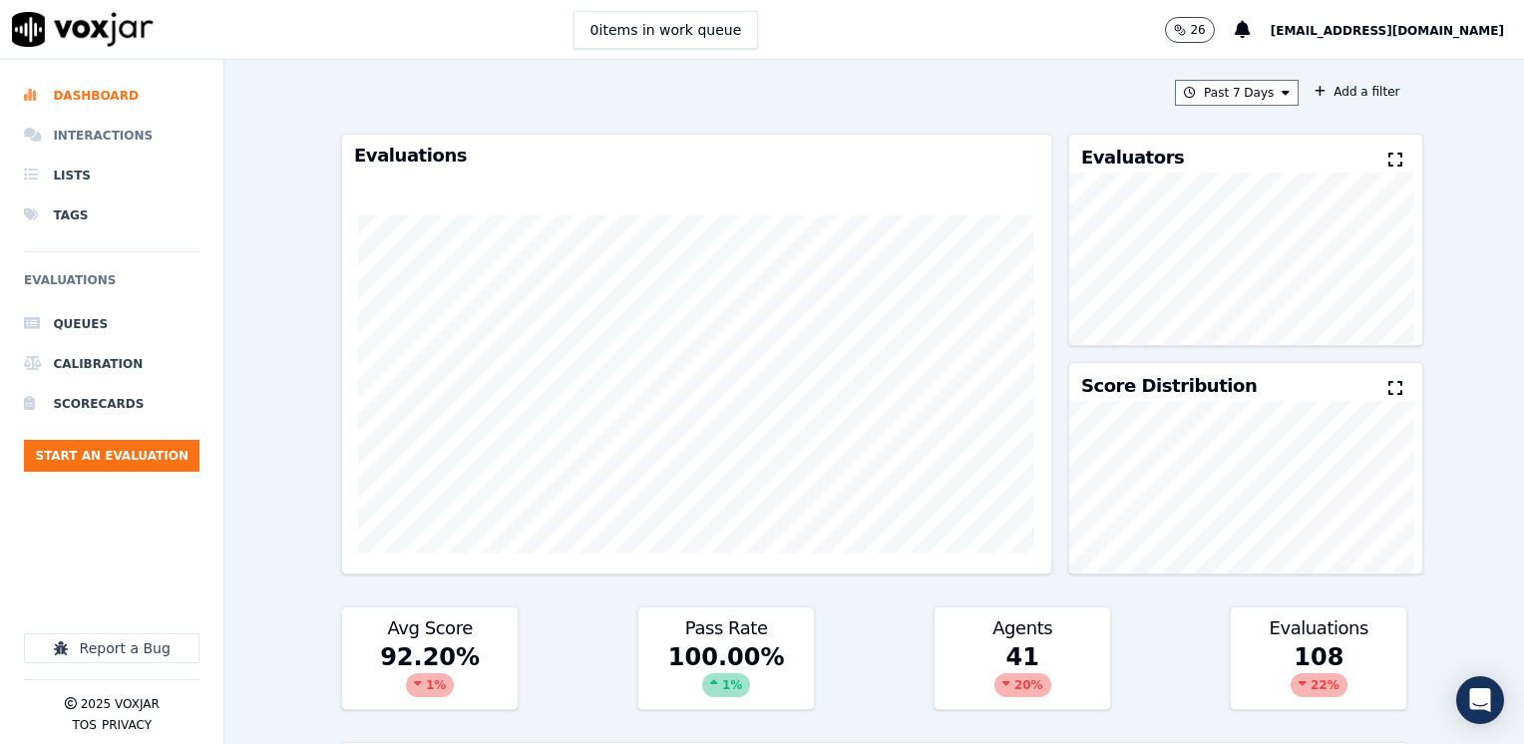
click at [108, 142] on li "Interactions" at bounding box center [111, 136] width 175 height 40
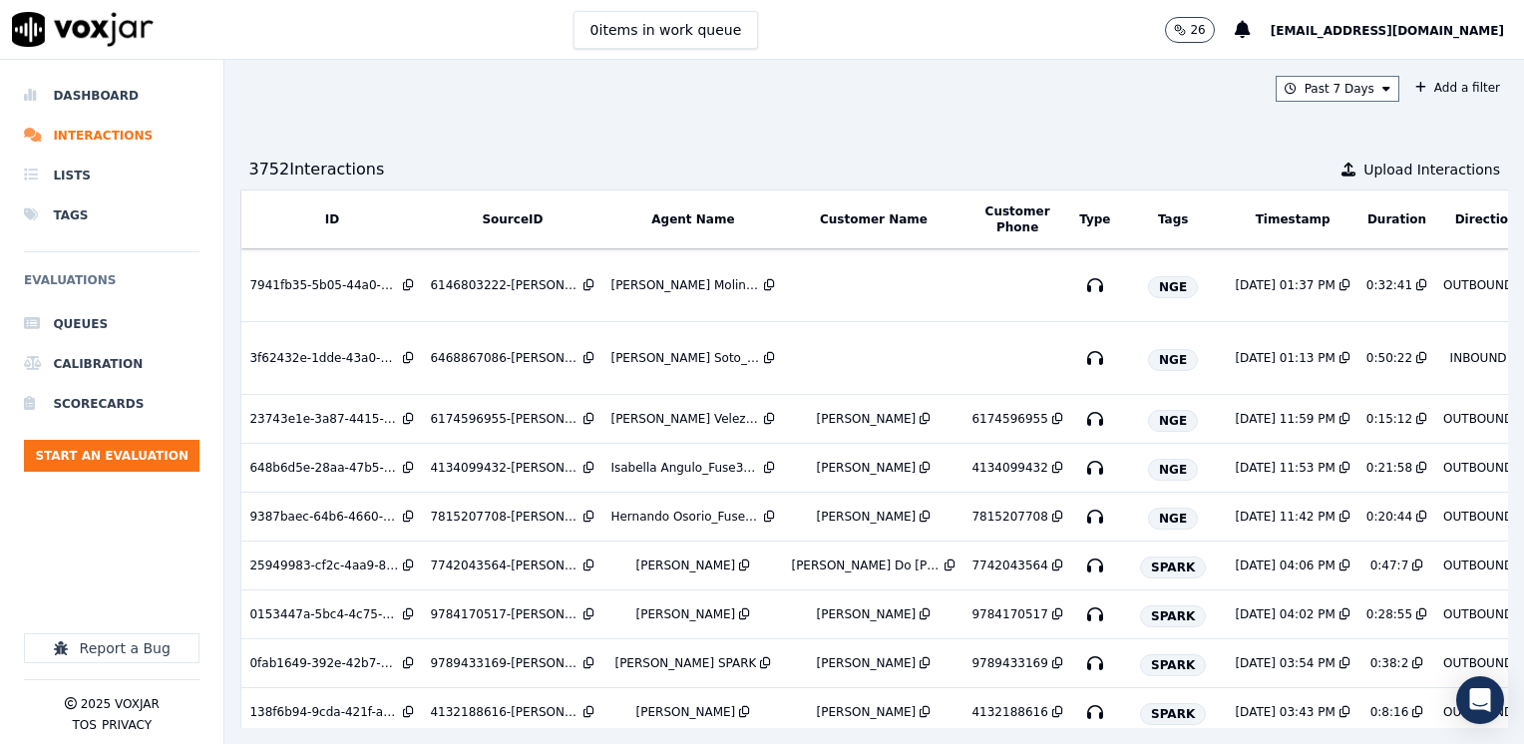
scroll to position [0, 162]
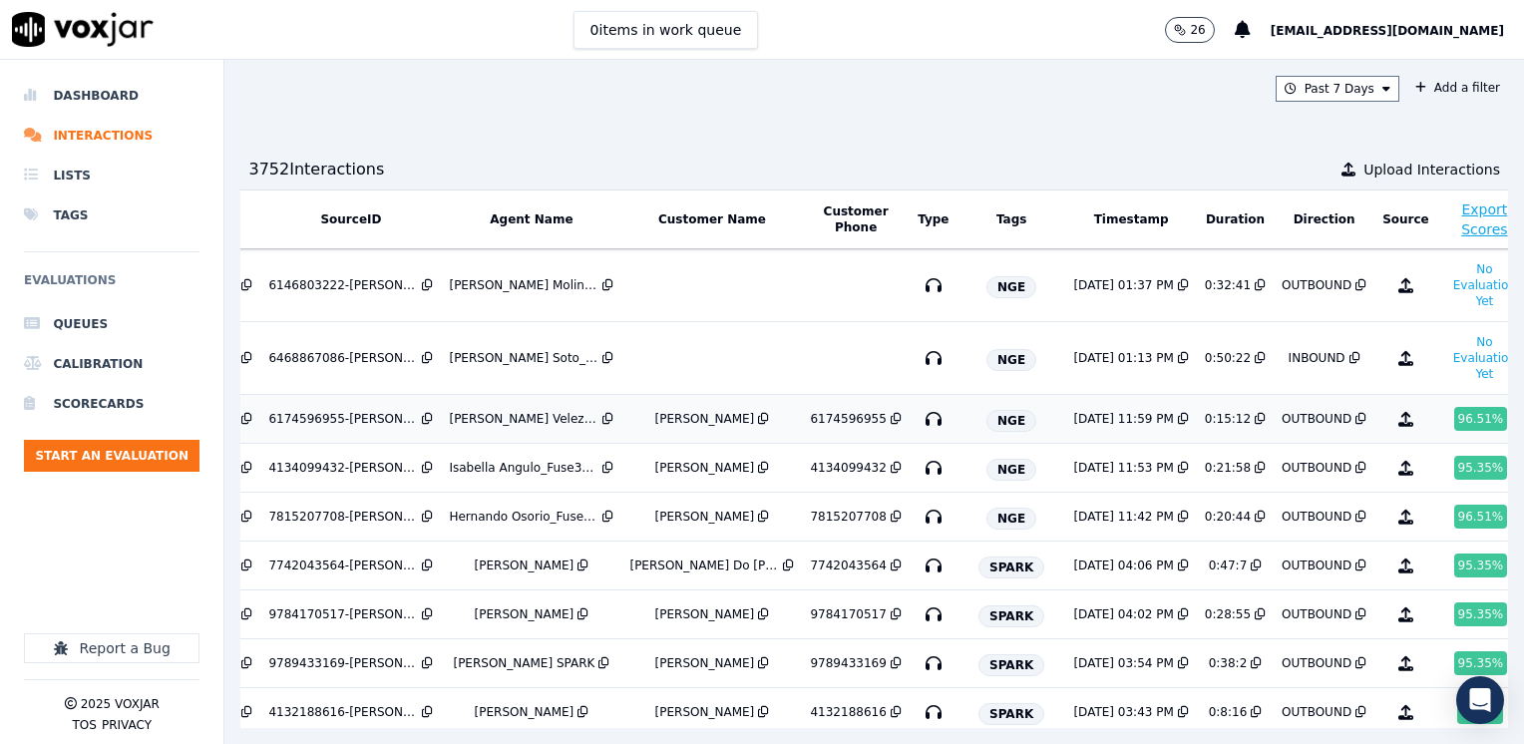
click at [529, 421] on div "[PERSON_NAME] Velez_Fuse3039_NGE" at bounding box center [524, 419] width 150 height 16
click at [670, 514] on div "[PERSON_NAME]" at bounding box center [705, 517] width 100 height 16
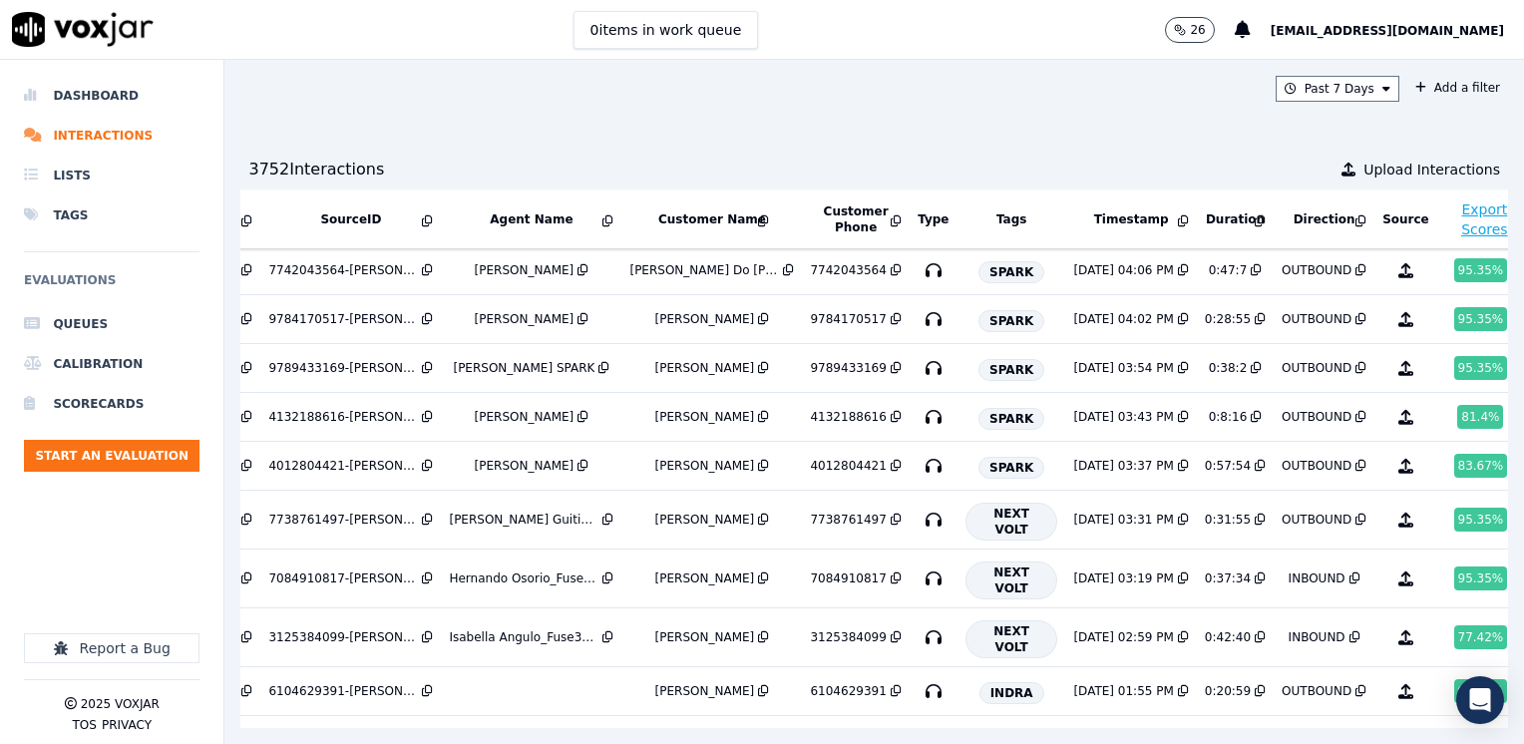
scroll to position [299, 162]
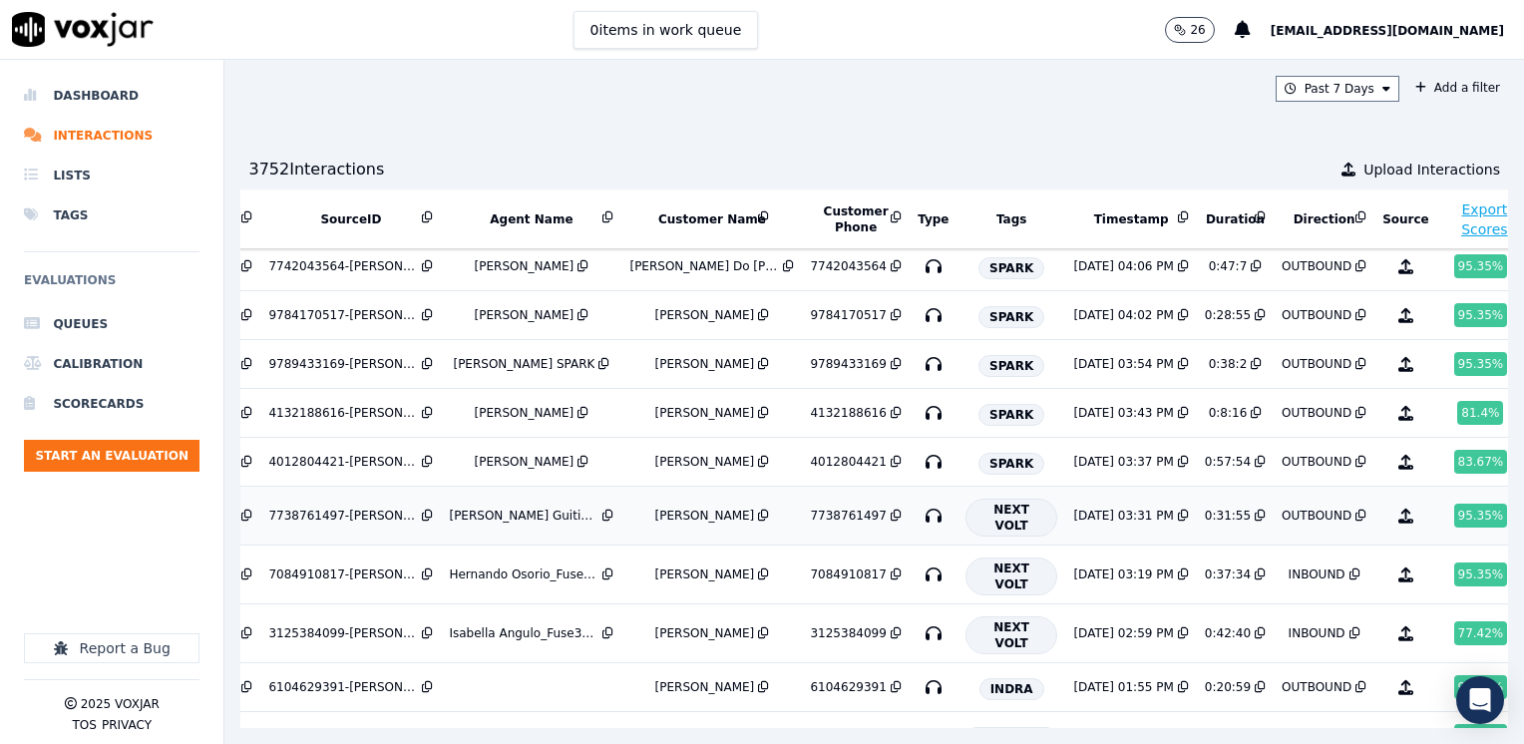
click at [690, 514] on div "[PERSON_NAME]" at bounding box center [705, 516] width 100 height 16
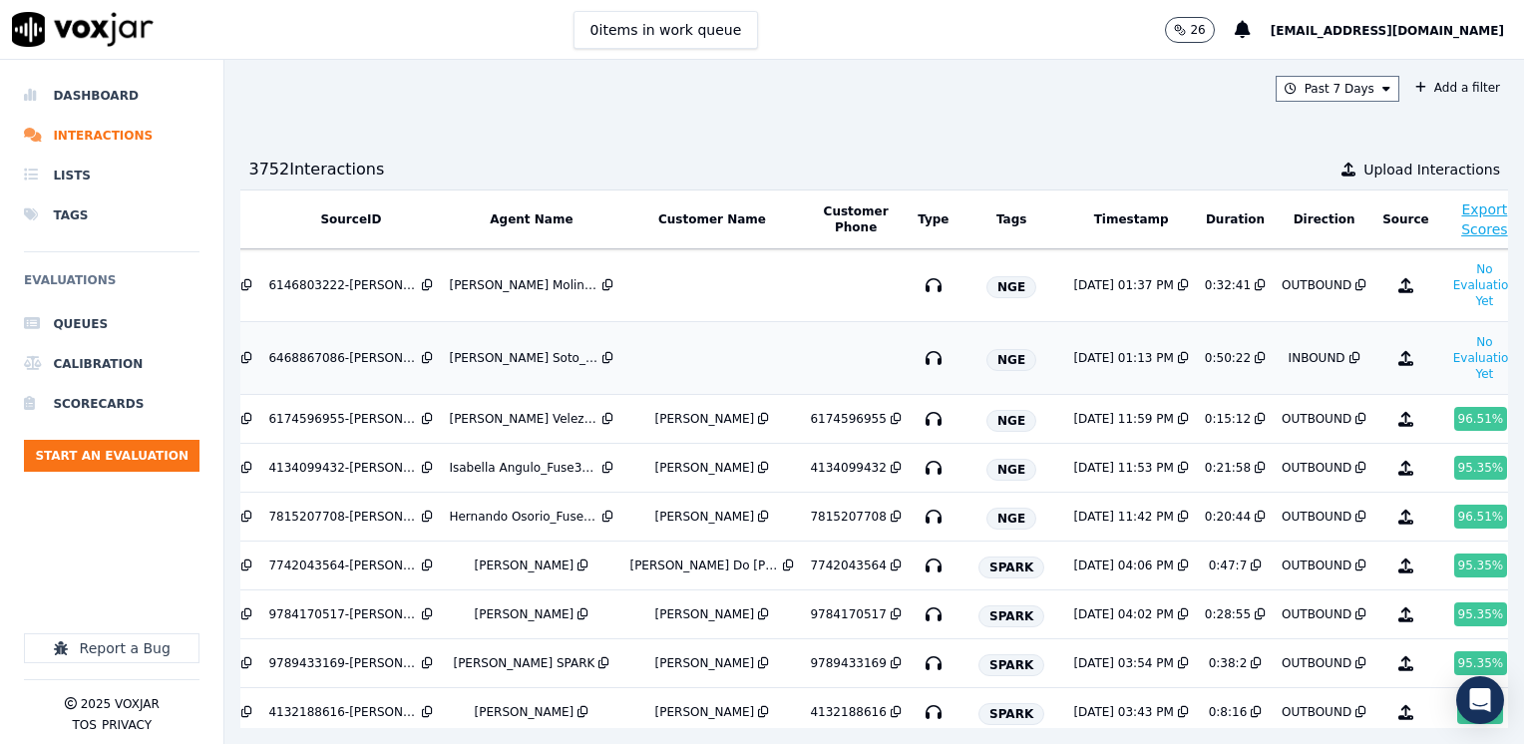
click at [662, 364] on td at bounding box center [711, 358] width 180 height 73
click at [85, 90] on li "Dashboard" at bounding box center [111, 96] width 175 height 40
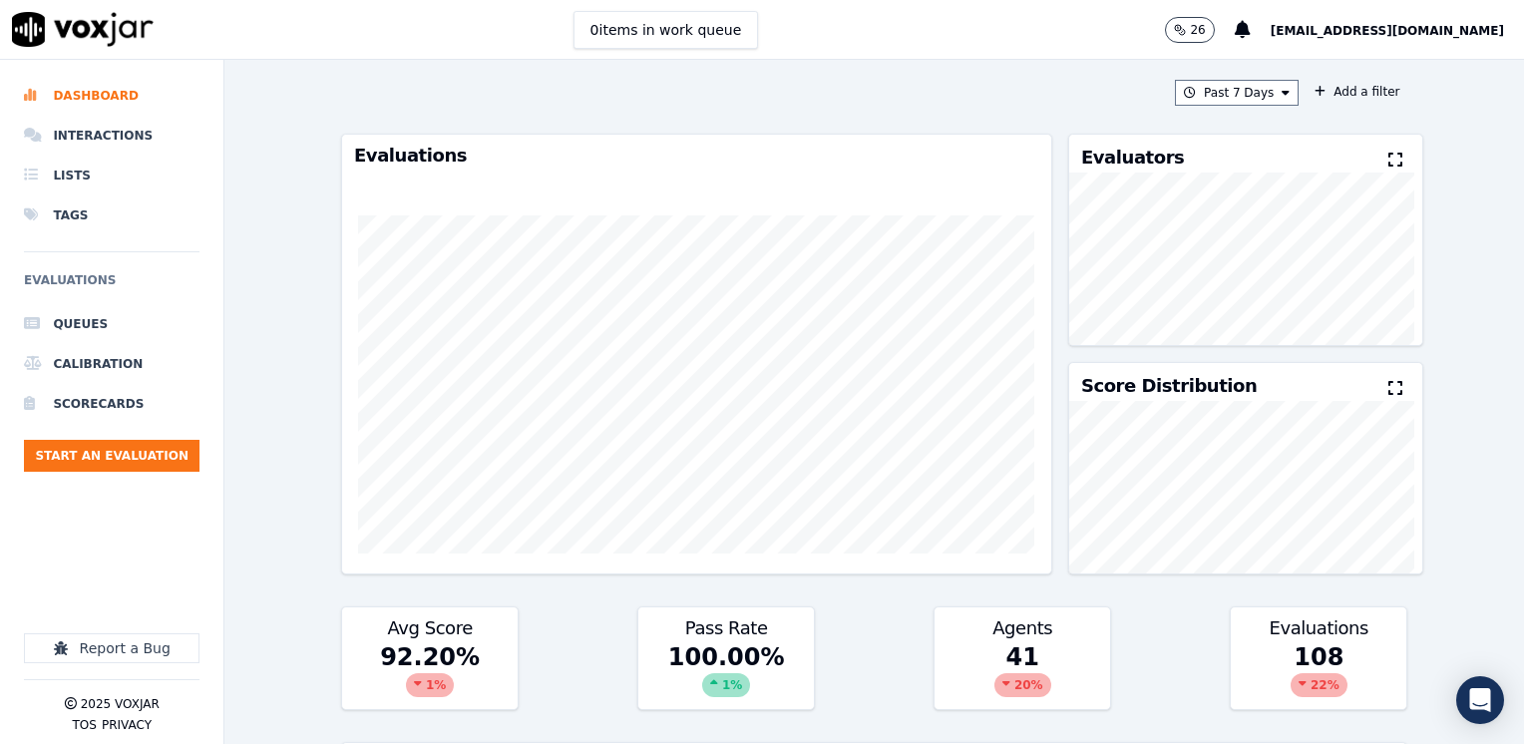
click at [1388, 160] on icon at bounding box center [1395, 160] width 14 height 16
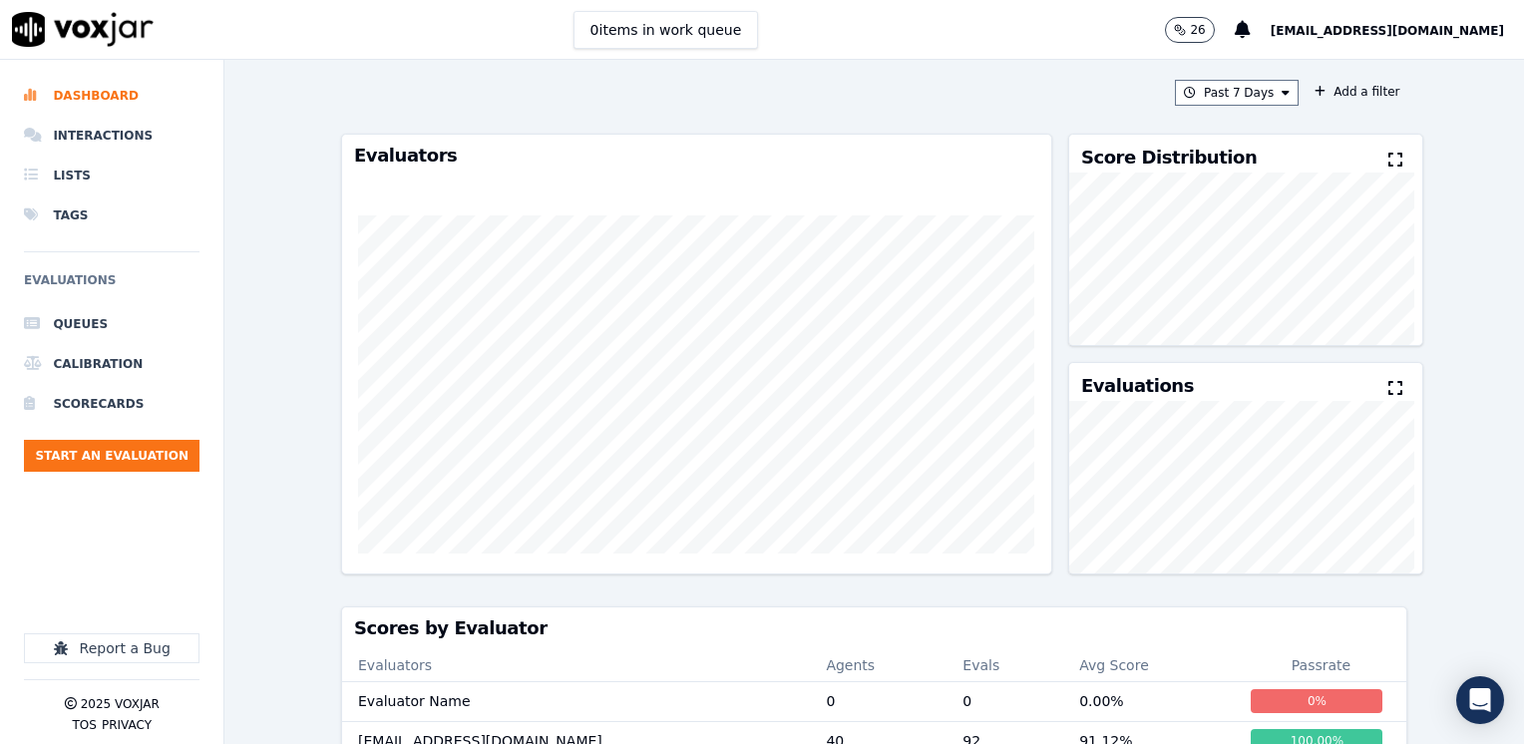
click at [1388, 154] on icon at bounding box center [1395, 160] width 14 height 16
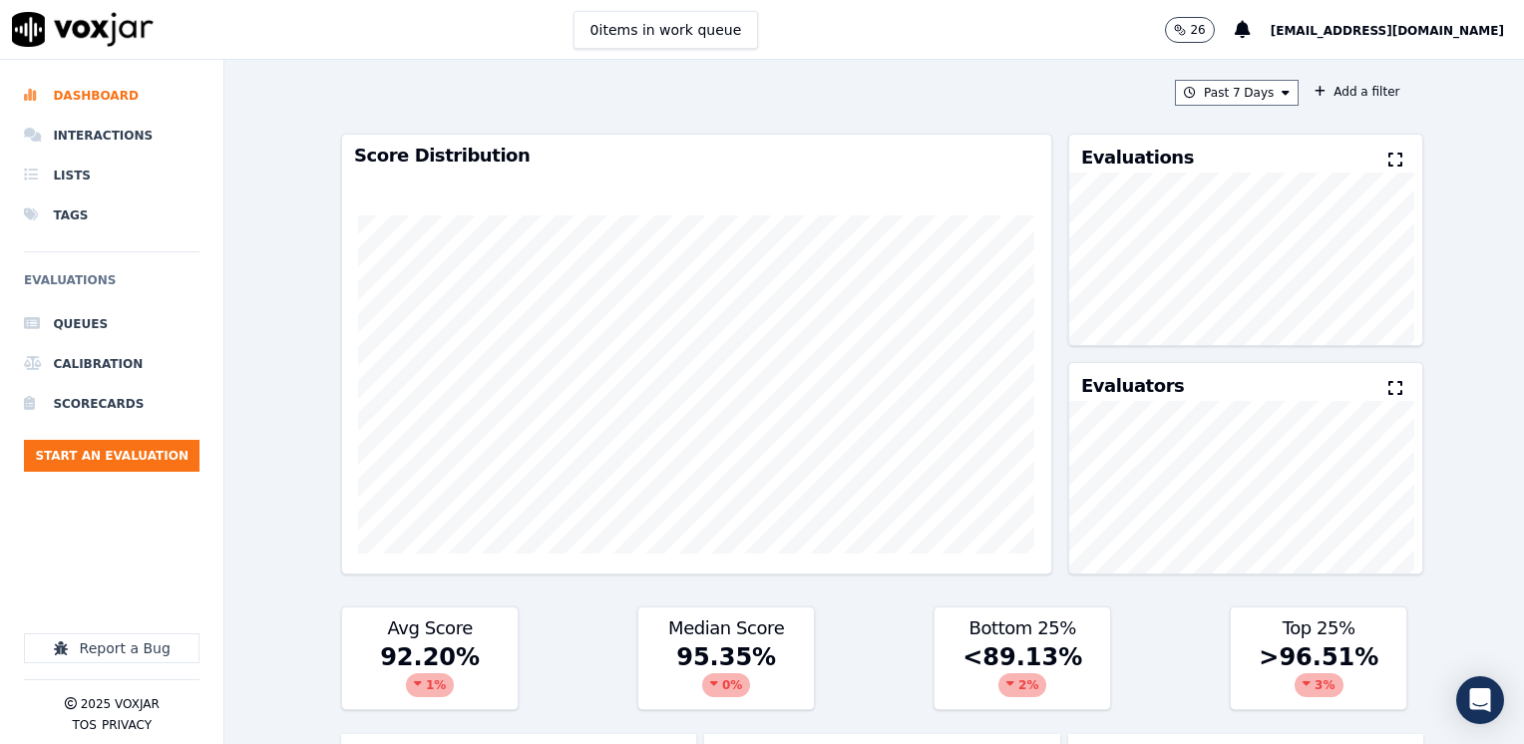
click at [1388, 154] on icon at bounding box center [1395, 160] width 14 height 16
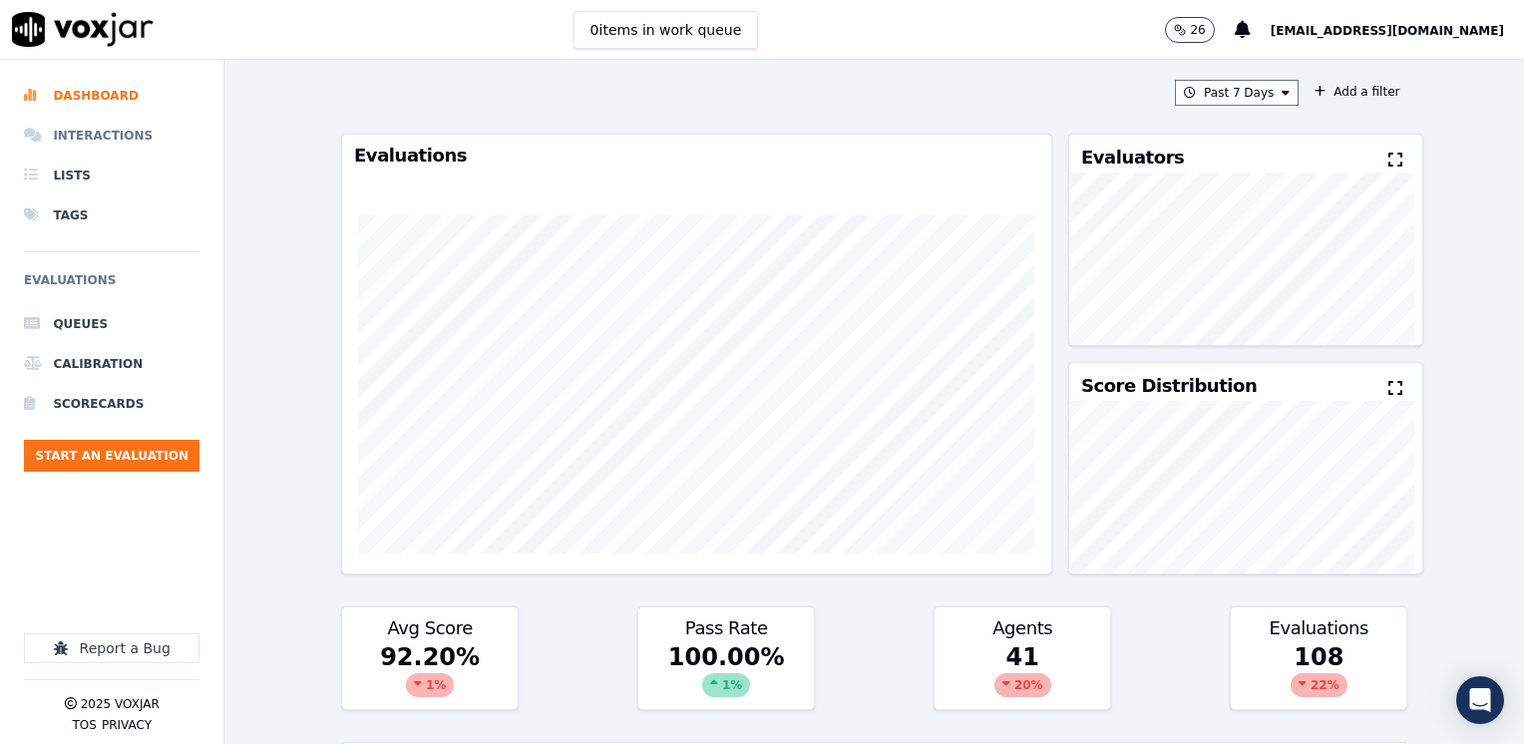
click at [101, 131] on li "Interactions" at bounding box center [111, 136] width 175 height 40
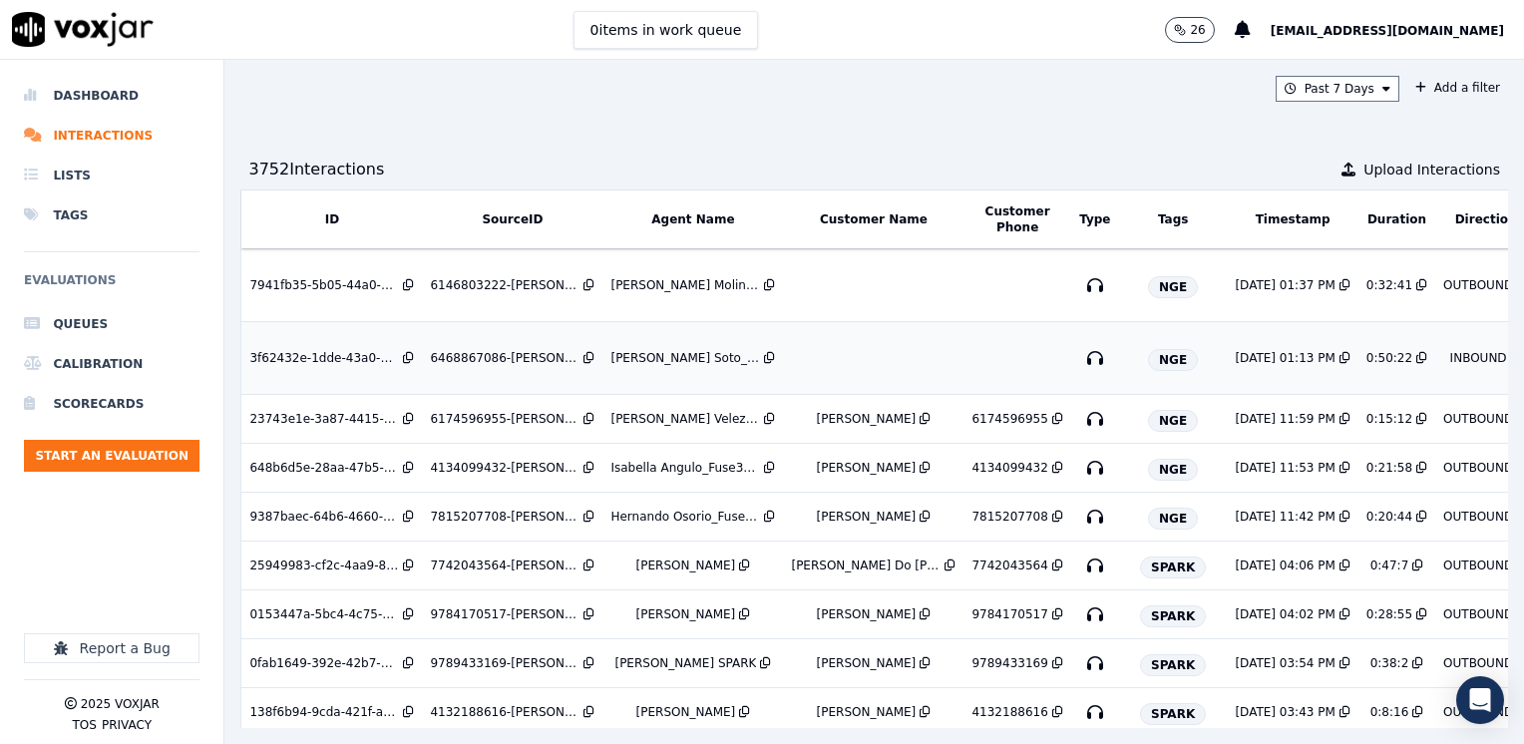
click at [841, 366] on td at bounding box center [873, 358] width 180 height 73
click at [636, 564] on div "Isabella Angulo_IAnguloNWFG_SPARK" at bounding box center [686, 565] width 100 height 16
click at [852, 287] on td at bounding box center [873, 285] width 180 height 73
click at [267, 412] on div "23743e1e-3a87-4415-a201-f2b709883751" at bounding box center [324, 419] width 150 height 16
click at [1148, 465] on span "NGE" at bounding box center [1173, 470] width 50 height 22
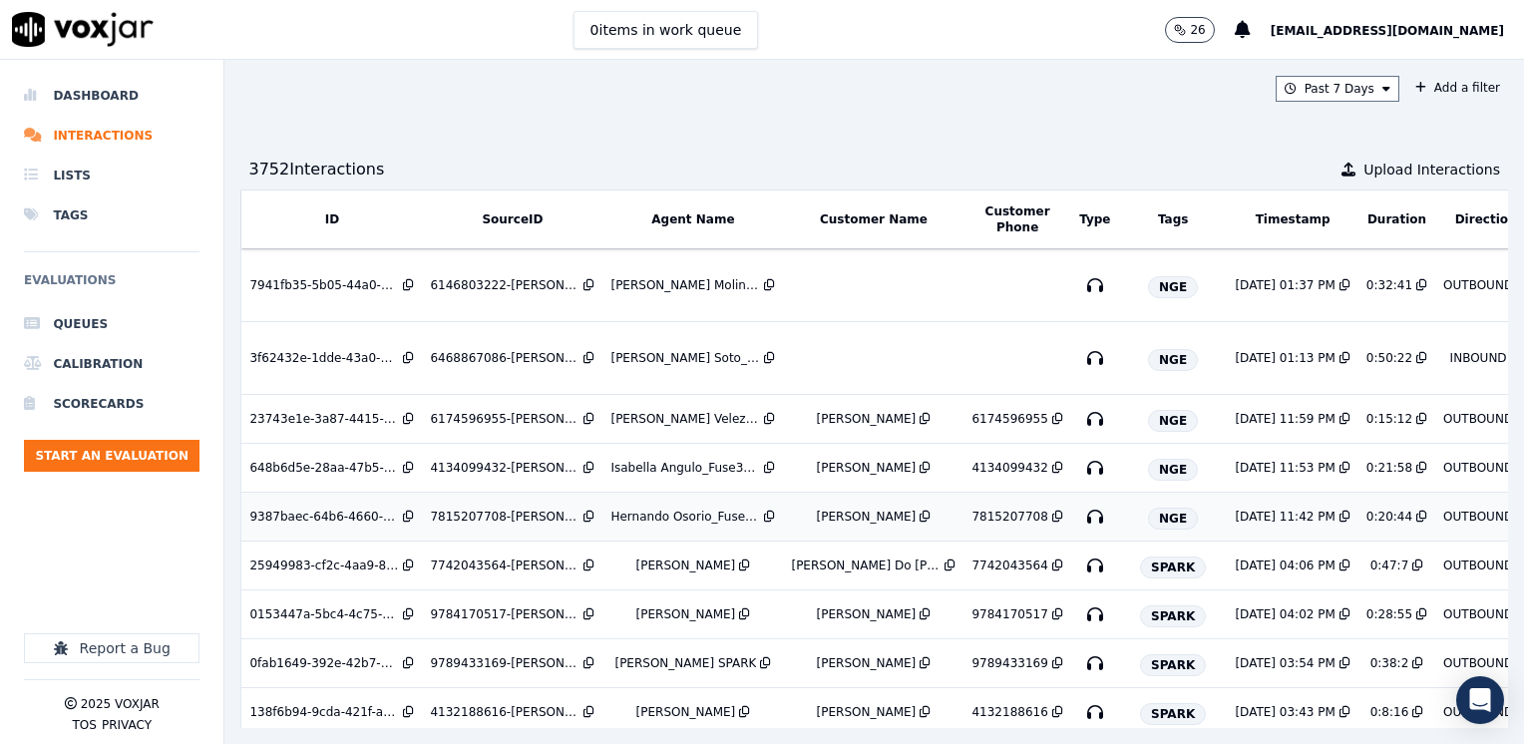
click at [586, 514] on icon at bounding box center [588, 517] width 11 height 12
click at [507, 516] on div "7815207708-HERNANDO OSORIO 2 all.mp3" at bounding box center [505, 517] width 150 height 16
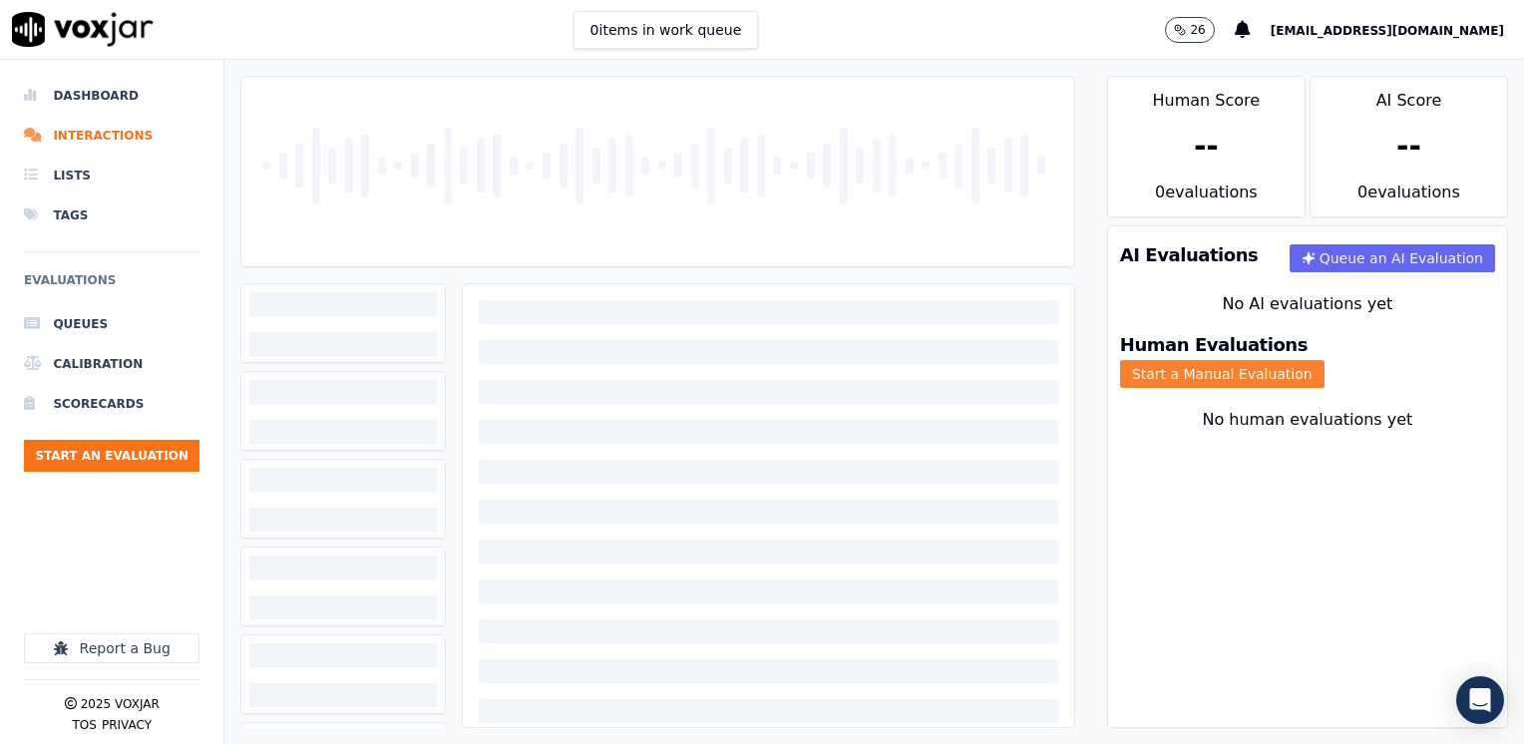
click at [1324, 361] on button "Start a Manual Evaluation" at bounding box center [1222, 374] width 204 height 28
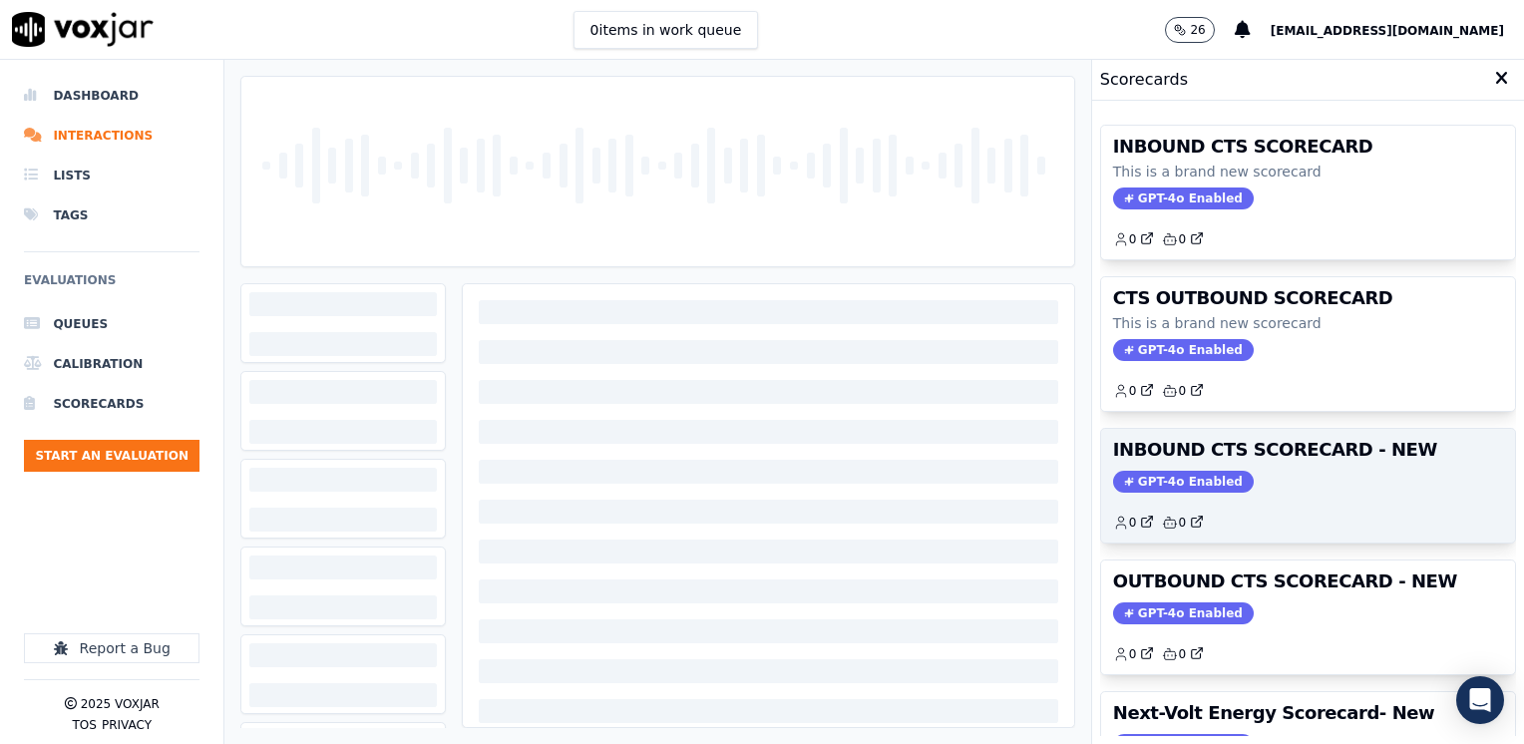
click at [1162, 477] on span "GPT-4o Enabled" at bounding box center [1183, 482] width 141 height 22
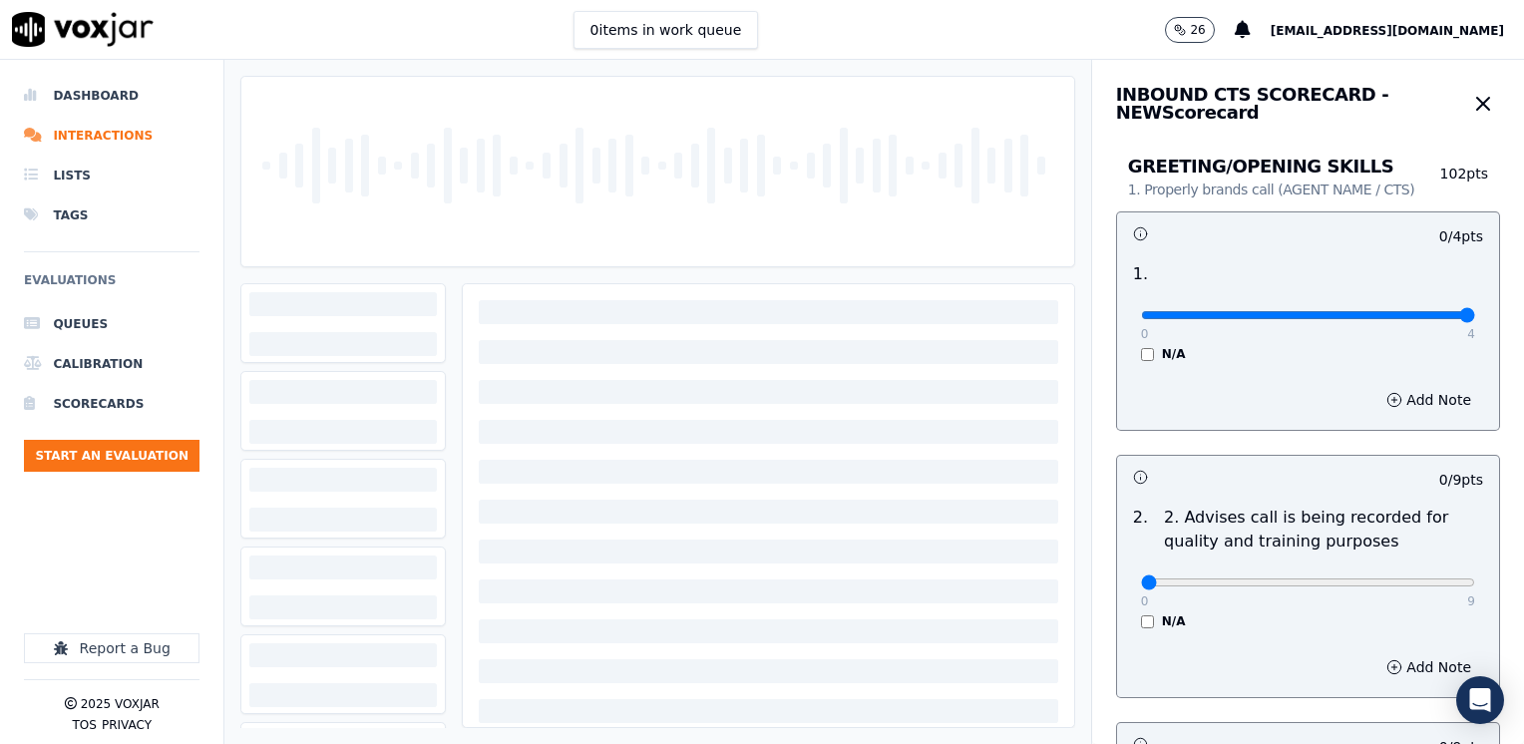
drag, startPoint x: 1131, startPoint y: 313, endPoint x: 1527, endPoint y: 311, distance: 395.8
type input "4"
click at [1475, 311] on input "range" at bounding box center [1308, 315] width 334 height 8
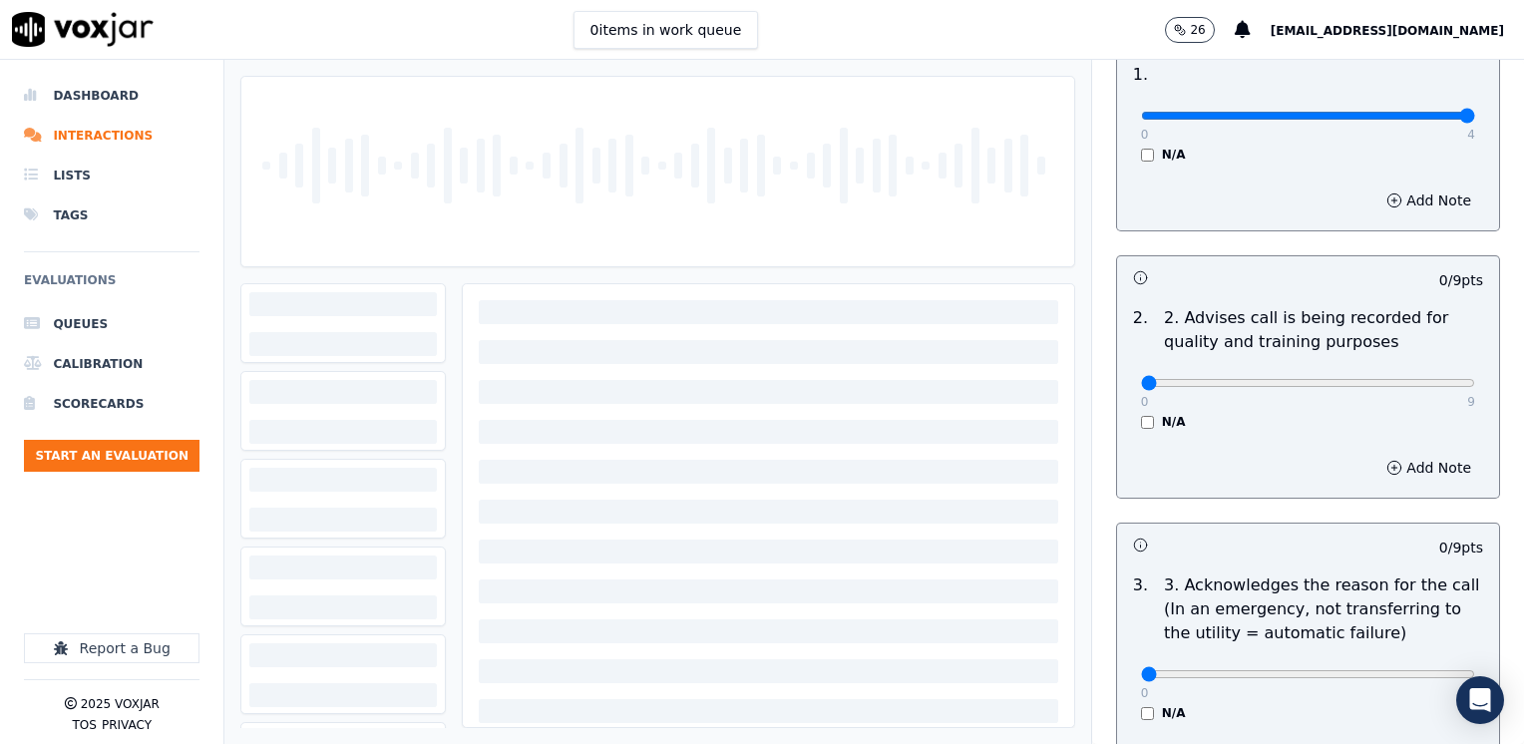
scroll to position [399, 0]
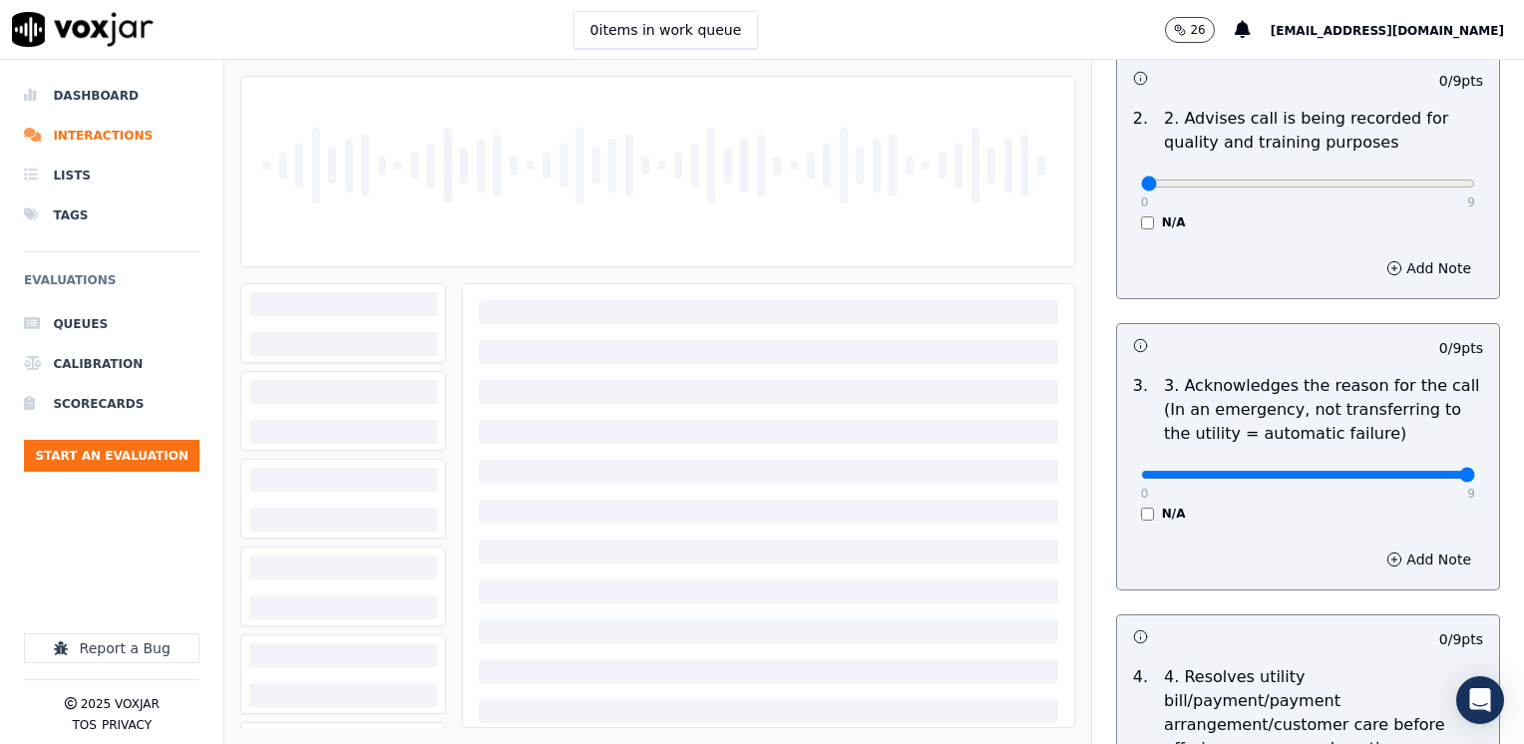
drag, startPoint x: 1128, startPoint y: 471, endPoint x: 1527, endPoint y: 471, distance: 398.8
type input "9"
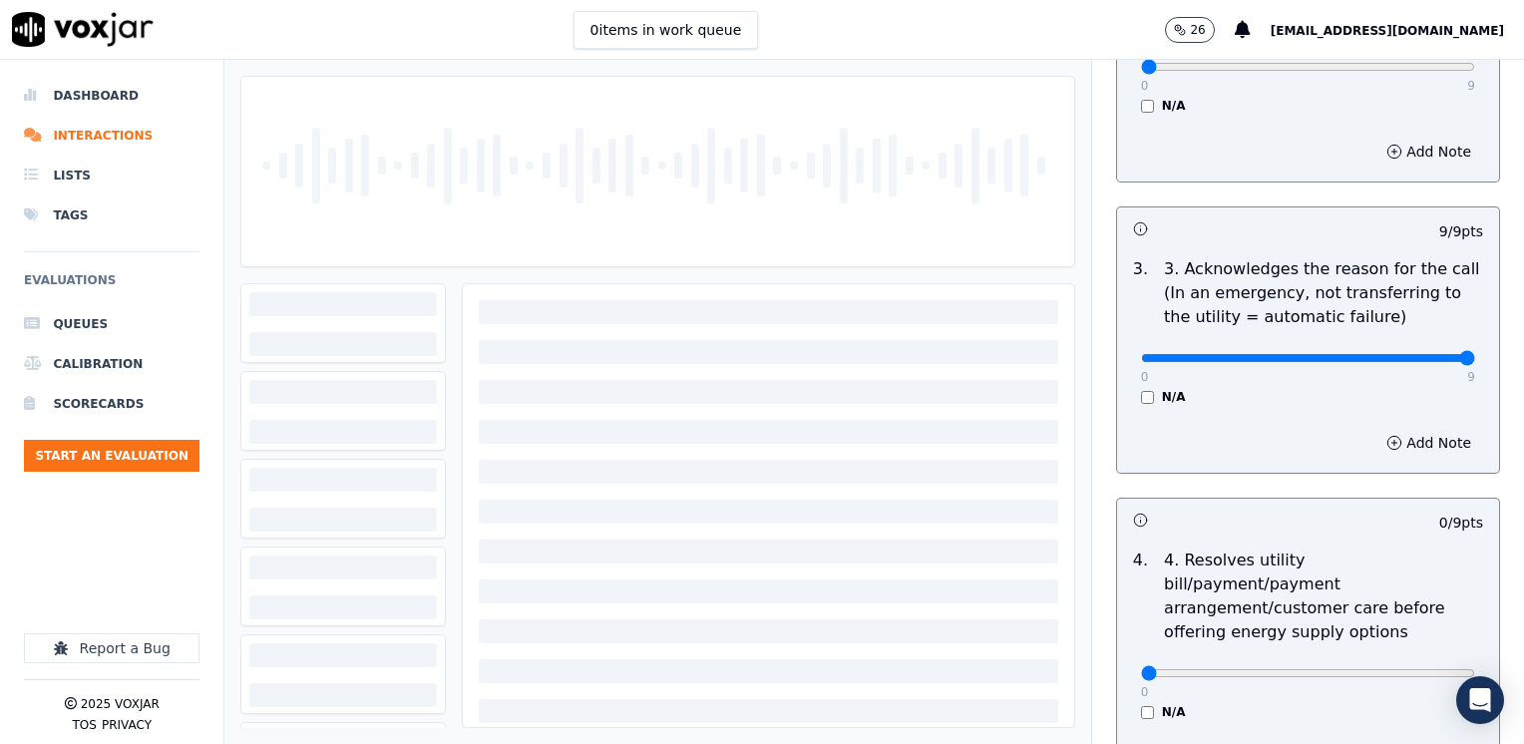
scroll to position [698, 0]
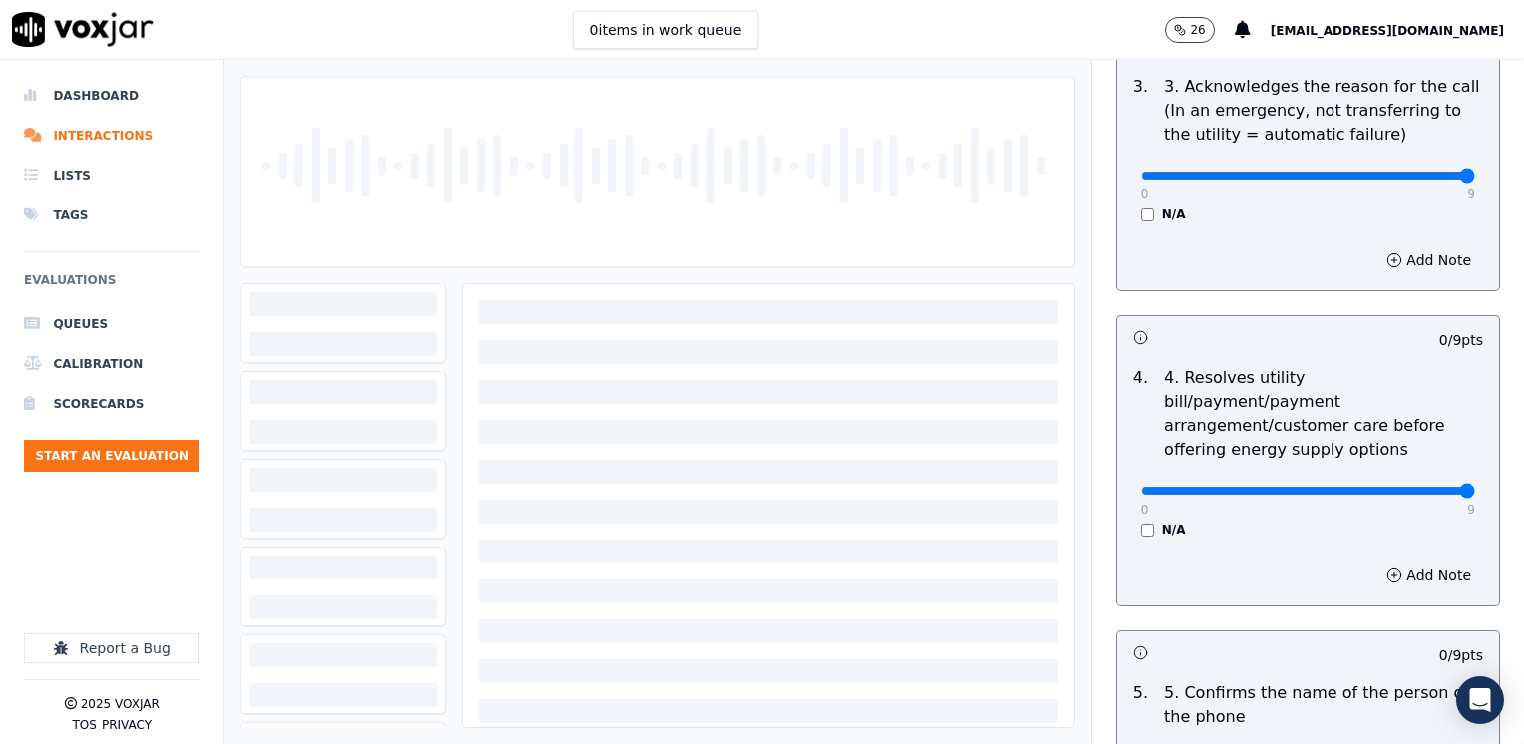
drag, startPoint x: 1129, startPoint y: 471, endPoint x: 1527, endPoint y: 471, distance: 397.8
type input "9"
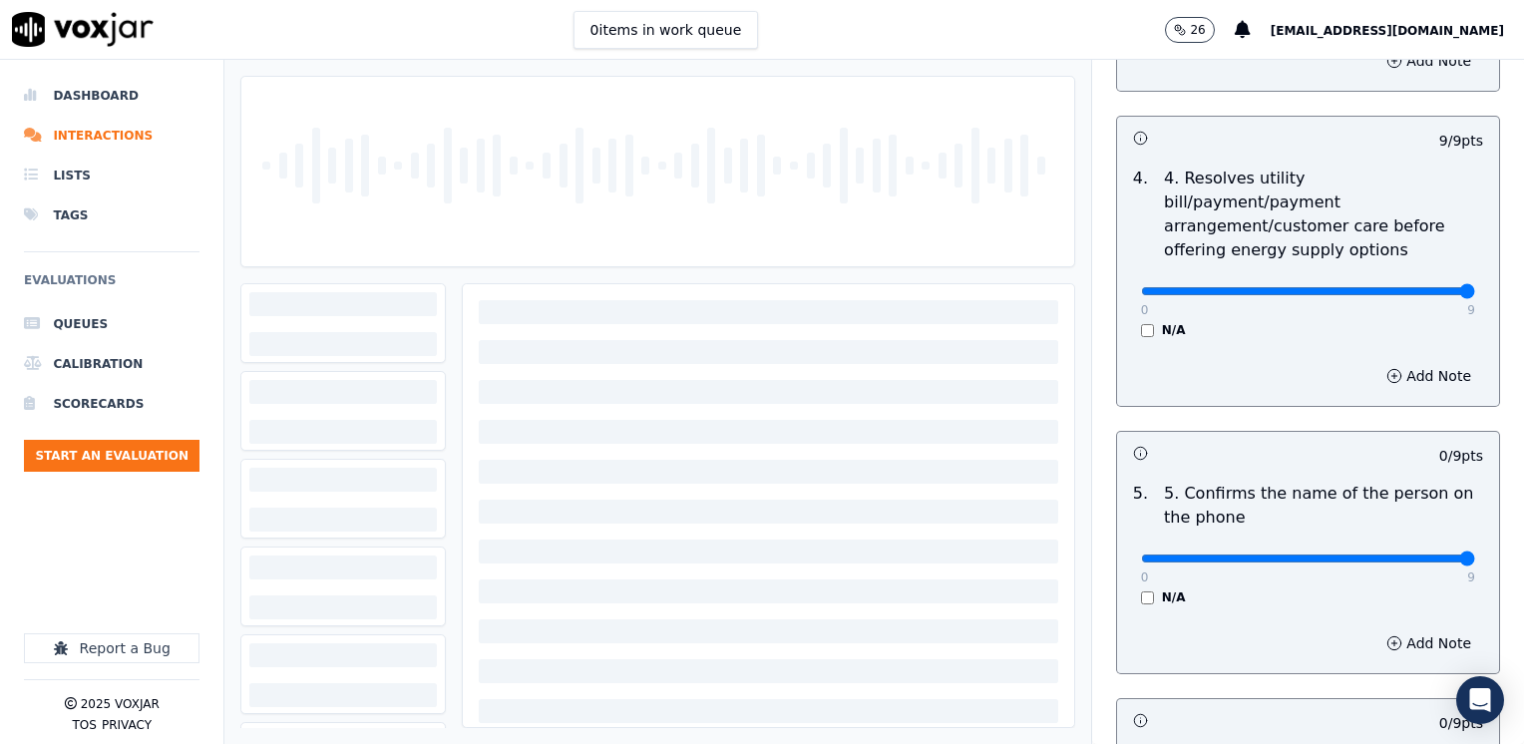
drag, startPoint x: 1125, startPoint y: 535, endPoint x: 1523, endPoint y: 514, distance: 398.4
type input "9"
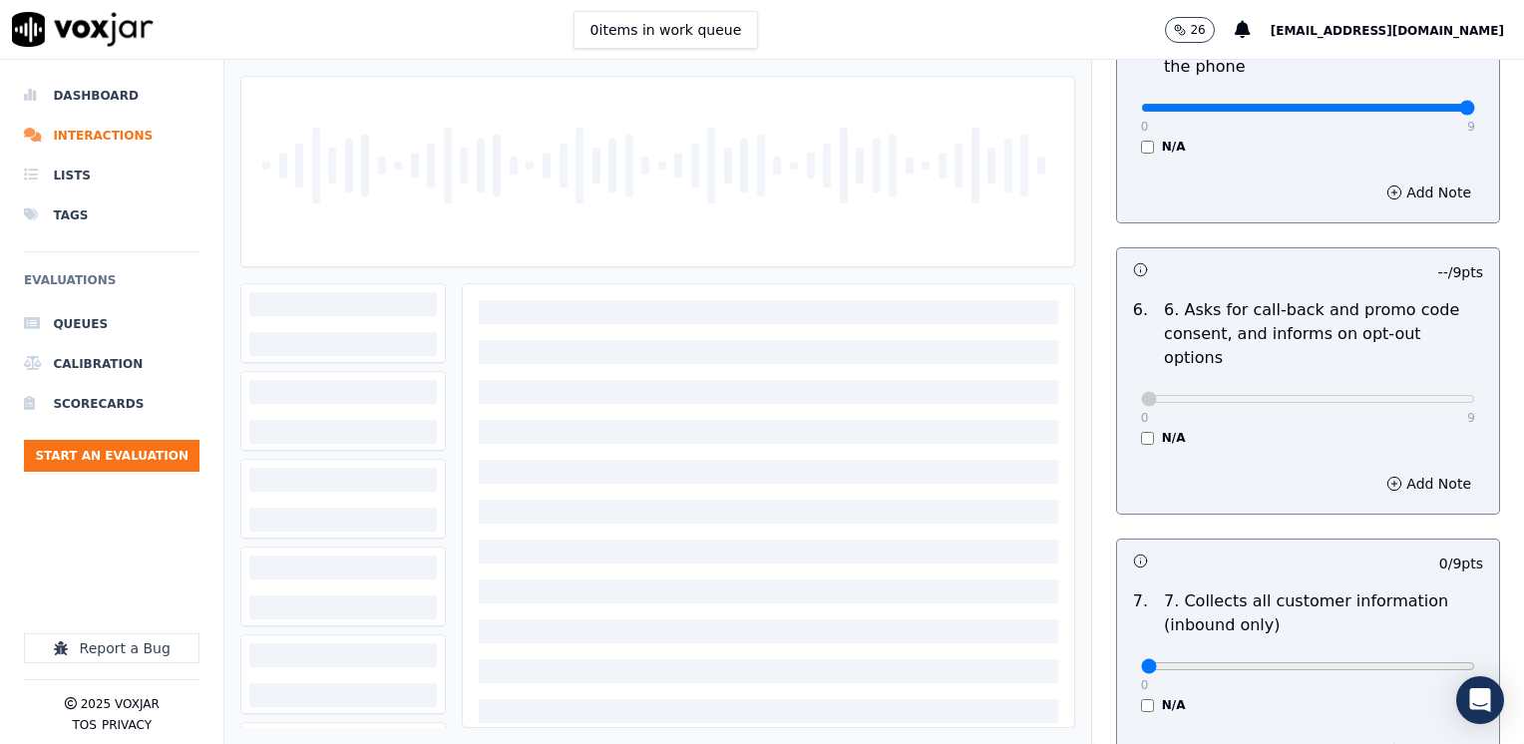
scroll to position [1496, 0]
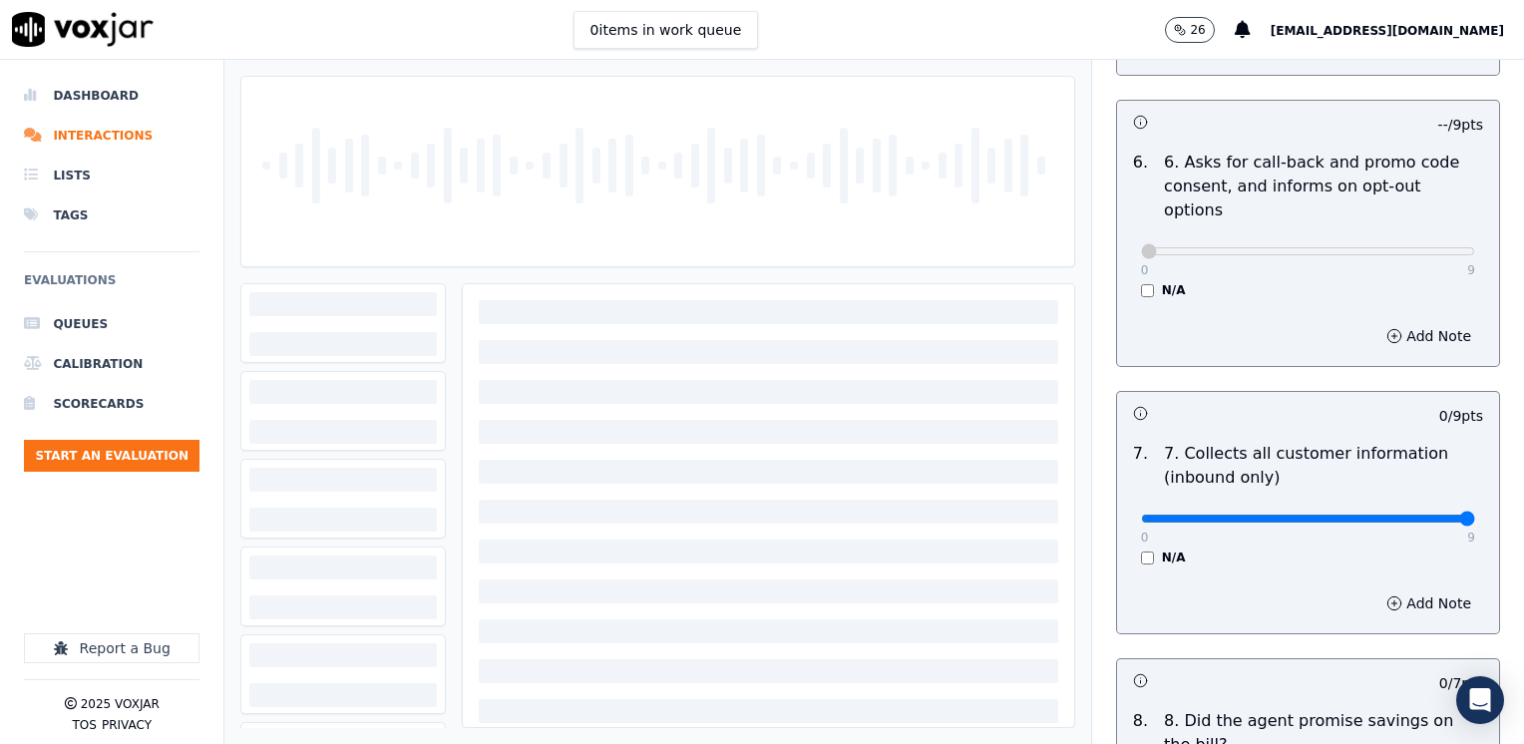
drag, startPoint x: 1129, startPoint y: 473, endPoint x: 1527, endPoint y: 453, distance: 398.3
type input "9"
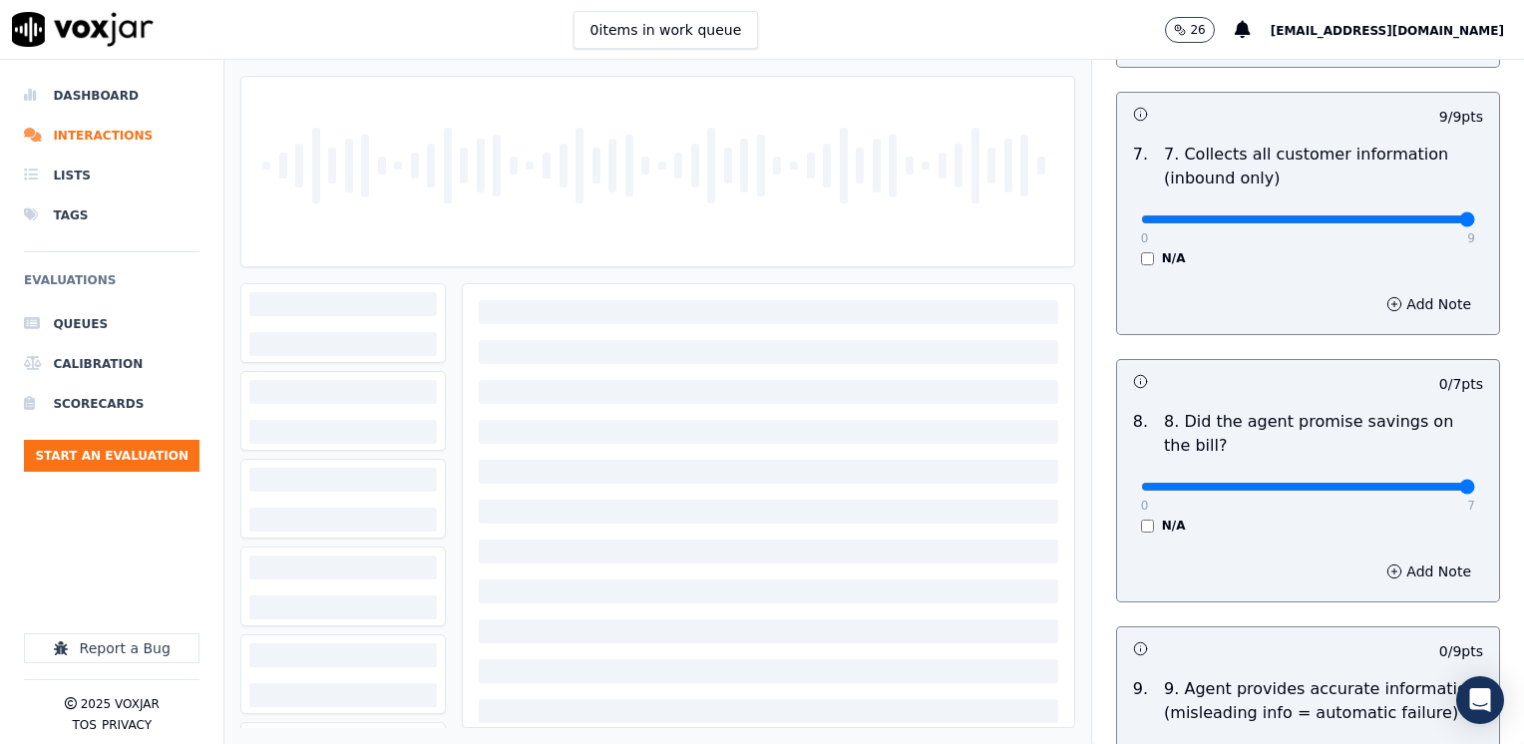
drag, startPoint x: 1130, startPoint y: 441, endPoint x: 1484, endPoint y: 449, distance: 354.1
type input "7"
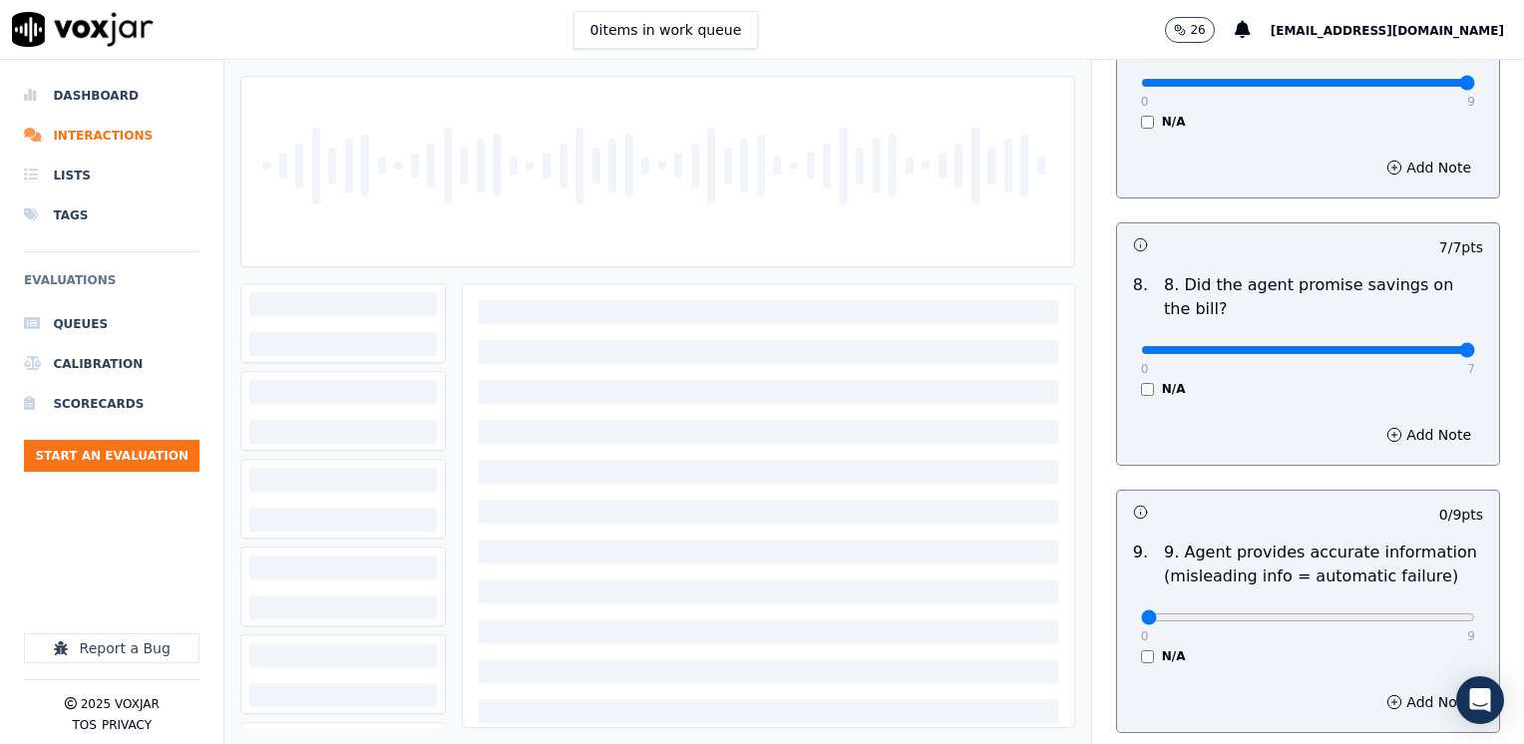
scroll to position [2094, 0]
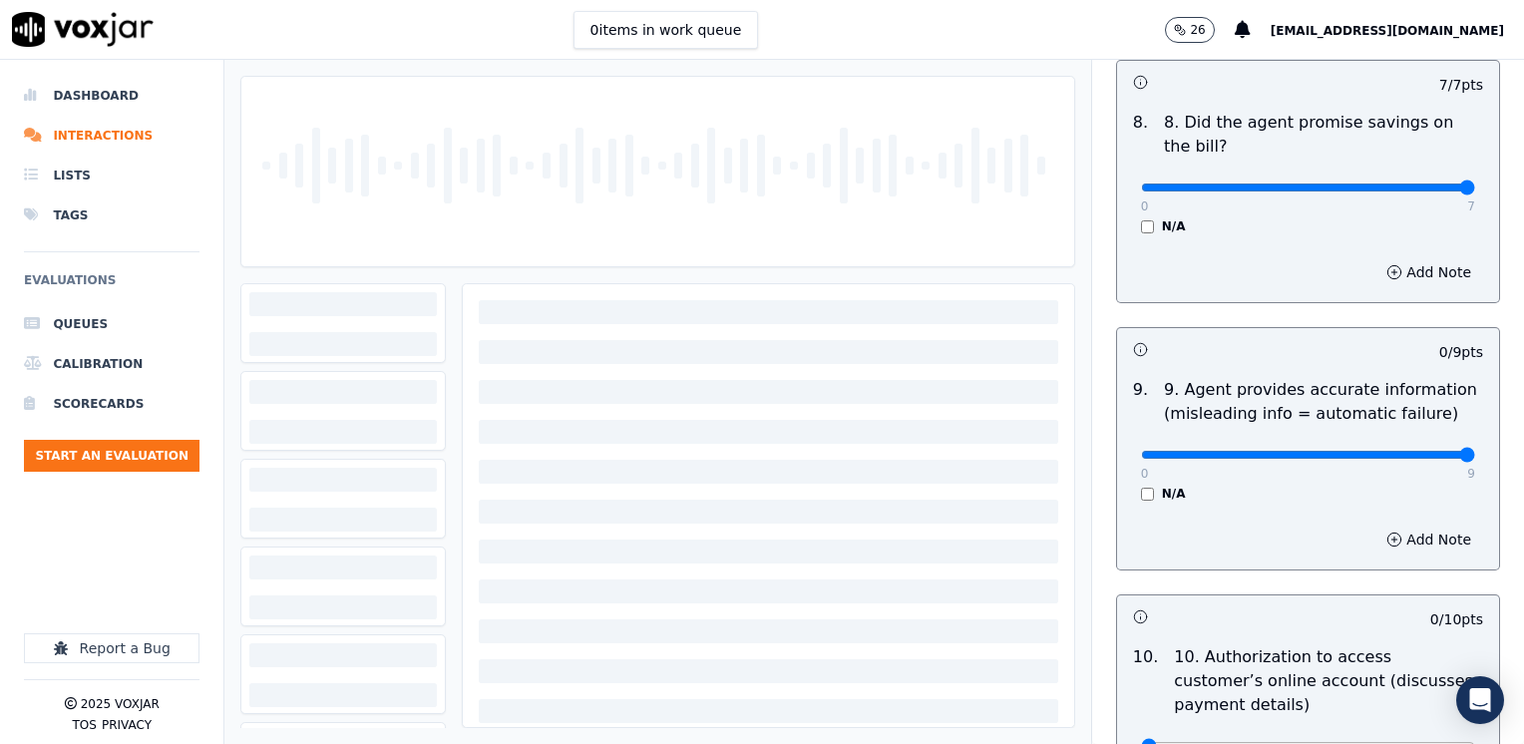
drag, startPoint x: 1127, startPoint y: 411, endPoint x: 1527, endPoint y: 407, distance: 399.9
type input "9"
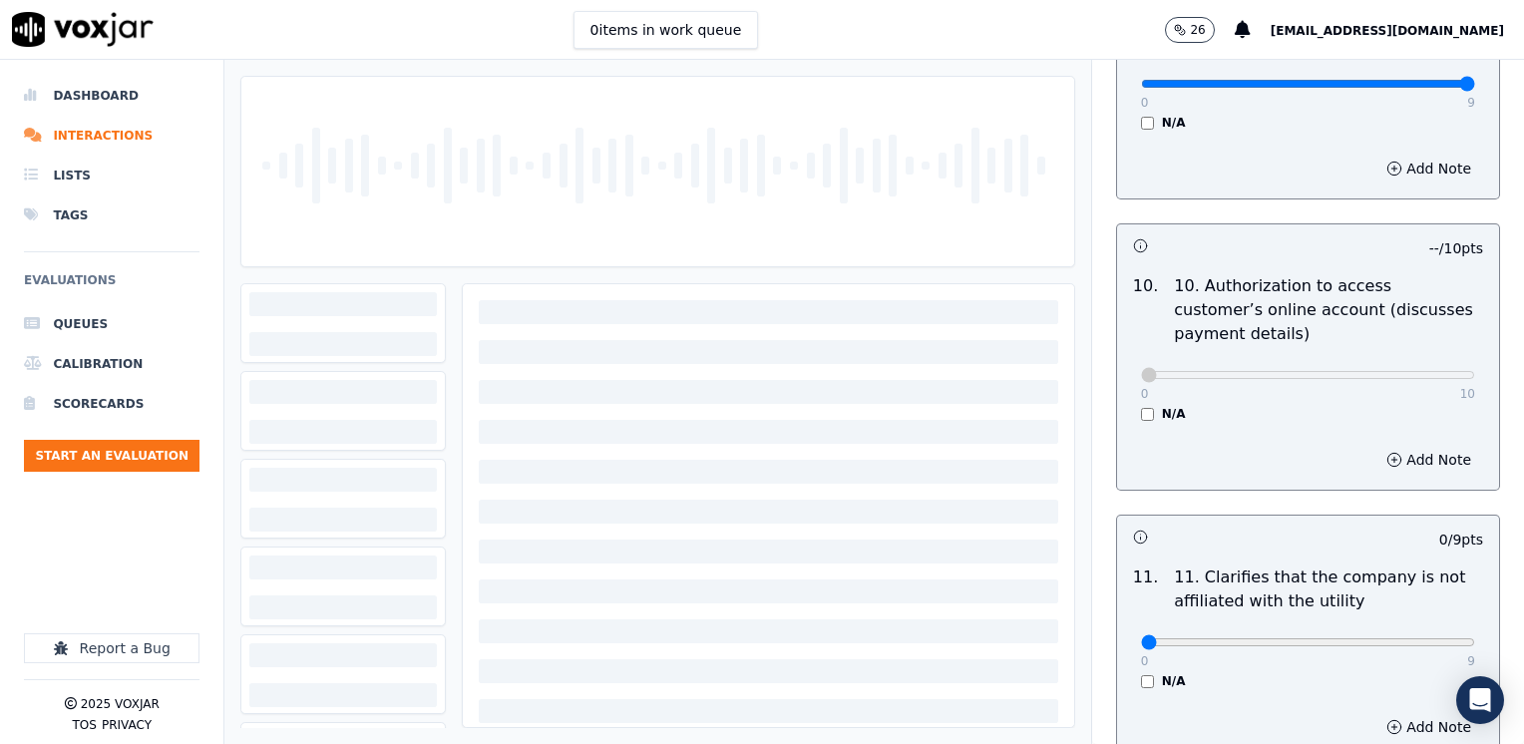
scroll to position [2592, 0]
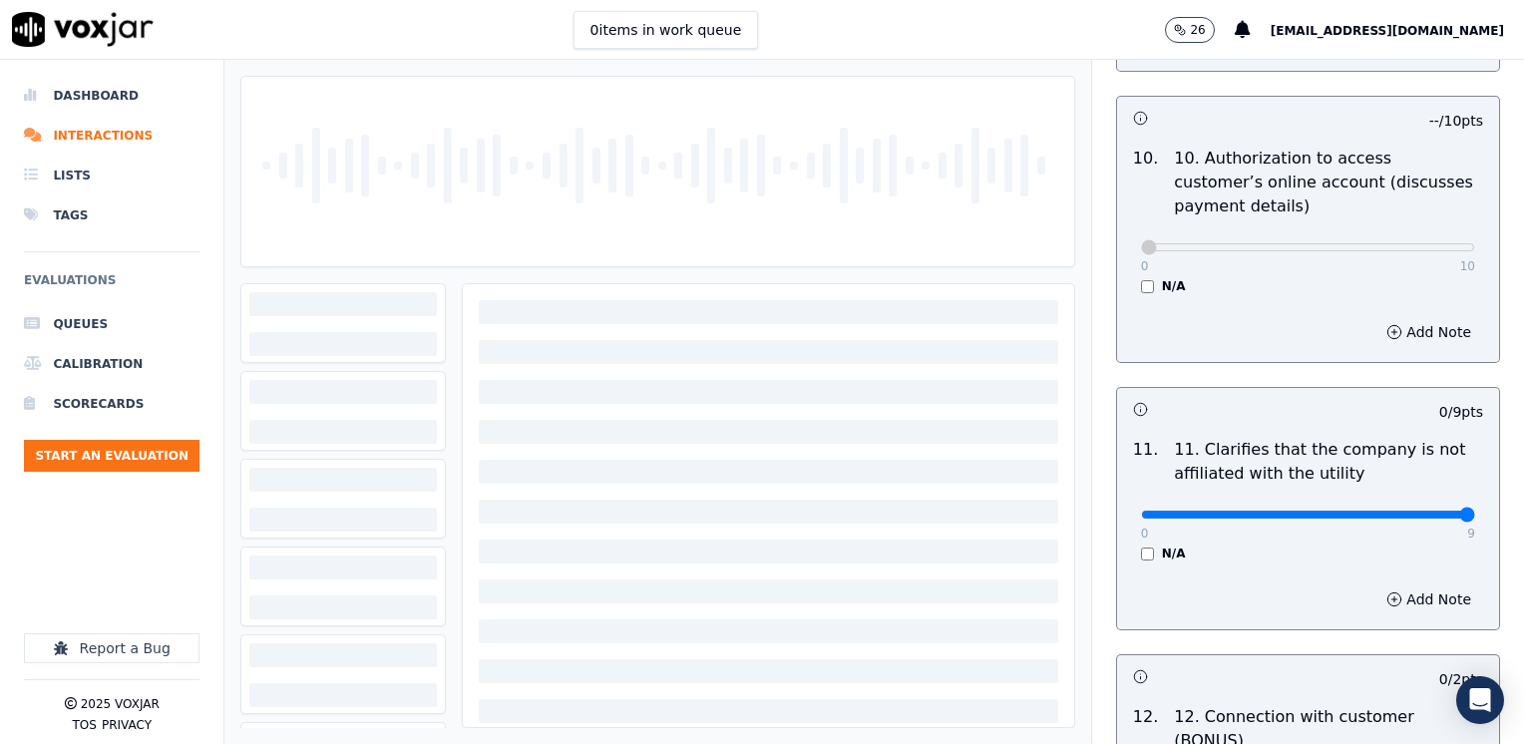
drag, startPoint x: 1130, startPoint y: 462, endPoint x: 1527, endPoint y: 461, distance: 396.8
type input "9"
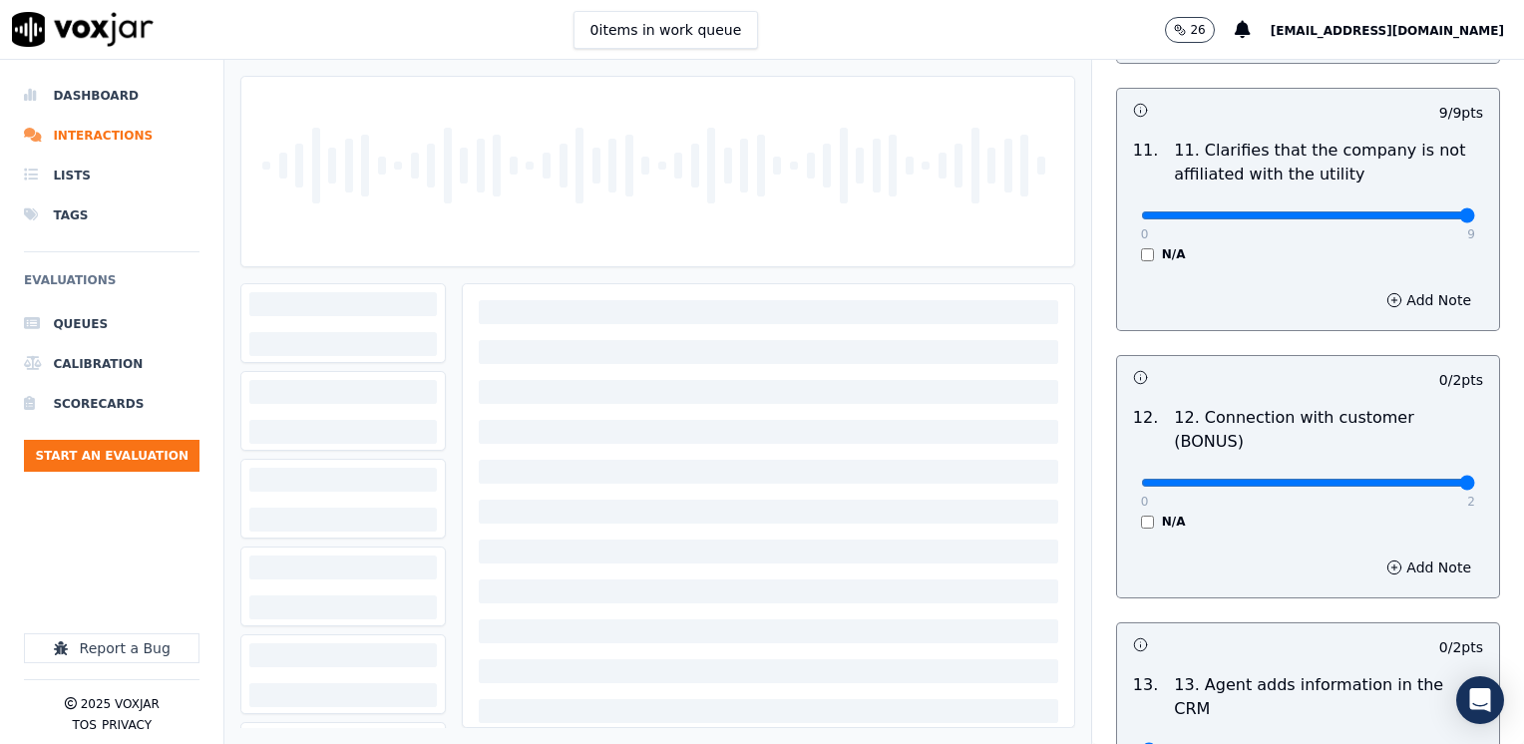
drag, startPoint x: 1131, startPoint y: 408, endPoint x: 1527, endPoint y: 406, distance: 395.8
type input "2"
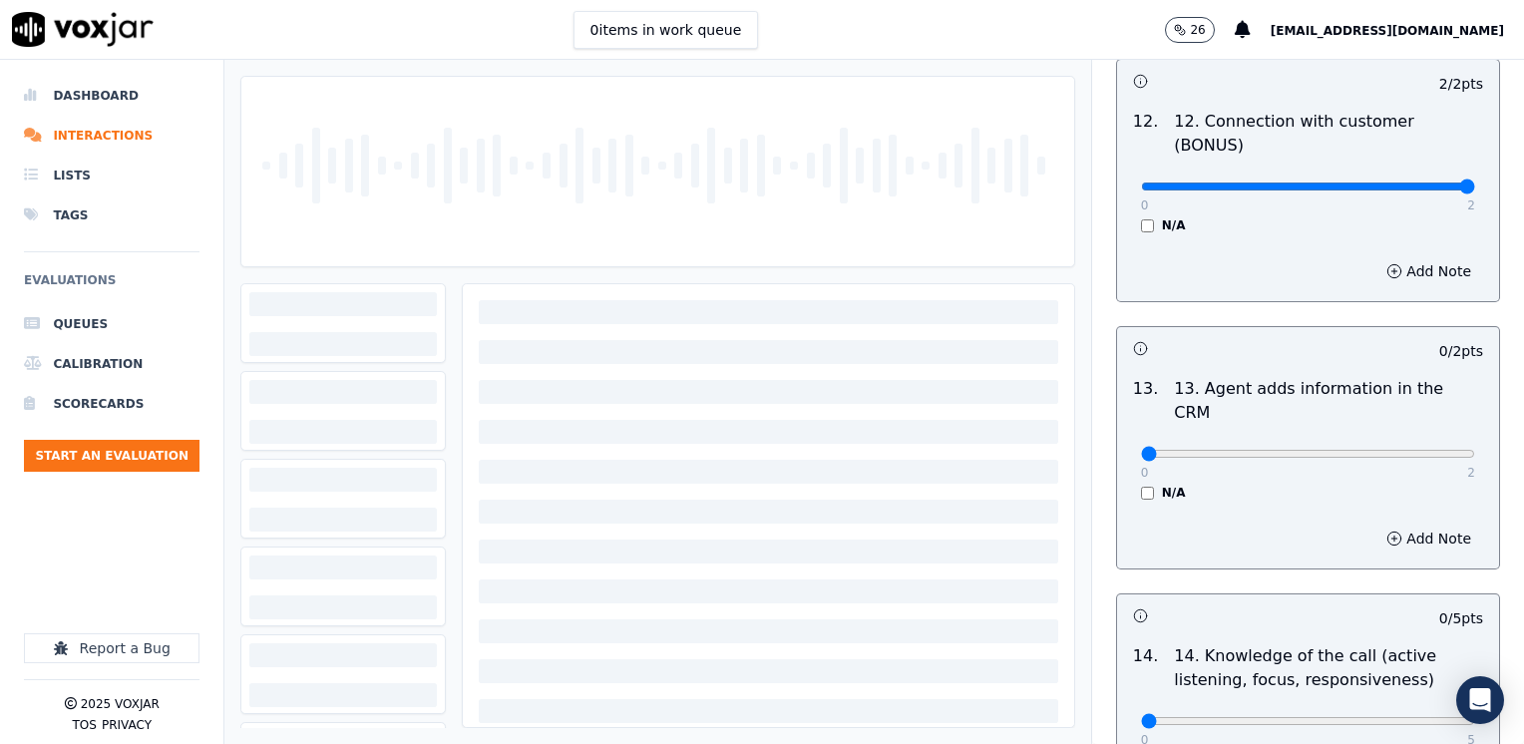
scroll to position [3191, 0]
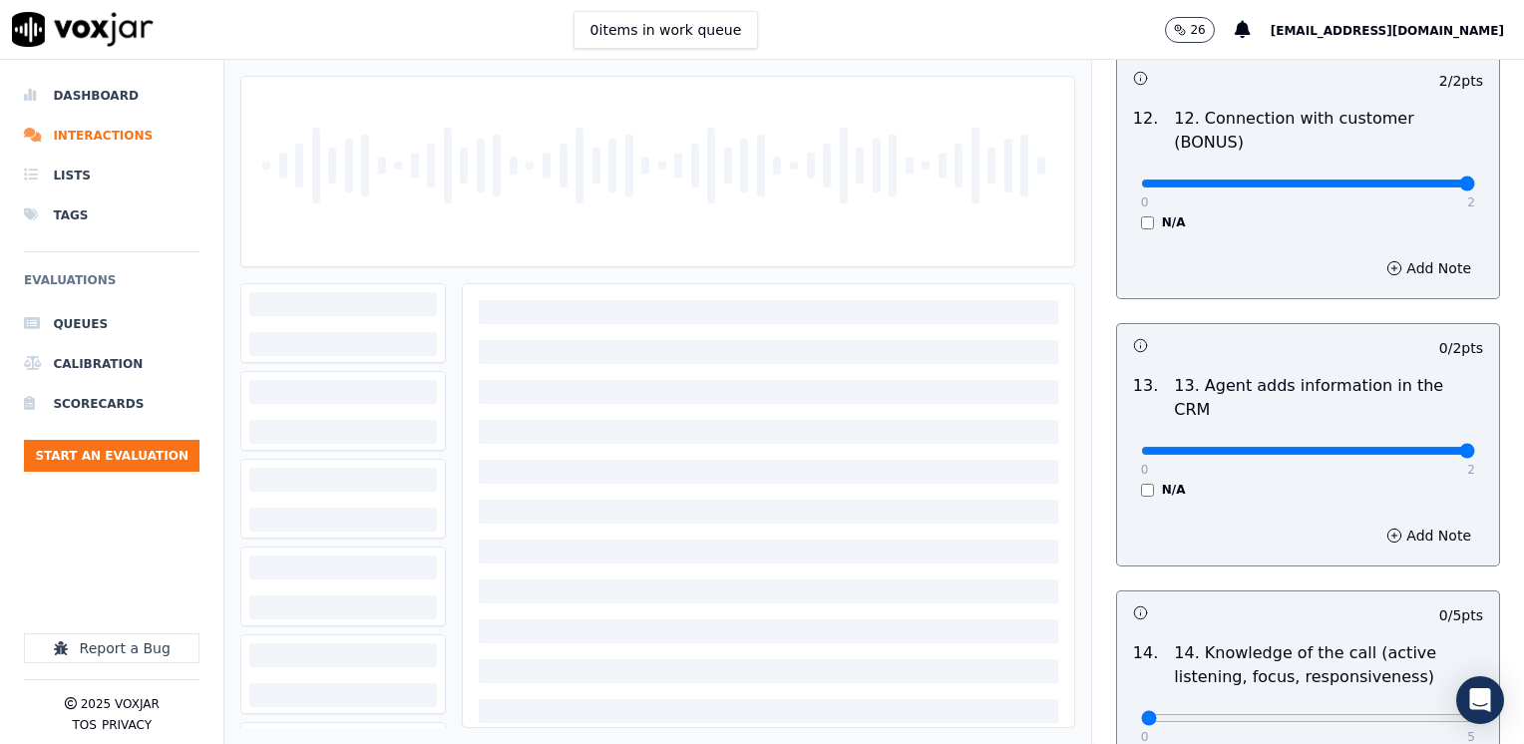
drag, startPoint x: 1137, startPoint y: 349, endPoint x: 1527, endPoint y: 349, distance: 389.9
type input "2"
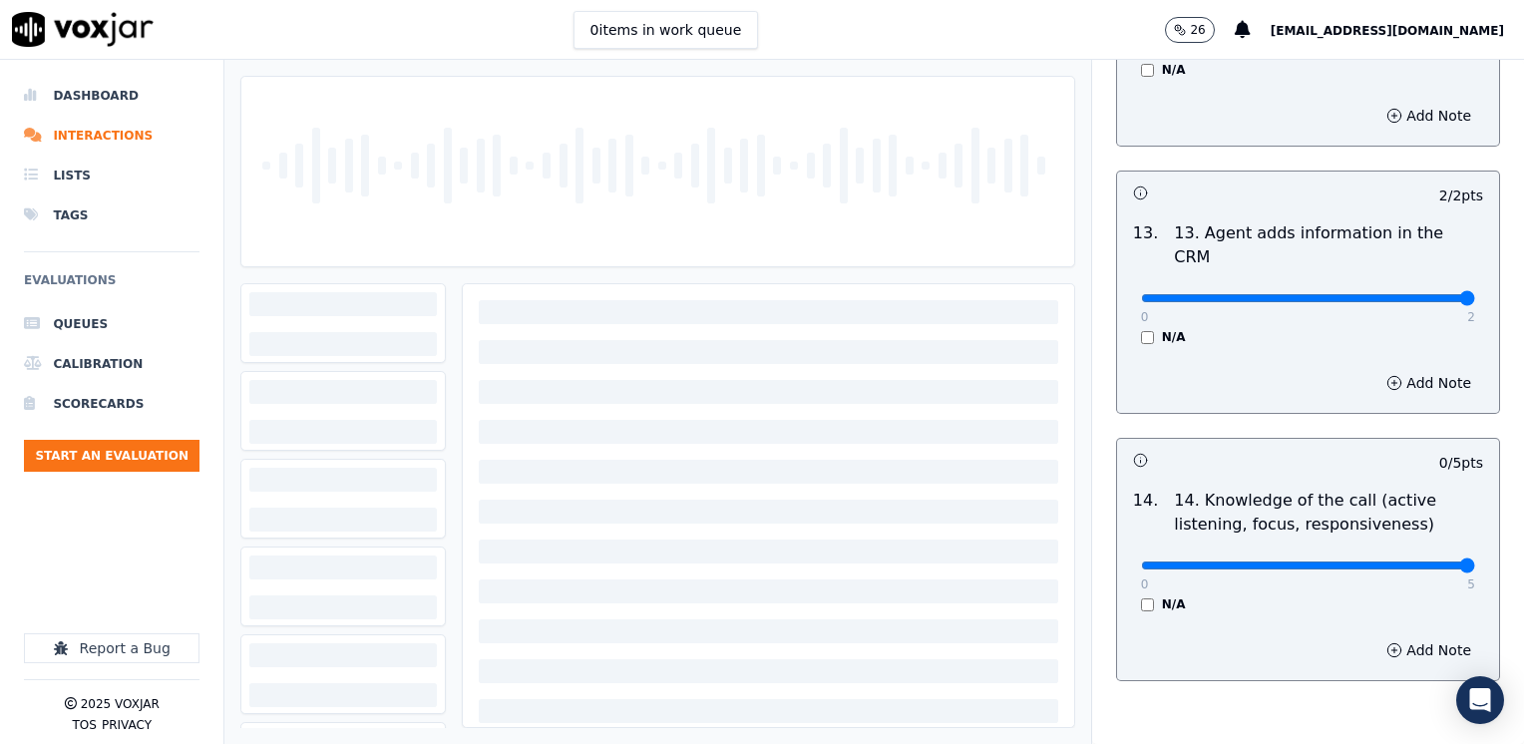
drag, startPoint x: 1135, startPoint y: 462, endPoint x: 1527, endPoint y: 462, distance: 391.9
type input "5"
click at [96, 399] on li "Scorecards" at bounding box center [111, 404] width 175 height 40
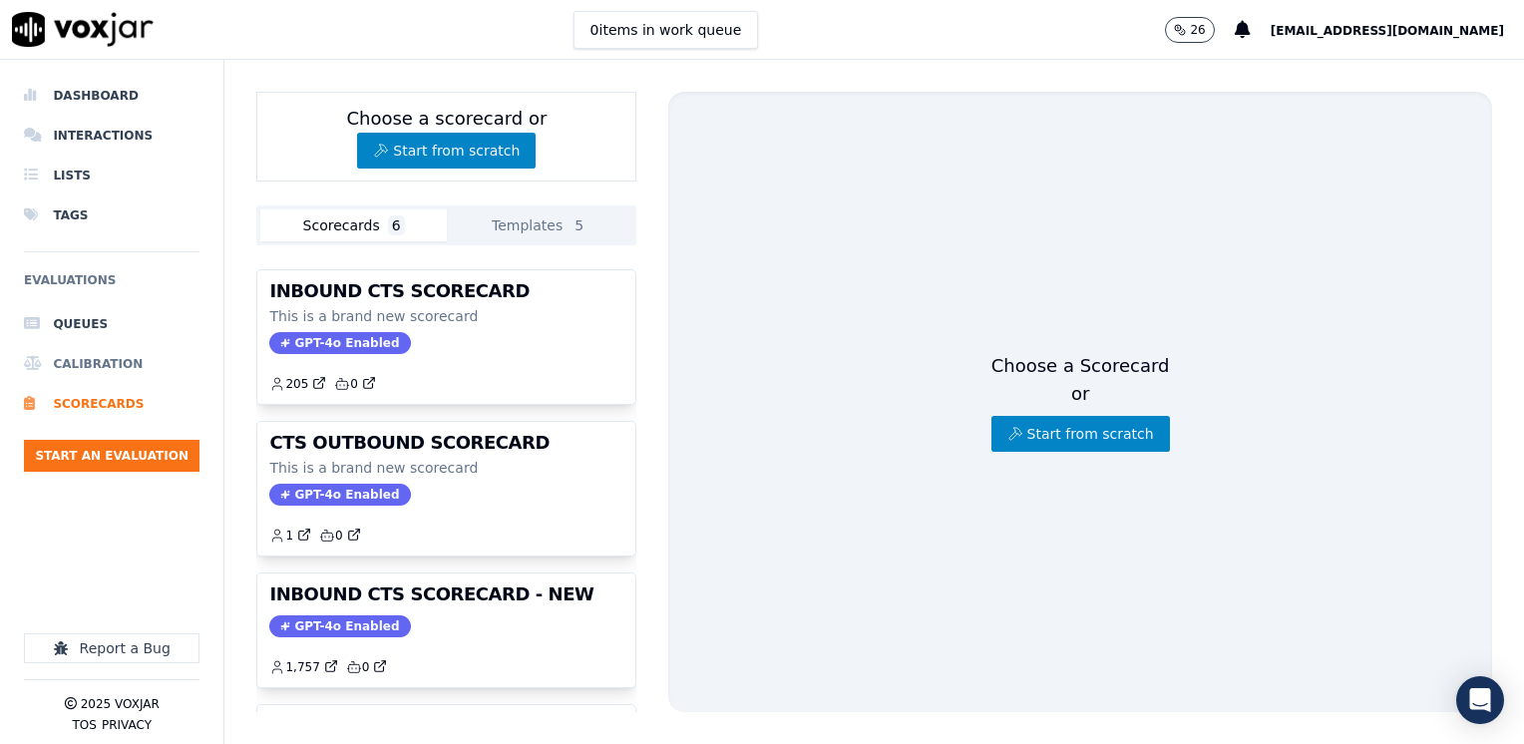
click at [98, 358] on li "Calibration" at bounding box center [111, 364] width 175 height 40
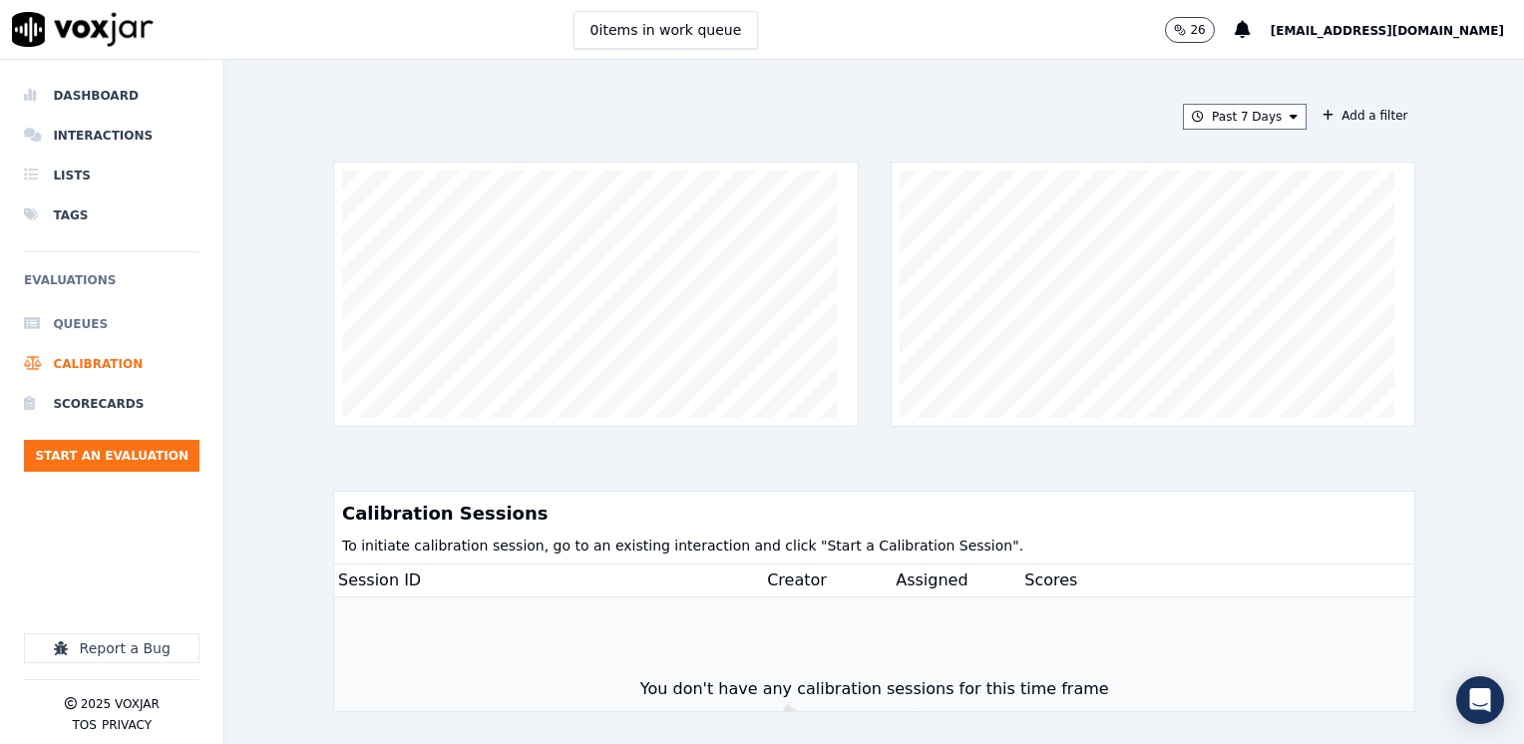
click at [101, 325] on li "Queues" at bounding box center [111, 324] width 175 height 40
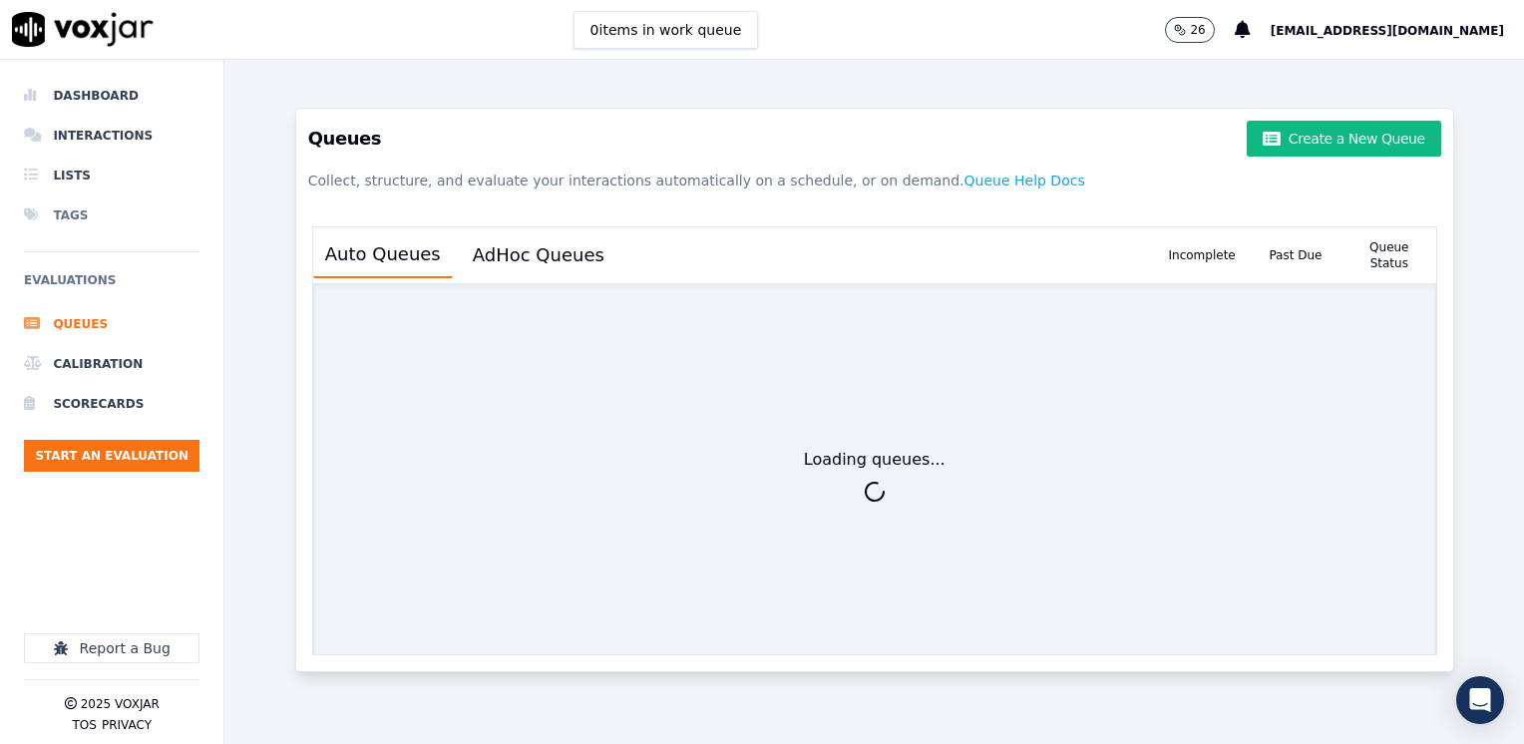
click at [68, 209] on li "Tags" at bounding box center [111, 215] width 175 height 40
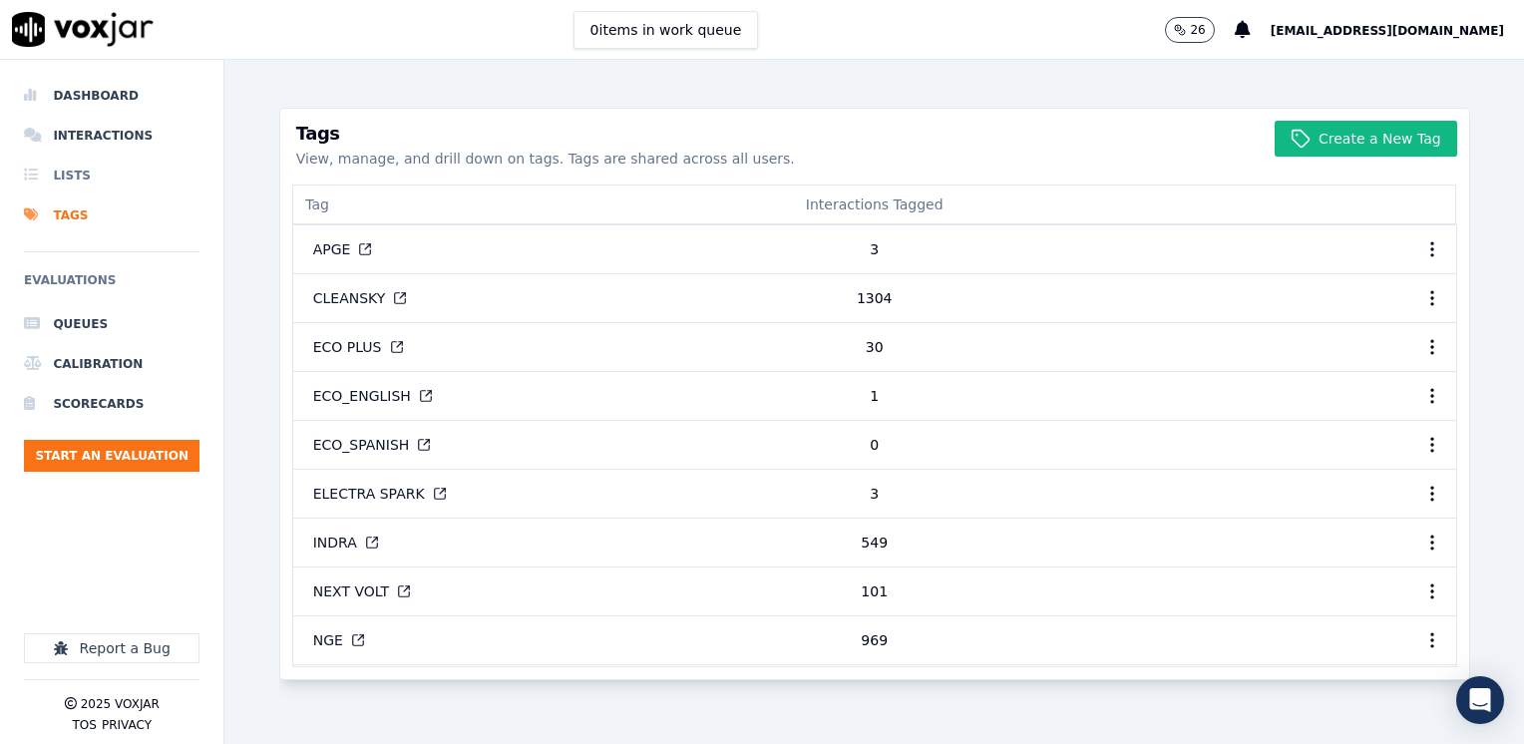
click at [70, 177] on li "Lists" at bounding box center [111, 176] width 175 height 40
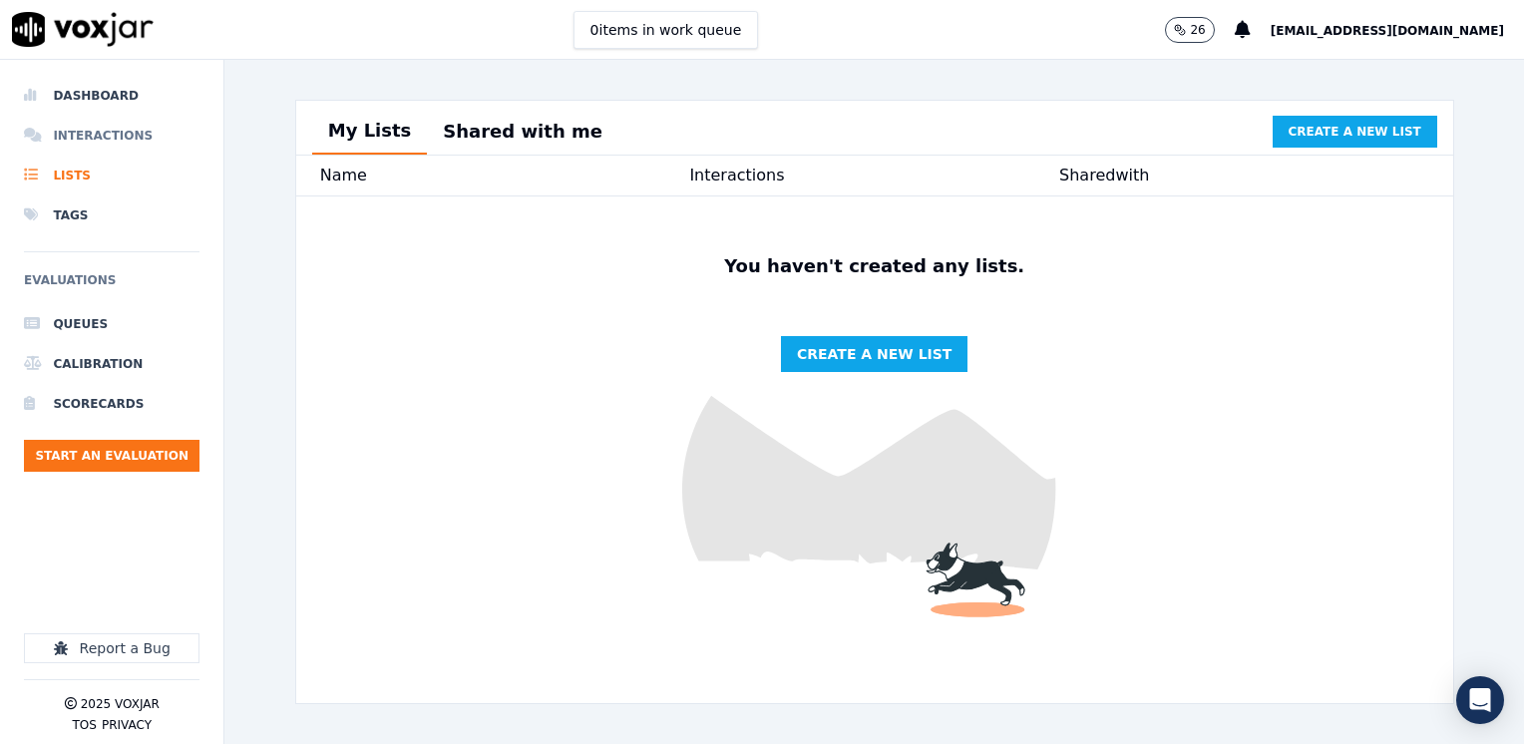
click at [122, 142] on li "Interactions" at bounding box center [111, 136] width 175 height 40
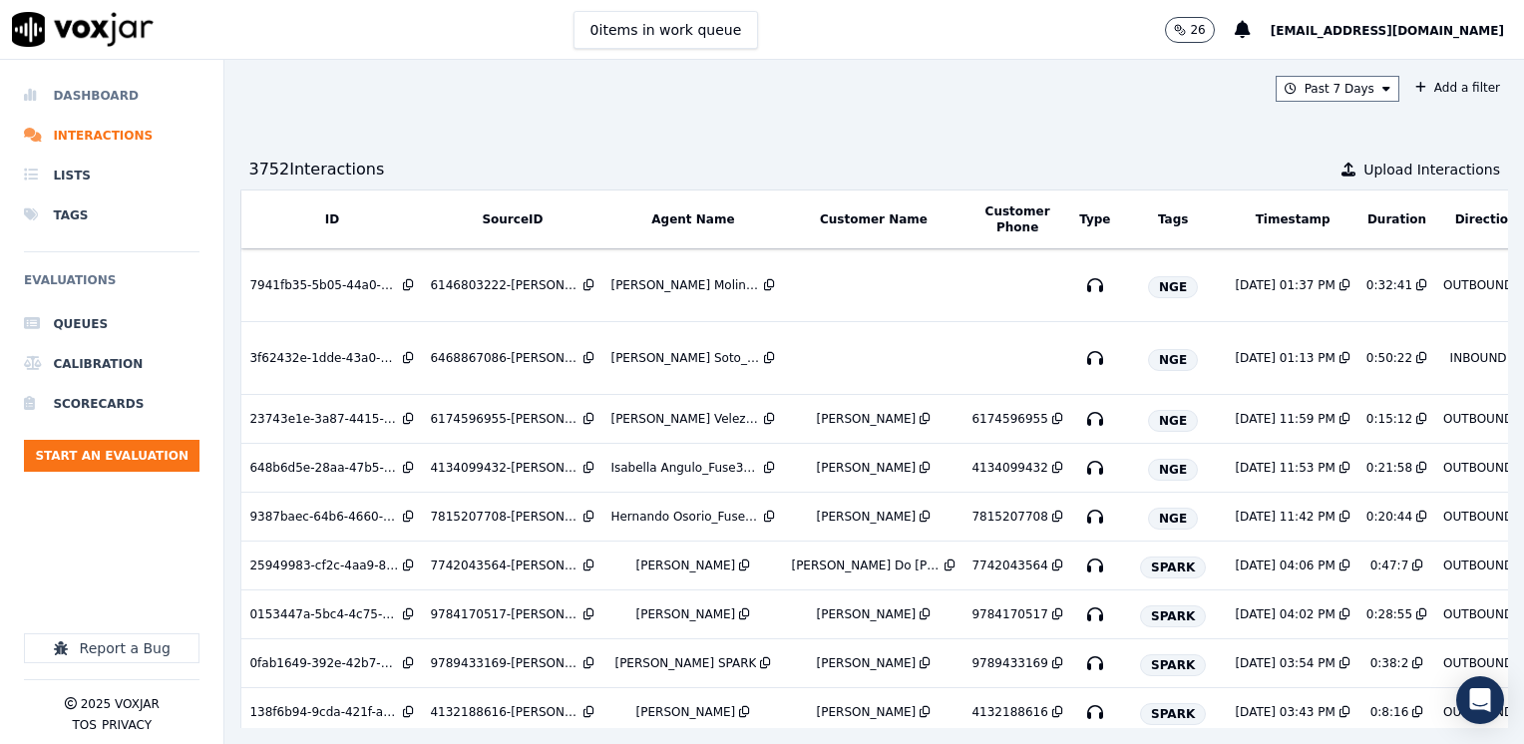
click at [106, 97] on li "Dashboard" at bounding box center [111, 96] width 175 height 40
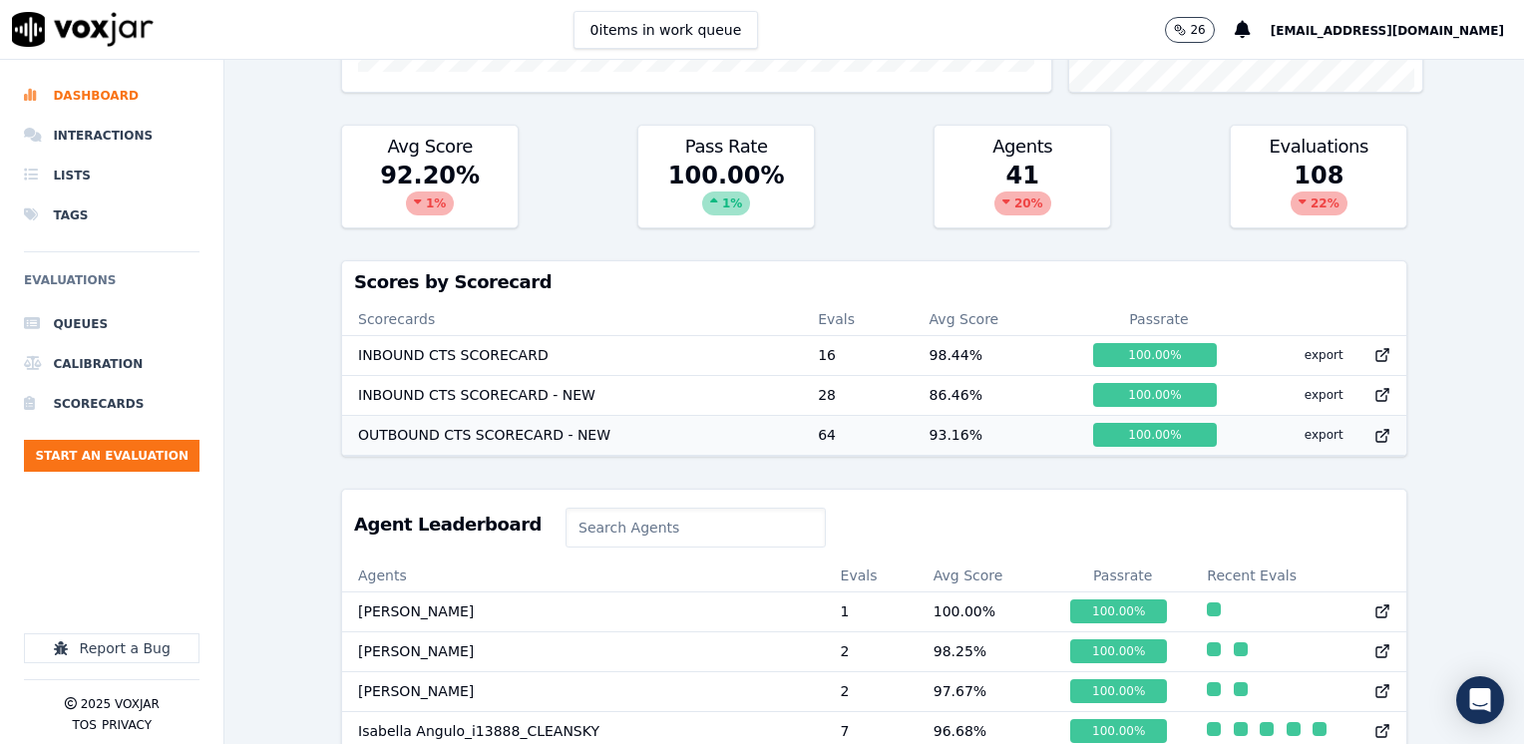
scroll to position [598, 0]
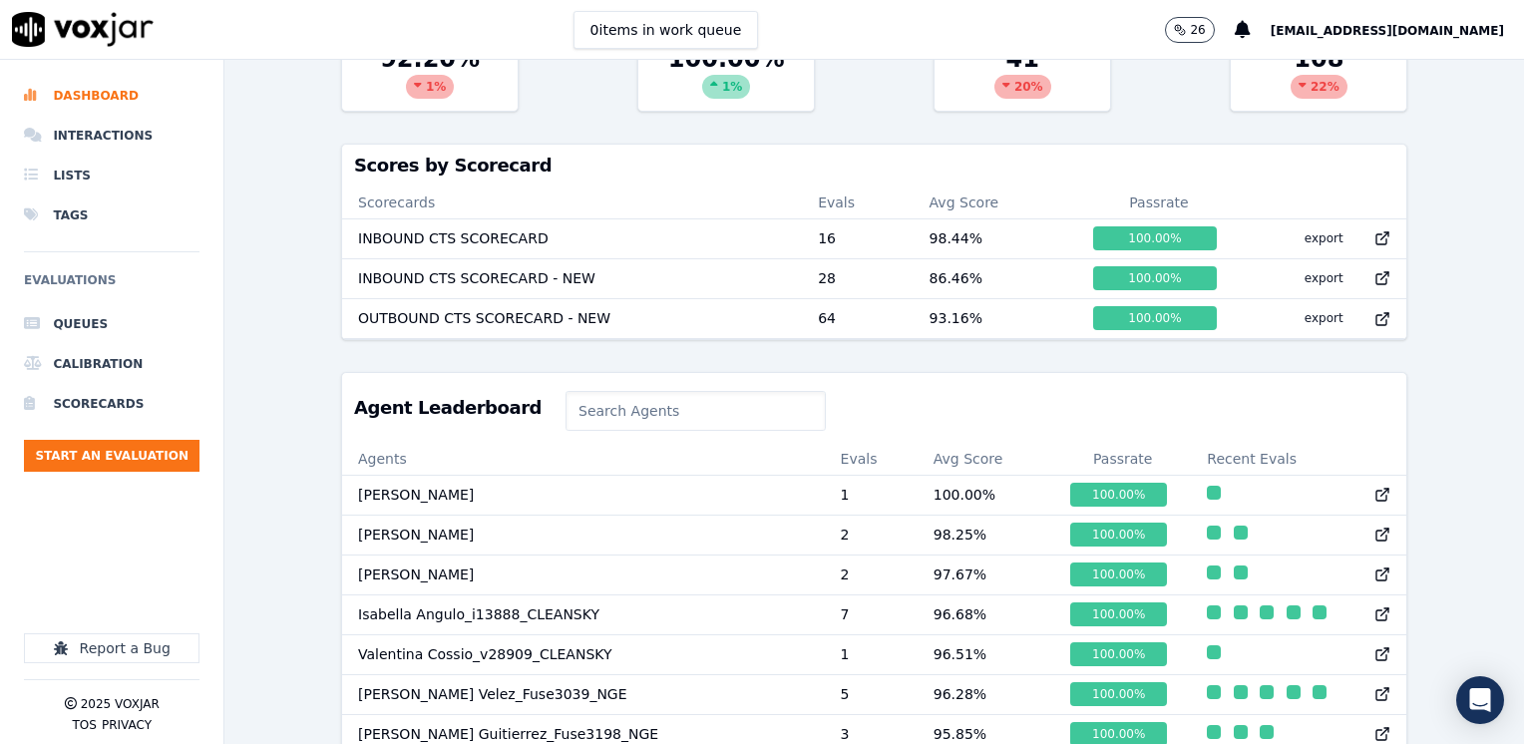
click at [661, 422] on input at bounding box center [695, 411] width 260 height 40
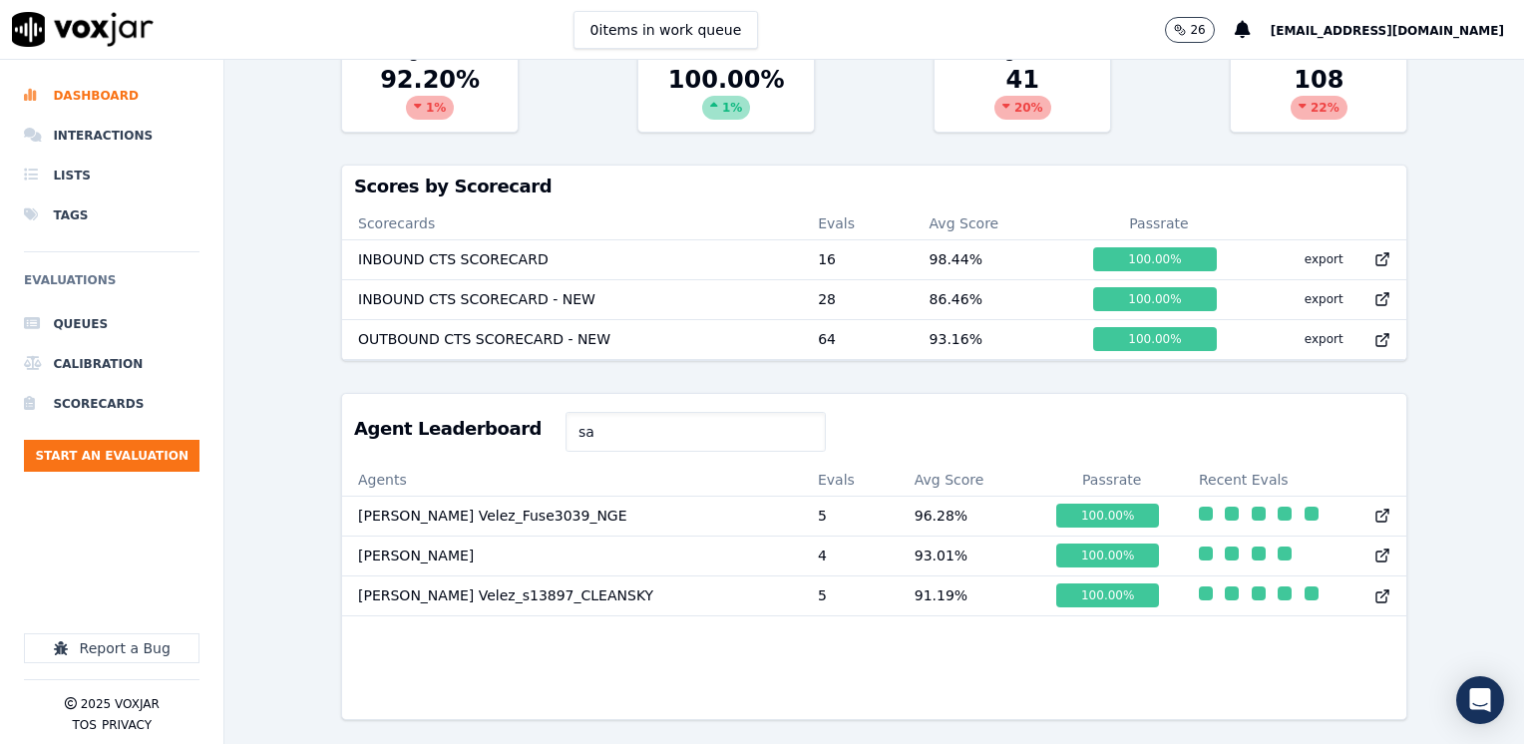
type input "s"
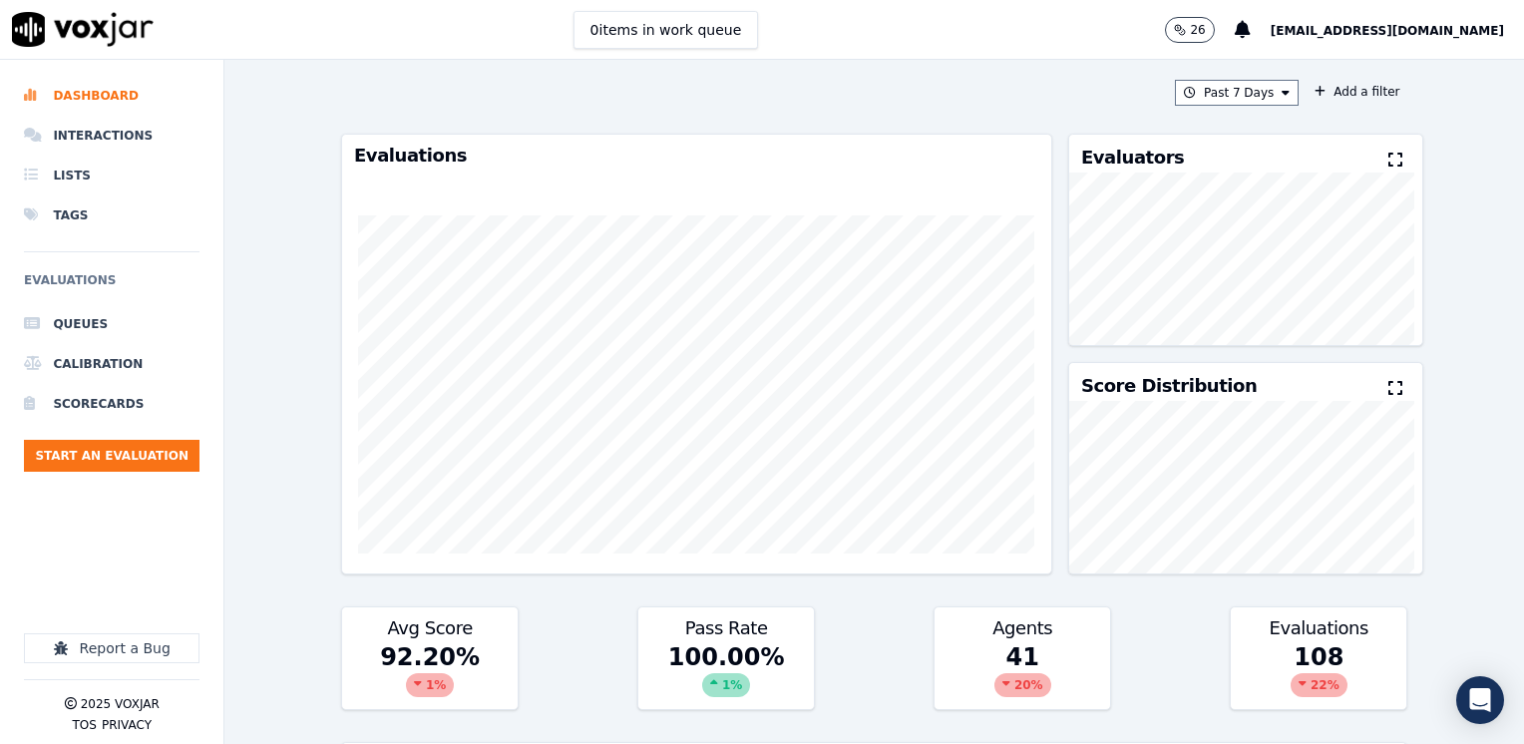
scroll to position [0, 0]
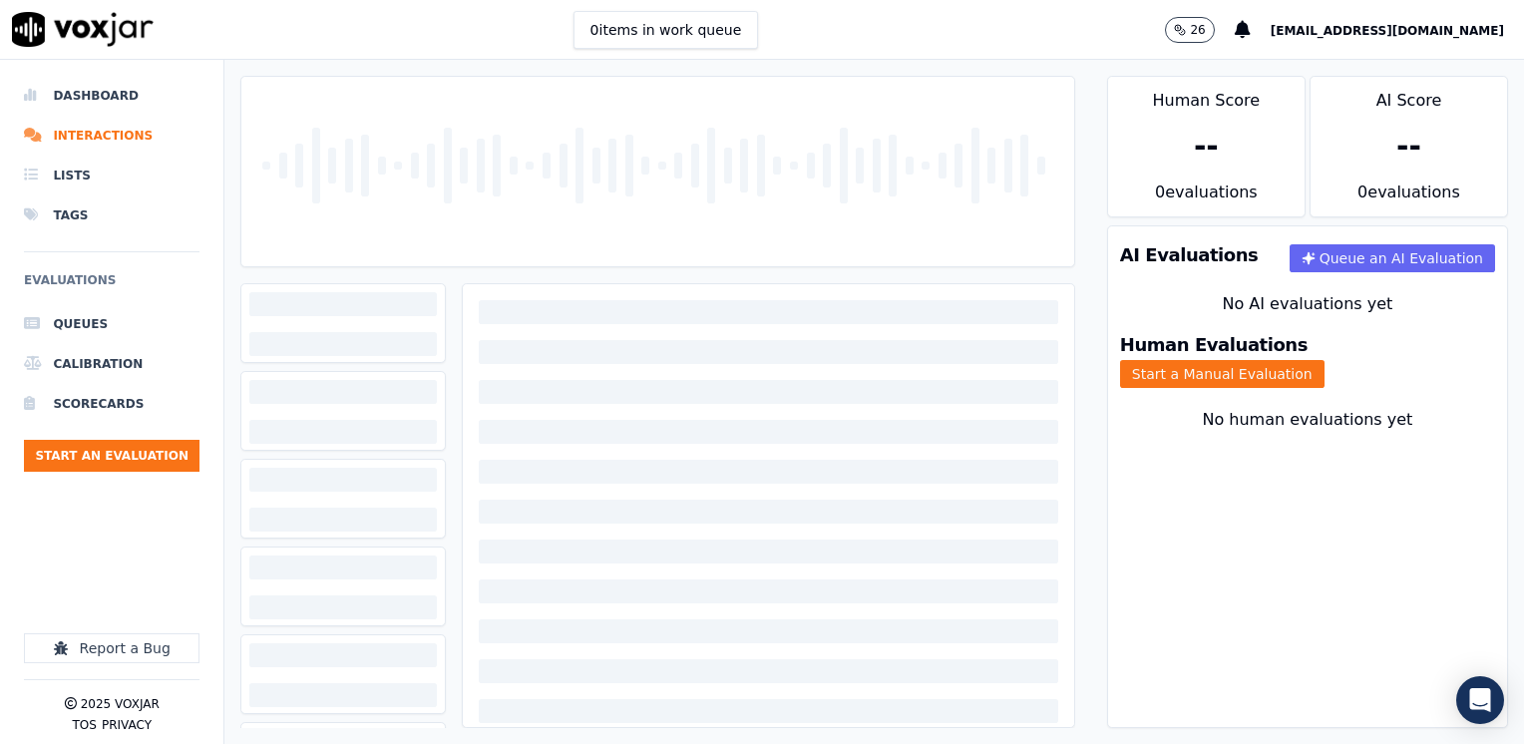
click at [27, 32] on img at bounding box center [83, 29] width 142 height 35
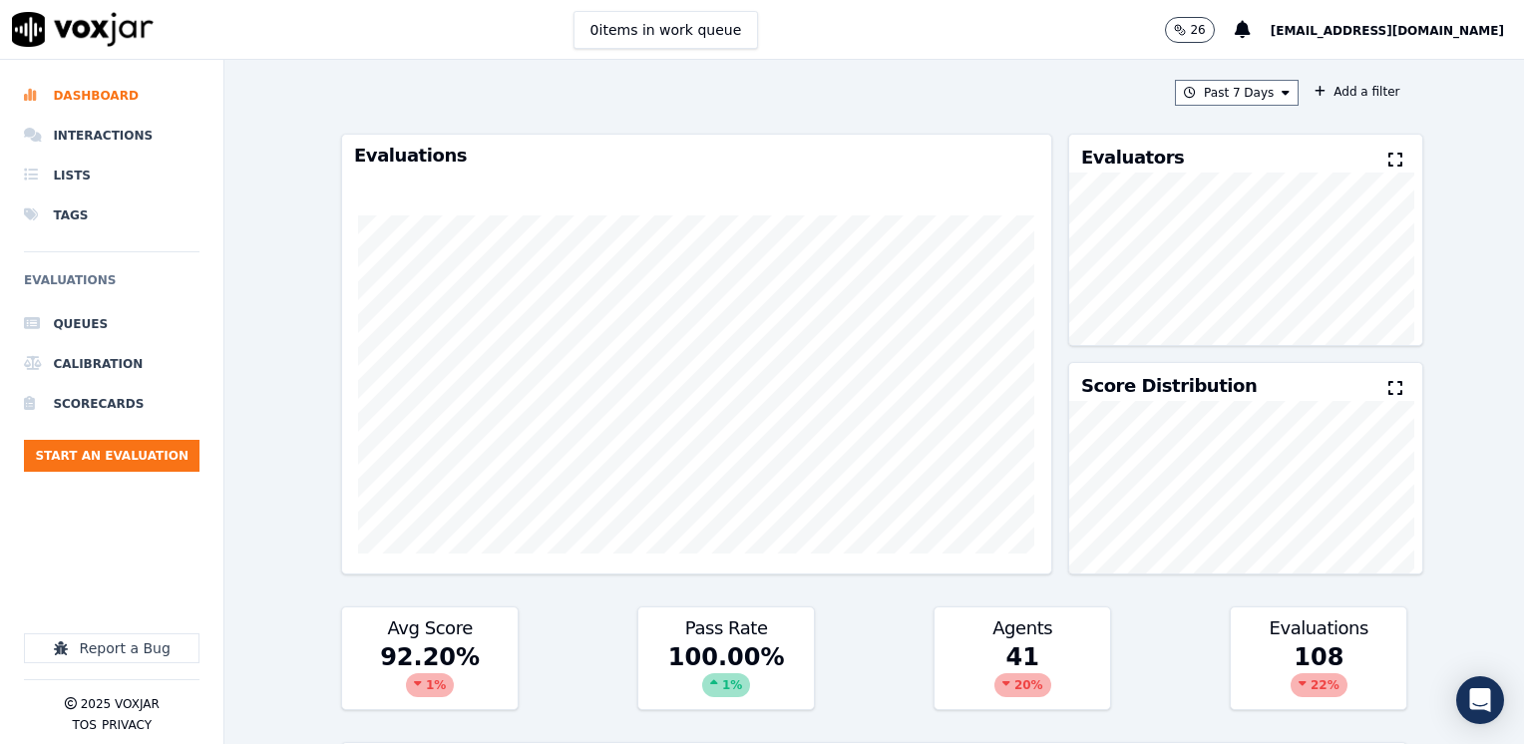
click at [1480, 18] on button "[EMAIL_ADDRESS][DOMAIN_NAME]" at bounding box center [1396, 30] width 253 height 24
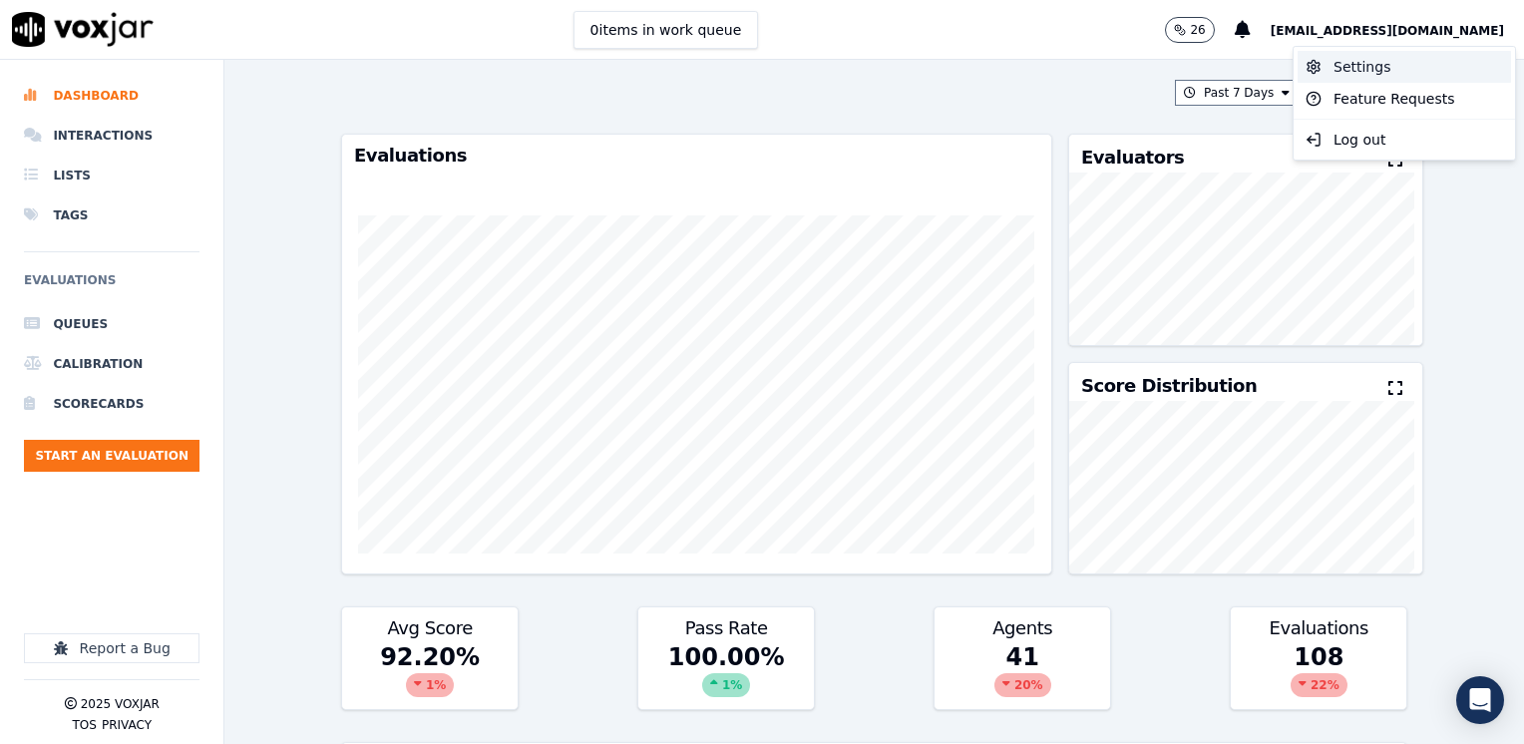
click at [1368, 61] on div "Settings" at bounding box center [1403, 67] width 213 height 32
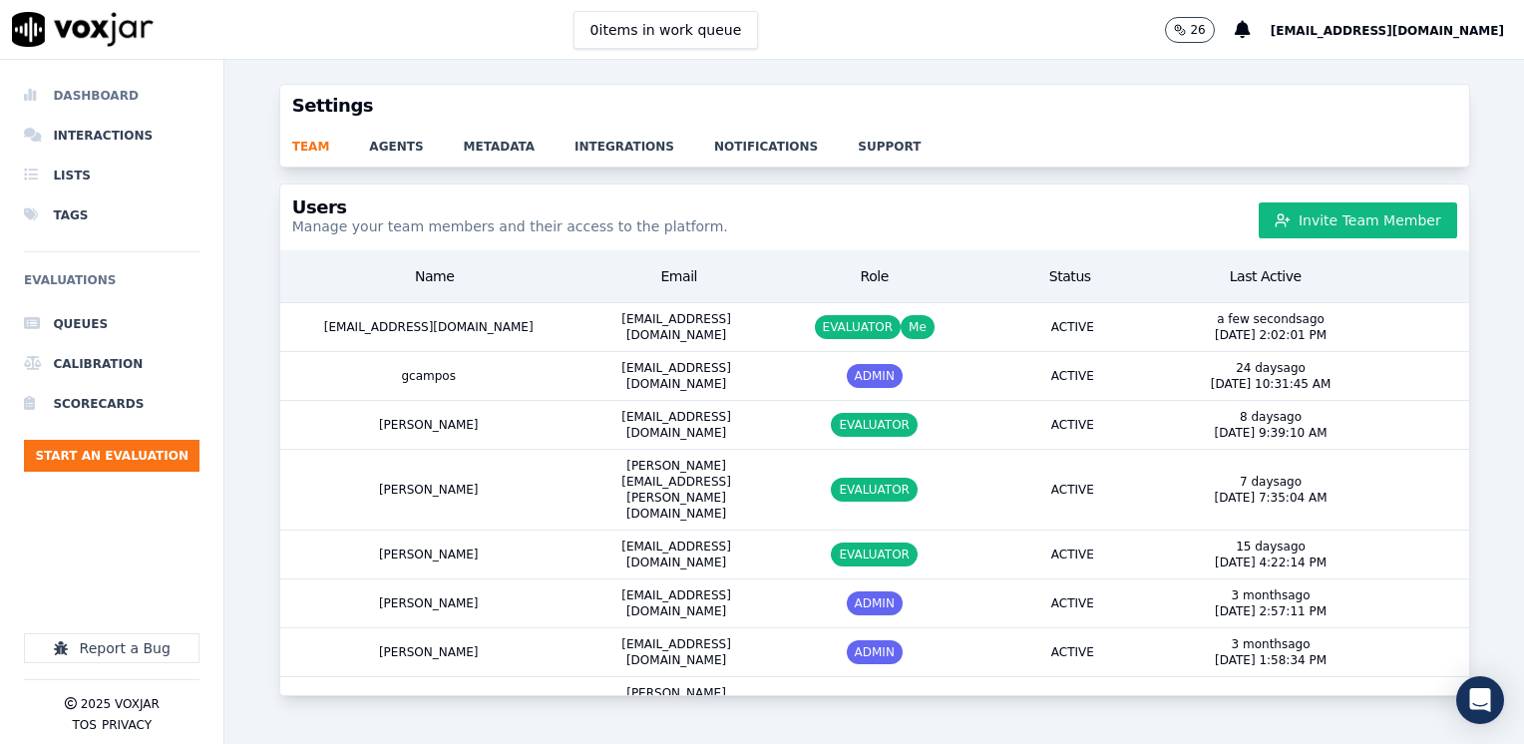
click at [90, 86] on li "Dashboard" at bounding box center [111, 96] width 175 height 40
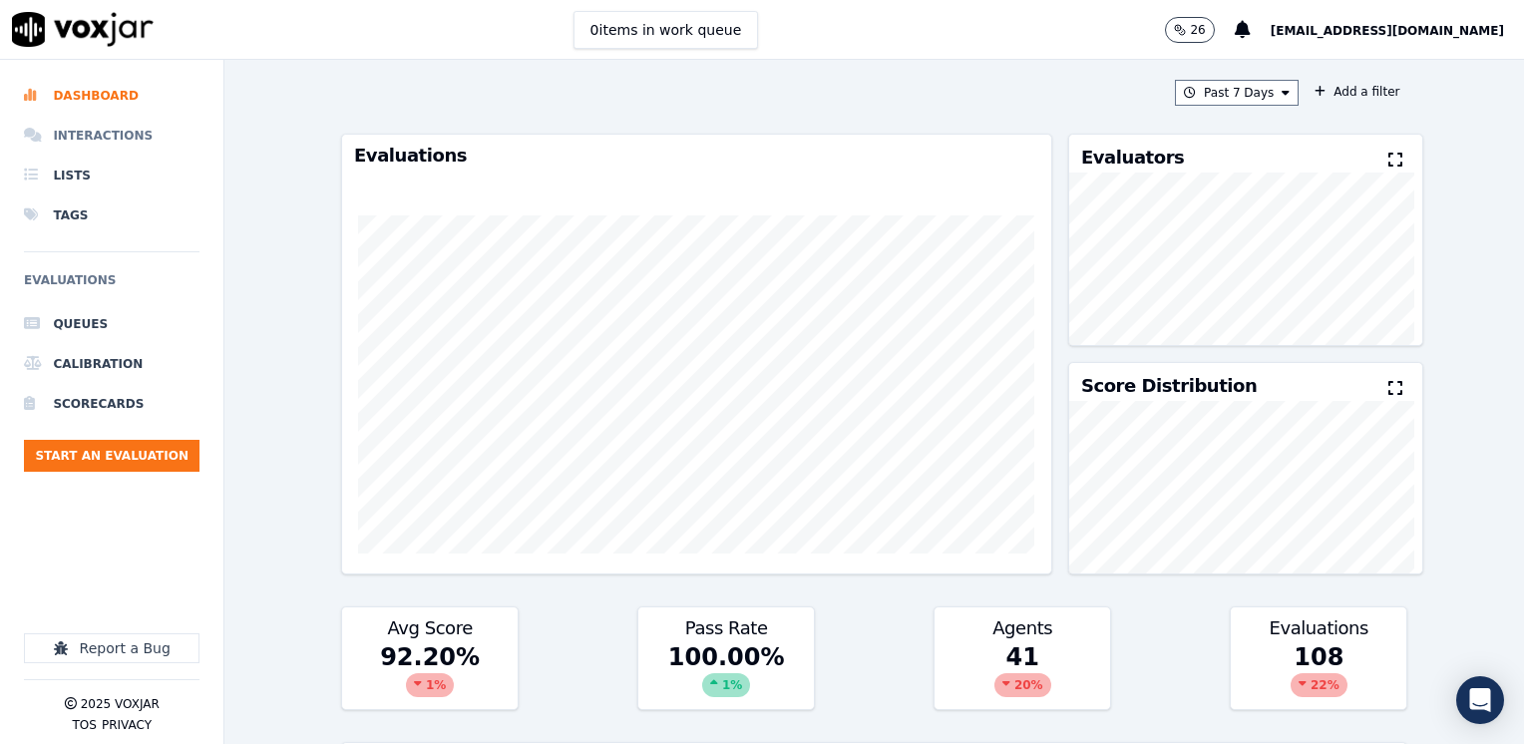
click at [117, 132] on li "Interactions" at bounding box center [111, 136] width 175 height 40
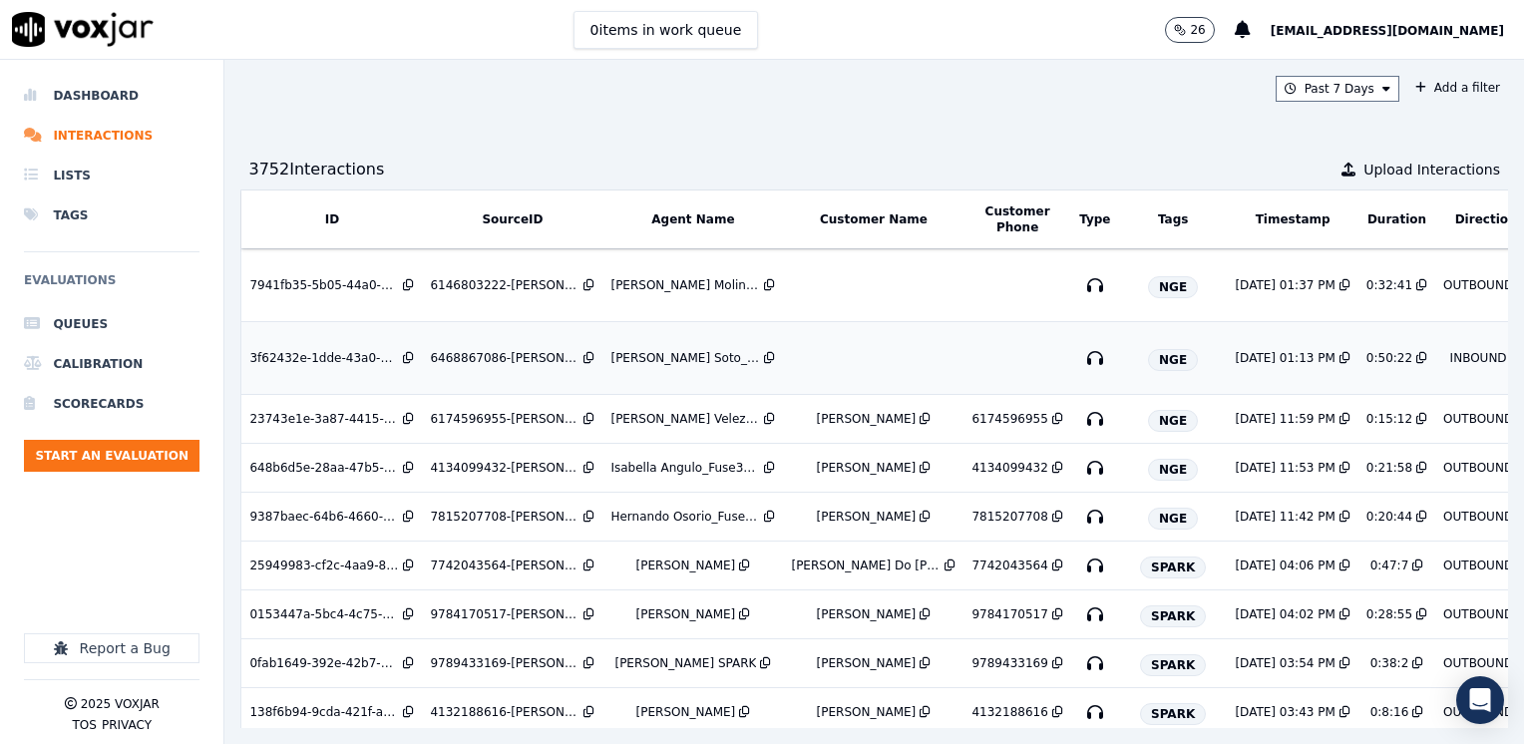
click at [856, 347] on td at bounding box center [873, 358] width 180 height 73
click at [838, 413] on div "[PERSON_NAME]" at bounding box center [867, 419] width 100 height 16
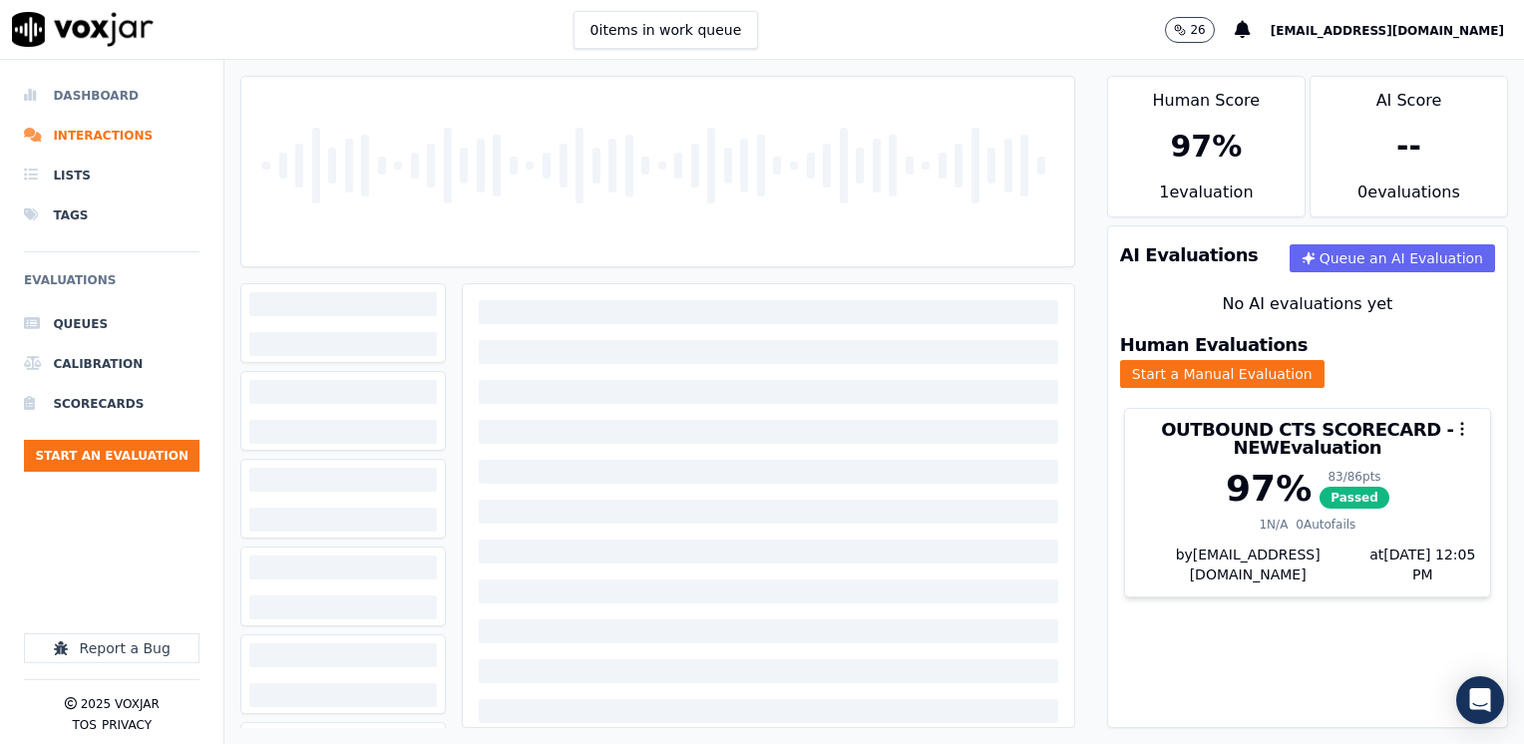
click at [106, 98] on li "Dashboard" at bounding box center [111, 96] width 175 height 40
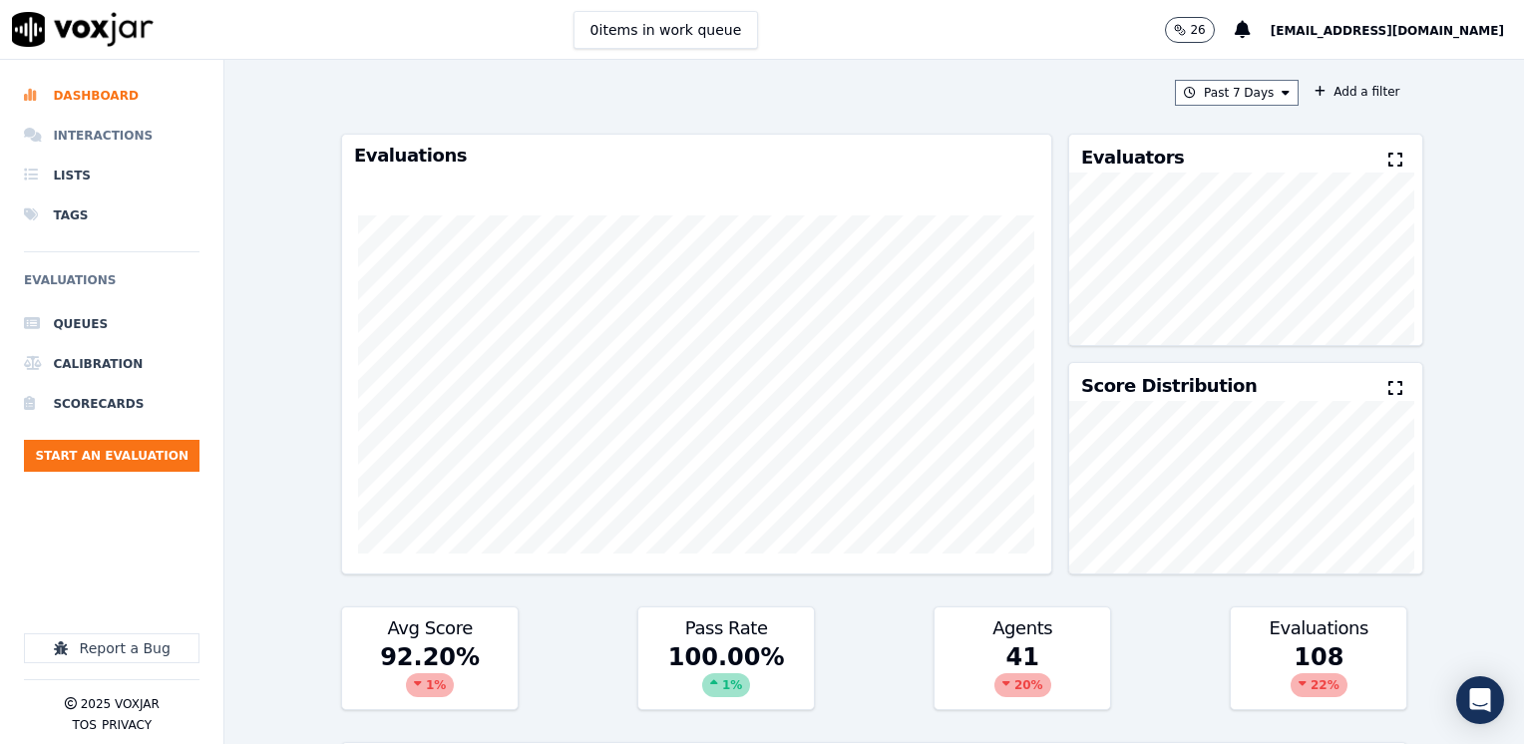
click at [110, 131] on li "Interactions" at bounding box center [111, 136] width 175 height 40
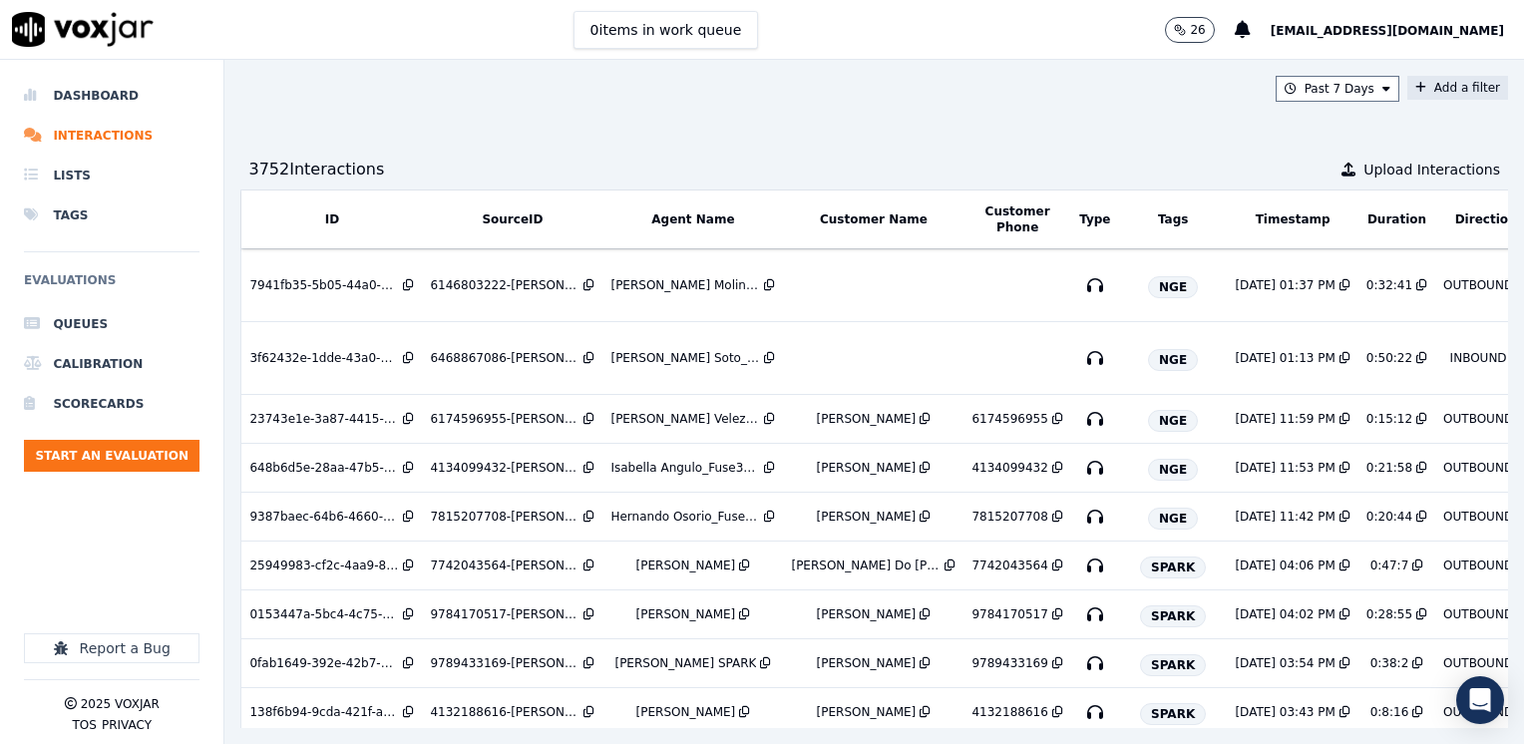
click at [1424, 93] on button "Add a filter" at bounding box center [1457, 88] width 101 height 24
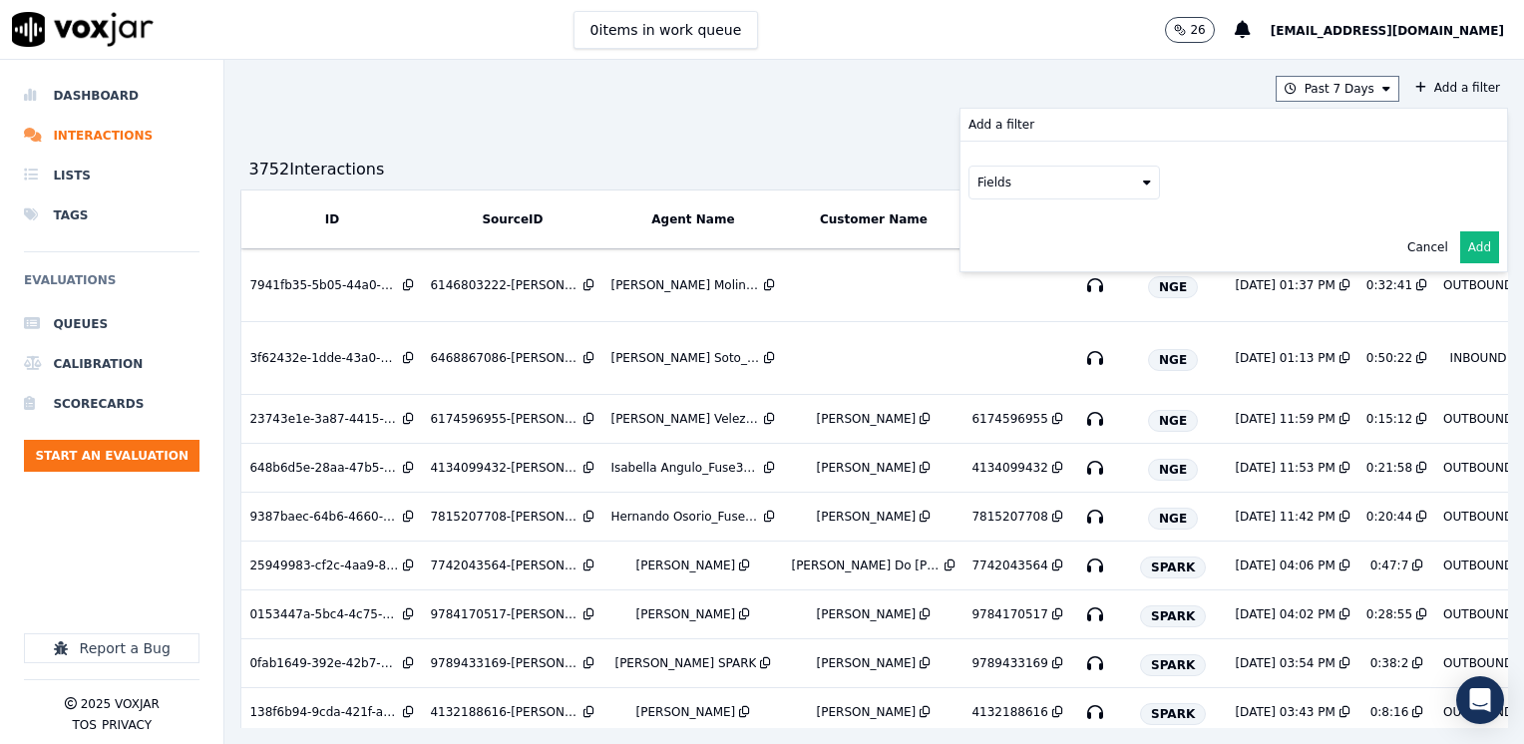
click at [1043, 70] on div "Past 7 Days Add a filter Add a filter Fields Cancel Add 3752 Interaction s Uplo…" at bounding box center [873, 402] width 1299 height 684
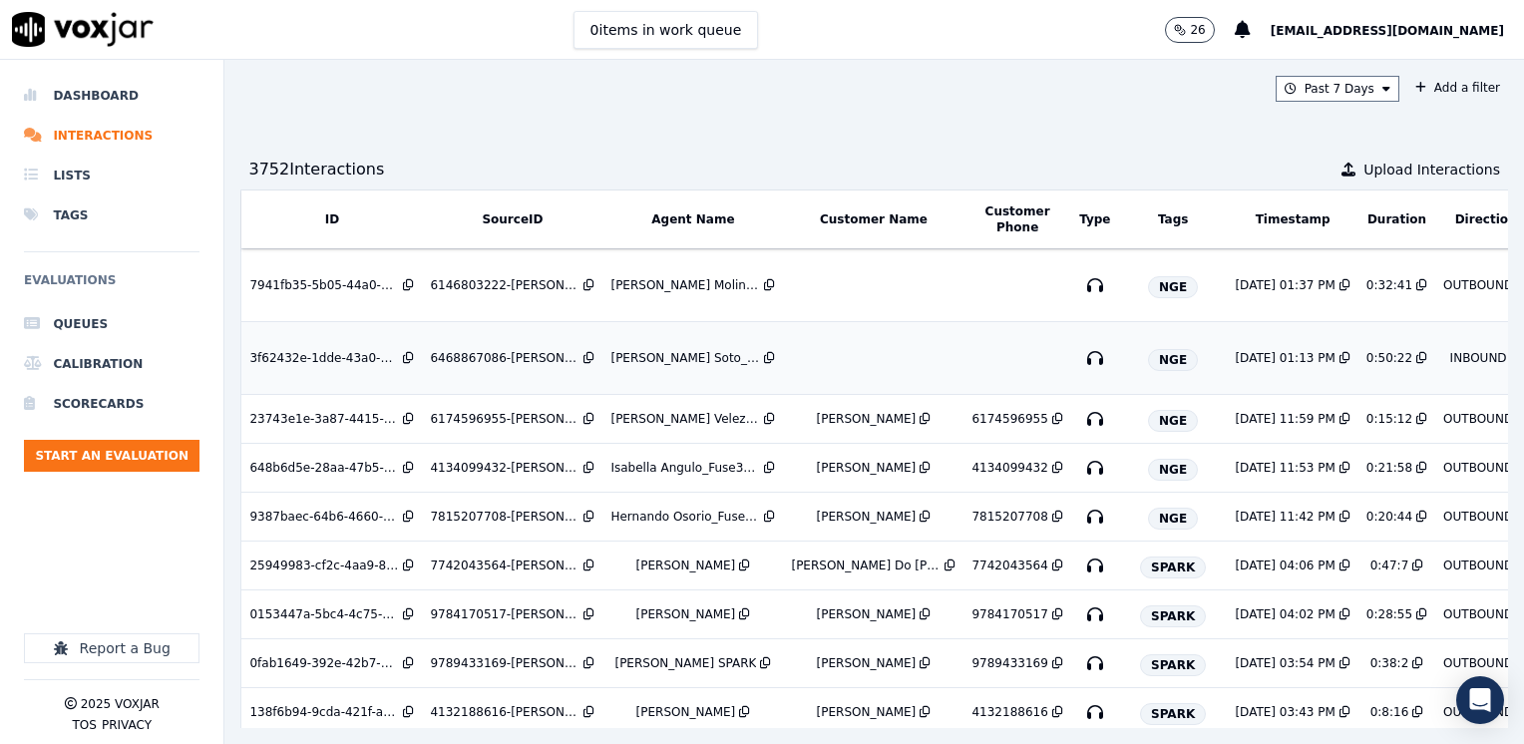
click at [849, 361] on td at bounding box center [873, 358] width 180 height 73
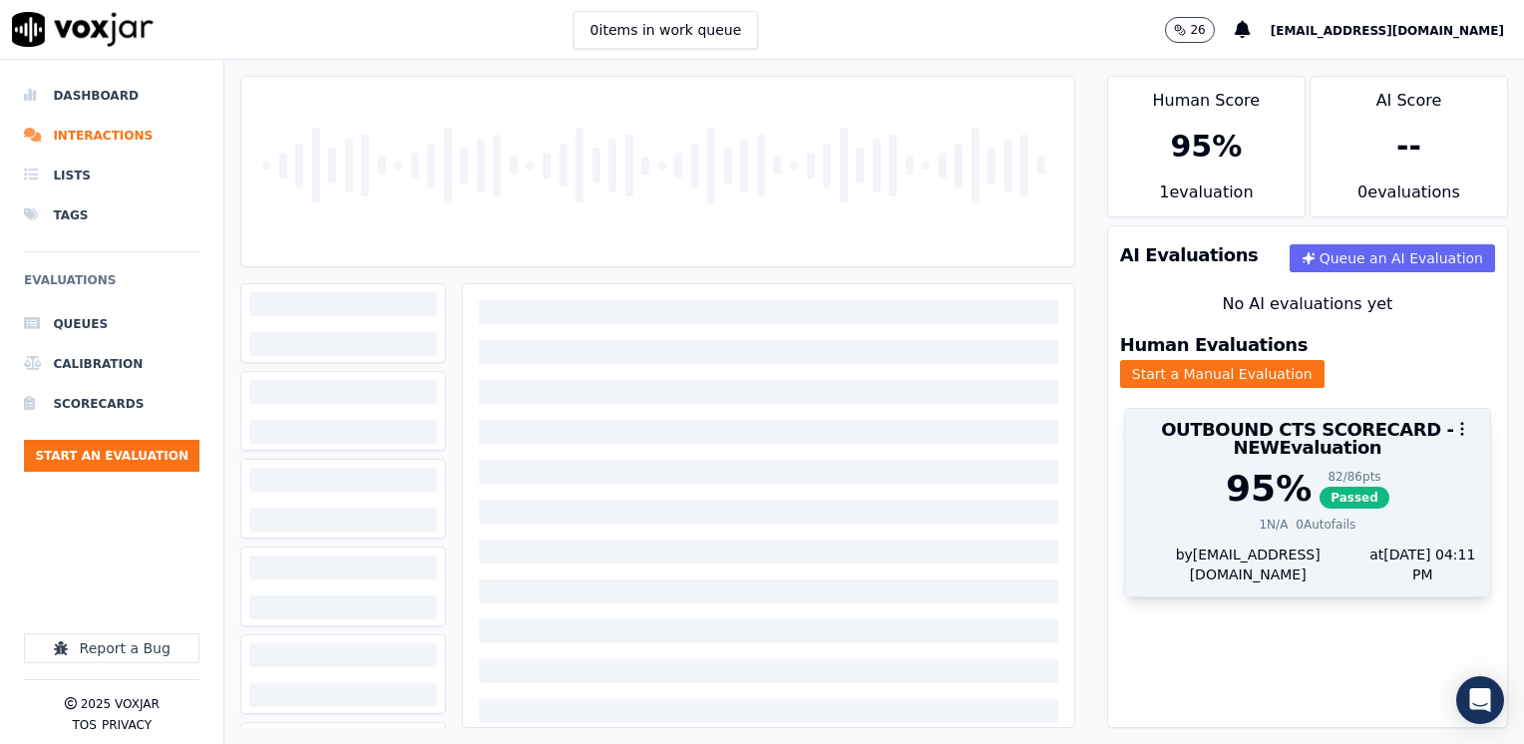
click at [1216, 409] on div at bounding box center [1307, 429] width 365 height 40
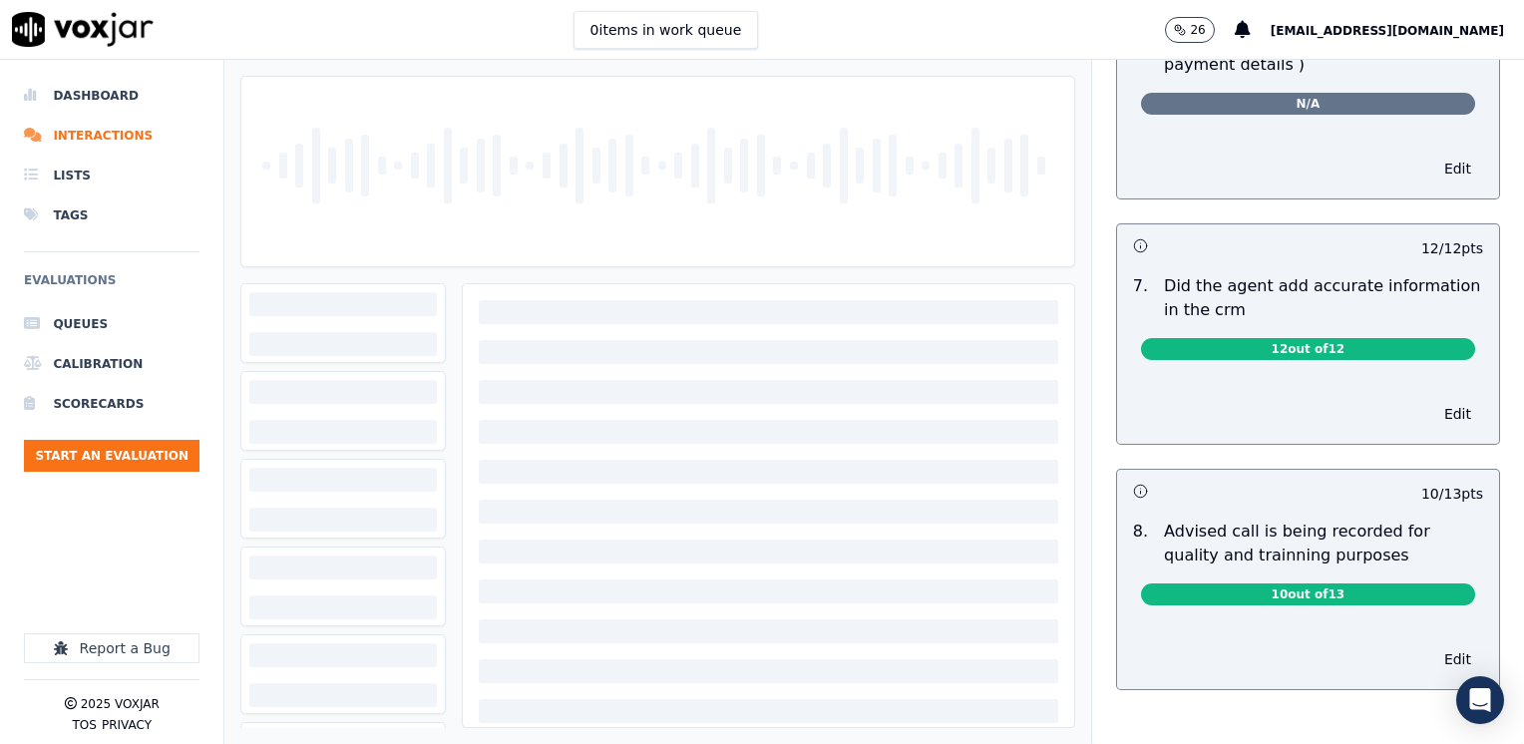
scroll to position [1727, 0]
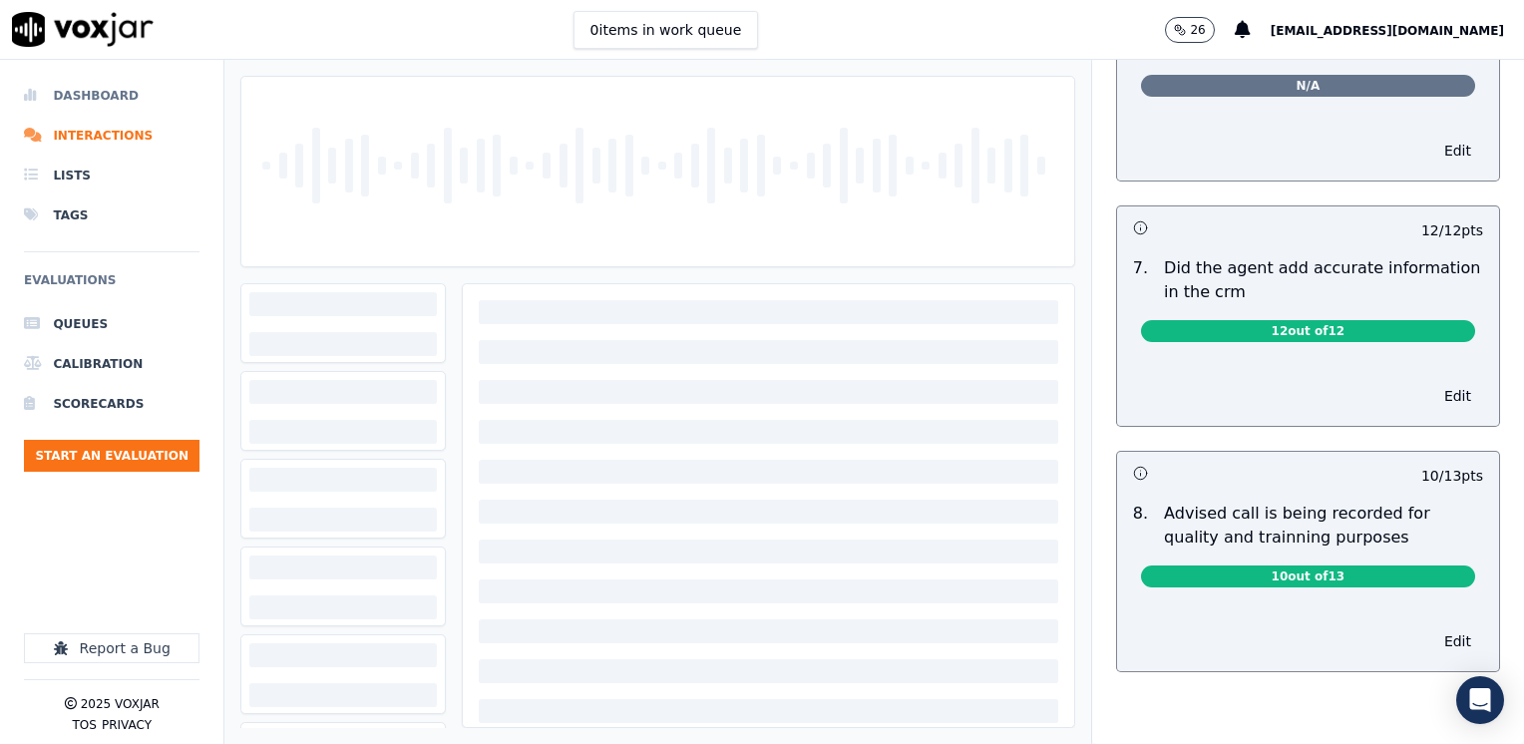
click at [121, 88] on li "Dashboard" at bounding box center [111, 96] width 175 height 40
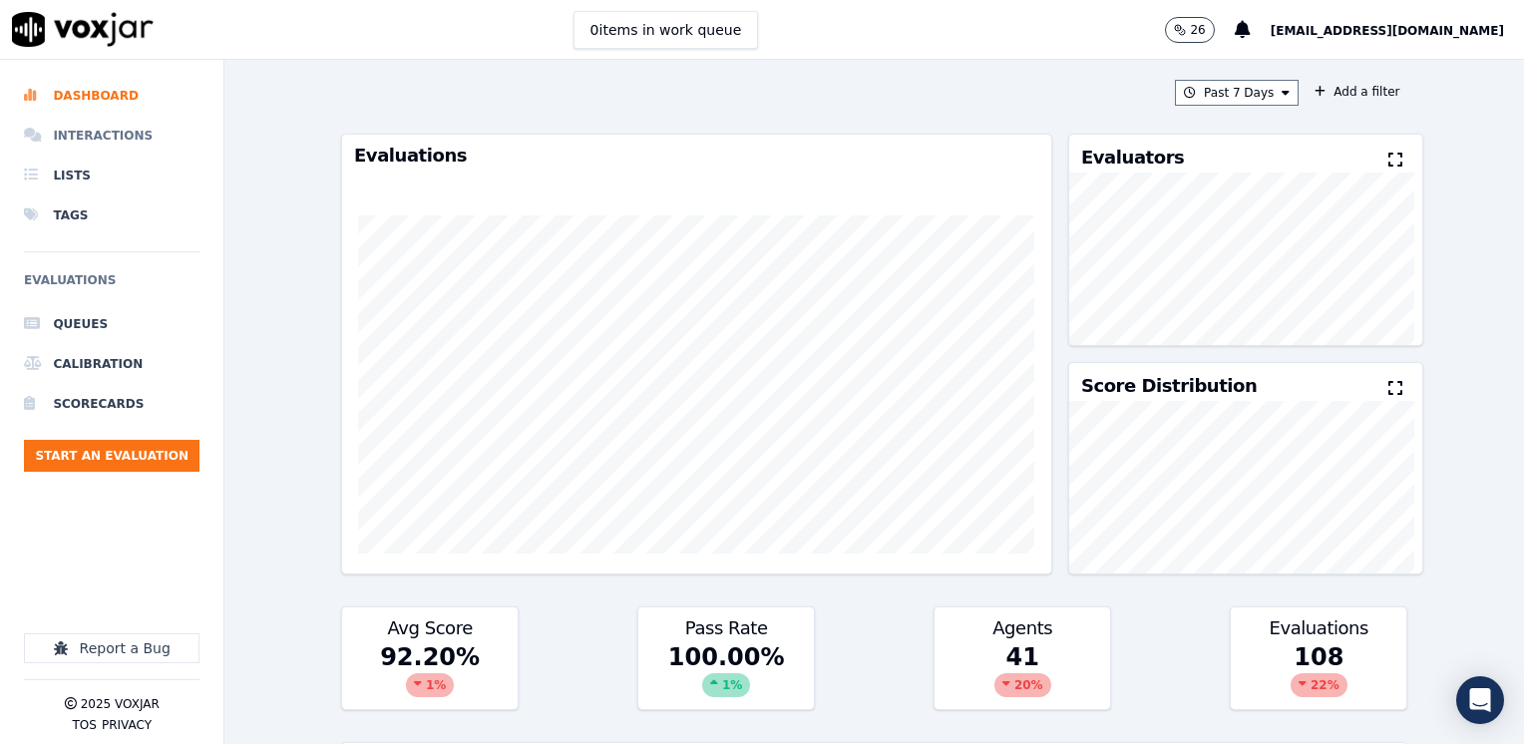
click at [100, 131] on li "Interactions" at bounding box center [111, 136] width 175 height 40
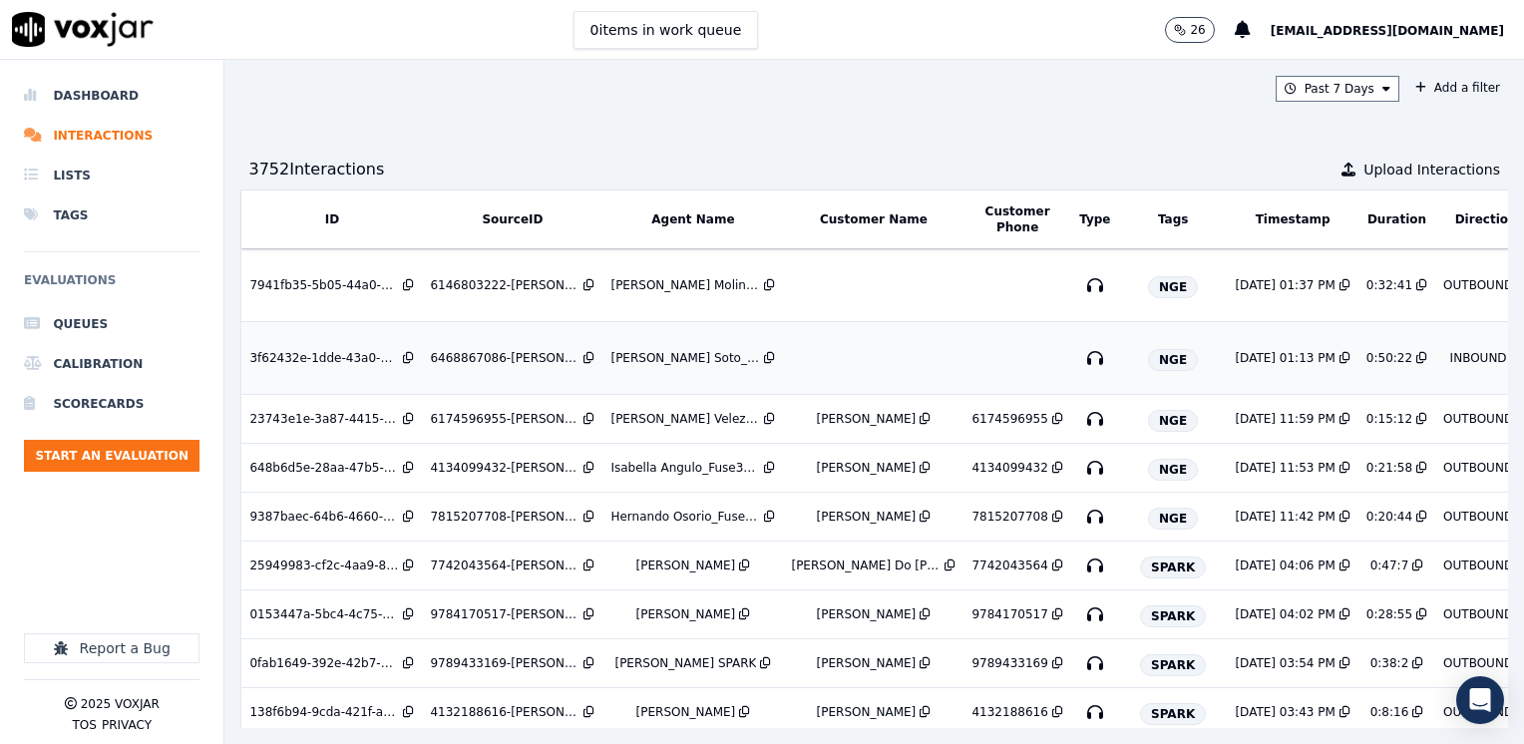
click at [839, 350] on td at bounding box center [873, 358] width 180 height 73
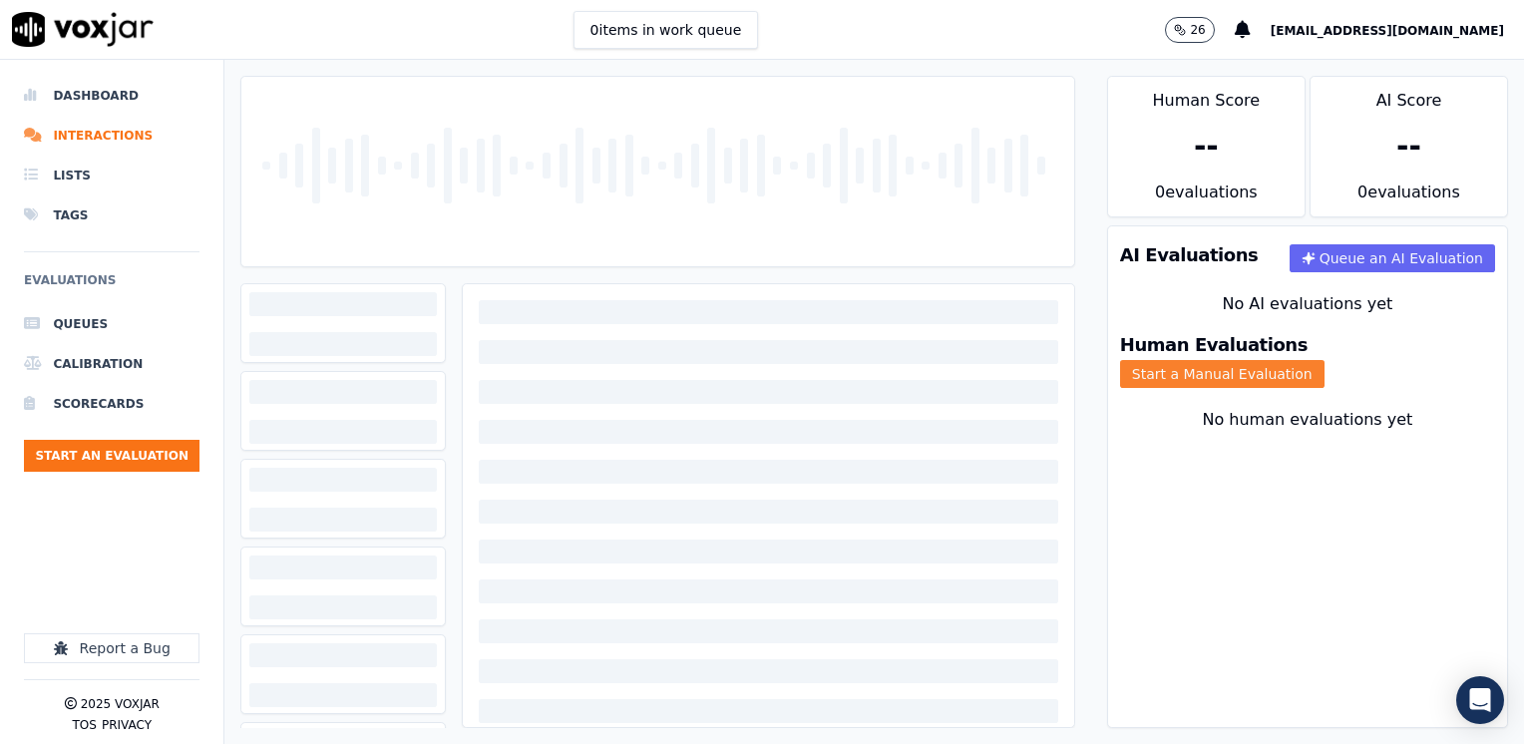
click at [1324, 360] on button "Start a Manual Evaluation" at bounding box center [1222, 374] width 204 height 28
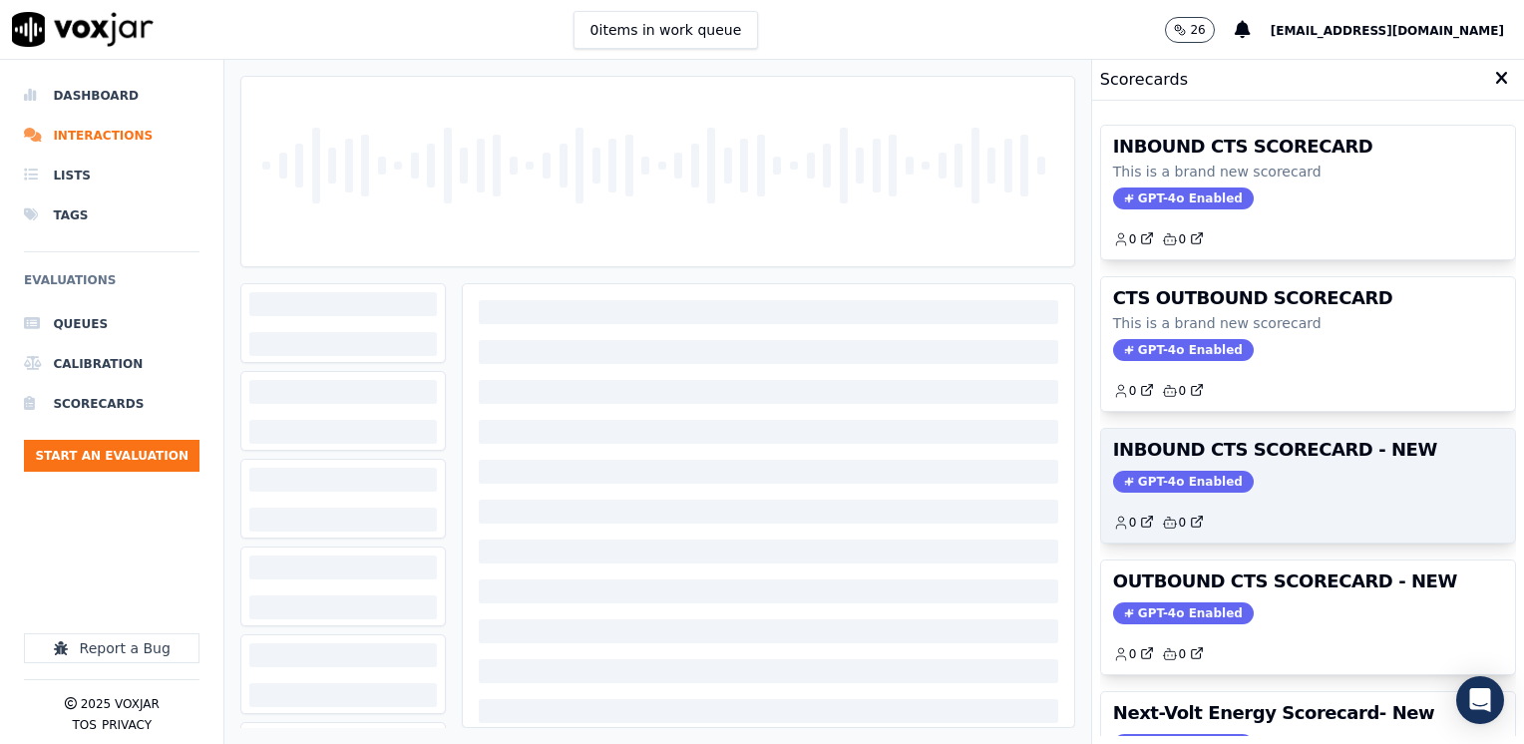
click at [1177, 457] on h3 "INBOUND CTS SCORECARD - NEW" at bounding box center [1308, 450] width 390 height 18
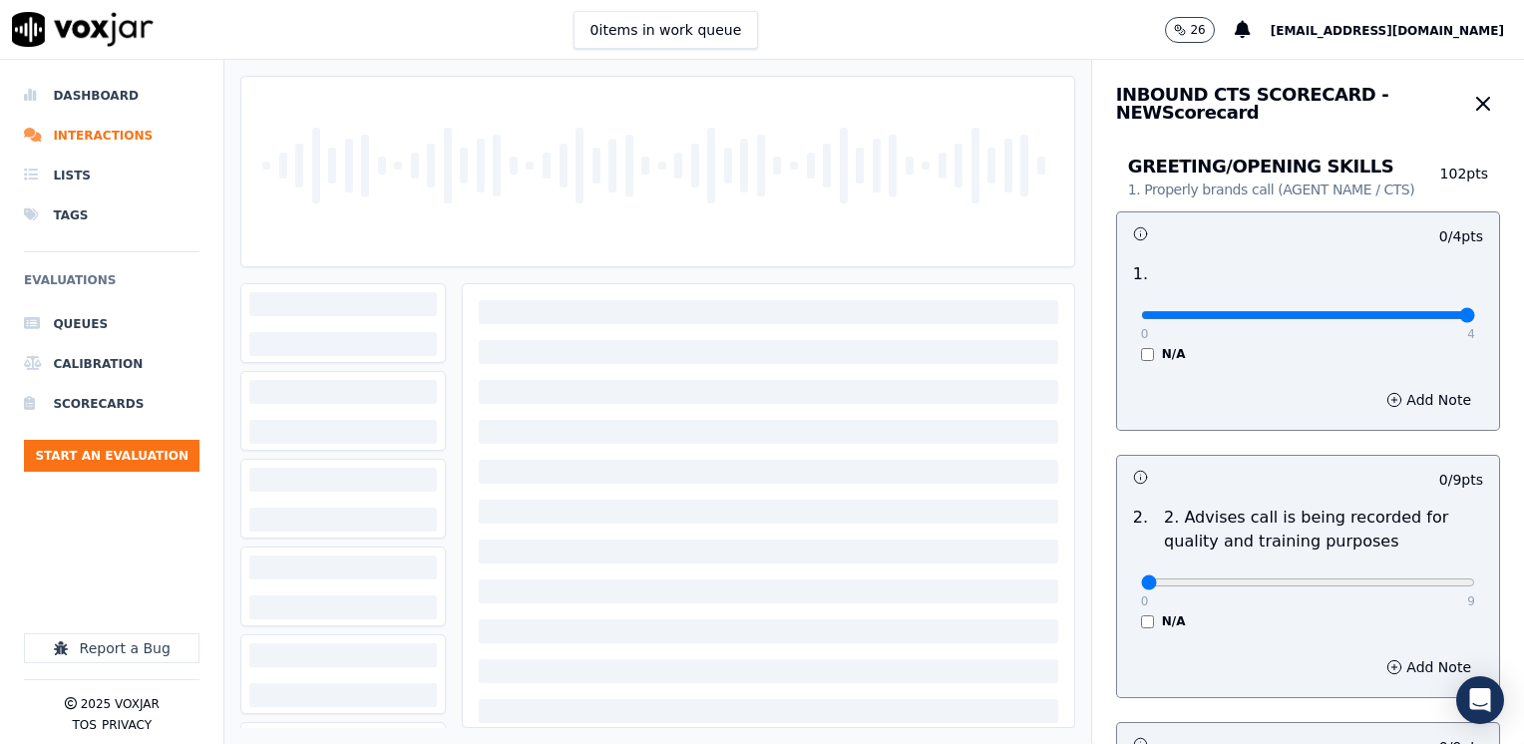
drag, startPoint x: 1129, startPoint y: 307, endPoint x: 1527, endPoint y: 307, distance: 397.8
type input "4"
click at [1475, 311] on input "range" at bounding box center [1308, 315] width 334 height 8
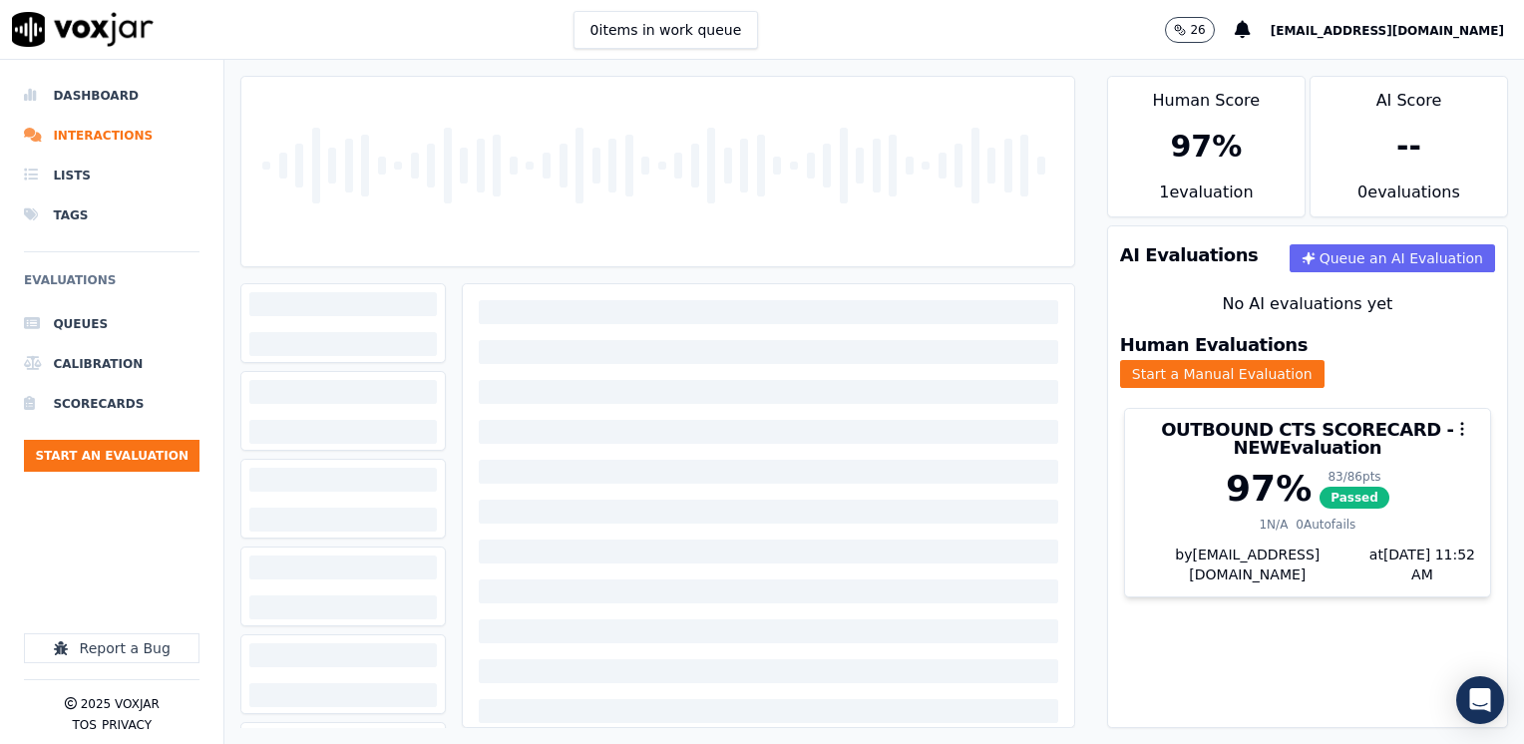
click at [1444, 28] on span "[EMAIL_ADDRESS][DOMAIN_NAME]" at bounding box center [1386, 31] width 233 height 14
click at [1382, 131] on div "Log out" at bounding box center [1403, 140] width 213 height 32
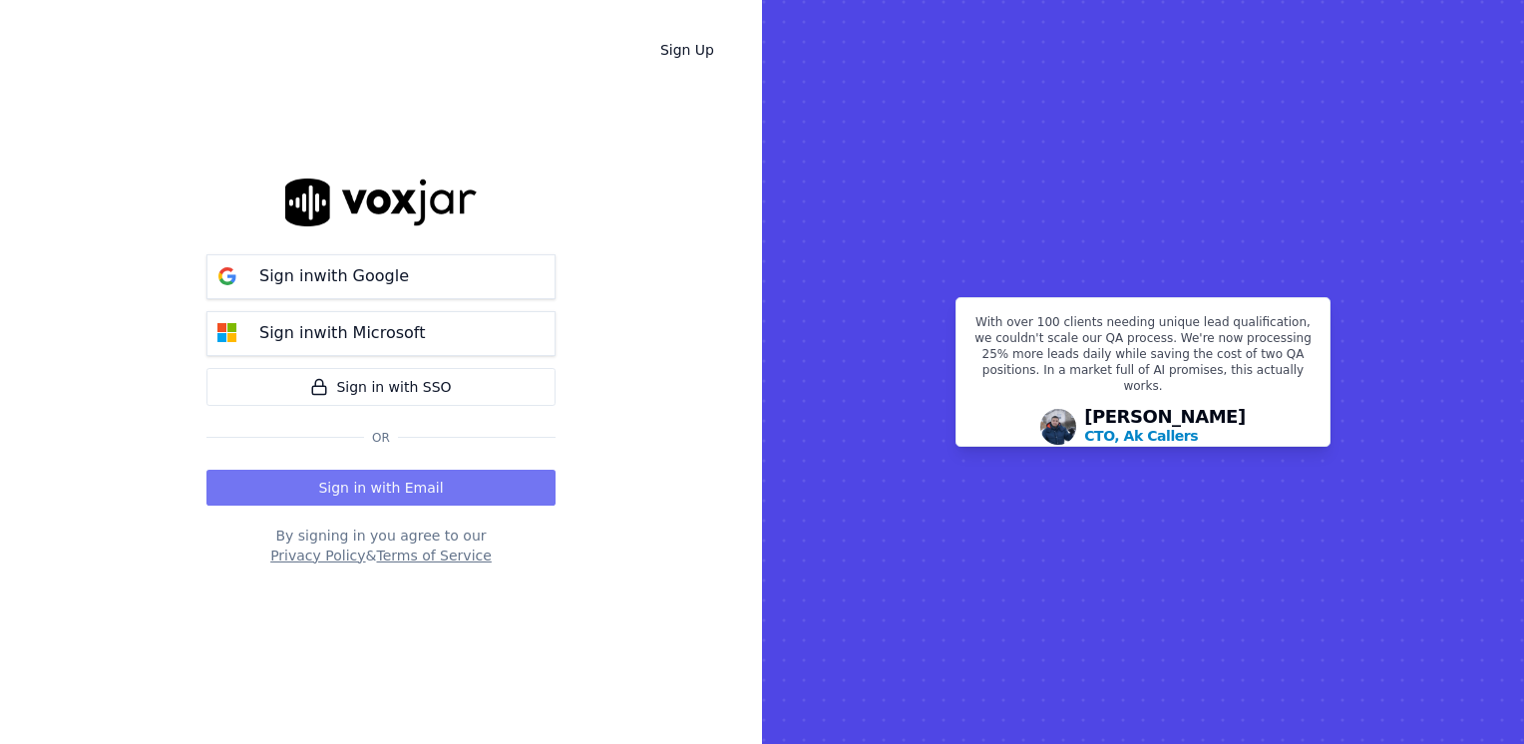
click at [412, 485] on button "Sign in with Email" at bounding box center [380, 488] width 349 height 36
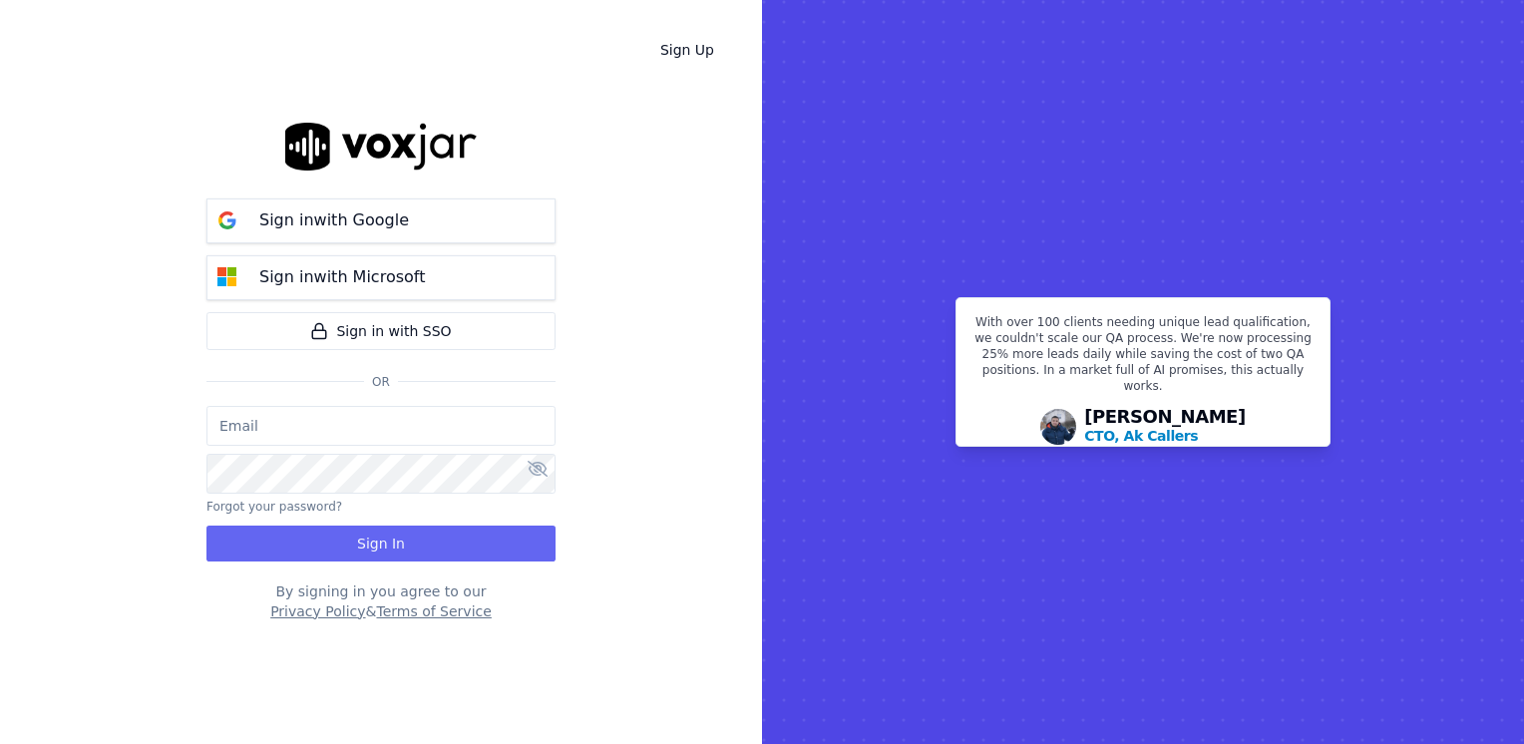
click at [332, 430] on input "email" at bounding box center [380, 426] width 349 height 40
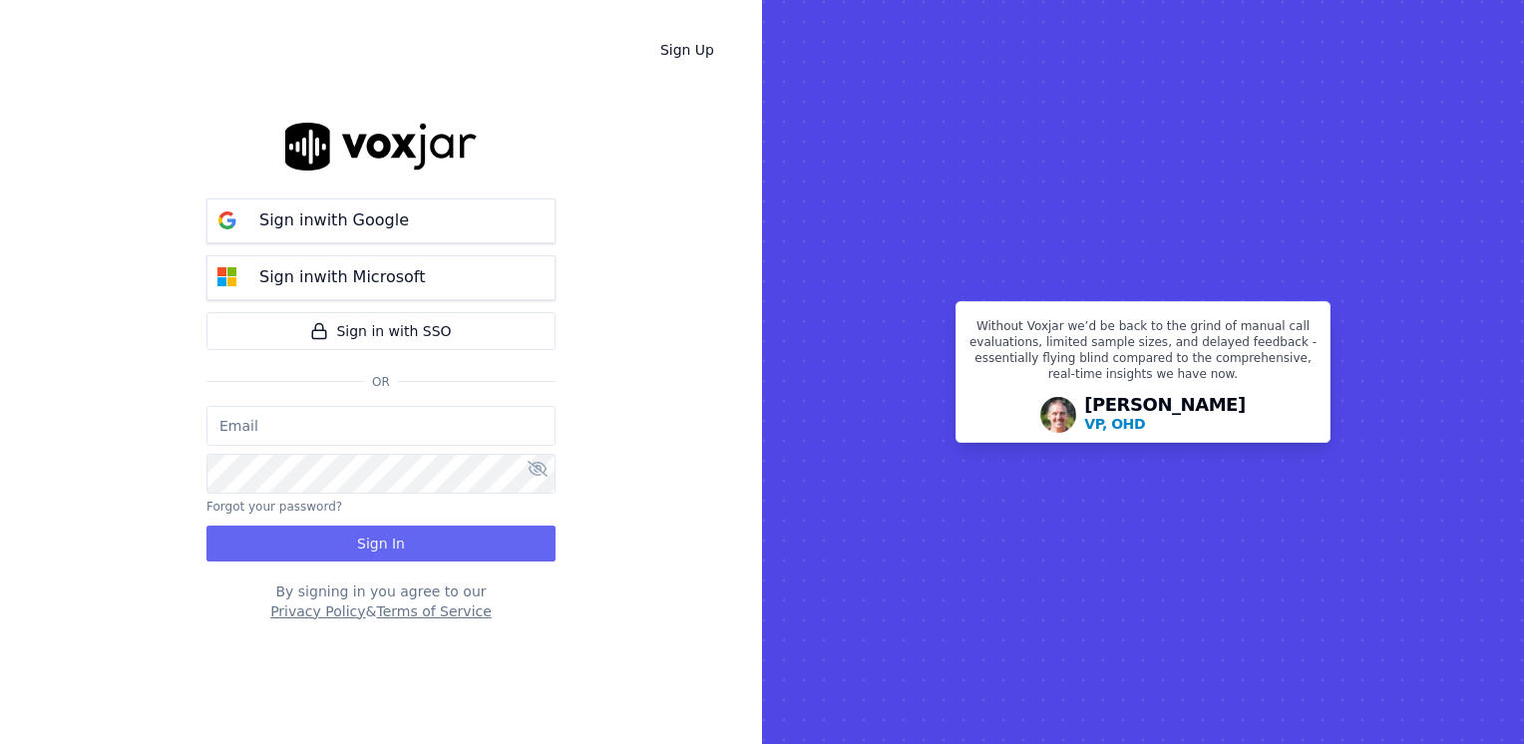
type input "maleman@newwavepower.net"
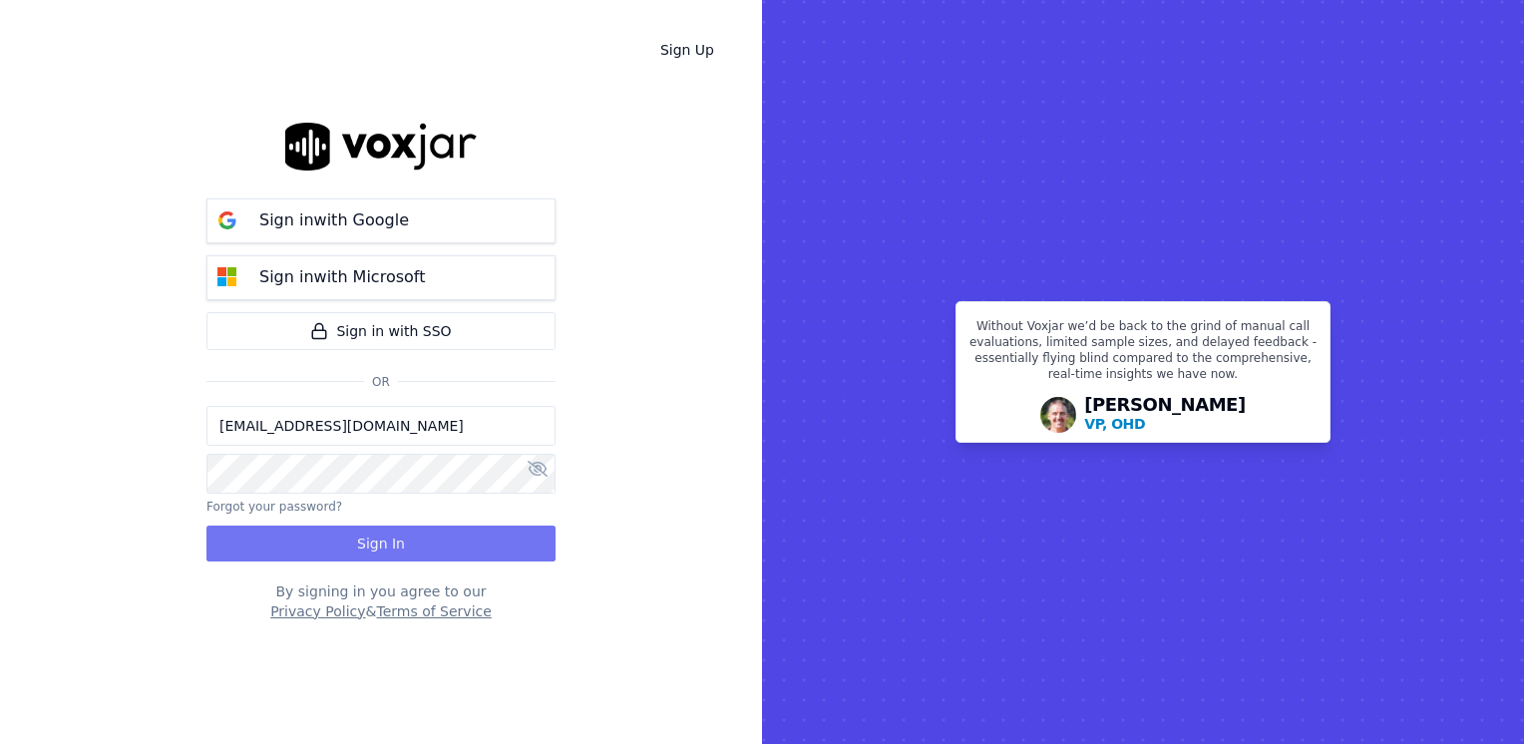
click at [409, 540] on button "Sign In" at bounding box center [380, 543] width 349 height 36
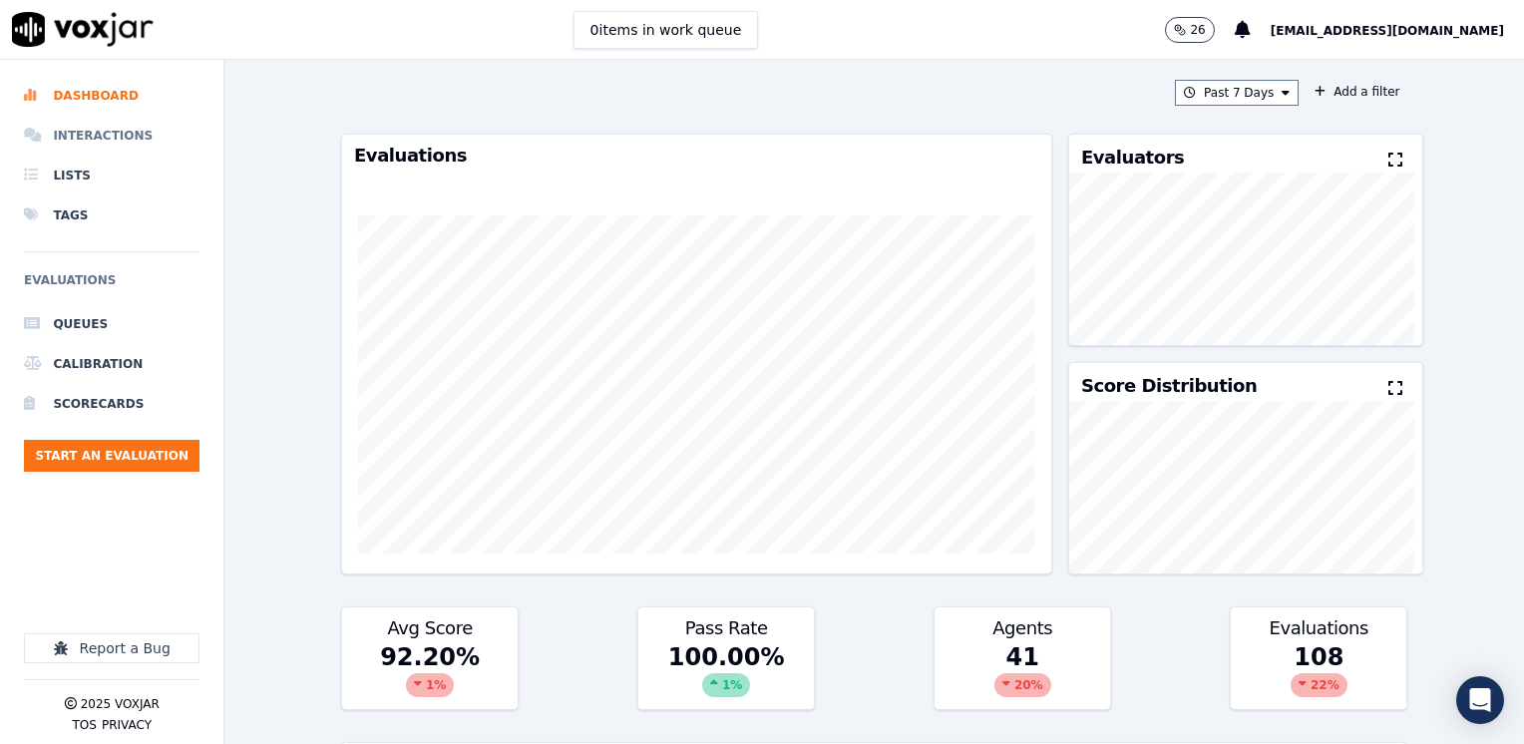
click at [112, 138] on li "Interactions" at bounding box center [111, 136] width 175 height 40
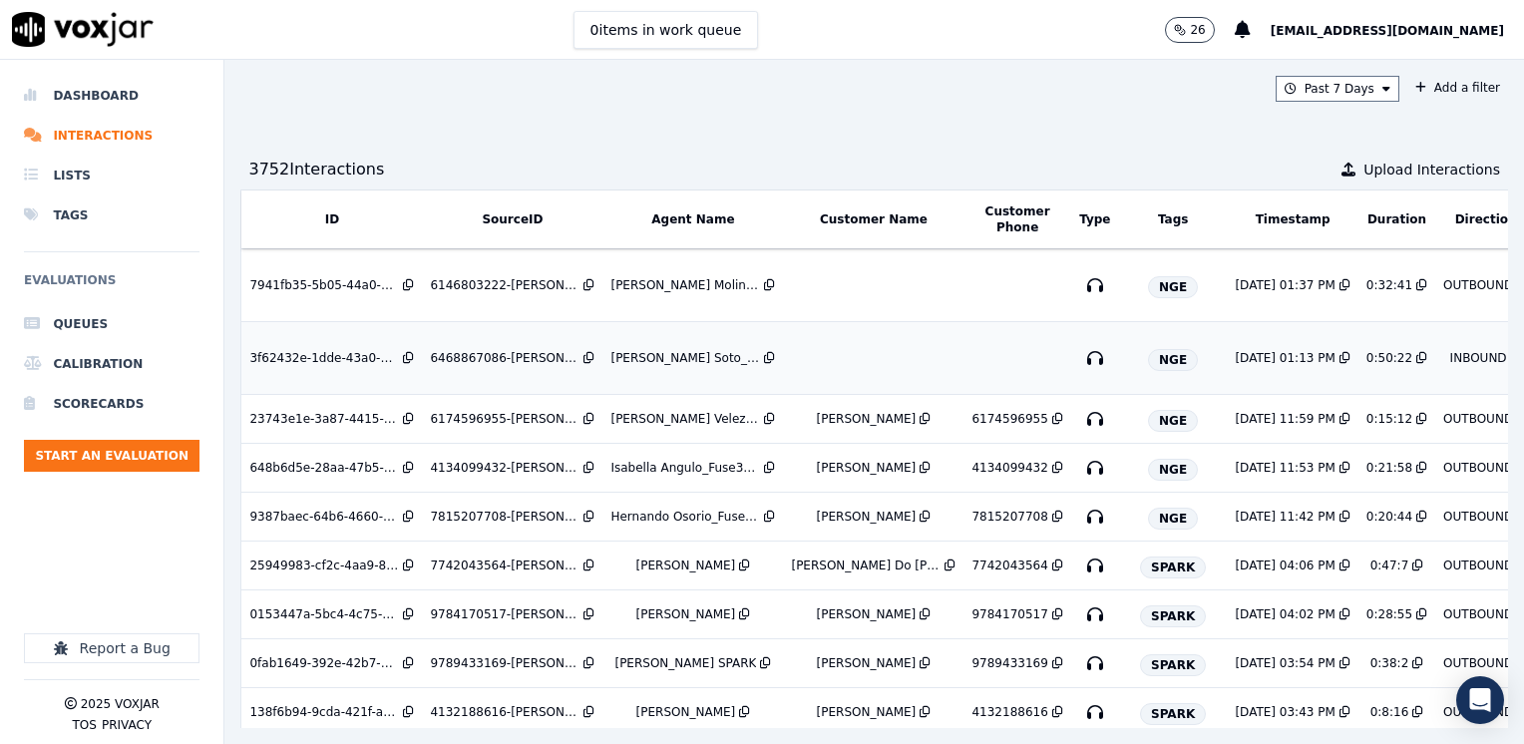
click at [833, 353] on td at bounding box center [873, 358] width 180 height 73
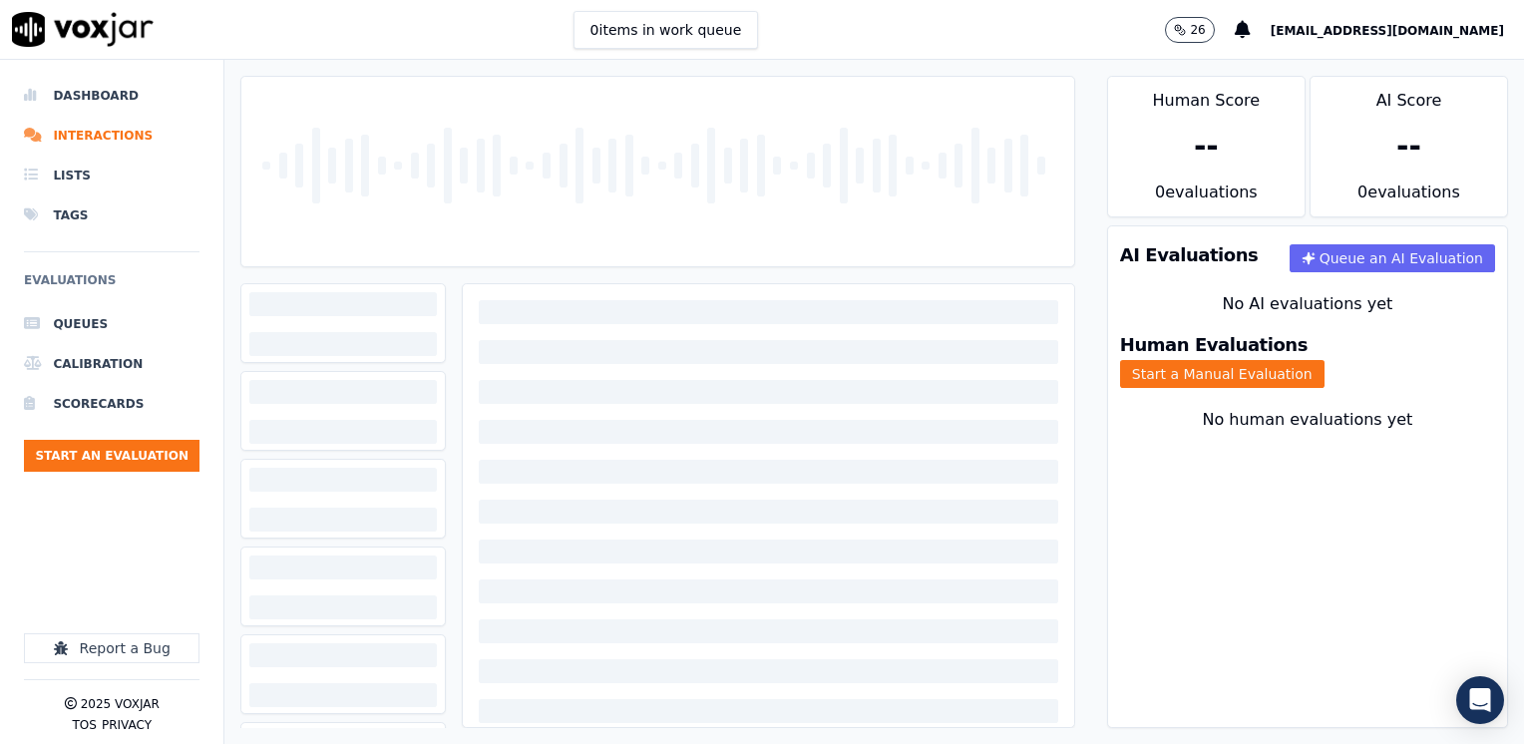
click at [1440, 32] on span "[EMAIL_ADDRESS][DOMAIN_NAME]" at bounding box center [1386, 31] width 233 height 14
click at [1348, 133] on div "Log out" at bounding box center [1403, 140] width 213 height 32
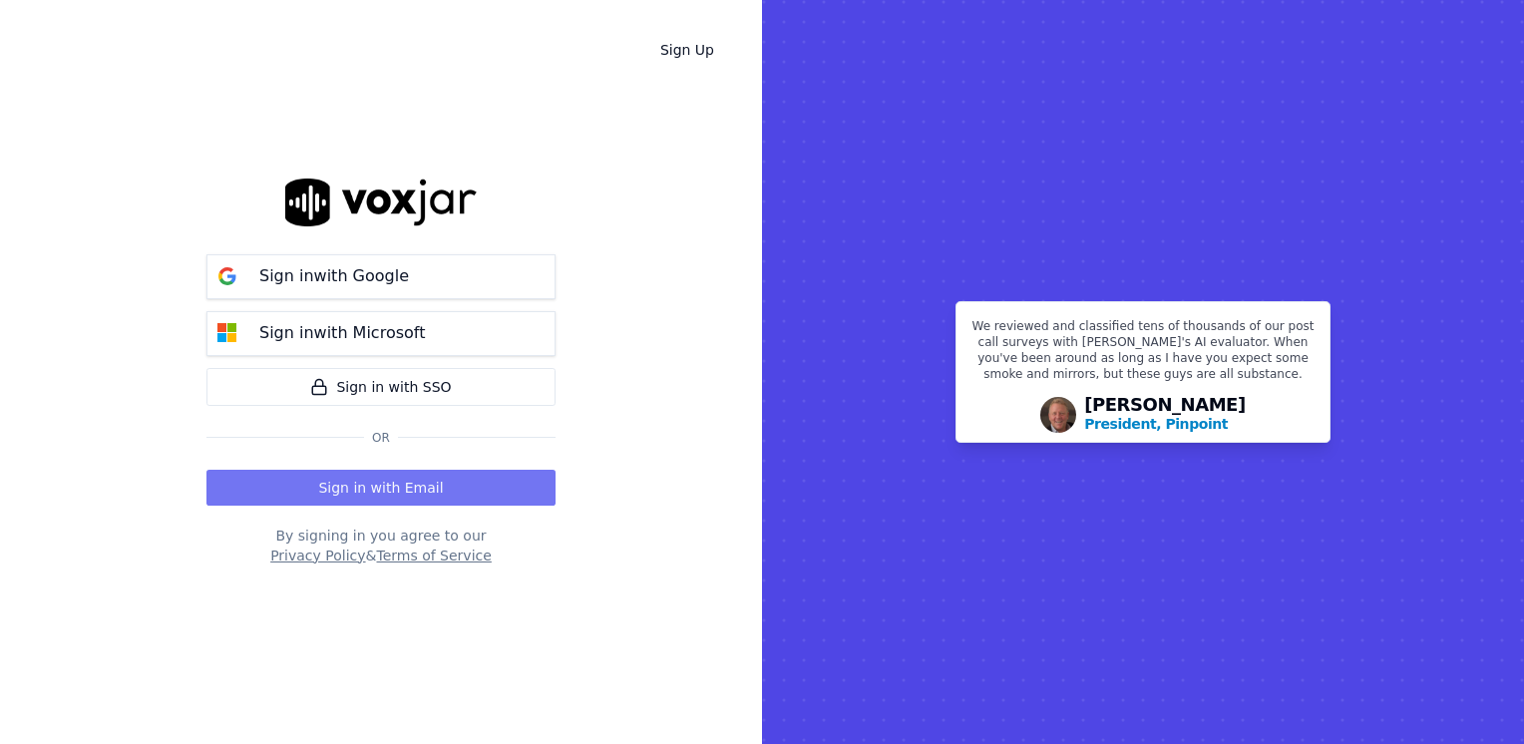
click at [379, 486] on button "Sign in with Email" at bounding box center [380, 488] width 349 height 36
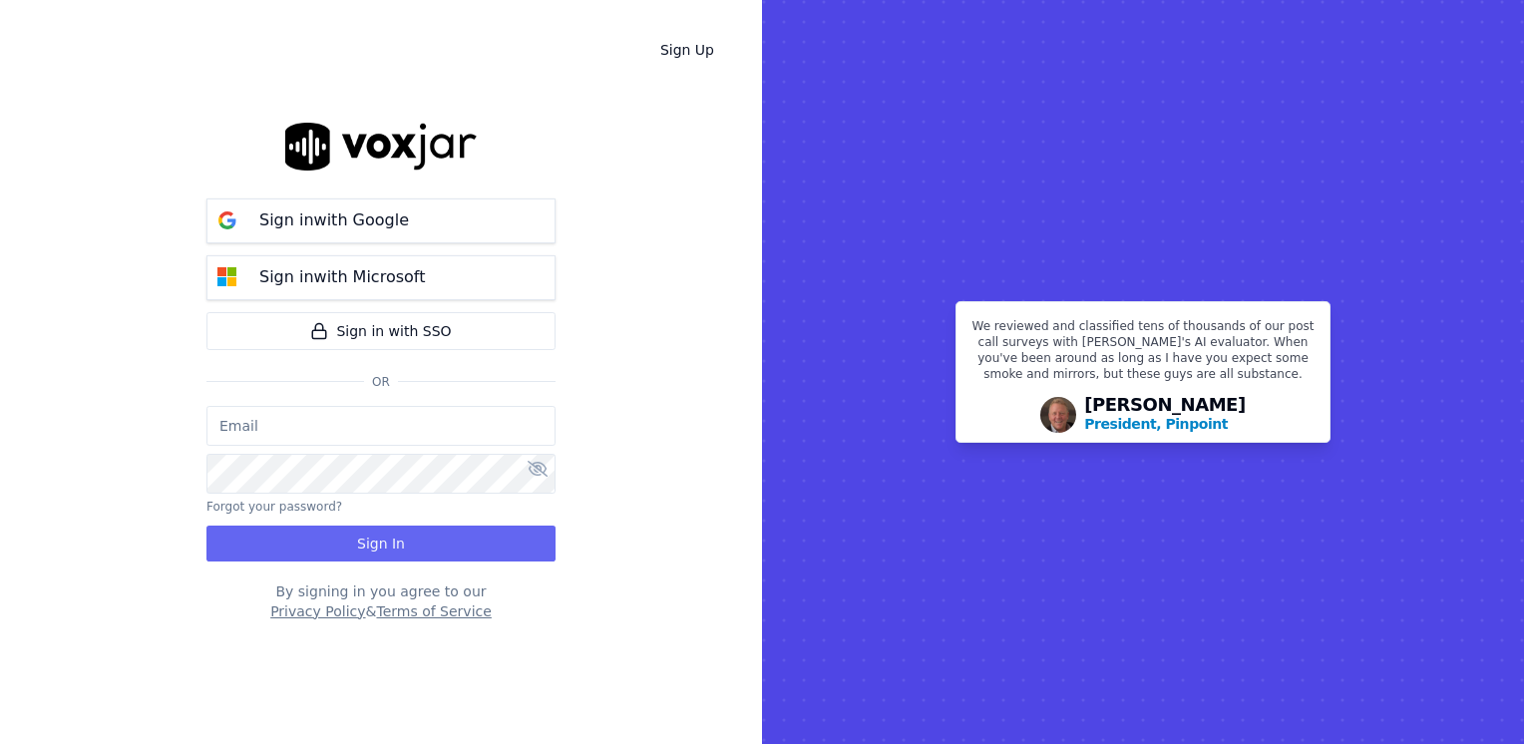
click at [426, 434] on input "email" at bounding box center [380, 426] width 349 height 40
type input "maleman@newwavepower.net"
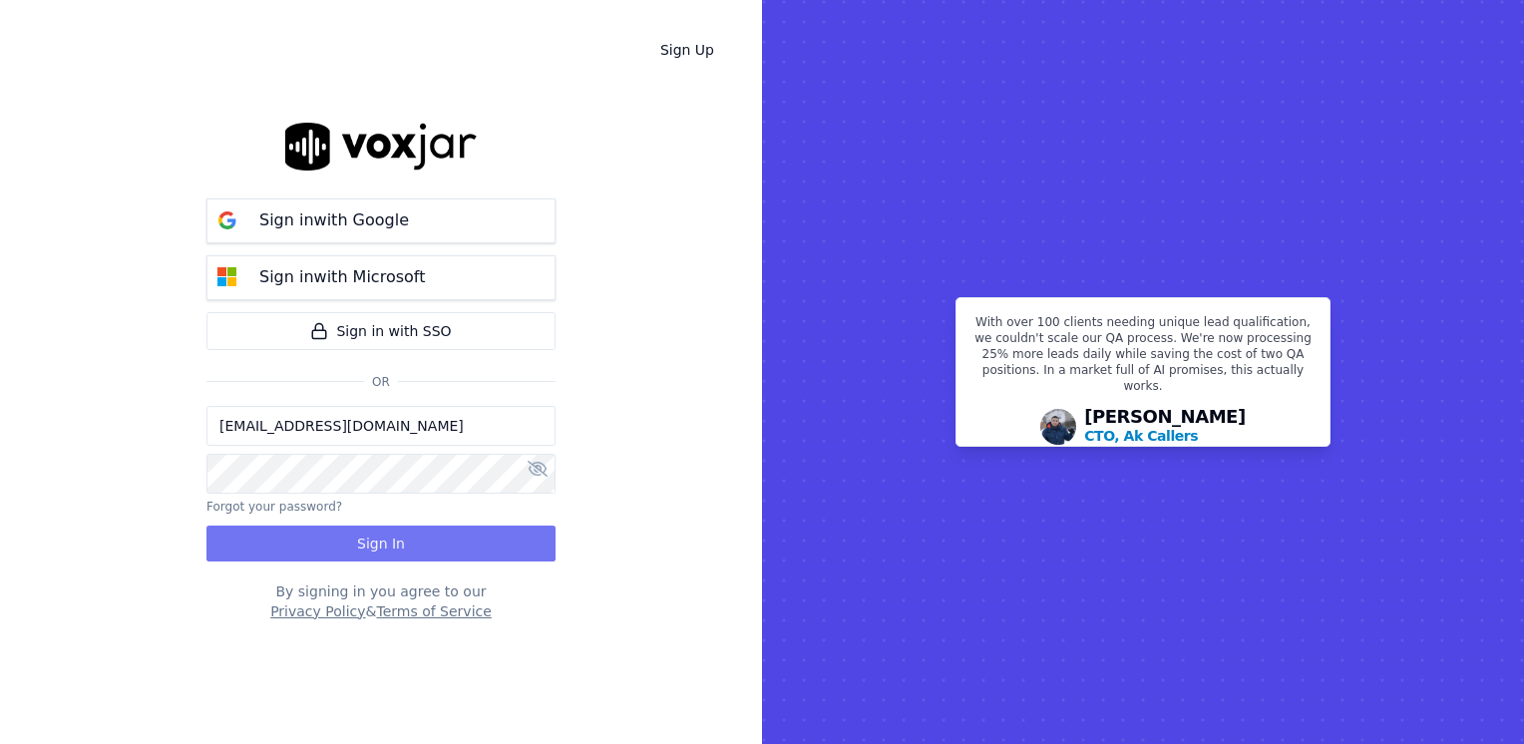
click at [366, 545] on button "Sign In" at bounding box center [380, 543] width 349 height 36
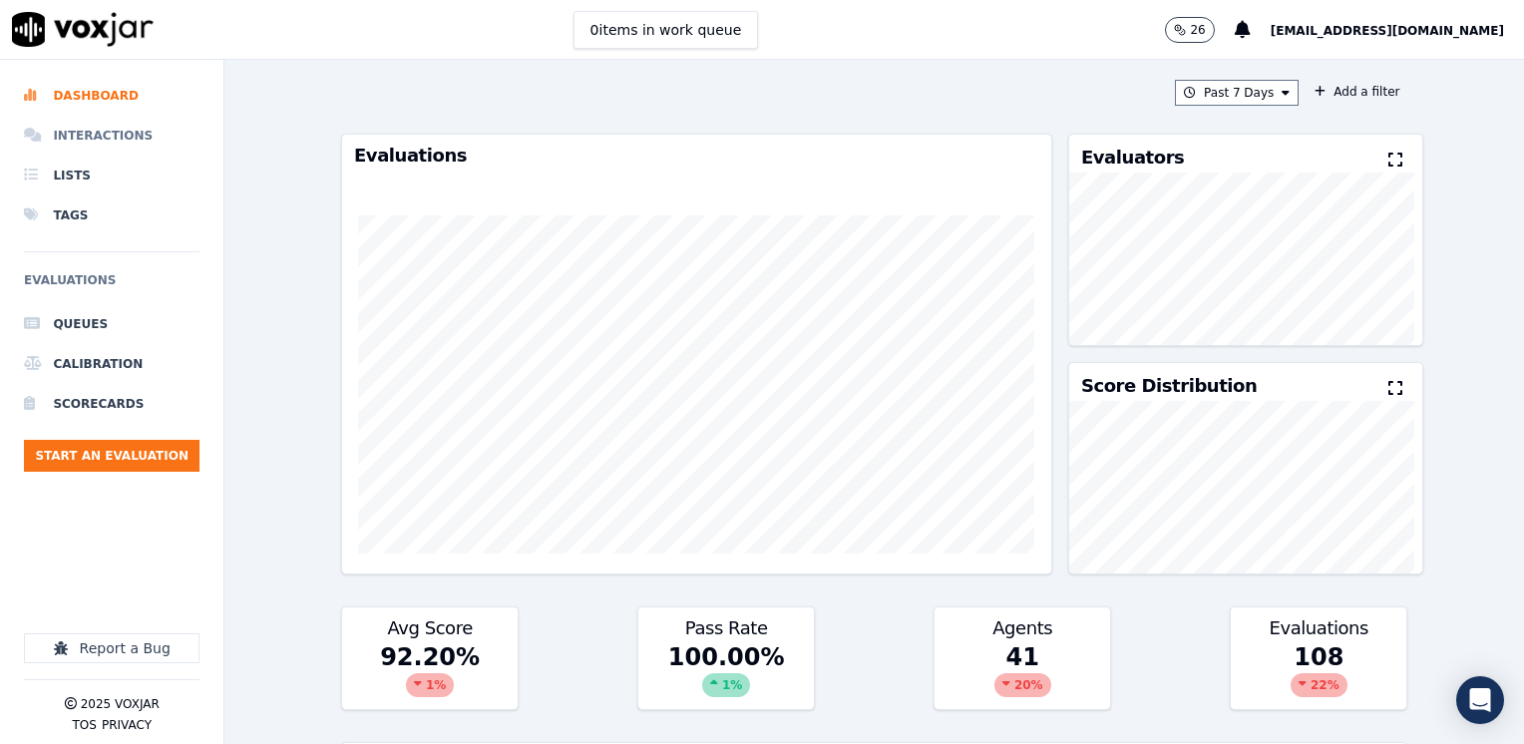
click at [85, 144] on li "Interactions" at bounding box center [111, 136] width 175 height 40
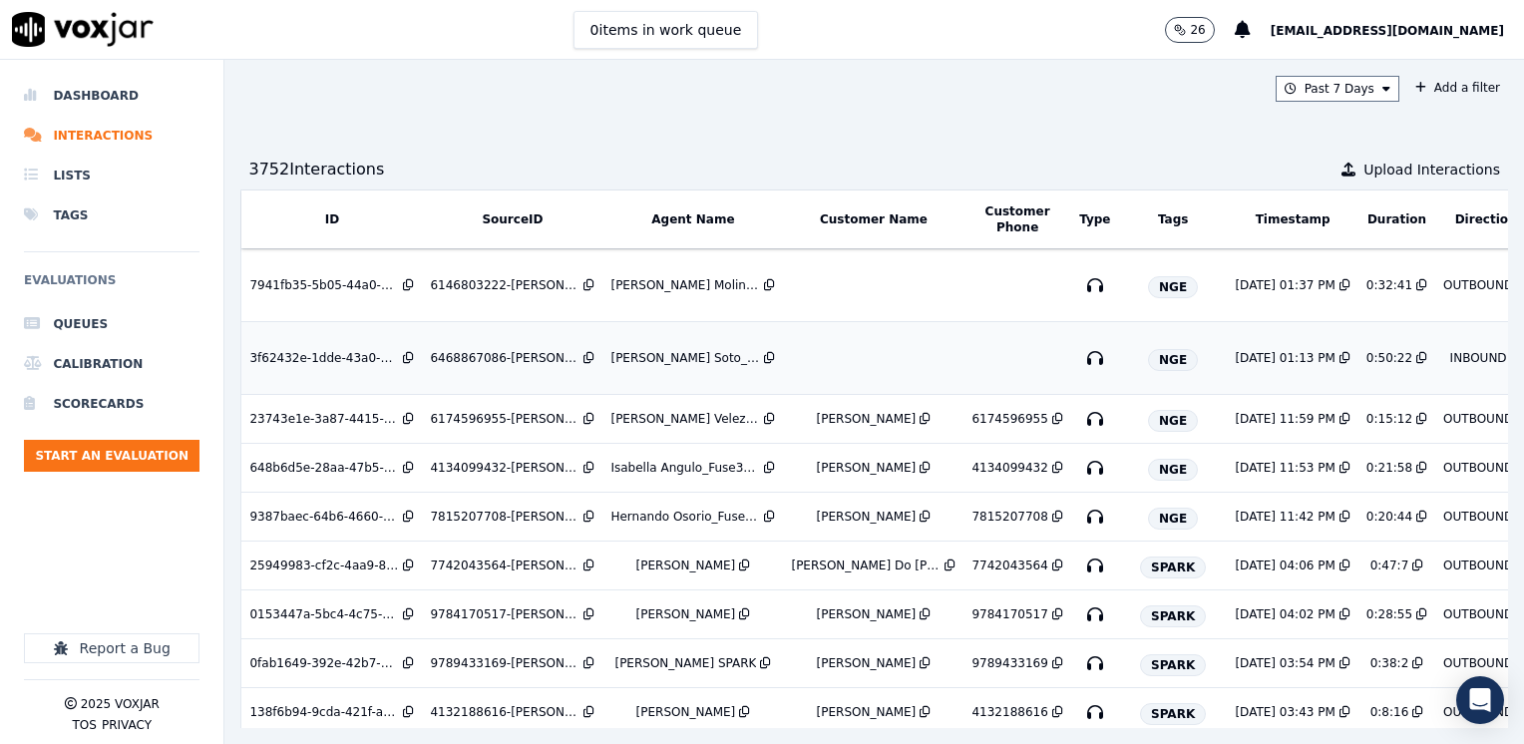
click at [849, 354] on td at bounding box center [873, 358] width 180 height 73
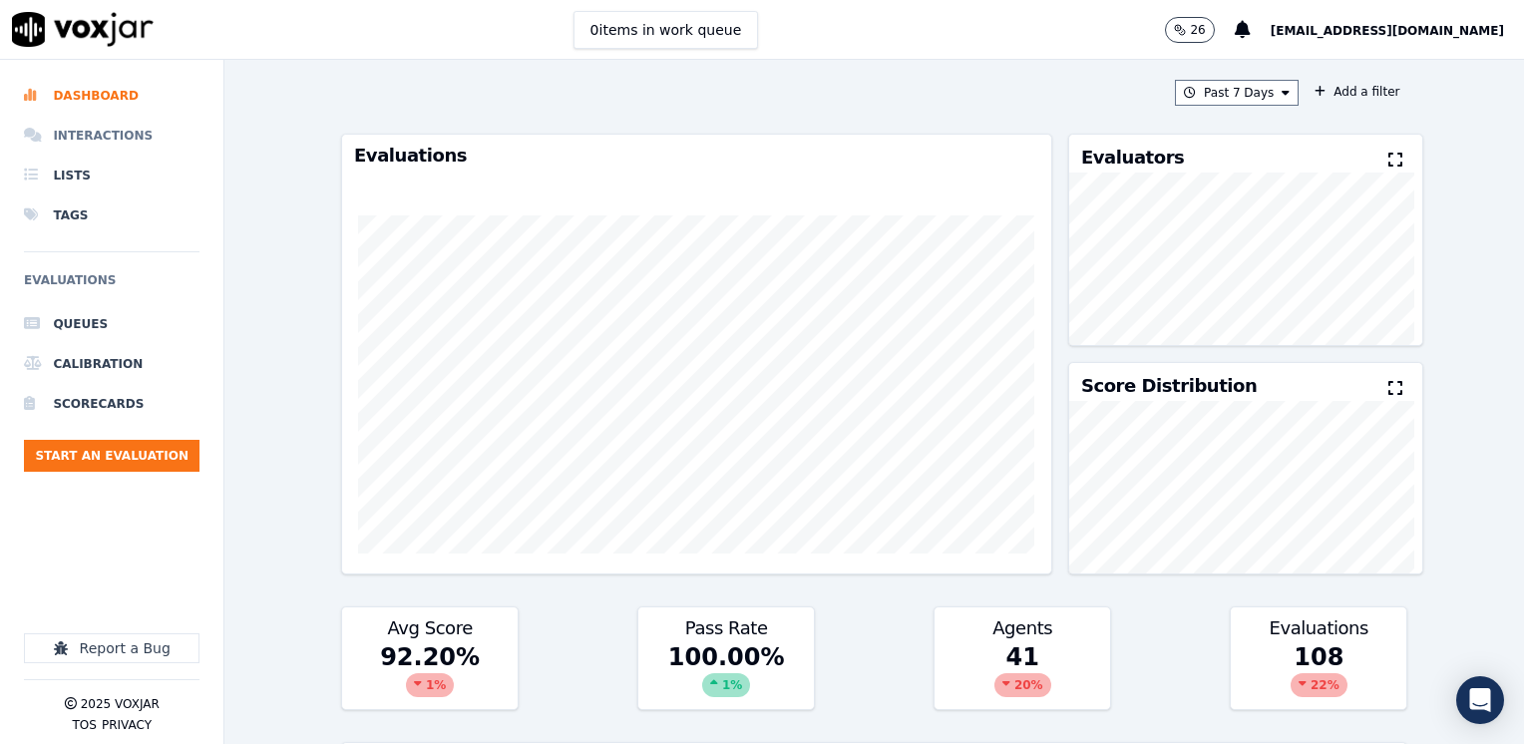
click at [119, 131] on li "Interactions" at bounding box center [111, 136] width 175 height 40
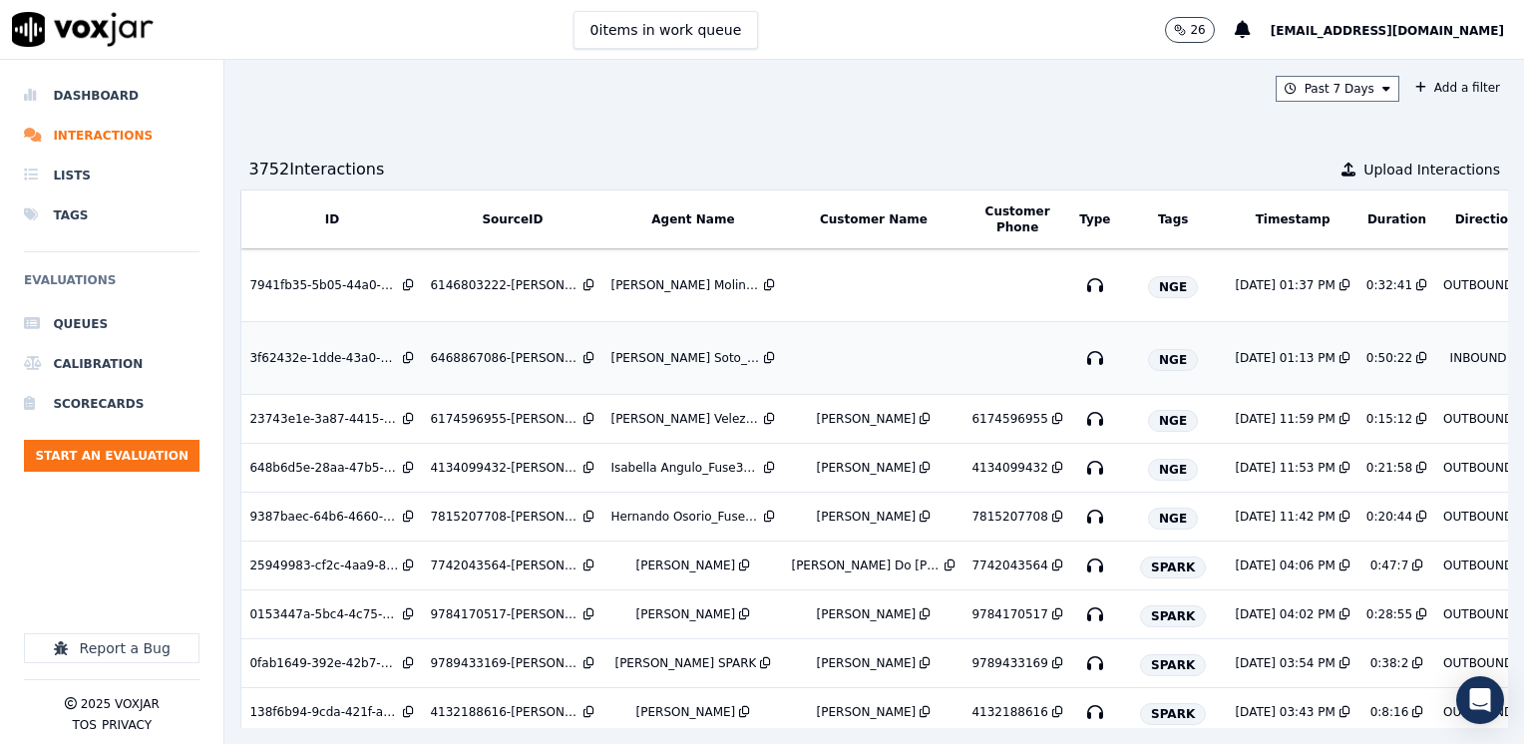
click at [874, 362] on td at bounding box center [873, 358] width 180 height 73
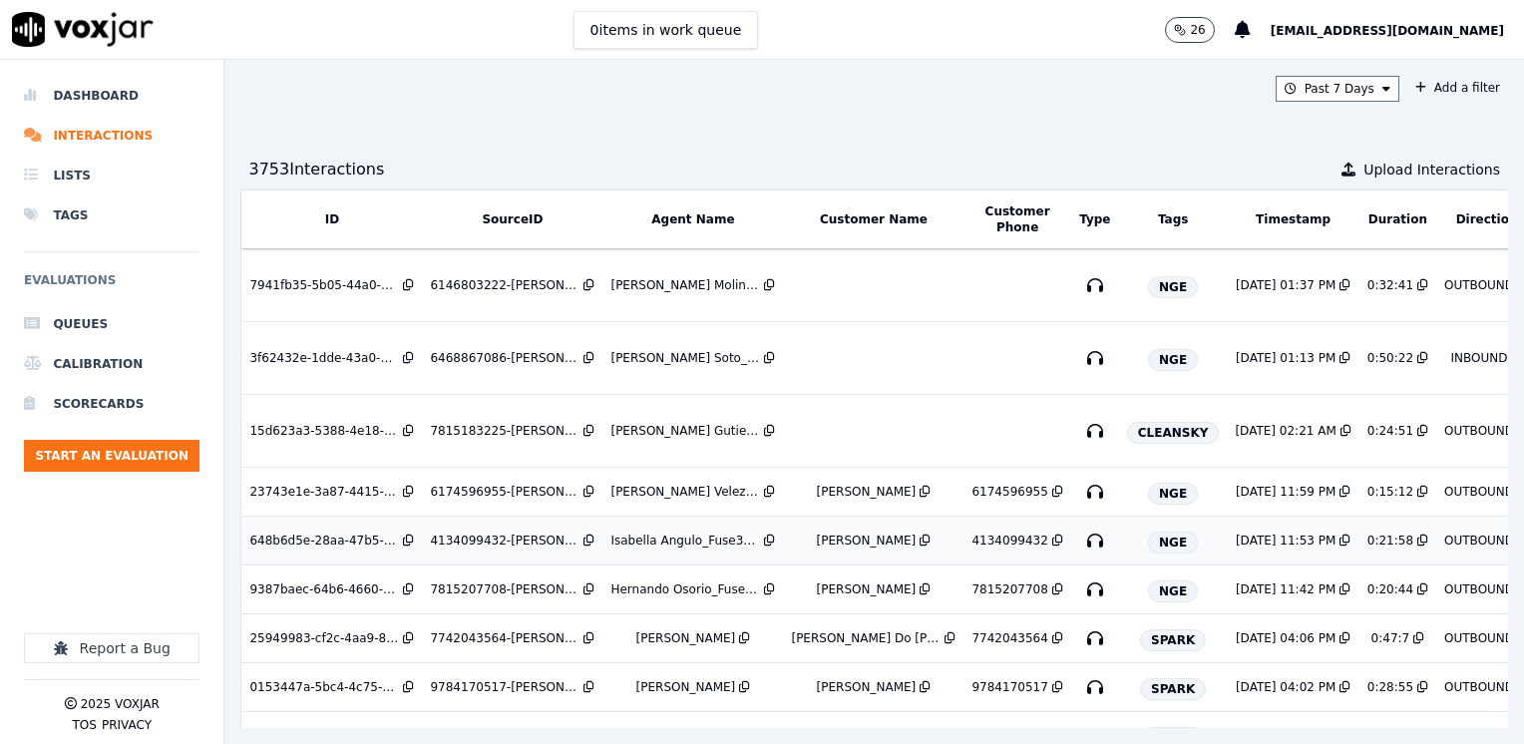
scroll to position [399, 0]
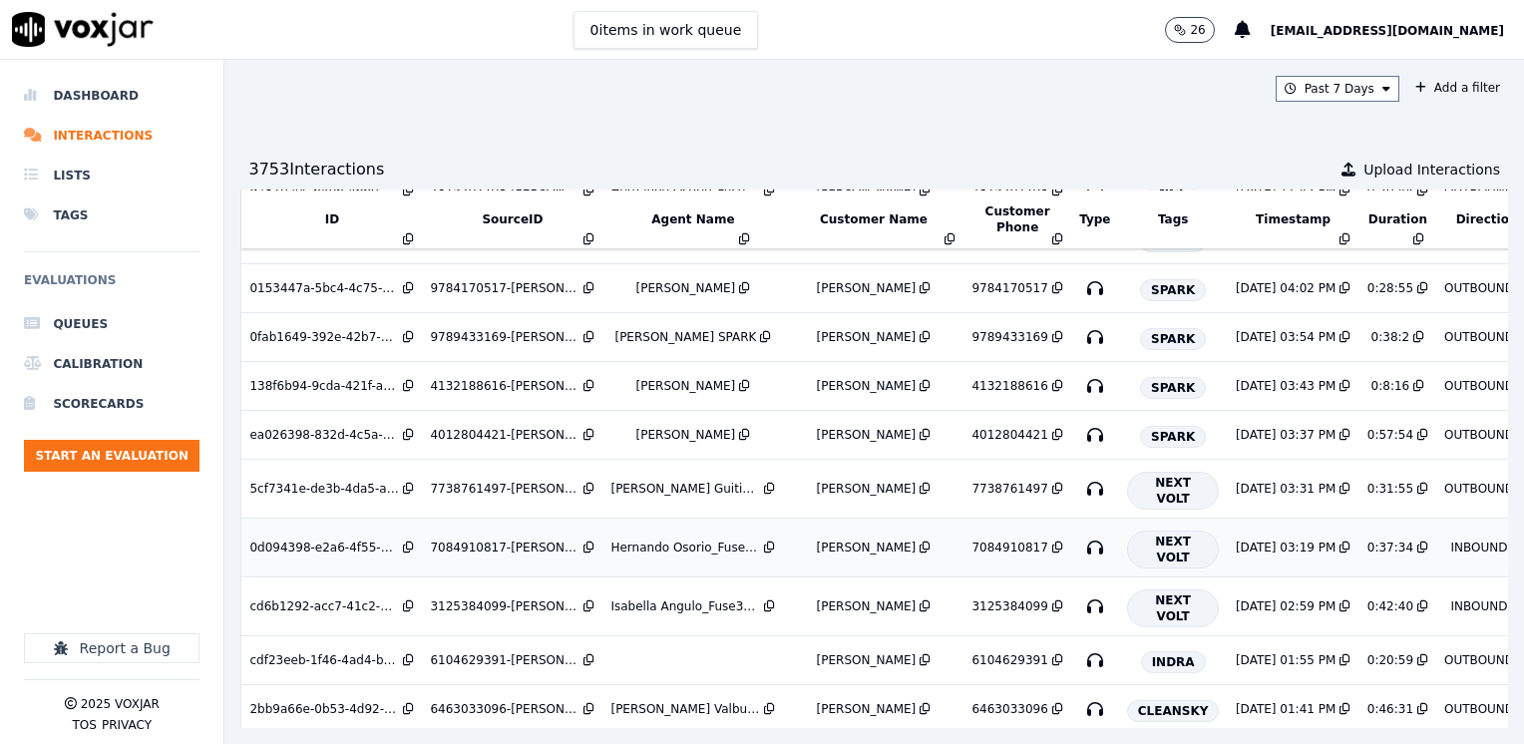
click at [861, 532] on td "[PERSON_NAME]" at bounding box center [873, 547] width 180 height 59
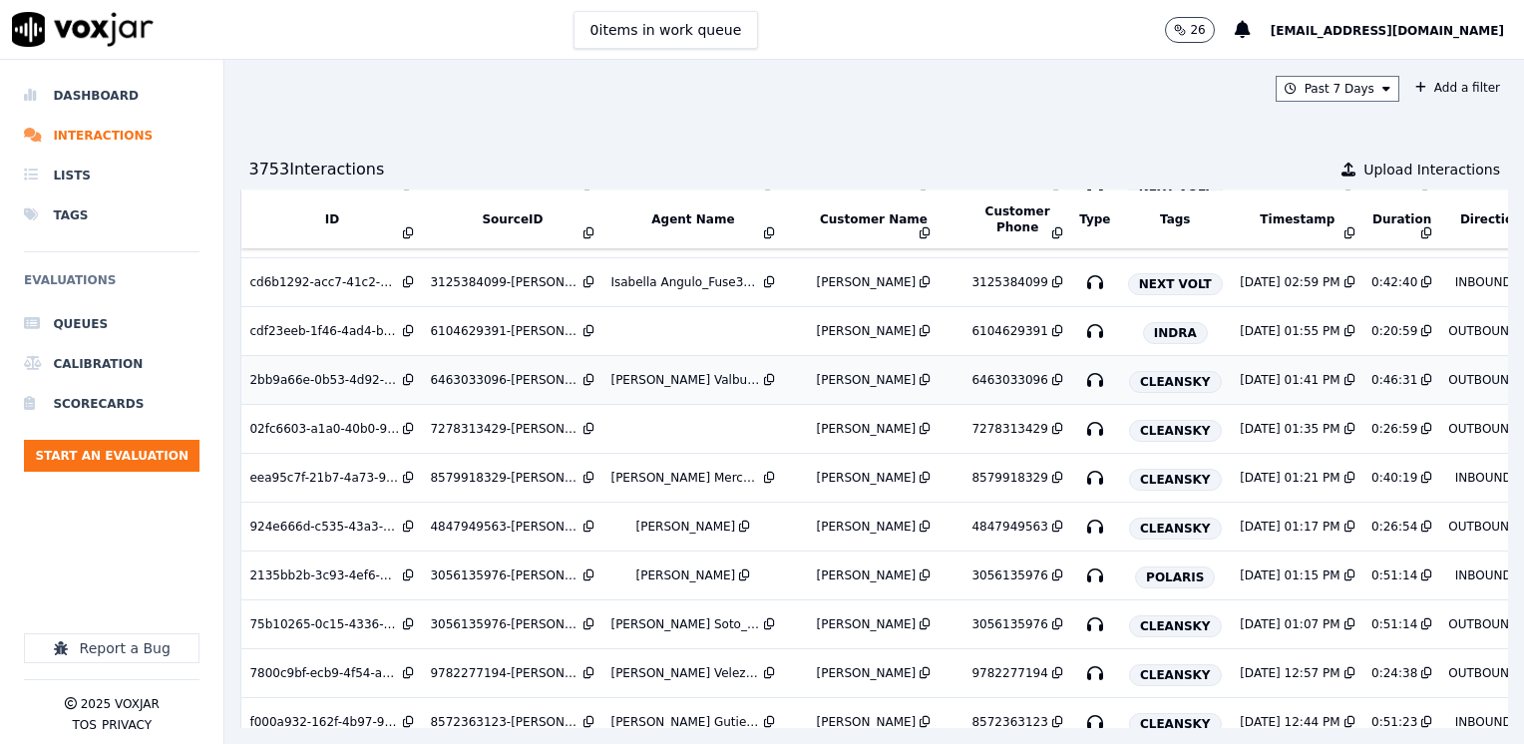
scroll to position [839, 0]
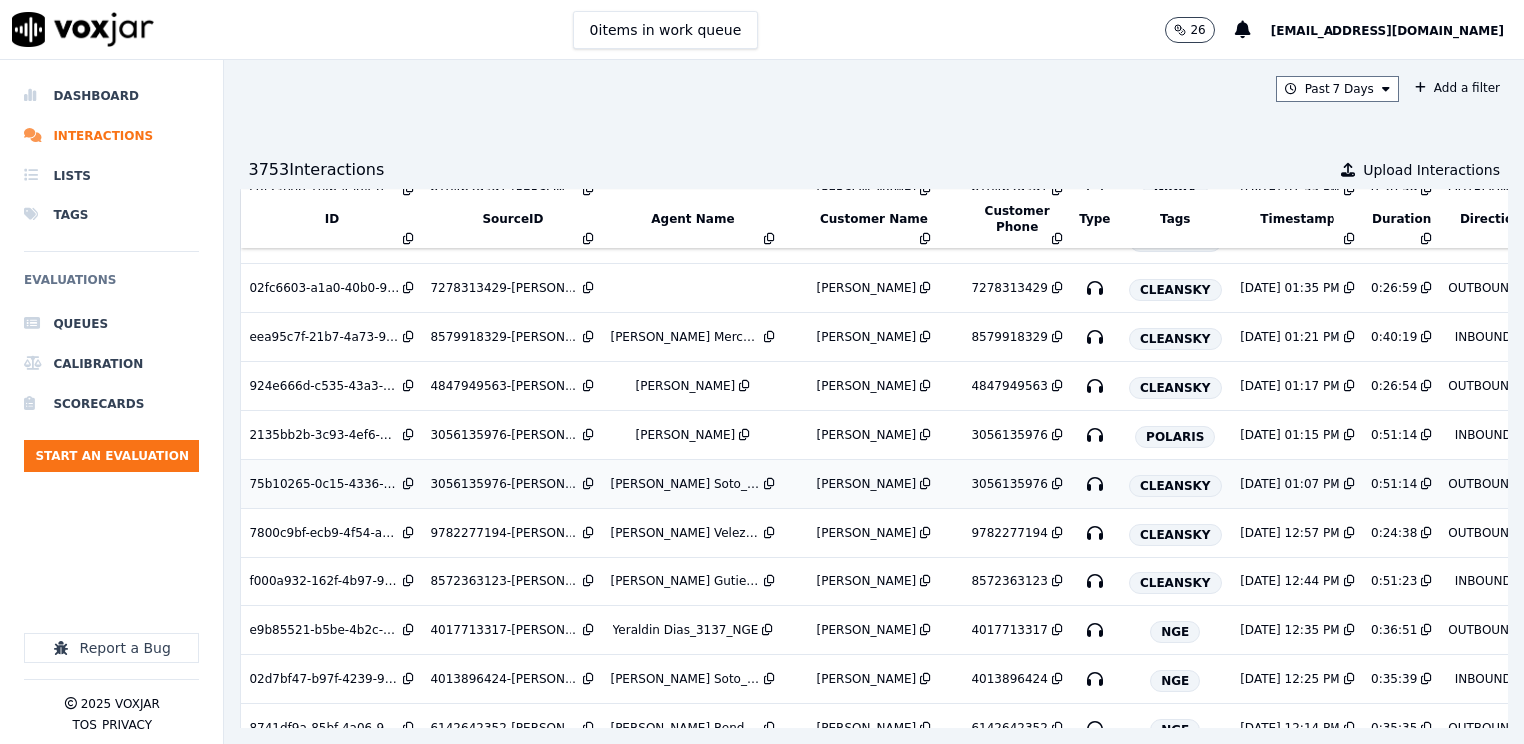
click at [645, 481] on div "Juan Soto_j25800_CLEANSKY" at bounding box center [685, 484] width 150 height 16
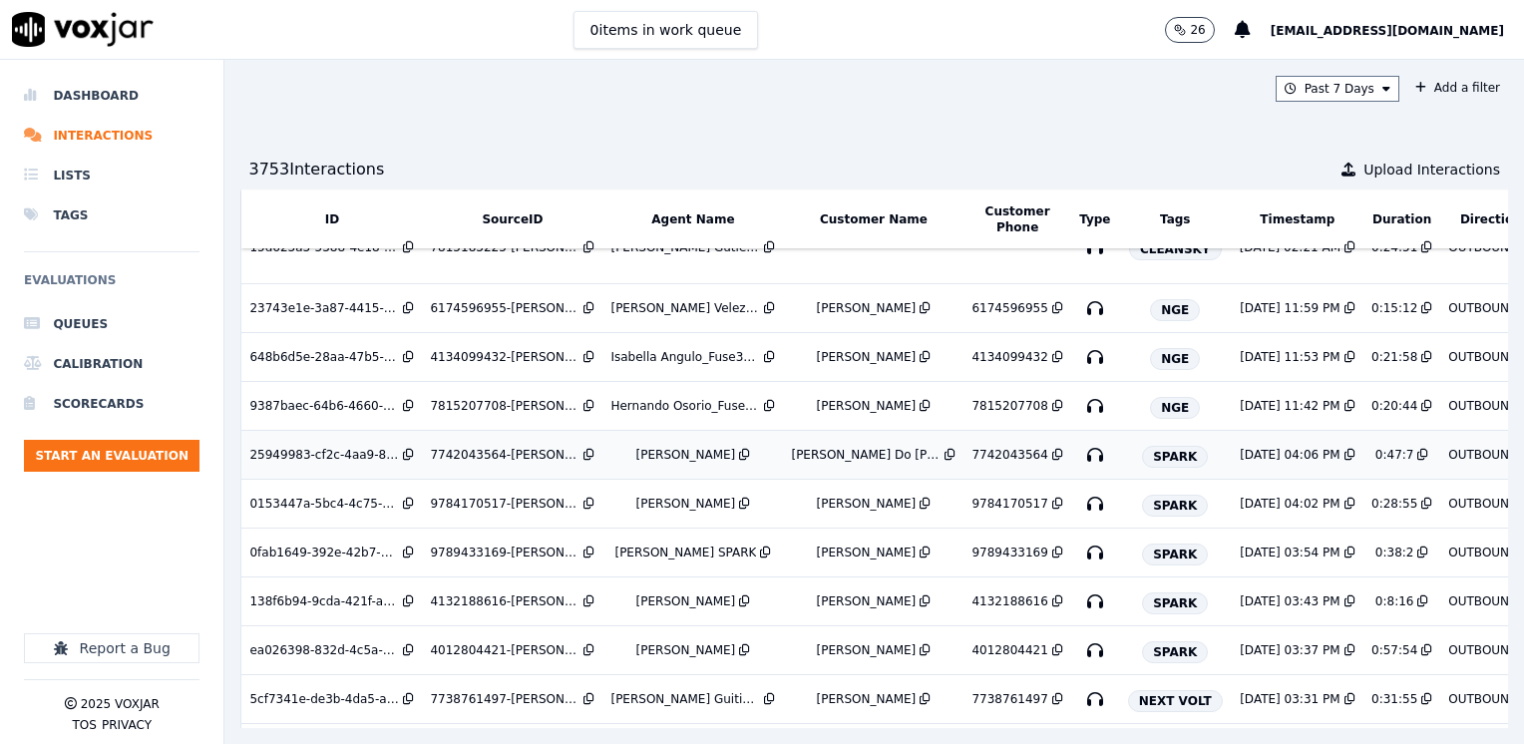
scroll to position [0, 0]
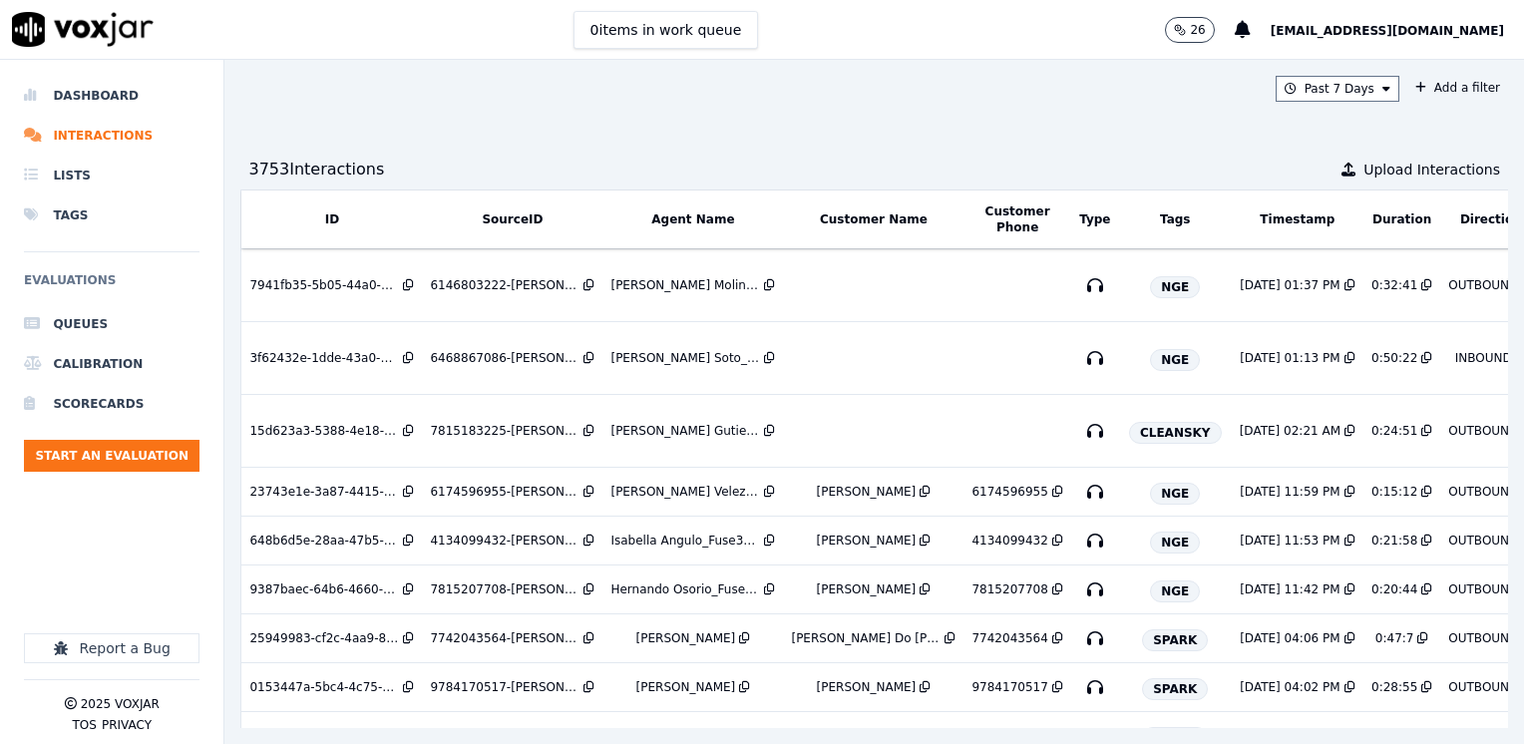
click at [1413, 29] on span "[EMAIL_ADDRESS][DOMAIN_NAME]" at bounding box center [1386, 31] width 233 height 14
click at [1391, 136] on div "Log out" at bounding box center [1403, 140] width 213 height 32
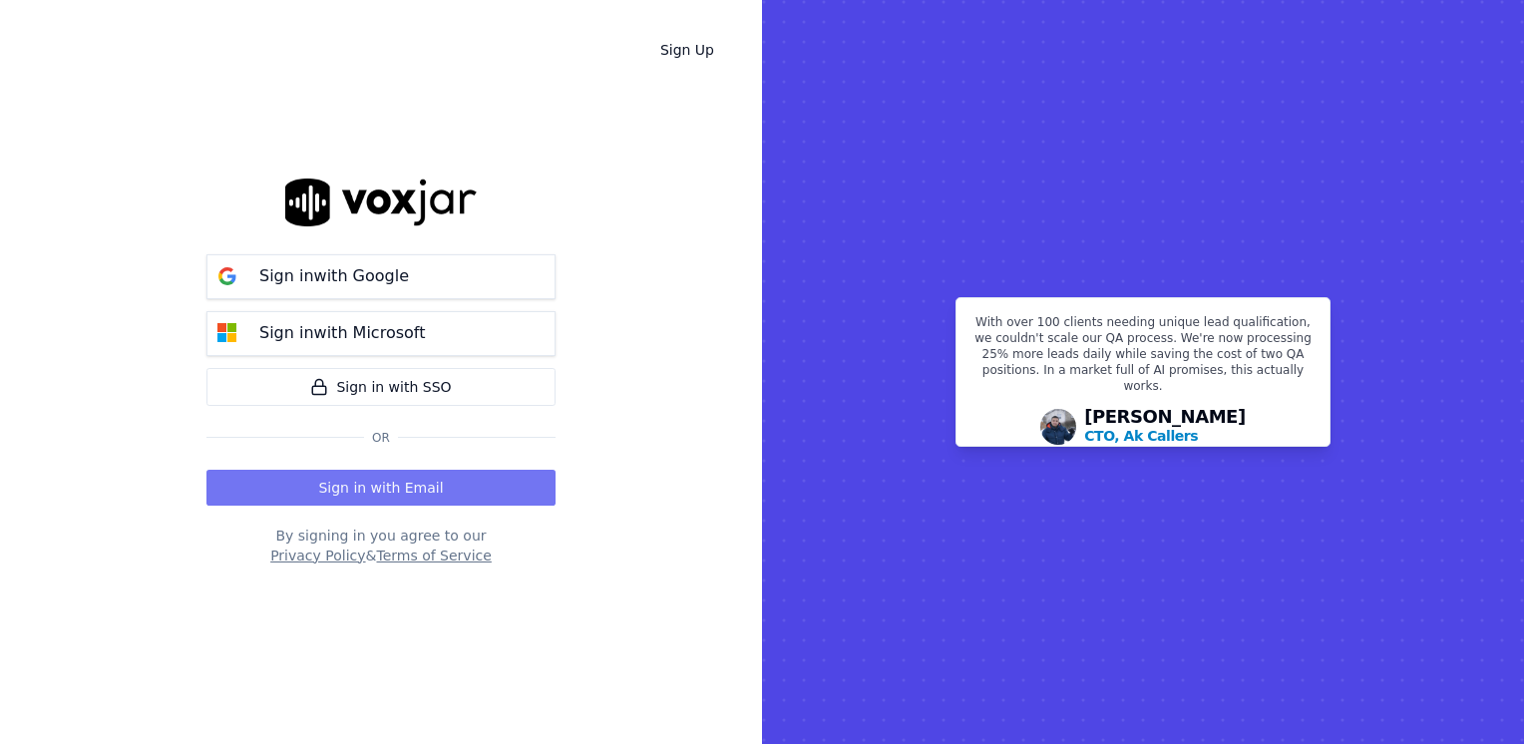
click at [372, 474] on button "Sign in with Email" at bounding box center [380, 488] width 349 height 36
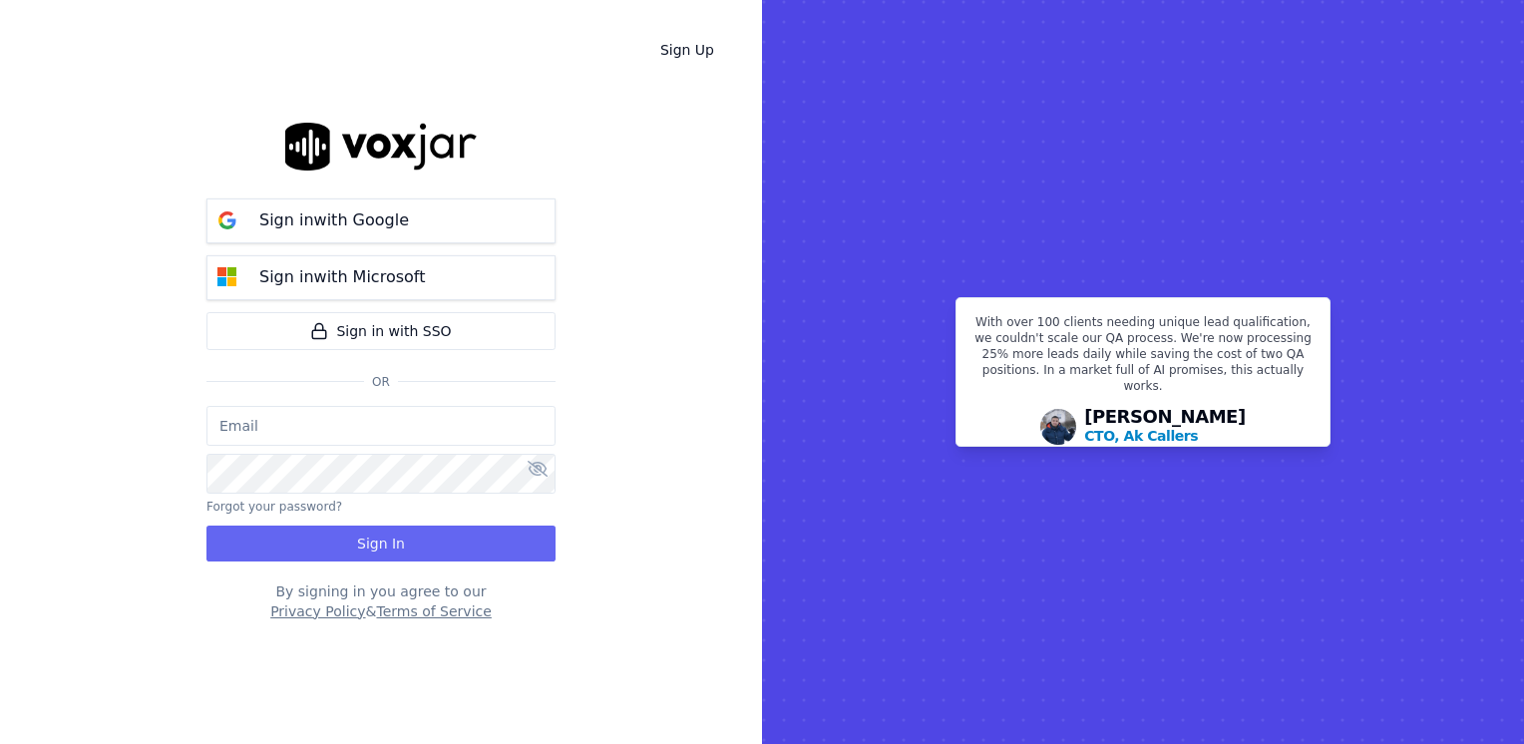
click at [352, 414] on input "email" at bounding box center [380, 426] width 349 height 40
type input "maleman@newwavepower.net"
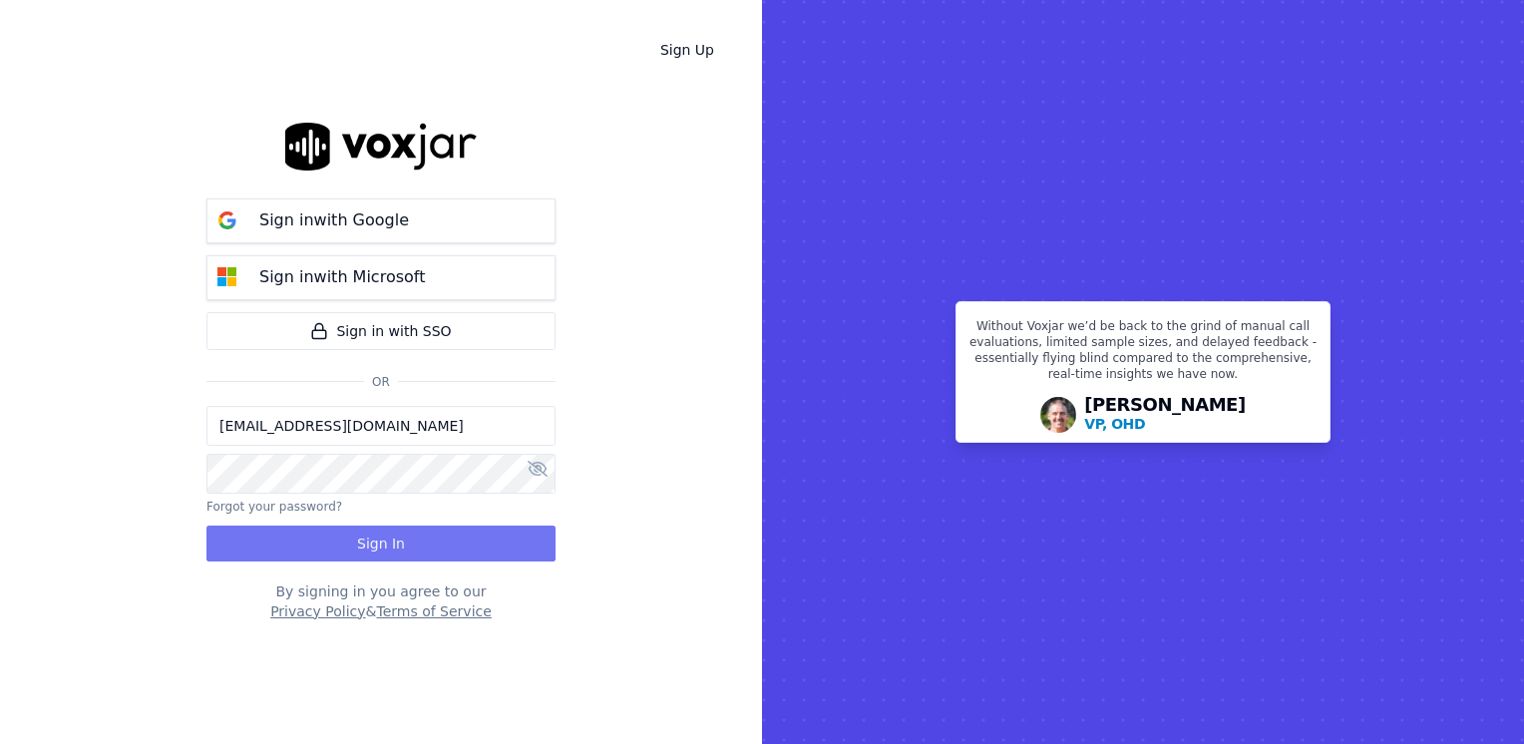
click at [388, 548] on button "Sign In" at bounding box center [380, 543] width 349 height 36
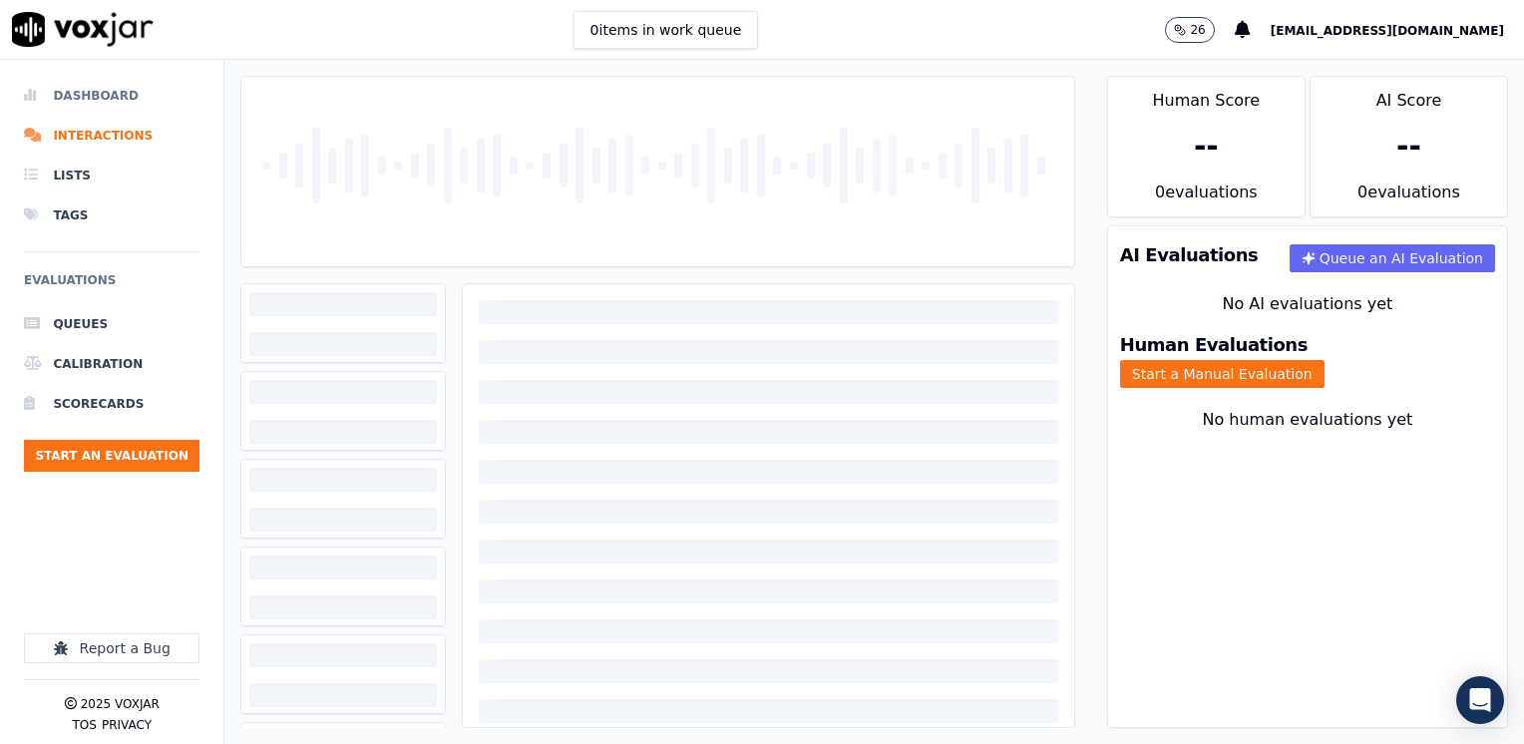
click at [111, 92] on li "Dashboard" at bounding box center [111, 96] width 175 height 40
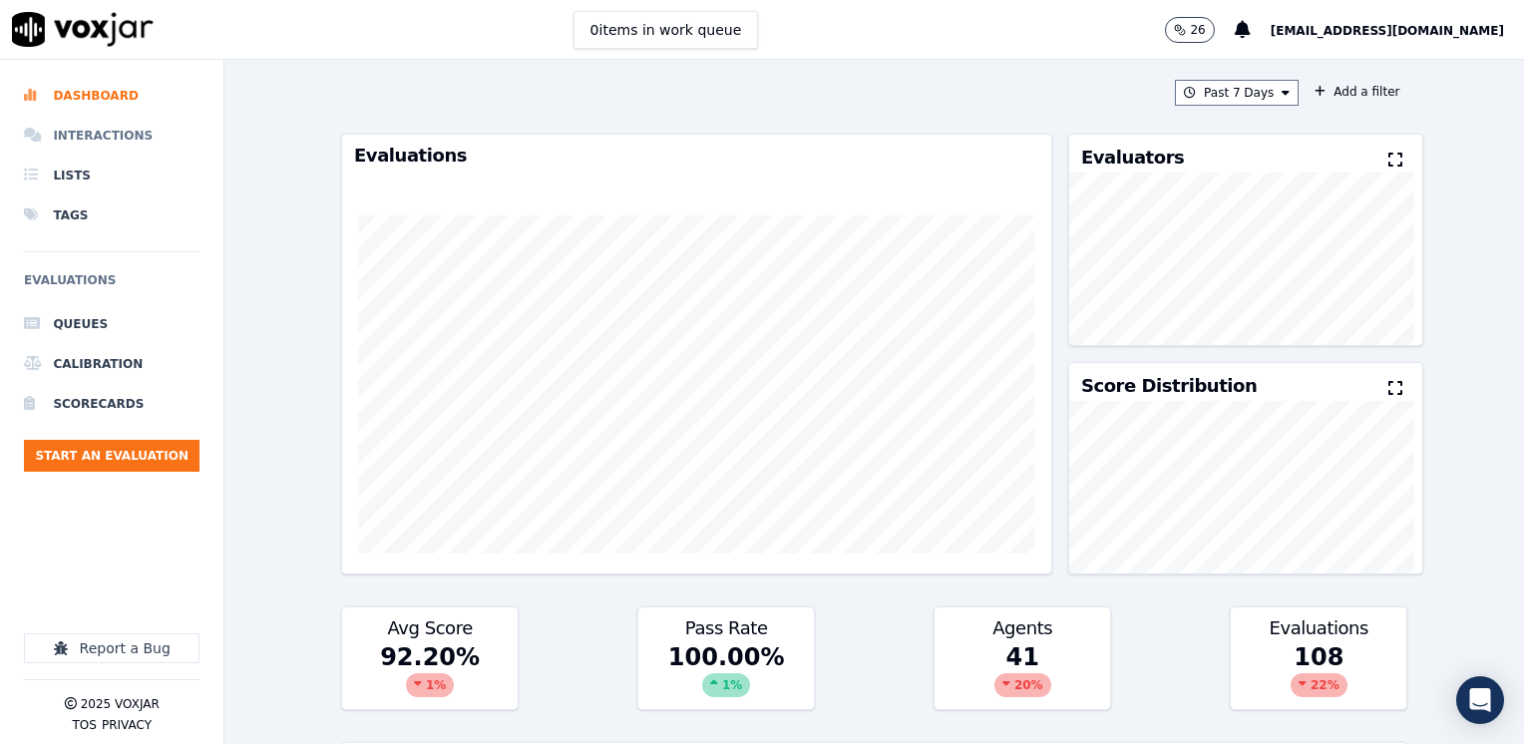
click at [105, 137] on li "Interactions" at bounding box center [111, 136] width 175 height 40
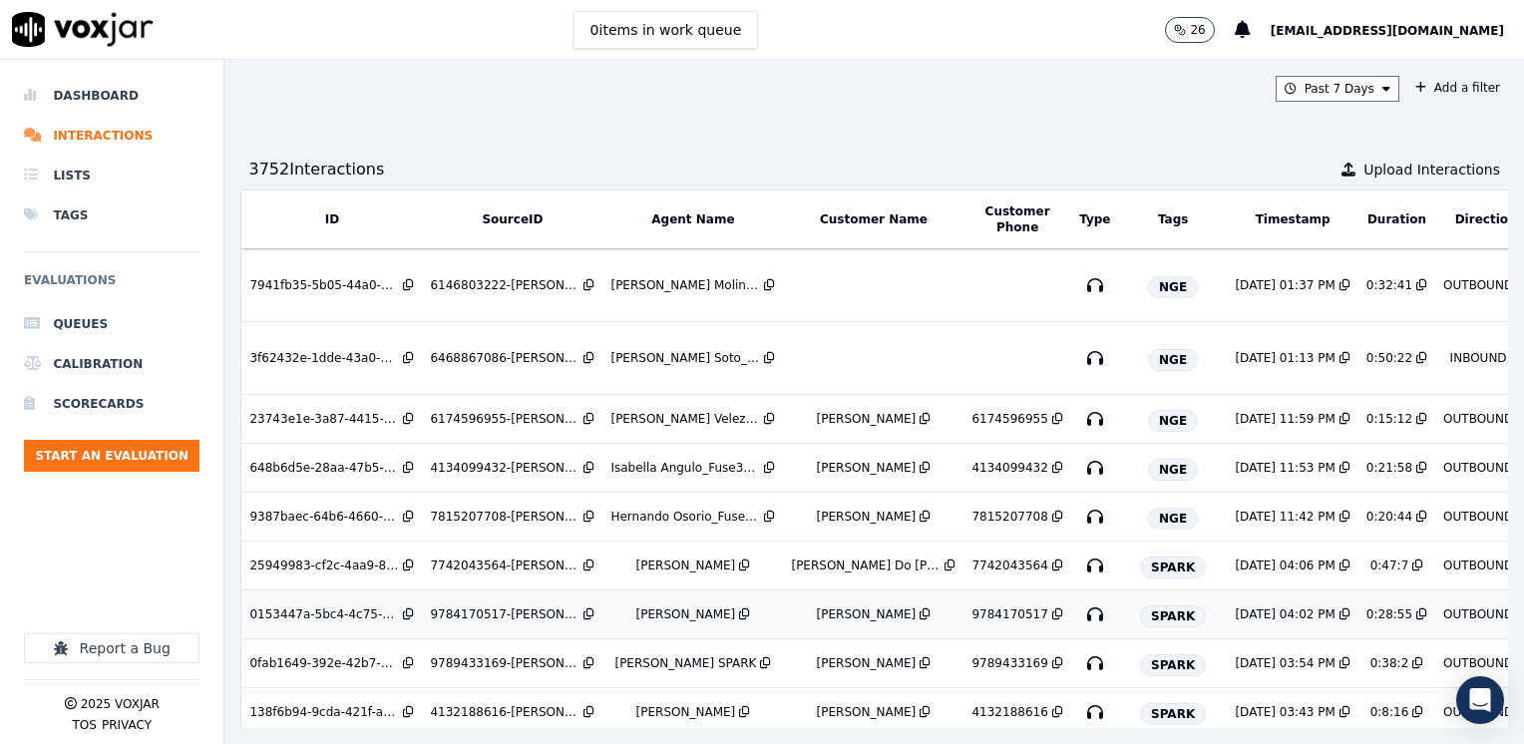
click at [639, 610] on div "[PERSON_NAME]" at bounding box center [686, 614] width 100 height 16
click at [1435, 89] on button "Add a filter" at bounding box center [1457, 88] width 101 height 24
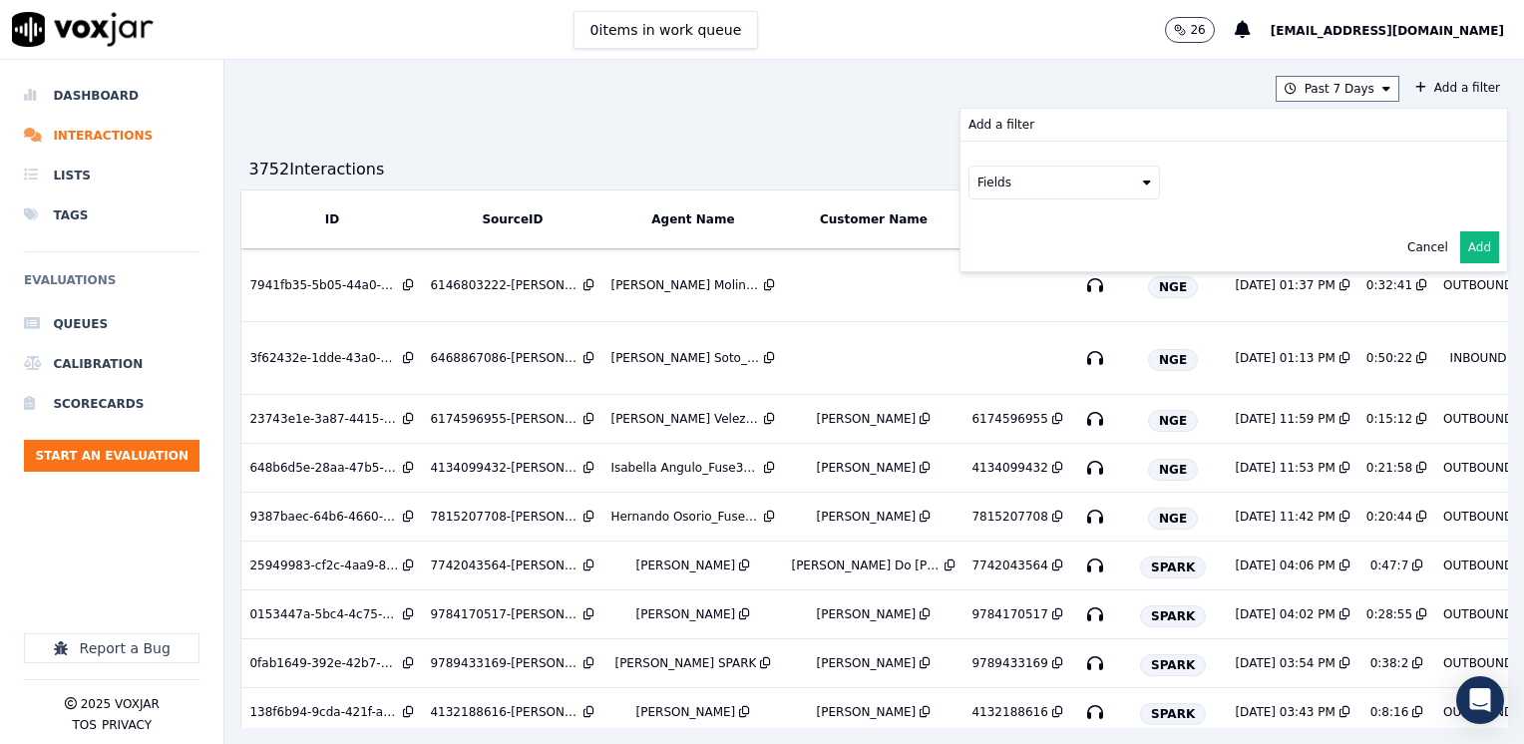
click at [1432, 32] on span "[EMAIL_ADDRESS][DOMAIN_NAME]" at bounding box center [1386, 31] width 233 height 14
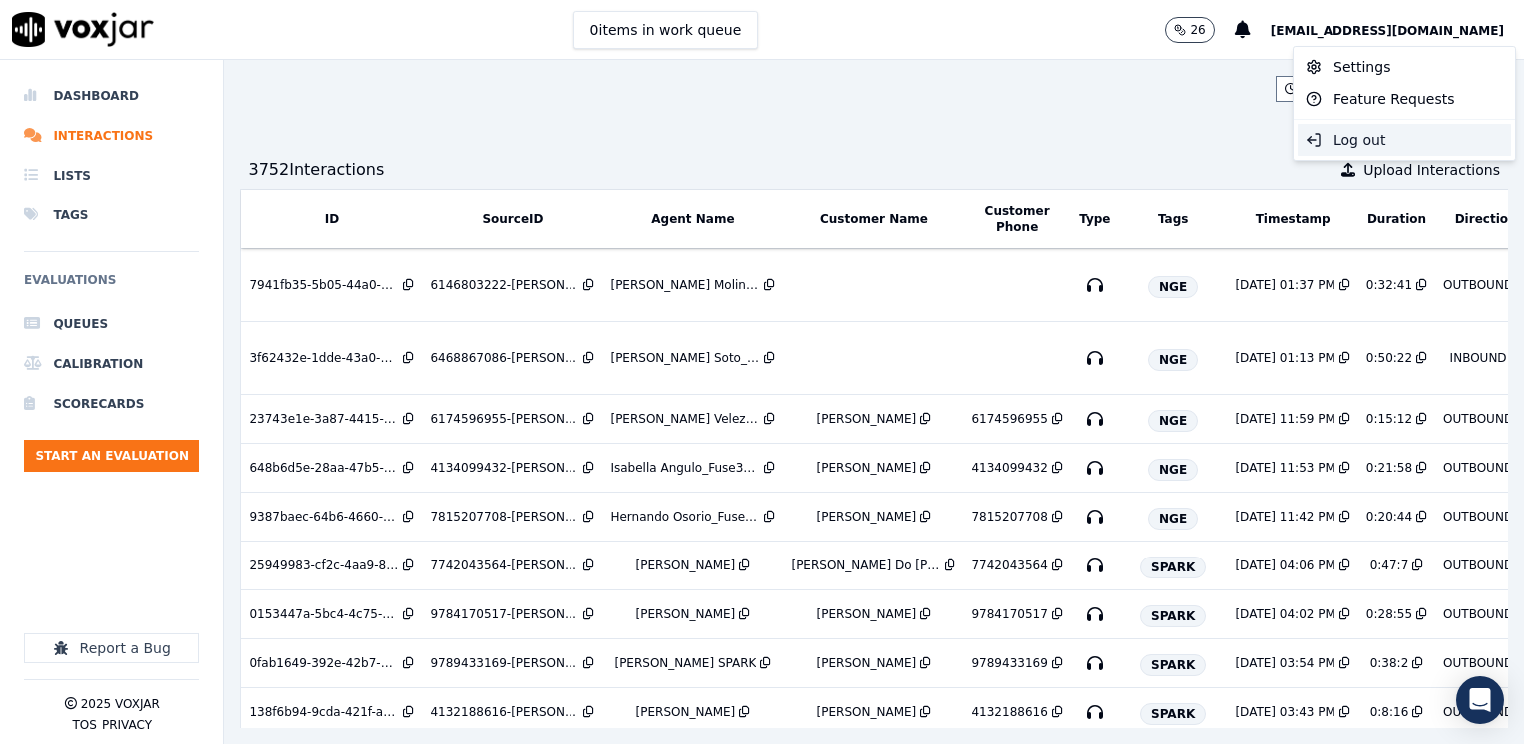
click at [1380, 134] on div "Log out" at bounding box center [1403, 140] width 213 height 32
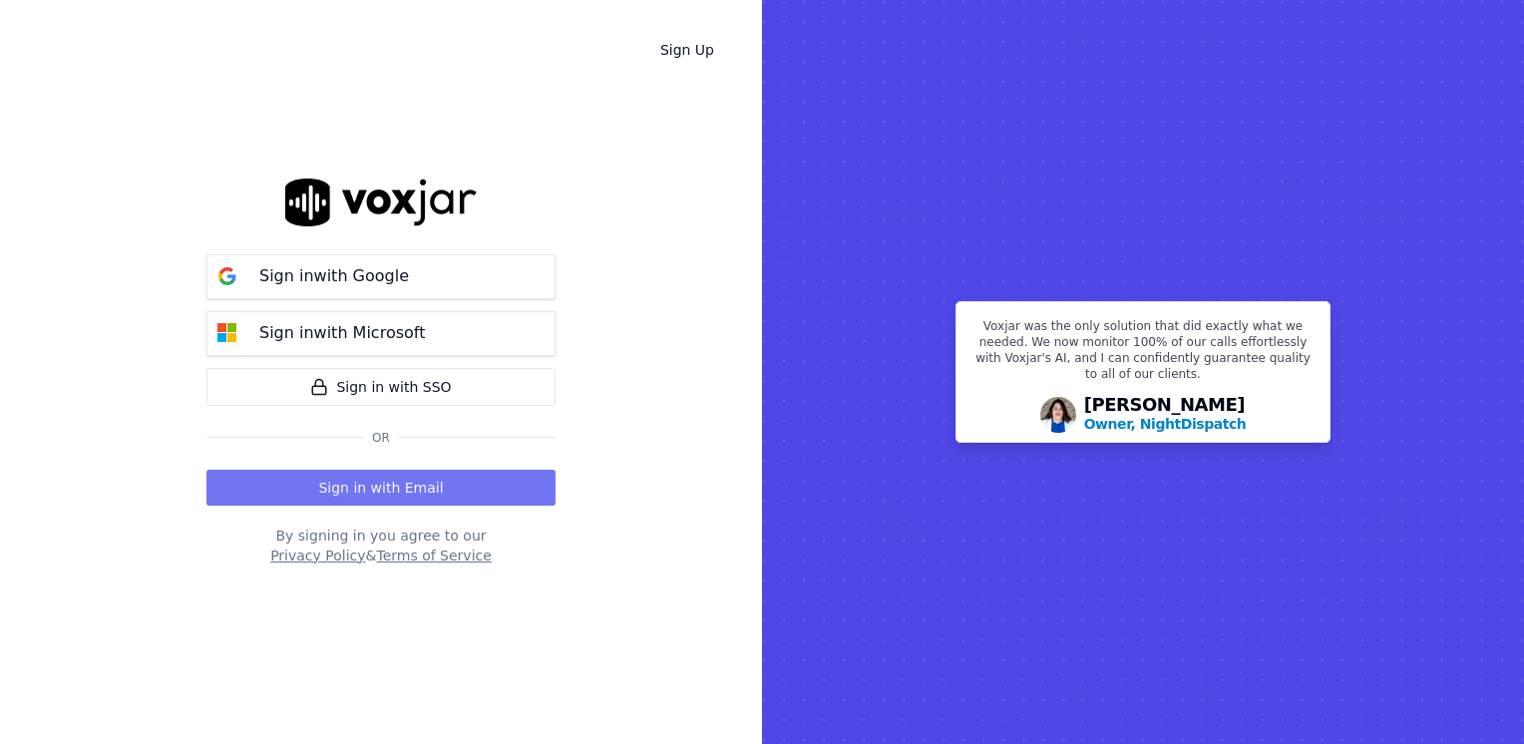
click at [412, 477] on button "Sign in with Email" at bounding box center [380, 488] width 349 height 36
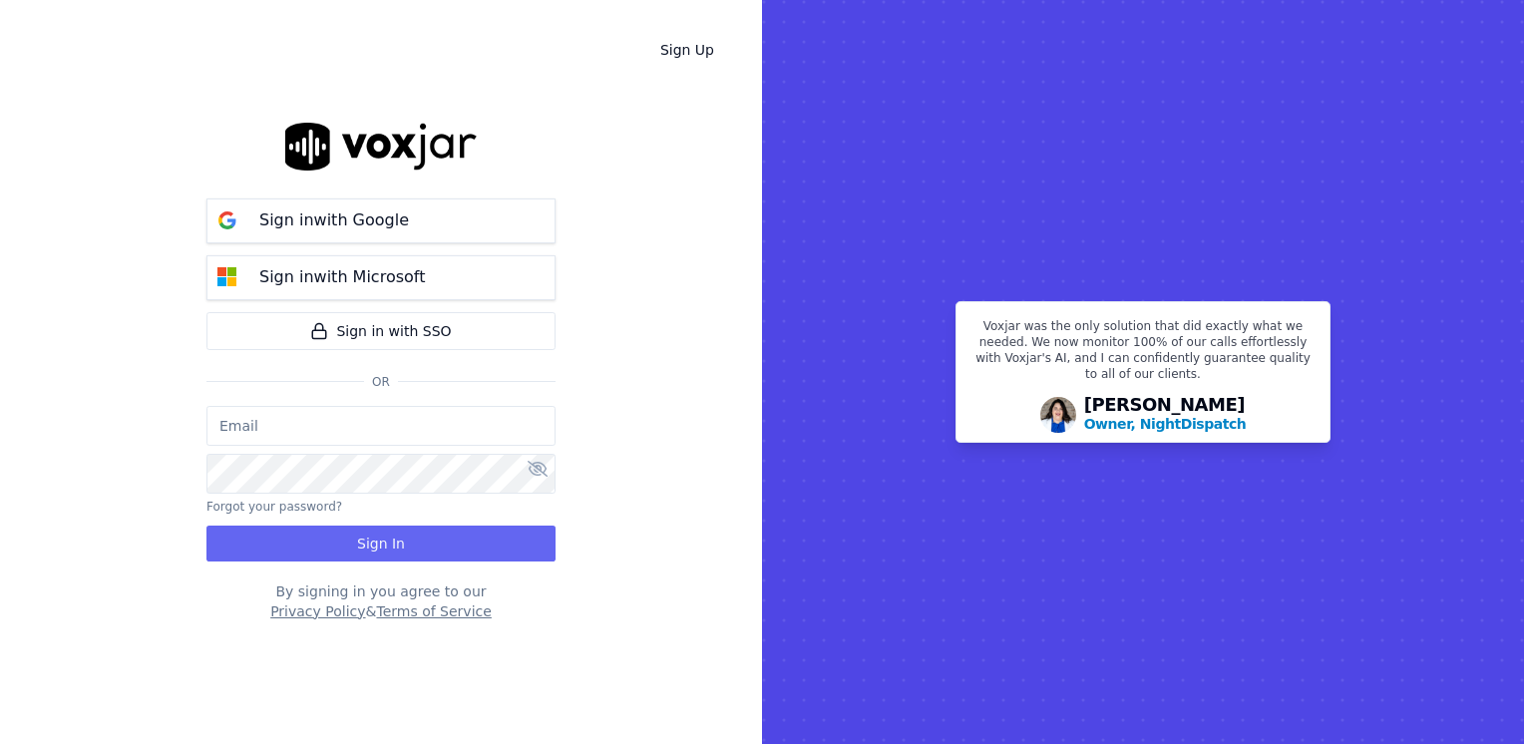
click at [368, 425] on input "email" at bounding box center [380, 426] width 349 height 40
type input "[EMAIL_ADDRESS][DOMAIN_NAME]"
click at [368, 494] on div "maleman@newwavepower.net Forgot your password? Sign In" at bounding box center [380, 484] width 349 height 156
click at [369, 540] on button "Sign In" at bounding box center [380, 543] width 349 height 36
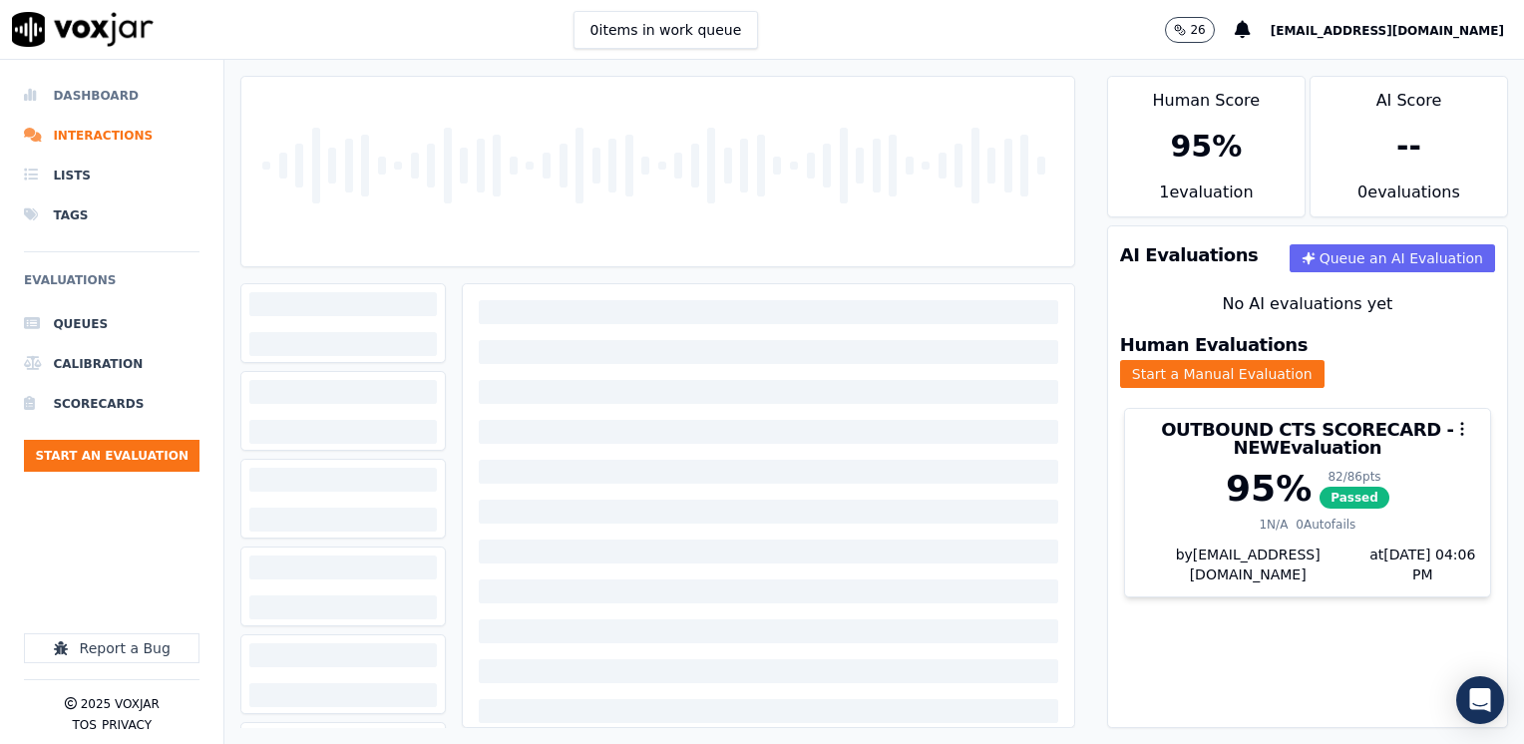
click at [96, 94] on li "Dashboard" at bounding box center [111, 96] width 175 height 40
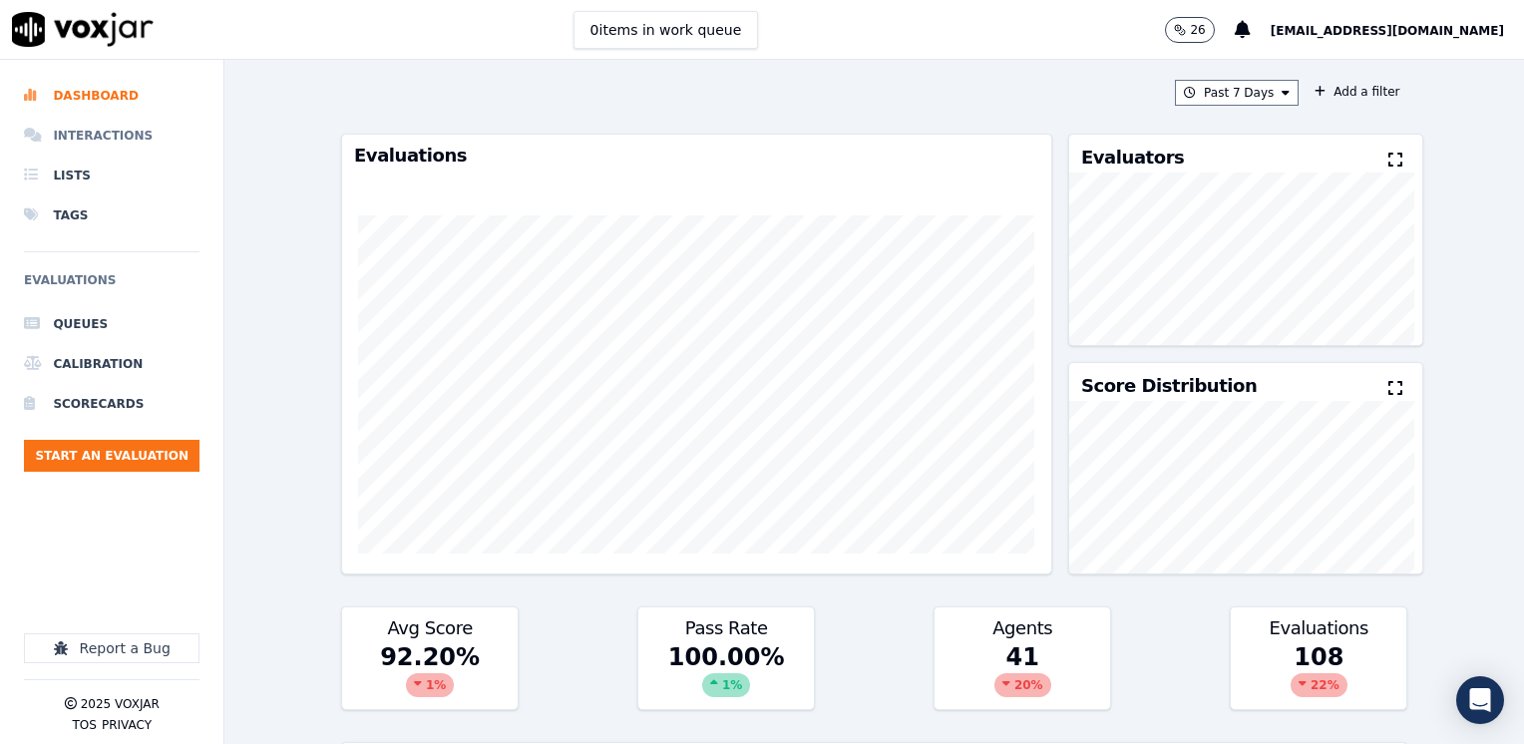
click at [96, 133] on li "Interactions" at bounding box center [111, 136] width 175 height 40
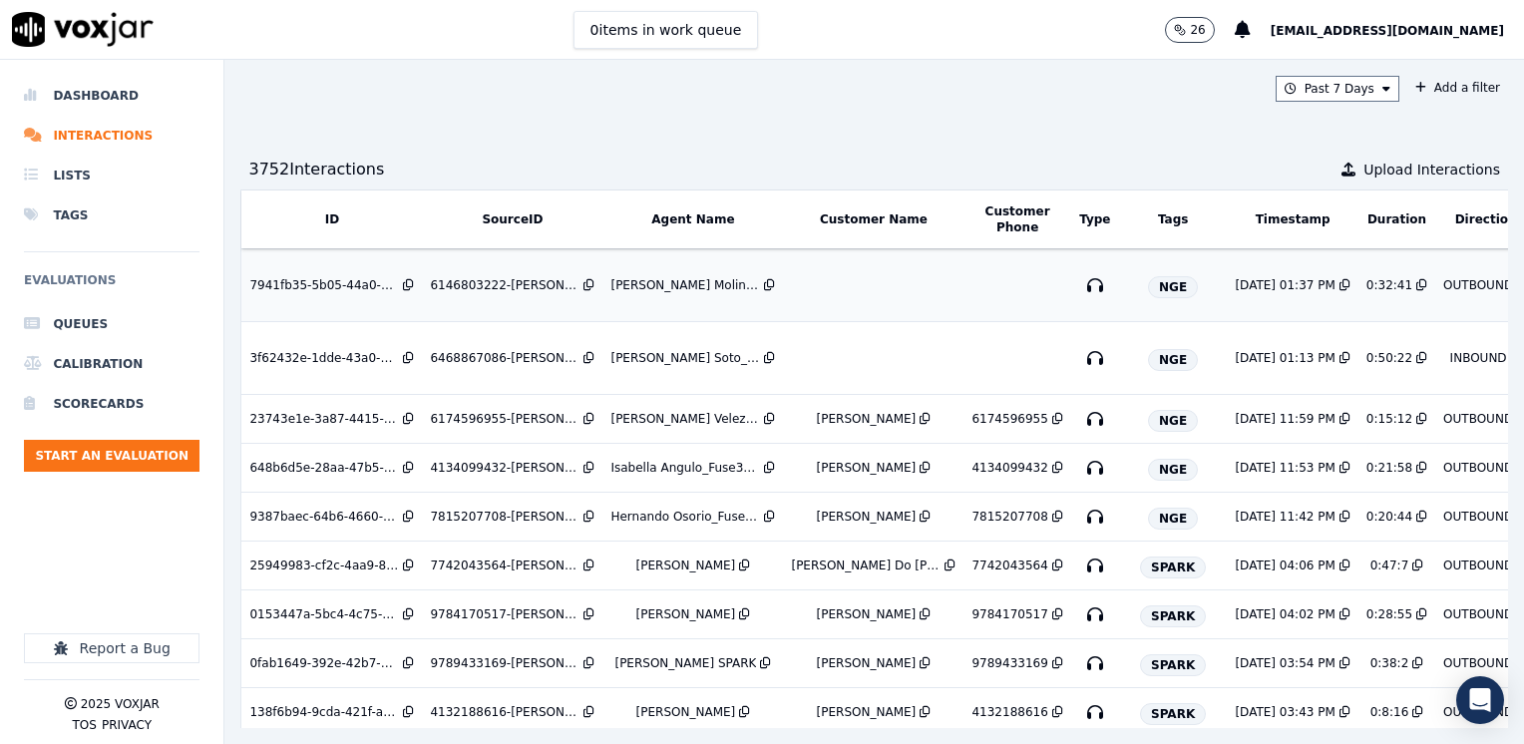
click at [849, 281] on td at bounding box center [873, 285] width 180 height 73
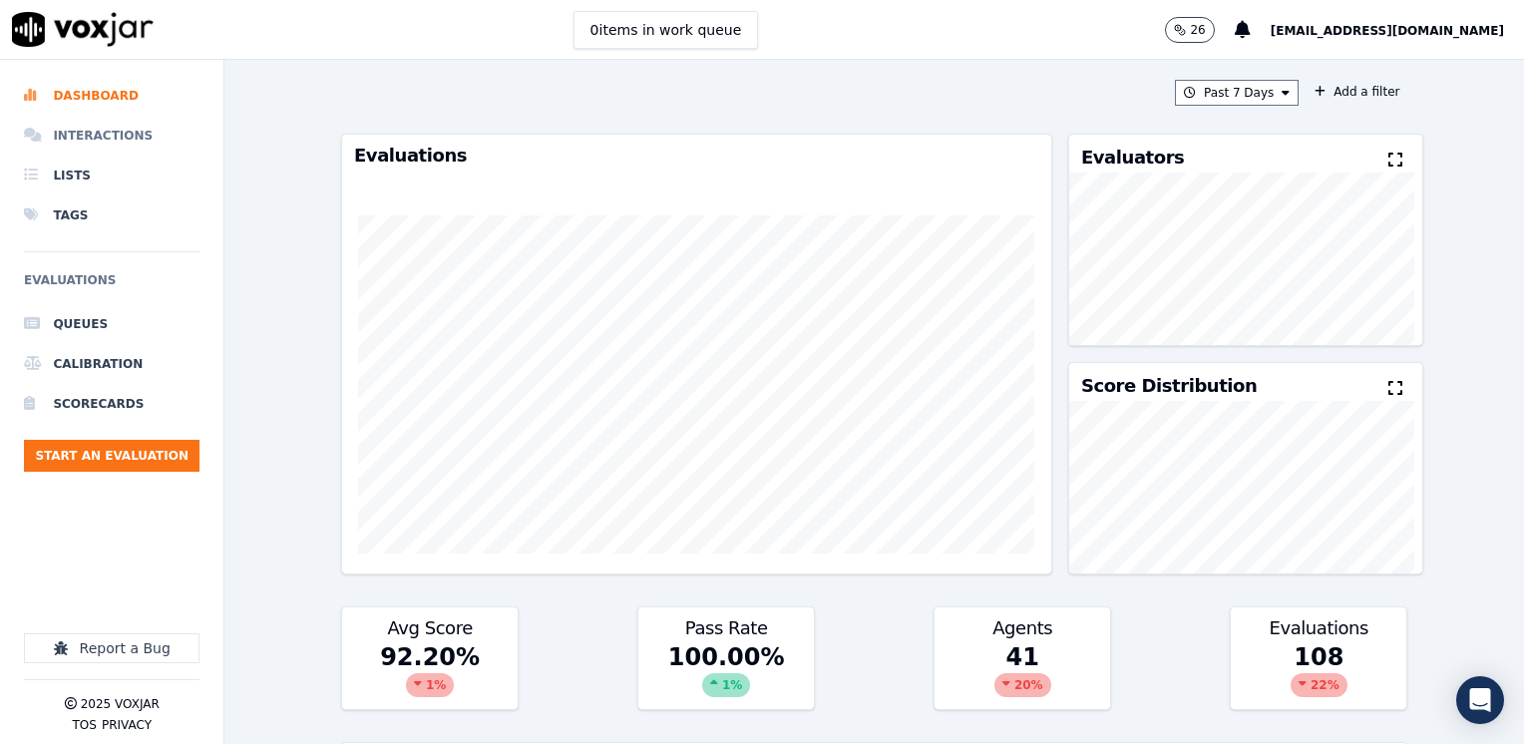
click at [122, 134] on li "Interactions" at bounding box center [111, 136] width 175 height 40
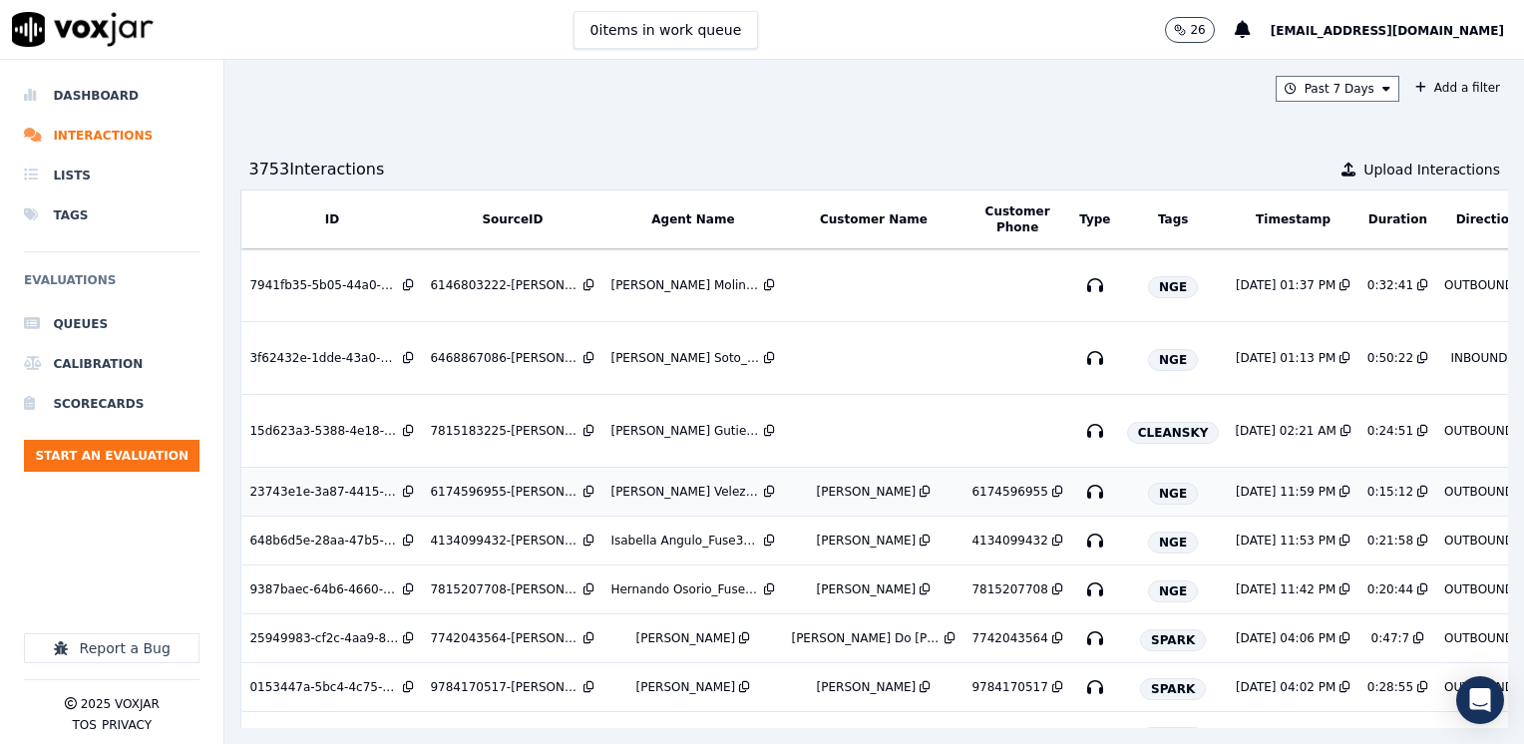
click at [634, 493] on div "[PERSON_NAME] Velez_Fuse3039_NGE" at bounding box center [685, 492] width 150 height 16
click at [881, 349] on td at bounding box center [873, 358] width 180 height 73
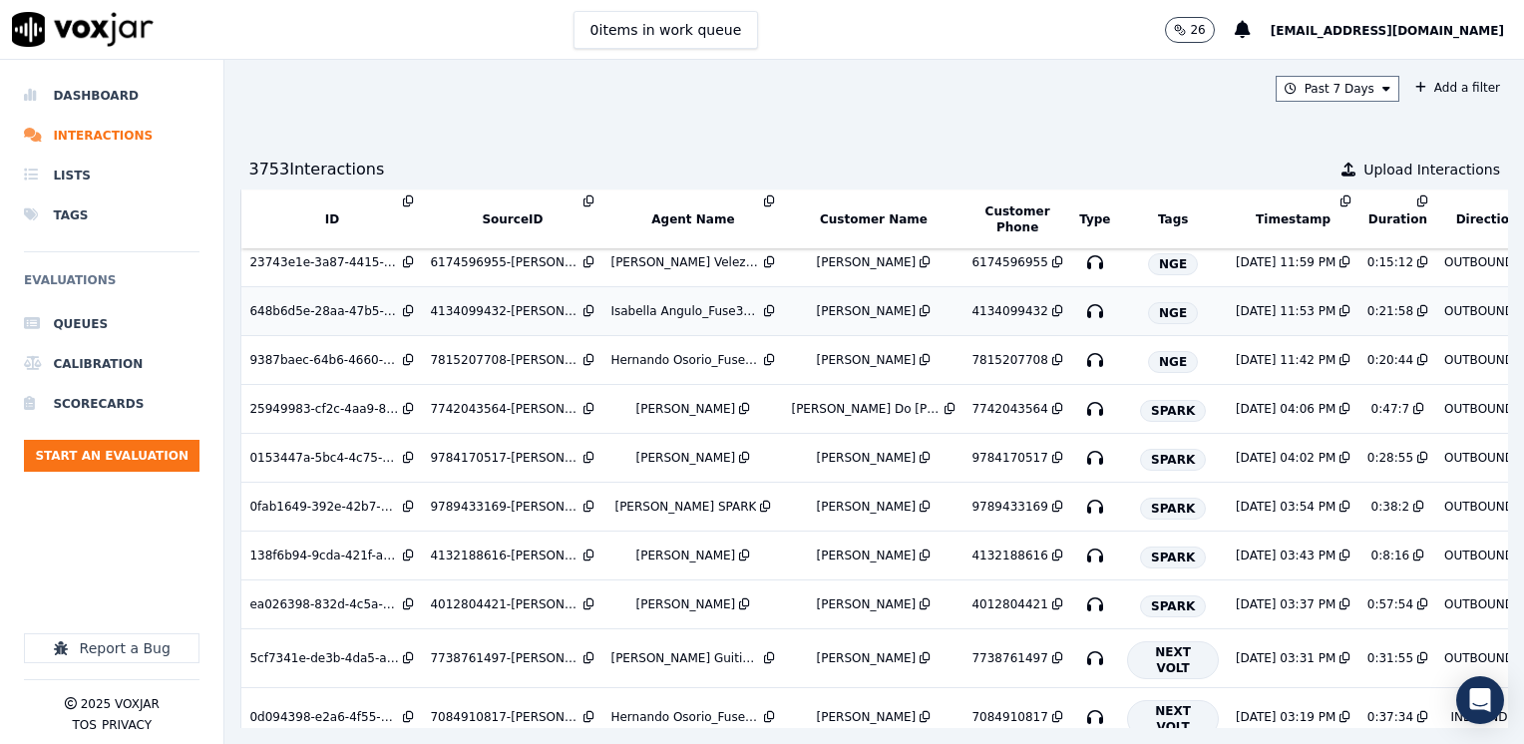
scroll to position [399, 0]
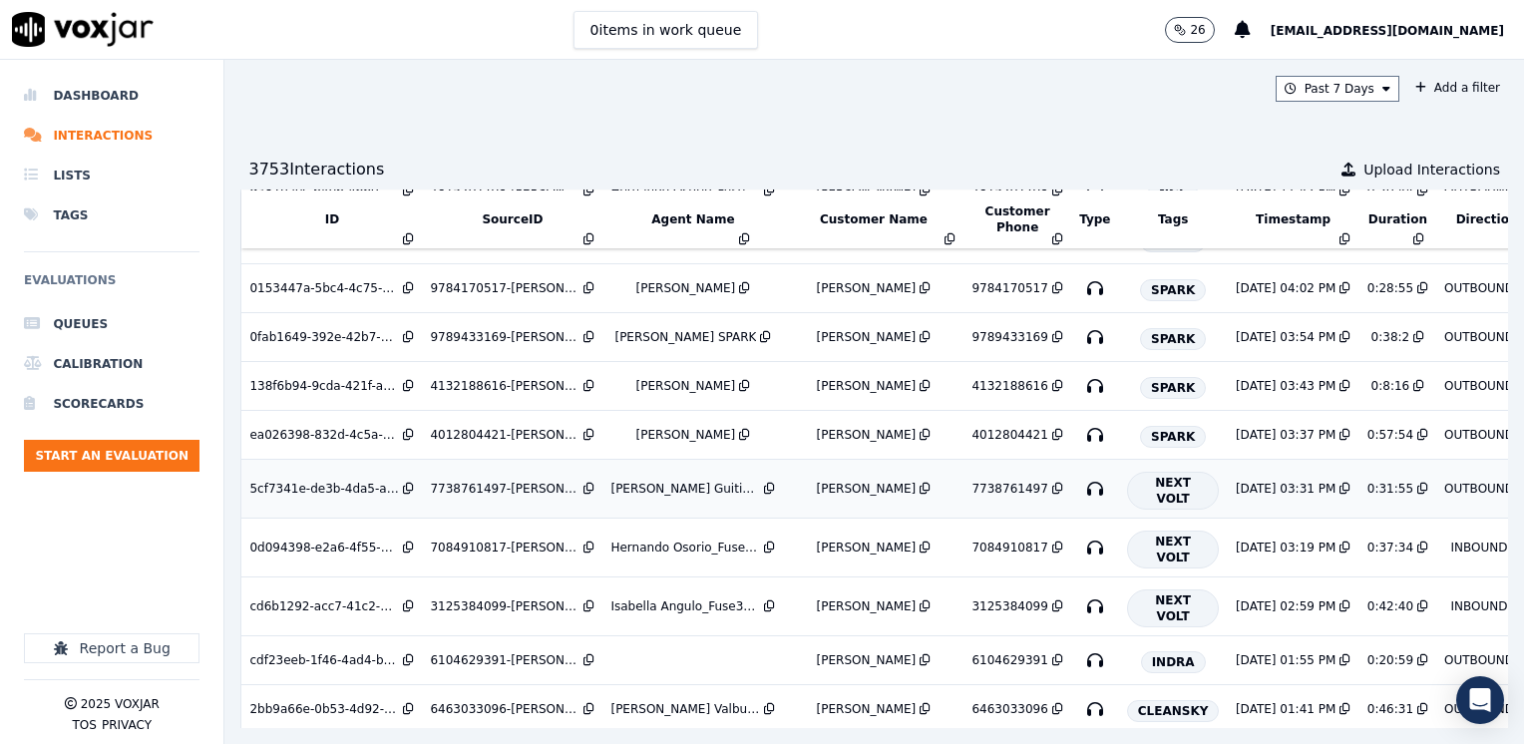
click at [838, 488] on div "[PERSON_NAME]" at bounding box center [867, 489] width 100 height 16
click at [125, 83] on li "Dashboard" at bounding box center [111, 96] width 175 height 40
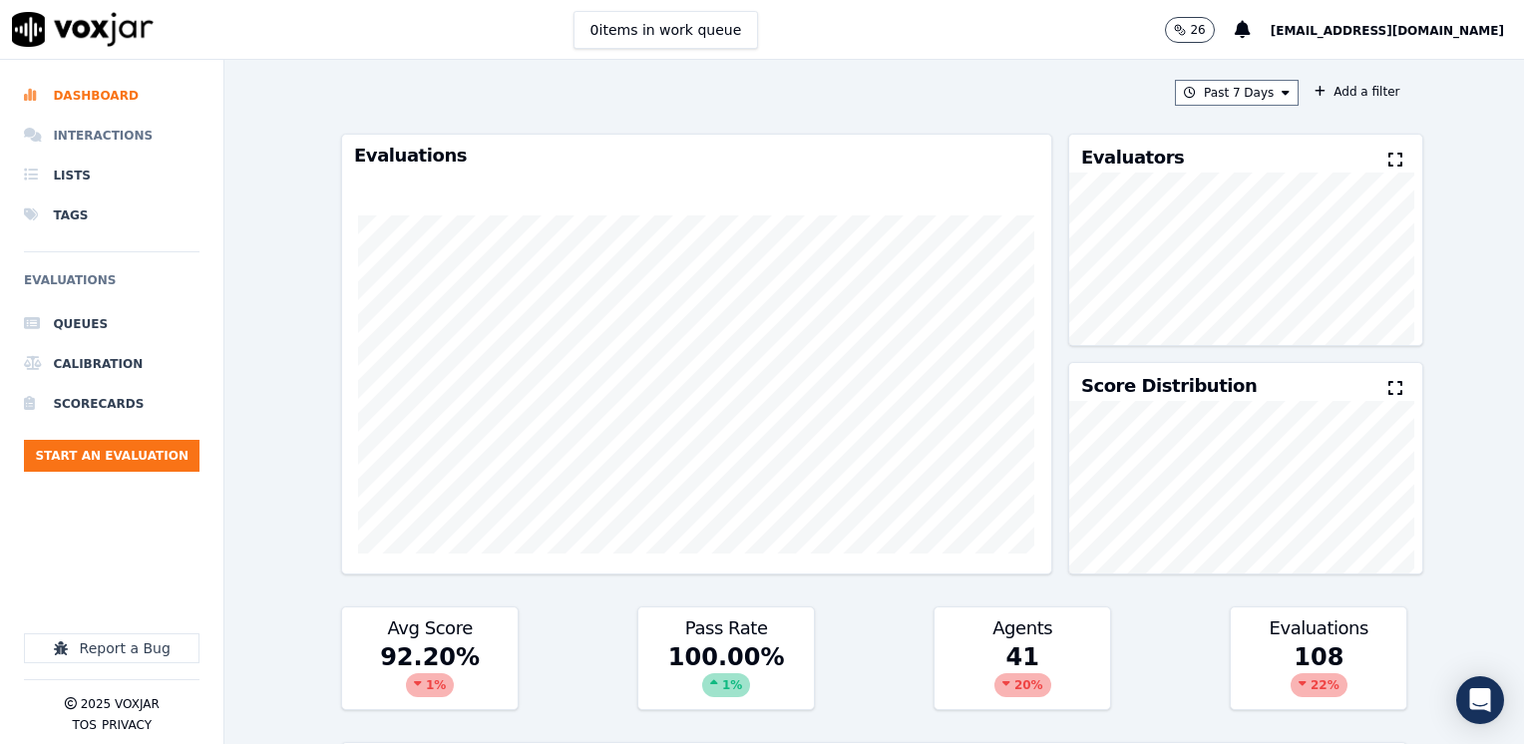
click at [92, 127] on li "Interactions" at bounding box center [111, 136] width 175 height 40
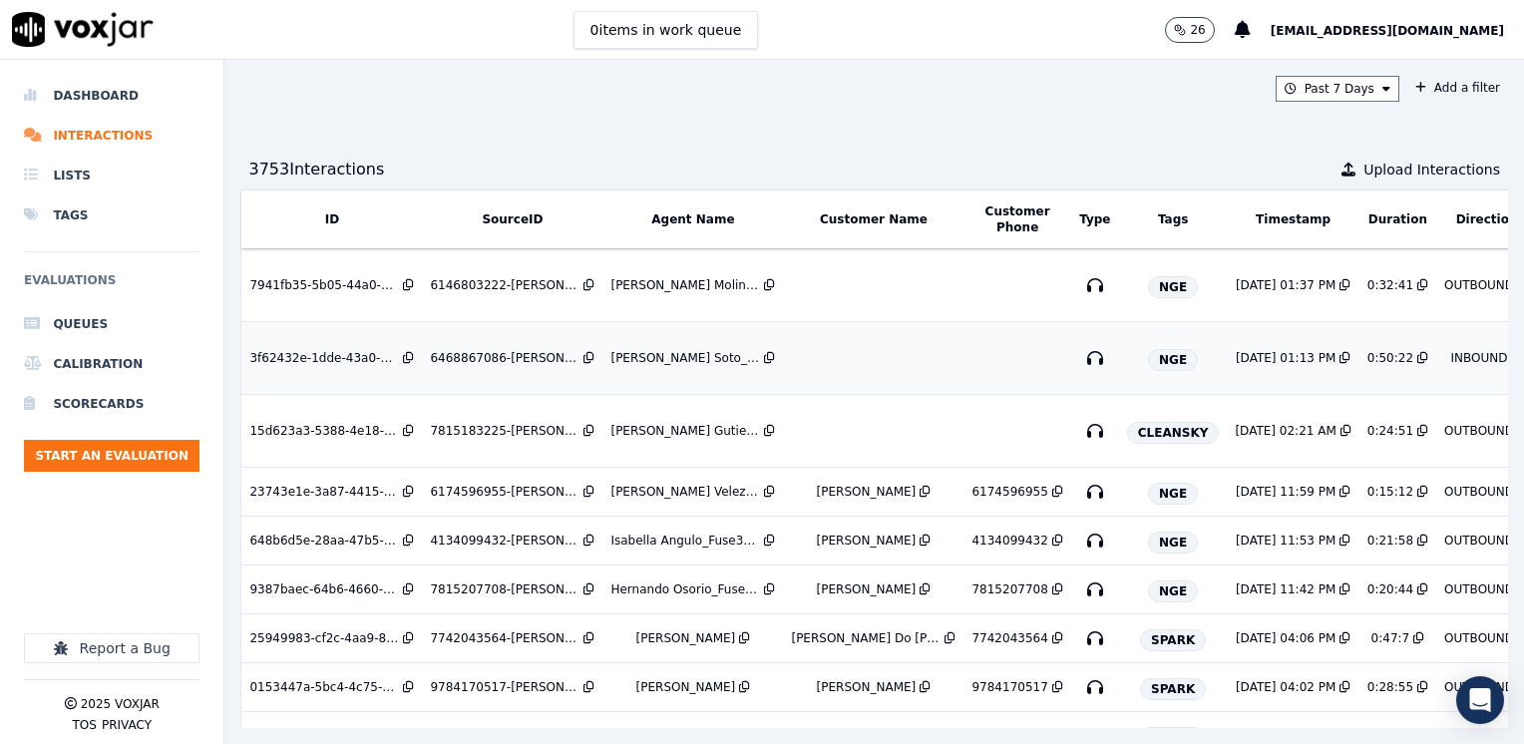
click at [839, 349] on td at bounding box center [873, 358] width 180 height 73
click at [1376, 26] on span "[EMAIL_ADDRESS][DOMAIN_NAME]" at bounding box center [1386, 31] width 233 height 14
click at [1355, 134] on div "Log out" at bounding box center [1403, 140] width 213 height 32
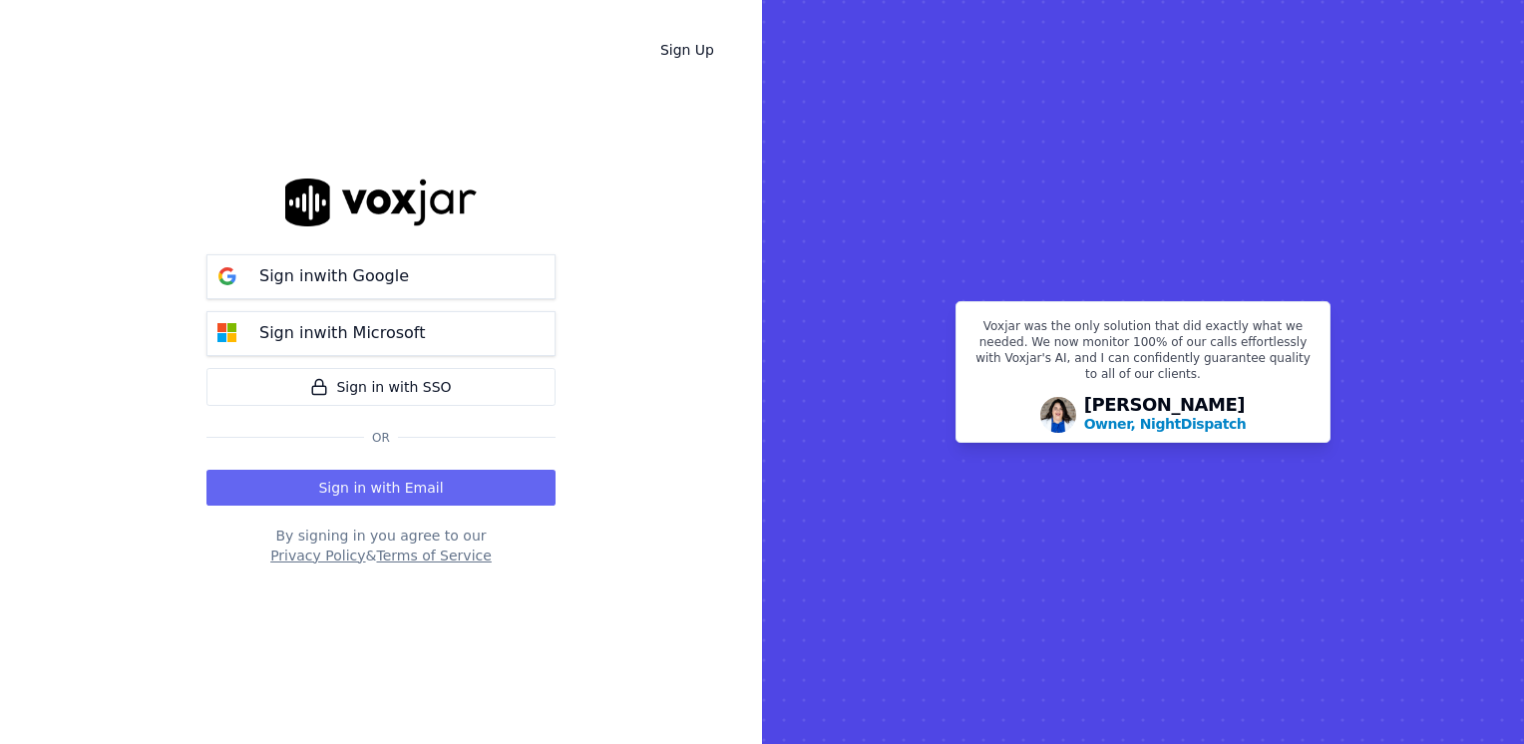
click at [423, 483] on button "Sign in with Email" at bounding box center [380, 488] width 349 height 36
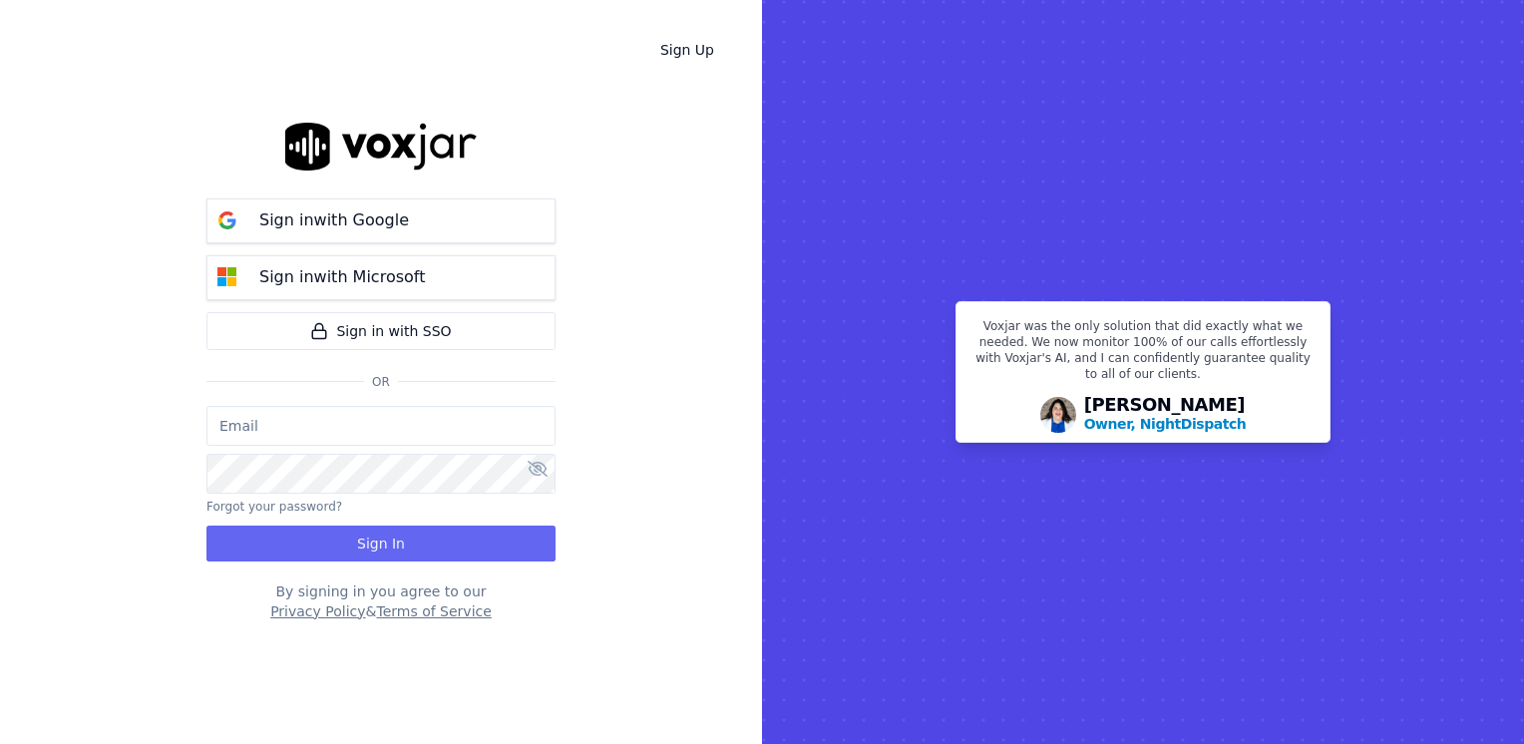
click at [359, 430] on input "email" at bounding box center [380, 426] width 349 height 40
type input "maleman@newwavepower.net"
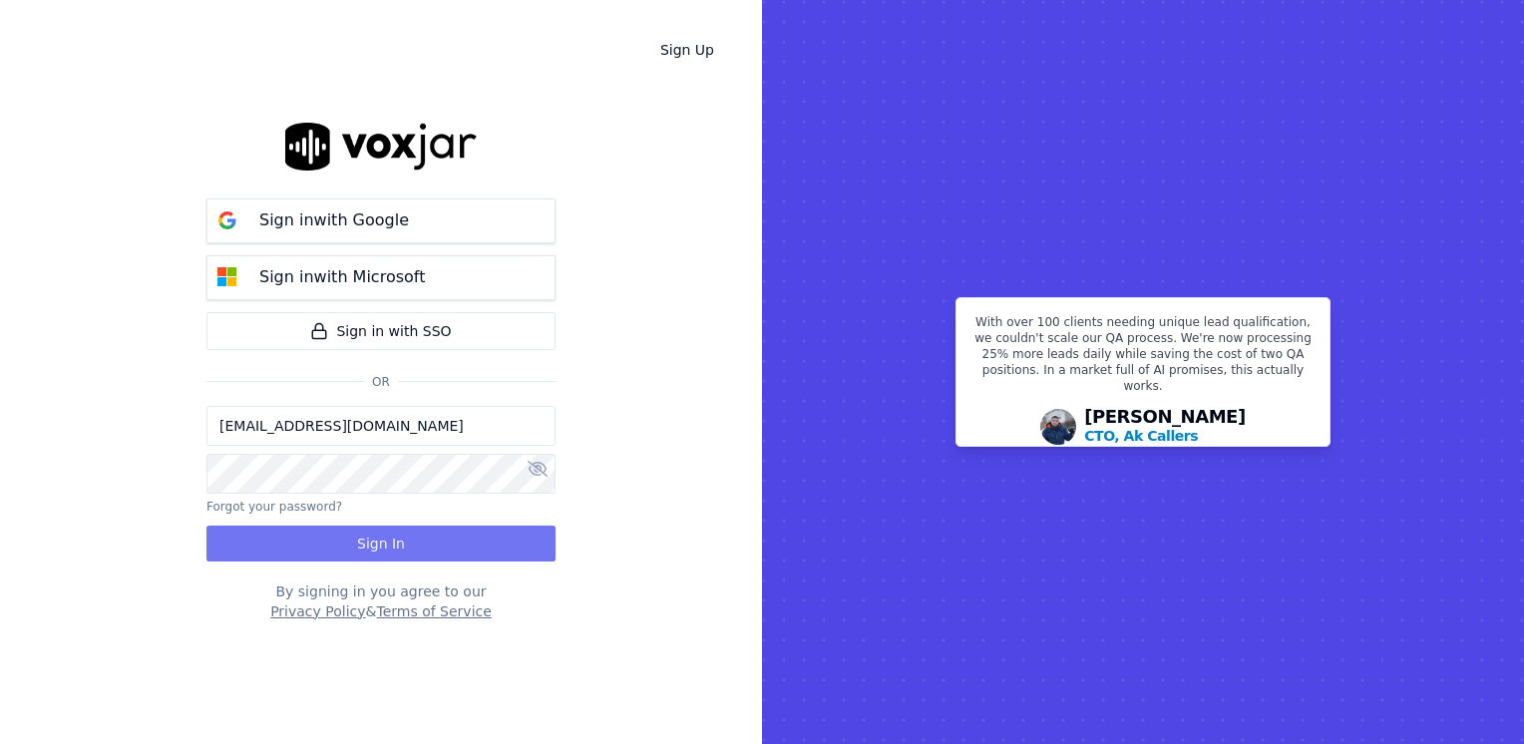
click at [369, 540] on button "Sign In" at bounding box center [380, 543] width 349 height 36
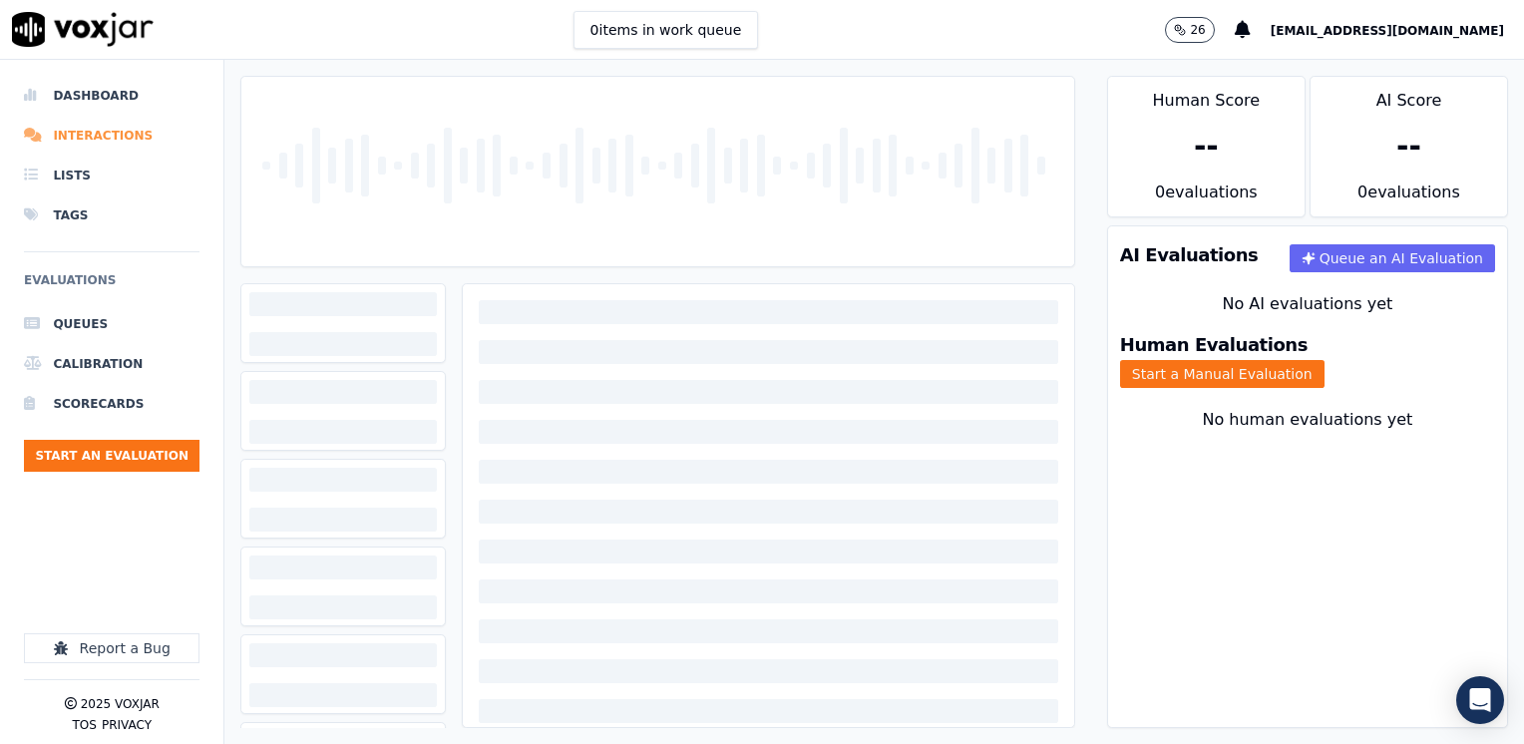
click at [111, 132] on li "Interactions" at bounding box center [111, 136] width 175 height 40
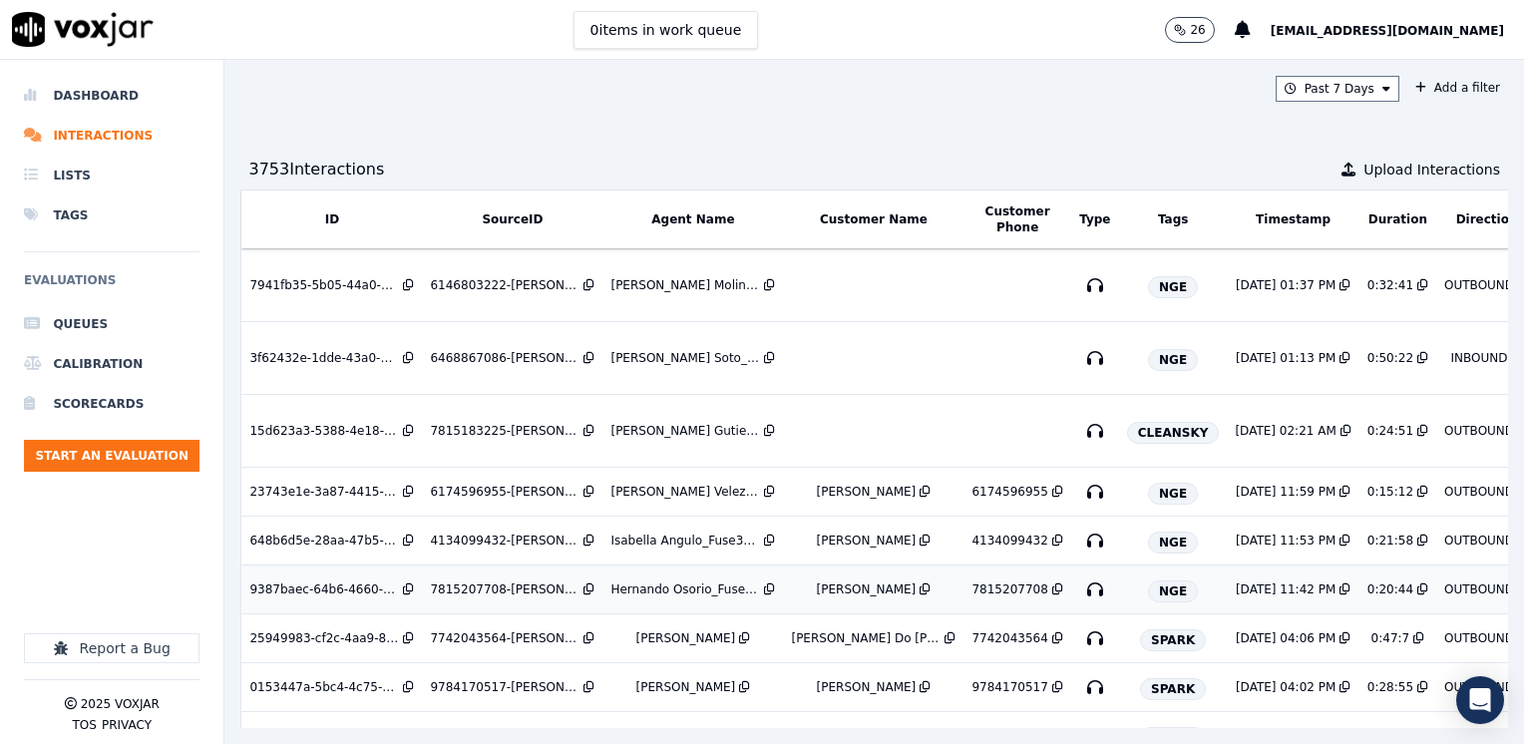
click at [526, 583] on div "7815207708-[PERSON_NAME] 2 all.mp3" at bounding box center [505, 589] width 150 height 16
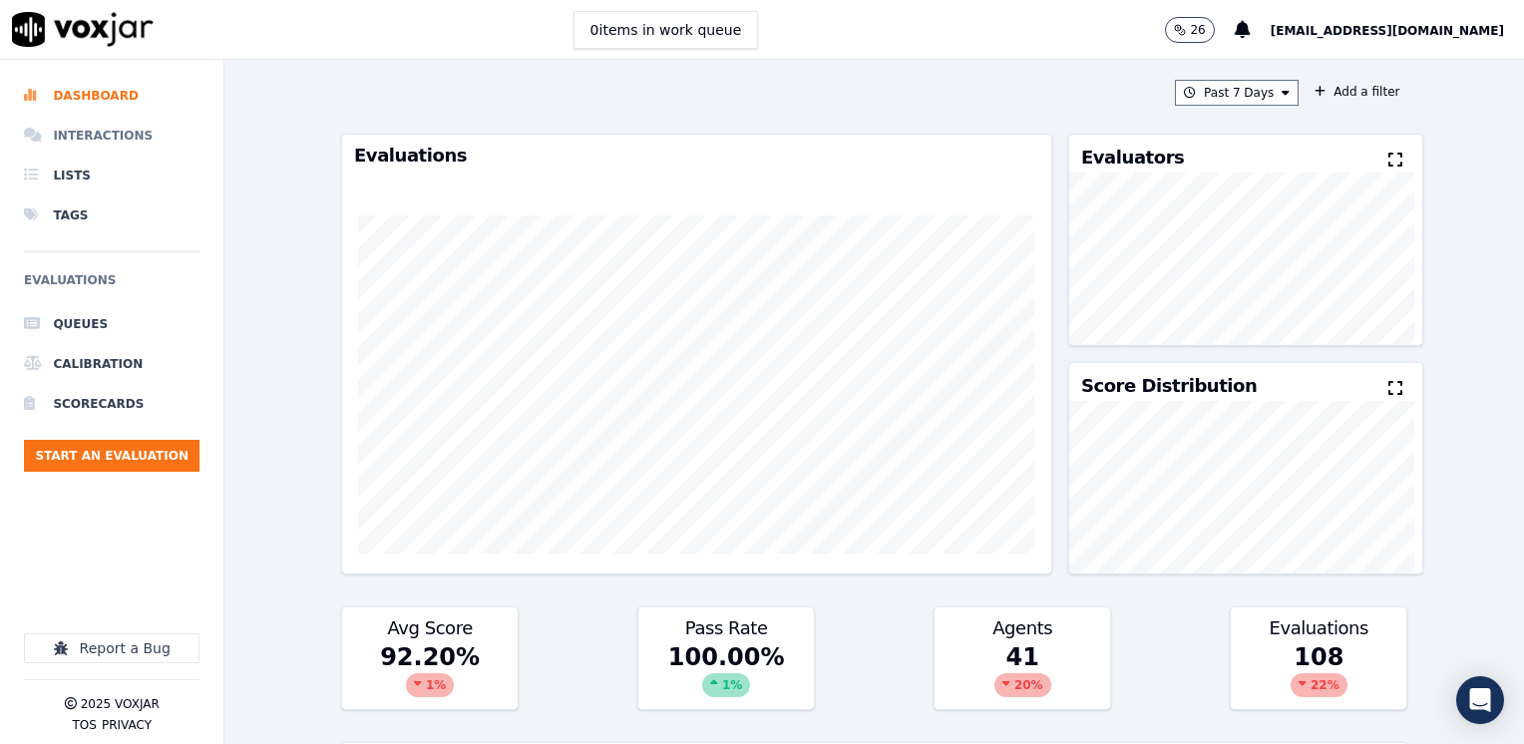
click at [89, 134] on li "Interactions" at bounding box center [111, 136] width 175 height 40
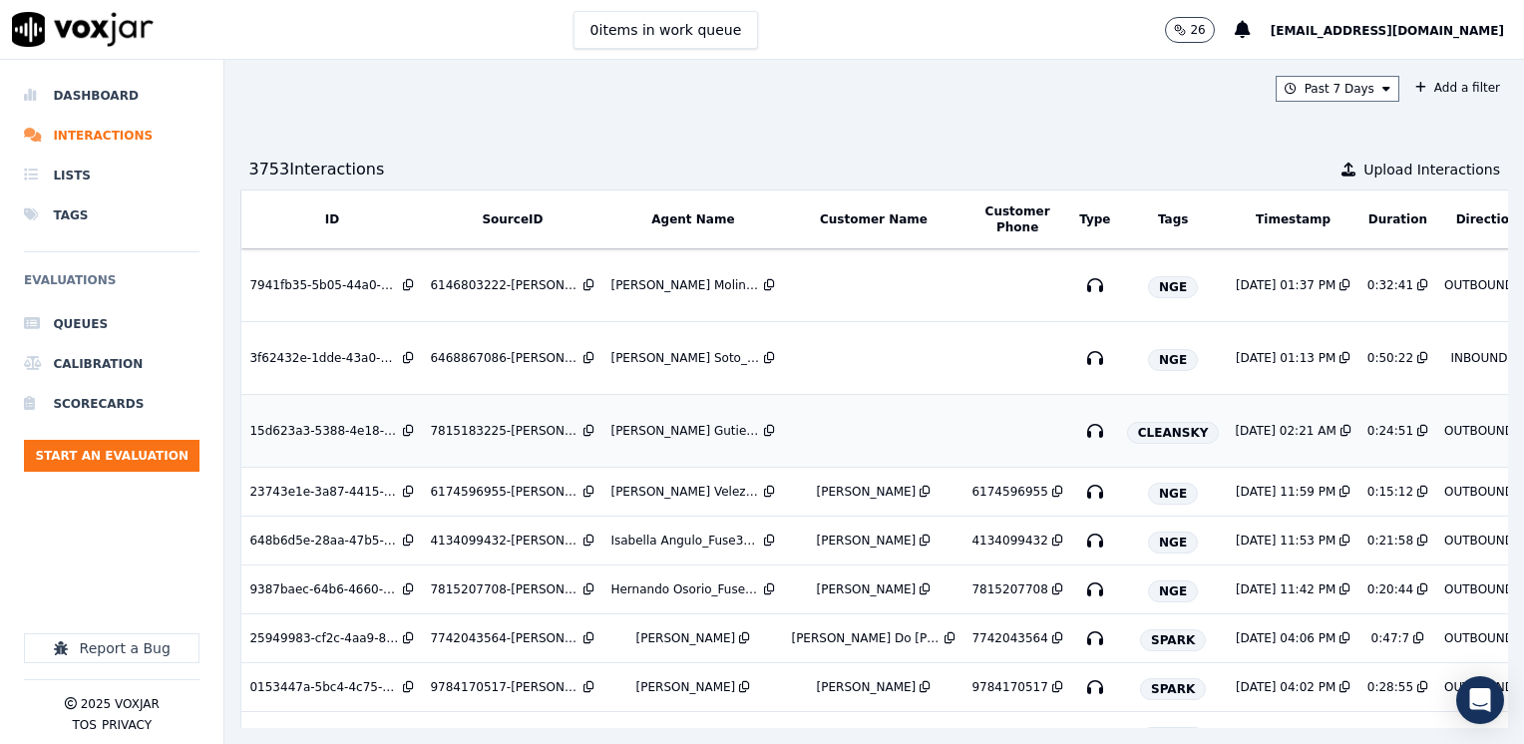
click at [848, 431] on td at bounding box center [873, 431] width 180 height 73
click at [657, 538] on div "Isabella Angulo_Fuse3002_NGE" at bounding box center [685, 540] width 150 height 16
click at [637, 493] on div "Samuel Velez_Fuse3039_NGE" at bounding box center [685, 492] width 150 height 16
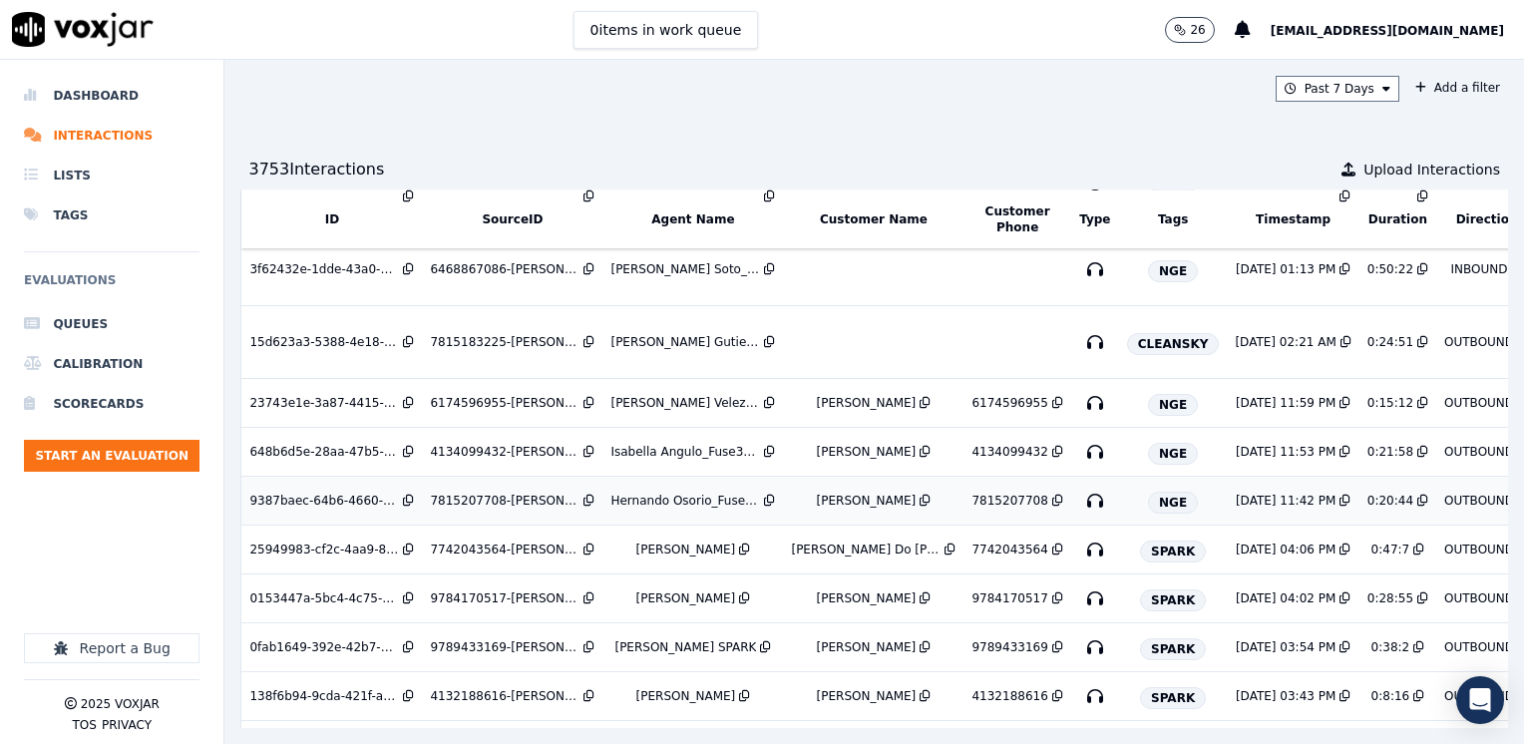
scroll to position [199, 0]
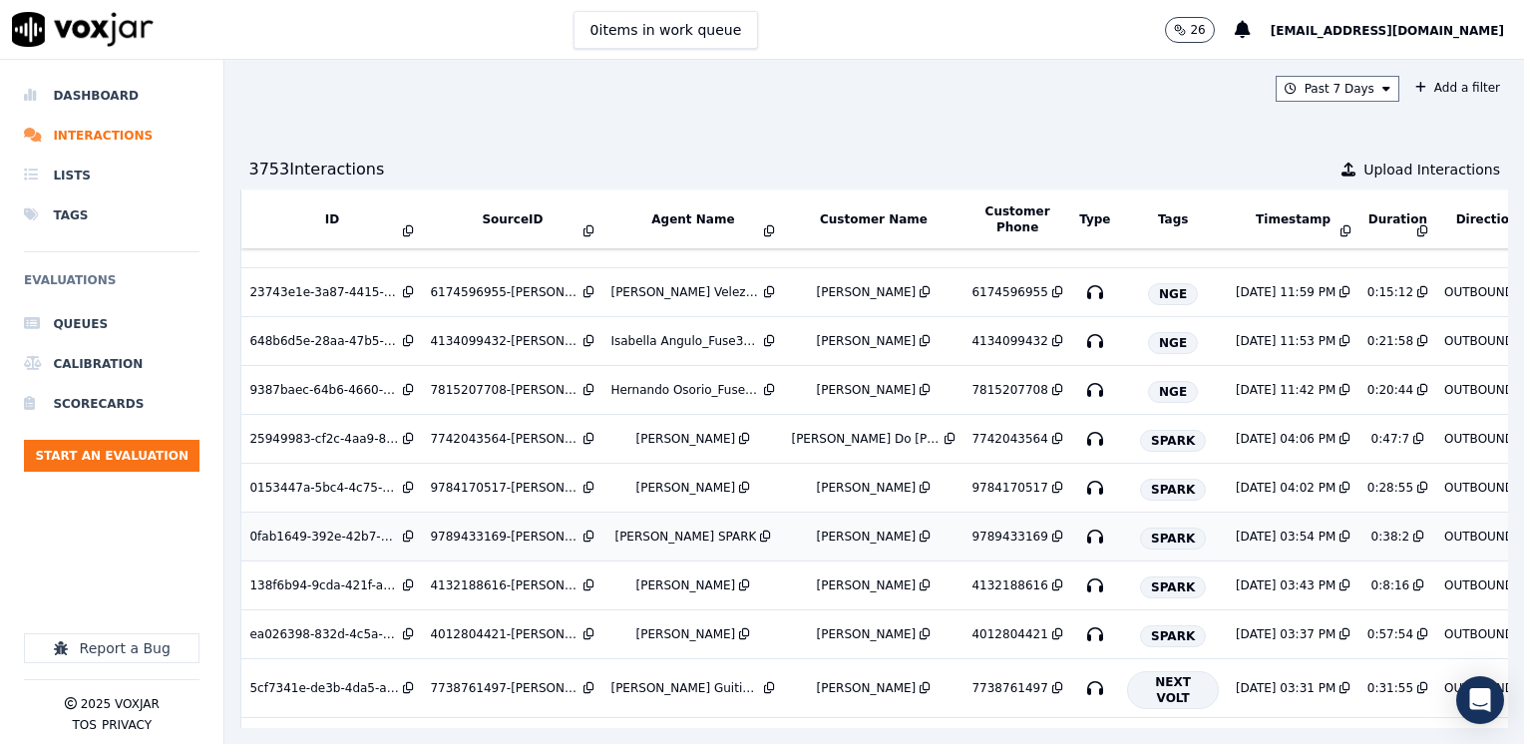
click at [686, 528] on div "Luis Mercado_ELECTRA SPARK" at bounding box center [685, 536] width 142 height 16
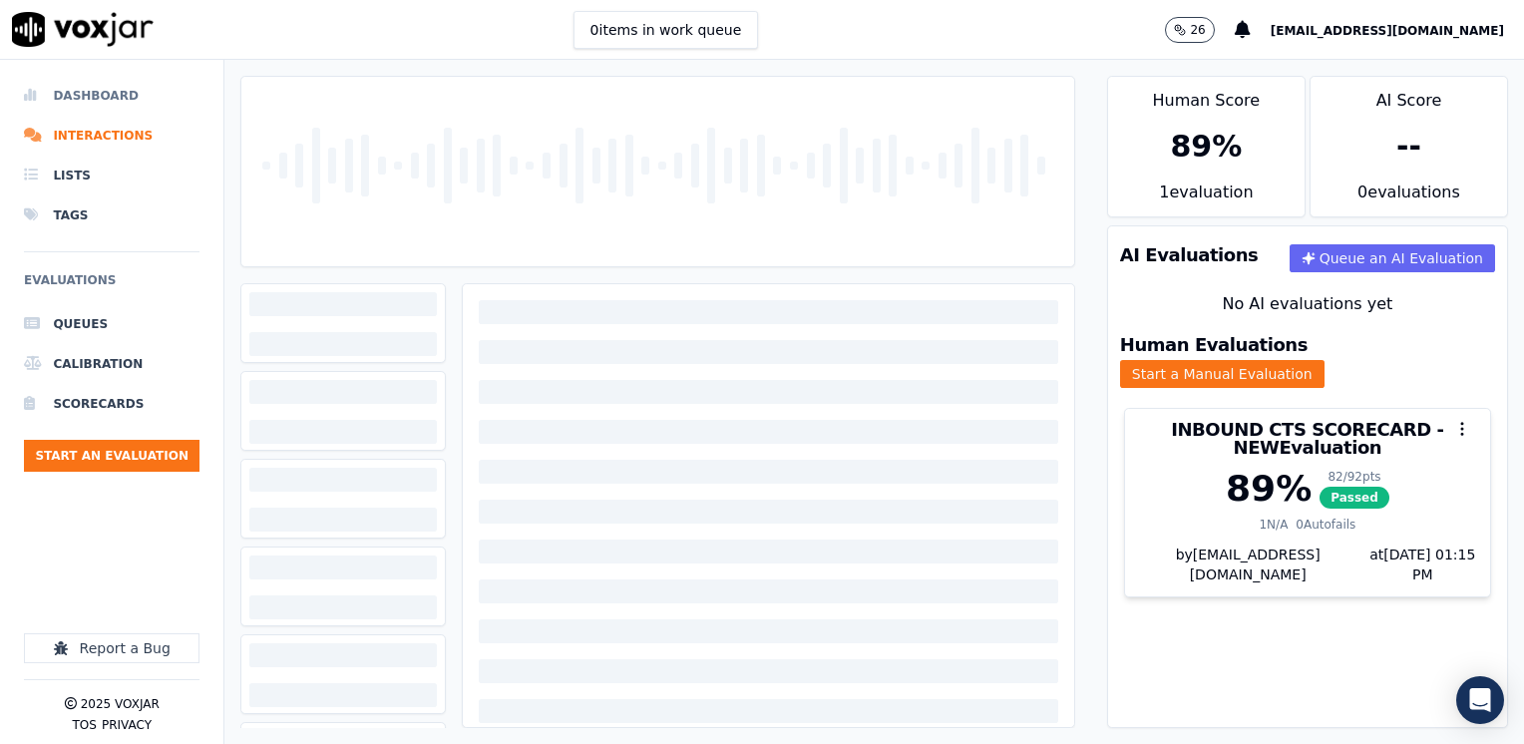
click at [123, 86] on li "Dashboard" at bounding box center [111, 96] width 175 height 40
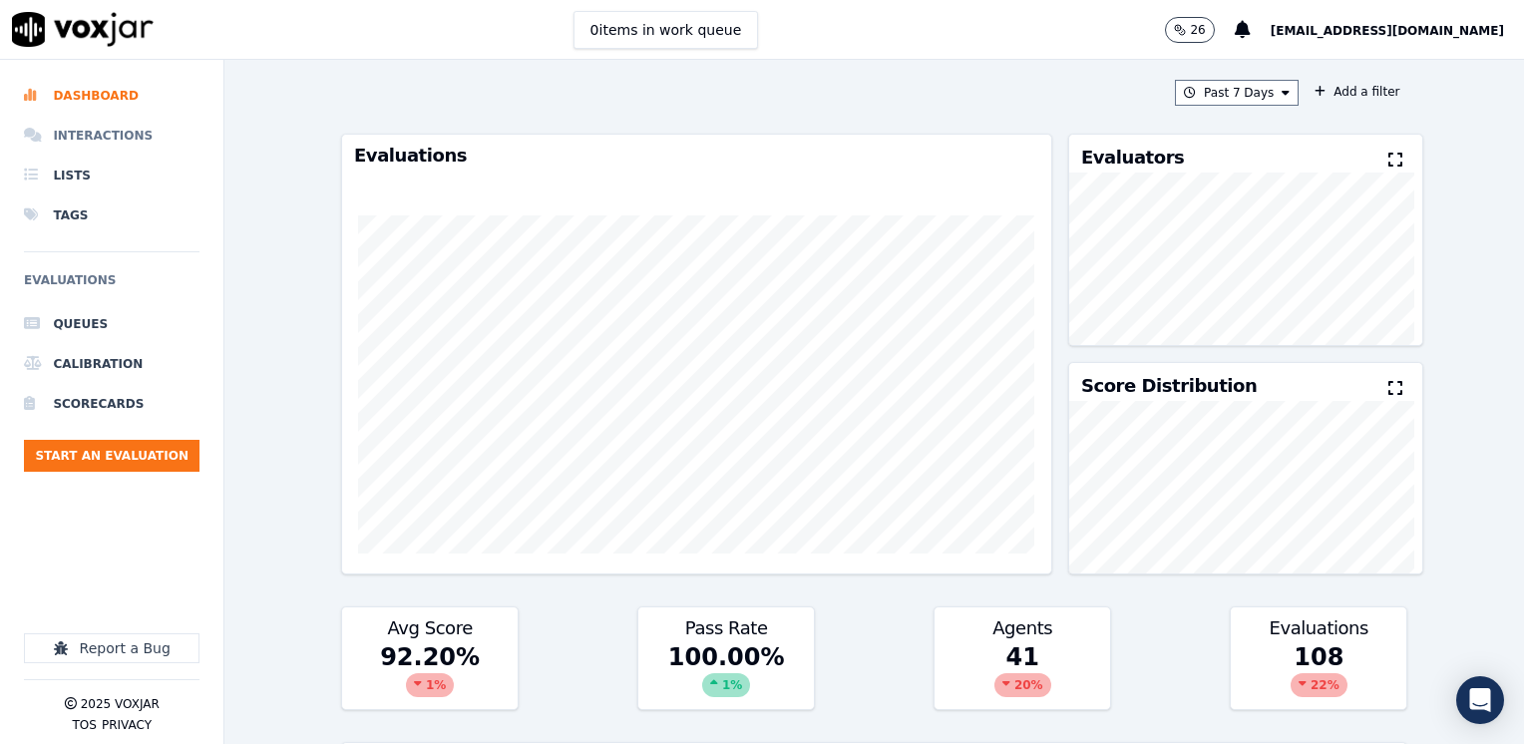
click at [100, 141] on li "Interactions" at bounding box center [111, 136] width 175 height 40
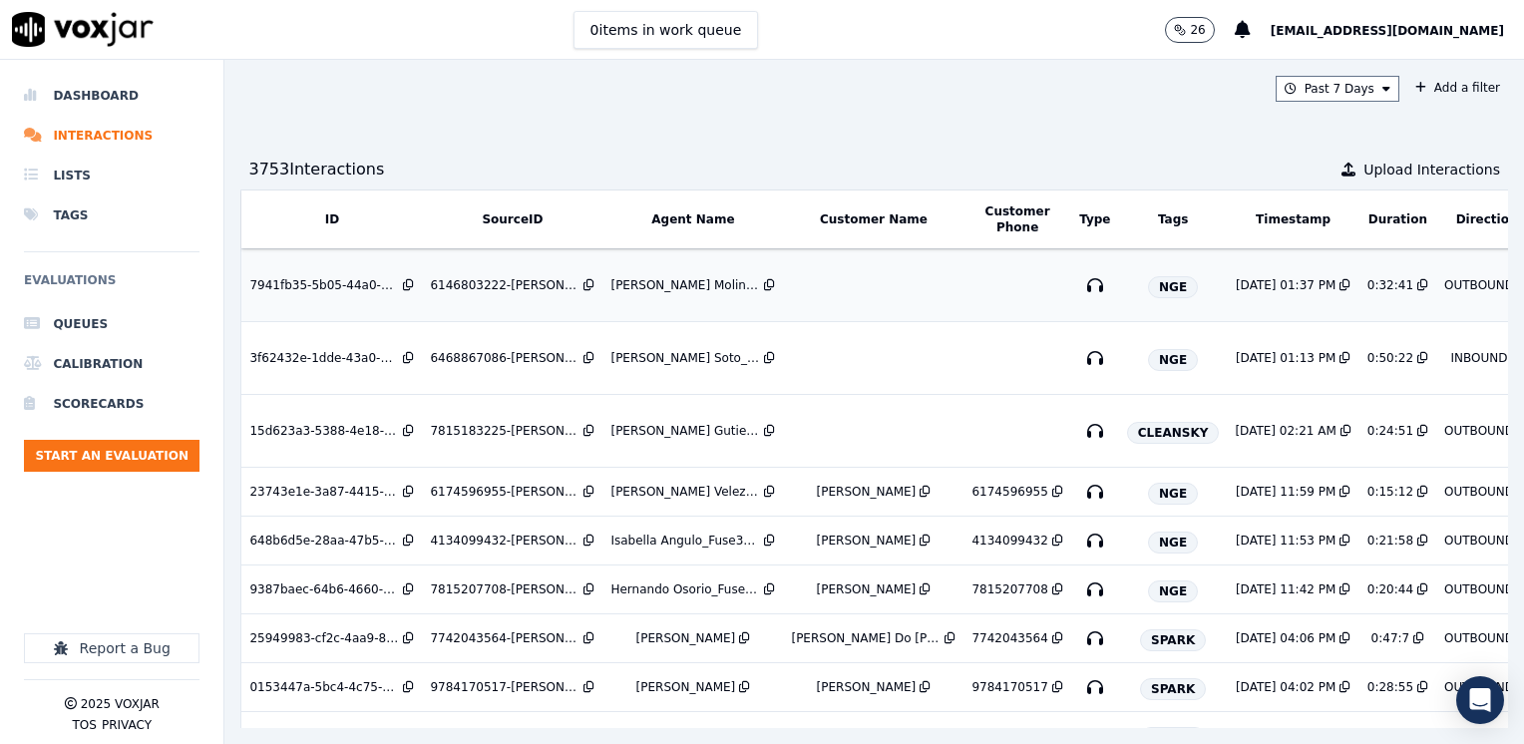
click at [963, 285] on td at bounding box center [1016, 285] width 107 height 73
click at [874, 421] on td at bounding box center [873, 431] width 180 height 73
click at [654, 489] on div "Samuel Velez_Fuse3039_NGE" at bounding box center [685, 492] width 150 height 16
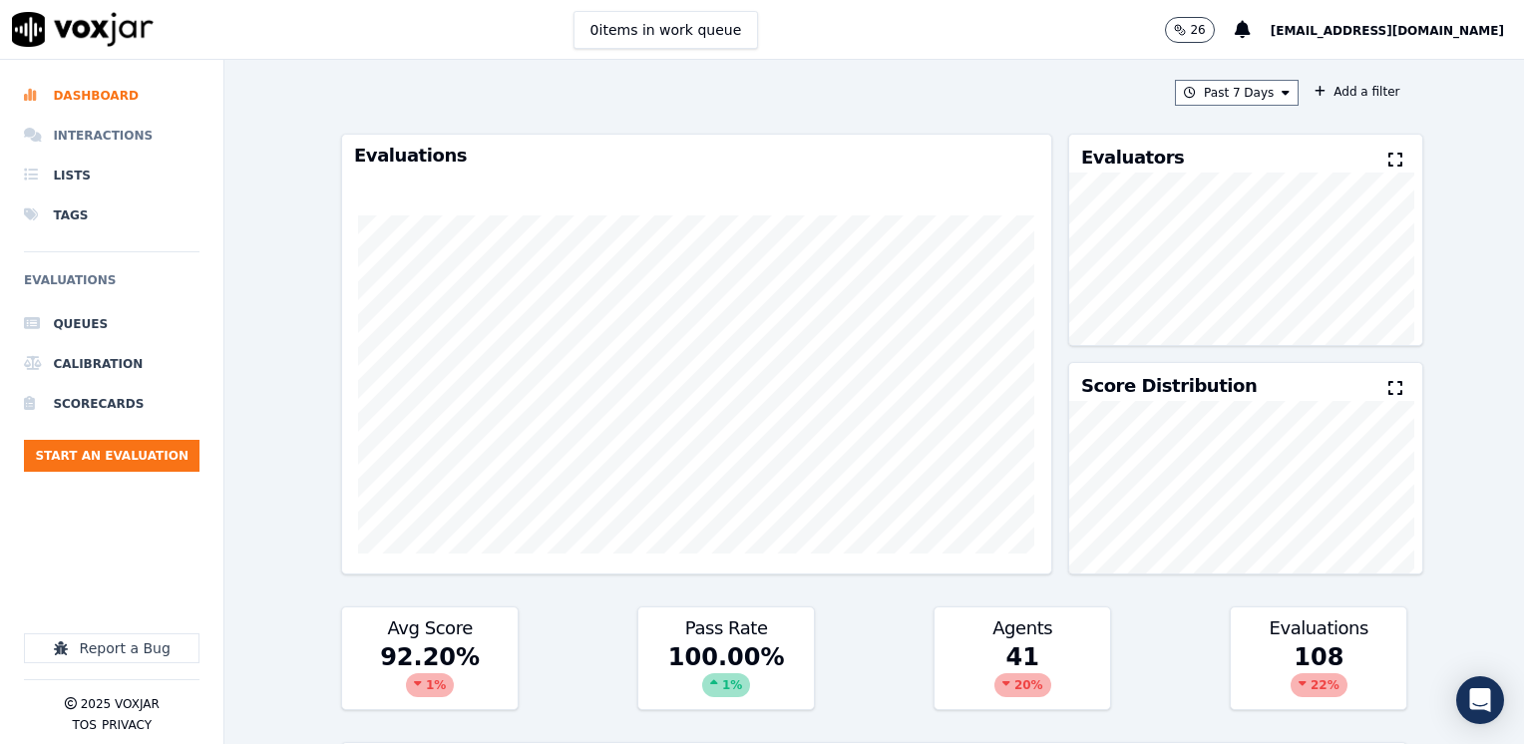
click at [105, 138] on li "Interactions" at bounding box center [111, 136] width 175 height 40
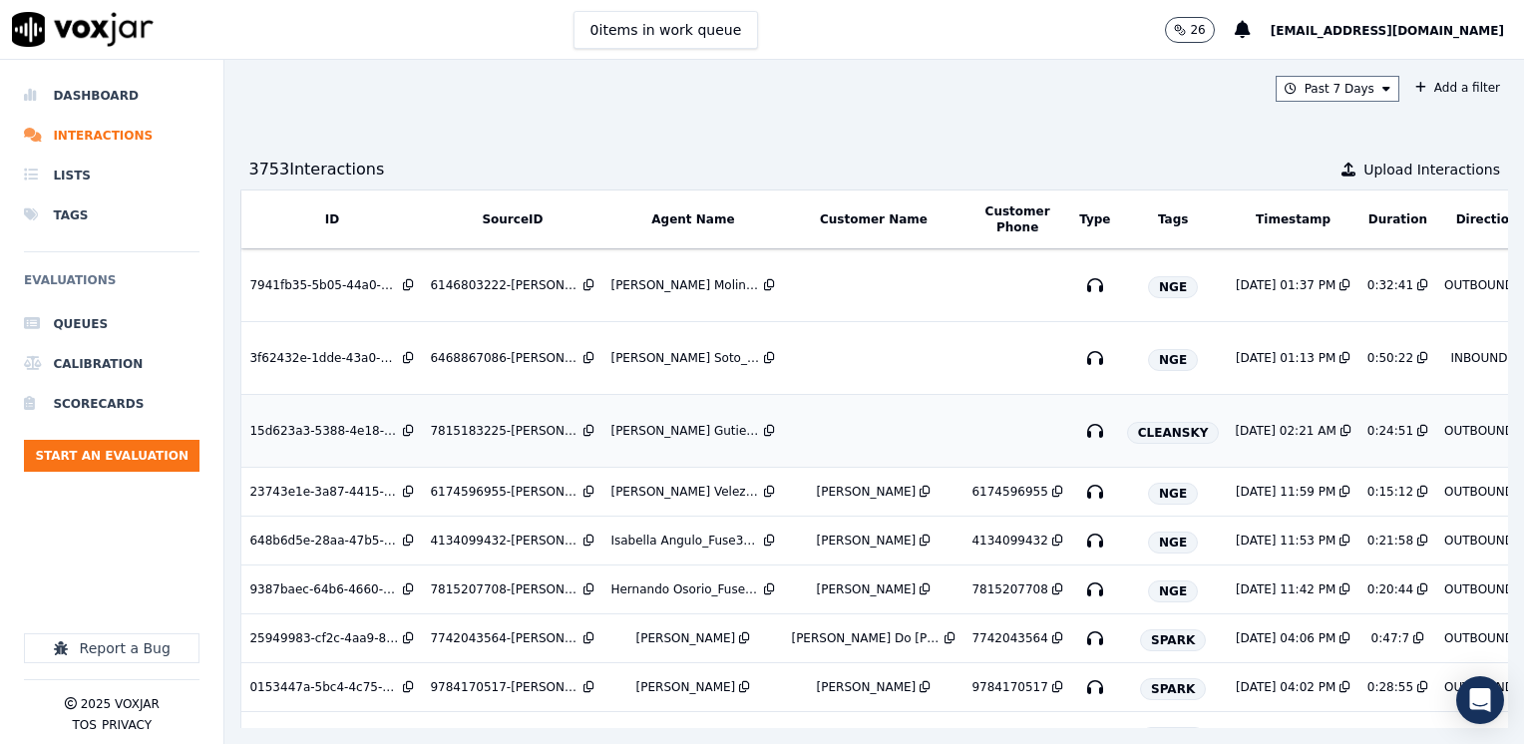
click at [865, 437] on td at bounding box center [873, 431] width 180 height 73
click at [702, 472] on td "[PERSON_NAME] Velez_Fuse3039_NGE" at bounding box center [692, 492] width 180 height 49
click at [702, 636] on div "Isabella Angulo_IAnguloNWFG_SPARK" at bounding box center [686, 638] width 100 height 16
click at [1052, 493] on icon at bounding box center [1057, 492] width 11 height 12
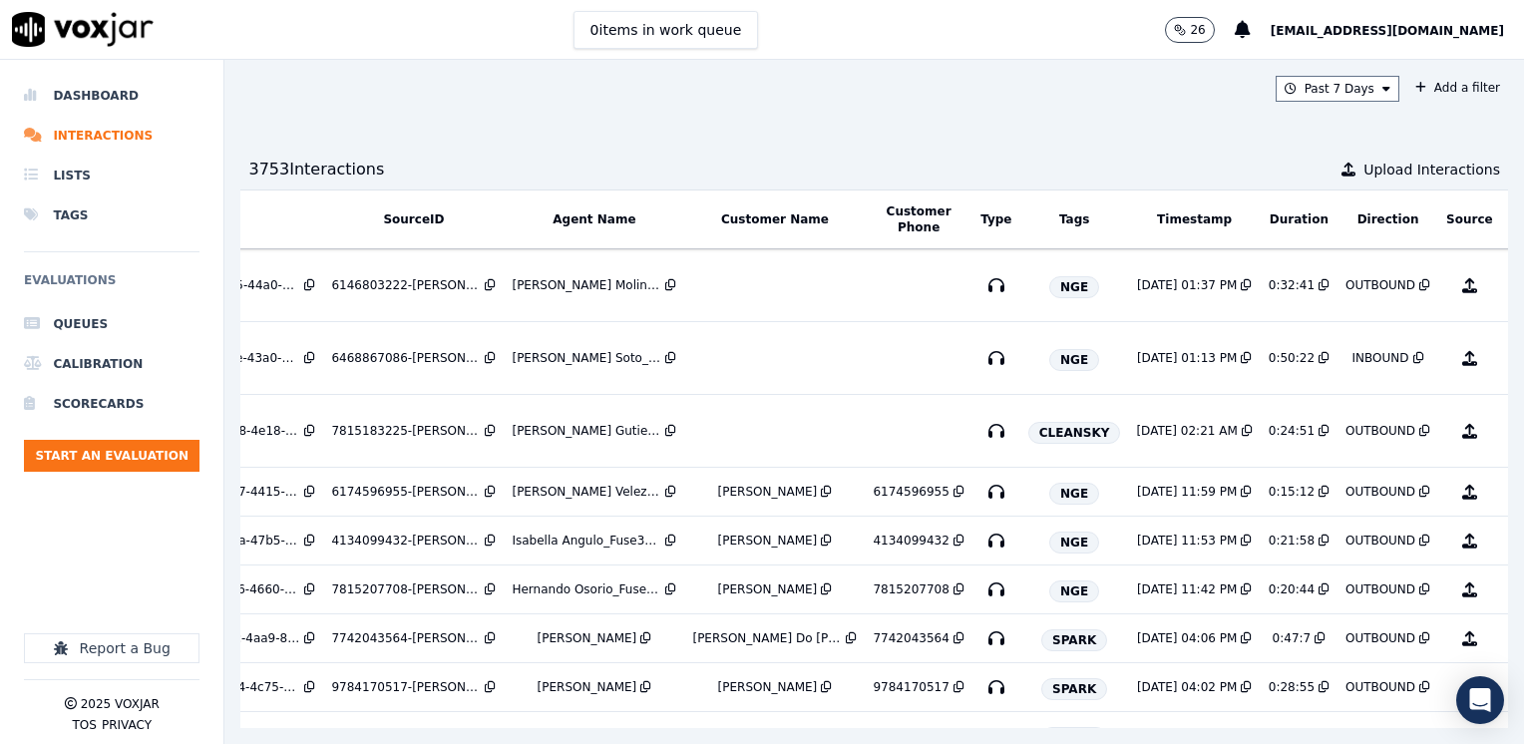
scroll to position [0, 163]
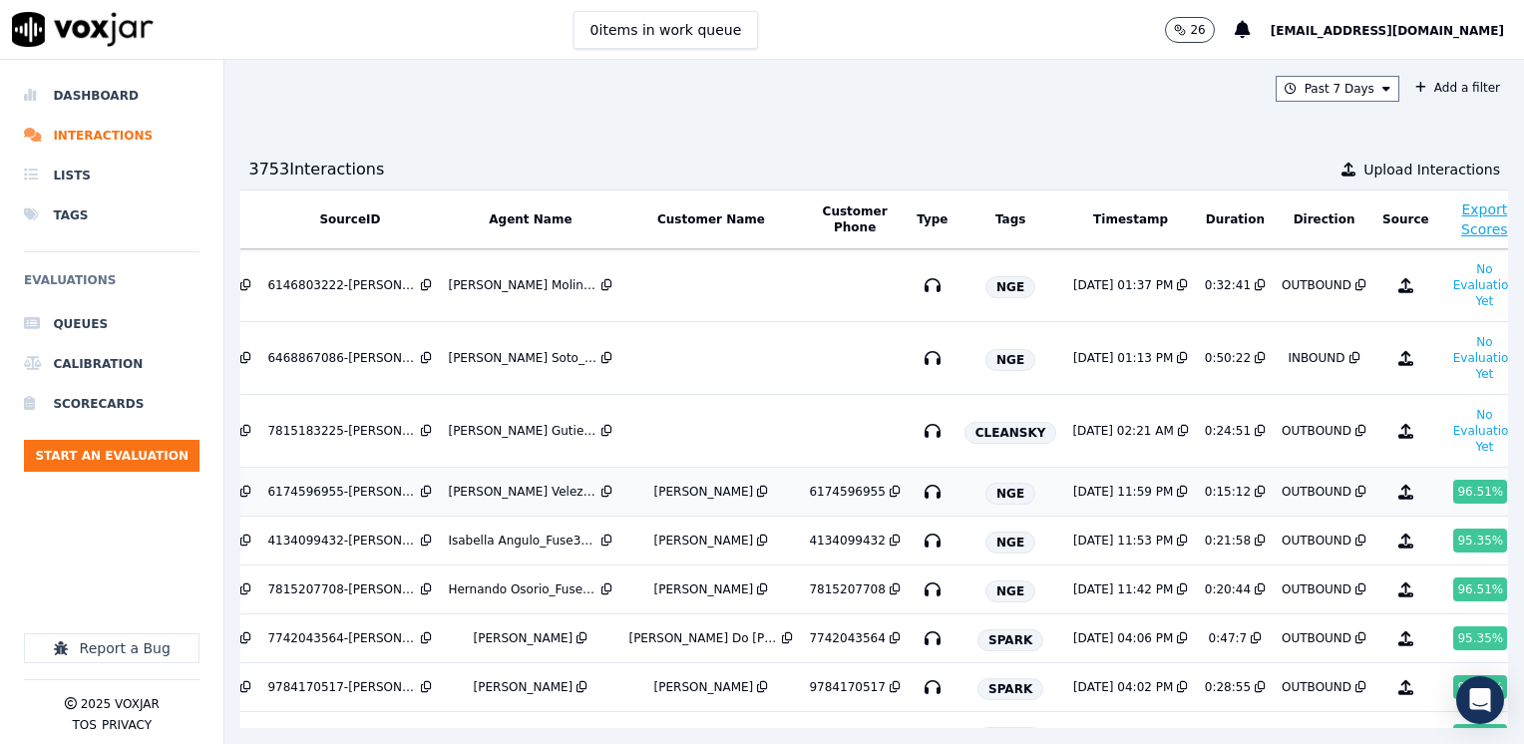
click at [1453, 486] on div "96.51 %" at bounding box center [1480, 492] width 54 height 24
click at [690, 427] on td at bounding box center [710, 431] width 180 height 73
click at [1398, 28] on span "[EMAIL_ADDRESS][DOMAIN_NAME]" at bounding box center [1386, 31] width 233 height 14
click at [1395, 135] on div "Log out" at bounding box center [1403, 140] width 213 height 32
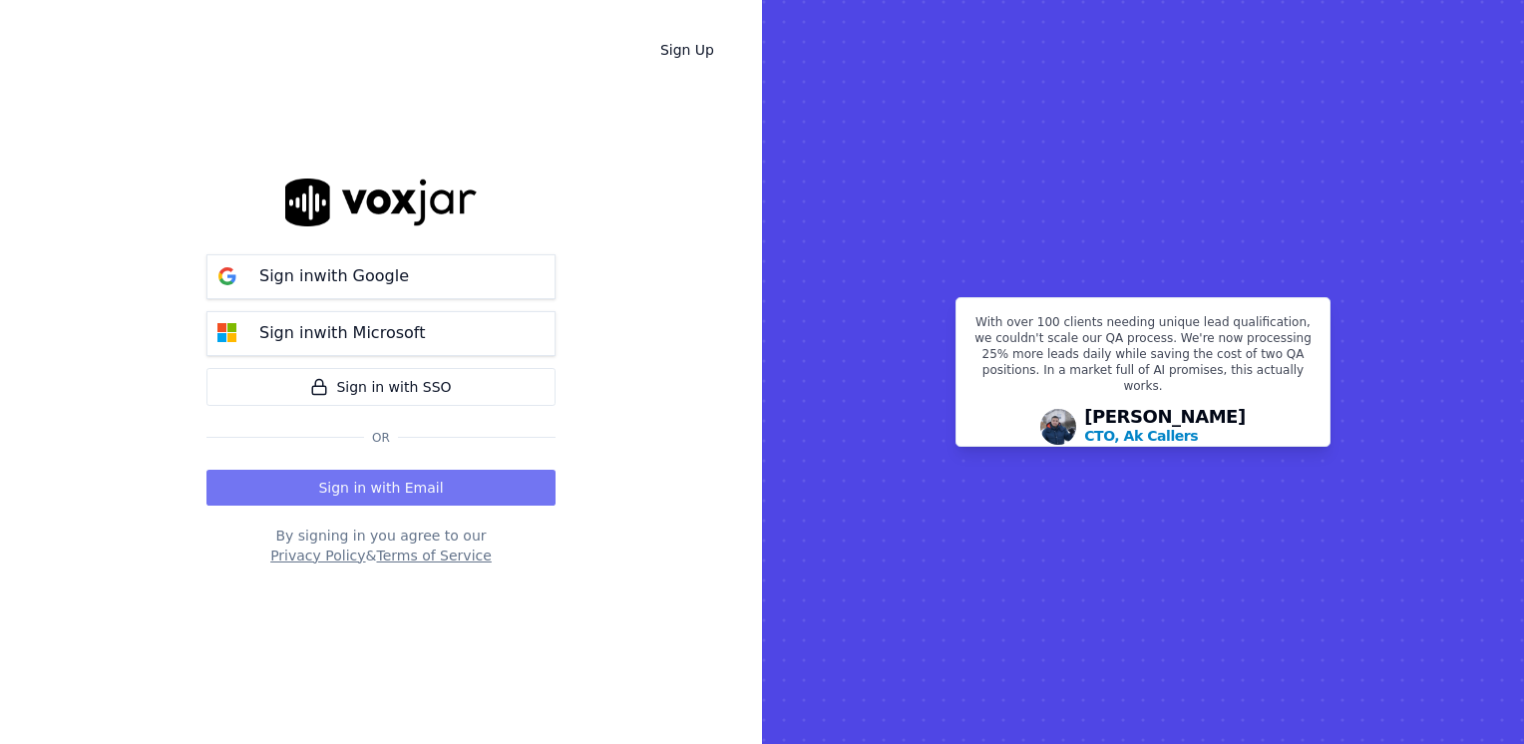
click at [403, 497] on button "Sign in with Email" at bounding box center [380, 488] width 349 height 36
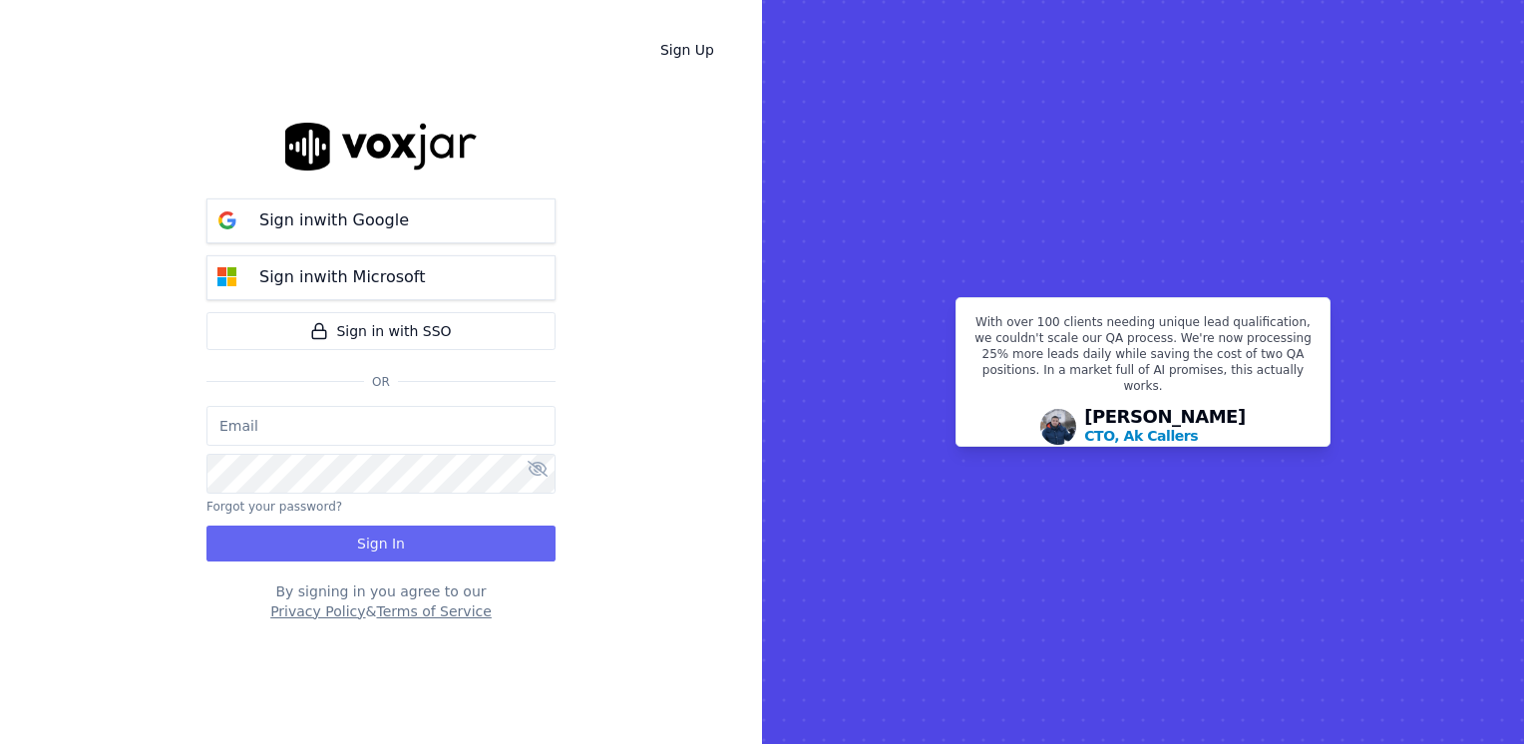
click at [390, 424] on input "email" at bounding box center [380, 426] width 349 height 40
type input "maleman@newwavepower.net"
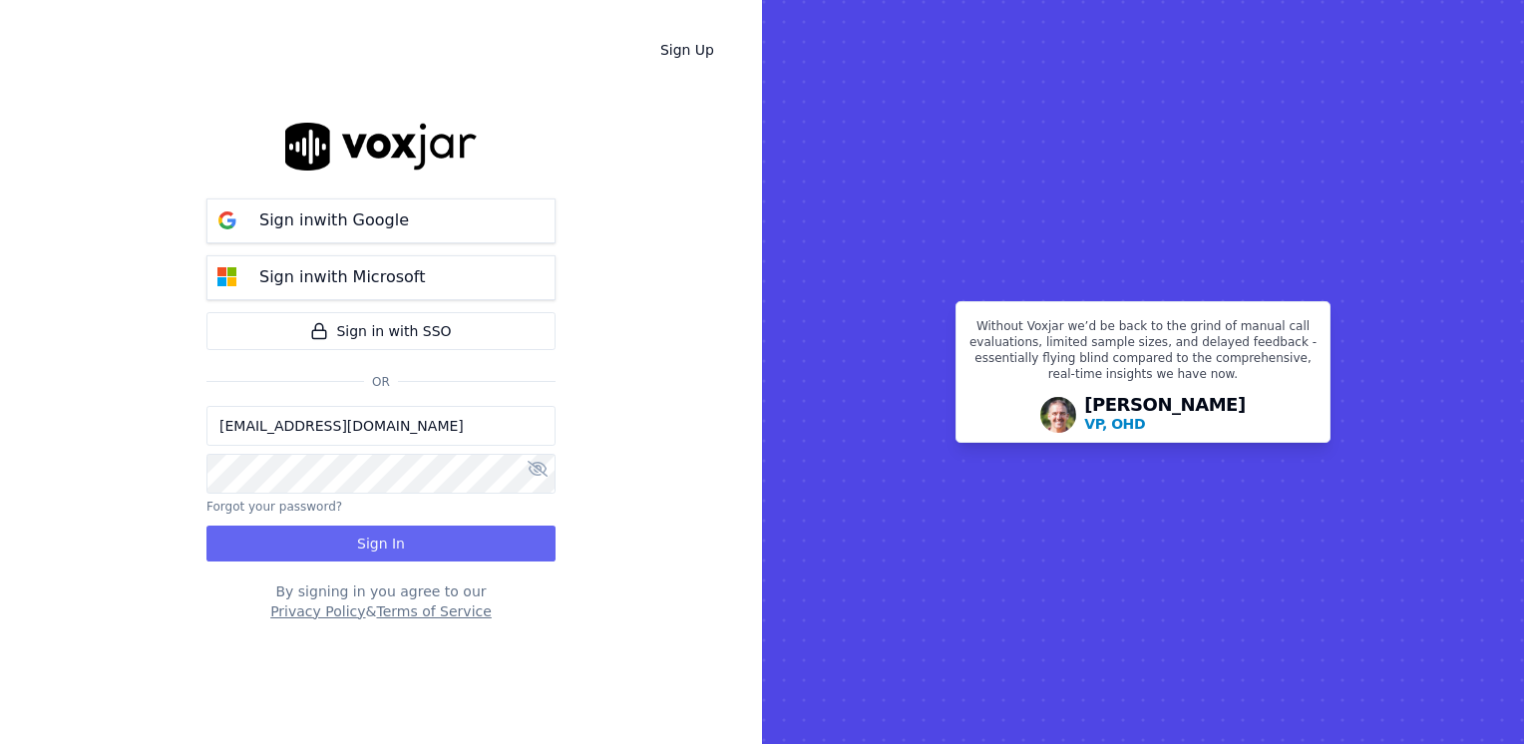
click at [330, 359] on div "Sign in with Google Sign in with Microsoft Sign in with SSO Or" at bounding box center [380, 295] width 349 height 219
click at [455, 534] on button "Sign In" at bounding box center [380, 543] width 349 height 36
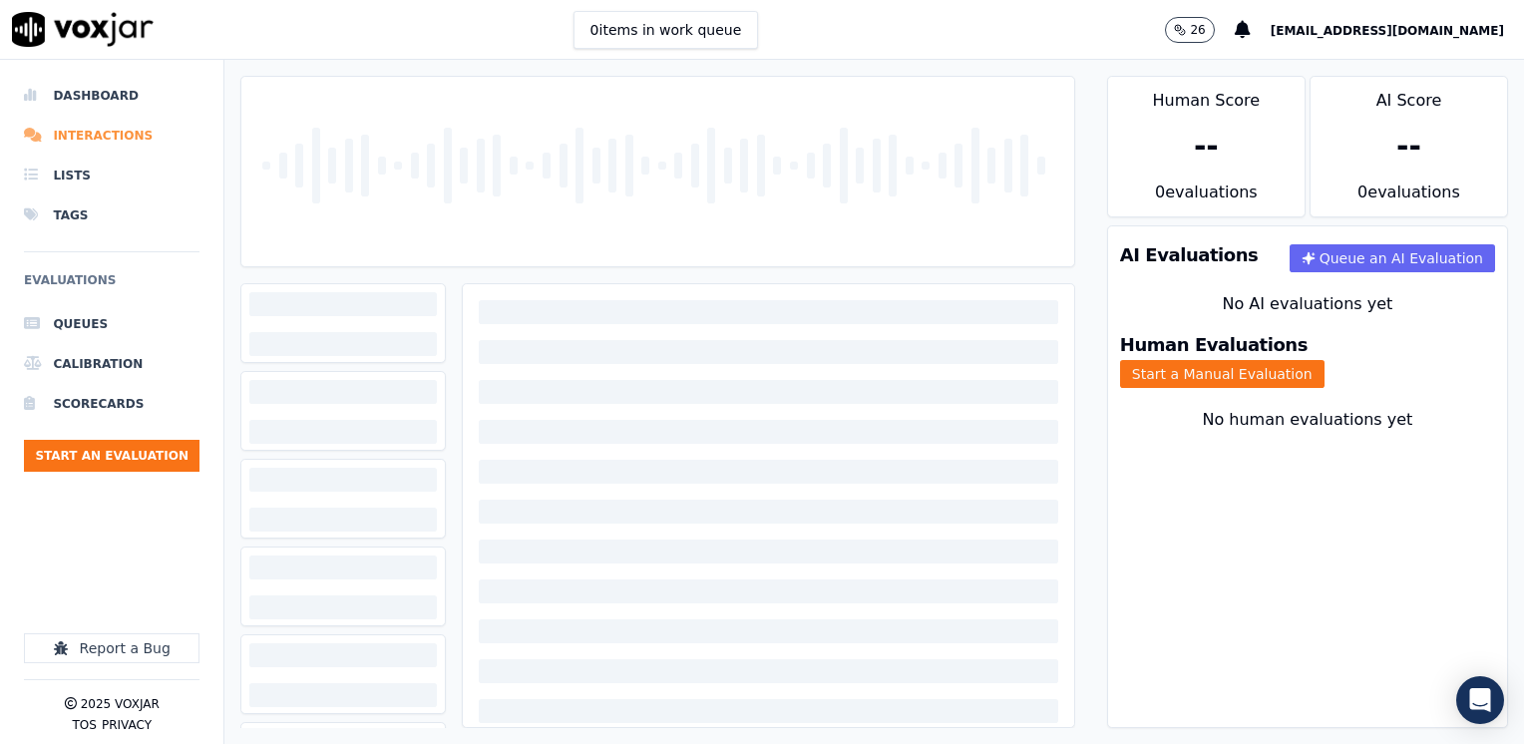
click at [106, 132] on li "Interactions" at bounding box center [111, 136] width 175 height 40
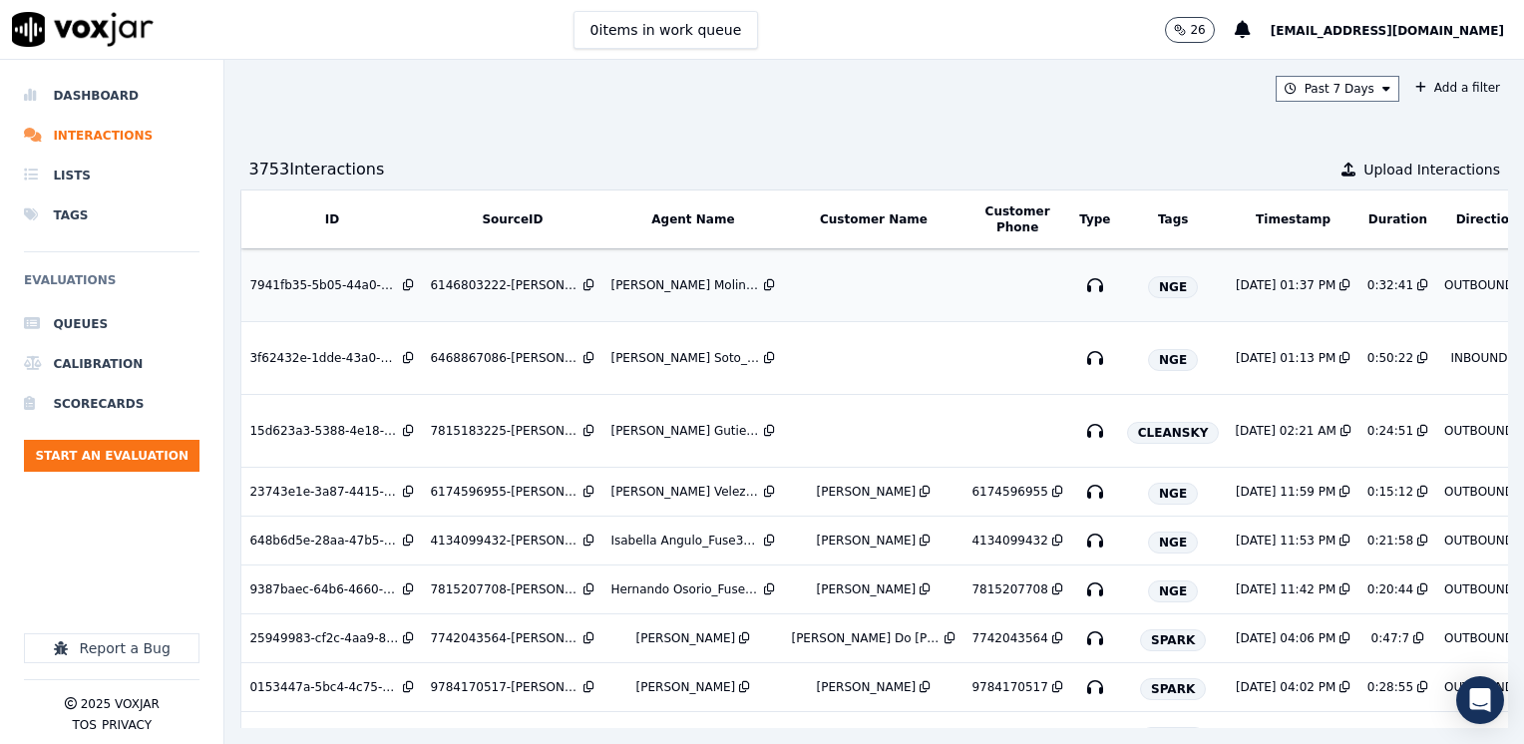
click at [877, 294] on td at bounding box center [873, 285] width 180 height 73
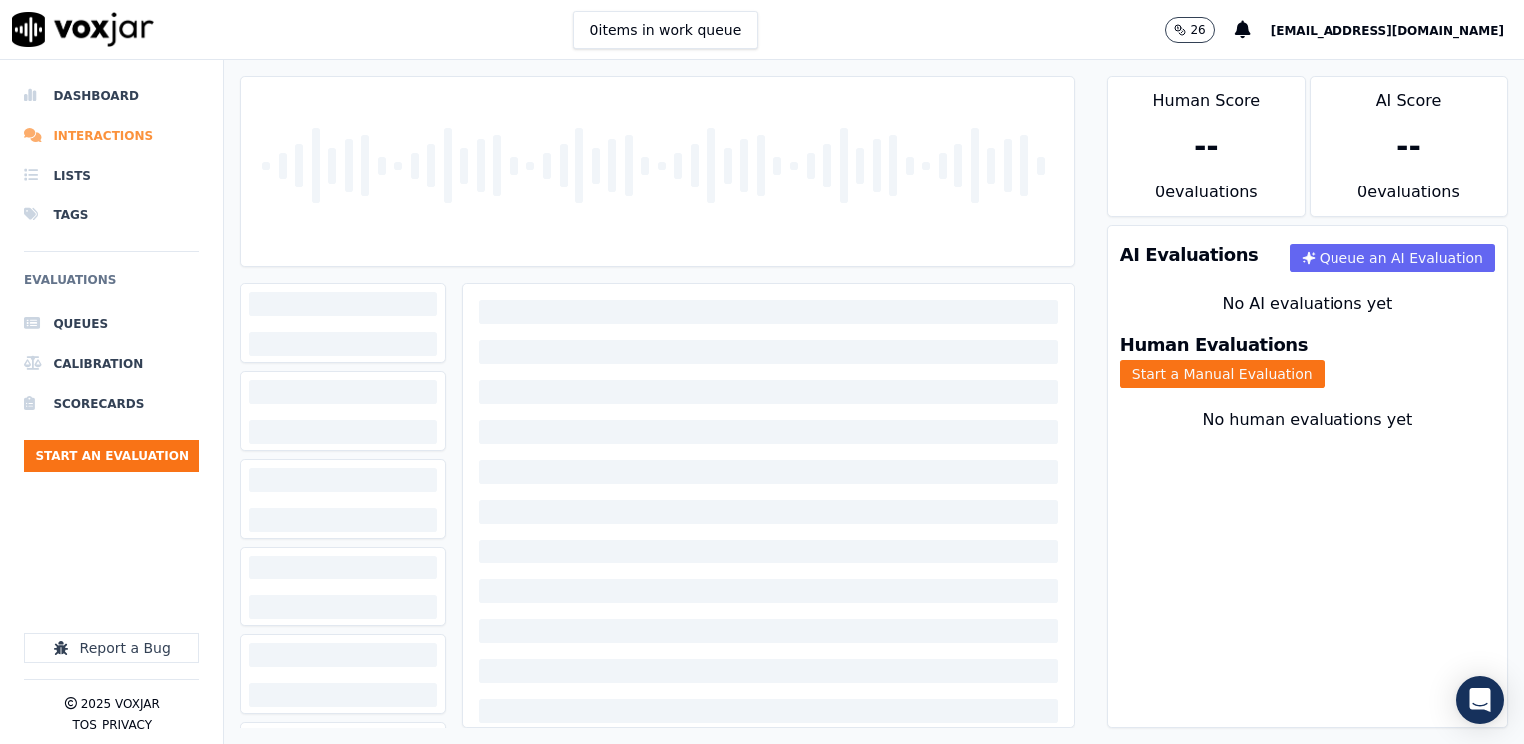
click at [98, 134] on li "Interactions" at bounding box center [111, 136] width 175 height 40
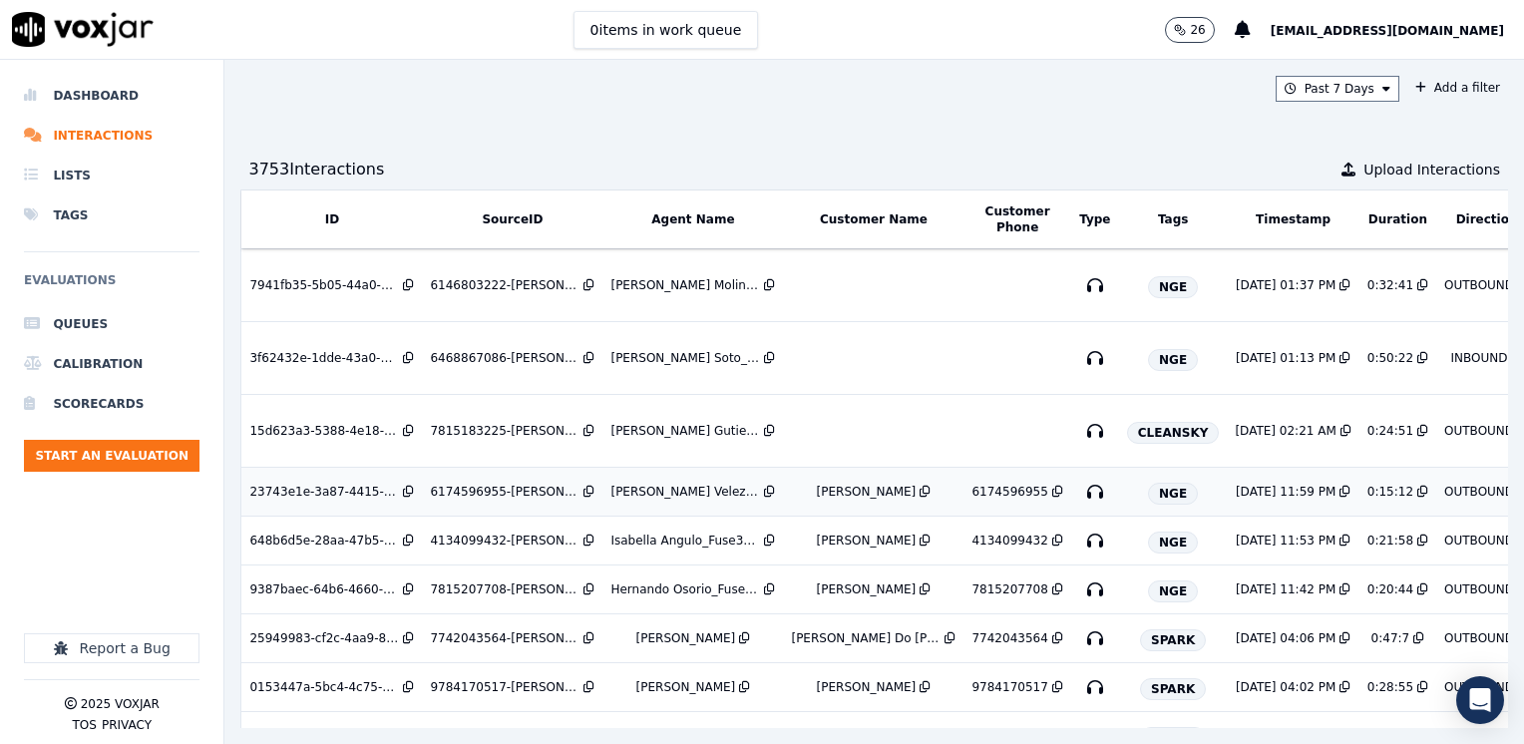
click at [850, 489] on div "[PERSON_NAME]" at bounding box center [867, 492] width 100 height 16
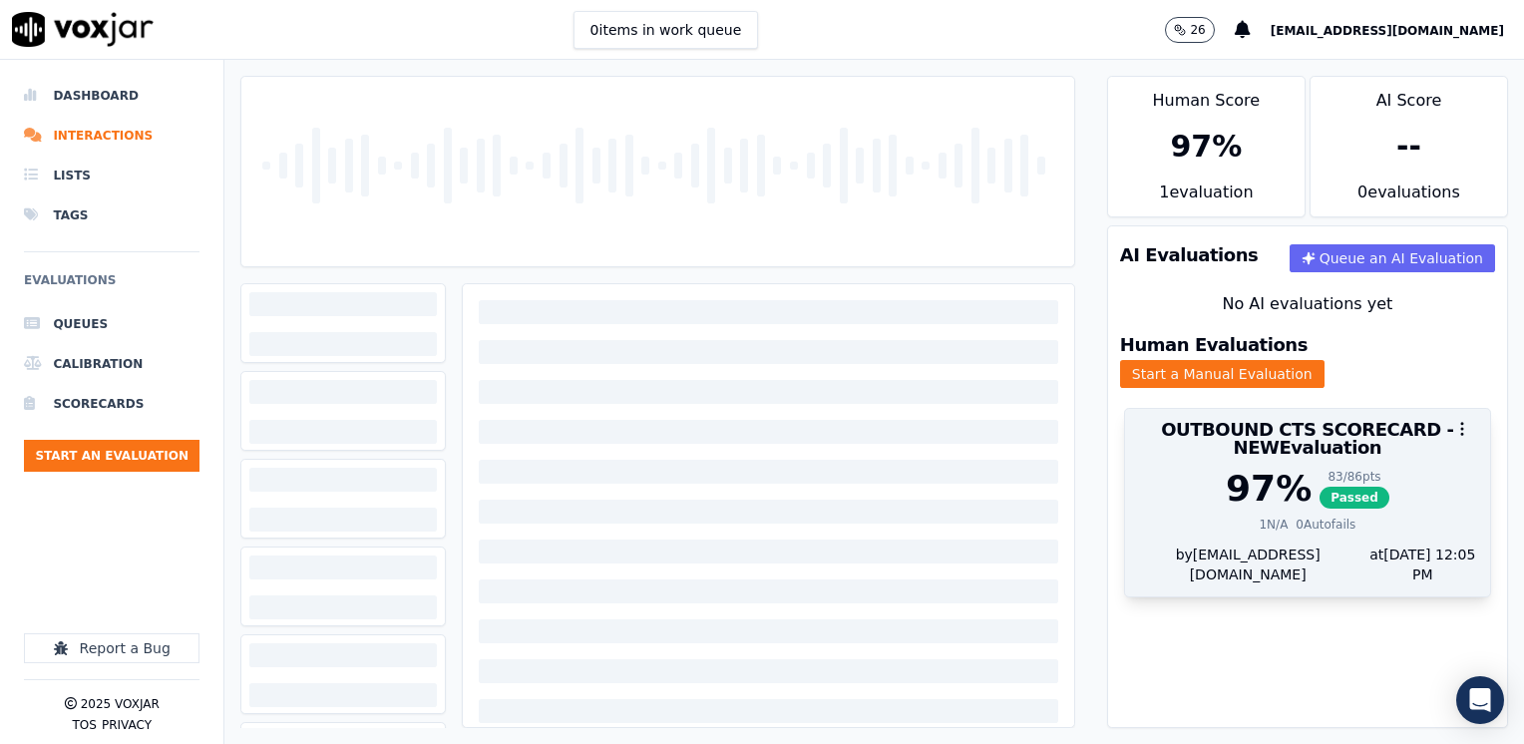
click at [1252, 470] on div "97 %" at bounding box center [1268, 489] width 86 height 40
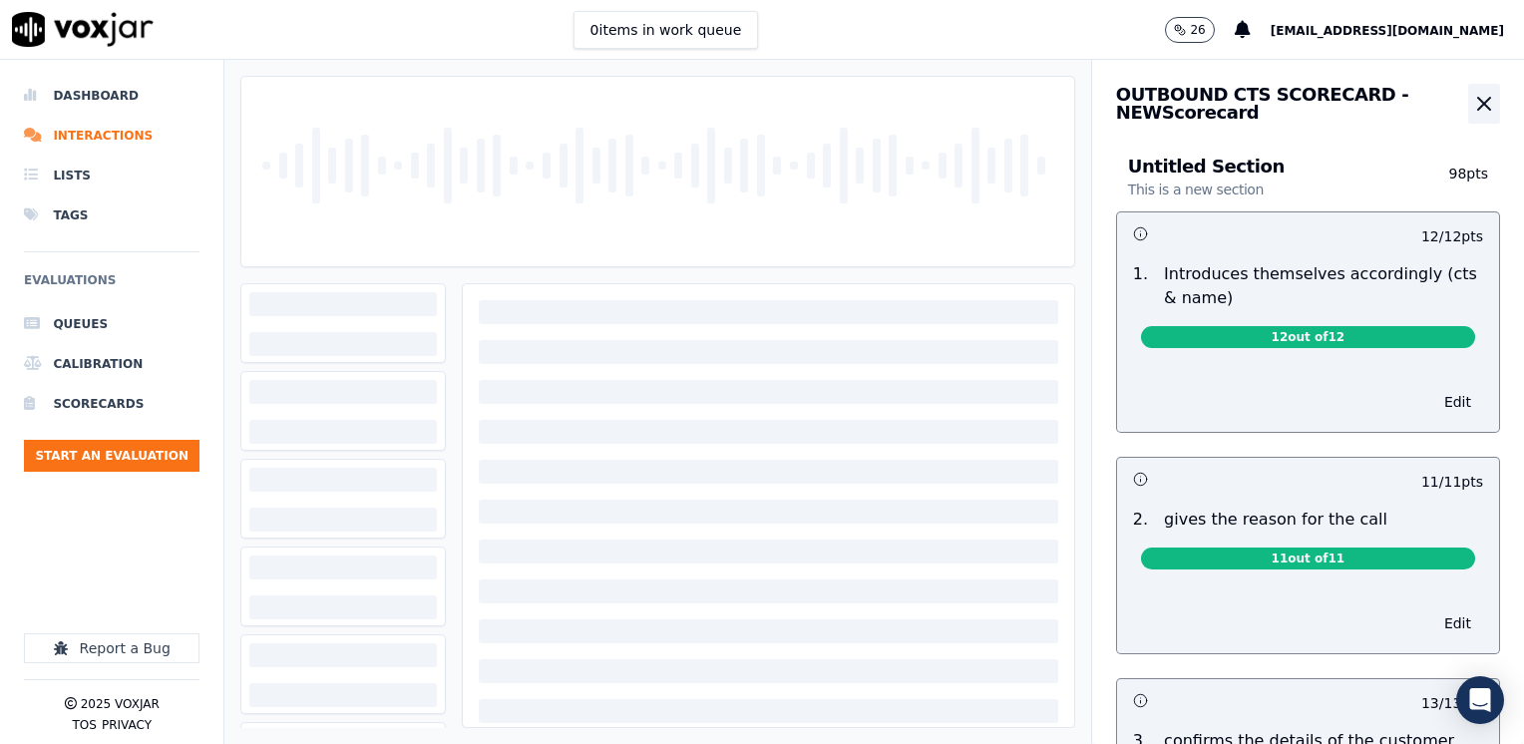
click at [1478, 101] on icon "button" at bounding box center [1484, 104] width 12 height 12
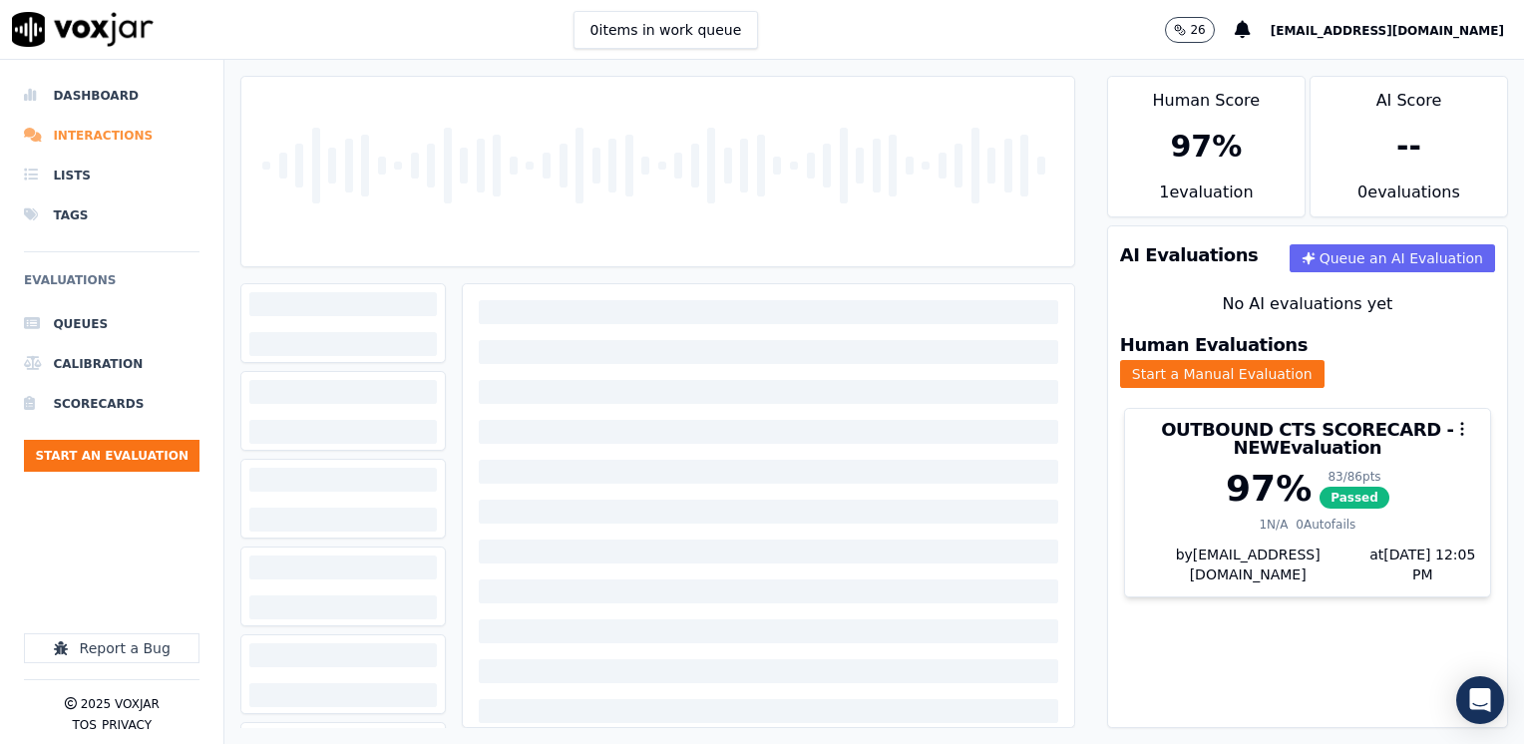
click at [129, 134] on li "Interactions" at bounding box center [111, 136] width 175 height 40
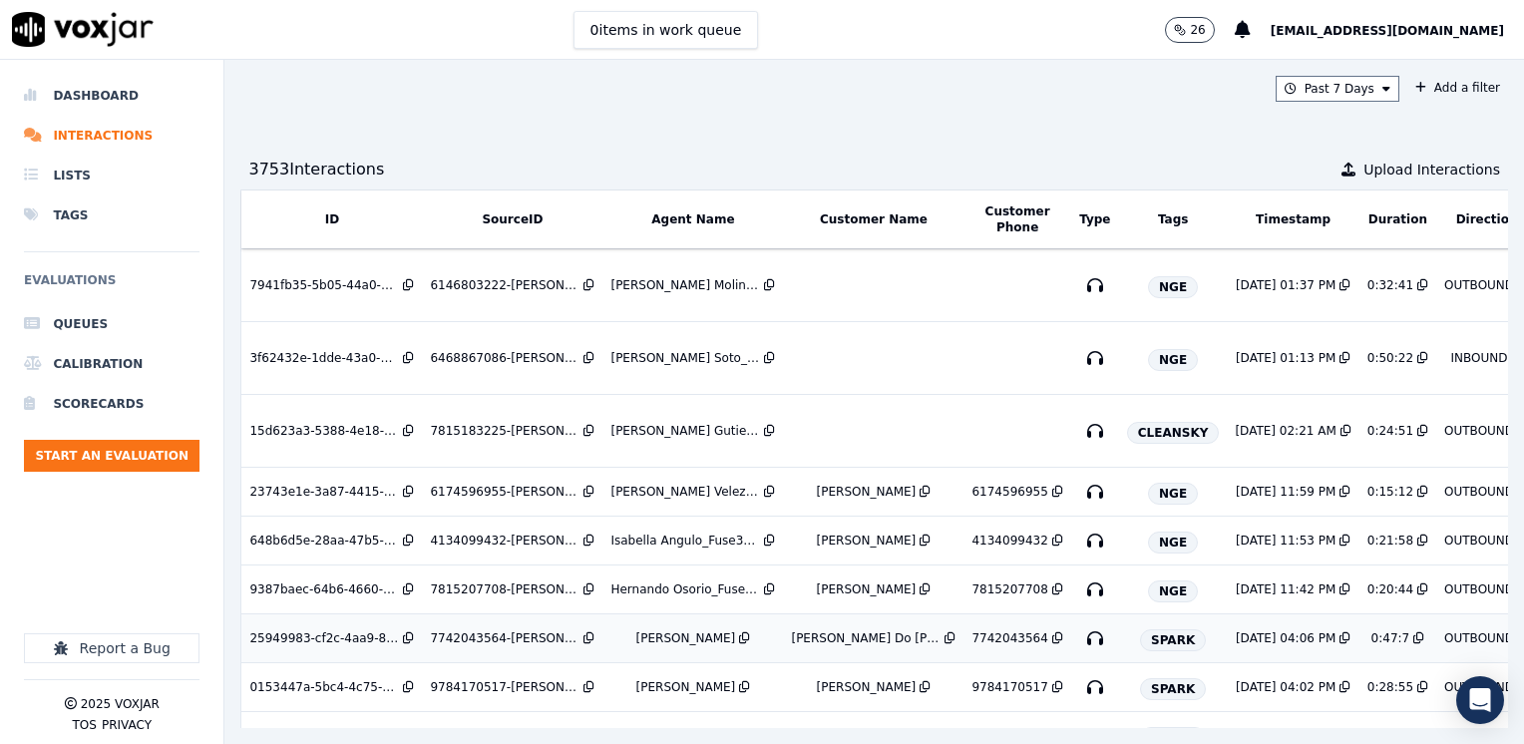
scroll to position [399, 0]
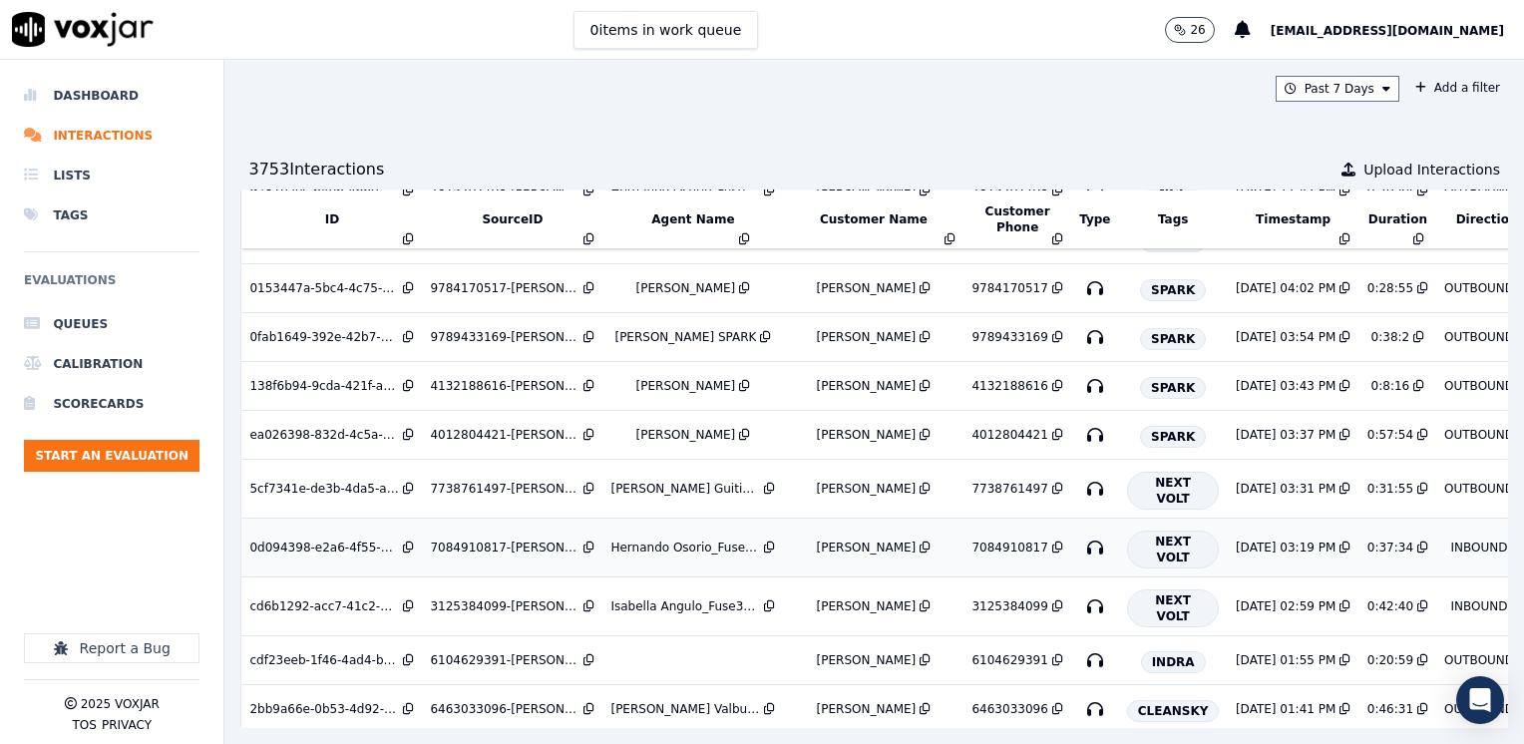
click at [674, 547] on div "Hernando Osorio_Fuse3032_NGE" at bounding box center [685, 547] width 150 height 16
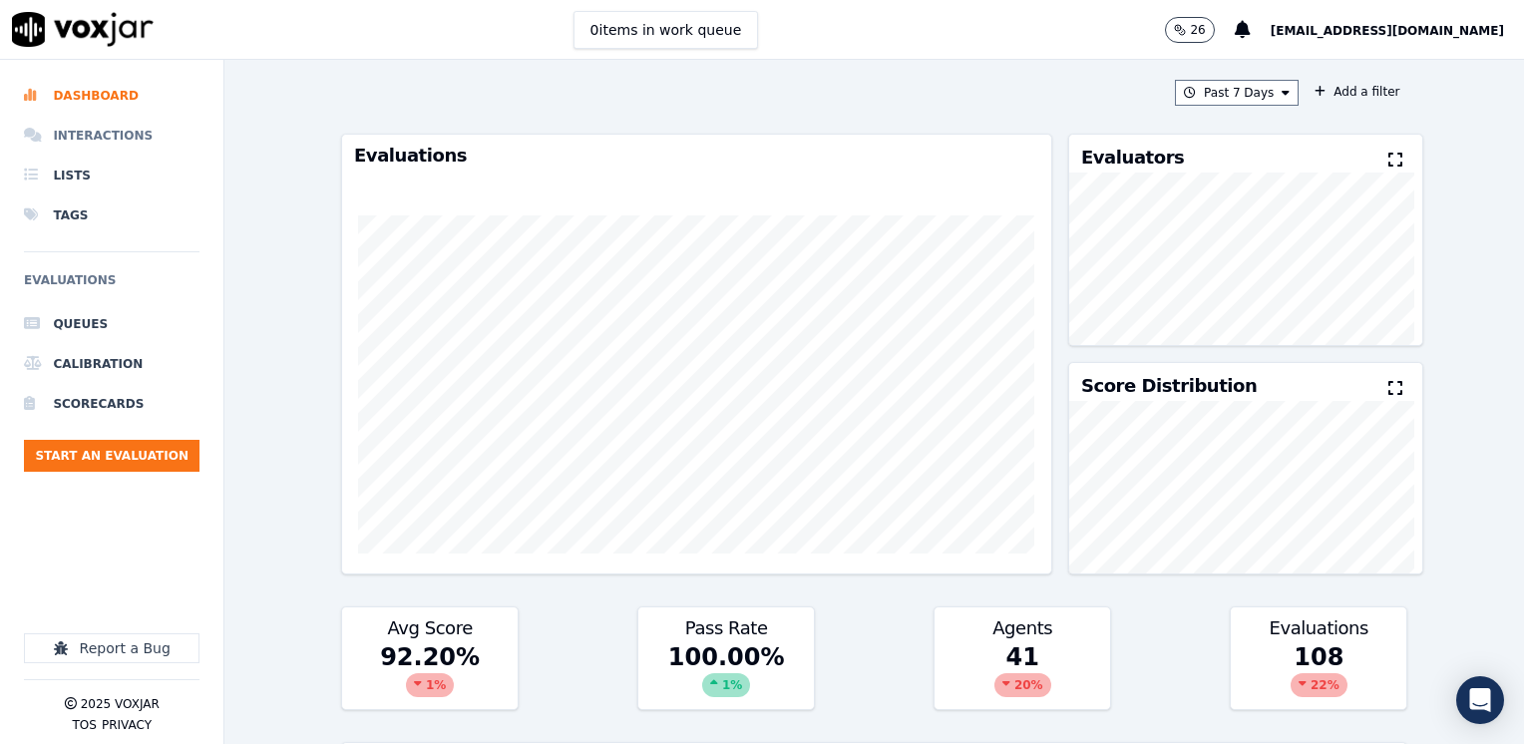
click at [121, 131] on li "Interactions" at bounding box center [111, 136] width 175 height 40
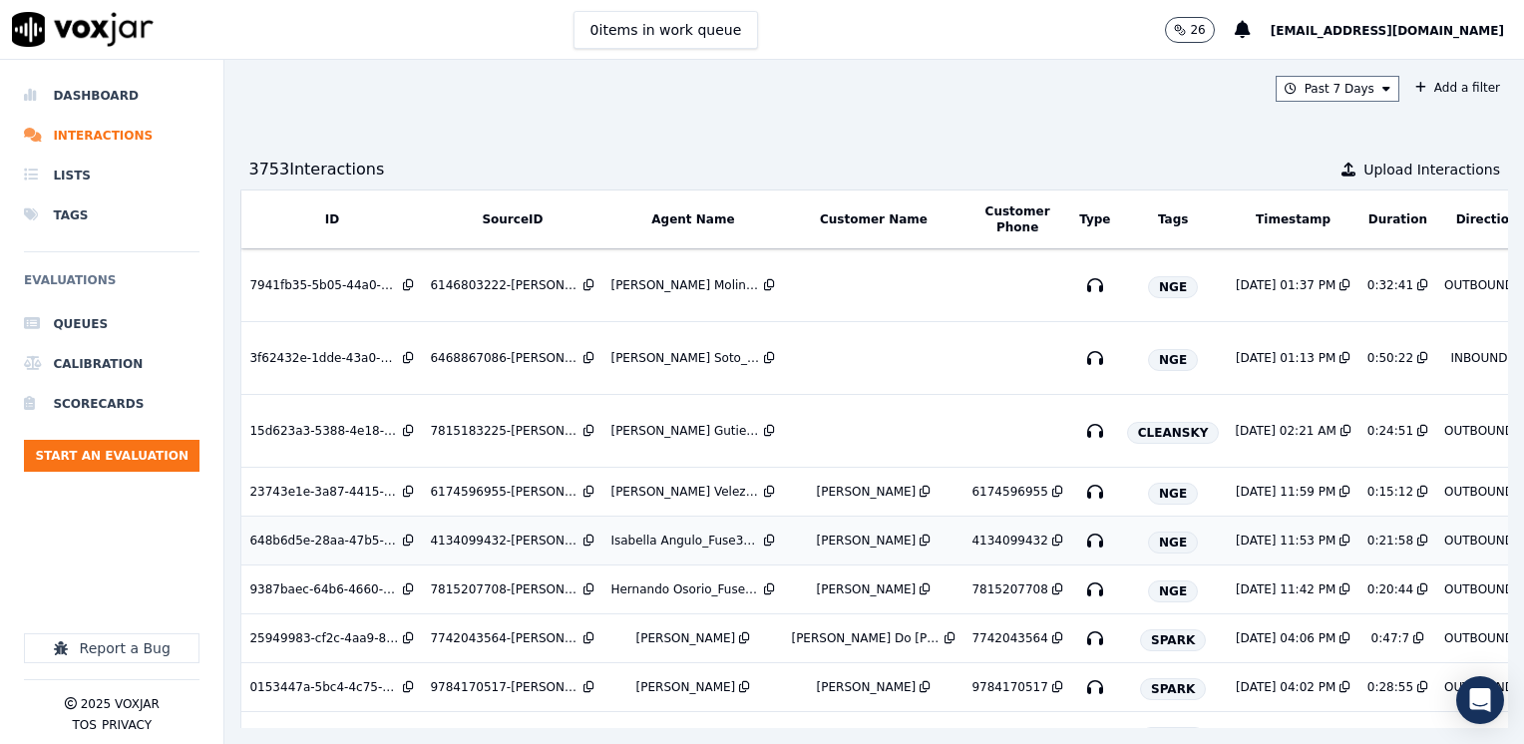
click at [627, 532] on div "Isabella Angulo_Fuse3002_NGE" at bounding box center [685, 540] width 150 height 16
click at [107, 87] on li "Dashboard" at bounding box center [111, 96] width 175 height 40
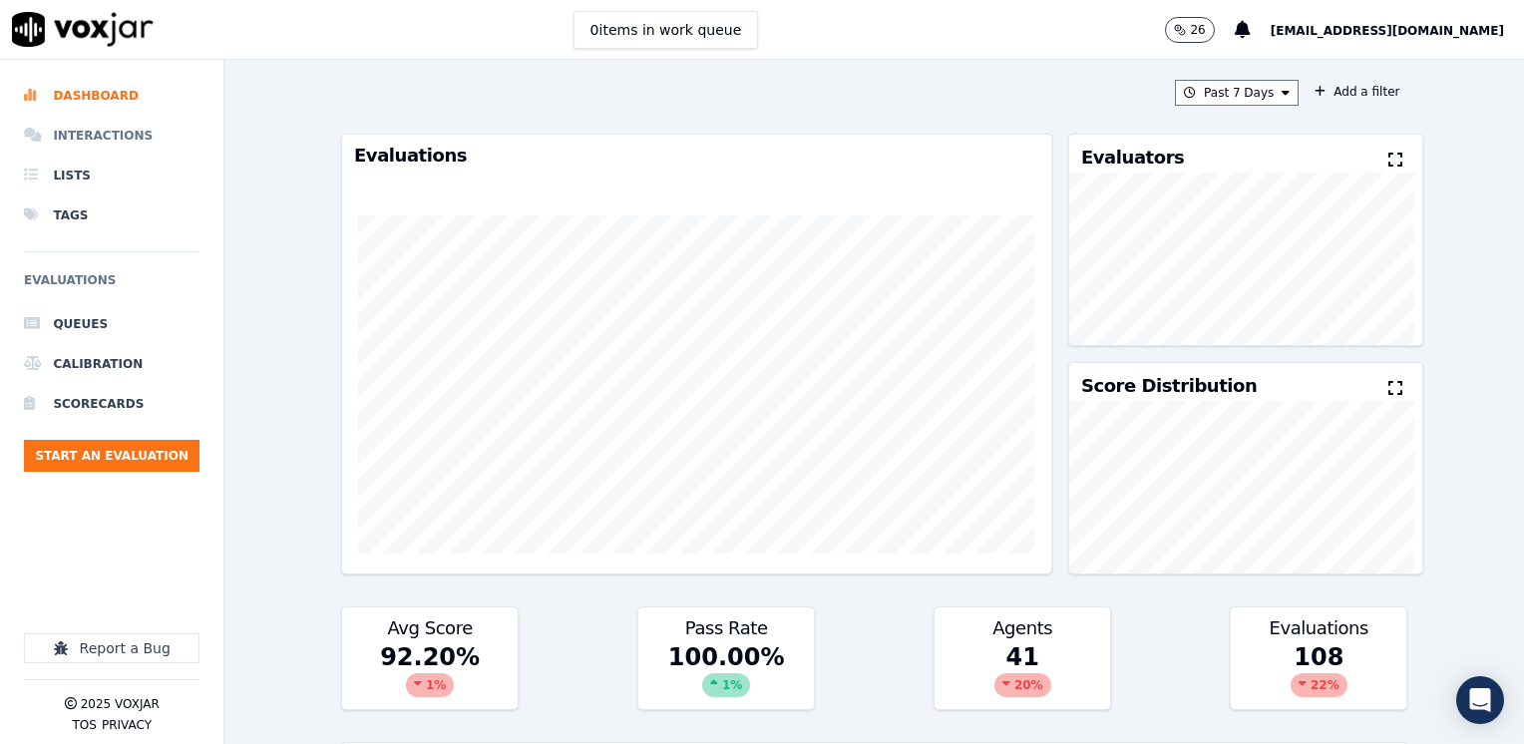
click at [108, 126] on li "Interactions" at bounding box center [111, 136] width 175 height 40
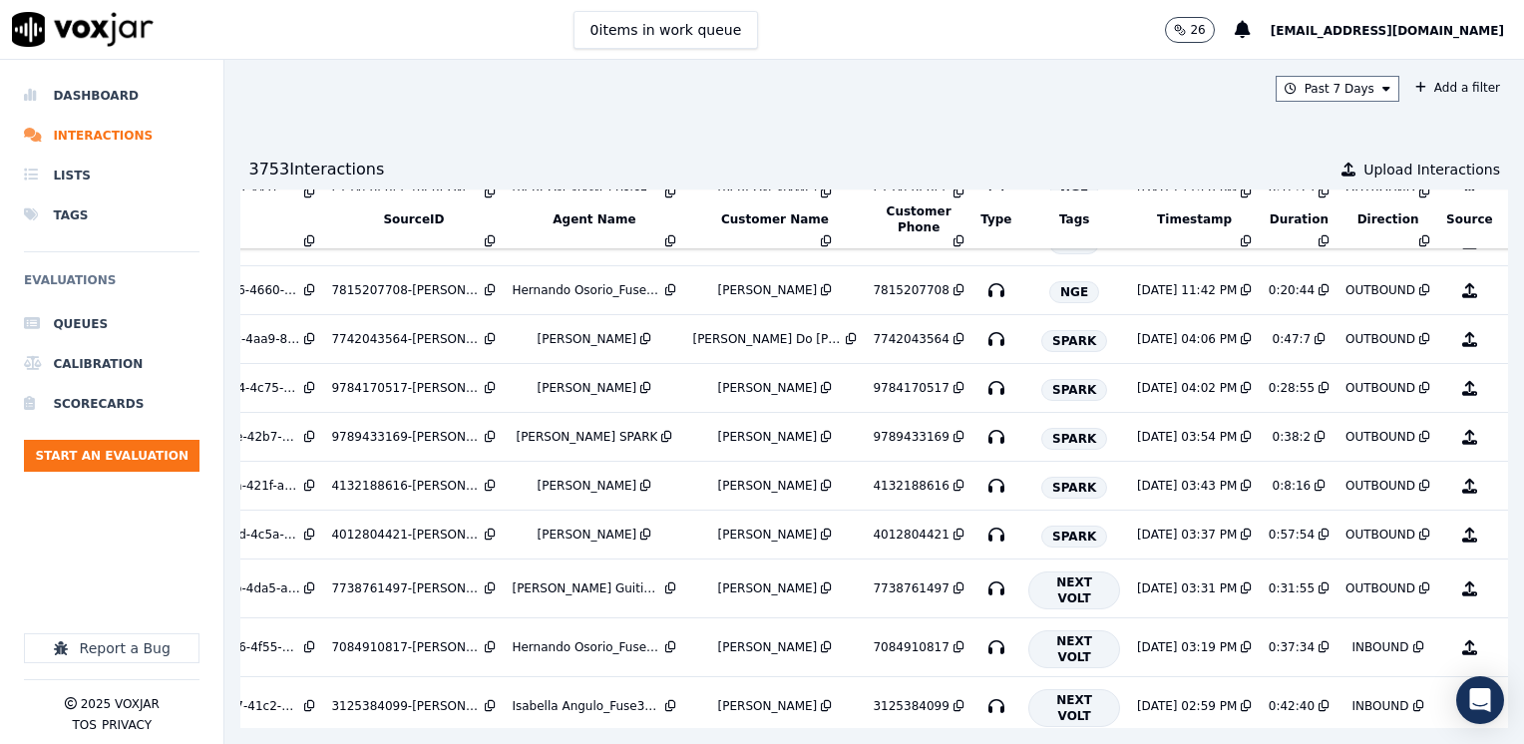
scroll to position [299, 163]
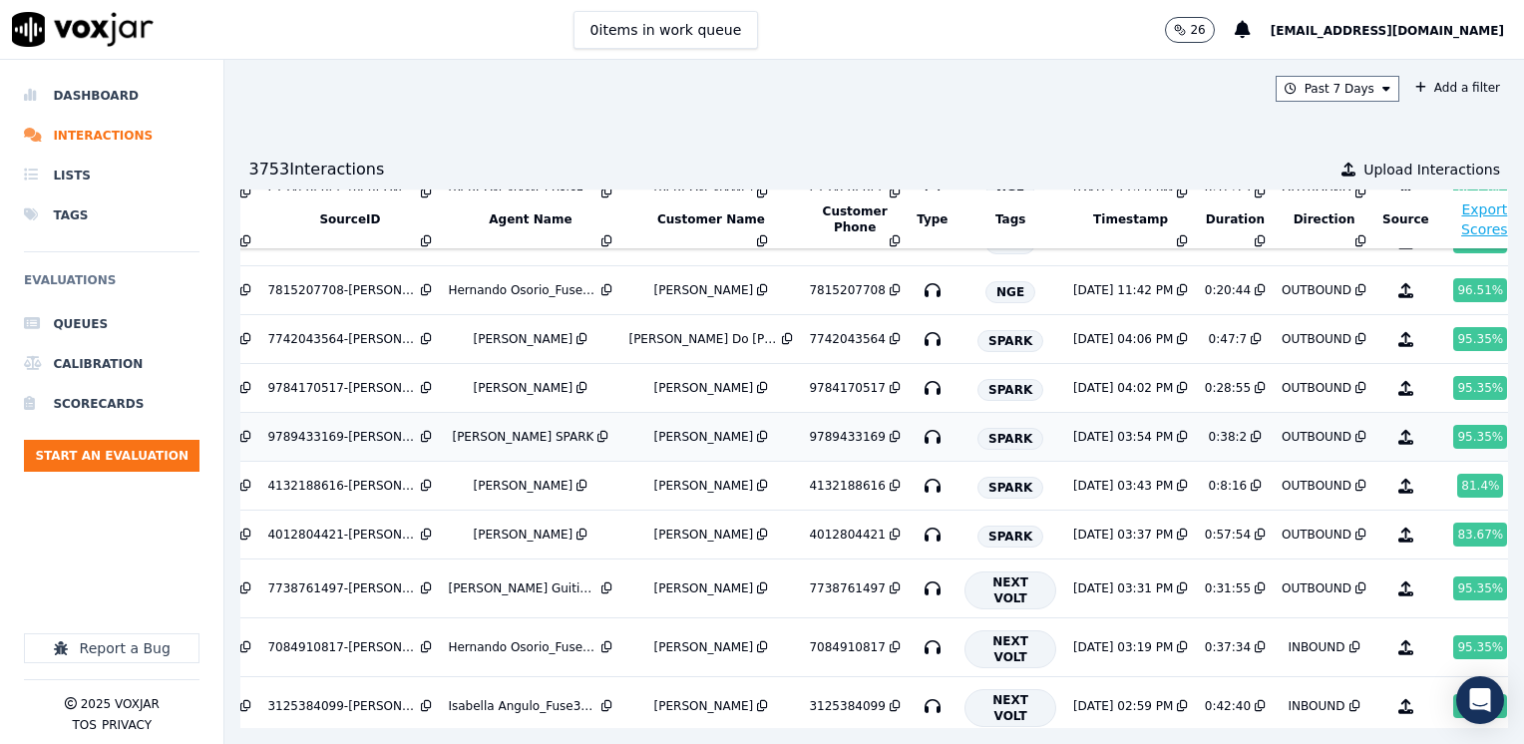
click at [502, 433] on div "Luis Mercado_ELECTRA SPARK" at bounding box center [523, 437] width 142 height 16
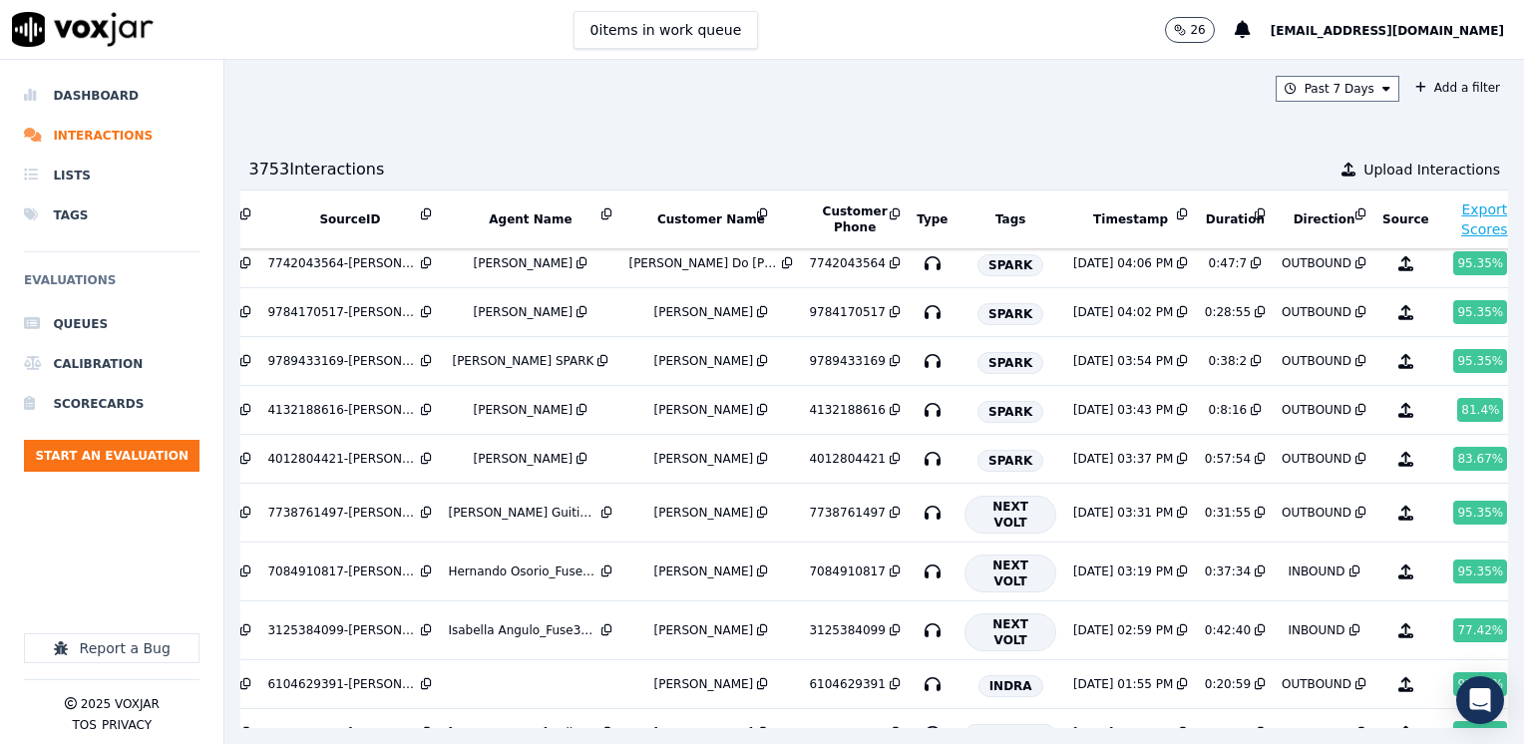
scroll to position [399, 163]
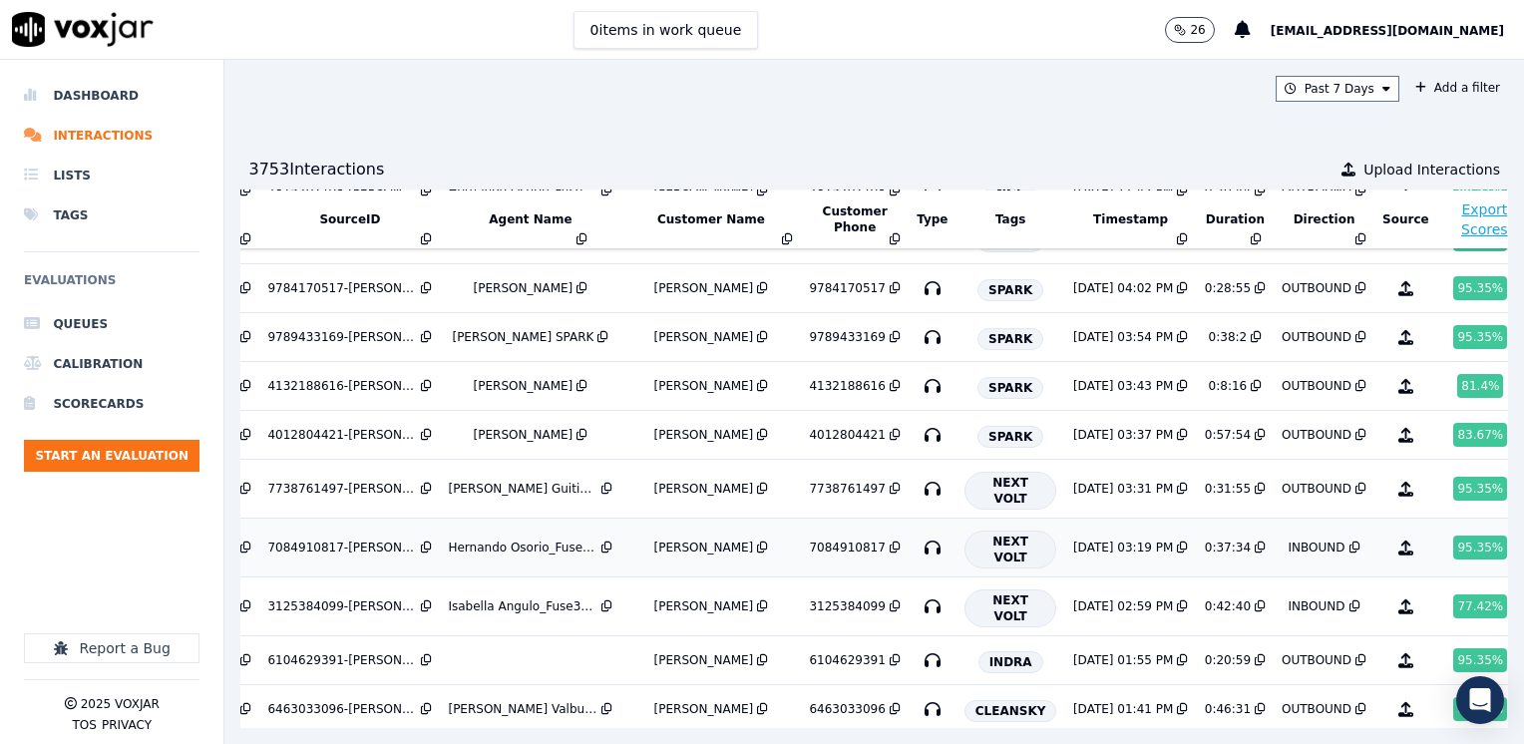
click at [1288, 545] on div "INBOUND" at bounding box center [1316, 547] width 57 height 16
click at [511, 548] on div "Hernando Osorio_Fuse3032_NGE" at bounding box center [523, 547] width 150 height 16
click at [809, 433] on div "4012804421" at bounding box center [847, 435] width 76 height 16
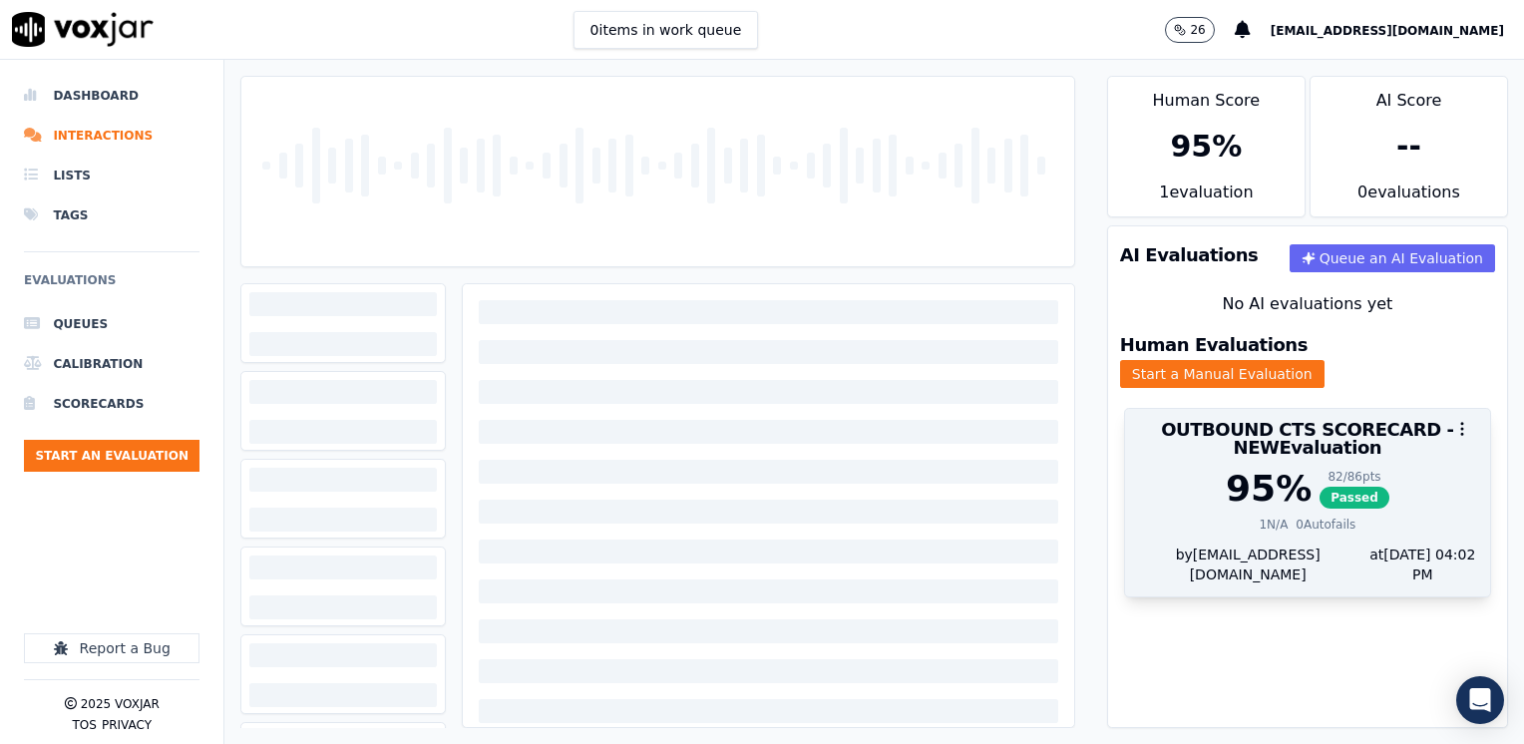
click at [1225, 475] on div "95 %" at bounding box center [1268, 489] width 86 height 40
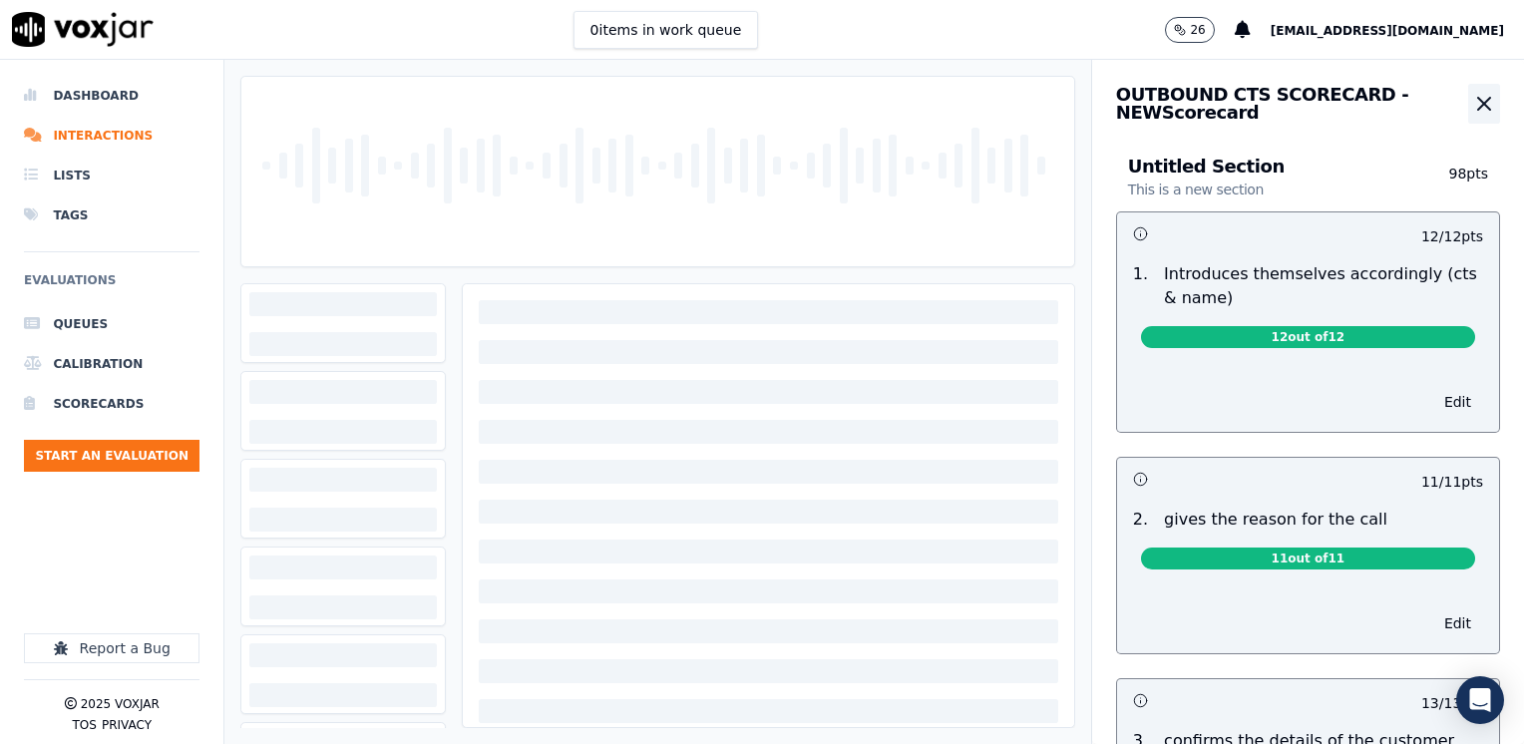
click at [1472, 101] on icon "button" at bounding box center [1484, 104] width 24 height 24
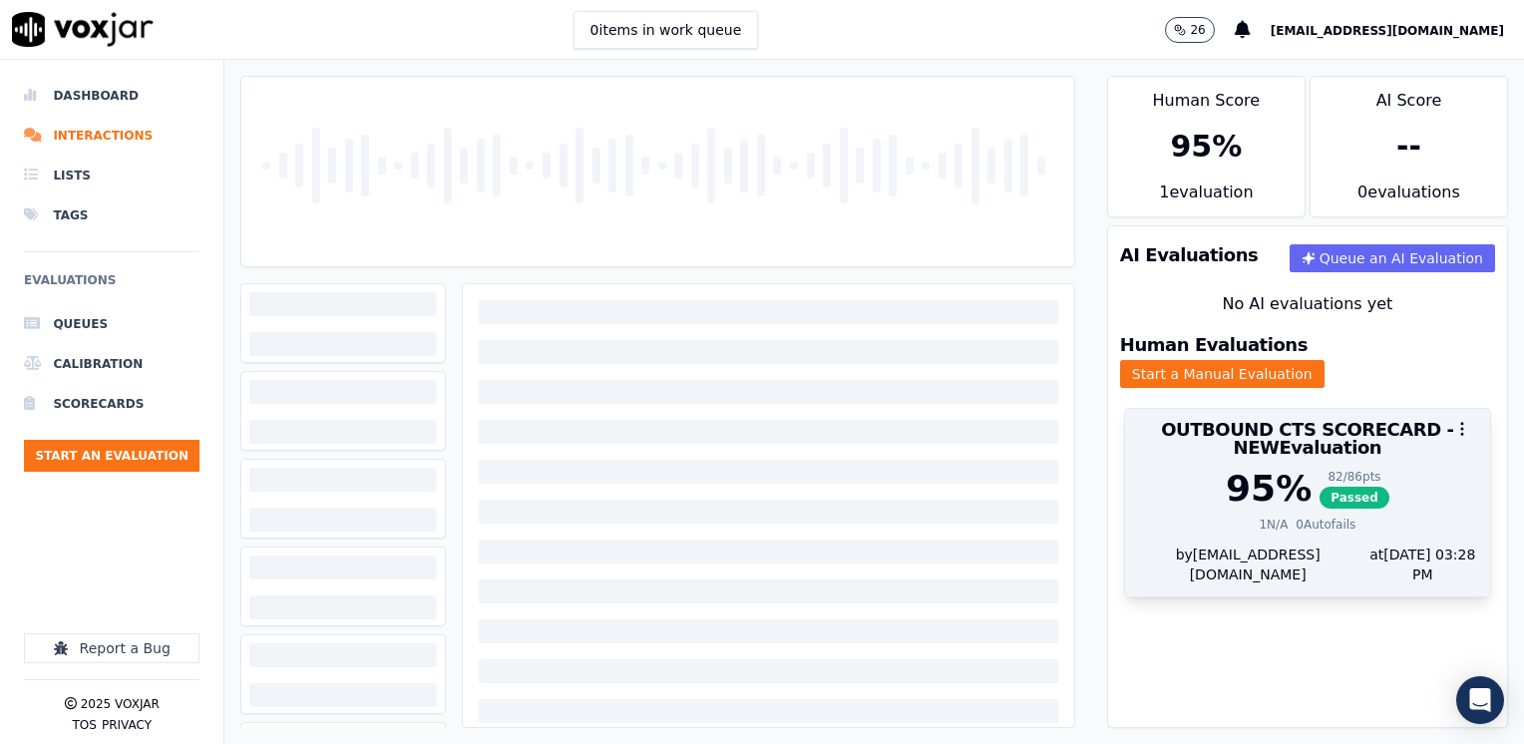
click at [1319, 487] on span "Passed" at bounding box center [1354, 498] width 70 height 22
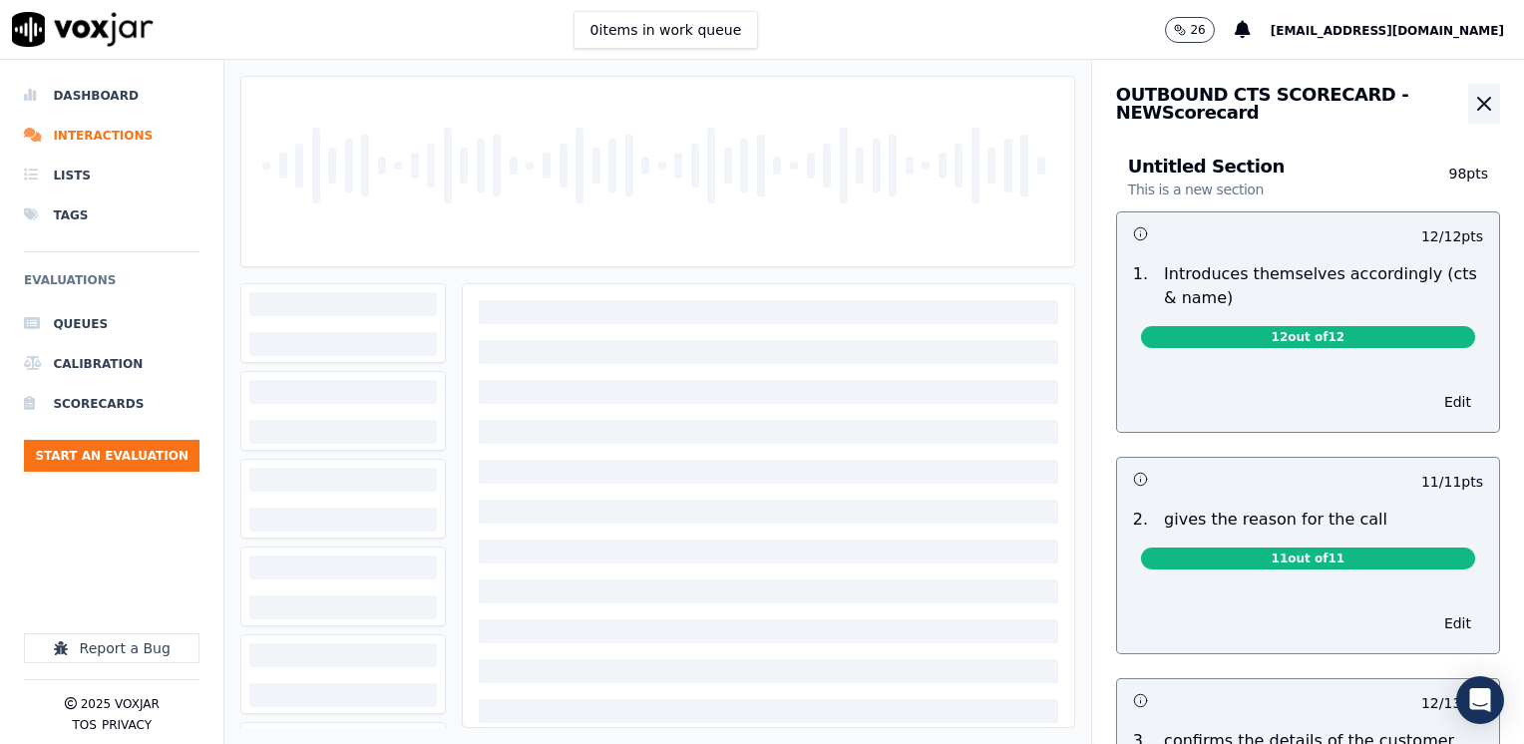
click at [1468, 86] on button "button" at bounding box center [1484, 104] width 32 height 40
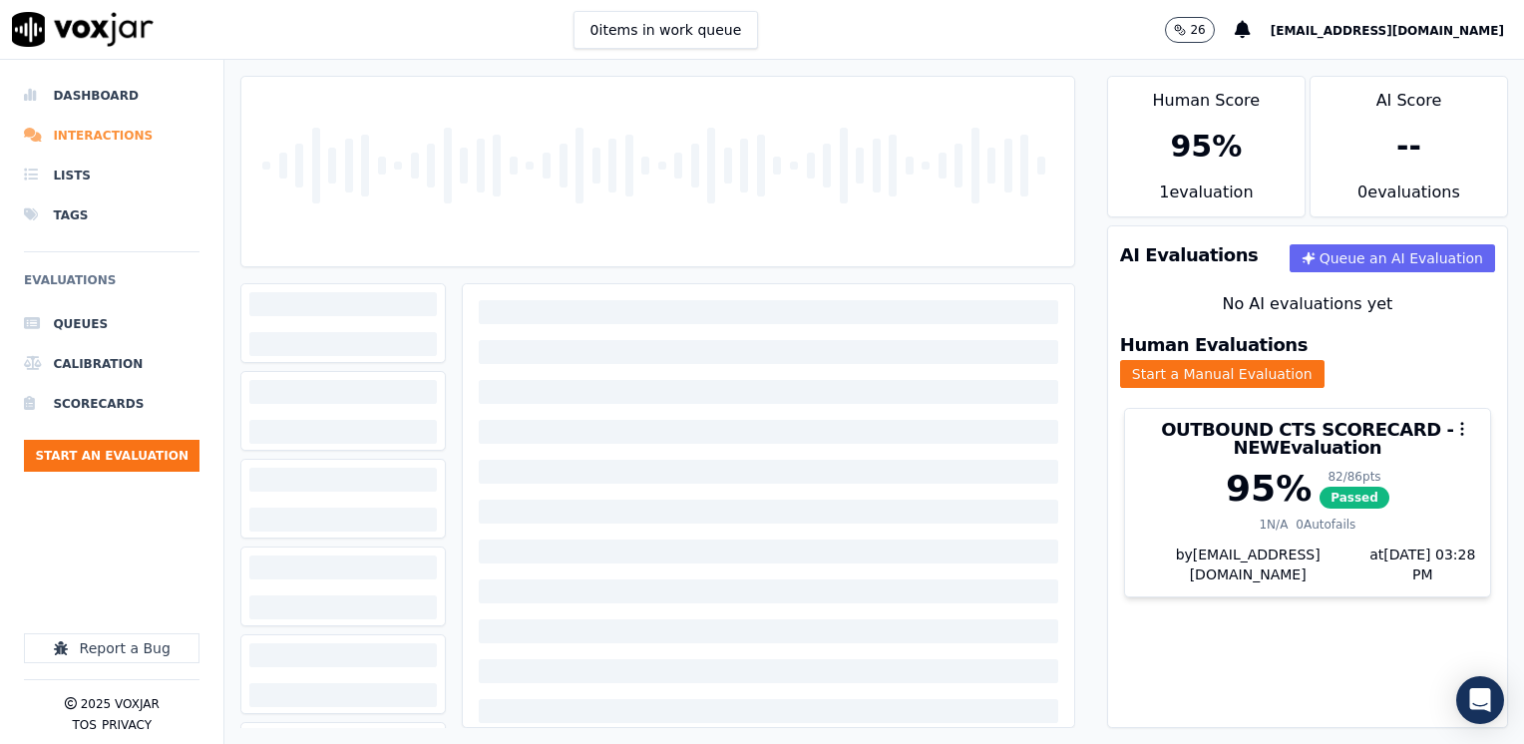
click at [113, 130] on li "Interactions" at bounding box center [111, 136] width 175 height 40
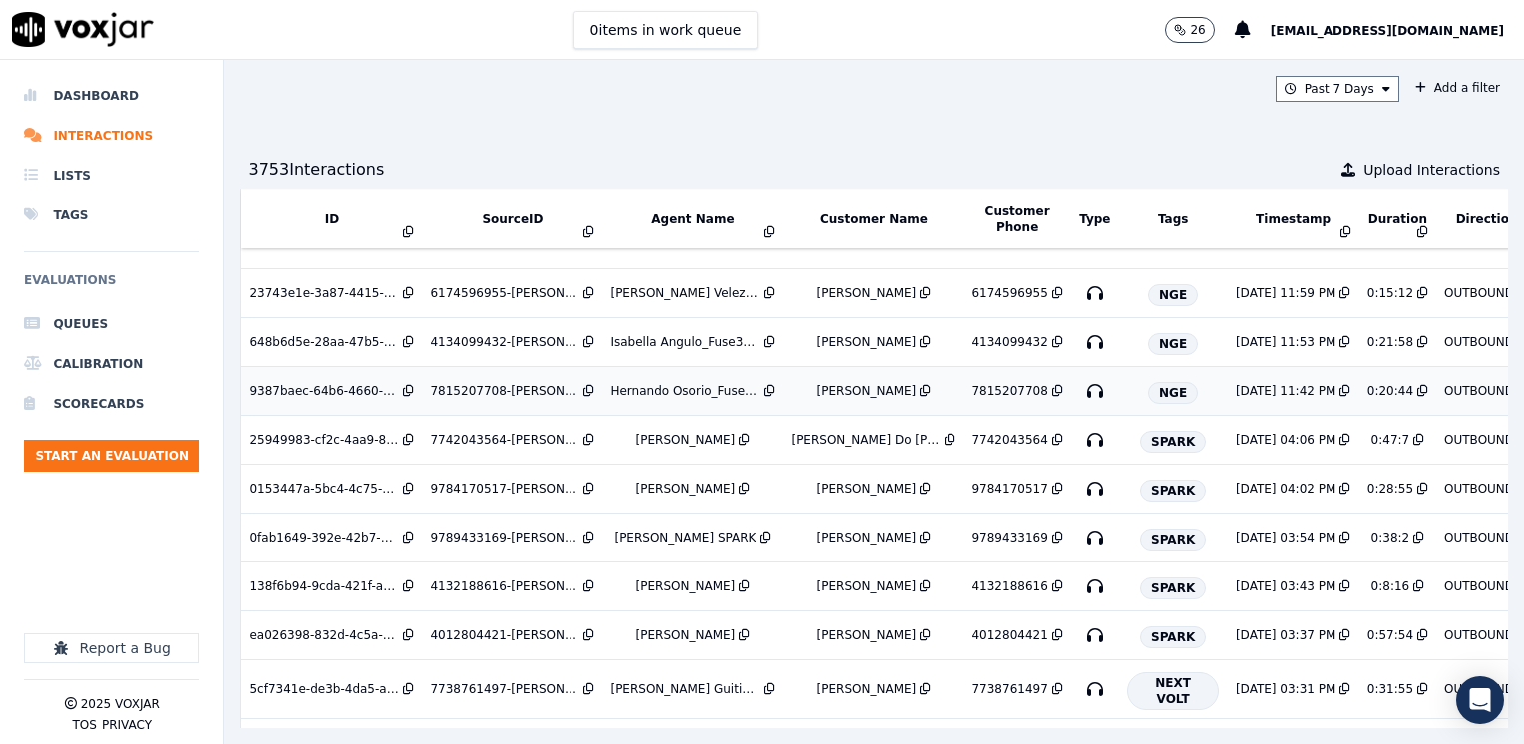
scroll to position [199, 0]
click at [114, 407] on li "Scorecards" at bounding box center [111, 404] width 175 height 40
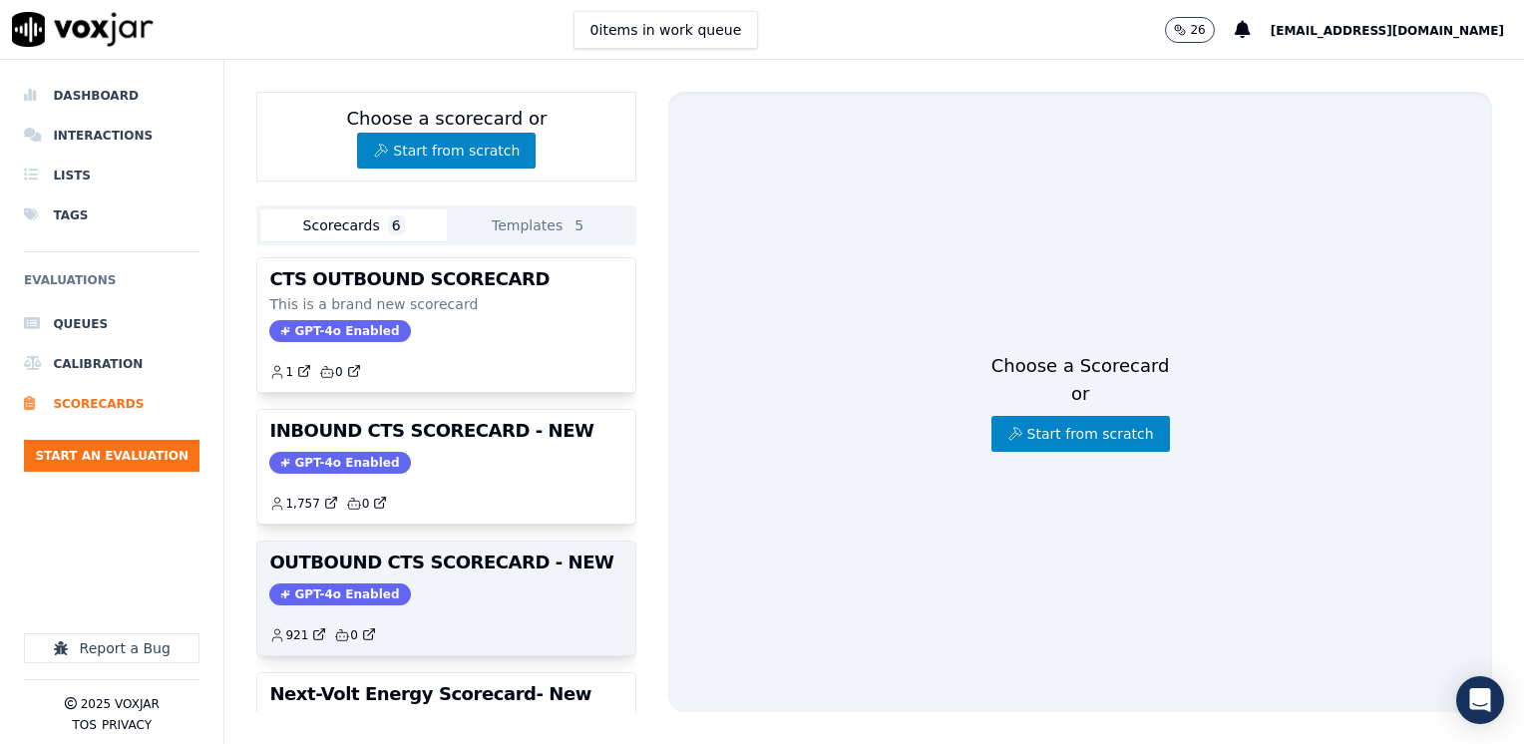
scroll to position [199, 0]
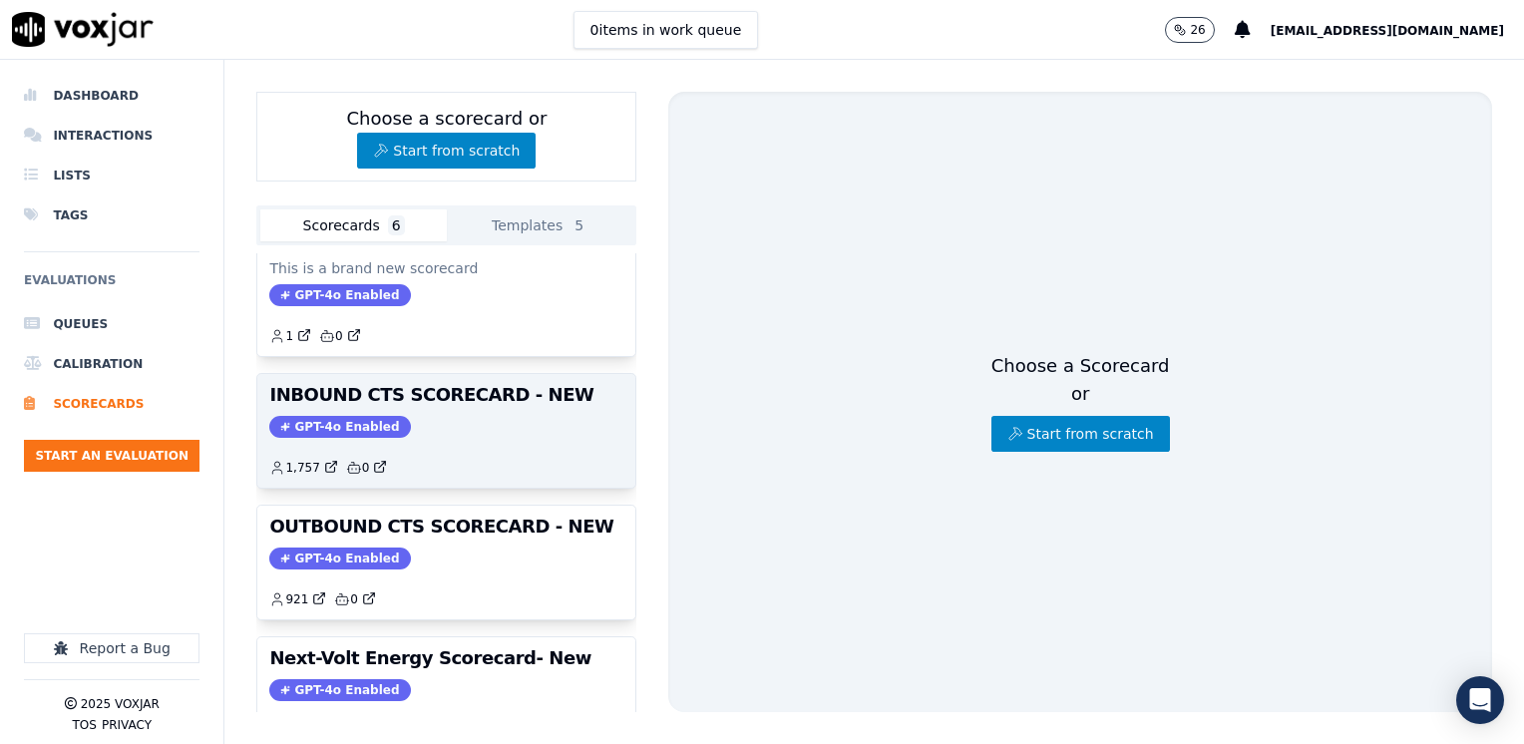
click at [444, 445] on div "1,757 0" at bounding box center [446, 460] width 354 height 32
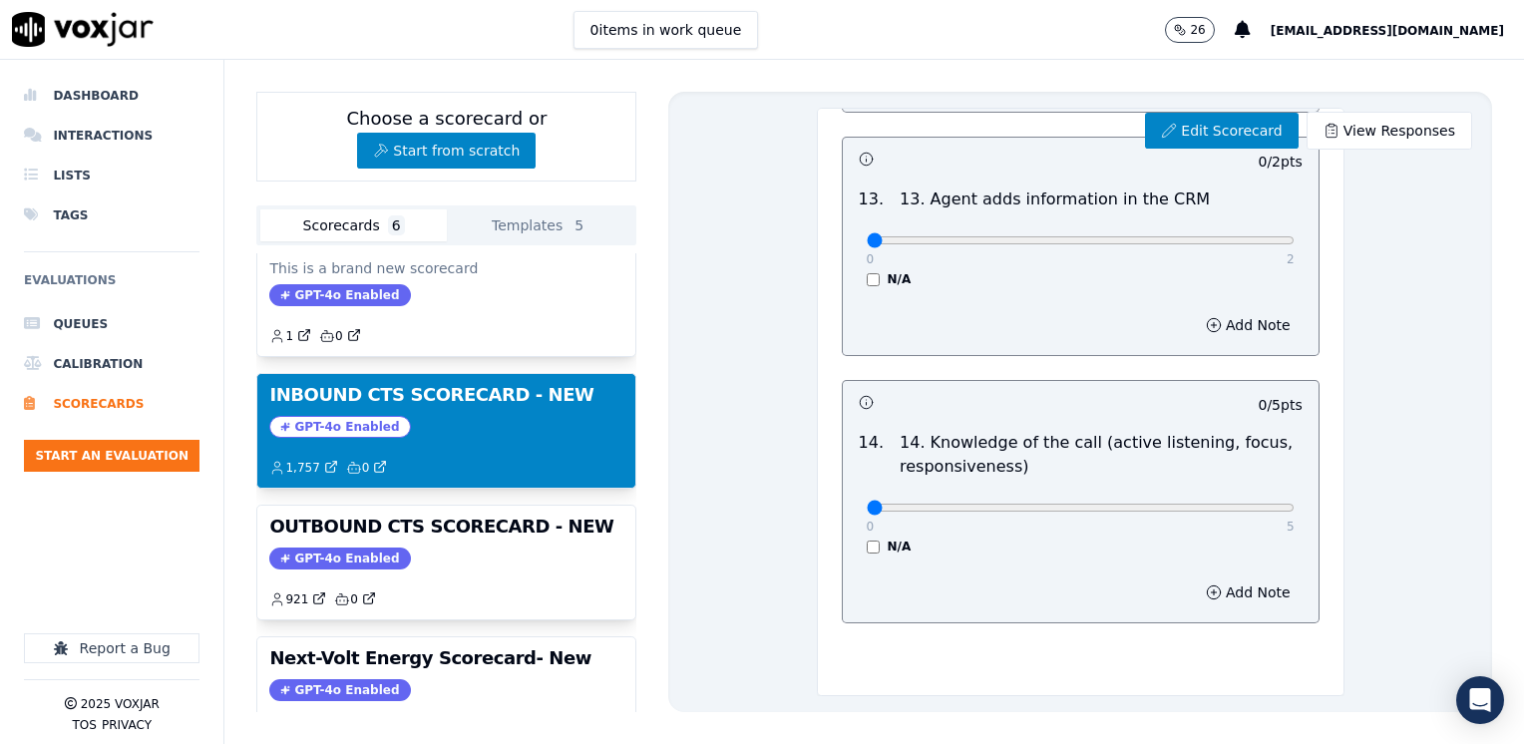
scroll to position [3213, 0]
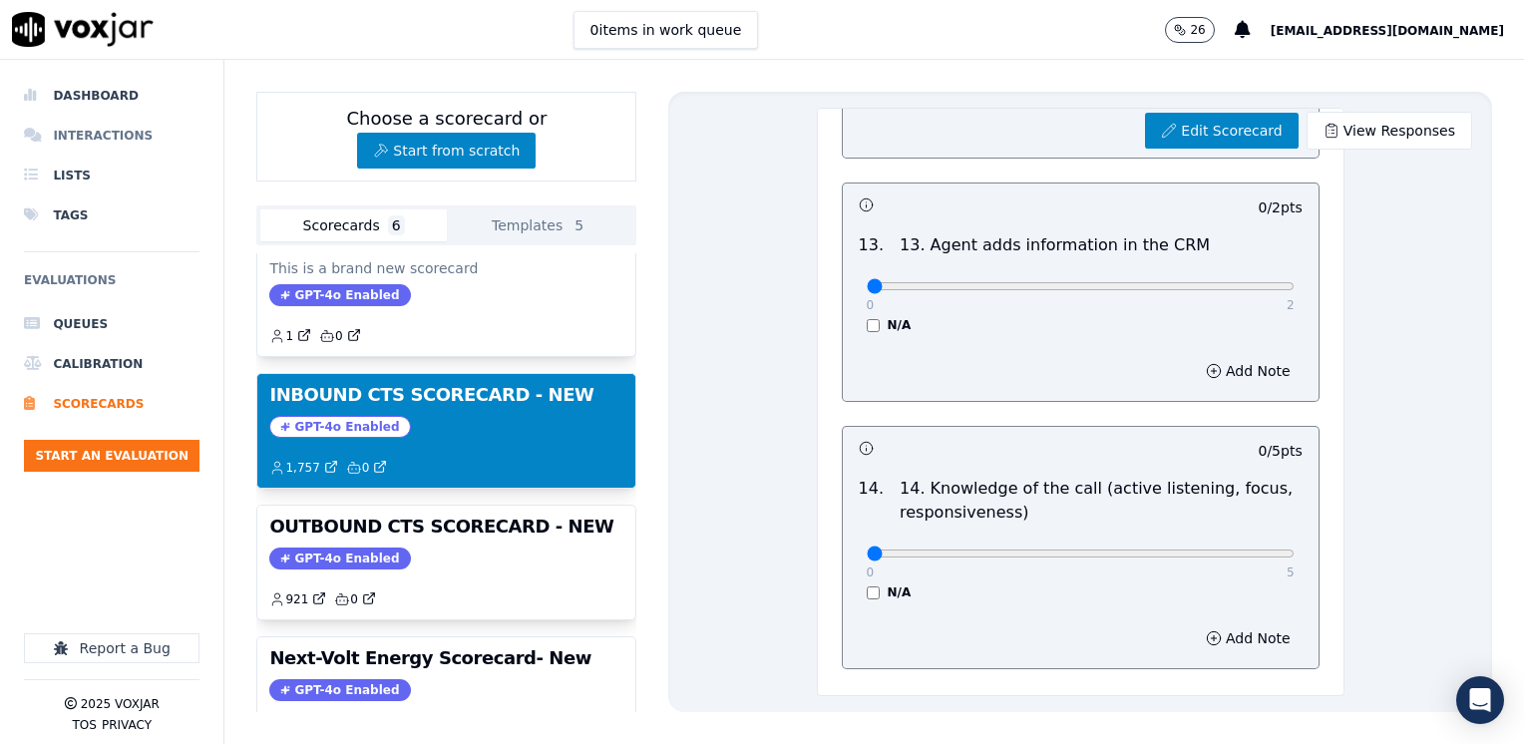
click at [125, 129] on li "Interactions" at bounding box center [111, 136] width 175 height 40
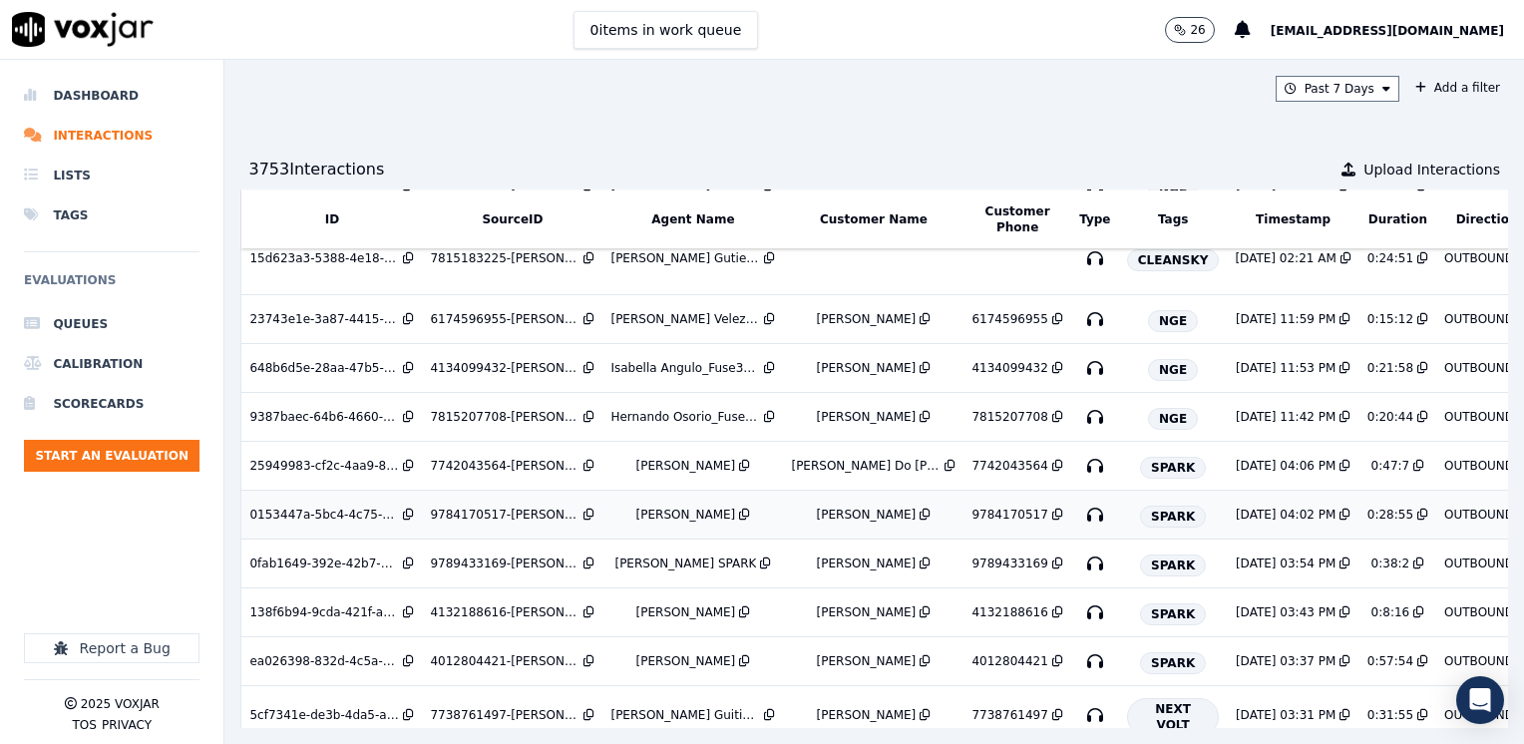
scroll to position [199, 0]
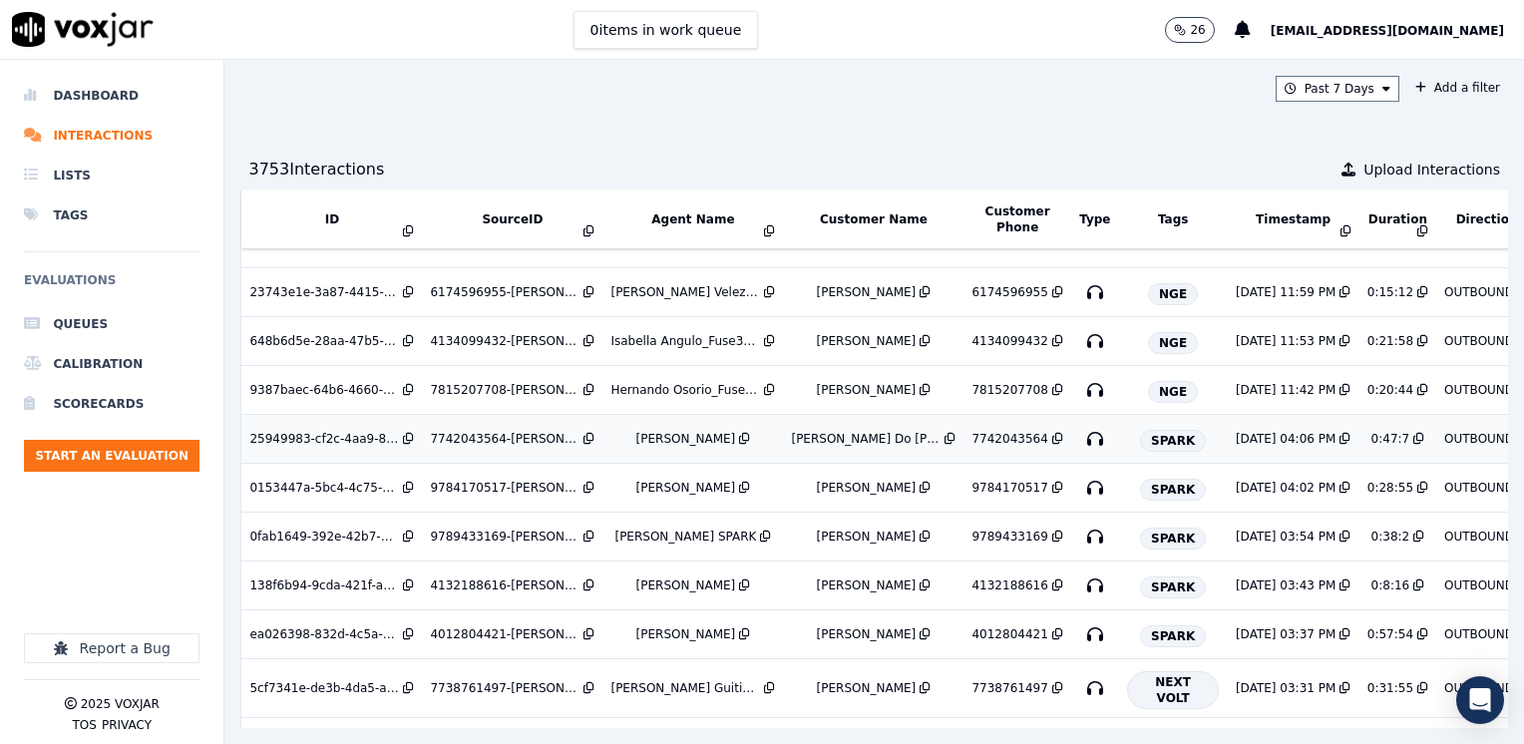
click at [692, 434] on div "Isabella Angulo_IAnguloNWFG_SPARK" at bounding box center [686, 439] width 100 height 16
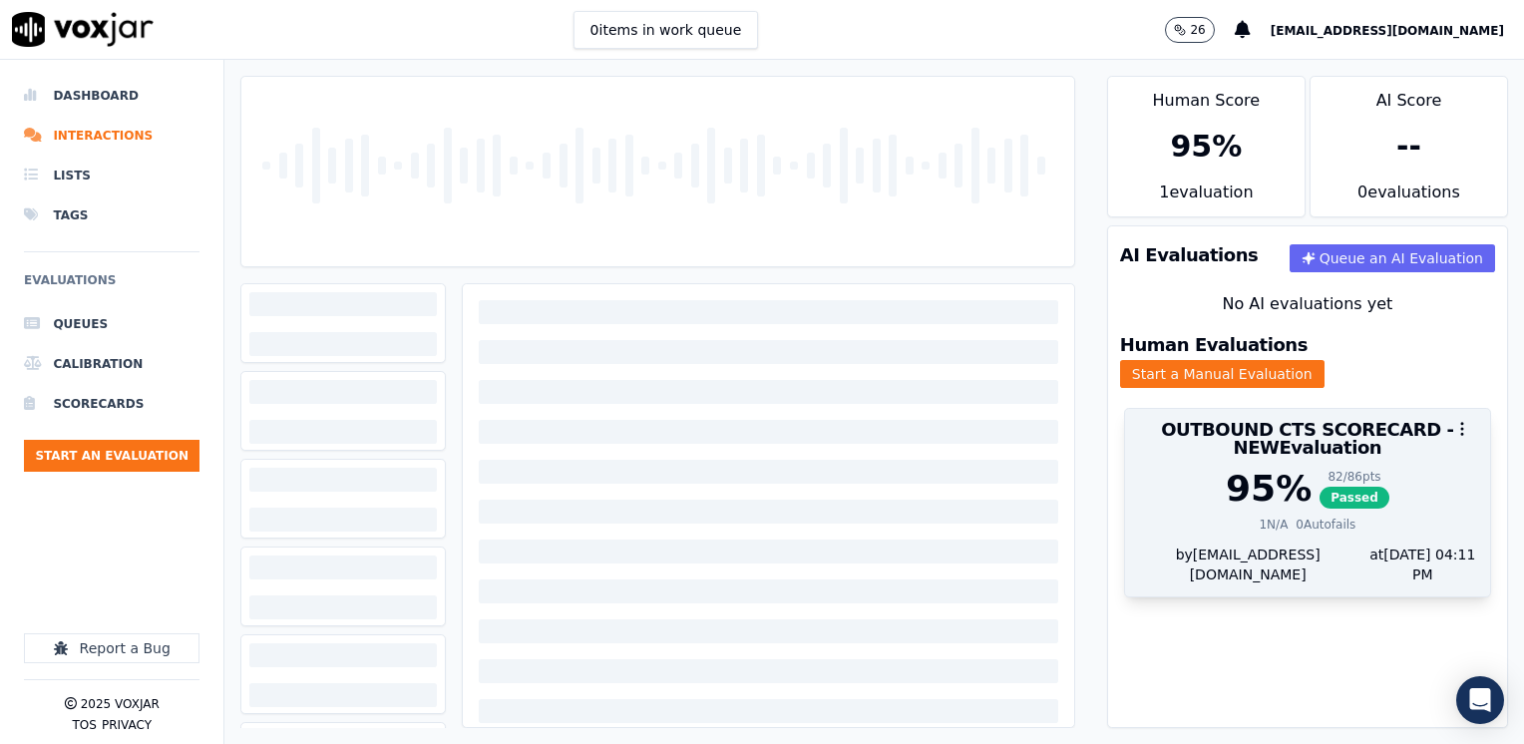
click at [1235, 469] on div "95 %" at bounding box center [1268, 489] width 86 height 40
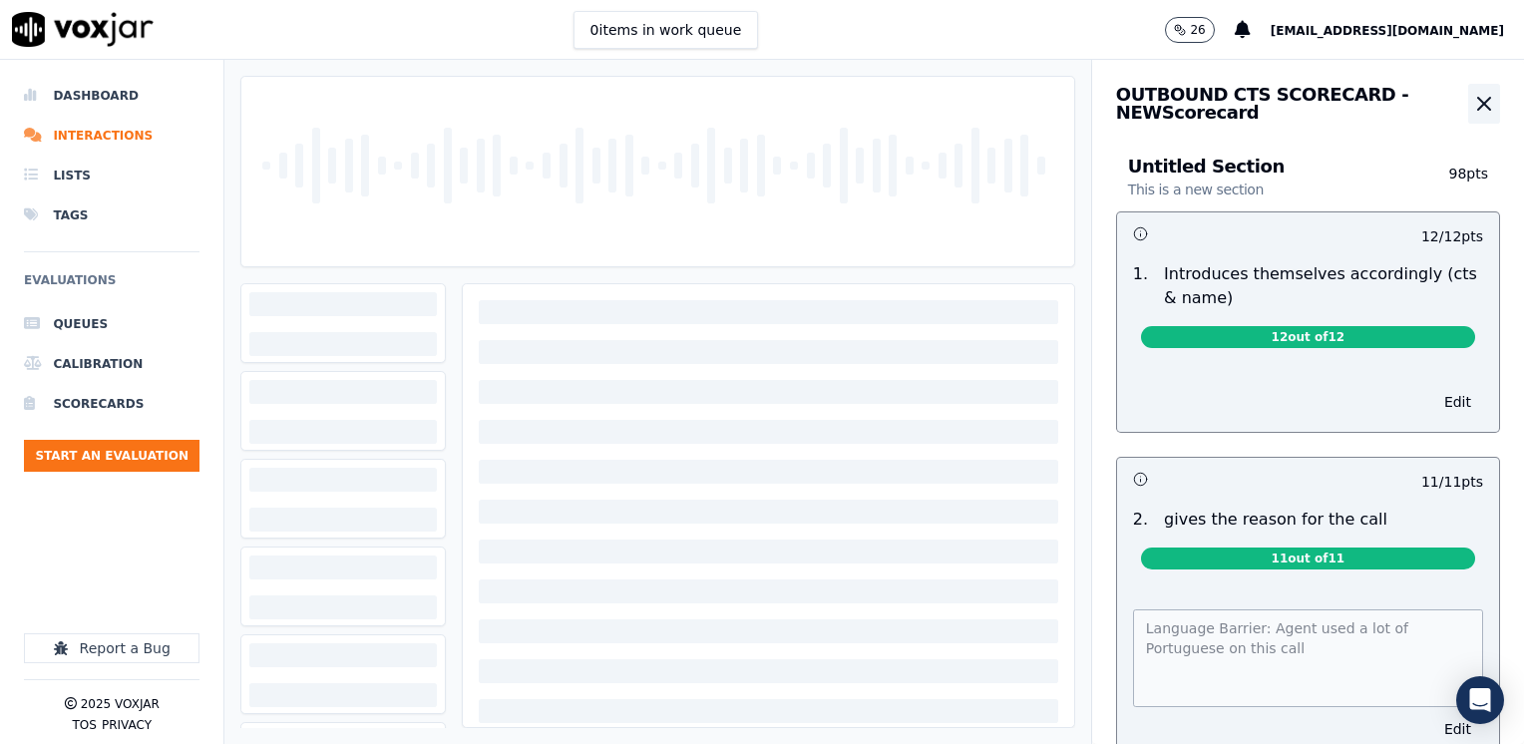
click at [1478, 100] on icon "button" at bounding box center [1484, 104] width 12 height 12
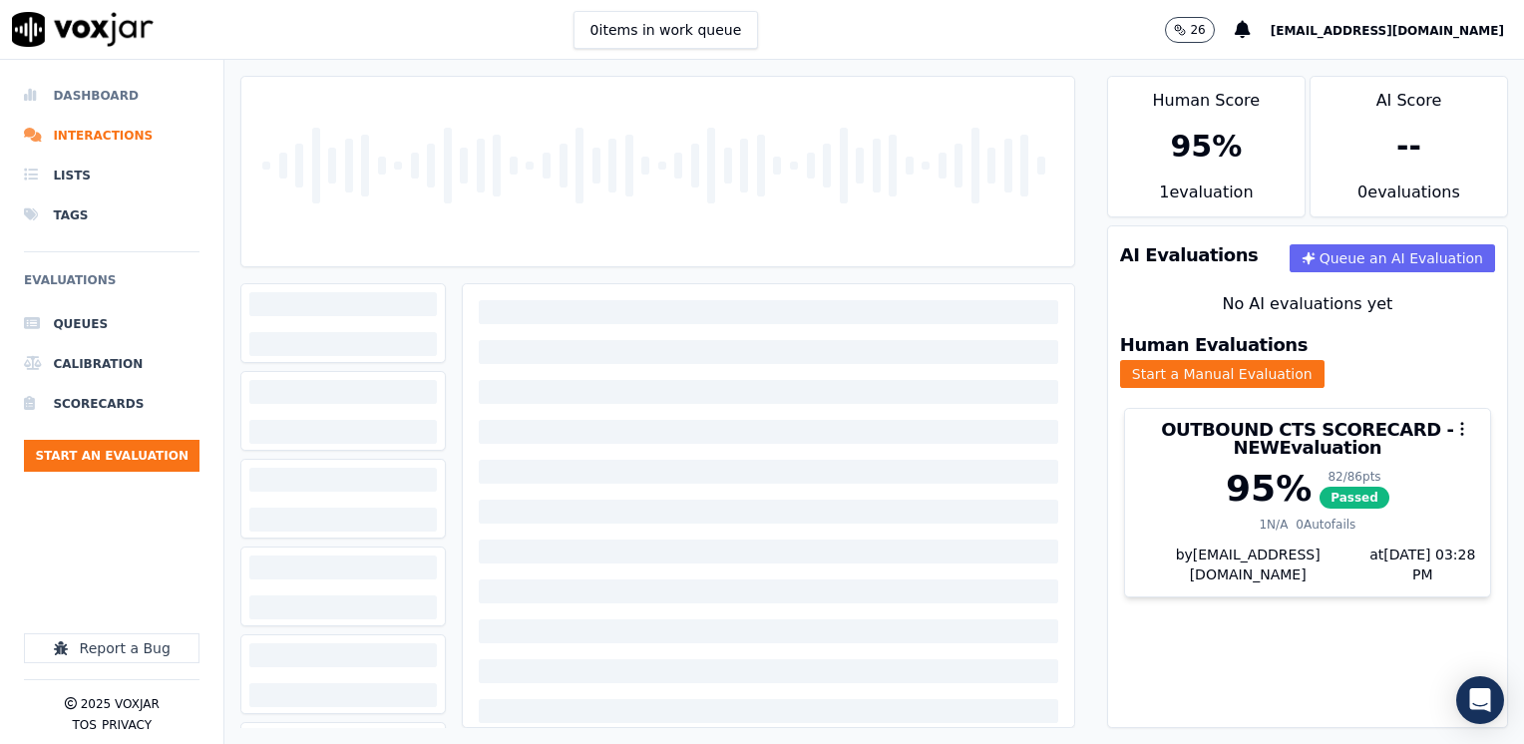
click at [103, 96] on li "Dashboard" at bounding box center [111, 96] width 175 height 40
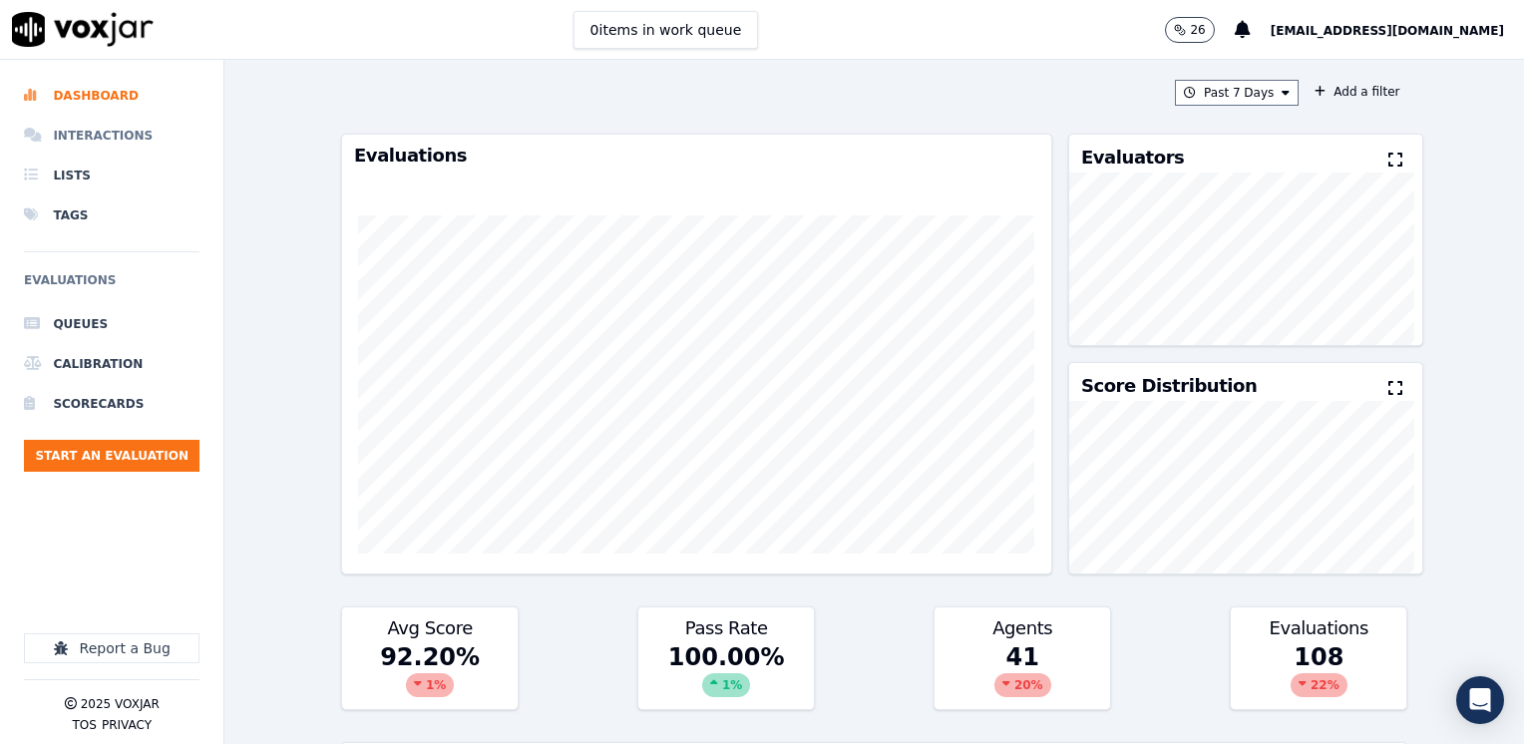
click at [130, 138] on li "Interactions" at bounding box center [111, 136] width 175 height 40
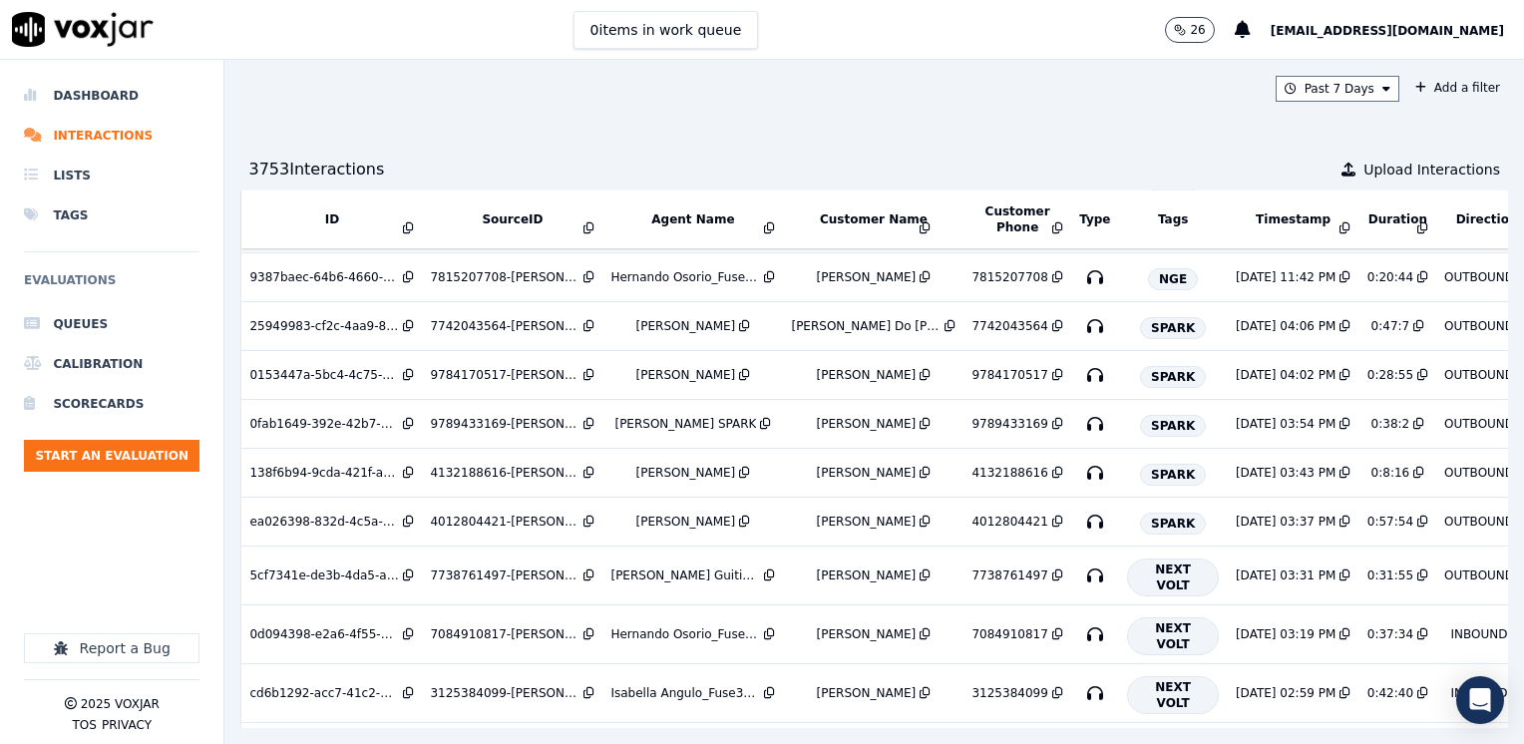
scroll to position [399, 0]
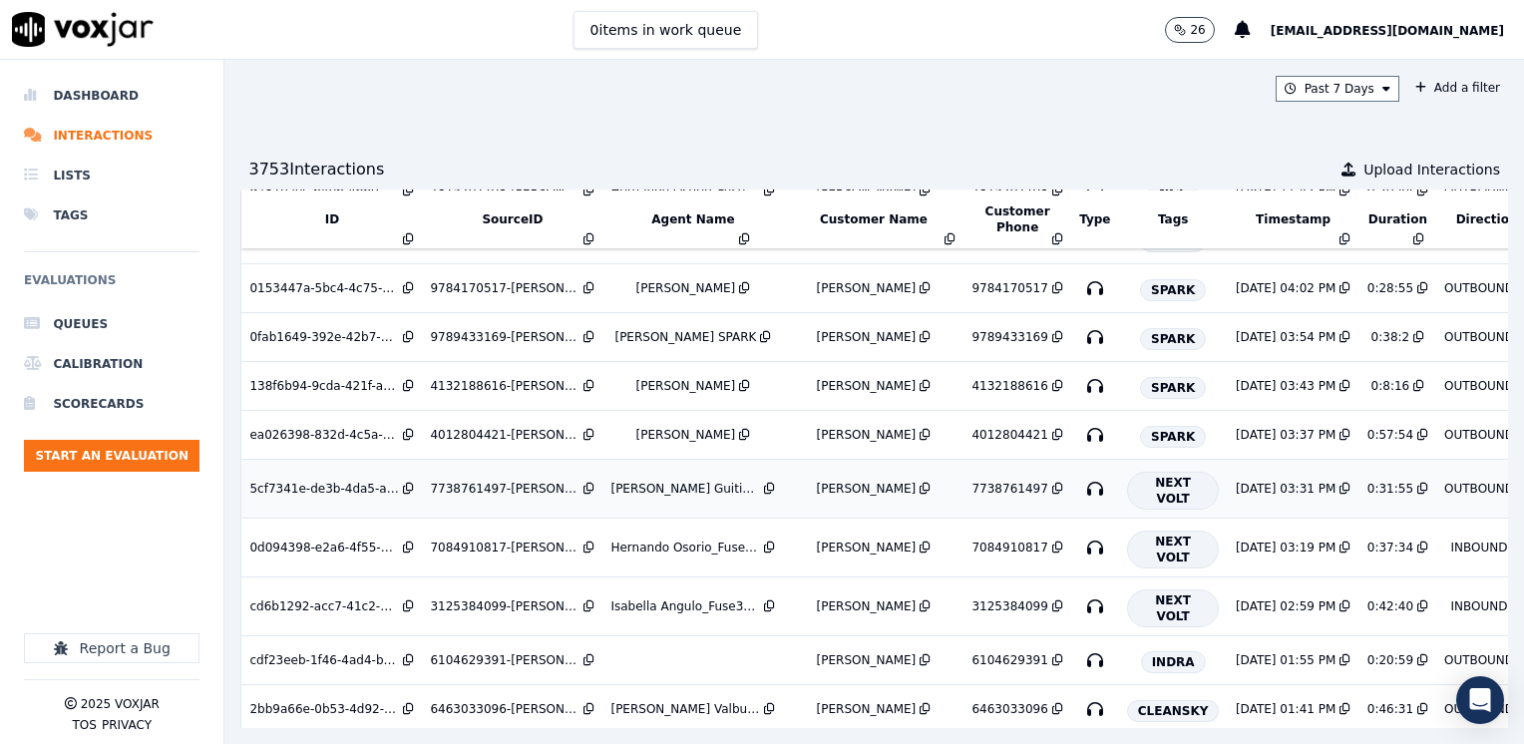
click at [626, 487] on div "[PERSON_NAME] Guitierrez_Fuse3198_NGE" at bounding box center [685, 489] width 150 height 16
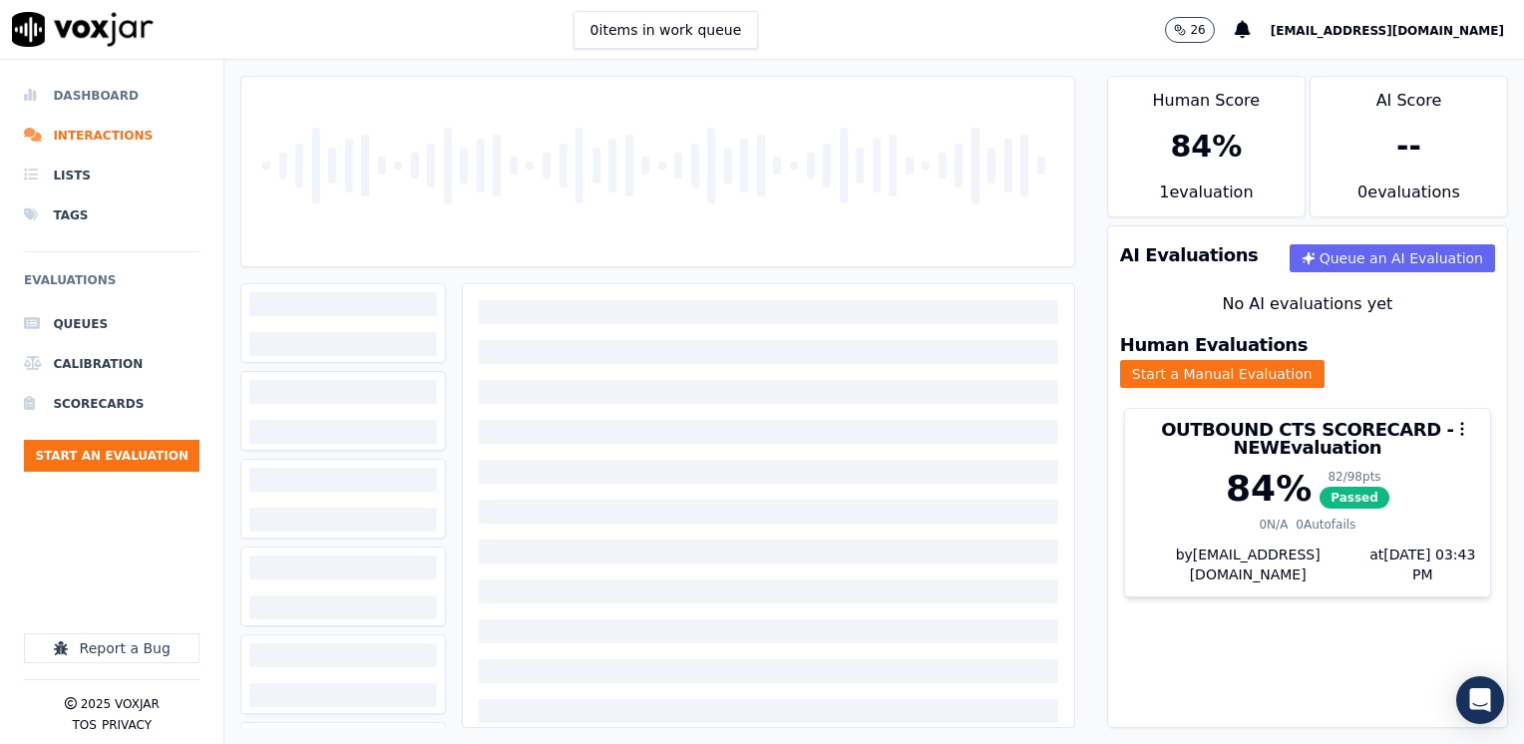
click at [80, 95] on li "Dashboard" at bounding box center [111, 96] width 175 height 40
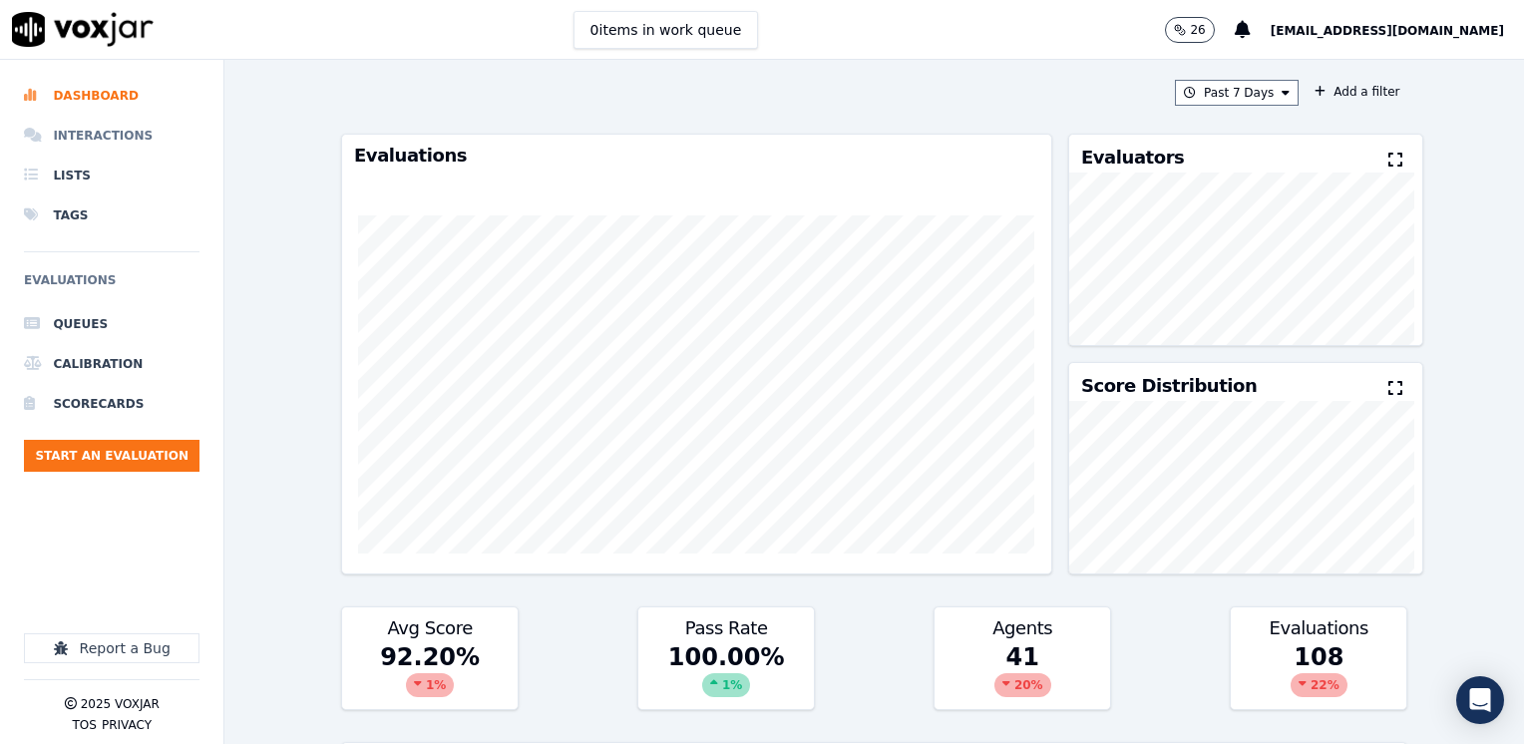
click at [115, 138] on li "Interactions" at bounding box center [111, 136] width 175 height 40
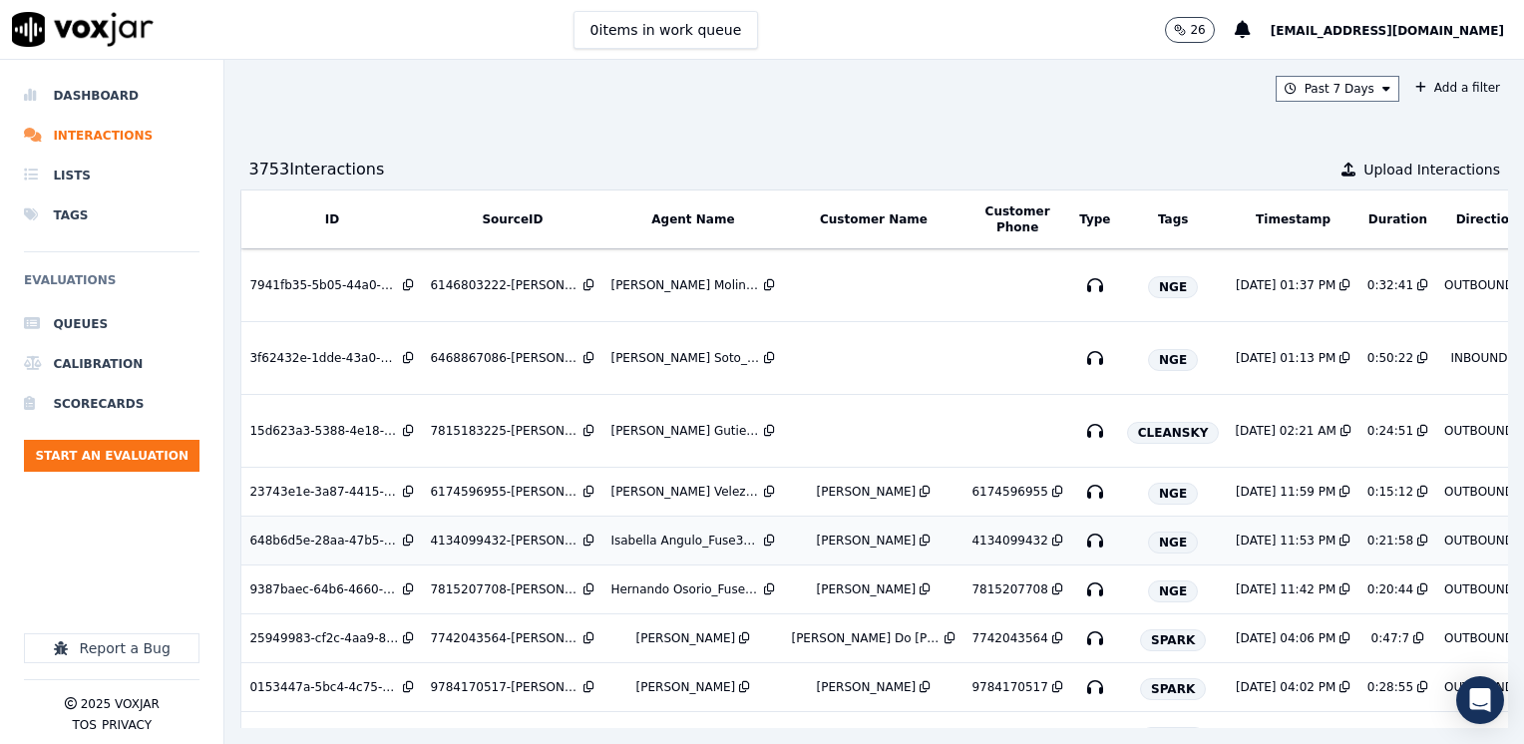
click at [702, 537] on div "Isabella Angulo_Fuse3002_NGE" at bounding box center [685, 540] width 150 height 16
